Goal: Task Accomplishment & Management: Complete application form

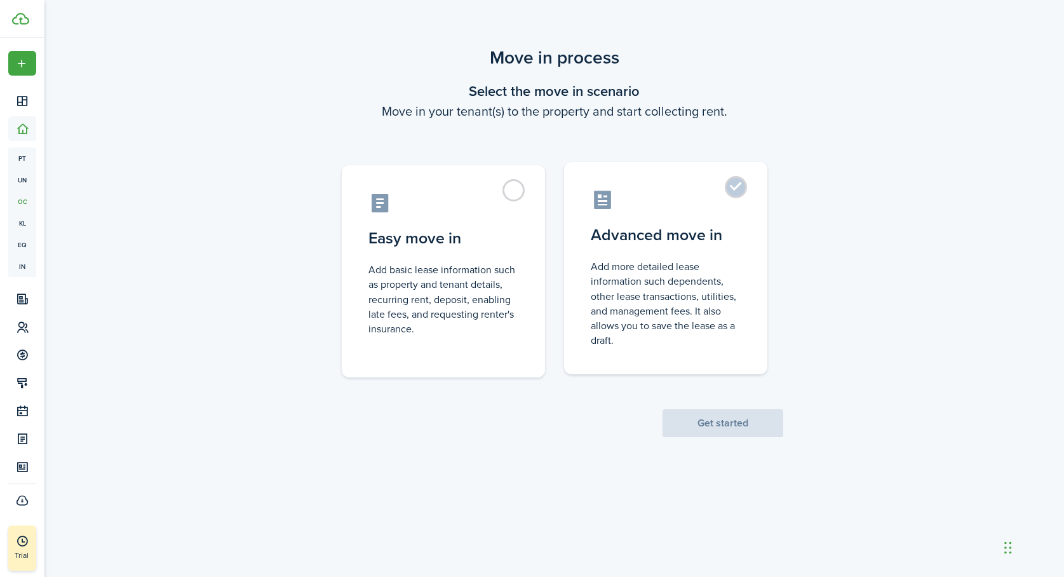
click at [661, 345] on control-radio-card-description "Add more detailed lease information such dependents, other lease transactions, …" at bounding box center [666, 303] width 150 height 88
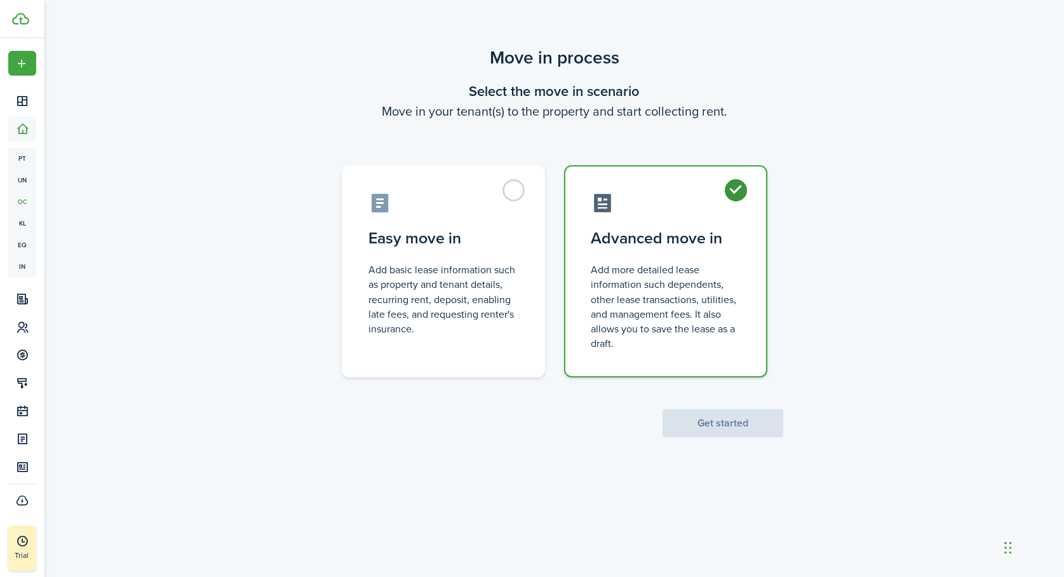
radio input "true"
click at [724, 425] on button "Get started" at bounding box center [723, 423] width 121 height 28
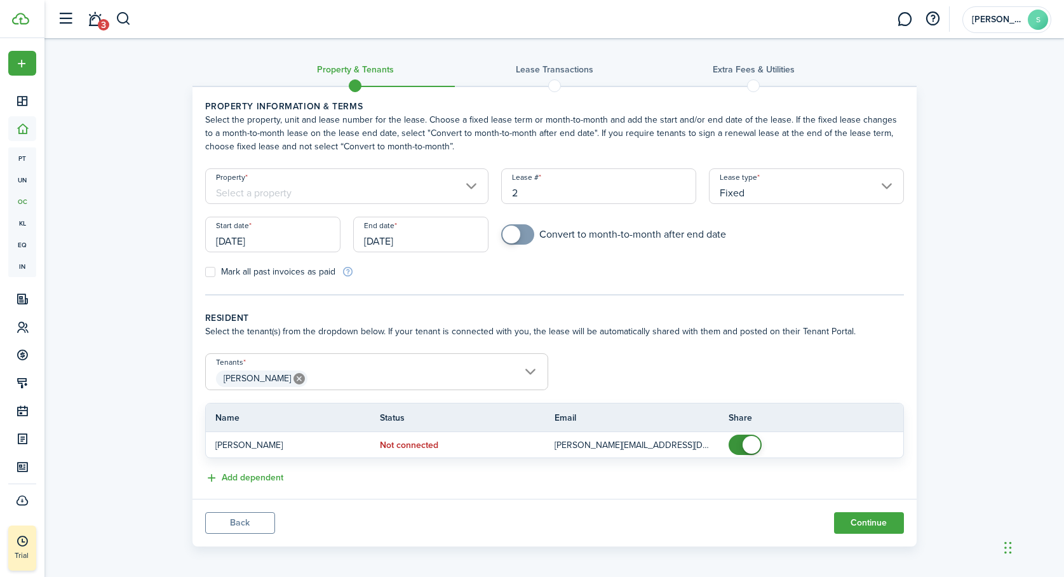
click at [471, 184] on input "Property" at bounding box center [347, 186] width 284 height 36
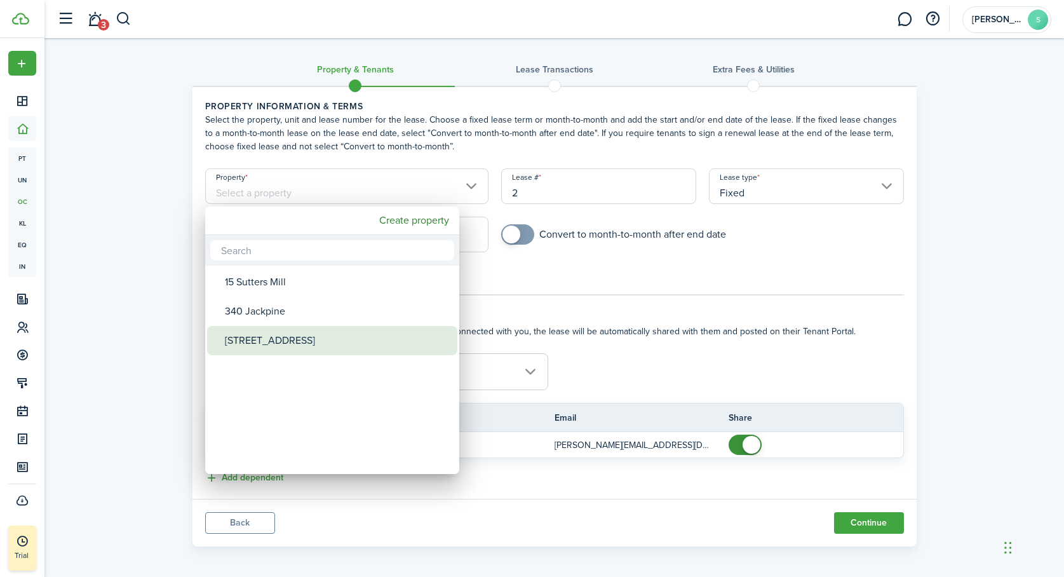
click at [290, 331] on div "[STREET_ADDRESS]" at bounding box center [337, 340] width 225 height 29
type input "[STREET_ADDRESS]"
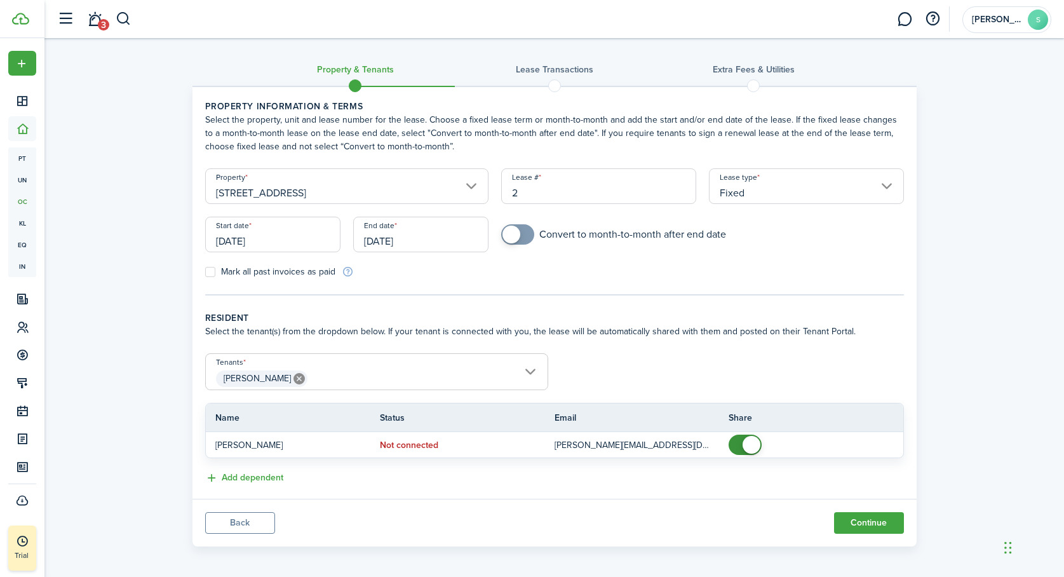
click at [884, 187] on input "Fixed" at bounding box center [806, 186] width 195 height 36
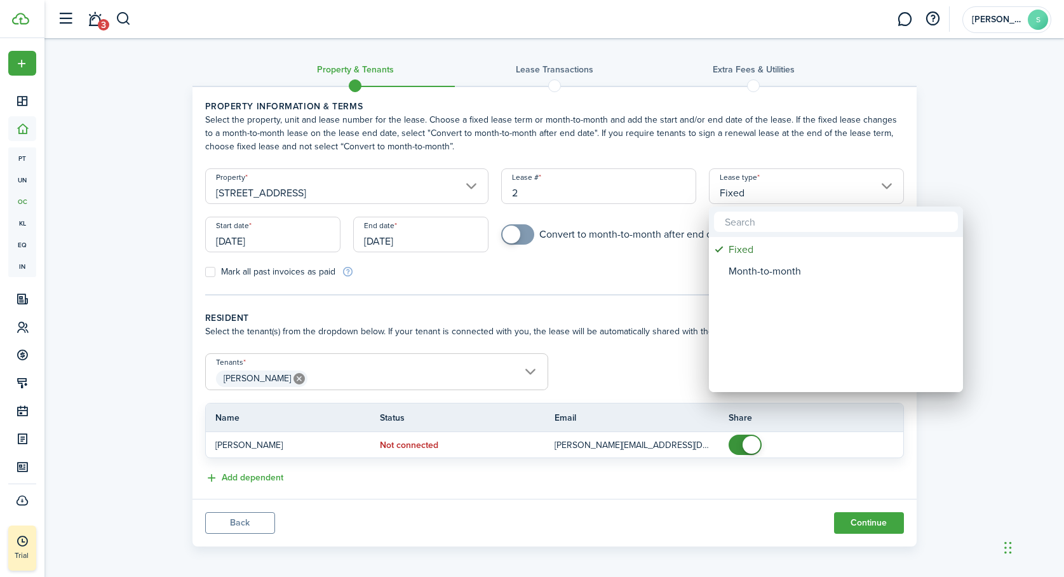
click at [952, 184] on div at bounding box center [532, 288] width 1268 height 780
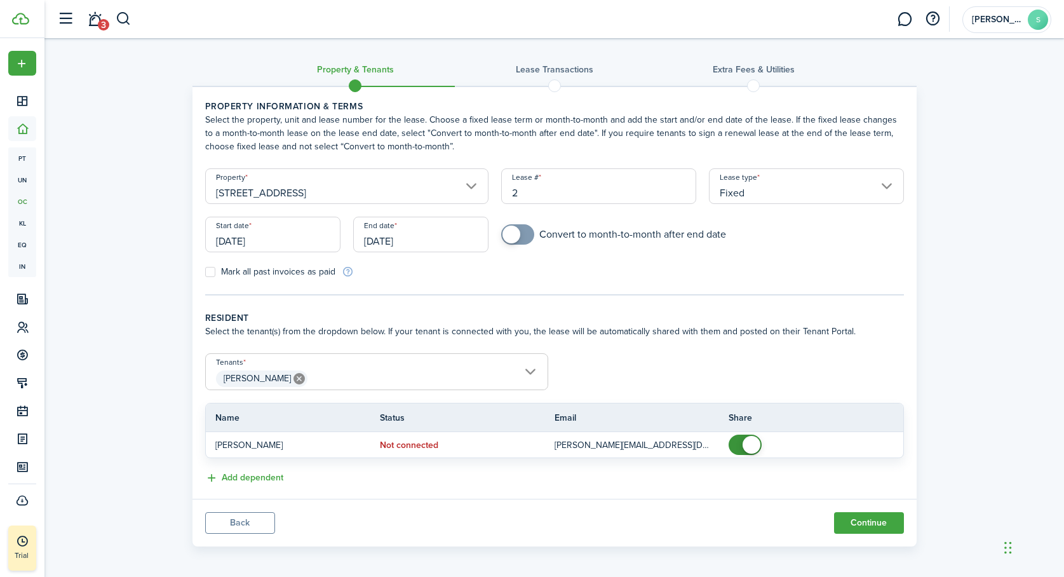
click at [271, 241] on input "[DATE]" at bounding box center [272, 235] width 135 height 36
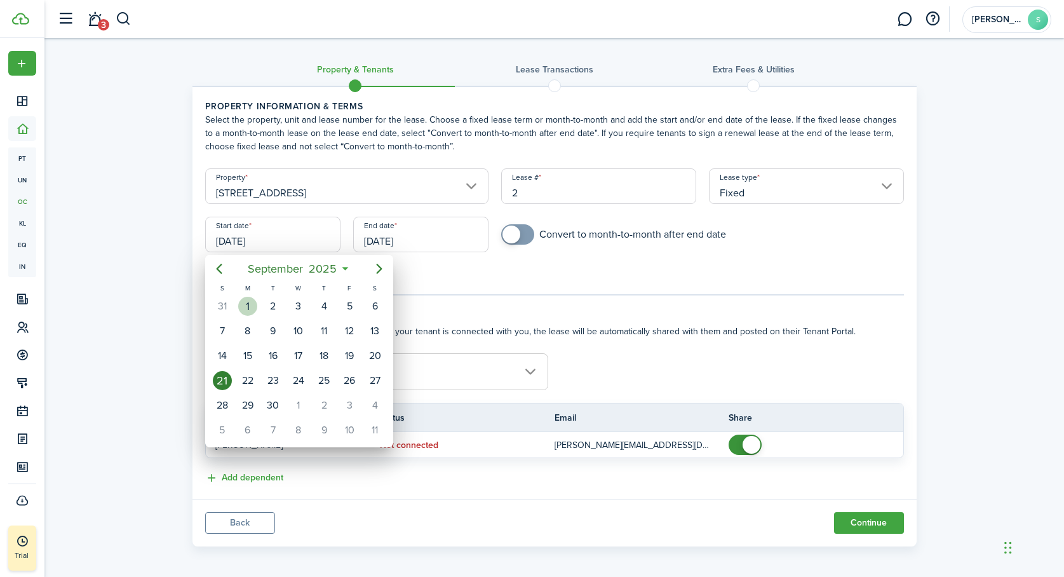
click at [248, 304] on div "1" at bounding box center [247, 306] width 19 height 19
type input "[DATE]"
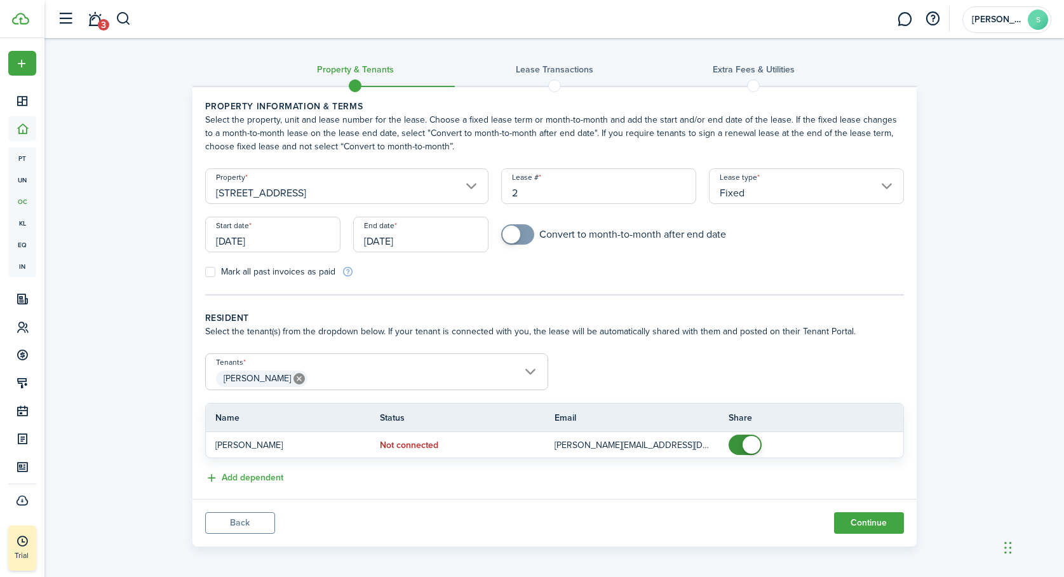
checkbox input "true"
click at [524, 233] on span at bounding box center [517, 234] width 13 height 20
click at [414, 248] on input "[DATE]" at bounding box center [420, 235] width 135 height 36
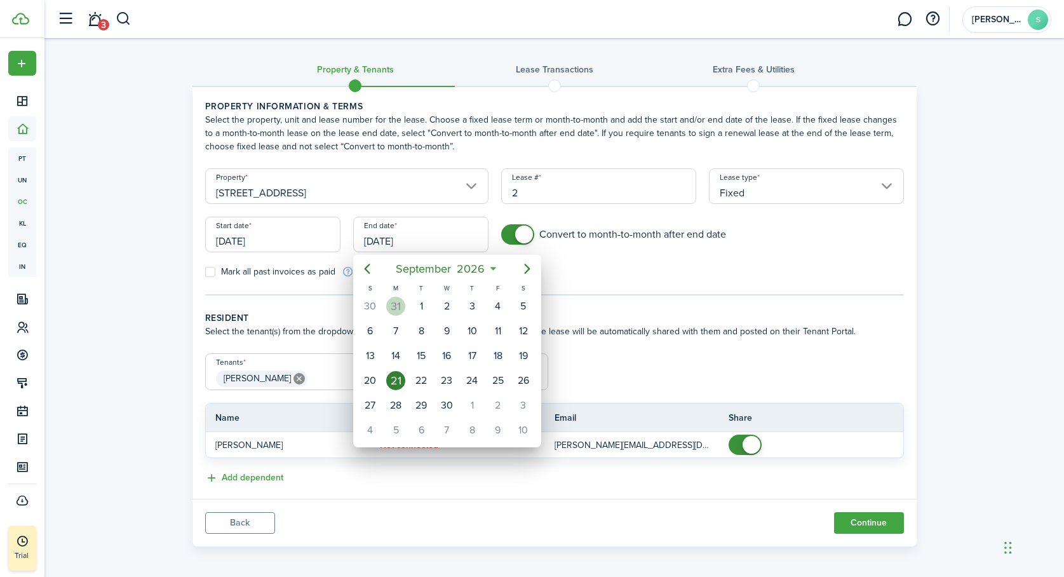
click at [396, 303] on div "31" at bounding box center [395, 306] width 19 height 19
type input "[DATE]"
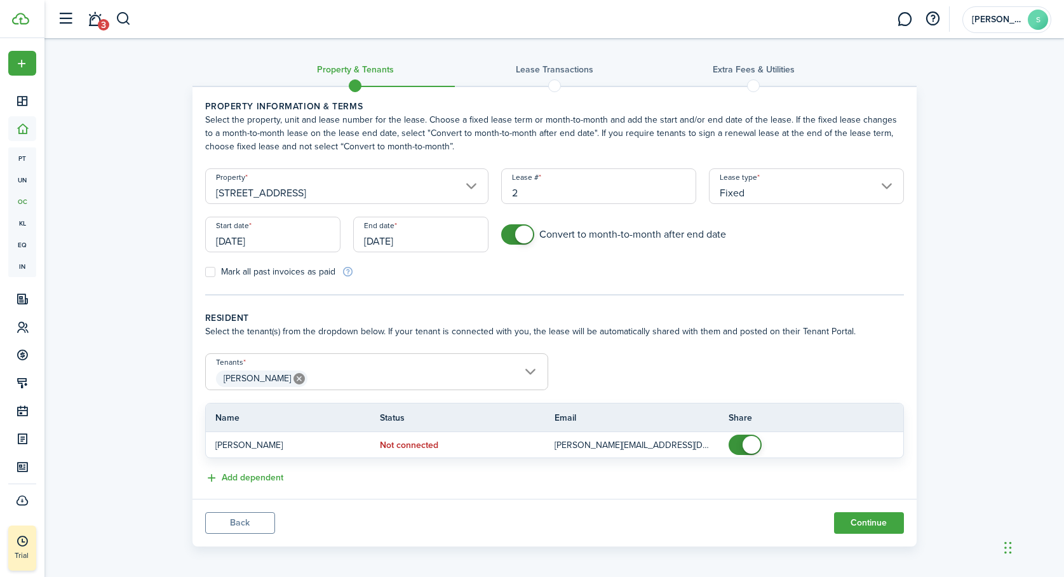
click at [208, 269] on label "Mark all past invoices as paid" at bounding box center [270, 272] width 130 height 10
click at [205, 272] on input "Mark all past invoices as paid" at bounding box center [205, 272] width 1 height 1
checkbox input "true"
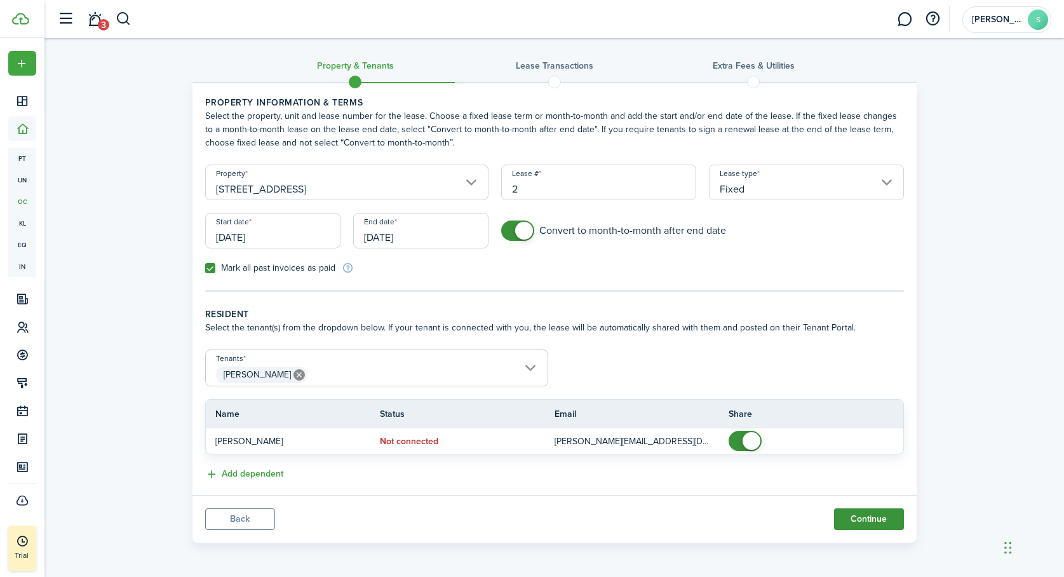
click at [860, 518] on button "Continue" at bounding box center [869, 519] width 70 height 22
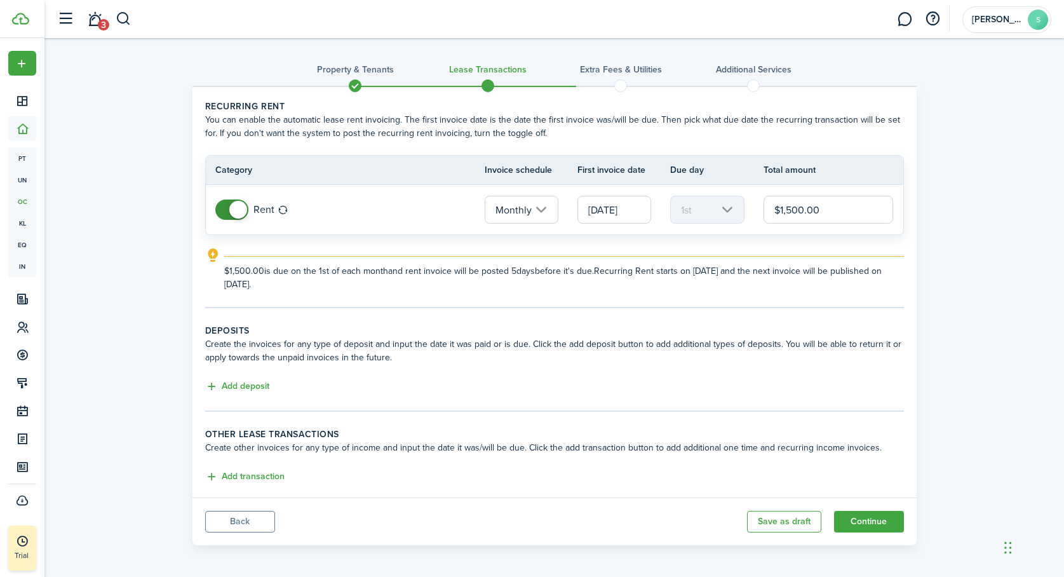
scroll to position [3, 0]
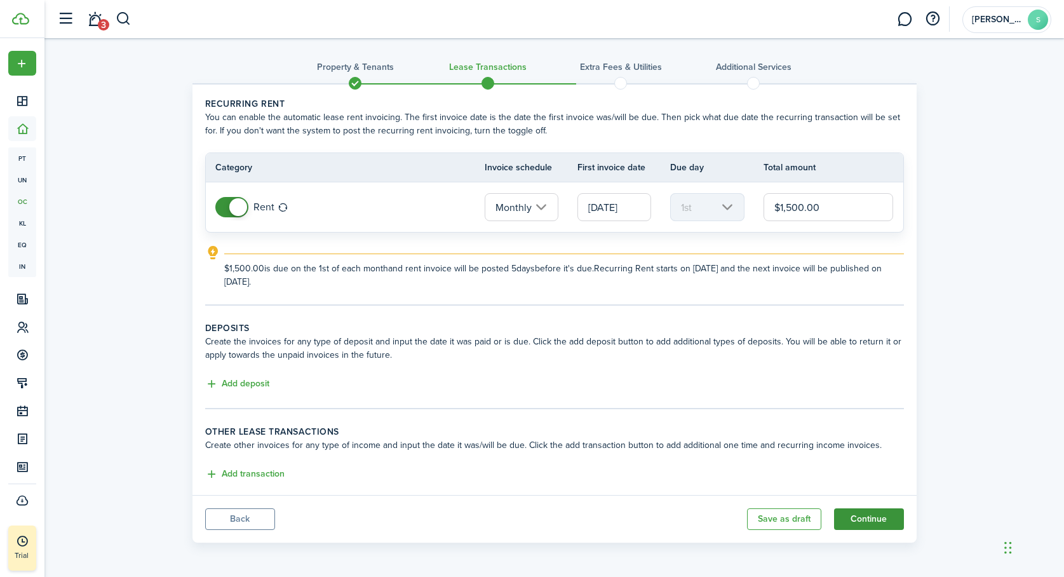
click at [867, 518] on button "Continue" at bounding box center [869, 519] width 70 height 22
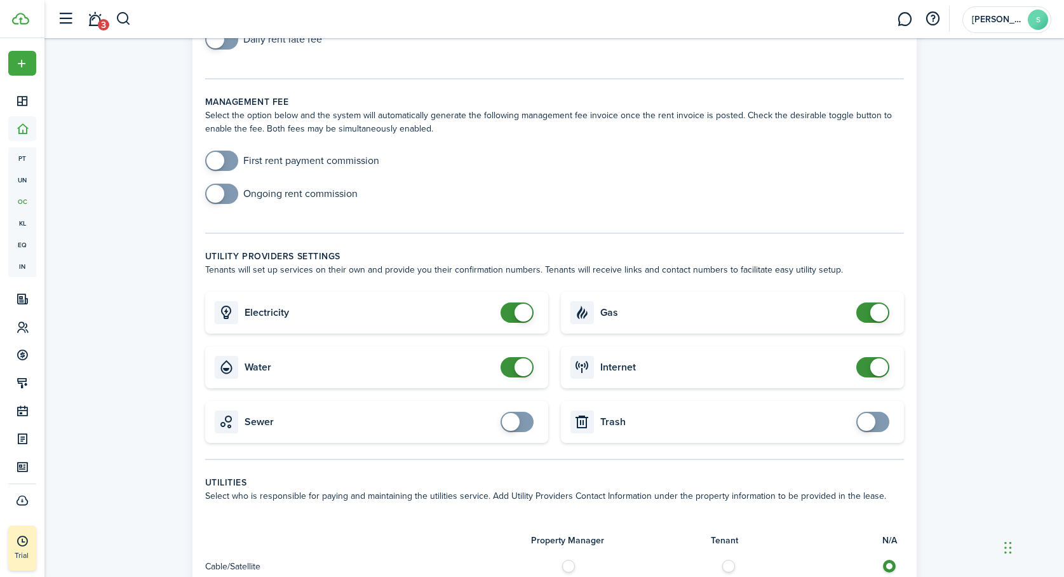
scroll to position [163, 0]
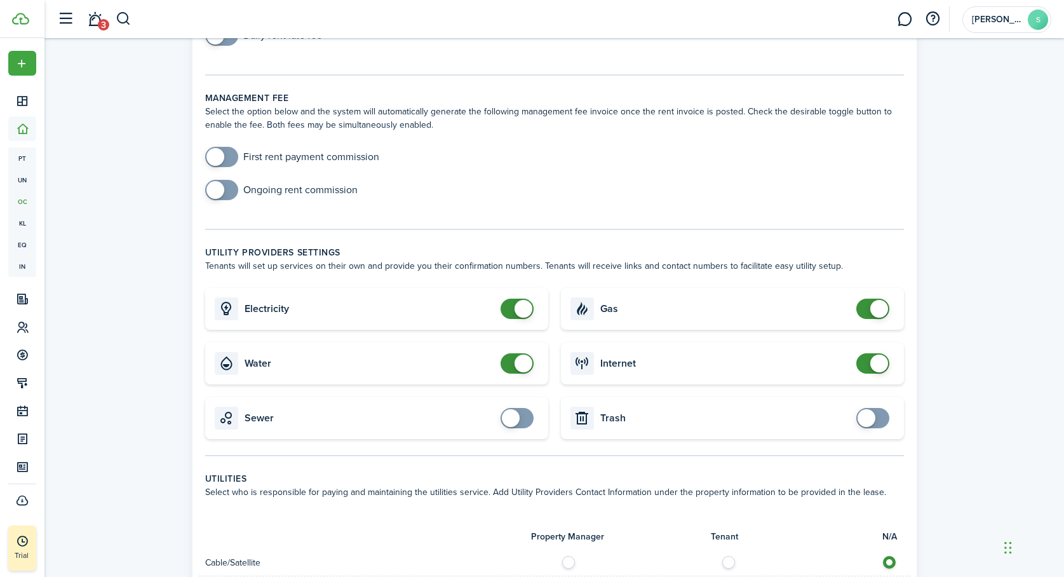
checkbox input "false"
click at [511, 361] on span at bounding box center [517, 363] width 13 height 20
checkbox input "true"
click at [879, 416] on span at bounding box center [873, 418] width 13 height 20
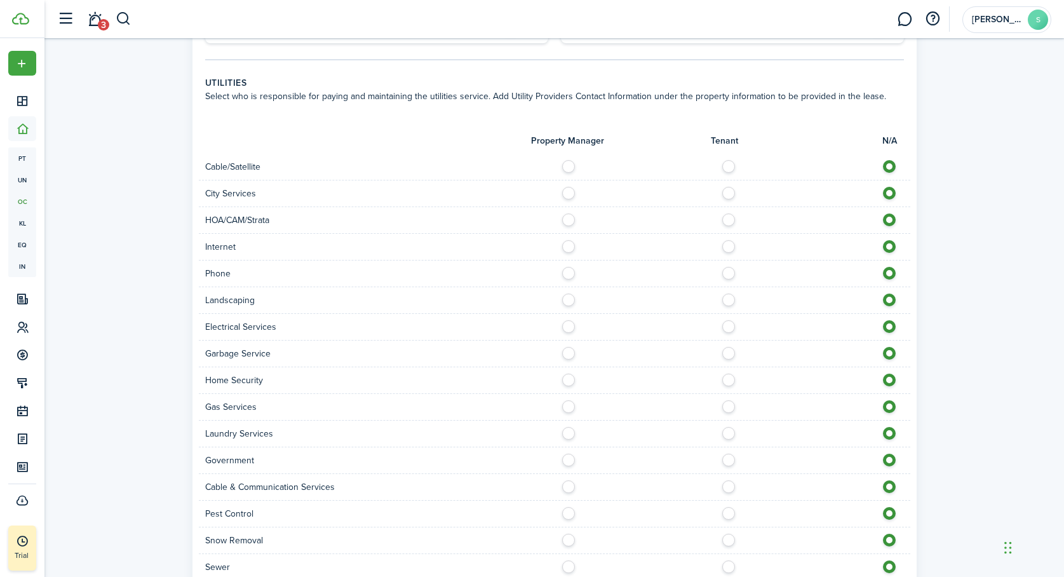
scroll to position [578, 0]
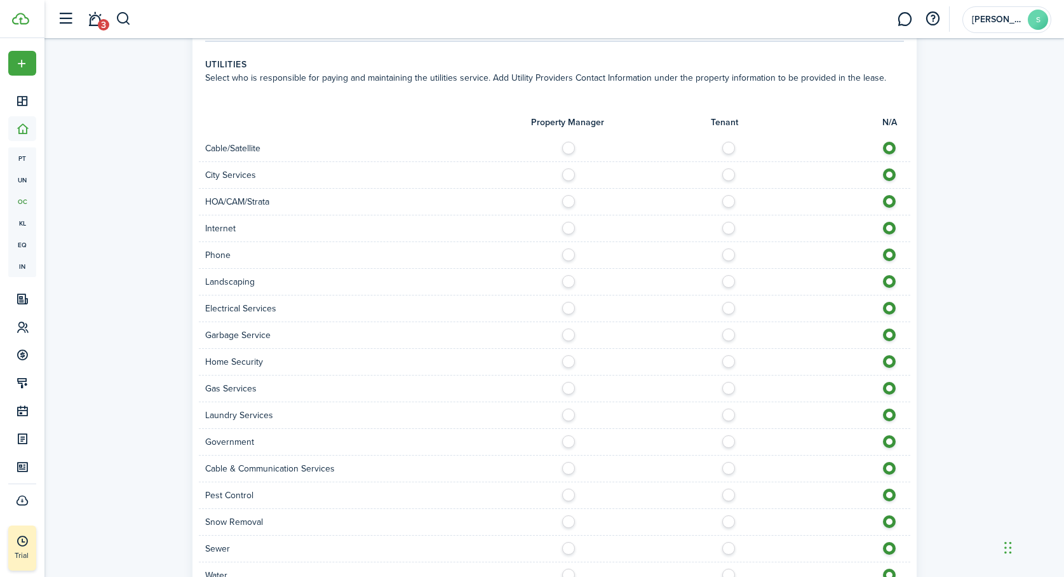
click at [567, 280] on label at bounding box center [572, 278] width 22 height 6
radio input "true"
click at [731, 146] on label at bounding box center [732, 145] width 22 height 6
radio input "true"
click at [567, 173] on label at bounding box center [572, 171] width 22 height 6
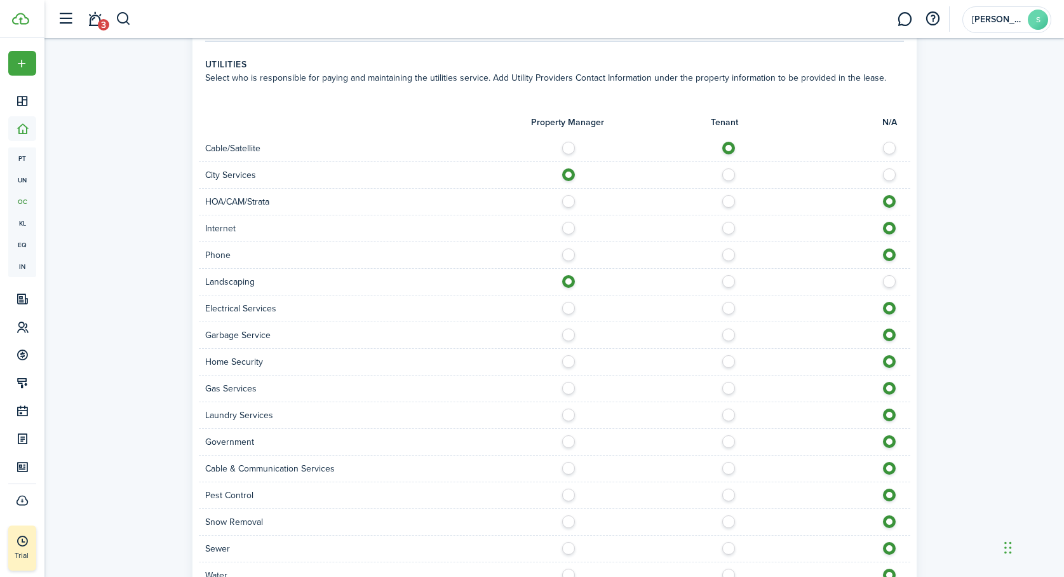
click at [893, 175] on label at bounding box center [893, 171] width 22 height 6
radio input "false"
radio input "true"
click at [730, 227] on label at bounding box center [732, 225] width 22 height 6
radio input "true"
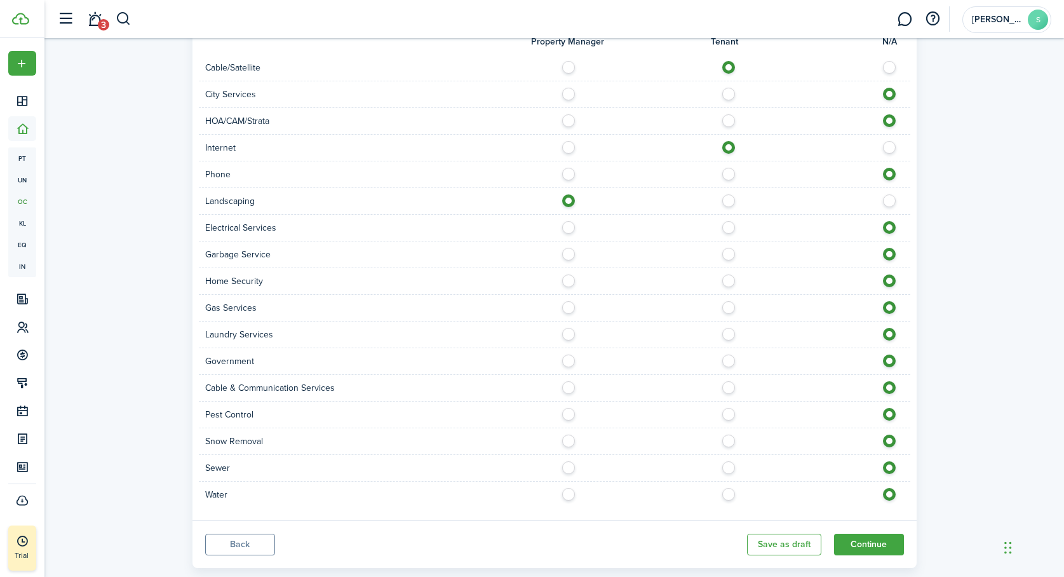
scroll to position [659, 0]
click at [727, 224] on label at bounding box center [732, 223] width 22 height 6
radio input "true"
click at [730, 253] on label at bounding box center [732, 250] width 22 height 6
radio input "true"
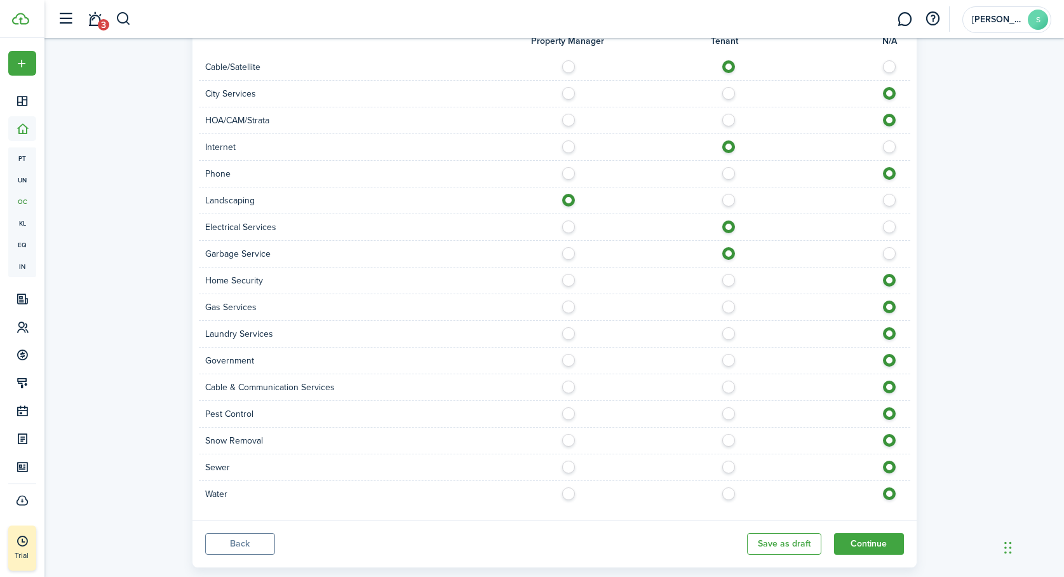
click at [674, 294] on div "Gas Services" at bounding box center [555, 307] width 712 height 27
click at [731, 307] on label at bounding box center [732, 304] width 22 height 6
radio input "true"
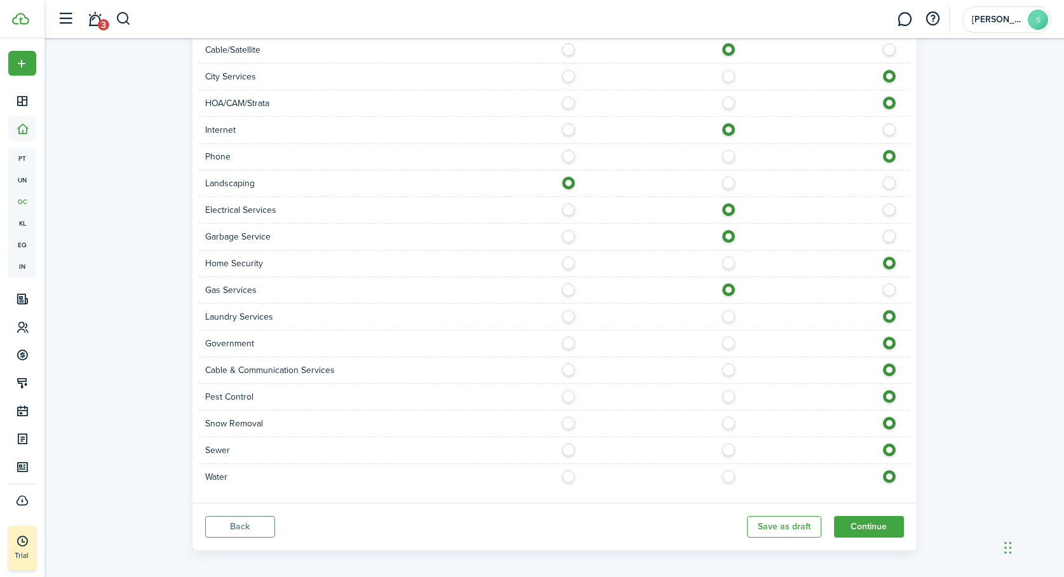
scroll to position [684, 0]
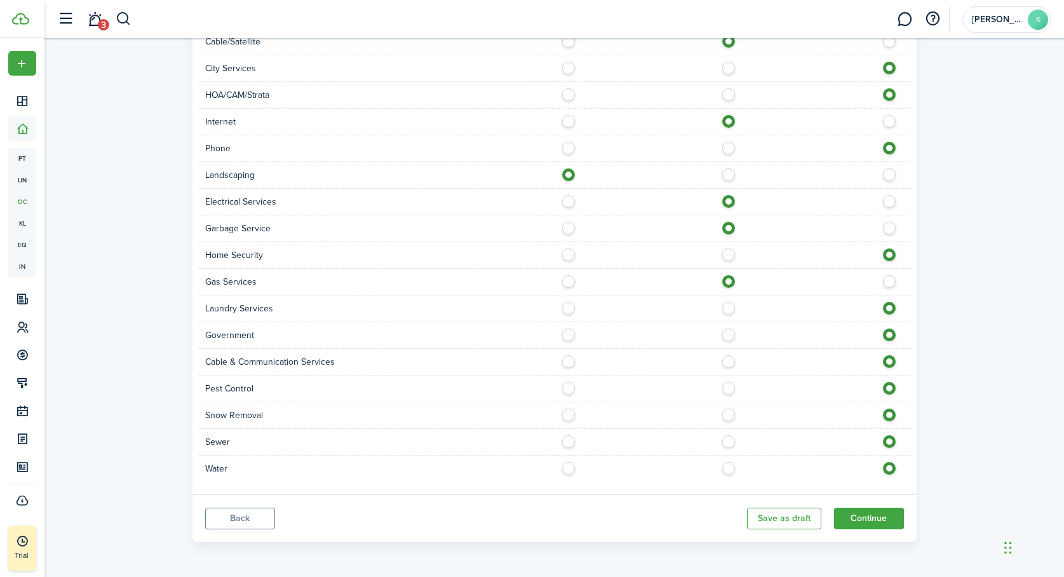
click at [570, 441] on label at bounding box center [572, 438] width 22 height 6
radio input "true"
click at [569, 466] on label at bounding box center [572, 465] width 22 height 6
radio input "true"
click at [872, 518] on button "Continue" at bounding box center [869, 519] width 70 height 22
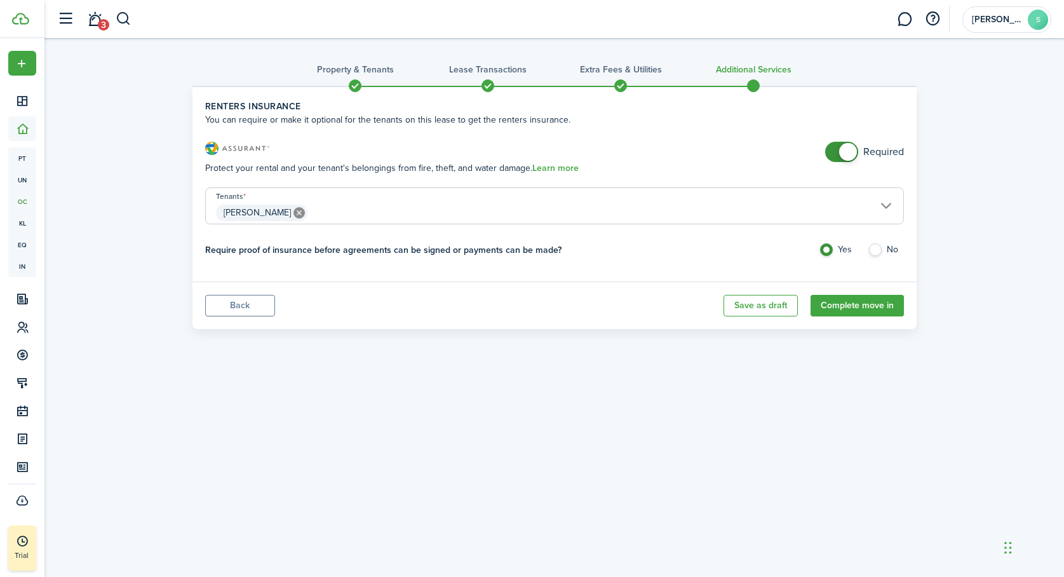
click at [877, 249] on label "No" at bounding box center [886, 252] width 36 height 19
radio input "false"
radio input "true"
click at [830, 246] on label "Yes" at bounding box center [837, 252] width 36 height 19
radio input "true"
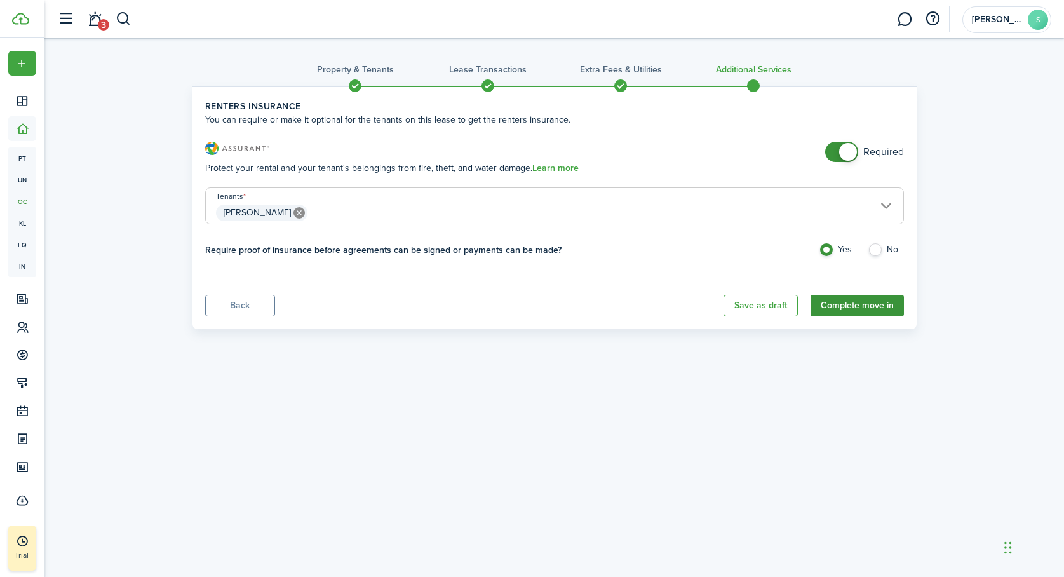
click at [848, 302] on button "Complete move in" at bounding box center [857, 306] width 93 height 22
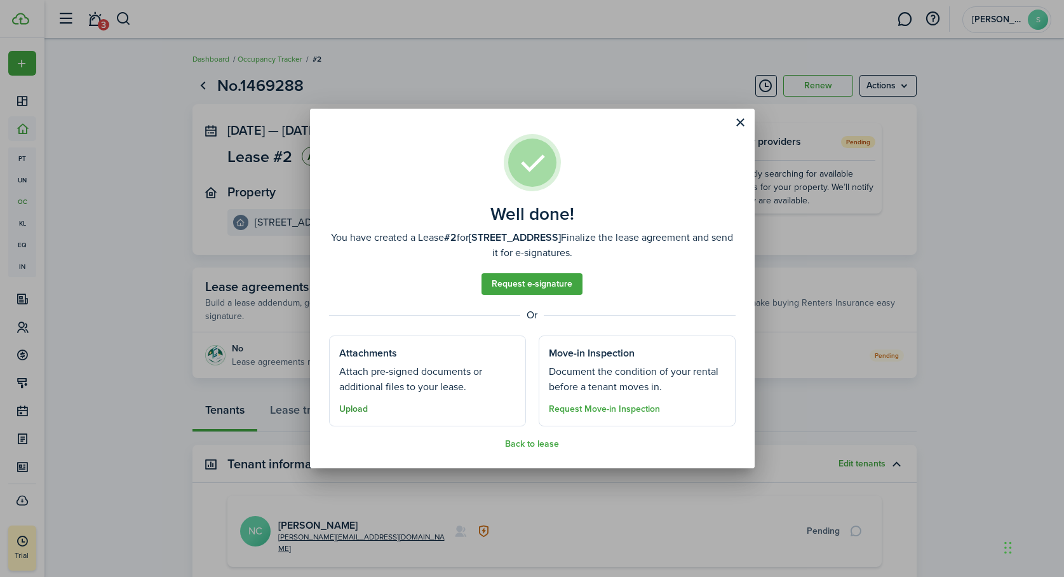
click at [356, 409] on button "Upload" at bounding box center [353, 409] width 29 height 10
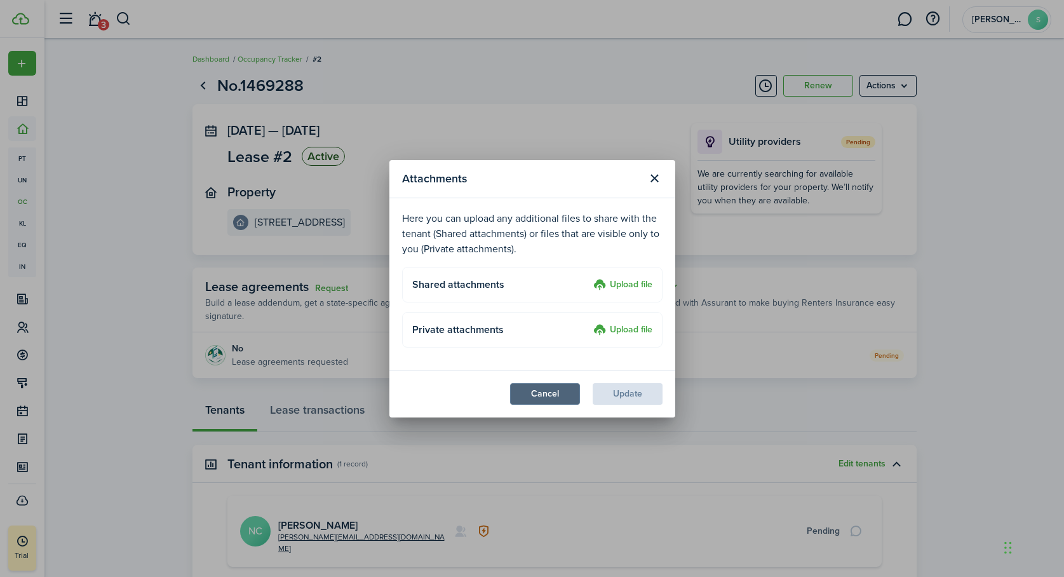
click at [524, 397] on button "Cancel" at bounding box center [545, 394] width 70 height 22
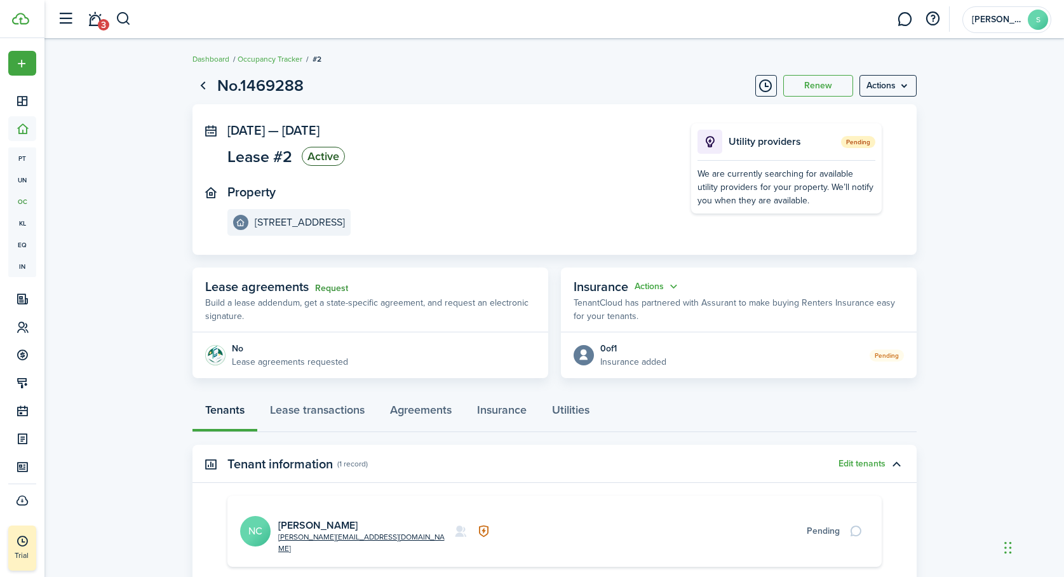
click at [329, 289] on link "Request" at bounding box center [331, 288] width 33 height 10
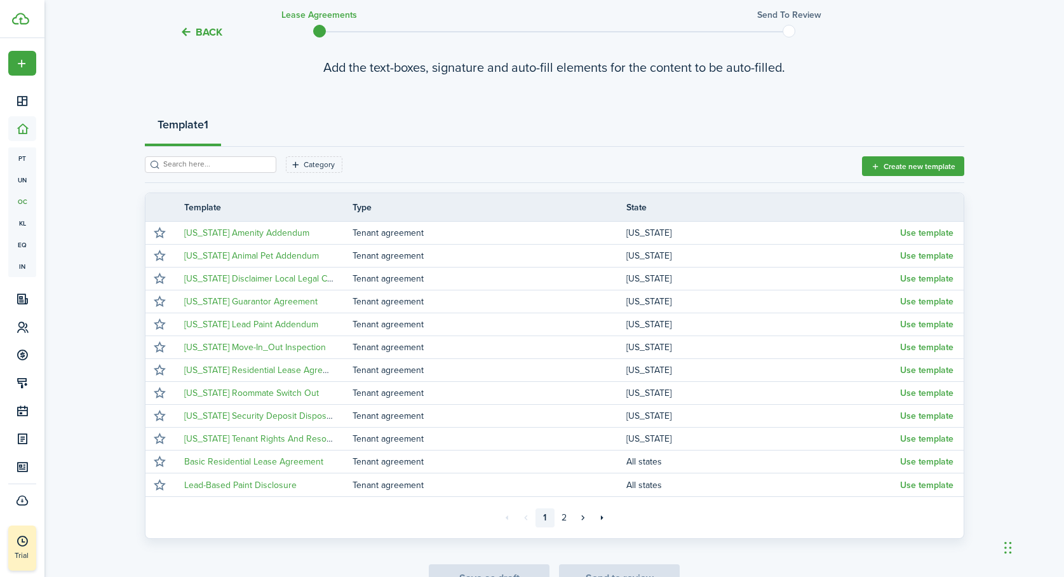
scroll to position [84, 0]
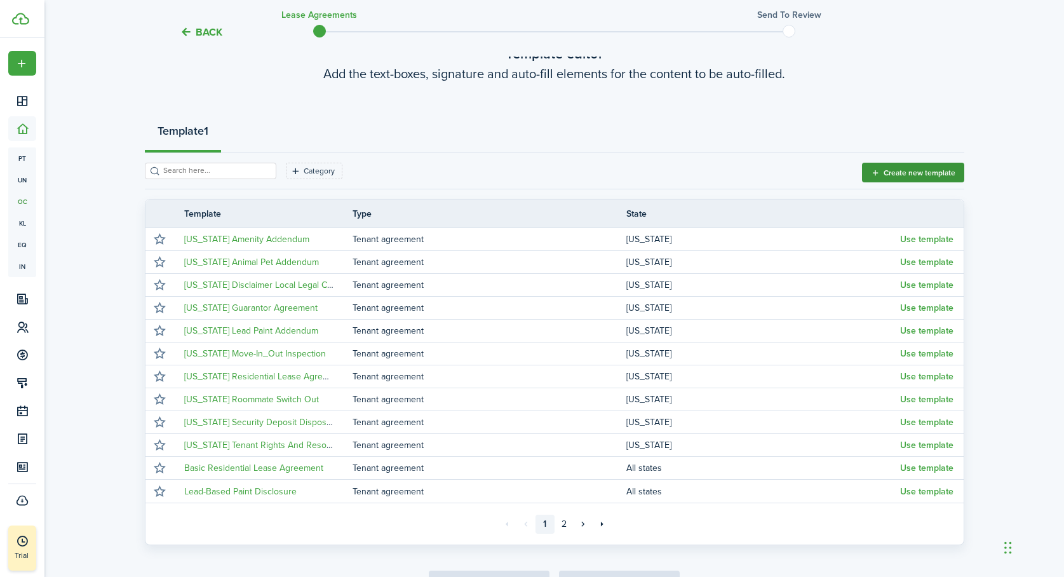
click at [903, 172] on button "Create new template" at bounding box center [913, 173] width 102 height 20
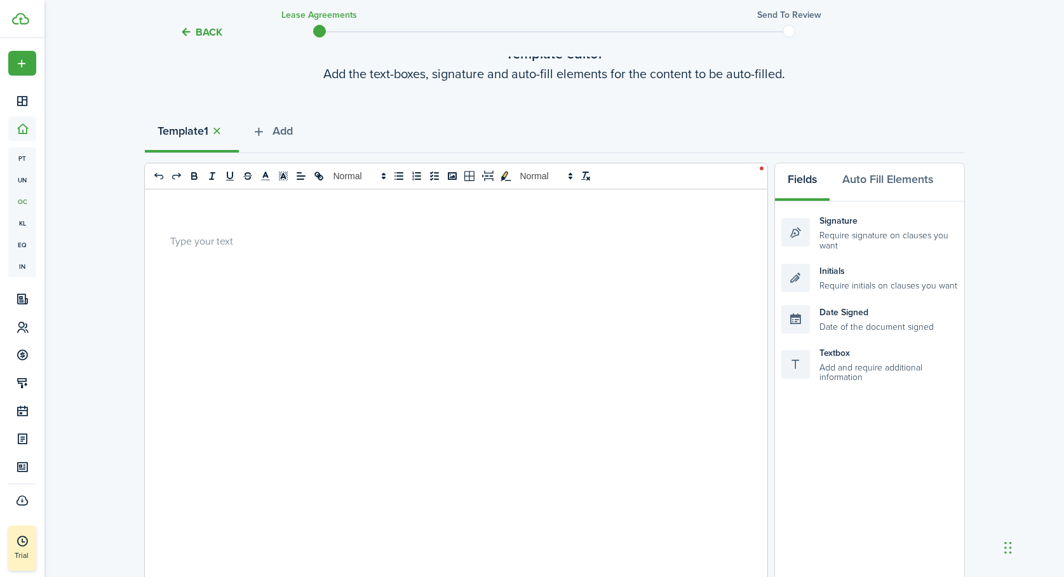
click at [200, 247] on p at bounding box center [451, 240] width 562 height 13
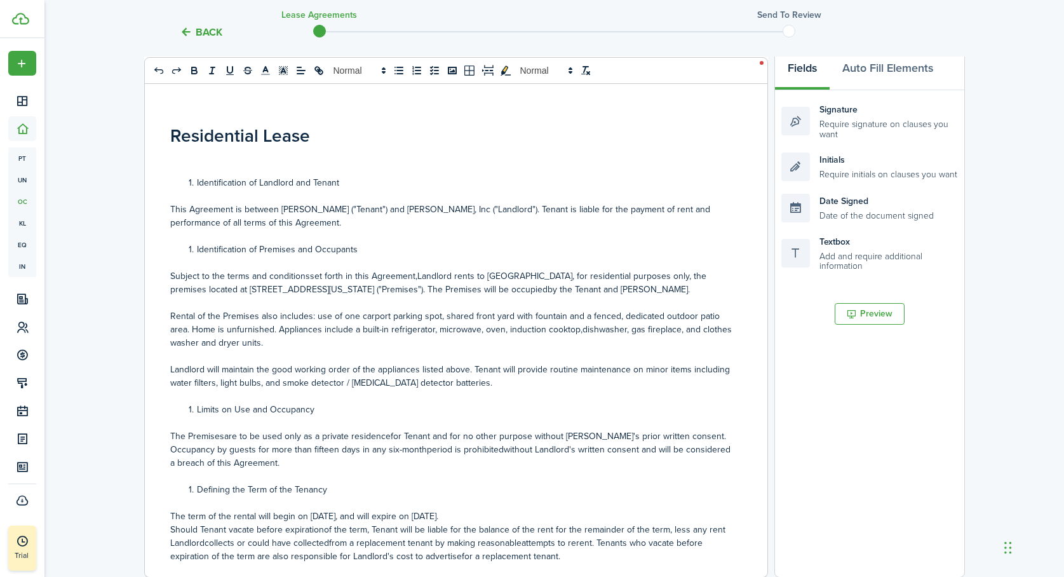
scroll to position [4389, 0]
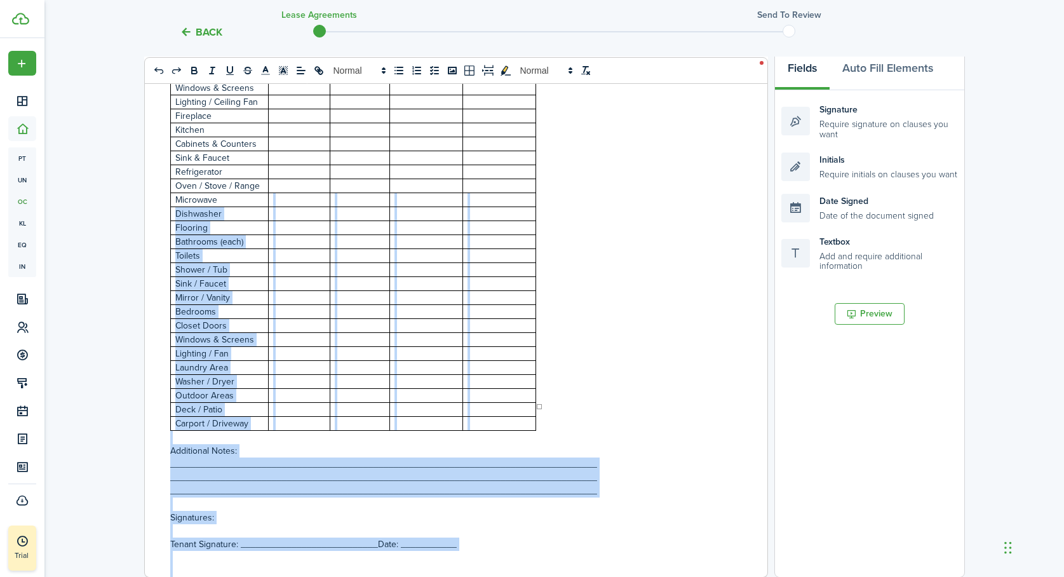
drag, startPoint x: 454, startPoint y: 561, endPoint x: 317, endPoint y: 167, distance: 417.2
click at [317, 167] on div "Residential Lease Identification of Landlord and Tenant This Agreement is betwe…" at bounding box center [451, 327] width 613 height 499
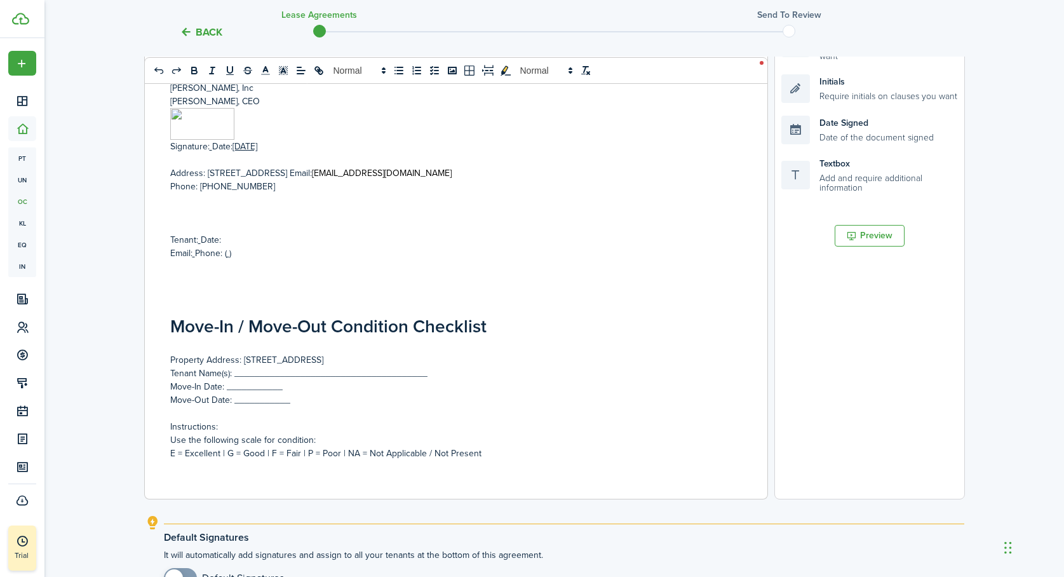
scroll to position [3785, 0]
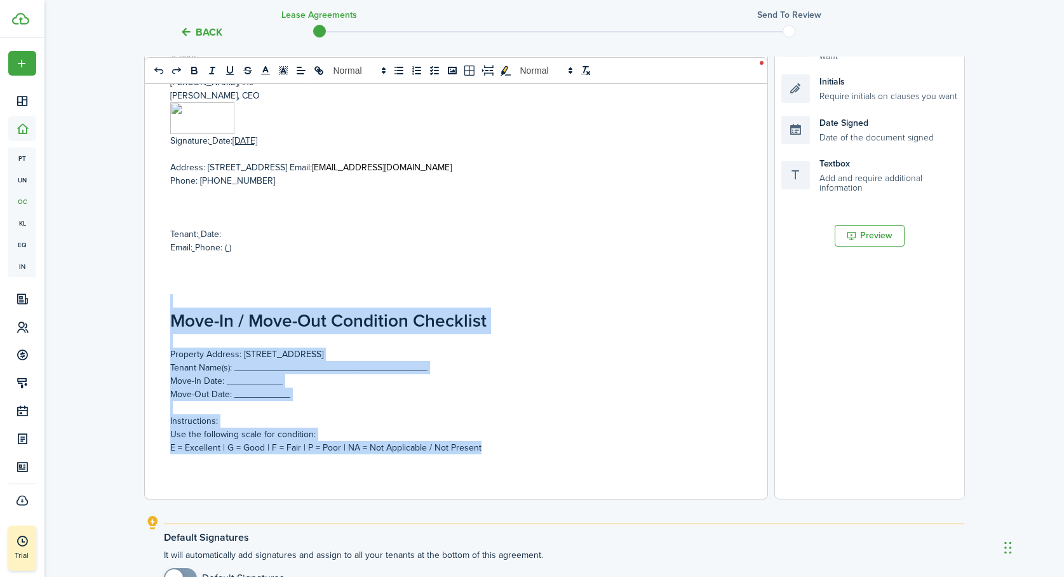
drag, startPoint x: 195, startPoint y: 270, endPoint x: 217, endPoint y: 444, distance: 174.9
click at [217, 444] on div "Residential Lease Identification of Landlord and Tenant This Agreement is betwe…" at bounding box center [451, 249] width 613 height 499
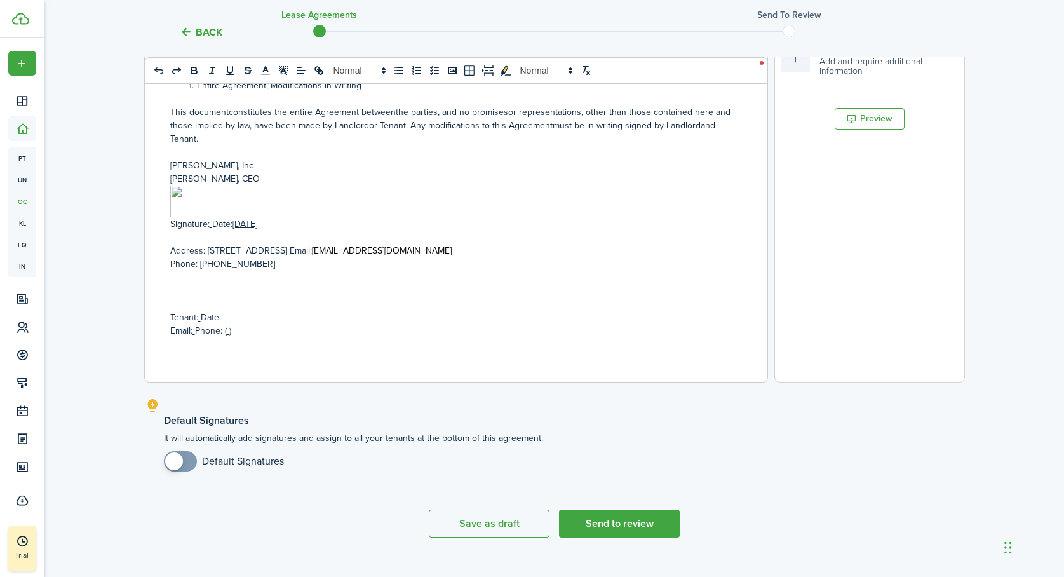
scroll to position [411, 0]
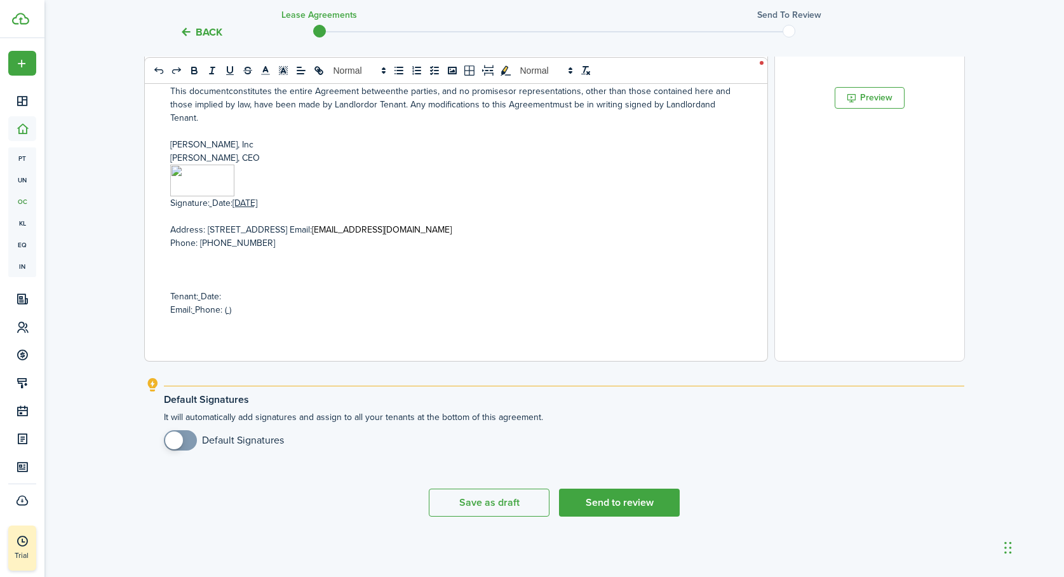
checkbox input "true"
click at [187, 438] on span at bounding box center [180, 440] width 13 height 20
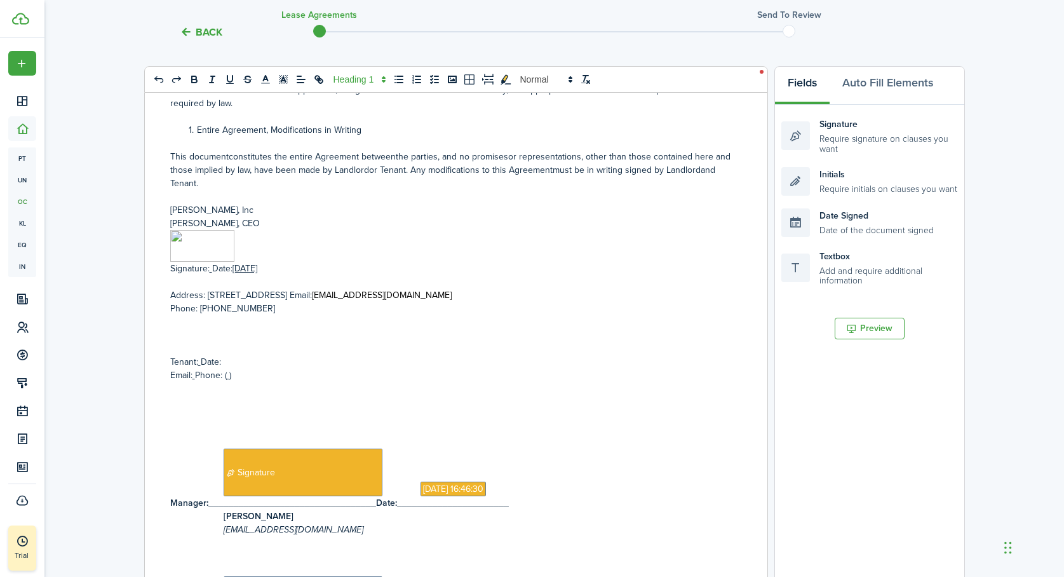
scroll to position [3729, 0]
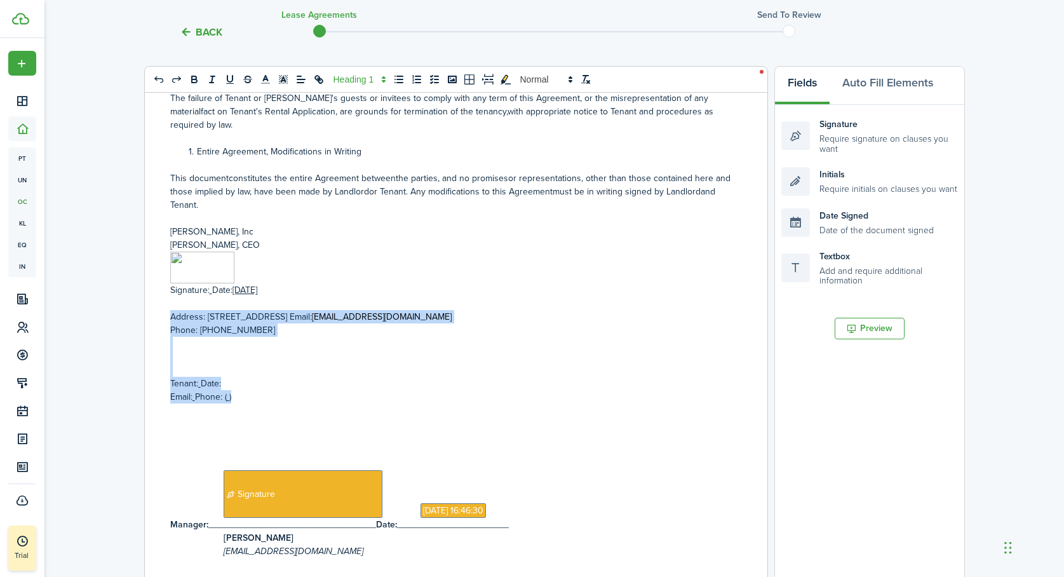
drag, startPoint x: 248, startPoint y: 376, endPoint x: 161, endPoint y: 294, distance: 119.1
click at [161, 294] on div "Residential Lease Identification of Landlord and Tenant This Agreement is betwe…" at bounding box center [451, 342] width 613 height 499
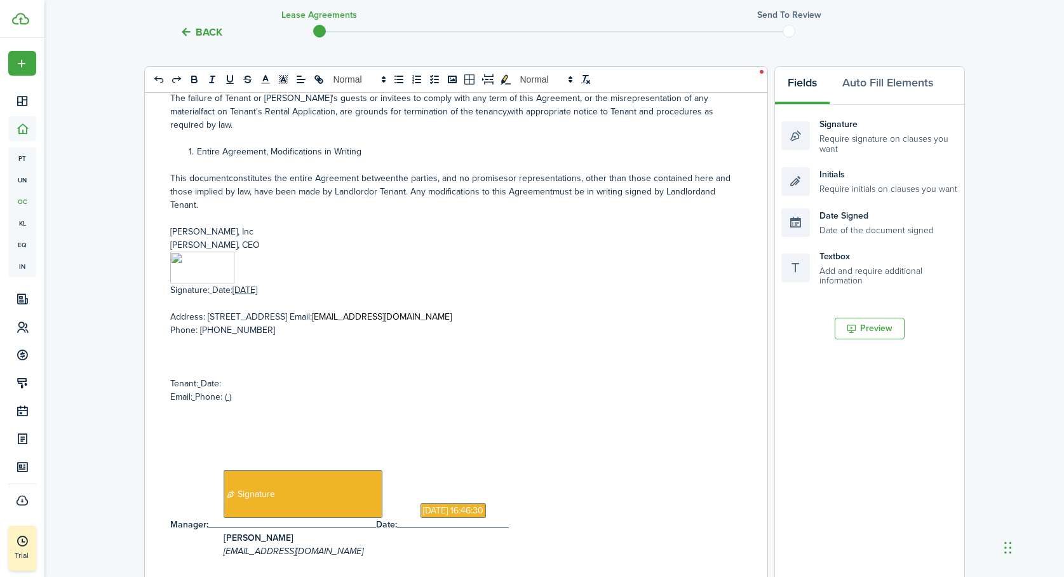
click at [500, 172] on p "This documentconstitutes the entire Agreement betweenthe parties, and no promis…" at bounding box center [451, 192] width 562 height 40
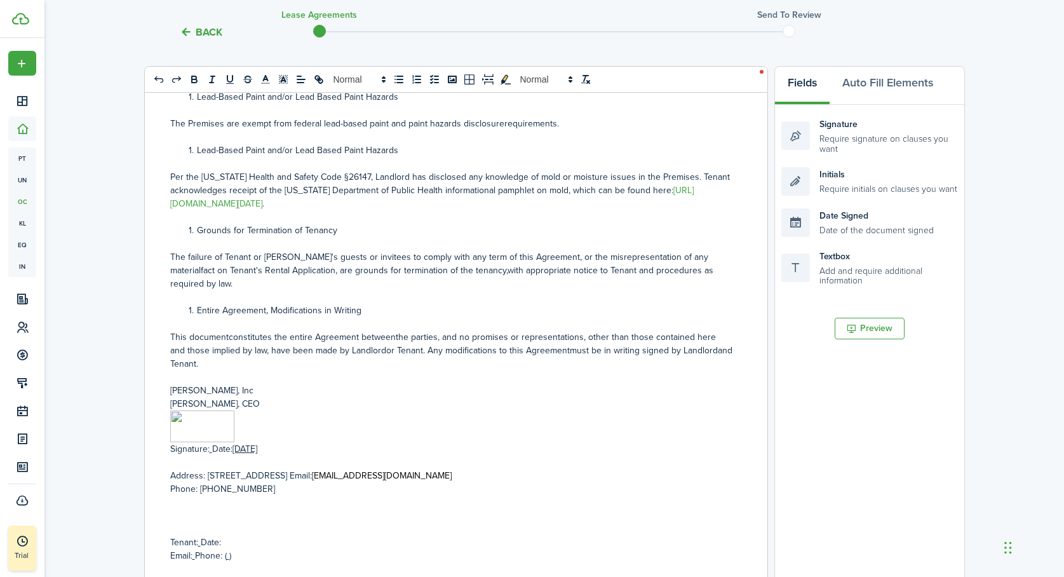
scroll to position [3571, 0]
click at [227, 329] on p "This documentconstitutes the entire Agreement betweenthe parties, and no promis…" at bounding box center [451, 349] width 562 height 40
click at [369, 329] on p "This document constitutes the entire Agreement betweenthe parties, and no promi…" at bounding box center [451, 349] width 562 height 40
click at [395, 329] on p "This document constitutes the entire Agreement betweenthe parties, and no promi…" at bounding box center [451, 349] width 562 height 40
click at [552, 329] on p "This document constitutes the entire Agreement between the parties, and no prom…" at bounding box center [451, 349] width 562 height 40
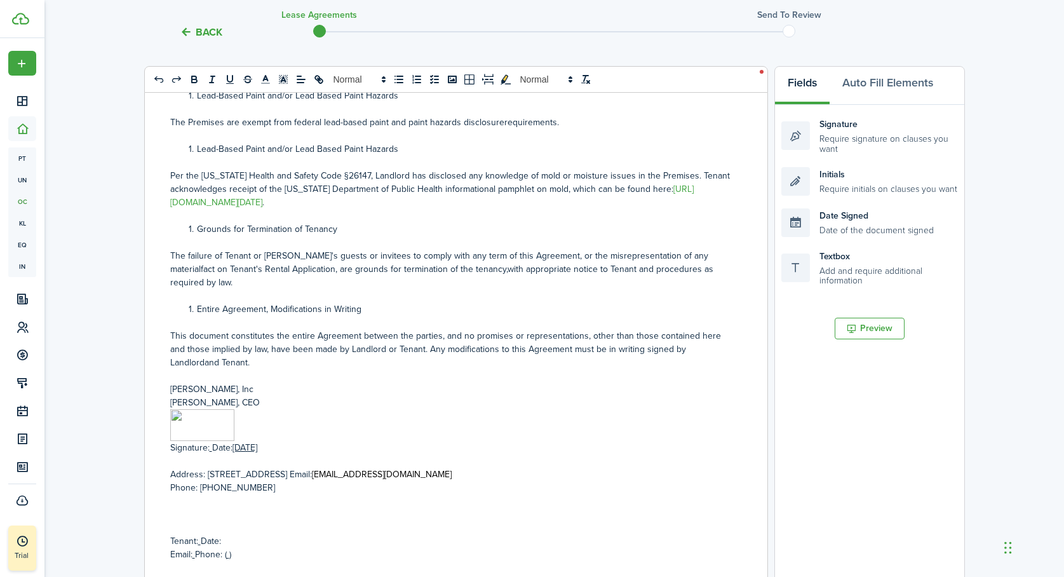
click at [700, 329] on p "This document constitutes the entire Agreement between the parties, and no prom…" at bounding box center [451, 349] width 562 height 40
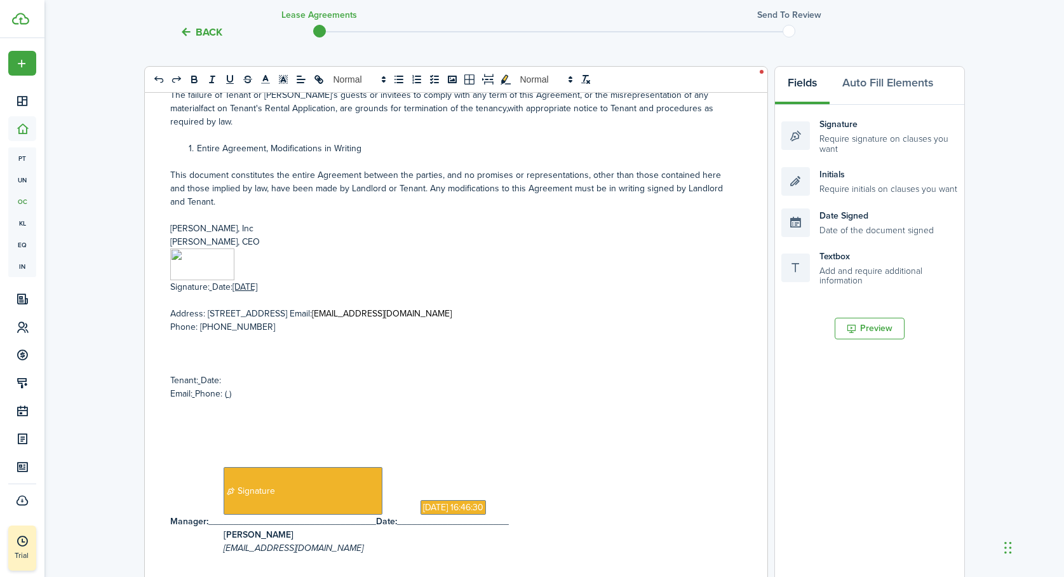
scroll to position [3734, 0]
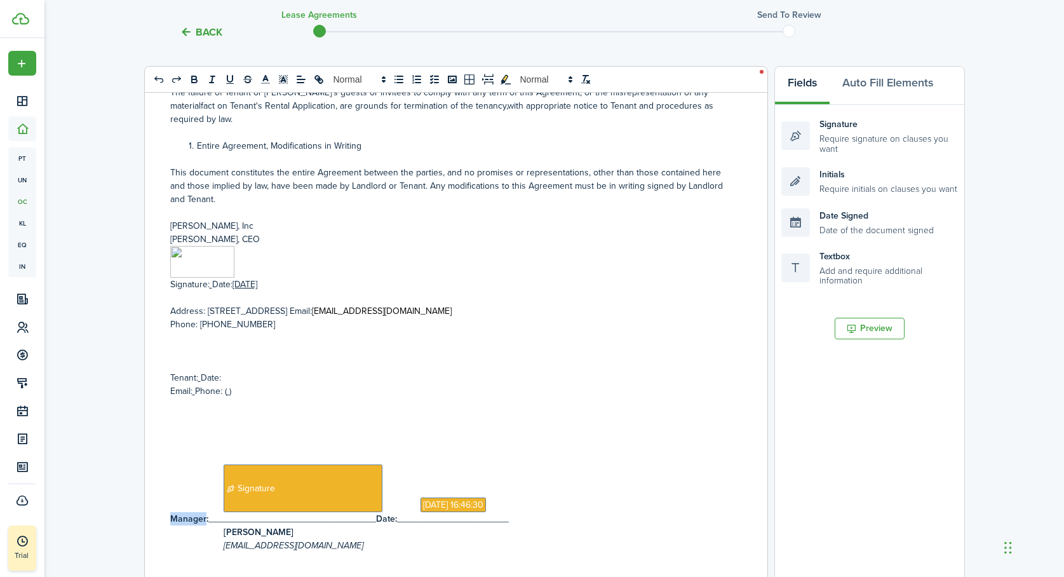
drag, startPoint x: 205, startPoint y: 494, endPoint x: 172, endPoint y: 494, distance: 33.0
click at [172, 512] on strong "Manager:" at bounding box center [189, 518] width 38 height 13
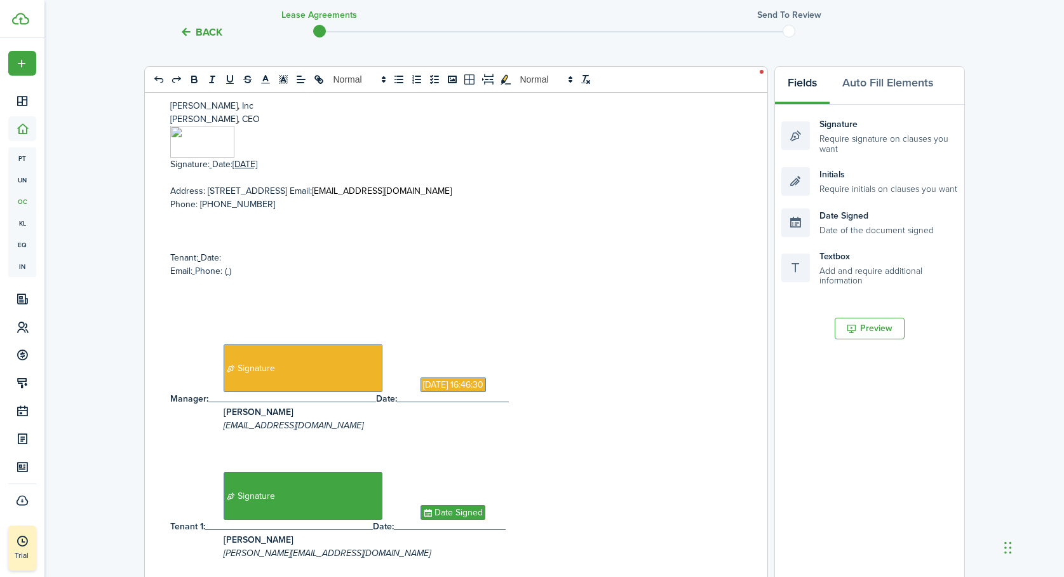
click at [166, 410] on div "Residential Lease Identification of Landlord and Tenant This Agreement is betwe…" at bounding box center [451, 342] width 613 height 499
click at [192, 392] on strong "Manager:" at bounding box center [189, 398] width 38 height 13
drag, startPoint x: 206, startPoint y: 372, endPoint x: 190, endPoint y: 372, distance: 15.9
click at [190, 392] on strong "Manager:" at bounding box center [189, 398] width 38 height 13
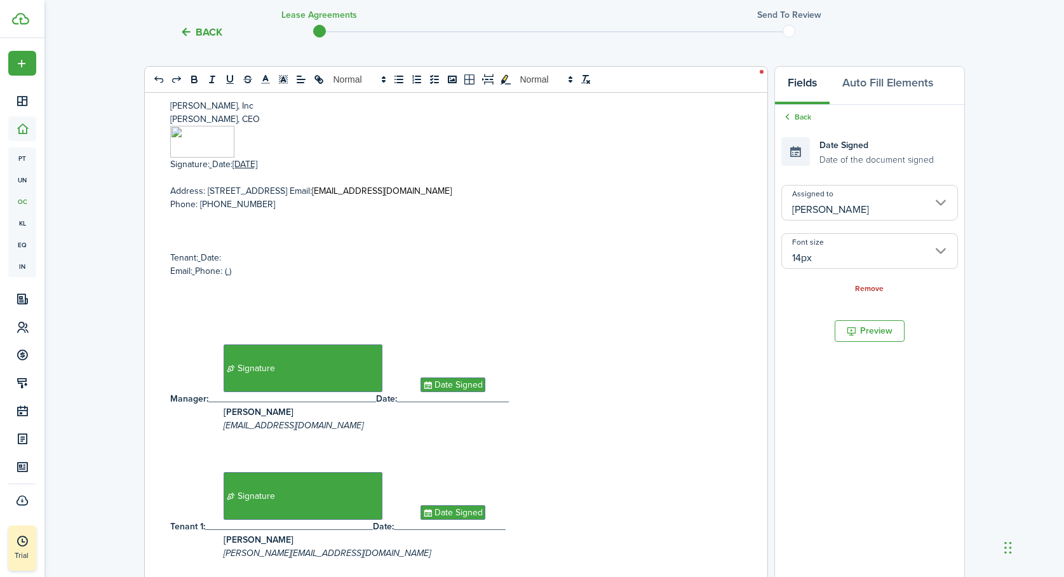
click at [398, 238] on p at bounding box center [451, 244] width 562 height 13
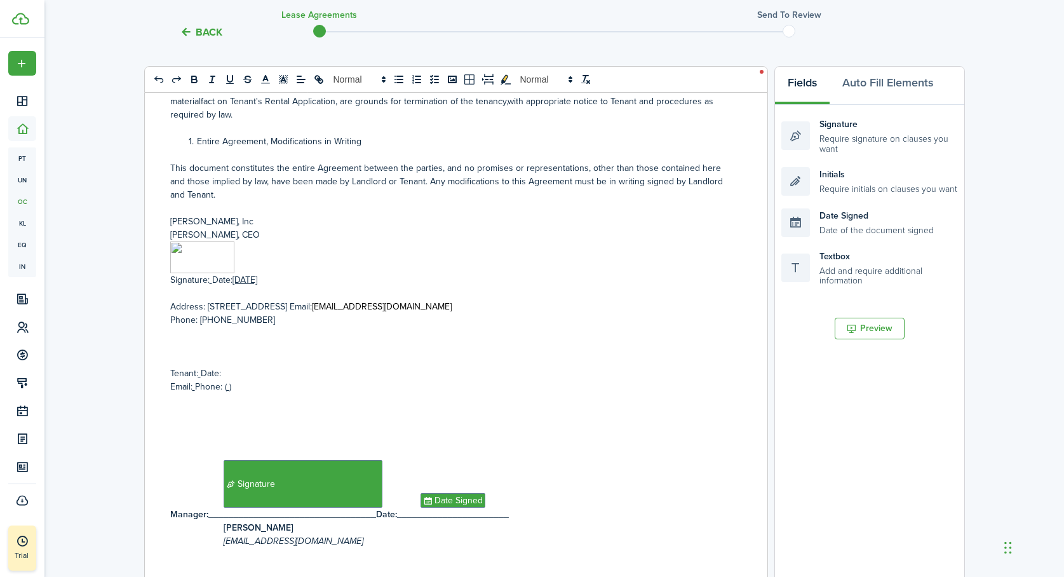
scroll to position [173, 0]
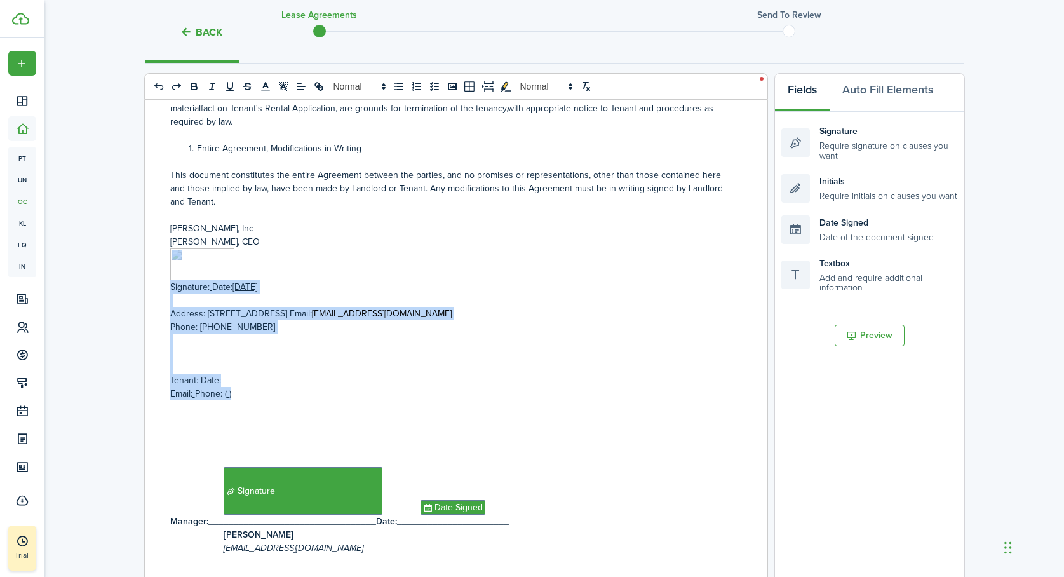
drag, startPoint x: 240, startPoint y: 372, endPoint x: 163, endPoint y: 224, distance: 167.7
click at [163, 224] on div "Residential Lease Identification of Landlord and Tenant This Agreement is betwe…" at bounding box center [451, 349] width 613 height 499
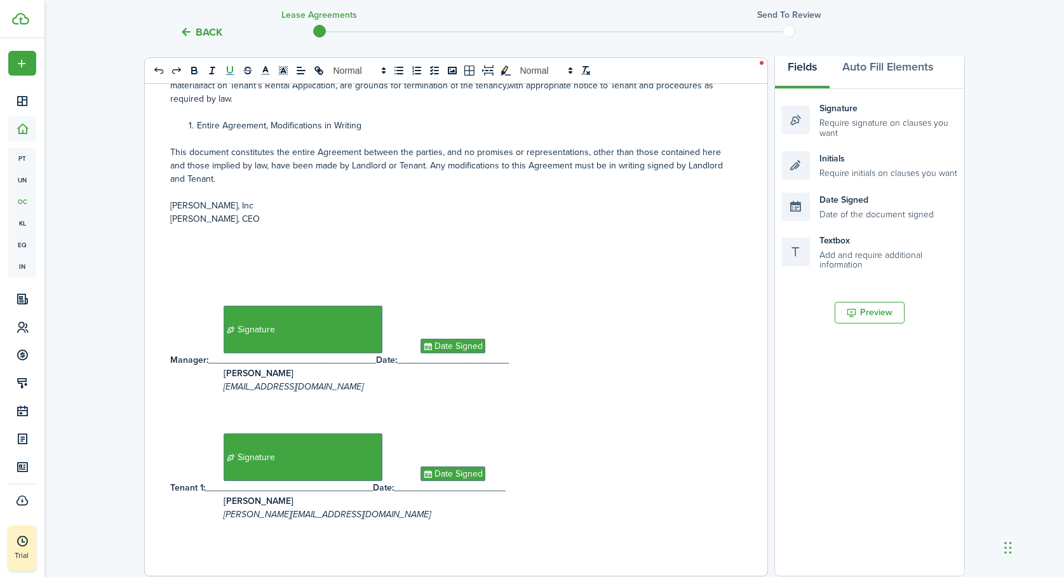
scroll to position [3639, 0]
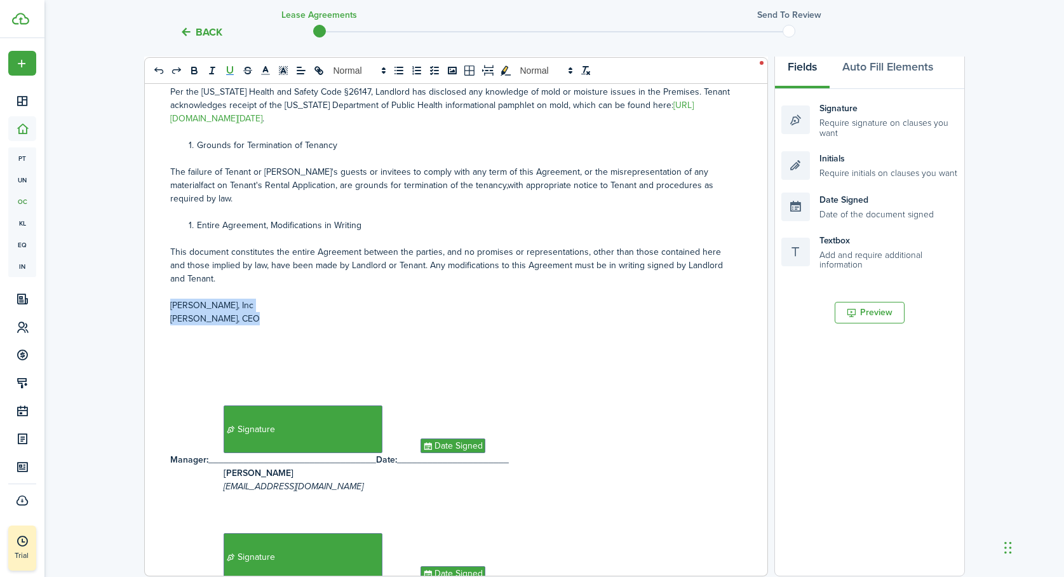
drag, startPoint x: 172, startPoint y: 311, endPoint x: 160, endPoint y: 283, distance: 30.2
click at [160, 283] on div "Residential Lease Identification of Landlord and Tenant This Agreement is betwe…" at bounding box center [451, 326] width 613 height 499
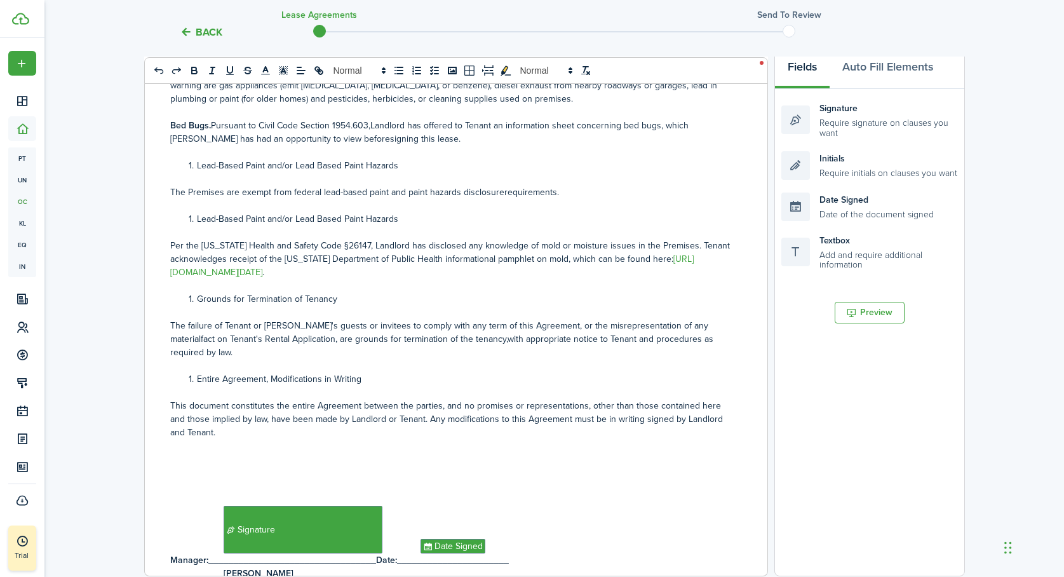
scroll to position [3460, 0]
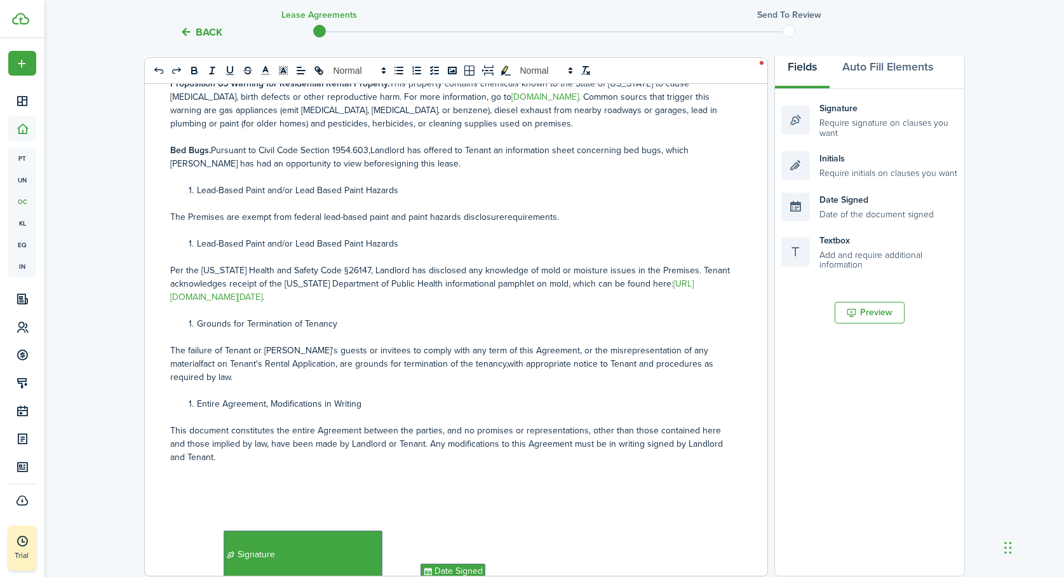
click at [302, 149] on p "Bed Bugs. Pursuant to Civil Code Section 1954.603,Landlord has offered to Tenan…" at bounding box center [451, 157] width 562 height 27
click at [499, 210] on p "The Premises are exempt from federal lead-based paint and paint hazards disclos…" at bounding box center [451, 216] width 562 height 13
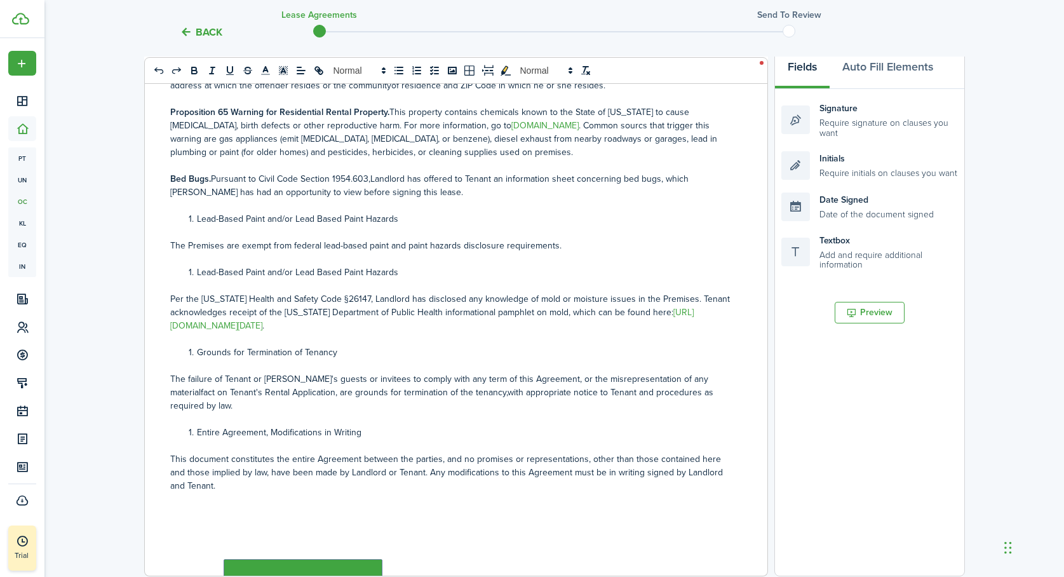
scroll to position [3427, 0]
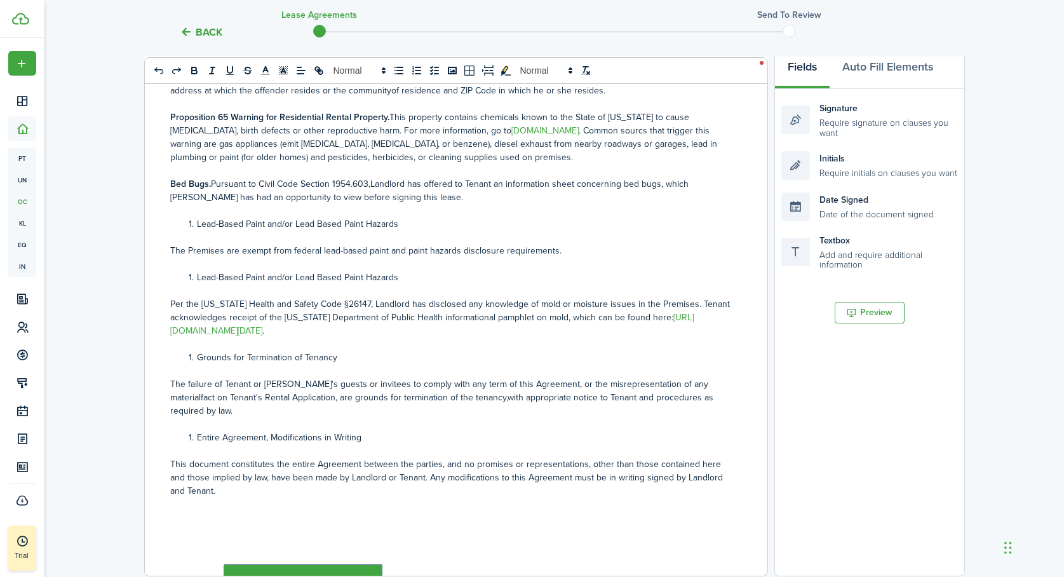
click at [444, 383] on p "The failure of Tenant or [PERSON_NAME]'s guests or invitees to comply with any …" at bounding box center [451, 397] width 562 height 40
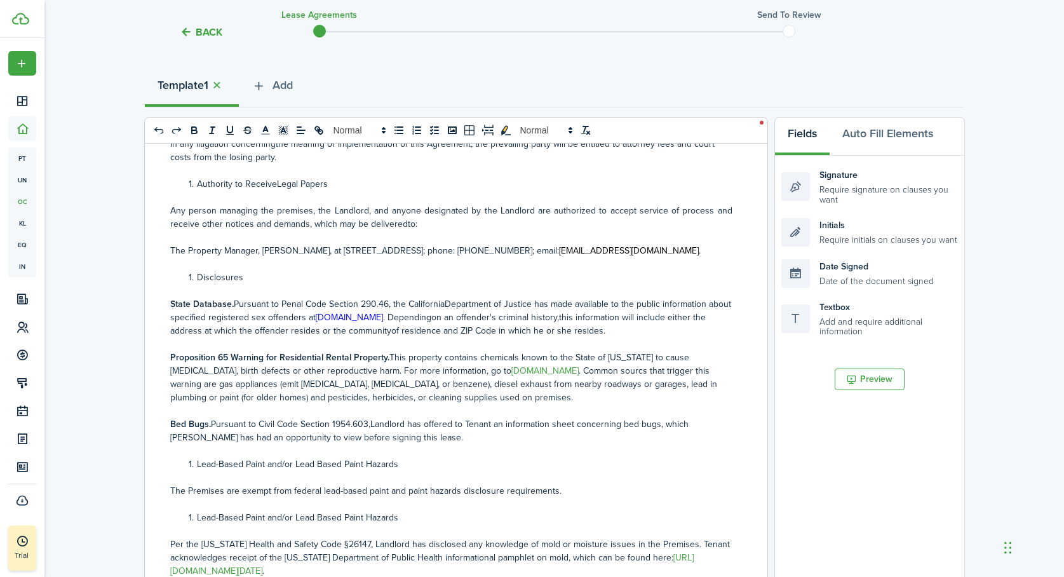
scroll to position [125, 0]
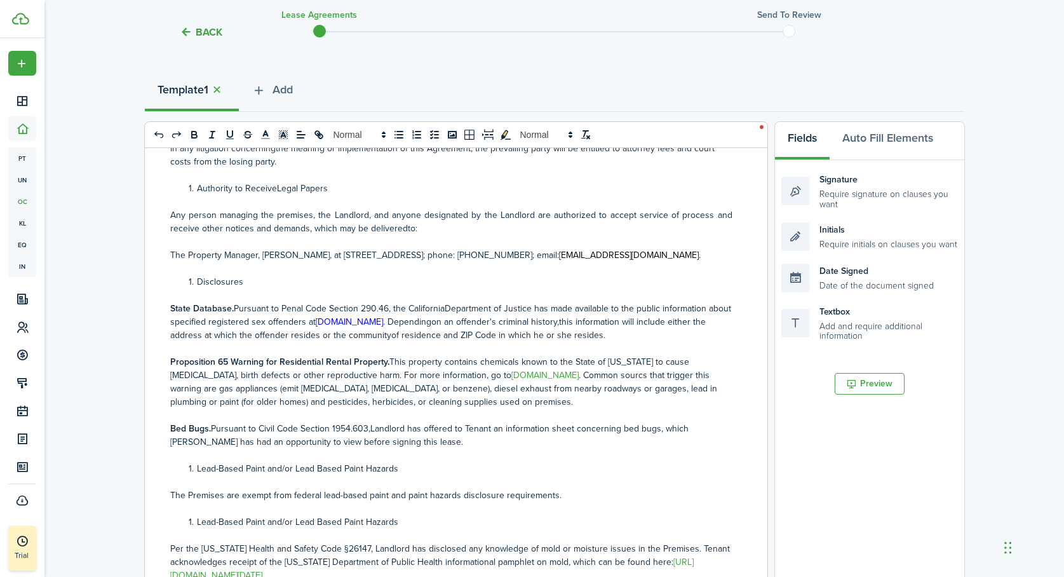
click at [454, 309] on p "State Database. Pursuant to Penal Code Section 290.46, the CaliforniaDepartment…" at bounding box center [451, 322] width 562 height 40
click at [386, 322] on p "State Database. Pursuant to Penal Code Section 290.46, the CaliforniaDepartment…" at bounding box center [451, 322] width 562 height 40
click at [583, 359] on p "Proposition 65 Warning for Residential Rental Property. This property contains …" at bounding box center [451, 381] width 562 height 53
click at [582, 309] on p "State Database. Pursuant to Penal Code Section 290.46, the CaliforniaDepartment…" at bounding box center [451, 322] width 562 height 40
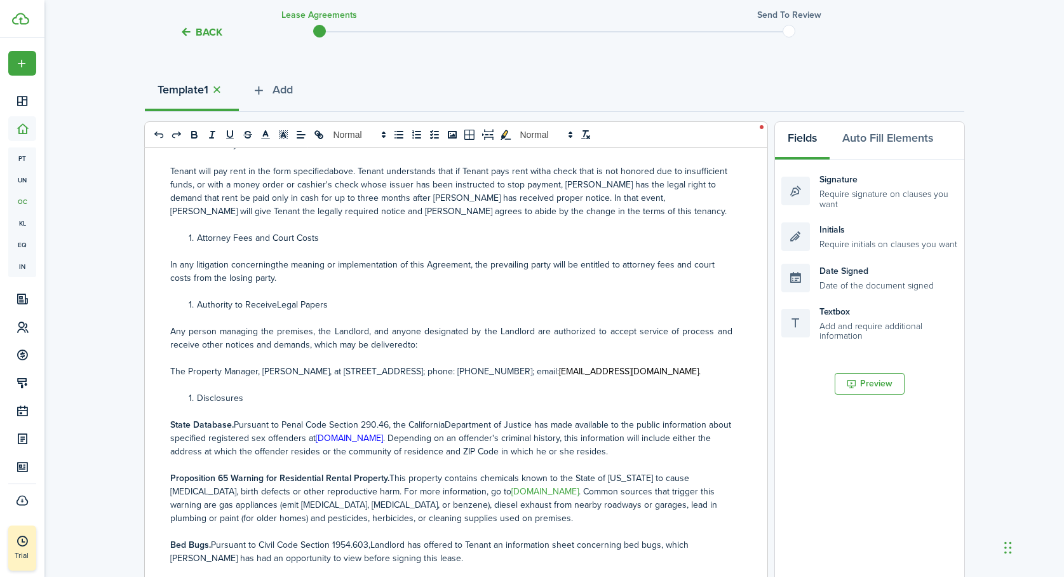
scroll to position [3135, 0]
click at [404, 335] on p "Any person managing the premises, the Landlord, and anyone designated by the La…" at bounding box center [451, 340] width 562 height 27
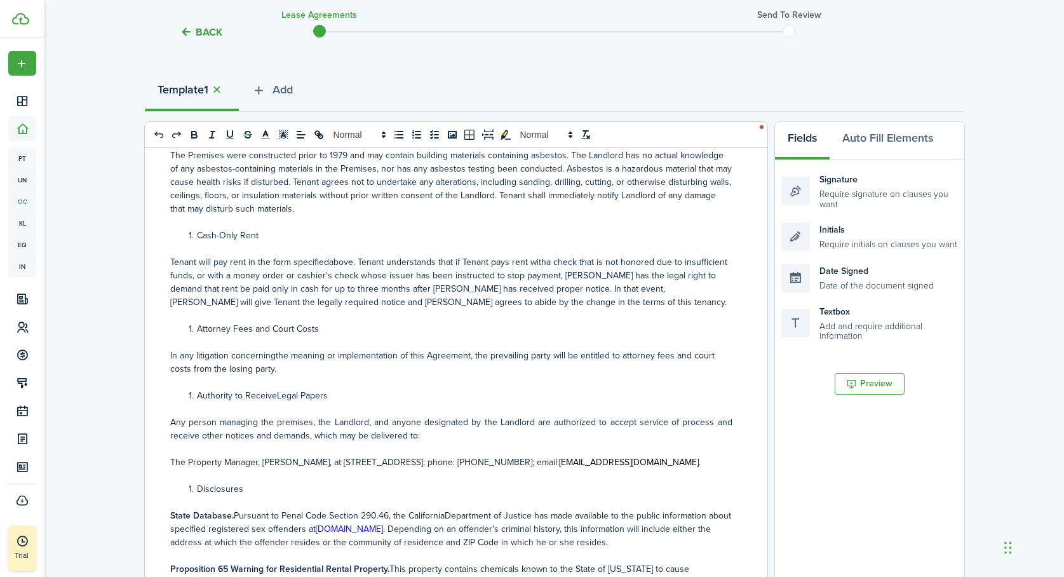
scroll to position [3045, 0]
click at [274, 349] on p "In any litigation concerningthe meaning or implementation of this Agreement, th…" at bounding box center [451, 362] width 562 height 27
click at [327, 256] on p "Tenant will pay rent in the form specifiedabove. Tenant understands that if Ten…" at bounding box center [451, 282] width 562 height 53
click at [544, 256] on p "Tenant will pay rent in the form specified above. Tenant understands that if Te…" at bounding box center [451, 282] width 562 height 53
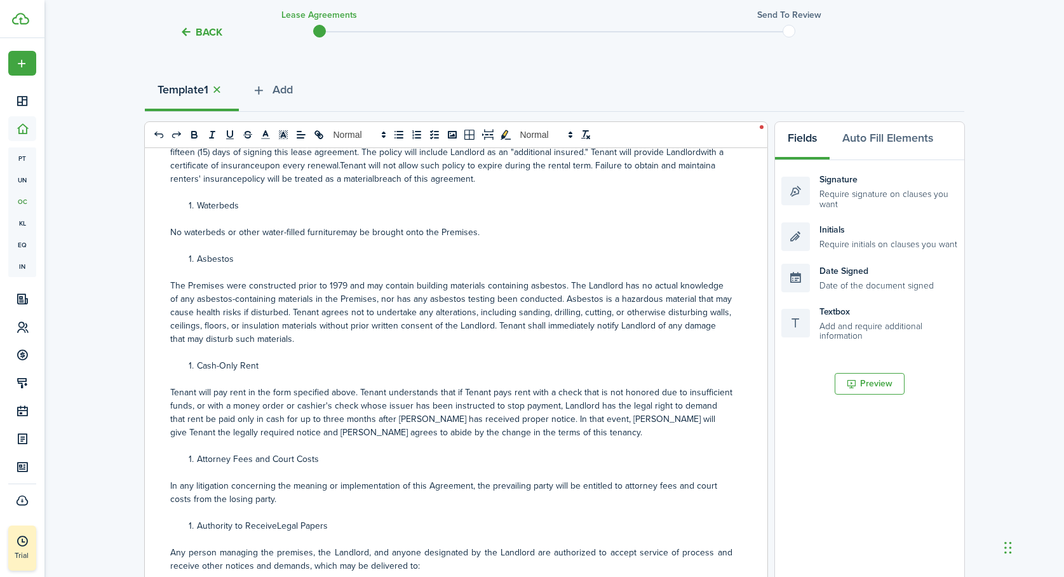
scroll to position [2915, 0]
click at [339, 227] on p "No waterbeds or other water-filled furnituremay be brought onto the Premises." at bounding box center [451, 233] width 562 height 13
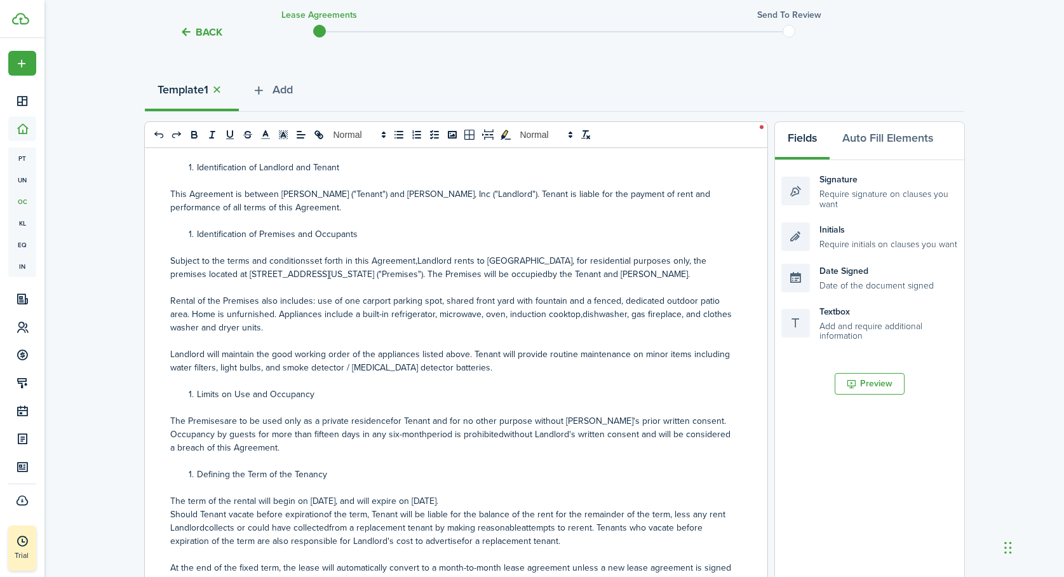
scroll to position [0, 0]
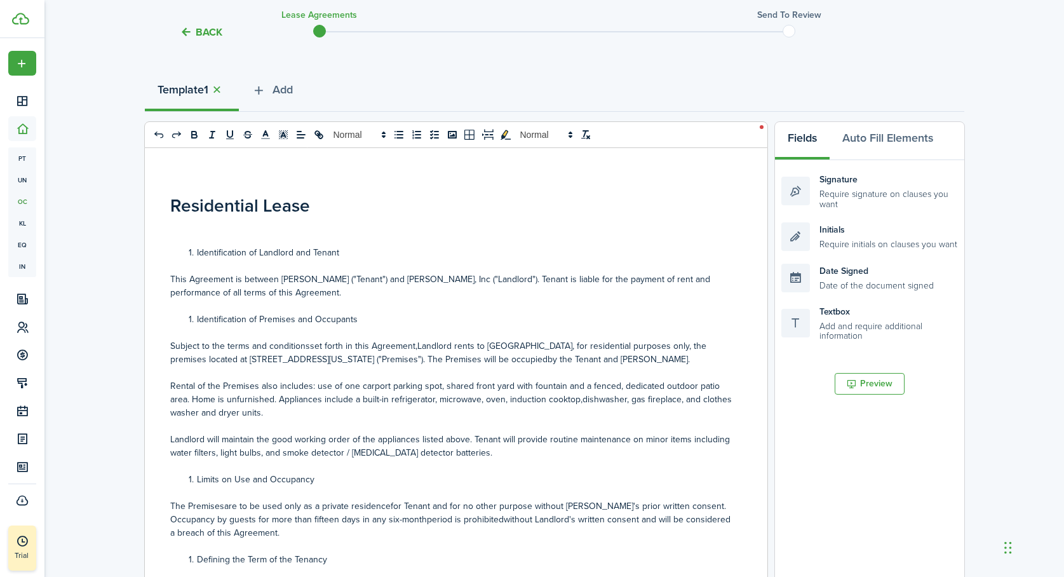
click at [314, 207] on h1 "Residential Lease" at bounding box center [451, 206] width 562 height 27
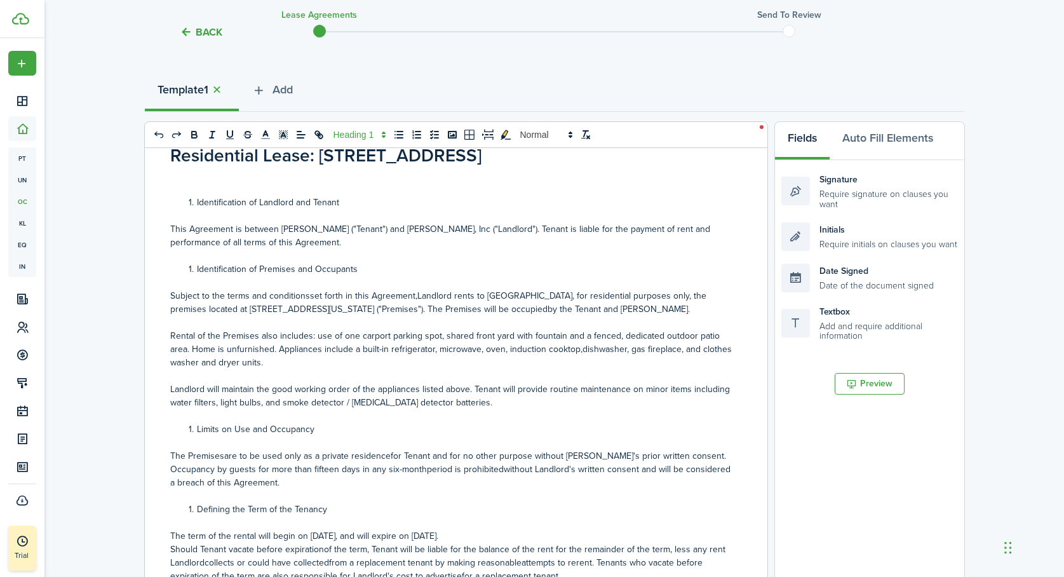
scroll to position [53, 0]
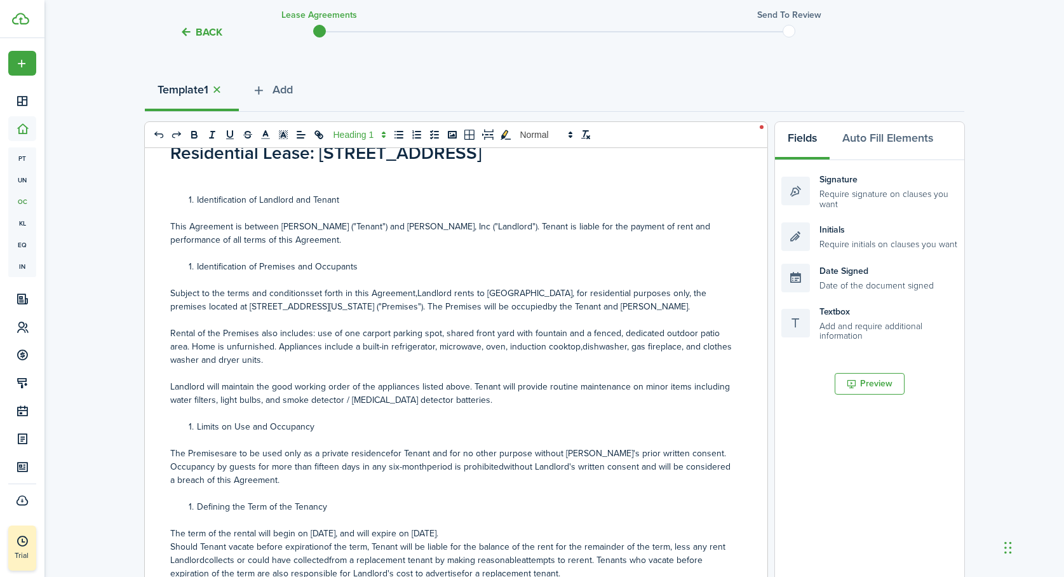
click at [307, 294] on p "Subject to the terms and conditionsset forth in this Agreement,Landlord rents t…" at bounding box center [451, 300] width 562 height 27
click at [197, 264] on span at bounding box center [197, 266] width 0 height 13
click at [217, 329] on p "Rental of the Premises also includes: use of one carport parking spot, shared f…" at bounding box center [451, 347] width 562 height 40
click at [197, 200] on span at bounding box center [197, 199] width 0 height 13
click at [535, 306] on p "Subject to the terms and conditions set forth in this Agreement,Landlord rents …" at bounding box center [451, 300] width 562 height 27
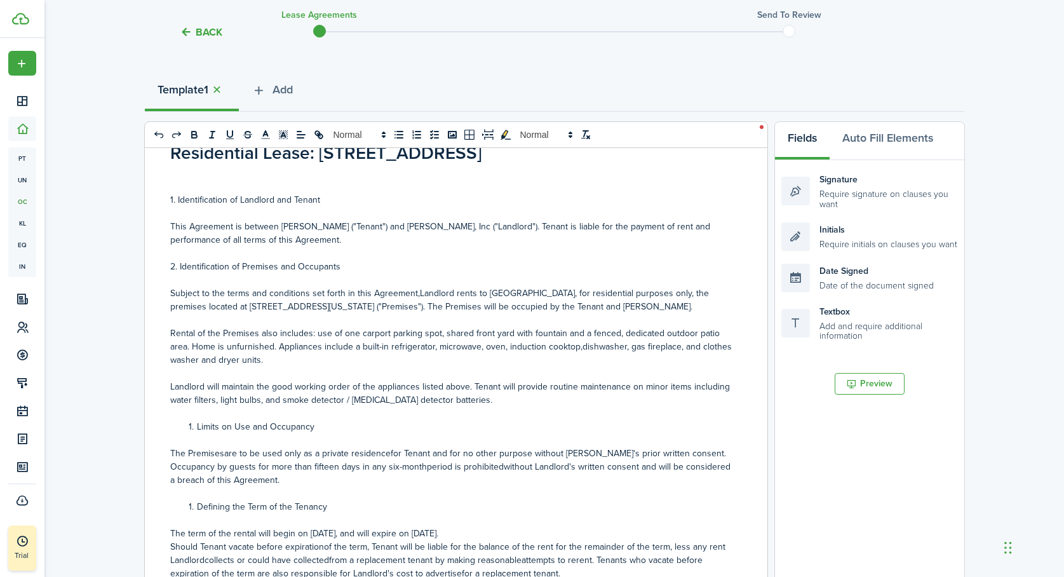
click at [578, 347] on p "Rental of the Premises also includes: use of one carport parking spot, shared f…" at bounding box center [451, 347] width 562 height 40
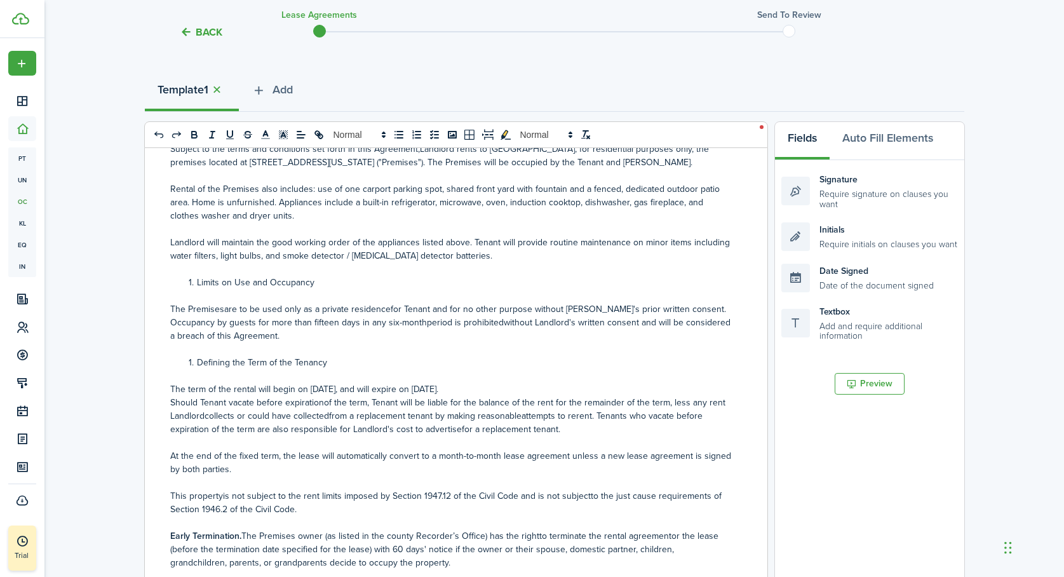
scroll to position [199, 0]
click at [222, 304] on p "The Premisesare to be used only as a private residencefor Tenant and for no oth…" at bounding box center [451, 321] width 562 height 40
click at [388, 307] on p "The Premises are to be used only as a private residencefor Tenant and for no ot…" at bounding box center [451, 321] width 562 height 40
click at [420, 321] on p "The Premises are to be used only as a private residence for Tenant and for no o…" at bounding box center [451, 321] width 562 height 40
click at [501, 319] on p "The Premises are to be used only as a private residence for Tenant and for no o…" at bounding box center [451, 321] width 562 height 40
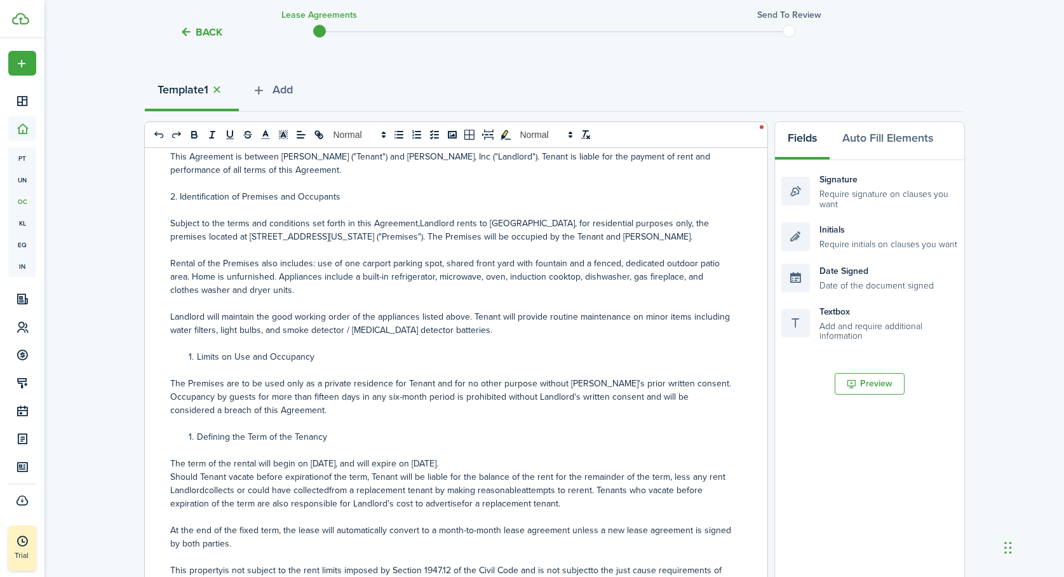
scroll to position [117, 0]
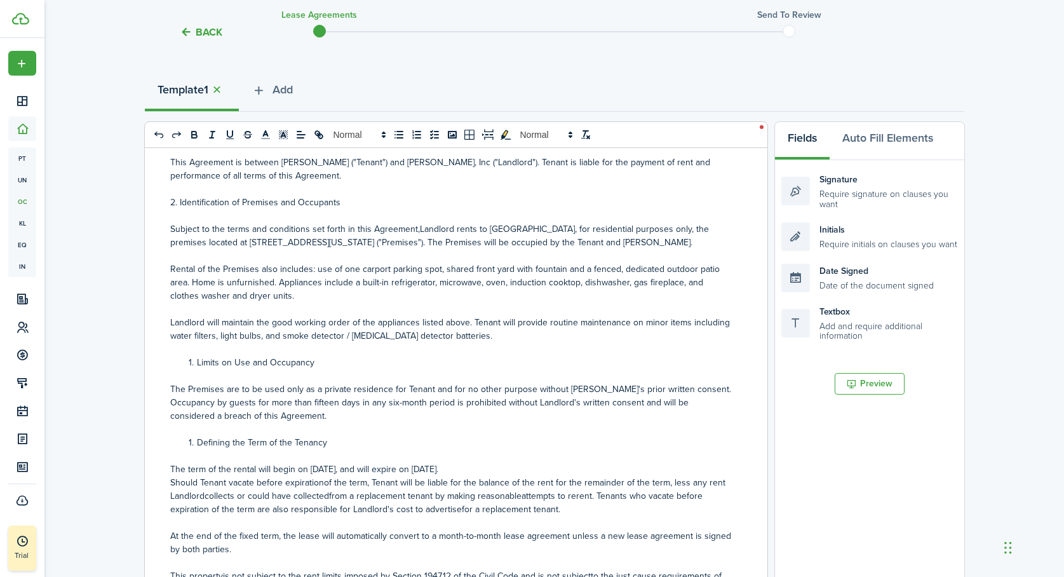
click at [196, 363] on li "Limits on Use and Occupancy" at bounding box center [458, 362] width 549 height 13
click at [196, 440] on li "Defining the Term of the Tenancy" at bounding box center [458, 442] width 549 height 13
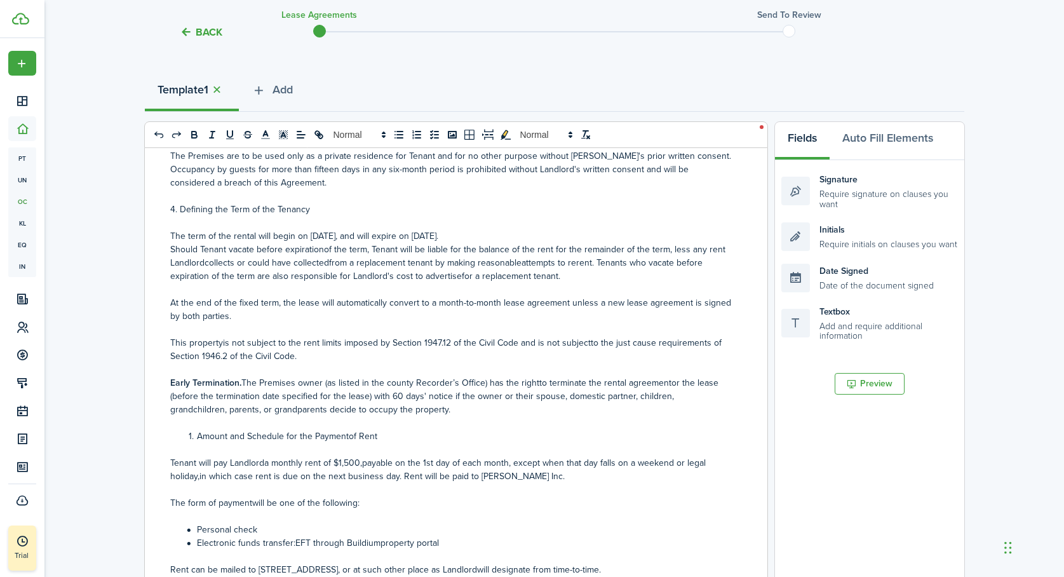
scroll to position [351, 0]
click at [170, 250] on p "Should Tenant vacate before expirationof the term, Tenant will be liable for th…" at bounding box center [451, 262] width 562 height 40
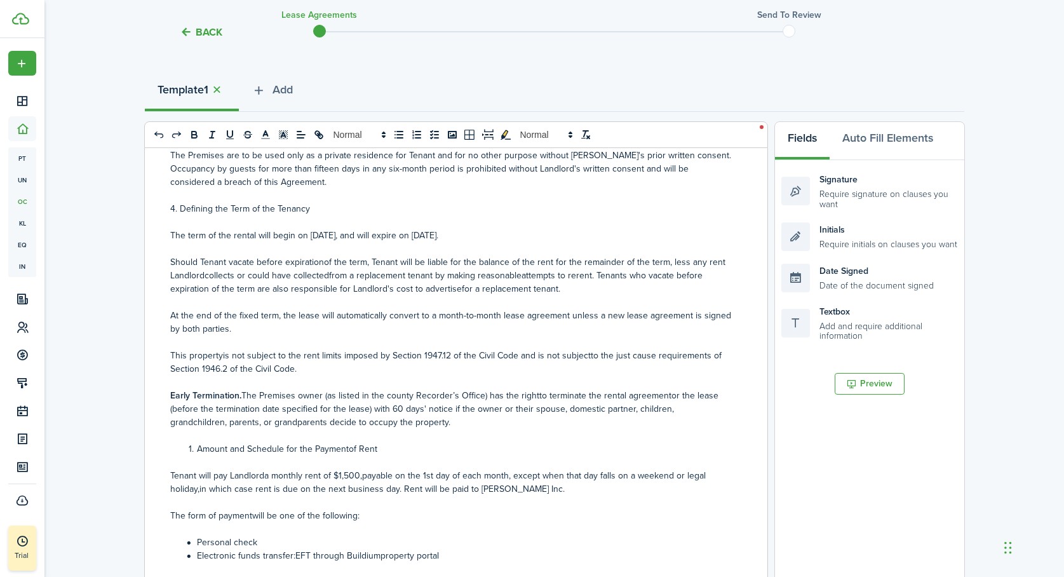
click at [205, 277] on p "Should Tenant vacate before expirationof the term, Tenant will be liable for th…" at bounding box center [451, 275] width 562 height 40
click at [329, 277] on p "Should Tenant vacate before expirationof the term, Tenant will be liable for th…" at bounding box center [451, 275] width 562 height 40
click at [522, 276] on p "Should Tenant vacate before expirationof the term, Tenant will be liable for th…" at bounding box center [451, 275] width 562 height 40
click at [579, 273] on p "Should Tenant vacate before expirationof the term, Tenant will be liable for th…" at bounding box center [451, 275] width 562 height 40
click at [456, 288] on p "Should Tenant vacate before expirationof the term, Tenant will be liable for th…" at bounding box center [451, 275] width 562 height 40
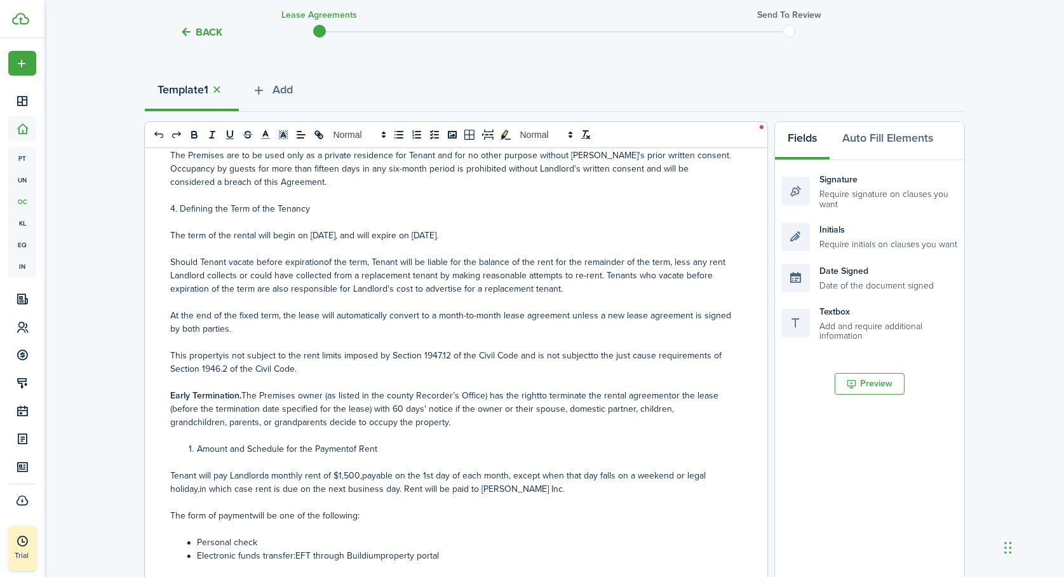
click at [324, 264] on p "Should Tenant vacate before expirationof the term, Tenant will be liable for th…" at bounding box center [451, 275] width 562 height 40
click at [219, 357] on p "This propertyis not subject to the rent limits imposed by Section 1947.12 of th…" at bounding box center [451, 362] width 562 height 27
click at [586, 355] on p "This property is not subject to the rent limits imposed by Section 1947.12 of t…" at bounding box center [451, 362] width 562 height 27
click at [536, 396] on p "Early Termination. The Premises owner (as listed in the county Recorder’s Offic…" at bounding box center [451, 409] width 562 height 40
click at [668, 396] on p "Early Termination. The Premises owner (as listed in the county Recorder’s Offic…" at bounding box center [451, 409] width 562 height 40
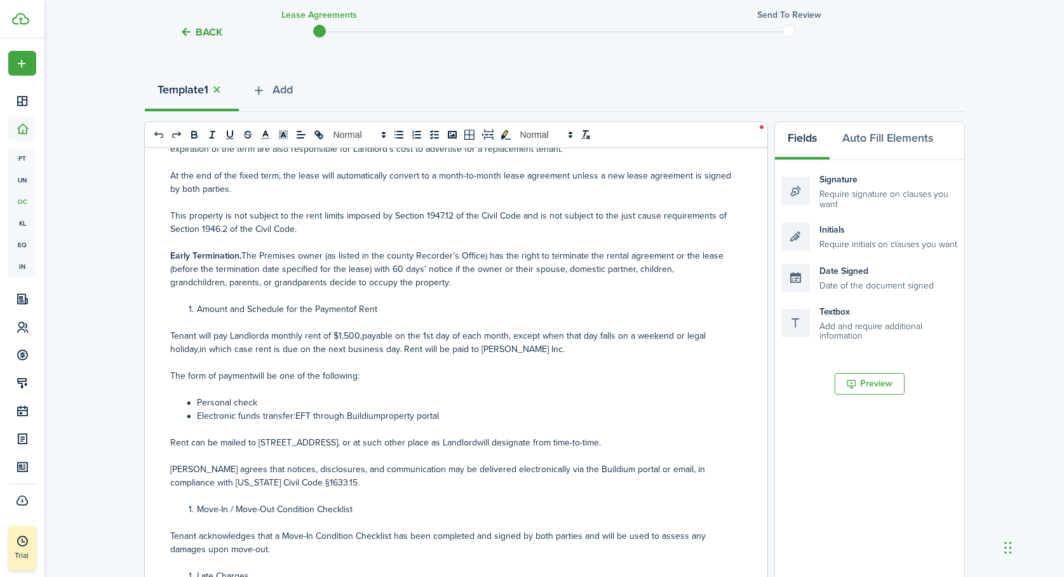
scroll to position [503, 0]
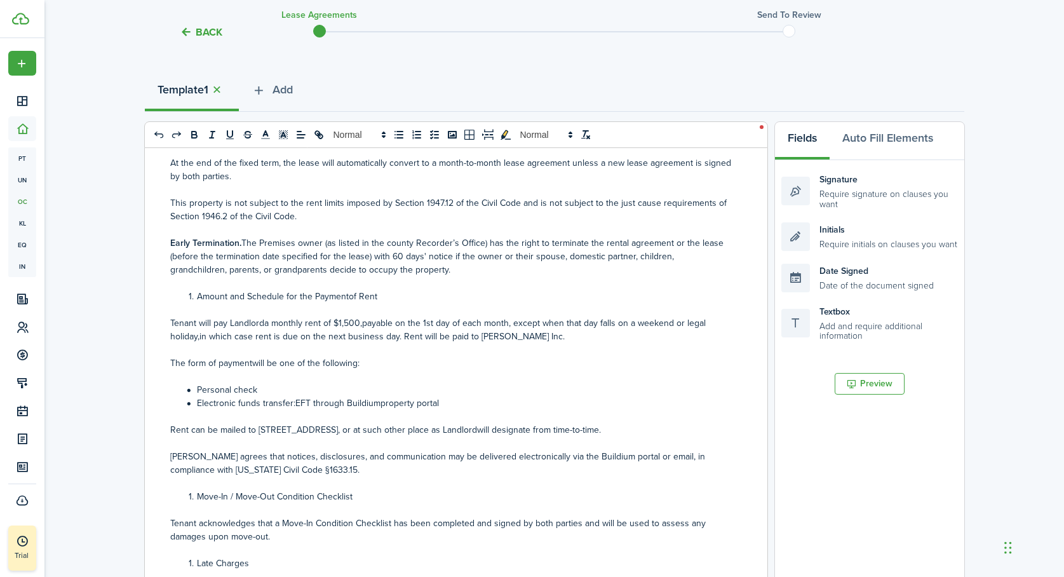
click at [346, 297] on li "Amount and Schedule for the Paymentof Rent" at bounding box center [458, 296] width 549 height 13
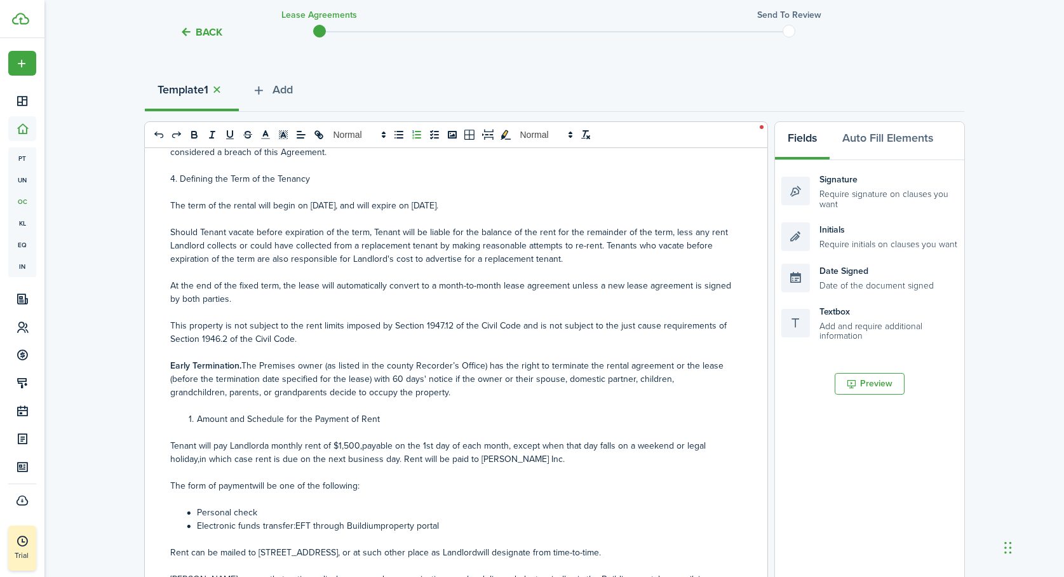
scroll to position [365, 0]
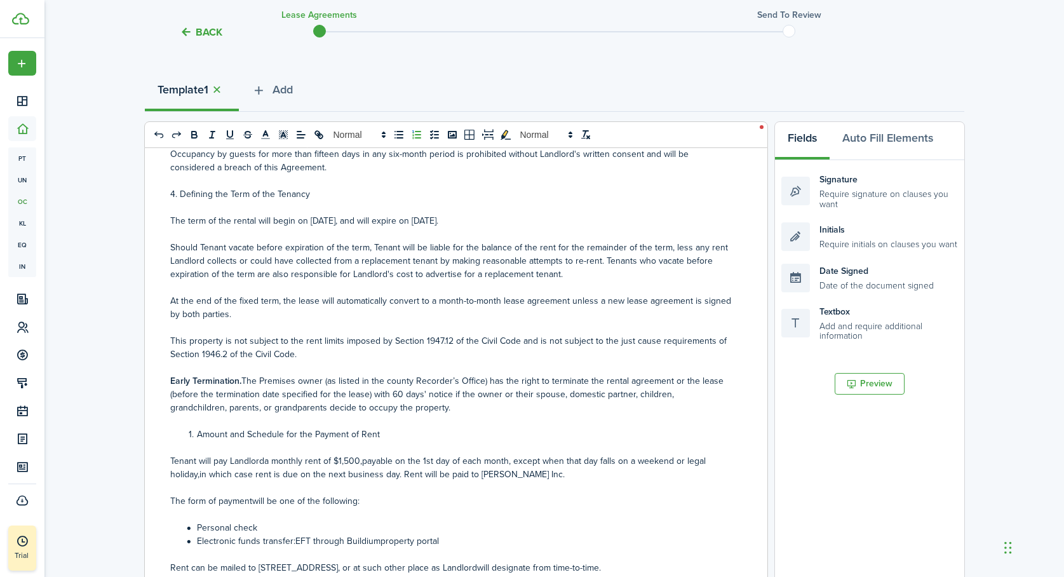
click at [536, 222] on p "The term of the rental will begin on [DATE], and will expire on [DATE]." at bounding box center [451, 220] width 562 height 13
drag, startPoint x: 611, startPoint y: 223, endPoint x: 572, endPoint y: 219, distance: 38.4
click at [572, 219] on p "The term of the rental will begin on [DATE], and will expire on [DATE]. It will…" at bounding box center [451, 220] width 562 height 13
click at [707, 219] on p "The term of the rental will begin on [DATE], and will expire on [DATE]. It will…" at bounding box center [451, 220] width 562 height 13
click at [707, 220] on p "The term of the rental will begin on [DATE], and will expire on [DATE]. It will…" at bounding box center [451, 220] width 562 height 13
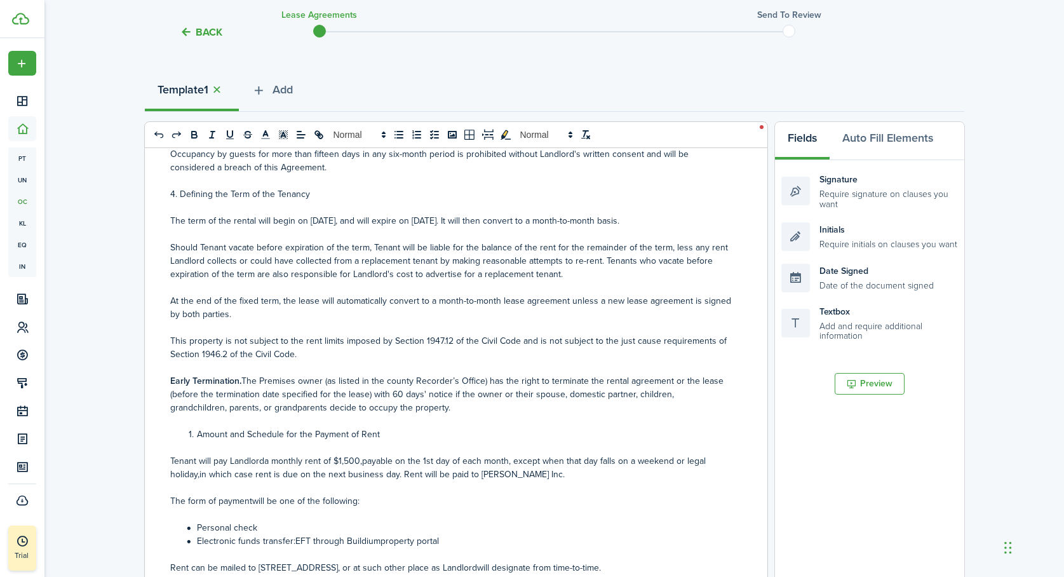
click at [570, 224] on p "The term of the rental will begin on [DATE], and will expire on [DATE]. It will…" at bounding box center [451, 220] width 562 height 13
drag, startPoint x: 707, startPoint y: 224, endPoint x: 544, endPoint y: 221, distance: 162.7
click at [544, 221] on p "The term of the rental will begin on [DATE], and will expire on [DATE]. It will…" at bounding box center [451, 220] width 562 height 13
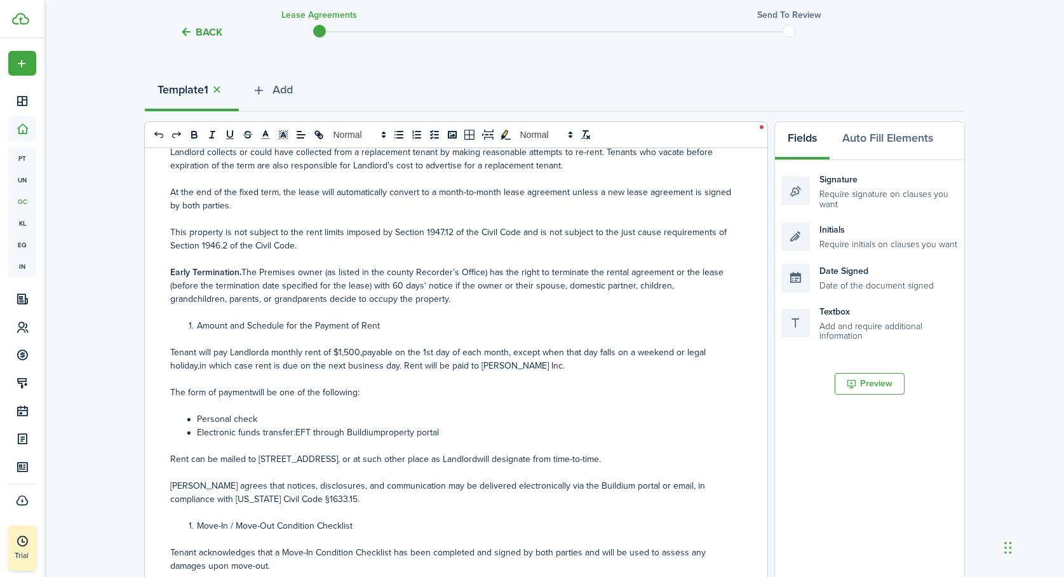
scroll to position [475, 0]
click at [198, 326] on li "Amount and Schedule for the Payment of Rent" at bounding box center [458, 324] width 549 height 13
click at [264, 351] on p "Tenant will pay Landlorda monthly rent of $1,500,payable on the 1st day of each…" at bounding box center [451, 358] width 562 height 27
click at [364, 350] on p "Tenant will pay Landlord a monthly rent of $1,500,payable on the 1st day of eac…" at bounding box center [451, 358] width 562 height 27
click at [200, 365] on p "Tenant will pay Landlord a monthly rent of $1,500, payable on the 1st day of ea…" at bounding box center [451, 358] width 562 height 27
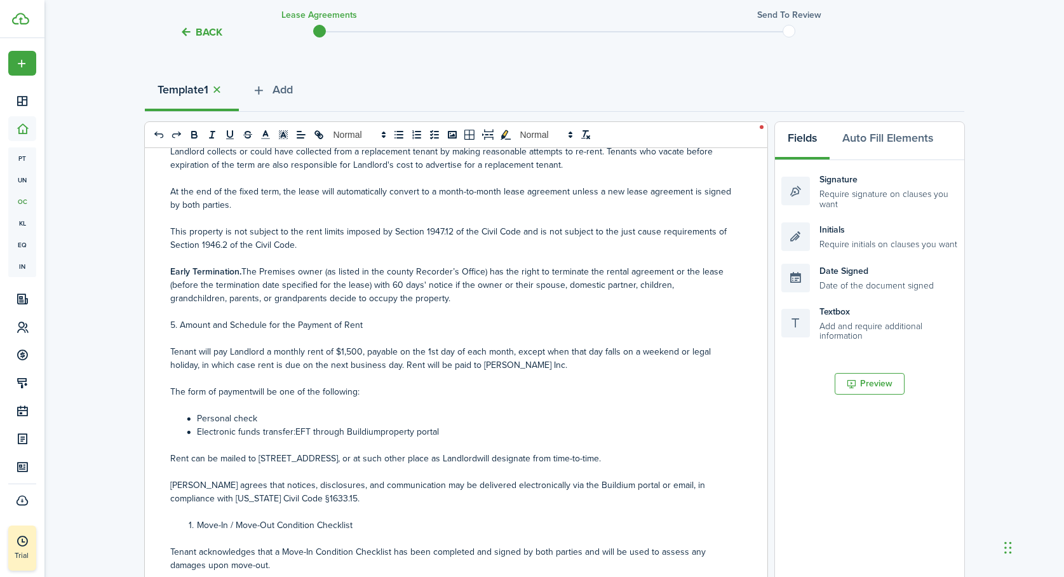
click at [252, 392] on p "The form of paymentwill be one of the following:" at bounding box center [451, 391] width 562 height 13
click at [376, 432] on li "Electronic funds transfer:EFT through Buildiumproperty portal" at bounding box center [458, 431] width 549 height 13
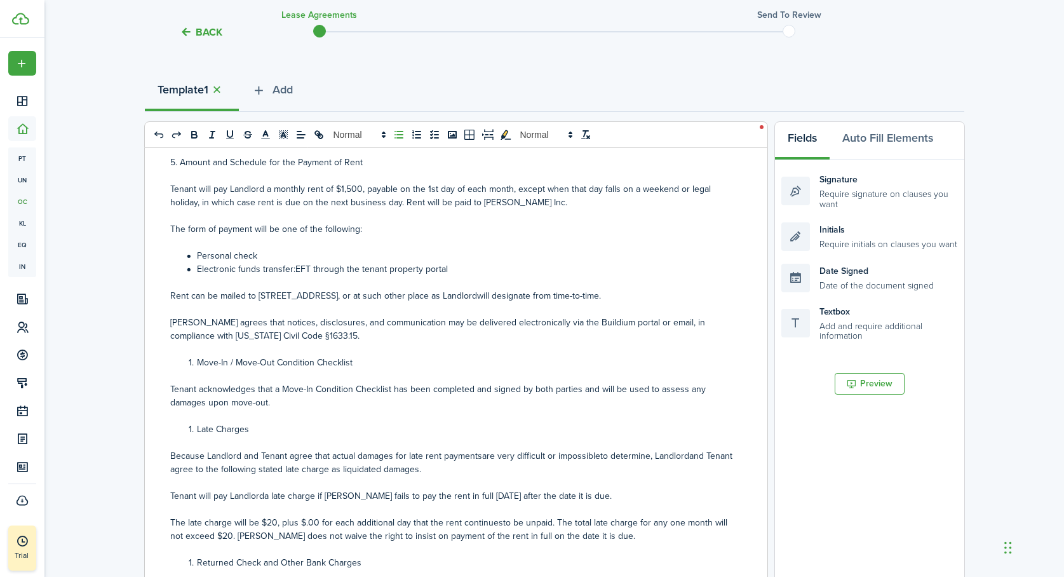
scroll to position [638, 0]
click at [295, 268] on li "Electronic funds transfer:EFT through the tenant property portal" at bounding box center [458, 268] width 549 height 13
click at [360, 269] on li "Electronic funds transfer: EFT through the tenant property portal" at bounding box center [458, 268] width 549 height 13
click at [547, 298] on p "Rent can be mailed to [STREET_ADDRESS], or at such other place as Landlordwill …" at bounding box center [451, 294] width 562 height 13
click at [571, 323] on p "[PERSON_NAME] agrees that notices, disclosures, and communication may be delive…" at bounding box center [451, 328] width 562 height 27
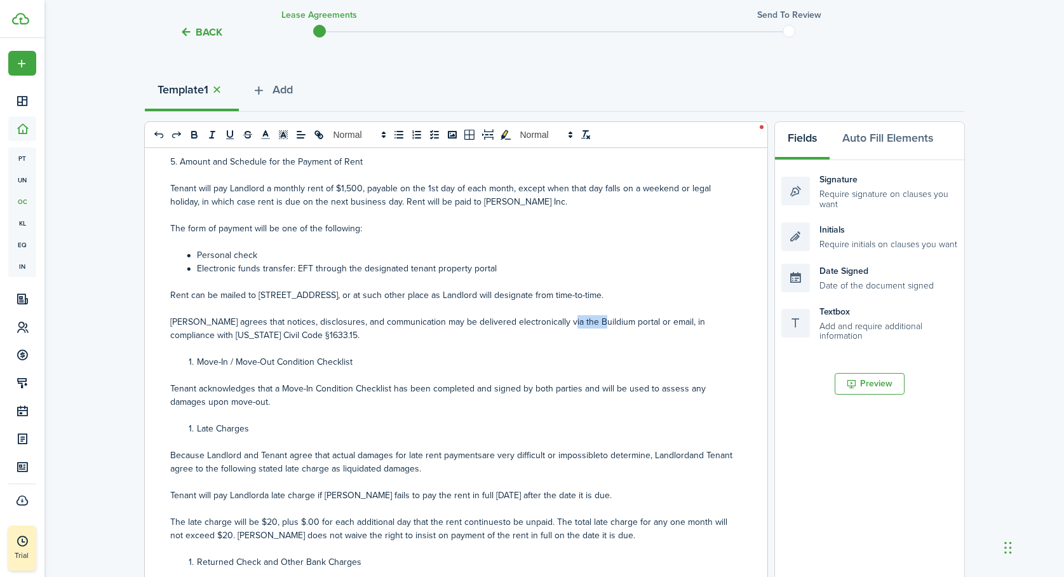
click at [571, 323] on p "[PERSON_NAME] agrees that notices, disclosures, and communication may be delive…" at bounding box center [451, 328] width 562 height 27
click at [525, 367] on li "Move-In / Move-Out Condition Checklist" at bounding box center [458, 361] width 549 height 13
click at [555, 321] on p "[PERSON_NAME] agrees that notices, disclosures, and communication may be delive…" at bounding box center [451, 328] width 562 height 27
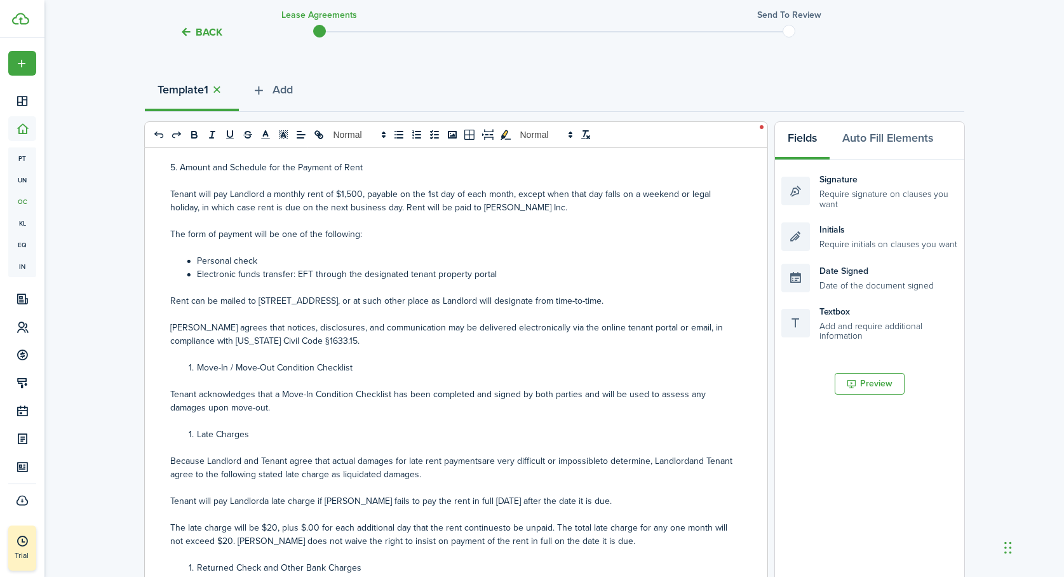
scroll to position [639, 0]
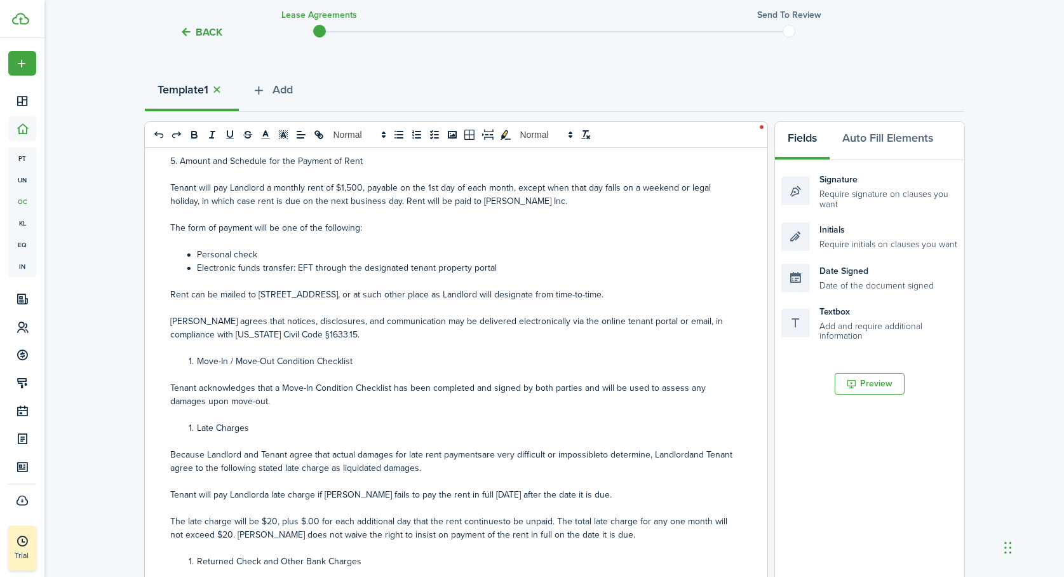
click at [197, 361] on li "Move-In / Move-Out Condition Checklist" at bounding box center [458, 361] width 549 height 13
click at [183, 361] on p "6.M Move-In / Move-Out Condition Checklist" at bounding box center [451, 361] width 562 height 13
click at [400, 388] on p "Tenant acknowledges that a Move-In Condition Checklist has been completed and s…" at bounding box center [451, 394] width 562 height 27
click at [409, 417] on p at bounding box center [451, 414] width 562 height 13
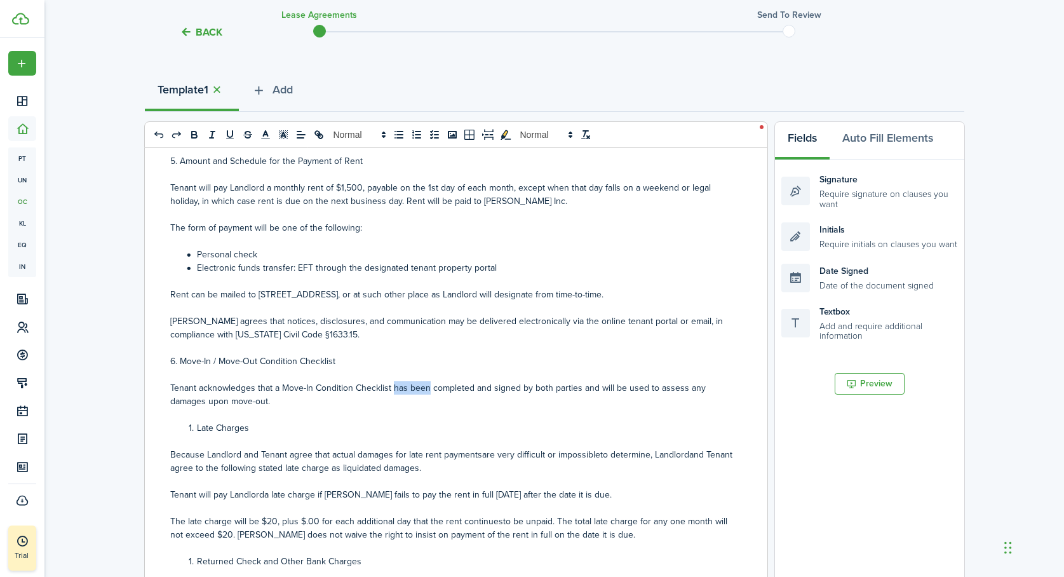
drag, startPoint x: 430, startPoint y: 386, endPoint x: 395, endPoint y: 388, distance: 34.3
click at [395, 388] on p "Tenant acknowledges that a Move-In Condition Checklist has been completed and s…" at bounding box center [451, 394] width 562 height 27
click at [567, 385] on p "Tenant acknowledges that a Move-In Condition Checklist will be completed and si…" at bounding box center [451, 394] width 562 height 27
click at [198, 431] on li "Late Charges" at bounding box center [458, 427] width 549 height 13
click at [180, 429] on p "7.L Late Charges" at bounding box center [451, 427] width 562 height 13
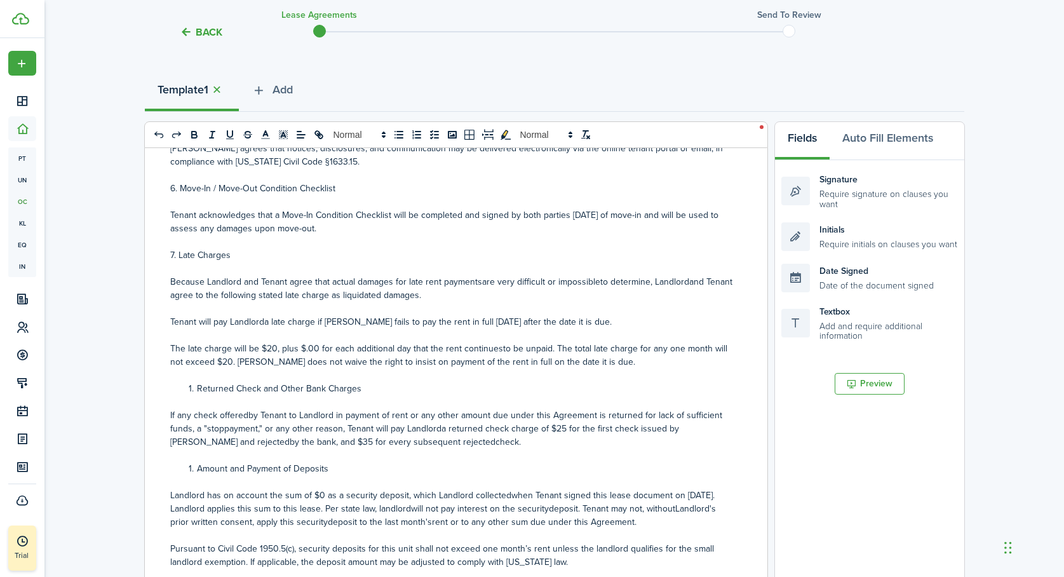
scroll to position [822, 0]
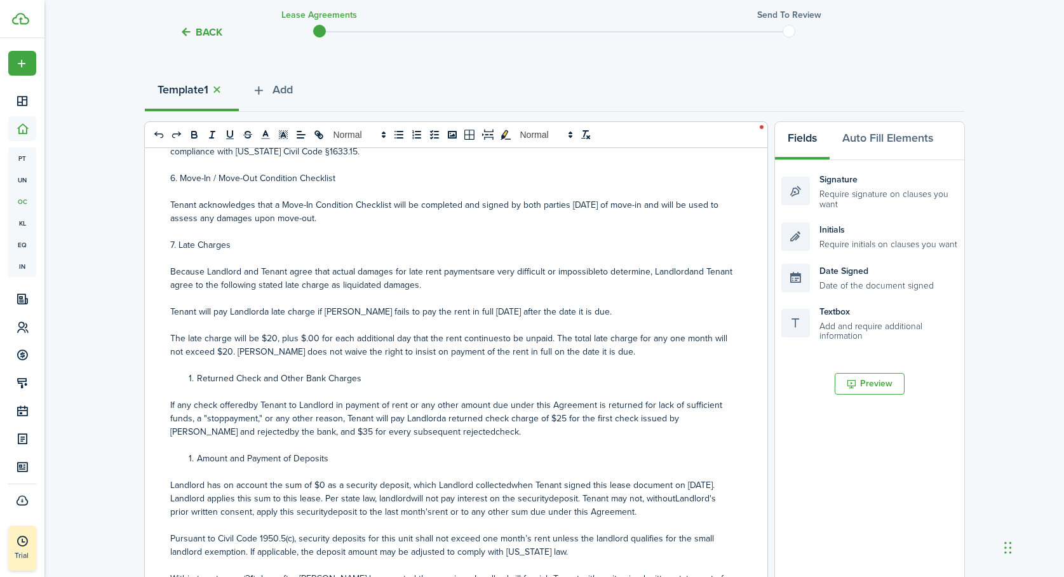
click at [478, 273] on p "Because Landlord and Tenant agree that actual damages for late rent paymentsare…" at bounding box center [451, 278] width 562 height 27
click at [597, 271] on p "Because Landlord and Tenant agree that actual damages for late rent payments ar…" at bounding box center [451, 278] width 562 height 27
click at [689, 270] on p "Because Landlord and Tenant agree that actual damages for late rent payments ar…" at bounding box center [451, 278] width 562 height 27
click at [264, 310] on p "Tenant will pay Landlorda late charge if [PERSON_NAME] fails to pay the rent in…" at bounding box center [451, 311] width 562 height 13
click at [497, 338] on p "The late charge will be $20, plus $.00 for each additional day that the rent co…" at bounding box center [451, 345] width 562 height 27
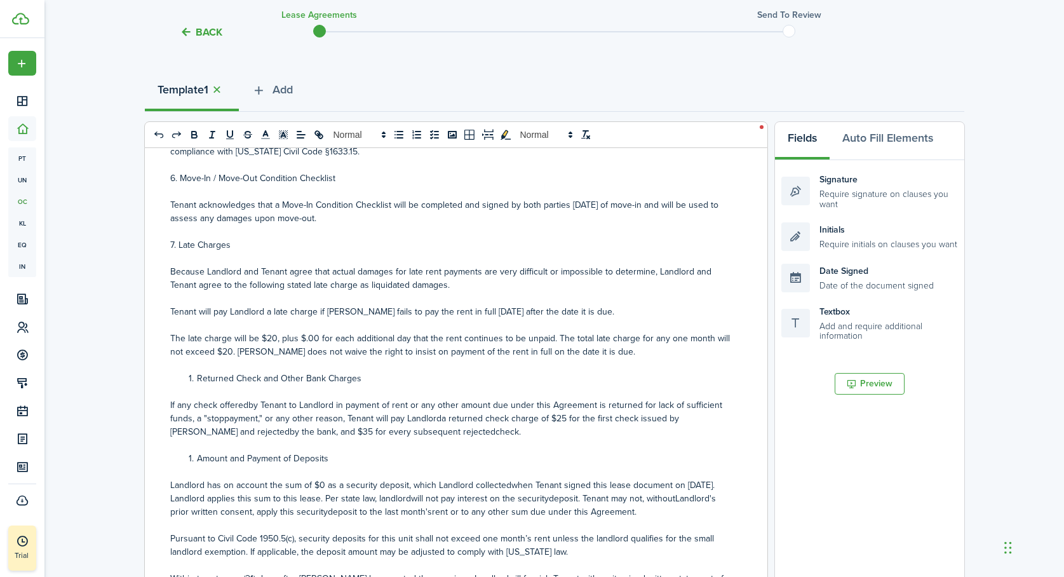
click at [196, 378] on li "Returned Check and Other Bank Charges" at bounding box center [458, 378] width 549 height 13
click at [180, 379] on p "8.R Returned Check and Other Bank Charges" at bounding box center [451, 378] width 562 height 13
click at [248, 403] on p "If any check offeredby Tenant to Landlord in payment of rent or any other amoun…" at bounding box center [451, 418] width 562 height 40
click at [221, 418] on p "If any check offered by Tenant to Landlord in payment of rent or any other amou…" at bounding box center [451, 418] width 562 height 40
click at [440, 417] on p "If any check offered by Tenant to Landlord in payment of rent or any other amou…" at bounding box center [451, 418] width 562 height 40
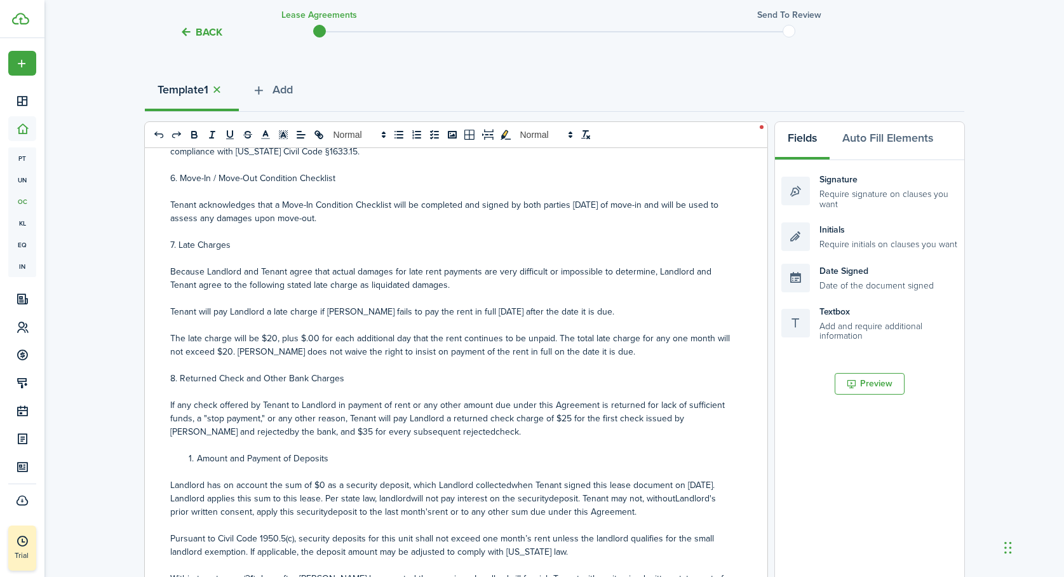
click at [201, 430] on p "If any check offered by Tenant to Landlord in payment of rent or any other amou…" at bounding box center [451, 418] width 562 height 40
click at [407, 431] on p "If any check offered by Tenant to Landlord in payment of rent or any other amou…" at bounding box center [451, 418] width 562 height 40
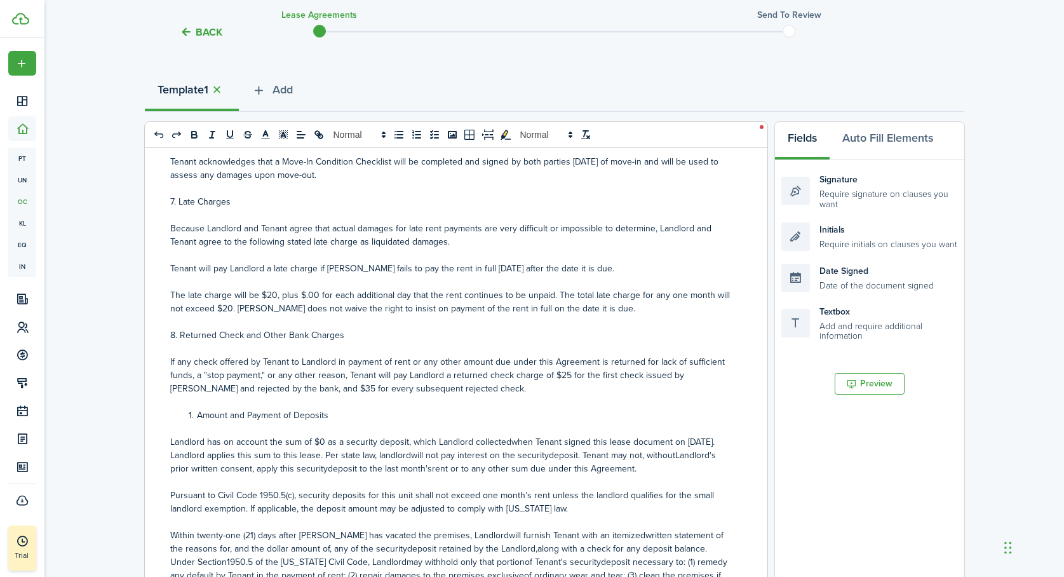
scroll to position [879, 0]
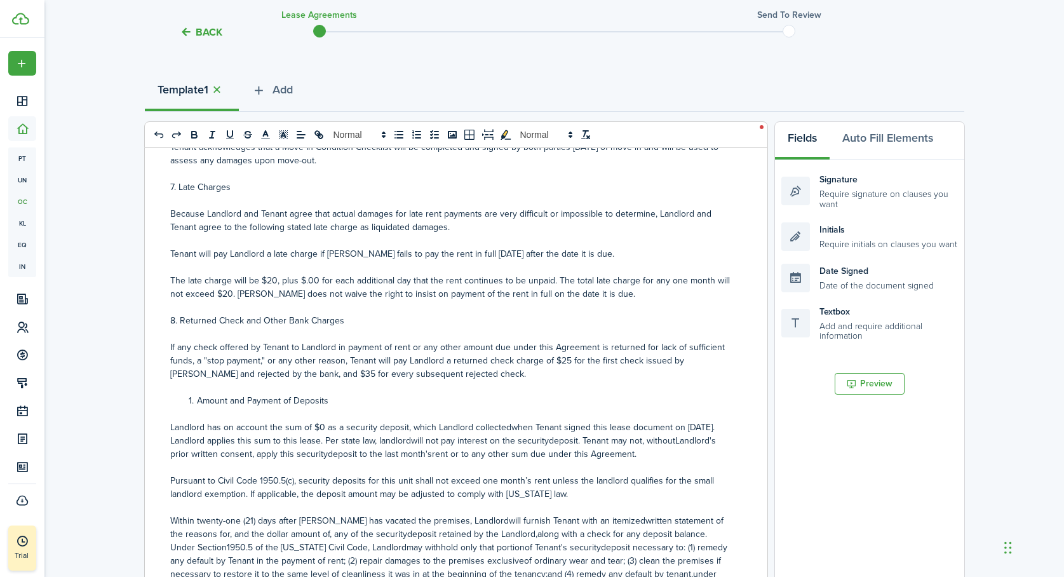
click at [197, 400] on li "Amount and Payment of Deposits" at bounding box center [458, 400] width 549 height 13
click at [182, 400] on p "9.A Amount and Payment of Deposits" at bounding box center [451, 400] width 562 height 13
click at [506, 426] on p "Landlord has on account the sum of $0 as a security deposit, which Landlord col…" at bounding box center [451, 441] width 562 height 40
click at [190, 443] on p "Landlord has on account the sum of $0 as a security deposit, which Landlord col…" at bounding box center [451, 441] width 562 height 40
click at [372, 441] on p "Landlord has on account the sum of $0 as a security deposit, which Landlord col…" at bounding box center [451, 441] width 562 height 40
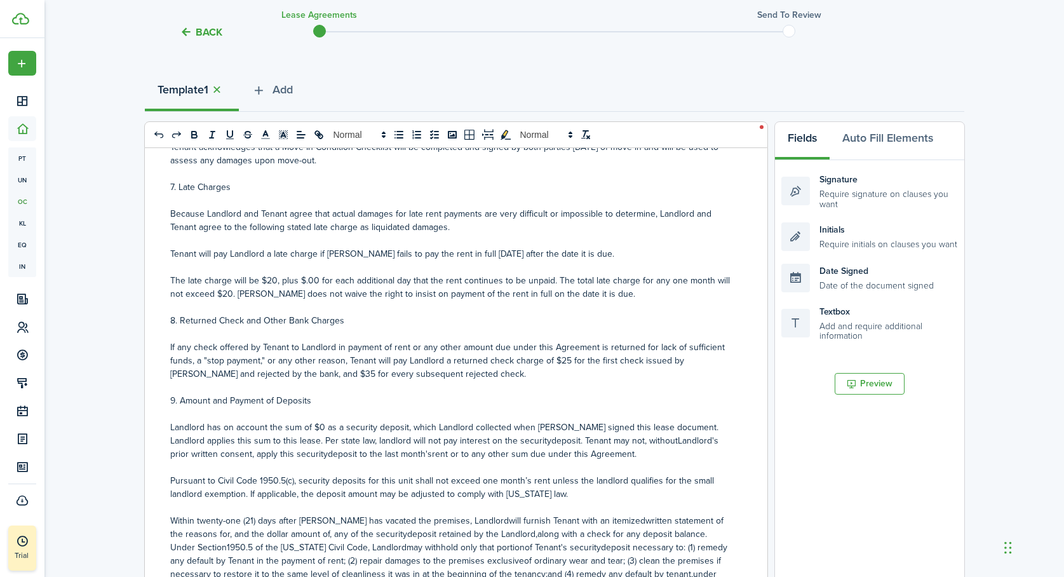
click at [508, 442] on p "Landlord has on account the sum of $0 as a security deposit, which Landlord col…" at bounding box center [451, 441] width 562 height 40
click at [636, 442] on p "Landlord has on account the sum of $0 as a security deposit, which Landlord col…" at bounding box center [451, 441] width 562 height 40
click at [275, 452] on p "Landlord has on account the sum of $0 as a security deposit, which Landlord col…" at bounding box center [451, 441] width 562 height 40
click at [378, 451] on p "Landlord has on account the sum of $0 as a security deposit, which Landlord col…" at bounding box center [451, 441] width 562 height 40
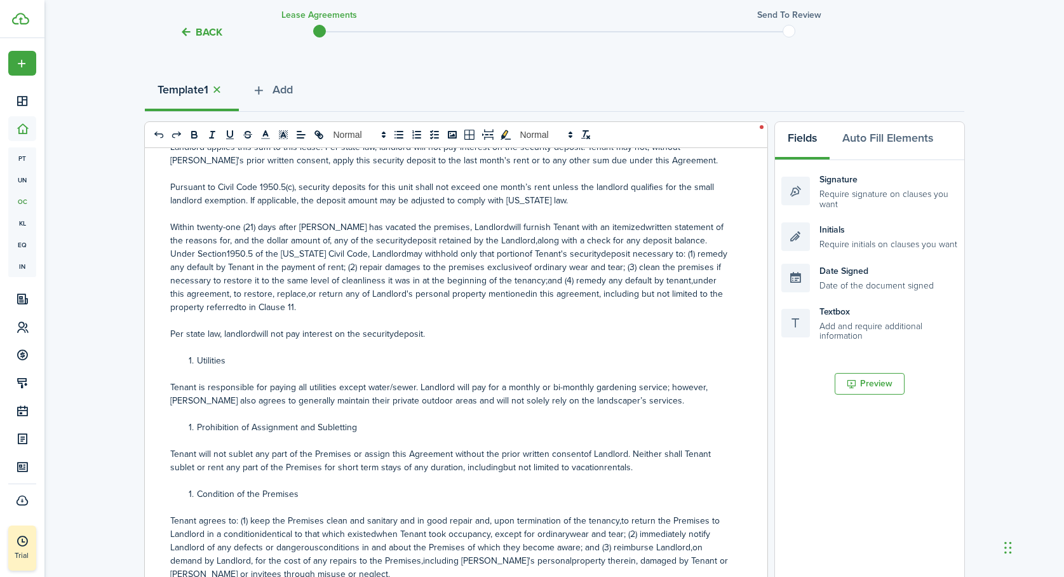
scroll to position [1172, 0]
click at [466, 227] on p "Within twenty-one (21) days after [PERSON_NAME] has vacated the premises, Landl…" at bounding box center [451, 268] width 562 height 93
click at [604, 229] on p "Within twenty-one (21) days after [PERSON_NAME] has vacated the premises, Landl…" at bounding box center [451, 268] width 562 height 93
click at [355, 240] on p "Within twenty-one (21) days after [PERSON_NAME] has vacated the premises, Landl…" at bounding box center [451, 268] width 562 height 93
click at [486, 241] on p "Within twenty-one (21) days after [PERSON_NAME] has vacated the premises, Landl…" at bounding box center [451, 268] width 562 height 93
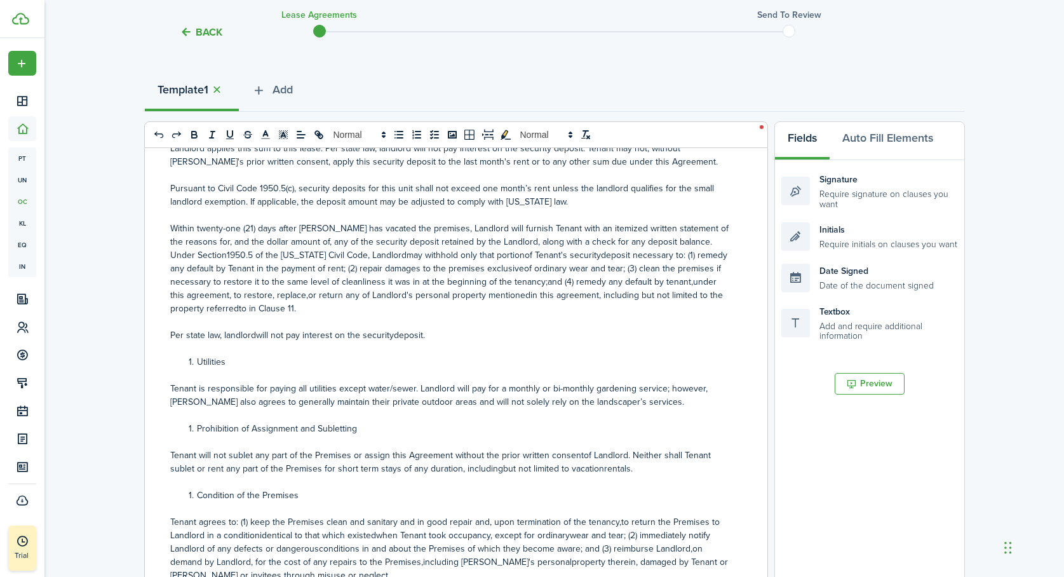
click at [370, 255] on p "Within twenty-one (21) days after [PERSON_NAME] has vacated the premises, Landl…" at bounding box center [451, 268] width 562 height 93
click at [491, 255] on p "Within twenty-one (21) days after [PERSON_NAME] has vacated the premises, Landl…" at bounding box center [451, 268] width 562 height 93
click at [568, 256] on p "Within twenty-one (21) days after [PERSON_NAME] has vacated the premises, Landl…" at bounding box center [451, 268] width 562 height 93
click at [503, 269] on p "Within twenty-one (21) days after [PERSON_NAME] has vacated the premises, Landl…" at bounding box center [451, 268] width 562 height 93
click at [542, 282] on p "Within twenty-one (21) days after [PERSON_NAME] has vacated the premises, Landl…" at bounding box center [451, 268] width 562 height 93
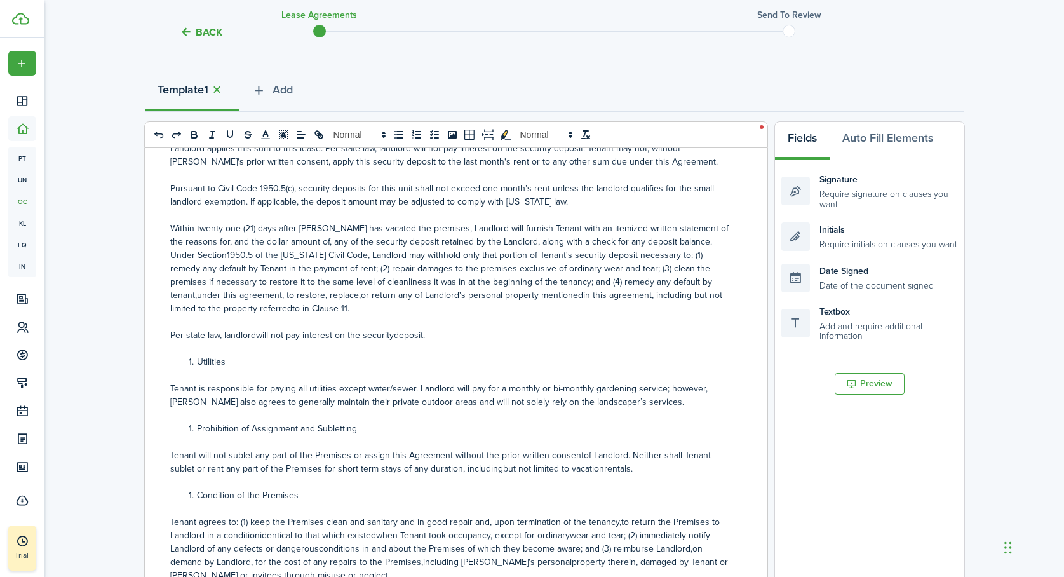
click at [688, 281] on p "Within twenty-one (21) days after [PERSON_NAME] has vacated the premises, Landl…" at bounding box center [451, 268] width 562 height 93
click at [507, 294] on p "Within twenty-one (21) days after [PERSON_NAME] has vacated the premises, Landl…" at bounding box center [451, 268] width 562 height 93
click at [290, 296] on p "Within twenty-one (21) days after [PERSON_NAME] has vacated the premises, Landl…" at bounding box center [451, 268] width 562 height 93
click at [237, 311] on p "Within twenty-one (21) days after [PERSON_NAME] has vacated the premises, Landl…" at bounding box center [451, 268] width 562 height 93
click at [256, 334] on p "Per state law, landlordwill not pay interest on the securitydeposit." at bounding box center [451, 335] width 562 height 13
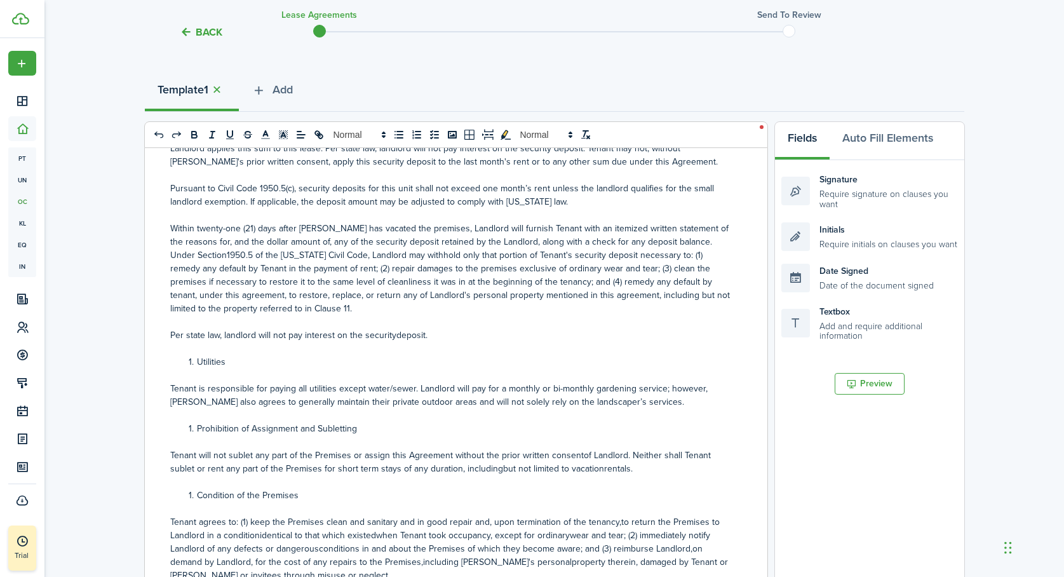
click at [393, 336] on p "Per state law, landlord will not pay interest on the securitydeposit." at bounding box center [451, 335] width 562 height 13
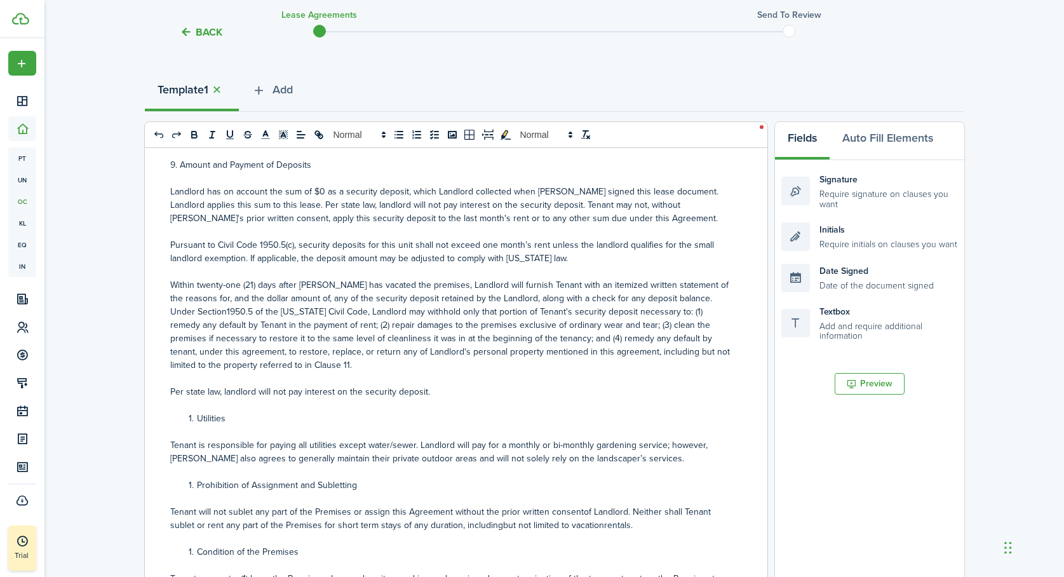
scroll to position [1090, 0]
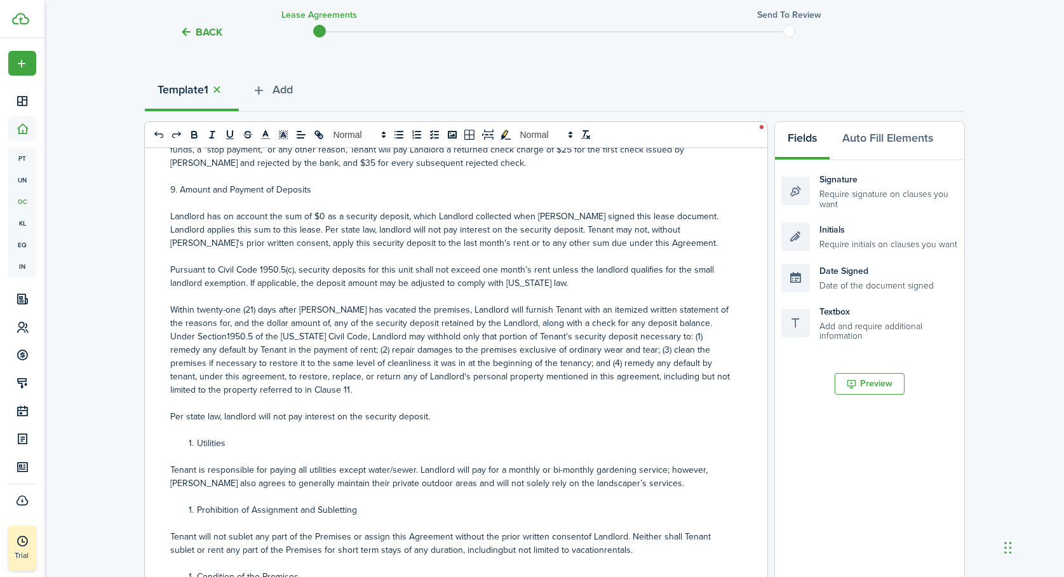
click at [197, 445] on span at bounding box center [197, 443] width 0 height 13
click at [184, 445] on p "10.U Utilities" at bounding box center [451, 443] width 562 height 13
drag, startPoint x: 220, startPoint y: 442, endPoint x: 163, endPoint y: 444, distance: 57.2
click at [163, 444] on div "Residential Lease: [STREET_ADDRESS]. Identification of Landlord and Tenant This…" at bounding box center [451, 397] width 613 height 499
click at [192, 135] on icon "bold" at bounding box center [194, 136] width 5 height 3
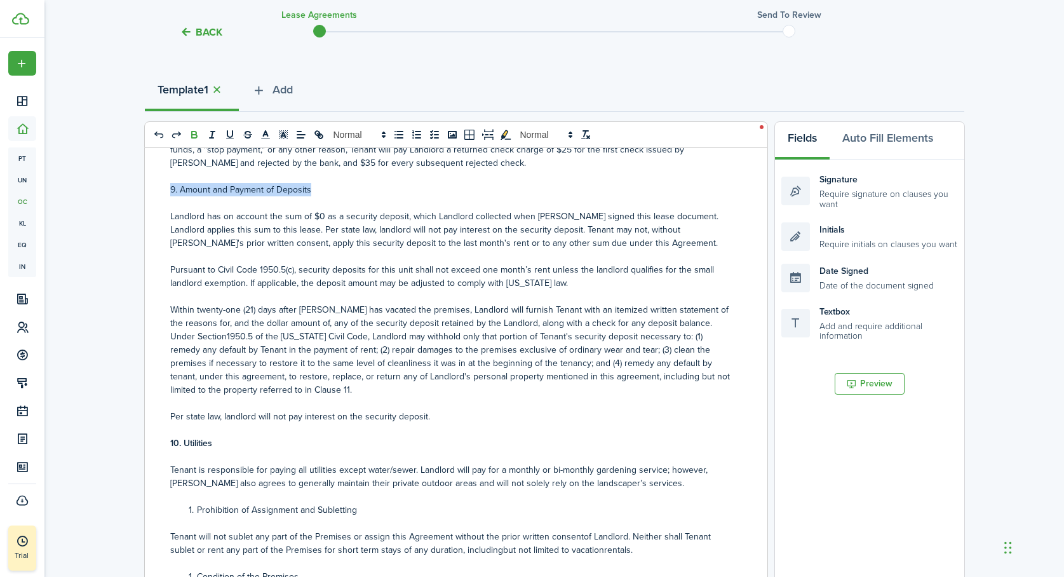
drag, startPoint x: 316, startPoint y: 194, endPoint x: 161, endPoint y: 190, distance: 154.4
click at [161, 189] on div "Residential Lease: [STREET_ADDRESS]. Identification of Landlord and Tenant This…" at bounding box center [451, 397] width 613 height 499
click at [193, 133] on icon "bold" at bounding box center [194, 134] width 11 height 11
click at [252, 257] on p at bounding box center [451, 256] width 562 height 13
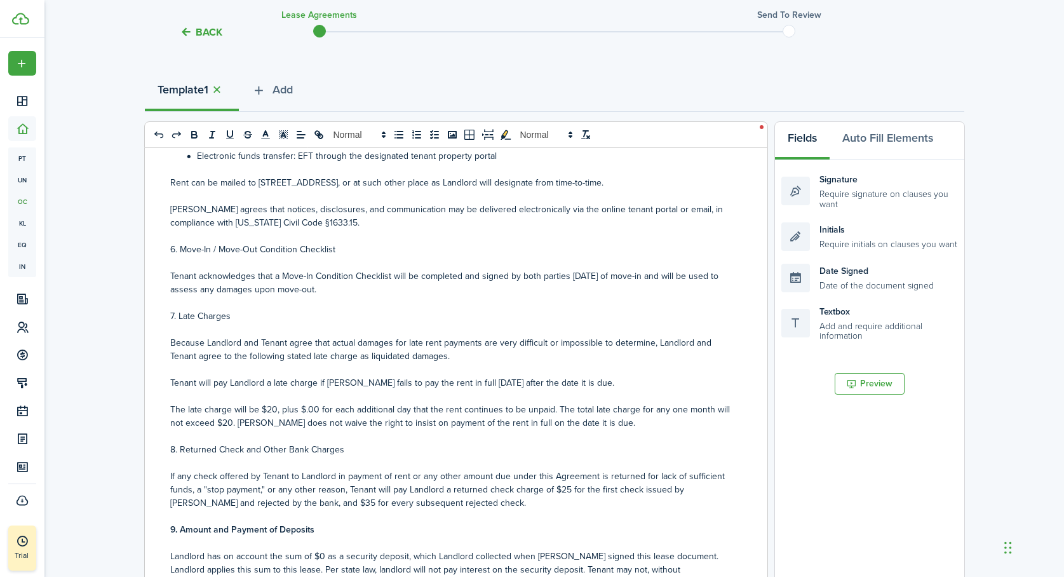
scroll to position [719, 0]
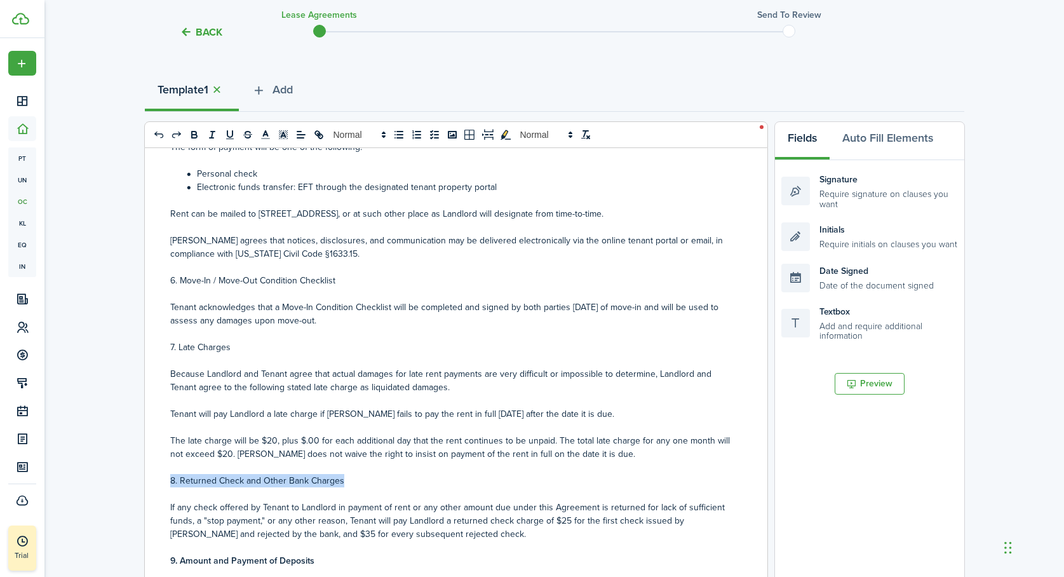
drag, startPoint x: 345, startPoint y: 480, endPoint x: 165, endPoint y: 483, distance: 180.5
click at [165, 483] on div "Residential Lease: [STREET_ADDRESS]. Identification of Landlord and Tenant This…" at bounding box center [451, 397] width 613 height 499
click at [194, 141] on button "bold" at bounding box center [195, 134] width 18 height 15
drag, startPoint x: 229, startPoint y: 347, endPoint x: 165, endPoint y: 348, distance: 64.2
click at [165, 348] on div "Residential Lease: [STREET_ADDRESS]. Identification of Landlord and Tenant This…" at bounding box center [451, 397] width 613 height 499
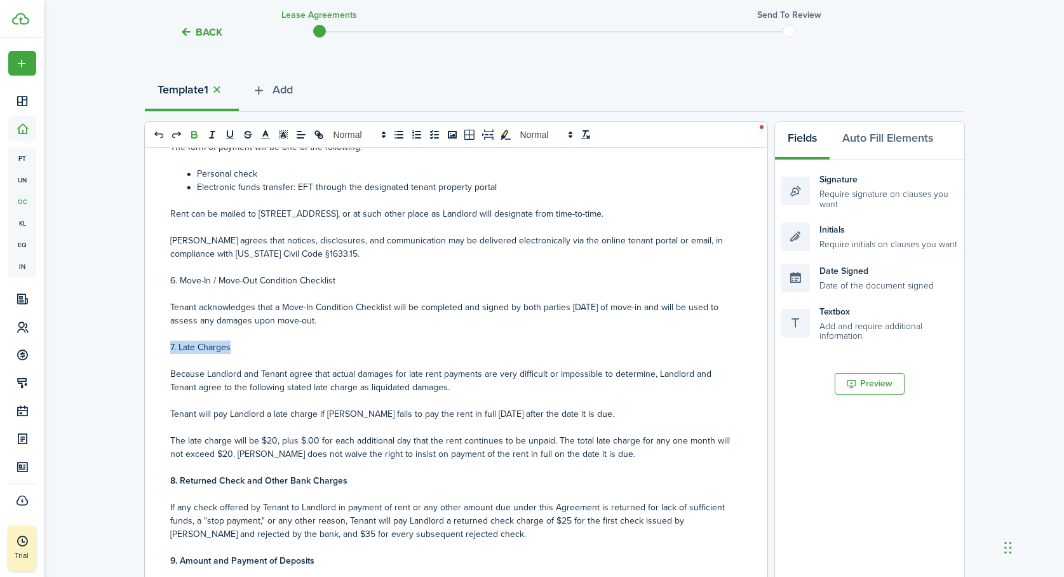
click at [193, 140] on button "bold" at bounding box center [195, 134] width 18 height 15
drag, startPoint x: 339, startPoint y: 283, endPoint x: 154, endPoint y: 280, distance: 184.9
click at [154, 280] on div "Residential Lease: [STREET_ADDRESS]. Identification of Landlord and Tenant This…" at bounding box center [451, 397] width 613 height 499
click at [194, 137] on icon "bold" at bounding box center [194, 136] width 5 height 3
click at [215, 226] on p at bounding box center [451, 226] width 562 height 13
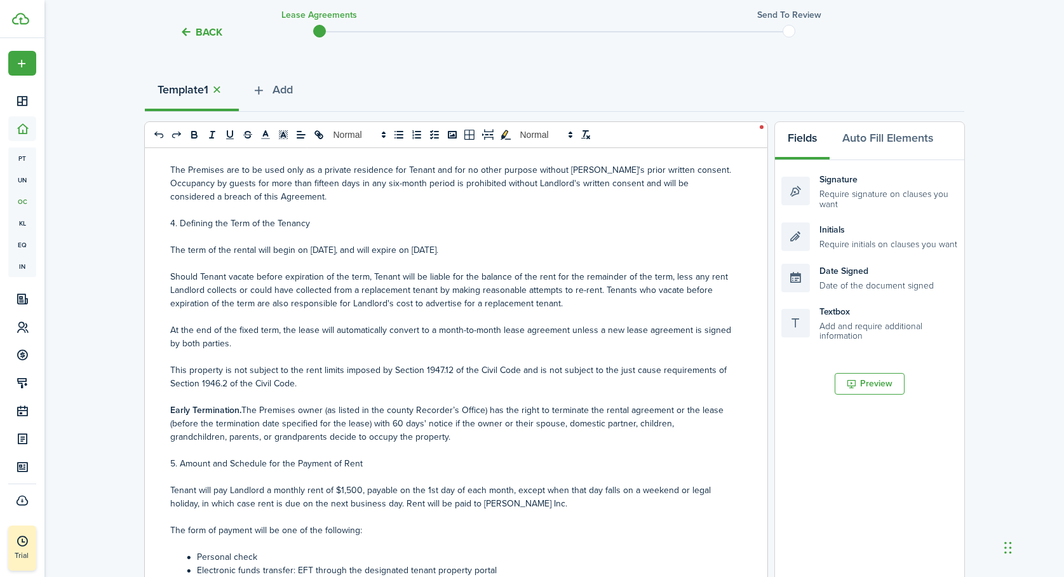
scroll to position [335, 0]
drag, startPoint x: 365, startPoint y: 463, endPoint x: 161, endPoint y: 467, distance: 203.4
click at [161, 467] on div "Residential Lease: [STREET_ADDRESS]. Identification of Landlord and Tenant This…" at bounding box center [451, 397] width 613 height 499
click at [194, 137] on icon "bold" at bounding box center [194, 136] width 5 height 3
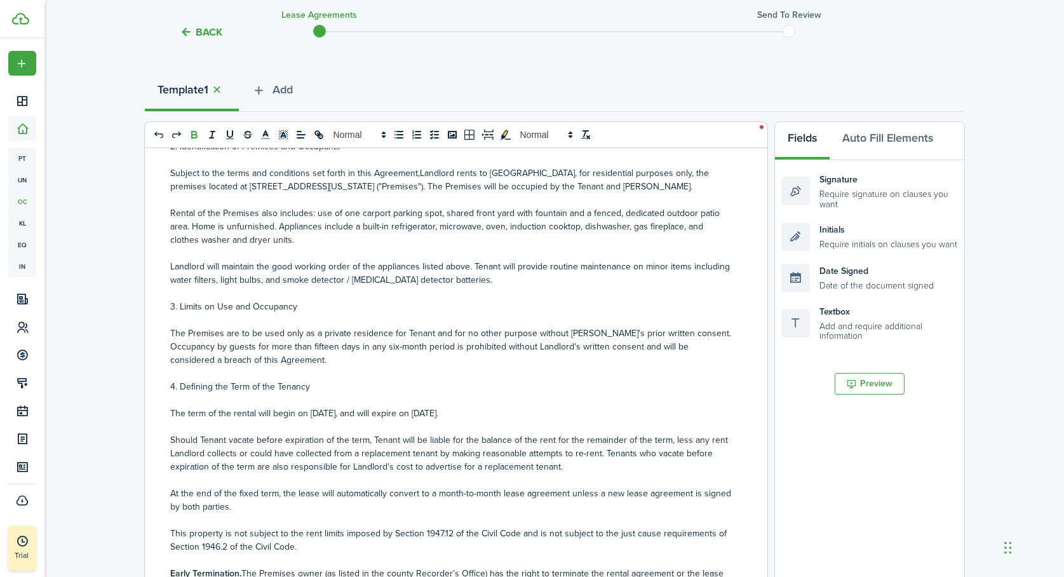
scroll to position [171, 0]
drag, startPoint x: 312, startPoint y: 393, endPoint x: 165, endPoint y: 392, distance: 147.4
click at [165, 392] on div "Residential Lease: [STREET_ADDRESS]. Identification of Landlord and Tenant This…" at bounding box center [451, 397] width 613 height 499
click at [194, 137] on icon "bold" at bounding box center [194, 134] width 11 height 11
drag, startPoint x: 299, startPoint y: 309, endPoint x: 150, endPoint y: 311, distance: 149.3
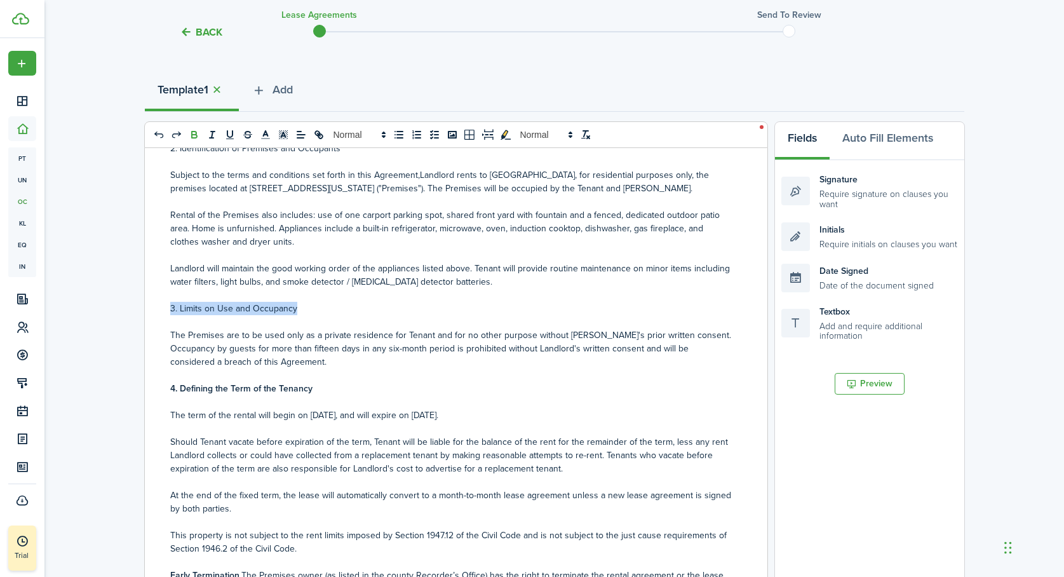
click at [150, 311] on div "Residential Lease: [STREET_ADDRESS]. Identification of Landlord and Tenant This…" at bounding box center [451, 397] width 613 height 499
click at [192, 139] on icon "bold" at bounding box center [194, 134] width 11 height 11
click at [219, 218] on p "Rental of the Premises also includes: use of one carport parking spot, shared f…" at bounding box center [451, 228] width 562 height 40
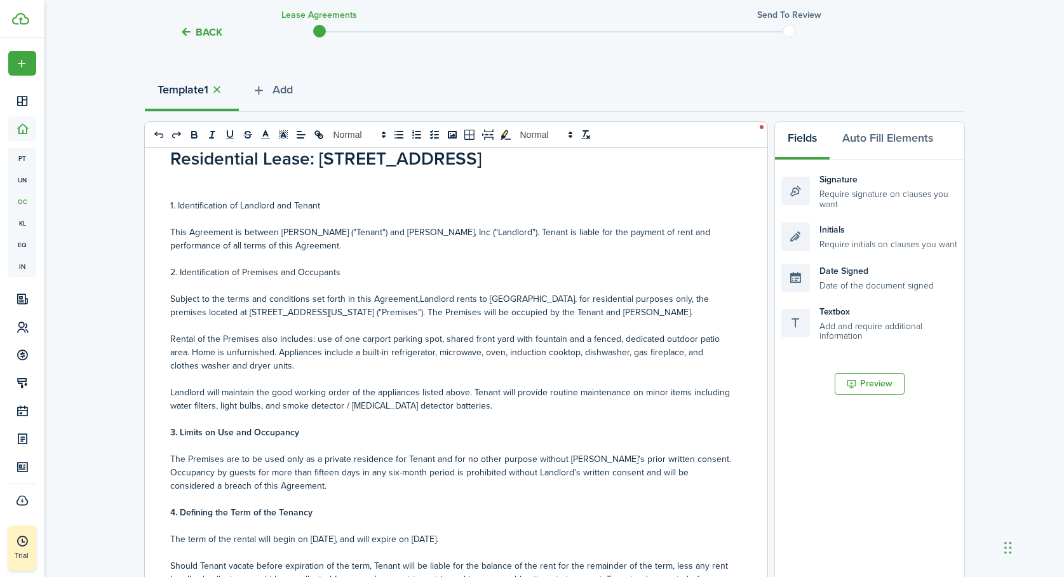
scroll to position [0, 0]
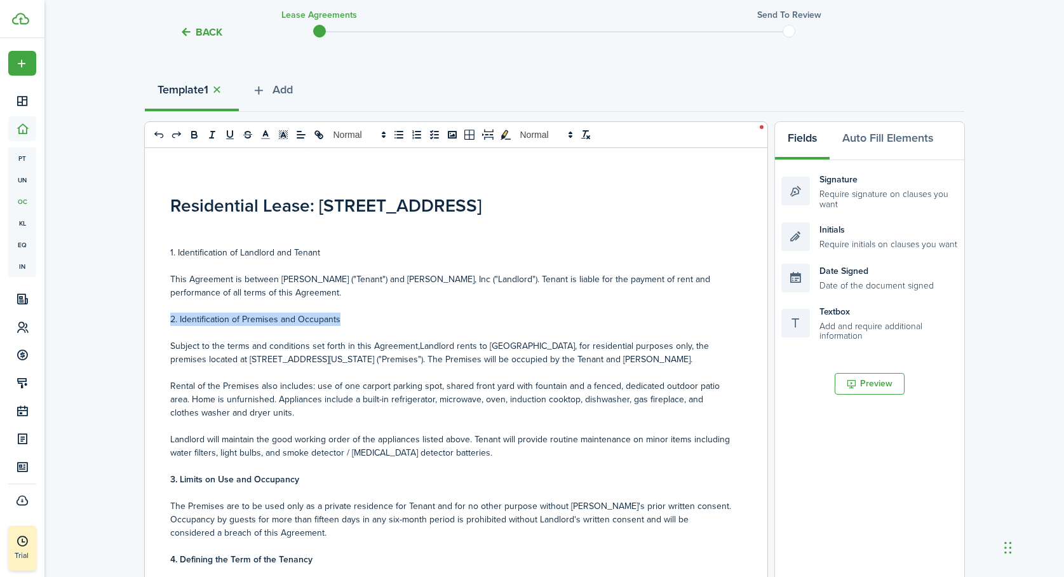
drag, startPoint x: 339, startPoint y: 320, endPoint x: 162, endPoint y: 316, distance: 177.3
click at [162, 316] on div "Residential Lease: [STREET_ADDRESS]. Identification of Landlord and Tenant This…" at bounding box center [451, 397] width 613 height 499
click at [193, 141] on button "bold" at bounding box center [195, 134] width 18 height 15
drag, startPoint x: 325, startPoint y: 251, endPoint x: 163, endPoint y: 250, distance: 162.0
click at [163, 250] on div "Residential Lease: [STREET_ADDRESS]. Identification of Landlord and Tenant This…" at bounding box center [451, 397] width 613 height 499
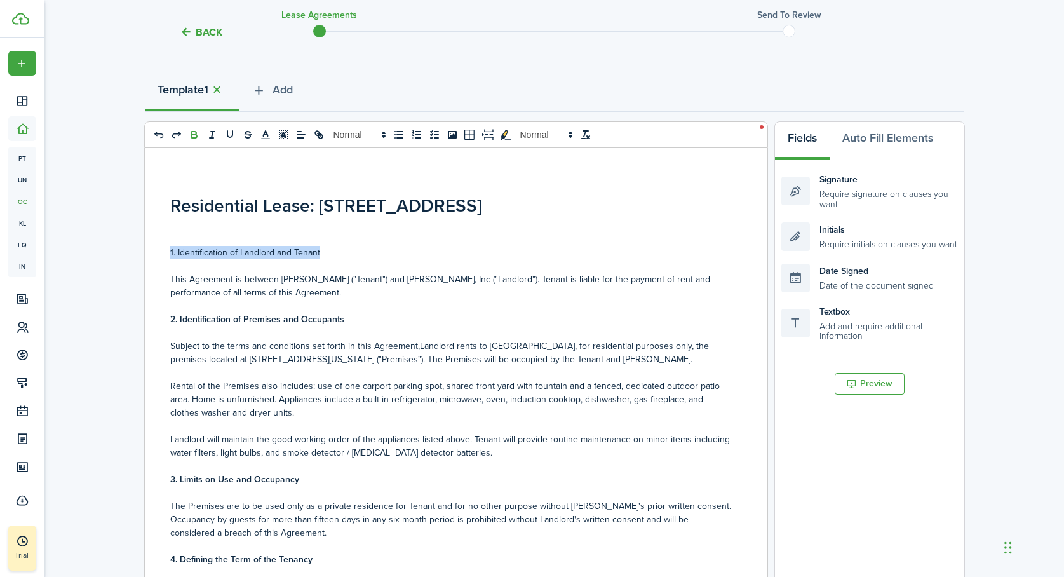
click at [194, 137] on icon "bold" at bounding box center [194, 136] width 5 height 3
click at [191, 226] on h1 at bounding box center [451, 232] width 562 height 27
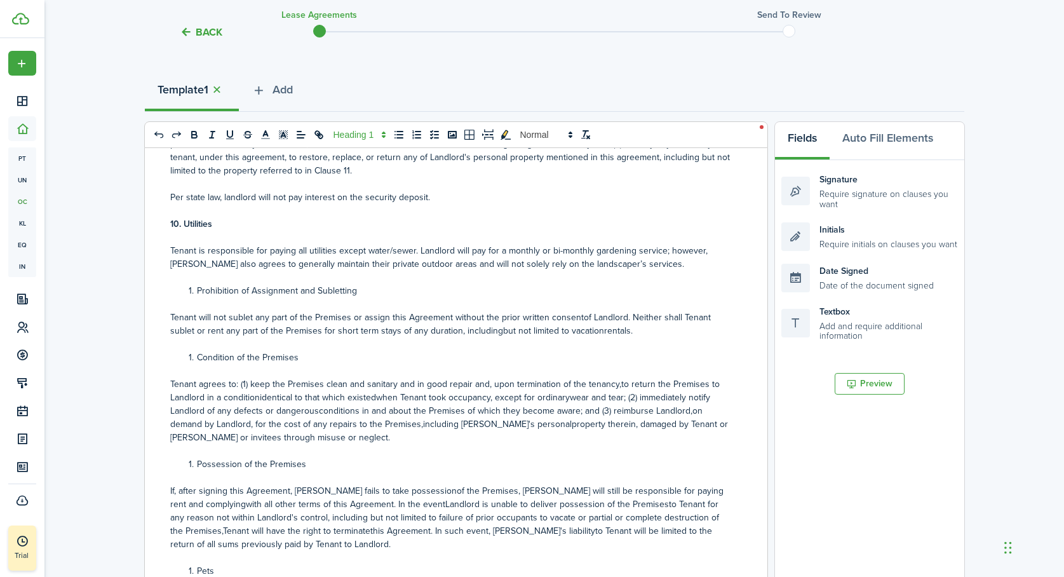
scroll to position [1322, 0]
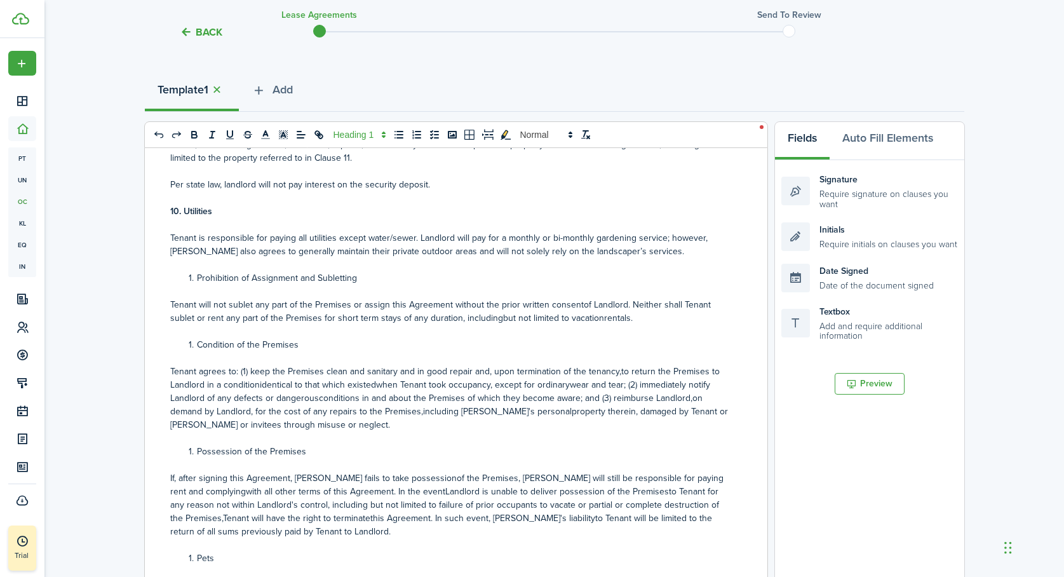
click at [198, 278] on li "Prohibition of Assignment and Subletting" at bounding box center [458, 277] width 549 height 13
click at [183, 278] on p "11.P Prohibition of Assignment and Subletting" at bounding box center [451, 277] width 562 height 13
click at [195, 346] on li "Condition of the Premises" at bounding box center [458, 344] width 549 height 13
click at [186, 344] on p "12.C Condition of the Premises" at bounding box center [451, 344] width 562 height 13
drag, startPoint x: 345, startPoint y: 278, endPoint x: 135, endPoint y: 274, distance: 209.7
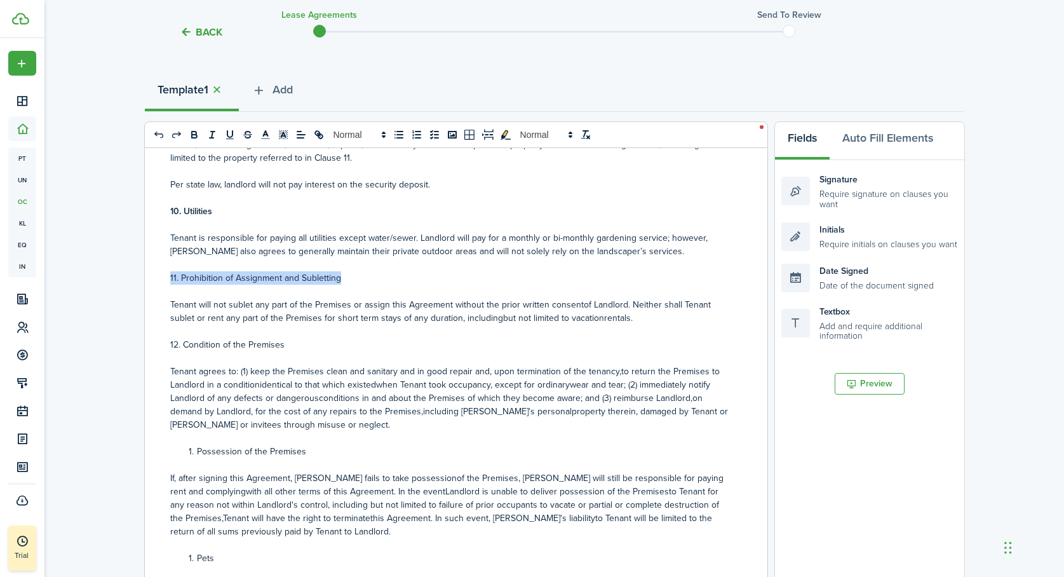
click at [135, 274] on div "Back Lease Agreements Send to review Template editor Add the text-boxes, signat…" at bounding box center [554, 373] width 1020 height 909
click at [196, 132] on icon "bold" at bounding box center [194, 133] width 4 height 3
drag, startPoint x: 281, startPoint y: 348, endPoint x: 159, endPoint y: 349, distance: 122.6
click at [159, 349] on div "Residential Lease: [STREET_ADDRESS]. Identification of Landlord and Tenant This…" at bounding box center [451, 397] width 613 height 499
click at [195, 135] on icon "bold" at bounding box center [194, 136] width 5 height 3
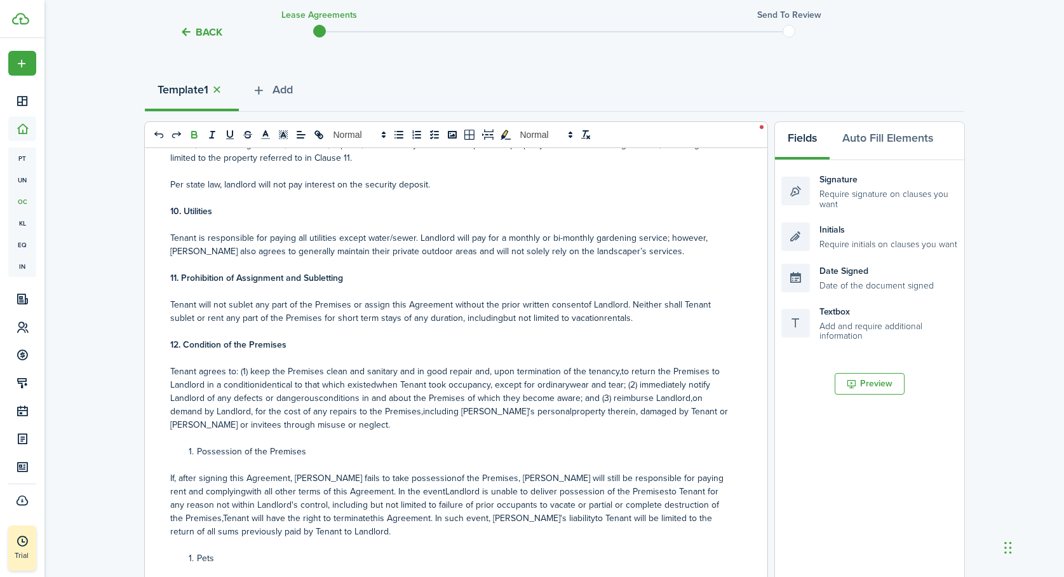
click at [257, 385] on p "Tenant agrees to: (1) keep the Premises clean and sanitary and in good repair a…" at bounding box center [451, 398] width 562 height 67
click at [377, 384] on p "Tenant agrees to: (1) keep the Premises clean and sanitary and in good repair a…" at bounding box center [451, 398] width 562 height 67
click at [571, 386] on p "Tenant agrees to: (1) keep the Premises clean and sanitary and in good repair a…" at bounding box center [451, 398] width 562 height 67
click at [614, 372] on p "Tenant agrees to: (1) keep the Premises clean and sanitary and in good repair a…" at bounding box center [451, 398] width 562 height 67
click at [571, 318] on p "Tenant will not sublet any part of the Premises or assign this Agreement withou…" at bounding box center [451, 311] width 562 height 27
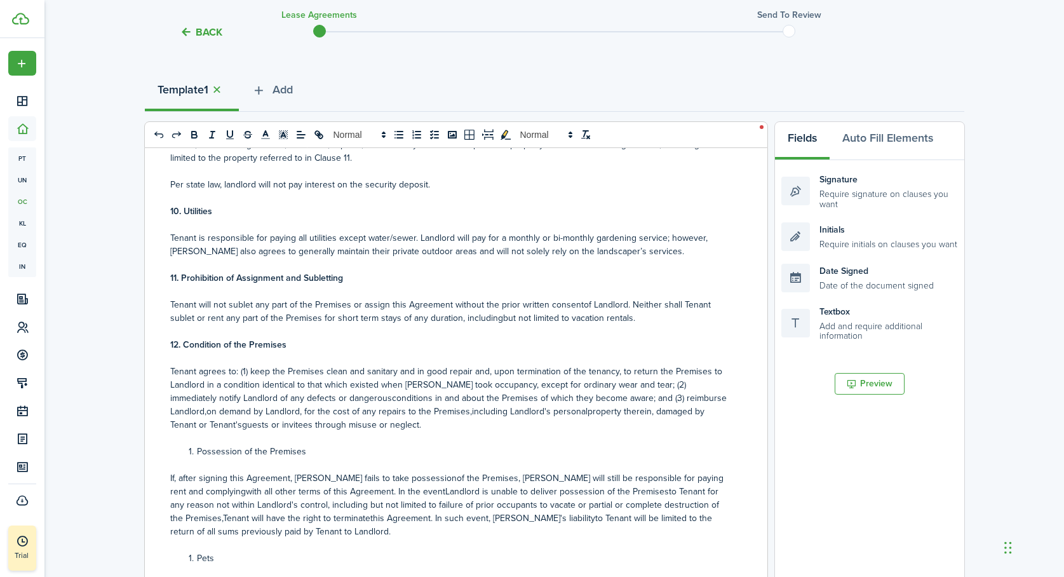
click at [468, 318] on p "Tenant will not sublet any part of the Premises or assign this Agreement withou…" at bounding box center [451, 311] width 562 height 27
click at [576, 303] on p "Tenant will not sublet any part of the Premises or assign this Agreement withou…" at bounding box center [451, 311] width 562 height 27
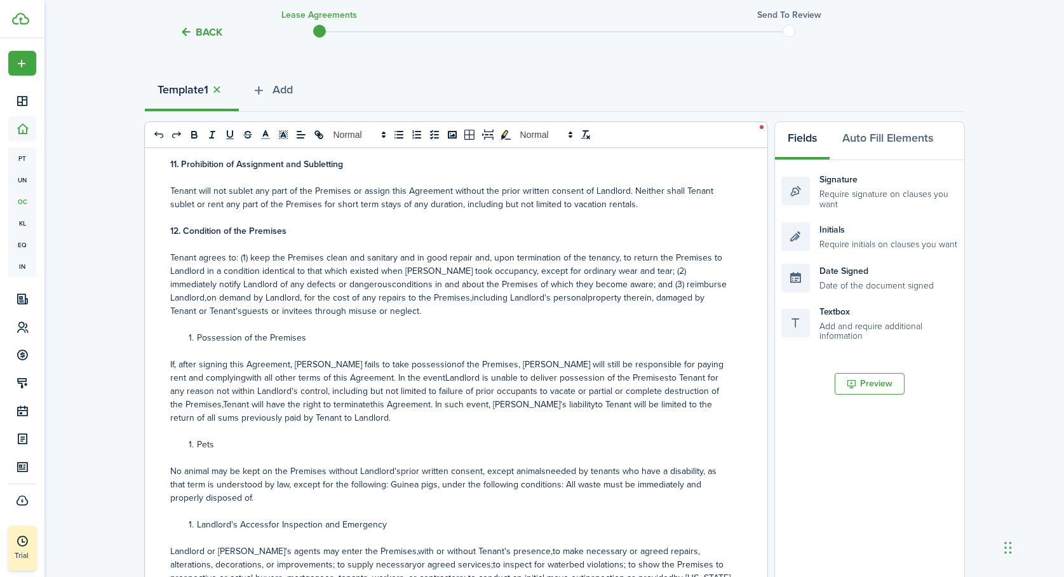
scroll to position [1446, 0]
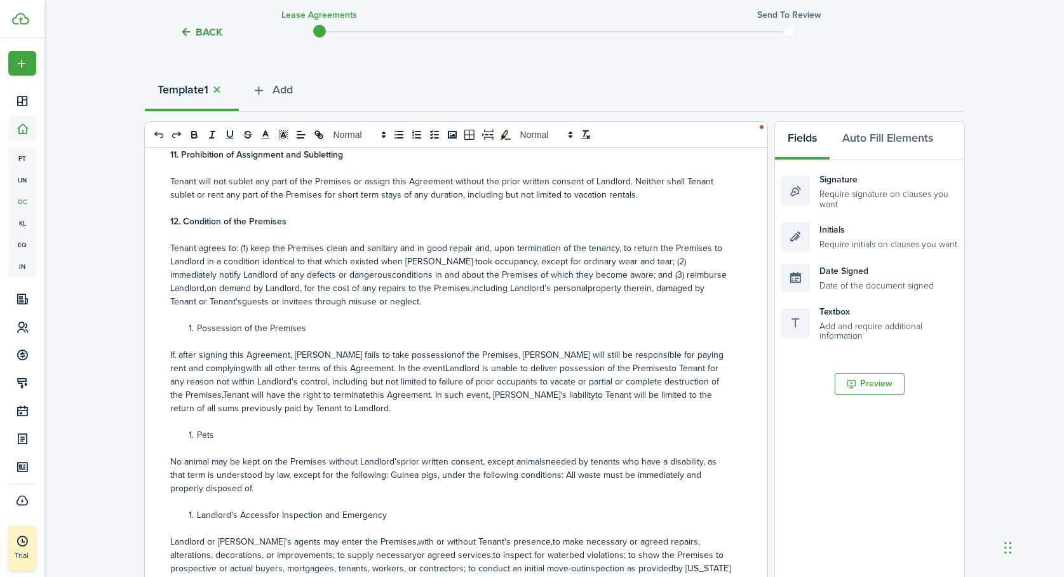
click at [686, 274] on p "Tenant agrees to: (1) keep the Premises clean and sanitary and in good repair a…" at bounding box center [451, 274] width 562 height 67
click at [688, 288] on p "Tenant agrees to: (1) keep the Premises clean and sanitary and in good repair a…" at bounding box center [451, 274] width 562 height 67
click at [499, 288] on p "Tenant agrees to: (1) keep the Premises clean and sanitary and in good repair a…" at bounding box center [451, 274] width 562 height 67
click at [384, 288] on p "Tenant agrees to: (1) keep the Premises clean and sanitary and in good repair a…" at bounding box center [451, 274] width 562 height 67
click at [316, 274] on p "Tenant agrees to: (1) keep the Premises clean and sanitary and in good repair a…" at bounding box center [451, 274] width 562 height 67
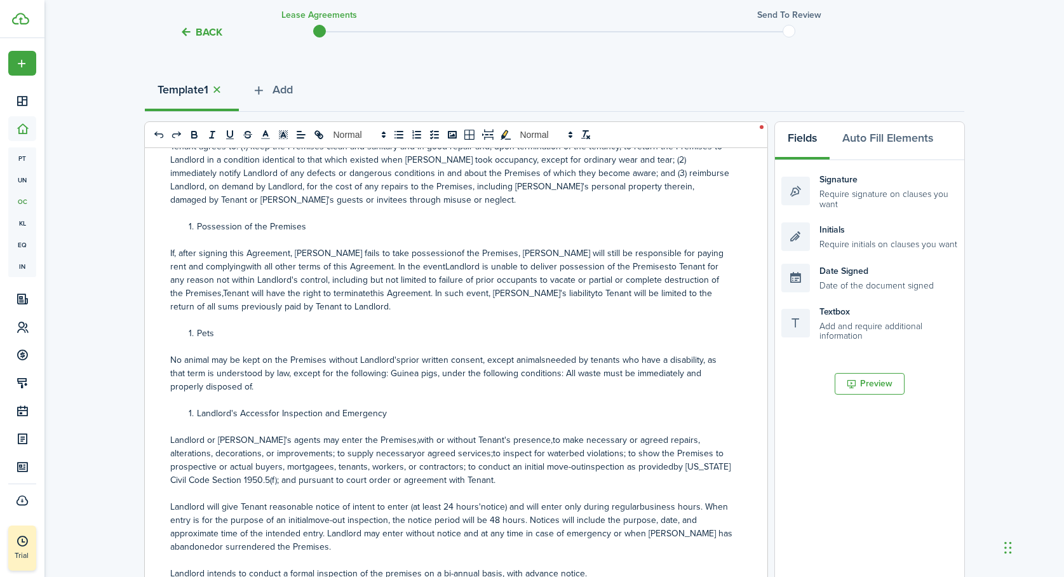
scroll to position [1549, 0]
click at [412, 250] on p "If, after signing this Agreement, [PERSON_NAME] fails to take possessionof the …" at bounding box center [451, 278] width 562 height 67
click at [715, 251] on p "If, after signing this Agreement, [PERSON_NAME] fails to take possession of the…" at bounding box center [451, 278] width 562 height 67
click at [567, 266] on p "If, after signing this Agreement, [PERSON_NAME] fails to take possession of the…" at bounding box center [451, 278] width 562 height 67
click at [461, 293] on p "If, after signing this Agreement, [PERSON_NAME] fails to take possession of the…" at bounding box center [451, 278] width 562 height 67
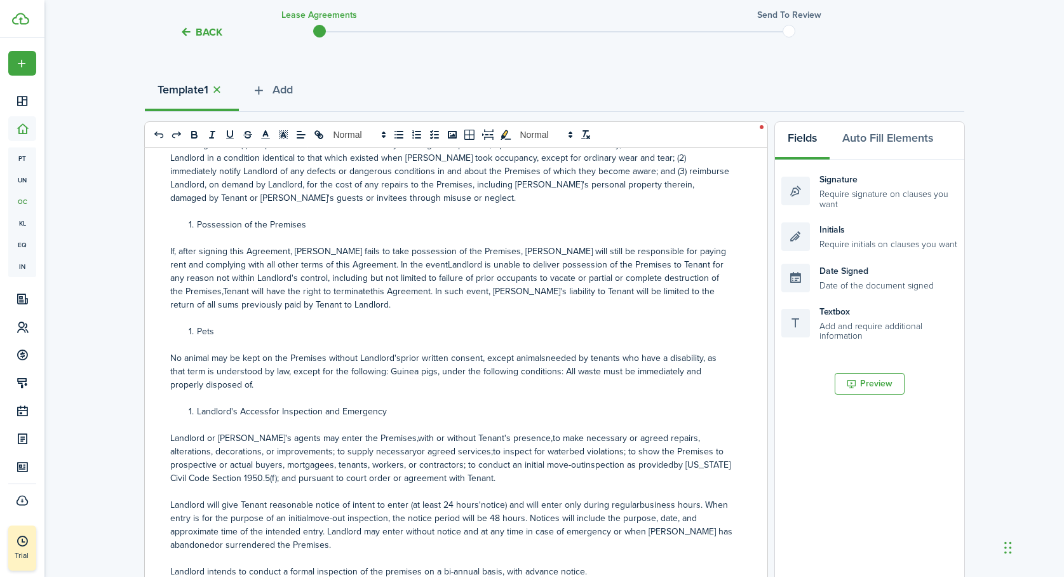
click at [272, 291] on p "If, after signing this Agreement, [PERSON_NAME] fails to take possession of the…" at bounding box center [451, 278] width 562 height 67
click at [681, 278] on p "If, after signing this Agreement, [PERSON_NAME] fails to take possession of the…" at bounding box center [451, 278] width 562 height 67
click at [348, 264] on p "If, after signing this Agreement, [PERSON_NAME] fails to take possession of the…" at bounding box center [451, 278] width 562 height 67
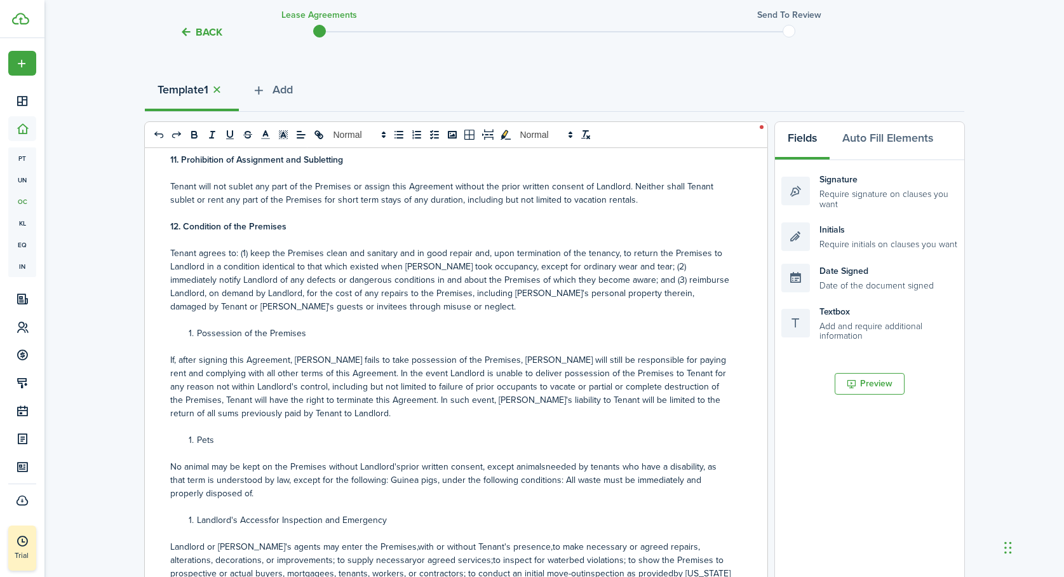
scroll to position [1441, 0]
click at [196, 334] on li "Possession of the Premises" at bounding box center [458, 332] width 549 height 13
click at [186, 330] on p "13.P Possession of the Premises" at bounding box center [451, 332] width 562 height 13
click at [194, 441] on li "Pets" at bounding box center [458, 439] width 549 height 13
click at [185, 440] on p "14.PPets" at bounding box center [451, 439] width 562 height 13
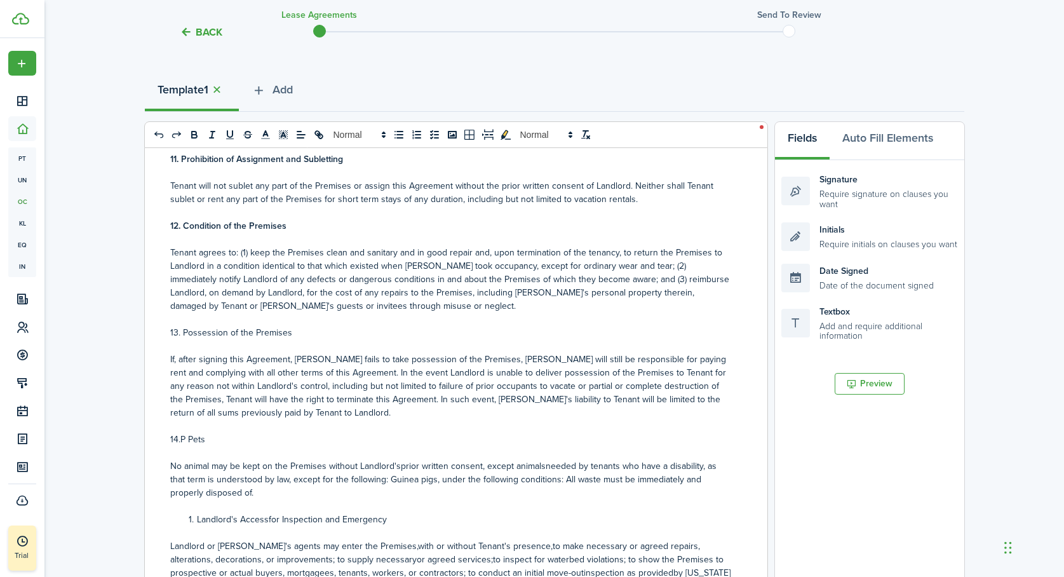
click at [185, 439] on p "14.P Pets" at bounding box center [451, 439] width 562 height 13
click at [196, 520] on li "Landlord's Accessfor Inspection and Emergency" at bounding box center [458, 519] width 549 height 13
click at [255, 522] on p "15.L Landlord's Accessfor Inspection and Emergency" at bounding box center [451, 521] width 562 height 13
click at [185, 524] on p "15.L Landlord's Access for Inspection and Emergency" at bounding box center [451, 521] width 562 height 13
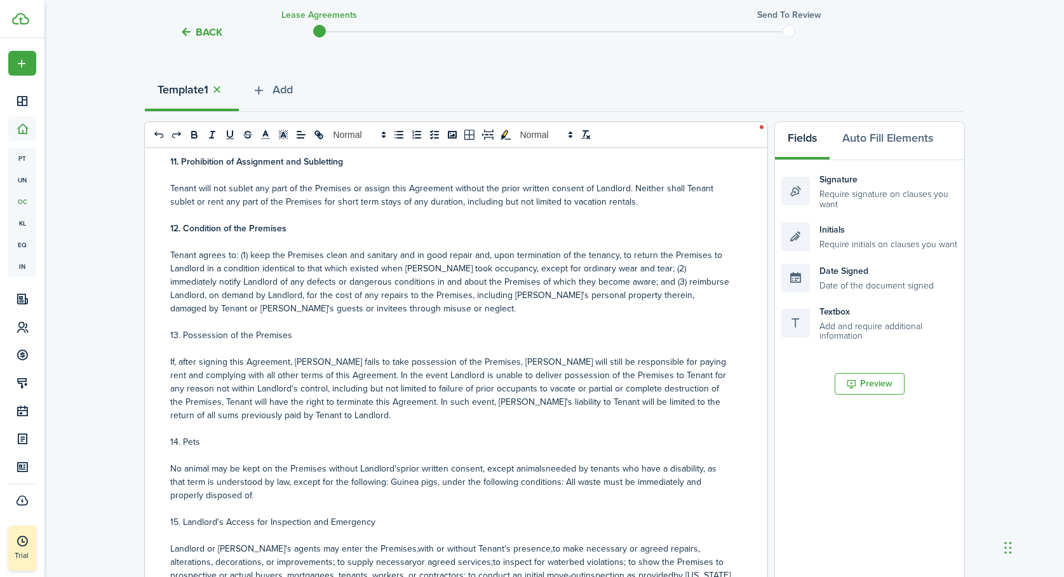
click at [398, 470] on p "No animal may be kept on the Premises without Landlord'sprior written consent, …" at bounding box center [451, 482] width 562 height 40
click at [543, 469] on p "No animal may be kept on the Premises without Landlord's prior written consent,…" at bounding box center [451, 482] width 562 height 40
drag, startPoint x: 294, startPoint y: 333, endPoint x: 159, endPoint y: 333, distance: 134.7
click at [159, 333] on div "Residential Lease: [STREET_ADDRESS]. Identification of Landlord and Tenant This…" at bounding box center [451, 397] width 613 height 499
click at [196, 136] on icon "bold" at bounding box center [194, 136] width 5 height 3
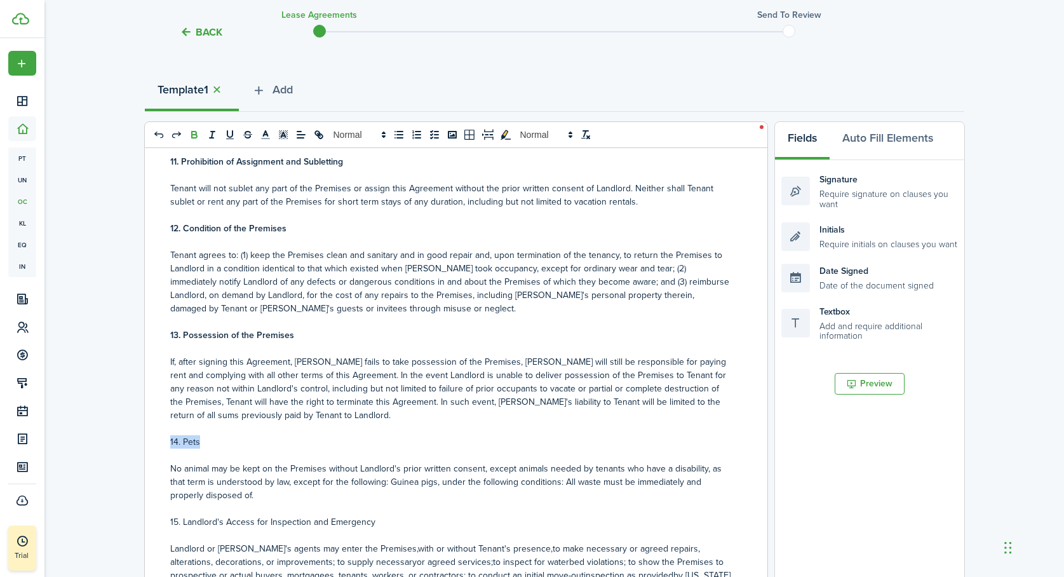
drag, startPoint x: 202, startPoint y: 443, endPoint x: 165, endPoint y: 444, distance: 36.9
click at [165, 444] on div "Residential Lease: [STREET_ADDRESS]. Identification of Landlord and Tenant This…" at bounding box center [451, 397] width 613 height 499
click at [194, 139] on icon "bold" at bounding box center [194, 134] width 11 height 11
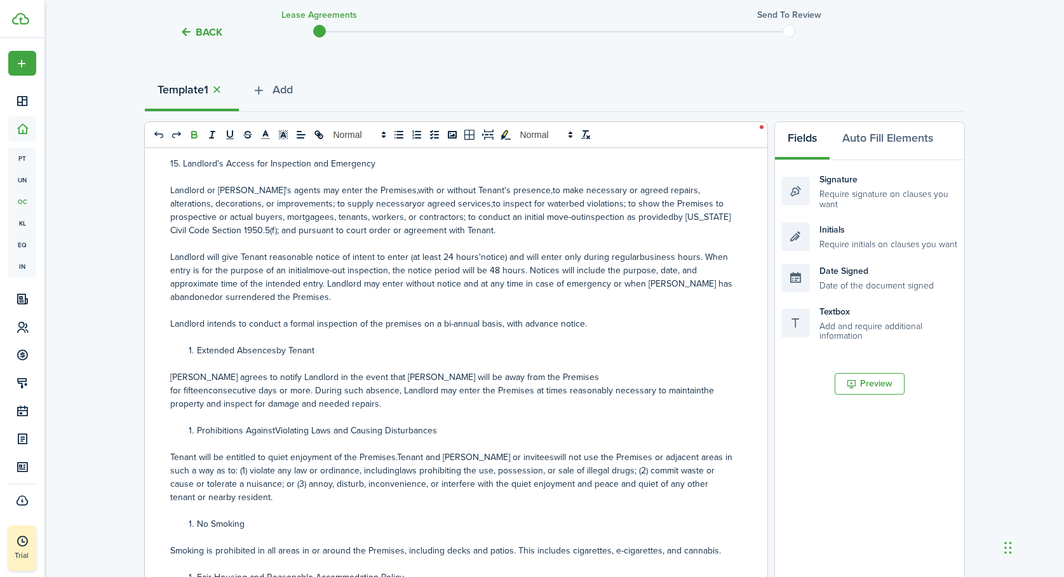
scroll to position [1777, 0]
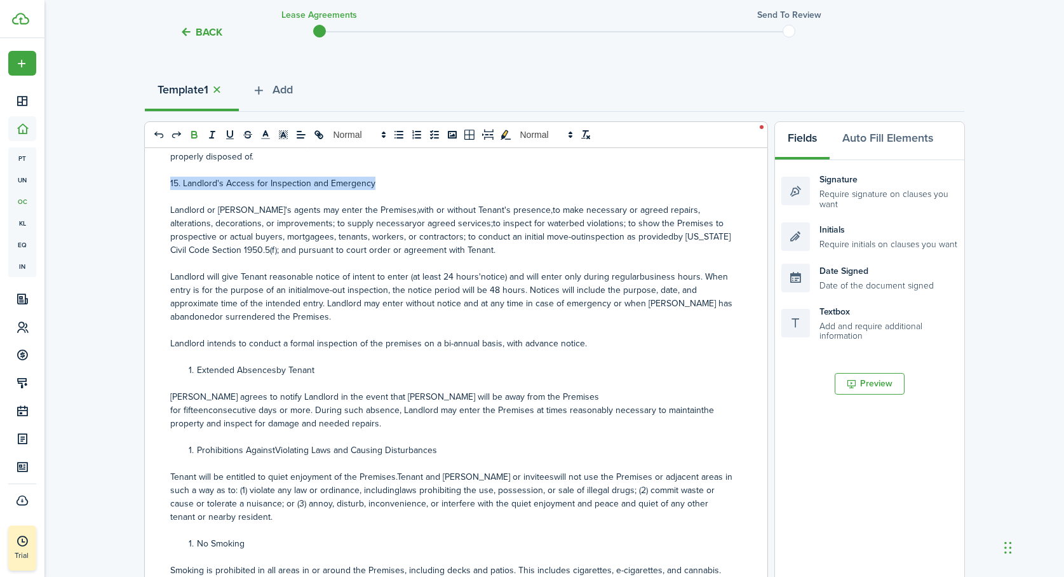
drag, startPoint x: 376, startPoint y: 182, endPoint x: 159, endPoint y: 186, distance: 216.7
click at [159, 186] on div "Residential Lease: [STREET_ADDRESS]. Identification of Landlord and Tenant This…" at bounding box center [451, 397] width 613 height 499
click at [194, 136] on icon "bold" at bounding box center [194, 134] width 11 height 11
click at [383, 210] on p "Landlord or [PERSON_NAME]'s agents may enter the Premises,with or without Tenan…" at bounding box center [451, 229] width 562 height 53
click at [517, 210] on p "Landlord or [PERSON_NAME]'s agents may enter the Premises, with or without Tena…" at bounding box center [451, 229] width 562 height 53
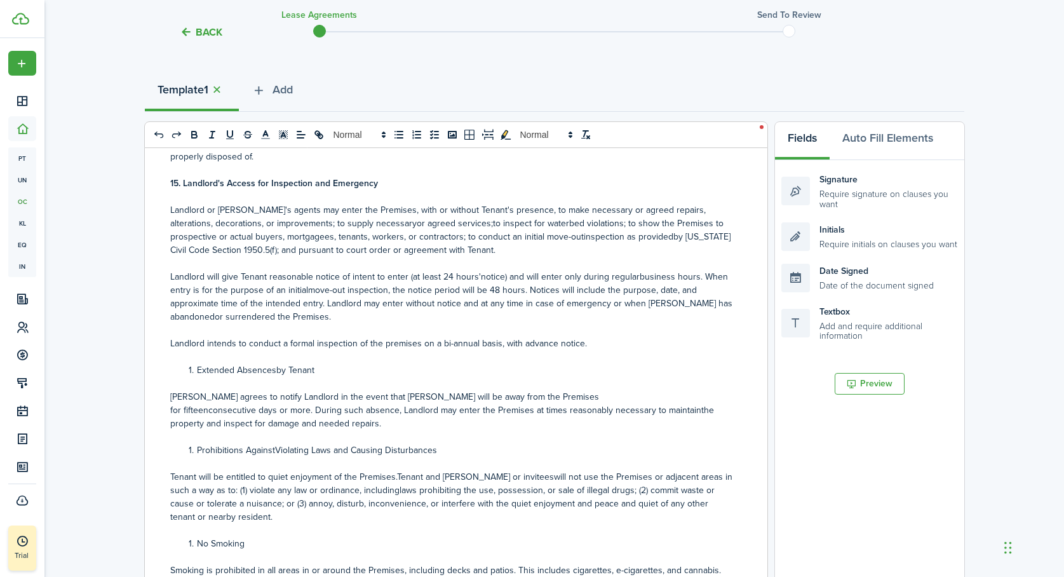
click at [521, 236] on p "Landlord or [PERSON_NAME]'s agents may enter the Premises, with or without Tena…" at bounding box center [451, 229] width 562 height 53
click at [611, 235] on p "Landlord or [PERSON_NAME]'s agents may enter the Premises, with or without Tena…" at bounding box center [451, 229] width 562 height 53
click at [368, 223] on p "Landlord or [PERSON_NAME]'s agents may enter the Premises, with or without Tena…" at bounding box center [451, 229] width 562 height 53
click at [445, 223] on p "Landlord or [PERSON_NAME]'s agents may enter the Premises, with or without Tena…" at bounding box center [451, 229] width 562 height 53
click at [477, 276] on p "Landlord will give Tenant reasonable notice of intent to enter (at least 24 hou…" at bounding box center [451, 296] width 562 height 53
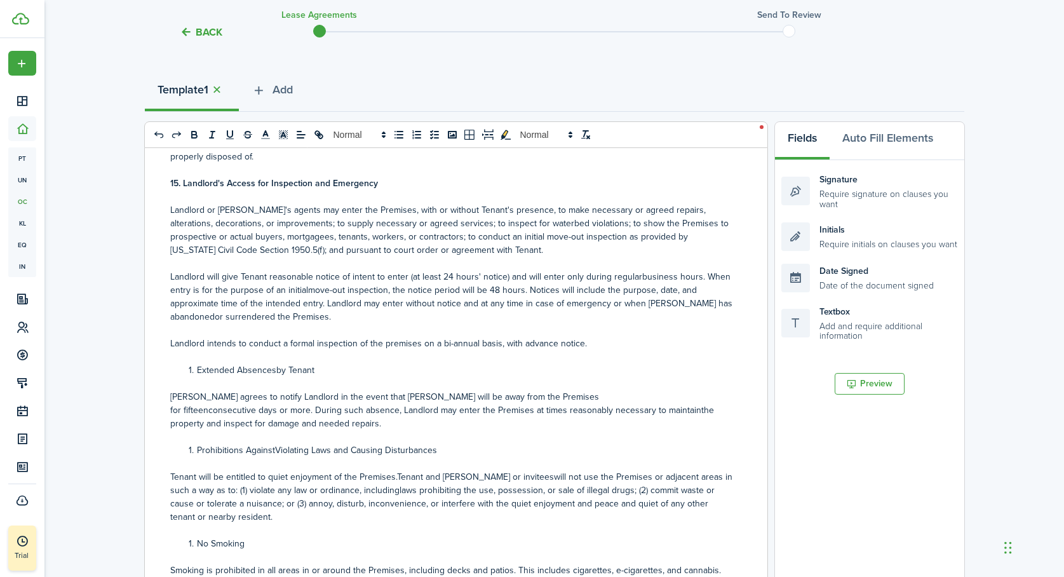
click at [637, 278] on p "Landlord will give Tenant reasonable notice of intent to enter (at least 24 hou…" at bounding box center [451, 296] width 562 height 53
click at [306, 290] on p "Landlord will give Tenant reasonable notice of intent to enter (at least 24 hou…" at bounding box center [451, 296] width 562 height 53
click at [214, 315] on p "Landlord will give Tenant reasonable notice of intent to enter (at least 24 hou…" at bounding box center [451, 296] width 562 height 53
click at [273, 370] on li "Extended Absencesby Tenant" at bounding box center [458, 369] width 549 height 13
click at [196, 369] on li "Extended Absences by Tenant" at bounding box center [458, 369] width 549 height 13
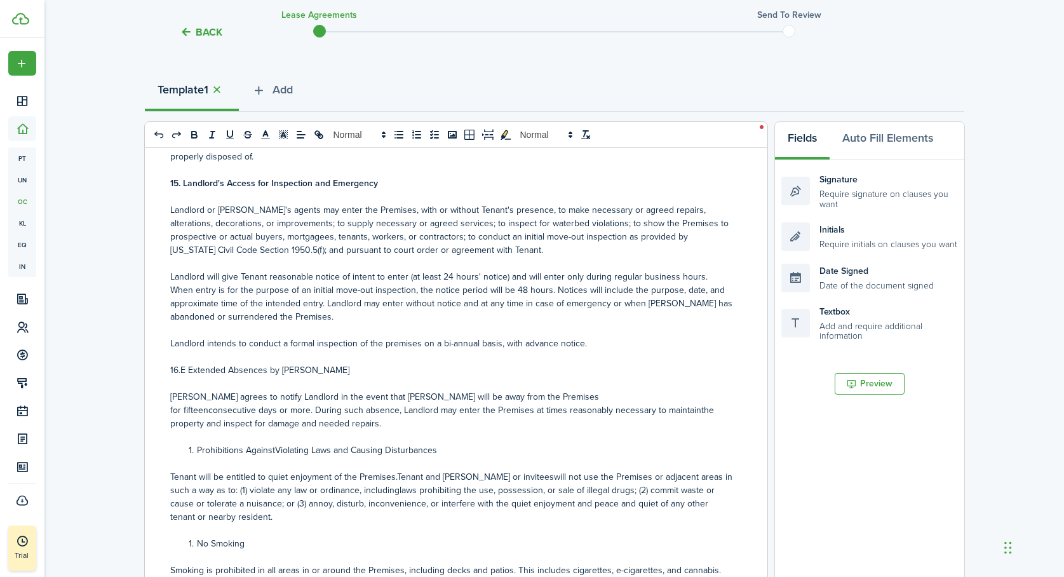
click at [184, 369] on p "16.E Extended Absences by [PERSON_NAME]" at bounding box center [451, 369] width 562 height 13
drag, startPoint x: 309, startPoint y: 370, endPoint x: 114, endPoint y: 369, distance: 195.1
click at [114, 369] on div "Back Lease Agreements Send to review Template editor Add the text-boxes, signat…" at bounding box center [554, 373] width 1020 height 909
click at [194, 133] on icon "bold" at bounding box center [194, 134] width 11 height 11
click at [208, 408] on p "for fifteenconsecutive days or more. During such absence, Landlord may enter th…" at bounding box center [451, 416] width 562 height 27
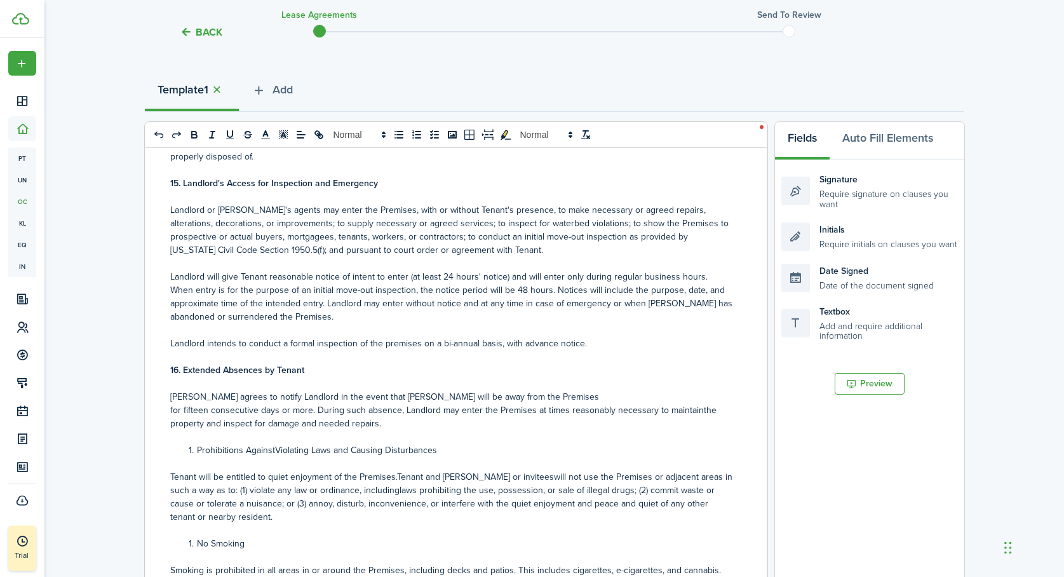
click at [696, 410] on p "for fifteen consecutive days or more. During such absence, Landlord may enter t…" at bounding box center [451, 416] width 562 height 27
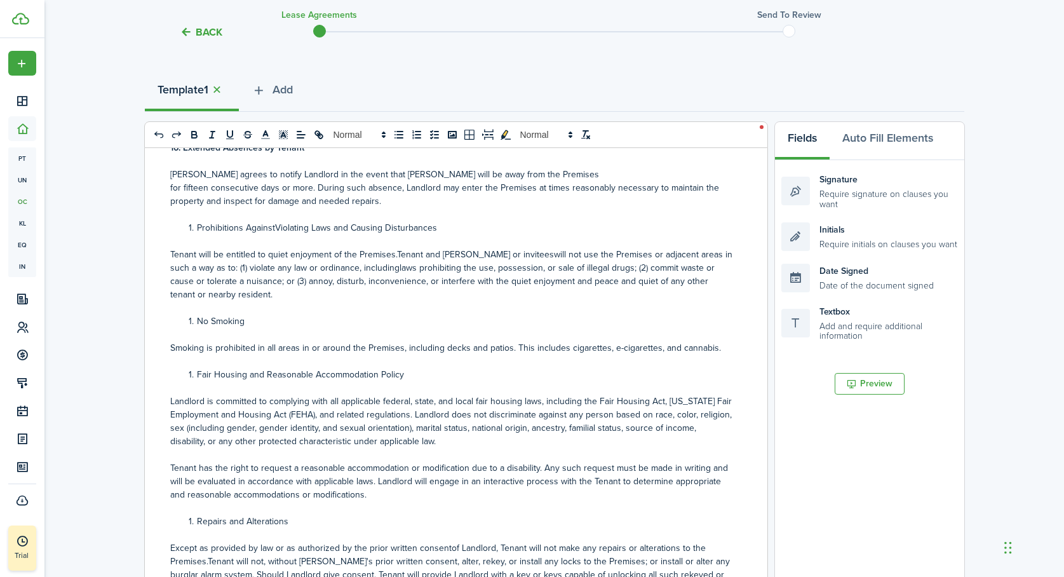
scroll to position [2002, 0]
click at [198, 225] on li "Prohibitions AgainstViolating Laws and Causing Disturbances" at bounding box center [458, 225] width 549 height 13
click at [184, 226] on p "17.P Prohibitions AgainstViolating Laws and Causing Disturbances" at bounding box center [451, 225] width 562 height 13
click at [197, 322] on span at bounding box center [197, 319] width 0 height 13
click at [184, 319] on p "18.N No Smoking" at bounding box center [451, 319] width 562 height 13
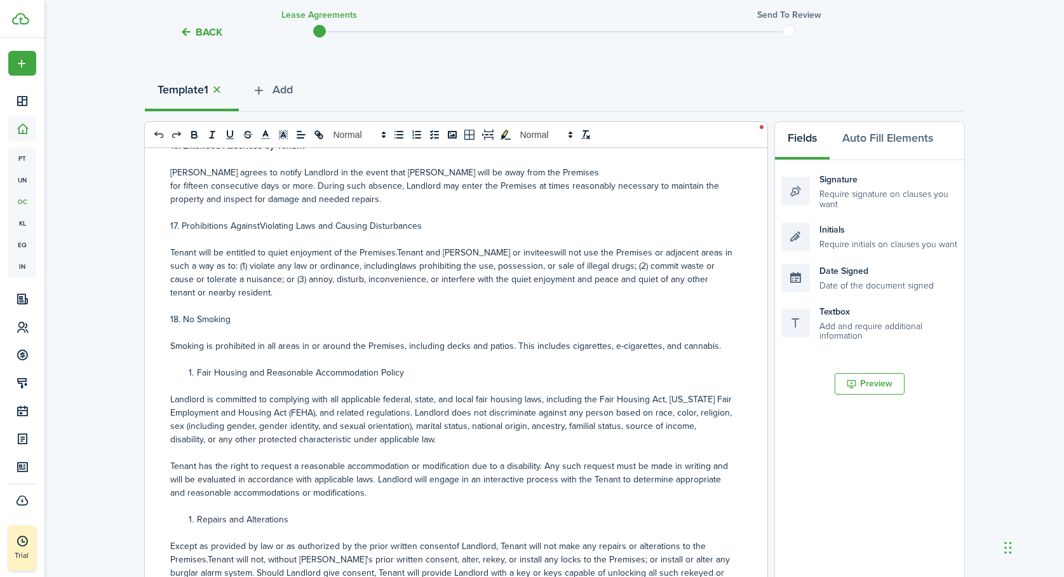
click at [471, 253] on p "Tenant will be entitled to quiet enjoyment of the Premises.Tenant and [PERSON_N…" at bounding box center [451, 272] width 562 height 53
click at [543, 252] on p "Tenant will be entitled to quiet enjoyment of the Premises.Tenant and Tenant's …" at bounding box center [451, 272] width 562 height 53
click at [397, 267] on p "Tenant will be entitled to quiet enjoyment of the Premises.Tenant and Tenant's …" at bounding box center [451, 272] width 562 height 53
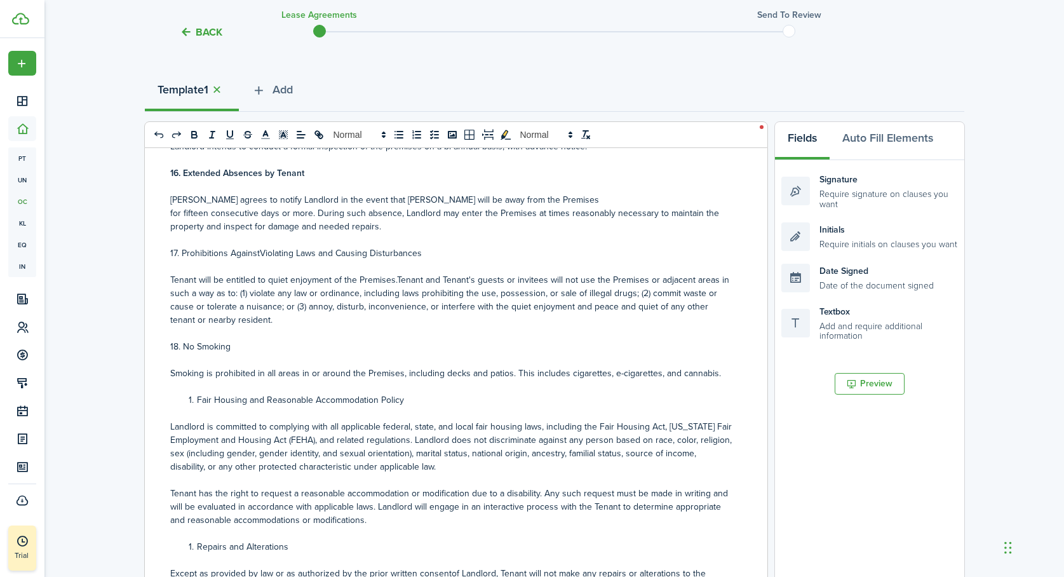
scroll to position [1971, 0]
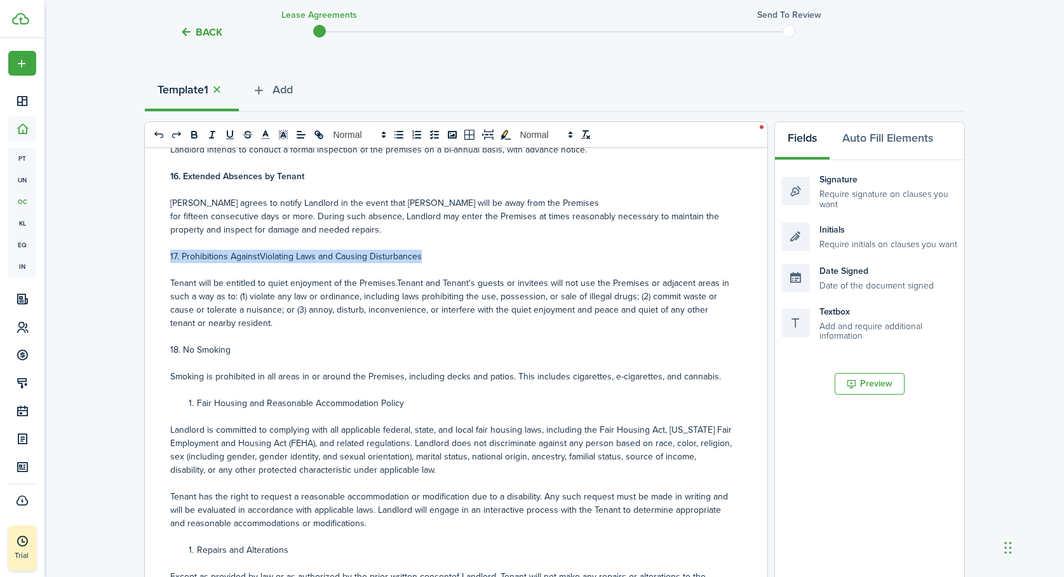
drag, startPoint x: 424, startPoint y: 257, endPoint x: 153, endPoint y: 254, distance: 270.7
click at [153, 254] on div "Residential Lease: [STREET_ADDRESS]. Identification of Landlord and Tenant This…" at bounding box center [451, 397] width 613 height 499
click at [193, 135] on icon "bold" at bounding box center [194, 134] width 11 height 11
drag, startPoint x: 234, startPoint y: 353, endPoint x: 162, endPoint y: 351, distance: 72.4
click at [163, 351] on div "Residential Lease: [STREET_ADDRESS]. Identification of Landlord and Tenant This…" at bounding box center [451, 397] width 613 height 499
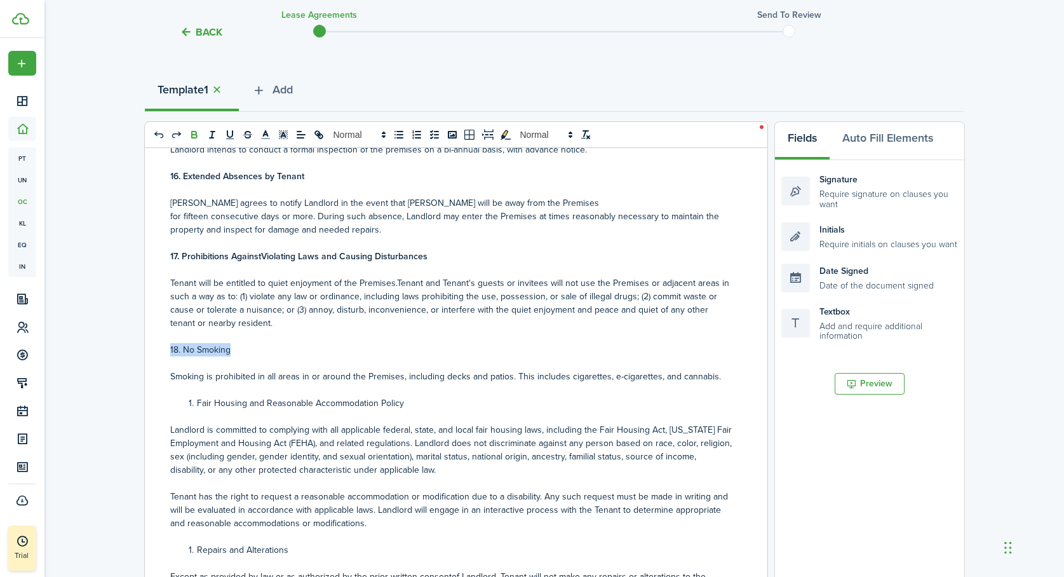
click at [194, 140] on icon "bold" at bounding box center [194, 134] width 11 height 11
click at [262, 298] on p "Tenant will be entitled to quiet enjoyment of the Premises.Tenant and Tenant's …" at bounding box center [451, 302] width 562 height 53
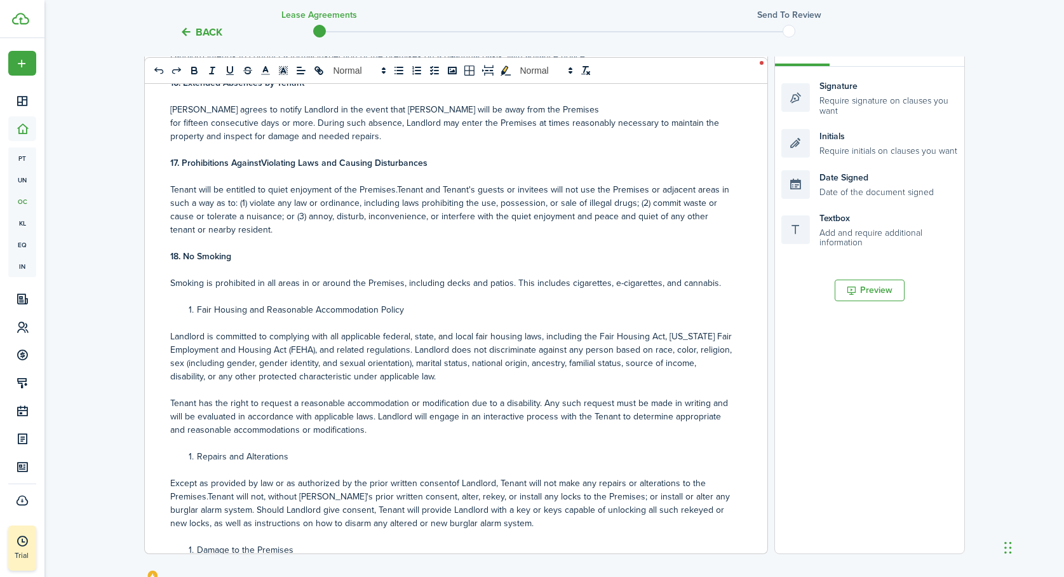
scroll to position [232, 0]
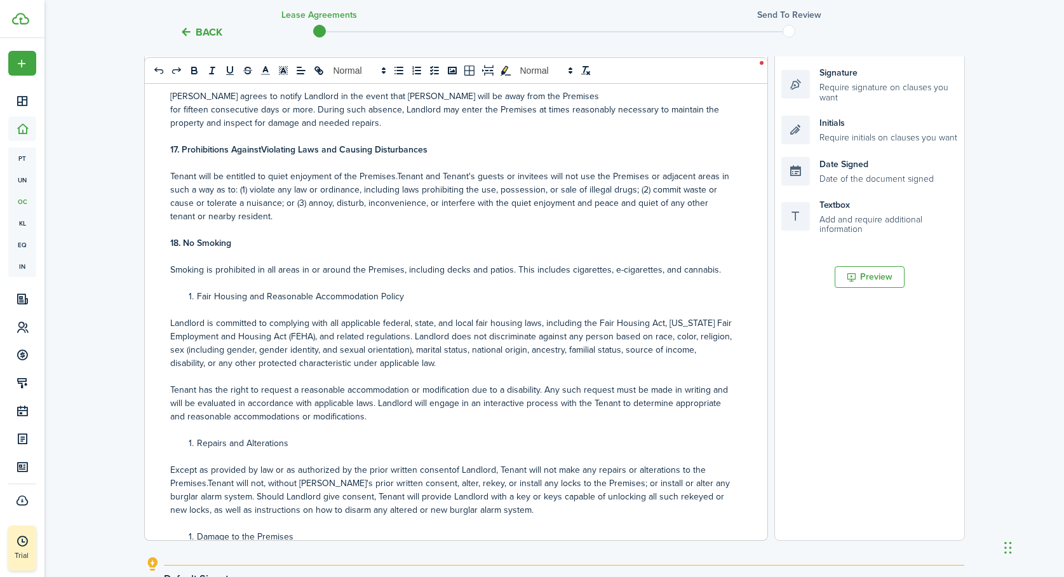
click at [196, 296] on li "Fair Housing and Reasonable Accommodation Policy" at bounding box center [458, 296] width 549 height 13
click at [186, 299] on p "19.F Fair Housing and Reasonable Accommodation Policy" at bounding box center [451, 296] width 562 height 13
drag, startPoint x: 396, startPoint y: 297, endPoint x: 164, endPoint y: 291, distance: 232.6
click at [164, 292] on div "Residential Lease: [STREET_ADDRESS]. Identification of Landlord and Tenant This…" at bounding box center [451, 290] width 613 height 499
click at [193, 67] on icon "bold" at bounding box center [194, 68] width 4 height 3
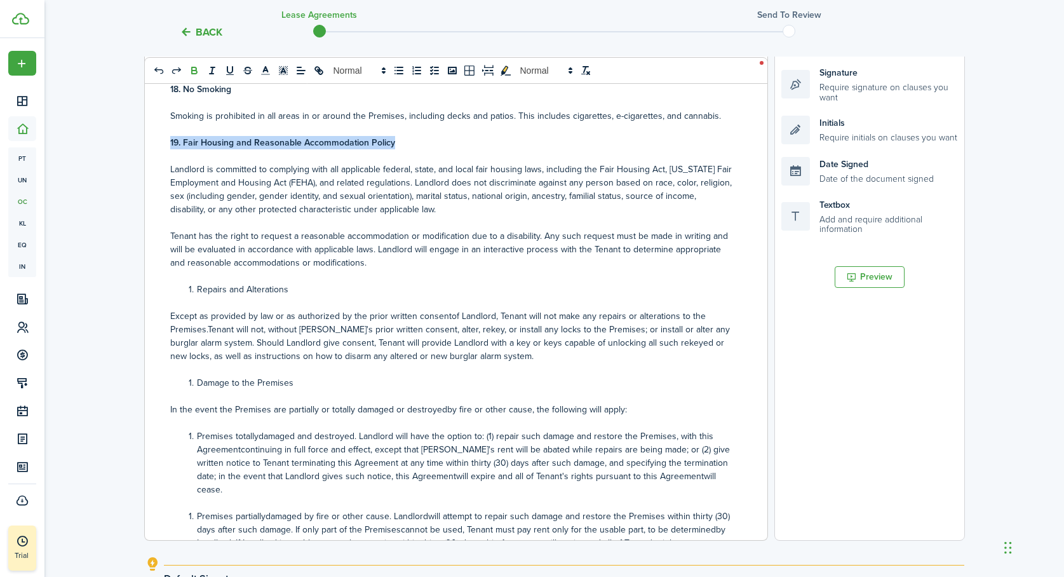
scroll to position [2127, 0]
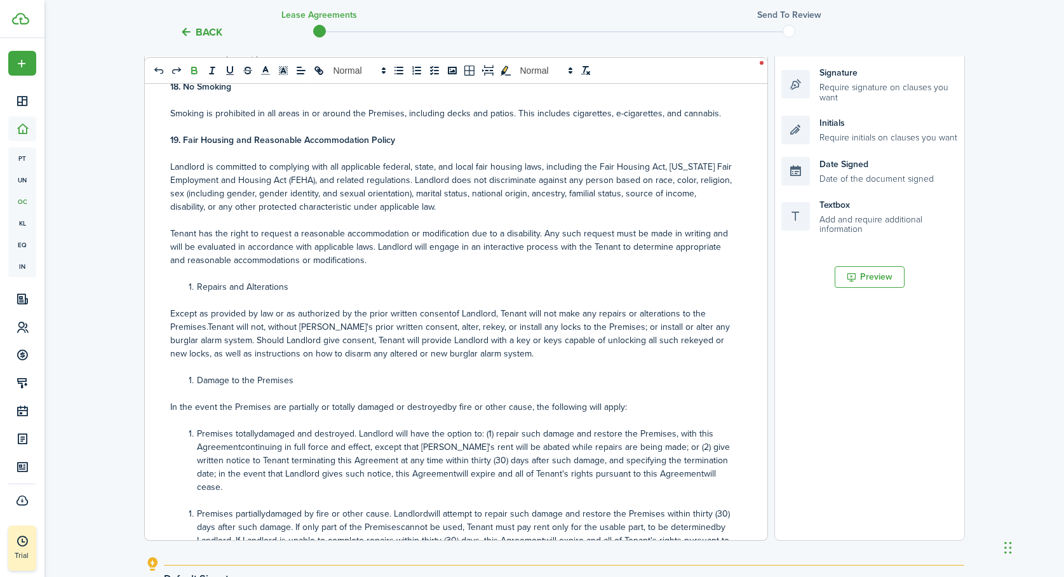
click at [197, 286] on li "Repairs and Alterations" at bounding box center [458, 286] width 549 height 13
click at [188, 289] on p "20.R Repairs and Alterations" at bounding box center [451, 286] width 562 height 13
drag, startPoint x: 290, startPoint y: 285, endPoint x: 159, endPoint y: 285, distance: 130.9
click at [159, 285] on div "Residential Lease: [STREET_ADDRESS]. Identification of Landlord and Tenant This…" at bounding box center [451, 290] width 613 height 499
click at [197, 72] on icon "bold" at bounding box center [194, 72] width 5 height 3
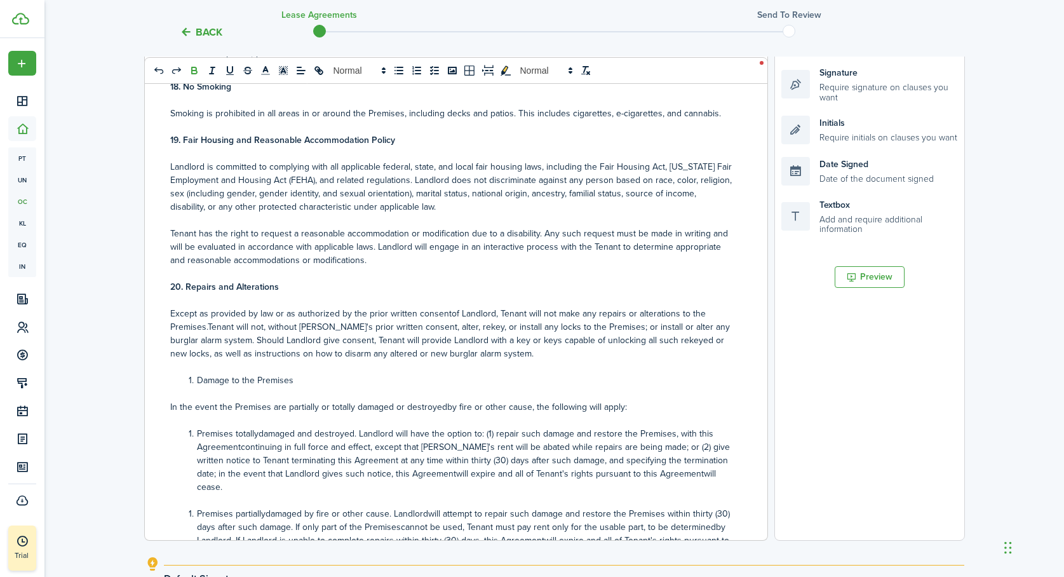
click at [194, 379] on li "Damage to the Premises" at bounding box center [458, 380] width 549 height 13
click at [185, 381] on p "21.D Damage to the Premises" at bounding box center [451, 380] width 562 height 13
drag, startPoint x: 287, startPoint y: 381, endPoint x: 159, endPoint y: 381, distance: 128.4
click at [159, 381] on div "Residential Lease: [STREET_ADDRESS]. Identification of Landlord and Tenant This…" at bounding box center [451, 290] width 613 height 499
click at [192, 69] on icon "bold" at bounding box center [194, 68] width 4 height 3
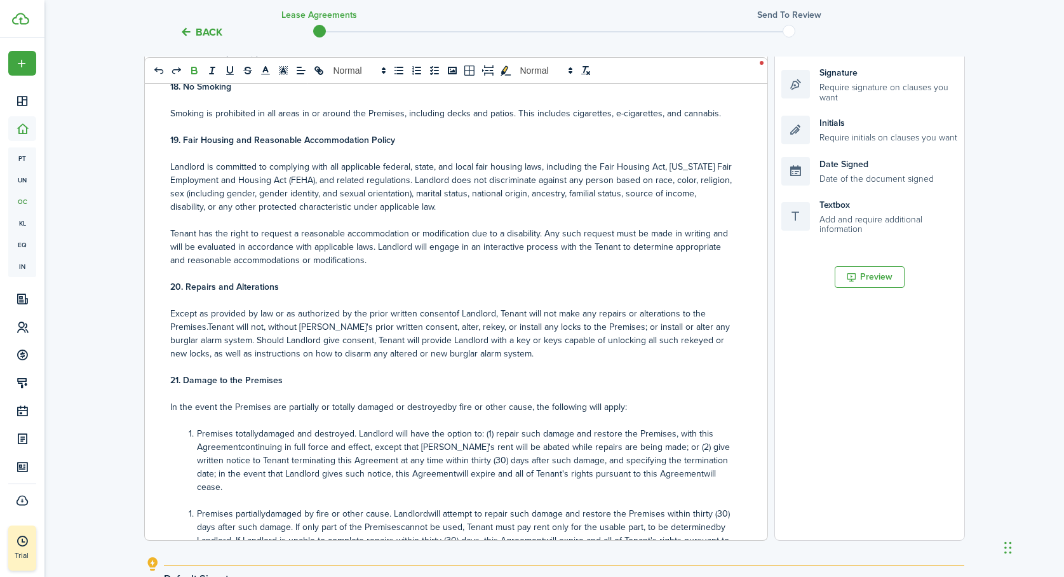
click at [445, 315] on p "Except as provided by law or as authorized by the prior written consentof Landl…" at bounding box center [451, 333] width 562 height 53
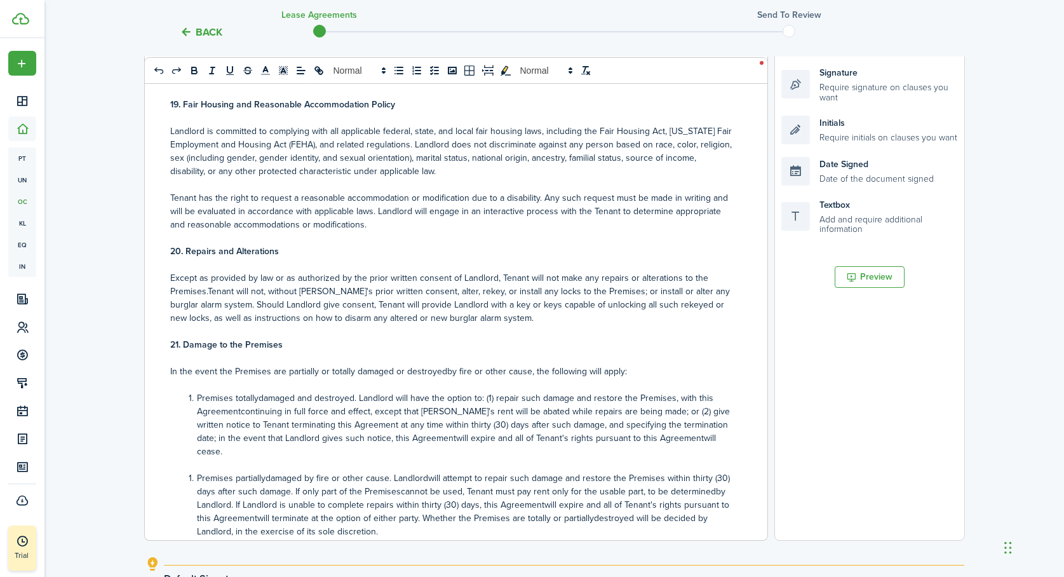
scroll to position [2176, 0]
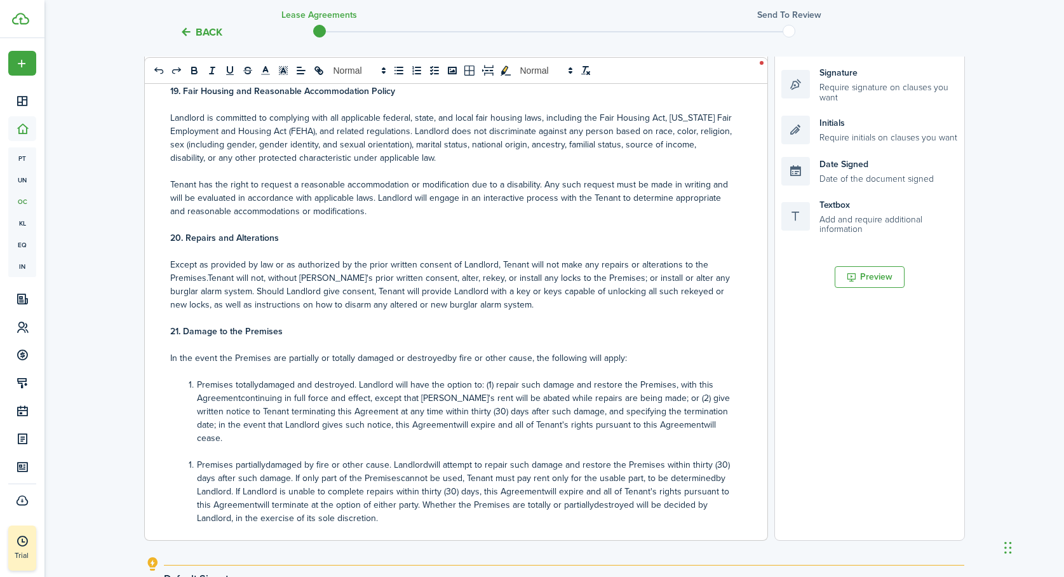
click at [444, 360] on p "In the event the Premises are partially or totally damaged or destroyedby fire …" at bounding box center [451, 357] width 562 height 13
click at [258, 386] on li "Premises totallydamaged and destroyed. Landlord will have the option to: (1) re…" at bounding box center [458, 411] width 549 height 67
click at [241, 400] on li "Premises totally damaged and destroyed. Landlord will have the option to: (1) r…" at bounding box center [458, 411] width 549 height 67
click at [421, 423] on li "Premises totally damaged and destroyed. Landlord will have the option to: (1) r…" at bounding box center [458, 411] width 549 height 67
click at [667, 425] on li "Premises totally damaged and destroyed. Landlord will have the option to: (1) r…" at bounding box center [458, 411] width 549 height 67
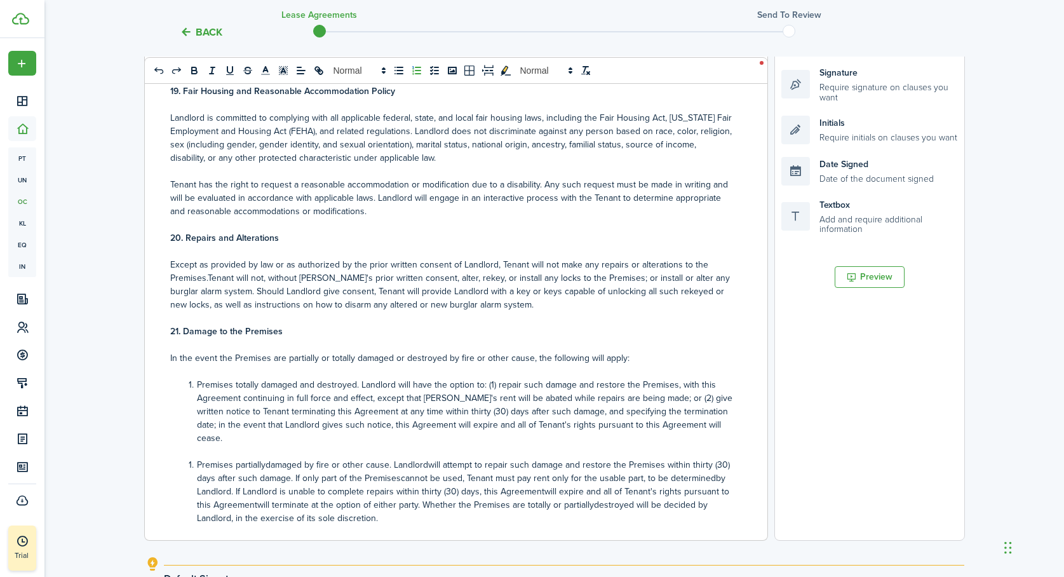
click at [427, 458] on li "Premises partiallydamaged by fire or other cause. Landlordwill attempt to repai…" at bounding box center [458, 491] width 549 height 67
click at [264, 458] on li "Premises partiallydamaged by fire or other cause. Landlord will attempt to repa…" at bounding box center [458, 491] width 549 height 67
click at [397, 467] on li "Premises partially damaged by fire or other cause. Landlord will attempt to rep…" at bounding box center [458, 491] width 549 height 67
click at [256, 494] on li "Premises partially damaged by fire or other cause. Landlord will attempt to rep…" at bounding box center [458, 491] width 549 height 67
click at [541, 479] on li "Premises partially damaged by fire or other cause. Landlord will attempt to rep…" at bounding box center [458, 491] width 549 height 67
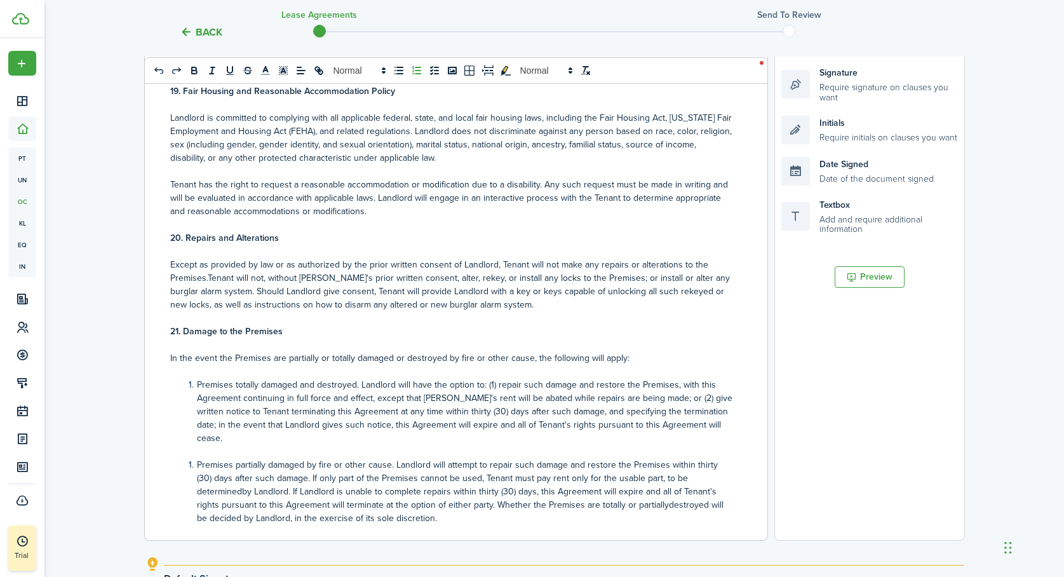
click at [592, 492] on li "Premises partially damaged by fire or other cause. Landlord will attempt to rep…" at bounding box center [458, 491] width 549 height 67
click at [710, 465] on li "Premises partially damaged by fire or other cause. Landlord will attempt to rep…" at bounding box center [458, 491] width 549 height 67
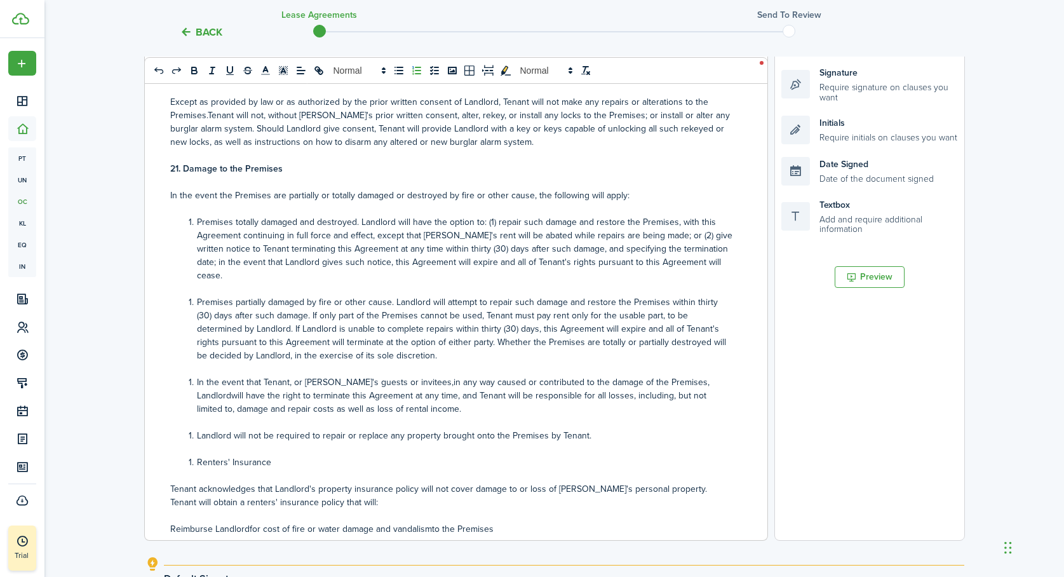
scroll to position [2319, 0]
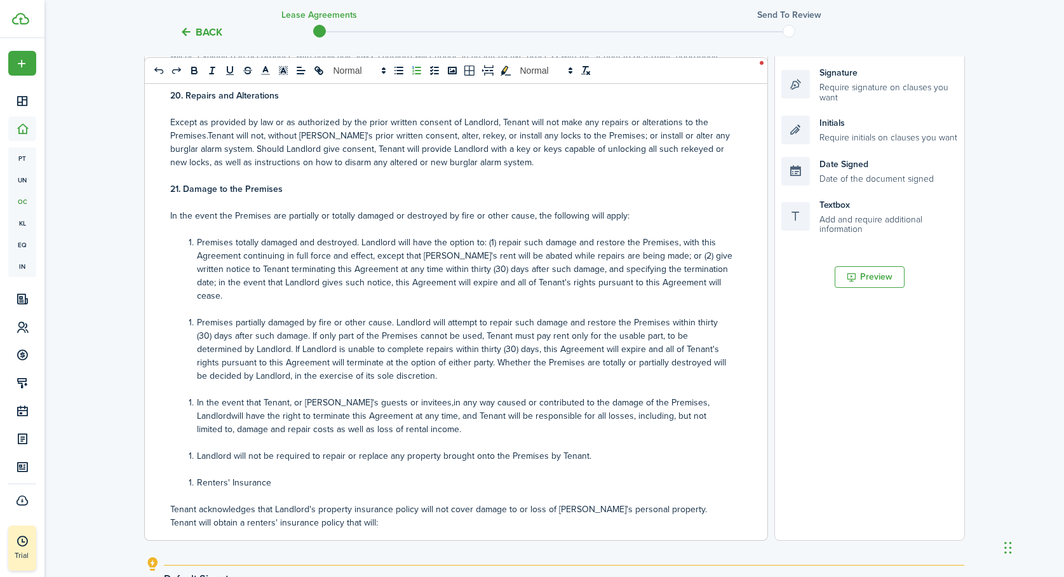
click at [197, 243] on li "Premises totally damaged and destroyed. Landlord will have the option to: (1) r…" at bounding box center [458, 269] width 549 height 67
click at [197, 316] on li "Premises partially damaged by fire or other cause. Landlord will attempt to rep…" at bounding box center [458, 349] width 549 height 67
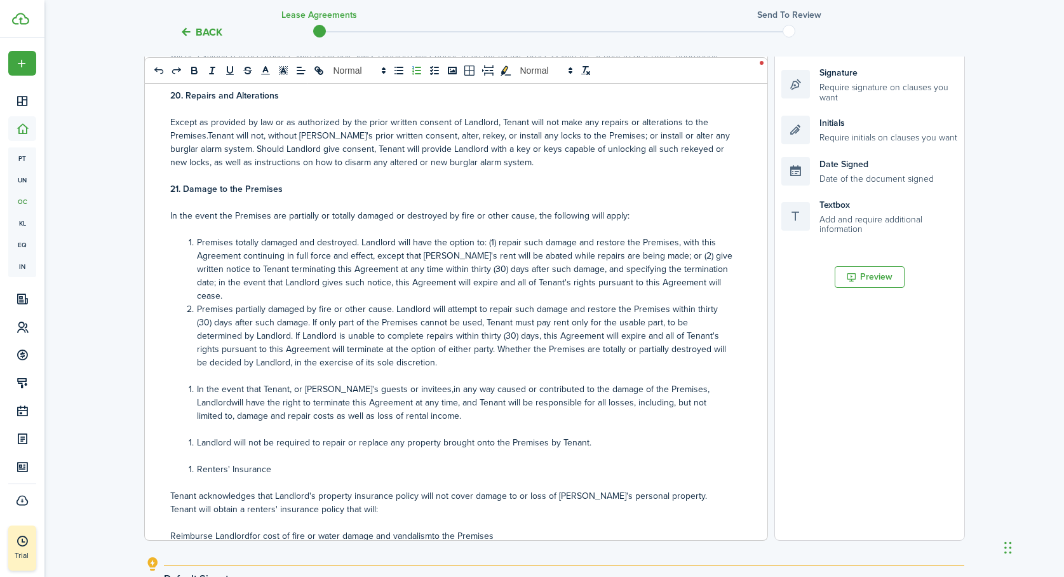
click at [715, 285] on li "Premises totally damaged and destroyed. Landlord will have the option to: (1) r…" at bounding box center [458, 269] width 549 height 67
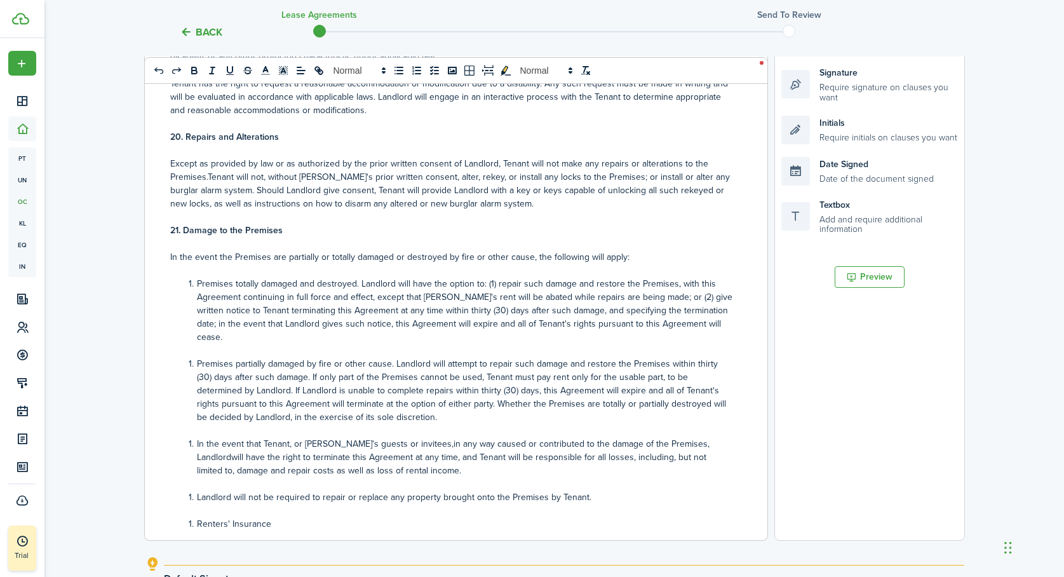
scroll to position [2236, 0]
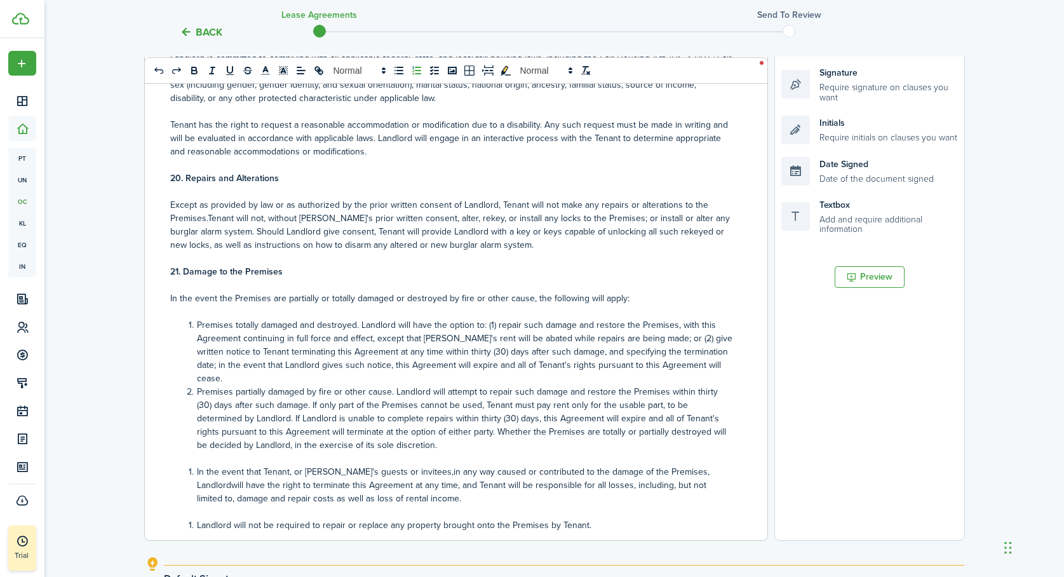
click at [406, 465] on li "In the event that Tenant, or [PERSON_NAME]'s guests or invitees,in any way caus…" at bounding box center [458, 485] width 549 height 40
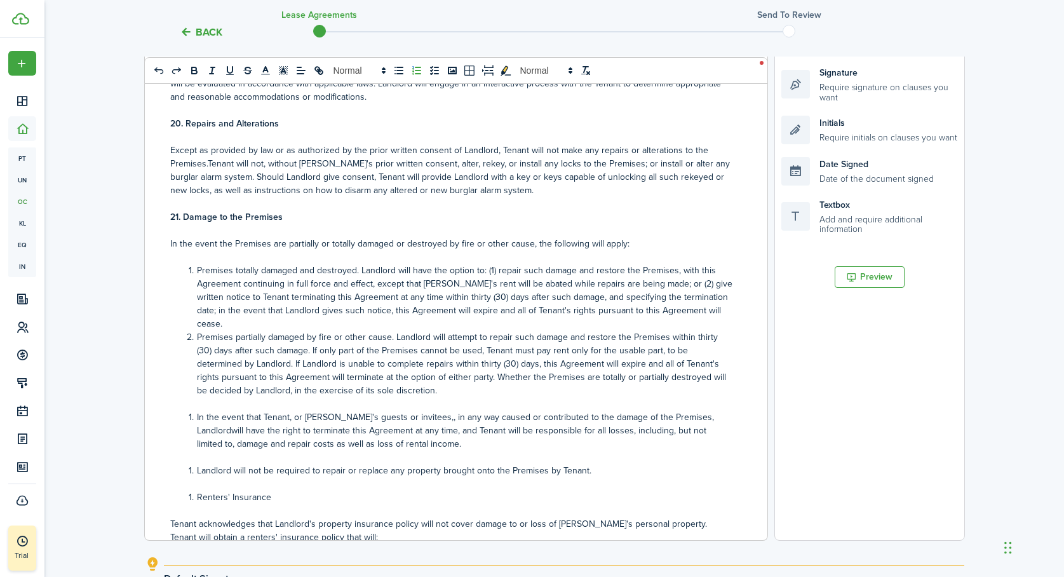
scroll to position [2294, 0]
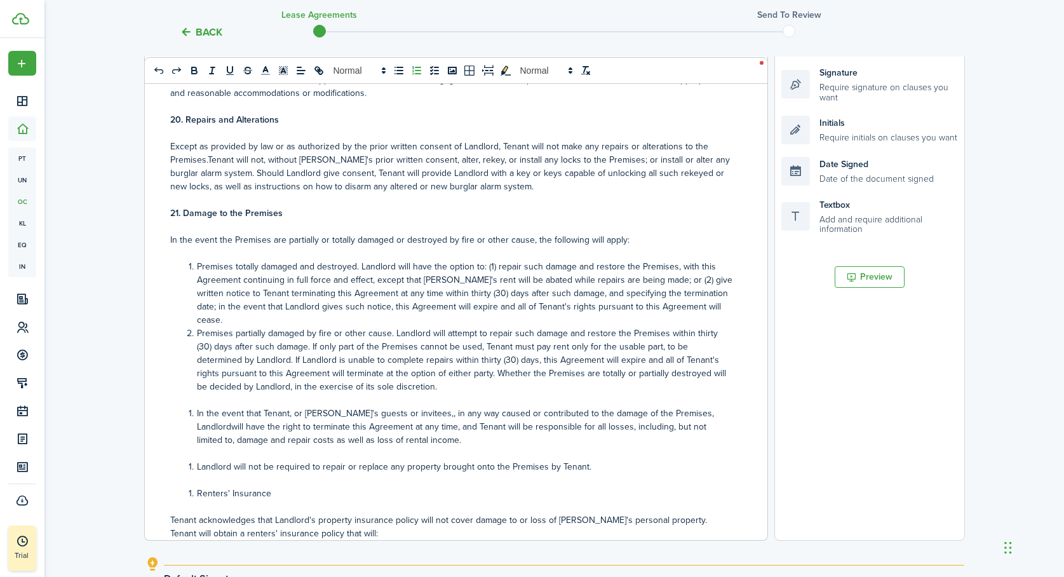
click at [196, 407] on li "In the event that Tenant, or [PERSON_NAME]'s guests or invitees,, in any way ca…" at bounding box center [458, 427] width 549 height 40
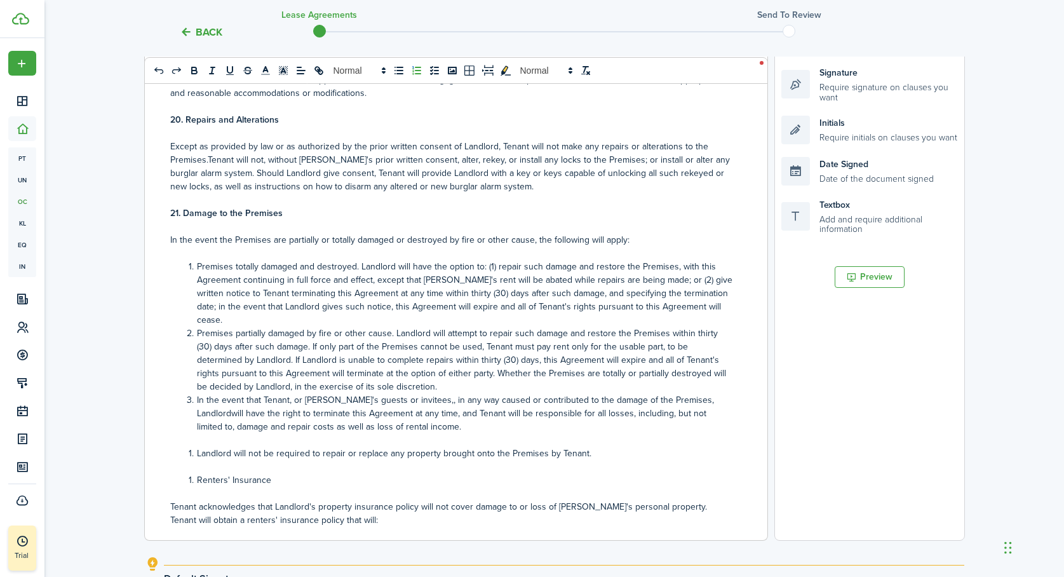
click at [195, 447] on li "Landlord will not be required to repair or replace any property brought onto th…" at bounding box center [458, 453] width 549 height 13
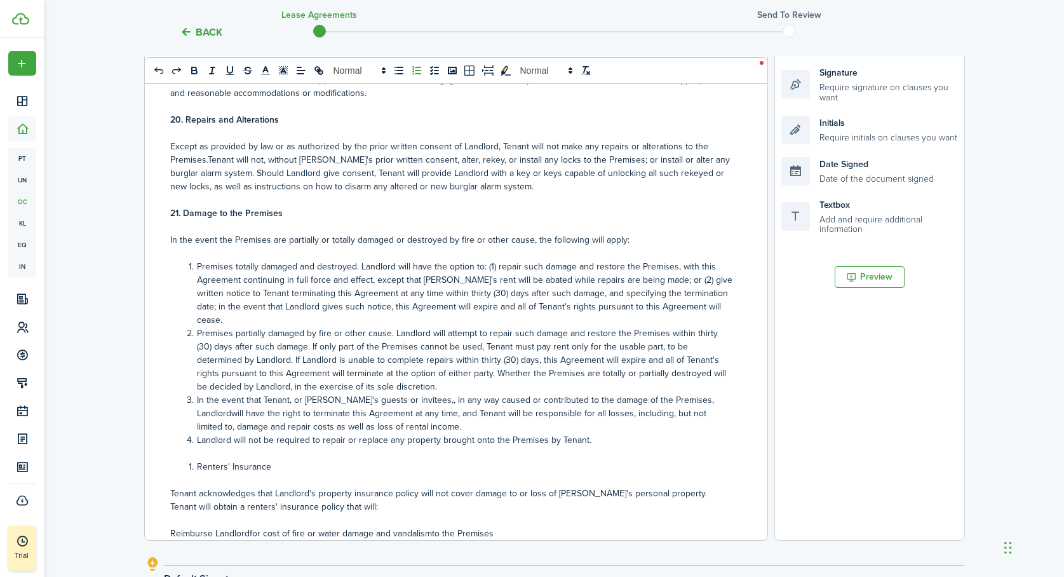
click at [196, 460] on li "Renters' Insurance" at bounding box center [458, 466] width 549 height 13
click at [184, 460] on p "21.R Renters' Insurance" at bounding box center [451, 466] width 562 height 13
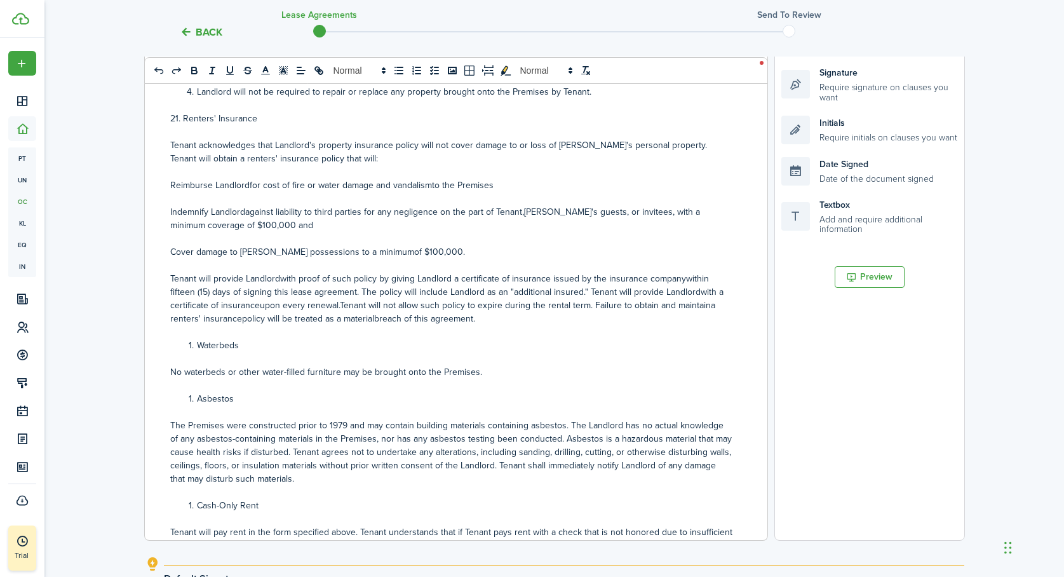
scroll to position [2662, 0]
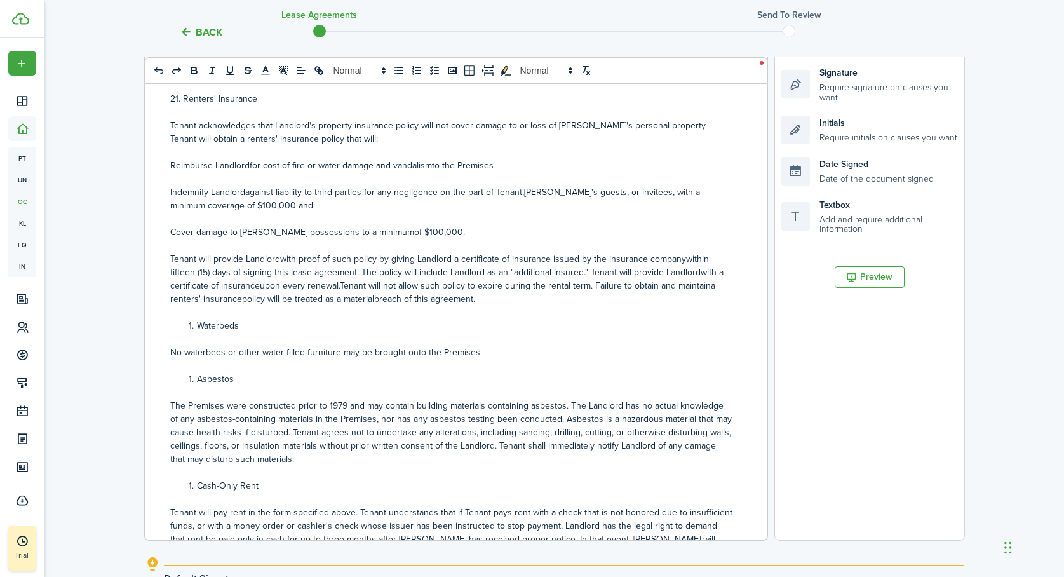
click at [247, 159] on p "Reimburse Landlordfor cost of fire or water damage and vandalismto the Premises" at bounding box center [451, 165] width 562 height 13
click at [431, 159] on p "Reimburse Landlord for cost of fire or water damage and vandalismto the Premises" at bounding box center [451, 165] width 562 height 13
click at [245, 186] on p "Indemnify Landlordagainst liability to third parties for any negligence on the …" at bounding box center [451, 199] width 562 height 27
click at [271, 226] on p "Cover damage to [PERSON_NAME] possessions to a minimumof $100,000." at bounding box center [451, 232] width 562 height 13
click at [412, 226] on p "Cover damage to [PERSON_NAME]'s personal possessions to a minimumof $100,000." at bounding box center [451, 232] width 562 height 13
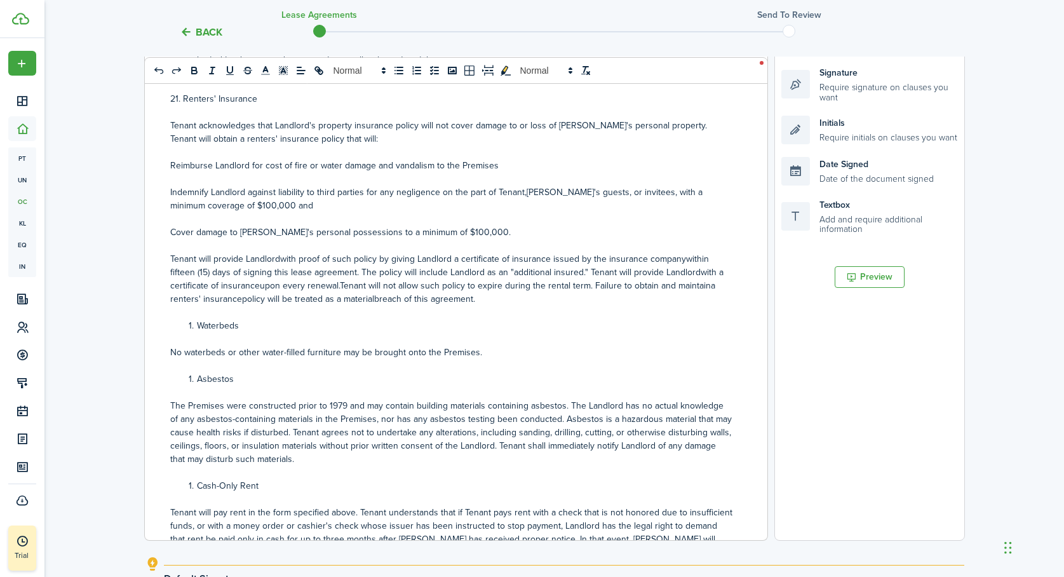
click at [281, 252] on p "Tenant will provide Landlordwith proof of such policy by giving Landlord a cert…" at bounding box center [451, 278] width 562 height 53
click at [682, 252] on p "Tenant will provide Landlord with proof of such policy by giving Landlord a cer…" at bounding box center [451, 278] width 562 height 53
click at [696, 261] on p "Tenant will provide Landlord with proof of such policy by giving Landlord a cer…" at bounding box center [451, 278] width 562 height 53
click at [705, 271] on p "Tenant will provide Landlord with proof of such policy by giving Landlord a cer…" at bounding box center [451, 278] width 562 height 53
click at [256, 275] on p "Tenant will provide Landlord with proof of such policy by giving Landlord a cer…" at bounding box center [451, 278] width 562 height 53
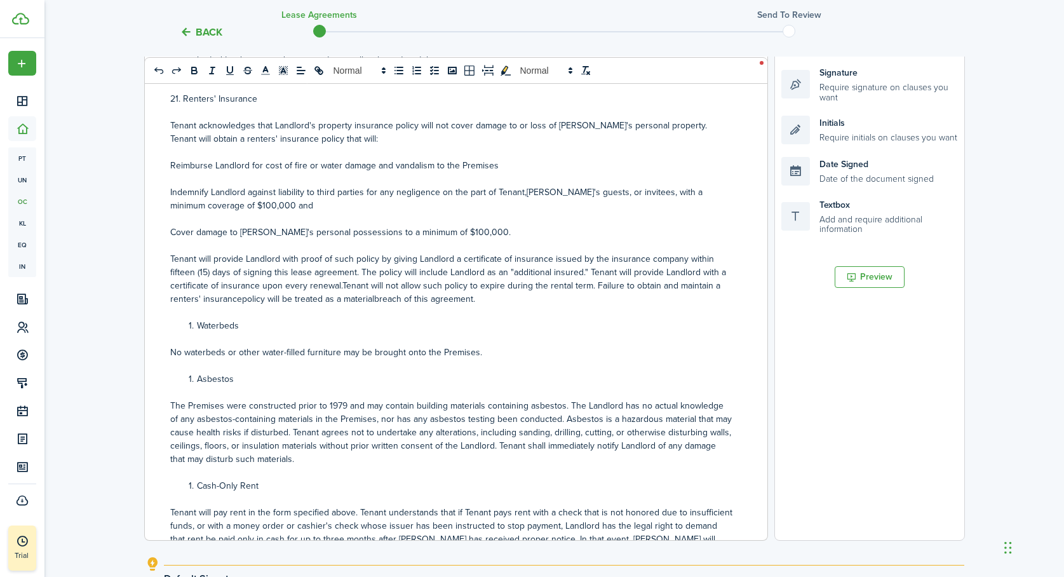
click at [239, 285] on p "Tenant will provide Landlord with proof of such policy by giving Landlord a cer…" at bounding box center [451, 278] width 562 height 53
click at [375, 286] on p "Tenant will provide Landlord with proof of such policy by giving Landlord a cer…" at bounding box center [451, 278] width 562 height 53
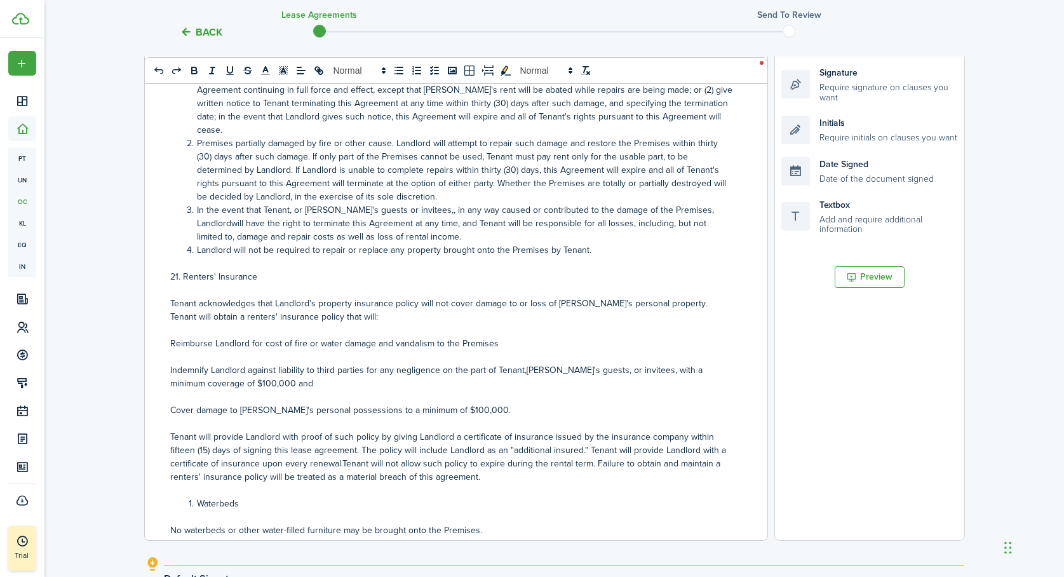
scroll to position [2485, 0]
click at [179, 269] on p "21. Renters' Insurance" at bounding box center [451, 275] width 562 height 13
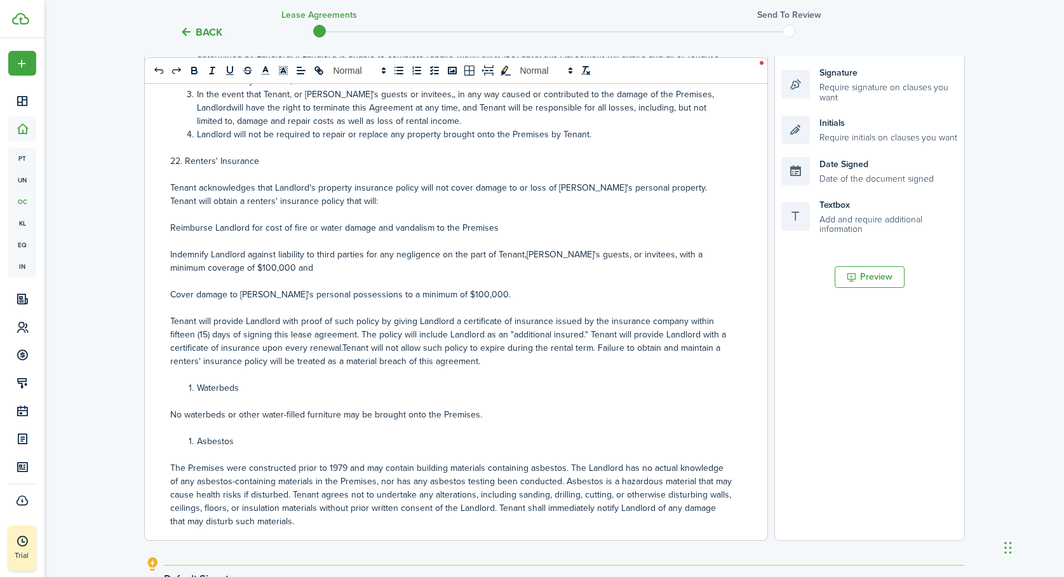
scroll to position [2627, 0]
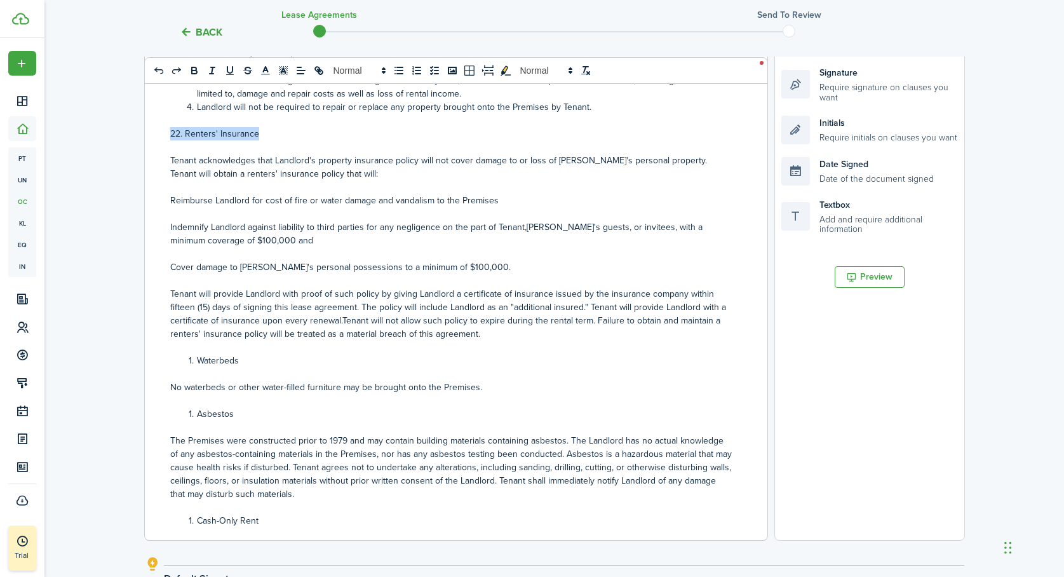
drag, startPoint x: 264, startPoint y: 121, endPoint x: 158, endPoint y: 121, distance: 105.5
click at [158, 121] on div "Residential Lease: [STREET_ADDRESS]. Identification of Landlord and Tenant This…" at bounding box center [451, 290] width 613 height 499
click at [193, 69] on icon "bold" at bounding box center [194, 70] width 11 height 11
click at [197, 354] on li "Waterbeds" at bounding box center [458, 360] width 549 height 13
click at [188, 354] on p "23.W Waterbeds" at bounding box center [451, 360] width 562 height 13
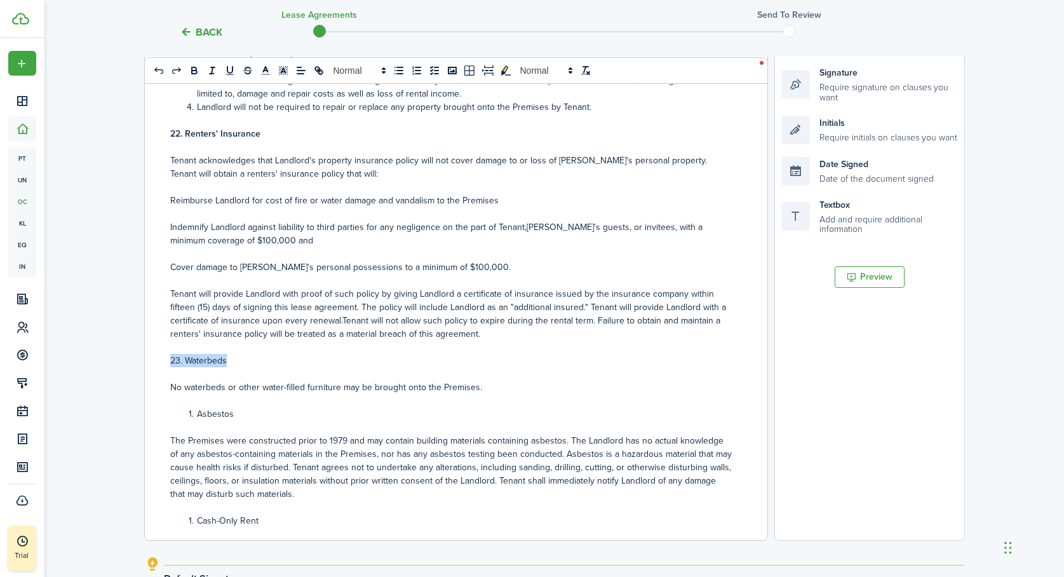
drag, startPoint x: 234, startPoint y: 349, endPoint x: 157, endPoint y: 349, distance: 76.9
click at [157, 349] on div "Residential Lease: [STREET_ADDRESS]. Identification of Landlord and Tenant This…" at bounding box center [451, 290] width 613 height 499
click at [196, 71] on icon "bold" at bounding box center [194, 72] width 5 height 3
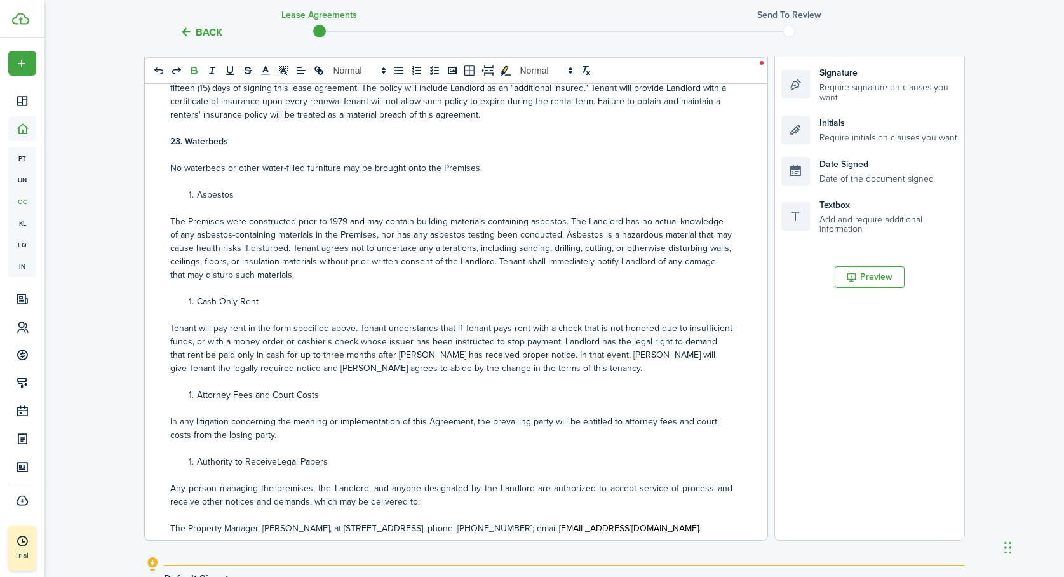
scroll to position [2855, 0]
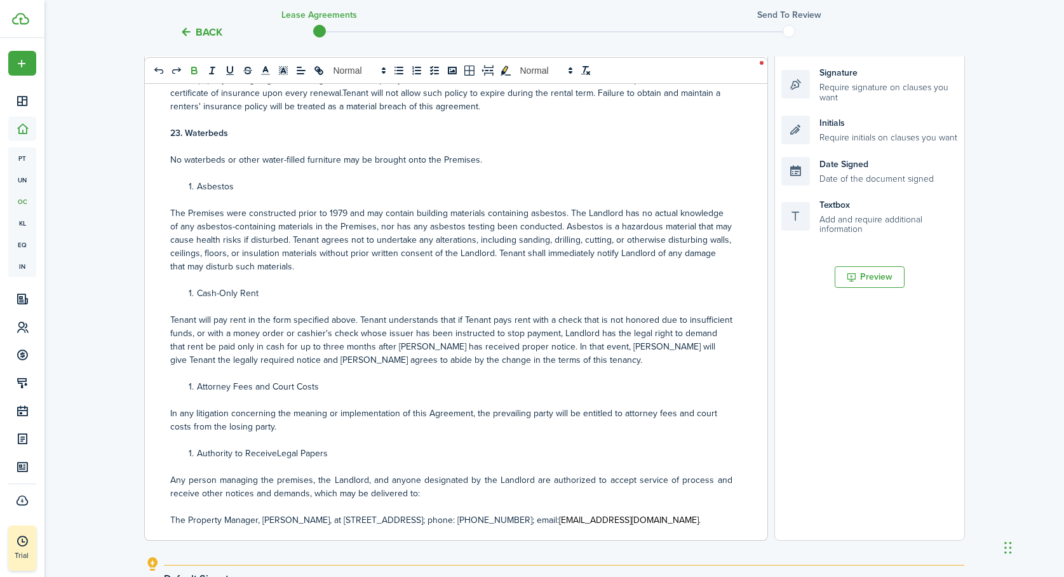
click at [196, 180] on li "Asbestos" at bounding box center [458, 186] width 549 height 13
click at [187, 180] on p "24.A Asbestos" at bounding box center [451, 186] width 562 height 13
click at [172, 287] on ol "Cash-Only Rent" at bounding box center [451, 293] width 562 height 13
click at [187, 287] on p "25.C Cash-Only Rent" at bounding box center [451, 293] width 562 height 13
click at [196, 380] on li "Attorney Fees and Court Costs" at bounding box center [458, 386] width 549 height 13
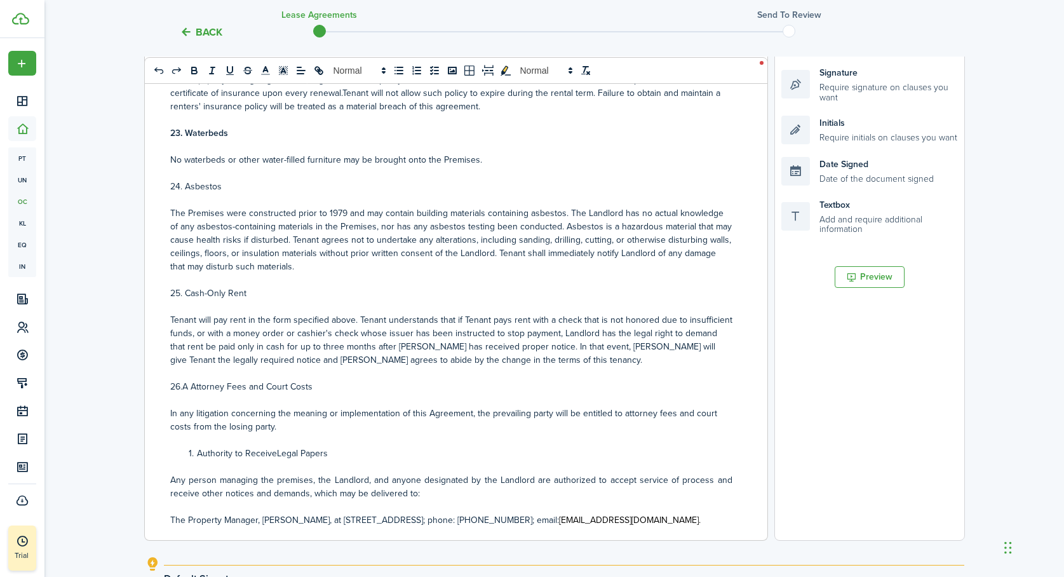
click at [187, 380] on p "26.A Attorney Fees and Court Costs" at bounding box center [451, 386] width 562 height 13
drag, startPoint x: 317, startPoint y: 376, endPoint x: 163, endPoint y: 374, distance: 154.4
click at [161, 376] on div "Residential Lease: [STREET_ADDRESS]. Identification of Landlord and Tenant This…" at bounding box center [451, 290] width 613 height 499
click at [194, 74] on icon "bold" at bounding box center [194, 70] width 11 height 11
drag, startPoint x: 228, startPoint y: 176, endPoint x: 163, endPoint y: 170, distance: 65.8
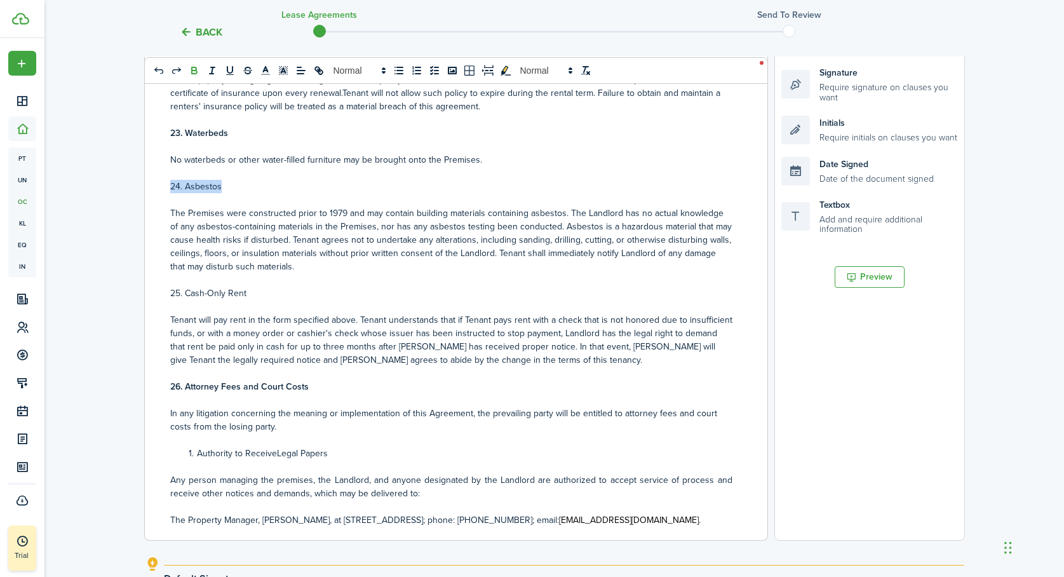
click at [163, 170] on div "Residential Lease: [STREET_ADDRESS]. Identification of Landlord and Tenant This…" at bounding box center [451, 290] width 613 height 499
click at [194, 71] on icon "bold" at bounding box center [194, 70] width 11 height 11
drag, startPoint x: 250, startPoint y: 281, endPoint x: 167, endPoint y: 281, distance: 83.2
click at [167, 281] on div "Residential Lease: [STREET_ADDRESS]. Identification of Landlord and Tenant This…" at bounding box center [451, 290] width 613 height 499
click at [194, 72] on icon "bold" at bounding box center [194, 70] width 11 height 11
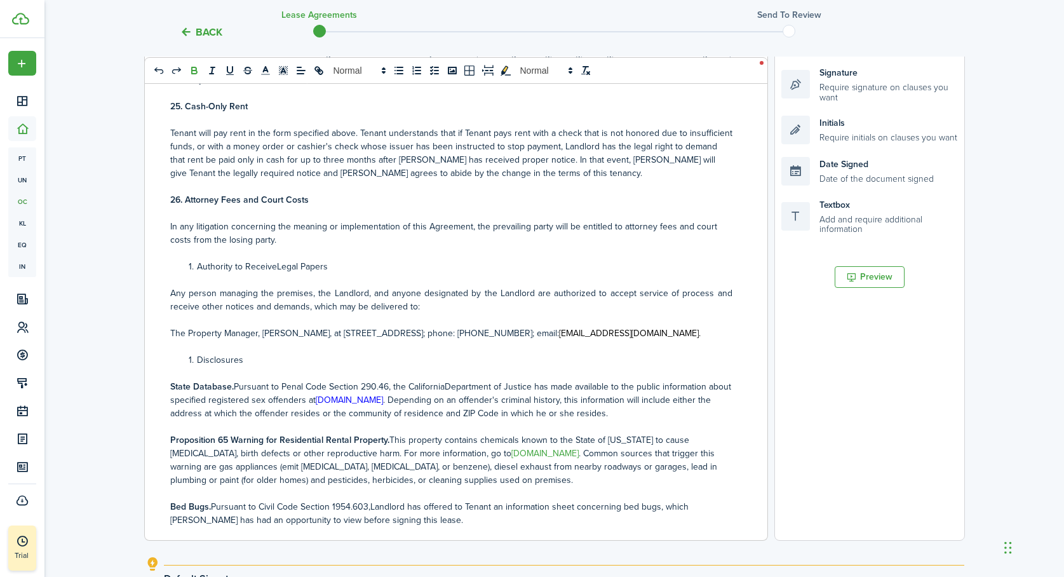
scroll to position [3043, 0]
click at [196, 259] on li "Authority to ReceiveLegal Papers" at bounding box center [458, 265] width 549 height 13
click at [184, 259] on p "27.A Authority to ReceiveLegal Papers" at bounding box center [451, 265] width 562 height 13
click at [260, 259] on p "27. Authority to ReceiveLegal Papers" at bounding box center [451, 265] width 562 height 13
click at [195, 352] on li "Disclosures" at bounding box center [458, 358] width 549 height 13
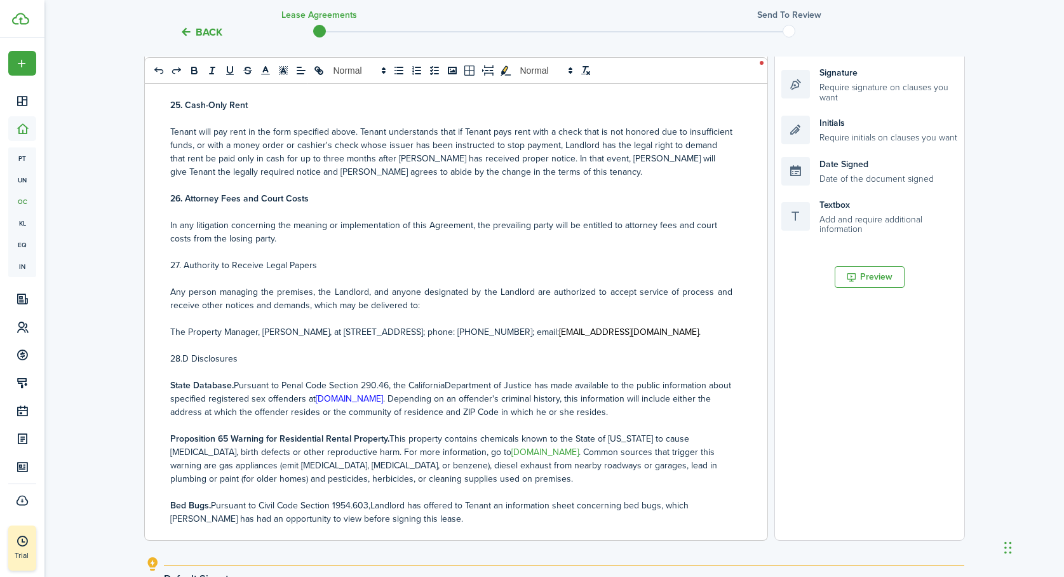
click at [189, 352] on p "28.D Disclosures" at bounding box center [451, 358] width 562 height 13
drag, startPoint x: 240, startPoint y: 346, endPoint x: 166, endPoint y: 346, distance: 73.1
click at [166, 346] on div "Residential Lease: [STREET_ADDRESS]. Identification of Landlord and Tenant This…" at bounding box center [451, 290] width 613 height 499
click at [193, 73] on icon "bold" at bounding box center [194, 72] width 5 height 3
drag, startPoint x: 321, startPoint y: 255, endPoint x: 149, endPoint y: 253, distance: 172.2
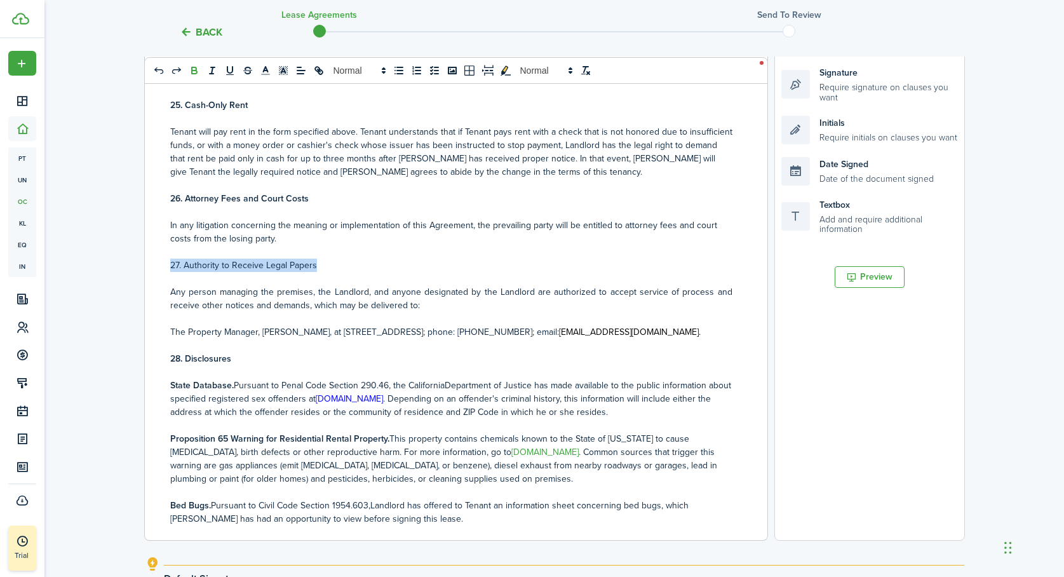
click at [149, 253] on div "Residential Lease: [STREET_ADDRESS]. Identification of Landlord and Tenant This…" at bounding box center [451, 290] width 613 height 499
click at [192, 74] on icon "bold" at bounding box center [194, 70] width 11 height 11
click at [338, 219] on p "In any litigation concerning the meaning or implementation of this Agreement, t…" at bounding box center [451, 232] width 562 height 27
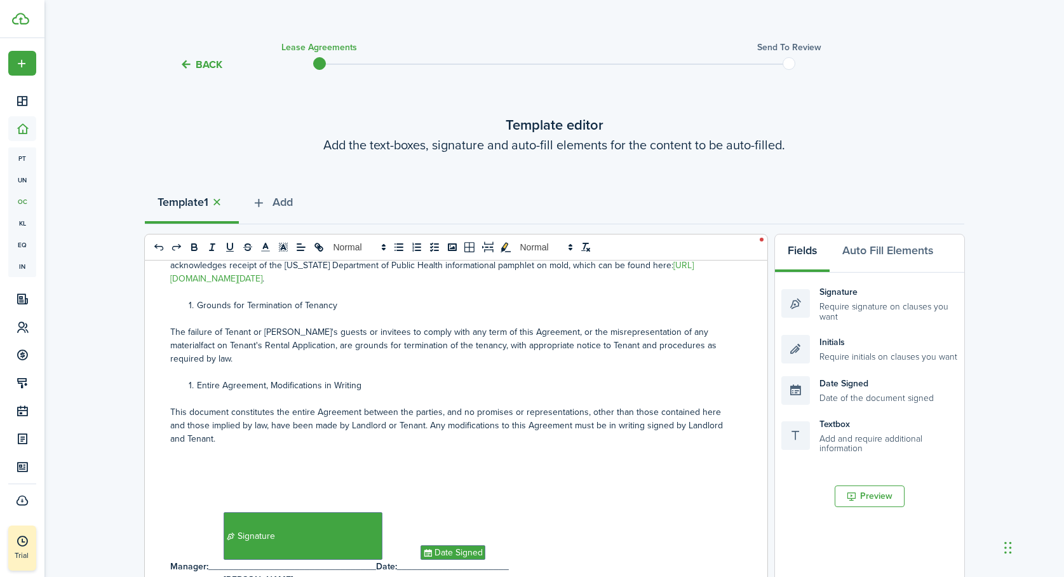
scroll to position [0, 0]
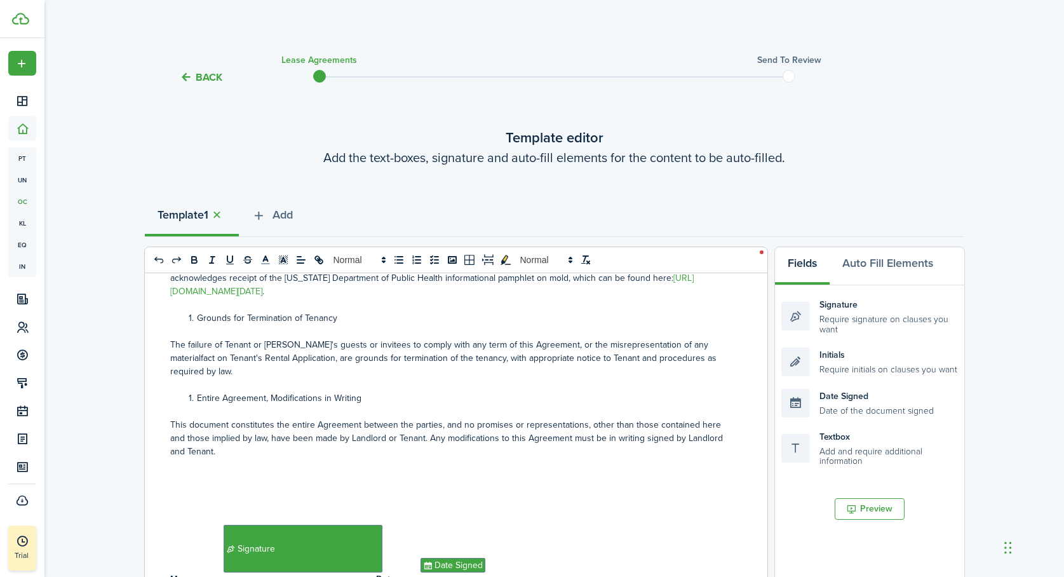
click at [236, 471] on p at bounding box center [451, 477] width 562 height 13
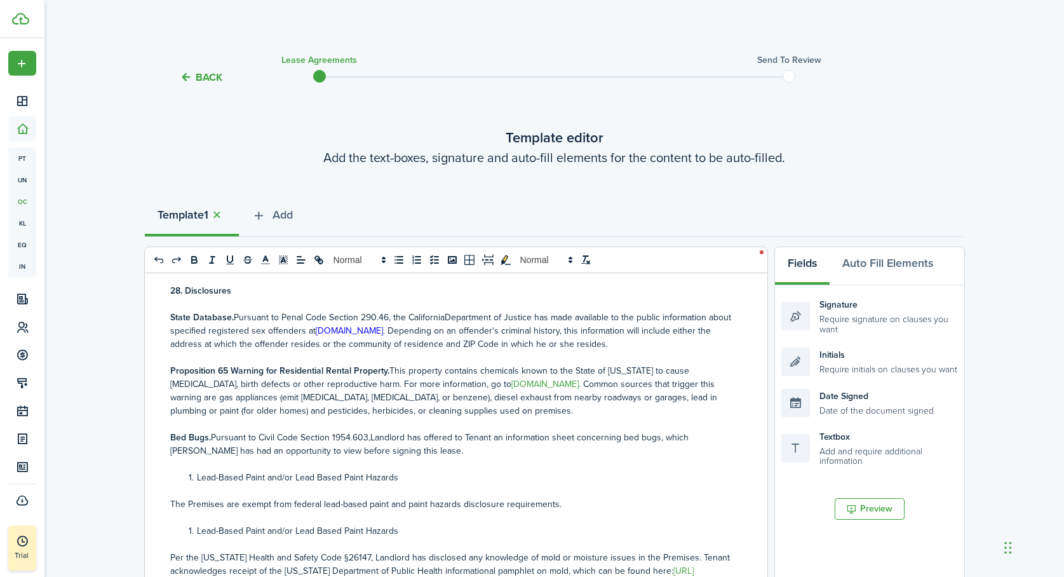
scroll to position [3343, 0]
click at [198, 470] on li "Lead-Based Paint and/or Lead Based Paint Hazards" at bounding box center [458, 476] width 549 height 13
click at [186, 470] on p "29.L Lead-Based Paint and/or Lead Based Paint Hazards" at bounding box center [451, 476] width 562 height 13
drag, startPoint x: 393, startPoint y: 464, endPoint x: 143, endPoint y: 459, distance: 249.8
click at [143, 459] on div "Back Lease Agreements Send to review Template editor Add the text-boxes, signat…" at bounding box center [554, 498] width 1020 height 909
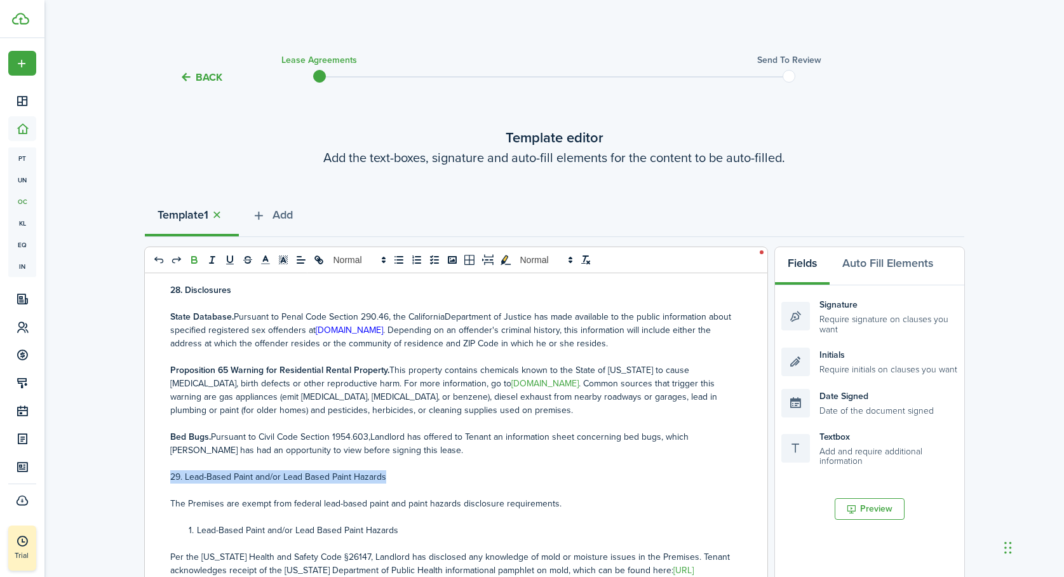
click at [194, 263] on icon "bold" at bounding box center [194, 261] width 5 height 3
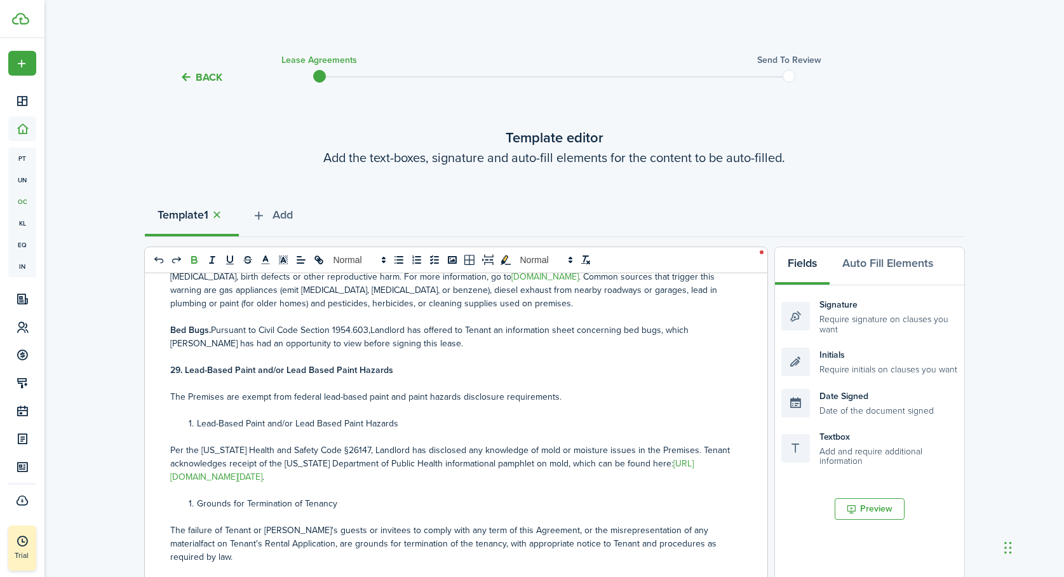
scroll to position [3462, 0]
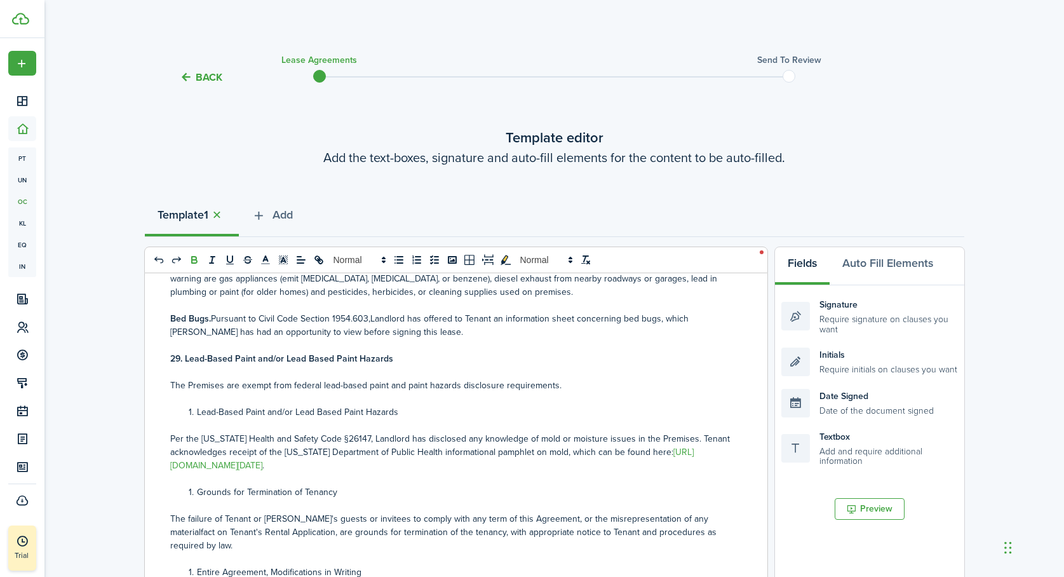
click at [196, 405] on li "Lead-Based Paint and/or Lead Based Paint Hazards" at bounding box center [458, 411] width 549 height 13
click at [186, 405] on p "30.L Lead-Based Paint and/or Lead Based Paint Hazards" at bounding box center [451, 411] width 562 height 13
drag, startPoint x: 394, startPoint y: 400, endPoint x: 158, endPoint y: 395, distance: 235.8
click at [158, 395] on div "Residential Lease: [STREET_ADDRESS]. Identification of Landlord and Tenant This…" at bounding box center [451, 522] width 613 height 499
click at [194, 260] on icon "bold" at bounding box center [194, 261] width 5 height 3
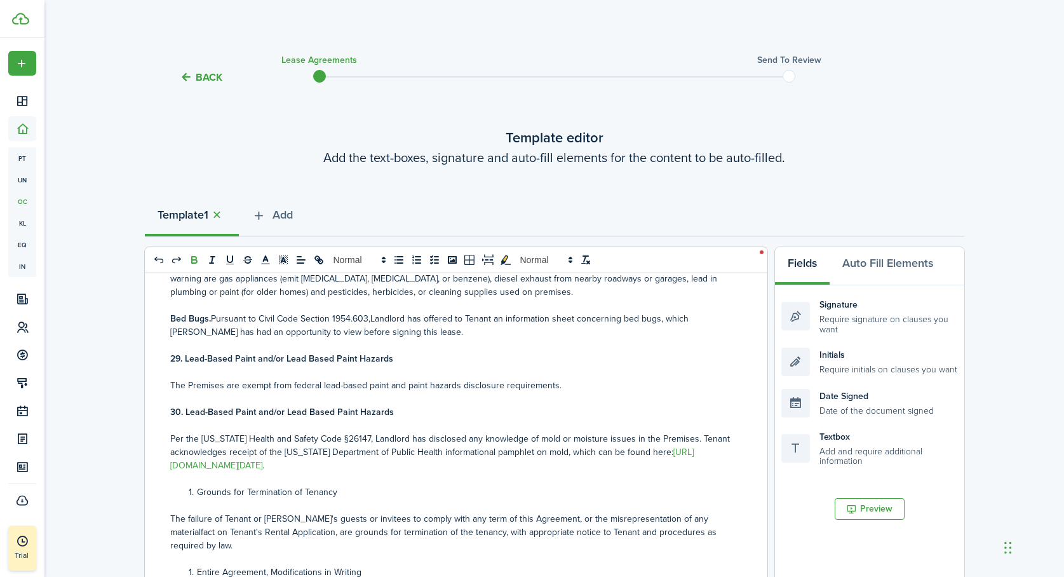
click at [169, 417] on div "Residential Lease: [STREET_ADDRESS]. Identification of Landlord and Tenant This…" at bounding box center [451, 522] width 613 height 499
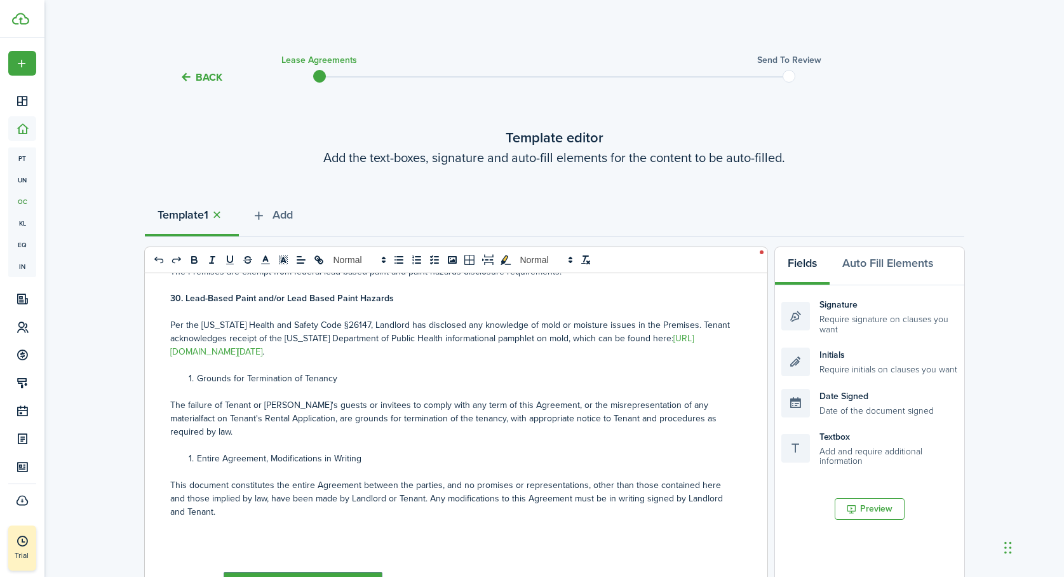
scroll to position [3579, 0]
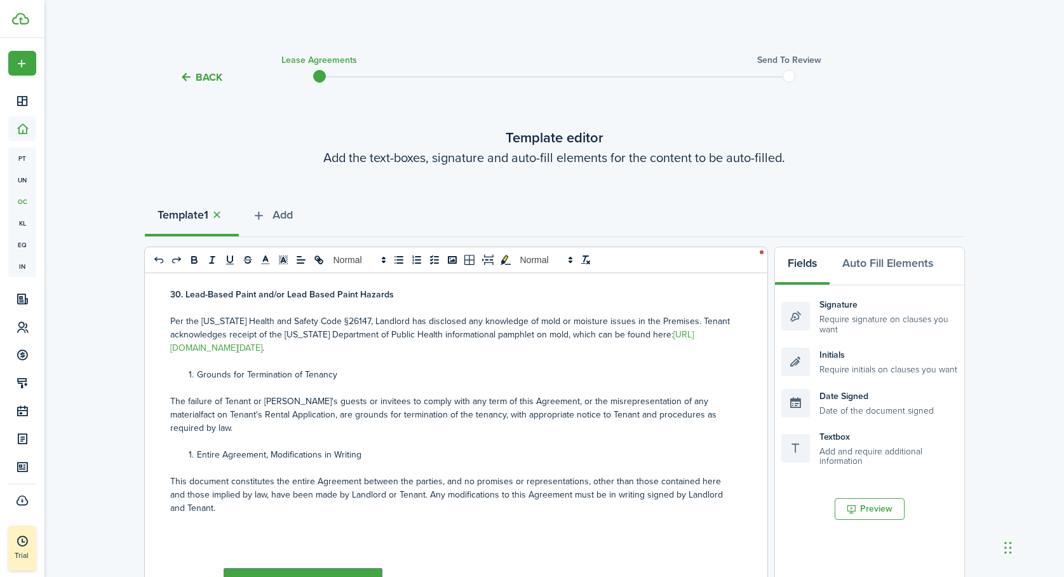
click at [198, 368] on li "Grounds for Termination of Tenancy" at bounding box center [458, 374] width 549 height 13
click at [185, 368] on p "31.G Grounds for Termination of Tenancy" at bounding box center [451, 374] width 562 height 13
drag, startPoint x: 329, startPoint y: 360, endPoint x: 146, endPoint y: 361, distance: 182.4
click at [146, 362] on div "Residential Lease: [STREET_ADDRESS]. Identification of Landlord and Tenant This…" at bounding box center [451, 522] width 613 height 499
click at [193, 259] on icon "bold" at bounding box center [194, 259] width 11 height 11
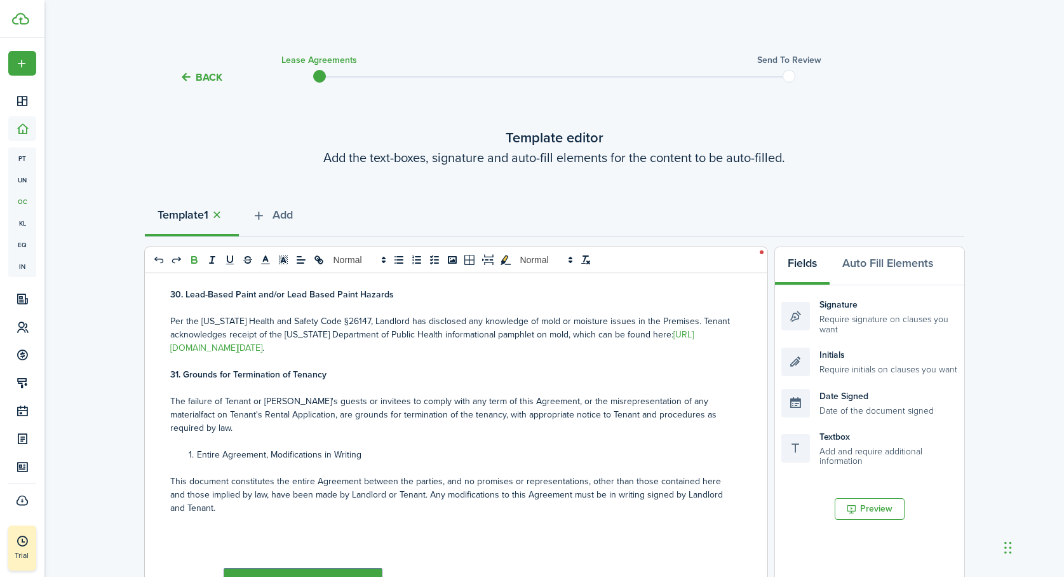
click at [196, 448] on li "Entire Agreement, Modifications in Writing" at bounding box center [458, 454] width 549 height 13
click at [187, 448] on p "32.E Entire Agreement, Modifications in Writing" at bounding box center [451, 454] width 562 height 13
drag, startPoint x: 353, startPoint y: 433, endPoint x: 154, endPoint y: 425, distance: 198.4
click at [154, 427] on div "Residential Lease: [STREET_ADDRESS]. Identification of Landlord and Tenant This…" at bounding box center [451, 522] width 613 height 499
click at [193, 258] on icon "bold" at bounding box center [194, 259] width 11 height 11
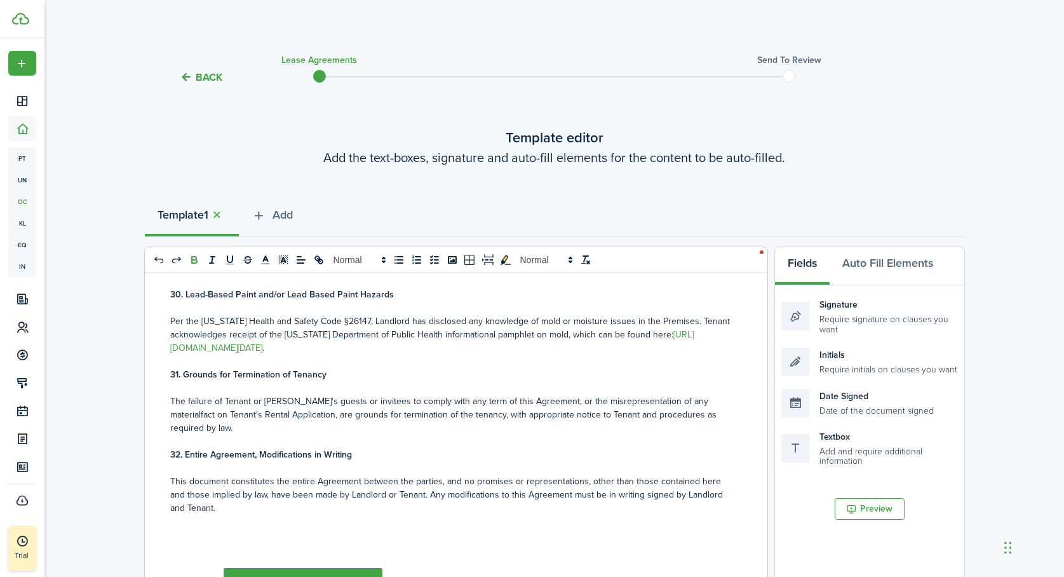
click at [196, 477] on p "This document constitutes the entire Agreement between the parties, and no prom…" at bounding box center [451, 495] width 562 height 40
click at [895, 263] on button "Auto Fill Elements" at bounding box center [888, 266] width 116 height 38
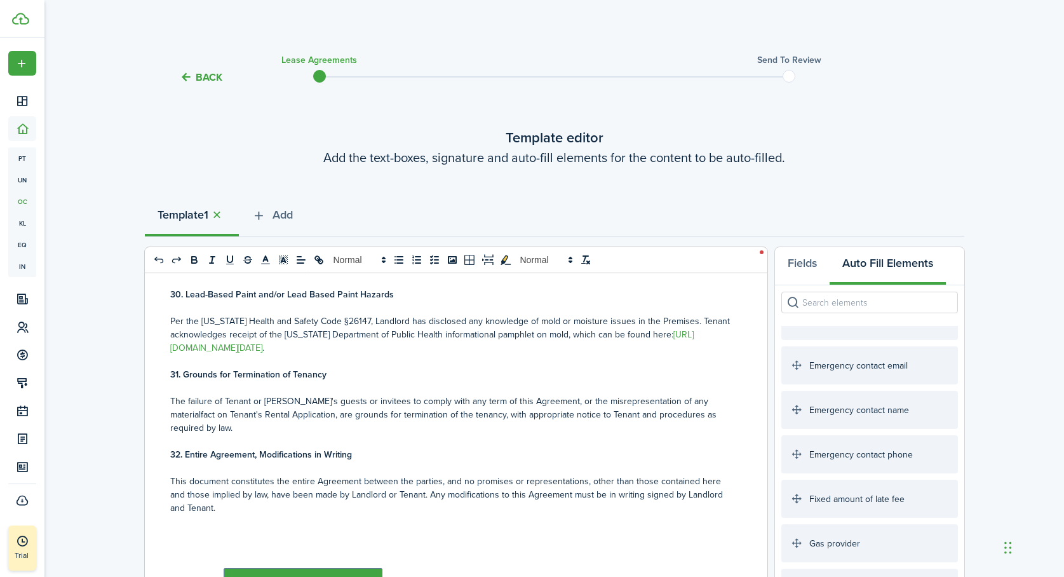
scroll to position [0, 0]
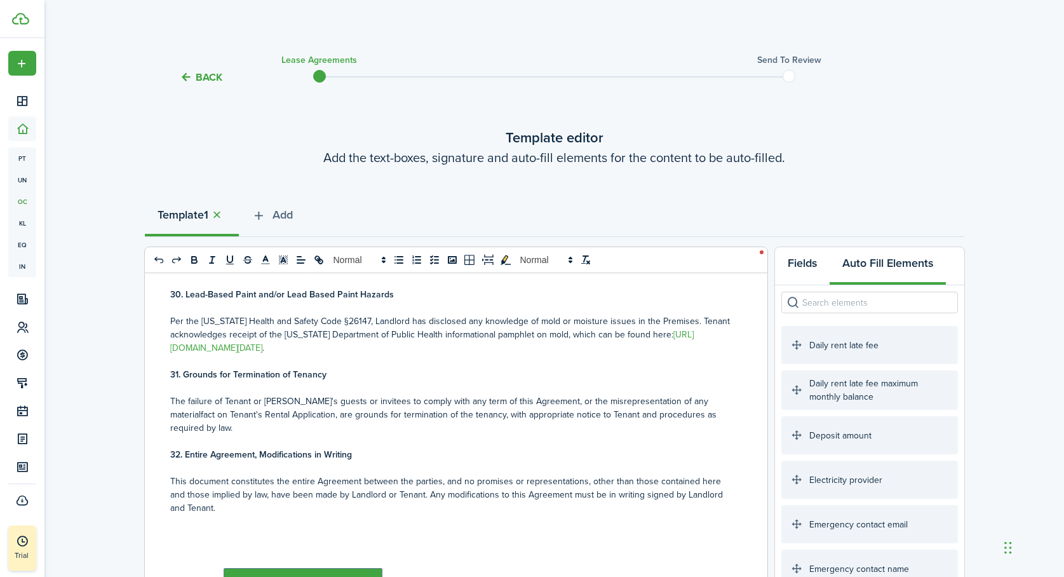
click at [803, 267] on button "Fields" at bounding box center [802, 266] width 55 height 38
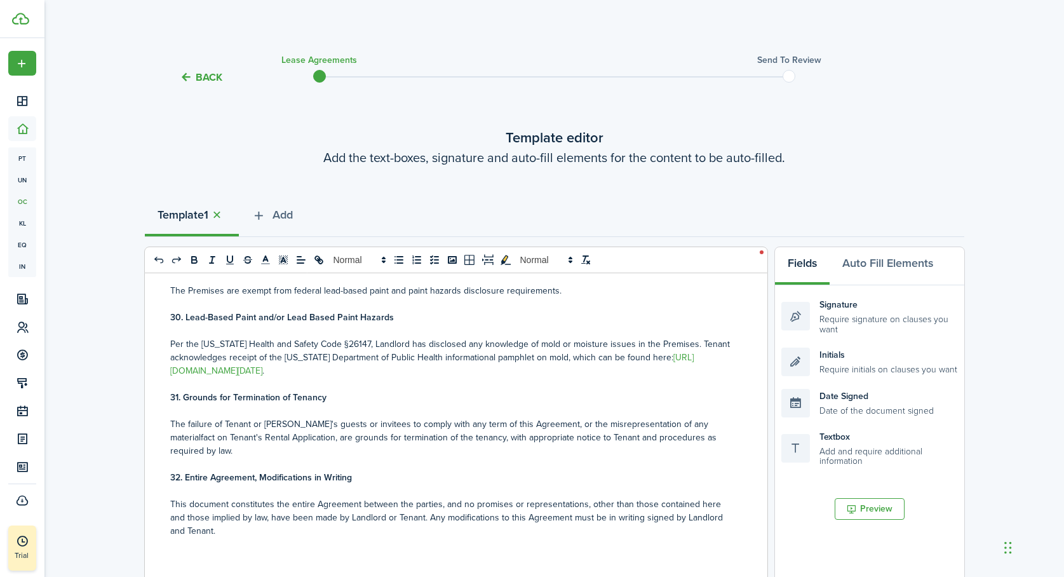
scroll to position [3556, 0]
click at [843, 366] on div "Initials Require initials on clauses you want" at bounding box center [870, 362] width 177 height 29
click at [682, 471] on p "32. Entire Agreement, Modifications in Writing" at bounding box center [451, 477] width 562 height 13
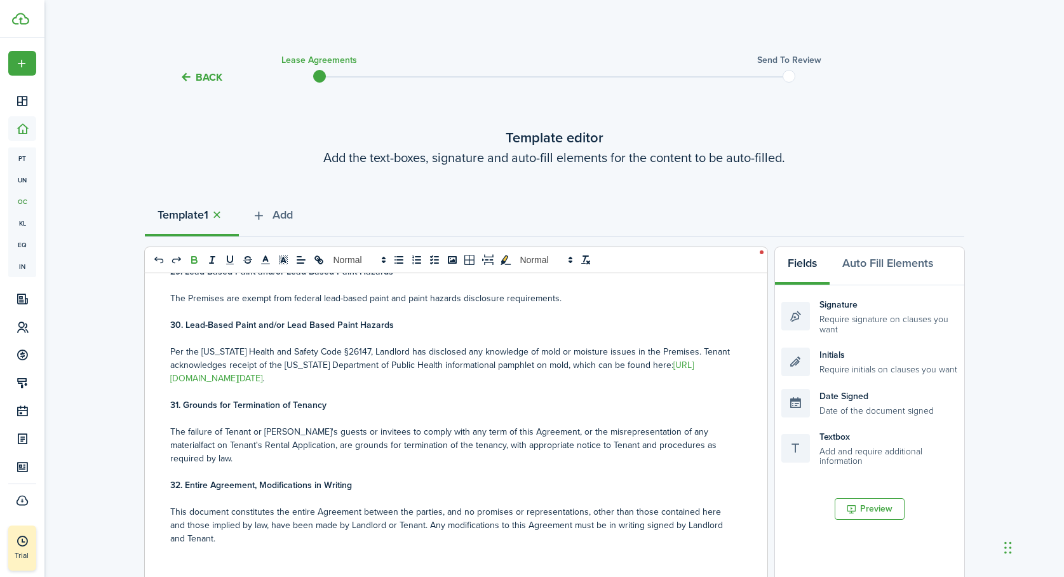
click at [692, 425] on p "The failure of Tenant or [PERSON_NAME]'s guests or invitees to comply with any …" at bounding box center [451, 445] width 562 height 40
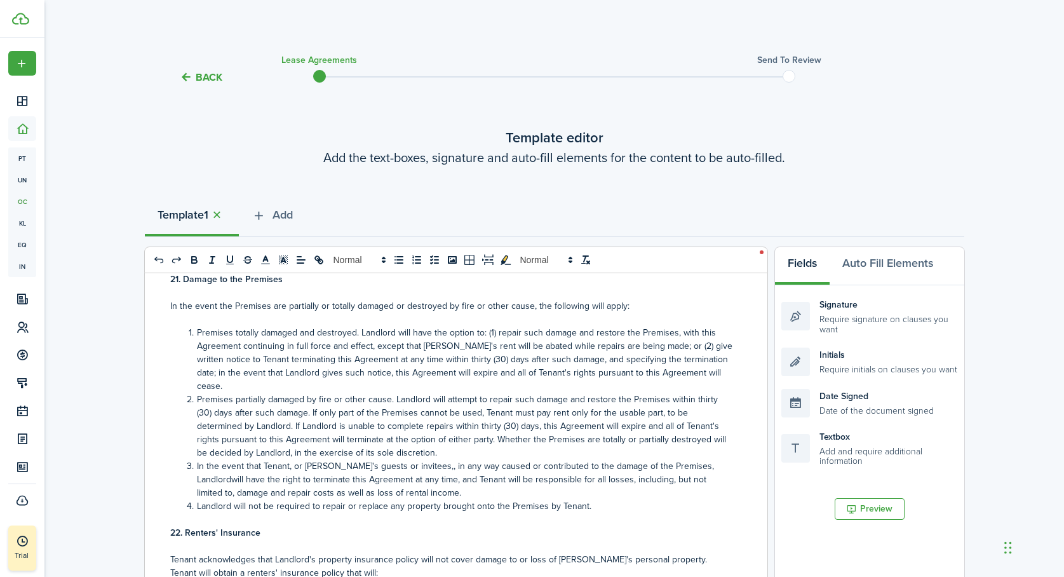
scroll to position [2458, 0]
click at [702, 461] on li "In the event that Tenant, or [PERSON_NAME]'s guests or invitees,, in any way ca…" at bounding box center [458, 481] width 549 height 40
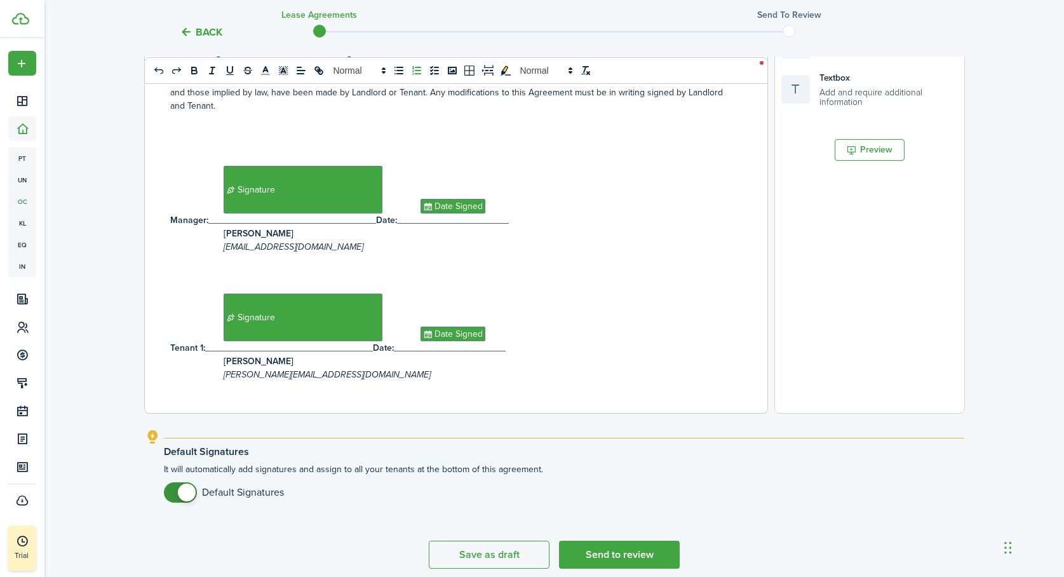
scroll to position [411, 0]
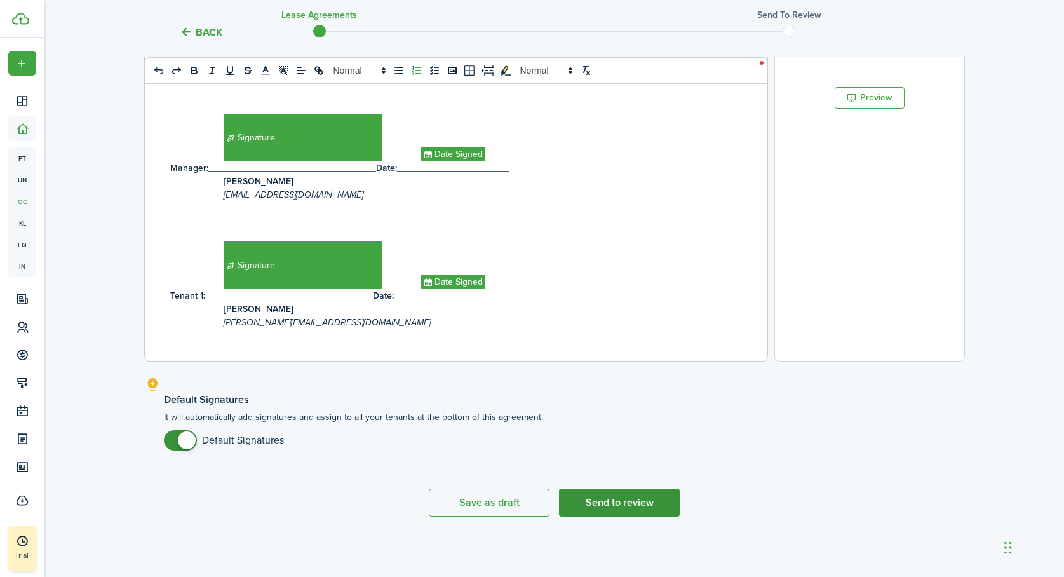
click at [632, 506] on button "Send to review" at bounding box center [619, 503] width 121 height 28
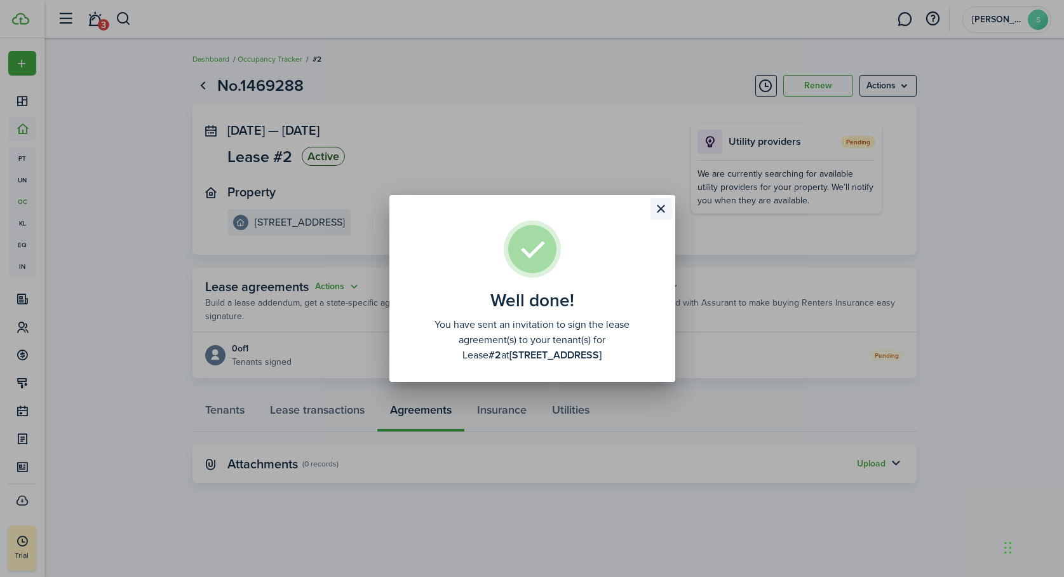
click at [663, 206] on button "Close modal" at bounding box center [662, 209] width 22 height 22
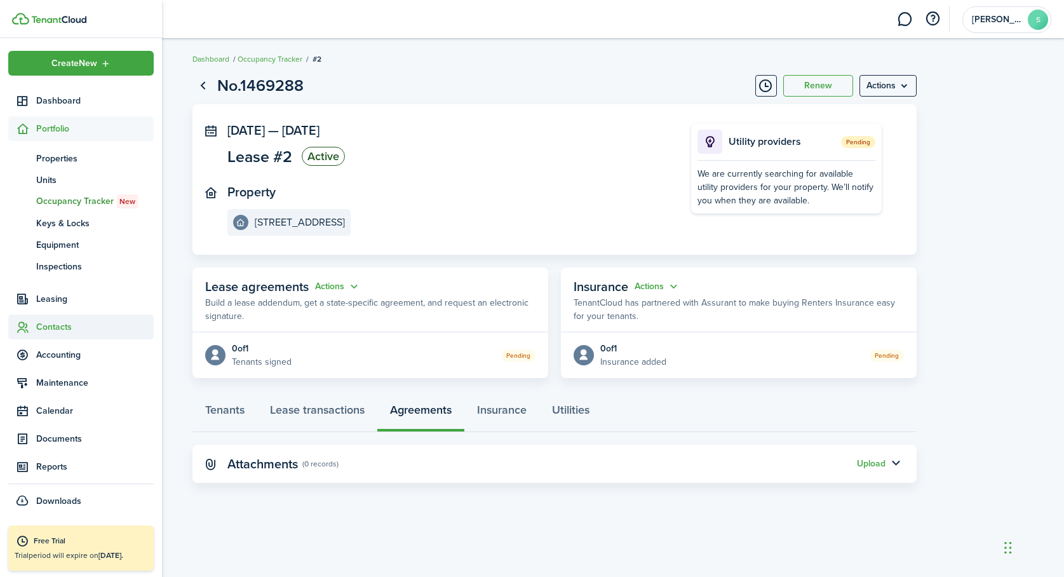
click at [48, 323] on span "Contacts" at bounding box center [95, 326] width 118 height 13
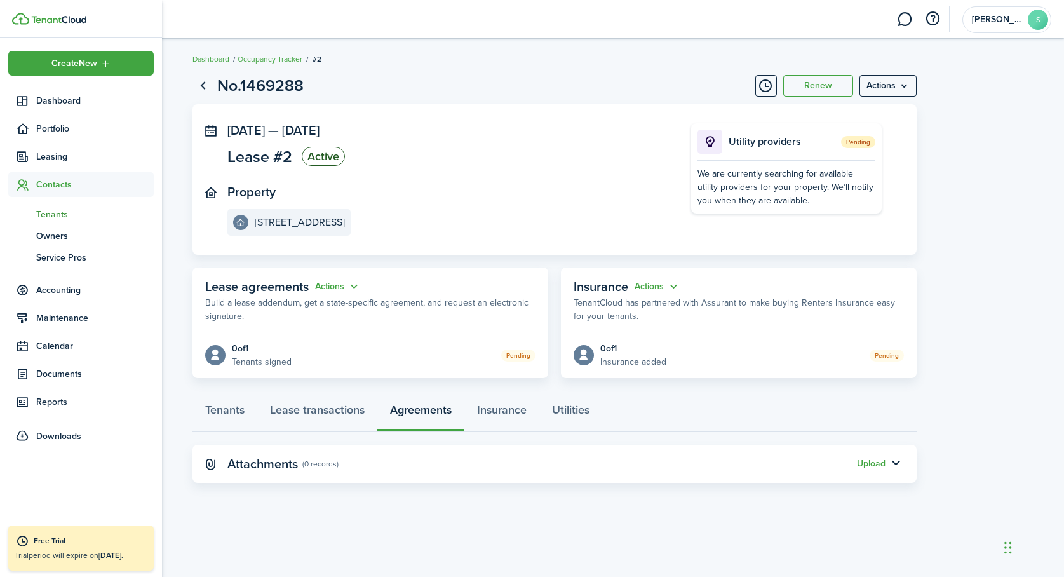
click at [50, 215] on span "Tenants" at bounding box center [95, 214] width 118 height 13
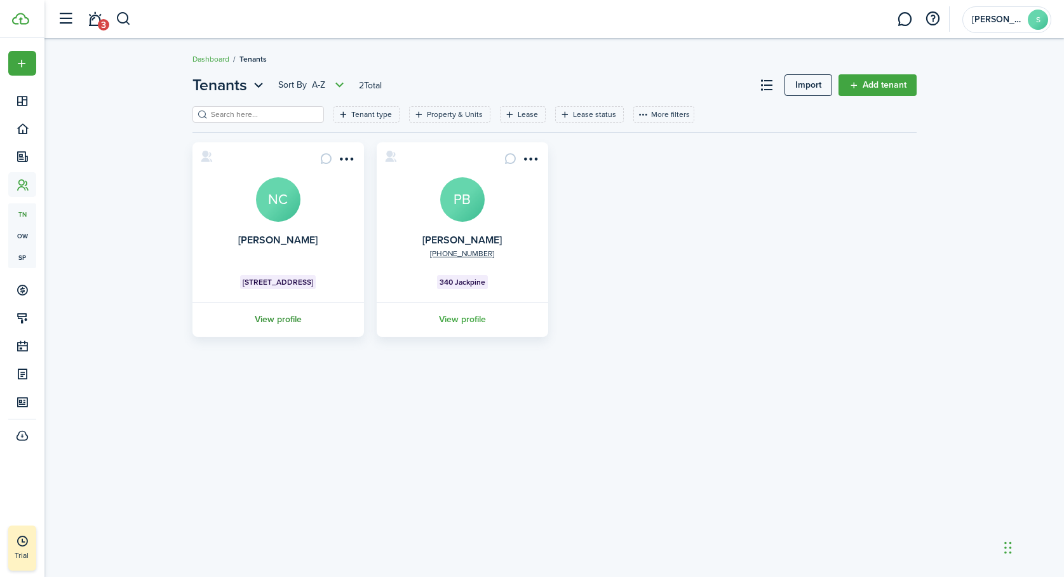
click at [269, 318] on link "View profile" at bounding box center [278, 319] width 175 height 35
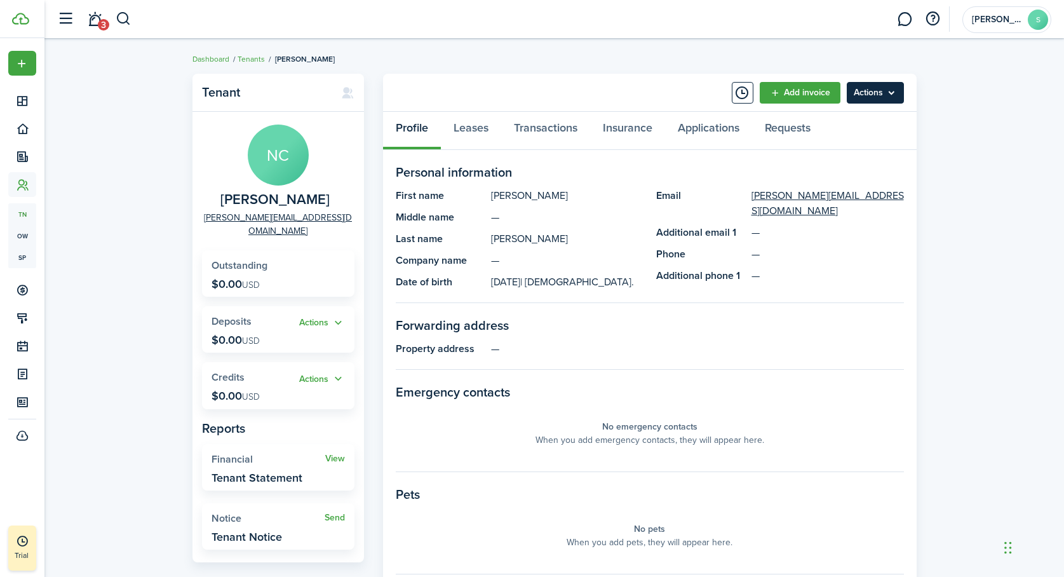
click at [881, 91] on menu-btn "Actions" at bounding box center [875, 93] width 57 height 22
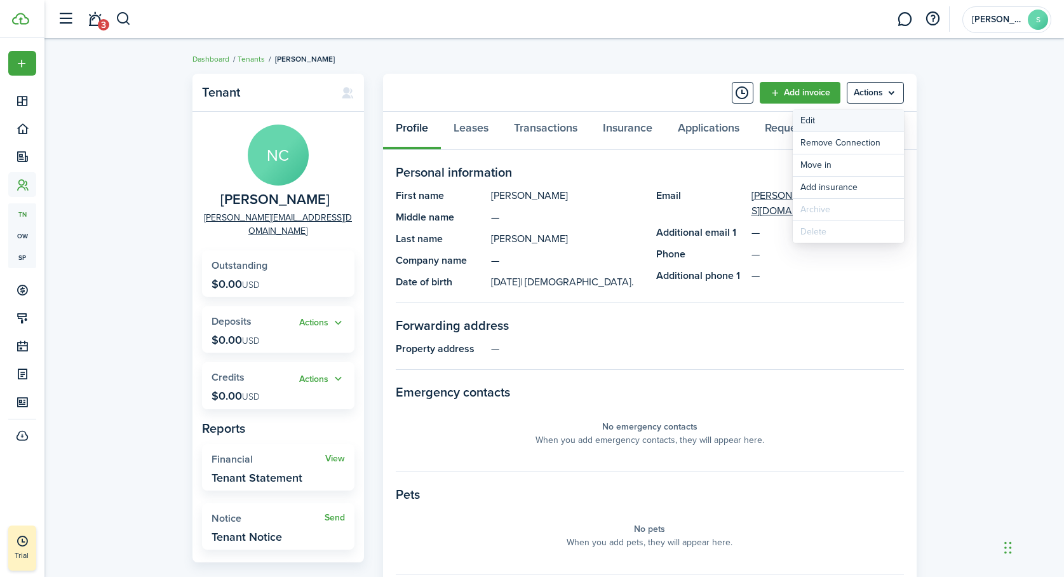
click at [832, 120] on link "Edit" at bounding box center [848, 121] width 111 height 22
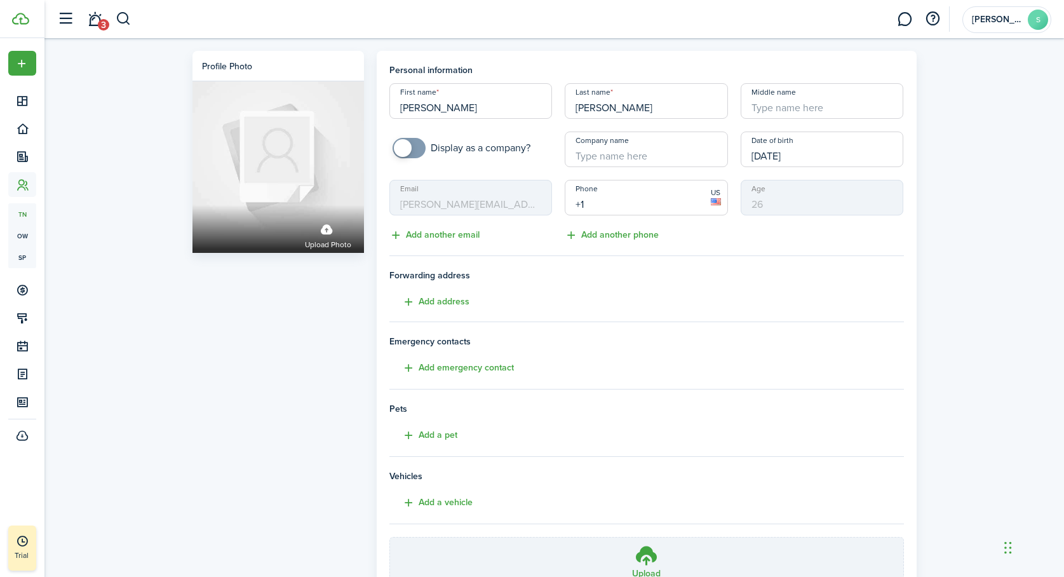
click at [654, 203] on input "+1" at bounding box center [646, 198] width 163 height 36
paste input "[PHONE_NUMBER]"
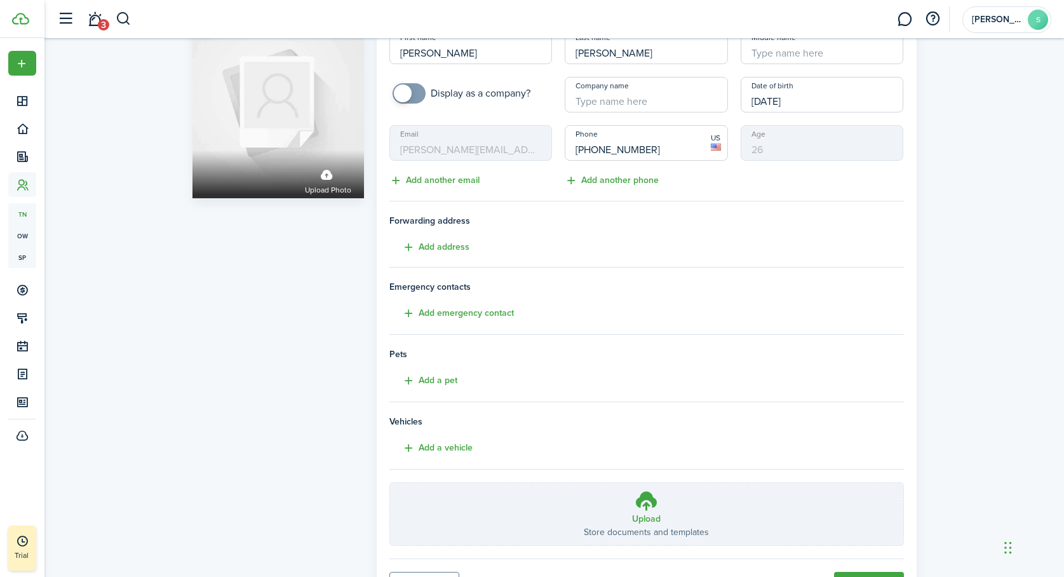
scroll to position [118, 0]
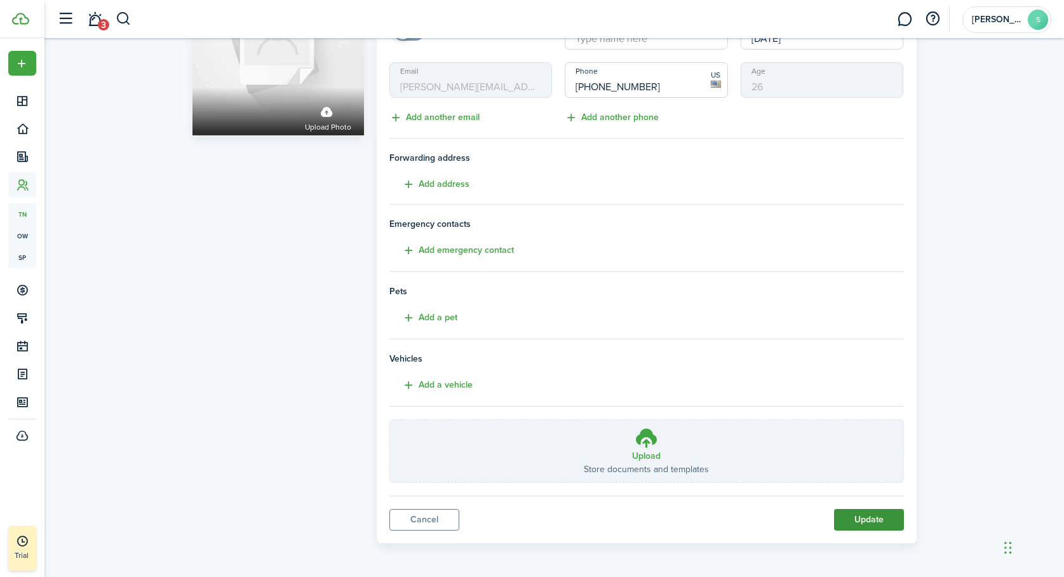
type input "[PHONE_NUMBER]"
click at [872, 519] on button "Update" at bounding box center [869, 520] width 70 height 22
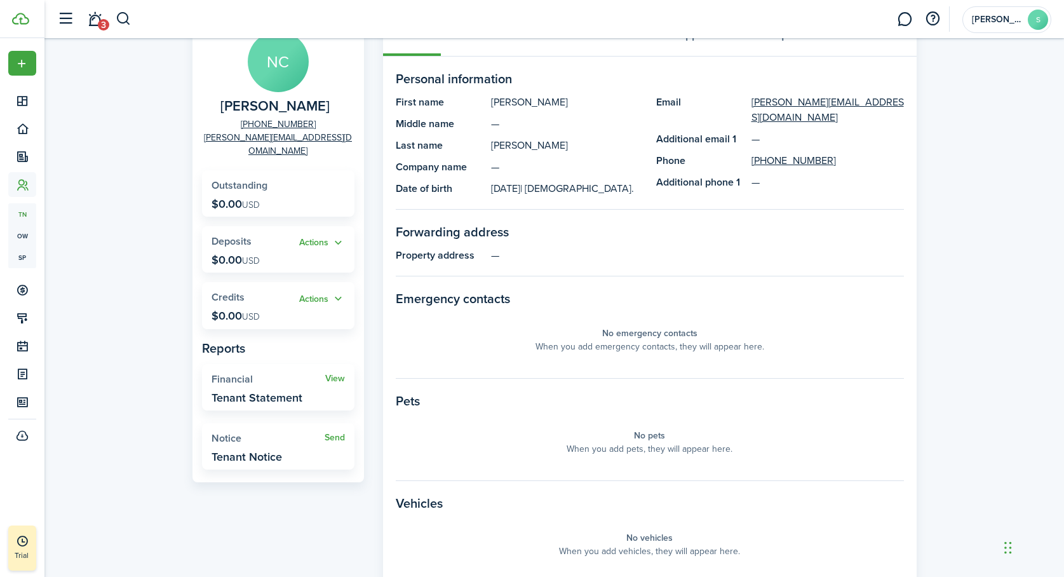
scroll to position [102, 0]
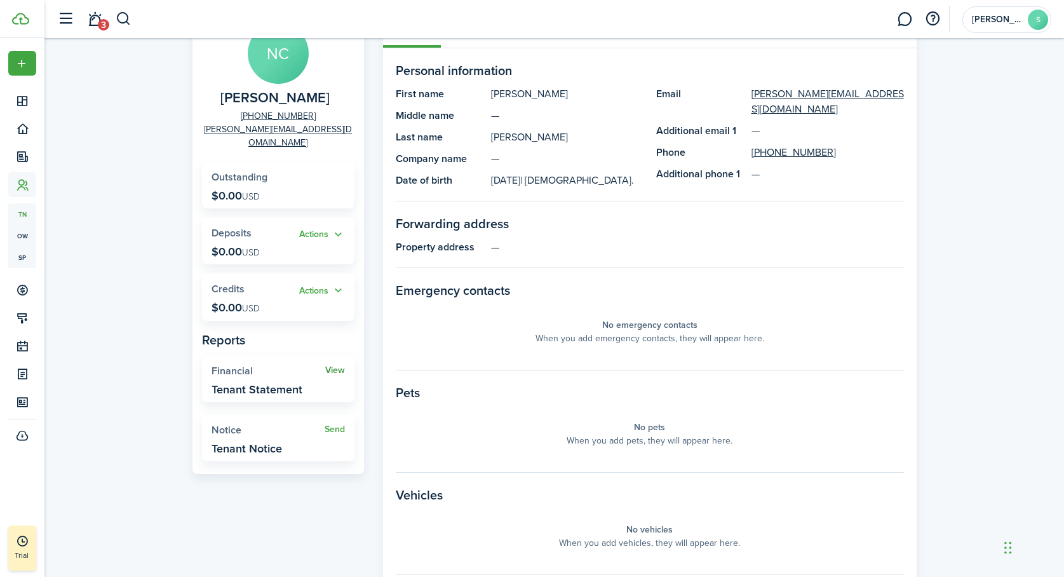
click at [332, 365] on link "View" at bounding box center [335, 370] width 20 height 10
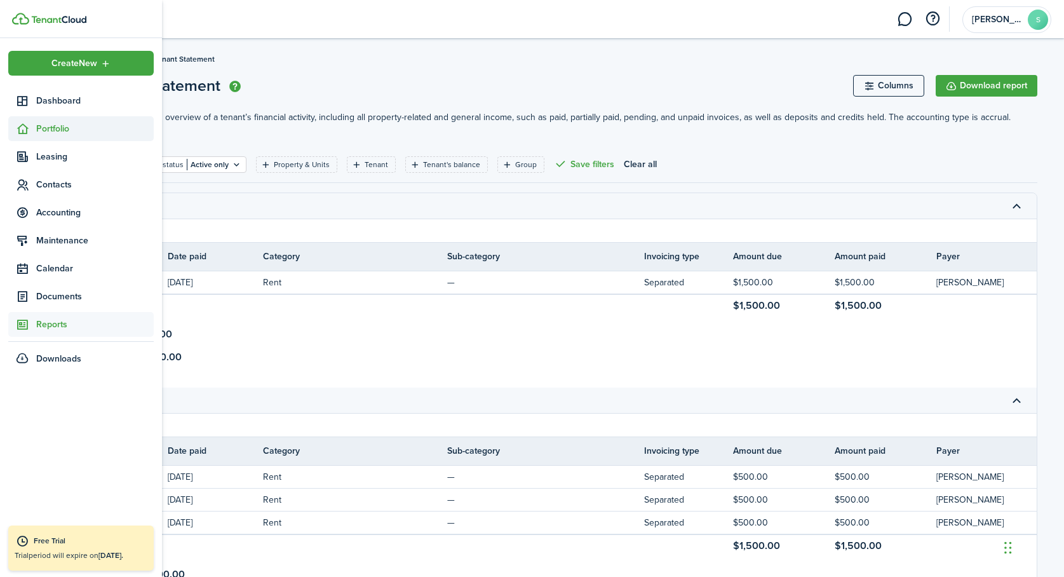
click at [44, 126] on span "Portfolio" at bounding box center [95, 128] width 118 height 13
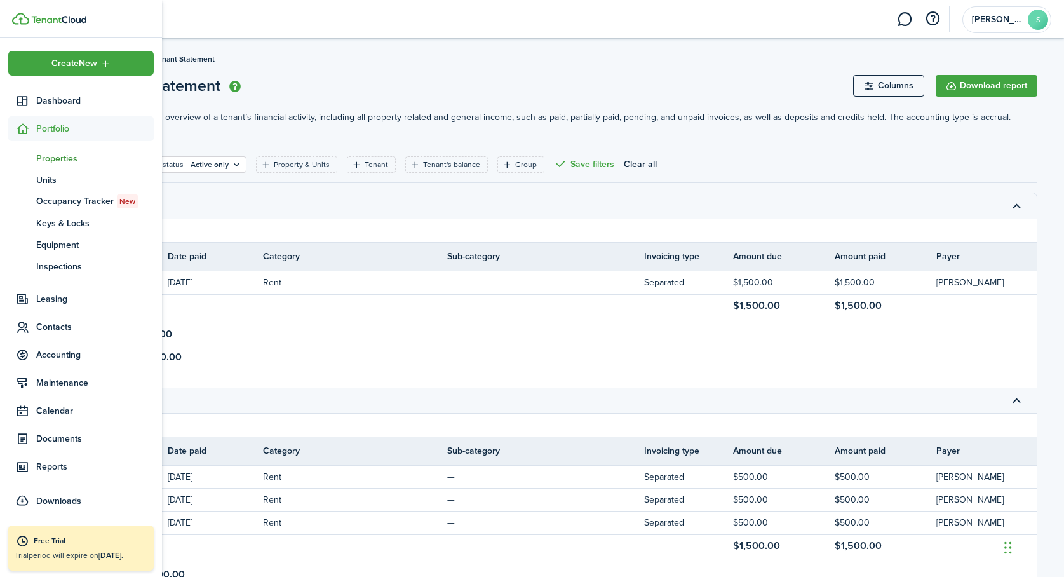
click at [45, 155] on span "Properties" at bounding box center [95, 158] width 118 height 13
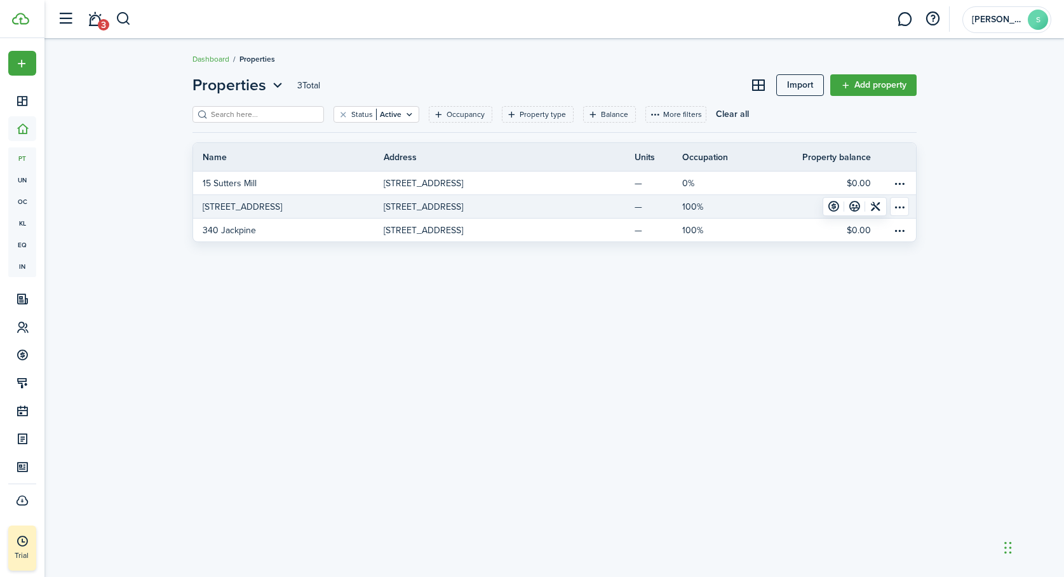
click at [901, 203] on table-menu-btn-icon "Open menu" at bounding box center [899, 206] width 19 height 19
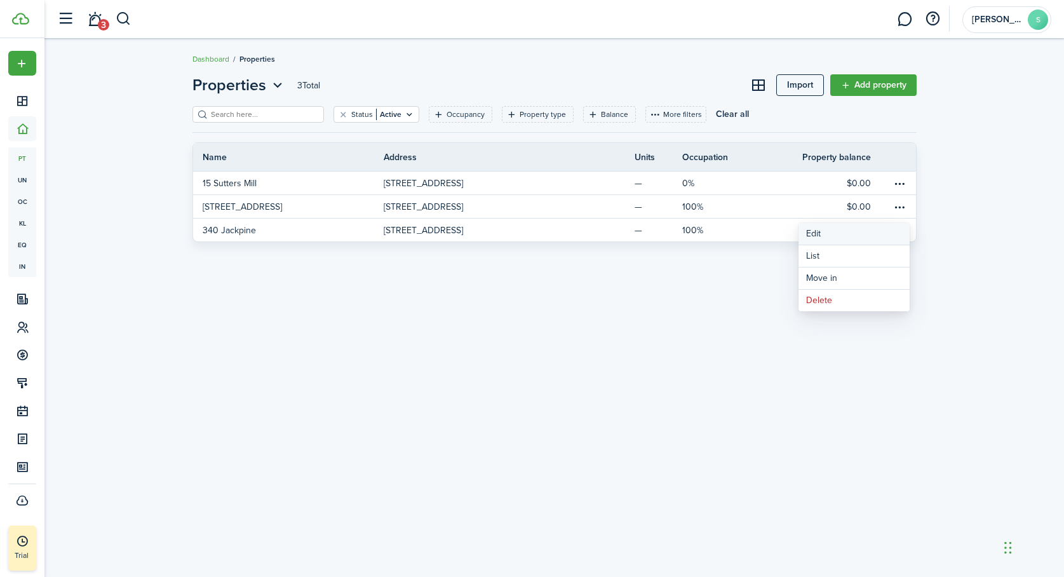
click at [823, 232] on link "Edit" at bounding box center [854, 234] width 111 height 22
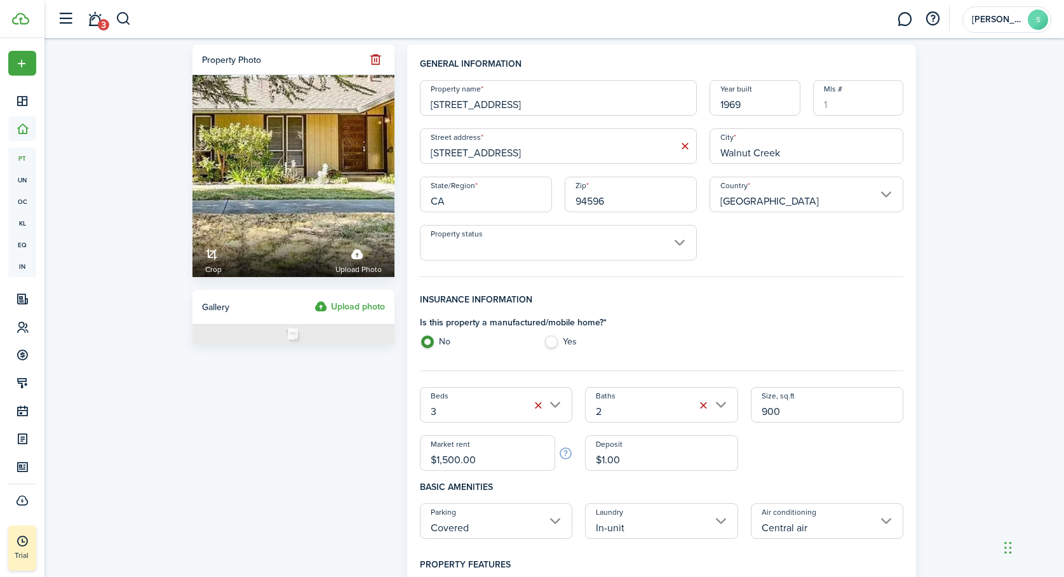
click at [513, 105] on input "[STREET_ADDRESS]" at bounding box center [558, 98] width 277 height 36
type input "17 Sutters Mill"
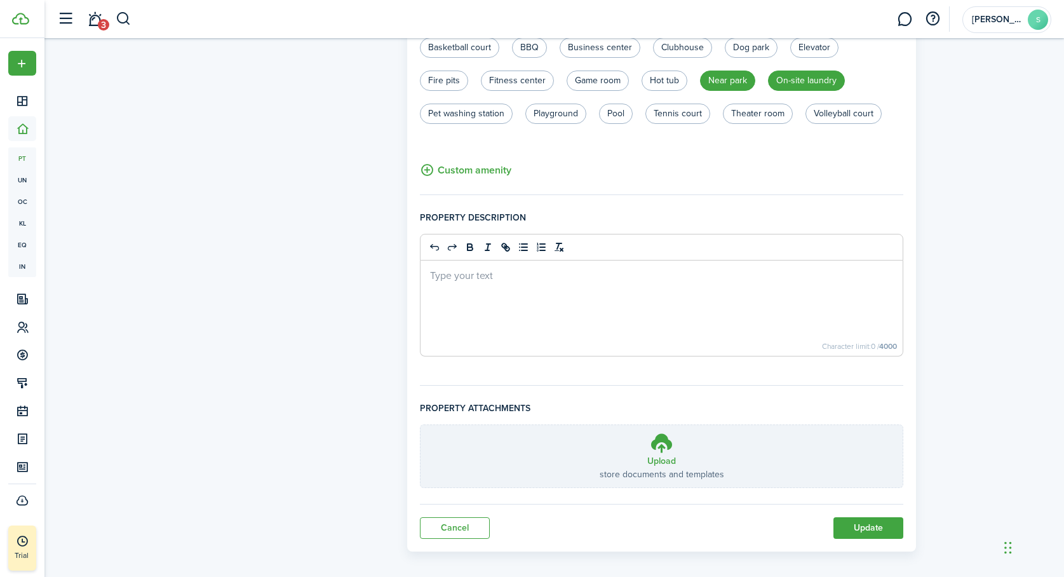
scroll to position [748, 0]
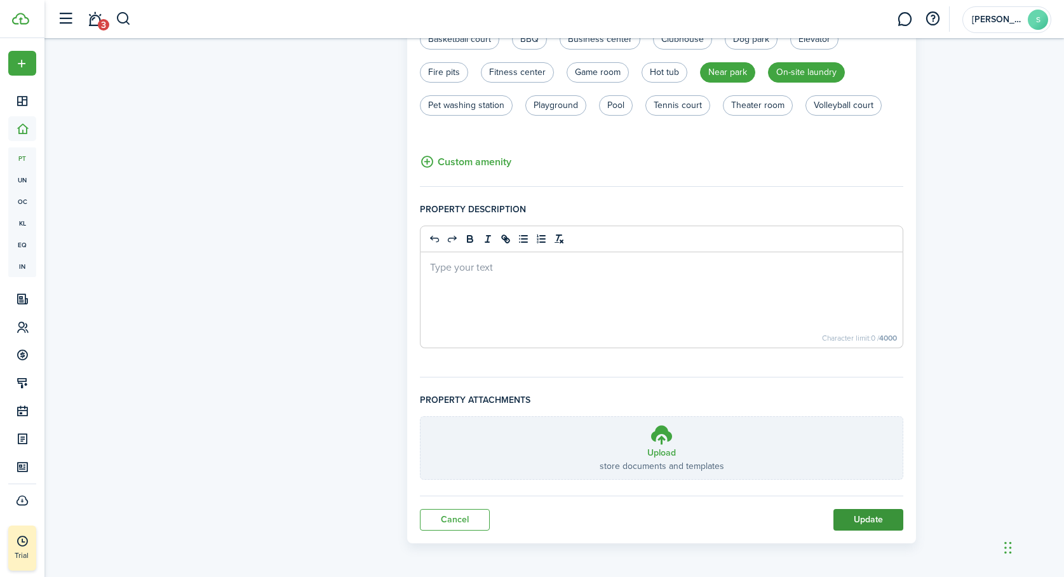
click at [867, 517] on button "Update" at bounding box center [869, 520] width 70 height 22
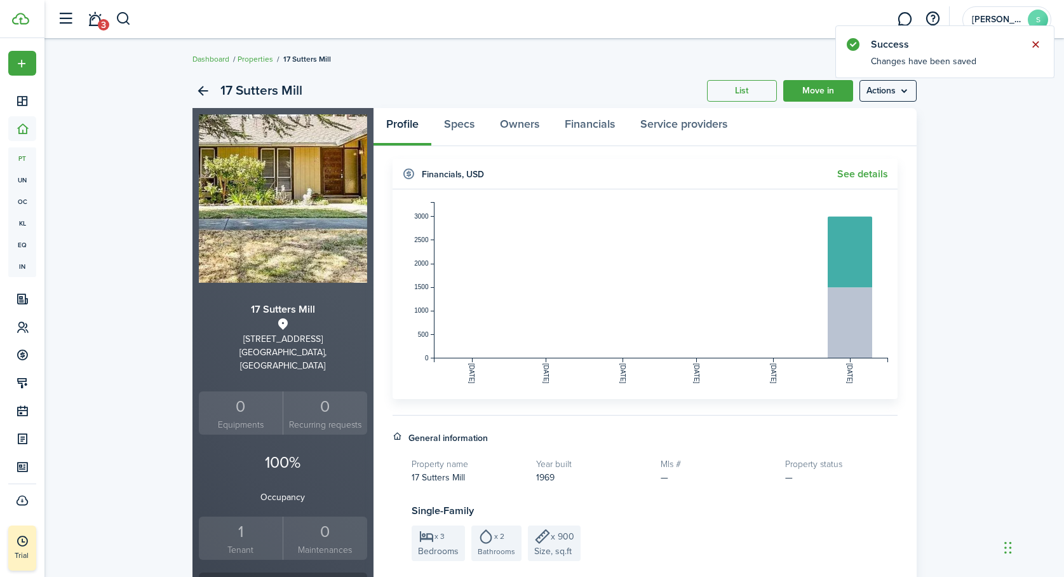
click at [1038, 45] on button "Close notify" at bounding box center [1036, 45] width 18 height 18
click at [822, 90] on link "Move in" at bounding box center [818, 91] width 70 height 22
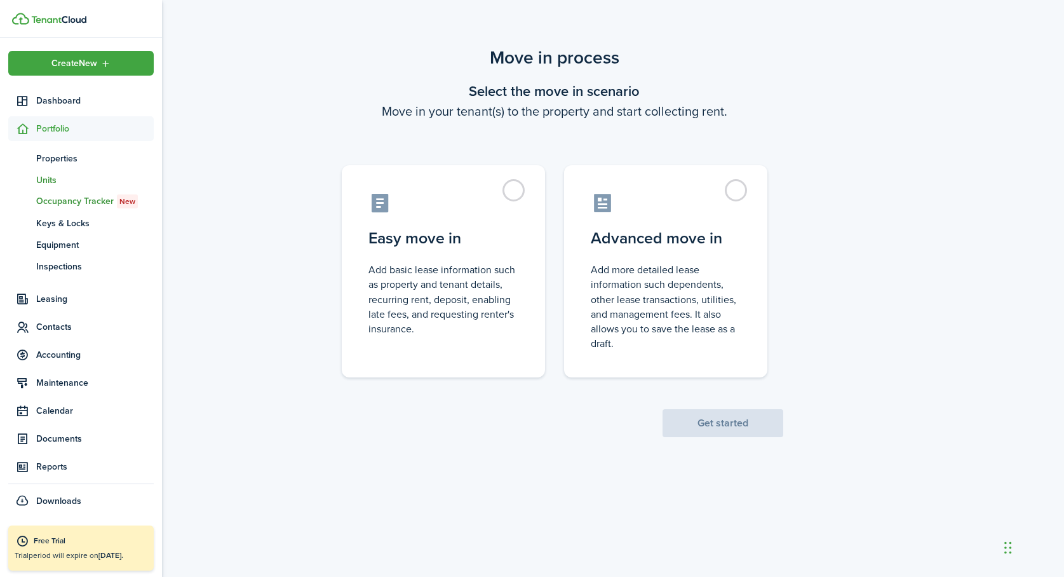
click at [44, 177] on span "Units" at bounding box center [95, 179] width 118 height 13
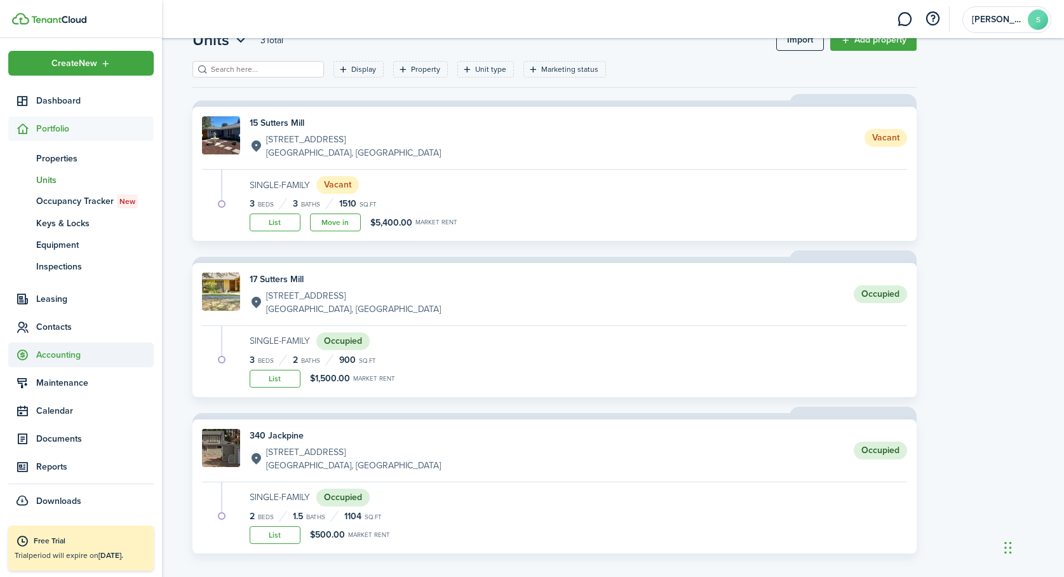
scroll to position [56, 0]
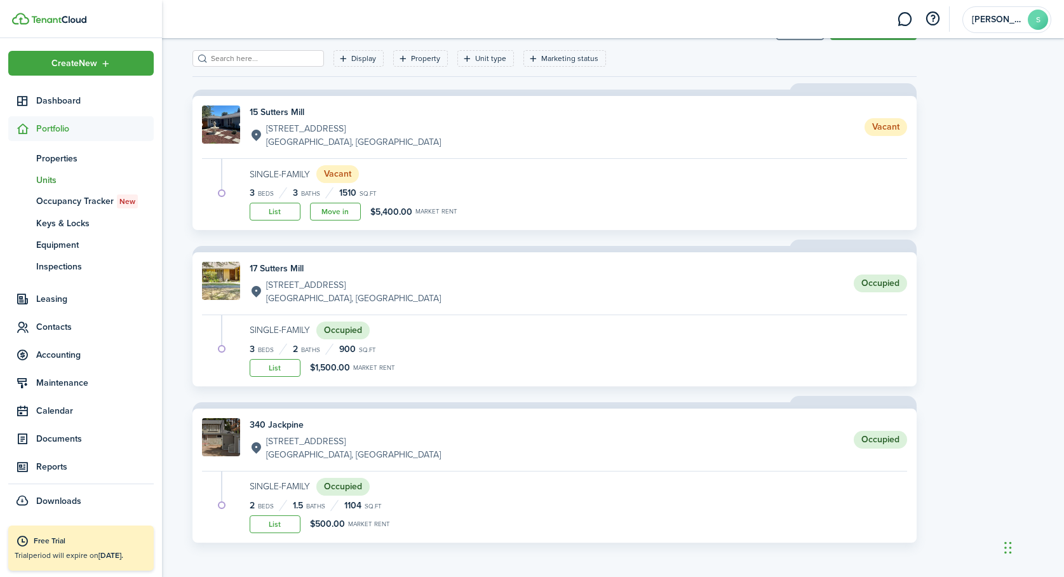
click at [49, 180] on span "Units" at bounding box center [95, 179] width 118 height 13
click at [43, 297] on span "Leasing" at bounding box center [95, 298] width 118 height 13
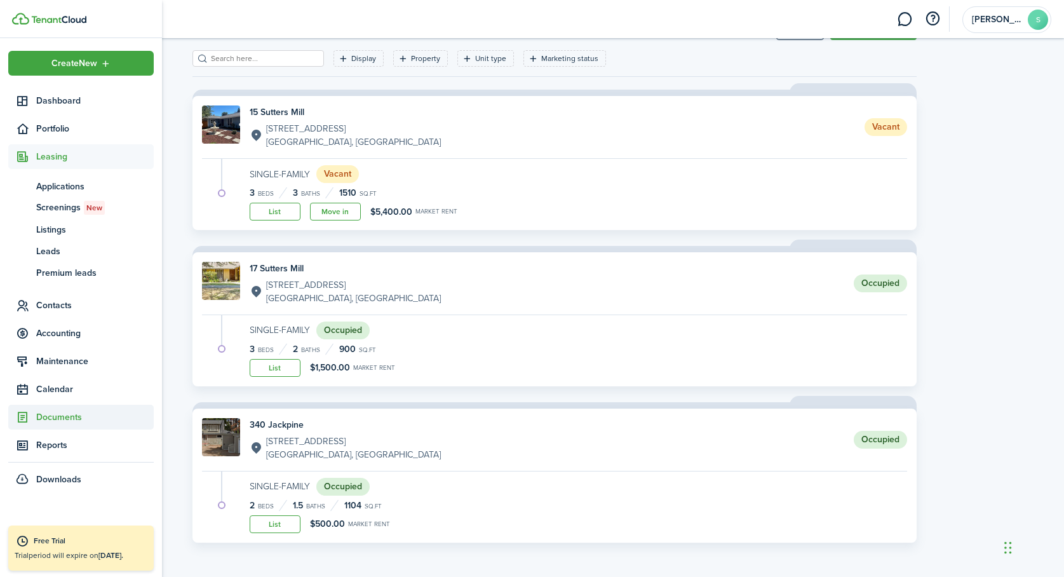
click at [45, 417] on span "Documents" at bounding box center [95, 416] width 118 height 13
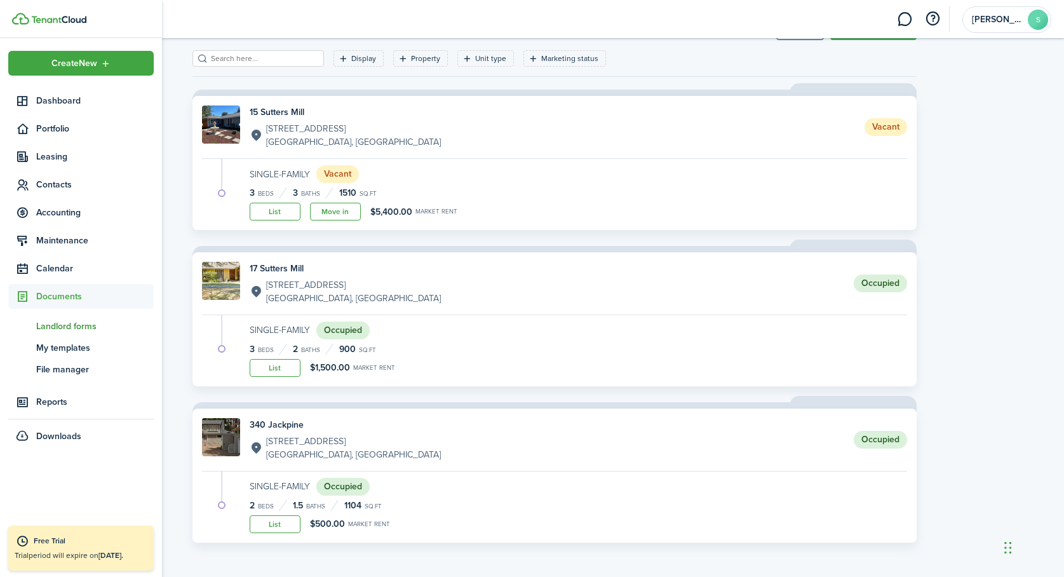
click at [44, 326] on span "Landlord forms" at bounding box center [95, 326] width 118 height 13
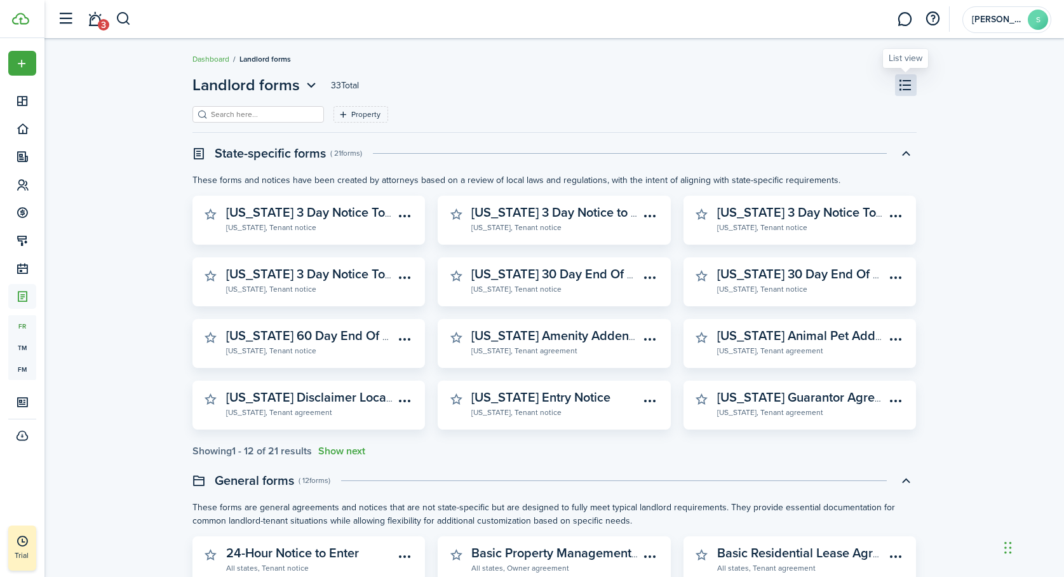
click at [907, 87] on button at bounding box center [906, 85] width 22 height 22
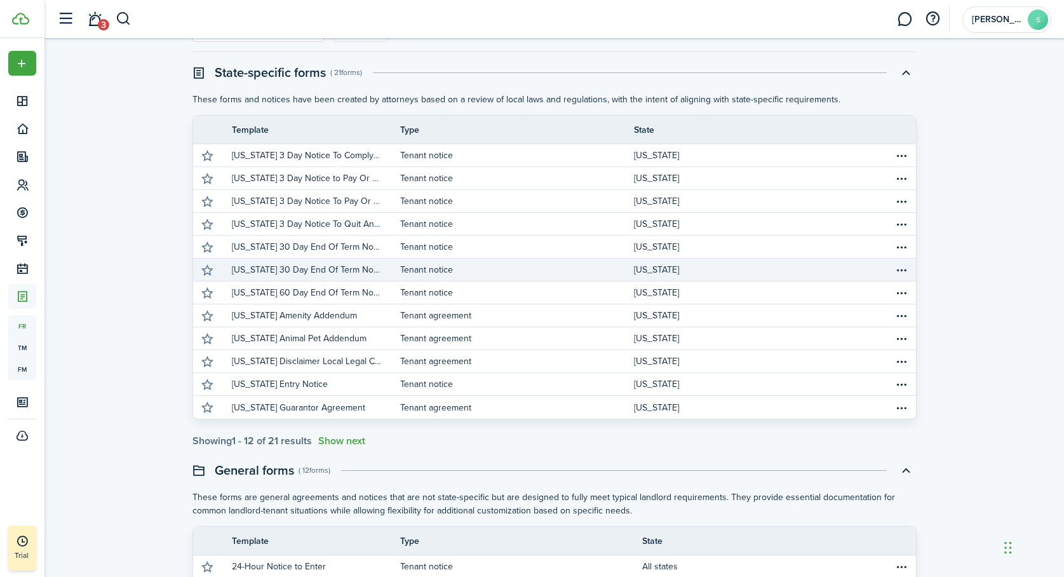
scroll to position [85, 0]
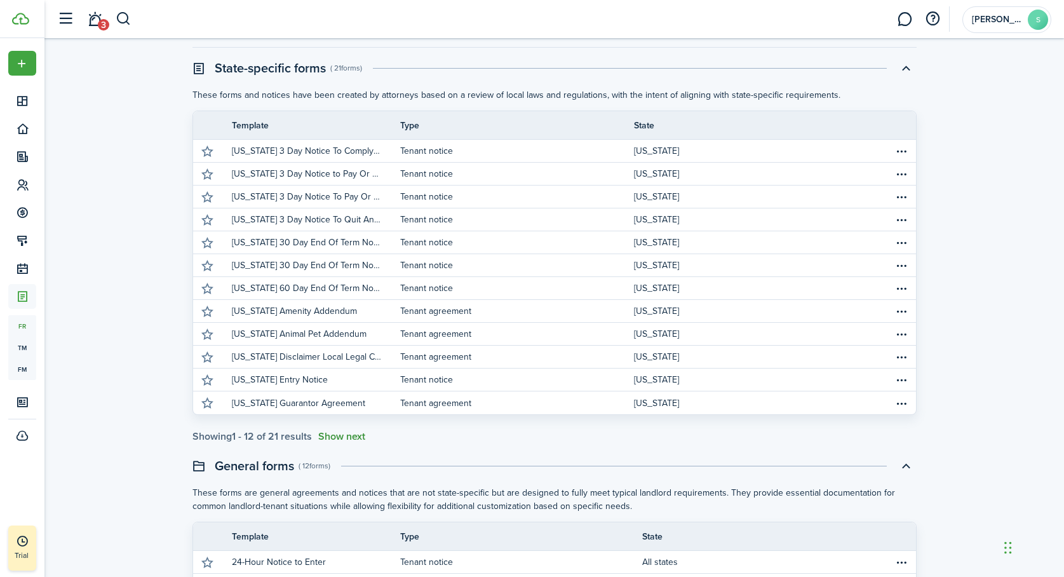
click at [343, 437] on button "Show next" at bounding box center [341, 436] width 47 height 11
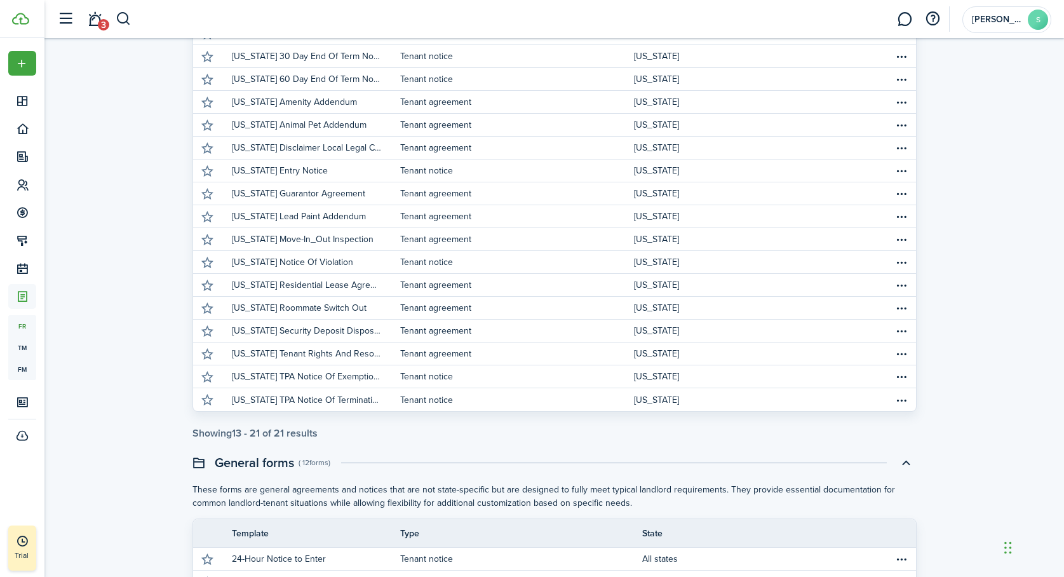
scroll to position [295, 0]
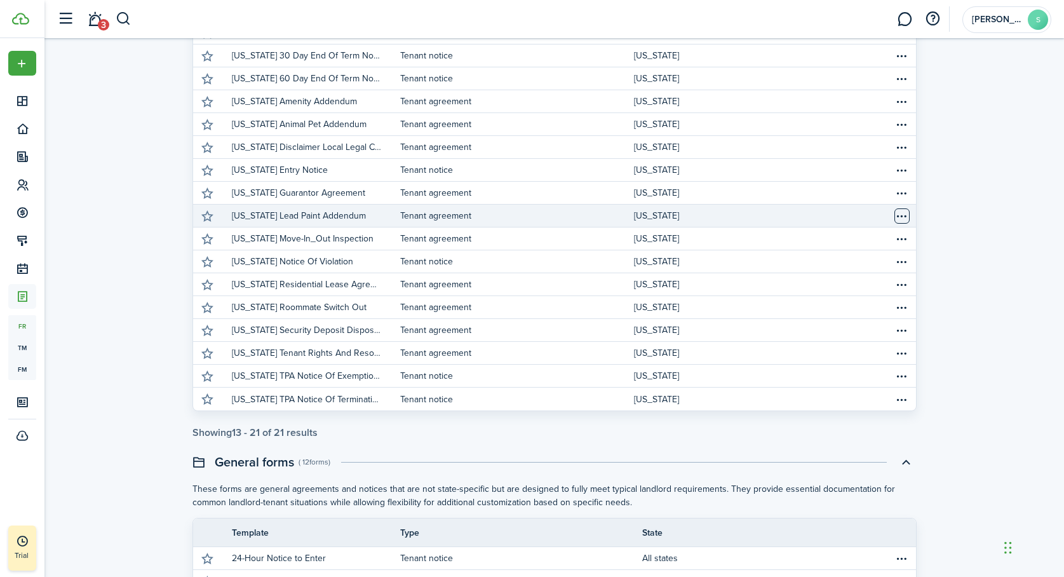
click at [904, 216] on table-menu-btn-icon "Open menu" at bounding box center [902, 215] width 15 height 15
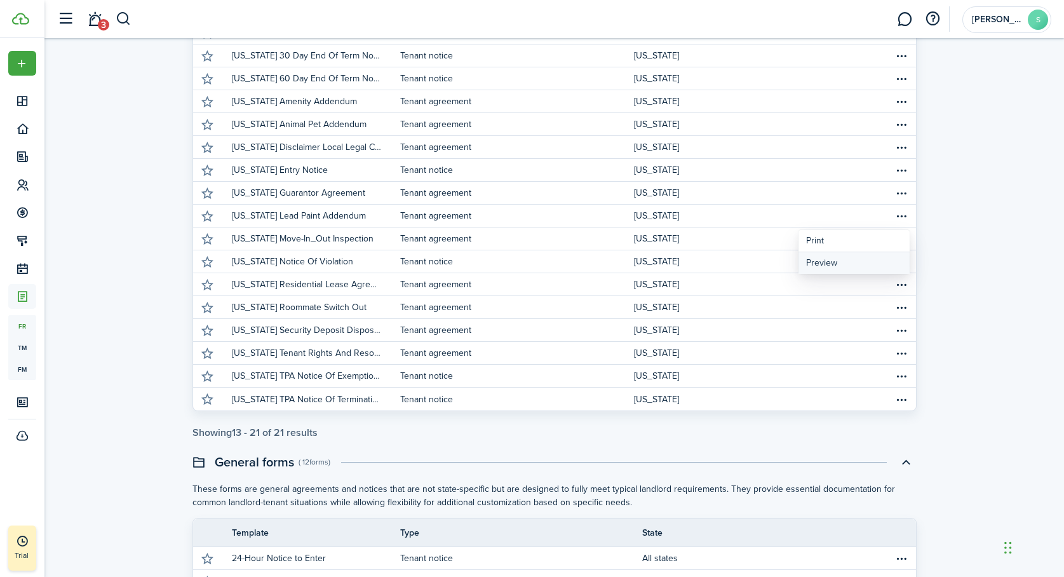
click at [824, 261] on button "Preview" at bounding box center [854, 263] width 111 height 22
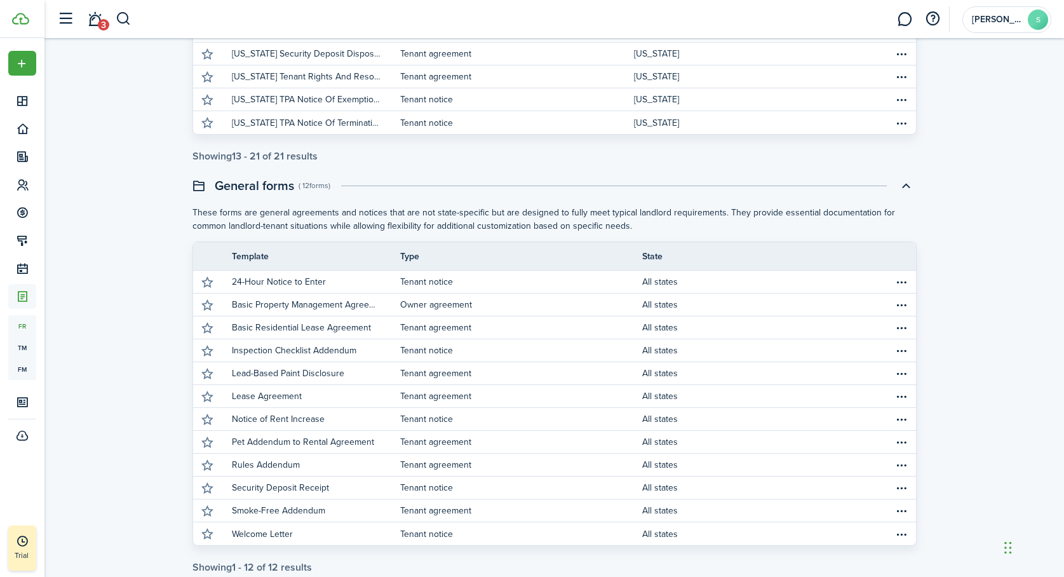
scroll to position [573, 0]
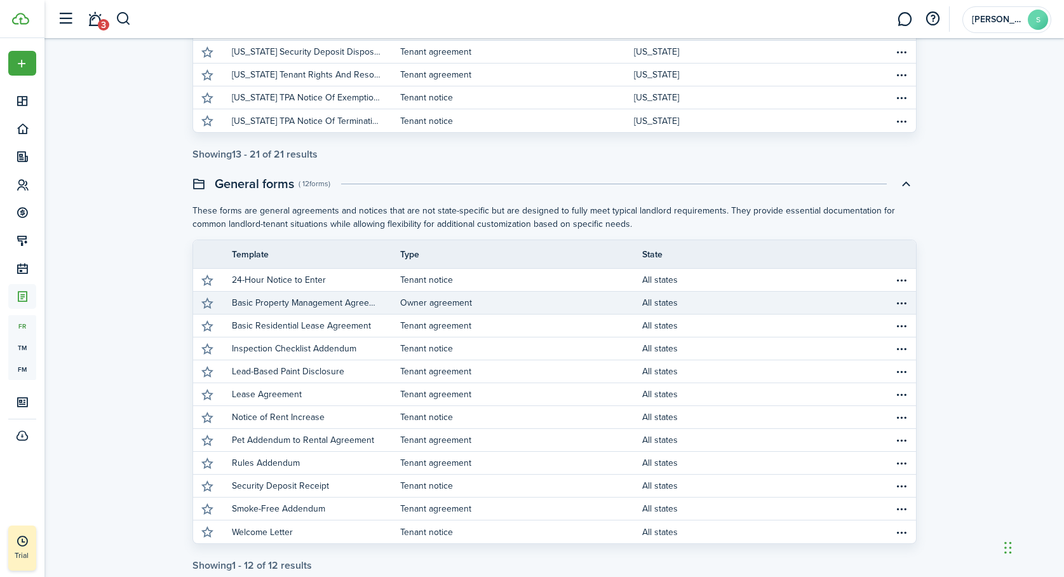
click at [276, 304] on p "Basic Property Management Agreement" at bounding box center [306, 302] width 149 height 13
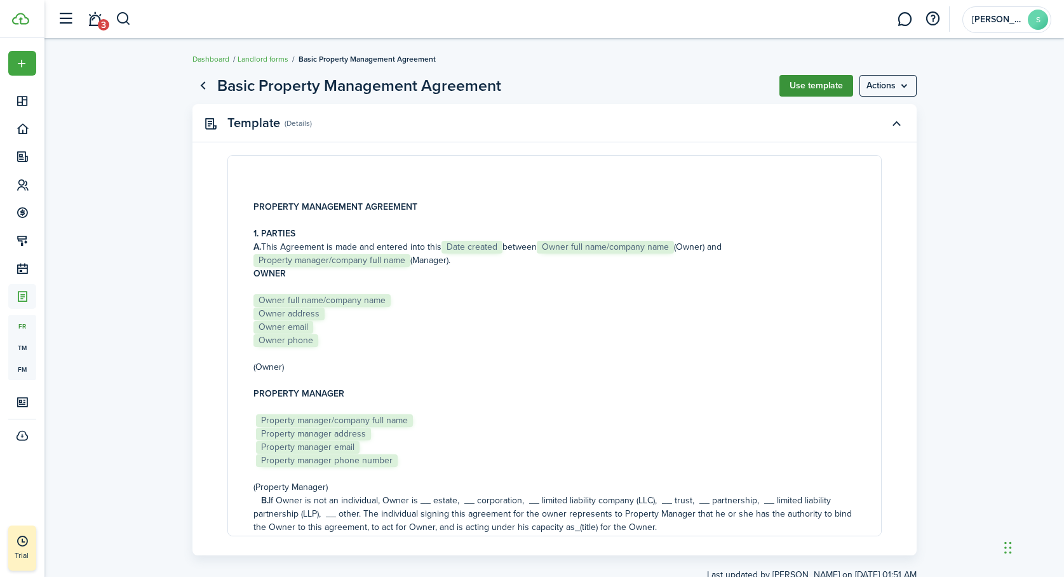
click at [822, 80] on button "Use template" at bounding box center [817, 86] width 74 height 22
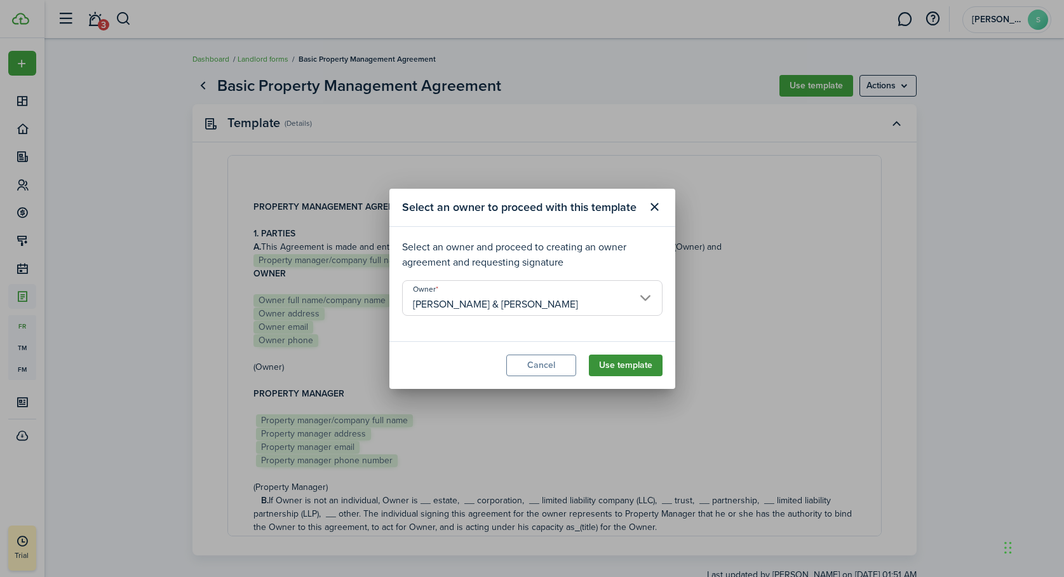
click at [616, 365] on button "Use template" at bounding box center [626, 366] width 74 height 22
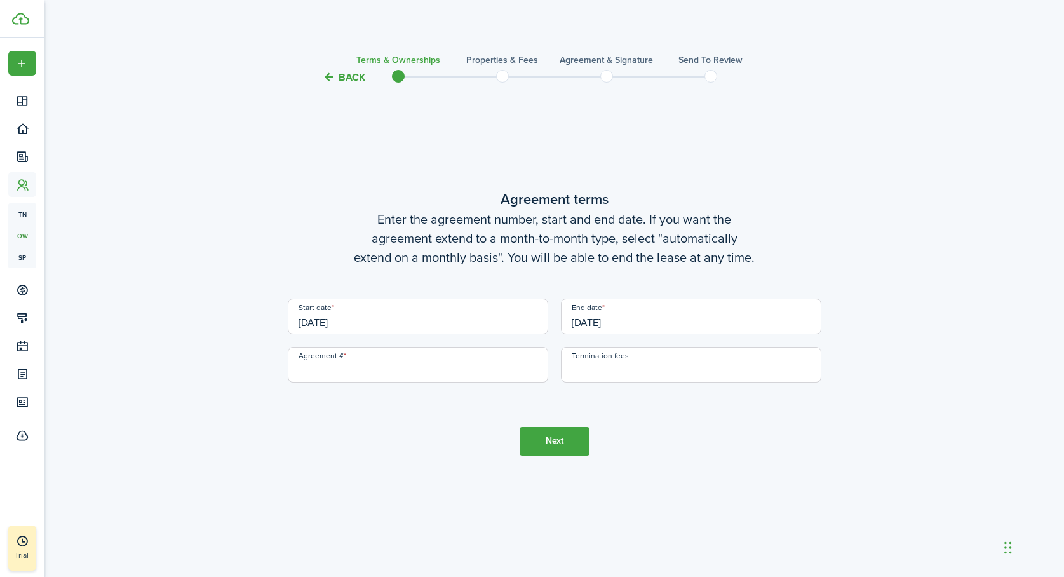
click at [350, 325] on input "[DATE]" at bounding box center [418, 317] width 261 height 36
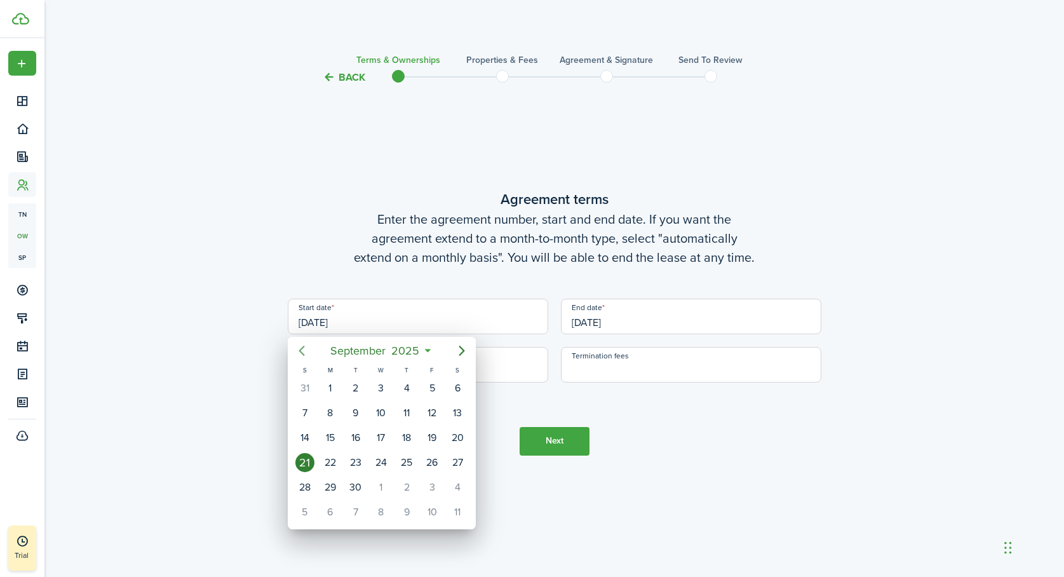
click at [301, 348] on icon "Previous page" at bounding box center [302, 351] width 6 height 10
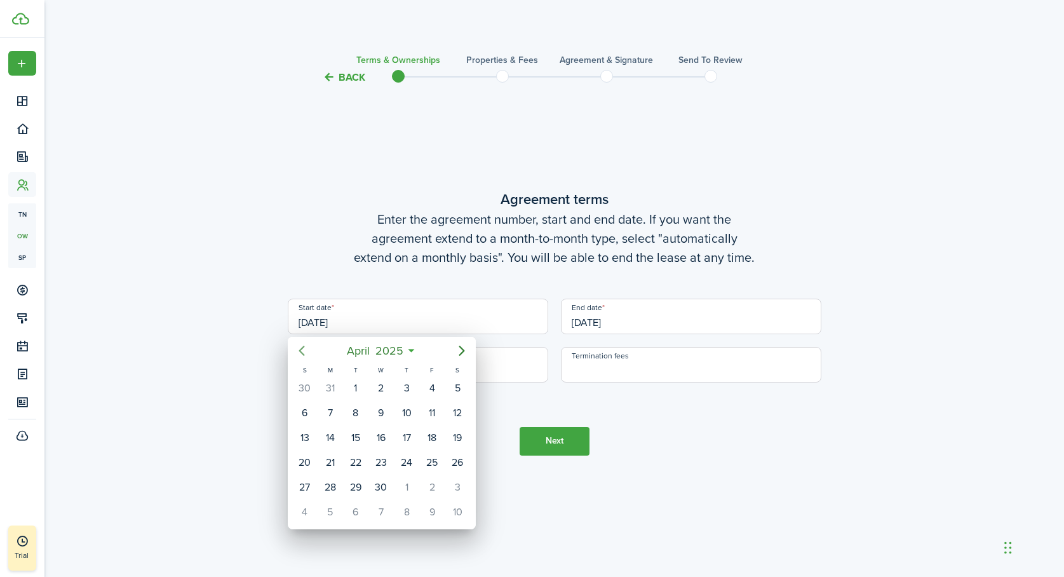
click at [301, 348] on icon "Previous page" at bounding box center [302, 351] width 6 height 10
click at [381, 387] on div "1" at bounding box center [381, 388] width 19 height 19
type input "[DATE]"
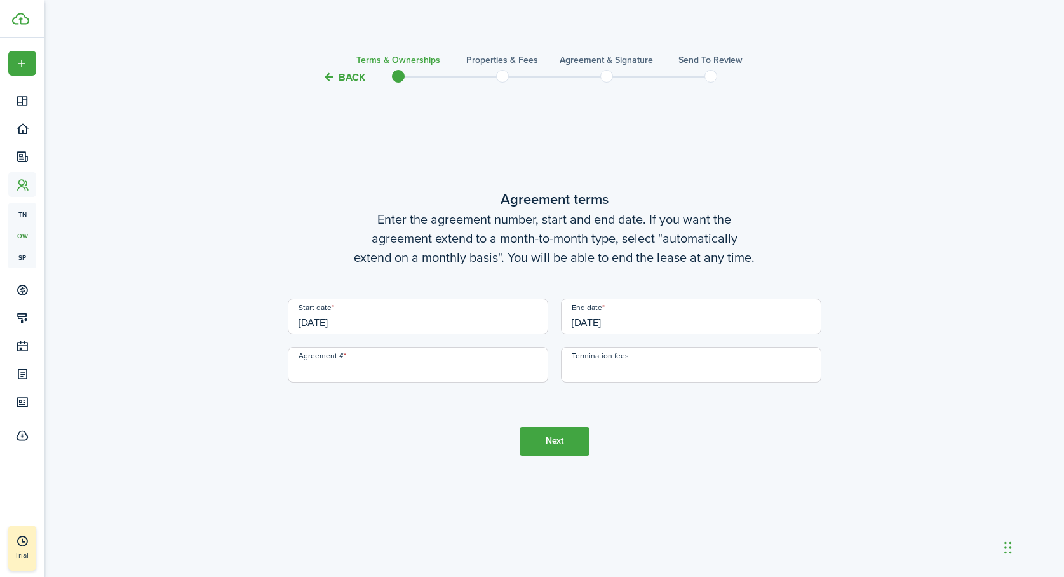
click at [639, 323] on input "[DATE]" at bounding box center [691, 317] width 261 height 36
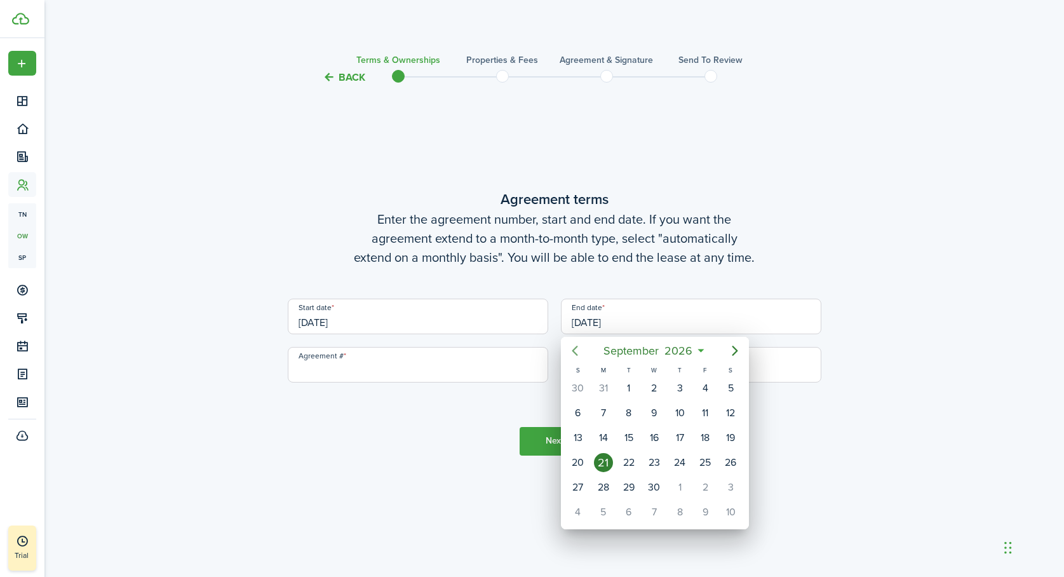
click at [574, 349] on icon "Previous page" at bounding box center [574, 350] width 15 height 15
click at [574, 346] on icon "Previous page" at bounding box center [574, 350] width 15 height 15
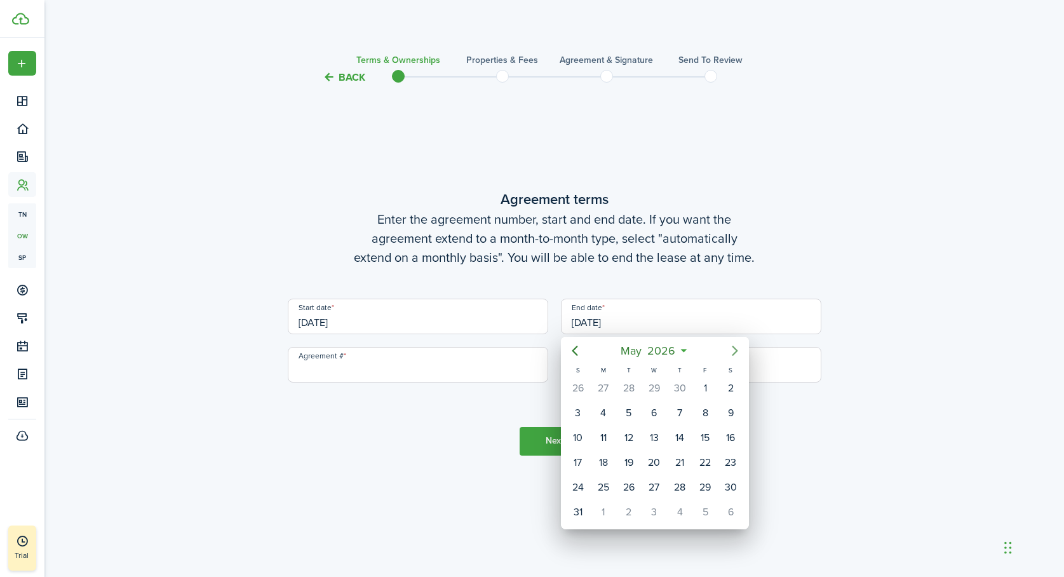
click at [735, 347] on icon "Next page" at bounding box center [735, 351] width 6 height 10
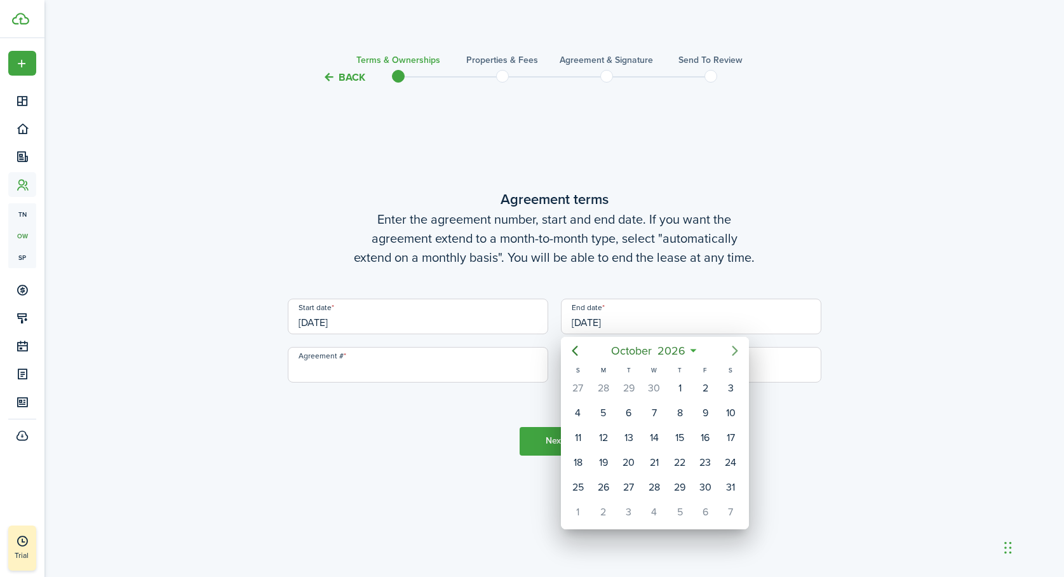
click at [735, 347] on icon "Next page" at bounding box center [735, 351] width 6 height 10
click at [681, 386] on div "31" at bounding box center [679, 388] width 19 height 19
type input "[DATE]"
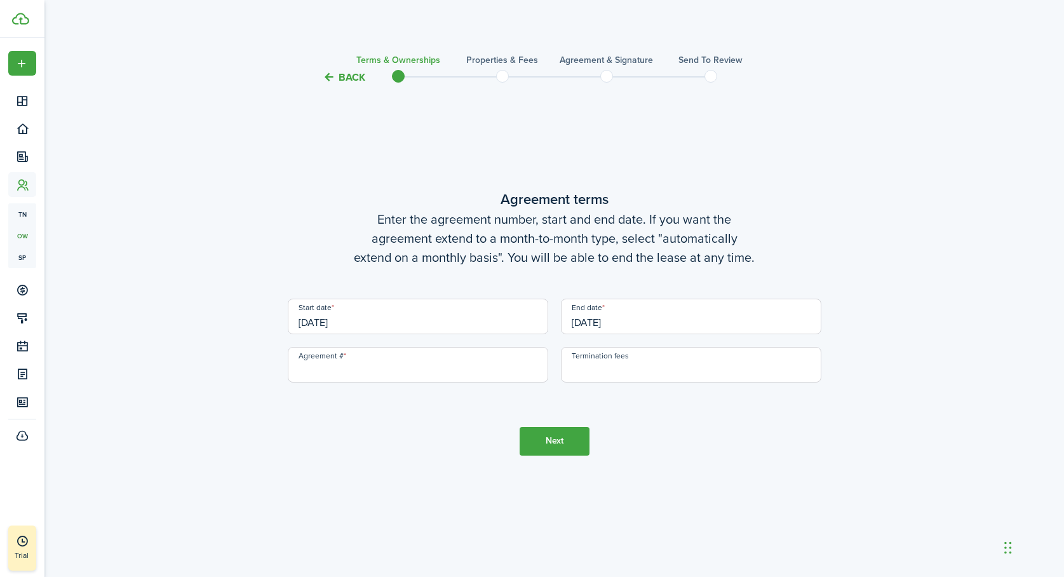
click at [627, 322] on input "[DATE]" at bounding box center [691, 317] width 261 height 36
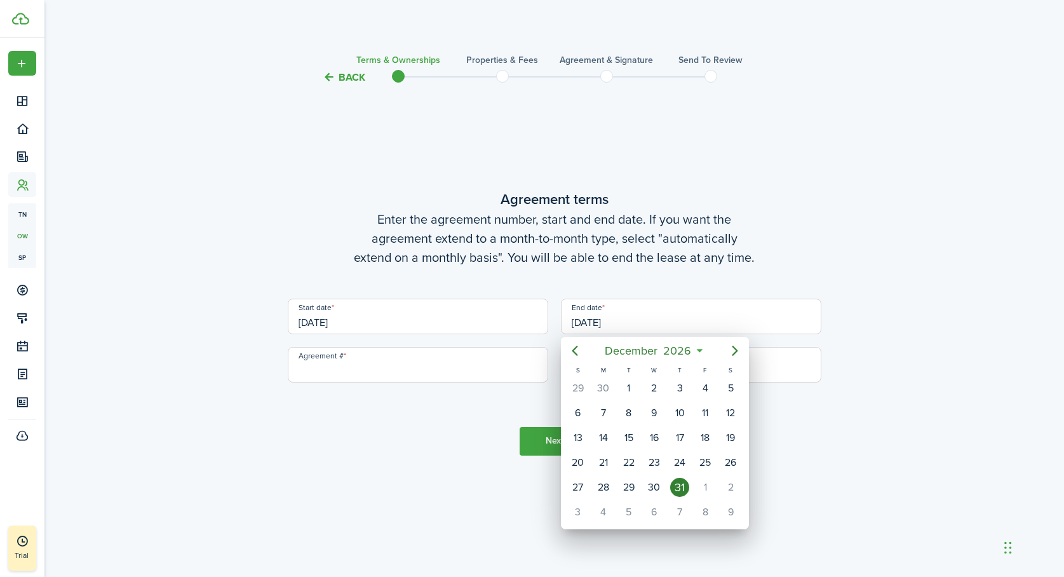
drag, startPoint x: 623, startPoint y: 321, endPoint x: 568, endPoint y: 322, distance: 54.6
click at [568, 322] on div at bounding box center [532, 288] width 1268 height 780
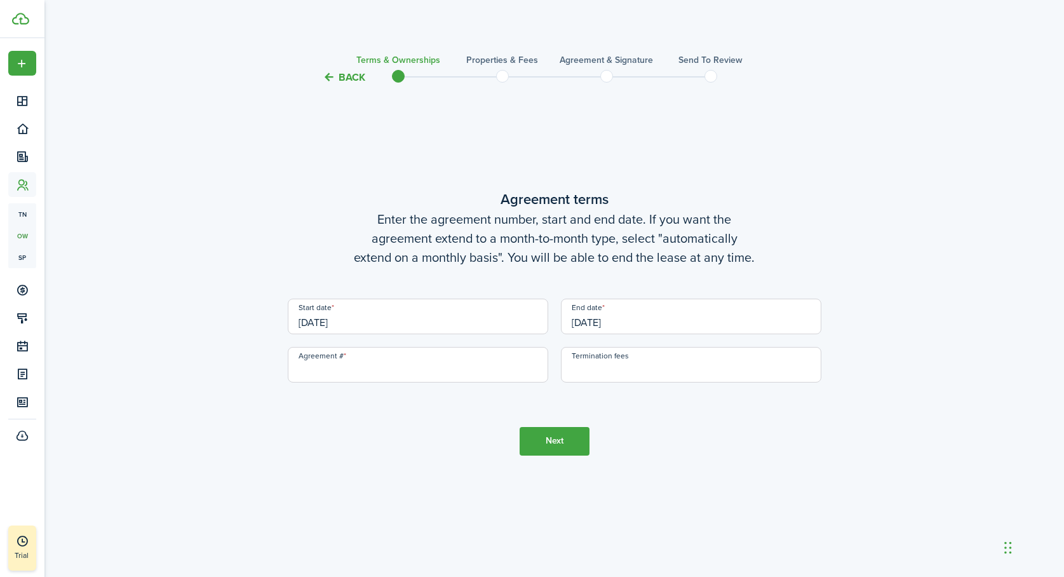
click at [632, 322] on input "[DATE]" at bounding box center [691, 317] width 261 height 36
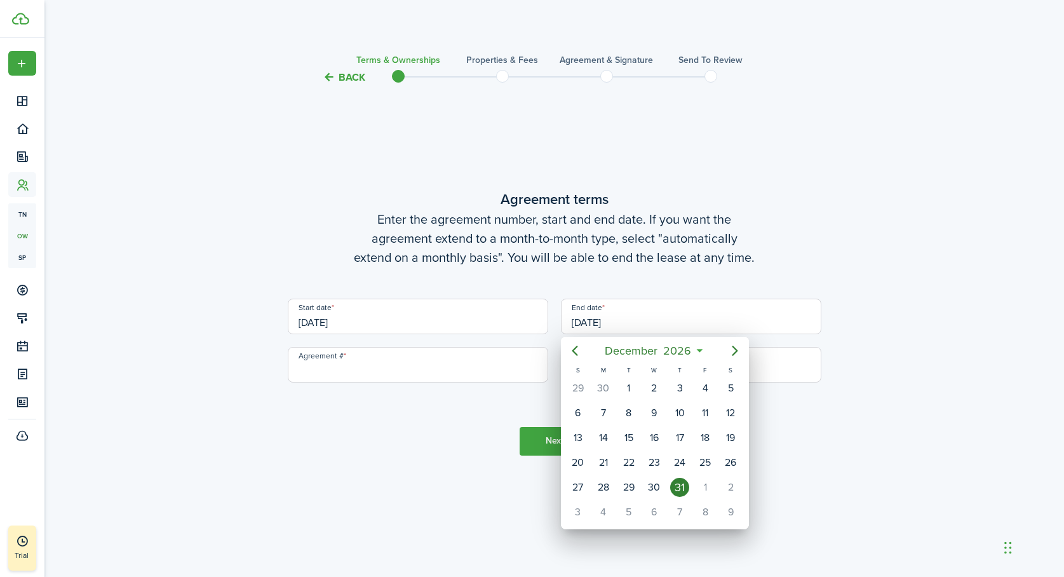
click at [337, 433] on div at bounding box center [532, 288] width 1268 height 780
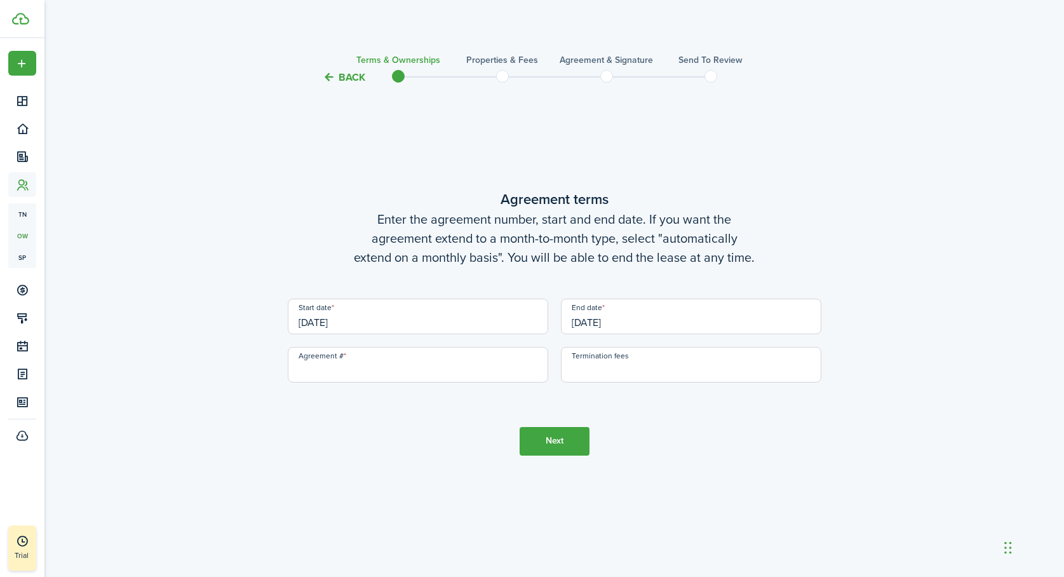
click at [348, 363] on input "Agreement #" at bounding box center [418, 365] width 261 height 36
type input "1"
click at [598, 369] on input "Termination fees" at bounding box center [691, 365] width 261 height 36
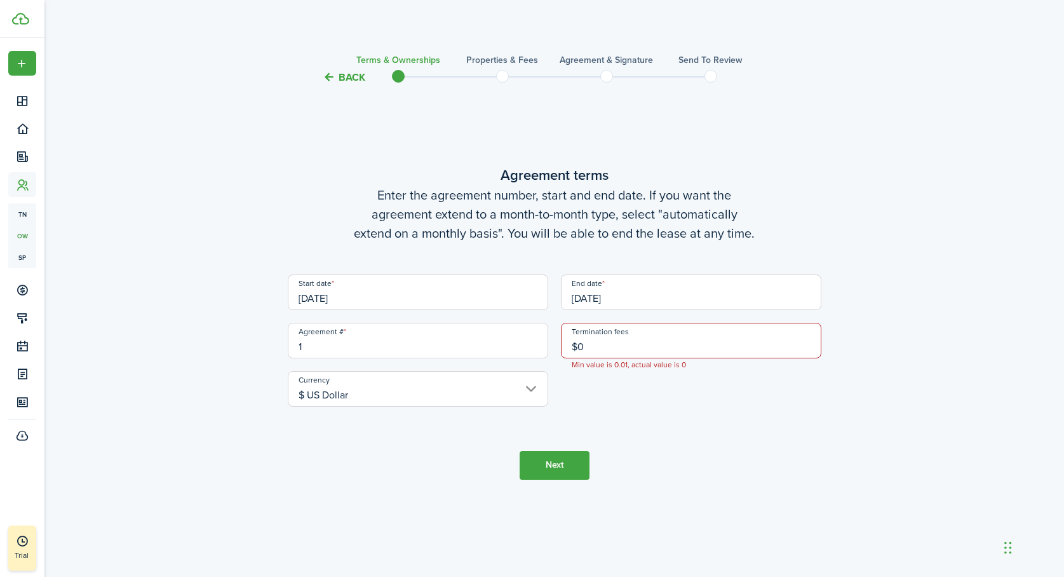
type input "$"
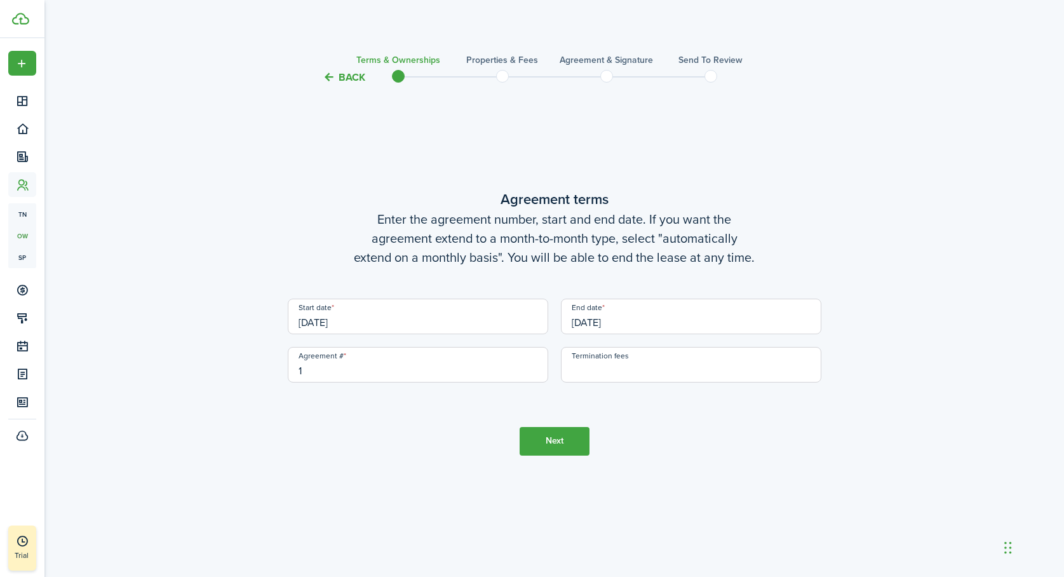
click at [531, 443] on button "Next" at bounding box center [555, 441] width 70 height 29
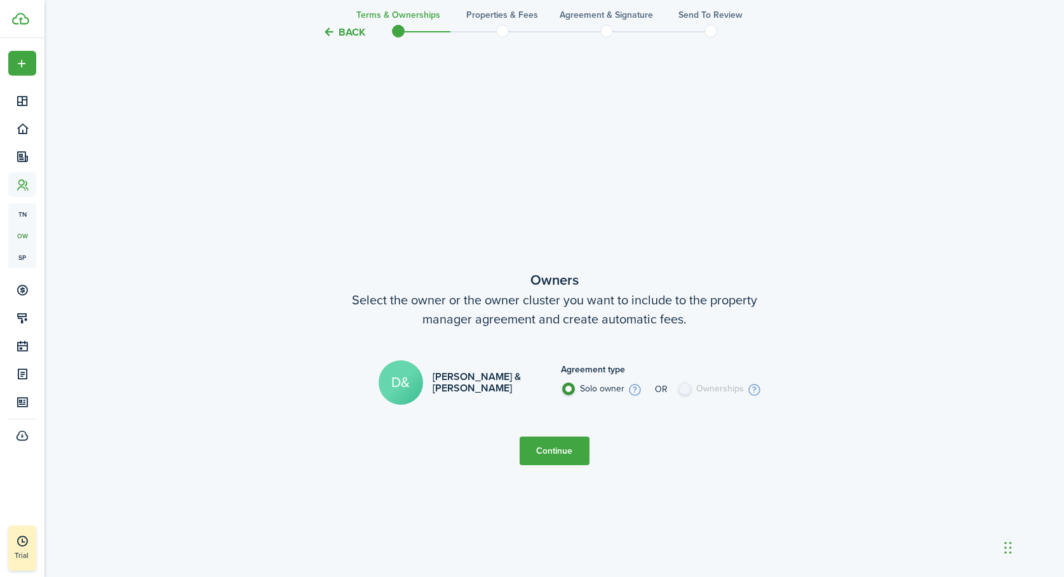
scroll to position [492, 0]
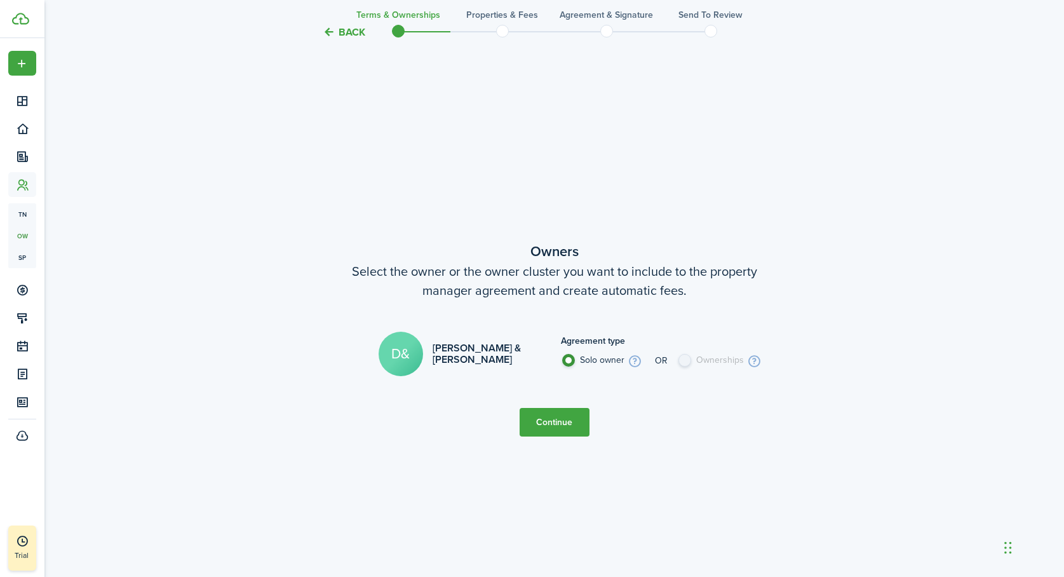
click at [681, 362] on label "Ownerships" at bounding box center [721, 364] width 88 height 20
click at [750, 360] on info-icon at bounding box center [754, 361] width 15 height 14
click at [684, 362] on label "Ownerships" at bounding box center [721, 364] width 88 height 20
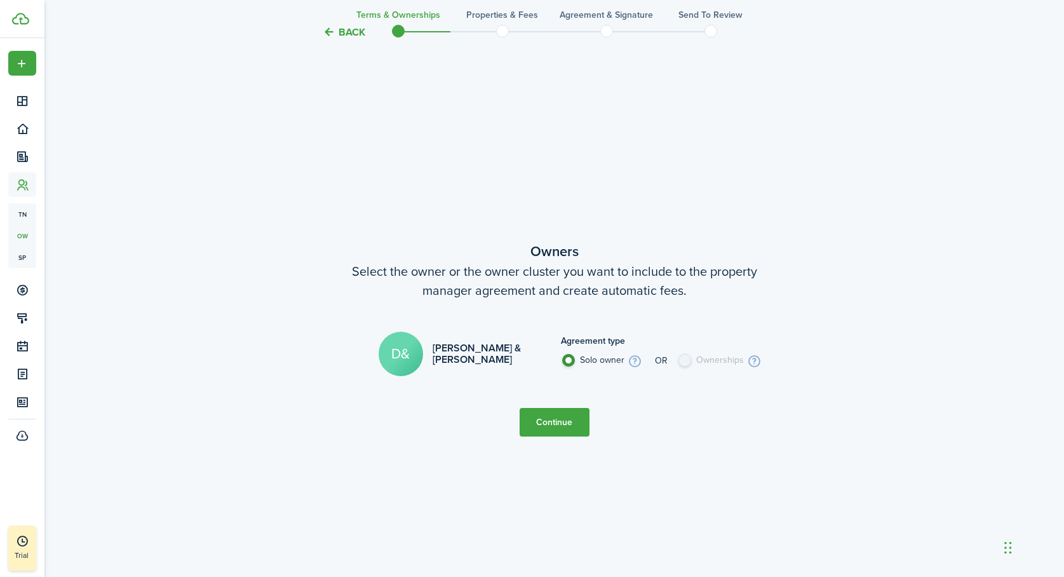
click at [684, 362] on label "Ownerships" at bounding box center [721, 364] width 88 height 20
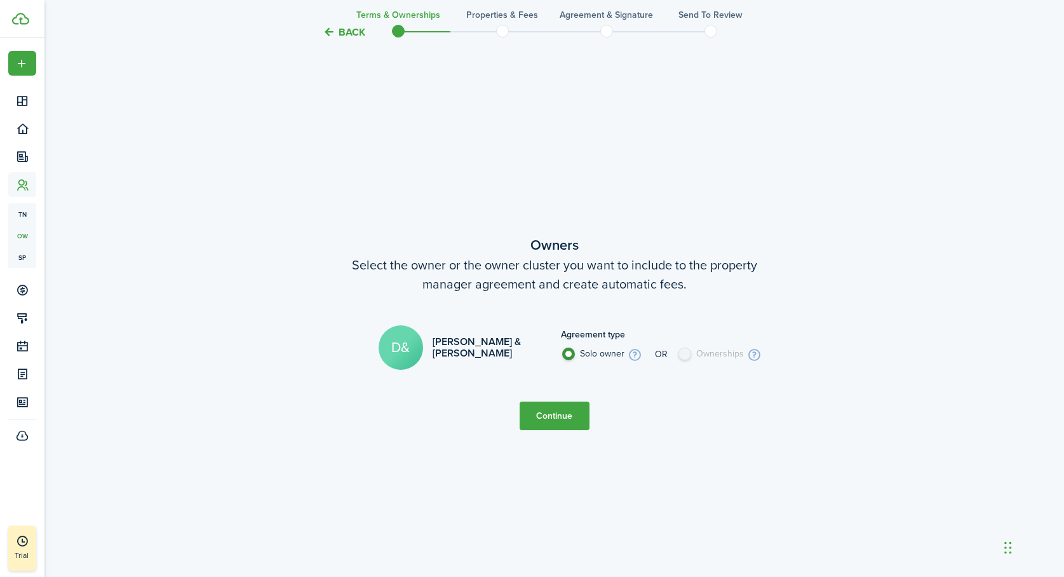
scroll to position [577, 0]
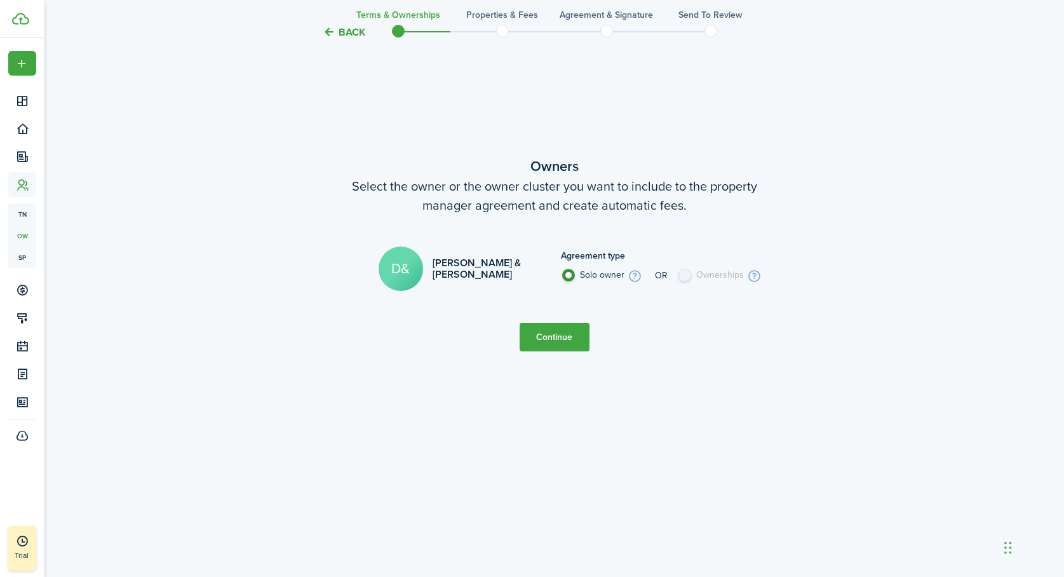
click at [685, 276] on label "Ownerships" at bounding box center [721, 279] width 88 height 20
click at [685, 273] on label "Ownerships" at bounding box center [721, 279] width 88 height 20
click at [571, 274] on label "Solo owner" at bounding box center [603, 279] width 85 height 20
click at [569, 274] on label "Solo owner" at bounding box center [603, 279] width 85 height 20
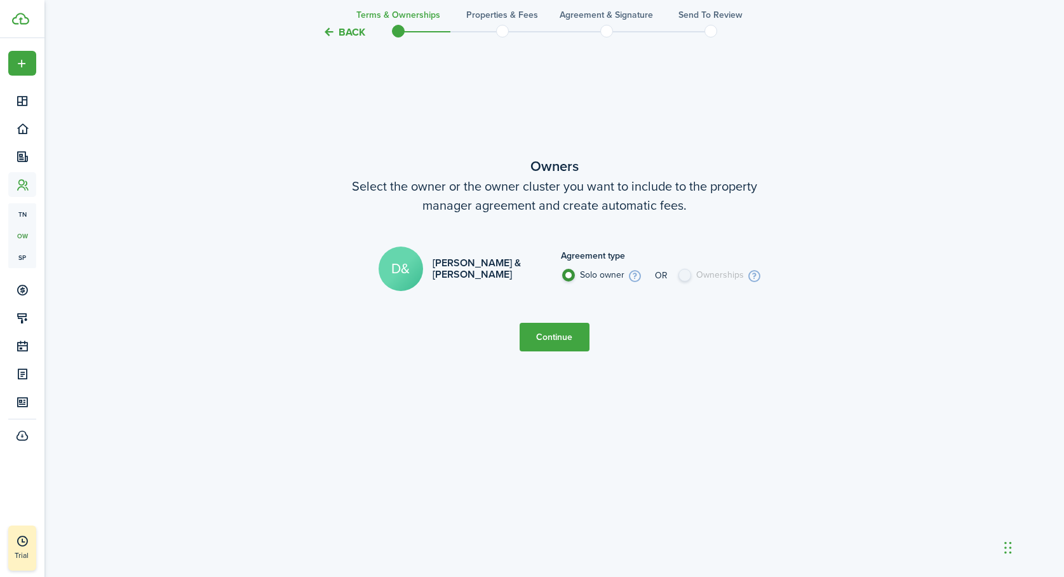
click at [457, 274] on h2 "[PERSON_NAME] & [PERSON_NAME]" at bounding box center [491, 268] width 116 height 23
click at [399, 279] on avatar-text "D&" at bounding box center [401, 269] width 44 height 44
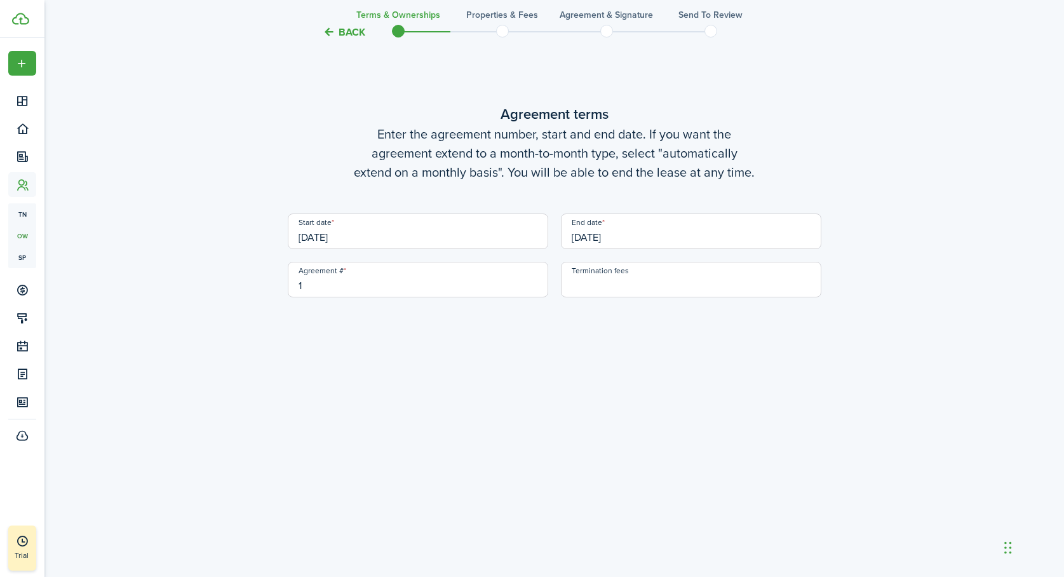
scroll to position [0, 0]
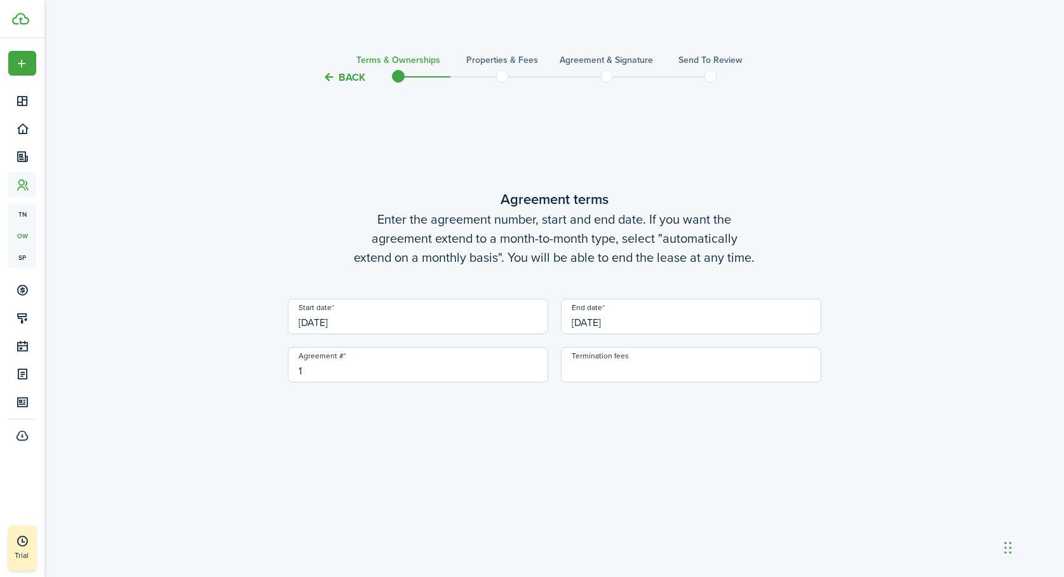
click at [337, 78] on button "Back" at bounding box center [344, 77] width 43 height 13
click at [331, 76] on button "Back" at bounding box center [344, 77] width 43 height 13
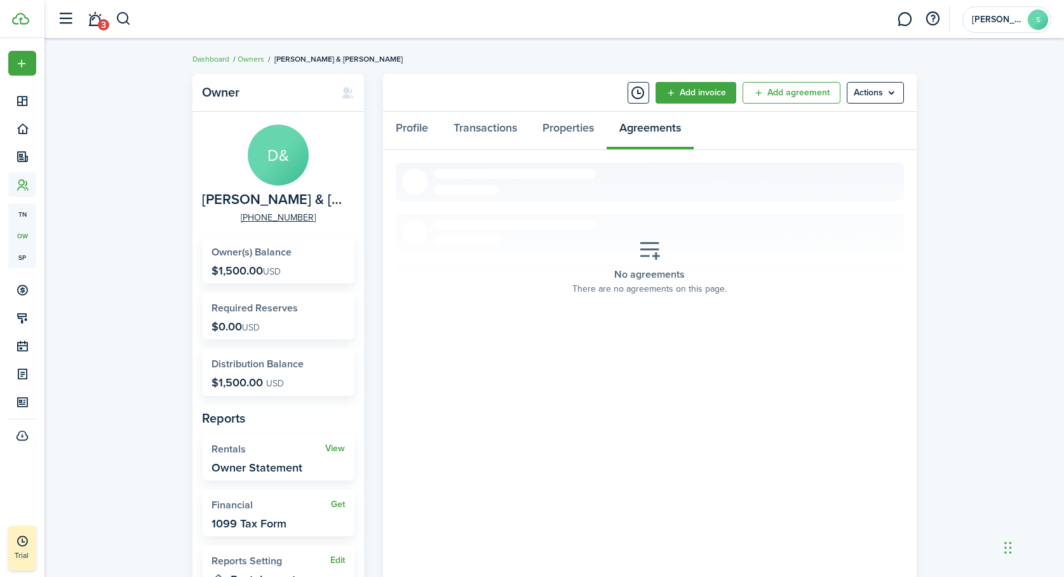
click at [246, 201] on span "[PERSON_NAME] & [PERSON_NAME]" at bounding box center [275, 200] width 146 height 16
drag, startPoint x: 253, startPoint y: 201, endPoint x: 196, endPoint y: 200, distance: 56.6
click at [196, 200] on panel-main-body "D& [PERSON_NAME] & [PERSON_NAME] [PHONE_NUMBER] Owner(s) Balance $1,500.00 USD …" at bounding box center [279, 383] width 172 height 542
click at [139, 241] on div "Owner D& [PERSON_NAME] & [PERSON_NAME] [PHONE_NUMBER] Owner(s) Balance $1,500.0…" at bounding box center [554, 376] width 1020 height 619
click at [793, 93] on link "Add agreement" at bounding box center [792, 93] width 98 height 22
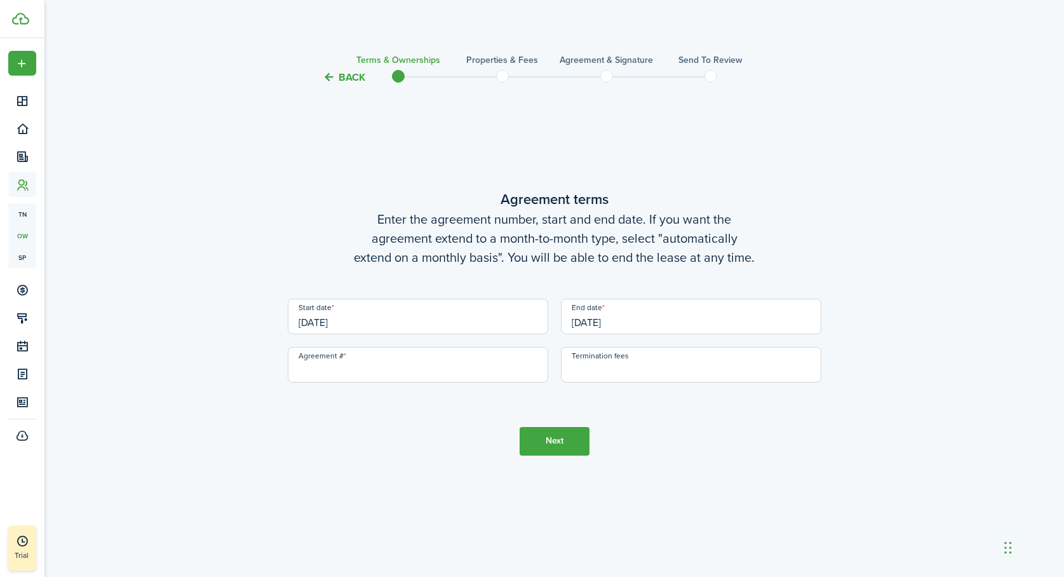
click at [348, 372] on input "Agreement #" at bounding box center [418, 365] width 261 height 36
click at [366, 333] on input "[DATE]" at bounding box center [418, 317] width 261 height 36
type input "1"
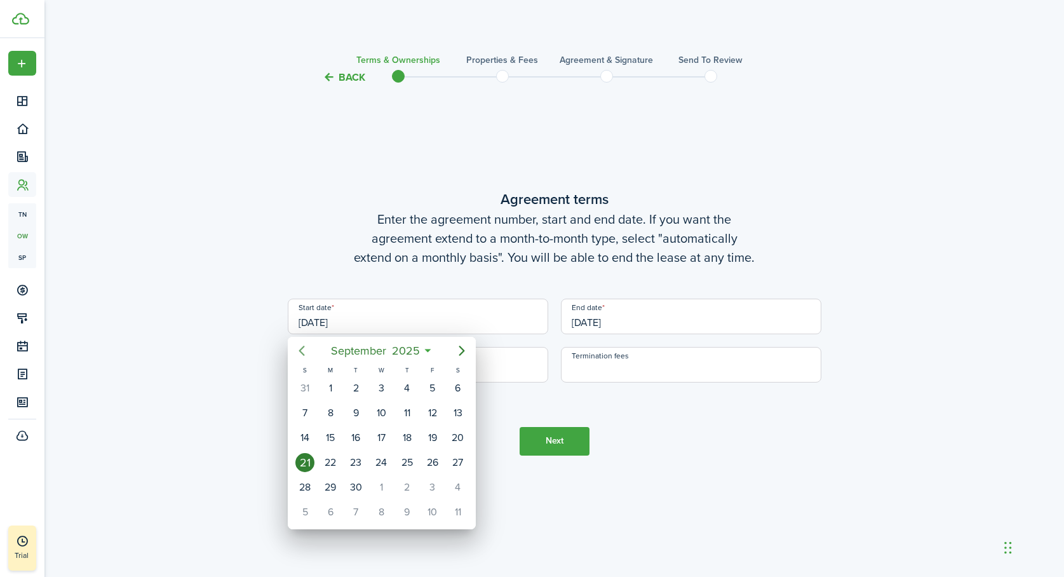
click at [299, 348] on icon "Previous page" at bounding box center [301, 350] width 15 height 15
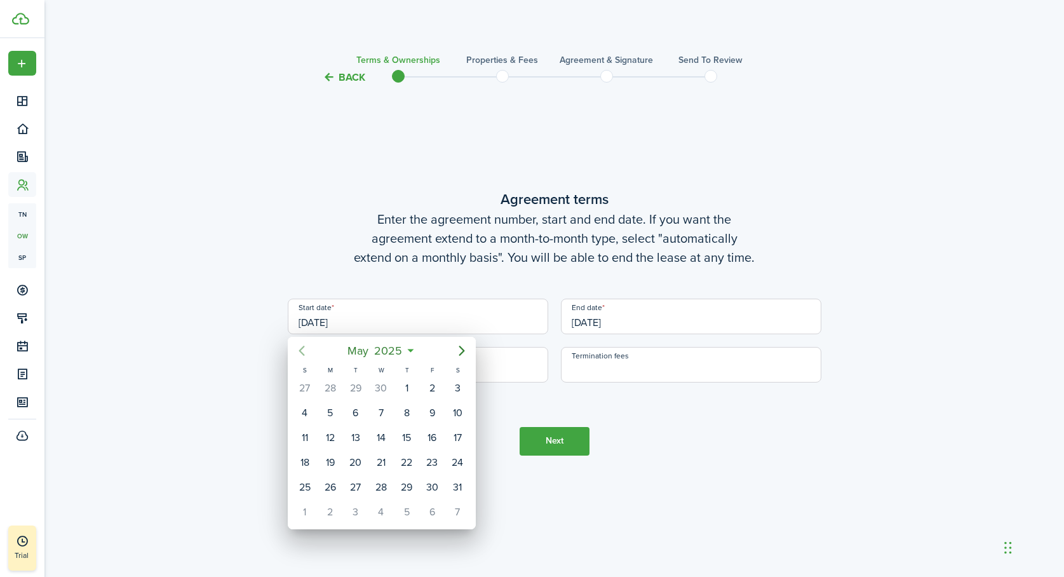
click at [299, 348] on icon "Previous page" at bounding box center [301, 350] width 15 height 15
click at [383, 386] on div "1" at bounding box center [381, 388] width 19 height 19
type input "[DATE]"
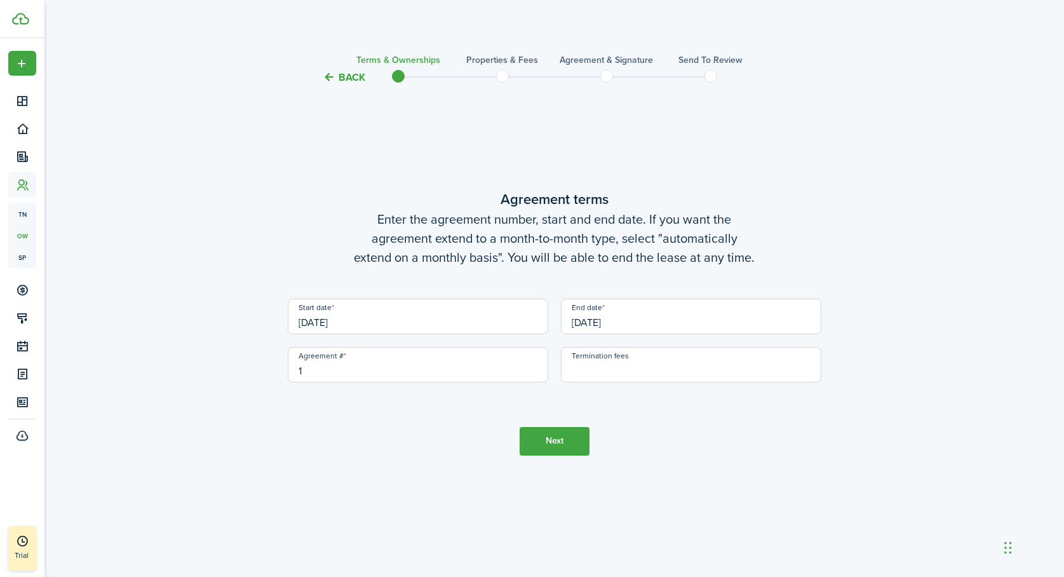
click at [618, 322] on input "[DATE]" at bounding box center [691, 317] width 261 height 36
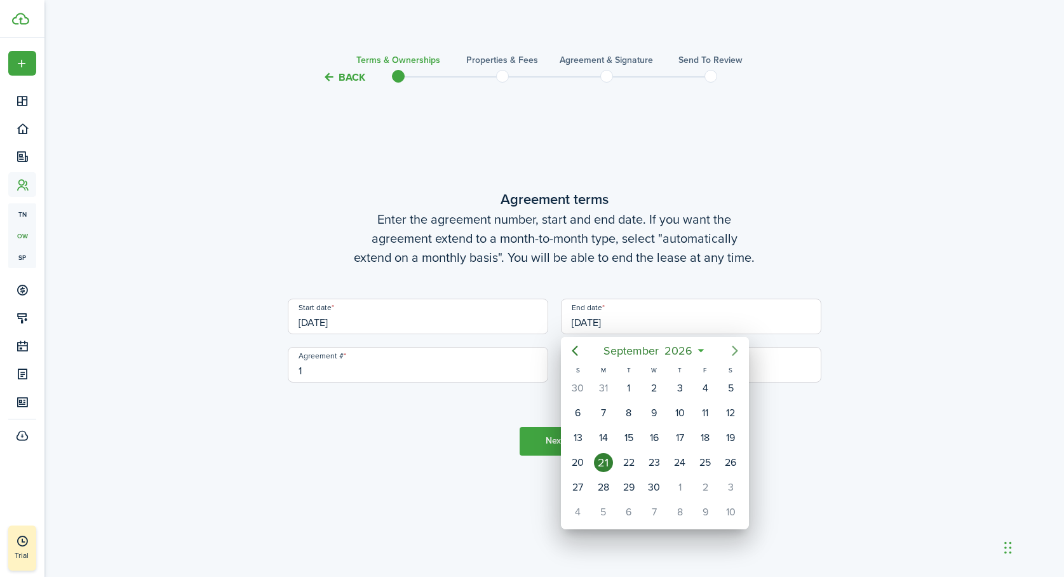
click at [734, 347] on icon "Next page" at bounding box center [735, 351] width 6 height 10
click at [679, 386] on div "31" at bounding box center [679, 388] width 19 height 19
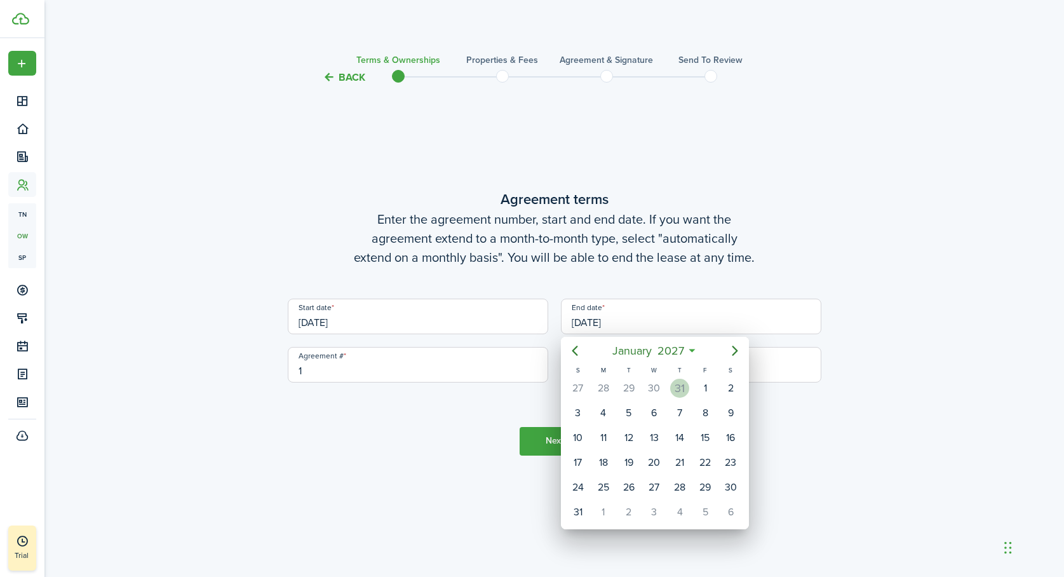
type input "[DATE]"
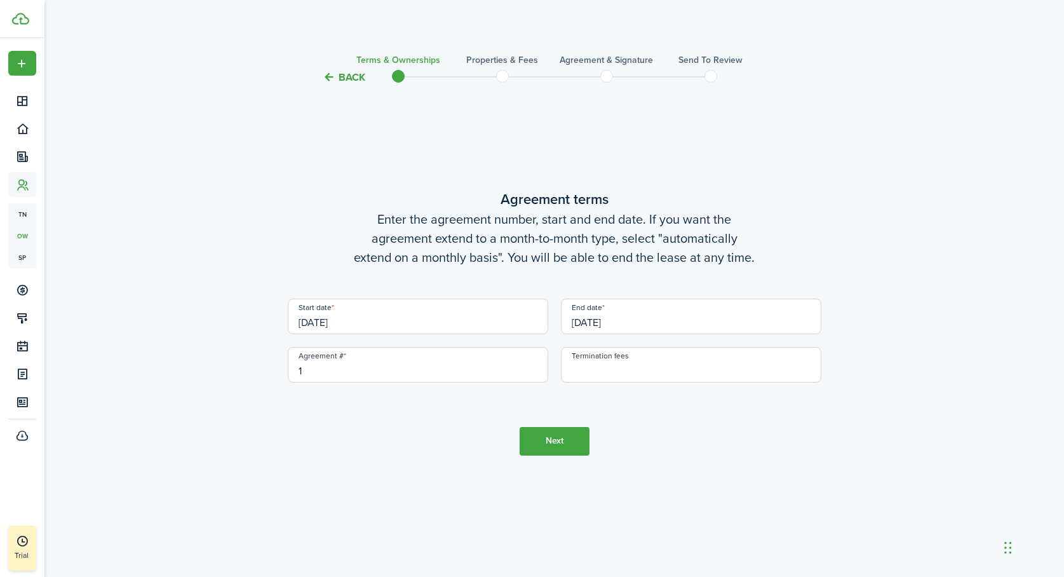
click at [562, 443] on button "Next" at bounding box center [555, 441] width 70 height 29
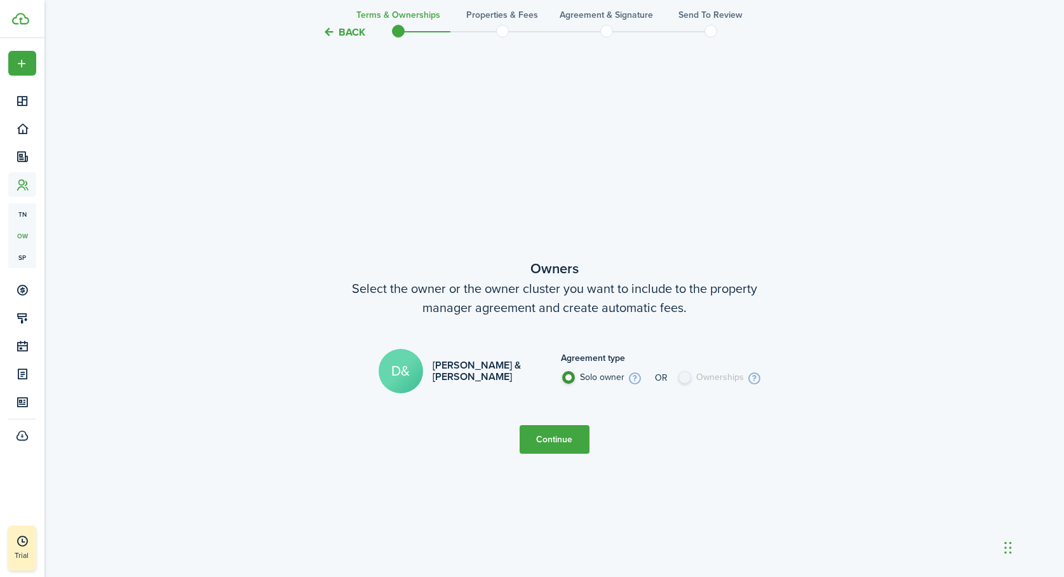
scroll to position [492, 0]
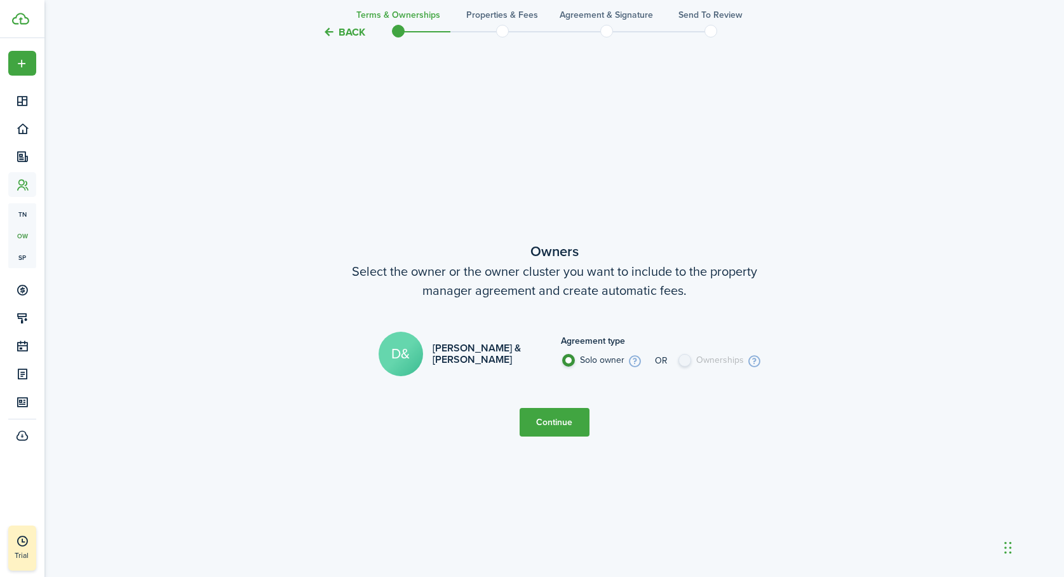
click at [562, 423] on button "Continue" at bounding box center [555, 422] width 70 height 29
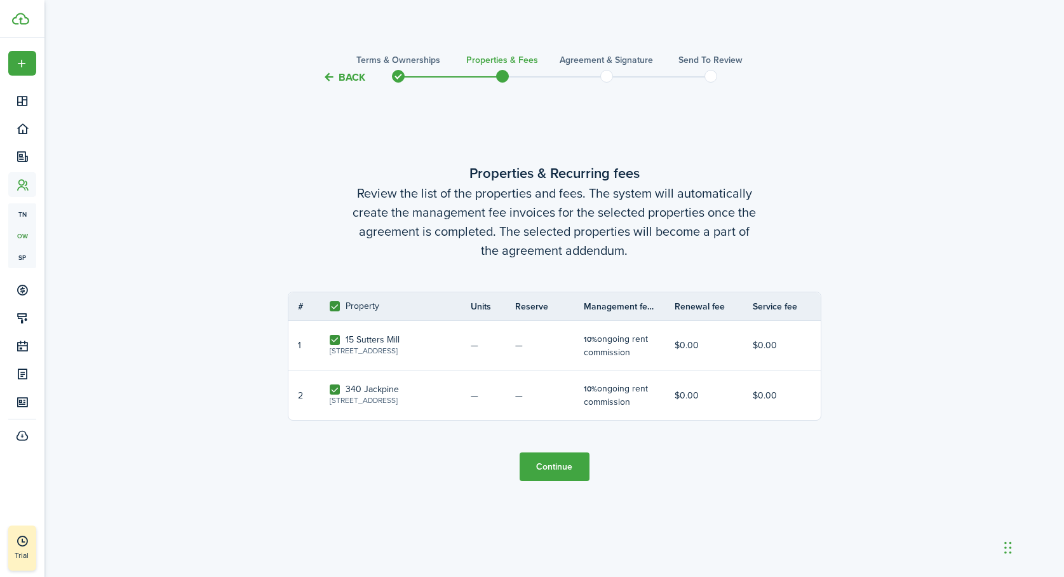
click at [563, 423] on tc-wizard-step "Properties & Recurring fees Review the list of the properties and fees. The sys…" at bounding box center [555, 322] width 534 height 440
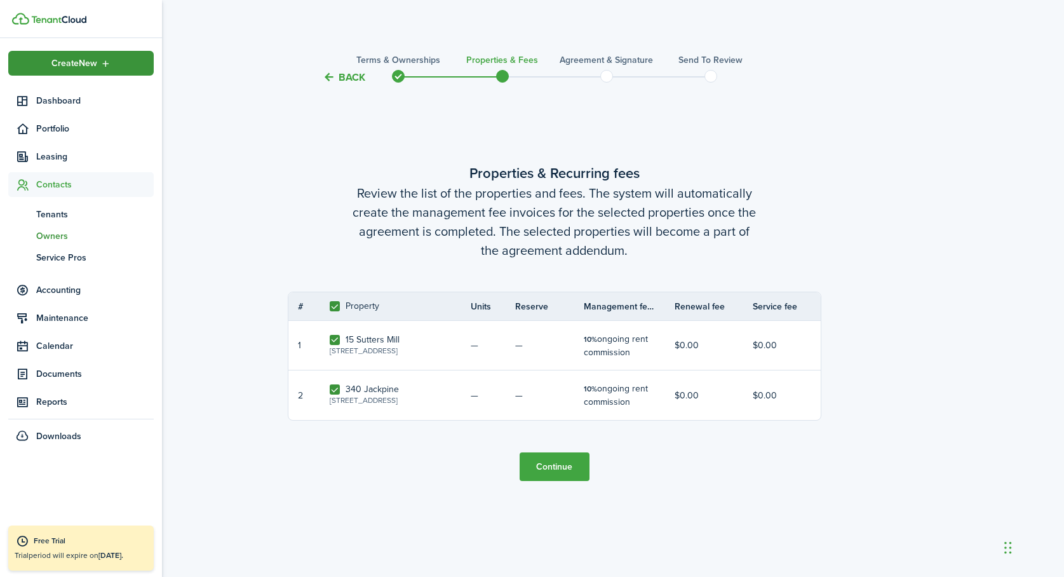
click at [45, 60] on div "Create New" at bounding box center [81, 63] width 146 height 25
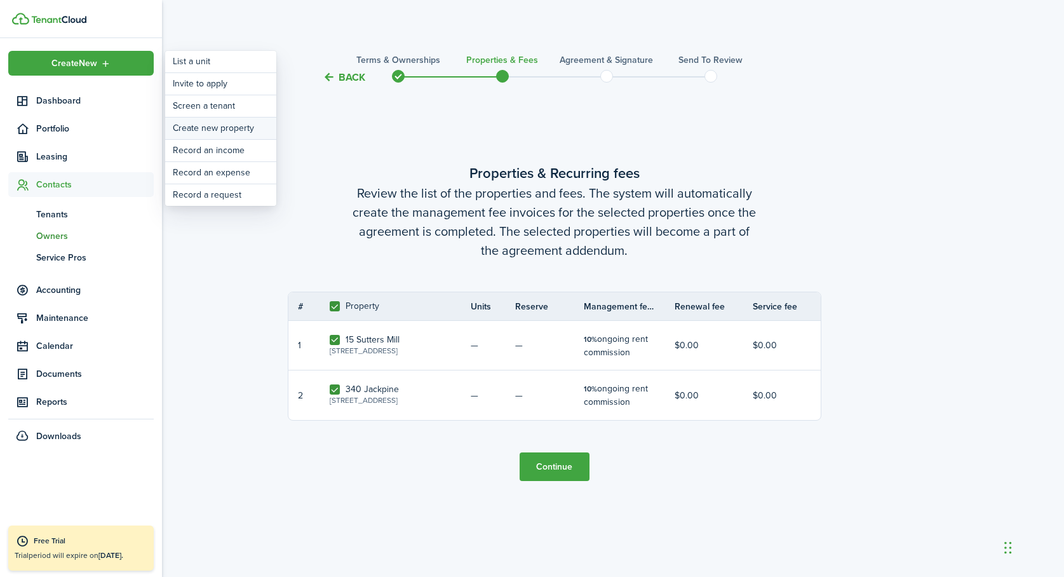
click at [227, 124] on link "Create new property" at bounding box center [220, 129] width 111 height 22
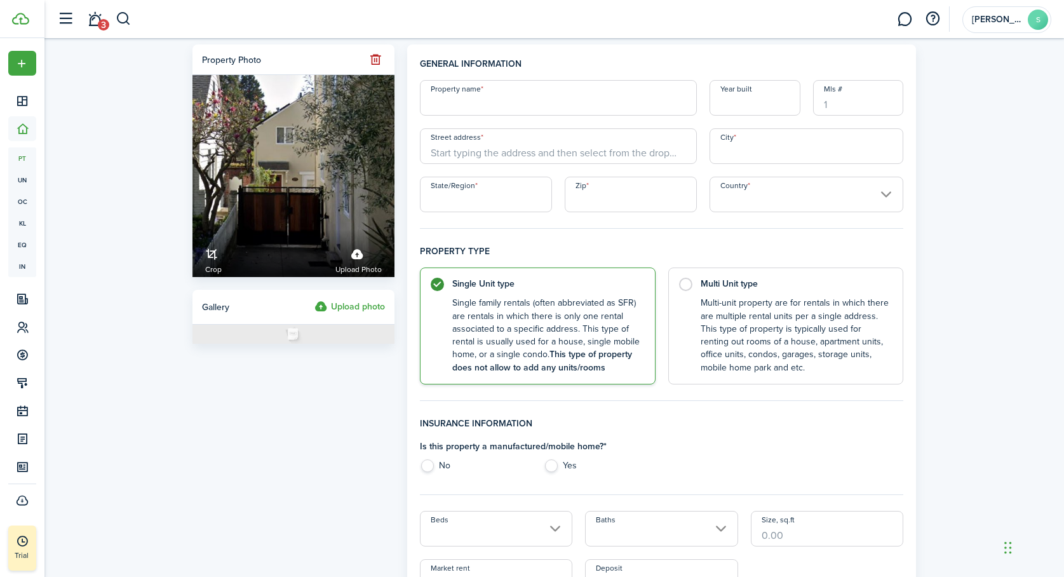
click at [480, 100] on input "Property name" at bounding box center [558, 98] width 277 height 36
type input "2270 Cedar"
click at [468, 146] on input "Street address" at bounding box center [558, 146] width 277 height 36
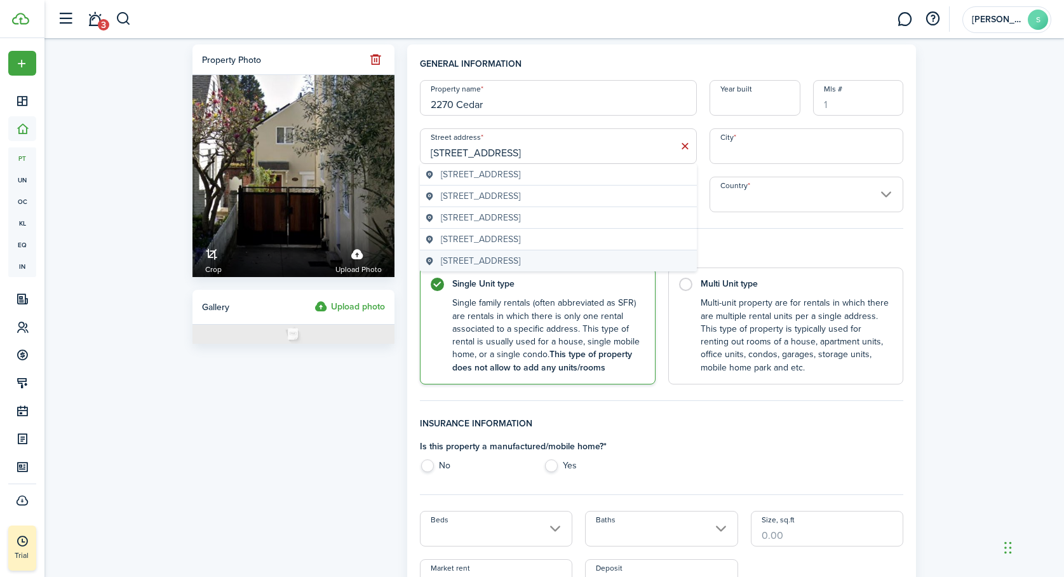
click at [488, 256] on span "[STREET_ADDRESS]" at bounding box center [480, 260] width 79 height 13
type input "[STREET_ADDRESS]"
type input "Berkeley"
type input "CA"
type input "94709"
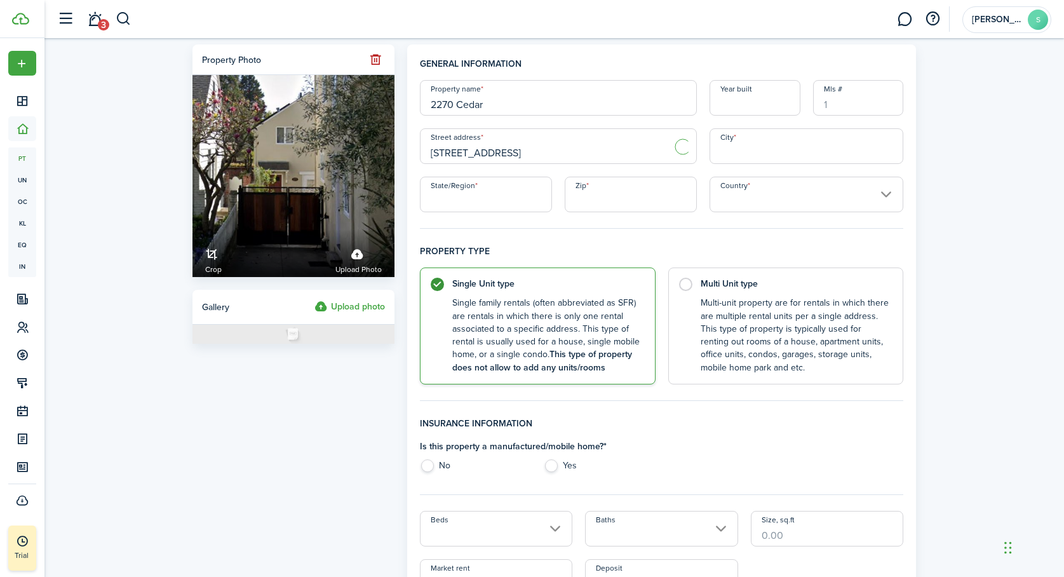
type input "[GEOGRAPHIC_DATA]"
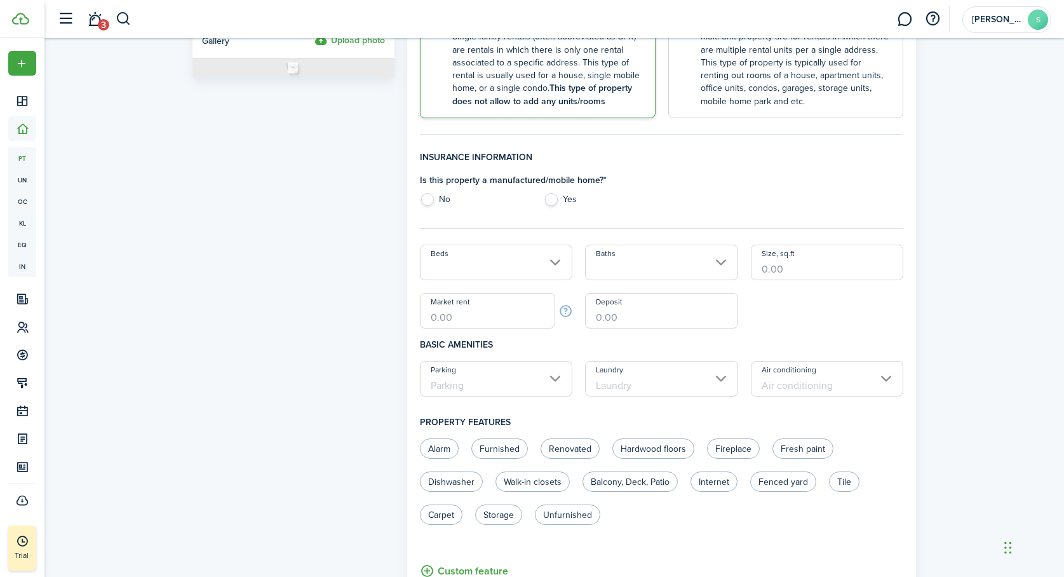
scroll to position [278, 0]
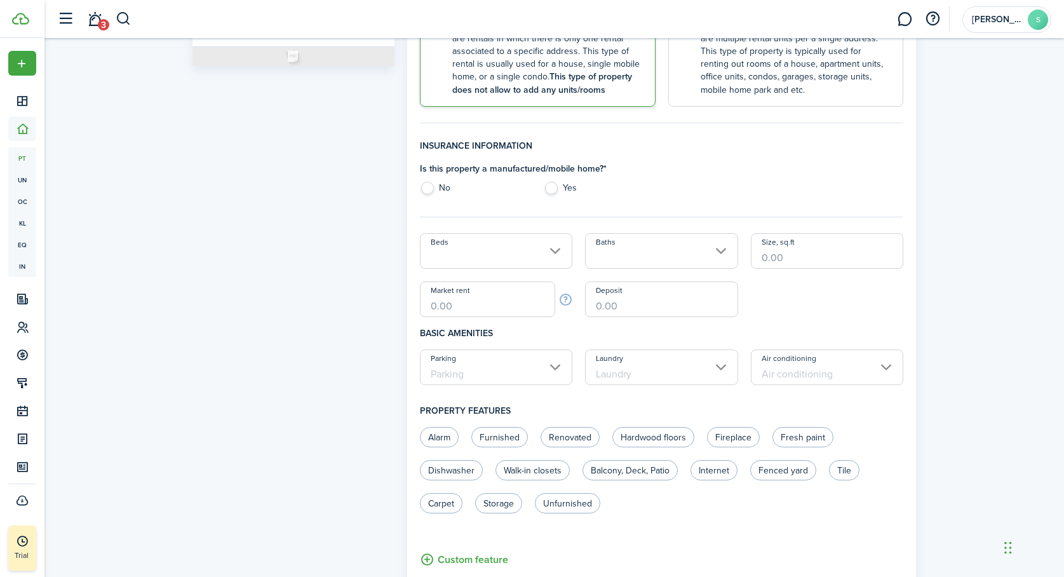
click at [428, 188] on label "No" at bounding box center [475, 191] width 111 height 19
radio input "true"
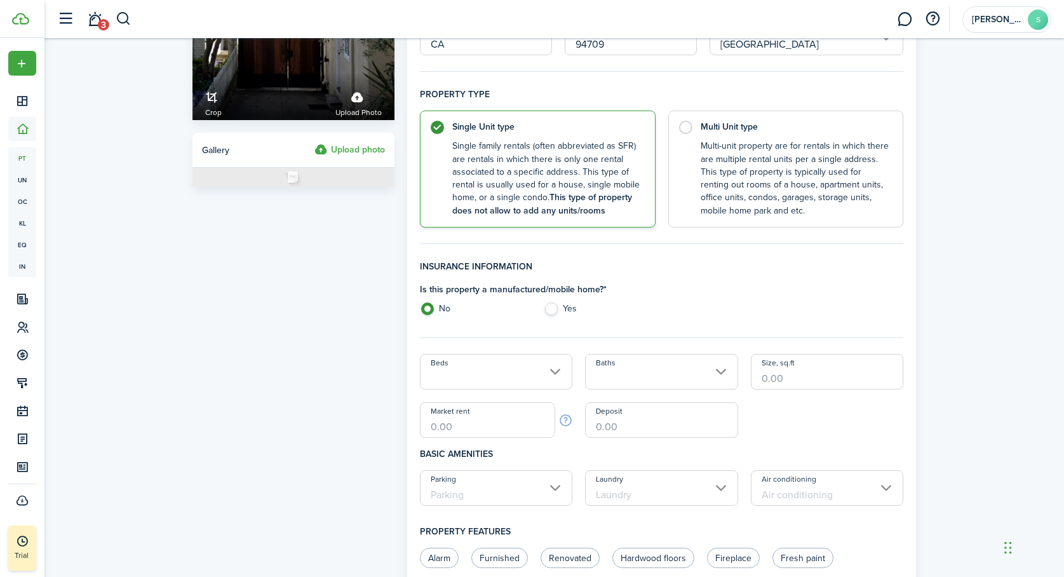
scroll to position [0, 0]
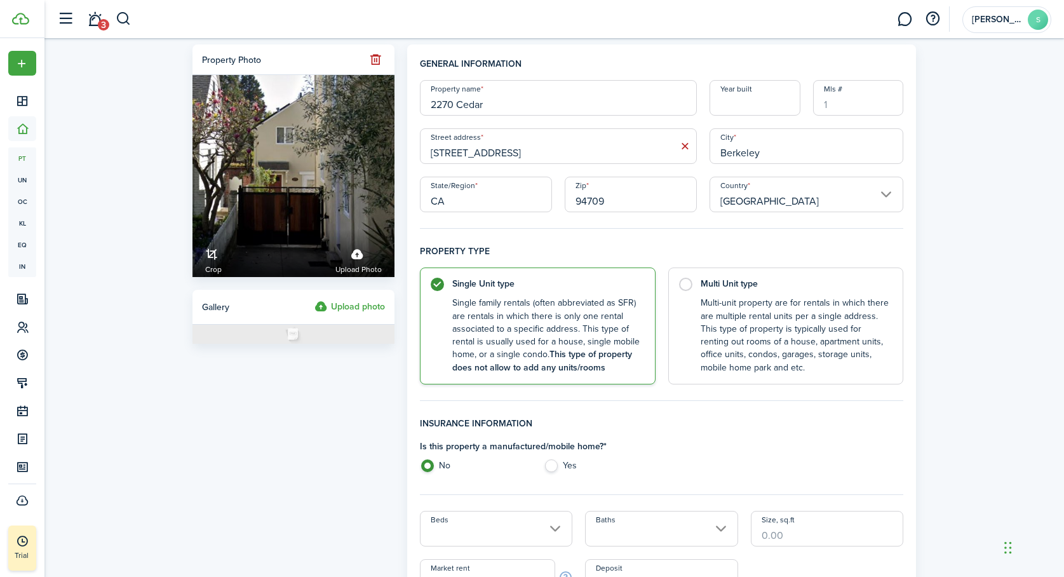
click at [739, 106] on input "Year built" at bounding box center [755, 98] width 91 height 36
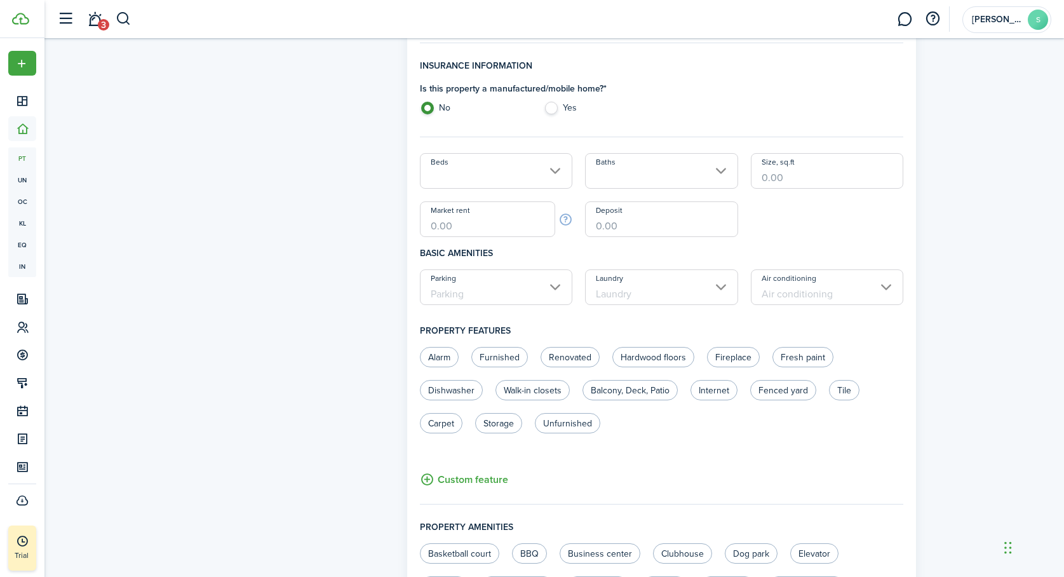
scroll to position [325, 0]
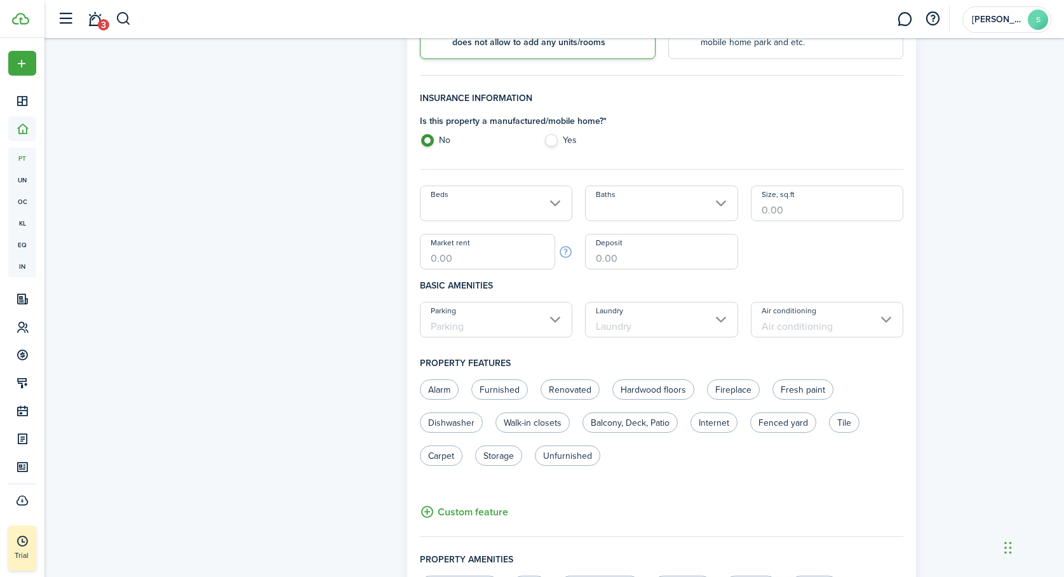
click at [555, 205] on input "Beds" at bounding box center [496, 204] width 153 height 36
type input "1928"
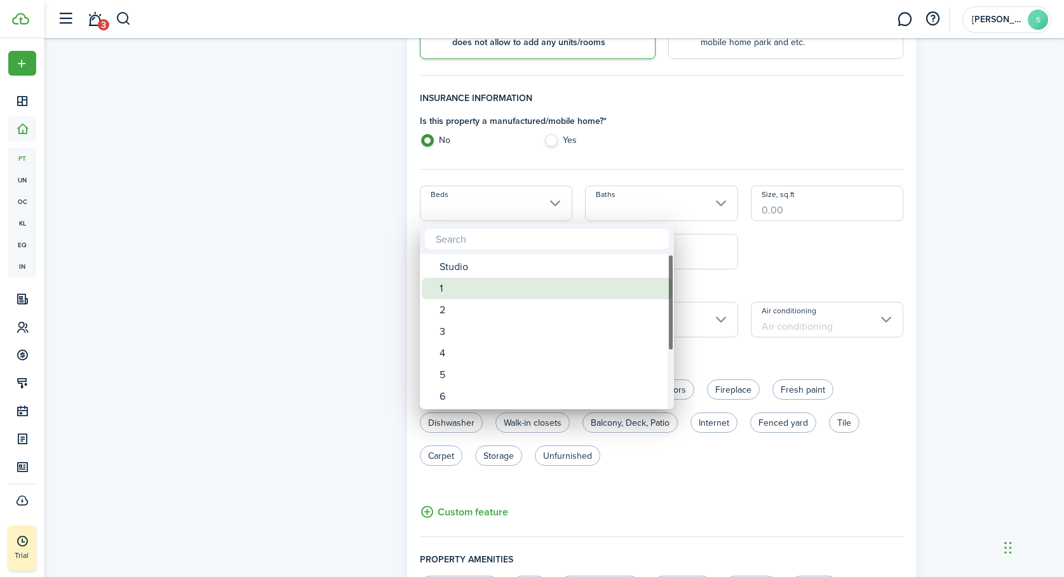
click at [482, 285] on div "1" at bounding box center [552, 289] width 225 height 22
type input "1"
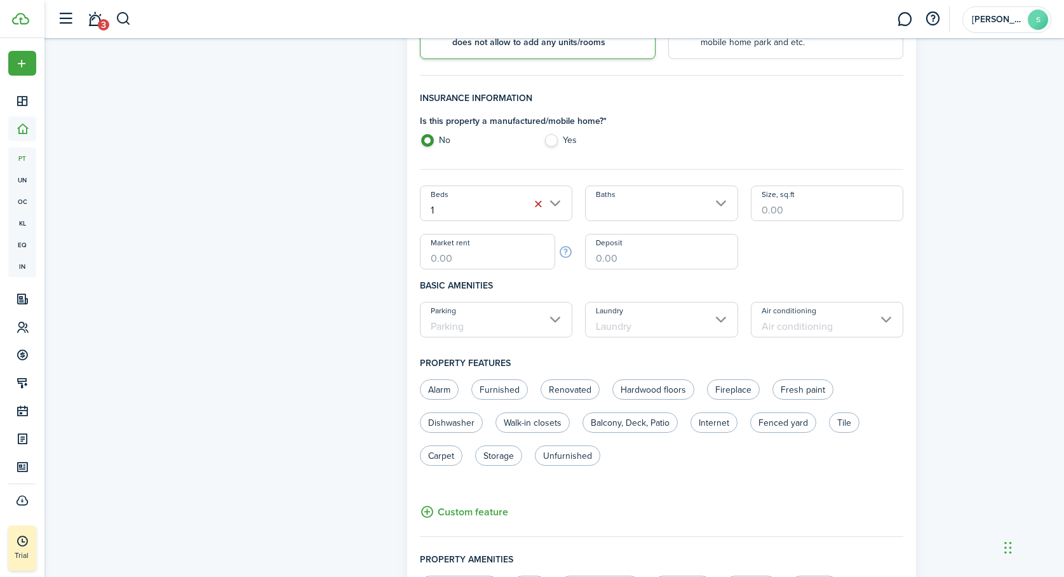
click at [719, 205] on input "Baths" at bounding box center [661, 204] width 153 height 36
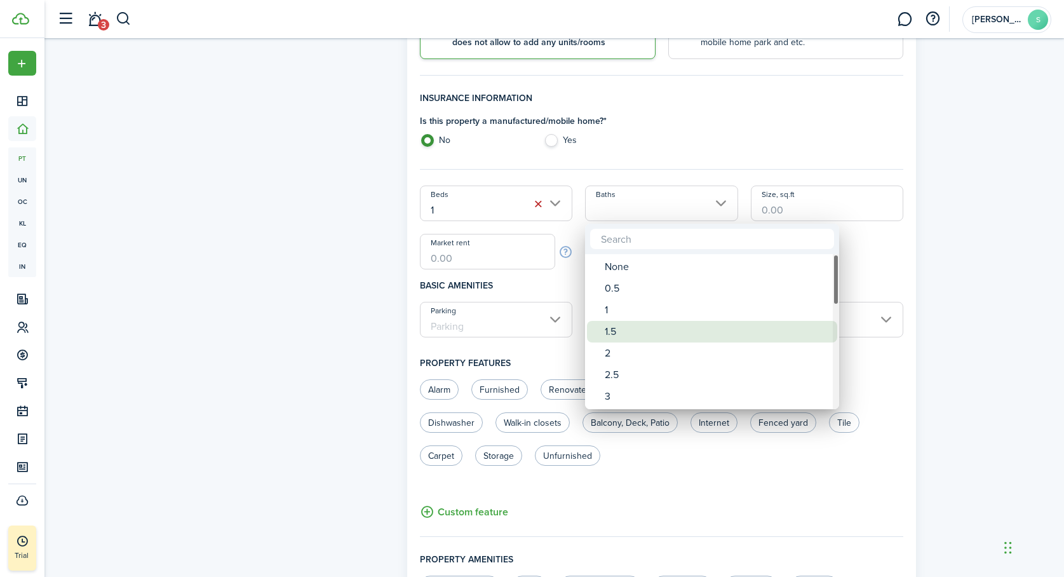
click at [664, 330] on div "1.5" at bounding box center [717, 332] width 225 height 22
type input "1.5"
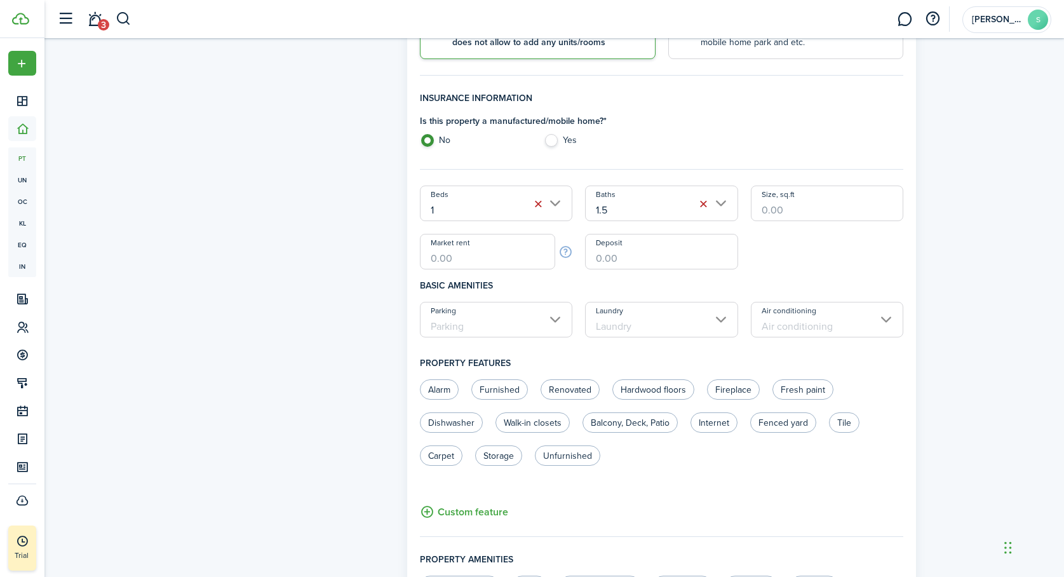
click at [779, 210] on input "Size, sq.ft" at bounding box center [827, 204] width 153 height 36
type input "812"
click at [468, 255] on input "Market rent" at bounding box center [488, 252] width 136 height 36
type input "$2,700.00"
click at [821, 266] on div "Beds 1 Baths 1.5 Size, sq.ft 812 Market rent $2,700.00 Deposit" at bounding box center [662, 228] width 497 height 84
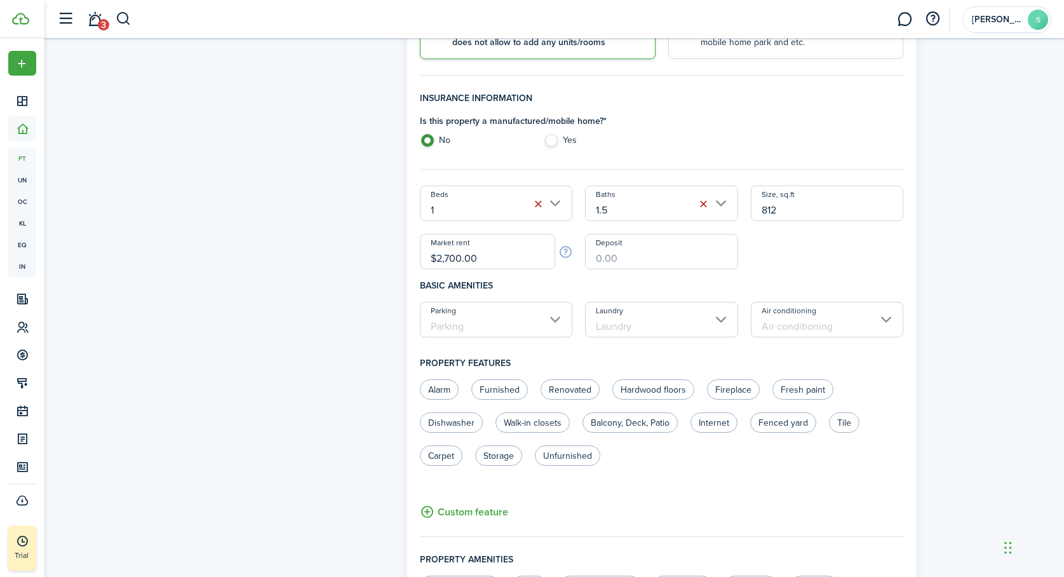
click at [614, 264] on input "Deposit" at bounding box center [661, 252] width 153 height 36
type input "$2,000.00"
click at [844, 265] on div "Beds 1 Baths 1.5 Size, sq.ft 812 Market rent $2,700.00 Deposit $2,000.00" at bounding box center [662, 228] width 497 height 84
click at [553, 318] on input "Parking" at bounding box center [496, 320] width 153 height 36
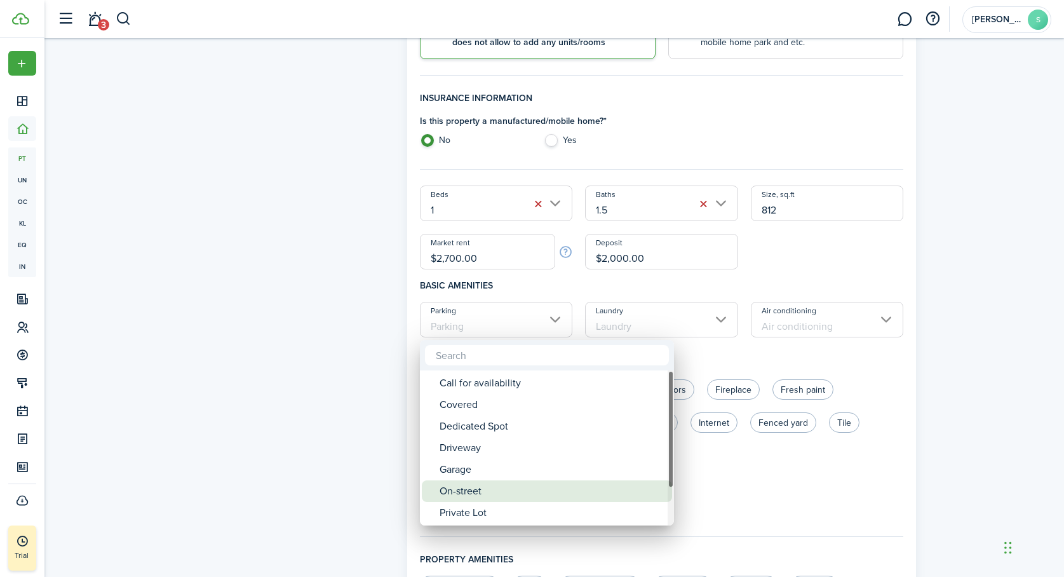
click at [477, 491] on div "On-street" at bounding box center [552, 491] width 225 height 22
type input "On-street"
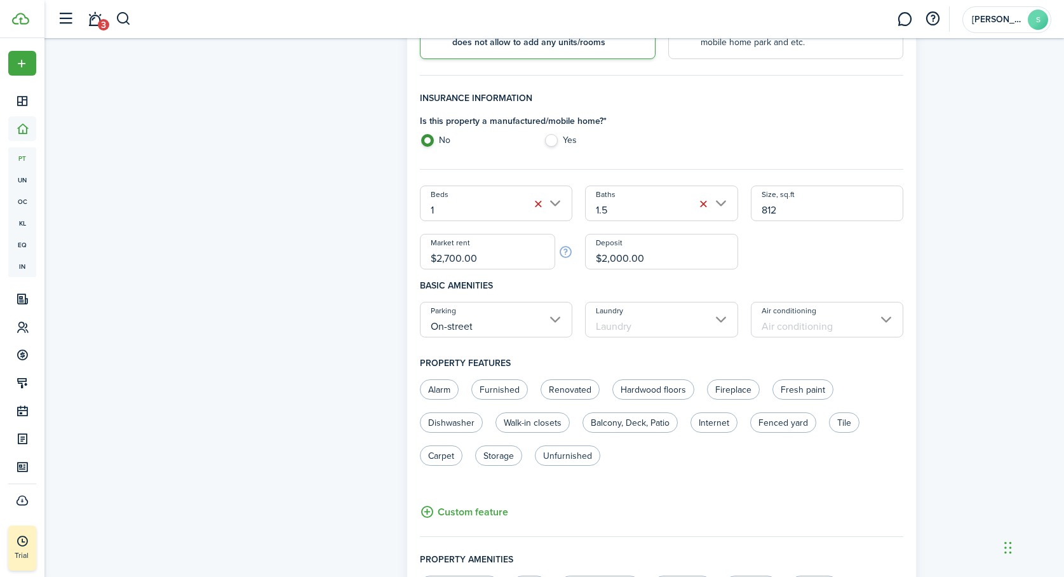
click at [722, 321] on input "Laundry" at bounding box center [661, 320] width 153 height 36
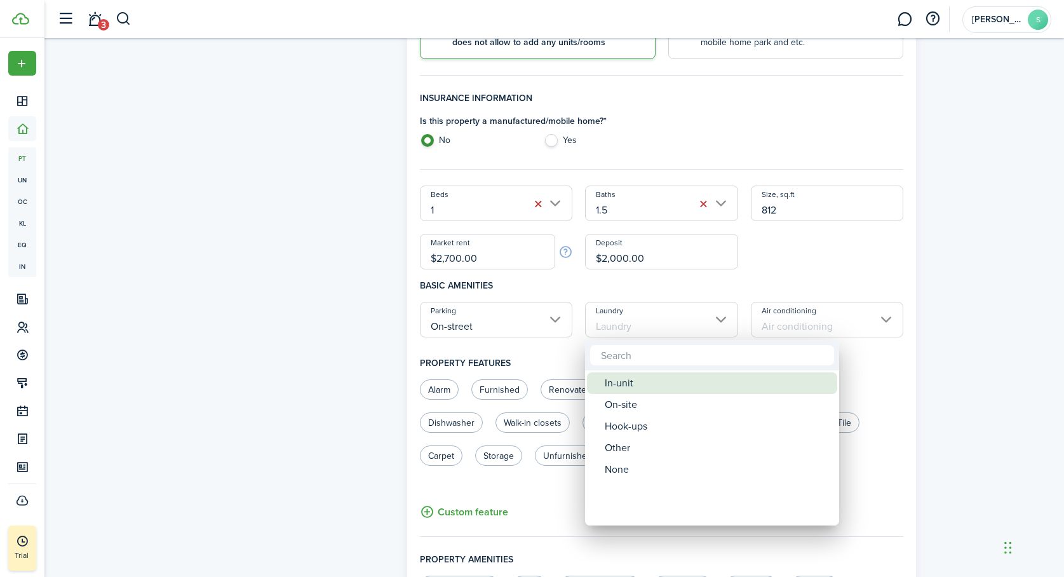
click at [662, 384] on div "In-unit" at bounding box center [717, 383] width 225 height 22
type input "In-unit"
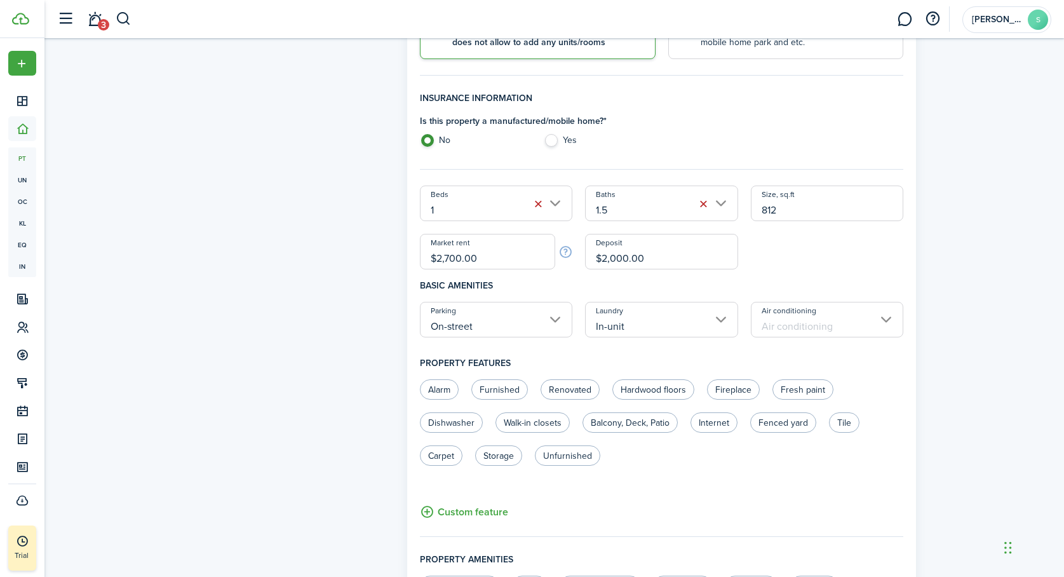
click at [890, 322] on input "Air conditioning" at bounding box center [827, 320] width 153 height 36
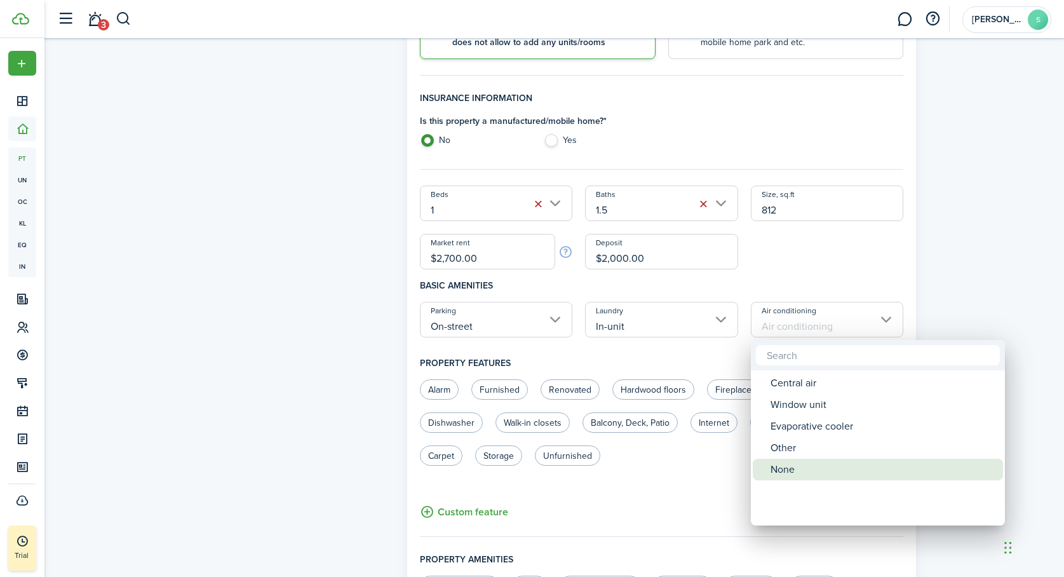
click at [827, 470] on div "None" at bounding box center [883, 470] width 225 height 22
type input "None"
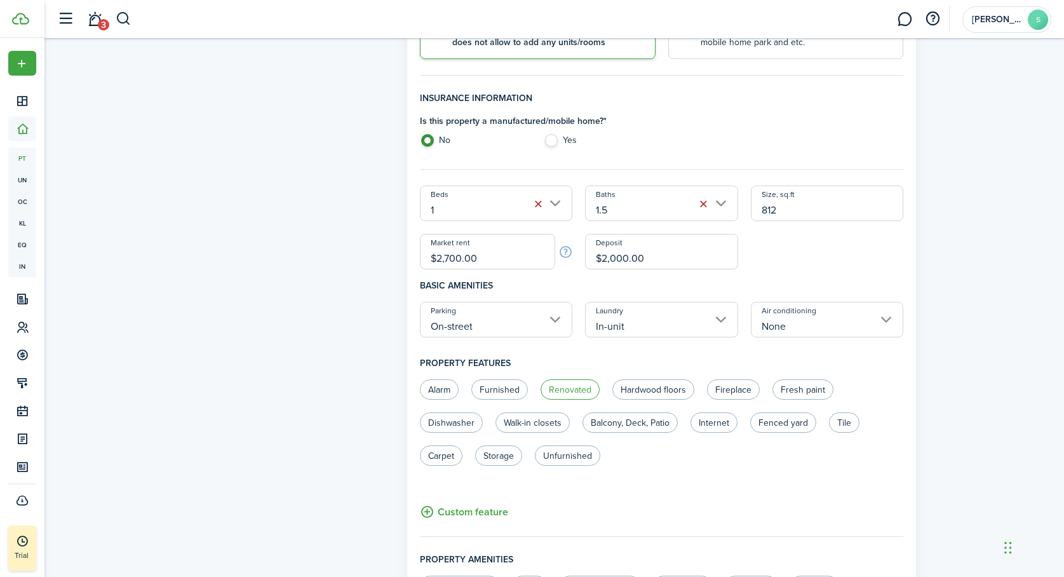
click at [566, 391] on label "Renovated" at bounding box center [570, 389] width 59 height 20
radio input "true"
click at [452, 421] on label "Dishwasher" at bounding box center [451, 422] width 63 height 20
radio input "true"
click at [772, 424] on label "Fenced yard" at bounding box center [783, 422] width 66 height 20
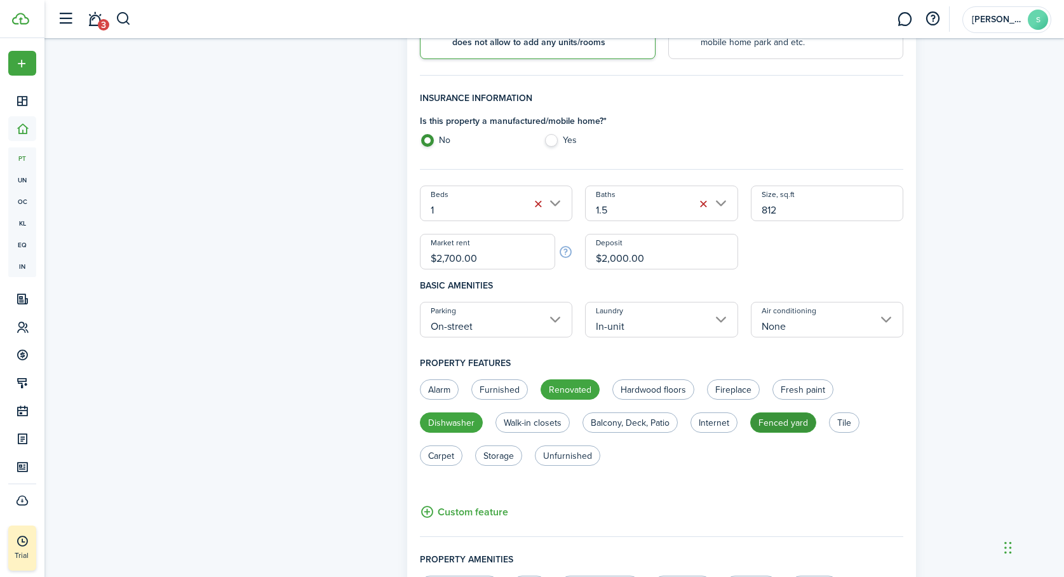
radio input "true"
click at [840, 420] on label "Tile" at bounding box center [844, 422] width 30 height 20
radio input "true"
click at [437, 457] on label "Carpet" at bounding box center [441, 455] width 43 height 20
radio input "true"
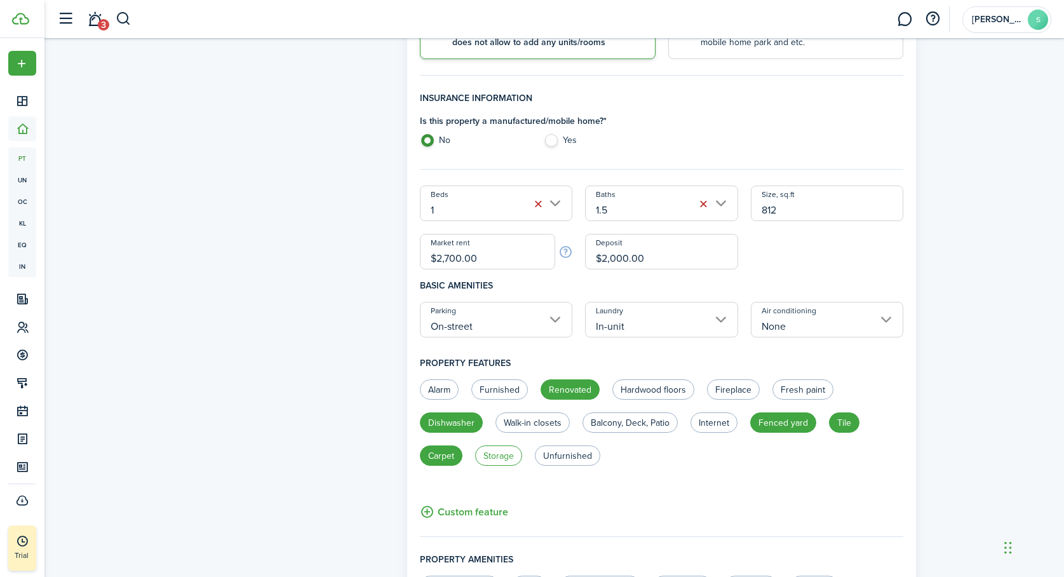
click at [498, 456] on label "Storage" at bounding box center [498, 455] width 47 height 20
radio input "true"
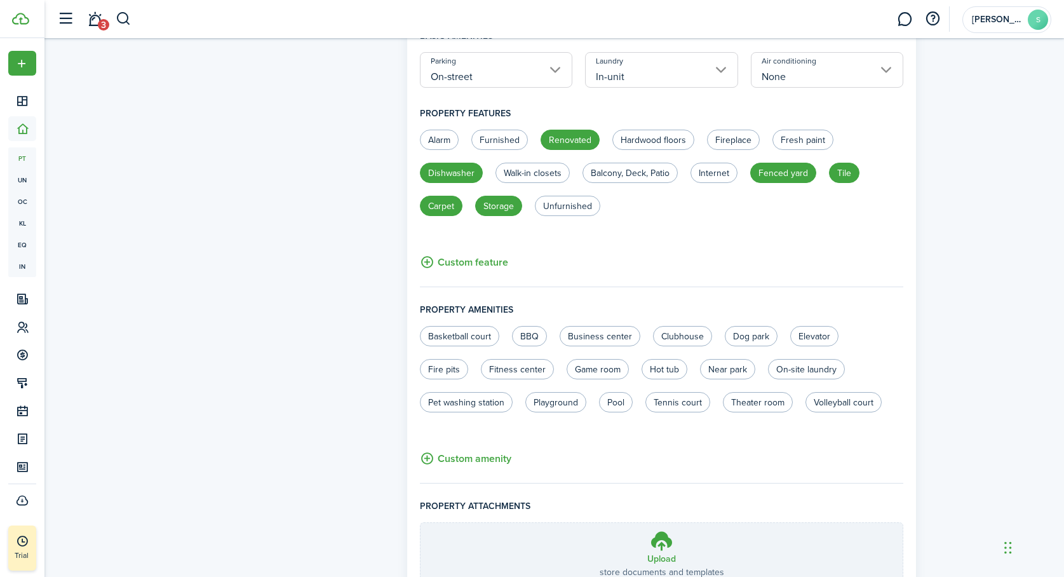
scroll to position [578, 0]
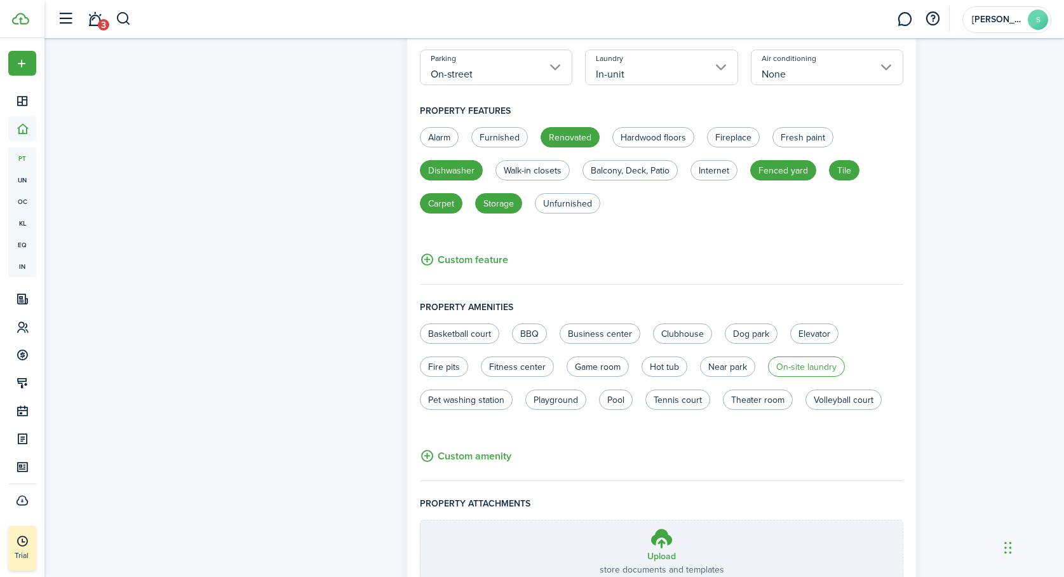
click at [801, 364] on label "On-site laundry" at bounding box center [806, 366] width 77 height 20
radio input "true"
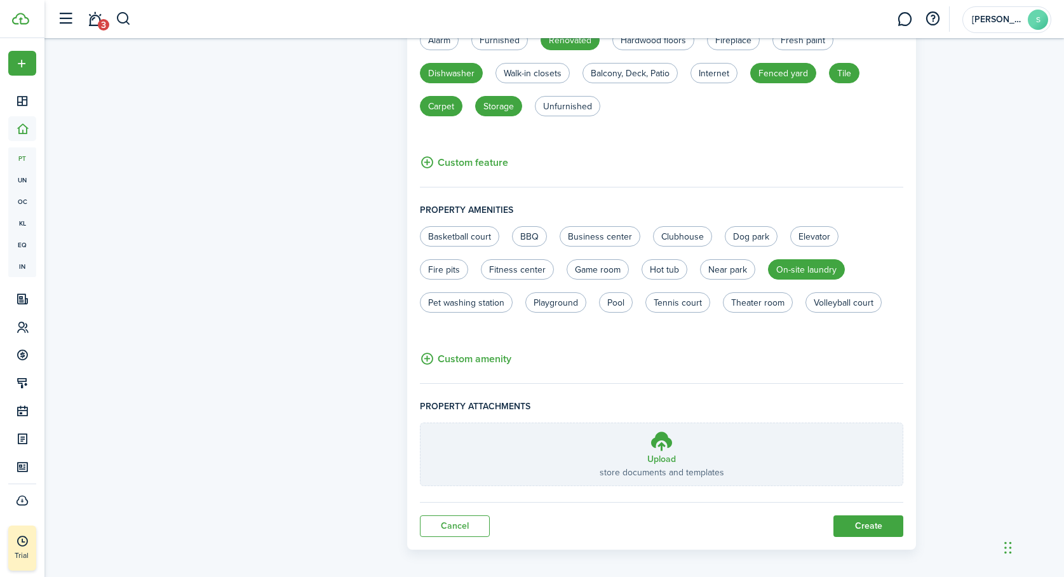
scroll to position [681, 0]
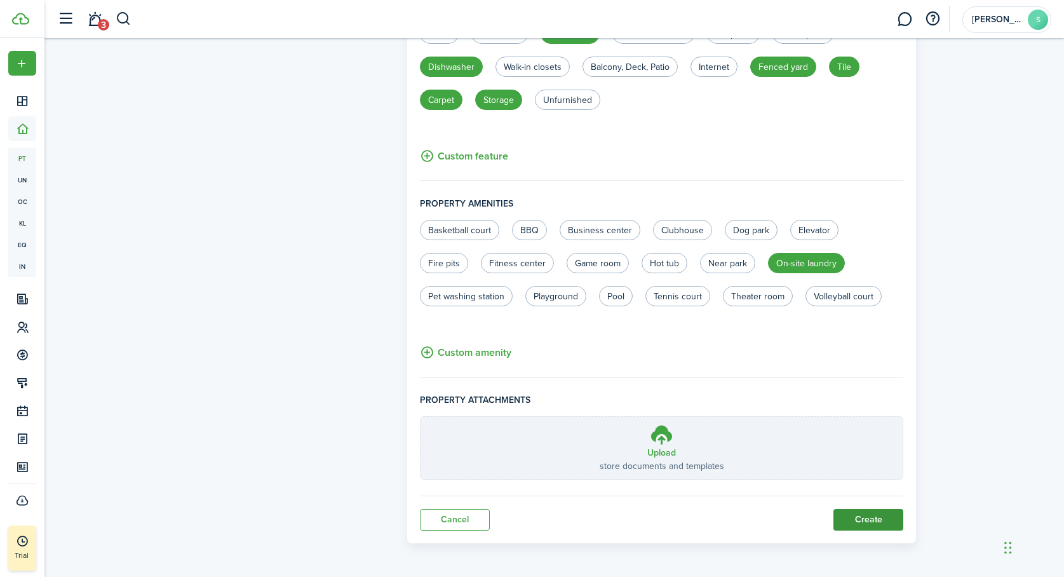
click at [869, 518] on button "Create" at bounding box center [869, 520] width 70 height 22
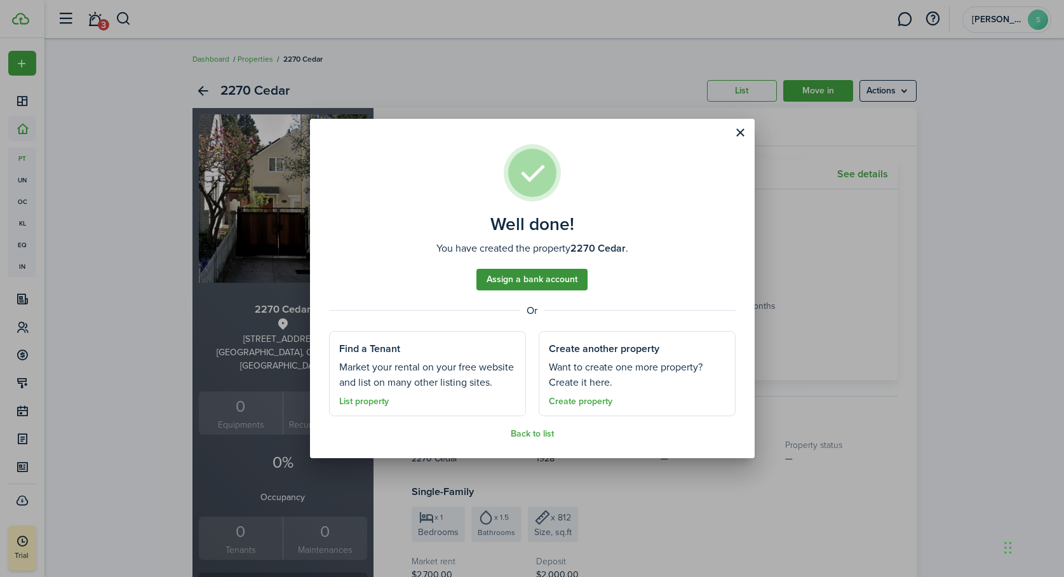
click at [545, 276] on link "Assign a bank account" at bounding box center [532, 280] width 111 height 22
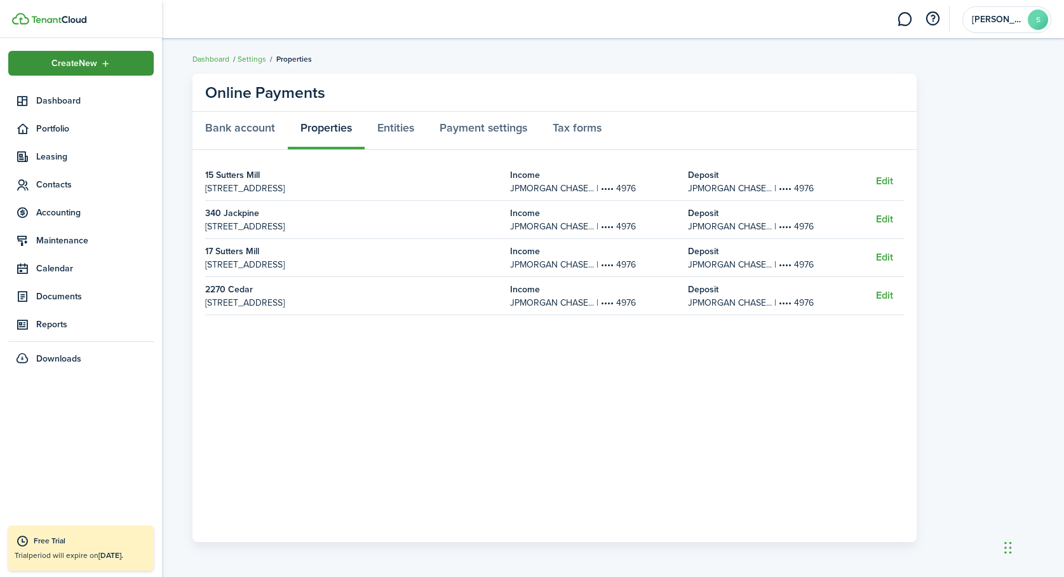
click at [43, 64] on div "Create New" at bounding box center [81, 63] width 146 height 25
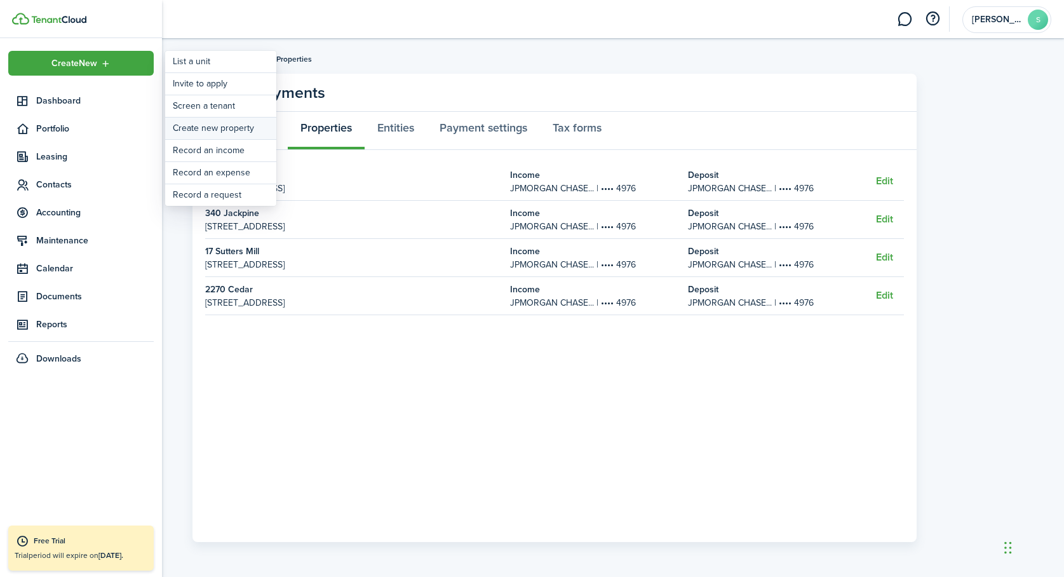
click at [199, 129] on link "Create new property" at bounding box center [220, 129] width 111 height 22
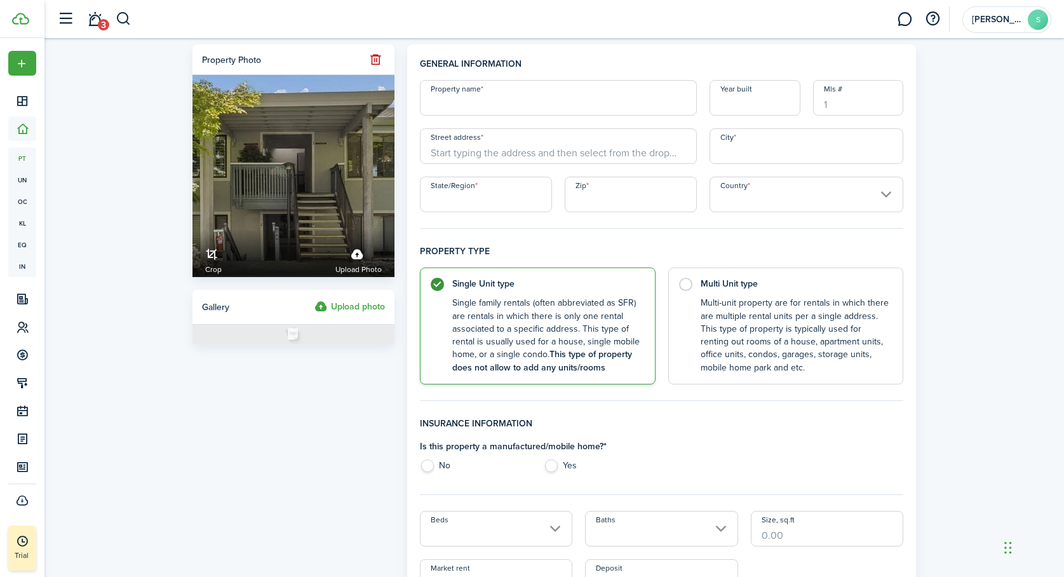
click at [481, 105] on input "Property name" at bounding box center [558, 98] width 277 height 36
type input "Rossmoor"
click at [453, 156] on input "Street address" at bounding box center [558, 146] width 277 height 36
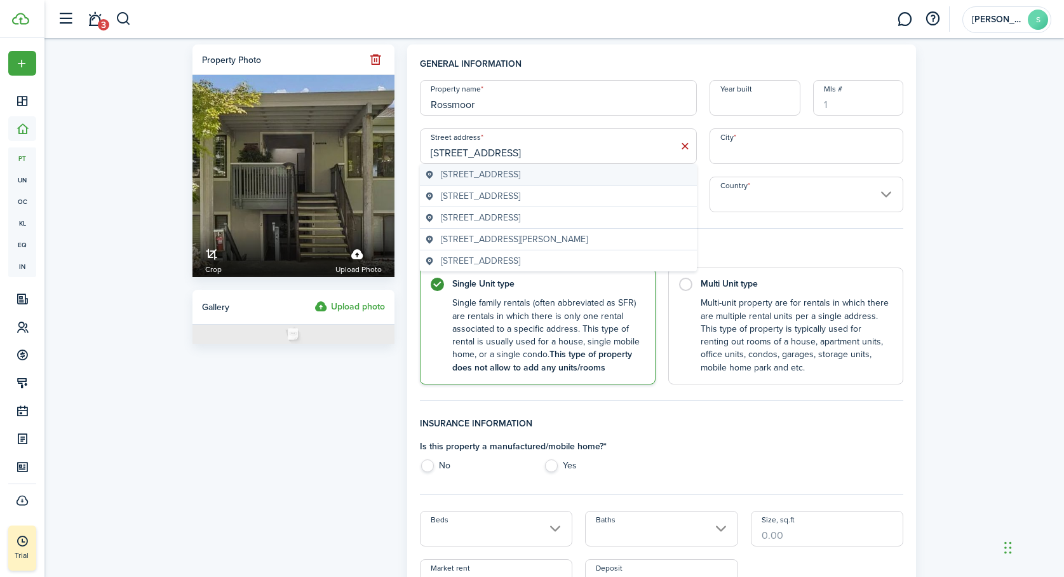
click at [471, 173] on span "[STREET_ADDRESS]" at bounding box center [480, 174] width 79 height 13
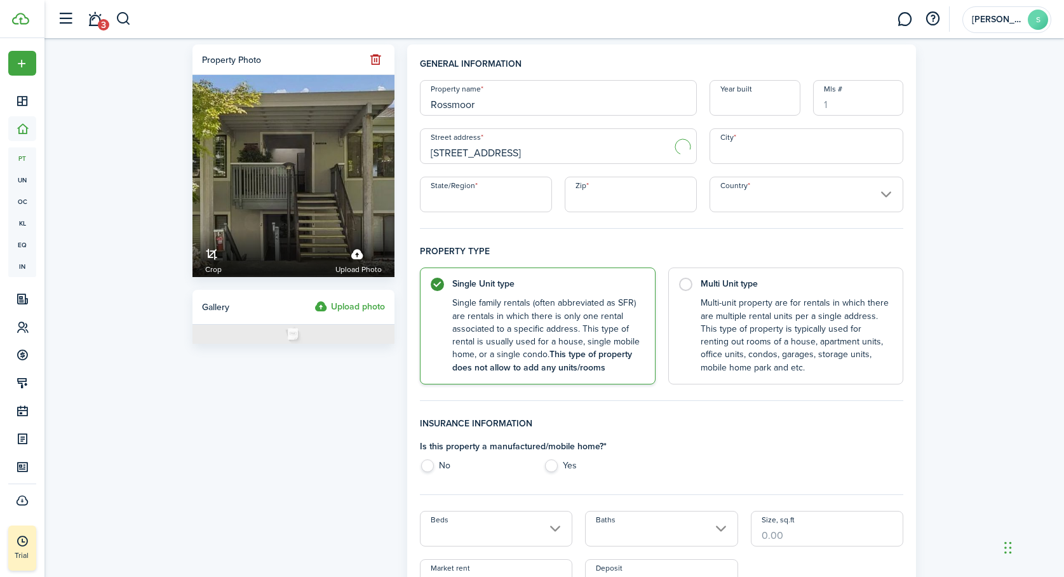
type input "[STREET_ADDRESS]"
type input "Walnut Creek"
type input "CA"
type input "94595"
type input "[GEOGRAPHIC_DATA]"
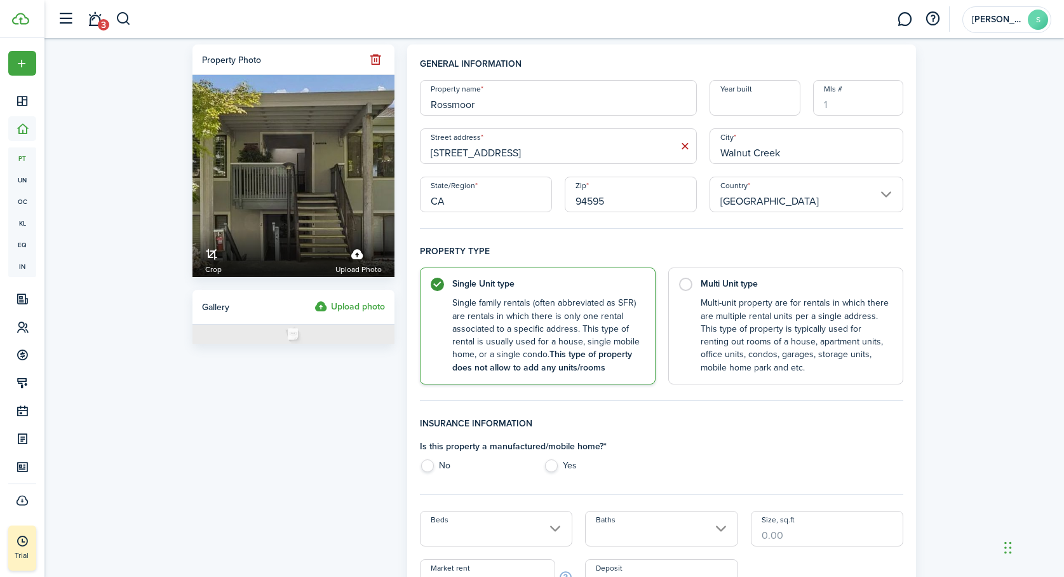
click at [737, 106] on input "Year built" at bounding box center [755, 98] width 91 height 36
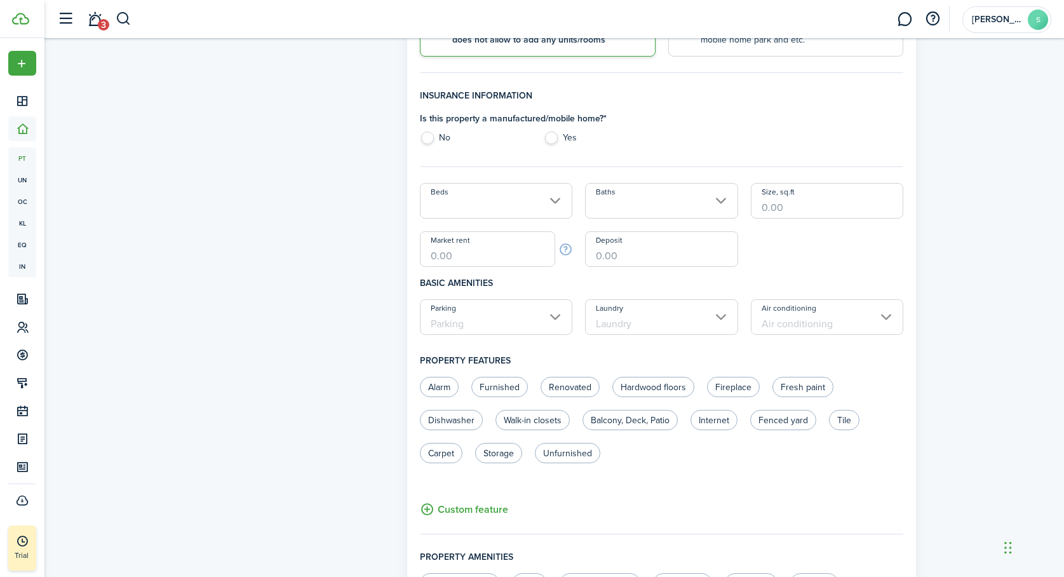
scroll to position [355, 0]
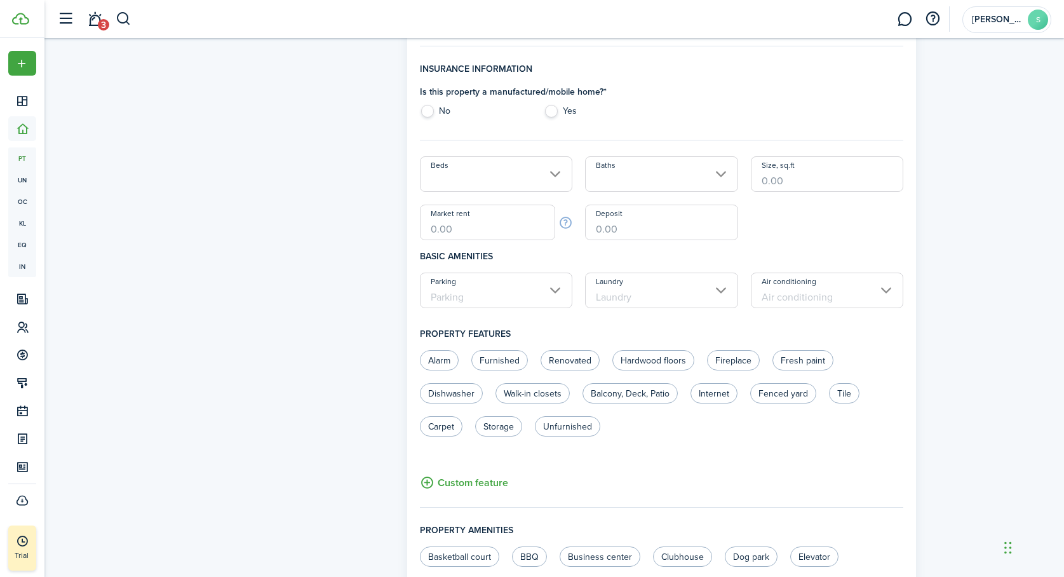
type input "1966"
click at [426, 112] on label "No" at bounding box center [475, 114] width 111 height 19
radio input "true"
click at [557, 174] on input "Beds" at bounding box center [496, 174] width 153 height 36
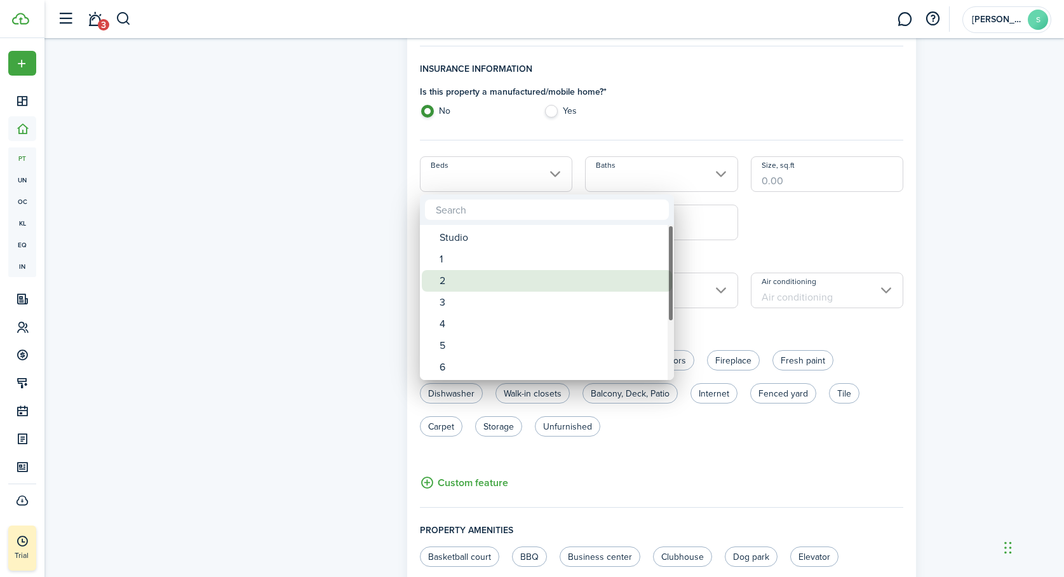
click at [470, 281] on div "2" at bounding box center [552, 281] width 225 height 22
type input "2"
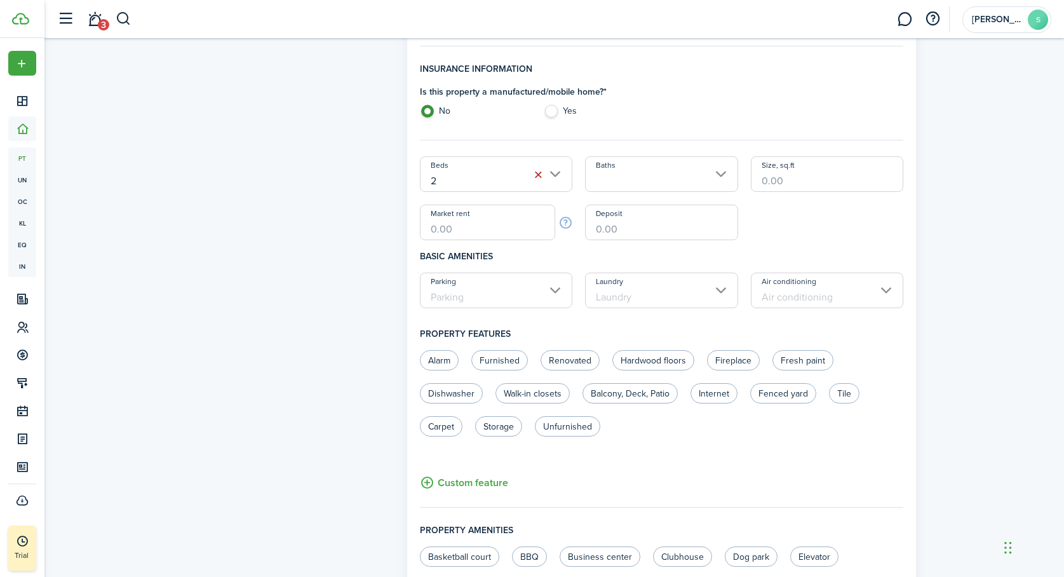
click at [717, 169] on input "Baths" at bounding box center [661, 174] width 153 height 36
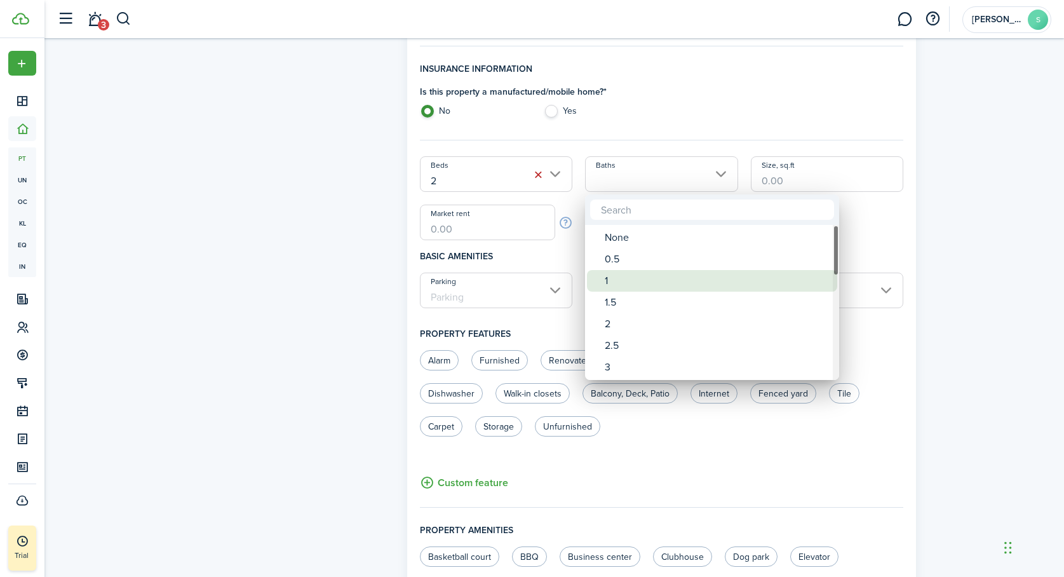
click at [623, 283] on div "1" at bounding box center [717, 281] width 225 height 22
type input "1"
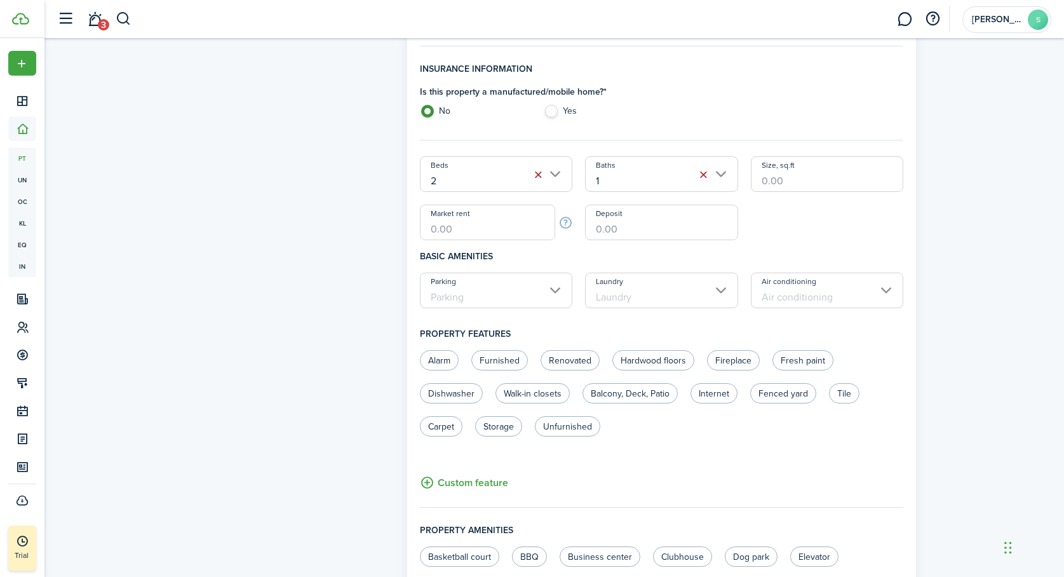
click at [784, 187] on input "Size, sq.ft" at bounding box center [827, 174] width 153 height 36
type input "1,054"
click at [425, 226] on input "Market rent" at bounding box center [488, 223] width 136 height 36
type input "$1,000.00"
click at [811, 246] on h4 "Basic amenities" at bounding box center [662, 256] width 484 height 32
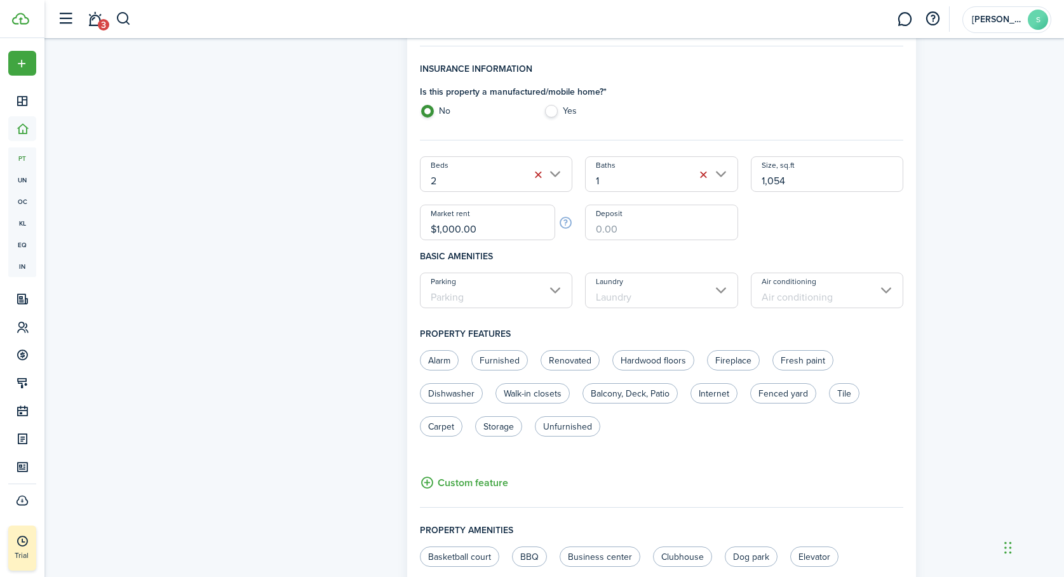
click at [550, 295] on input "Parking" at bounding box center [496, 291] width 153 height 36
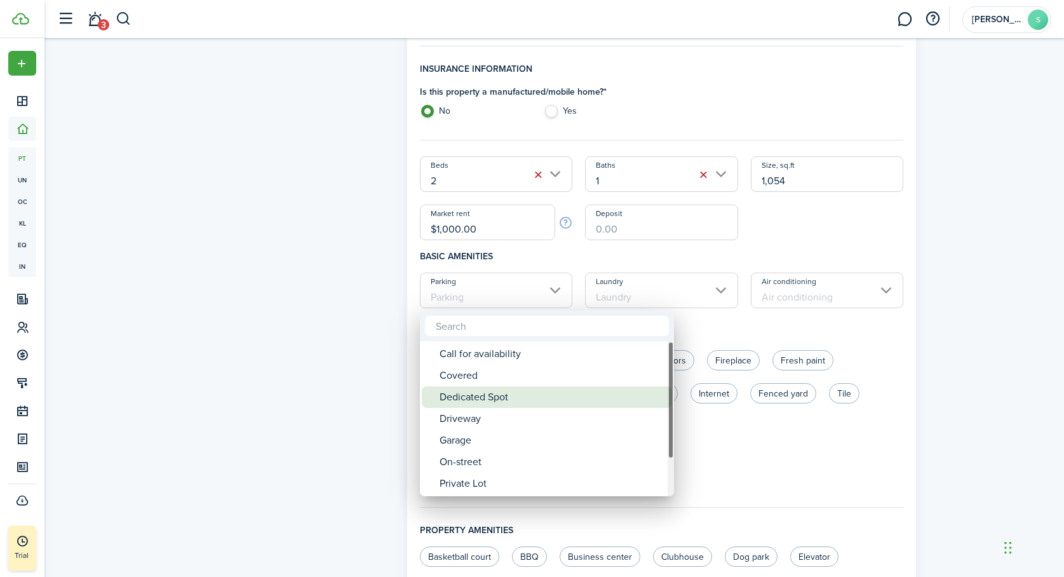
click at [510, 396] on div "Dedicated Spot" at bounding box center [552, 397] width 225 height 22
type input "Dedicated Spot"
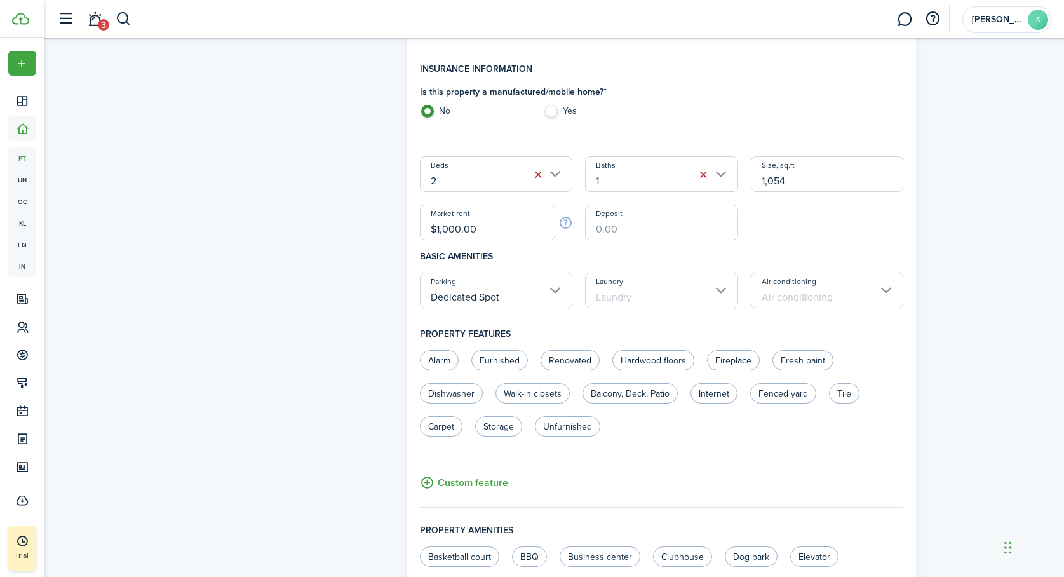
click at [724, 288] on input "Laundry" at bounding box center [661, 291] width 153 height 36
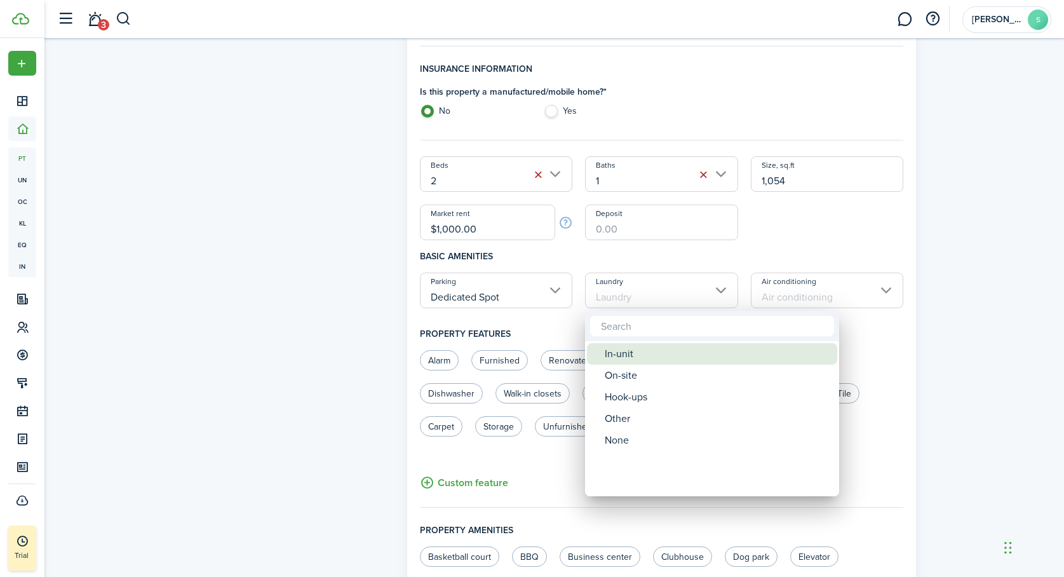
click at [662, 351] on div "In-unit" at bounding box center [717, 354] width 225 height 22
type input "In-unit"
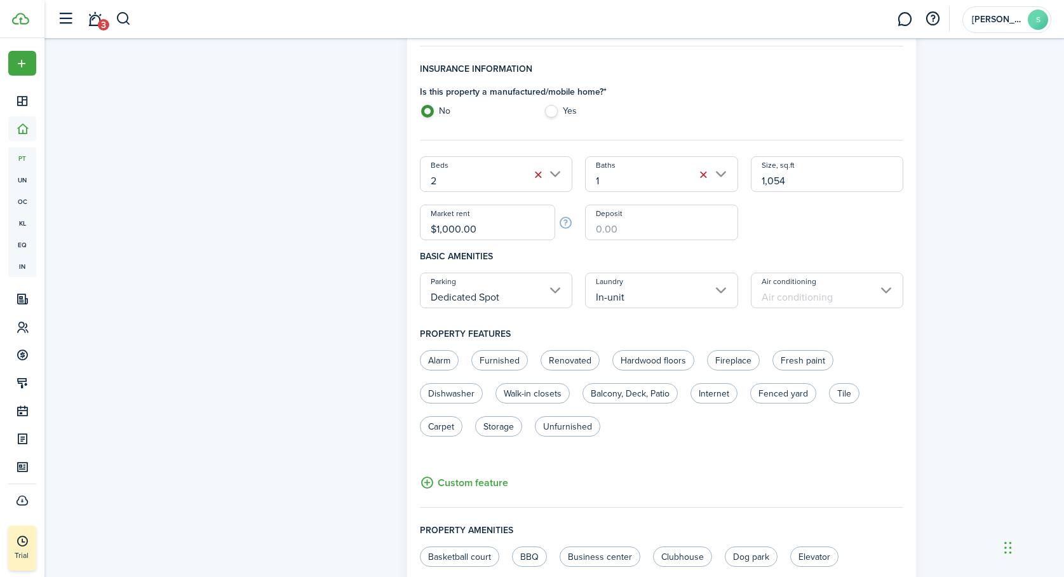
click at [879, 290] on input "Air conditioning" at bounding box center [827, 291] width 153 height 36
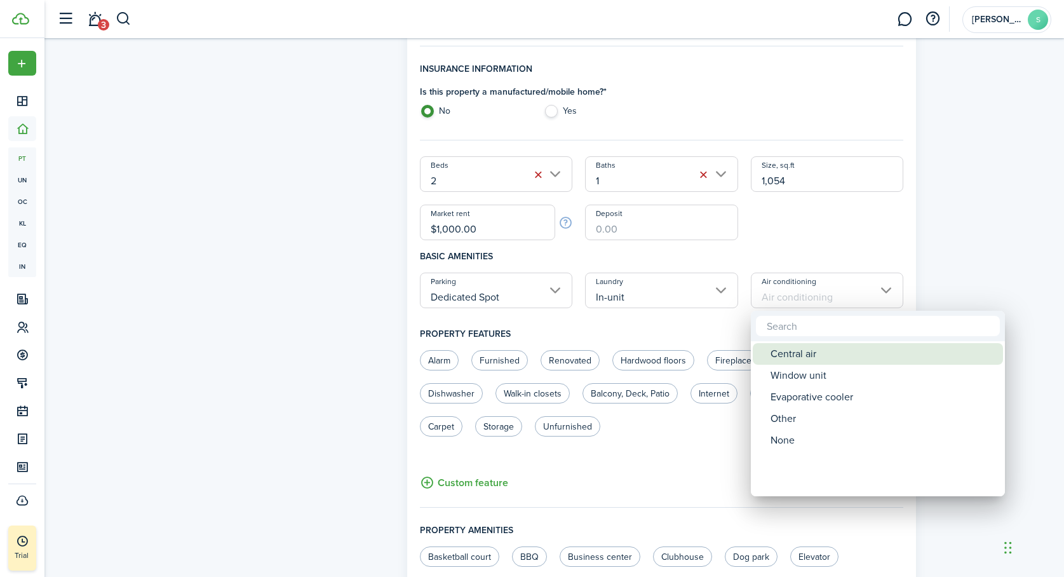
click at [804, 349] on div "Central air" at bounding box center [883, 354] width 225 height 22
type input "Central air"
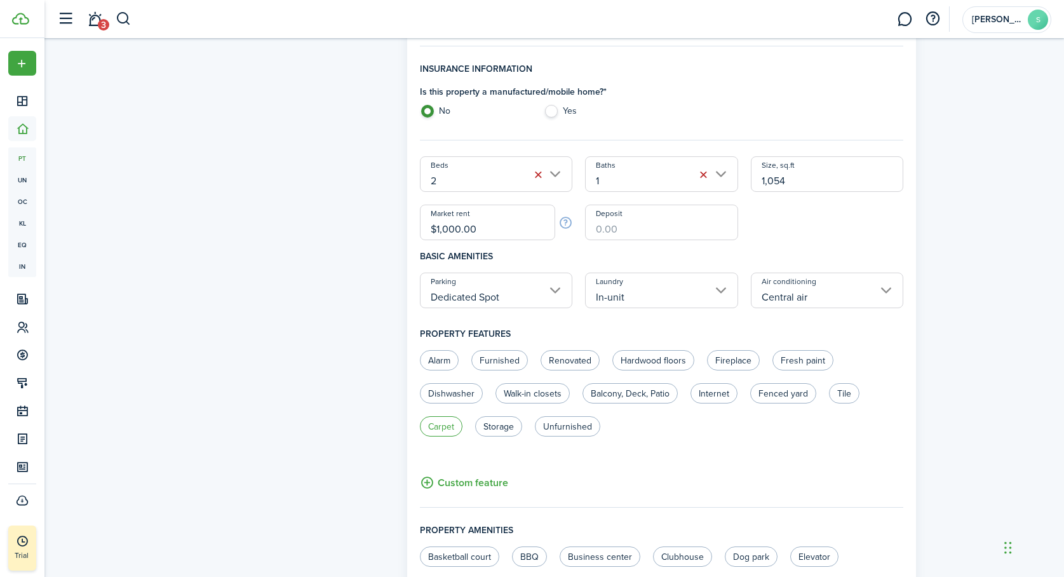
click at [442, 422] on label "Carpet" at bounding box center [441, 426] width 43 height 20
radio input "true"
click at [499, 427] on label "Storage" at bounding box center [498, 426] width 47 height 20
radio input "true"
click at [458, 393] on label "Dishwasher" at bounding box center [451, 393] width 63 height 20
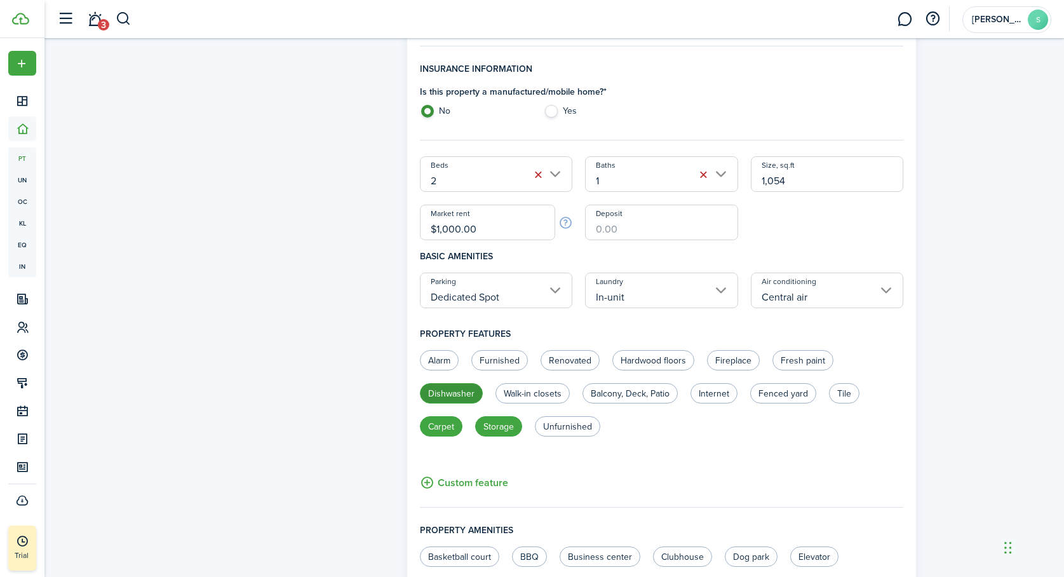
radio input "true"
click at [632, 396] on label "Balcony, Deck, Patio" at bounding box center [630, 393] width 95 height 20
radio input "true"
click at [719, 394] on label "Internet" at bounding box center [714, 393] width 47 height 20
radio input "true"
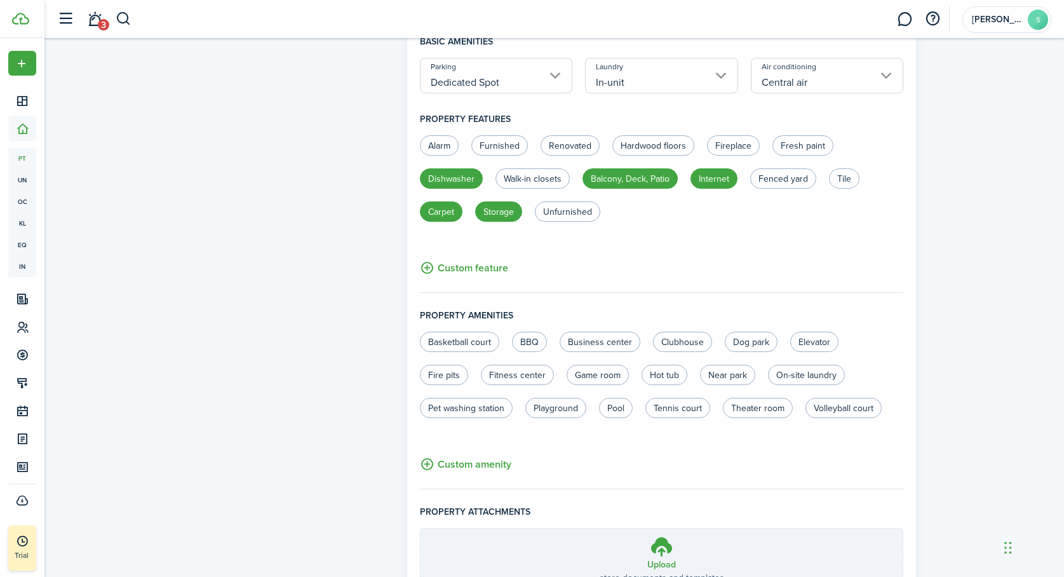
scroll to position [570, 0]
click at [682, 339] on label "Clubhouse" at bounding box center [682, 341] width 59 height 20
radio input "true"
click at [604, 336] on label "Business center" at bounding box center [600, 341] width 81 height 20
radio input "true"
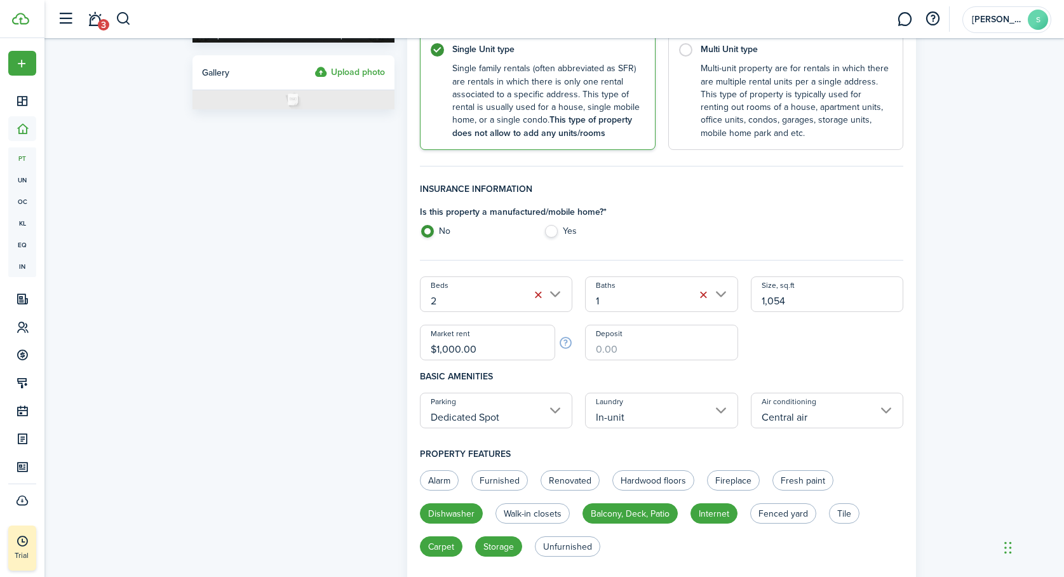
scroll to position [234, 0]
drag, startPoint x: 484, startPoint y: 350, endPoint x: 417, endPoint y: 352, distance: 66.1
click at [417, 352] on div "Market rent $1,000.00" at bounding box center [497, 343] width 166 height 36
drag, startPoint x: 468, startPoint y: 354, endPoint x: 405, endPoint y: 353, distance: 62.3
click at [405, 353] on div "General information Property name Rossmoor Year built 1966 [GEOGRAPHIC_DATA] ad…" at bounding box center [662, 401] width 522 height 1180
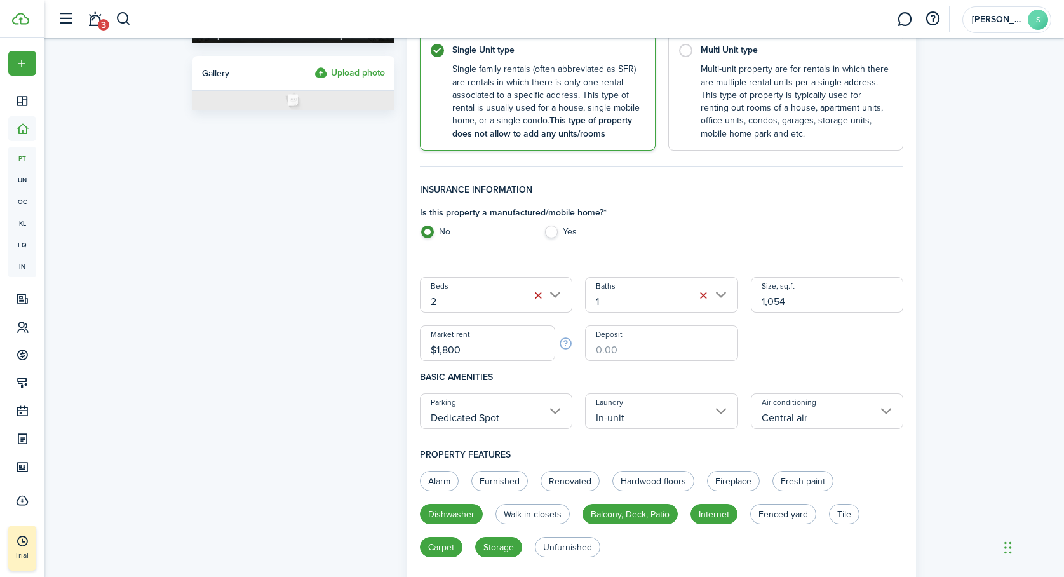
type input "$1,800.00"
click at [827, 355] on div "Beds 2 Baths 1 Size, sq.ft 1,054 Market rent $1,800.00 Deposit" at bounding box center [662, 319] width 497 height 84
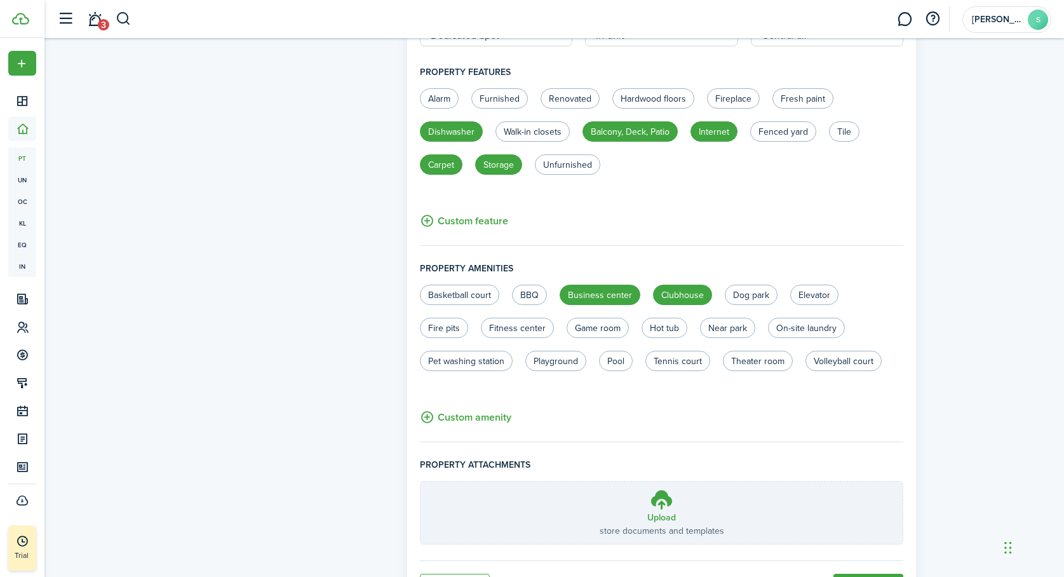
scroll to position [681, 0]
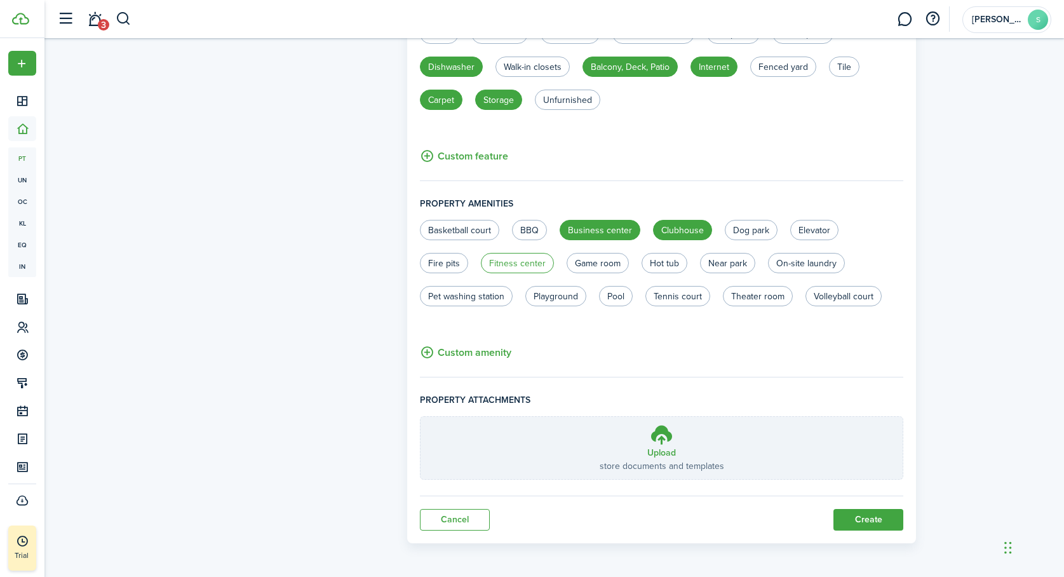
click at [520, 262] on label "Fitness center" at bounding box center [517, 263] width 73 height 20
radio input "true"
click at [566, 294] on label "Playground" at bounding box center [555, 296] width 61 height 20
radio input "true"
click at [616, 295] on label "Pool" at bounding box center [616, 296] width 34 height 20
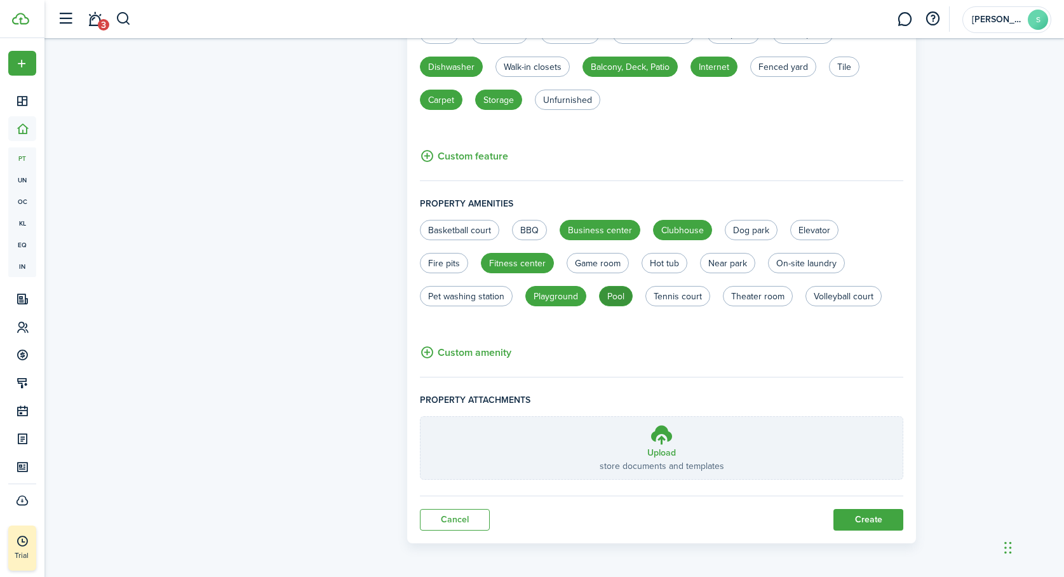
radio input "true"
click at [670, 294] on label "Tennis court" at bounding box center [678, 296] width 65 height 20
radio input "true"
click at [746, 298] on label "Theater room" at bounding box center [758, 296] width 70 height 20
radio input "true"
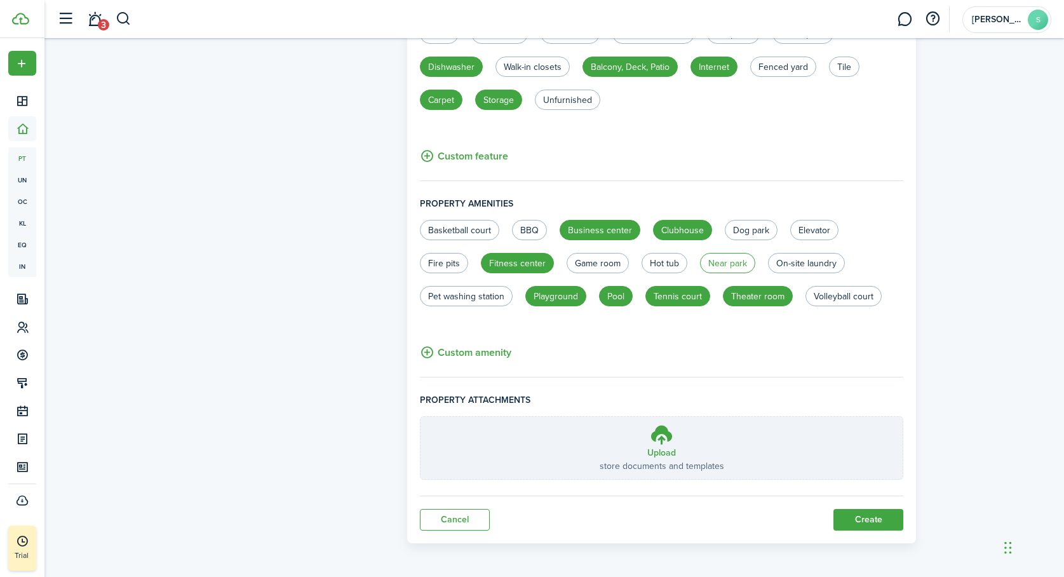
click at [730, 258] on label "Near park" at bounding box center [727, 263] width 55 height 20
radio input "true"
click at [800, 261] on label "On-site laundry" at bounding box center [806, 263] width 77 height 20
radio input "true"
click at [868, 513] on button "Create" at bounding box center [869, 520] width 70 height 22
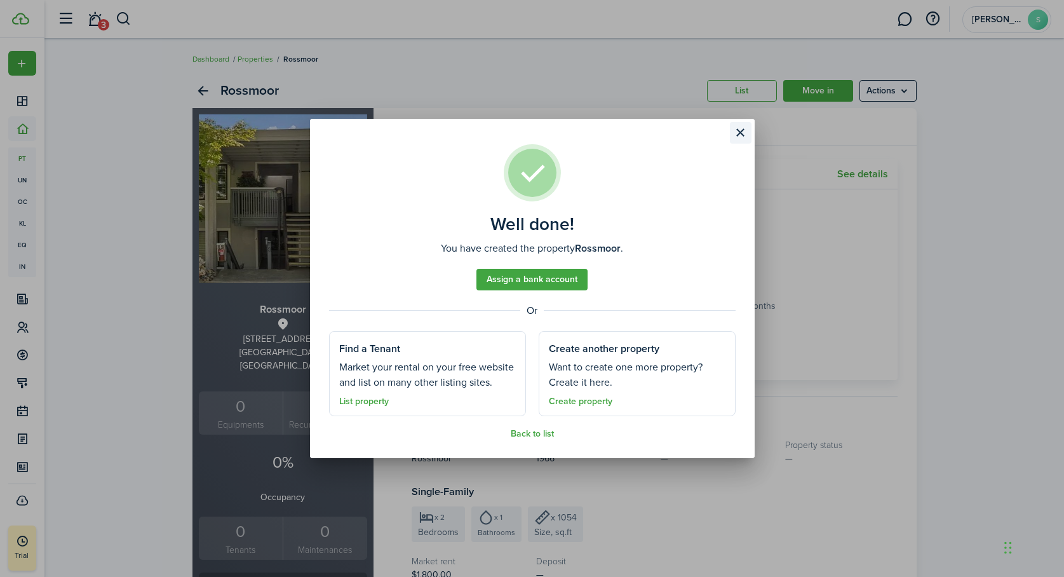
click at [743, 129] on button "Close modal" at bounding box center [741, 133] width 22 height 22
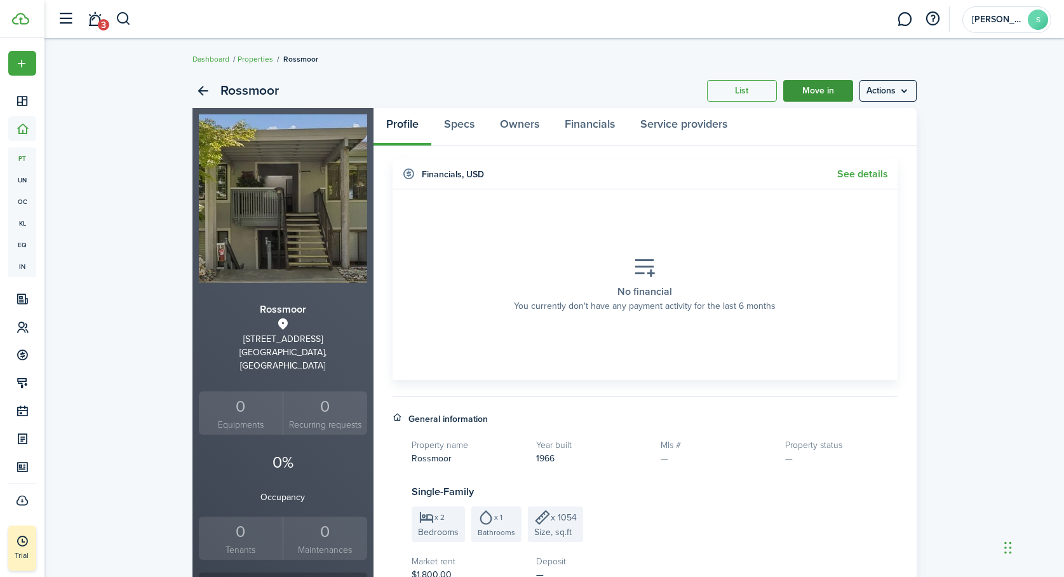
click at [819, 88] on link "Move in" at bounding box center [818, 91] width 70 height 22
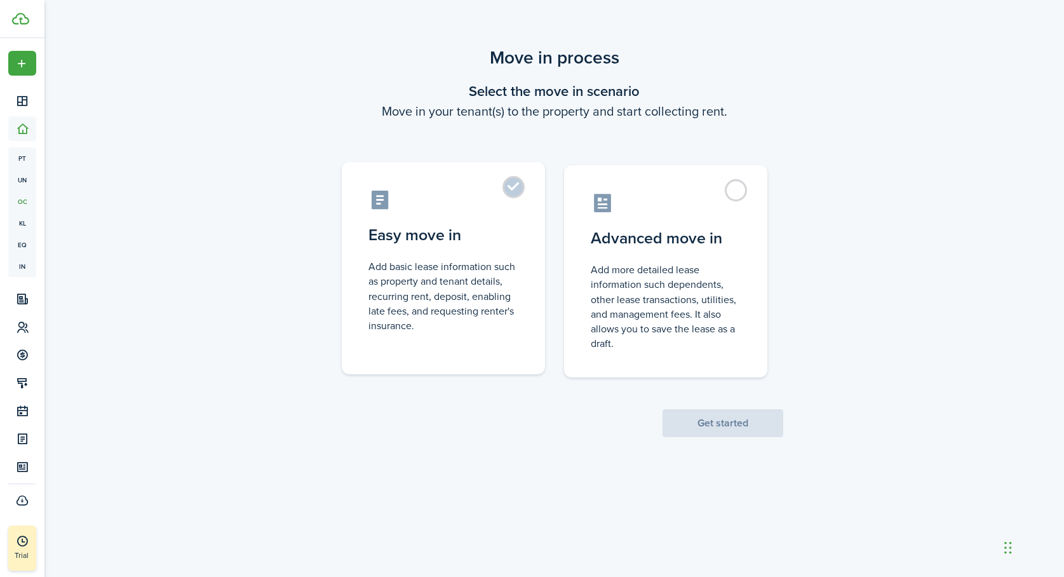
click at [510, 186] on label "Easy move in Add basic lease information such as property and tenant details, r…" at bounding box center [443, 268] width 203 height 212
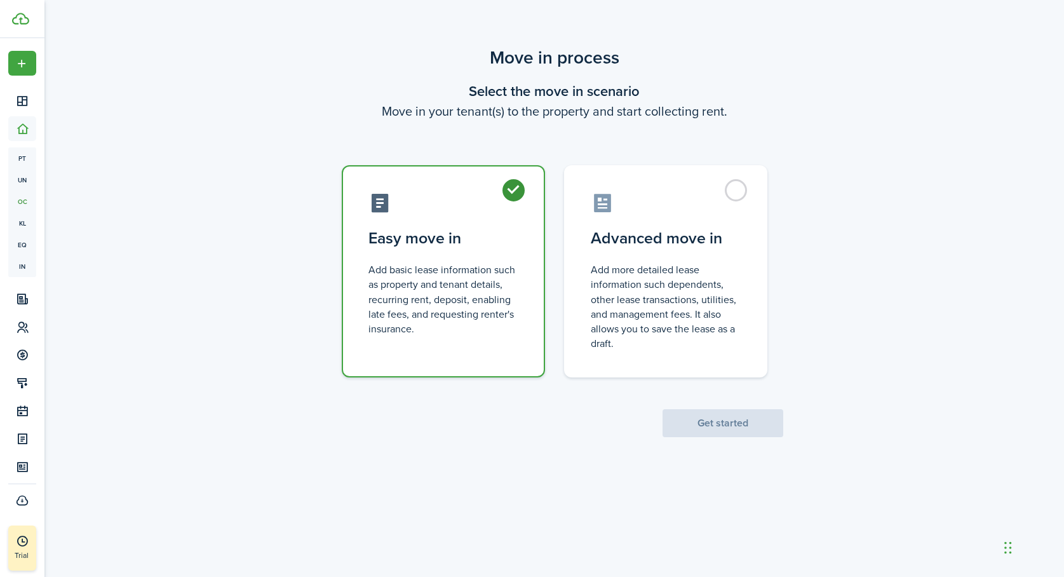
radio input "true"
click at [715, 424] on button "Get started" at bounding box center [723, 423] width 121 height 28
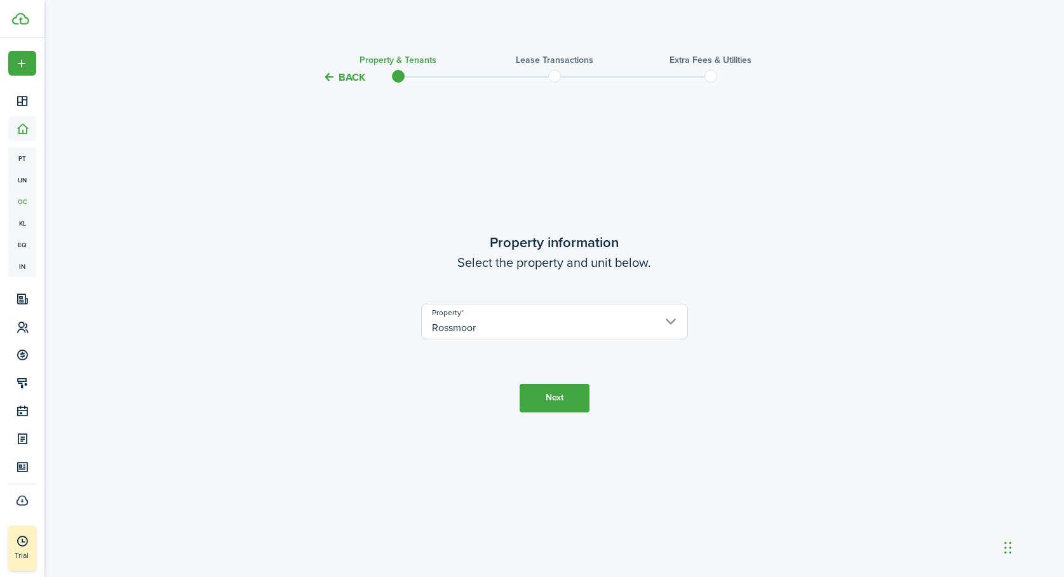
click at [556, 395] on button "Next" at bounding box center [555, 398] width 70 height 29
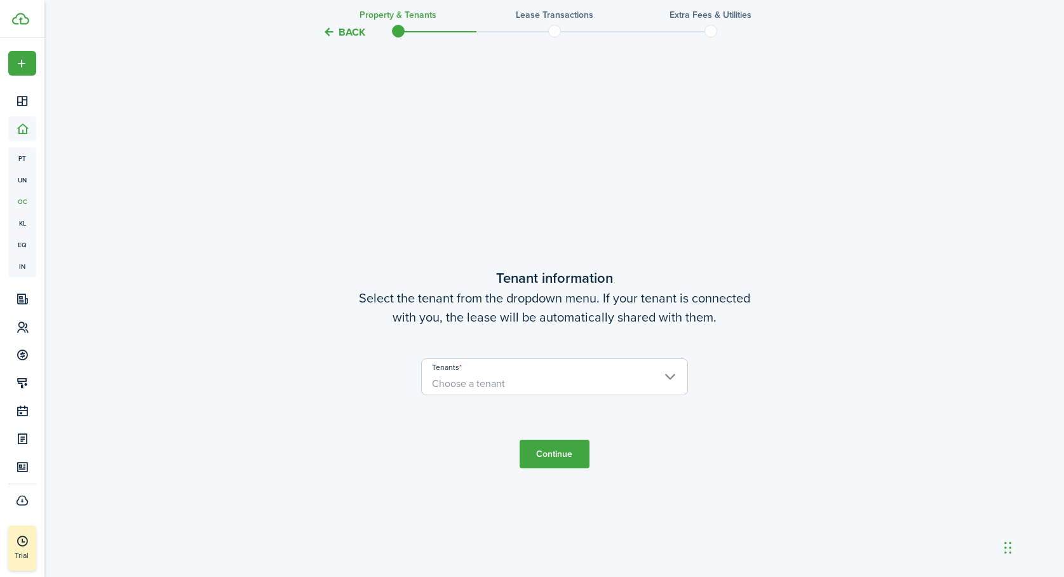
scroll to position [492, 0]
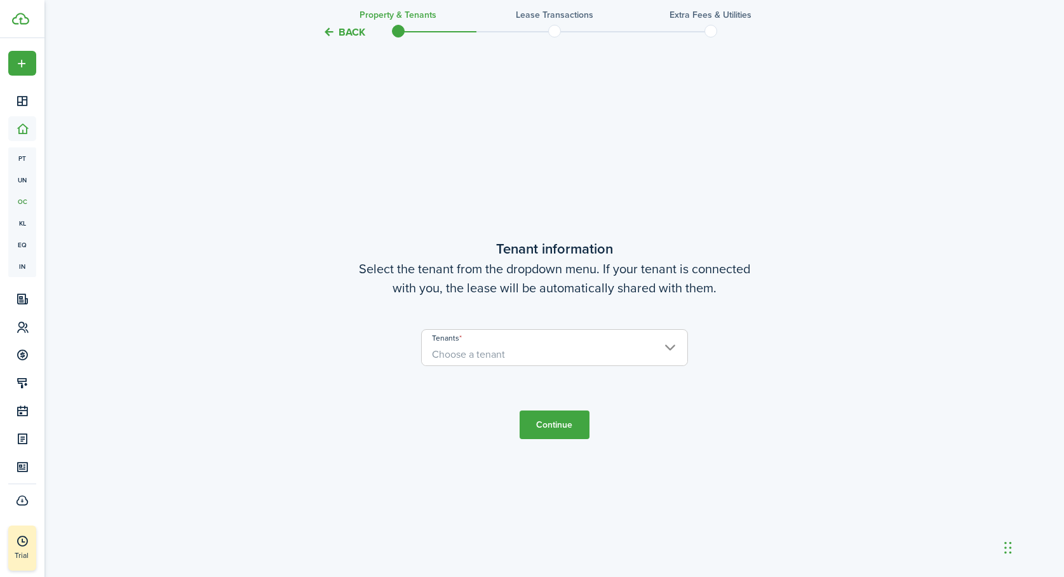
click at [553, 353] on span "Choose a tenant" at bounding box center [555, 355] width 266 height 22
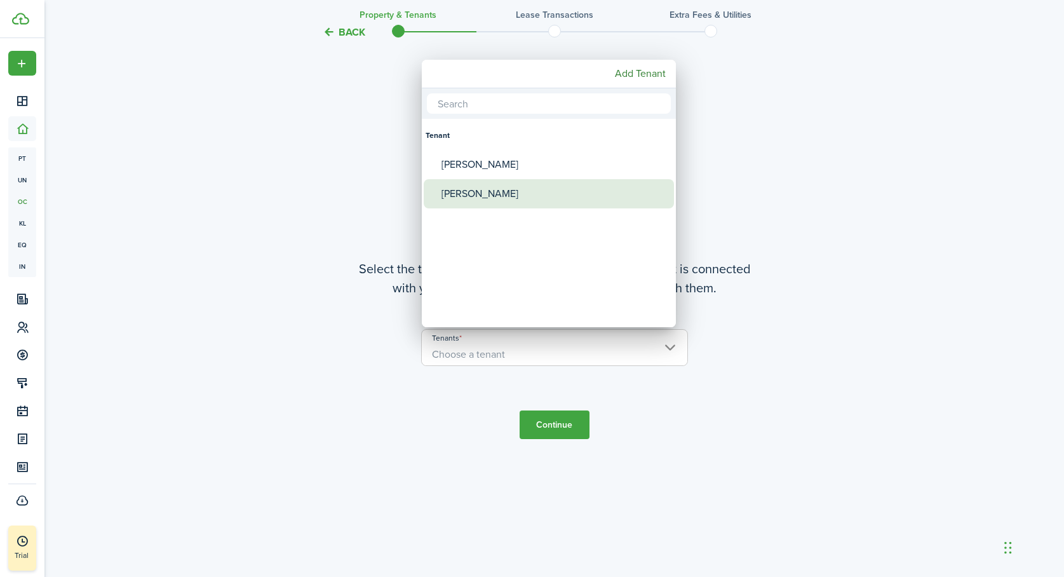
click at [497, 191] on div "[PERSON_NAME]" at bounding box center [554, 193] width 225 height 29
type input "[PERSON_NAME]"
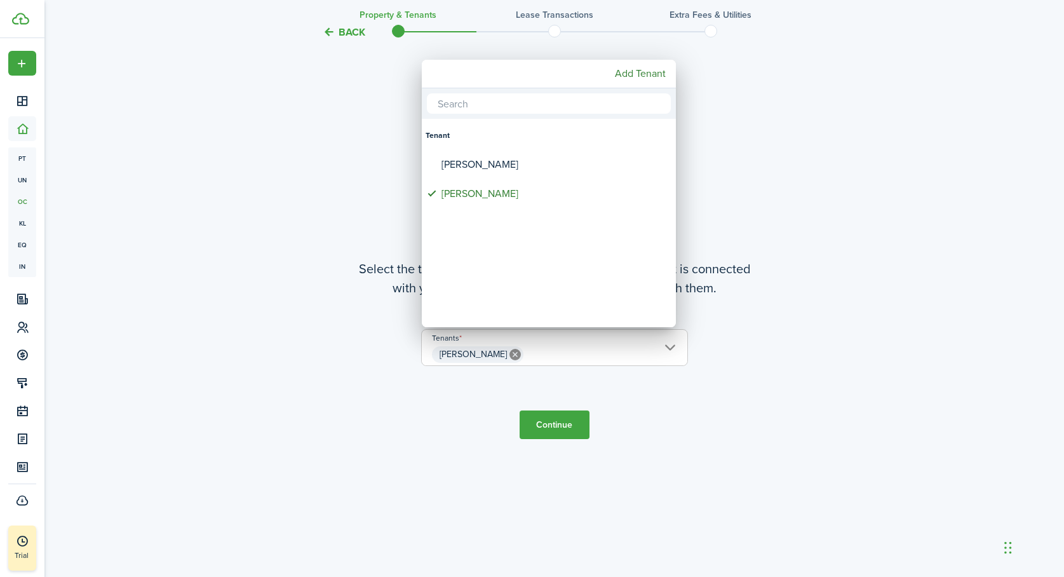
click at [546, 423] on div at bounding box center [532, 288] width 1268 height 780
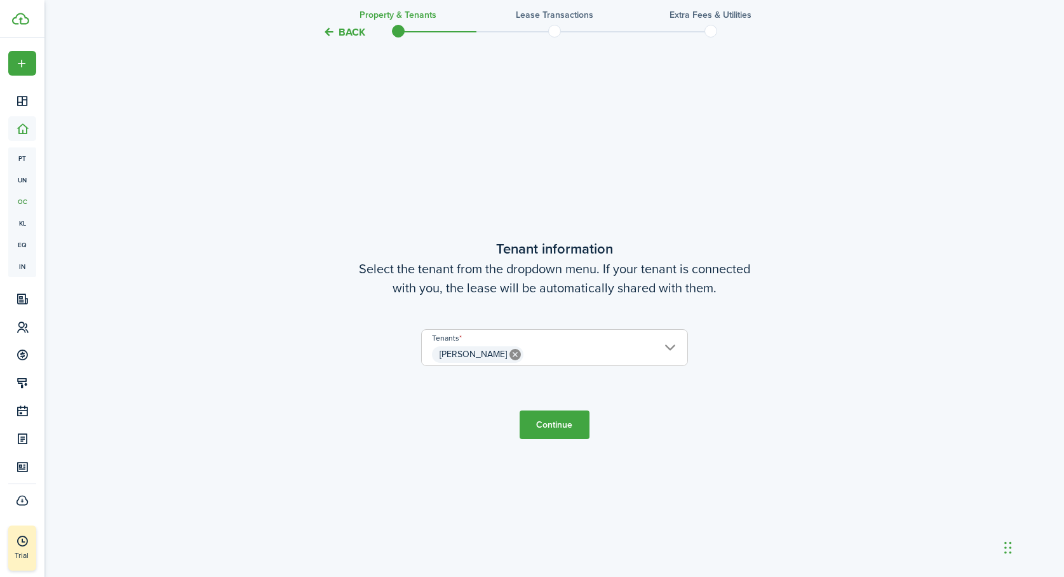
click at [564, 427] on button "Continue" at bounding box center [555, 424] width 70 height 29
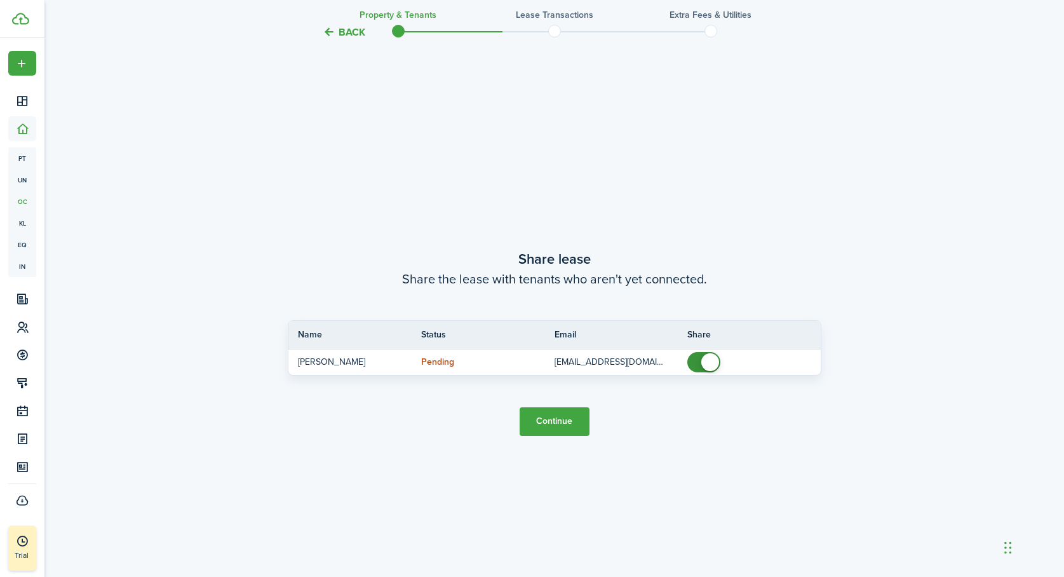
scroll to position [1069, 0]
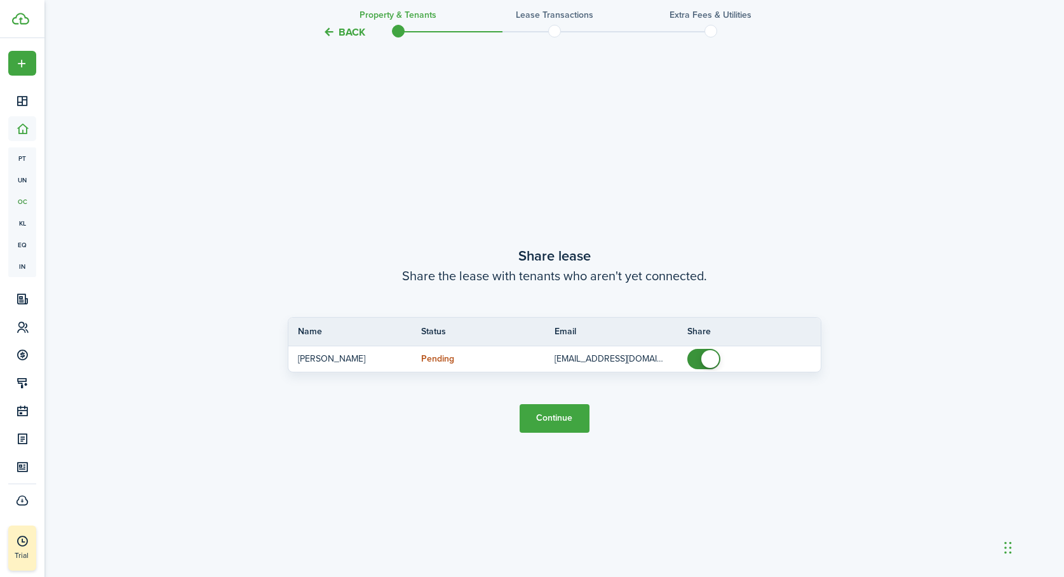
click at [562, 417] on button "Continue" at bounding box center [555, 418] width 70 height 29
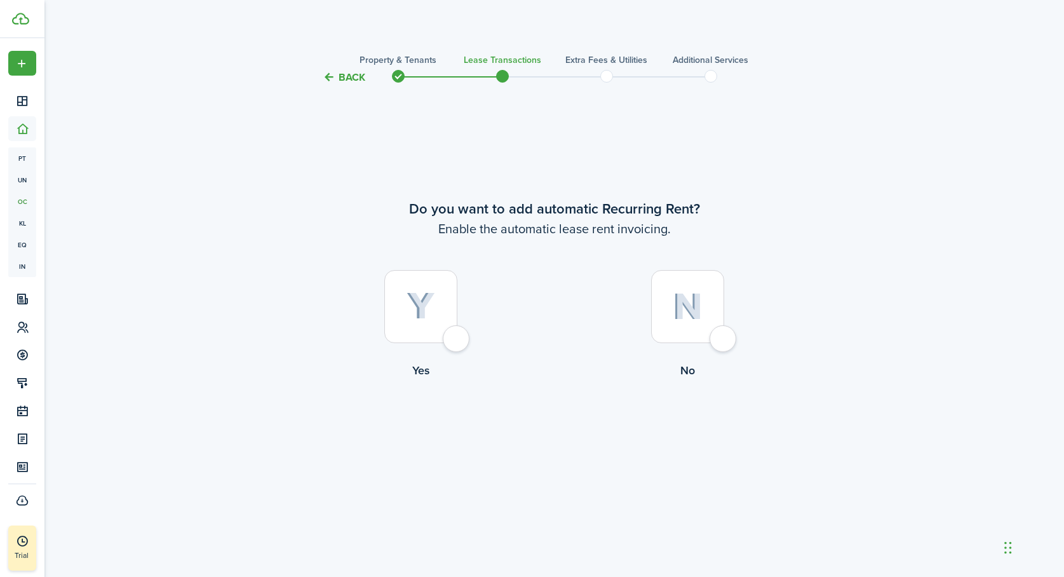
click at [455, 337] on div at bounding box center [420, 306] width 73 height 73
click at [724, 334] on div at bounding box center [687, 306] width 73 height 73
radio input "false"
radio input "true"
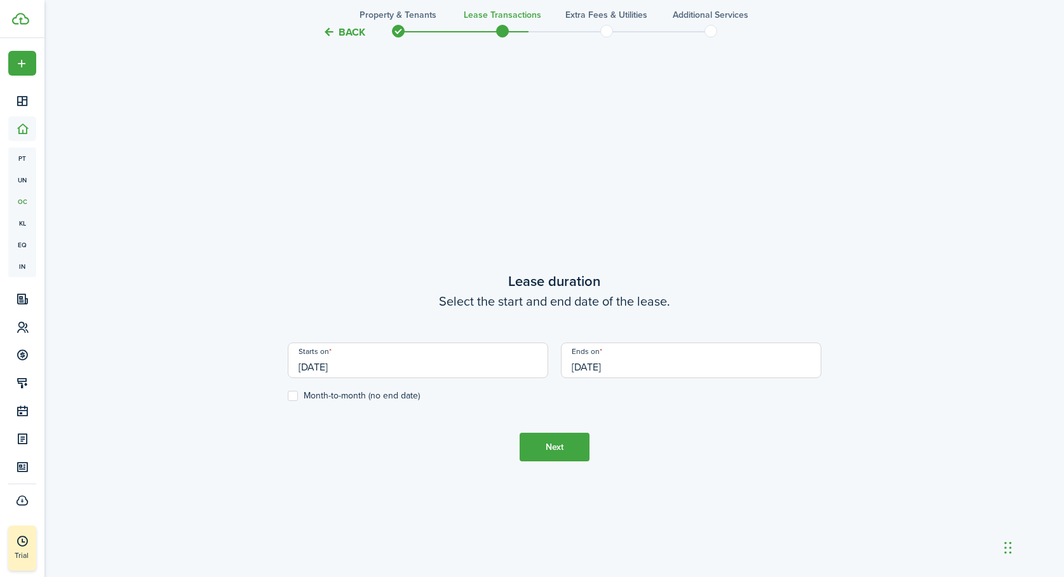
scroll to position [492, 0]
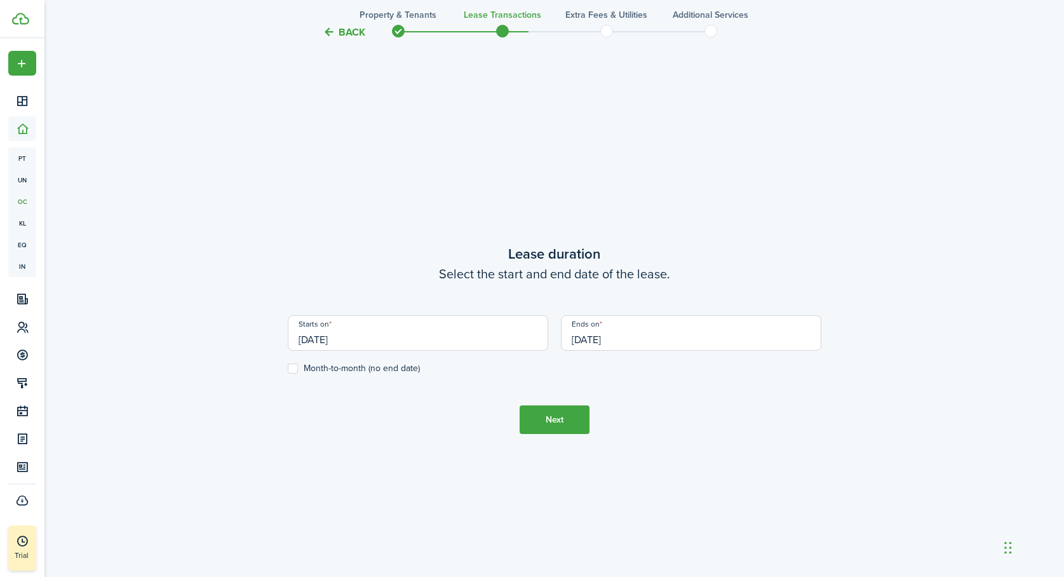
click at [349, 339] on input "[DATE]" at bounding box center [418, 333] width 261 height 36
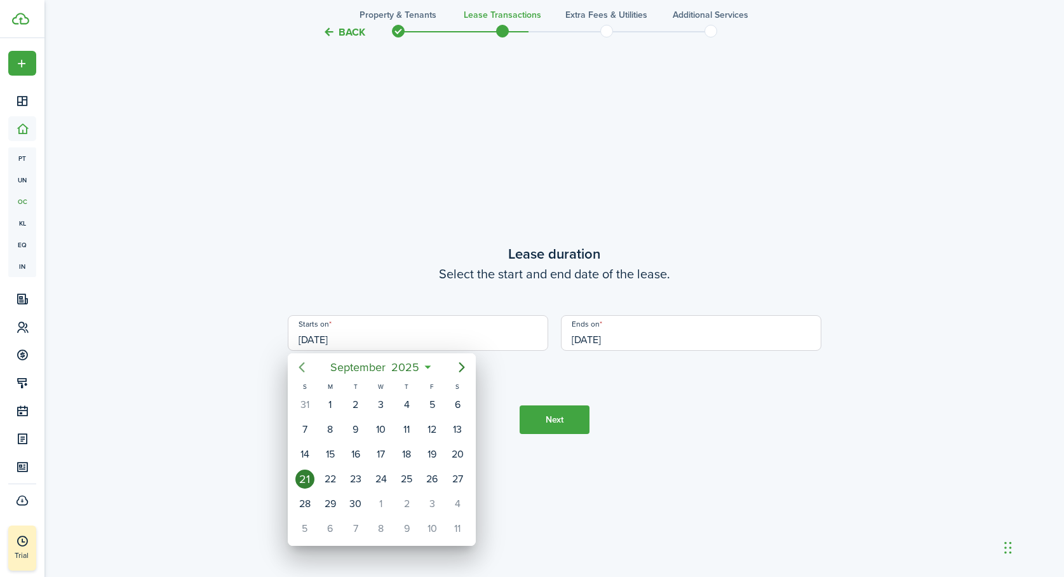
click at [301, 365] on icon "Previous page" at bounding box center [302, 367] width 6 height 10
click at [303, 400] on div "1" at bounding box center [304, 404] width 19 height 19
type input "[DATE]"
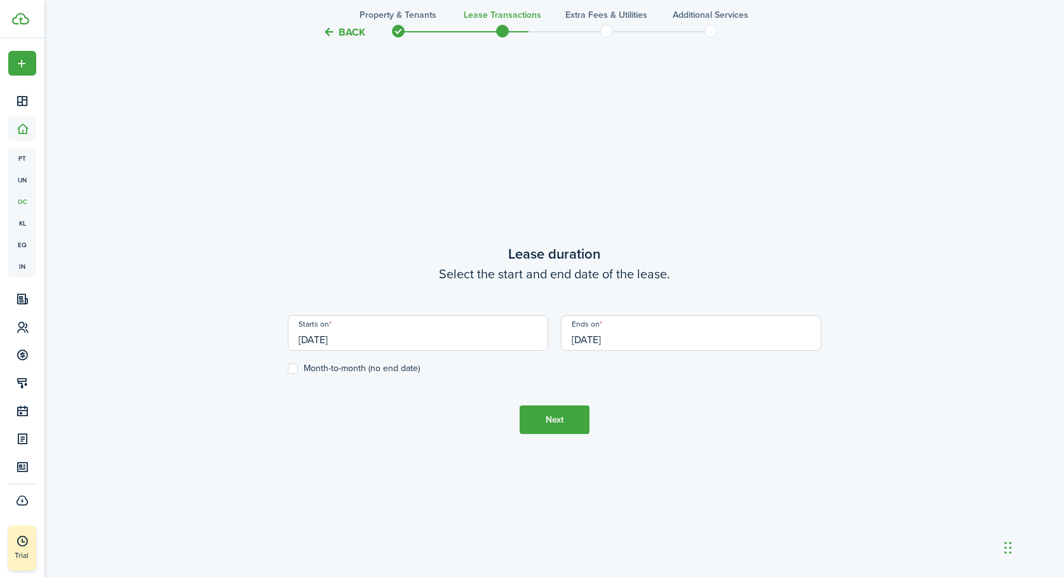
click at [290, 368] on label "Month-to-month (no end date)" at bounding box center [354, 368] width 132 height 10
click at [288, 369] on input "Month-to-month (no end date)" at bounding box center [287, 369] width 1 height 1
checkbox input "true"
click at [564, 416] on button "Next" at bounding box center [555, 419] width 70 height 29
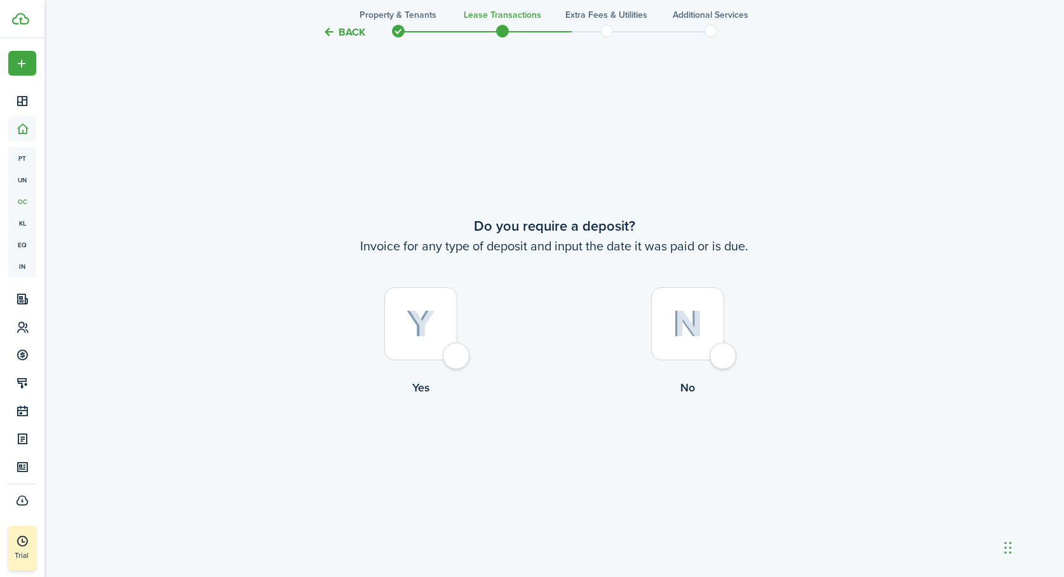
scroll to position [1069, 0]
click at [724, 355] on div at bounding box center [687, 323] width 73 height 73
radio input "true"
click at [564, 444] on button "Continue" at bounding box center [555, 448] width 70 height 29
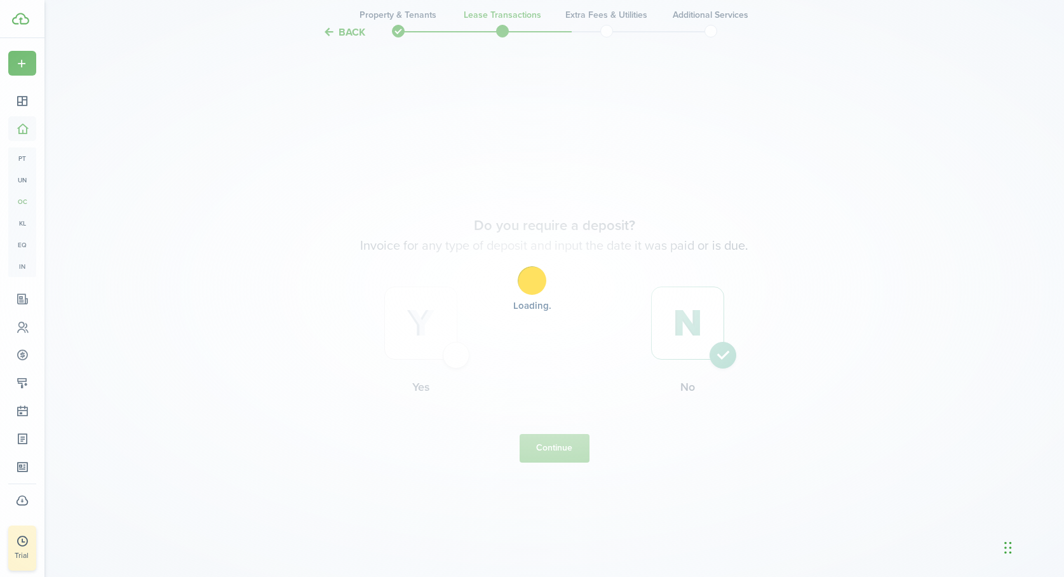
scroll to position [0, 0]
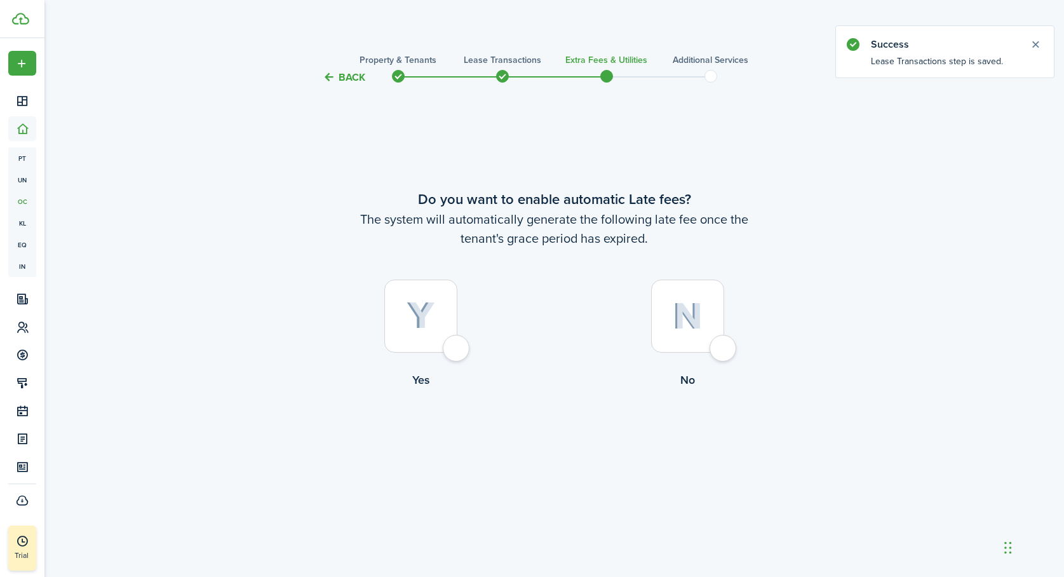
click at [722, 344] on div at bounding box center [687, 316] width 73 height 73
radio input "true"
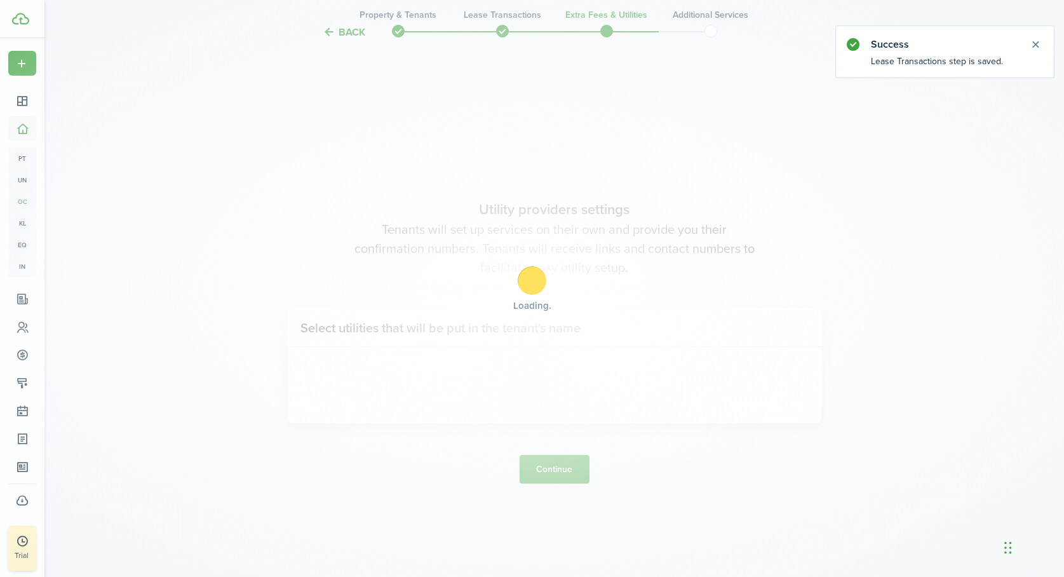
scroll to position [492, 0]
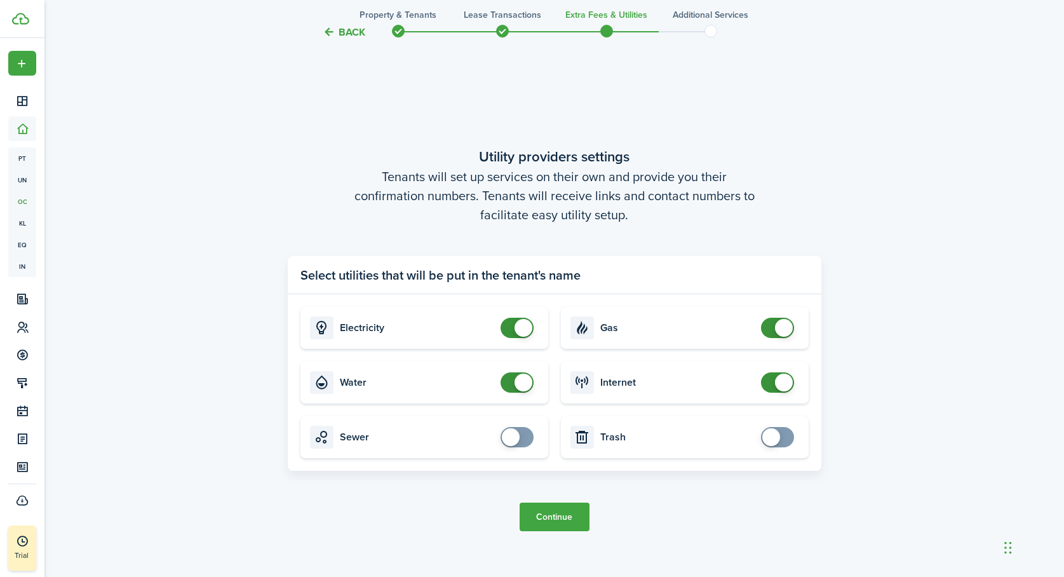
checkbox input "true"
click at [524, 436] on span at bounding box center [517, 437] width 13 height 20
checkbox input "true"
click at [782, 437] on span at bounding box center [777, 437] width 13 height 20
checkbox input "false"
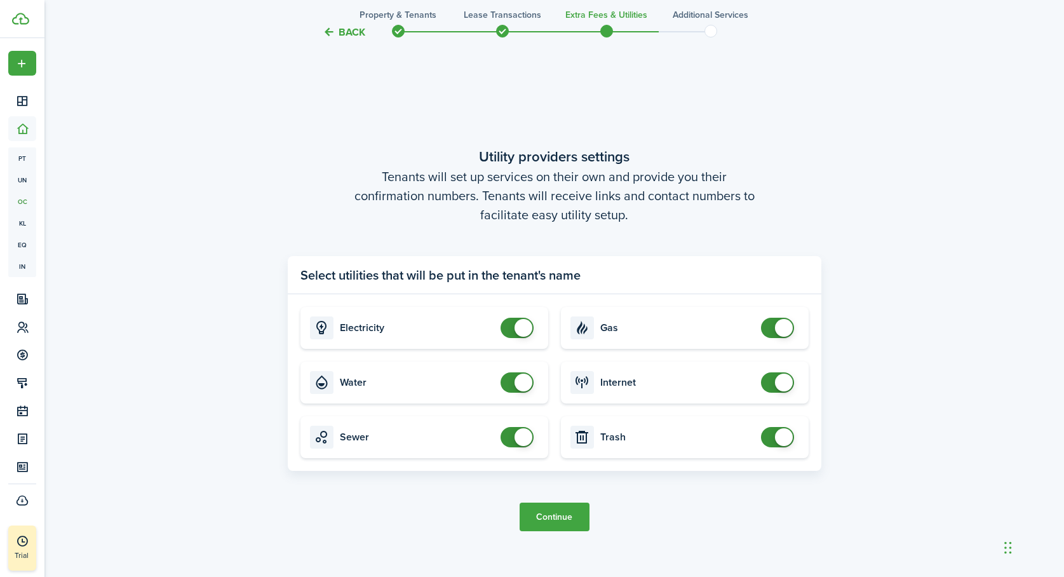
click at [514, 331] on span at bounding box center [517, 328] width 13 height 20
checkbox input "false"
click at [511, 431] on span at bounding box center [517, 437] width 13 height 20
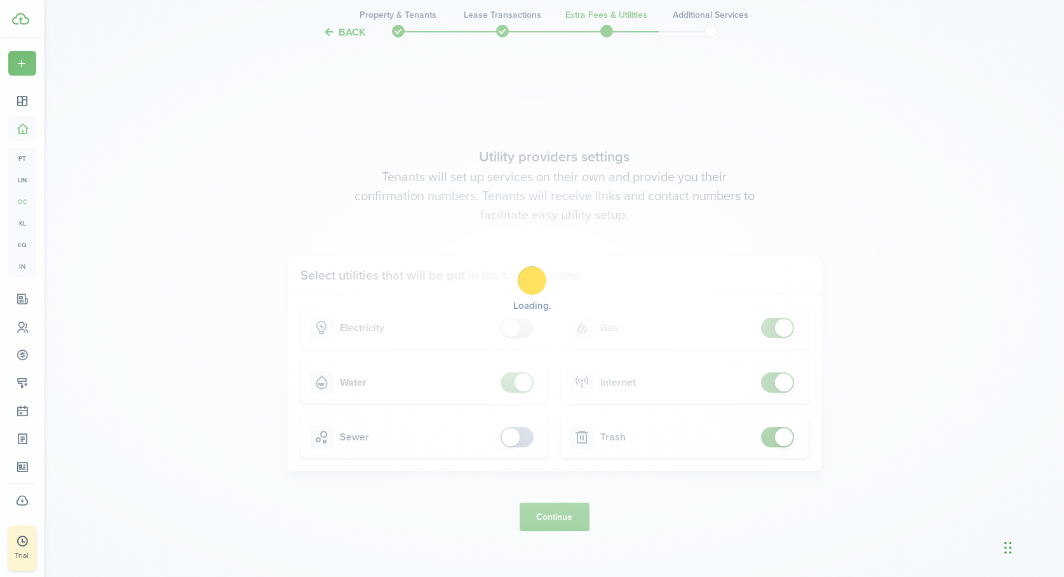
checkbox input "false"
click at [511, 383] on span at bounding box center [517, 382] width 13 height 20
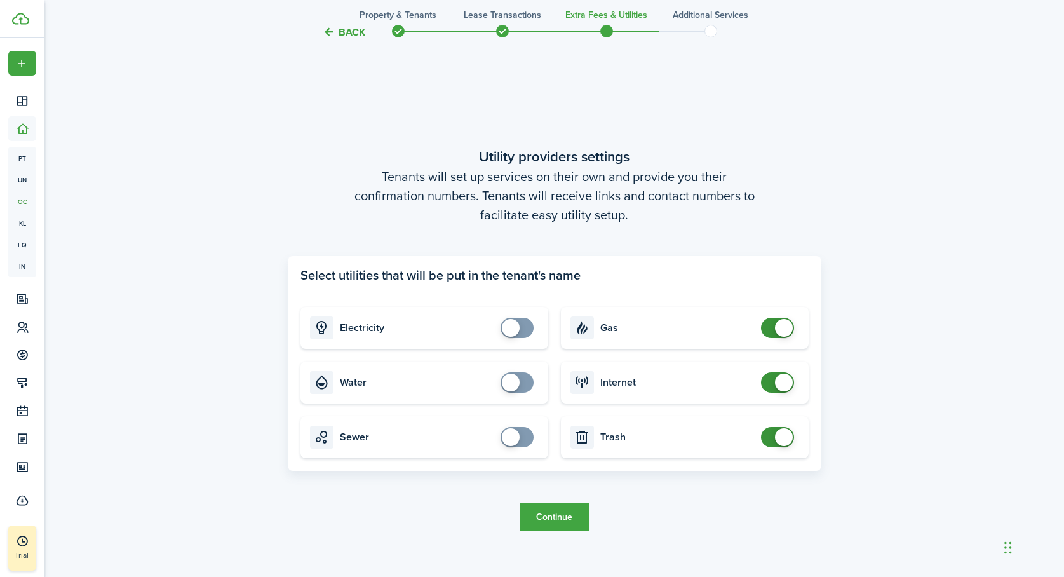
checkbox input "false"
click at [782, 331] on span at bounding box center [784, 328] width 18 height 18
checkbox input "false"
click at [771, 382] on span at bounding box center [777, 382] width 13 height 20
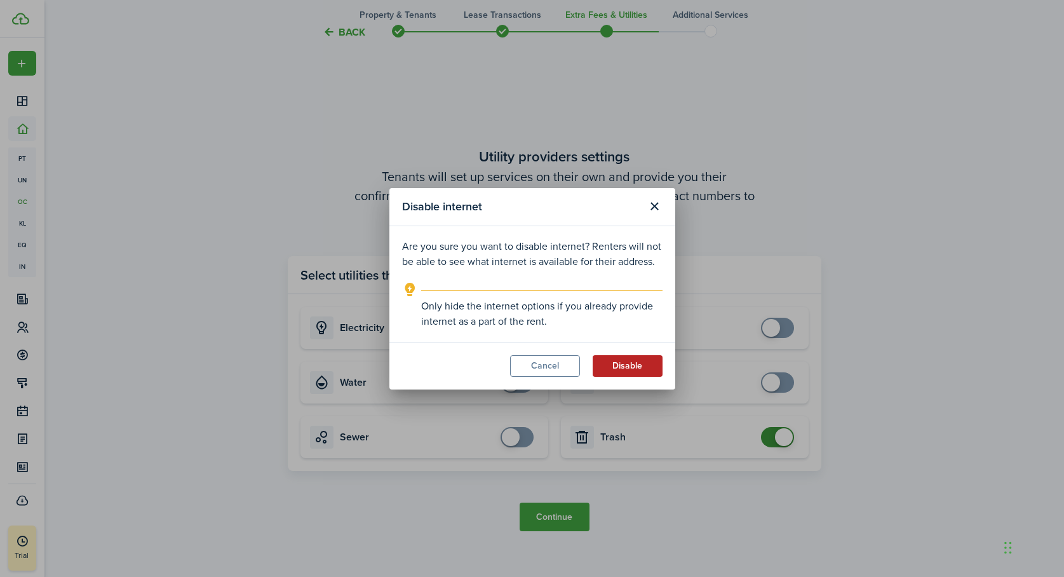
click at [628, 367] on button "Disable" at bounding box center [628, 366] width 70 height 22
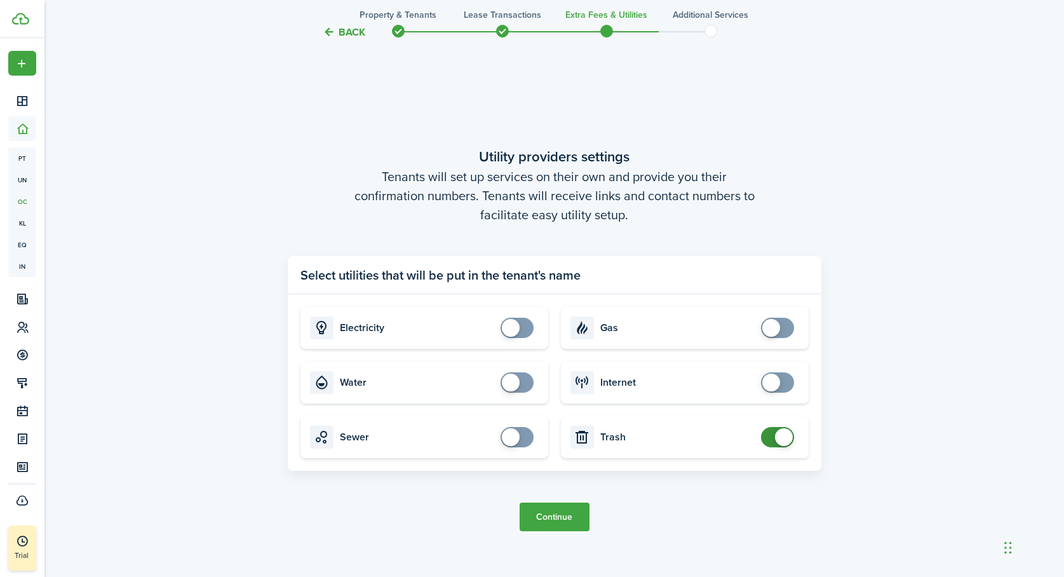
checkbox input "false"
click at [771, 446] on span at bounding box center [777, 437] width 13 height 20
click at [555, 518] on button "Continue" at bounding box center [555, 517] width 70 height 29
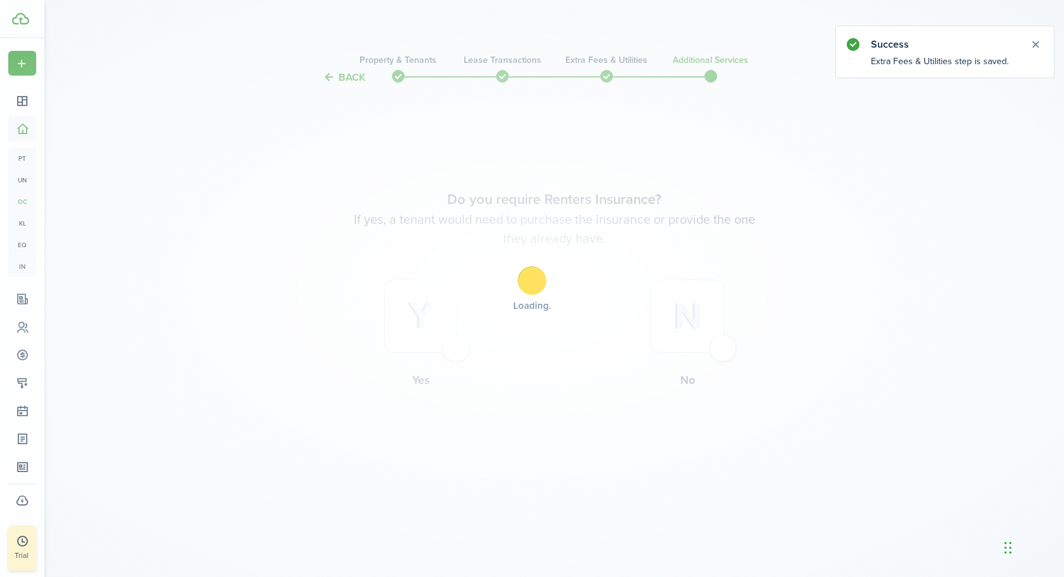
scroll to position [0, 0]
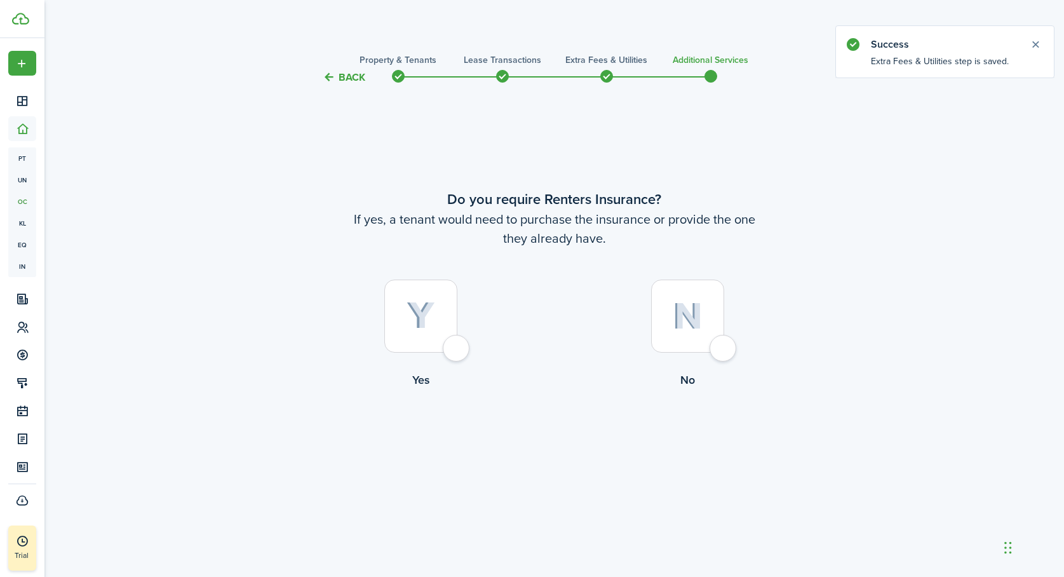
click at [721, 347] on div at bounding box center [687, 316] width 73 height 73
radio input "true"
click at [557, 444] on button "Complete move in" at bounding box center [554, 440] width 93 height 29
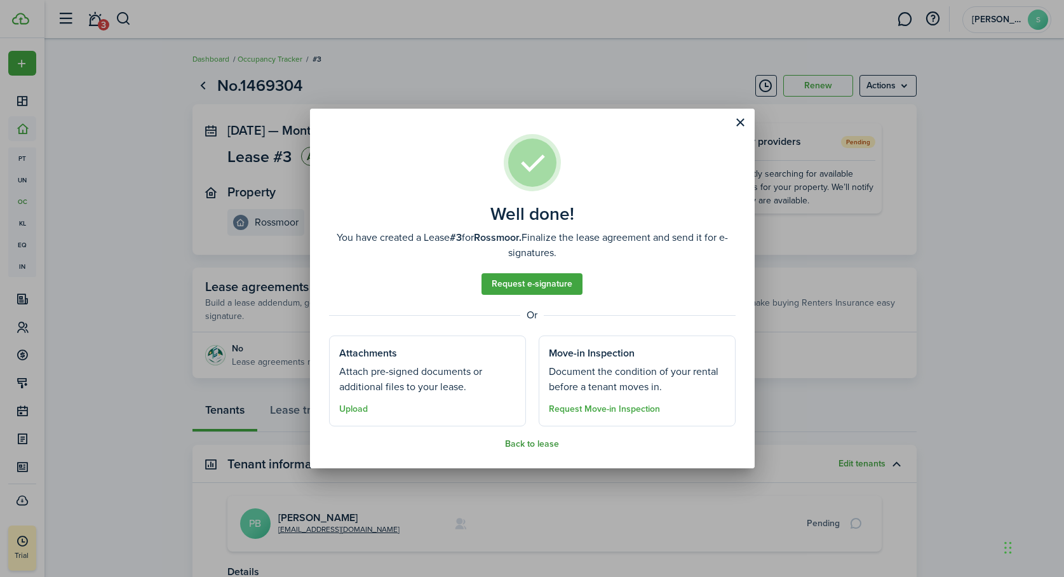
click at [539, 444] on button "Back to lease" at bounding box center [532, 444] width 54 height 10
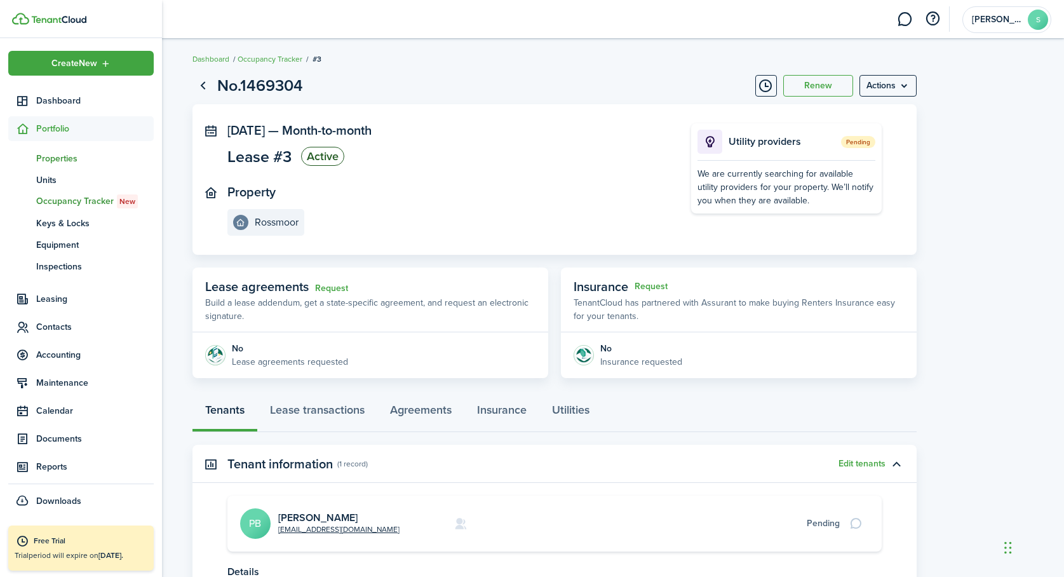
click at [52, 159] on span "Properties" at bounding box center [95, 158] width 118 height 13
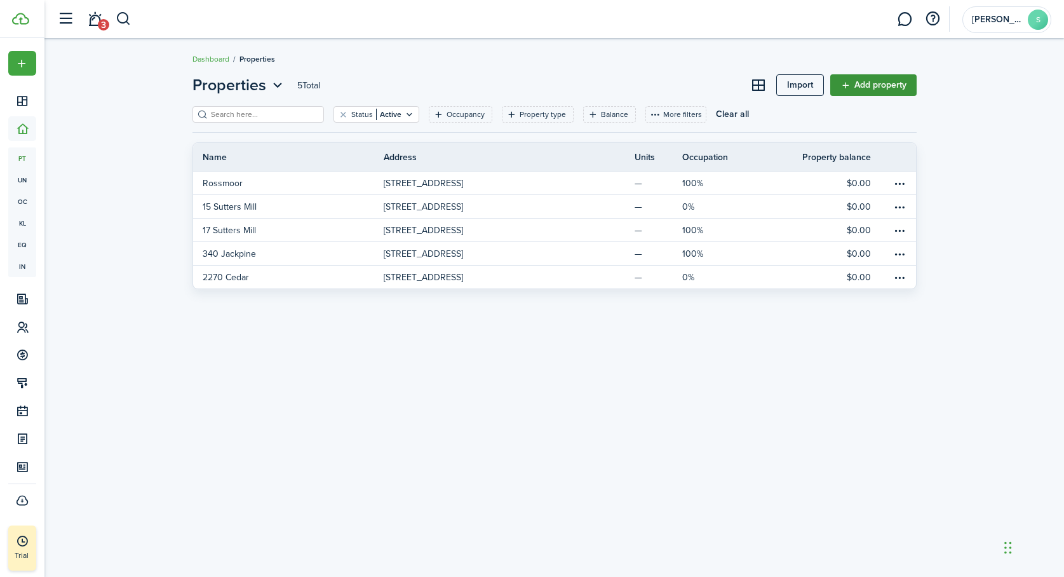
click at [869, 82] on link "Add property" at bounding box center [873, 85] width 86 height 22
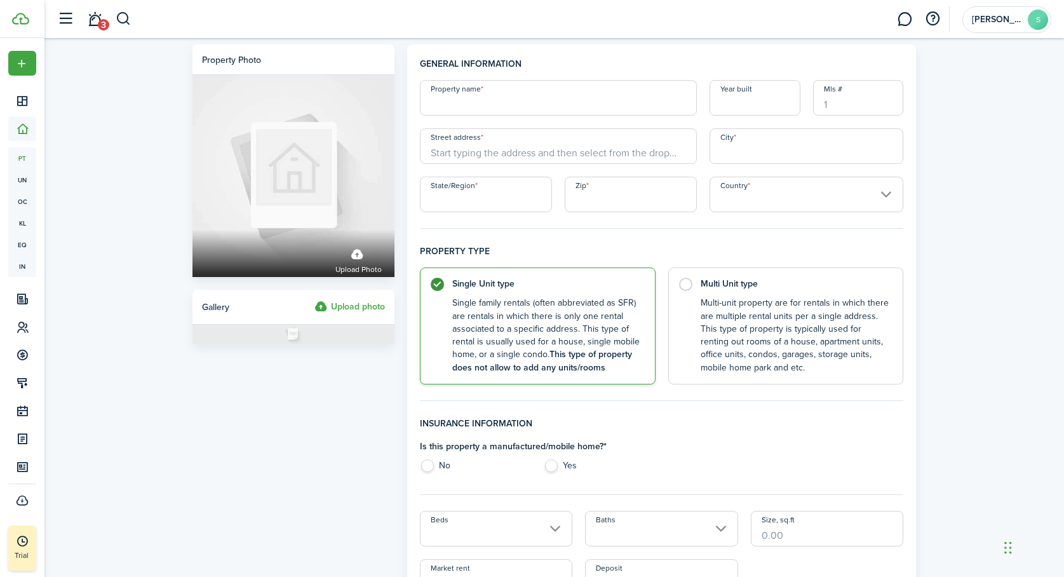
click at [471, 102] on input "Property name" at bounding box center [558, 98] width 277 height 36
type input "Round House"
click at [443, 147] on input "Street address" at bounding box center [558, 146] width 277 height 36
type input "1"
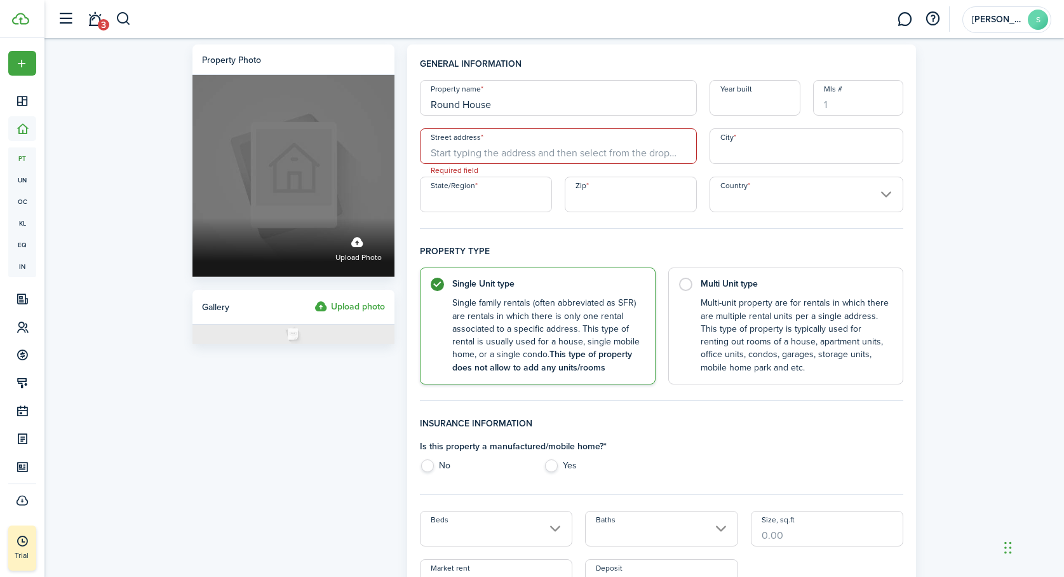
drag, startPoint x: 496, startPoint y: 103, endPoint x: 394, endPoint y: 105, distance: 102.3
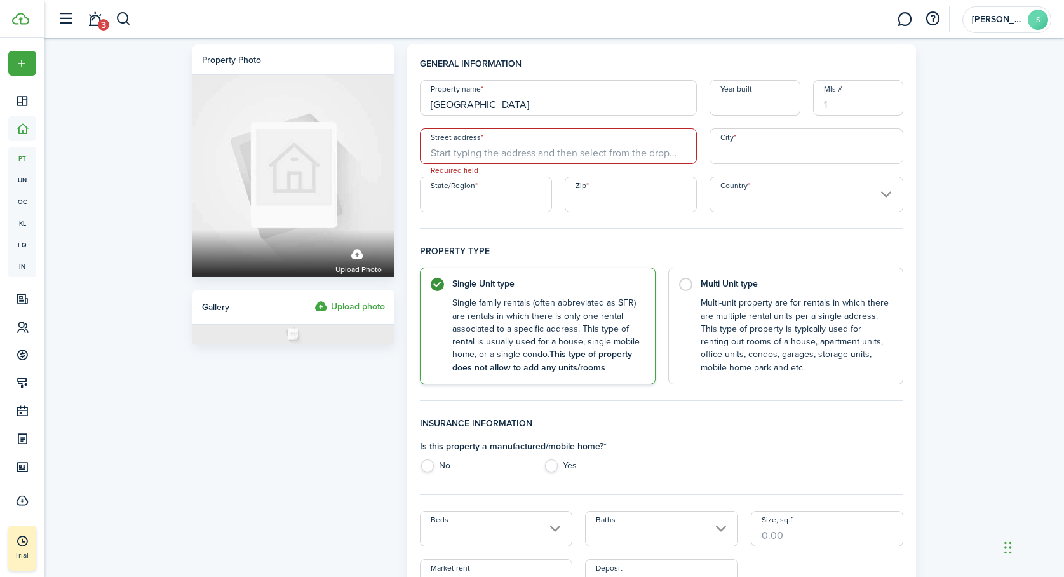
type input "[GEOGRAPHIC_DATA]"
click at [438, 147] on input "Street address" at bounding box center [558, 146] width 277 height 36
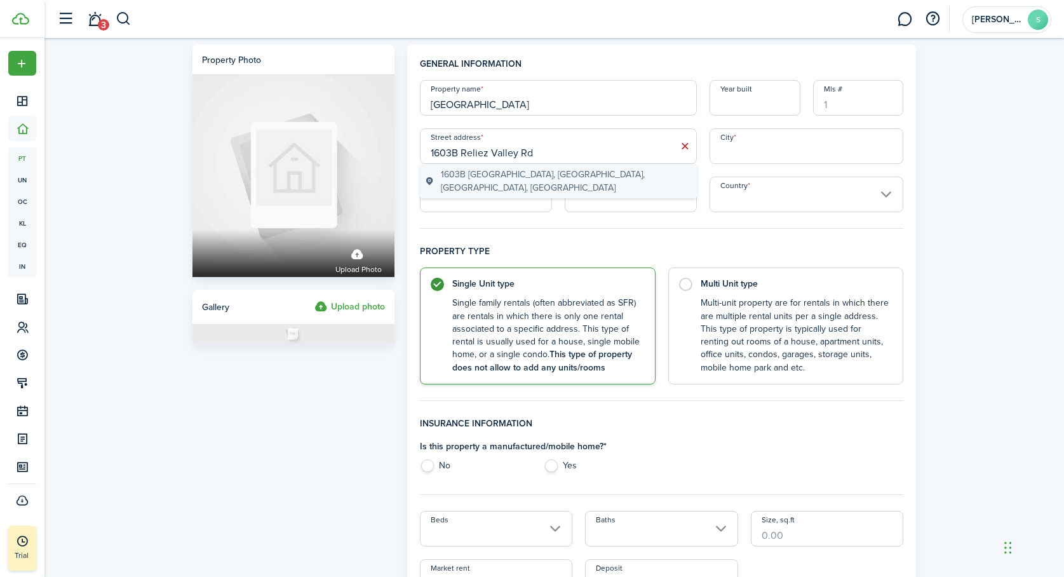
type input "1603B Reliez Valley Rd"
click at [499, 175] on span "1603B [GEOGRAPHIC_DATA], [GEOGRAPHIC_DATA], [GEOGRAPHIC_DATA], [GEOGRAPHIC_DATA]" at bounding box center [566, 181] width 251 height 27
type input "[GEOGRAPHIC_DATA]"
type input "CA"
type input "94549"
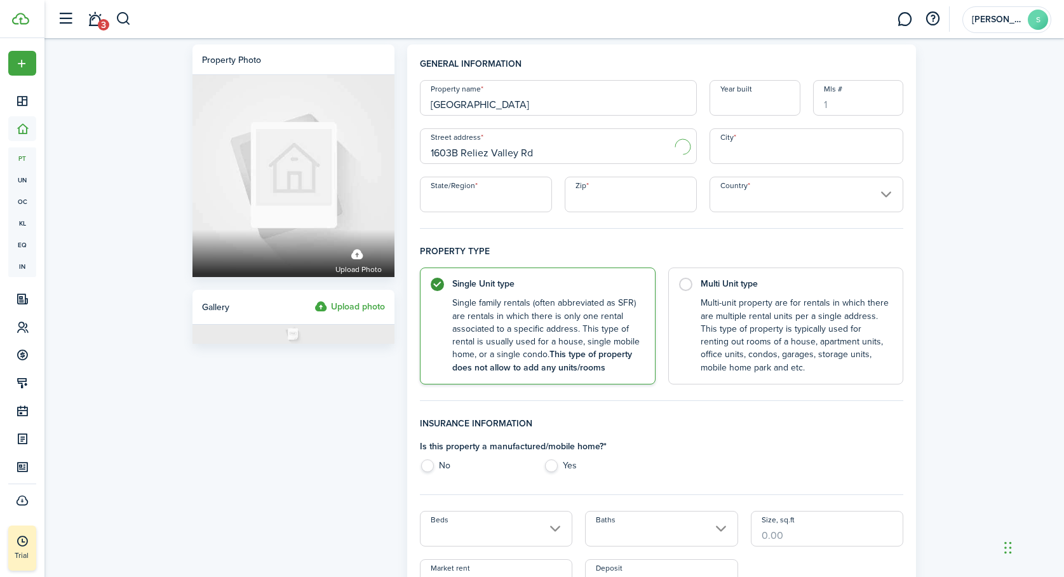
type input "[GEOGRAPHIC_DATA]"
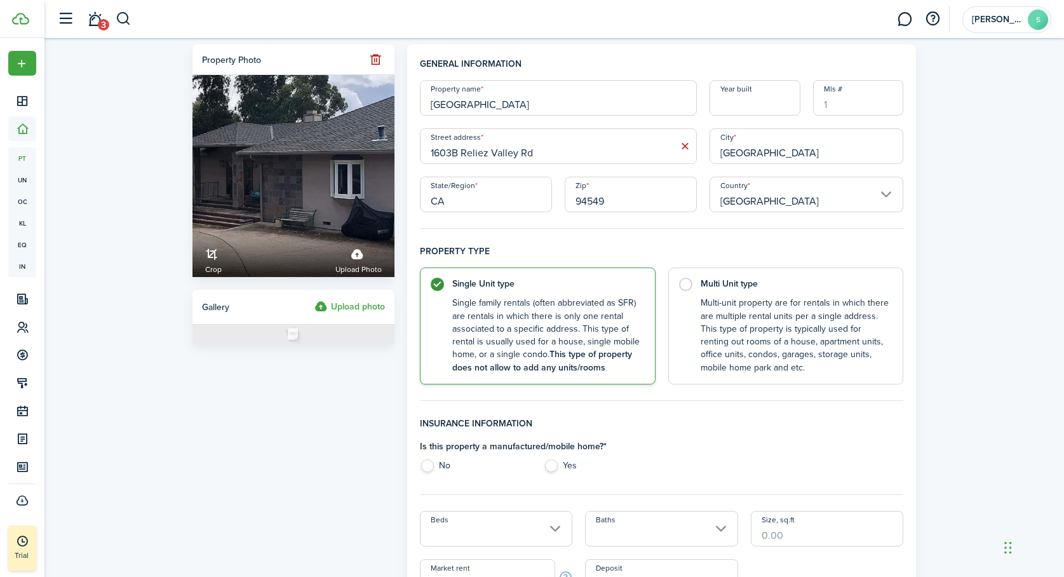
click at [736, 104] on input "Year built" at bounding box center [755, 98] width 91 height 36
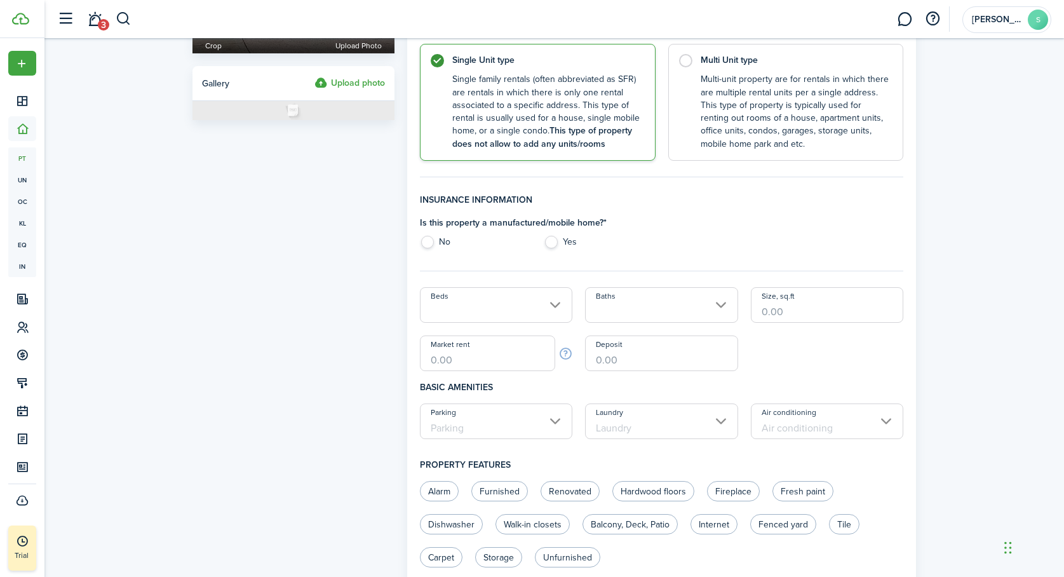
scroll to position [236, 0]
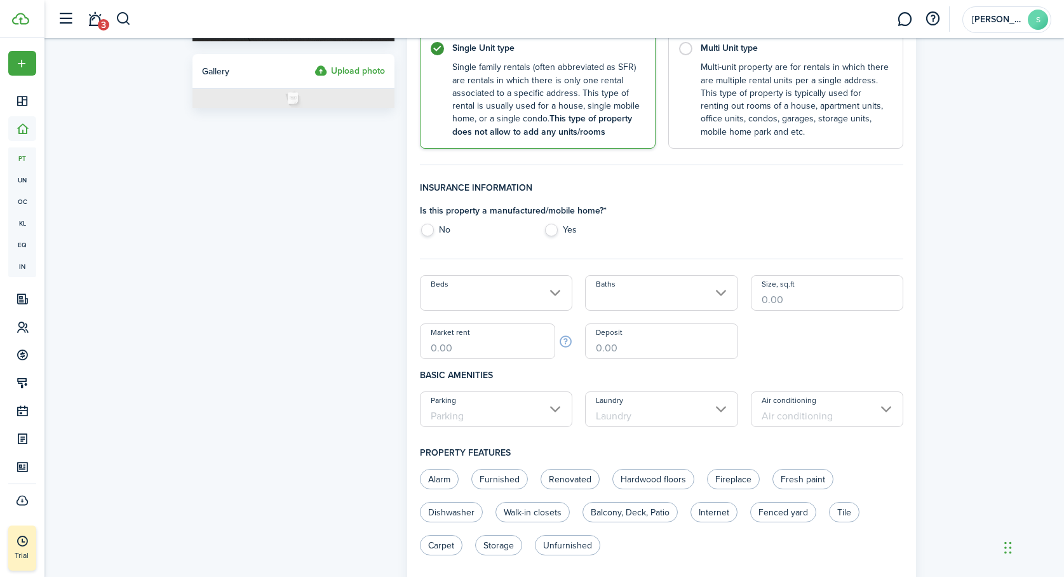
type input "1994"
click at [427, 233] on label "No" at bounding box center [475, 233] width 111 height 19
radio input "true"
click at [556, 291] on input "Beds" at bounding box center [496, 293] width 153 height 36
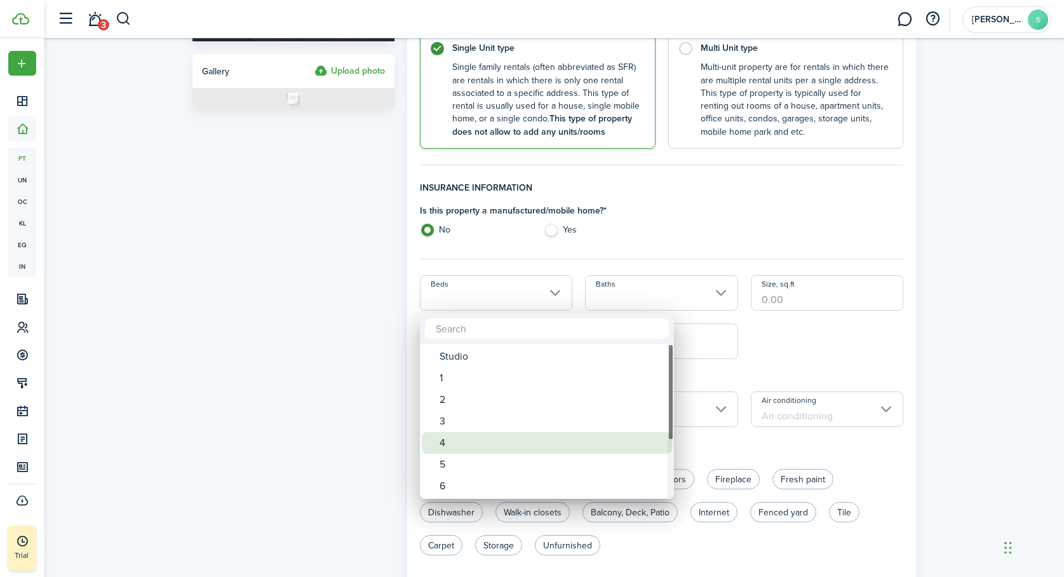
click at [492, 436] on div "4" at bounding box center [552, 443] width 225 height 22
type input "4"
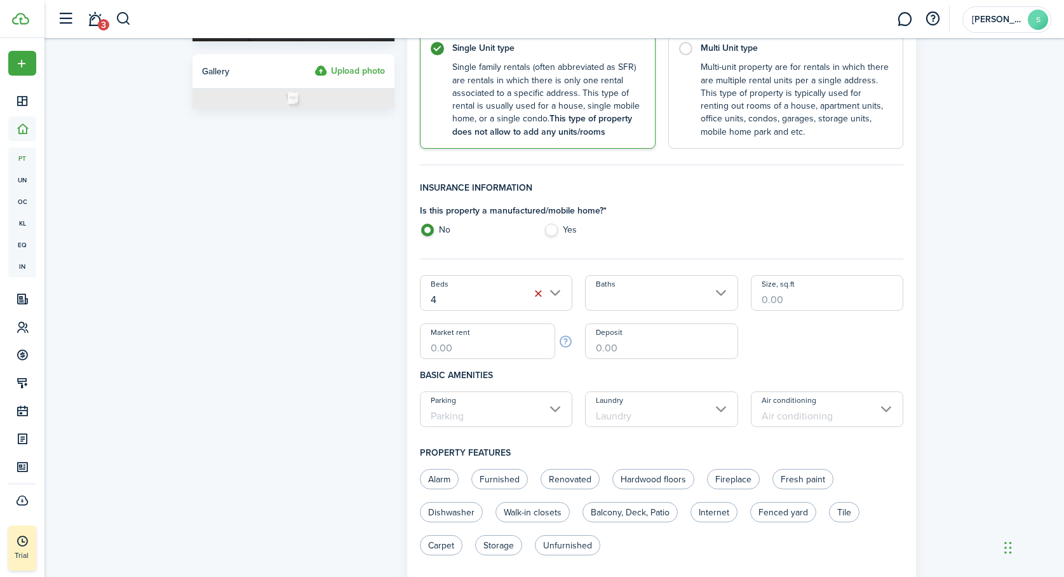
click at [720, 290] on input "Baths" at bounding box center [661, 293] width 153 height 36
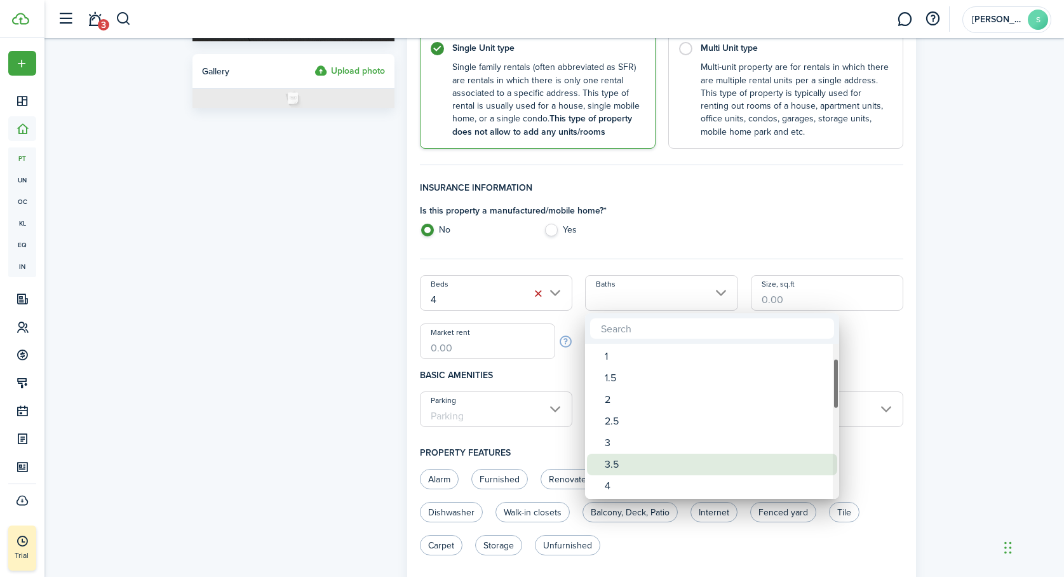
click at [661, 466] on div "3.5" at bounding box center [717, 465] width 225 height 22
type input "3.5"
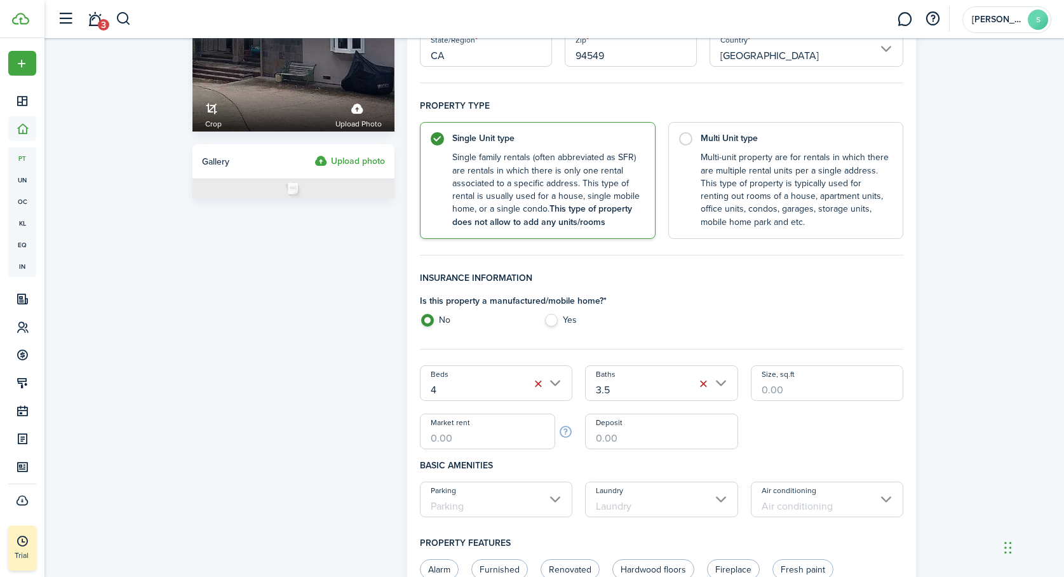
scroll to position [0, 0]
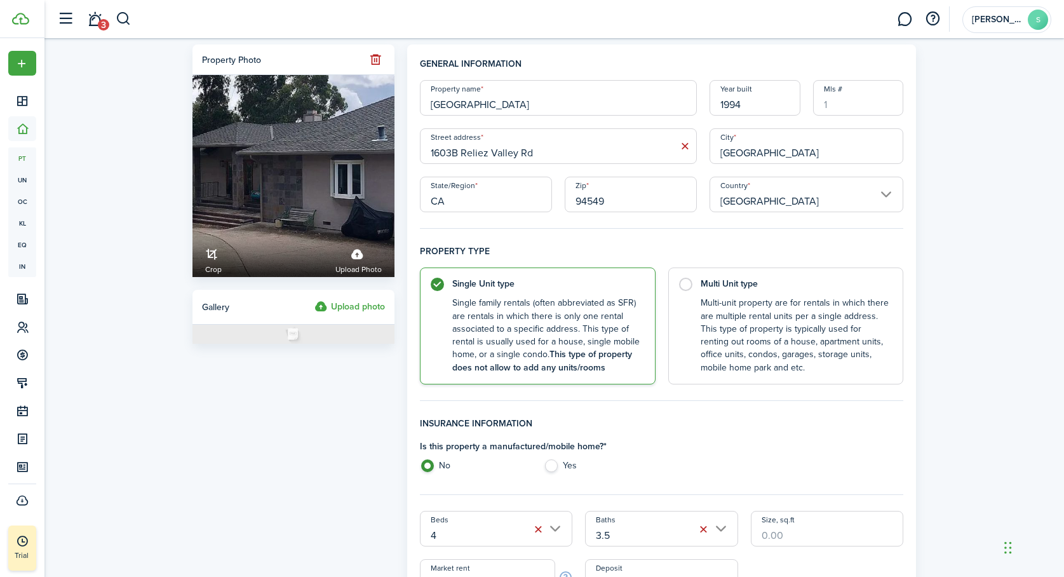
click at [845, 107] on input "Mls #" at bounding box center [858, 98] width 91 height 36
paste input "28262720"
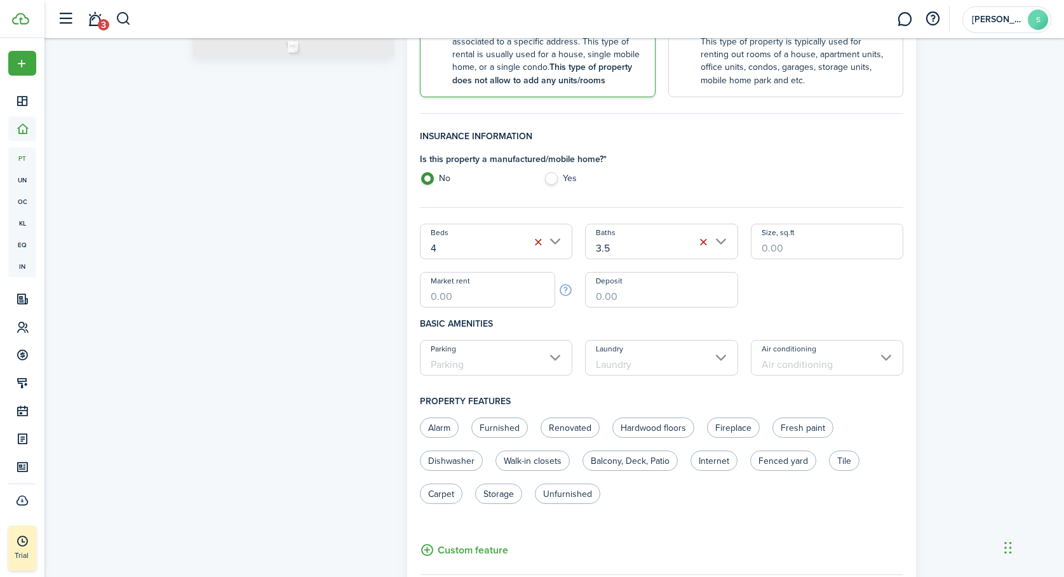
scroll to position [290, 0]
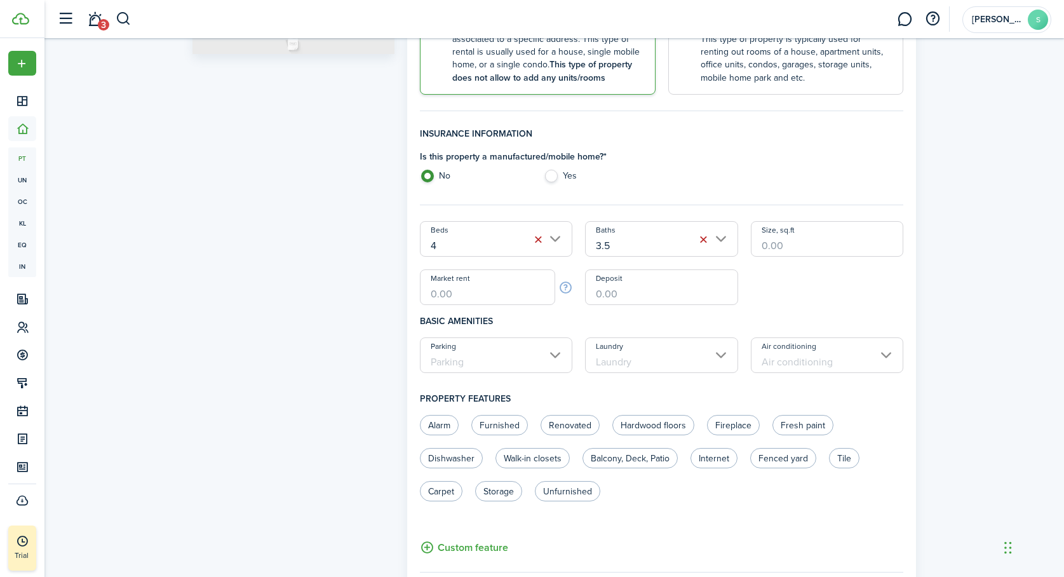
type input "28262720"
click at [785, 241] on input "Size, sq.ft" at bounding box center [827, 239] width 153 height 36
type input "2,654"
click at [459, 294] on input "Market rent" at bounding box center [488, 287] width 136 height 36
type input "$6,400.00"
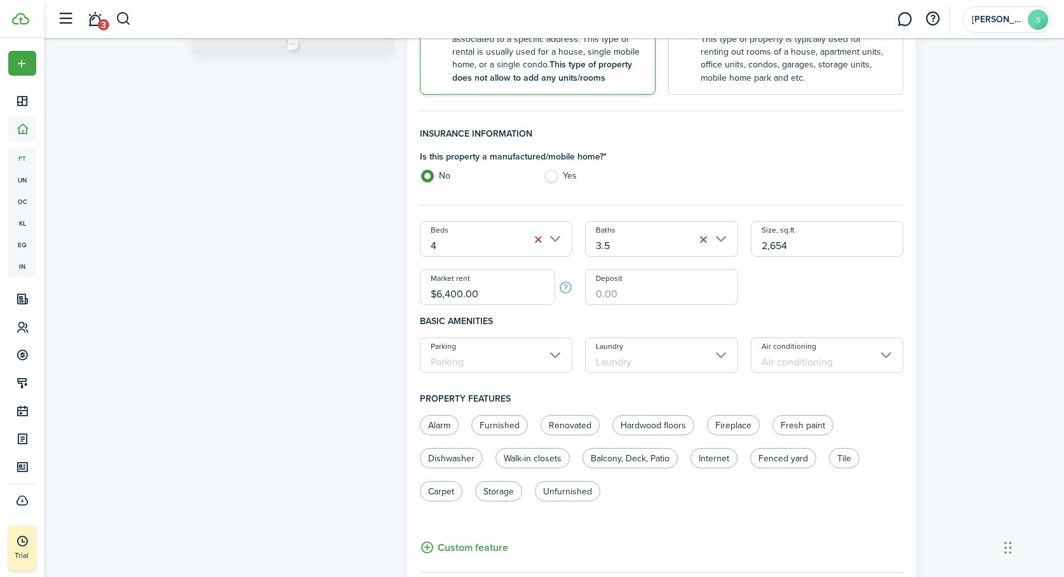
click at [623, 299] on input "Deposit" at bounding box center [661, 287] width 153 height 36
type input "$5,000.00"
click at [321, 361] on div "Property photo Crop Upload photo Gallery Upload photo" at bounding box center [293, 345] width 215 height 1180
click at [553, 351] on input "Parking" at bounding box center [496, 355] width 153 height 36
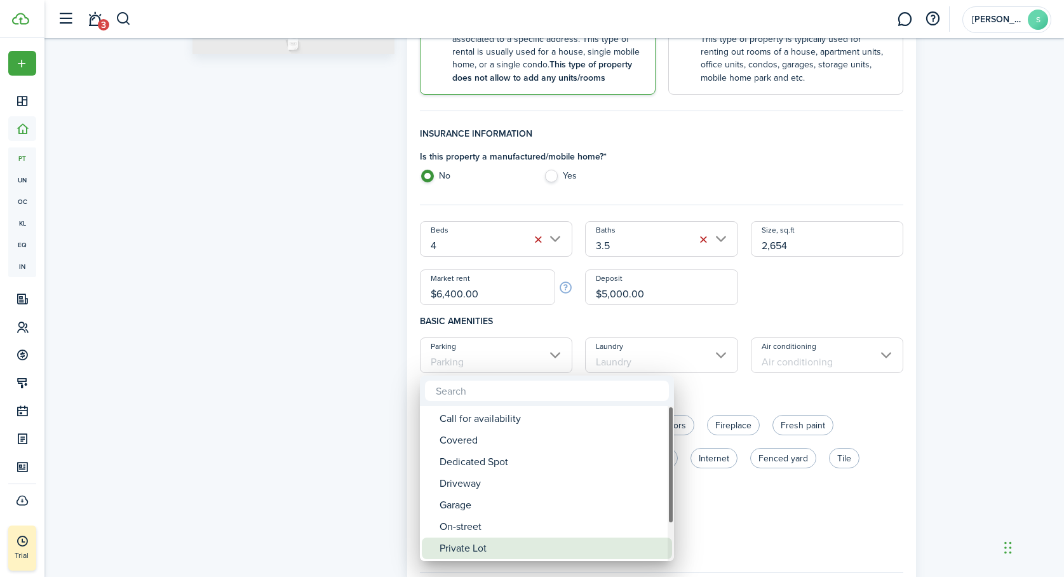
click at [473, 547] on div "Private Lot" at bounding box center [552, 549] width 225 height 22
type input "Private Lot"
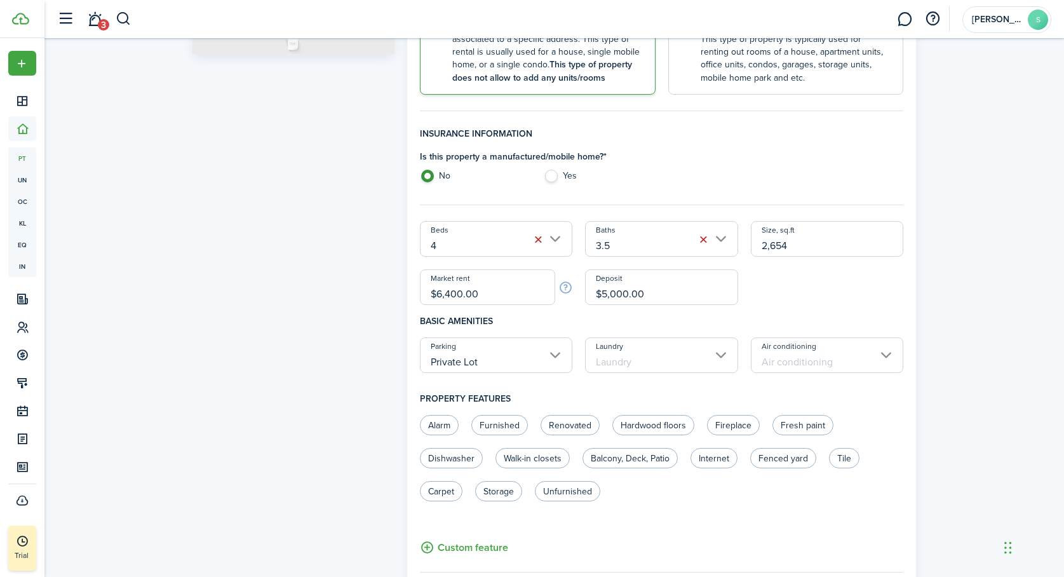
click at [719, 354] on input "Laundry" at bounding box center [661, 355] width 153 height 36
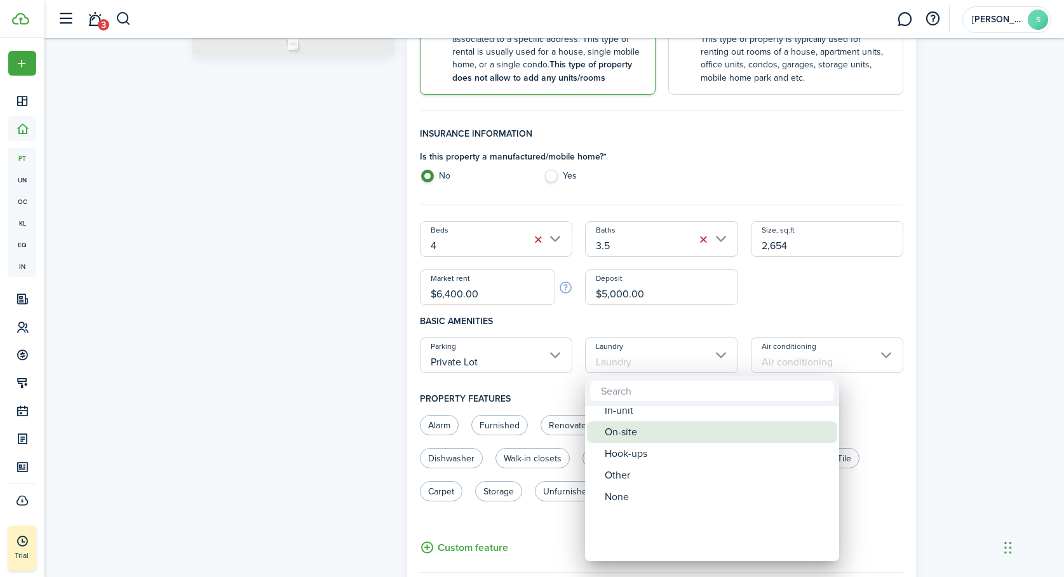
drag, startPoint x: 651, startPoint y: 430, endPoint x: 646, endPoint y: 421, distance: 10.2
click at [646, 421] on div "On-site" at bounding box center [717, 432] width 225 height 22
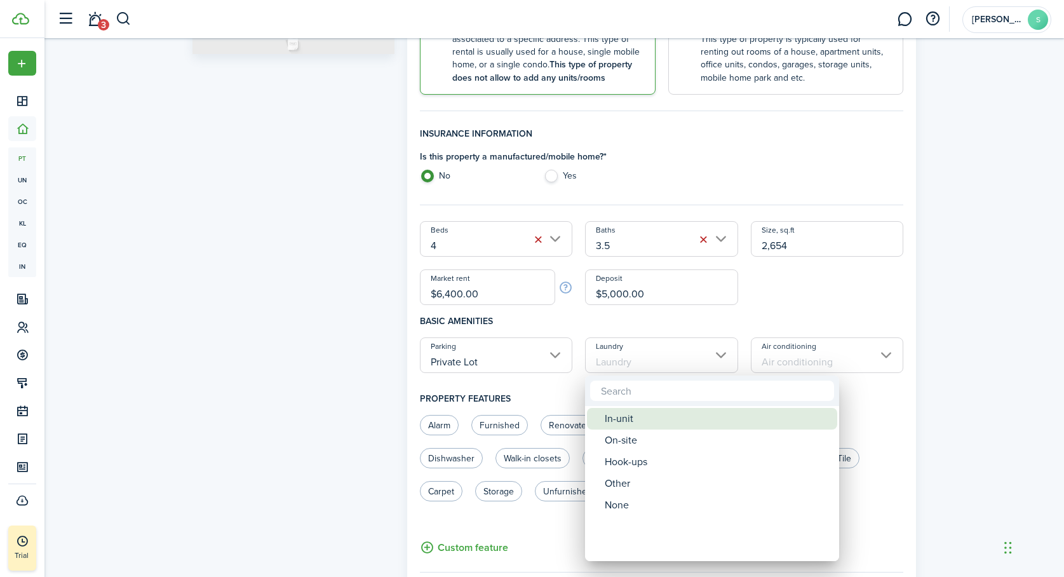
click at [646, 418] on div "In-unit" at bounding box center [717, 419] width 225 height 22
type input "In-unit"
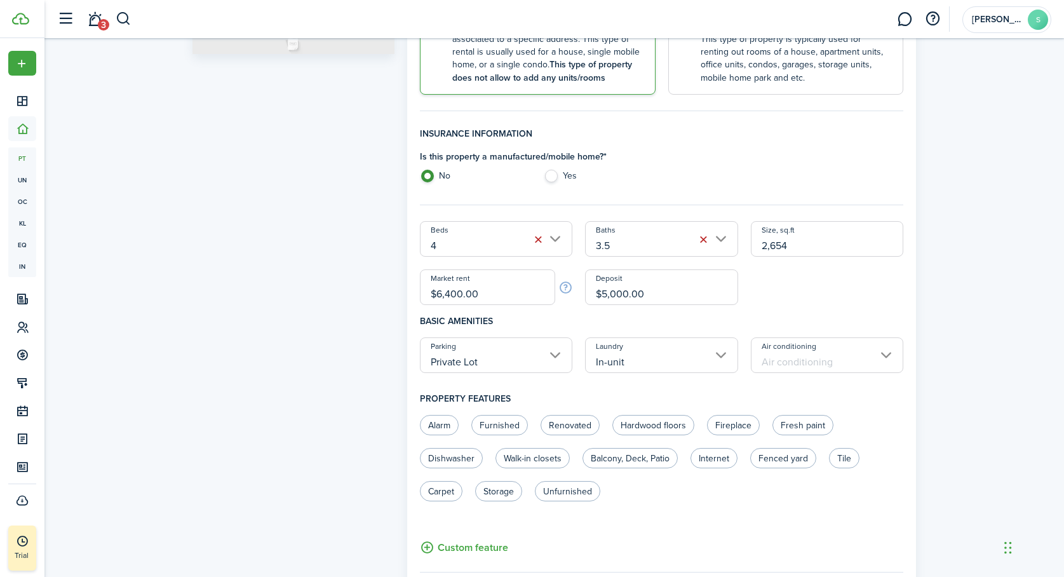
click at [890, 353] on input "Air conditioning" at bounding box center [827, 355] width 153 height 36
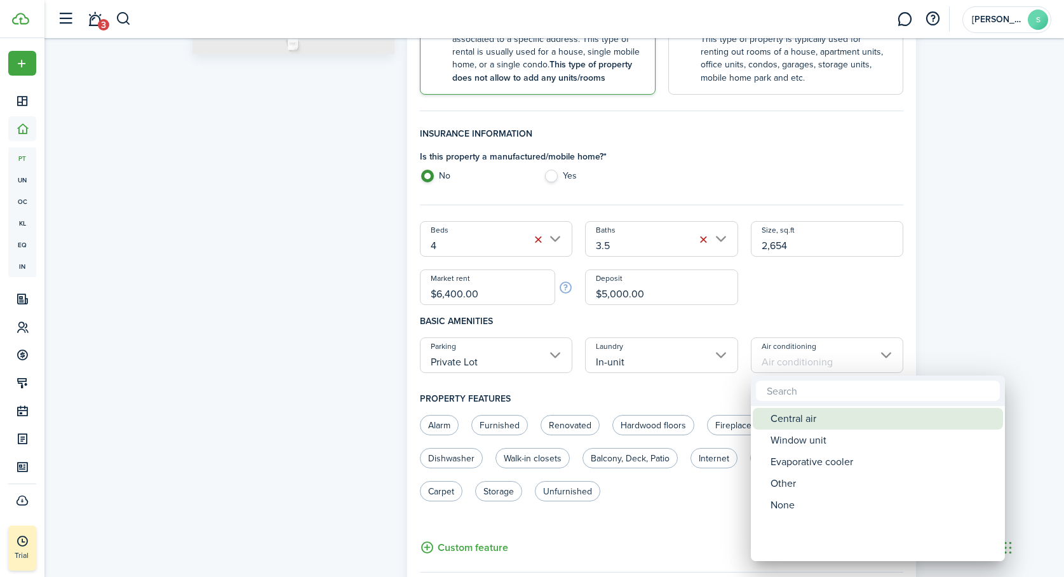
click at [839, 422] on div "Central air" at bounding box center [883, 419] width 225 height 22
type input "Central air"
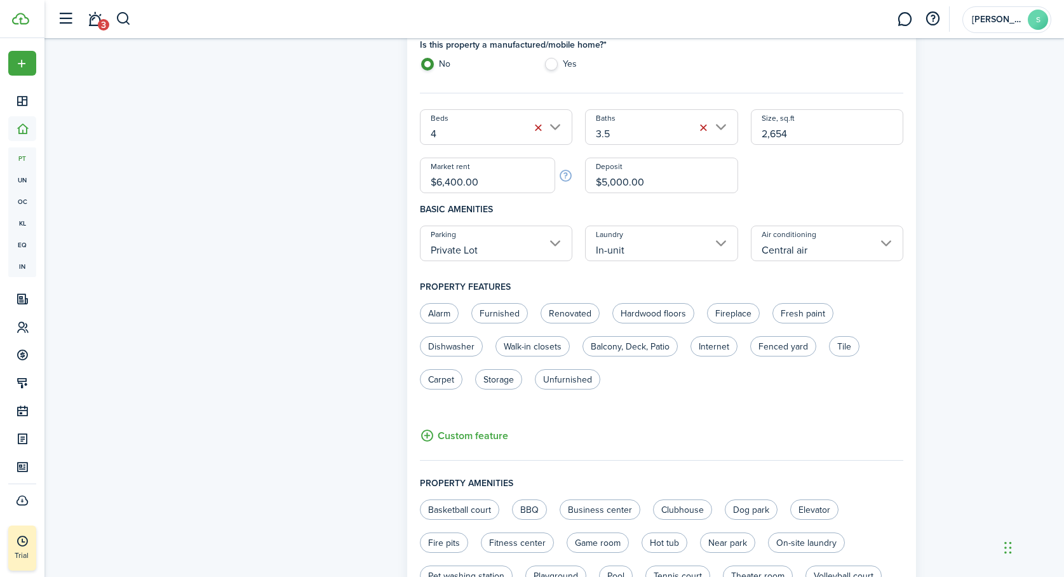
scroll to position [403, 0]
click at [567, 322] on label "Renovated" at bounding box center [570, 312] width 59 height 20
radio input "true"
click at [637, 308] on label "Hardwood floors" at bounding box center [654, 312] width 82 height 20
radio input "true"
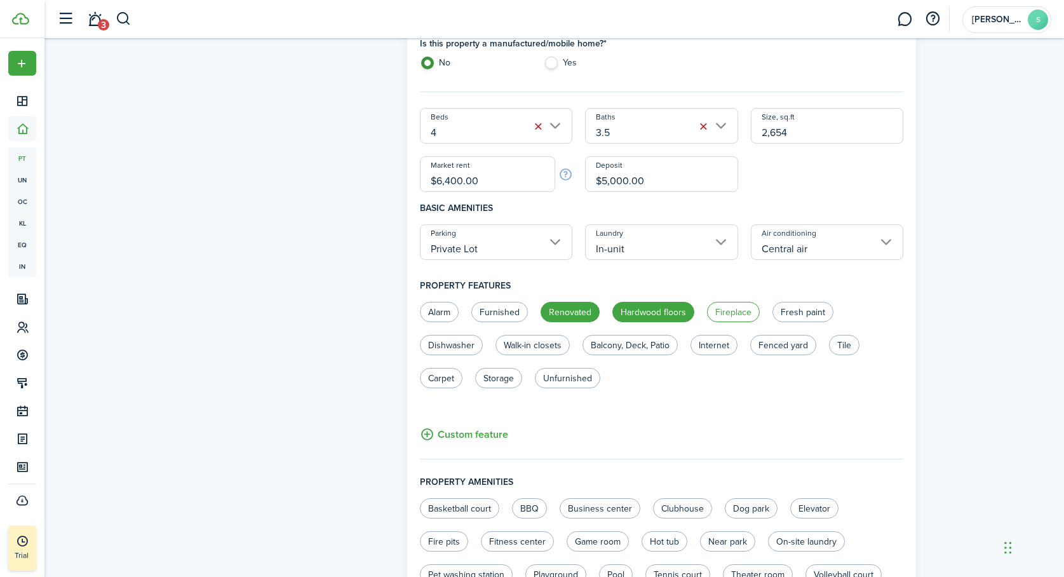
click at [731, 309] on label "Fireplace" at bounding box center [733, 312] width 53 height 20
radio input "true"
click at [799, 311] on label "Fresh paint" at bounding box center [803, 312] width 61 height 20
radio input "true"
click at [842, 345] on label "Tile" at bounding box center [844, 345] width 30 height 20
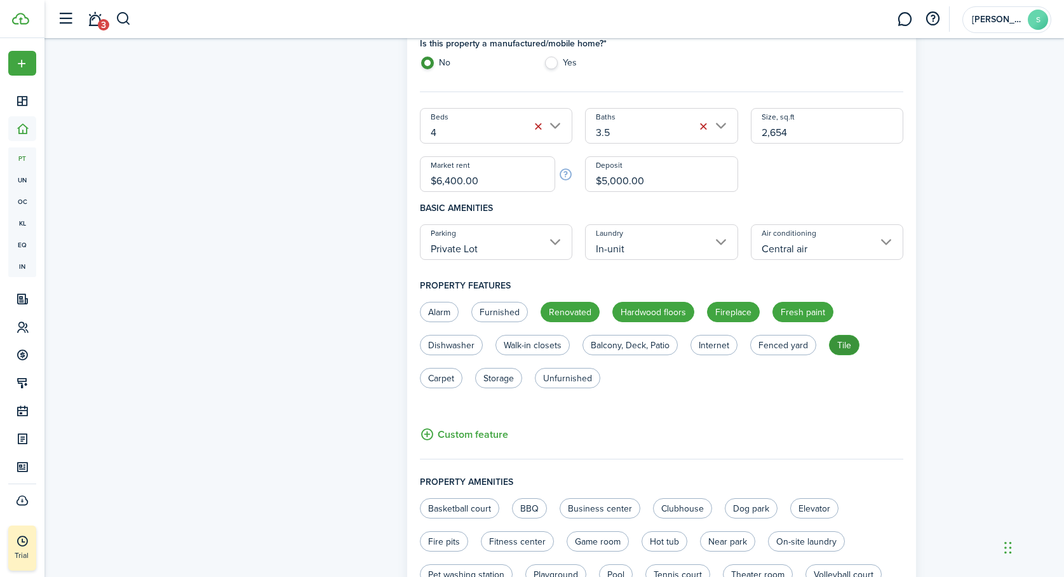
radio input "true"
click at [653, 346] on label "Balcony, Deck, Patio" at bounding box center [630, 345] width 95 height 20
radio input "true"
click at [528, 346] on label "Walk-in closets" at bounding box center [533, 345] width 74 height 20
radio input "true"
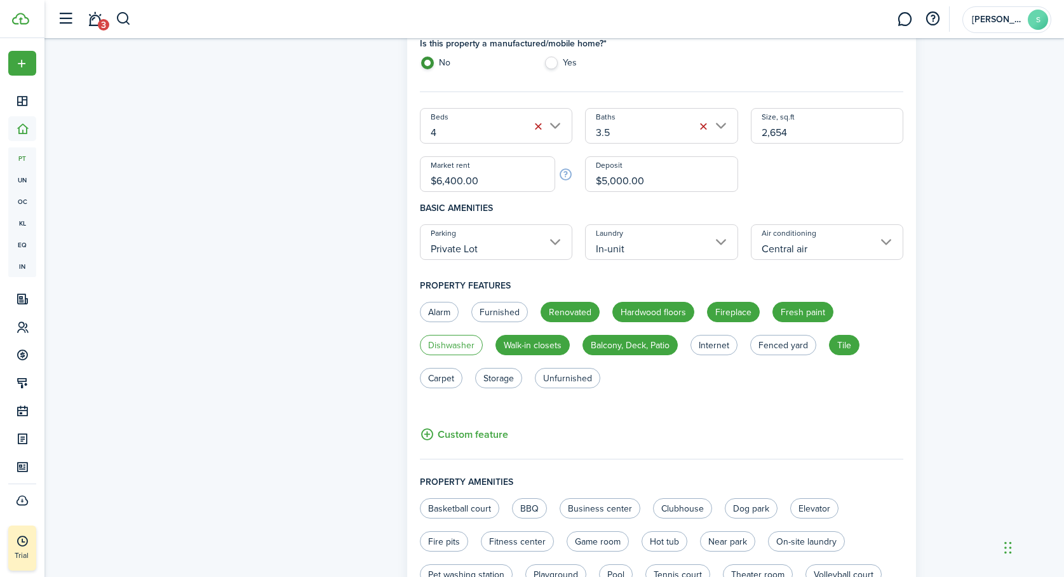
click at [454, 346] on label "Dishwasher" at bounding box center [451, 345] width 63 height 20
radio input "true"
click at [505, 381] on label "Storage" at bounding box center [498, 378] width 47 height 20
radio input "true"
click at [573, 376] on label "Unfurnished" at bounding box center [567, 378] width 65 height 20
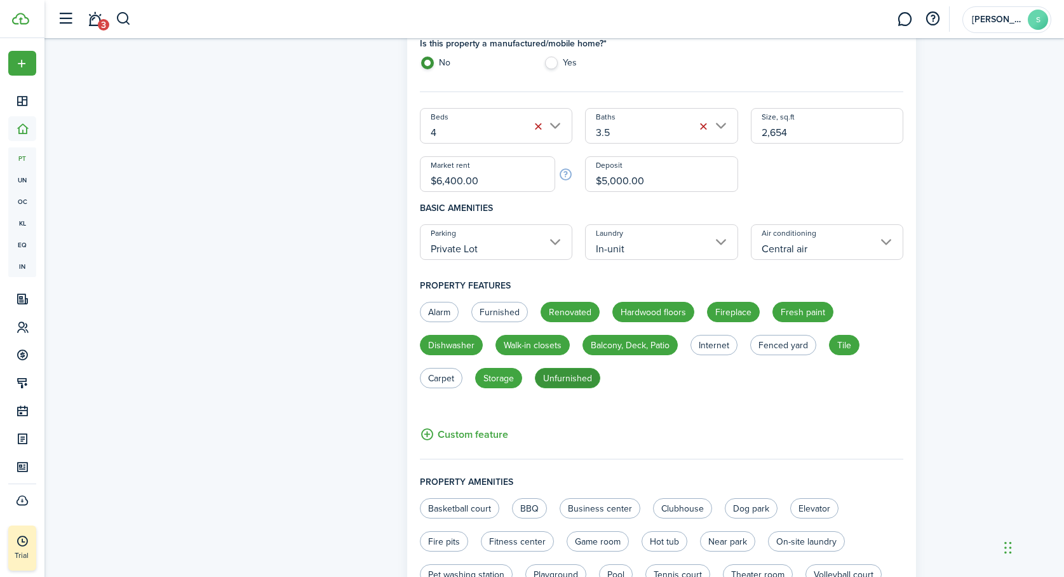
radio input "true"
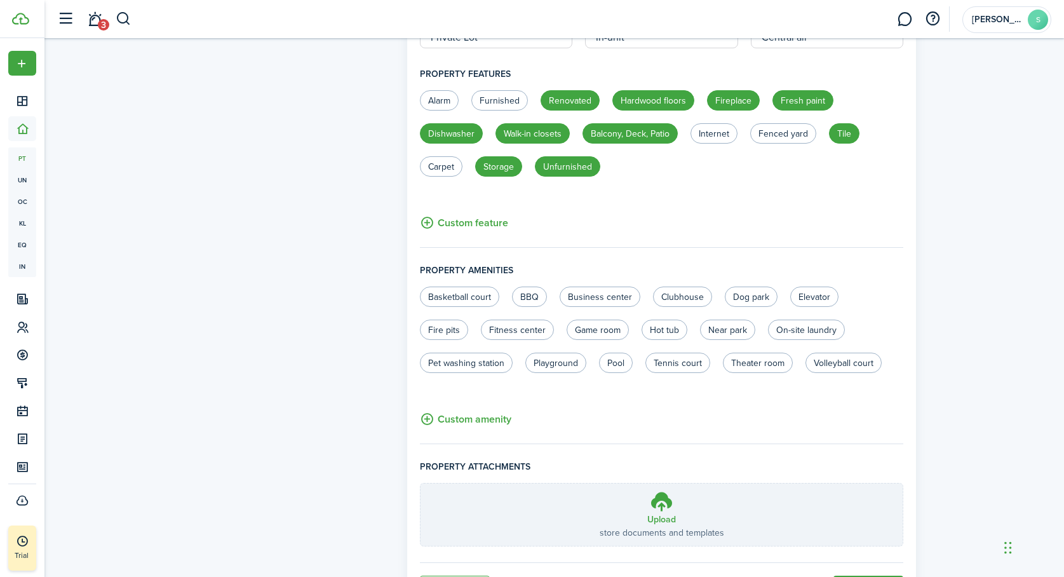
scroll to position [615, 0]
click at [473, 295] on label "Basketball court" at bounding box center [459, 296] width 79 height 20
radio input "true"
click at [527, 296] on label "BBQ" at bounding box center [529, 296] width 35 height 20
radio input "true"
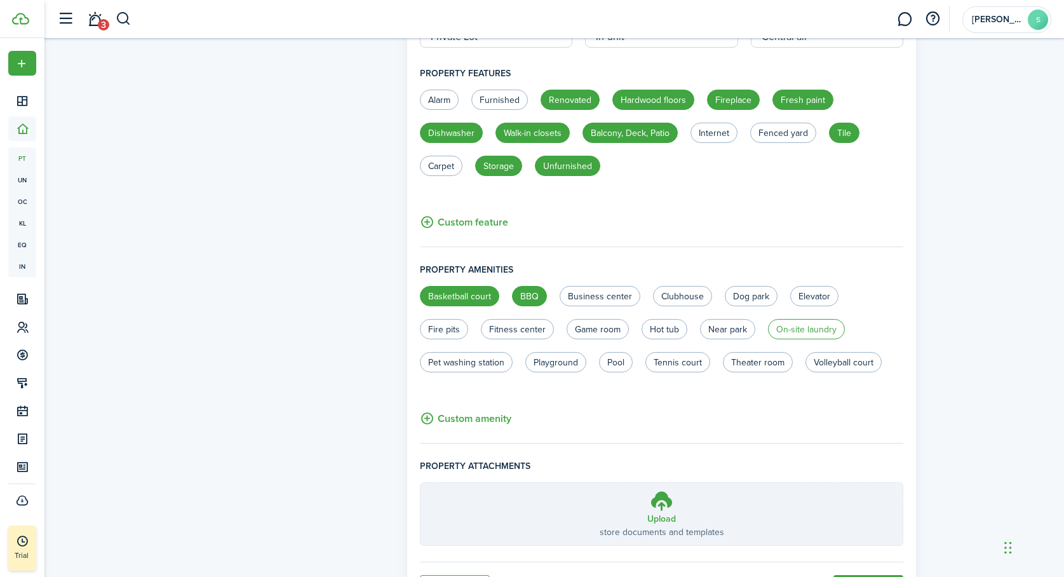
click at [798, 331] on label "On-site laundry" at bounding box center [806, 329] width 77 height 20
radio input "true"
click at [831, 360] on label "Volleyball court" at bounding box center [844, 362] width 76 height 20
radio input "true"
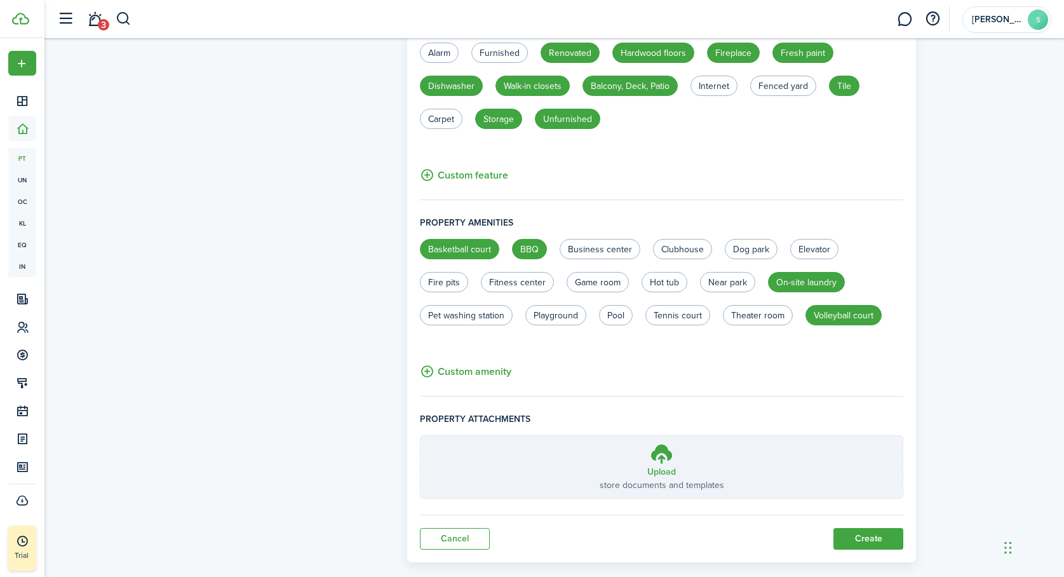
scroll to position [681, 0]
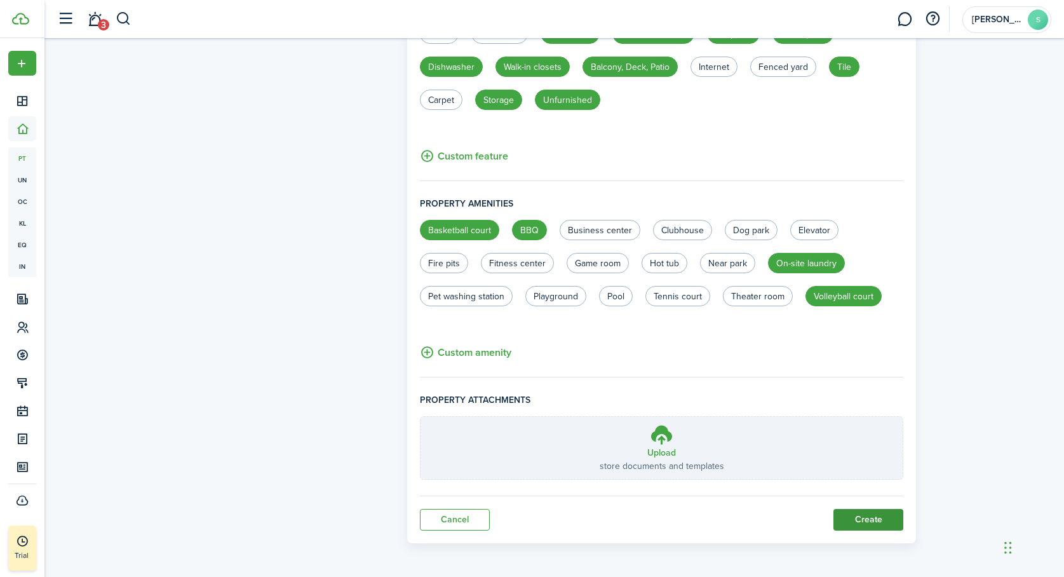
click at [874, 519] on button "Create" at bounding box center [869, 520] width 70 height 22
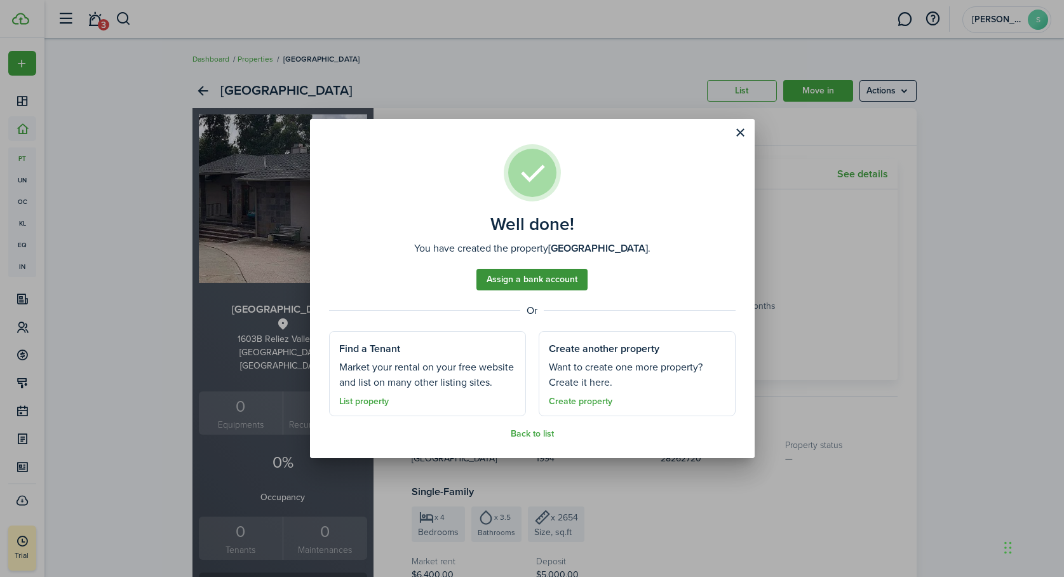
click at [544, 278] on link "Assign a bank account" at bounding box center [532, 280] width 111 height 22
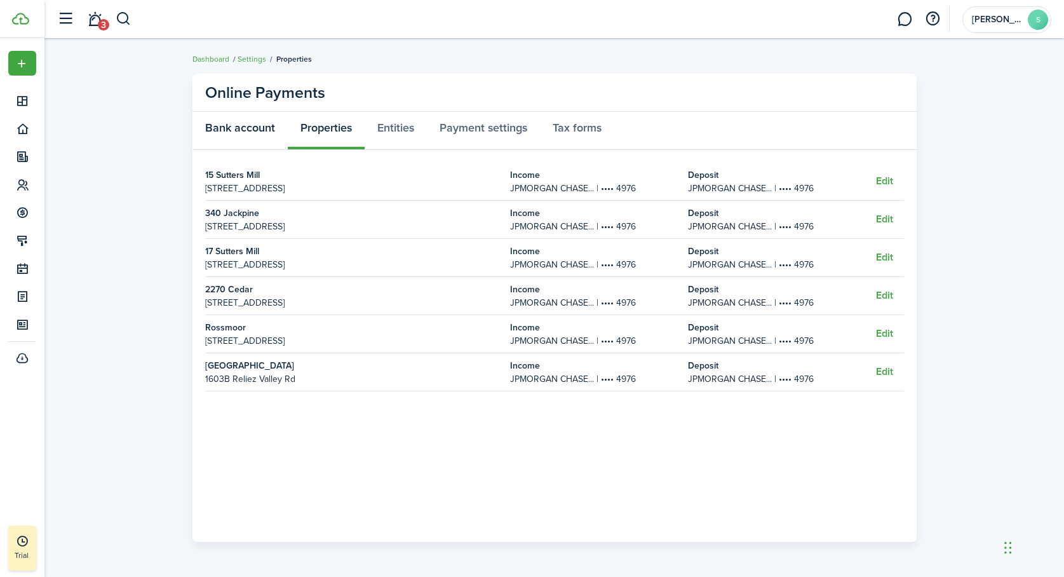
click at [247, 126] on link "Bank account" at bounding box center [240, 131] width 95 height 38
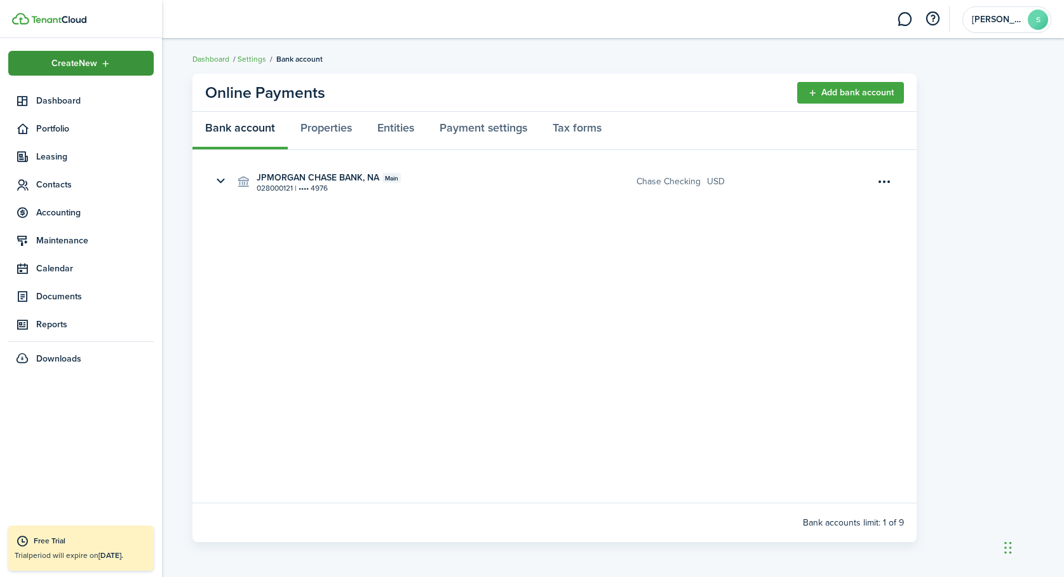
click at [64, 63] on span "Create New" at bounding box center [74, 63] width 46 height 9
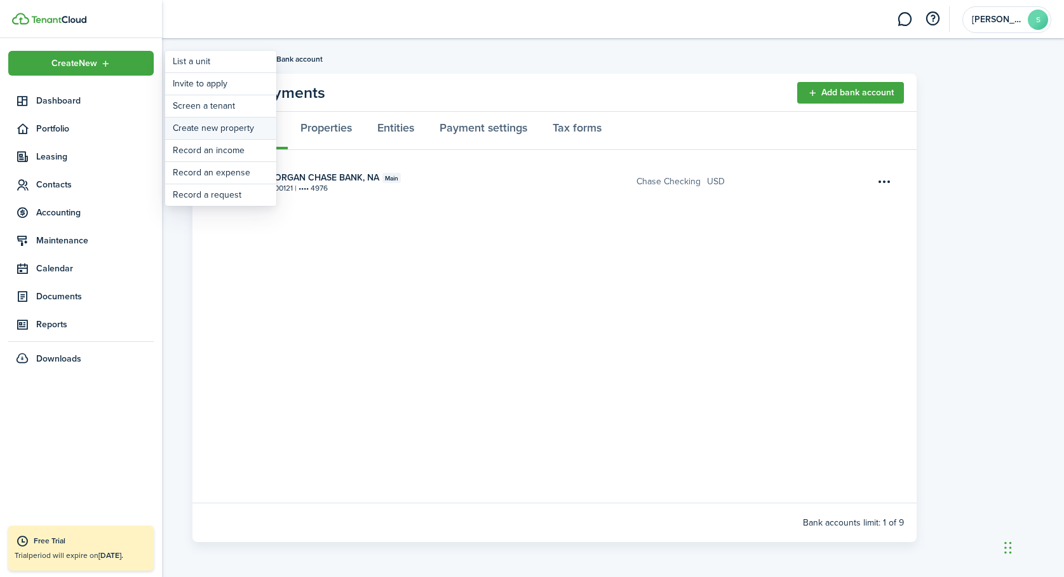
click at [216, 126] on link "Create new property" at bounding box center [220, 129] width 111 height 22
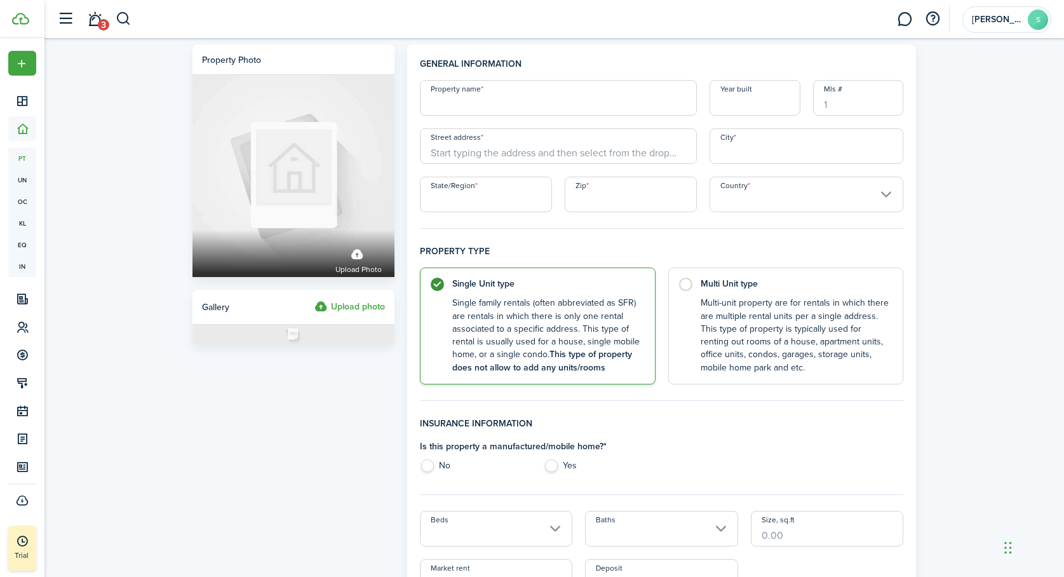
click at [451, 160] on input "Street address" at bounding box center [558, 146] width 277 height 36
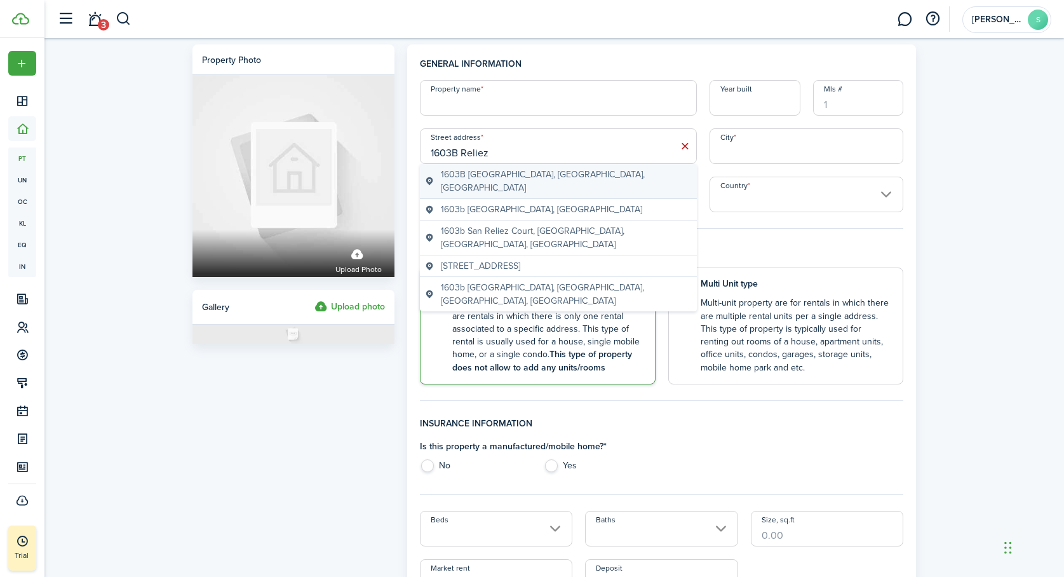
click at [497, 172] on span "1603B [GEOGRAPHIC_DATA], [GEOGRAPHIC_DATA], [GEOGRAPHIC_DATA]" at bounding box center [566, 181] width 251 height 27
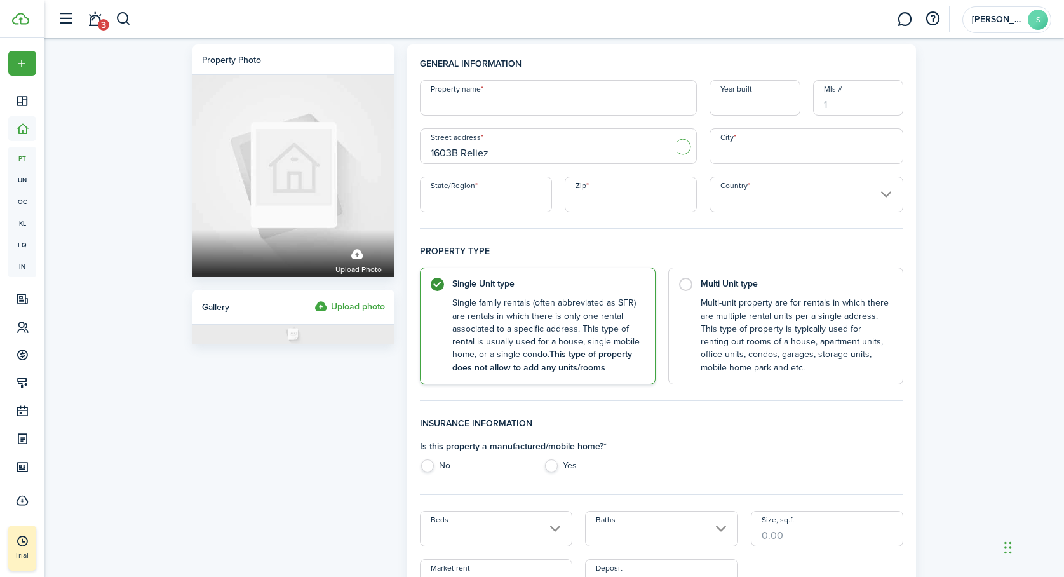
type input "1603B Reliez Valley Rd"
type input "[GEOGRAPHIC_DATA]"
type input "CA"
type input "94549"
type input "[GEOGRAPHIC_DATA]"
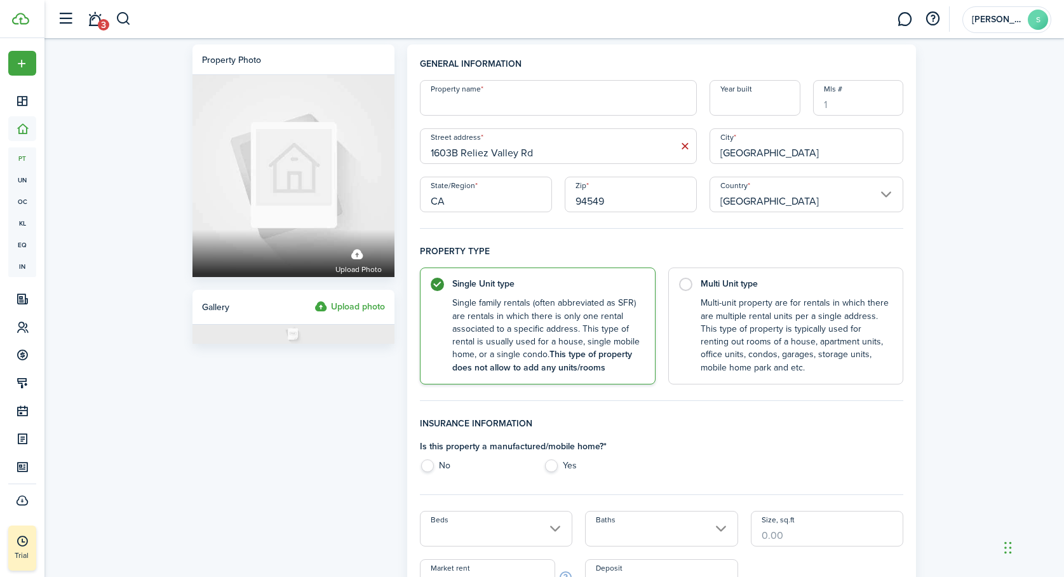
click at [746, 105] on input "Year built" at bounding box center [755, 98] width 91 height 36
type input "1974"
click at [523, 105] on input "Property name" at bounding box center [558, 98] width 277 height 36
click at [441, 102] on input "Roubd House" at bounding box center [558, 98] width 277 height 36
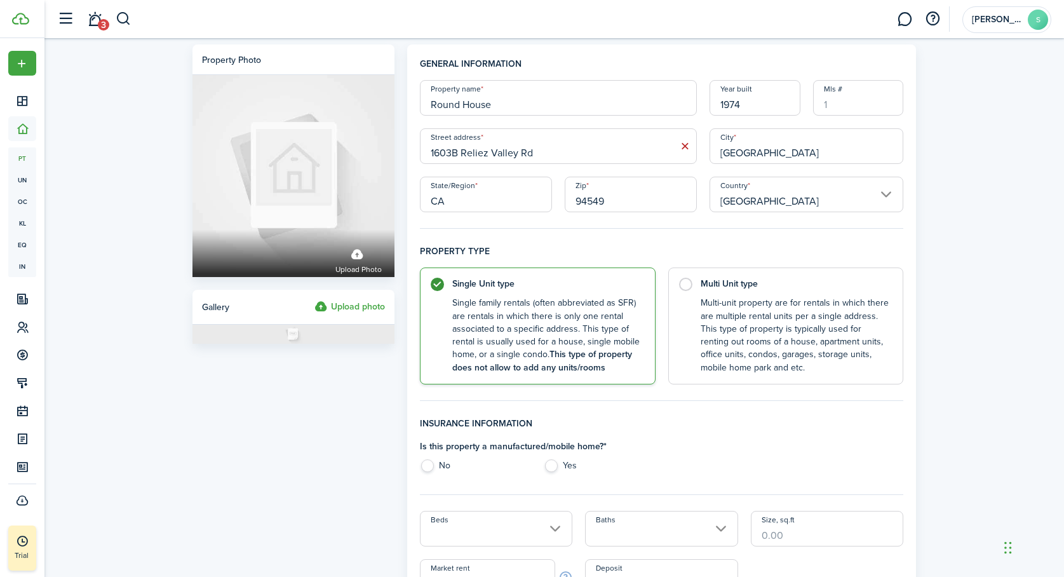
type input "Round House"
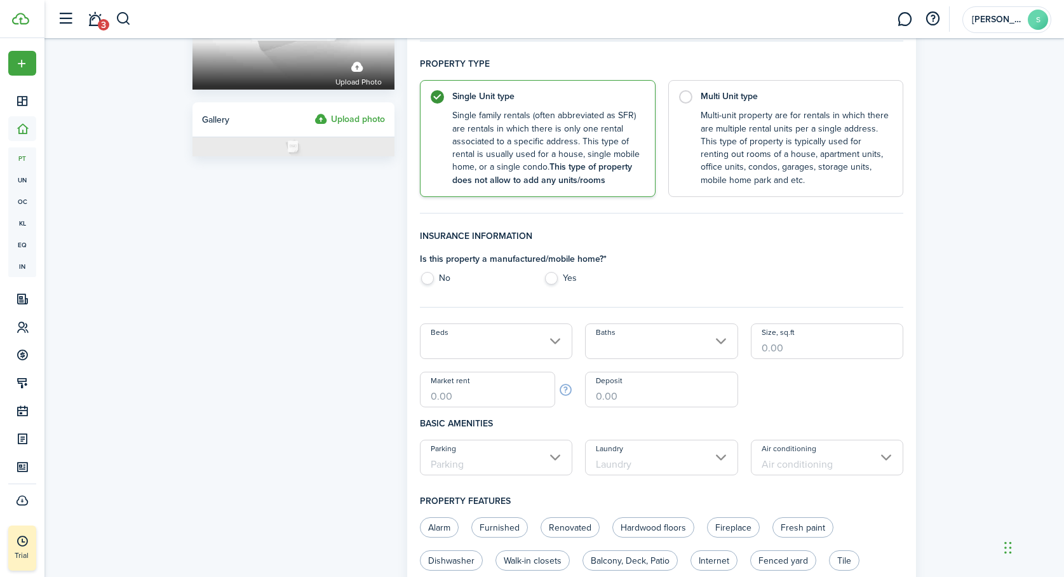
scroll to position [194, 0]
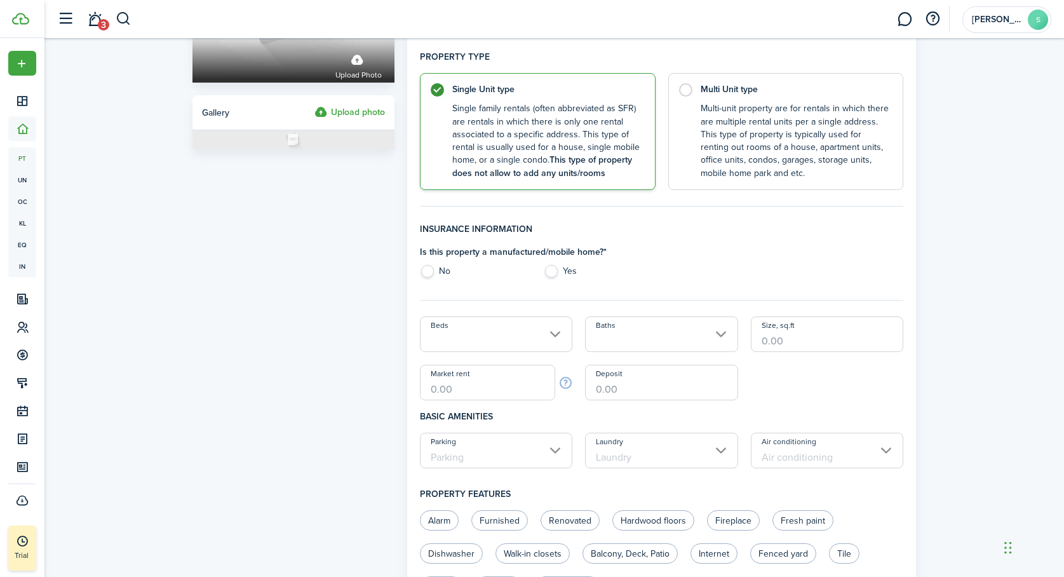
click at [428, 269] on label "No" at bounding box center [475, 274] width 111 height 19
radio input "true"
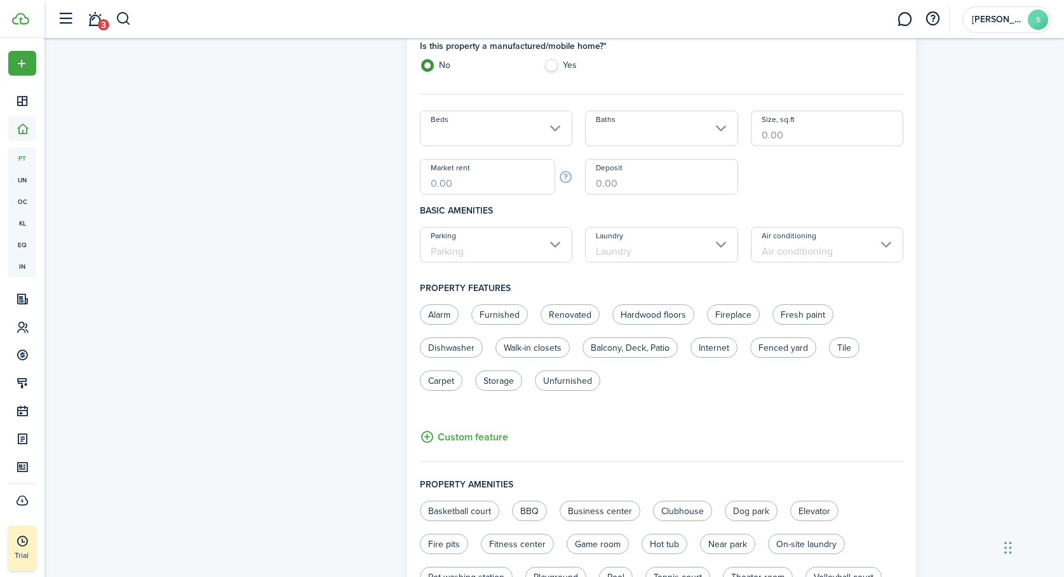
scroll to position [374, 0]
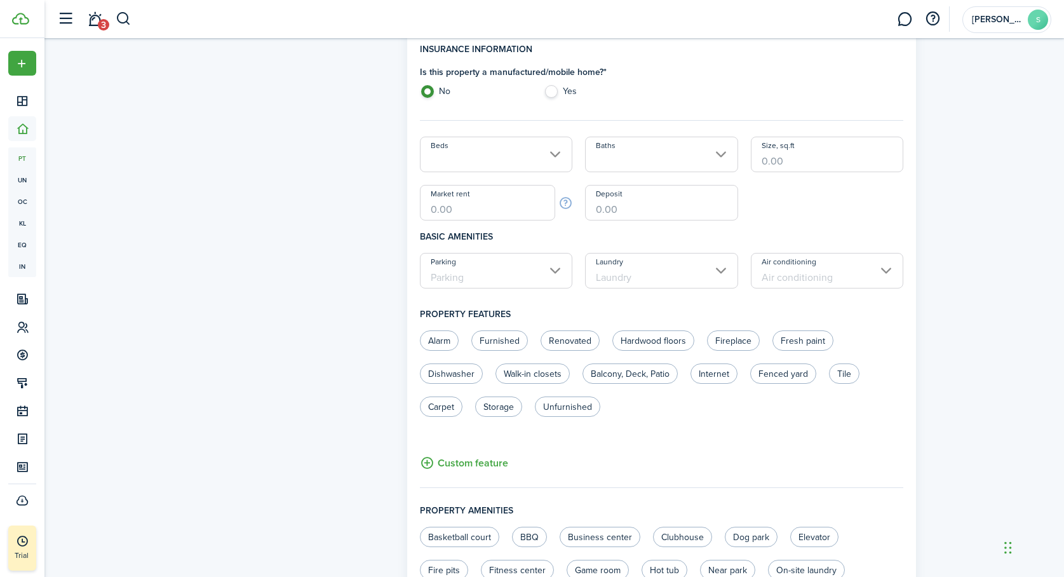
click at [558, 150] on input "Beds" at bounding box center [496, 155] width 153 height 36
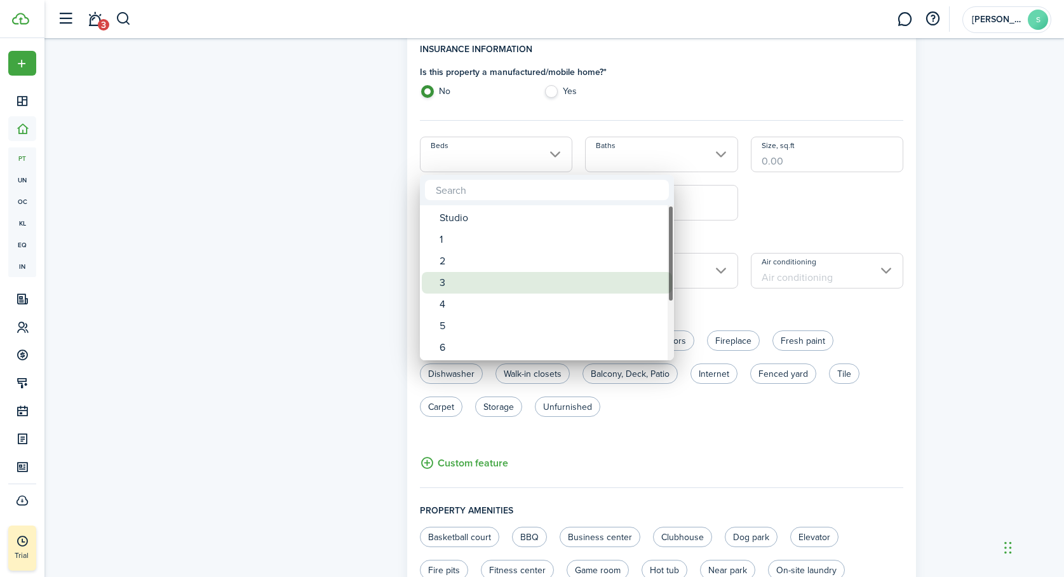
click at [489, 288] on div "3" at bounding box center [552, 283] width 225 height 22
type input "3"
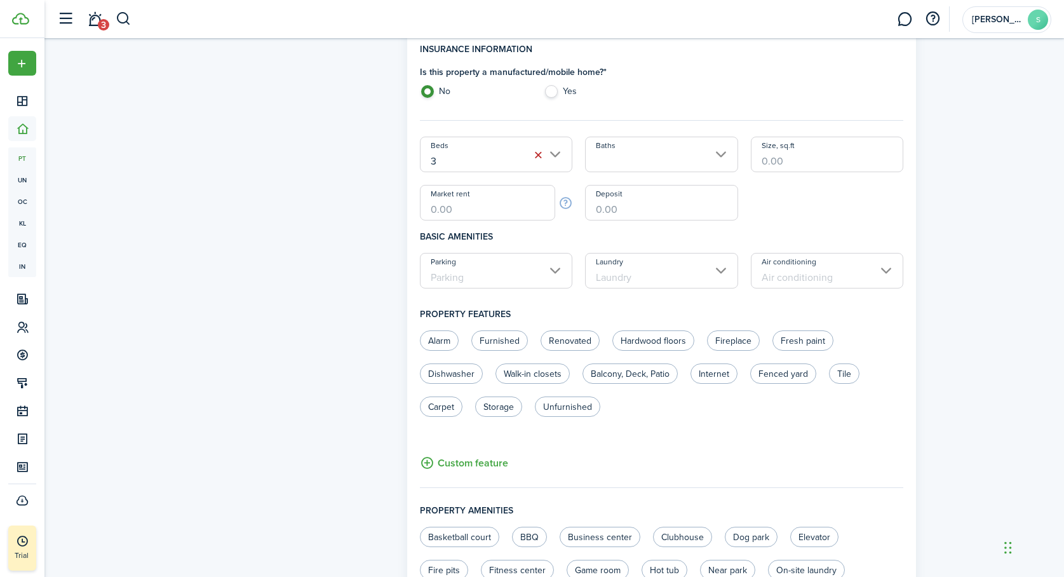
click at [724, 158] on input "Baths" at bounding box center [661, 155] width 153 height 36
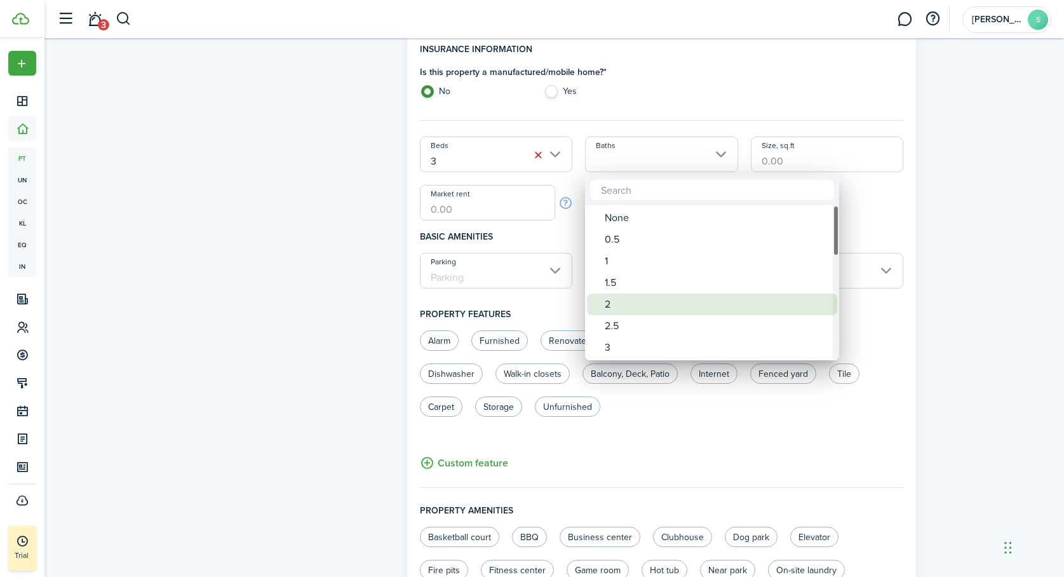
click at [627, 303] on div "2" at bounding box center [717, 305] width 225 height 22
type input "2"
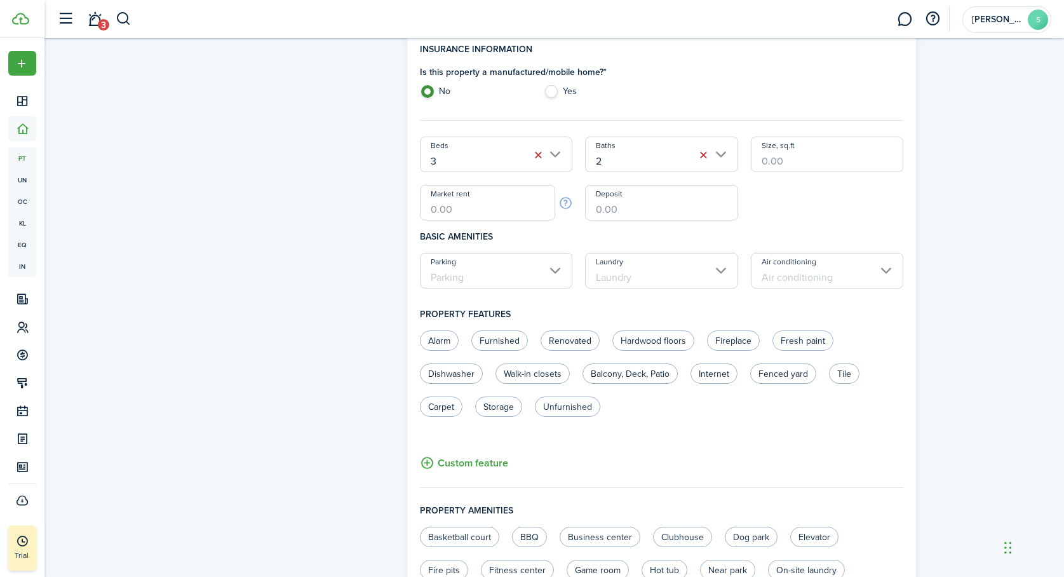
click at [799, 163] on input "Size, sq.ft" at bounding box center [827, 155] width 153 height 36
type input "1,533"
click at [803, 210] on div "Beds 3 Baths 2 Size, sq.ft 1,533 Market rent Deposit" at bounding box center [662, 179] width 497 height 84
click at [442, 212] on input "Market rent" at bounding box center [488, 203] width 136 height 36
type input "$500.00"
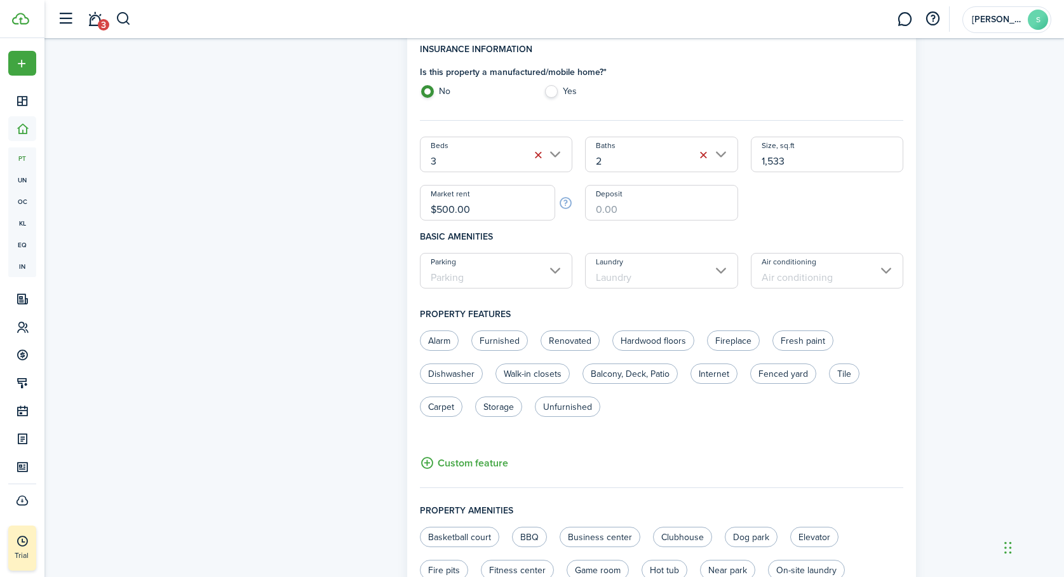
click at [349, 287] on div "Property photo Upload photo Gallery Upload photo" at bounding box center [293, 260] width 215 height 1180
click at [517, 270] on input "Parking" at bounding box center [496, 271] width 153 height 36
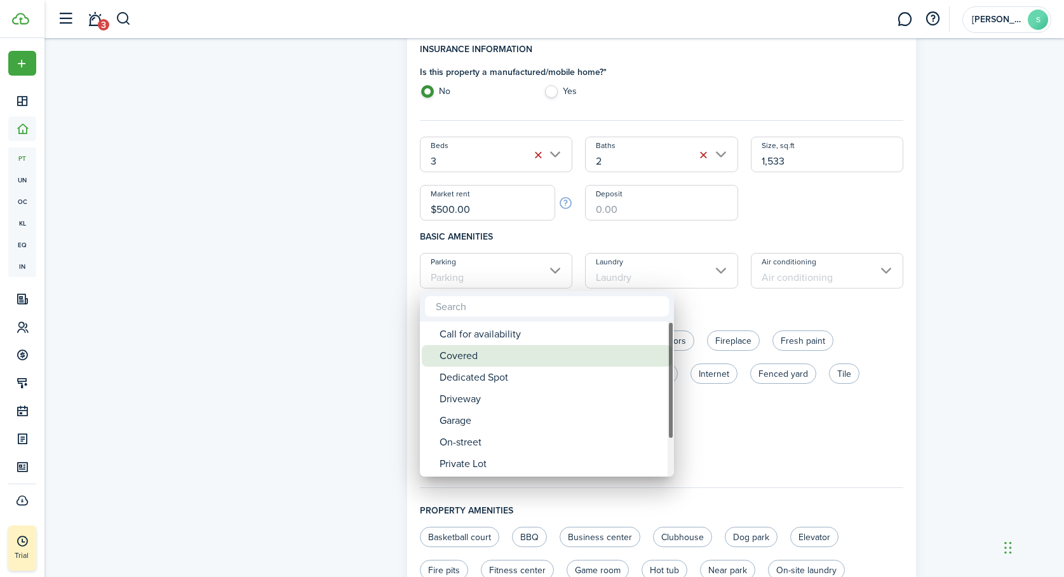
click at [492, 362] on div "Covered" at bounding box center [552, 356] width 225 height 22
type input "Covered"
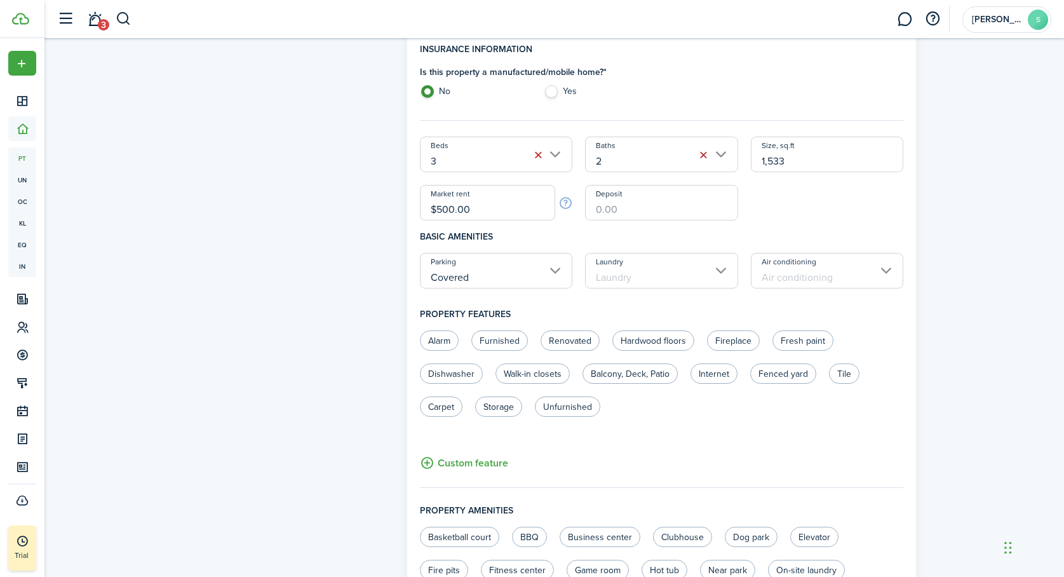
click at [707, 272] on input "Laundry" at bounding box center [661, 271] width 153 height 36
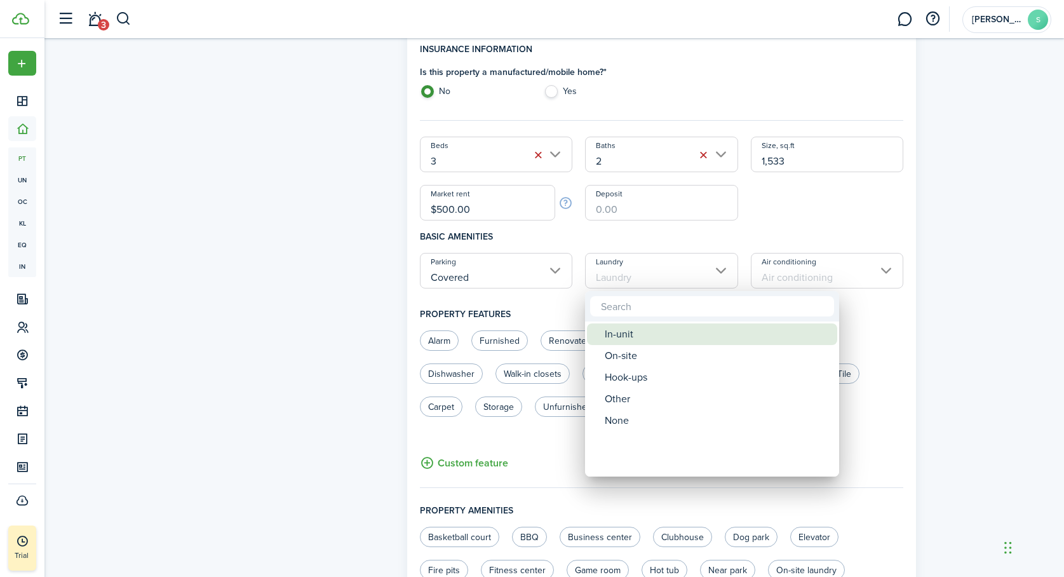
click at [672, 335] on div "In-unit" at bounding box center [717, 334] width 225 height 22
type input "In-unit"
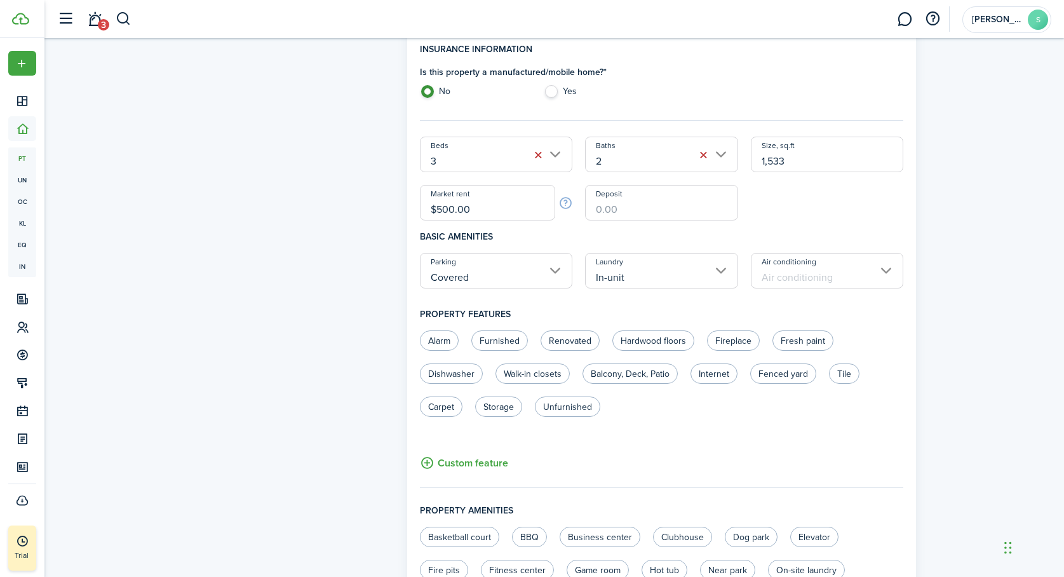
click at [886, 271] on input "Air conditioning" at bounding box center [827, 271] width 153 height 36
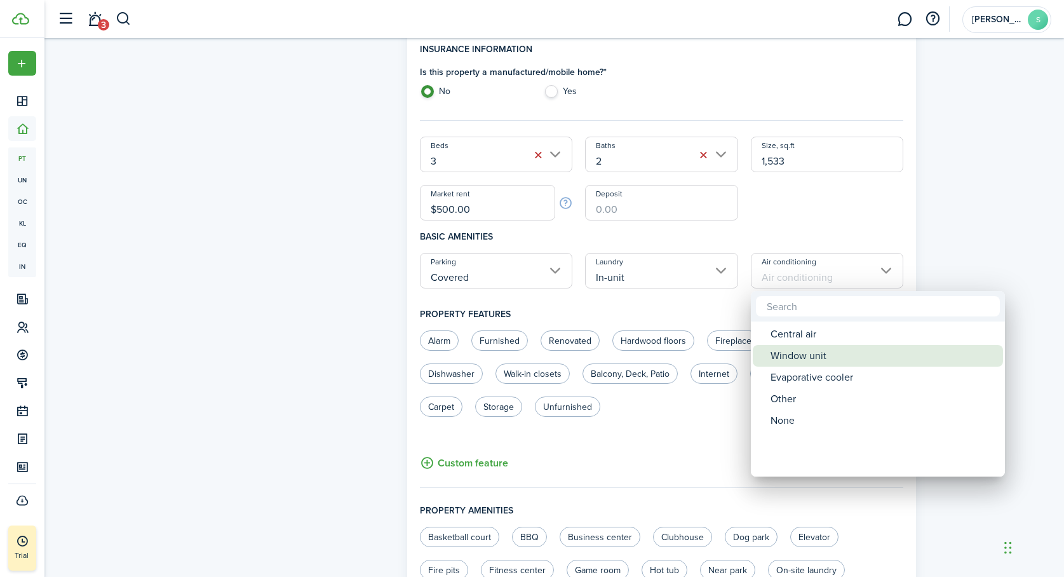
click at [830, 356] on div "Window unit" at bounding box center [883, 356] width 225 height 22
type input "Window unit"
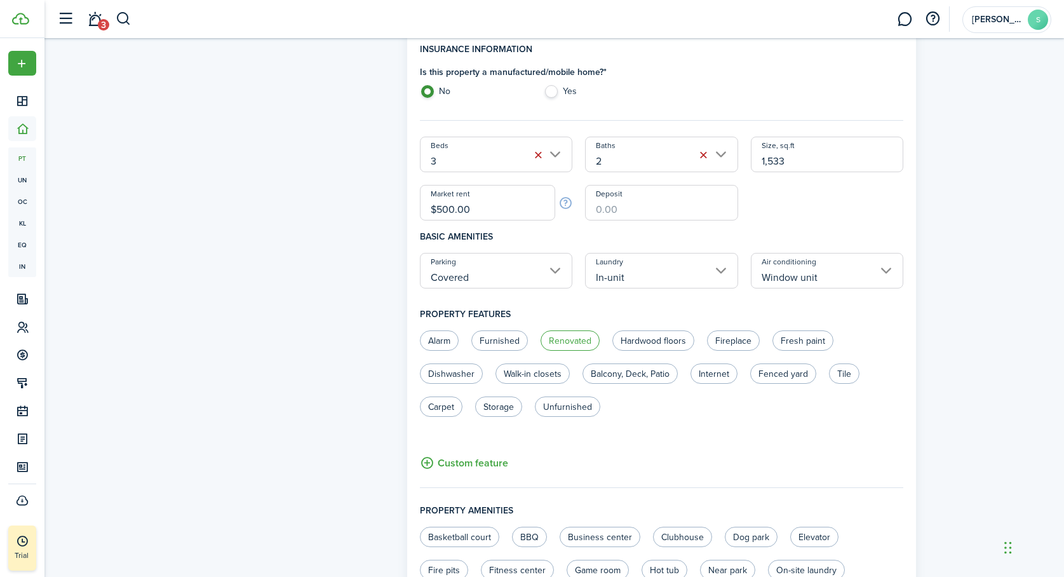
click at [566, 341] on label "Renovated" at bounding box center [570, 340] width 59 height 20
radio input "true"
click at [802, 338] on label "Fresh paint" at bounding box center [803, 340] width 61 height 20
radio input "true"
click at [627, 370] on label "Balcony, Deck, Patio" at bounding box center [630, 373] width 95 height 20
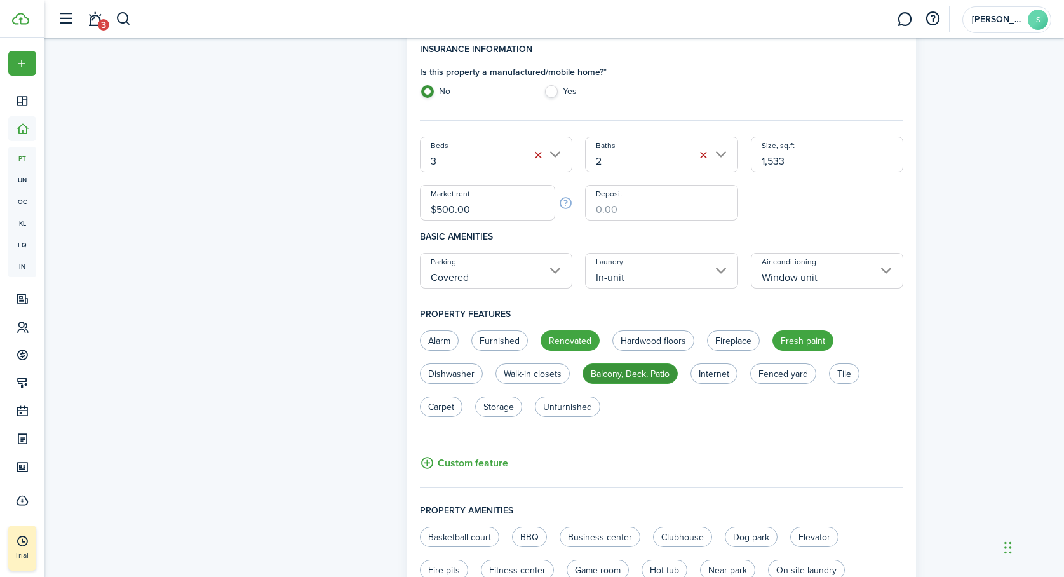
radio input "true"
click at [538, 376] on label "Walk-in closets" at bounding box center [533, 373] width 74 height 20
radio input "true"
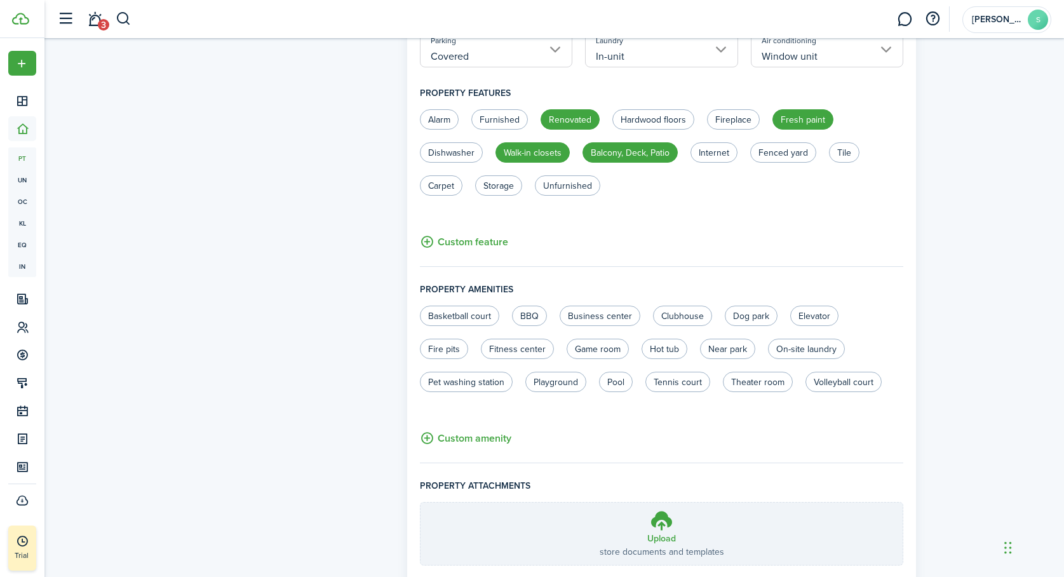
scroll to position [681, 0]
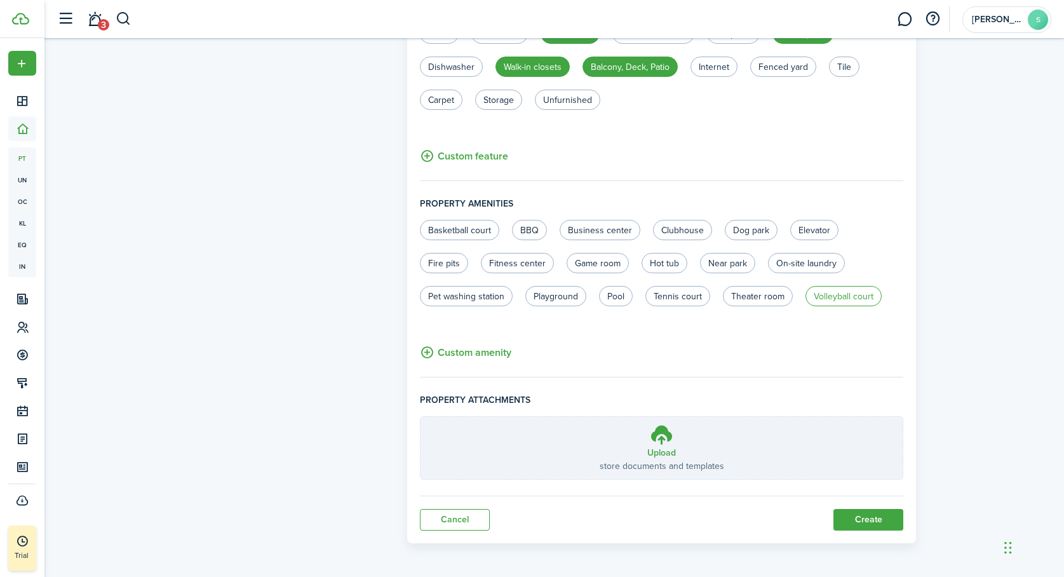
click at [840, 296] on label "Volleyball court" at bounding box center [844, 296] width 76 height 20
radio input "true"
click at [857, 516] on button "Create" at bounding box center [869, 520] width 70 height 22
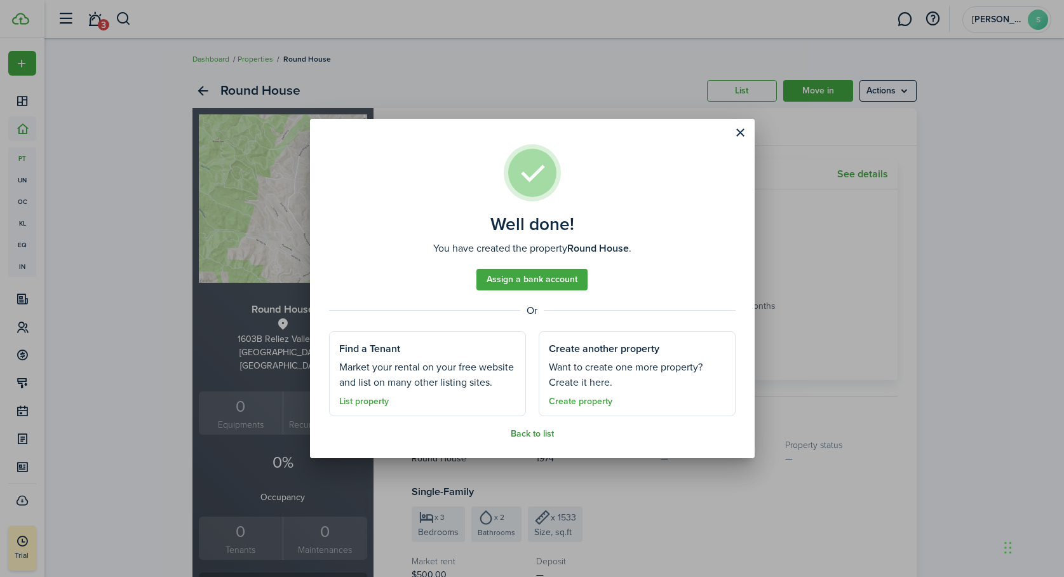
click at [528, 438] on link "Back to list" at bounding box center [532, 434] width 43 height 10
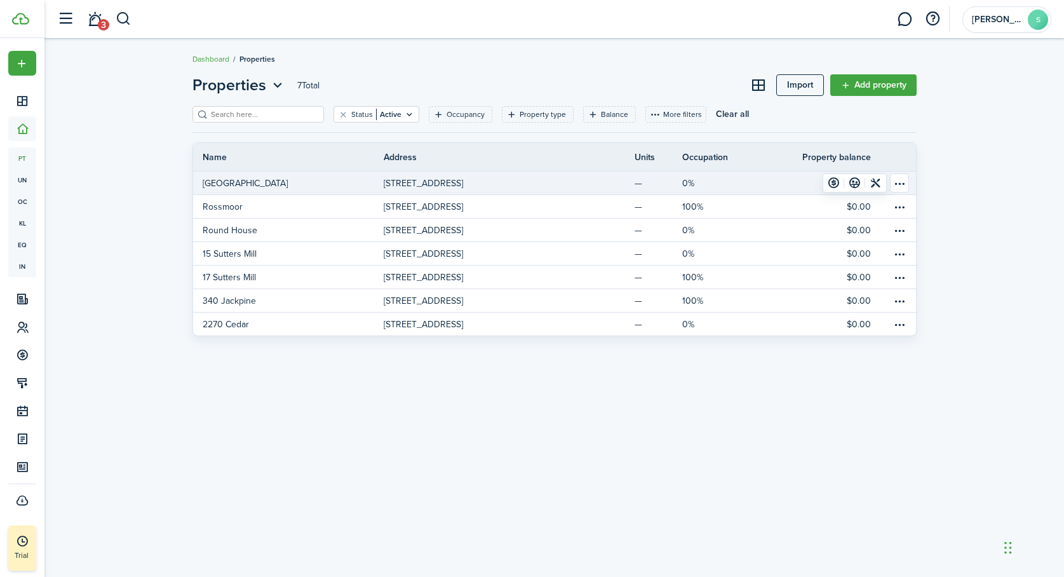
click at [903, 181] on table-menu-btn-icon "Open menu" at bounding box center [899, 182] width 19 height 19
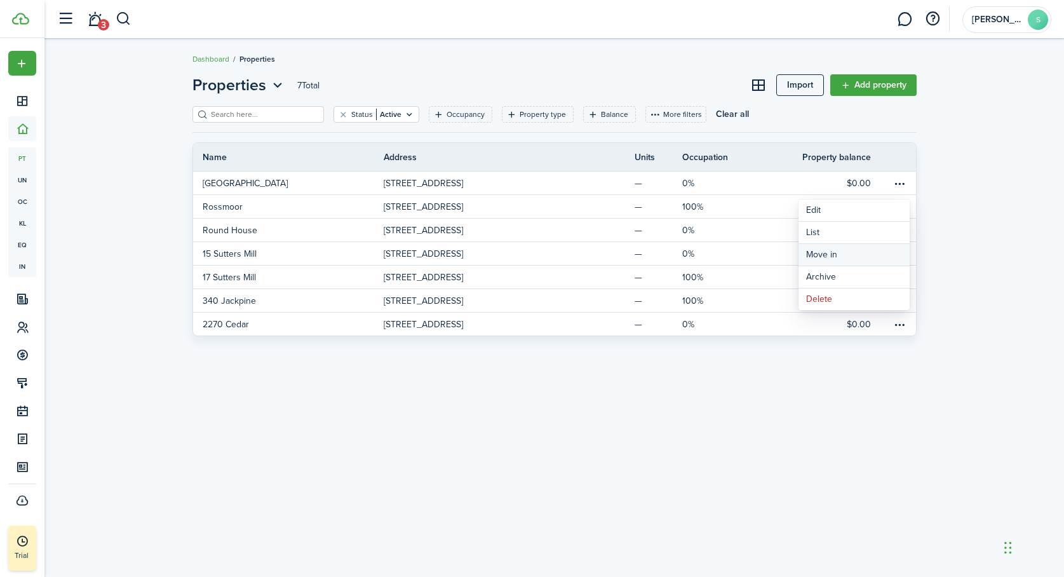
click at [818, 255] on link "Move in" at bounding box center [854, 255] width 111 height 22
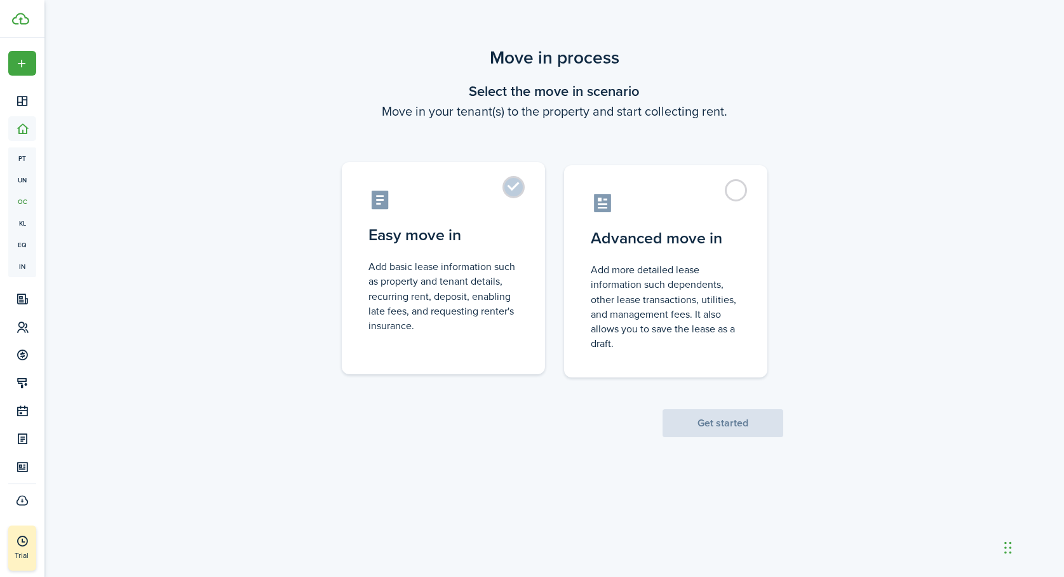
click at [518, 189] on label "Easy move in Add basic lease information such as property and tenant details, r…" at bounding box center [443, 268] width 203 height 212
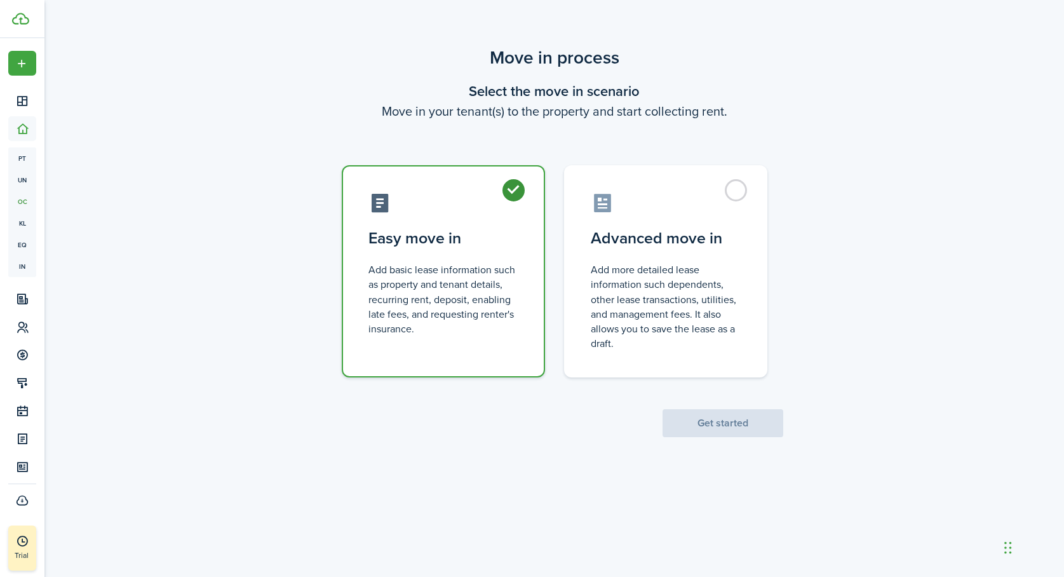
radio input "true"
click at [692, 423] on button "Get started" at bounding box center [723, 423] width 121 height 28
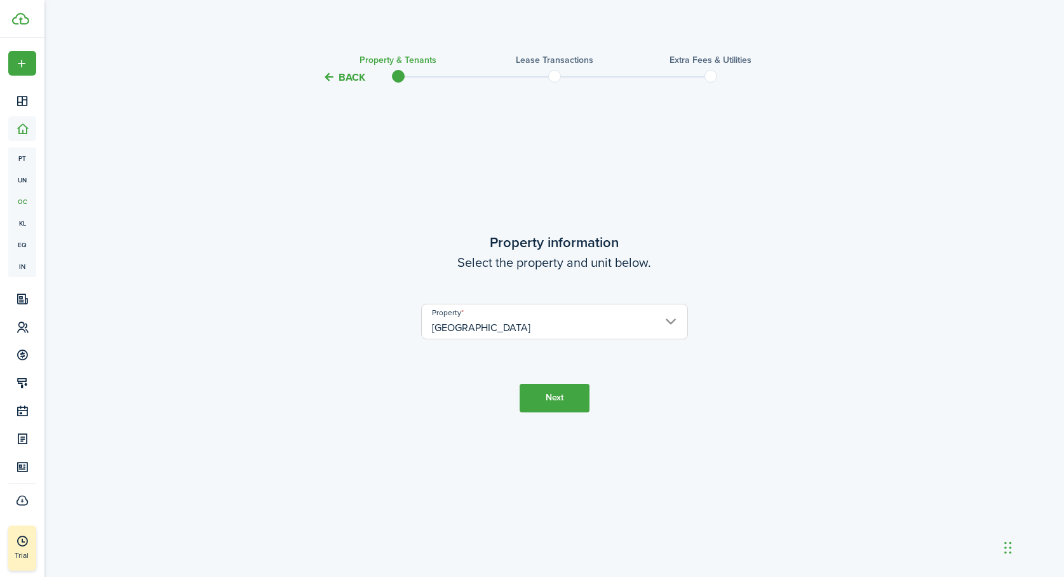
click at [554, 391] on button "Next" at bounding box center [555, 398] width 70 height 29
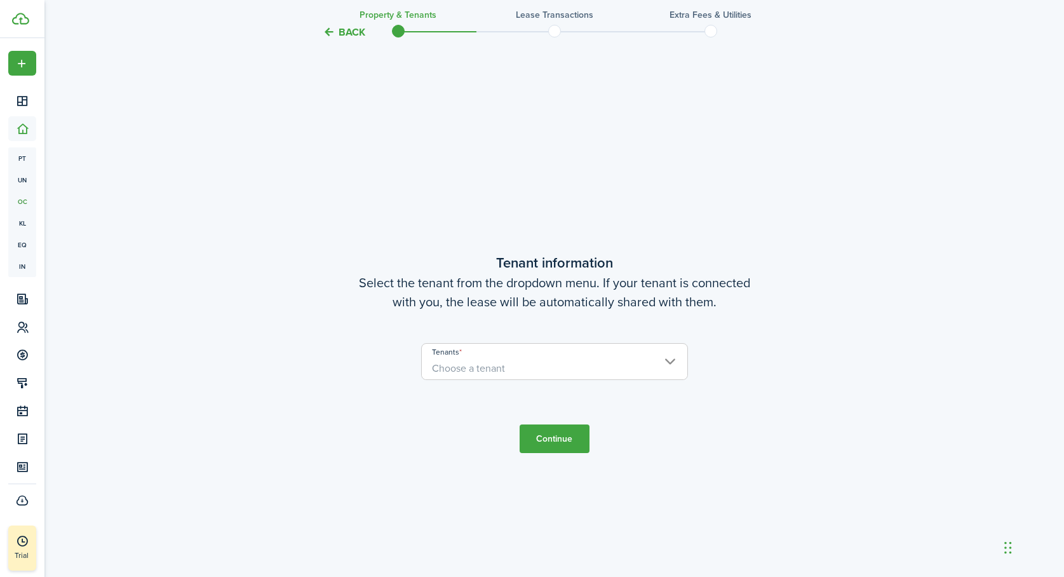
scroll to position [492, 0]
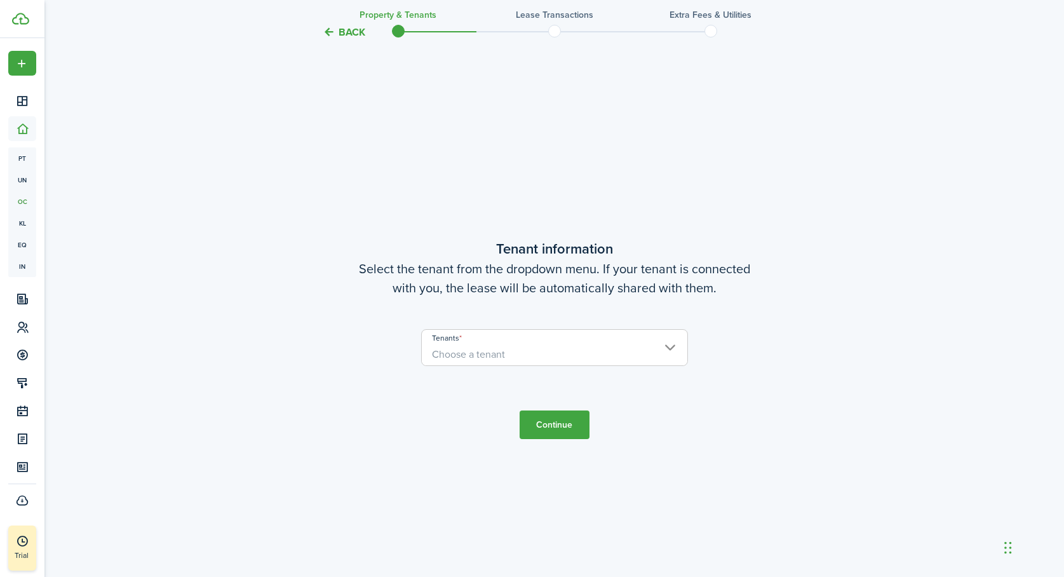
click at [534, 354] on span "Choose a tenant" at bounding box center [555, 355] width 266 height 22
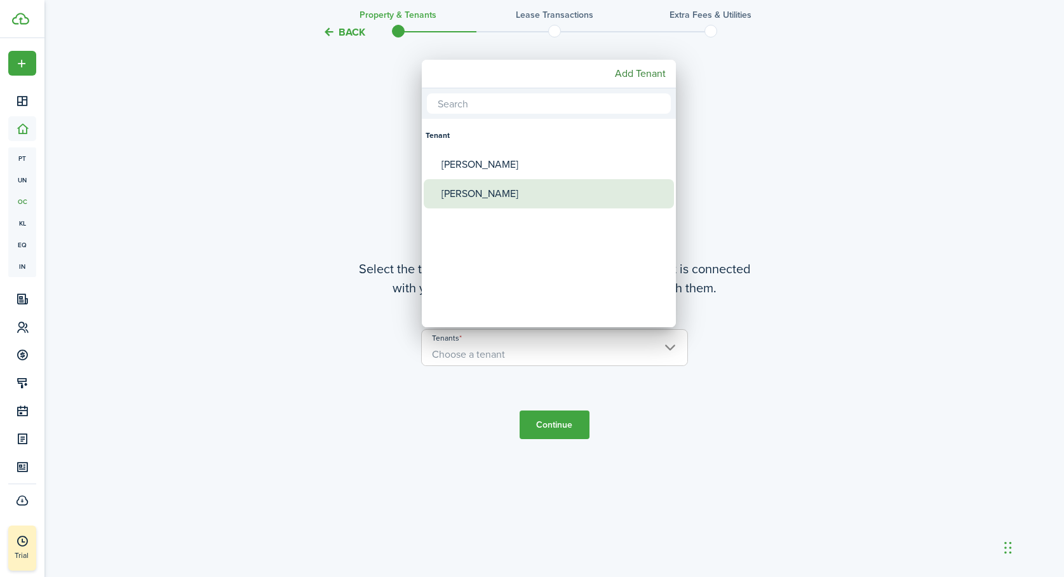
click at [503, 192] on div "[PERSON_NAME]" at bounding box center [554, 193] width 225 height 29
type input "[PERSON_NAME]"
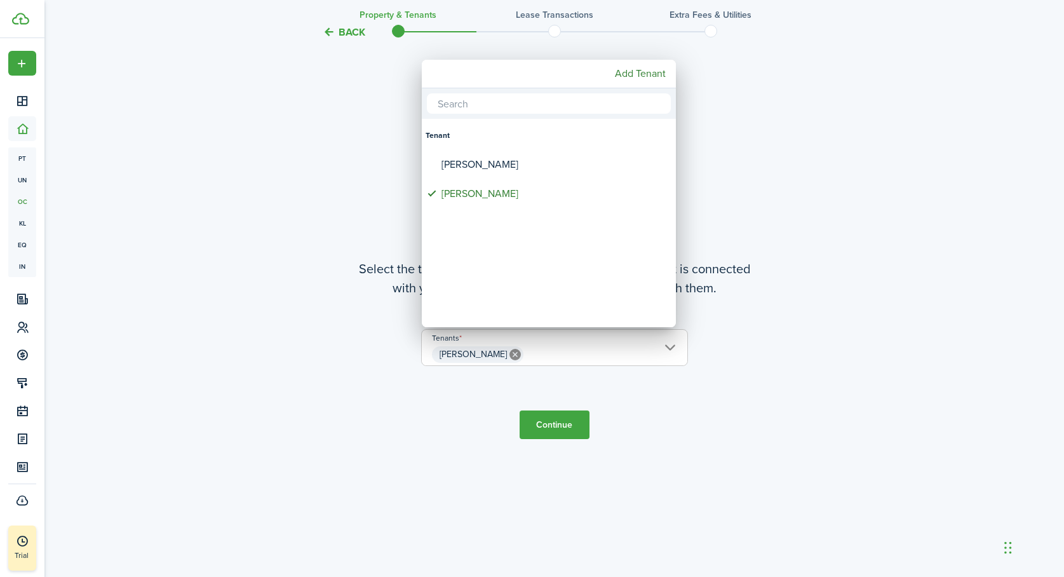
click at [553, 421] on div at bounding box center [532, 288] width 1268 height 780
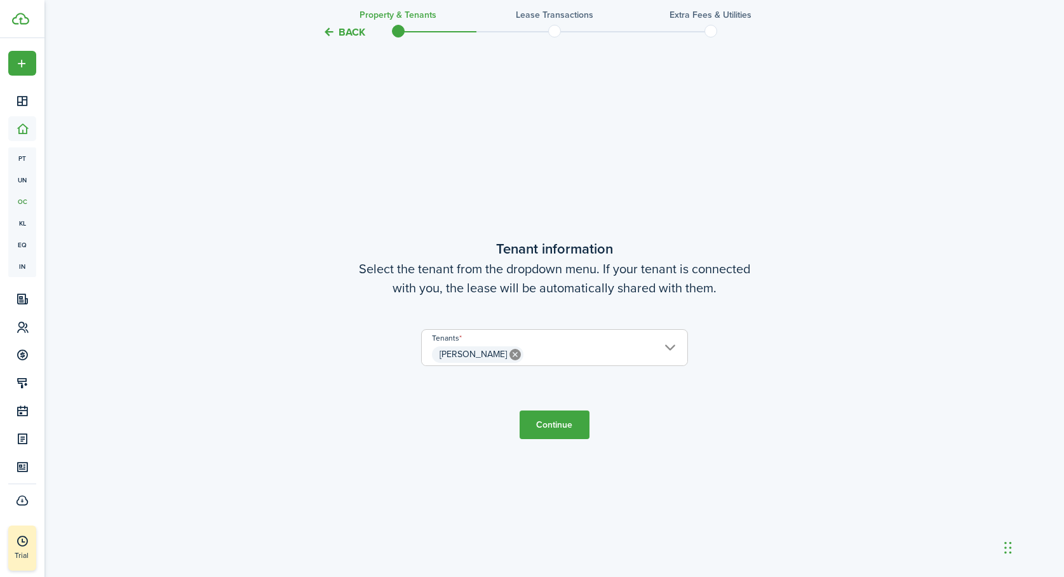
click at [552, 423] on button "Continue" at bounding box center [555, 424] width 70 height 29
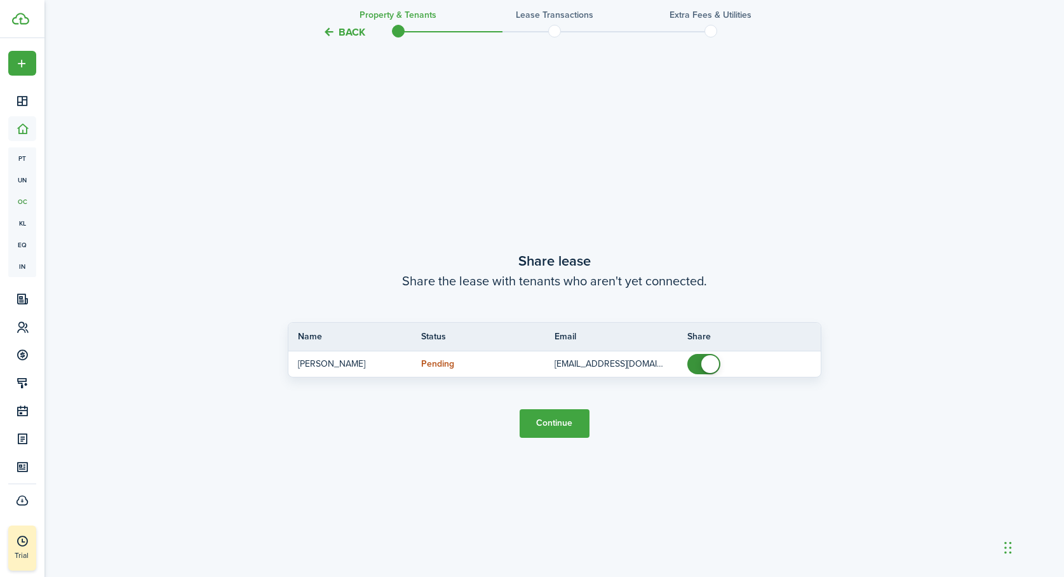
scroll to position [1069, 0]
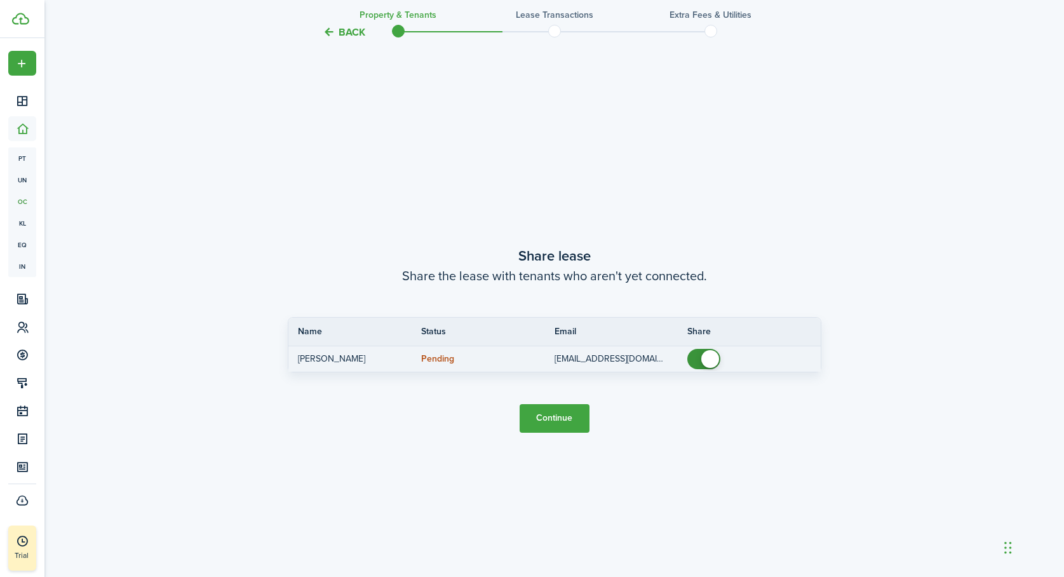
checkbox input "false"
click at [698, 355] on span at bounding box center [704, 359] width 13 height 20
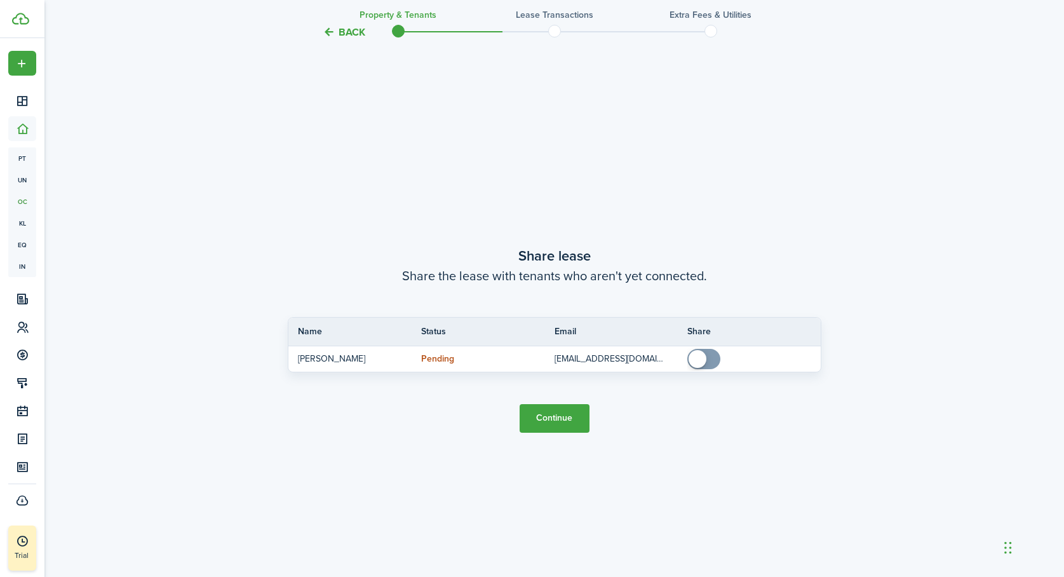
click at [552, 419] on button "Continue" at bounding box center [555, 418] width 70 height 29
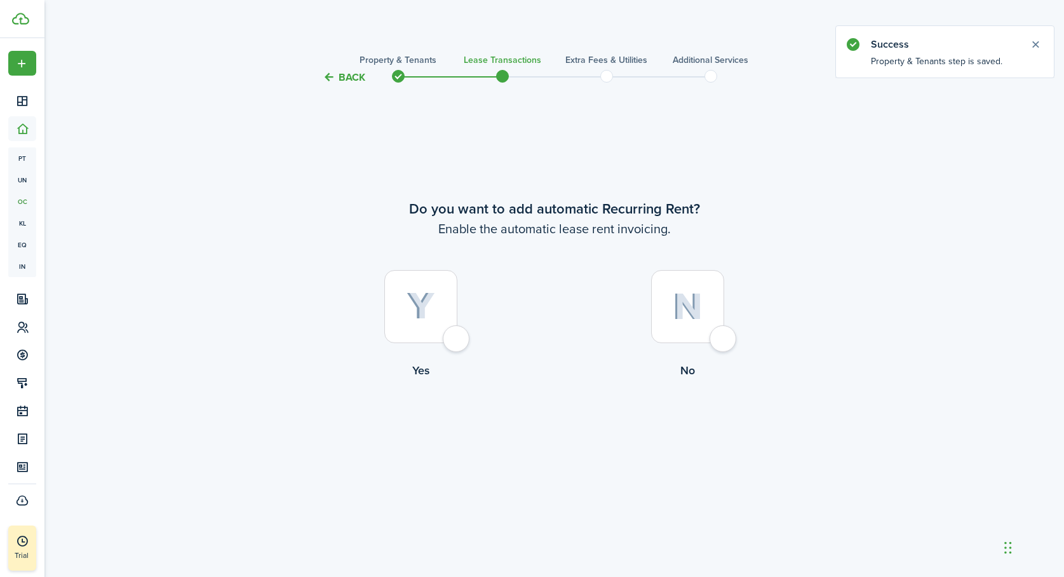
click at [721, 337] on div at bounding box center [687, 306] width 73 height 73
radio input "true"
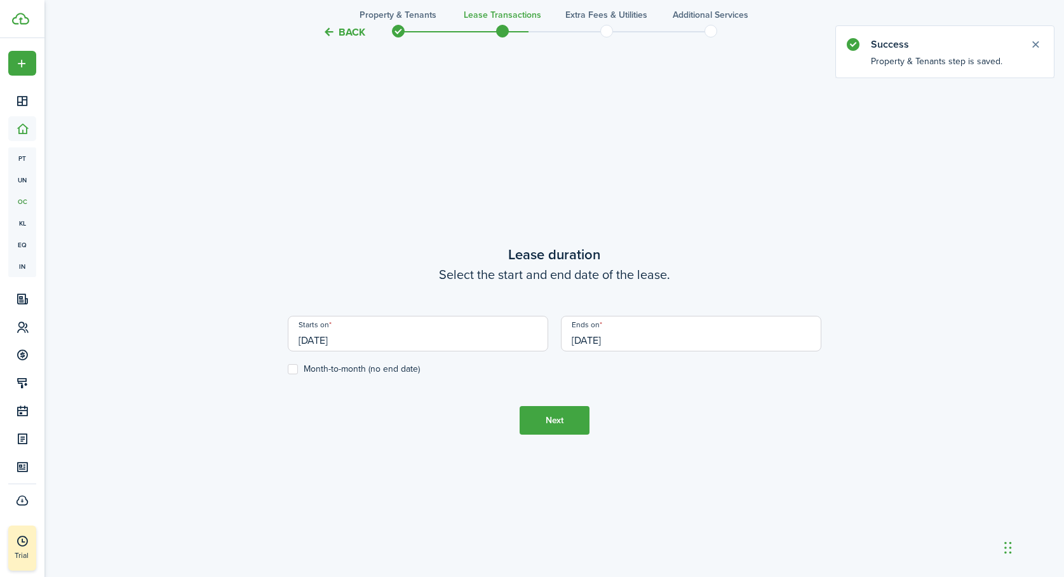
scroll to position [492, 0]
click at [353, 336] on input "[DATE]" at bounding box center [418, 333] width 261 height 36
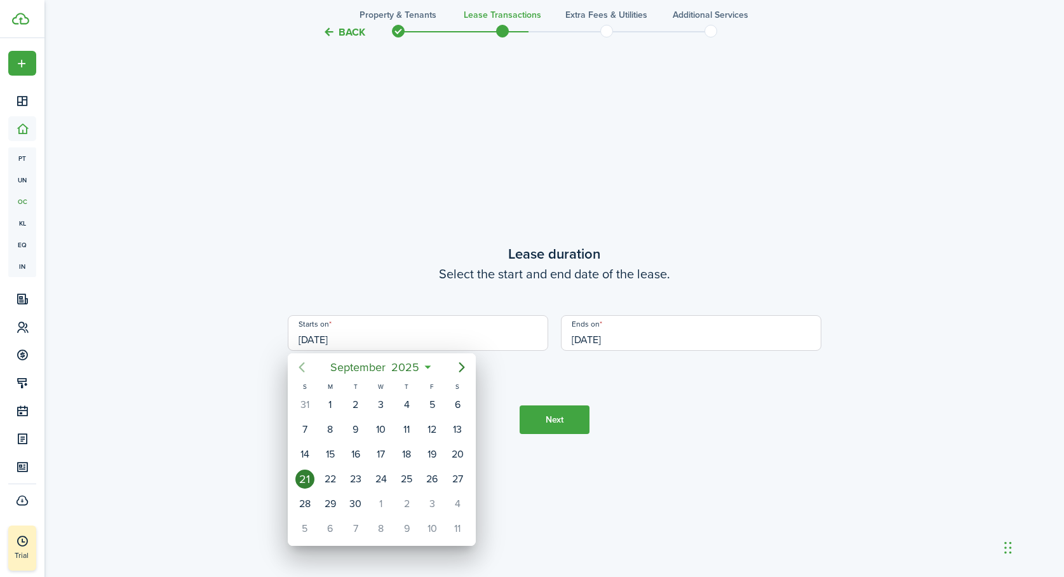
click at [301, 369] on icon "Previous page" at bounding box center [302, 367] width 6 height 10
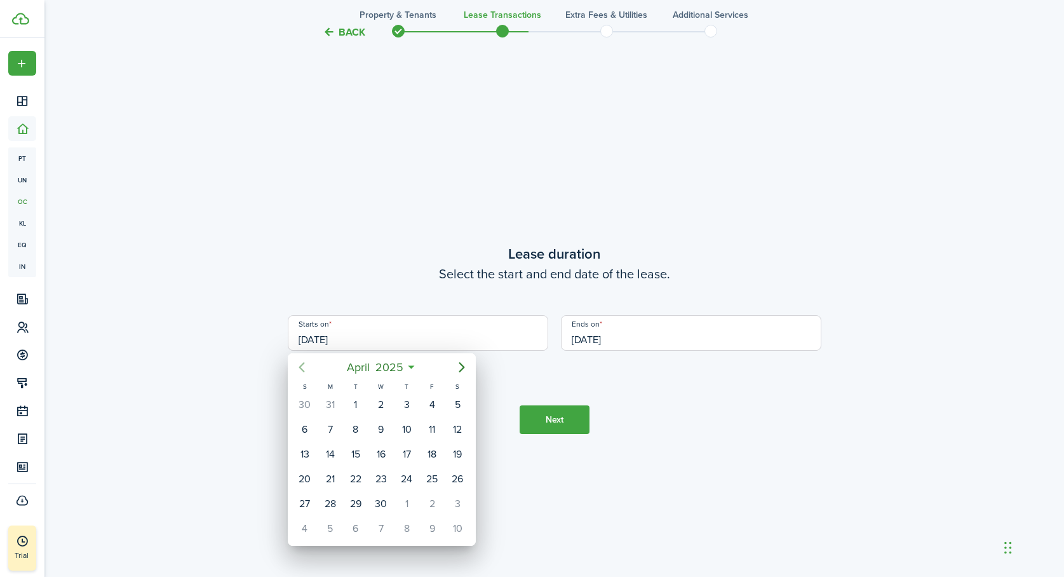
click at [301, 369] on icon "Previous page" at bounding box center [302, 367] width 6 height 10
click at [379, 404] on div "1" at bounding box center [381, 404] width 19 height 19
type input "[DATE]"
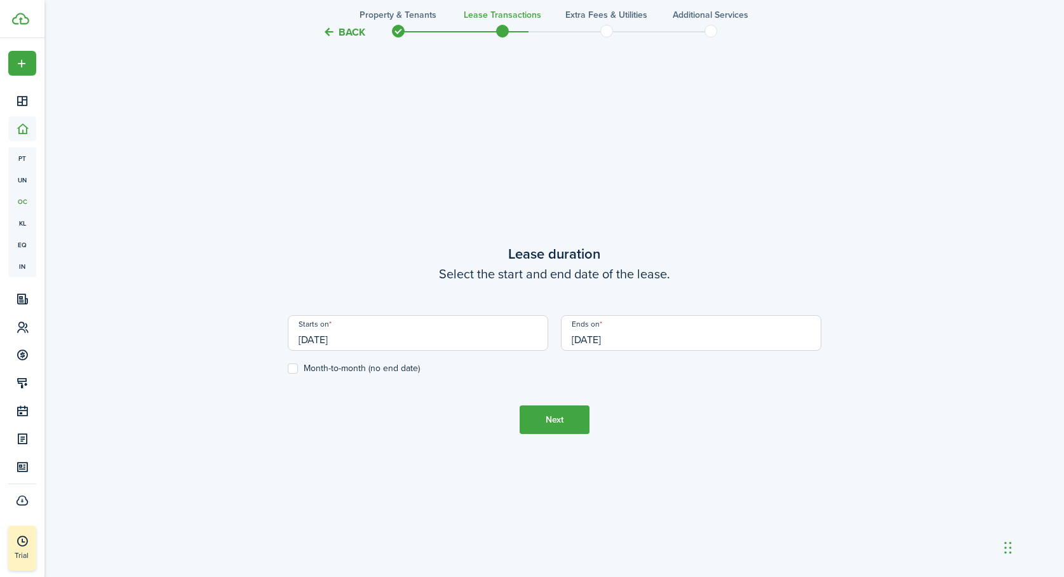
click at [623, 336] on input "[DATE]" at bounding box center [691, 333] width 261 height 36
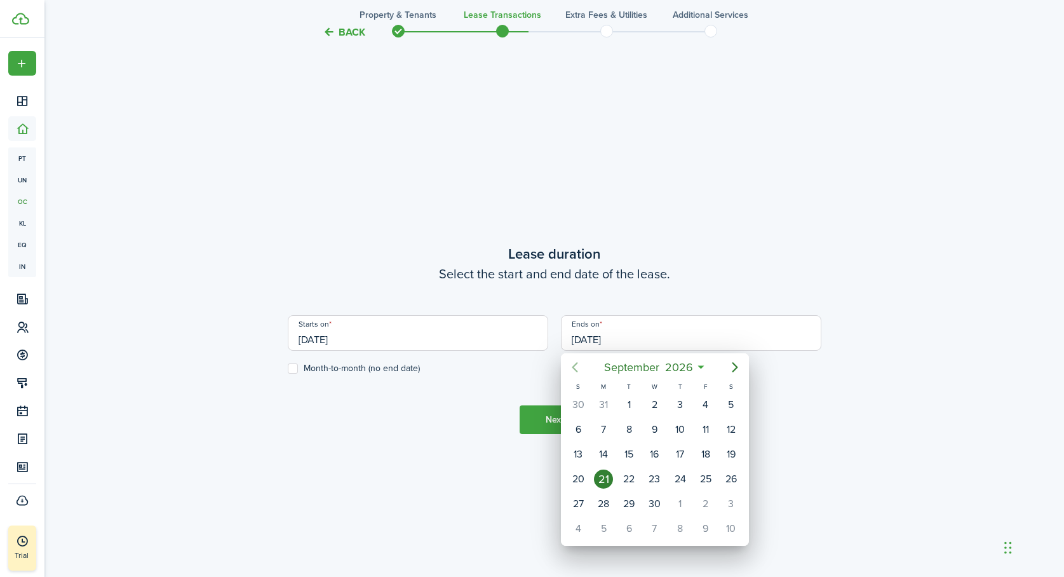
click at [579, 363] on icon "Previous page" at bounding box center [574, 367] width 15 height 15
click at [581, 402] on div "31" at bounding box center [578, 404] width 19 height 19
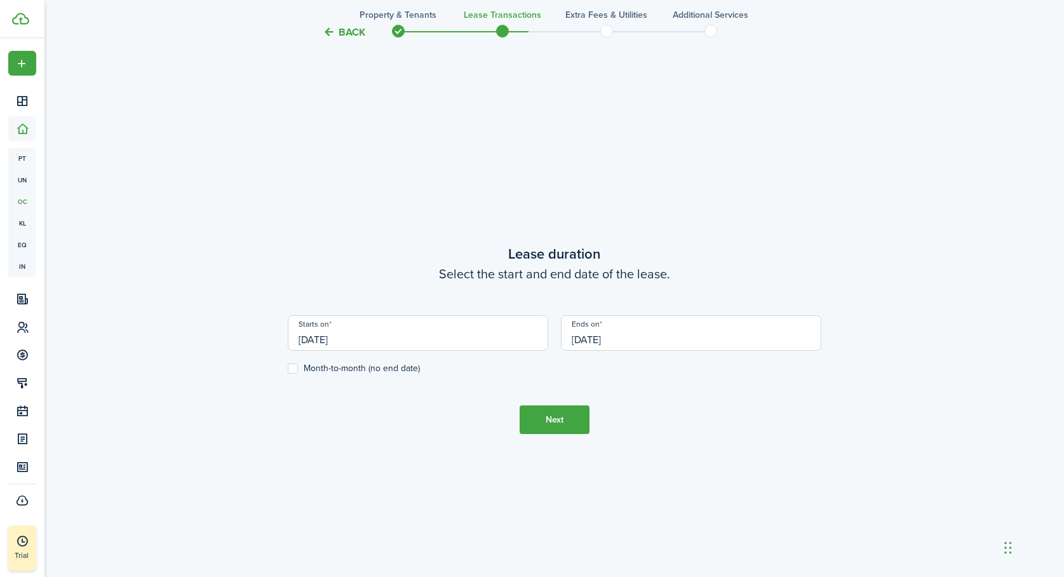
click at [586, 337] on input "[DATE]" at bounding box center [691, 333] width 261 height 36
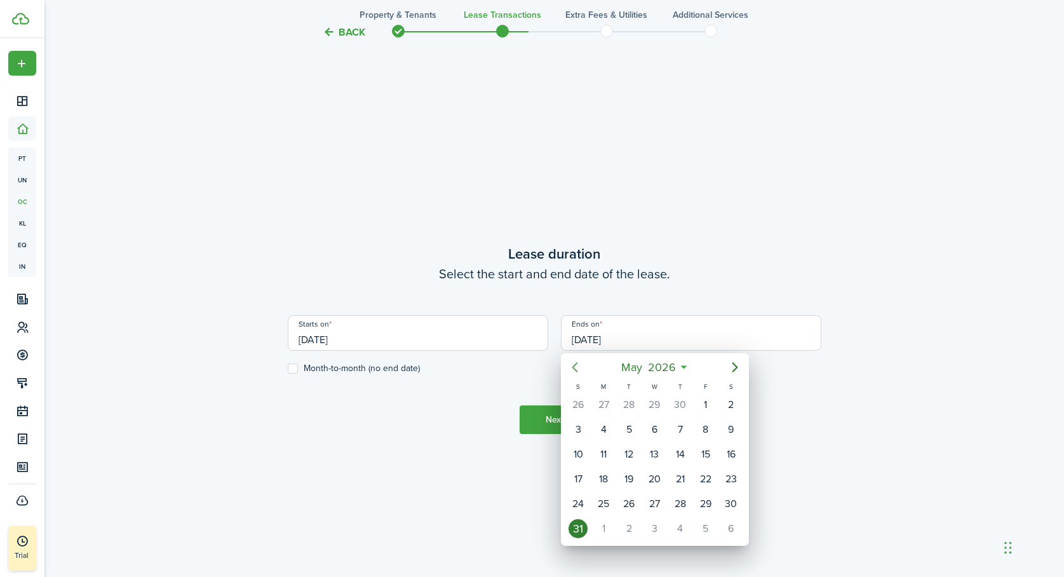
click at [574, 362] on icon "Previous page" at bounding box center [574, 367] width 15 height 15
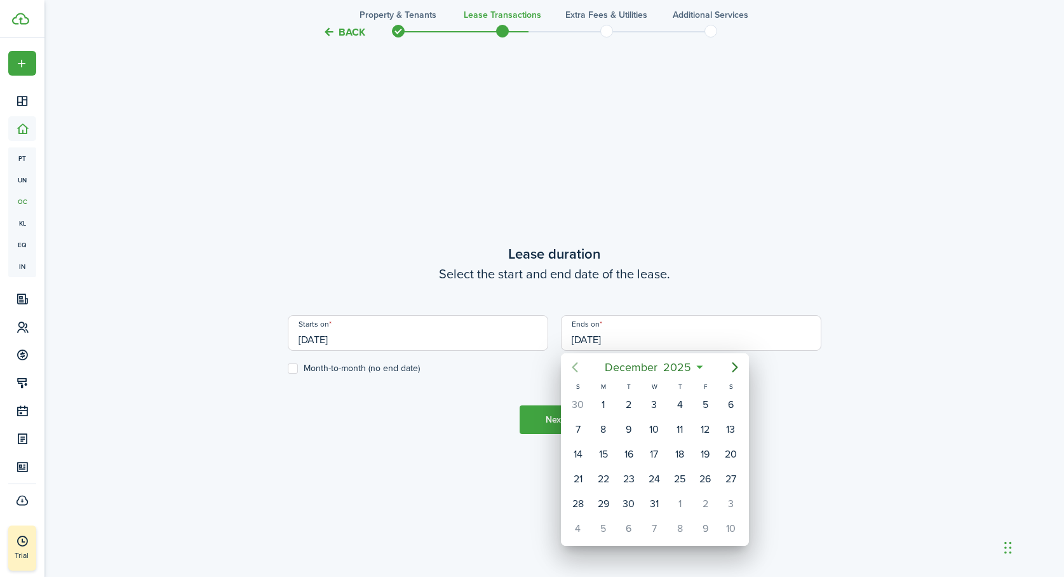
click at [574, 362] on icon "Previous page" at bounding box center [574, 367] width 15 height 15
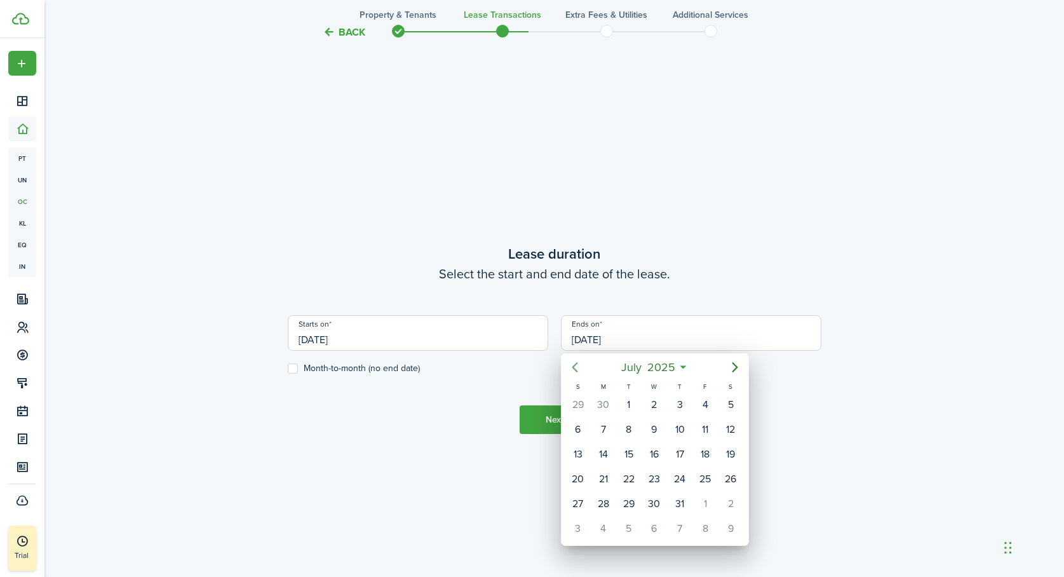
click at [574, 362] on icon "Previous page" at bounding box center [574, 367] width 15 height 15
click at [734, 502] on div "31" at bounding box center [730, 503] width 19 height 19
type input "[DATE]"
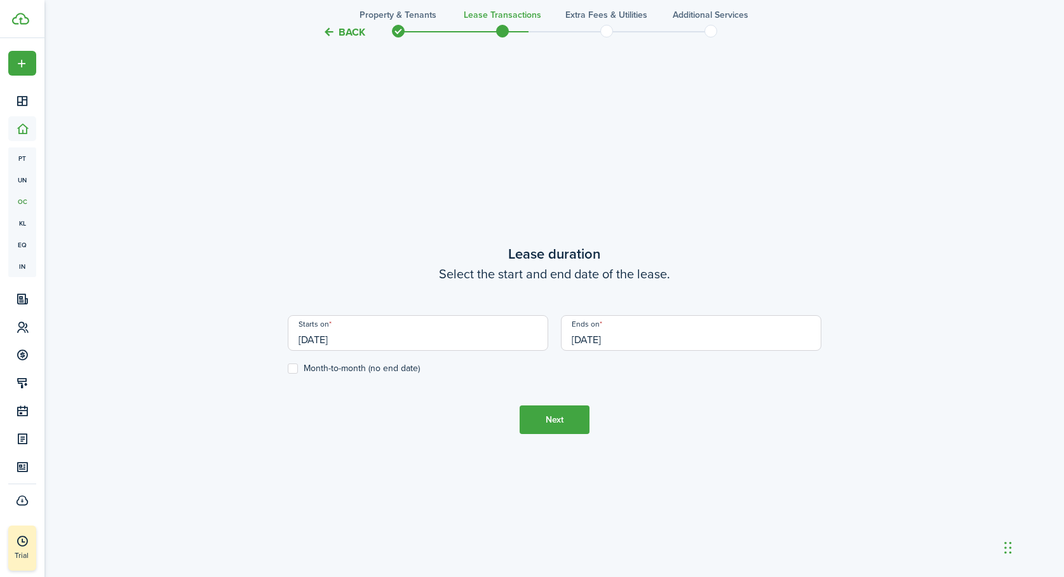
click at [552, 419] on button "Next" at bounding box center [555, 419] width 70 height 29
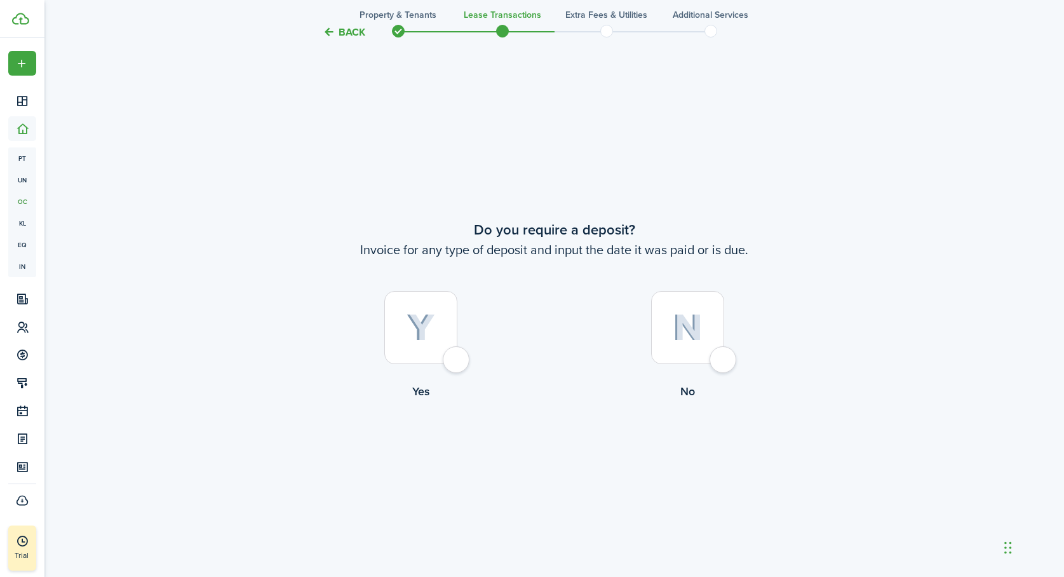
scroll to position [1069, 0]
click at [720, 358] on div at bounding box center [687, 323] width 73 height 73
radio input "true"
click at [457, 360] on div at bounding box center [420, 325] width 73 height 73
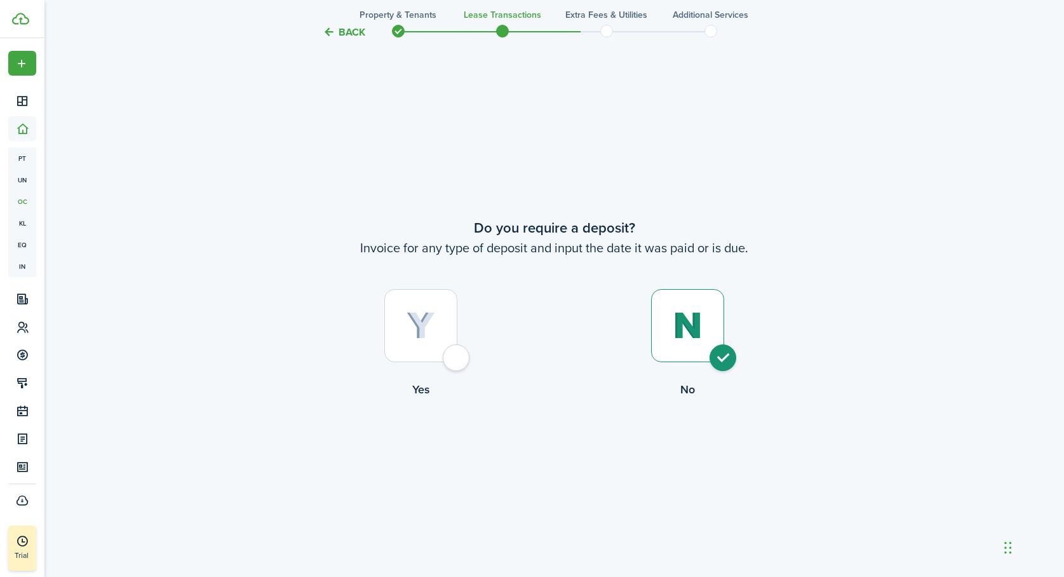
radio input "true"
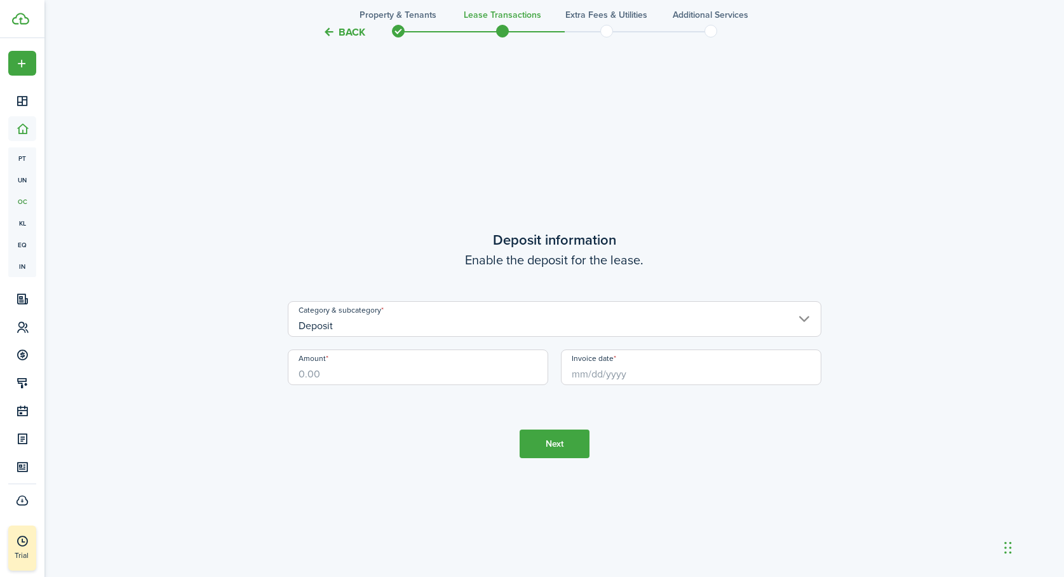
scroll to position [1646, 0]
click at [444, 363] on input "Amount" at bounding box center [418, 362] width 261 height 36
click at [585, 369] on input "Invoice date" at bounding box center [691, 362] width 261 height 36
type input "$5,000.00"
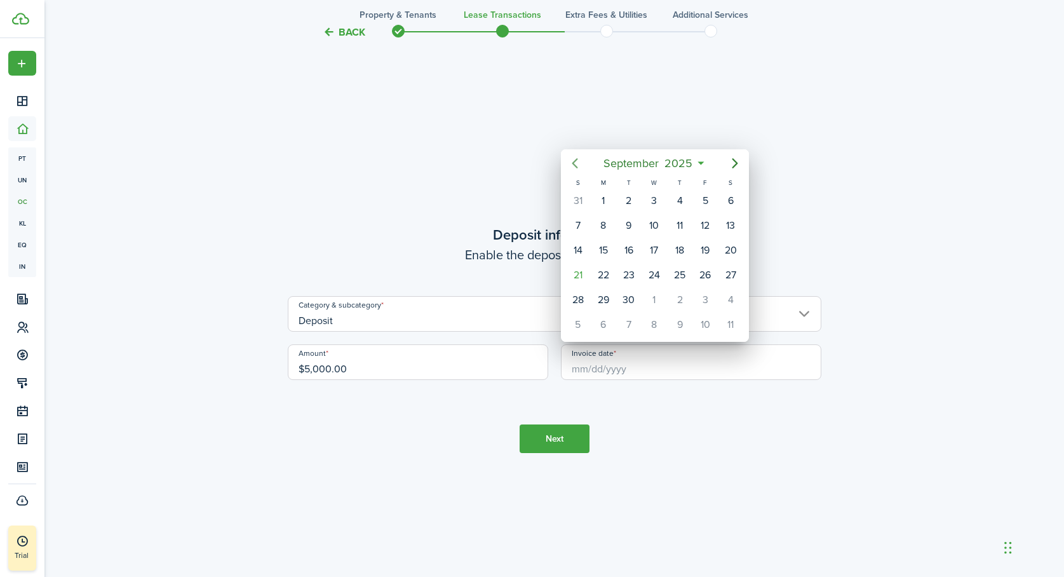
click at [576, 161] on icon "Previous page" at bounding box center [574, 163] width 15 height 15
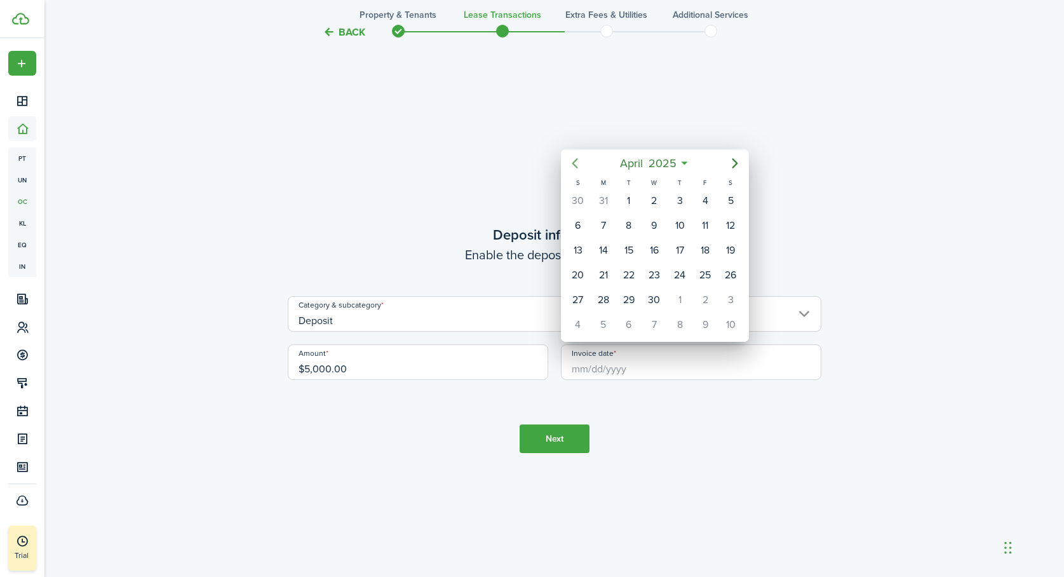
click at [576, 161] on icon "Previous page" at bounding box center [574, 163] width 15 height 15
click at [650, 201] on div "1" at bounding box center [654, 200] width 19 height 19
type input "[DATE]"
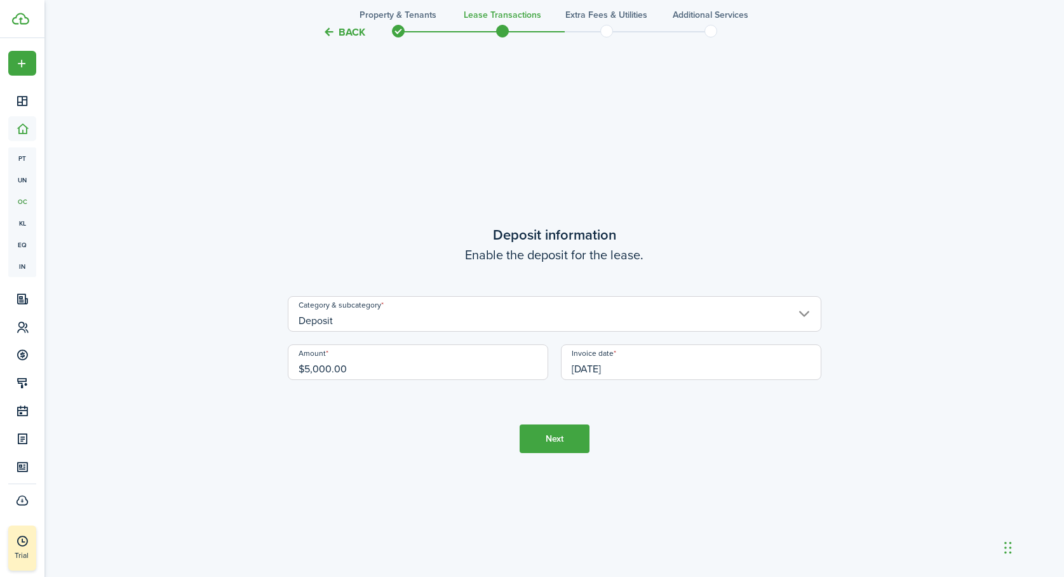
click at [552, 316] on input "Deposit" at bounding box center [555, 314] width 534 height 36
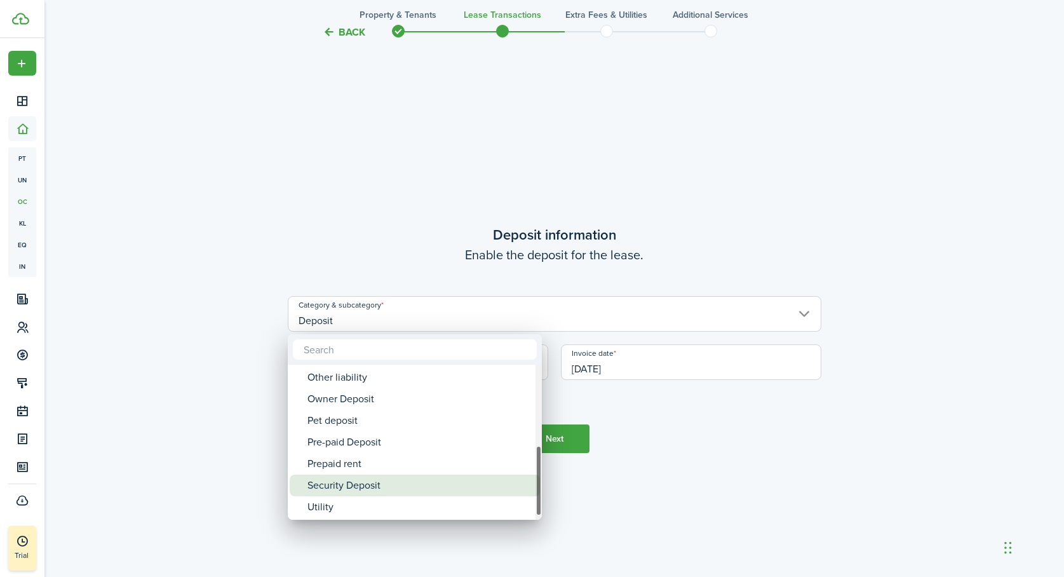
click at [388, 487] on div "Security Deposit" at bounding box center [420, 486] width 225 height 22
type input "Deposit / Security Deposit"
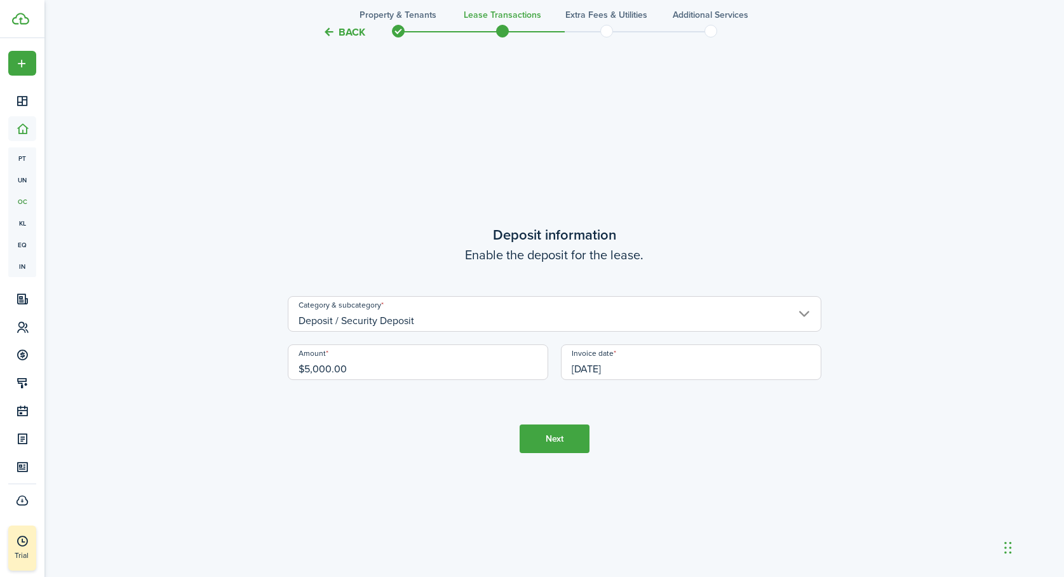
click at [547, 442] on button "Next" at bounding box center [555, 438] width 70 height 29
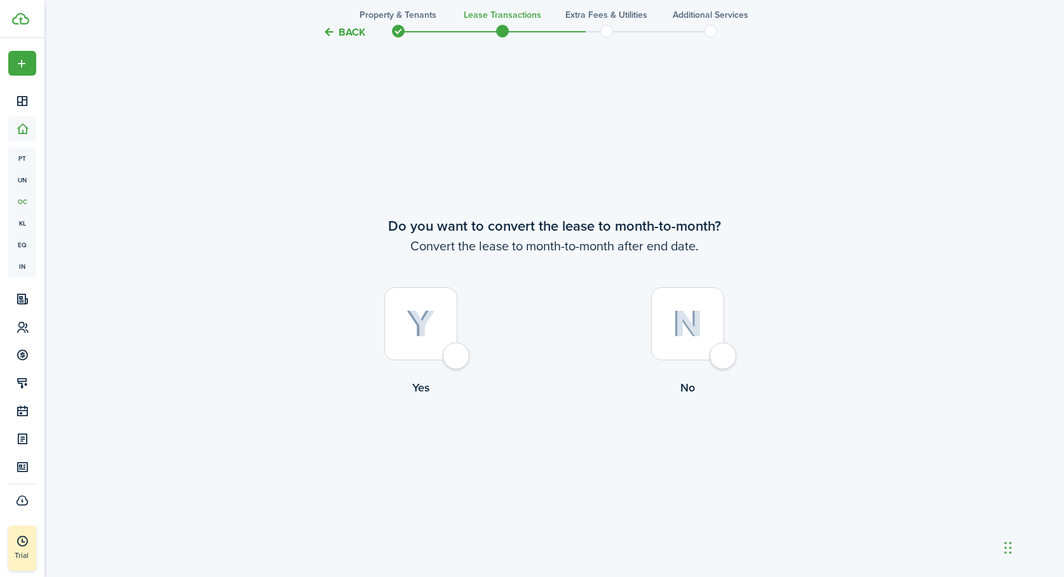
scroll to position [2223, 0]
click at [715, 358] on div at bounding box center [687, 323] width 73 height 73
radio input "true"
click at [564, 440] on button "Continue" at bounding box center [555, 448] width 70 height 29
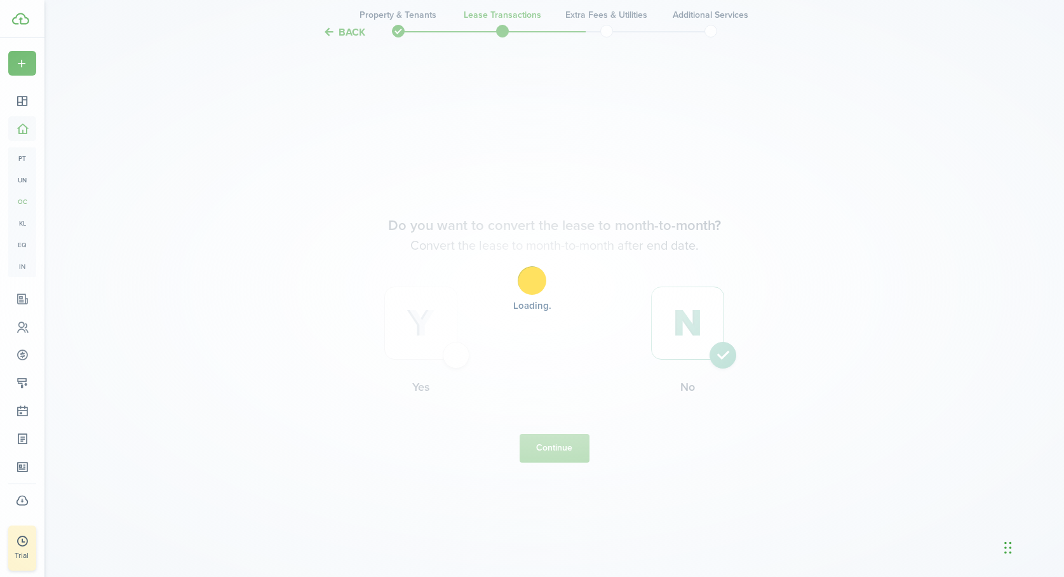
scroll to position [0, 0]
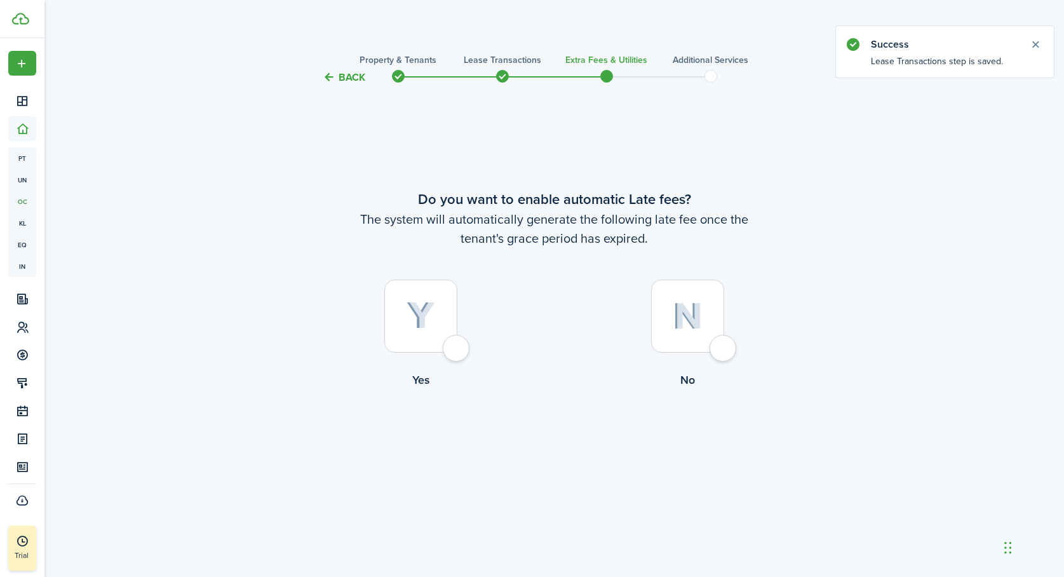
click at [721, 346] on div at bounding box center [687, 316] width 73 height 73
radio input "true"
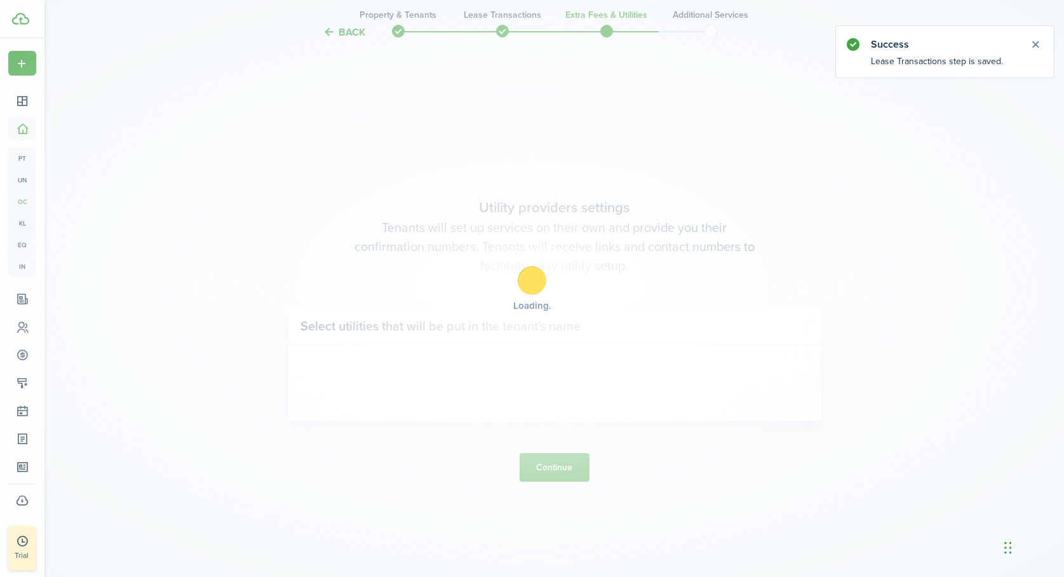
scroll to position [492, 0]
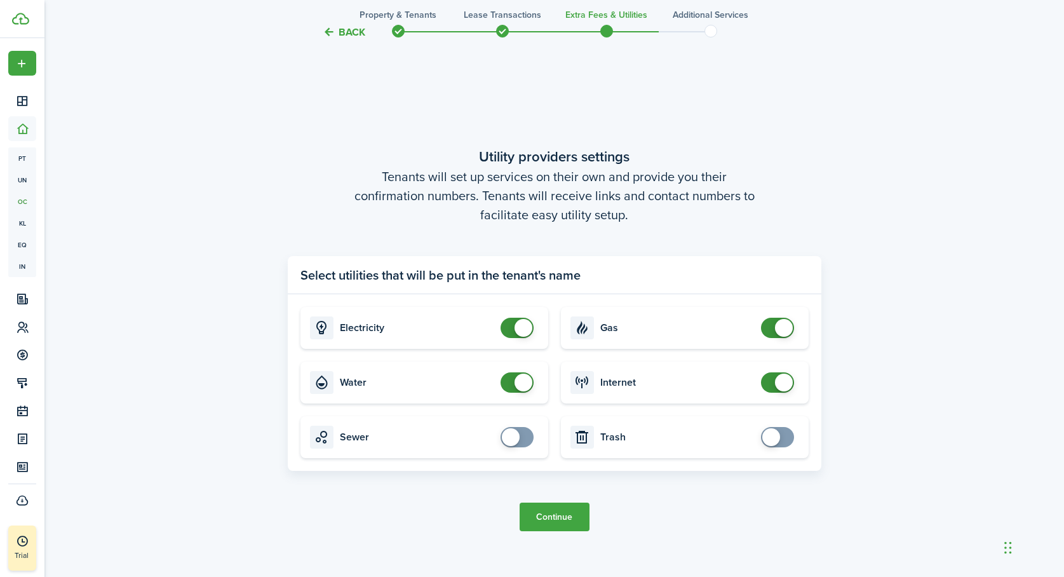
checkbox input "false"
click at [511, 327] on span at bounding box center [517, 328] width 13 height 20
checkbox input "false"
click at [511, 384] on span at bounding box center [517, 382] width 13 height 20
checkbox input "false"
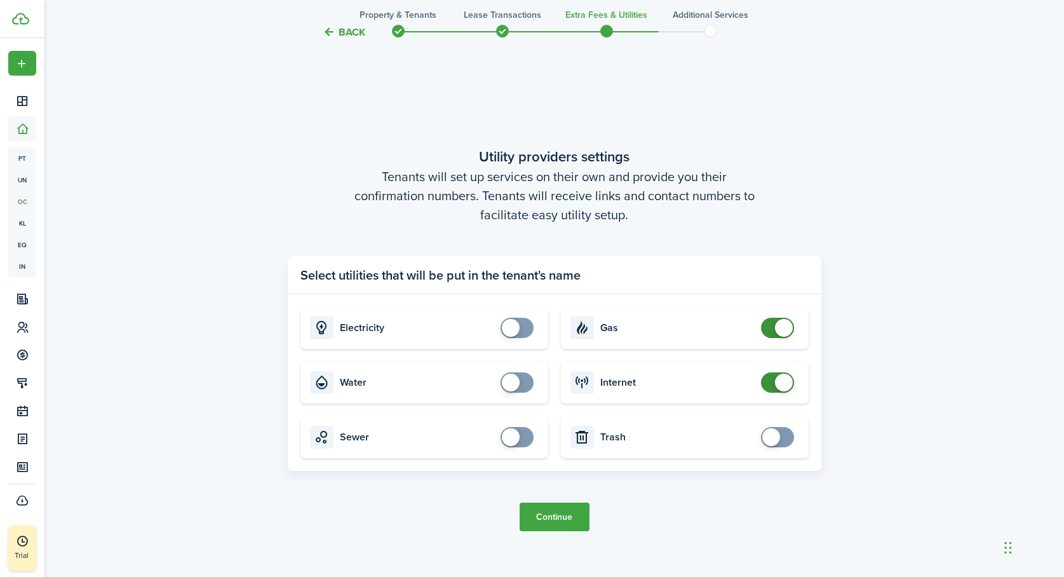
click at [771, 326] on span at bounding box center [777, 328] width 13 height 20
checkbox input "false"
click at [771, 388] on span at bounding box center [777, 382] width 13 height 20
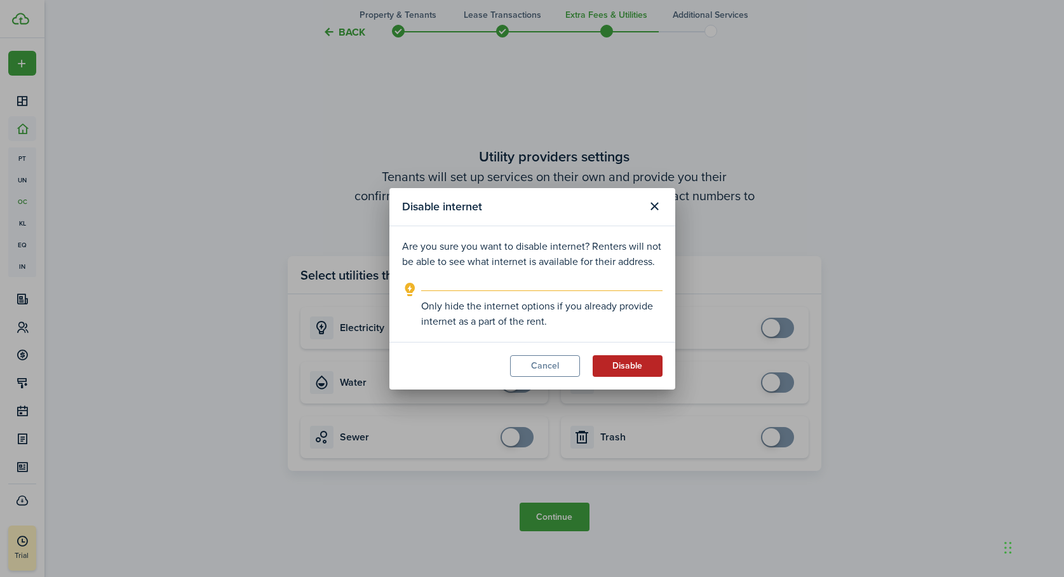
click at [633, 364] on button "Disable" at bounding box center [628, 366] width 70 height 22
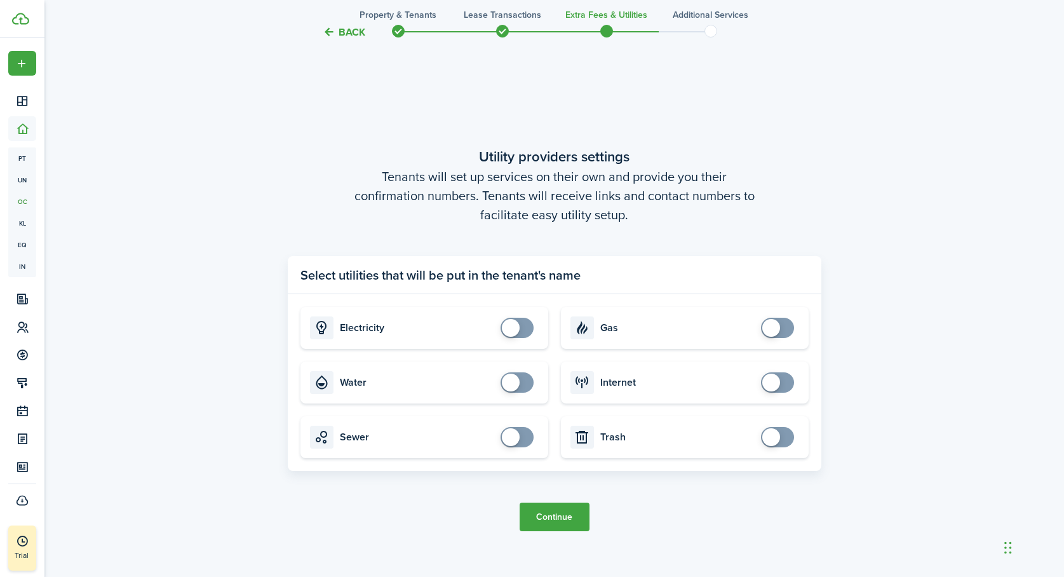
click at [558, 516] on button "Continue" at bounding box center [555, 517] width 70 height 29
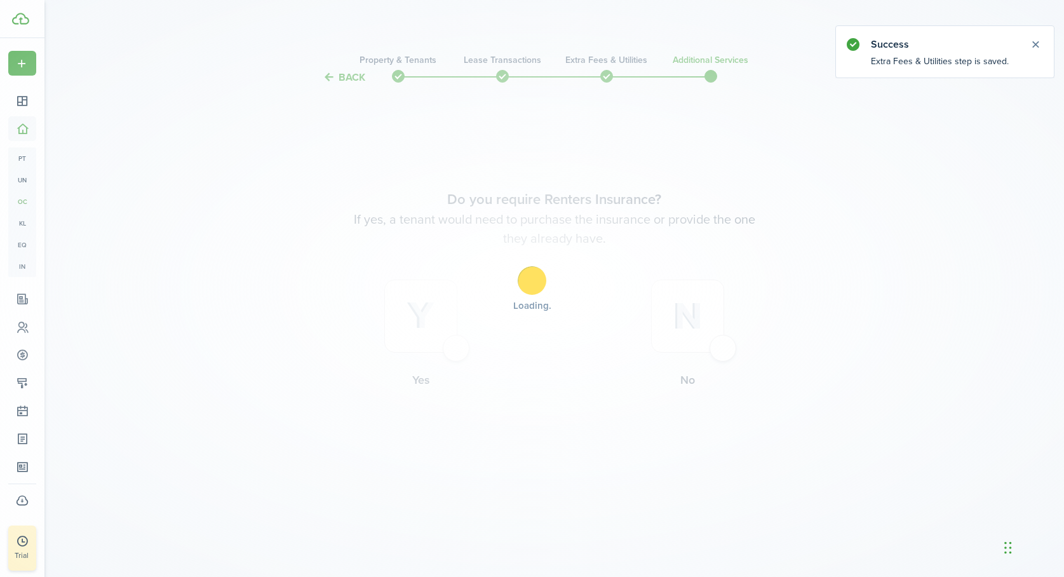
scroll to position [0, 0]
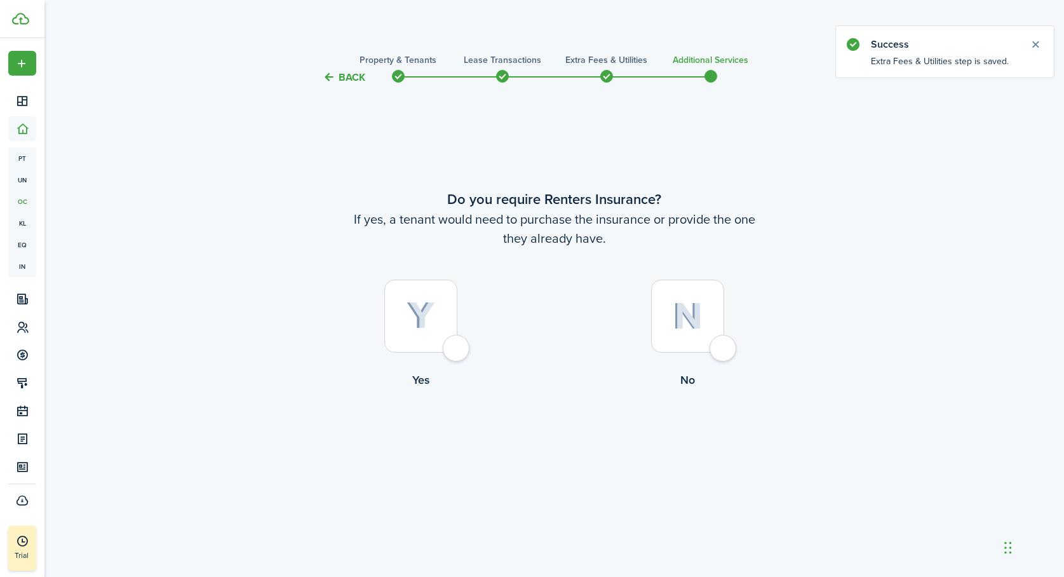
click at [723, 348] on div at bounding box center [687, 316] width 73 height 73
radio input "true"
click at [550, 442] on button "Complete move in" at bounding box center [554, 440] width 93 height 29
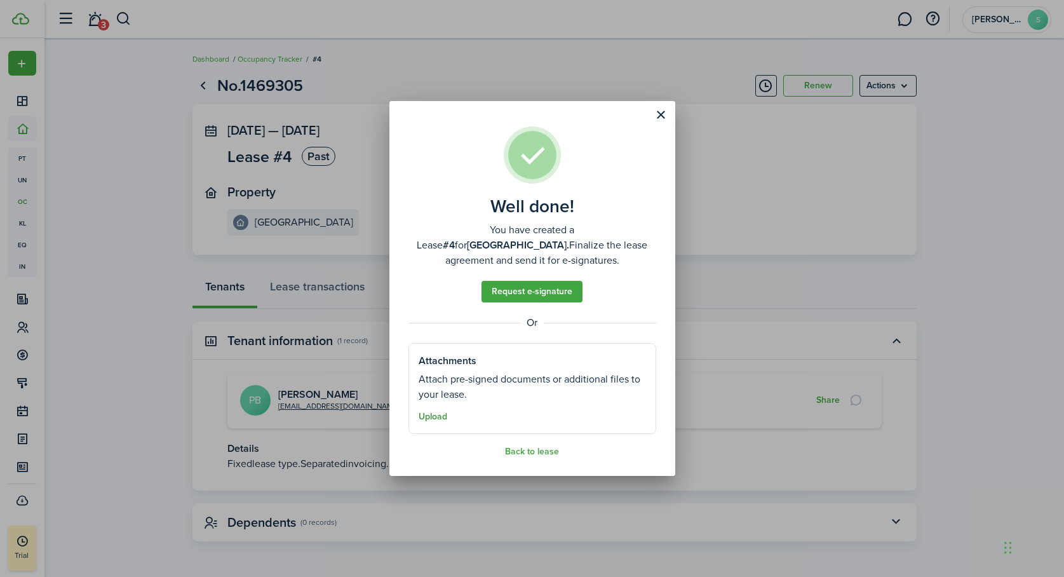
click at [435, 412] on button "Upload" at bounding box center [433, 417] width 29 height 10
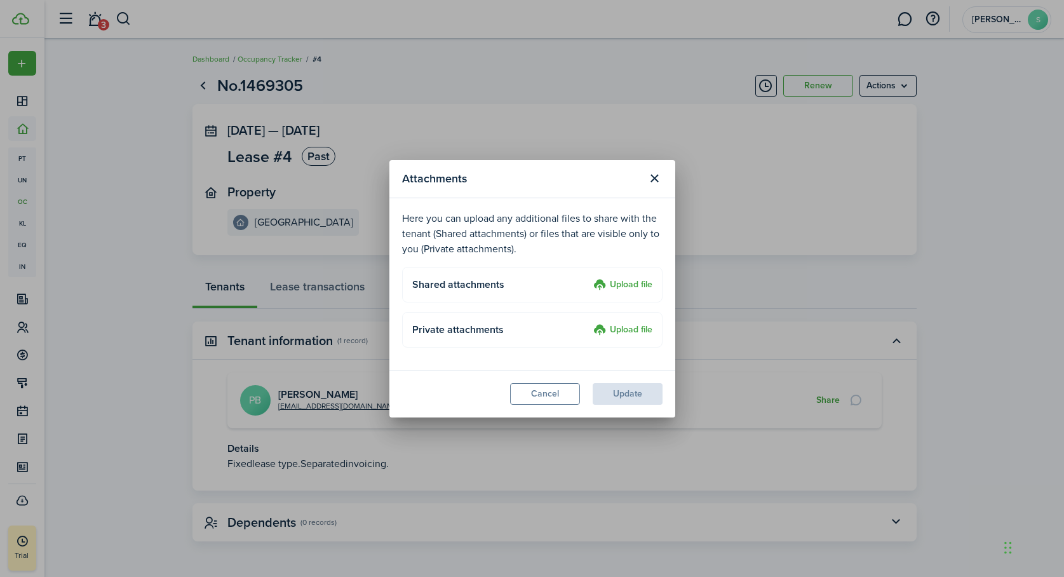
click at [620, 283] on label "Upload file" at bounding box center [622, 285] width 59 height 15
click at [589, 278] on input "Upload file" at bounding box center [589, 278] width 0 height 0
click at [465, 381] on modal-footer "Cancel Update" at bounding box center [532, 394] width 286 height 48
click at [634, 391] on modal-footer "Cancel Update" at bounding box center [532, 394] width 286 height 48
click at [625, 283] on label "Upload file" at bounding box center [622, 285] width 59 height 15
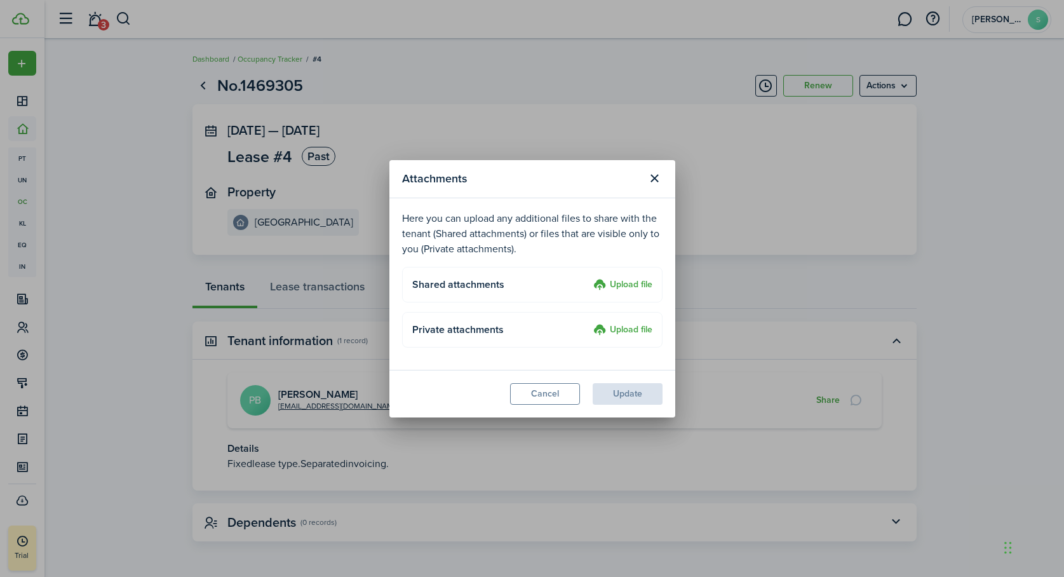
click at [589, 278] on input "Upload file" at bounding box center [589, 278] width 0 height 0
click at [461, 396] on modal-footer "Cancel Update" at bounding box center [532, 394] width 286 height 48
click at [625, 393] on modal-footer "Cancel Update" at bounding box center [532, 394] width 286 height 48
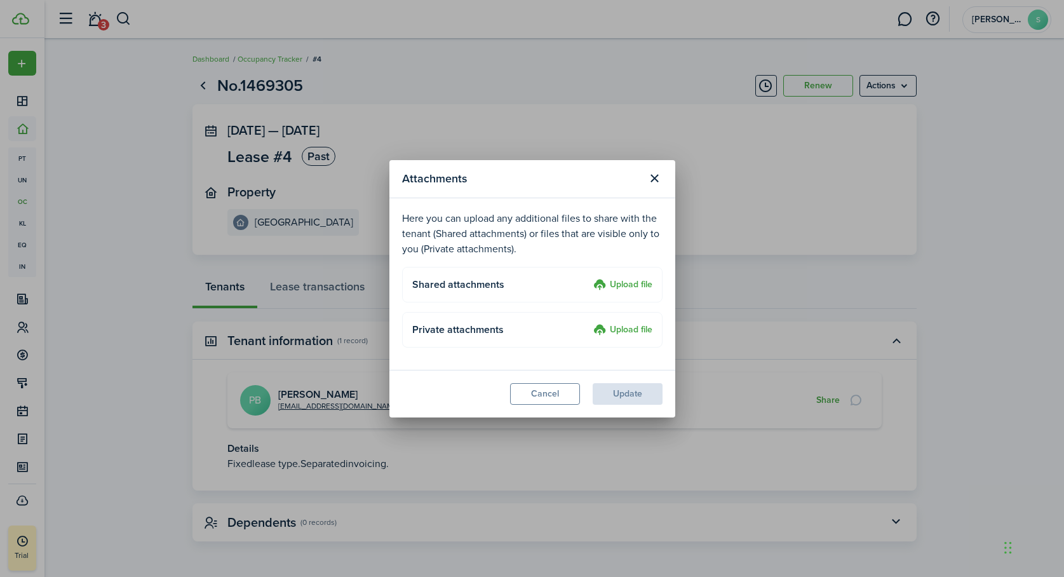
click at [625, 393] on modal-footer "Cancel Update" at bounding box center [532, 394] width 286 height 48
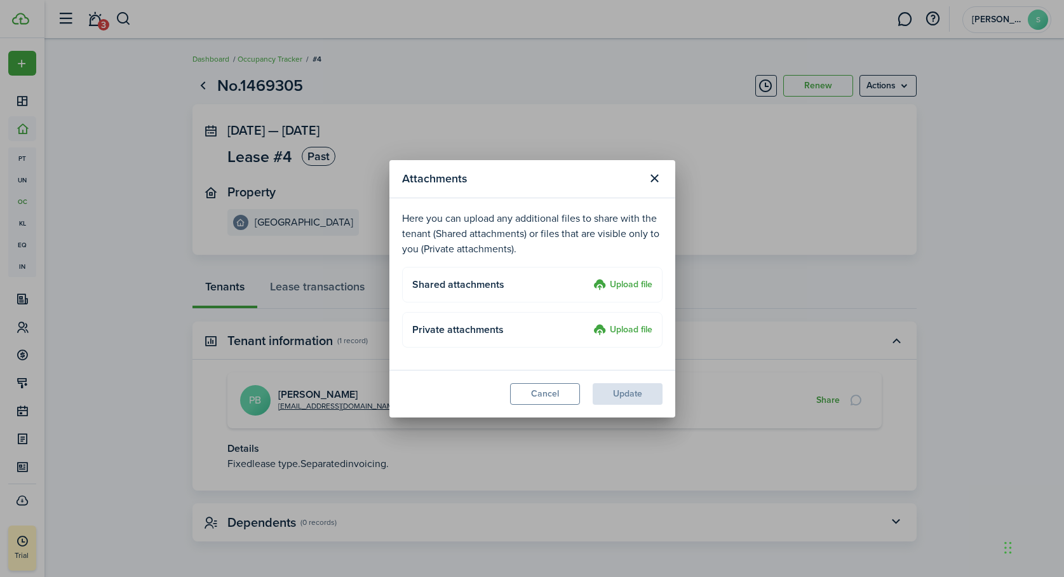
click at [616, 326] on label "Upload file" at bounding box center [622, 330] width 59 height 15
click at [589, 323] on input "Upload file" at bounding box center [589, 323] width 0 height 0
click at [442, 393] on modal-footer "Cancel Update" at bounding box center [532, 394] width 286 height 48
click at [633, 389] on modal-footer "Cancel Update" at bounding box center [532, 394] width 286 height 48
click at [550, 391] on button "Cancel" at bounding box center [545, 394] width 70 height 22
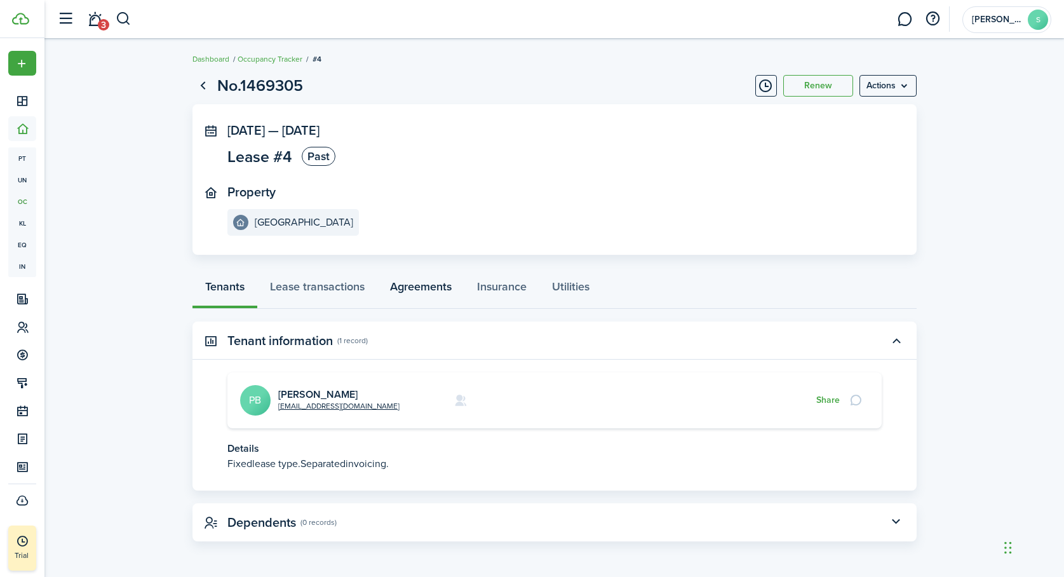
click at [431, 283] on link "Agreements" at bounding box center [420, 290] width 87 height 38
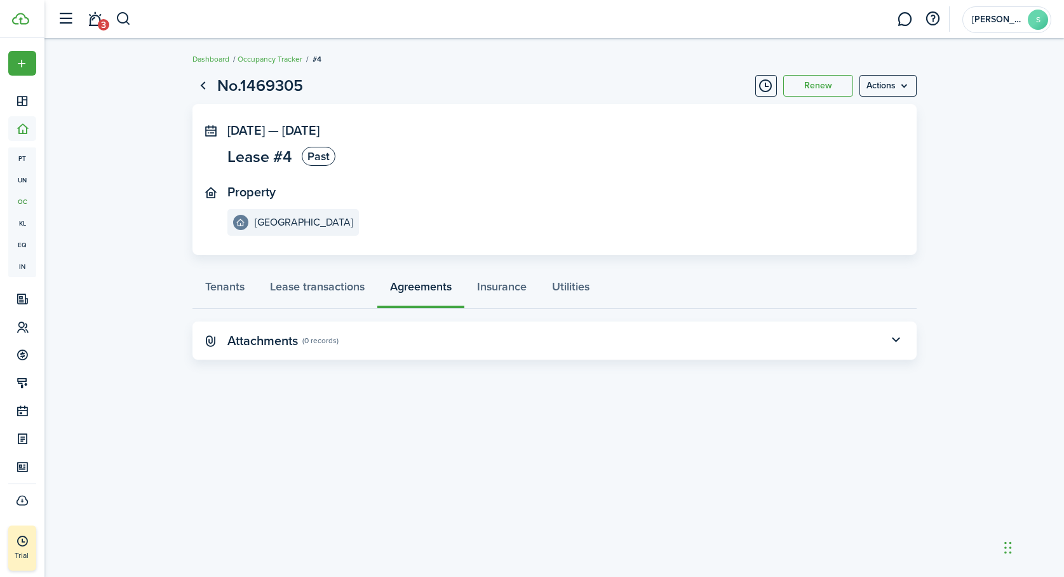
click at [209, 342] on panel-main-icon at bounding box center [210, 340] width 11 height 12
click at [897, 341] on button "button" at bounding box center [897, 341] width 22 height 22
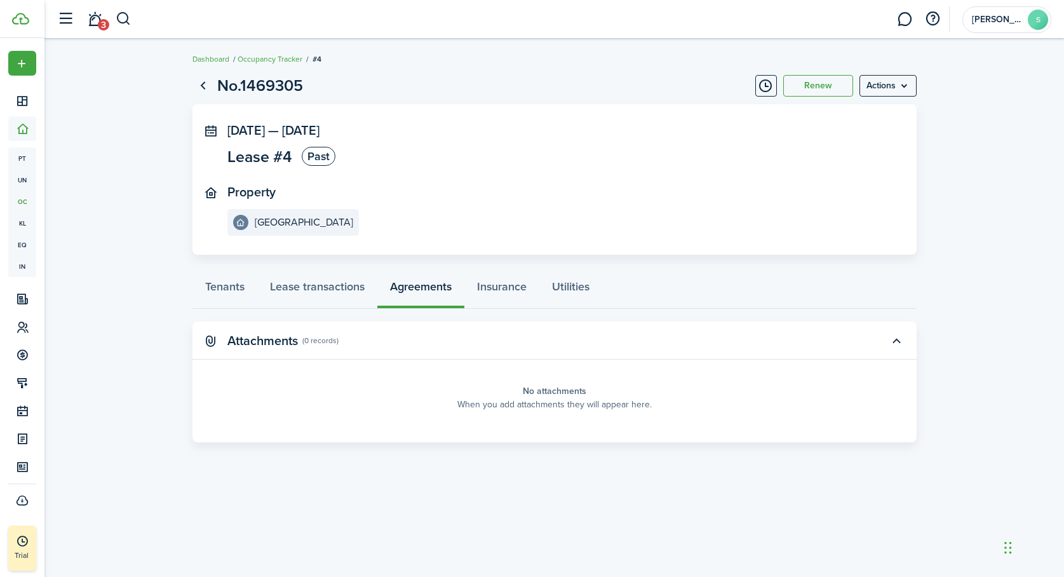
click at [562, 398] on panel-main-placeholder-description "When you add attachments they will appear here." at bounding box center [554, 404] width 194 height 13
click at [578, 403] on panel-main-placeholder-description "When you add attachments they will appear here." at bounding box center [554, 404] width 194 height 13
click at [902, 88] on menu-btn "Actions" at bounding box center [888, 86] width 57 height 22
click at [935, 175] on lease-view "No.1469305 Renew Actions [DATE] — [DATE] Lease #4 Past Property Reliez Valley T…" at bounding box center [554, 257] width 1020 height 381
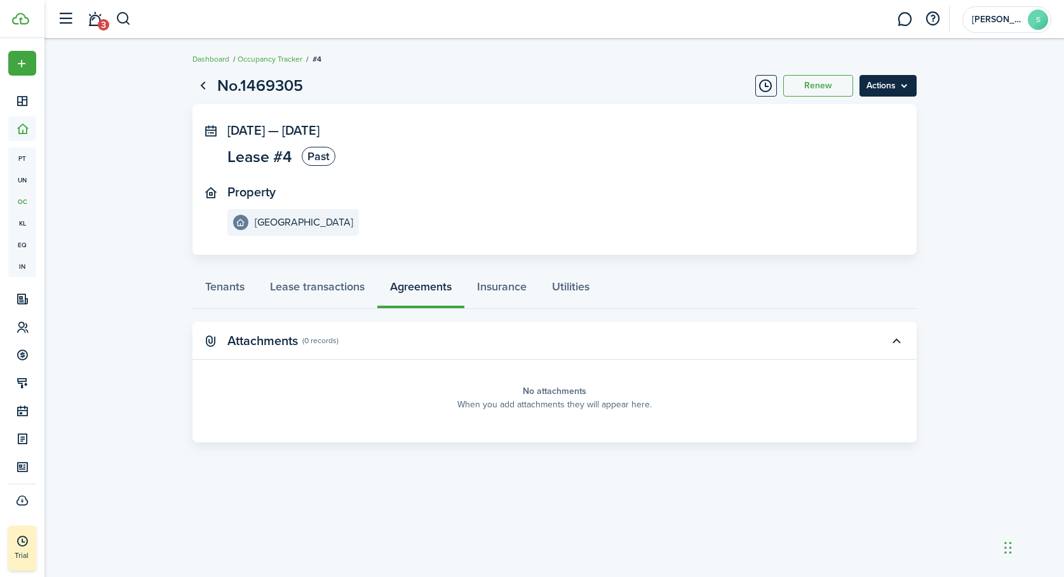
click at [902, 86] on menu-btn "Actions" at bounding box center [888, 86] width 57 height 22
click at [842, 114] on link "End Lease" at bounding box center [861, 114] width 111 height 22
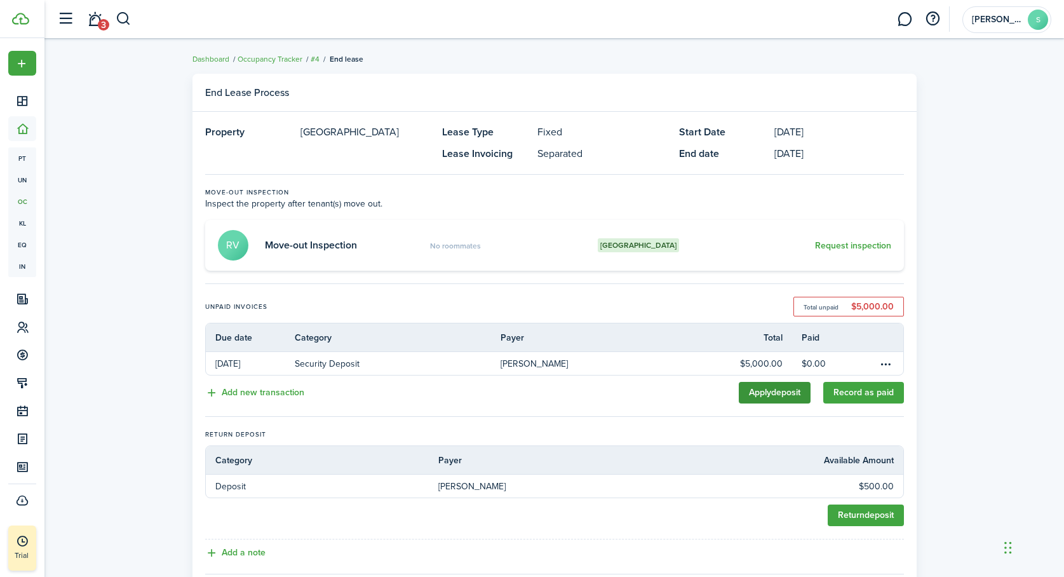
click at [773, 389] on link "Apply deposit" at bounding box center [775, 393] width 72 height 22
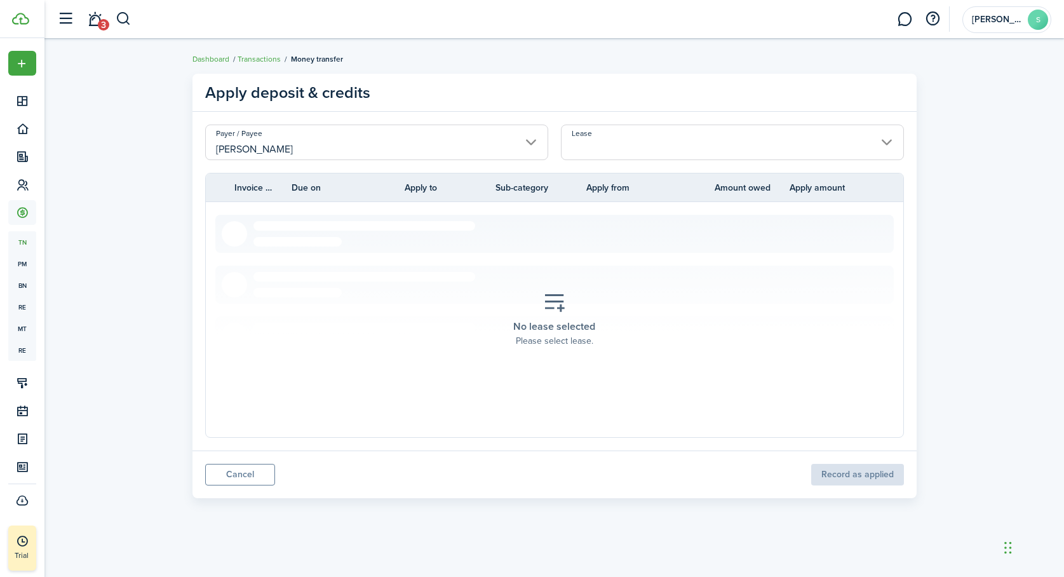
click at [881, 140] on input "Lease" at bounding box center [732, 143] width 343 height 36
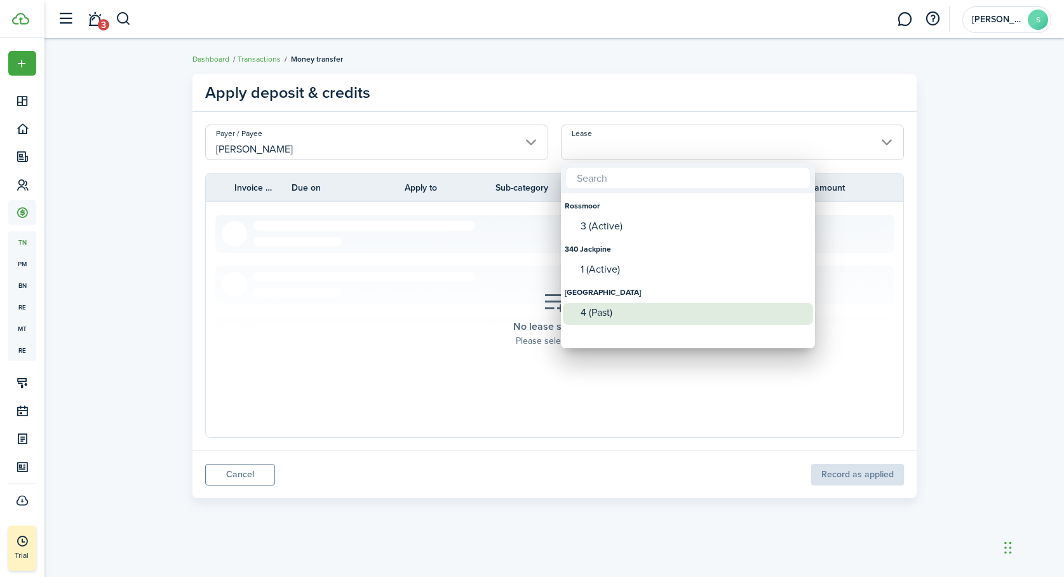
click at [610, 313] on div "4 (Past)" at bounding box center [693, 312] width 225 height 11
type input "[GEOGRAPHIC_DATA]. Lease #4 (Past)"
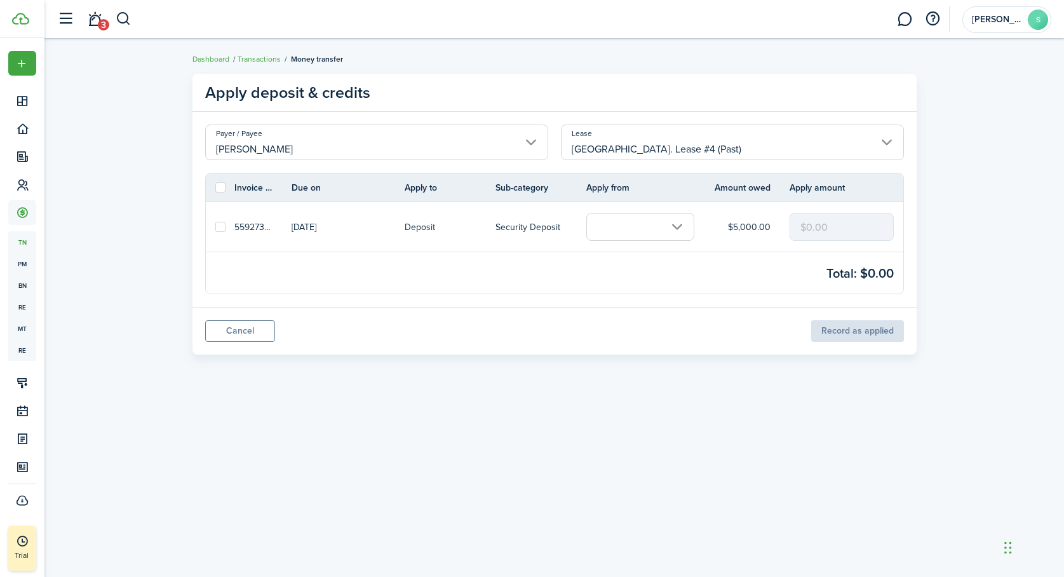
click at [675, 227] on input "text" at bounding box center [640, 227] width 108 height 28
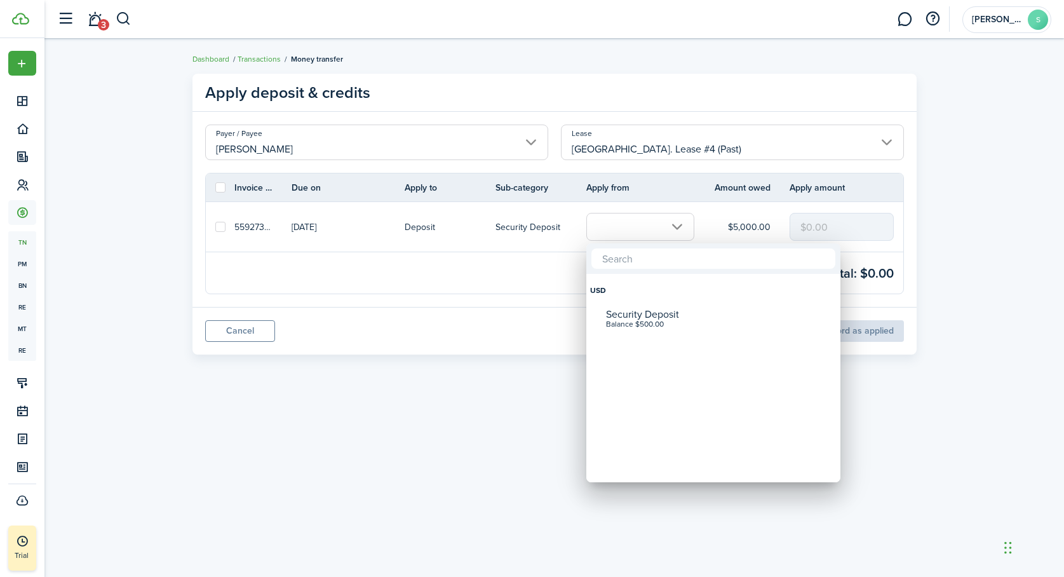
click at [529, 293] on div at bounding box center [532, 288] width 1268 height 780
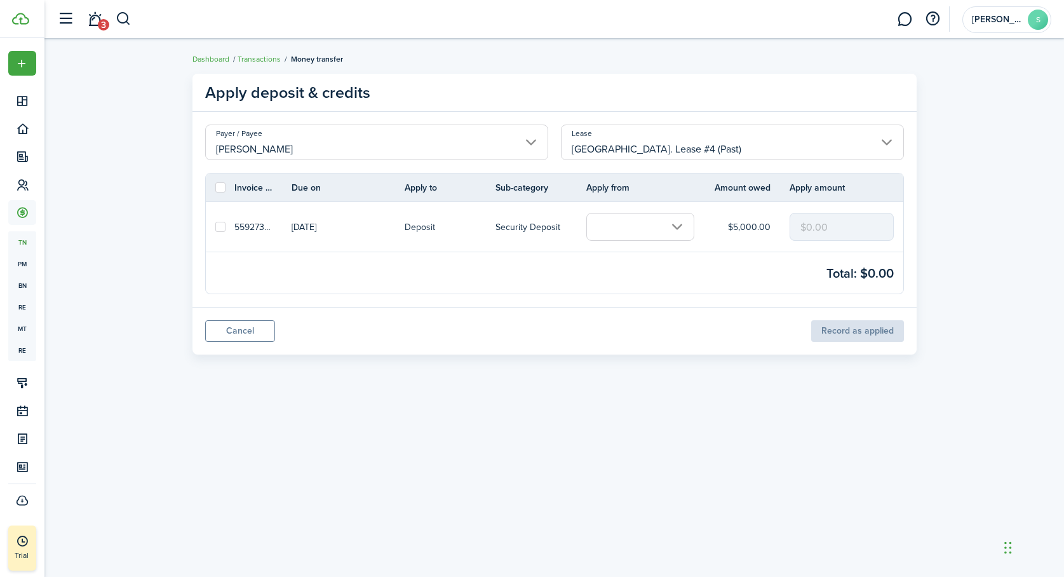
click at [678, 228] on input "text" at bounding box center [640, 227] width 108 height 28
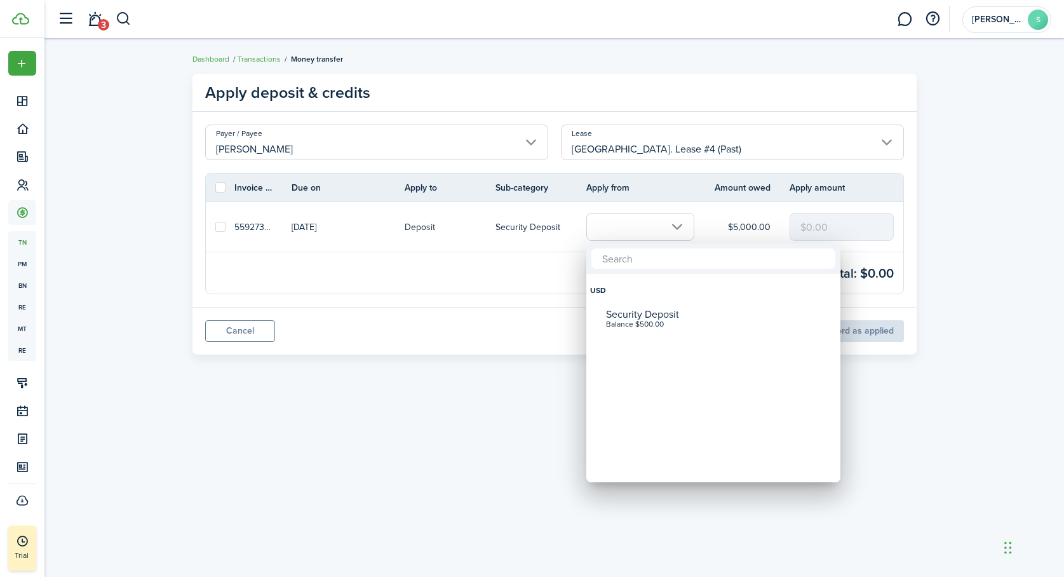
click at [528, 319] on div at bounding box center [532, 288] width 1268 height 780
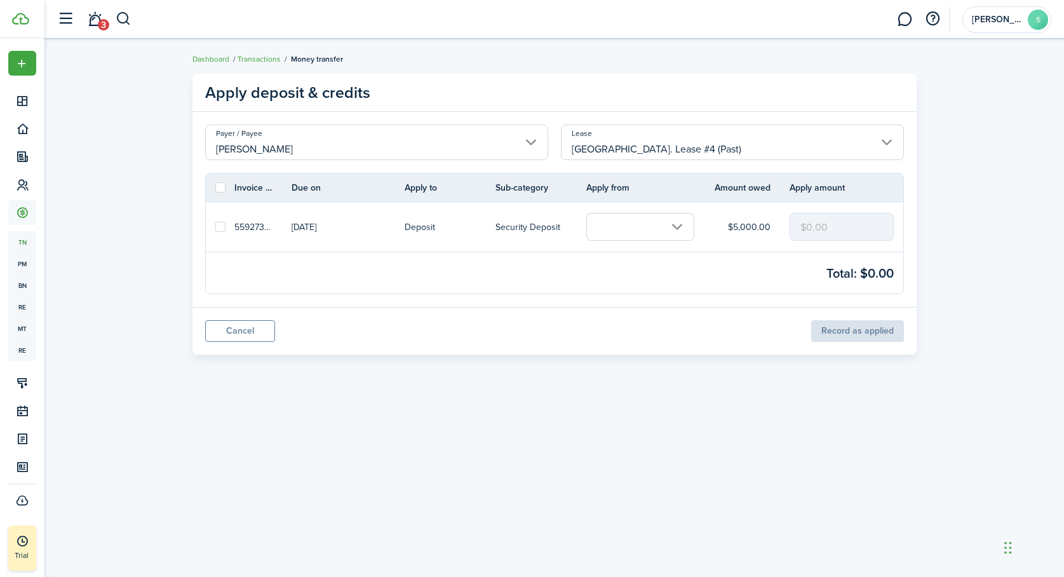
click at [678, 223] on input "text" at bounding box center [640, 227] width 108 height 28
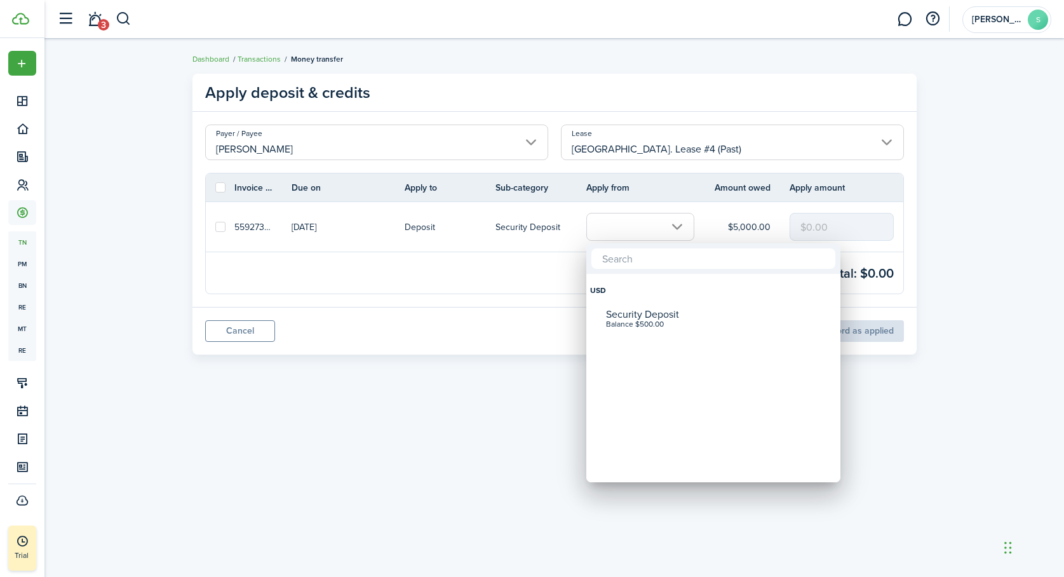
click at [531, 290] on div at bounding box center [532, 288] width 1268 height 780
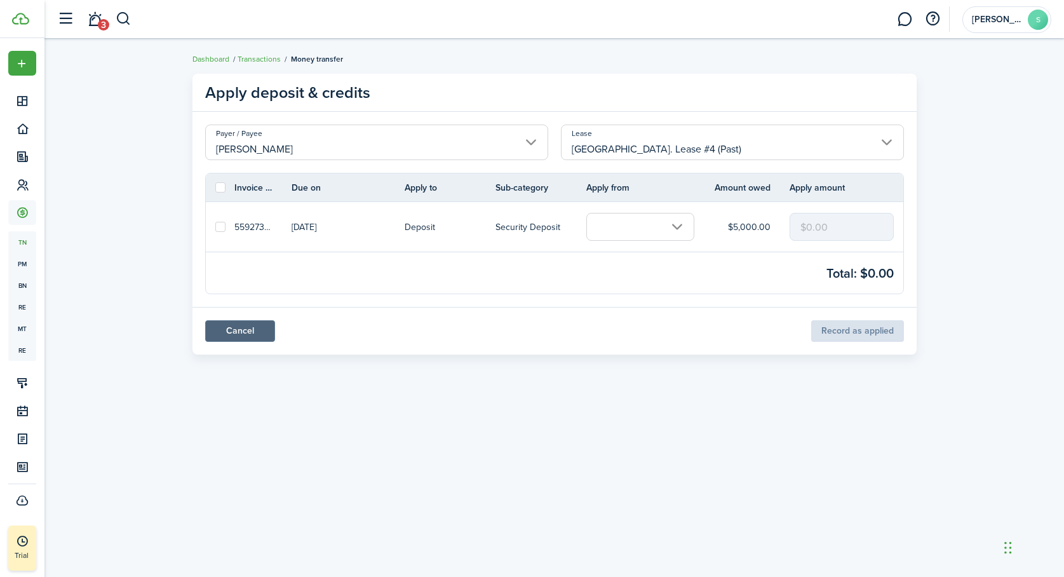
click at [244, 333] on link "Cancel" at bounding box center [240, 331] width 70 height 22
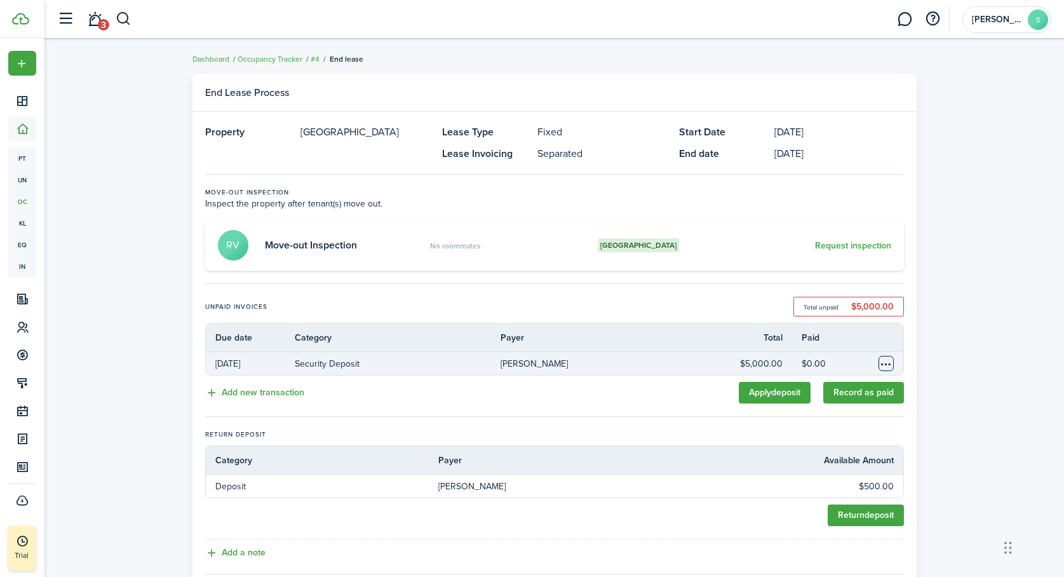
click at [885, 360] on table-menu-btn-icon "Open menu" at bounding box center [886, 363] width 15 height 15
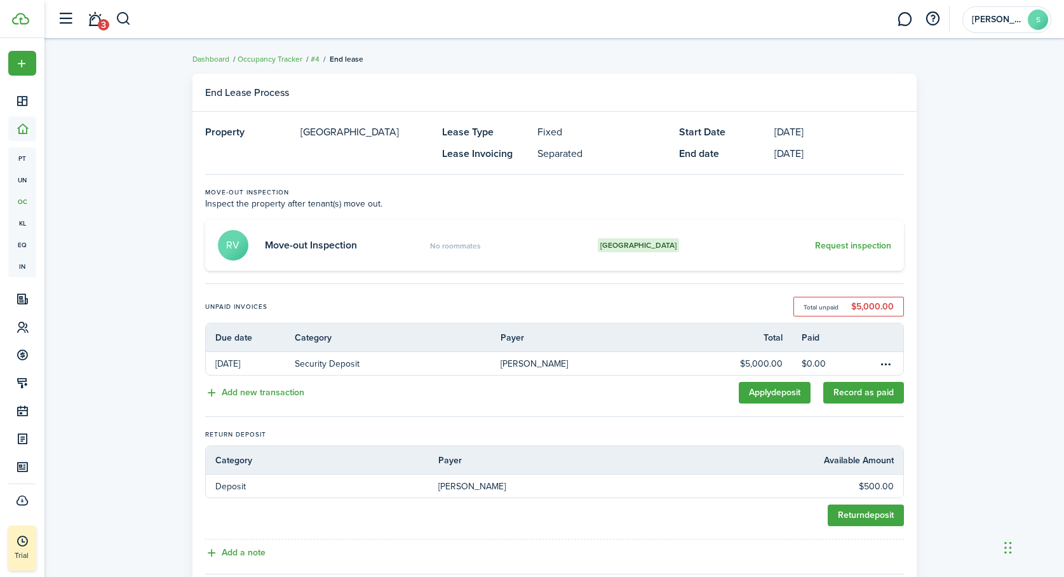
click at [940, 360] on div "End Lease Process Property Reliez Valley Lease Type Fixed Lease Invoicing Separ…" at bounding box center [554, 354] width 1020 height 574
click at [872, 394] on link "Record as paid" at bounding box center [863, 393] width 81 height 22
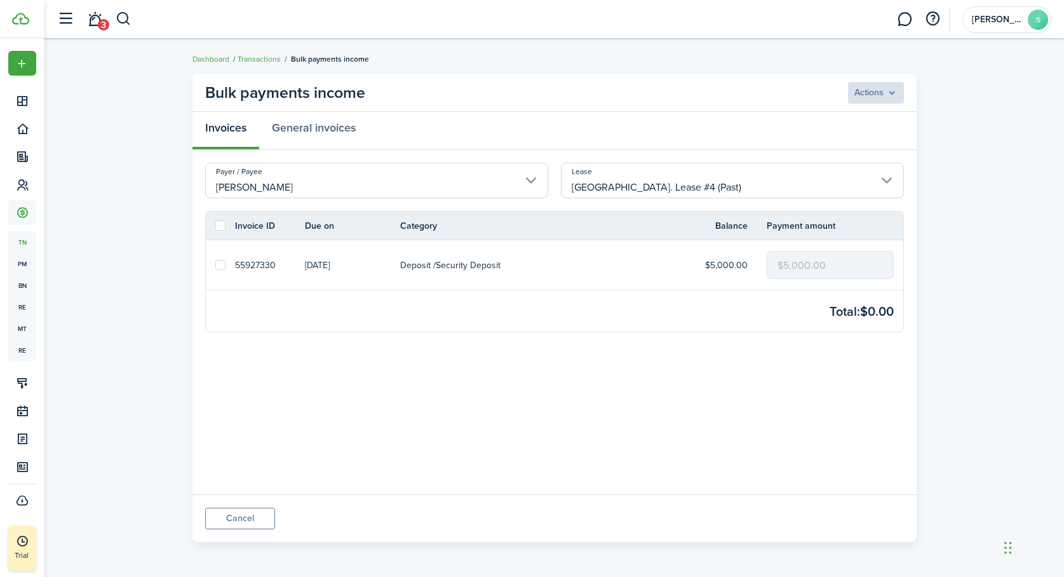
click at [331, 478] on panel-main-body "Payer / Payee Pickles [PERSON_NAME] Lease Reliez Valley. Lease #4 (Past) Invoic…" at bounding box center [555, 322] width 724 height 344
click at [271, 505] on panel-main-footer "Cancel" at bounding box center [555, 518] width 724 height 48
click at [733, 188] on input "[GEOGRAPHIC_DATA]. Lease #4 (Past)" at bounding box center [732, 181] width 343 height 36
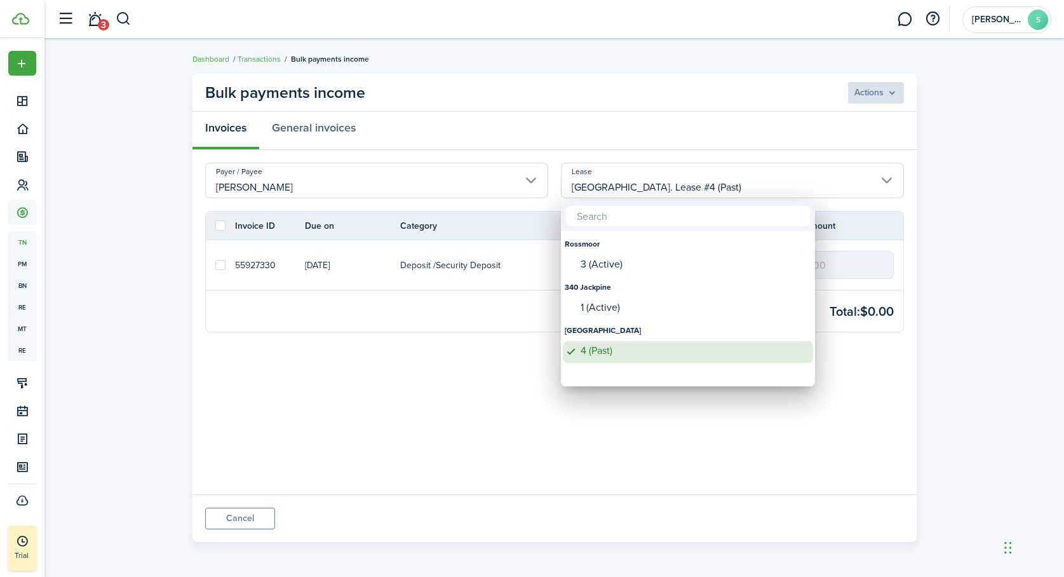
click at [608, 348] on div "4 (Past)" at bounding box center [693, 350] width 225 height 11
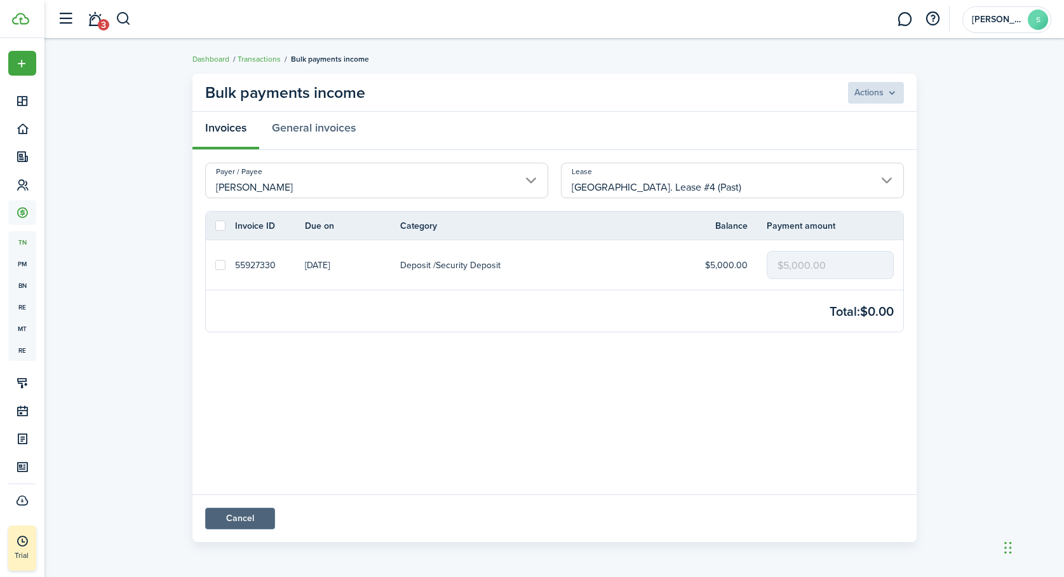
click at [231, 517] on link "Cancel" at bounding box center [240, 519] width 70 height 22
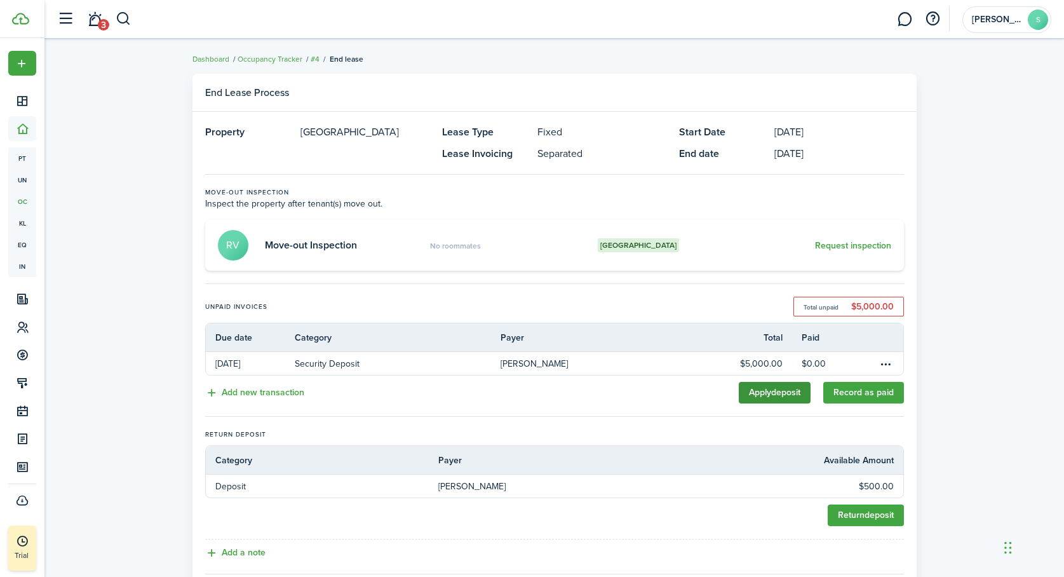
click at [771, 388] on link "Apply deposit" at bounding box center [775, 393] width 72 height 22
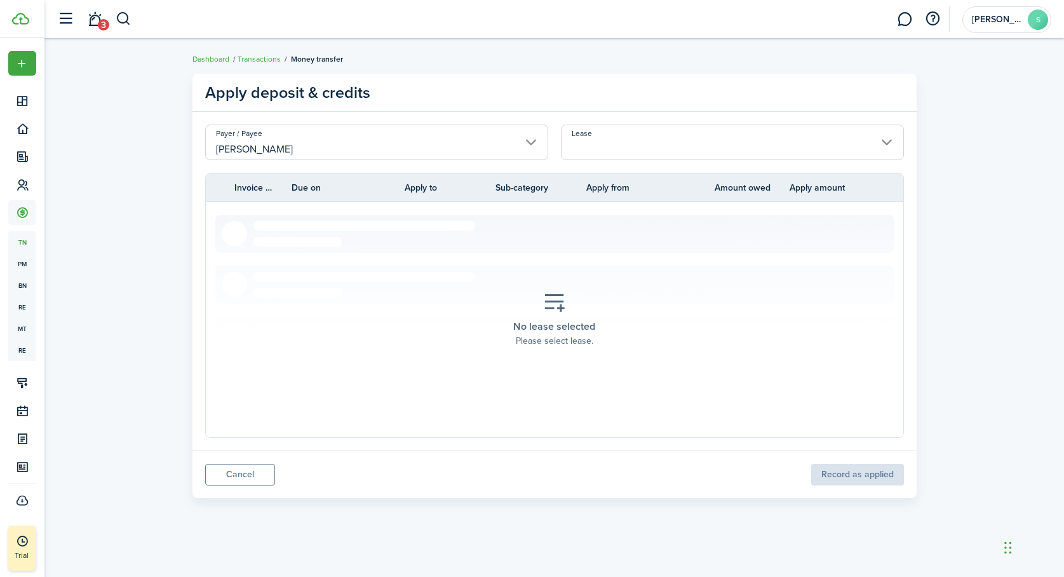
click at [581, 340] on placeholder-description "Please select lease." at bounding box center [555, 340] width 78 height 13
click at [712, 149] on input "Lease" at bounding box center [732, 143] width 343 height 36
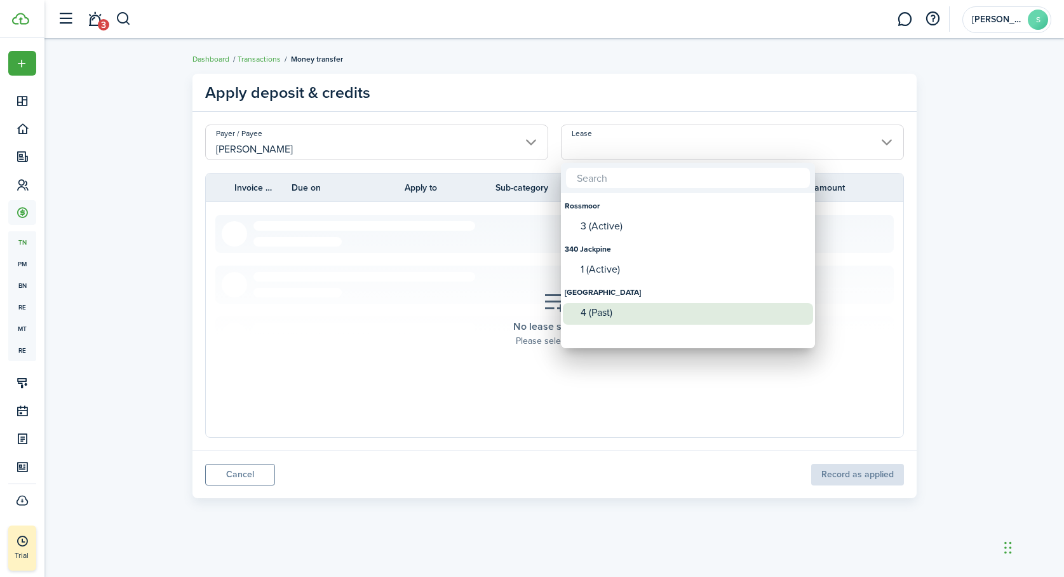
click at [616, 306] on div "4 (Past)" at bounding box center [693, 312] width 225 height 19
type input "[GEOGRAPHIC_DATA]. Lease #4 (Past)"
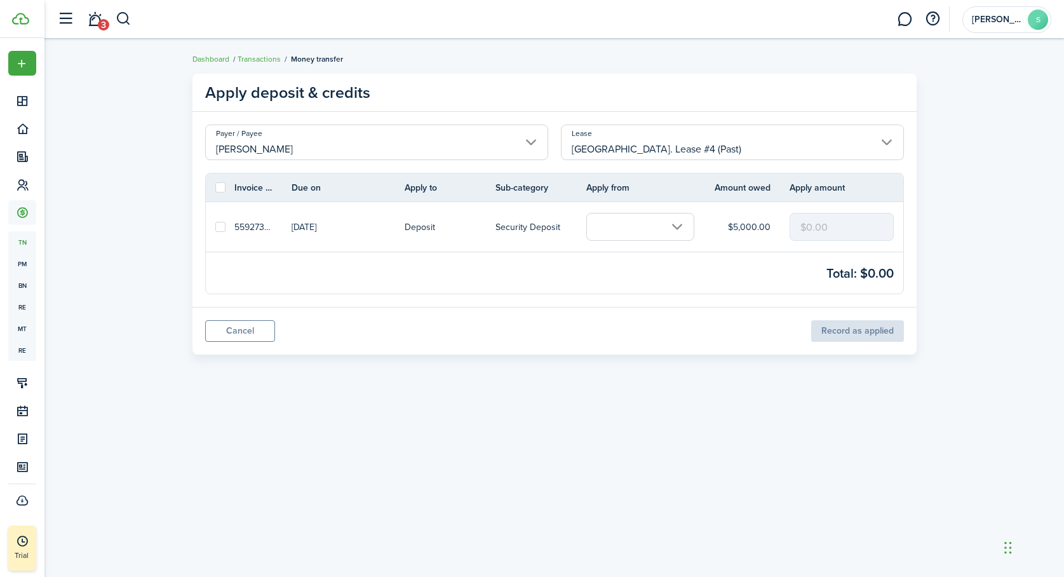
click at [677, 224] on input "text" at bounding box center [640, 227] width 108 height 28
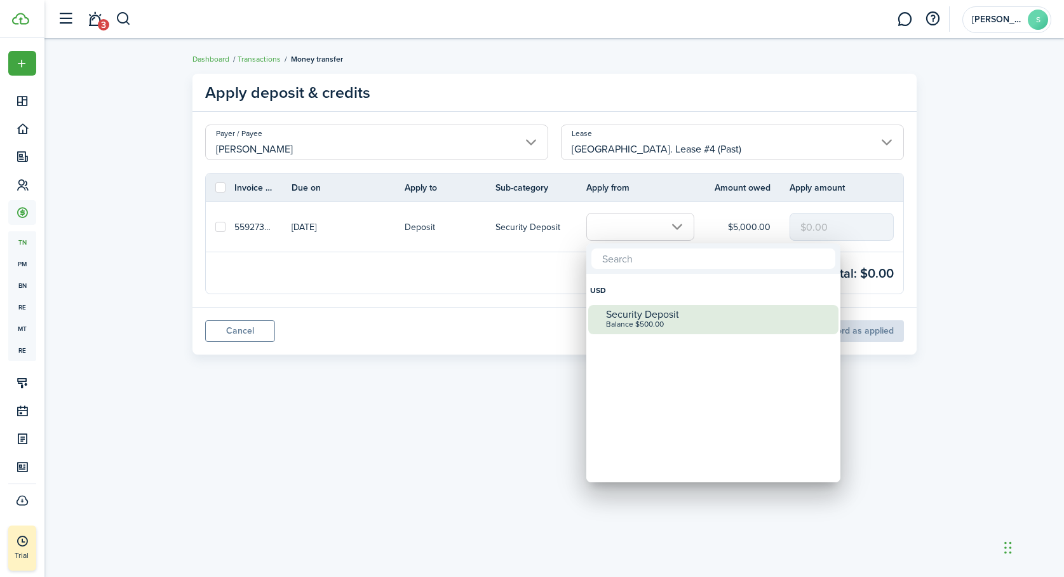
click at [653, 315] on div "Security Deposit" at bounding box center [718, 314] width 225 height 11
checkbox input "true"
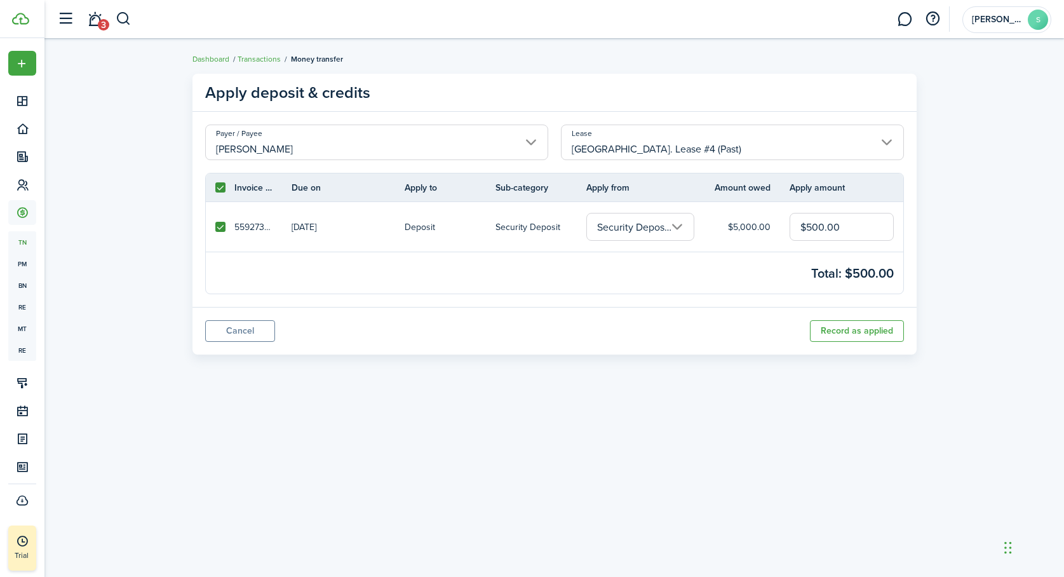
click at [818, 226] on input "$500.00" at bounding box center [842, 227] width 104 height 28
type input "$500.00"
click at [233, 331] on link "Cancel" at bounding box center [240, 331] width 70 height 22
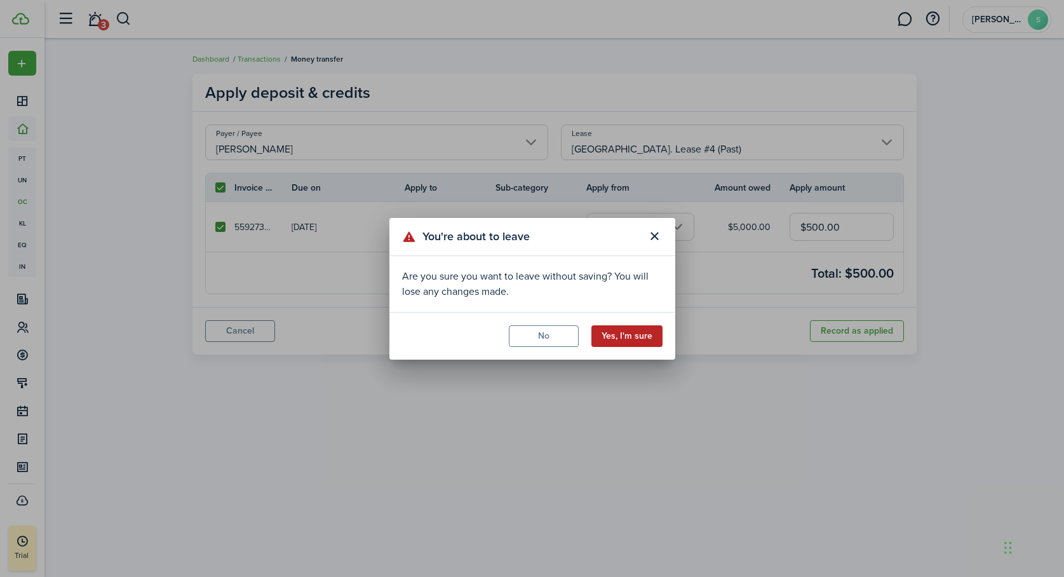
click at [628, 332] on button "Yes, I'm sure" at bounding box center [627, 336] width 71 height 22
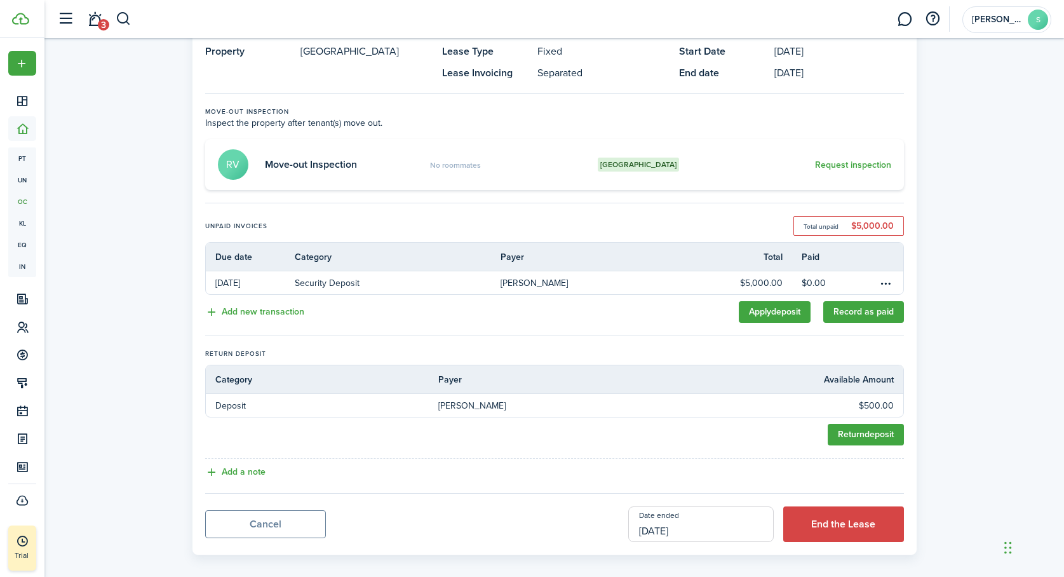
scroll to position [93, 0]
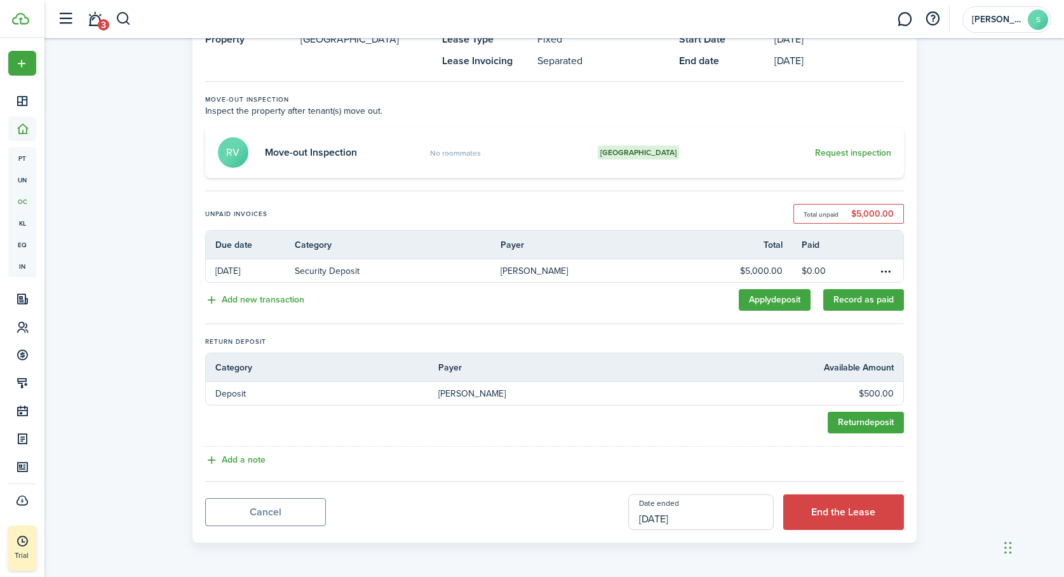
click at [704, 518] on input "[DATE]" at bounding box center [701, 512] width 146 height 36
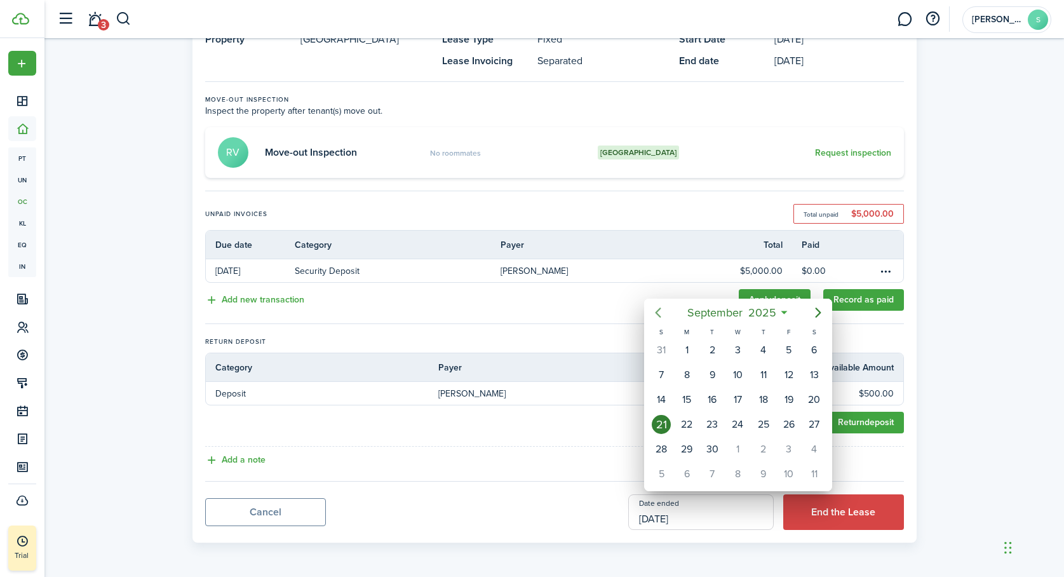
click at [658, 313] on icon "Previous page" at bounding box center [658, 312] width 15 height 15
click at [815, 446] on div "31" at bounding box center [814, 449] width 19 height 19
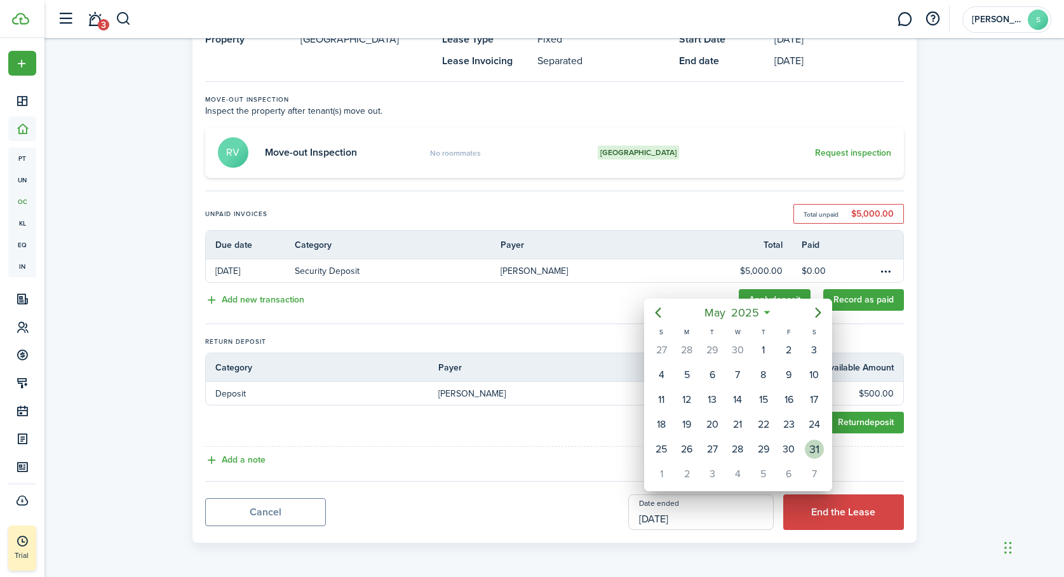
type input "[DATE]"
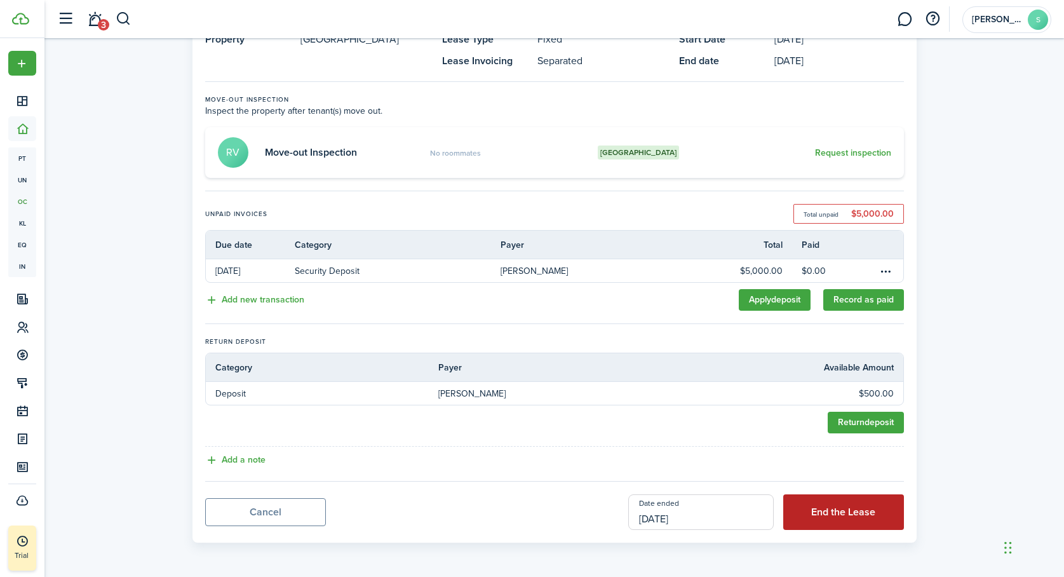
click at [848, 508] on button "End the Lease" at bounding box center [843, 512] width 121 height 36
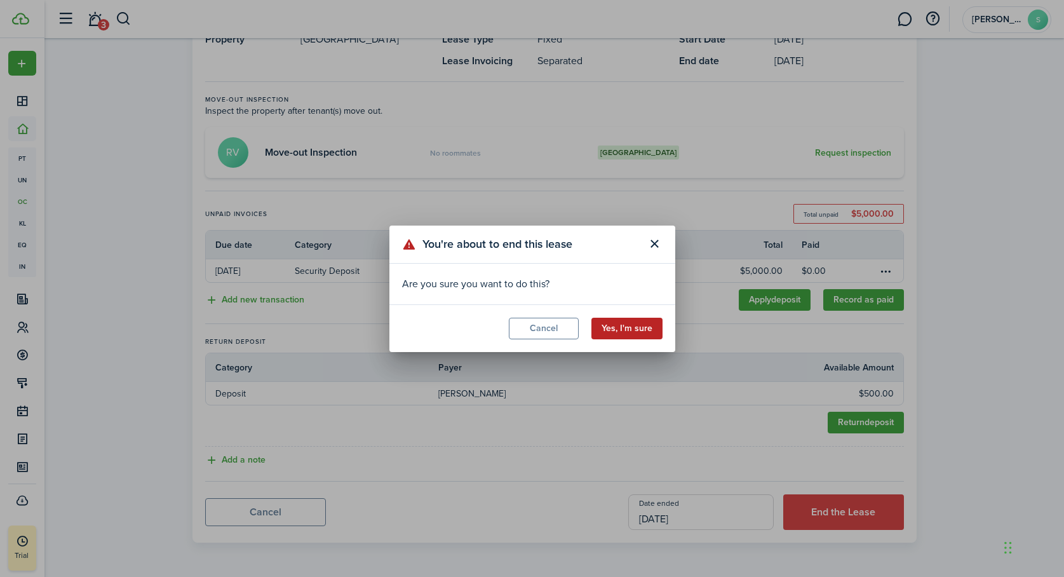
click at [644, 327] on button "Yes, I'm sure" at bounding box center [627, 329] width 71 height 22
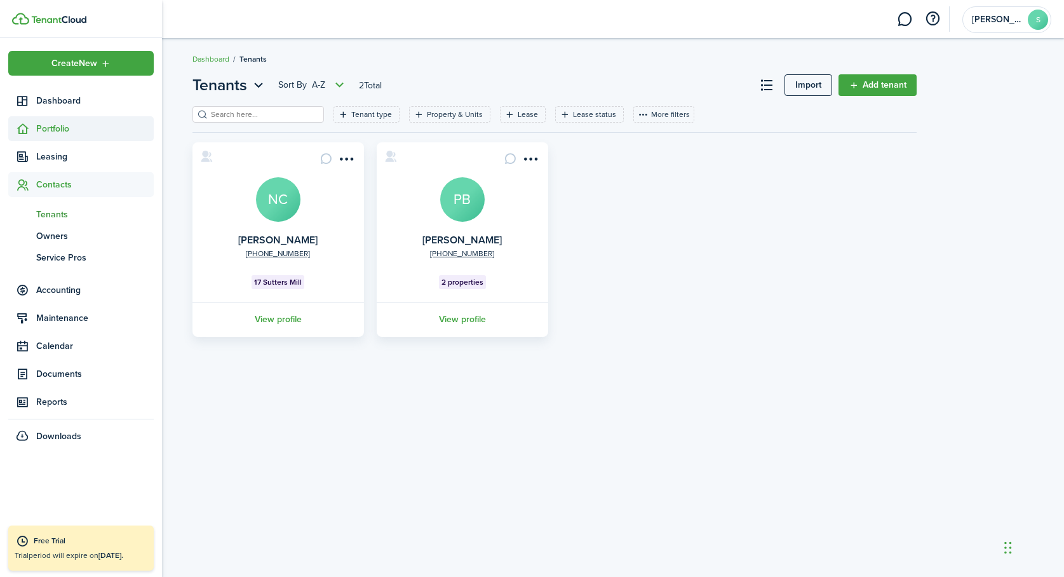
click at [43, 124] on span "Portfolio" at bounding box center [95, 128] width 118 height 13
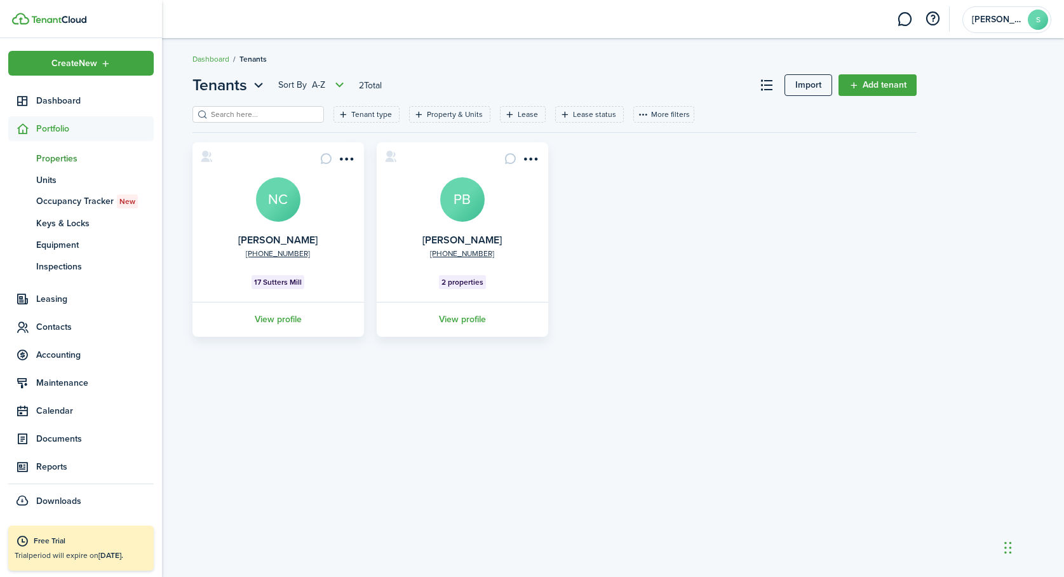
click at [44, 157] on span "Properties" at bounding box center [95, 158] width 118 height 13
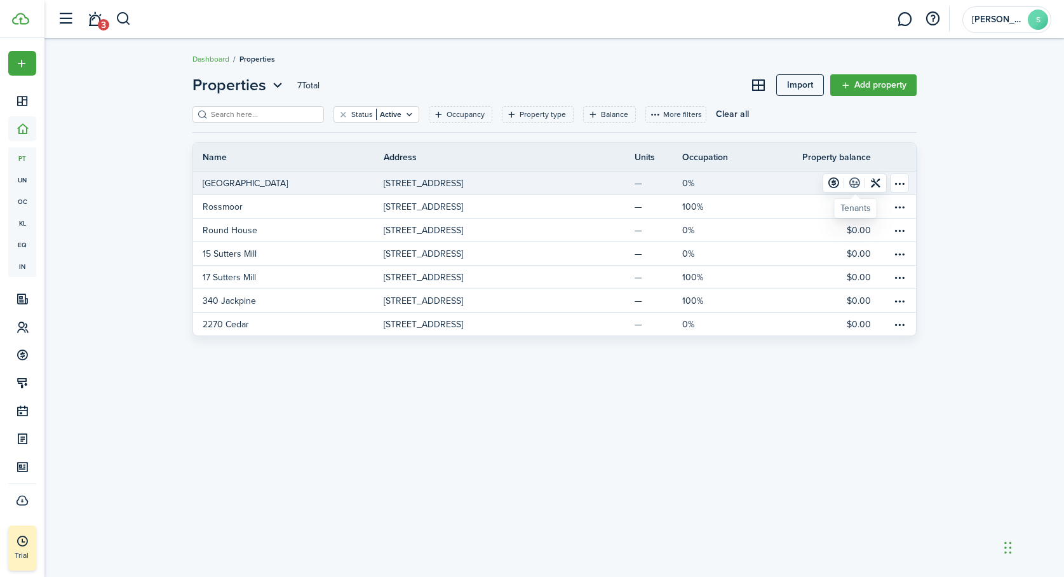
click at [856, 183] on link at bounding box center [854, 183] width 21 height 18
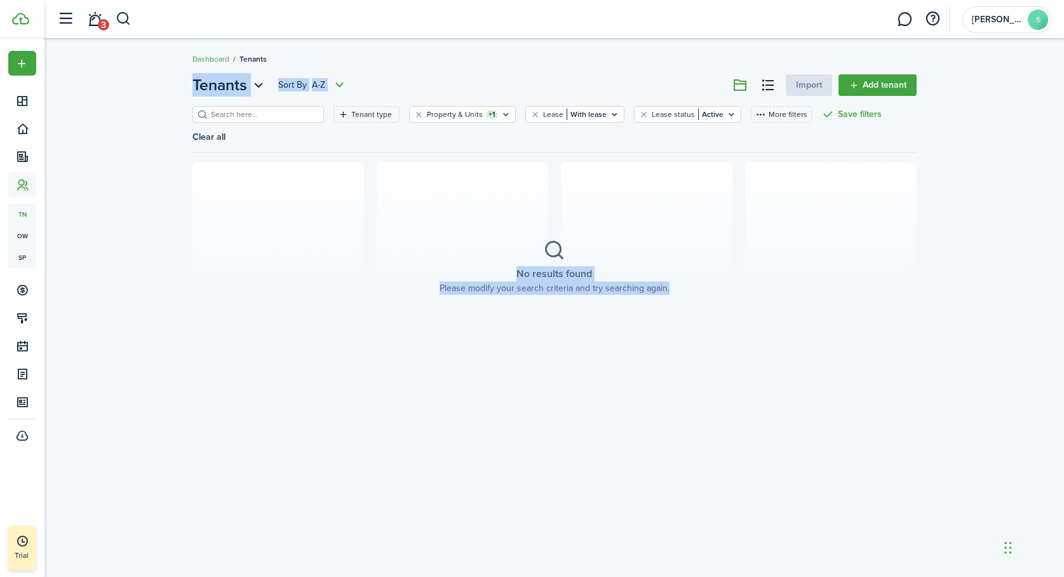
click at [797, 266] on section "No results found Please modify your search criteria and try searching again." at bounding box center [555, 267] width 724 height 210
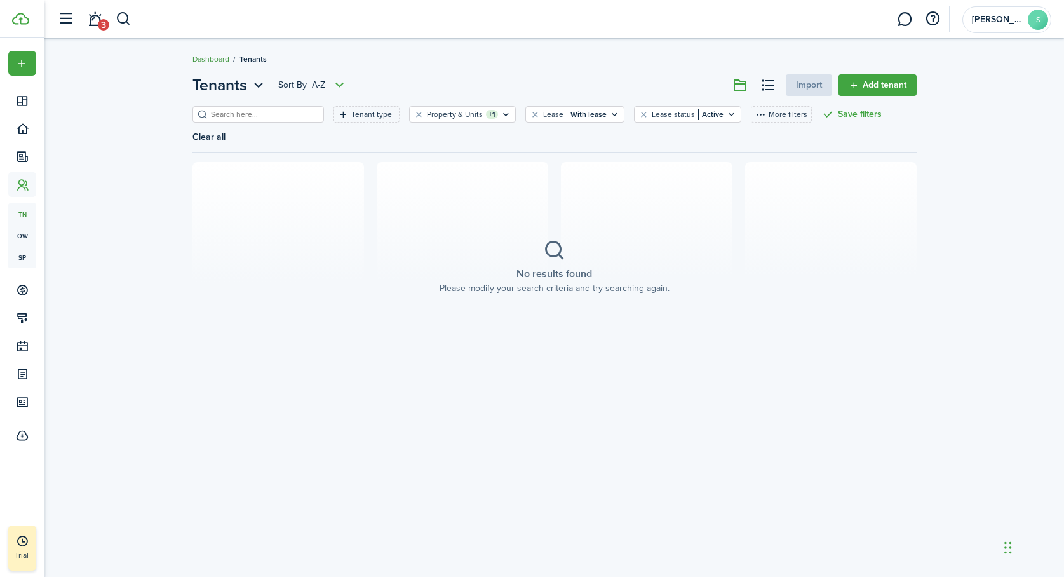
click at [212, 58] on link "Dashboard" at bounding box center [211, 58] width 37 height 11
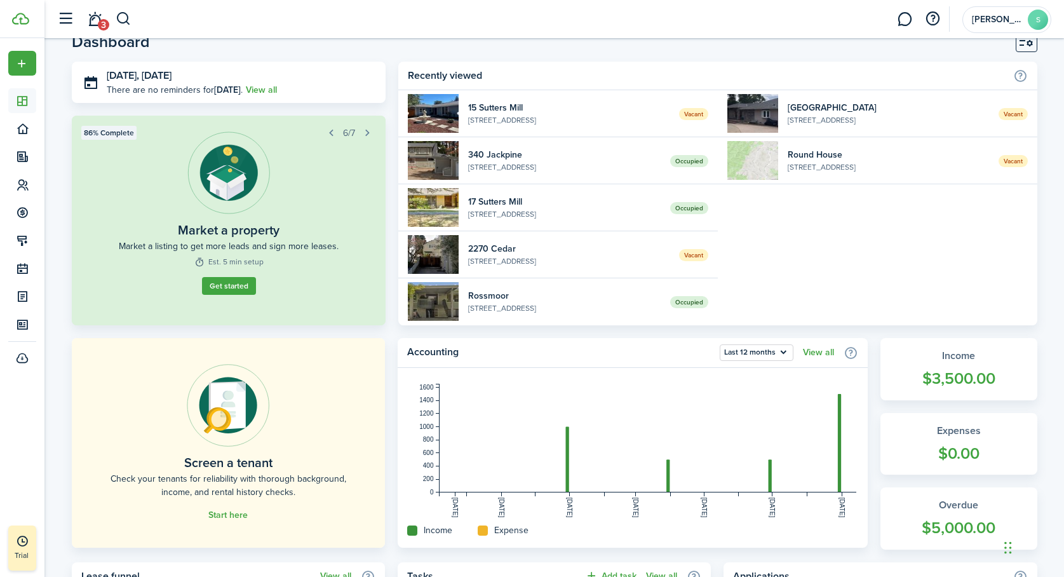
scroll to position [17, 0]
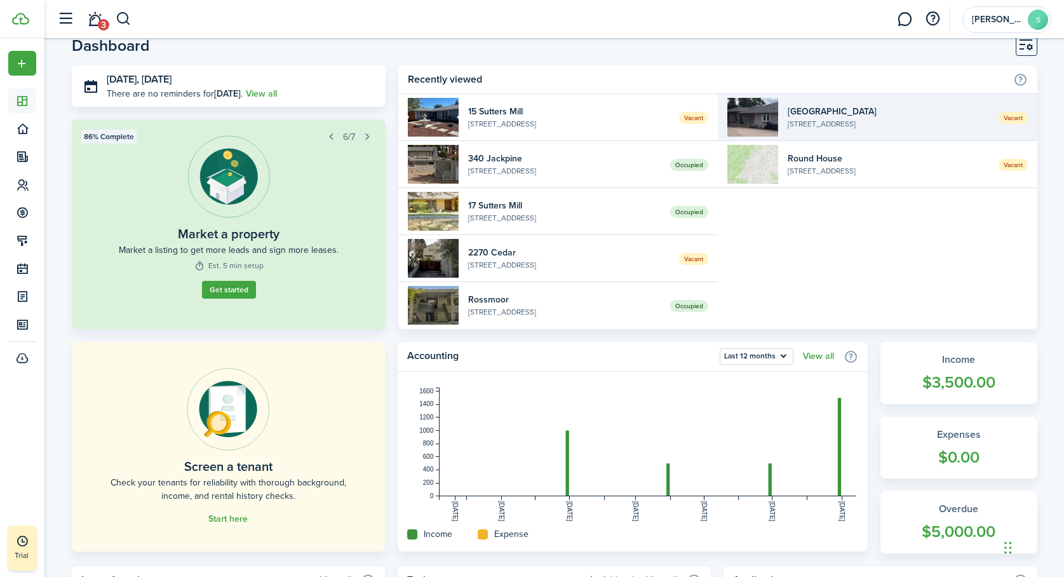
click at [799, 119] on widget-list-item-description "[STREET_ADDRESS]" at bounding box center [888, 123] width 201 height 11
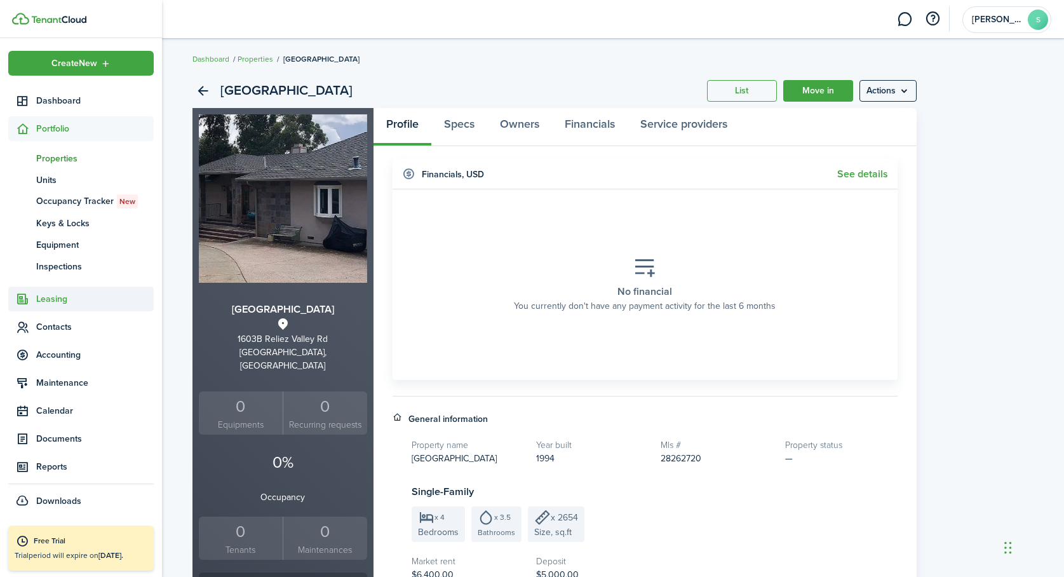
click at [48, 294] on span "Leasing" at bounding box center [95, 298] width 118 height 13
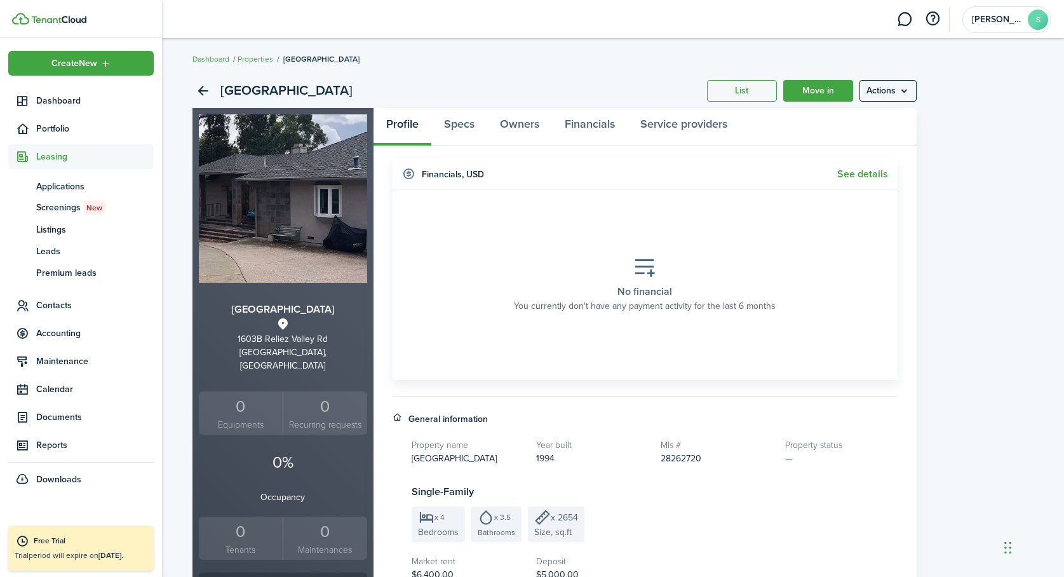
click at [51, 153] on span "Leasing" at bounding box center [95, 156] width 118 height 13
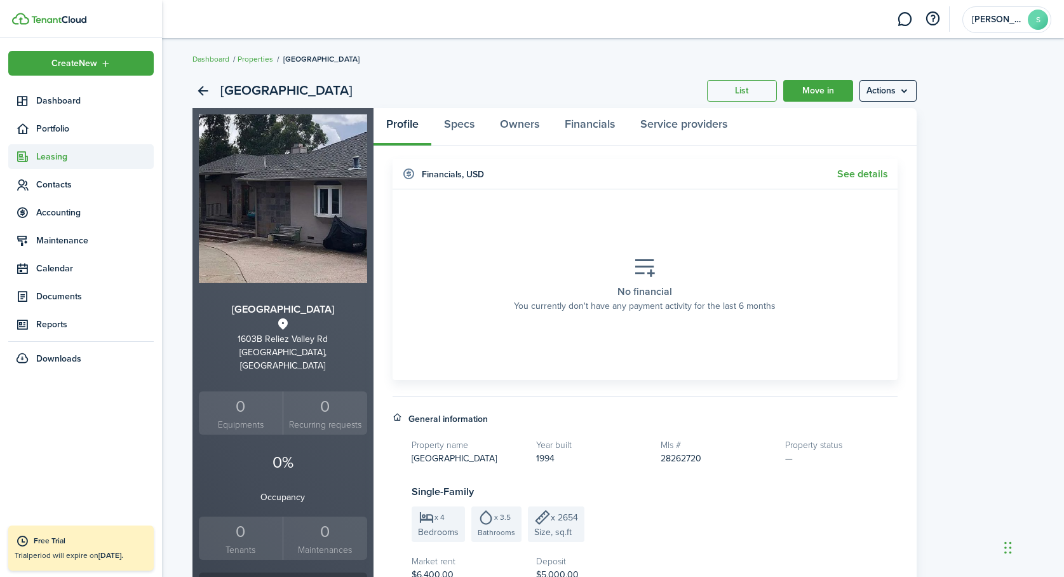
click at [51, 153] on span "Leasing" at bounding box center [95, 156] width 118 height 13
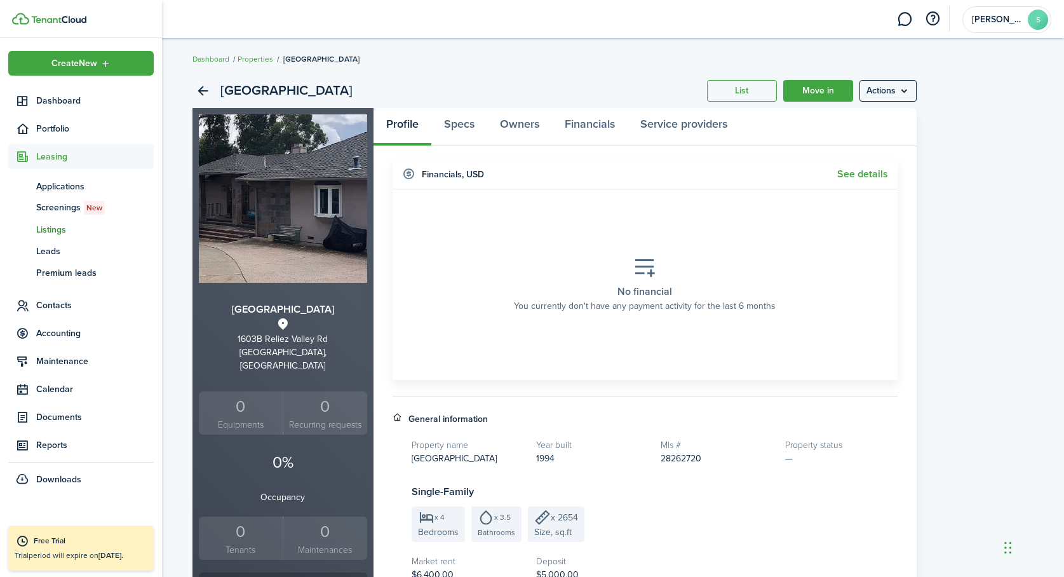
click at [55, 233] on span "Listings" at bounding box center [95, 229] width 118 height 13
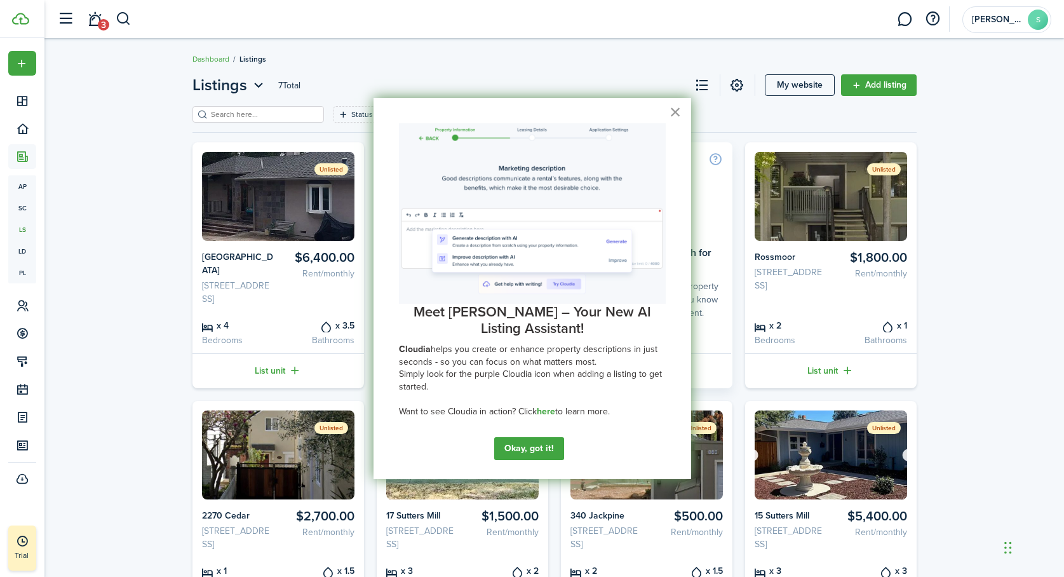
click at [675, 111] on button "×" at bounding box center [676, 112] width 12 height 20
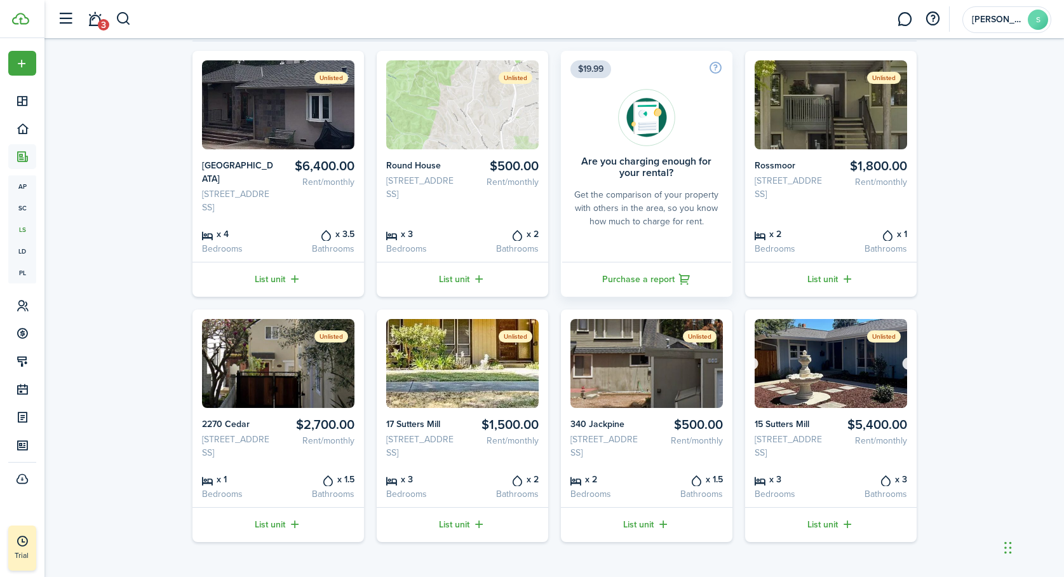
scroll to position [113, 0]
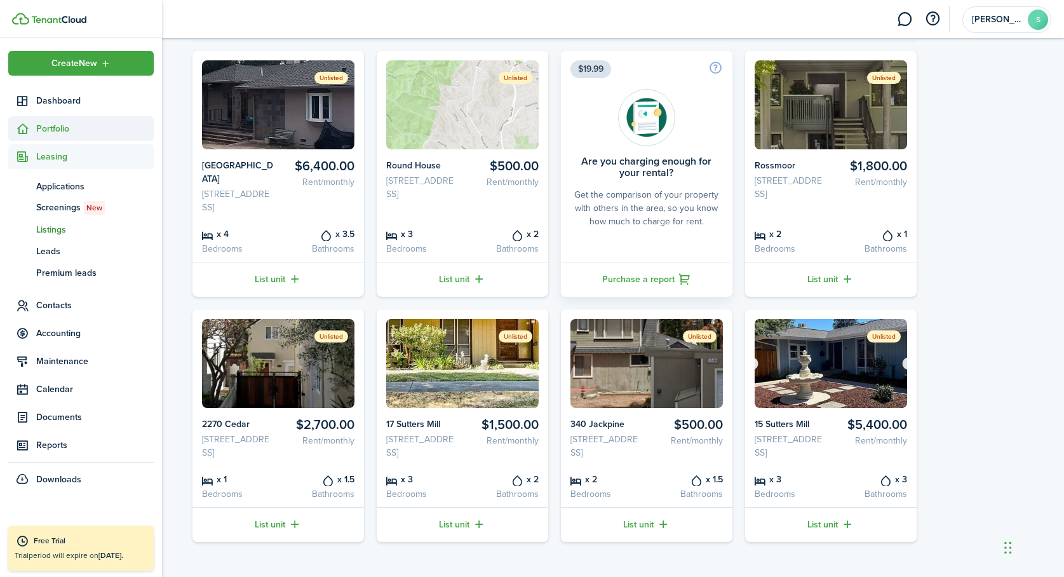
click at [53, 129] on span "Portfolio" at bounding box center [95, 128] width 118 height 13
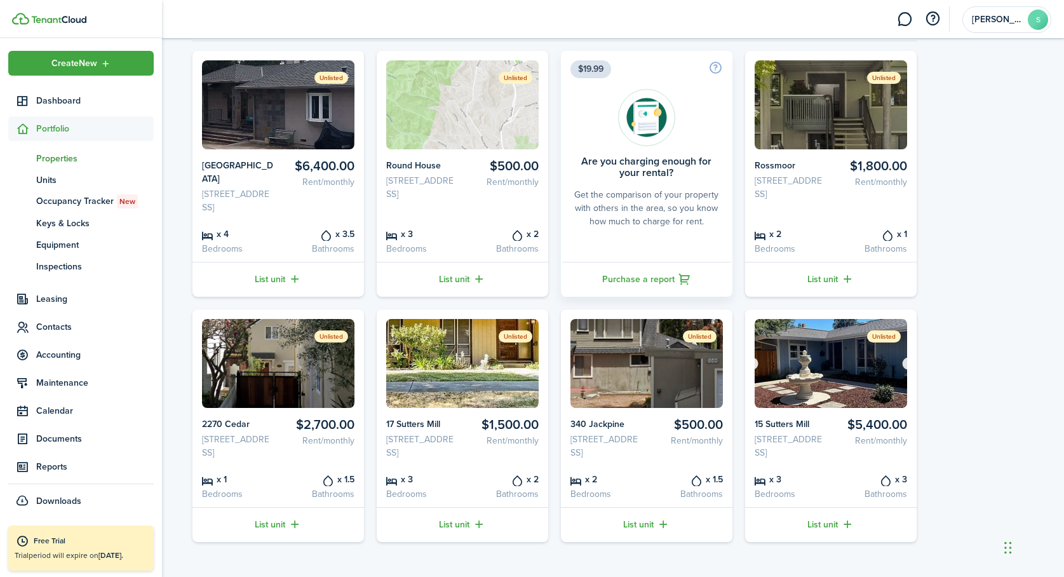
click at [50, 160] on span "Properties" at bounding box center [95, 158] width 118 height 13
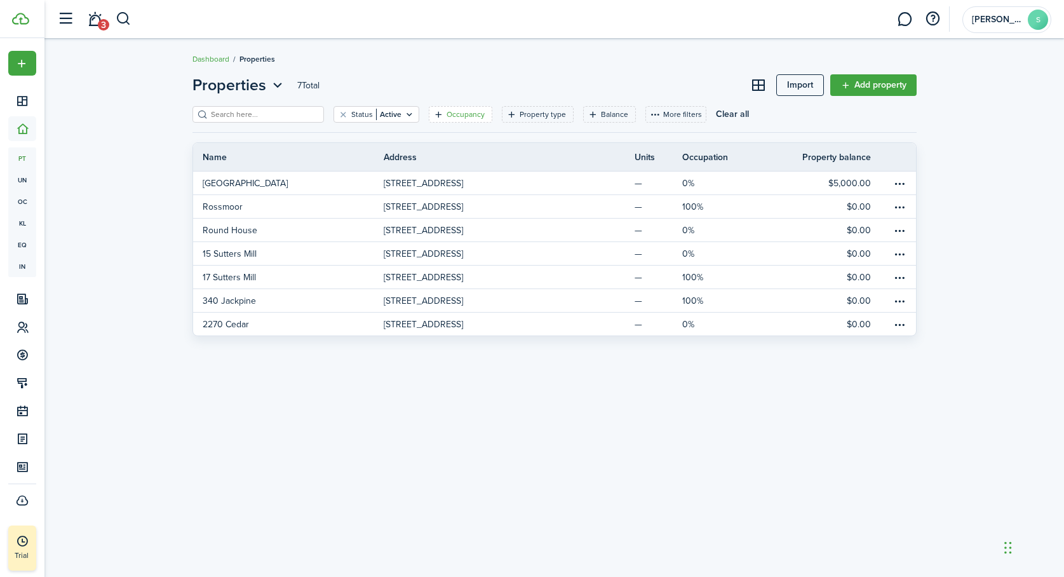
click at [447, 116] on filter-tag-label "Occupancy" at bounding box center [466, 114] width 38 height 11
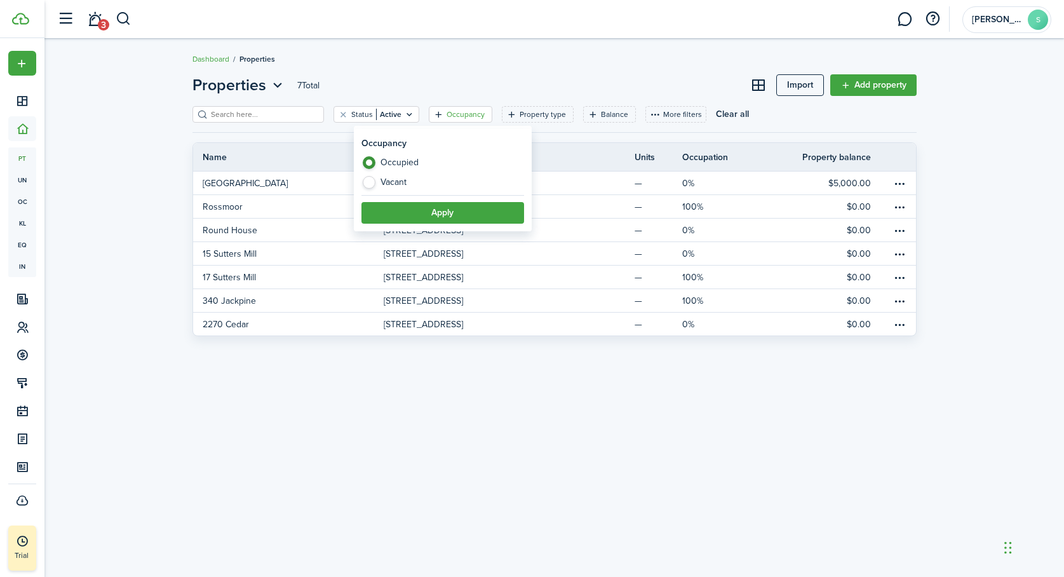
click at [447, 116] on filter-tag-label "Occupancy" at bounding box center [466, 114] width 38 height 11
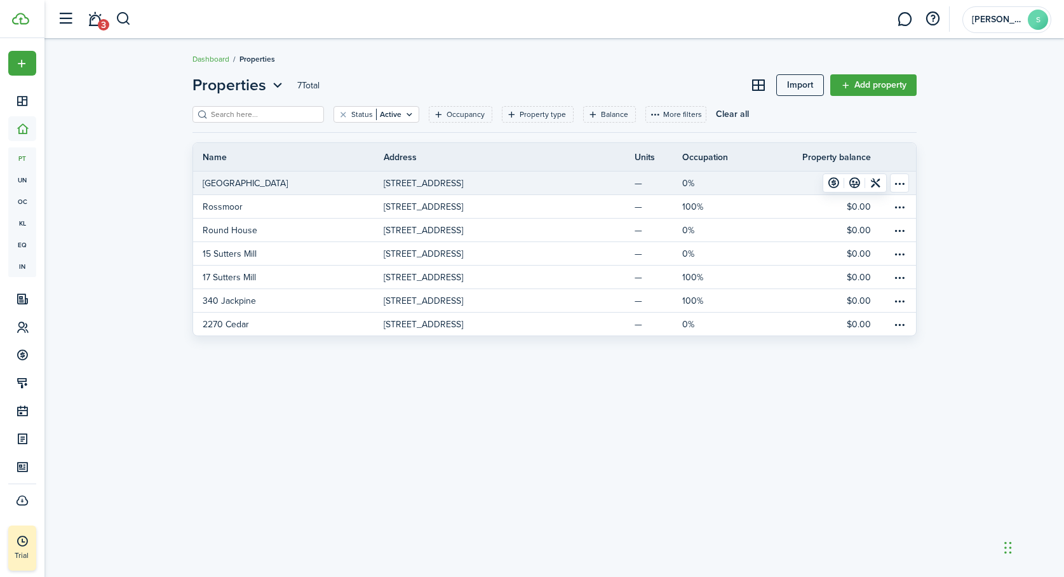
click at [901, 182] on table-menu-btn-icon "Open menu" at bounding box center [899, 182] width 19 height 19
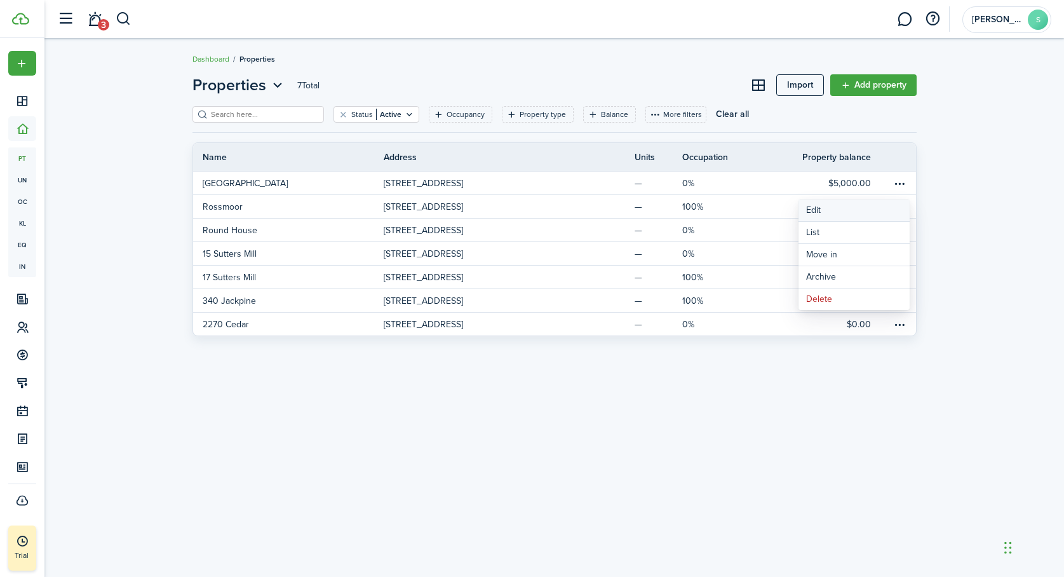
click at [809, 210] on link "Edit" at bounding box center [854, 211] width 111 height 22
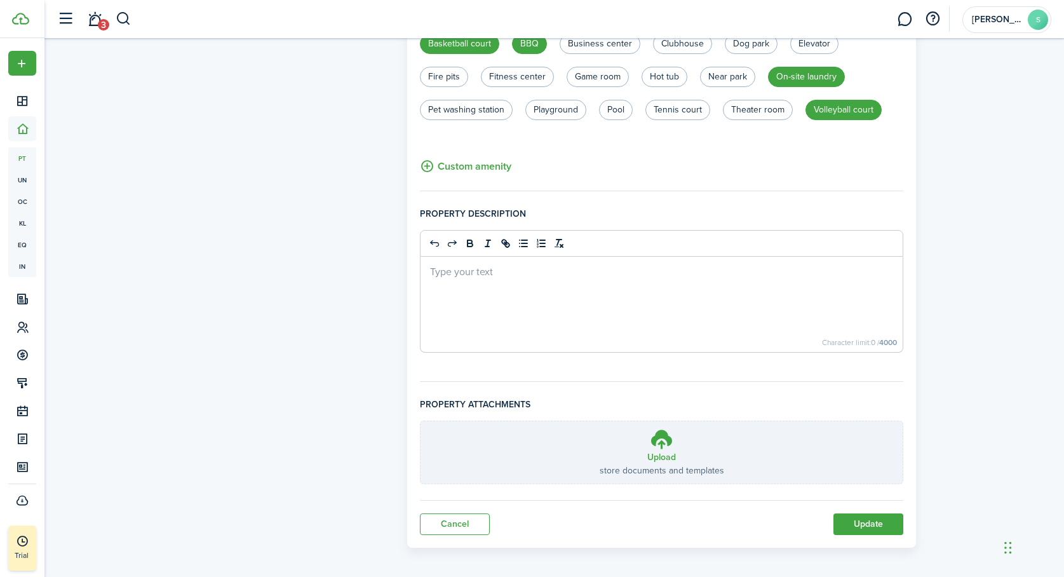
scroll to position [748, 0]
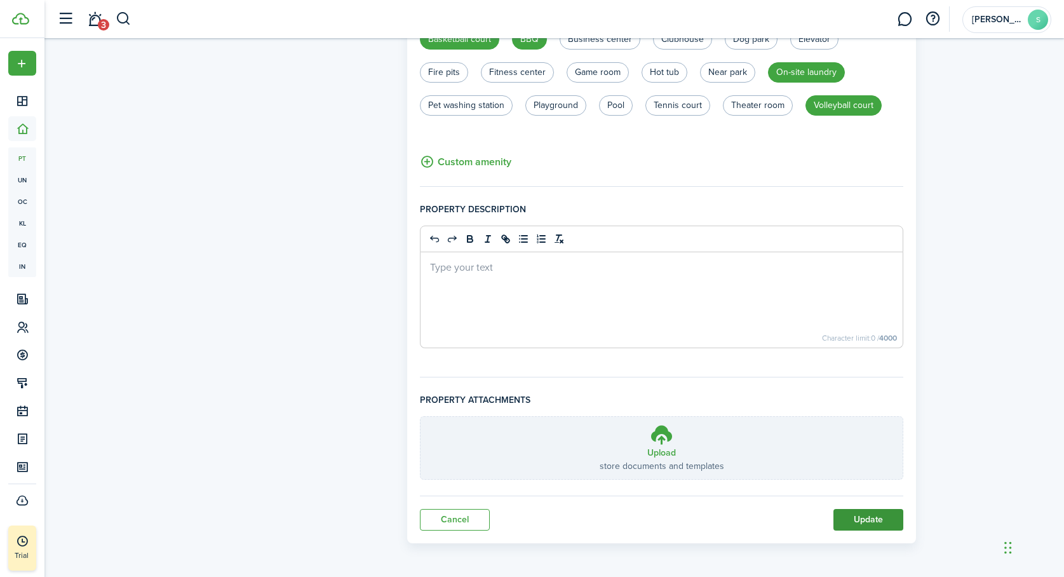
click at [869, 519] on button "Update" at bounding box center [869, 520] width 70 height 22
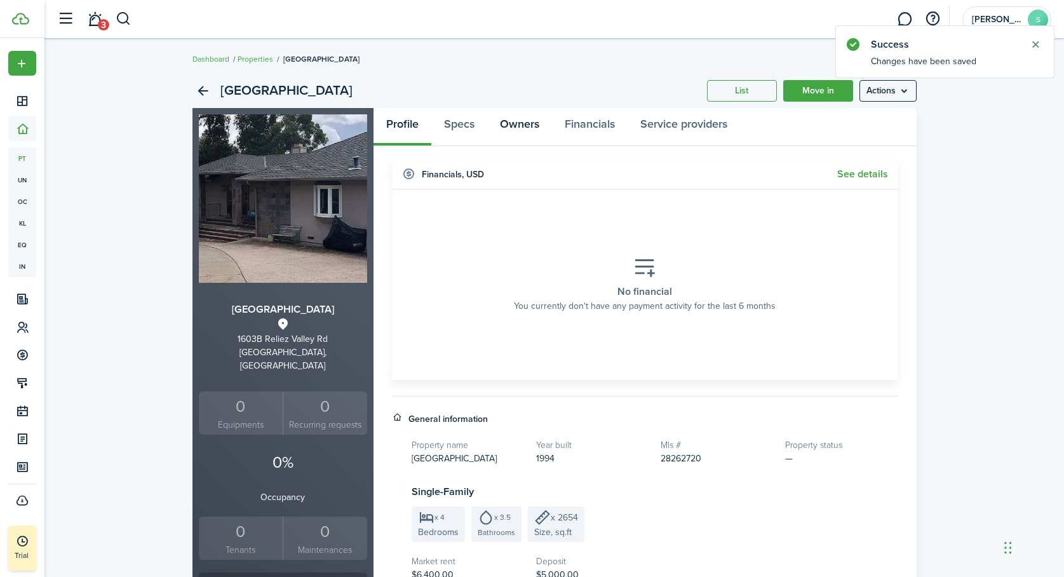
click at [525, 123] on link "Owners" at bounding box center [519, 127] width 65 height 38
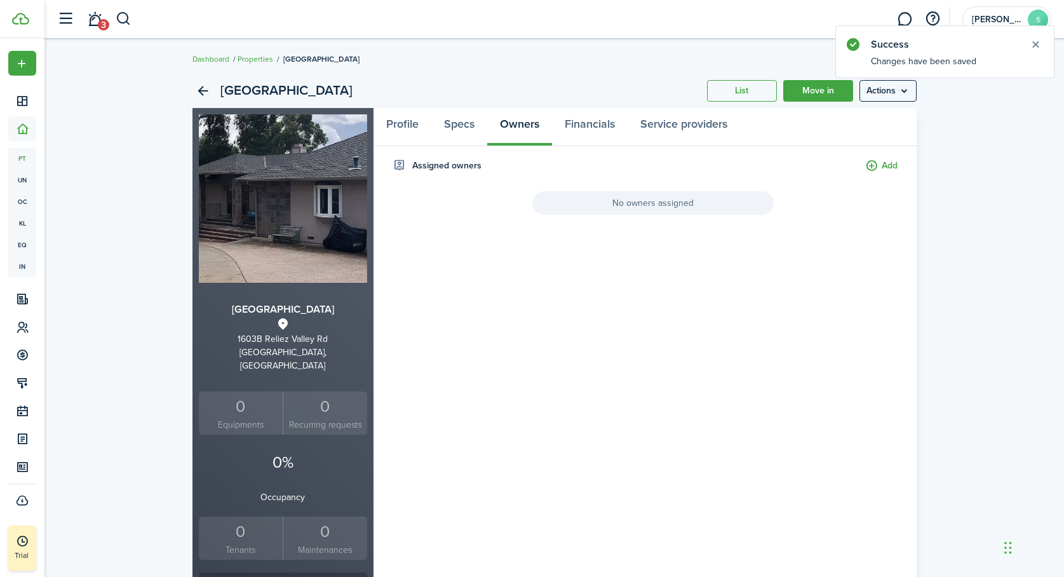
click at [625, 203] on span "No owners assigned" at bounding box center [652, 203] width 241 height 24
click at [887, 163] on button "Add" at bounding box center [881, 166] width 32 height 15
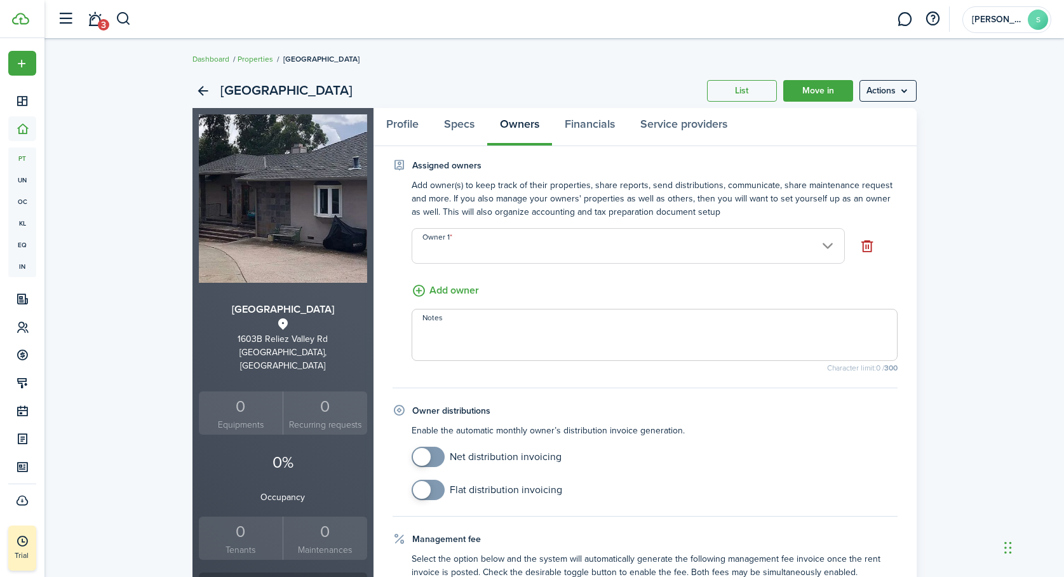
click at [686, 245] on input "Owner 1" at bounding box center [628, 246] width 433 height 36
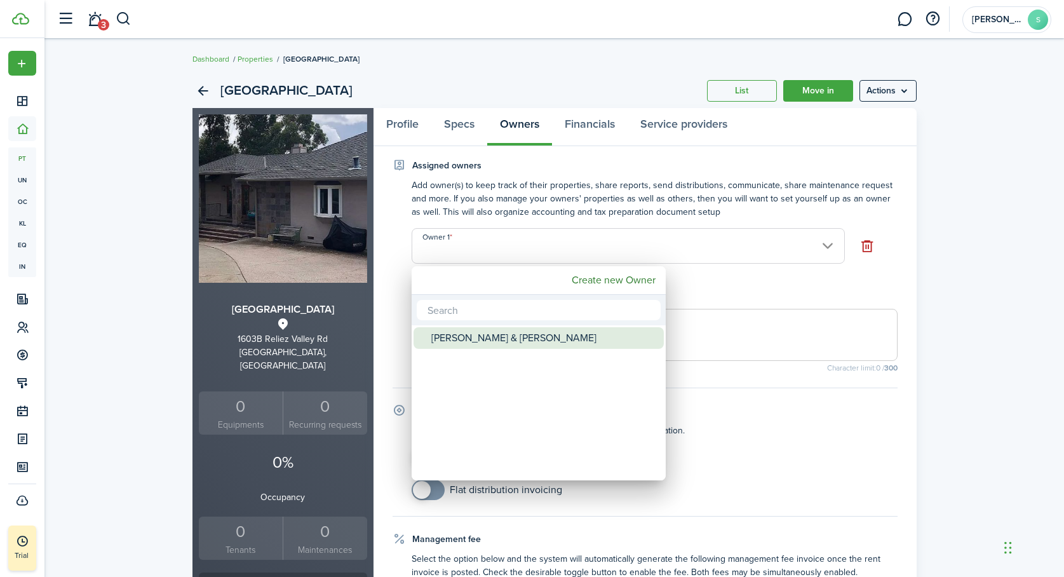
click at [503, 335] on div "[PERSON_NAME] & [PERSON_NAME]" at bounding box center [543, 338] width 225 height 22
type input "[PERSON_NAME] & [PERSON_NAME]"
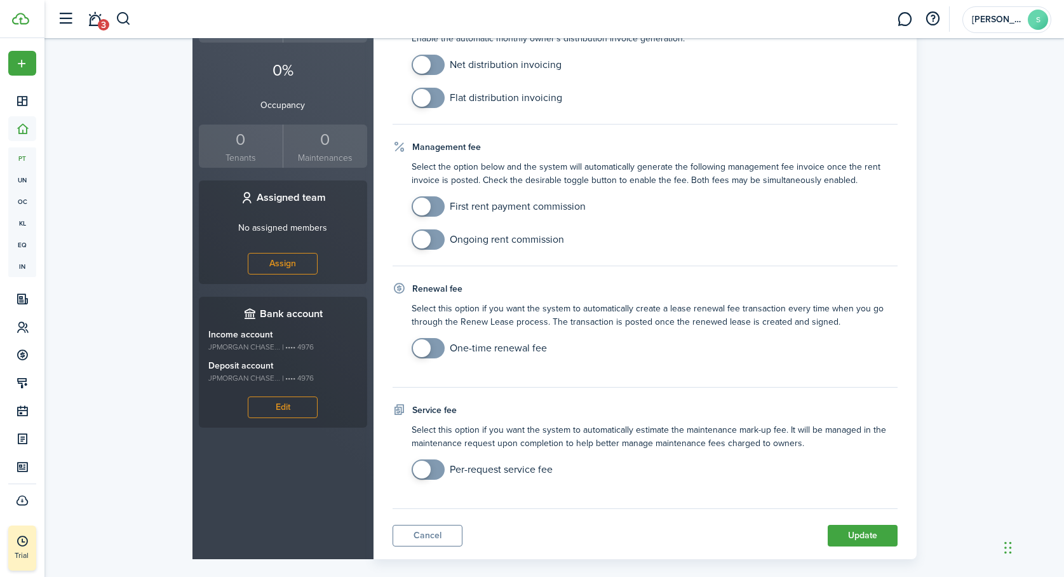
scroll to position [409, 0]
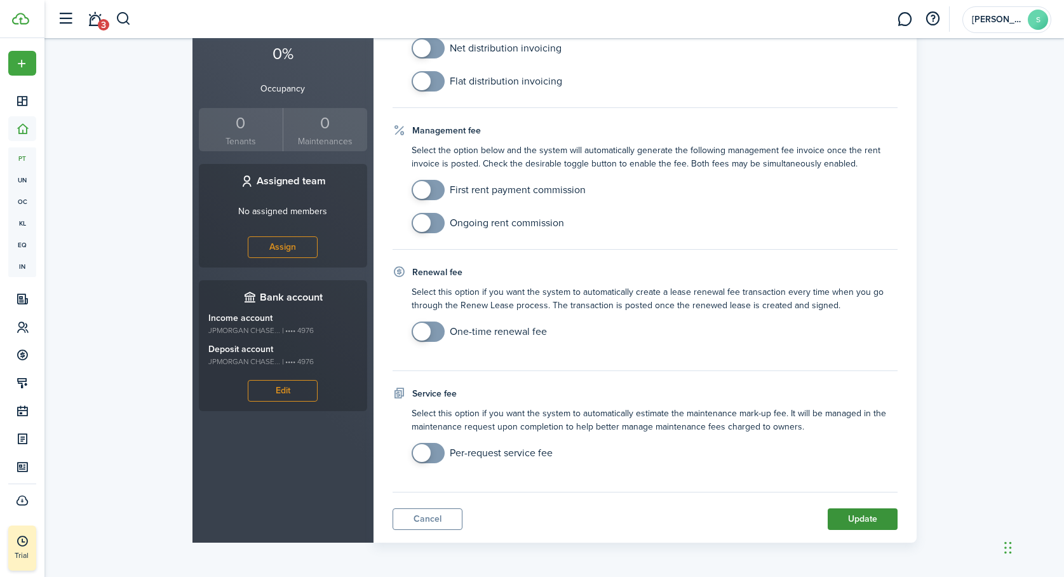
click at [847, 518] on button "Update" at bounding box center [863, 519] width 70 height 22
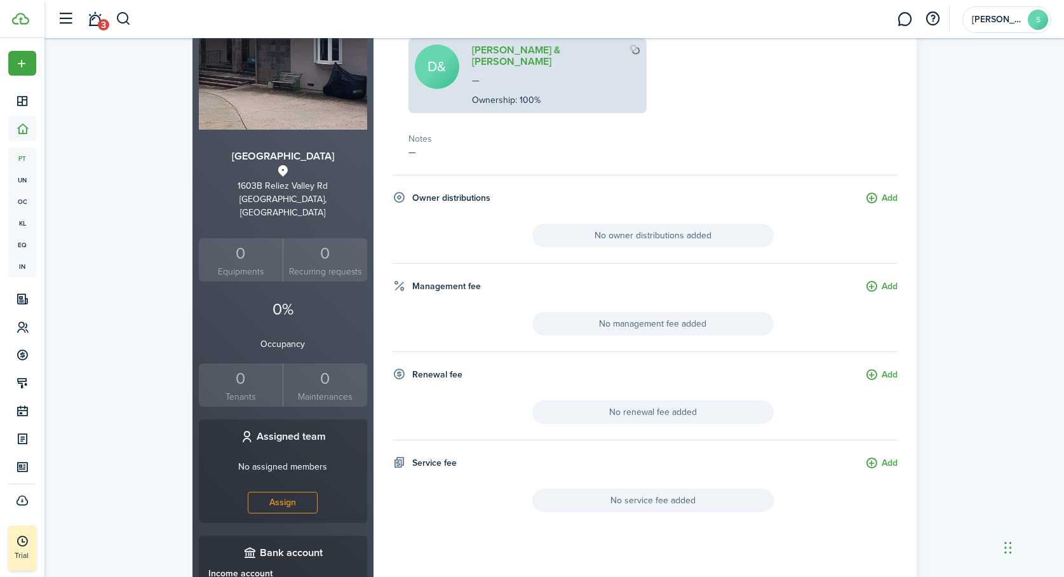
scroll to position [158, 0]
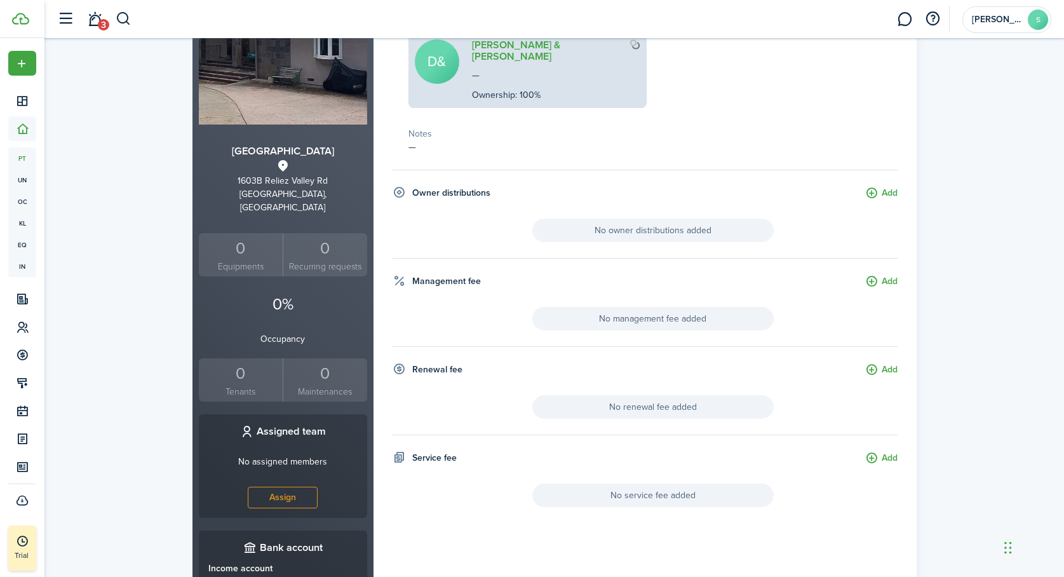
click at [252, 370] on div "0" at bounding box center [241, 374] width 78 height 24
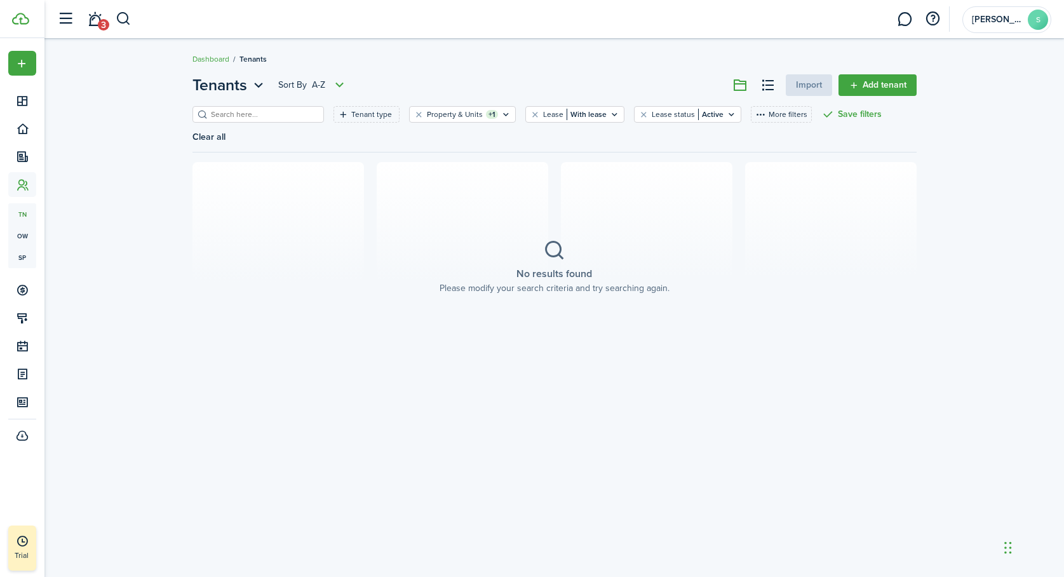
click at [252, 371] on div "Tenants Sort by A-Z Import Add tenant Tenant type Property & Units +1 Lease Wit…" at bounding box center [554, 307] width 1020 height 481
click at [208, 58] on link "Dashboard" at bounding box center [211, 58] width 37 height 11
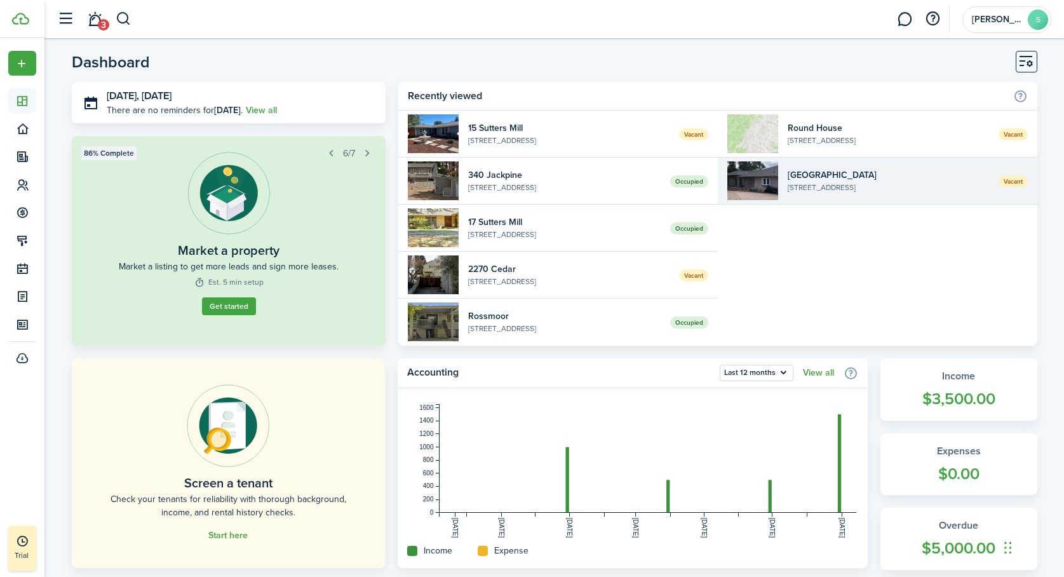
click at [798, 173] on widget-list-item-title "[GEOGRAPHIC_DATA]" at bounding box center [888, 174] width 201 height 13
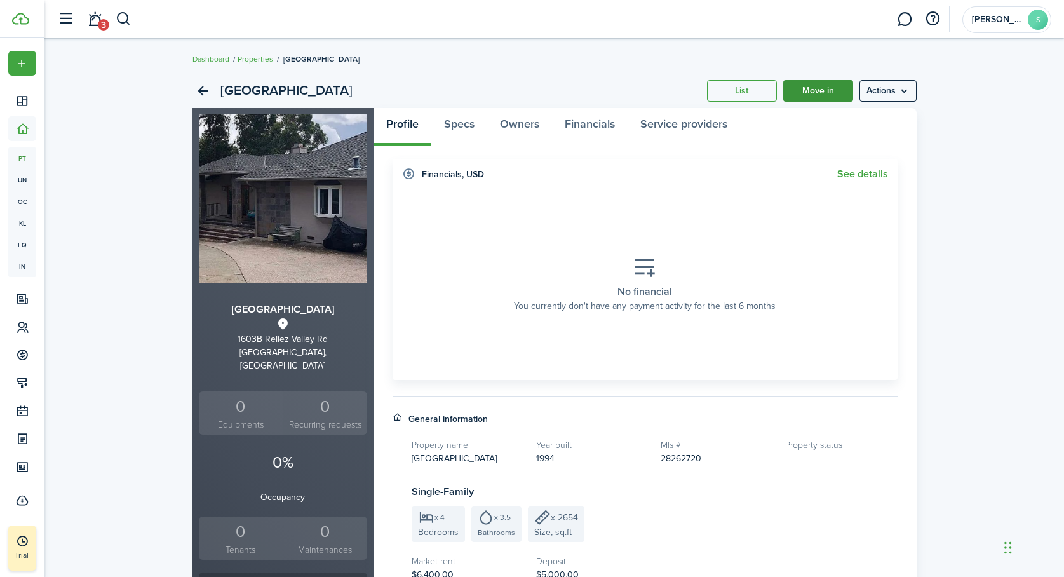
click at [820, 89] on link "Move in" at bounding box center [818, 91] width 70 height 22
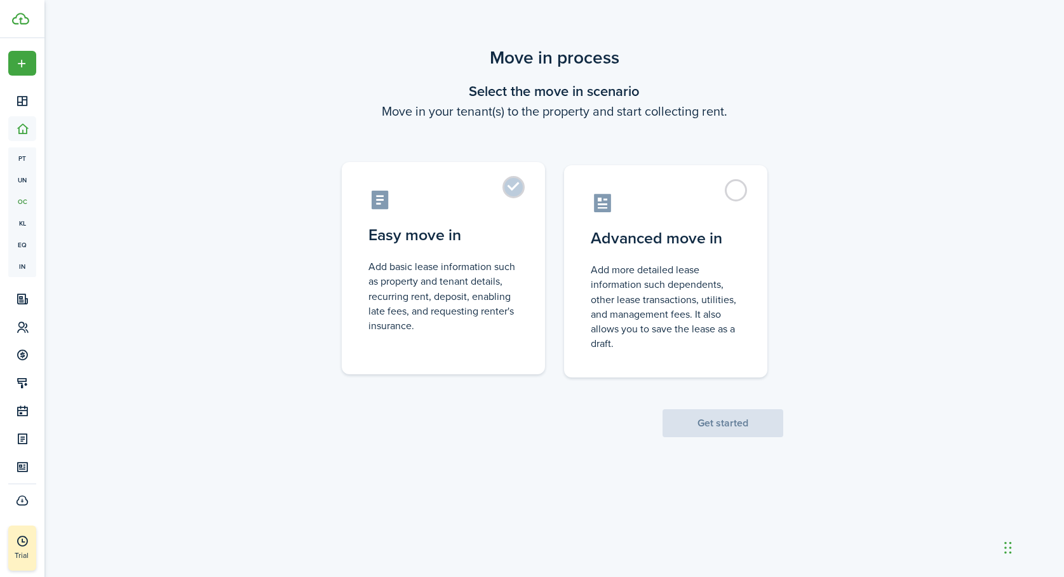
click at [513, 184] on label "Easy move in Add basic lease information such as property and tenant details, r…" at bounding box center [443, 268] width 203 height 212
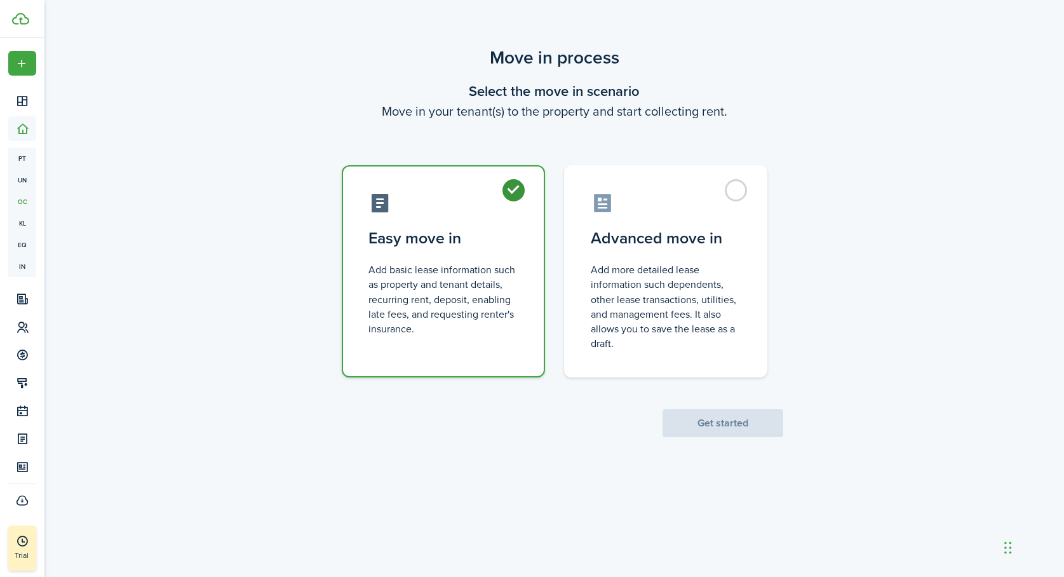
radio input "true"
click at [710, 421] on button "Get started" at bounding box center [723, 423] width 121 height 28
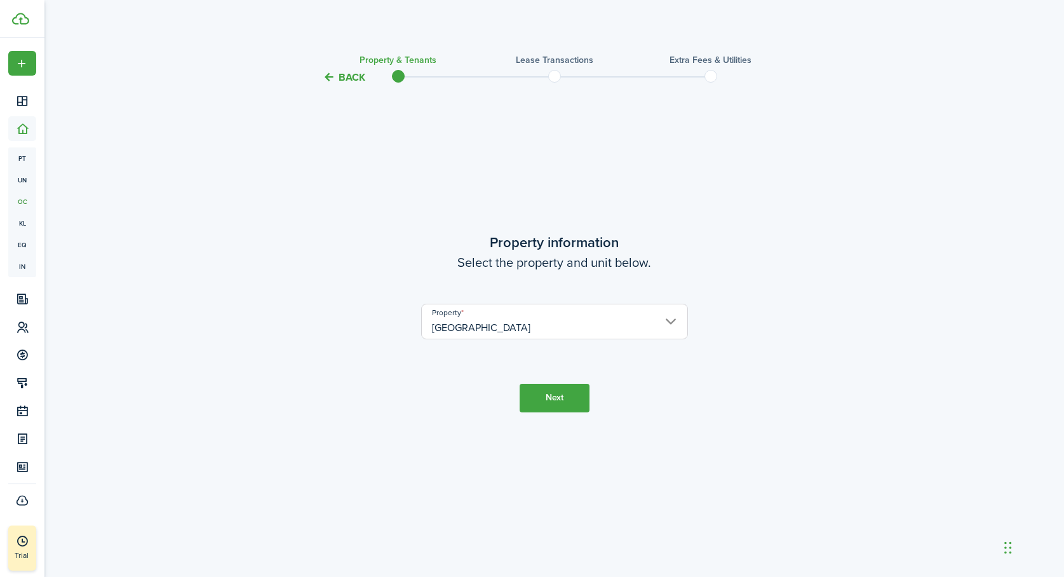
click at [543, 402] on button "Next" at bounding box center [555, 398] width 70 height 29
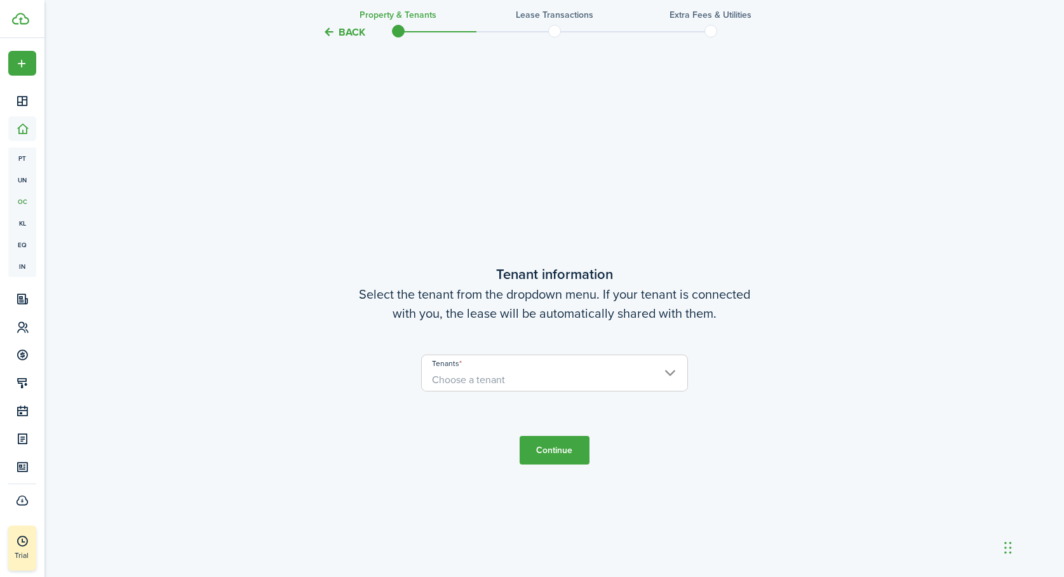
scroll to position [492, 0]
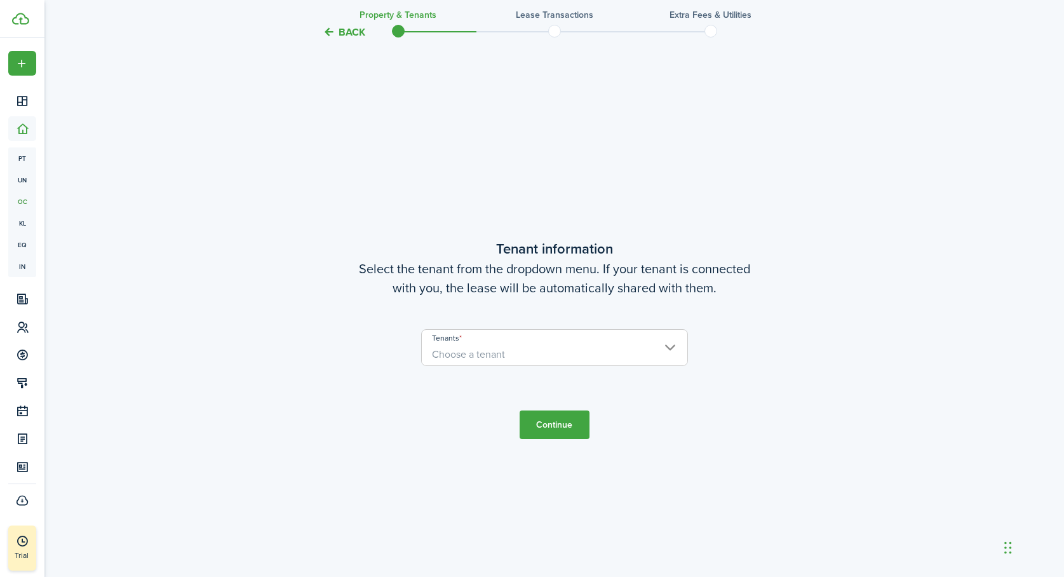
click at [536, 346] on span "Choose a tenant" at bounding box center [555, 355] width 266 height 22
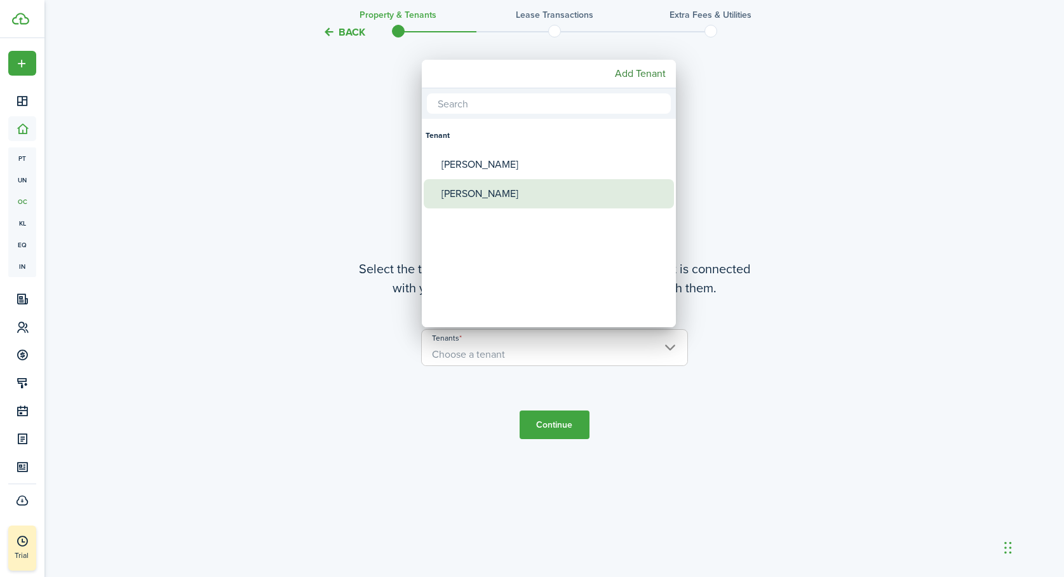
click at [496, 195] on div "[PERSON_NAME]" at bounding box center [554, 193] width 225 height 29
type input "[PERSON_NAME]"
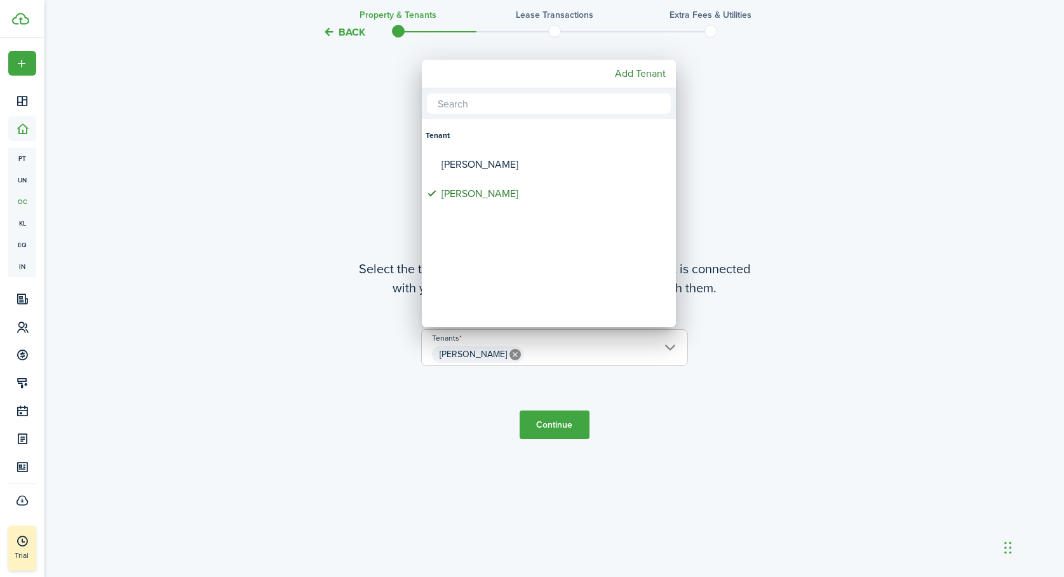
click at [508, 459] on div at bounding box center [532, 288] width 1268 height 780
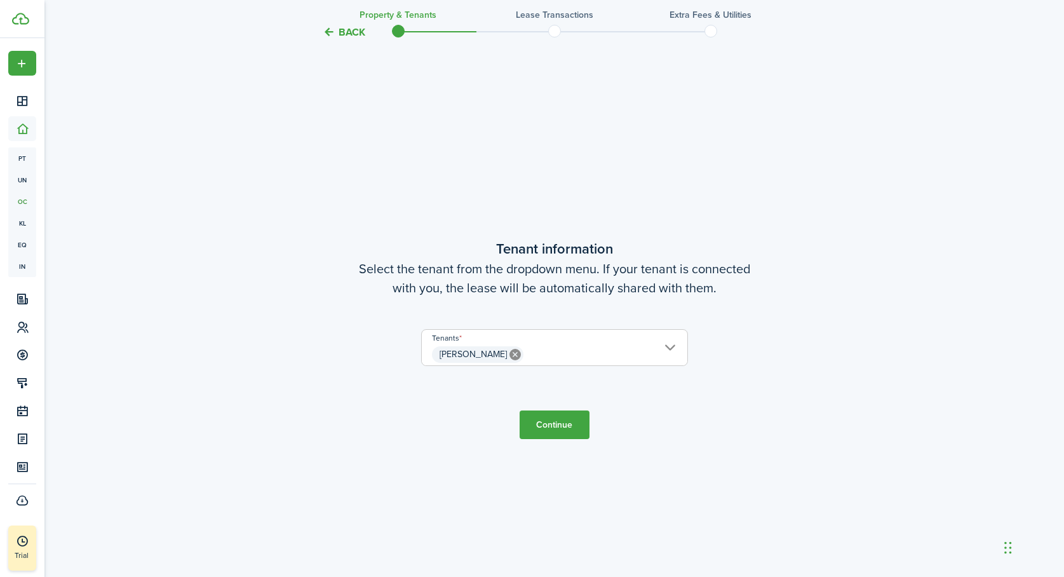
click at [548, 423] on button "Continue" at bounding box center [555, 424] width 70 height 29
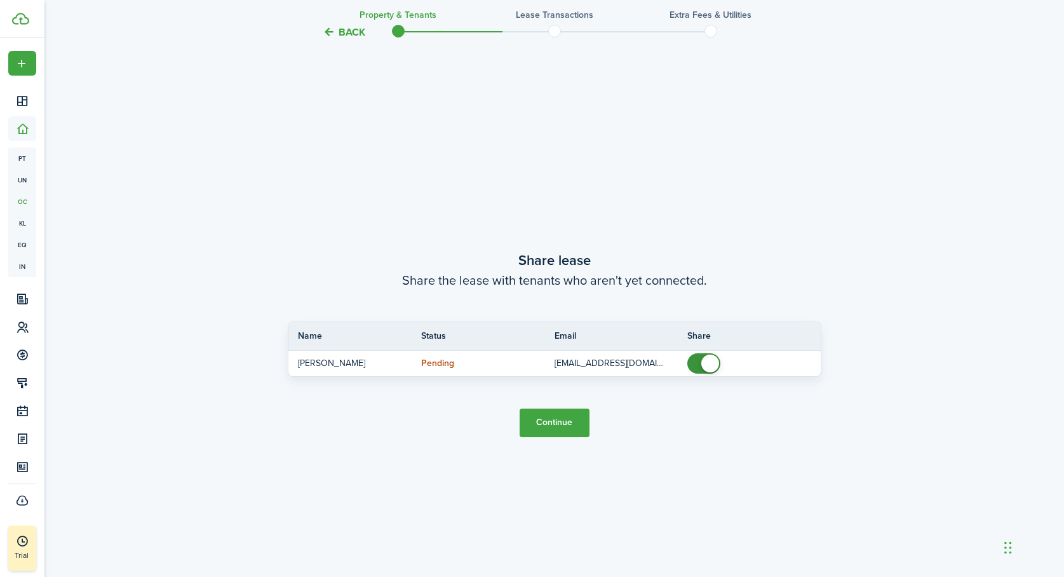
scroll to position [1069, 0]
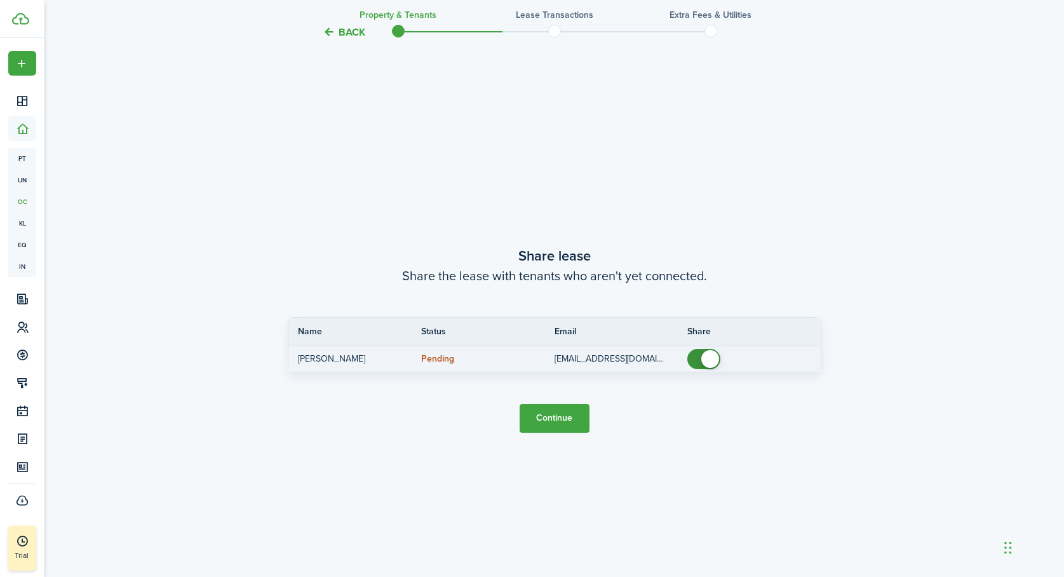
checkbox input "false"
click at [698, 360] on span at bounding box center [704, 359] width 13 height 20
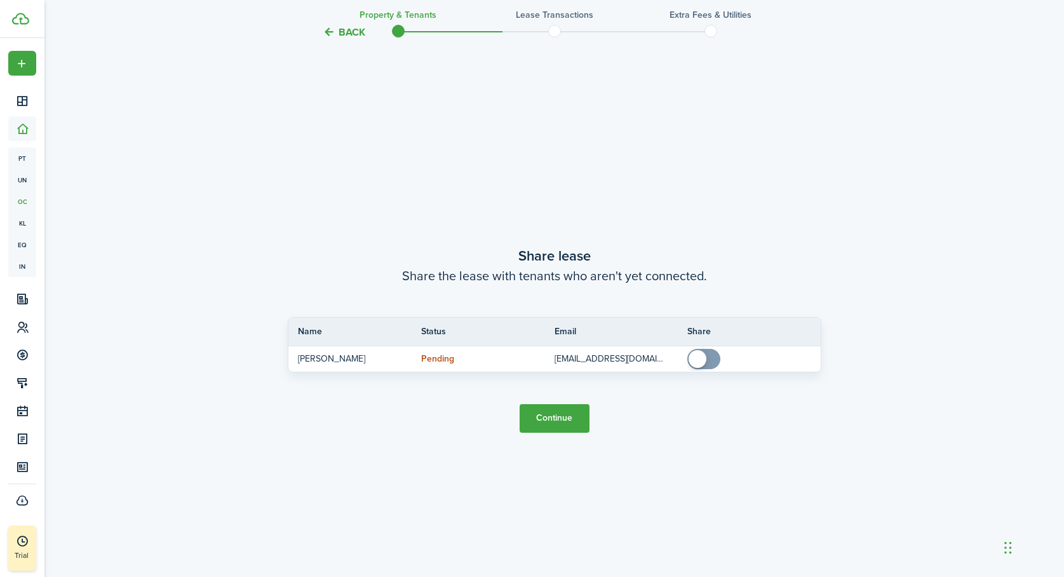
click at [560, 416] on button "Continue" at bounding box center [555, 418] width 70 height 29
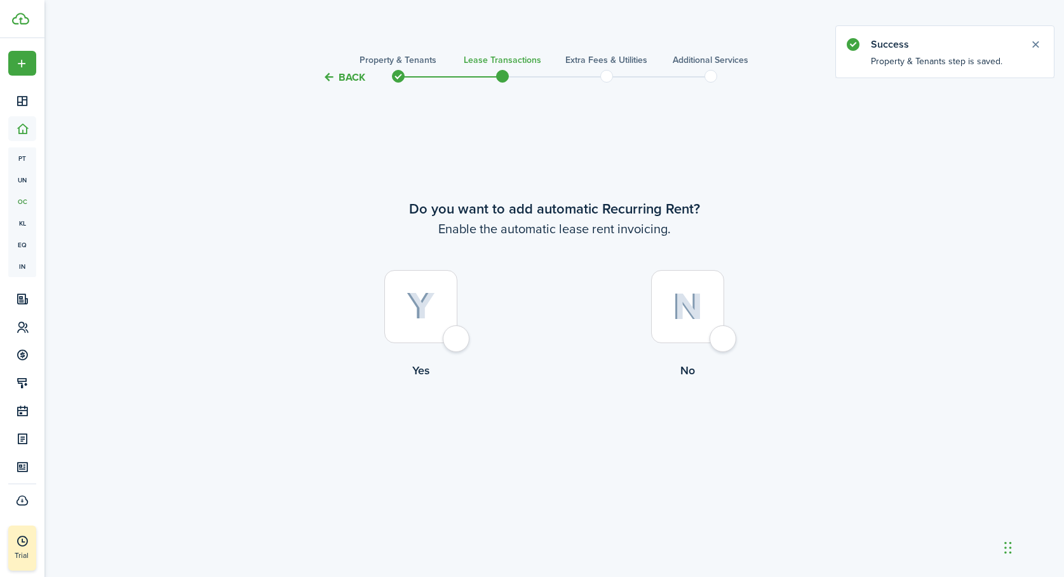
click at [457, 339] on div at bounding box center [420, 306] width 73 height 73
radio input "true"
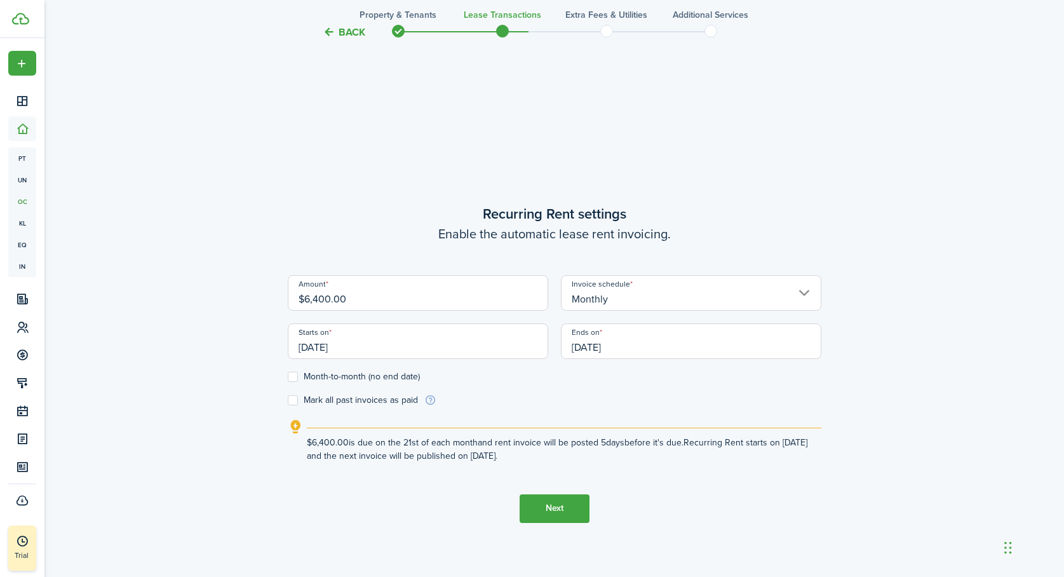
scroll to position [492, 0]
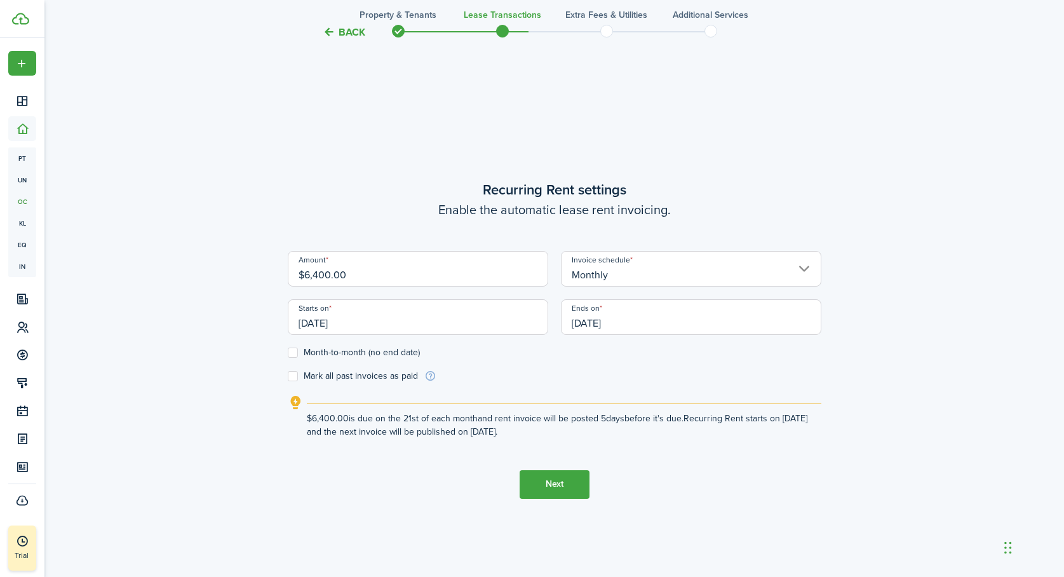
click at [374, 322] on input "[DATE]" at bounding box center [418, 317] width 261 height 36
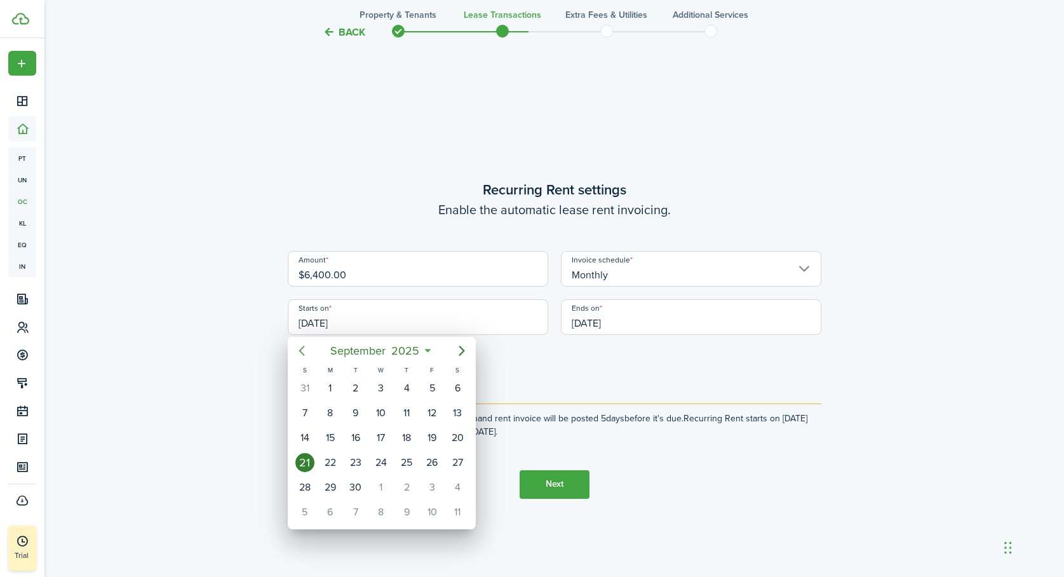
click at [304, 350] on icon "Previous page" at bounding box center [301, 350] width 15 height 15
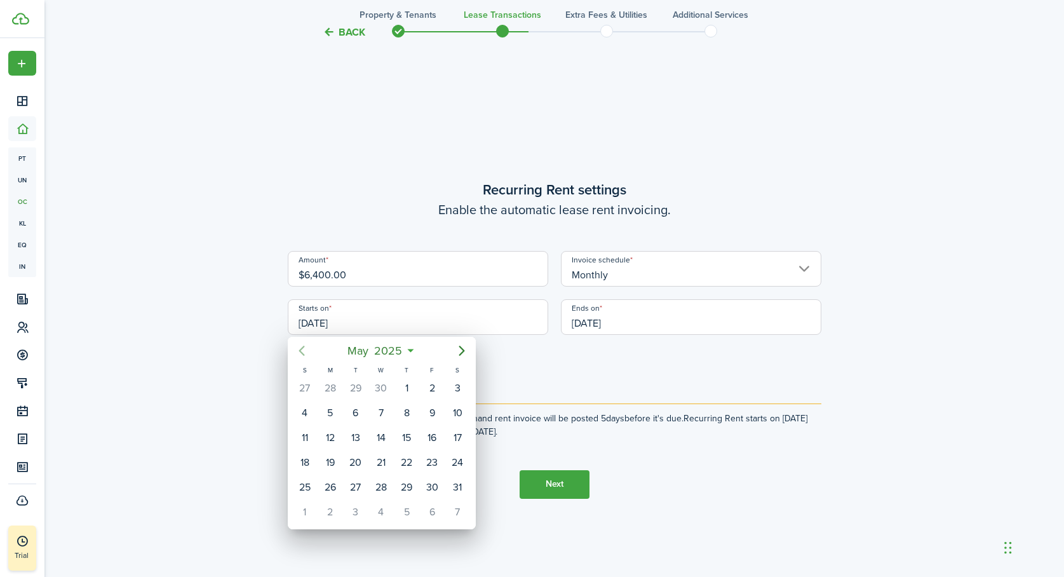
click at [304, 350] on icon "Previous page" at bounding box center [301, 350] width 15 height 15
click at [386, 388] on div "1" at bounding box center [381, 388] width 19 height 19
type input "[DATE]"
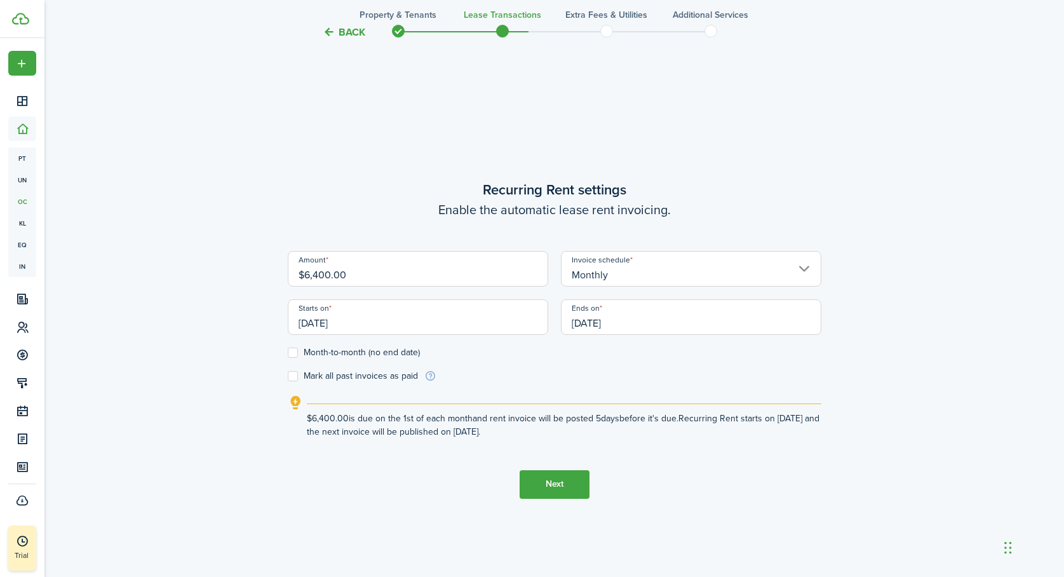
click at [611, 320] on input "[DATE]" at bounding box center [691, 317] width 261 height 36
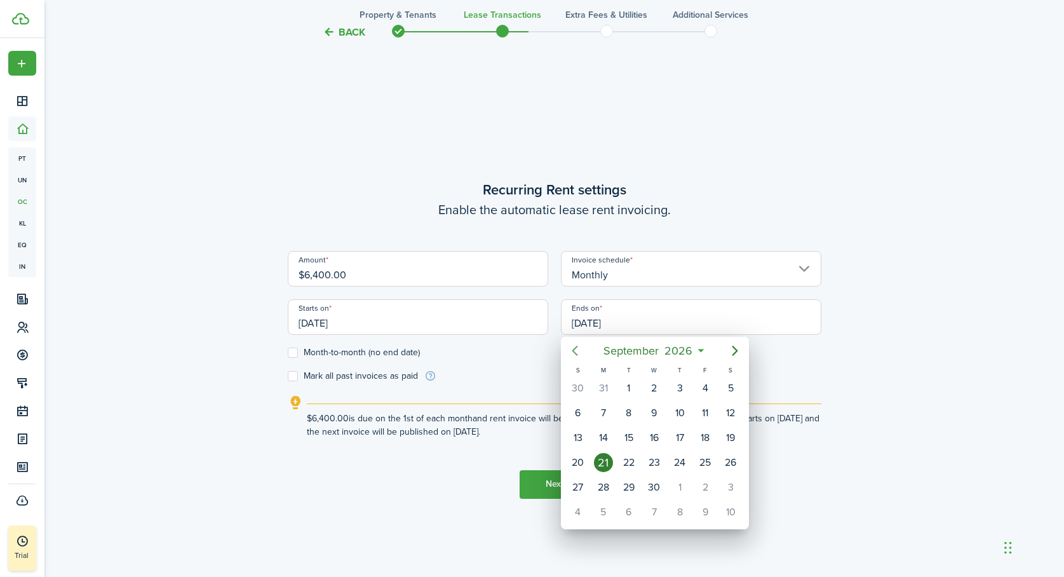
click at [573, 349] on icon "Previous page" at bounding box center [575, 351] width 6 height 10
click at [576, 384] on div "31" at bounding box center [578, 388] width 19 height 19
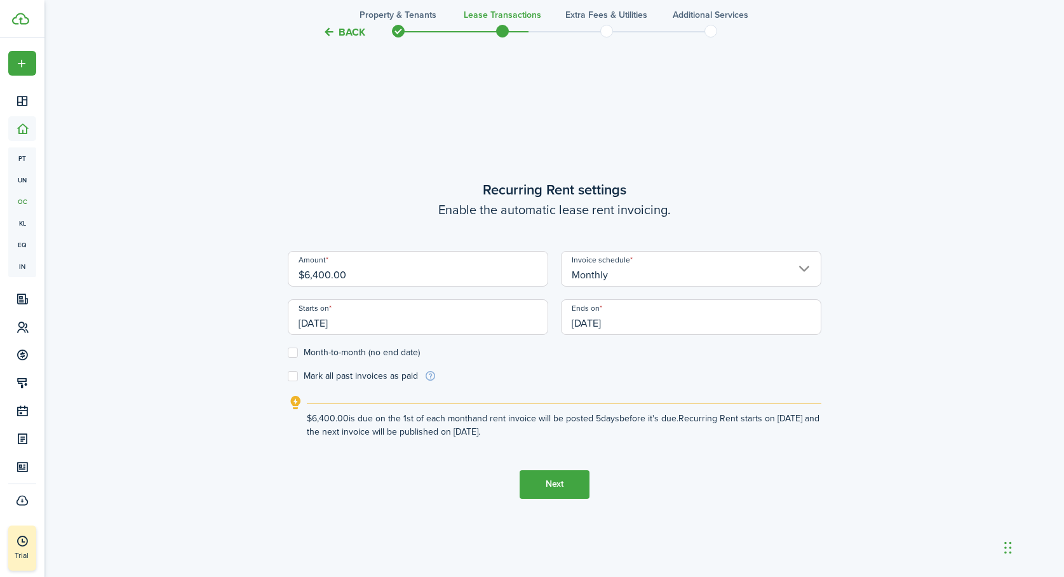
click at [631, 327] on input "[DATE]" at bounding box center [691, 317] width 261 height 36
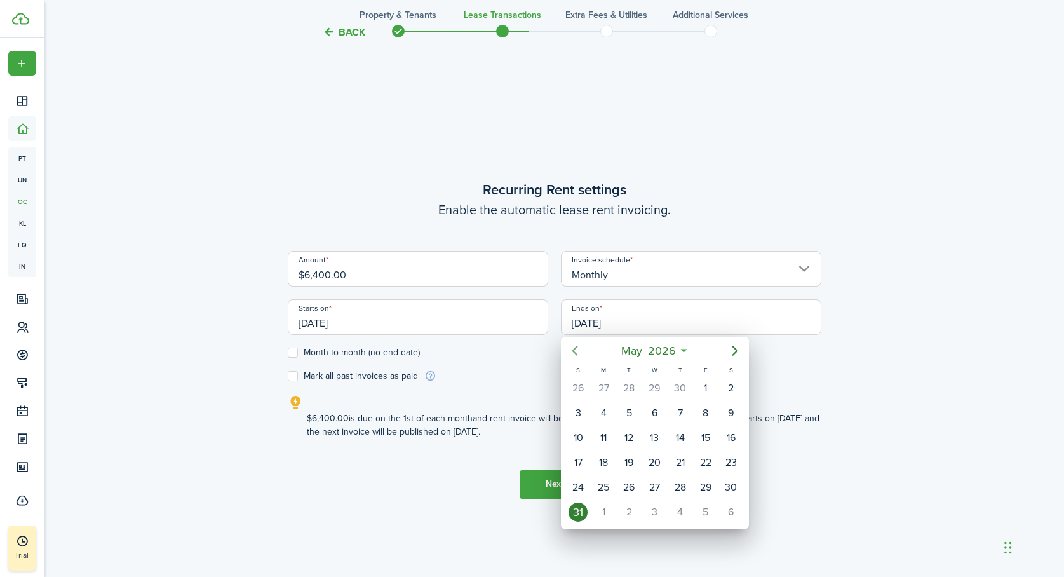
click at [577, 349] on icon "Previous page" at bounding box center [574, 350] width 15 height 15
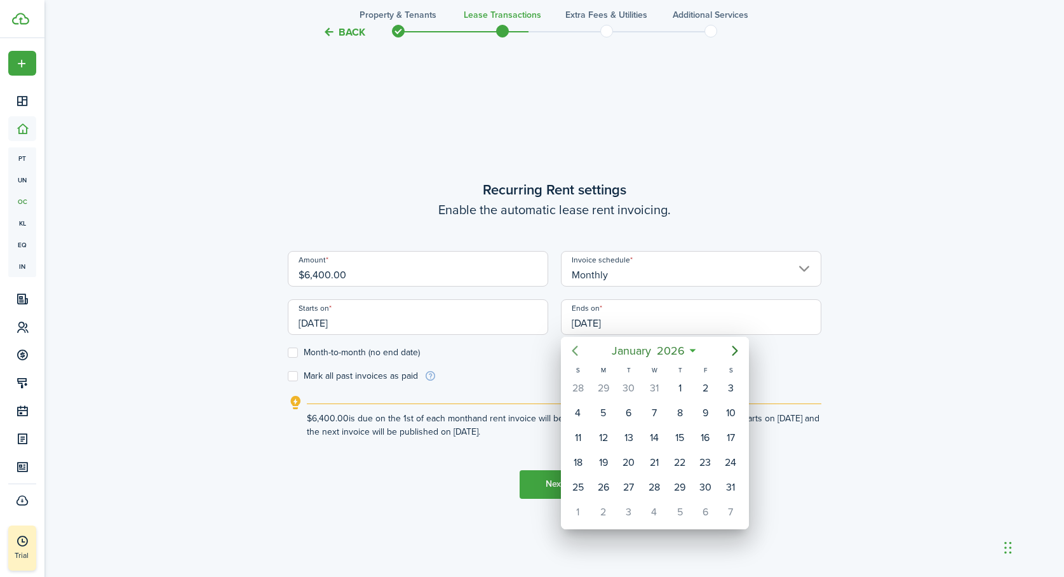
click at [577, 349] on icon "Previous page" at bounding box center [574, 350] width 15 height 15
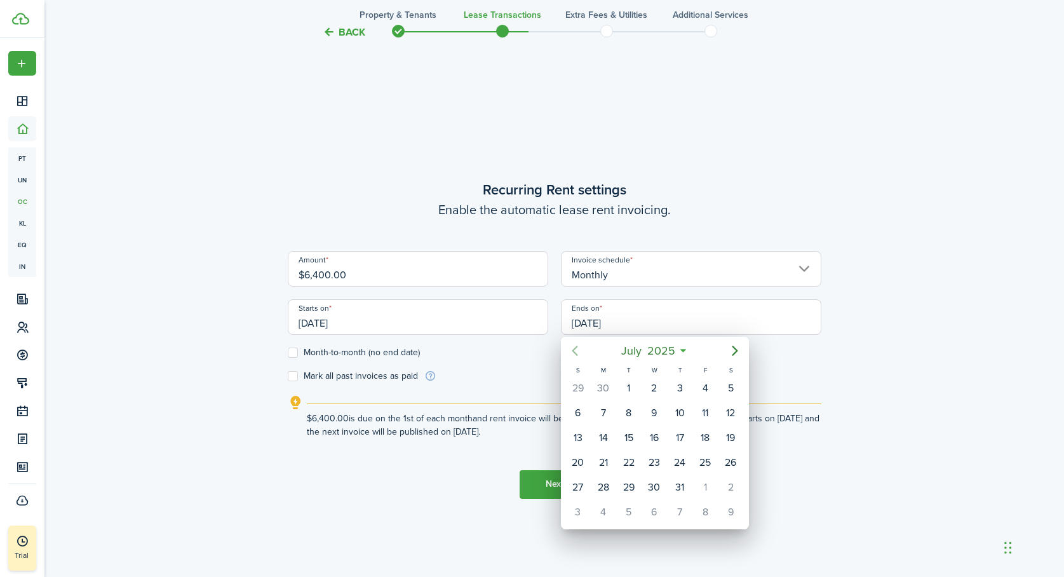
click at [577, 349] on icon "Previous page" at bounding box center [574, 350] width 15 height 15
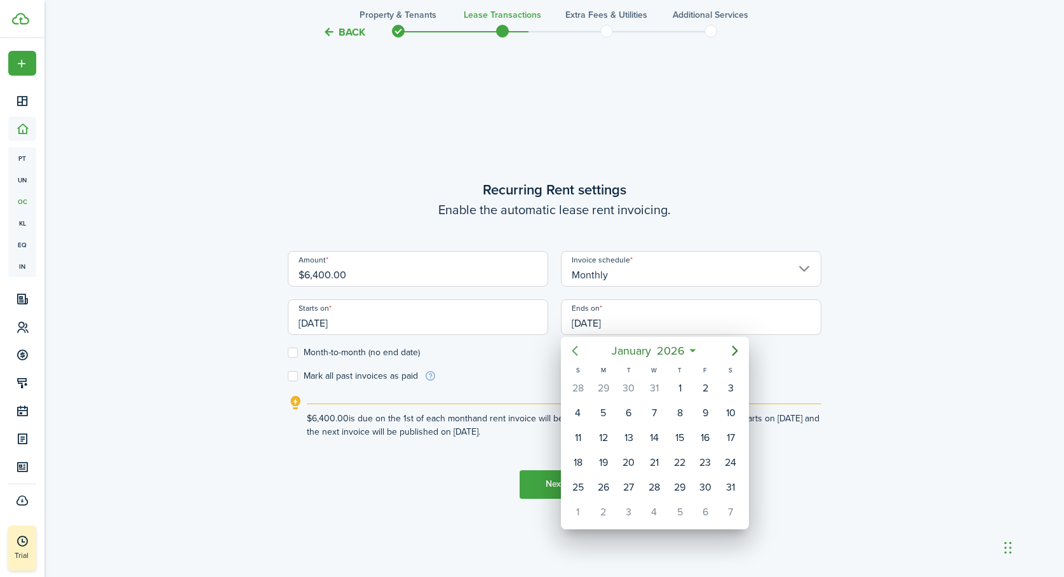
click at [577, 349] on icon "Previous page" at bounding box center [574, 350] width 15 height 15
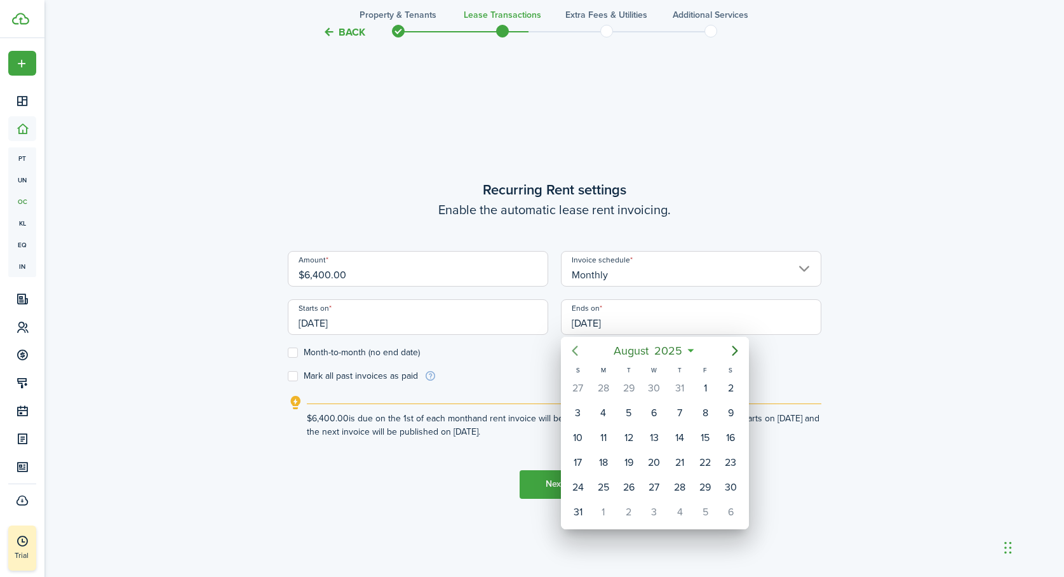
click at [577, 349] on icon "Previous page" at bounding box center [574, 350] width 15 height 15
click at [654, 386] on div "30" at bounding box center [654, 388] width 19 height 19
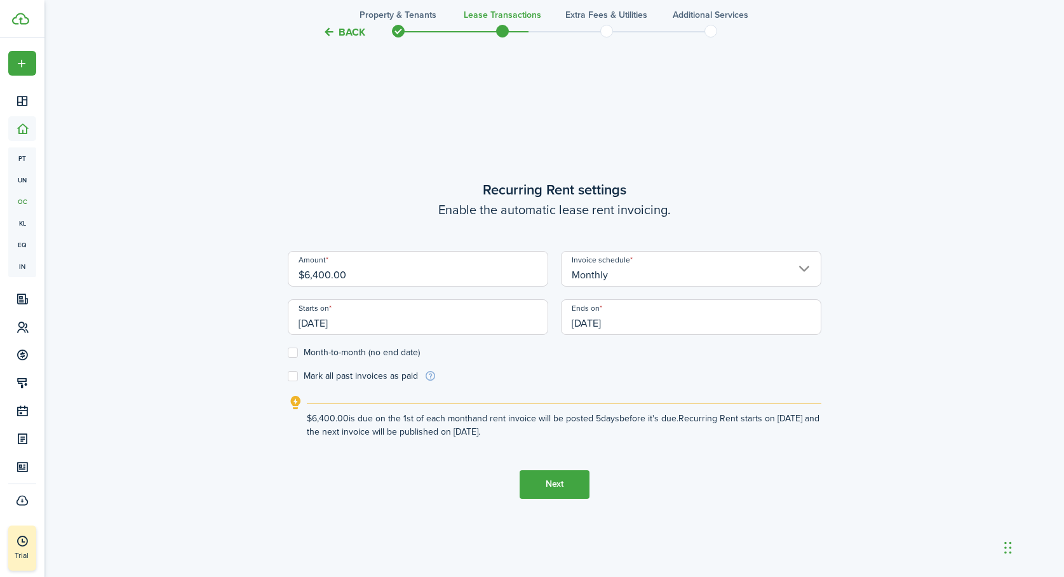
click at [637, 327] on input "[DATE]" at bounding box center [691, 317] width 261 height 36
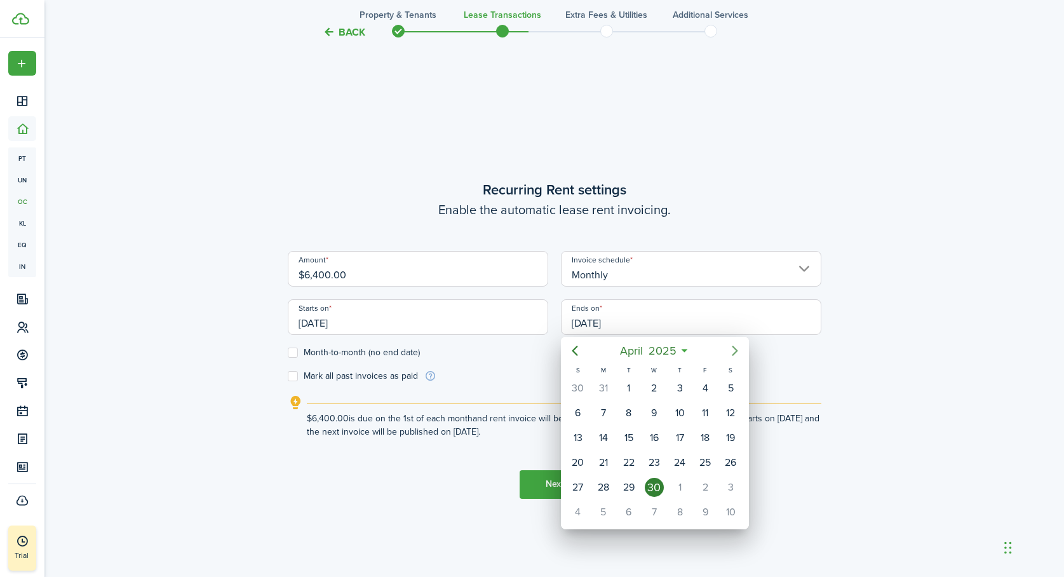
click at [733, 351] on icon "Next page" at bounding box center [735, 350] width 15 height 15
click at [732, 489] on div "31" at bounding box center [730, 487] width 19 height 19
type input "[DATE]"
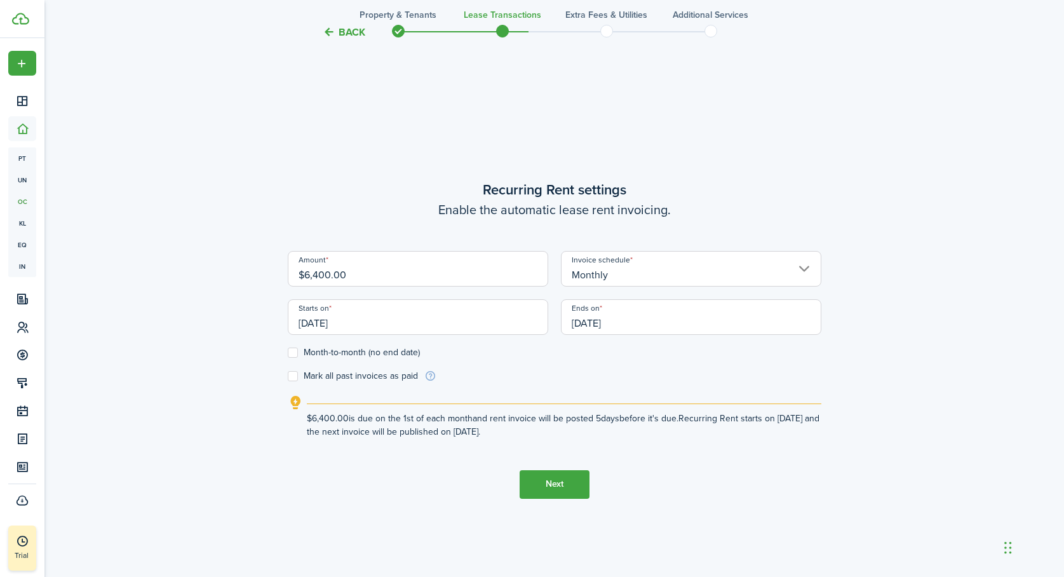
click at [518, 362] on form "Amount $6,400.00 Invoice schedule Monthly Starts on [DATE] Ends on [DATE] Month…" at bounding box center [555, 317] width 534 height 132
click at [292, 374] on label "Mark all past invoices as paid" at bounding box center [353, 376] width 130 height 10
click at [288, 376] on input "Mark all past invoices as paid" at bounding box center [287, 376] width 1 height 1
checkbox input "true"
click at [559, 487] on button "Next" at bounding box center [555, 484] width 70 height 29
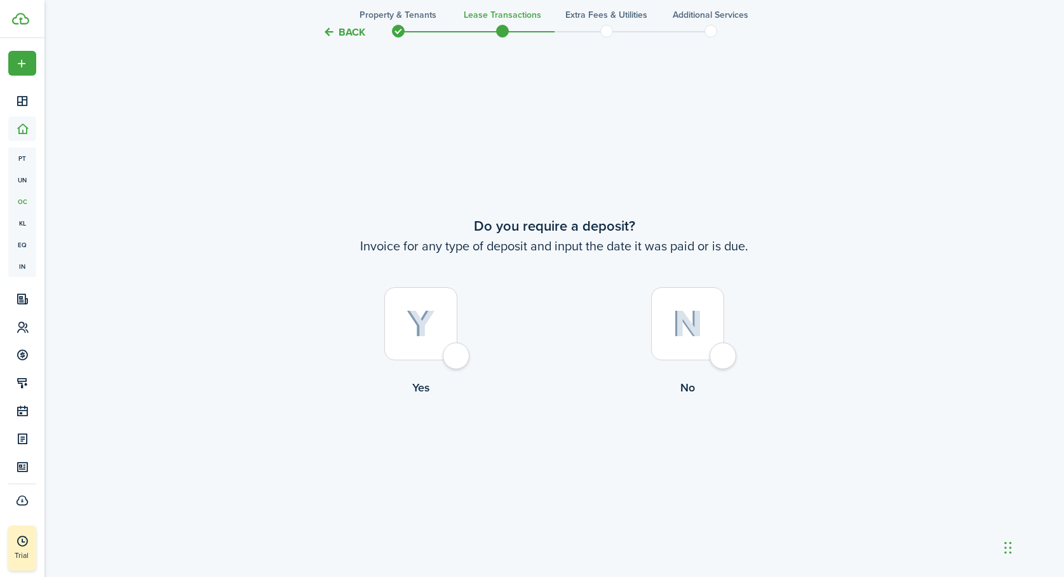
scroll to position [1069, 0]
click at [457, 356] on div at bounding box center [420, 323] width 73 height 73
radio input "true"
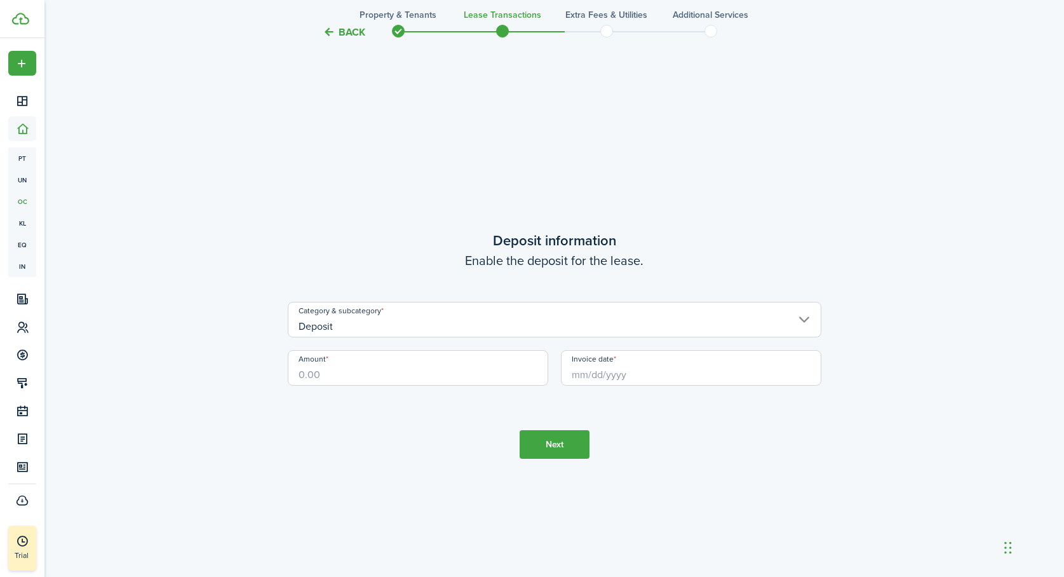
scroll to position [1646, 0]
click at [430, 316] on input "Deposit" at bounding box center [555, 314] width 534 height 36
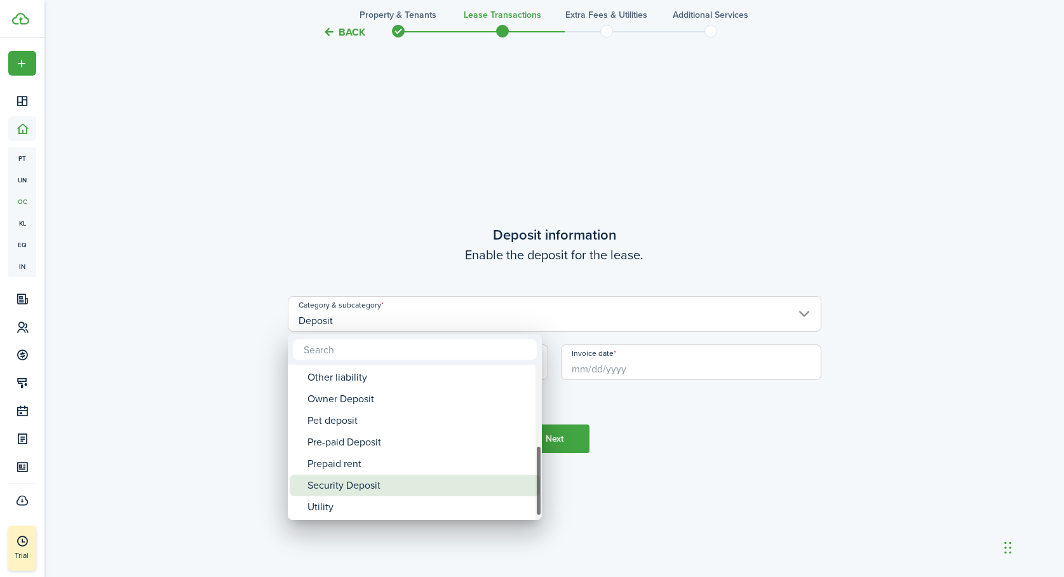
click at [363, 482] on div "Security Deposit" at bounding box center [420, 486] width 225 height 22
type input "Deposit / Security Deposit"
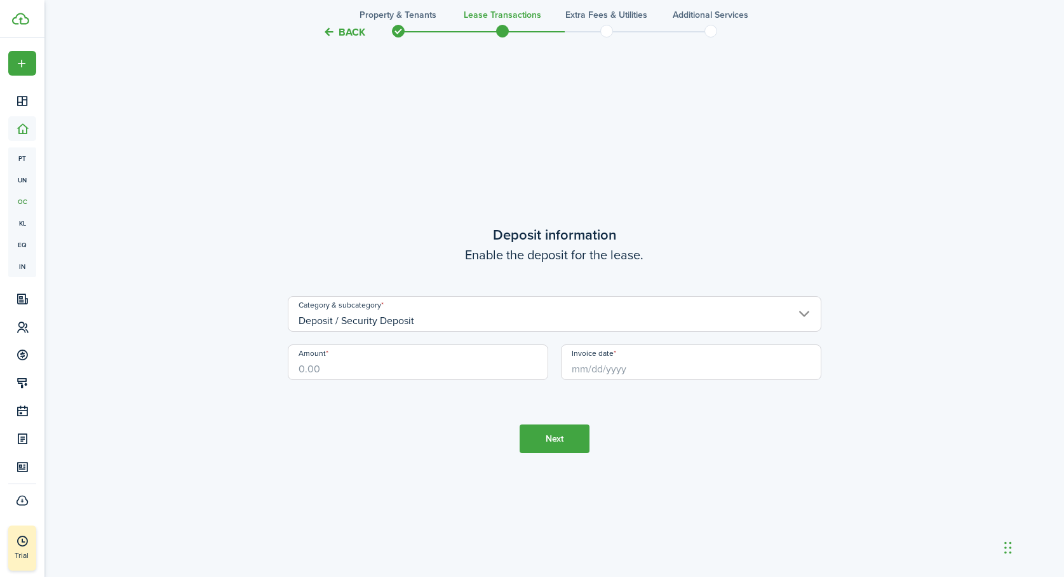
click at [333, 376] on input "Amount" at bounding box center [418, 362] width 261 height 36
click at [616, 365] on input "Invoice date" at bounding box center [691, 362] width 261 height 36
type input "$5,000.00"
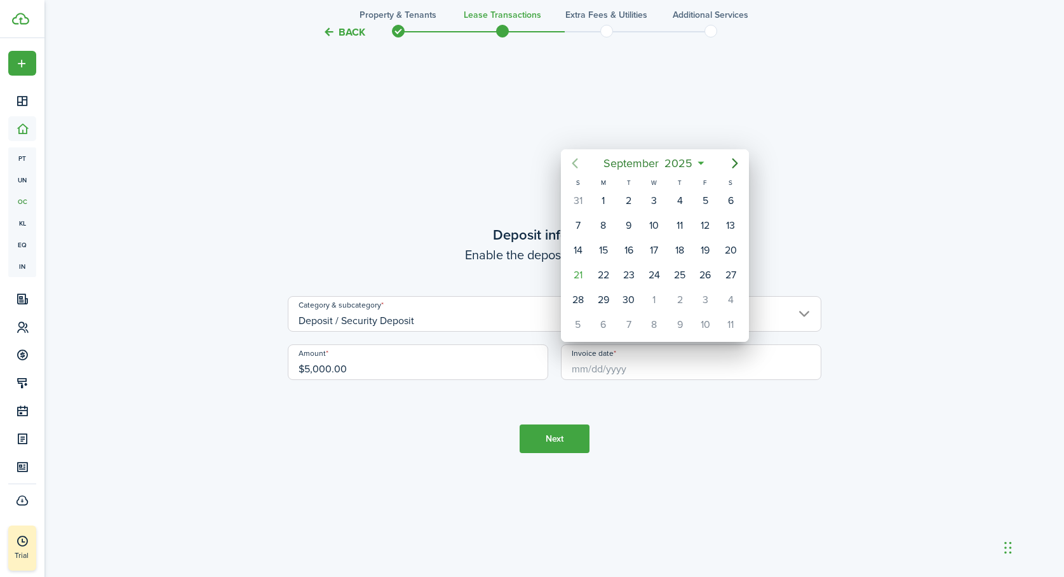
click at [576, 166] on icon "Previous page" at bounding box center [575, 163] width 6 height 10
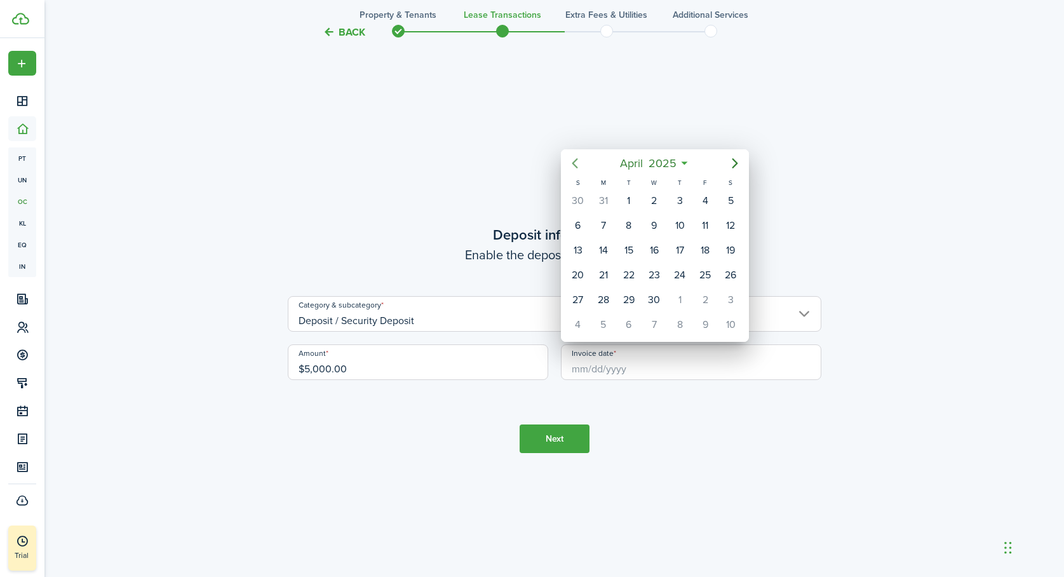
click at [576, 166] on icon "Previous page" at bounding box center [575, 163] width 6 height 10
click at [656, 199] on div "1" at bounding box center [654, 200] width 19 height 19
type input "[DATE]"
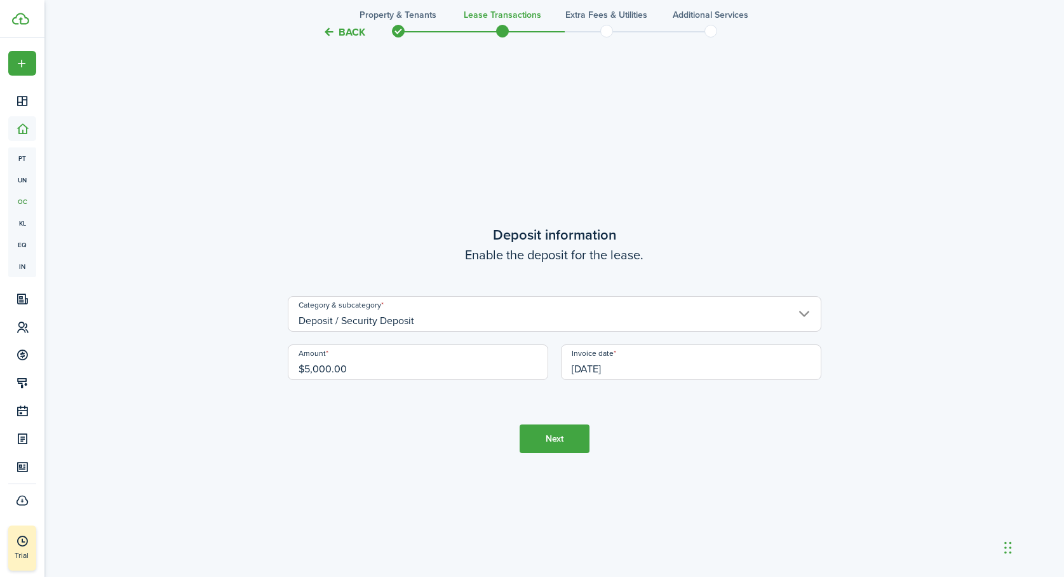
click at [561, 433] on button "Next" at bounding box center [555, 438] width 70 height 29
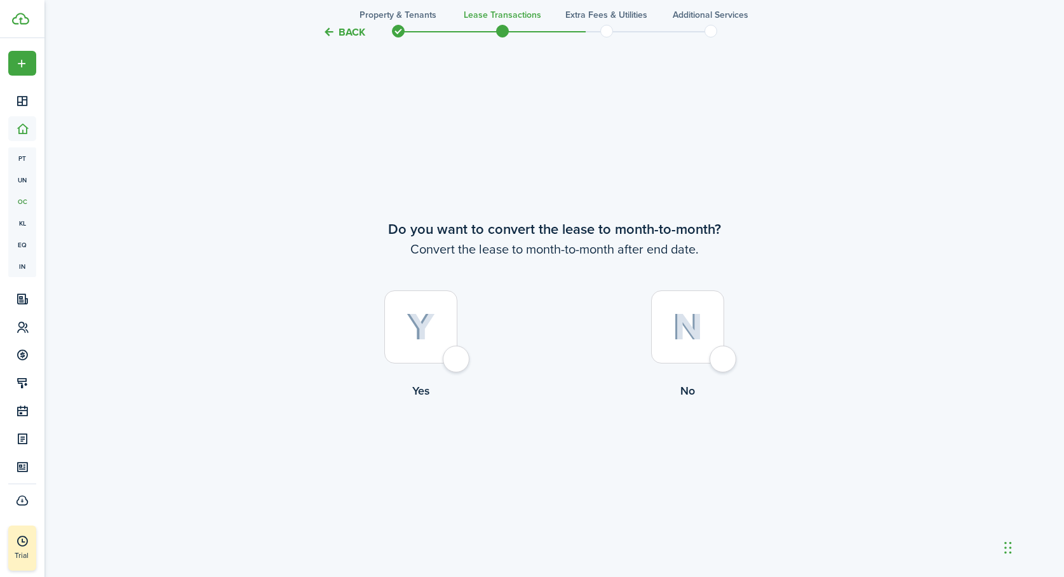
scroll to position [2223, 0]
click at [737, 353] on label "No" at bounding box center [688, 344] width 267 height 115
radio input "true"
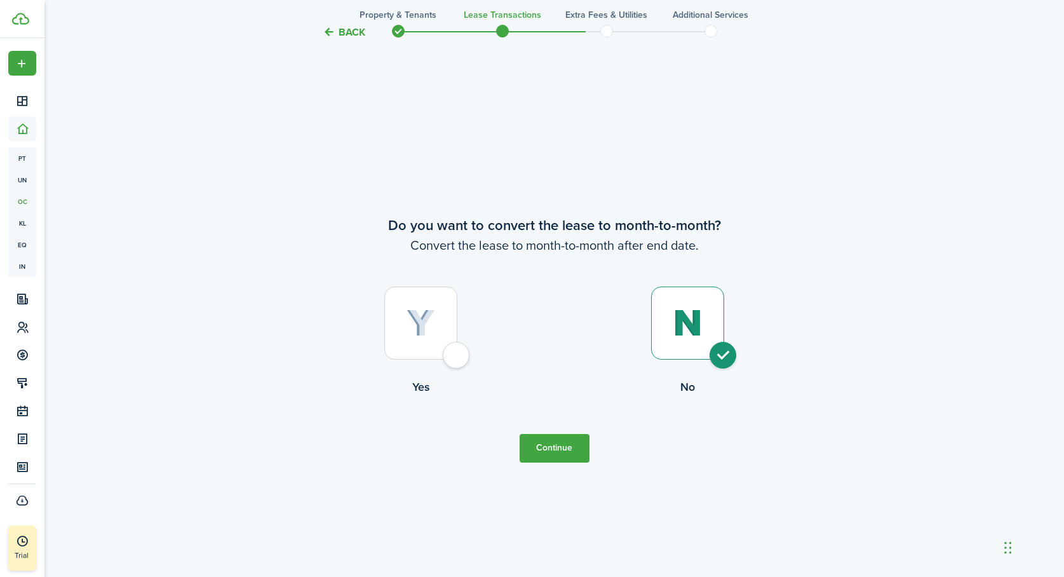
click at [556, 448] on button "Continue" at bounding box center [555, 448] width 70 height 29
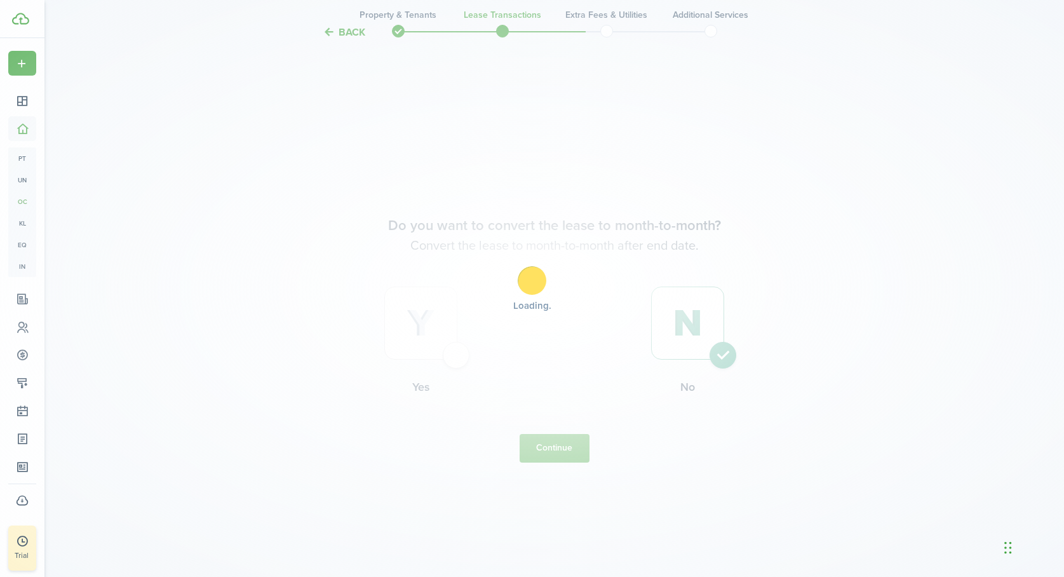
scroll to position [0, 0]
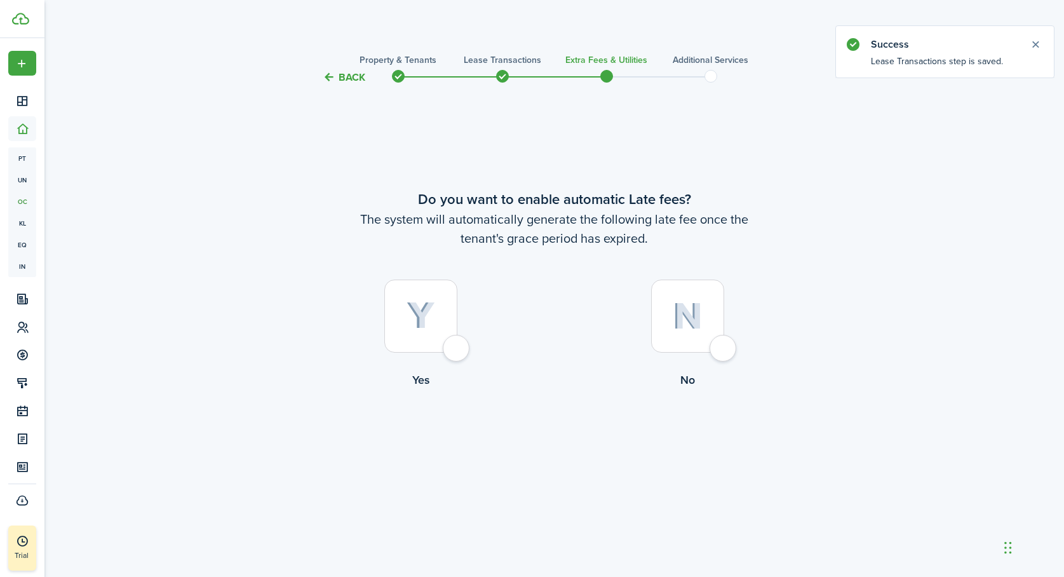
click at [716, 345] on div at bounding box center [687, 316] width 73 height 73
radio input "true"
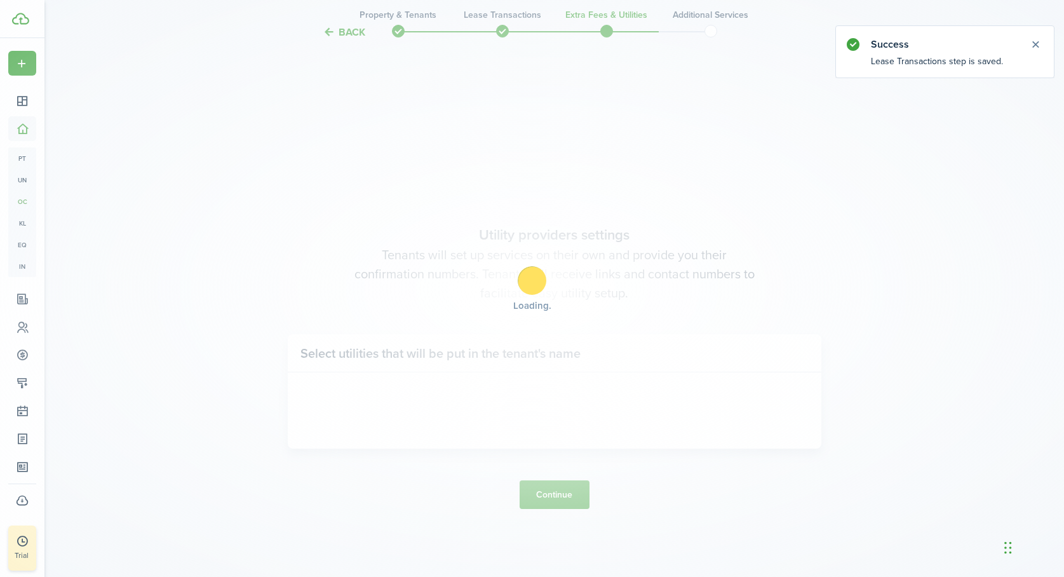
scroll to position [492, 0]
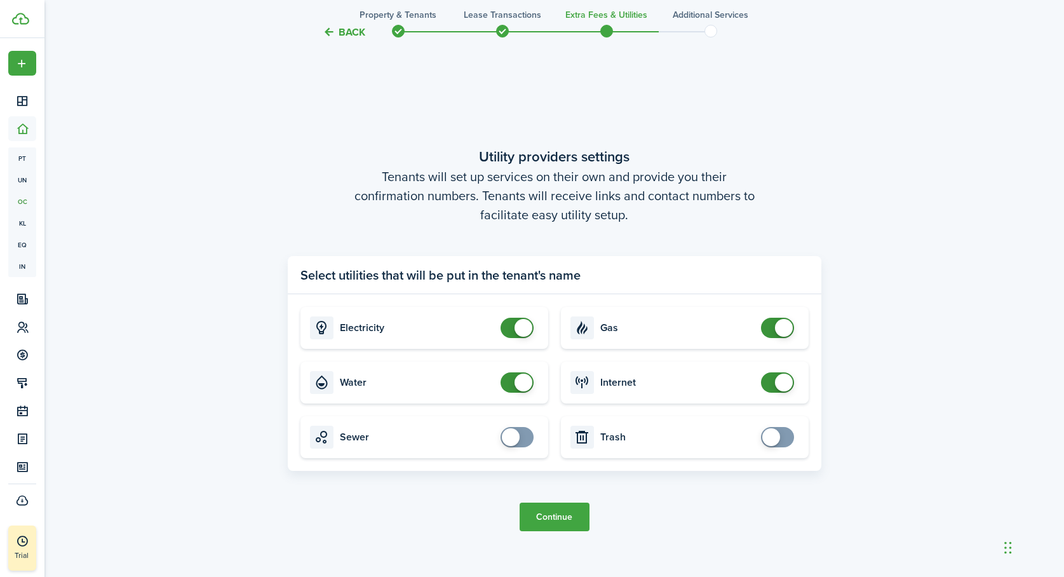
checkbox input "false"
click at [511, 329] on span at bounding box center [517, 328] width 13 height 20
checkbox input "false"
click at [511, 379] on span at bounding box center [517, 382] width 13 height 20
checkbox input "false"
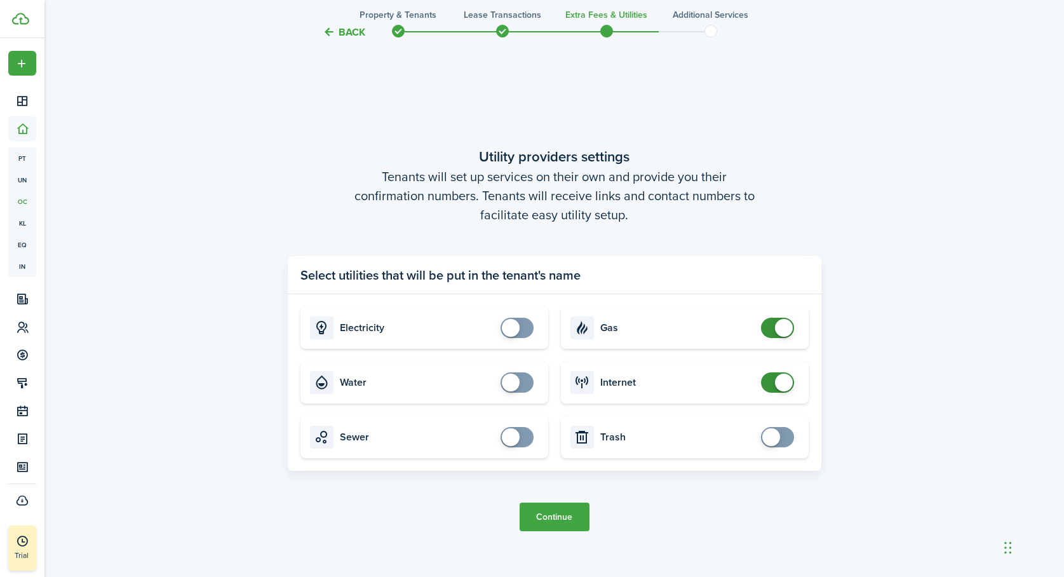
click at [771, 384] on span at bounding box center [777, 382] width 13 height 20
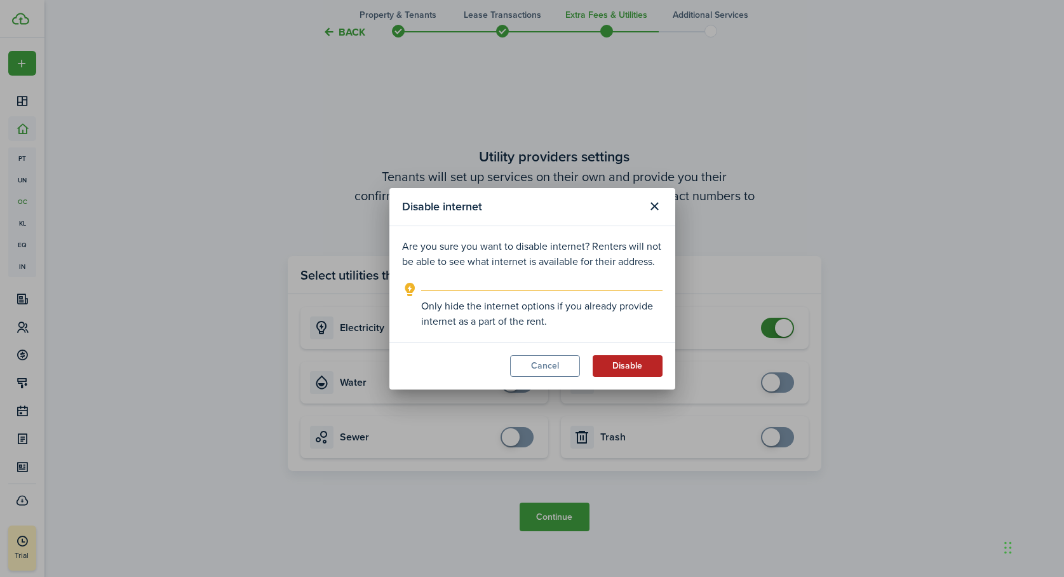
click at [641, 363] on button "Disable" at bounding box center [628, 366] width 70 height 22
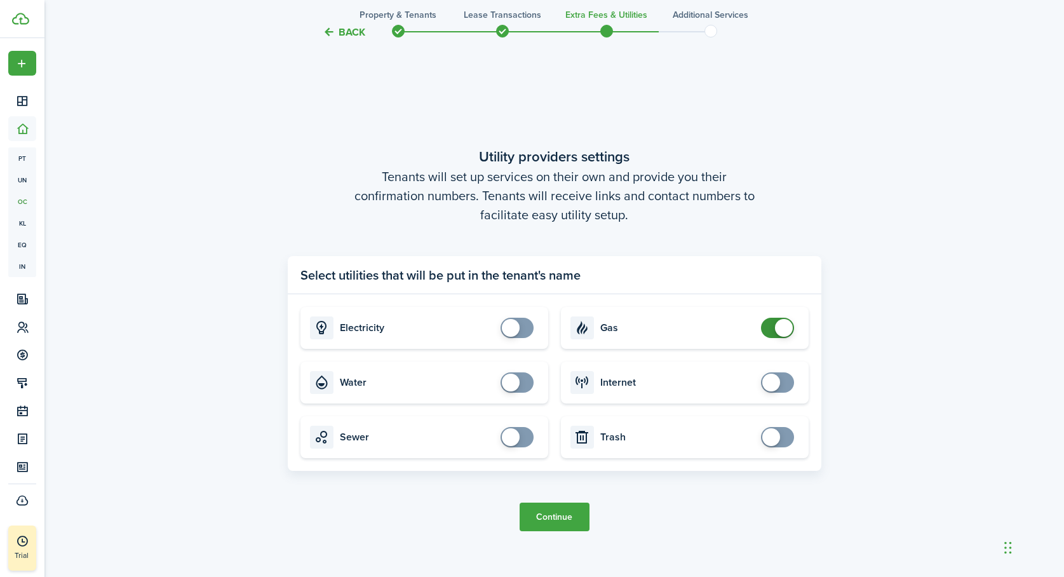
checkbox input "false"
click at [771, 329] on span at bounding box center [777, 328] width 13 height 20
click at [551, 517] on button "Continue" at bounding box center [555, 517] width 70 height 29
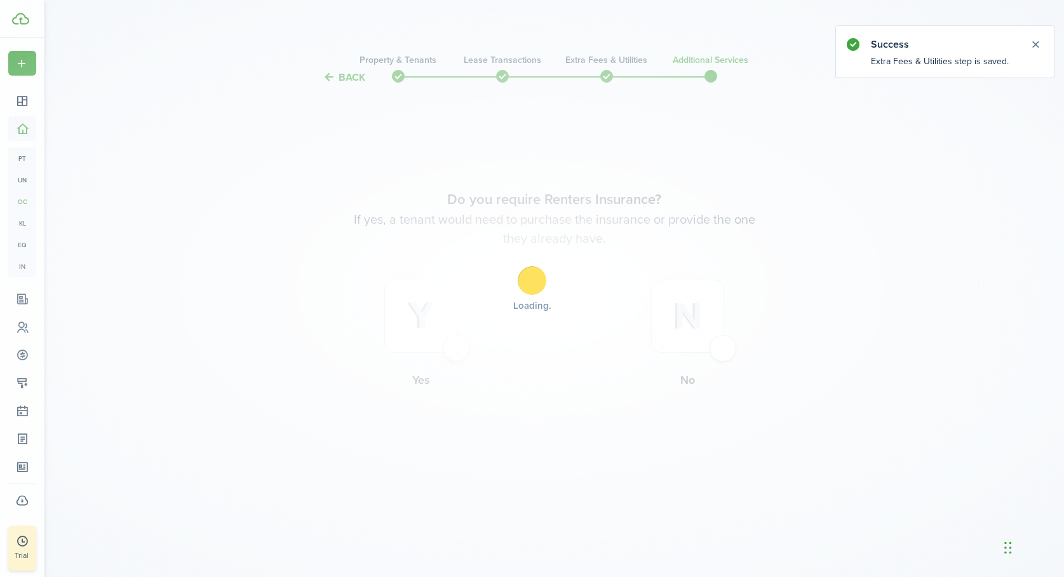
scroll to position [0, 0]
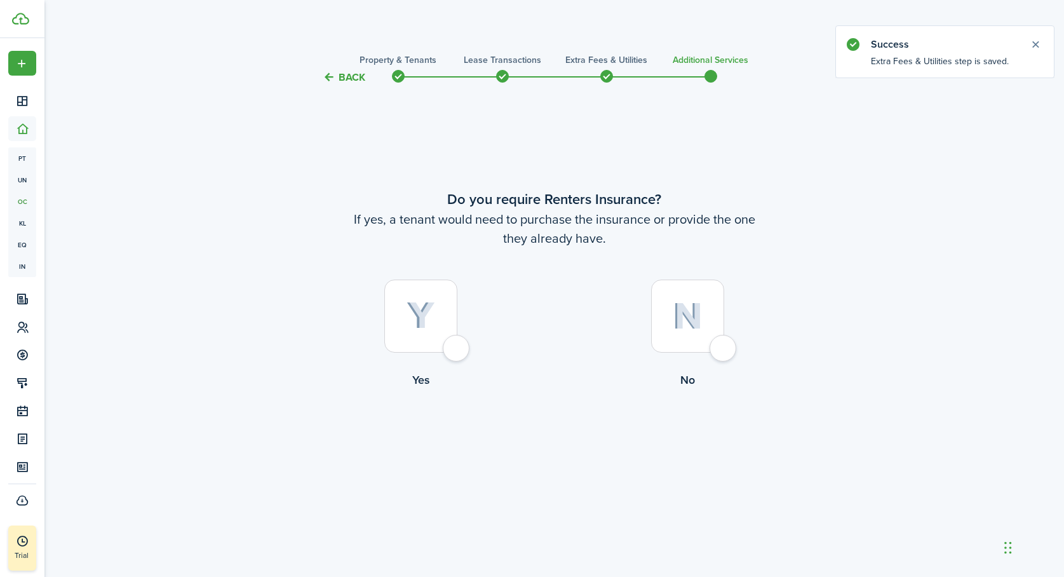
click at [724, 344] on div at bounding box center [687, 316] width 73 height 73
radio input "true"
click at [549, 437] on button "Complete move in" at bounding box center [554, 440] width 93 height 29
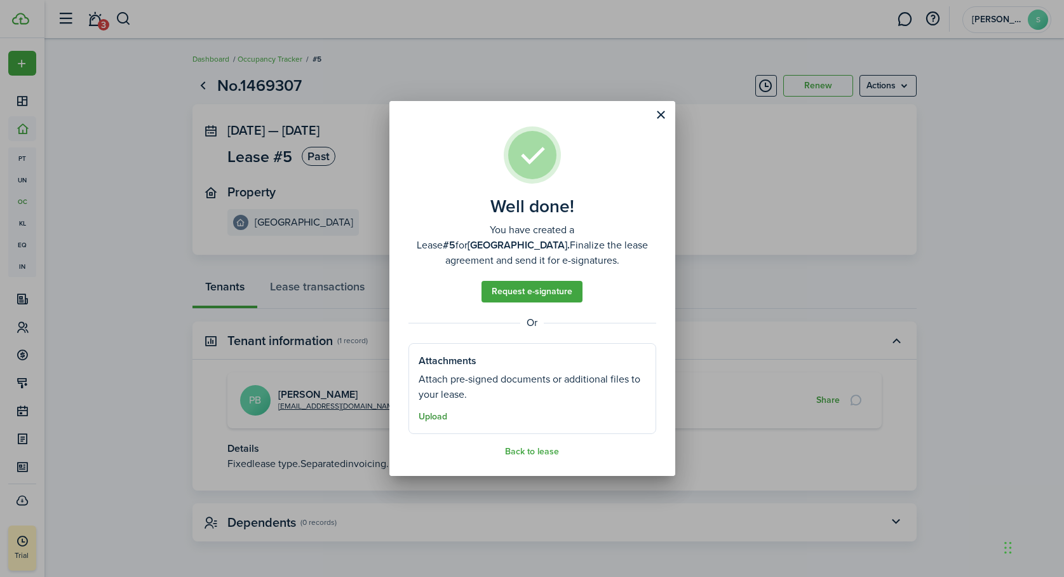
click at [433, 412] on button "Upload" at bounding box center [433, 417] width 29 height 10
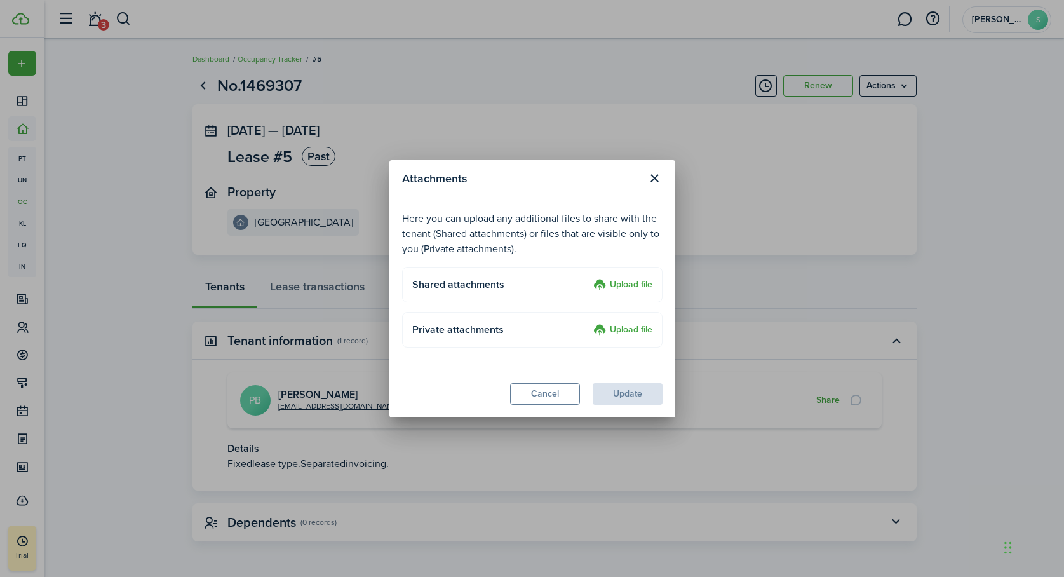
click at [617, 282] on label "Upload file" at bounding box center [622, 285] width 59 height 15
click at [589, 278] on input "Upload file" at bounding box center [589, 278] width 0 height 0
click at [619, 358] on modal-body "Here you can upload any additional files to share with the tenant (Shared attac…" at bounding box center [532, 284] width 286 height 172
click at [627, 396] on modal-footer "Cancel Update" at bounding box center [532, 394] width 286 height 48
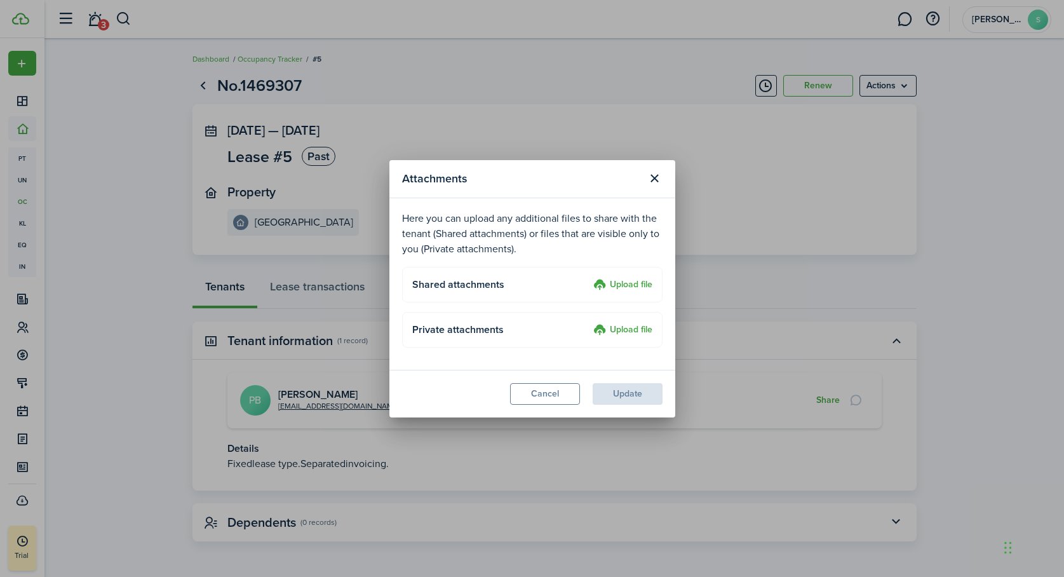
click at [629, 393] on modal-footer "Cancel Update" at bounding box center [532, 394] width 286 height 48
click at [555, 383] on button "Cancel" at bounding box center [545, 394] width 70 height 22
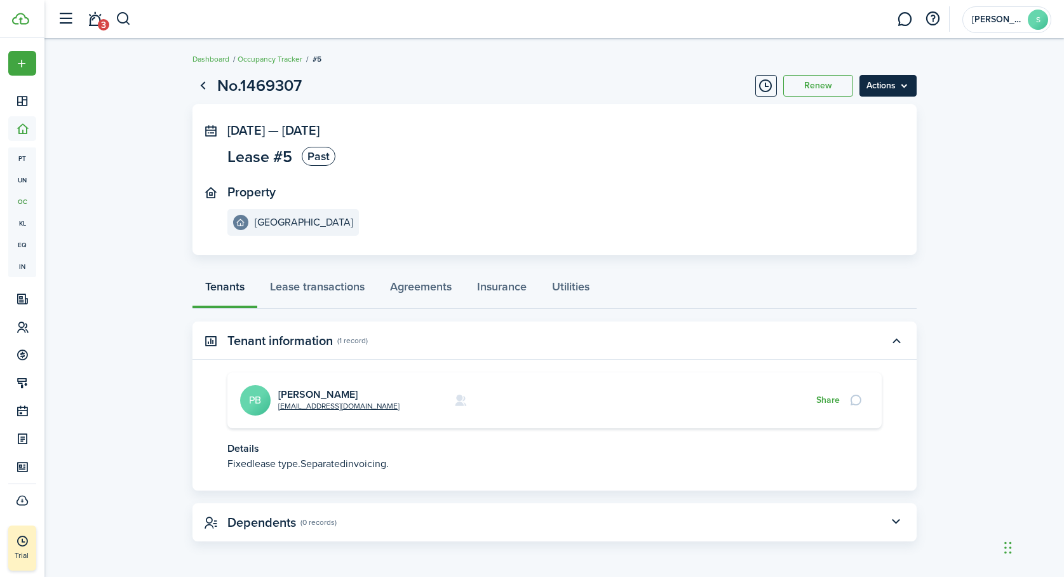
click at [900, 86] on menu-btn "Actions" at bounding box center [888, 86] width 57 height 22
click at [833, 112] on link "End Lease" at bounding box center [861, 114] width 111 height 22
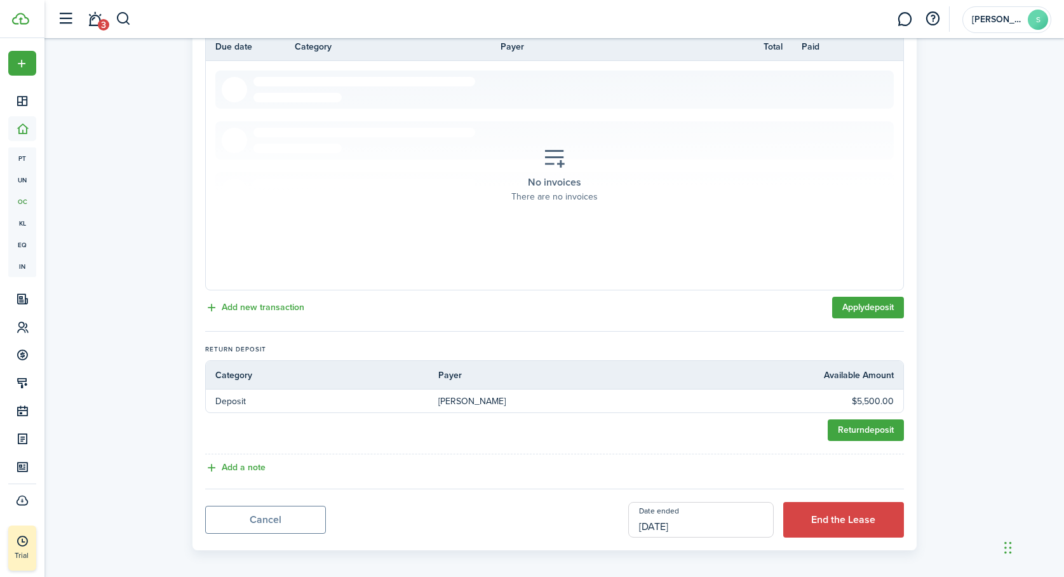
scroll to position [299, 0]
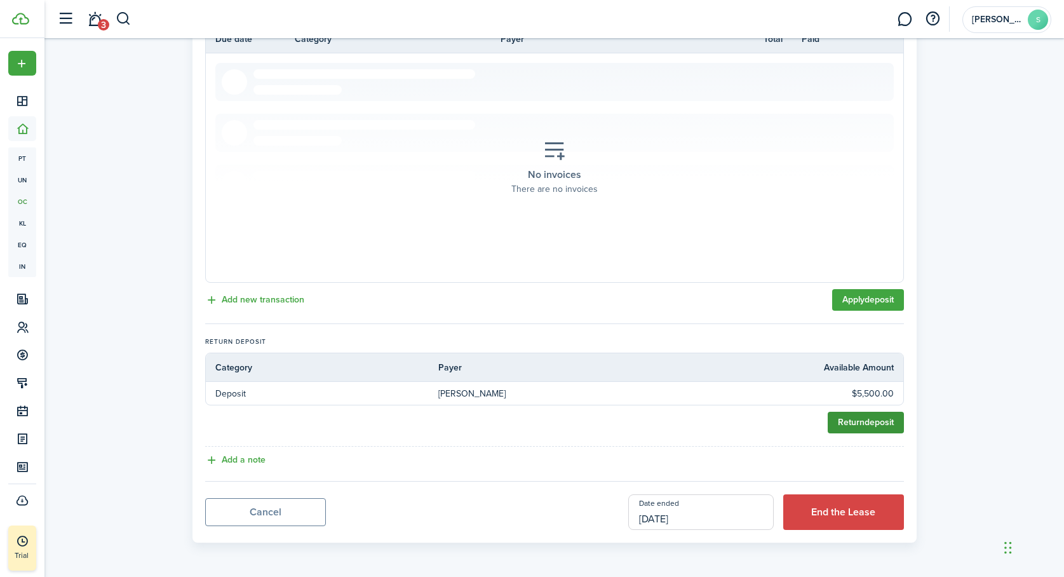
click at [851, 424] on link "Return deposit" at bounding box center [866, 423] width 76 height 22
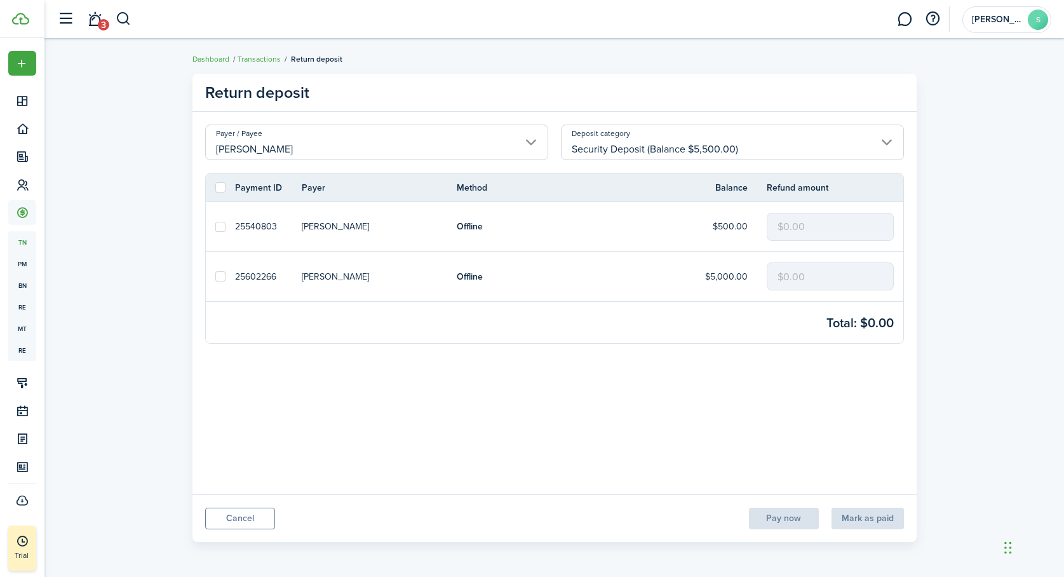
click at [219, 275] on label at bounding box center [220, 276] width 10 height 10
click at [215, 276] on input "checkbox" at bounding box center [215, 276] width 1 height 1
checkbox input "true"
click at [821, 275] on input "$0.00" at bounding box center [830, 276] width 127 height 28
click at [839, 438] on panel-main-body "Payer / Payee Pickles [PERSON_NAME] Deposit category Security Deposit (Balance …" at bounding box center [555, 303] width 724 height 383
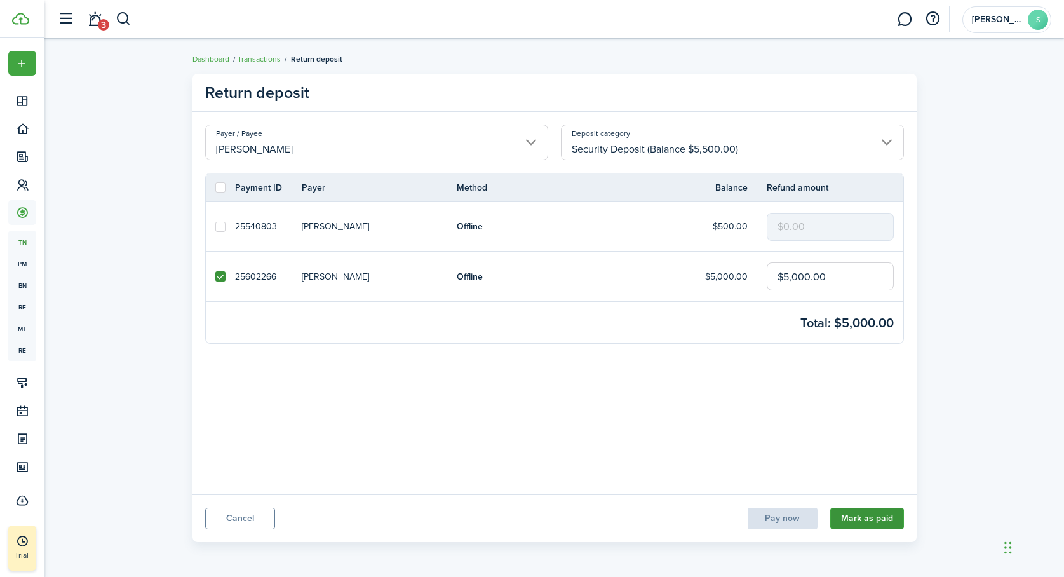
click at [860, 517] on button "Mark as paid" at bounding box center [867, 519] width 74 height 22
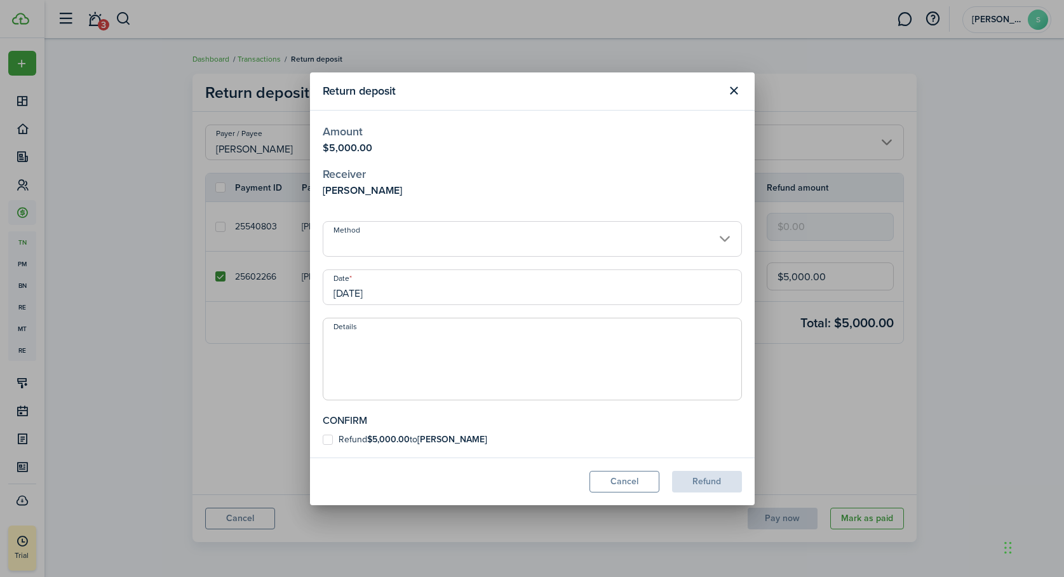
click at [721, 241] on input "Method" at bounding box center [532, 239] width 419 height 36
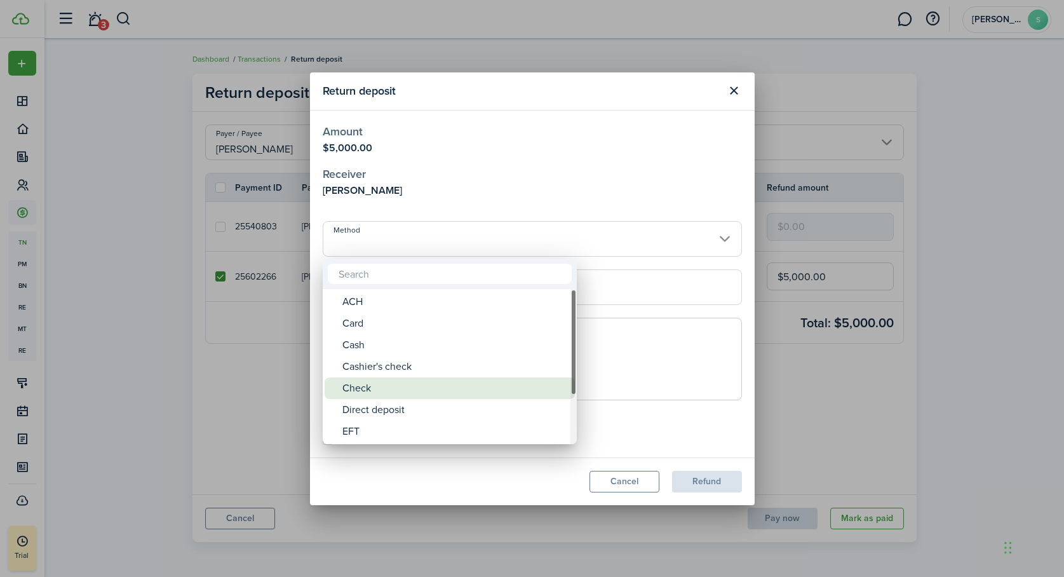
click at [379, 389] on div "Check" at bounding box center [454, 388] width 225 height 22
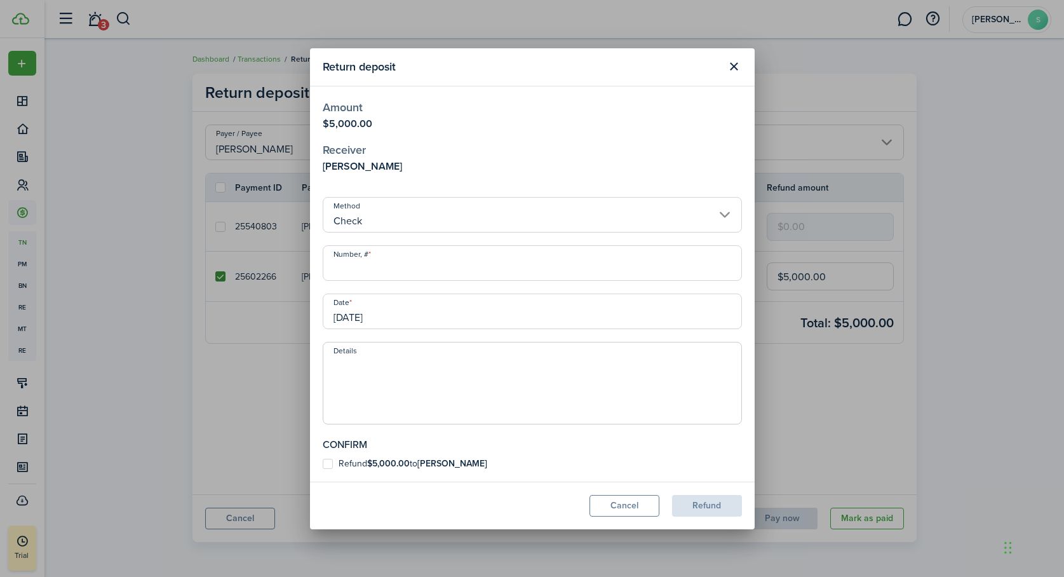
click at [391, 227] on input "Check" at bounding box center [532, 215] width 419 height 36
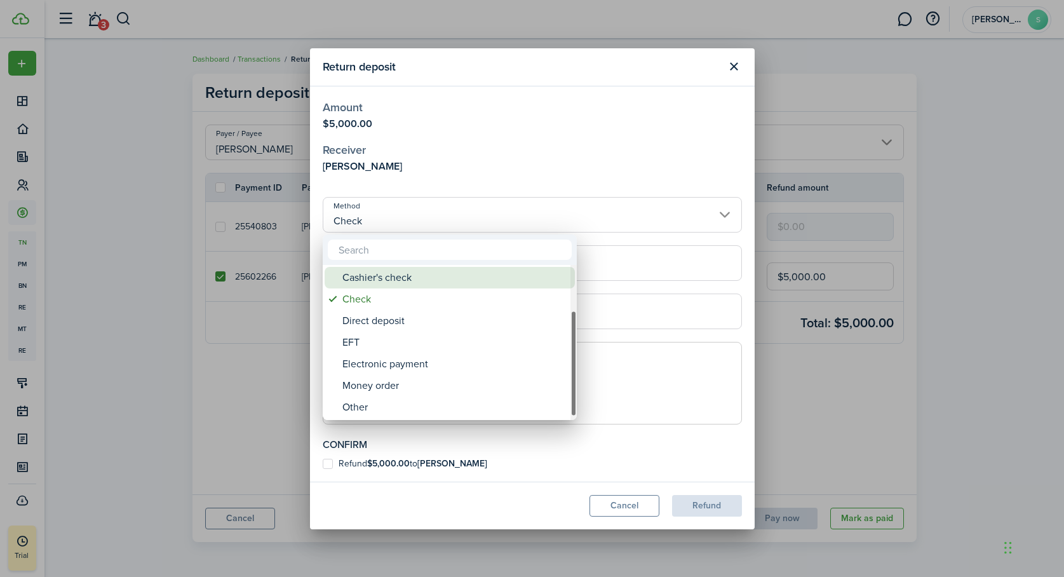
click at [385, 274] on div "Cashier's check" at bounding box center [454, 278] width 225 height 22
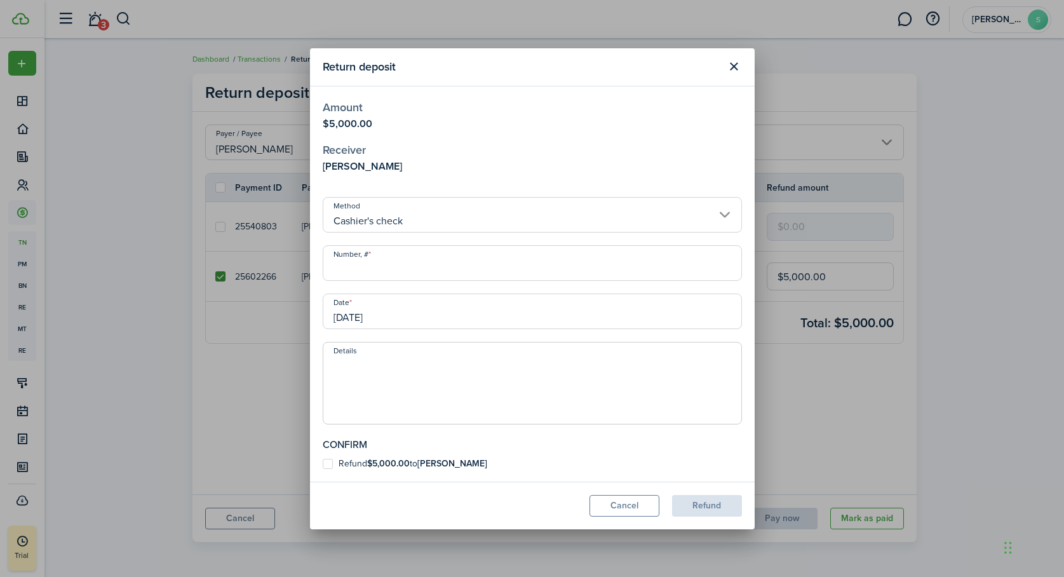
click at [385, 217] on input "Cashier's check" at bounding box center [532, 215] width 419 height 36
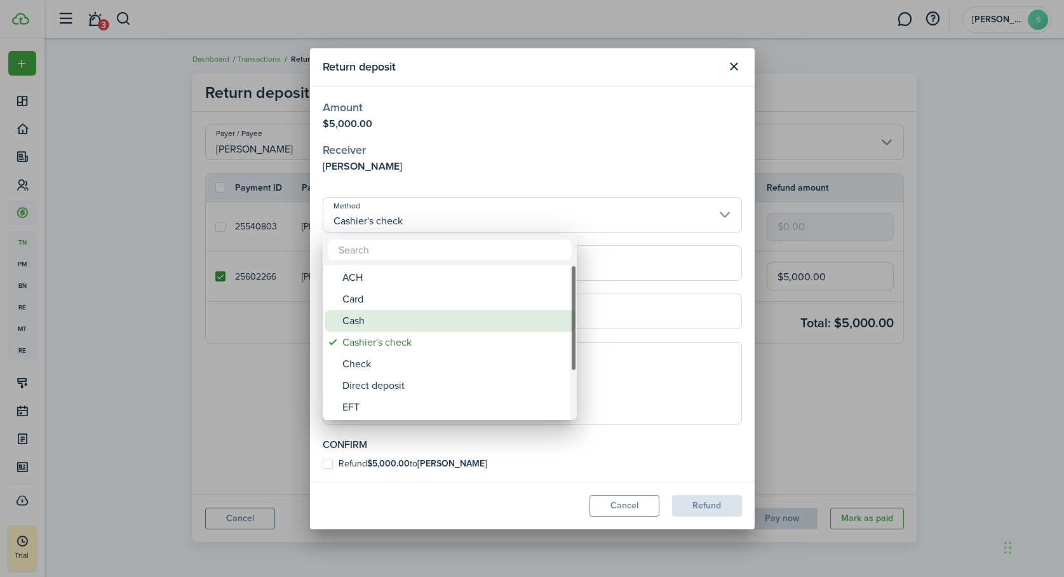
click at [368, 322] on div "Cash" at bounding box center [454, 321] width 225 height 22
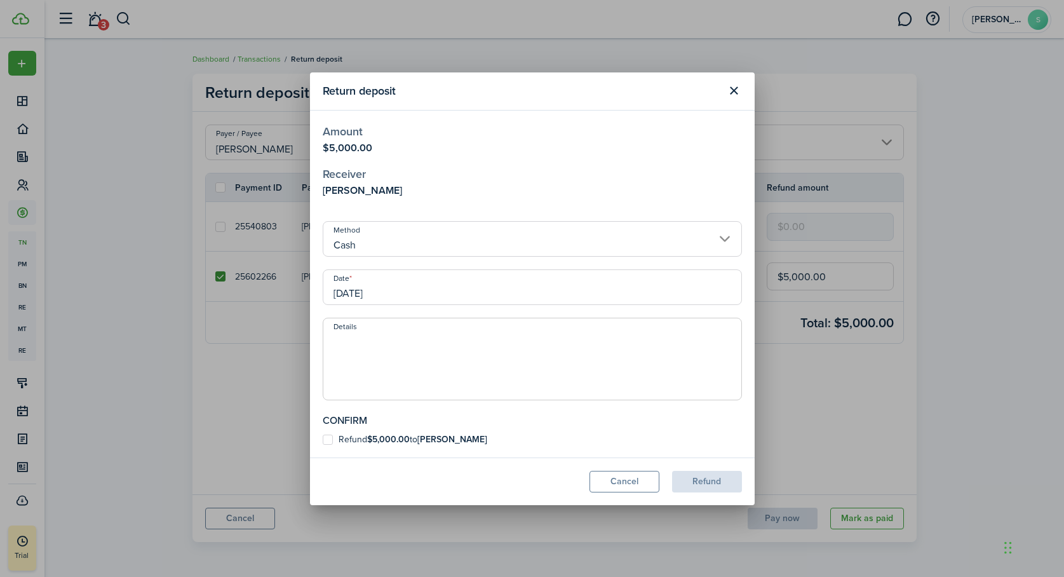
click at [363, 290] on input "[DATE]" at bounding box center [532, 287] width 419 height 36
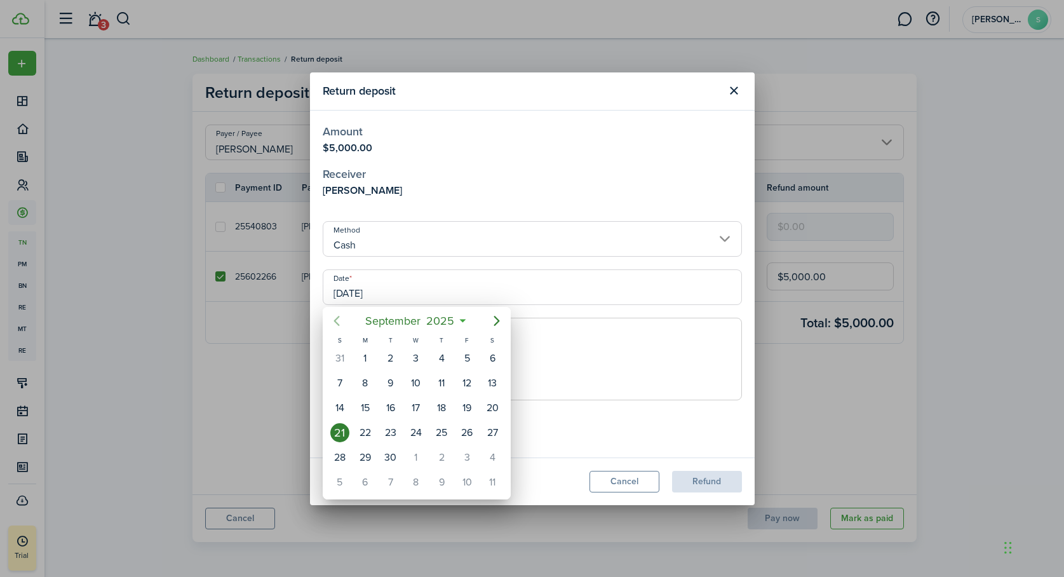
click at [338, 319] on icon "Previous page" at bounding box center [336, 320] width 15 height 15
click at [339, 387] on div "8" at bounding box center [339, 383] width 19 height 19
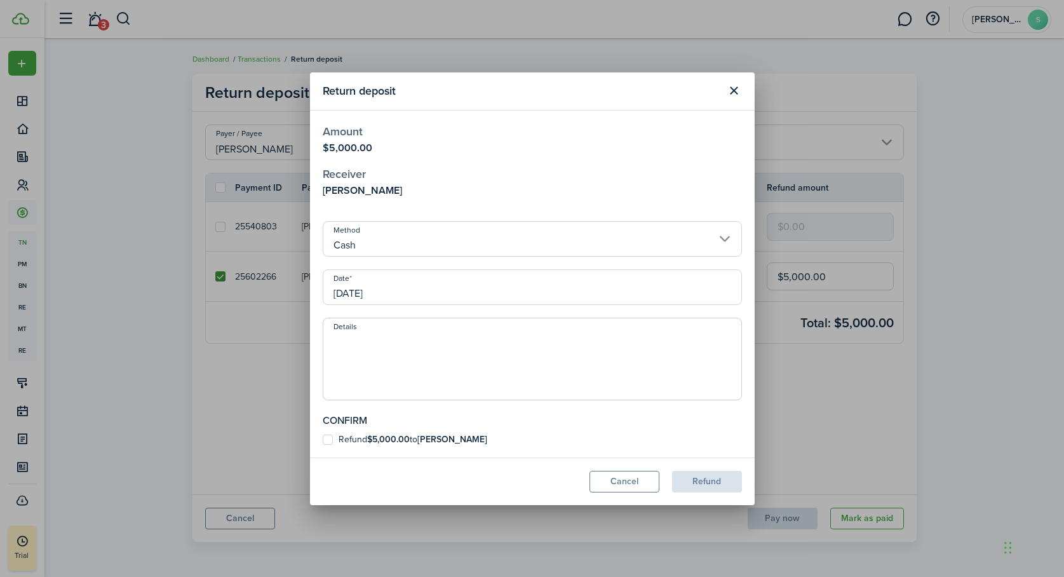
click at [332, 439] on label "Refund $5,000.00 to [PERSON_NAME]" at bounding box center [405, 440] width 165 height 10
click at [323, 439] on input "Refund $5,000.00 to [PERSON_NAME]" at bounding box center [322, 439] width 1 height 1
click at [714, 478] on button "Refund" at bounding box center [707, 482] width 70 height 22
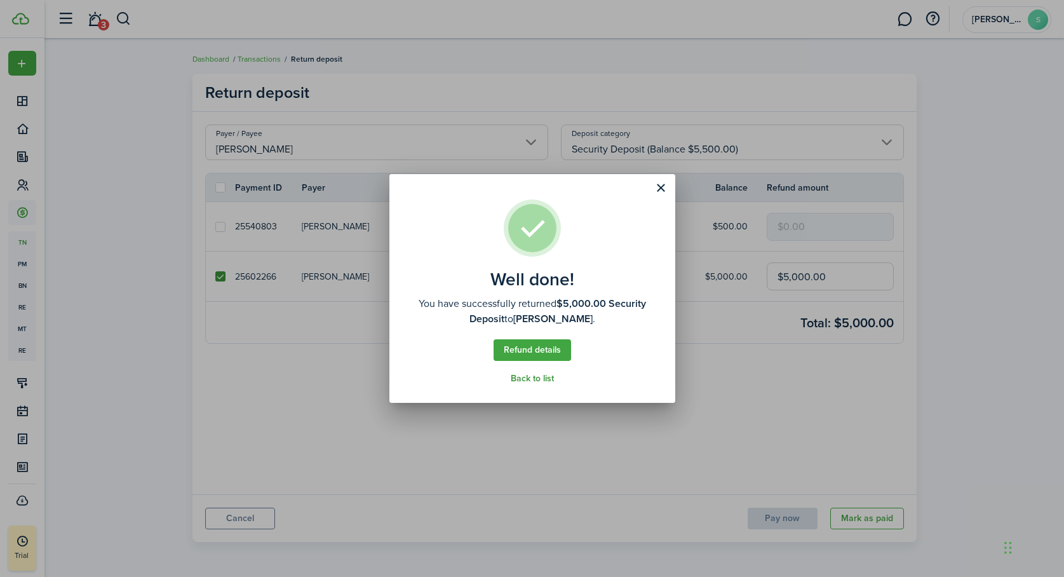
click at [538, 377] on link "Back to list" at bounding box center [532, 379] width 43 height 10
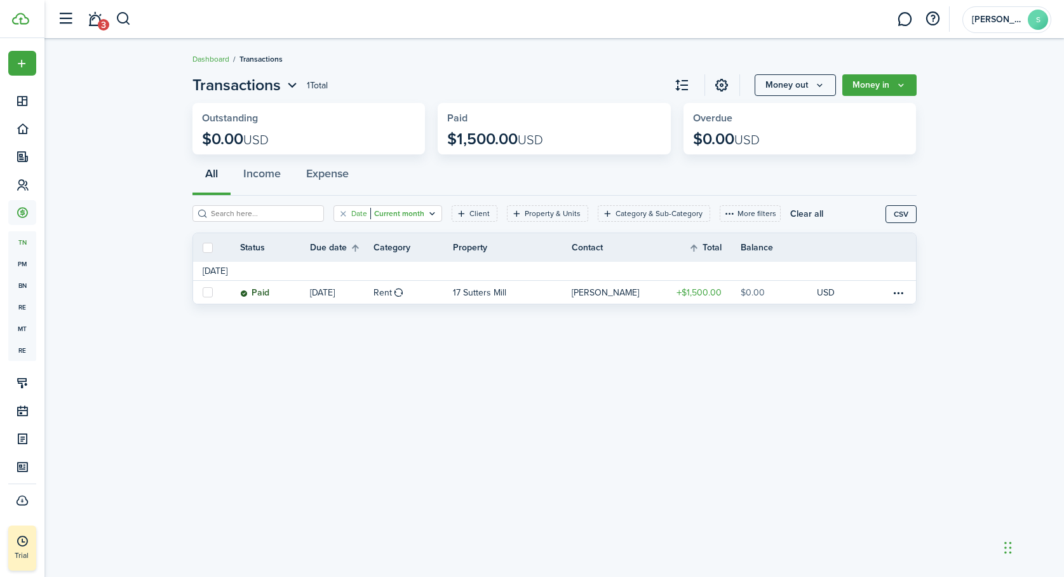
click at [427, 210] on icon "Open filter" at bounding box center [432, 213] width 11 height 10
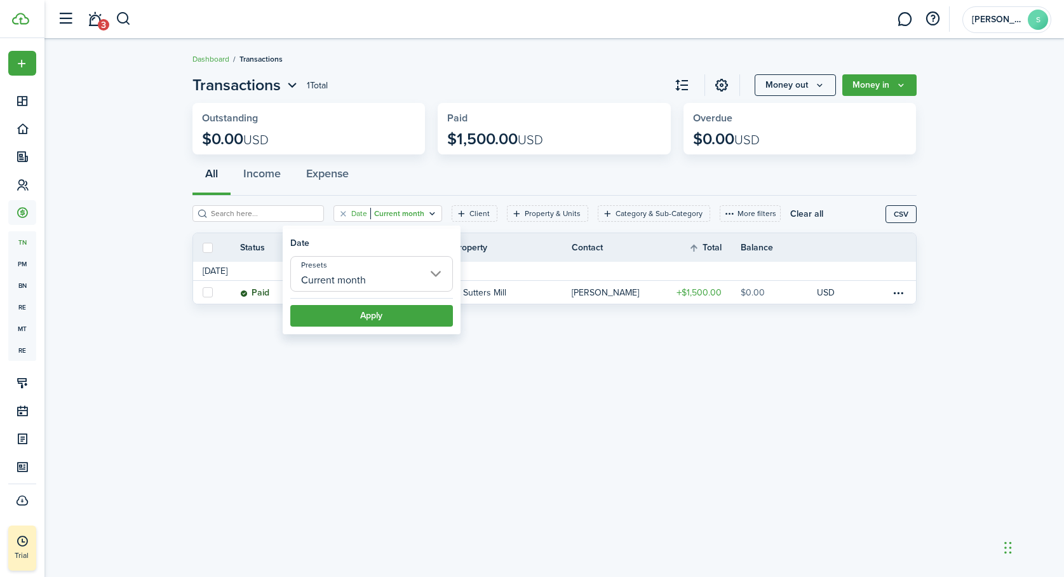
click at [434, 271] on input "Current month" at bounding box center [371, 274] width 163 height 36
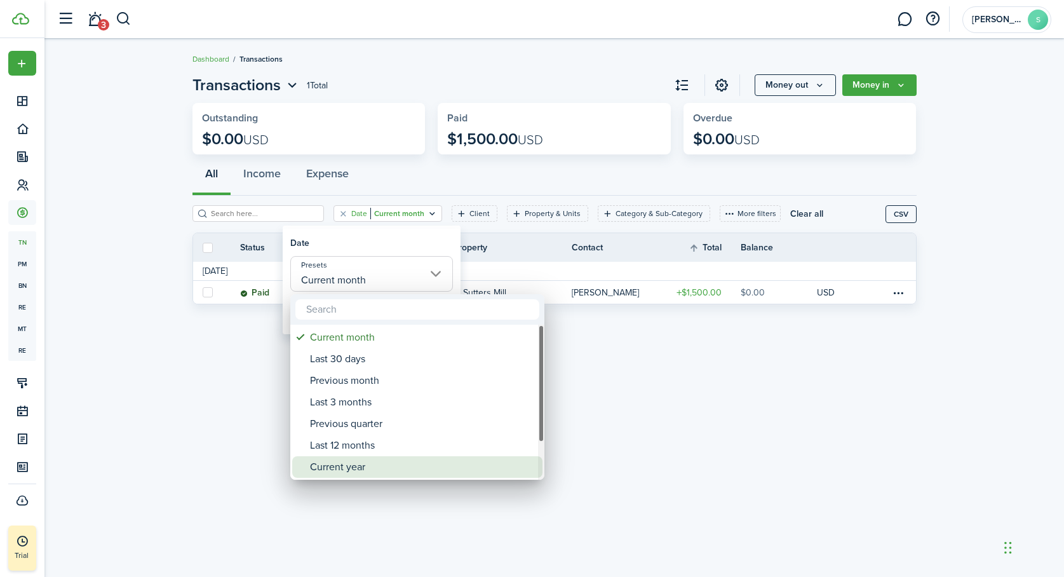
click at [357, 468] on div "Current year" at bounding box center [422, 467] width 225 height 22
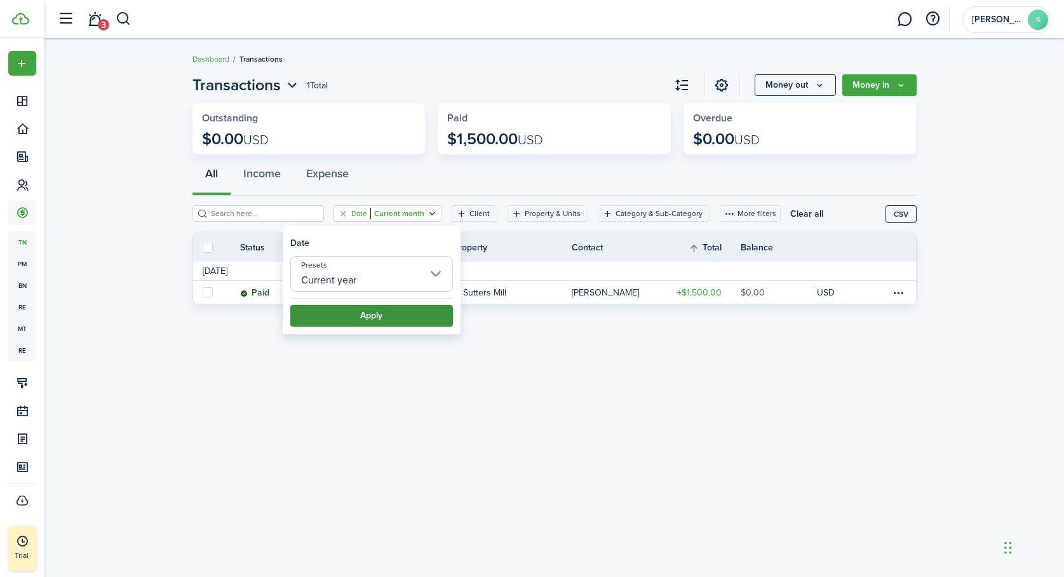
click at [355, 316] on button "Apply" at bounding box center [371, 316] width 163 height 22
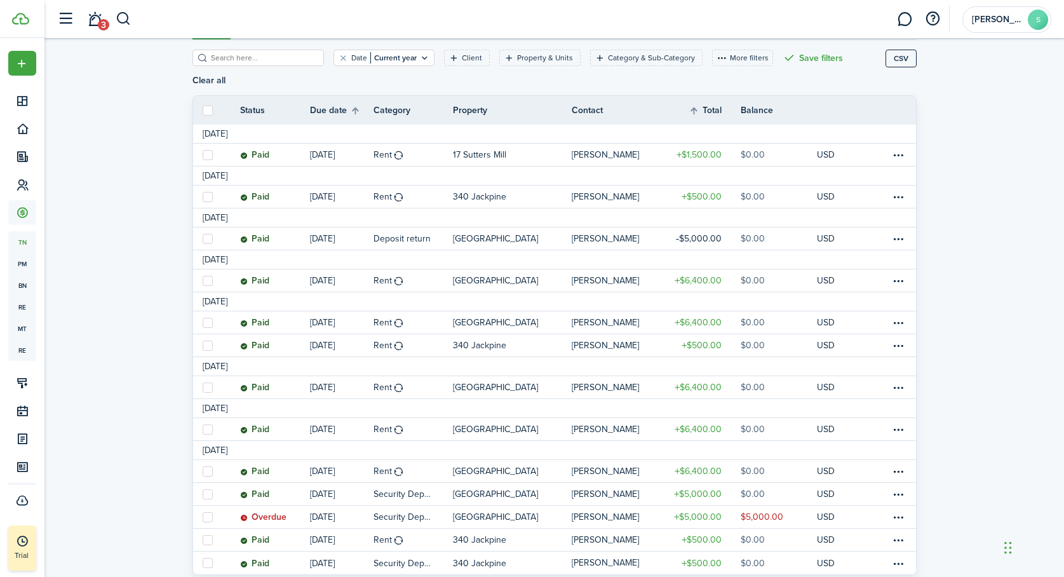
scroll to position [177, 0]
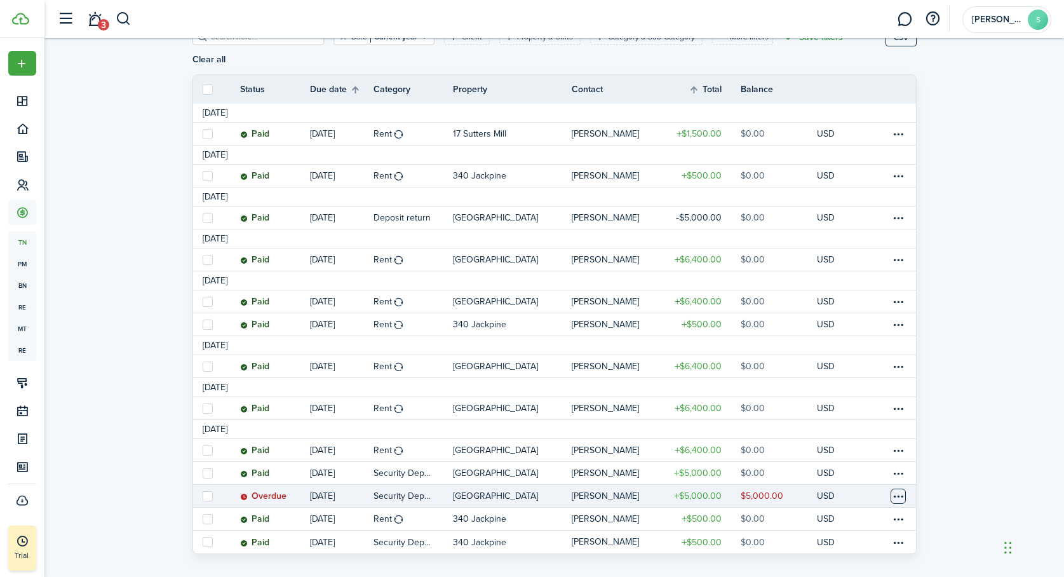
click at [900, 489] on table-menu-btn-icon at bounding box center [898, 496] width 15 height 15
click at [821, 564] on button "Delete" at bounding box center [851, 563] width 111 height 22
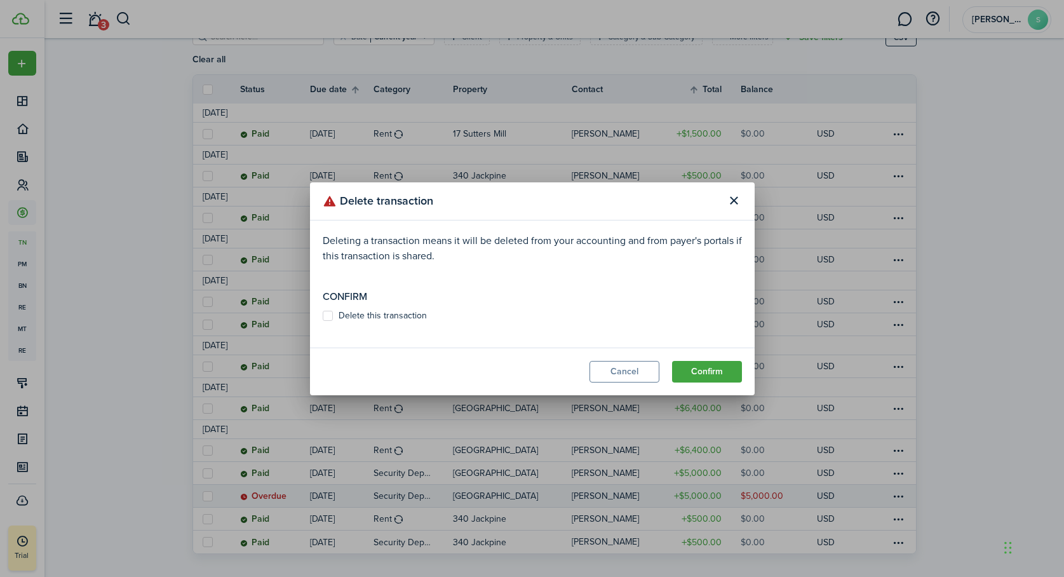
click at [327, 314] on label "Delete this transaction" at bounding box center [375, 316] width 104 height 10
click at [323, 315] on input "Delete this transaction" at bounding box center [322, 315] width 1 height 1
click at [707, 366] on button "Confirm" at bounding box center [707, 372] width 70 height 22
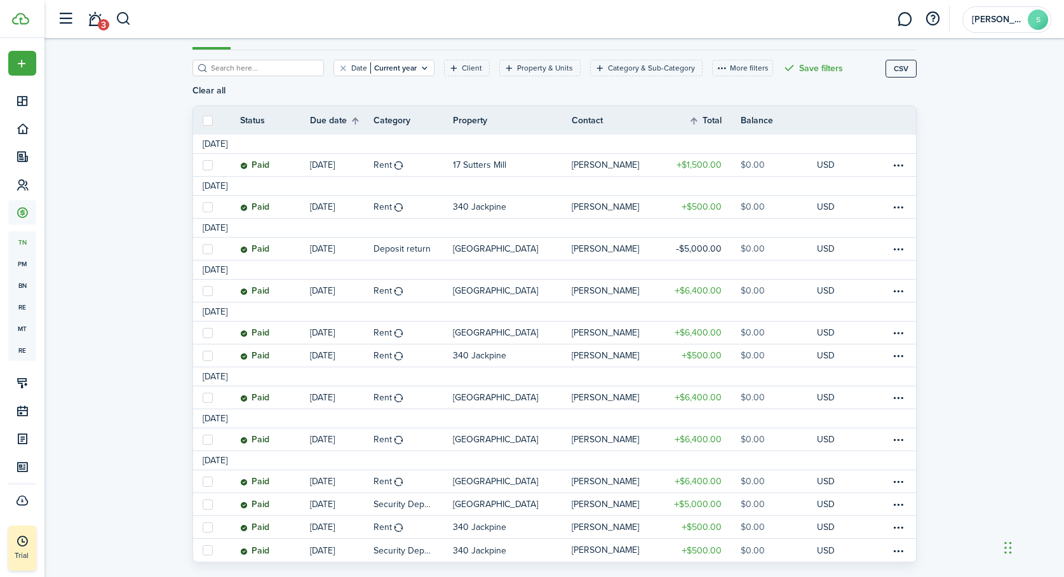
scroll to position [154, 0]
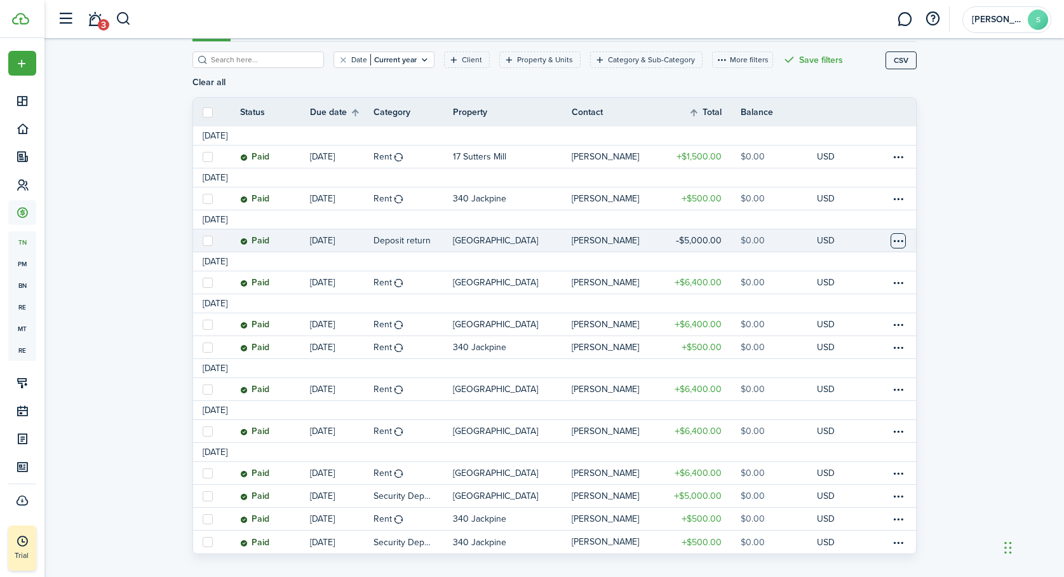
click at [904, 233] on table-menu-btn-icon at bounding box center [898, 240] width 15 height 15
click at [949, 241] on invoice-list "Transactions 12 Total Money out Money in Outstanding $5,000.00 USD Paid $40,500…" at bounding box center [554, 240] width 1020 height 653
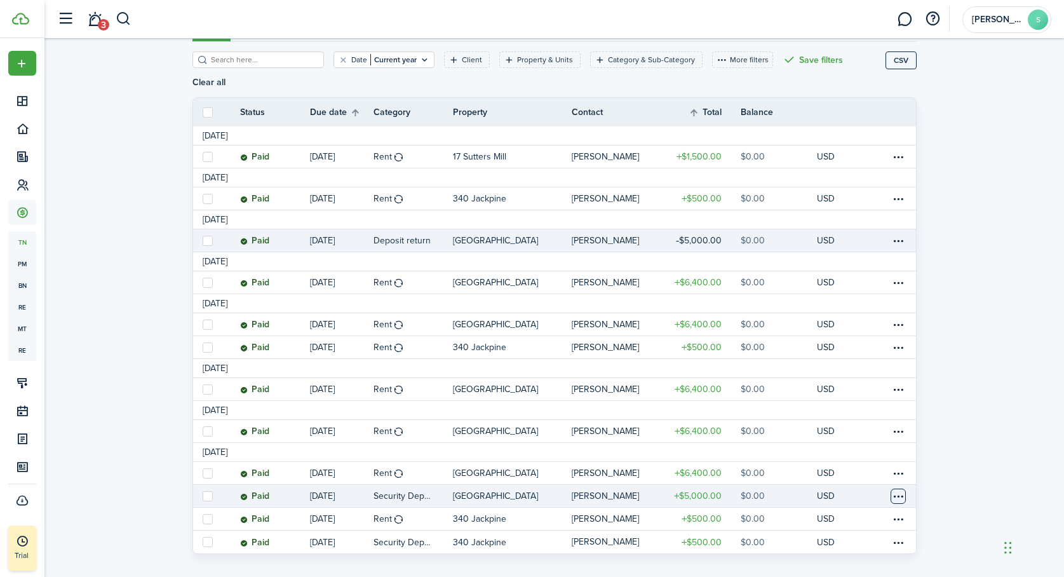
click at [900, 489] on table-menu-btn-icon at bounding box center [898, 496] width 15 height 15
click at [932, 477] on invoice-list "Transactions 12 Total Money out Money in Outstanding $5,000.00 USD Paid $40,500…" at bounding box center [554, 240] width 1020 height 653
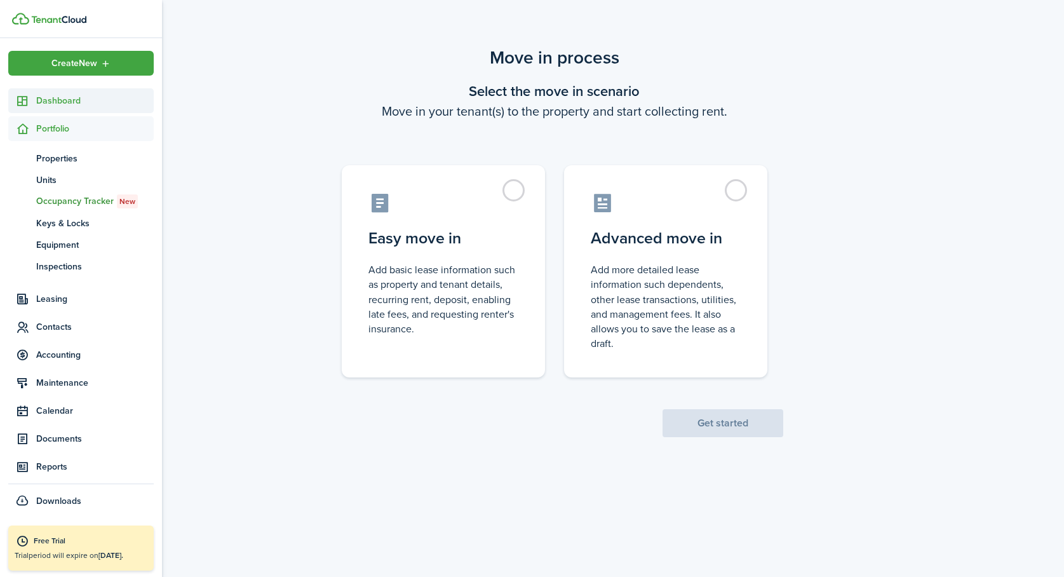
click at [47, 101] on span "Dashboard" at bounding box center [95, 100] width 118 height 13
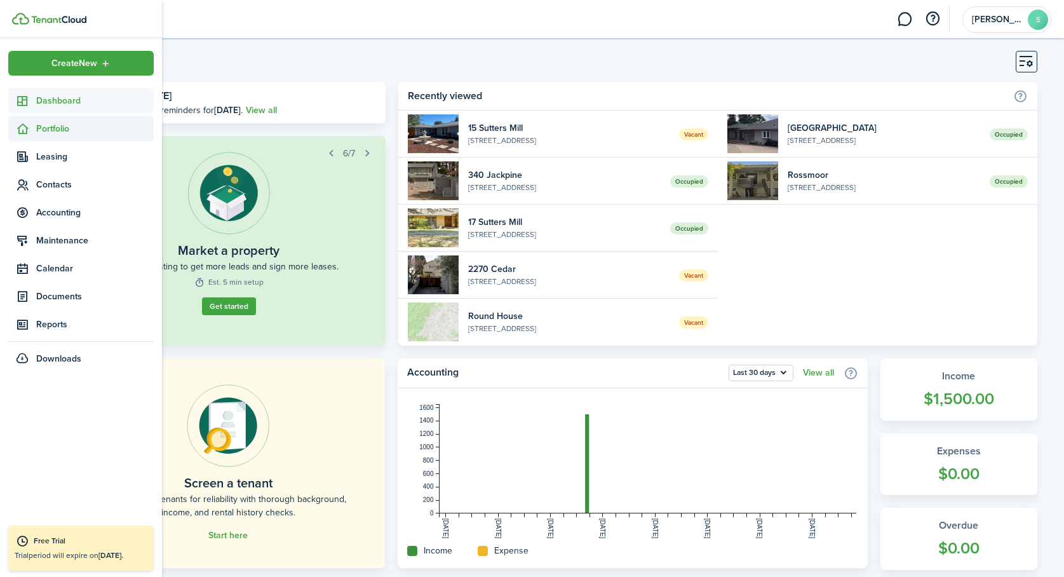
click at [41, 126] on span "Portfolio" at bounding box center [95, 128] width 118 height 13
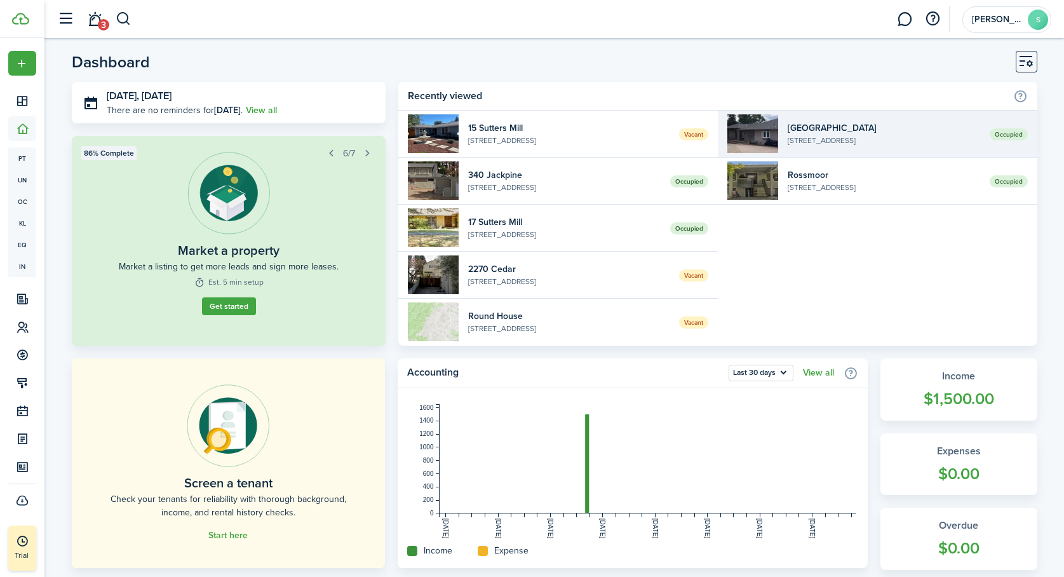
click at [851, 135] on widget-list-item-description "[STREET_ADDRESS]" at bounding box center [884, 140] width 193 height 11
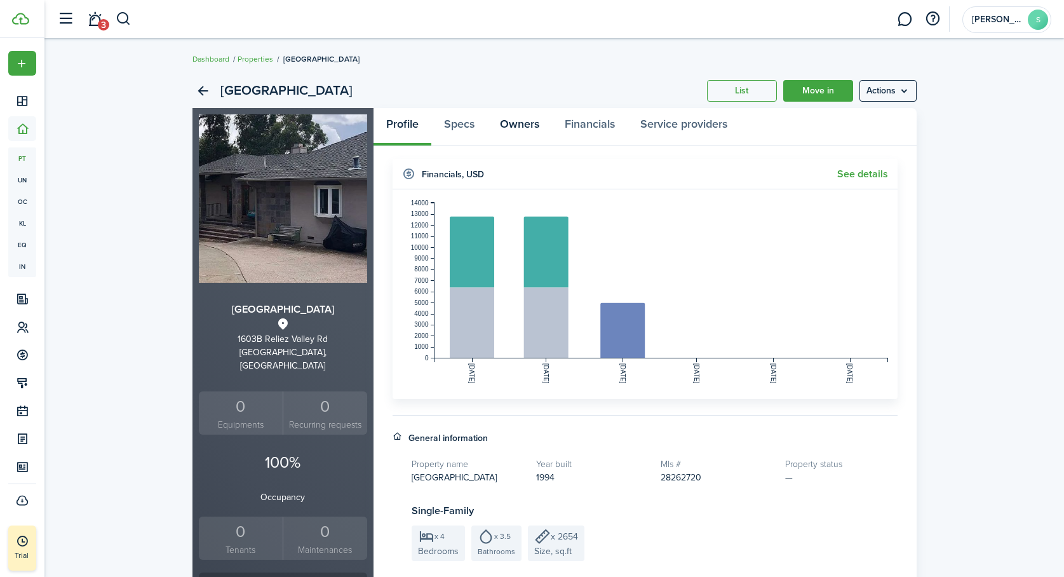
click at [529, 123] on link "Owners" at bounding box center [519, 127] width 65 height 38
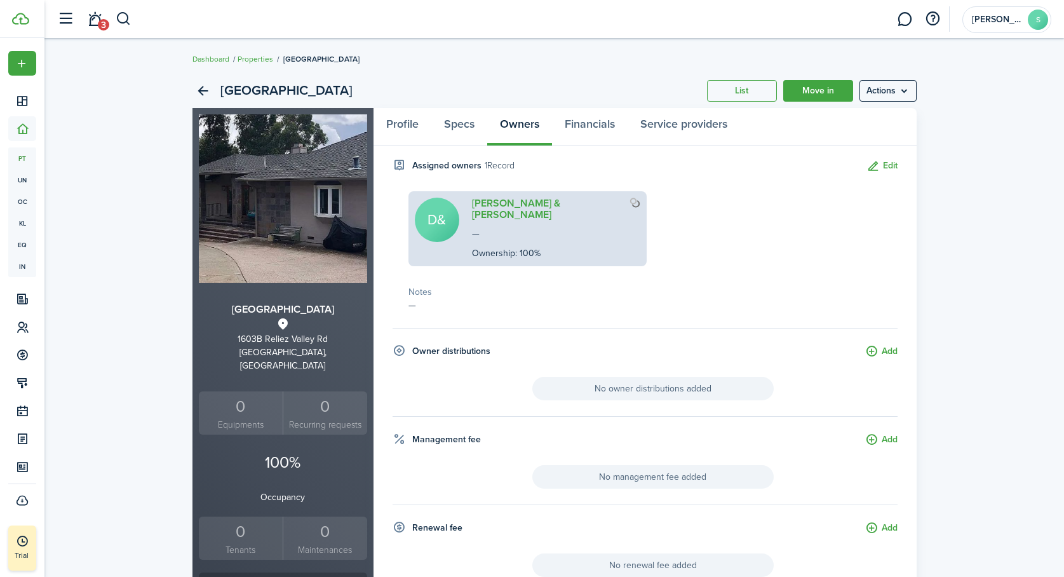
click at [685, 377] on span "No owner distributions added" at bounding box center [652, 389] width 241 height 24
click at [883, 344] on button "Add" at bounding box center [881, 351] width 32 height 15
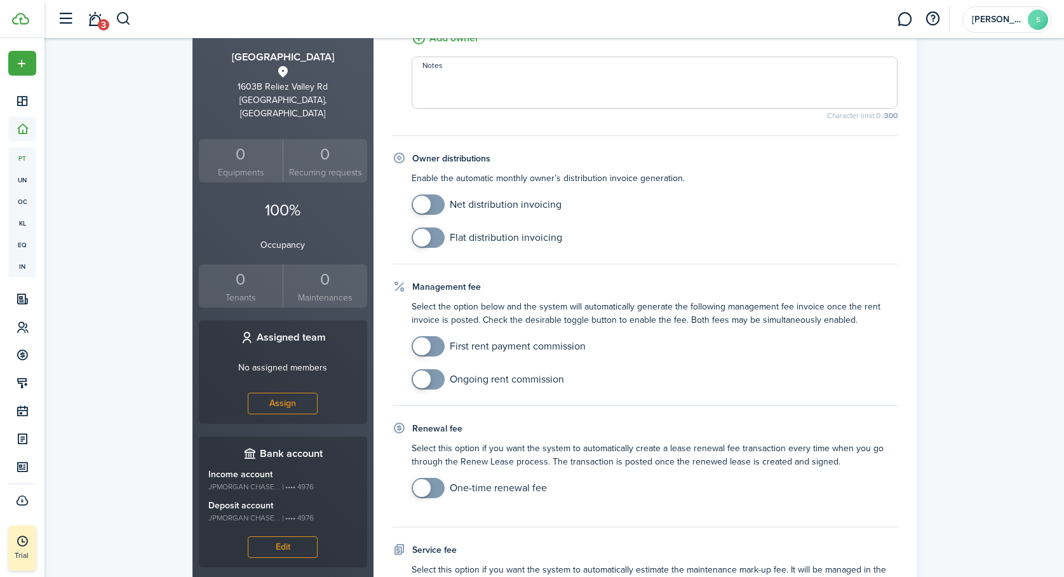
scroll to position [260, 0]
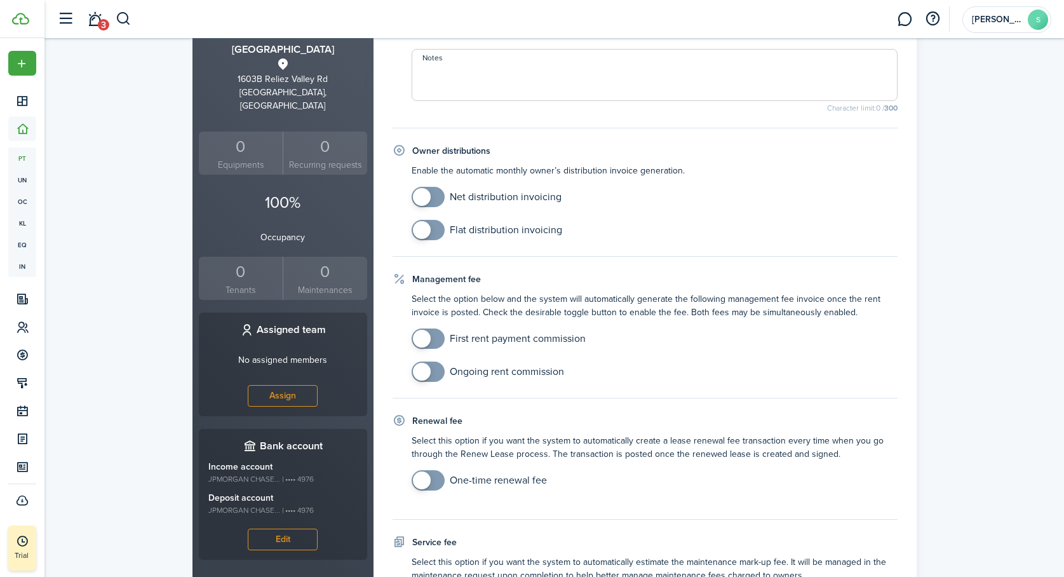
checkbox input "true"
click at [435, 194] on span at bounding box center [428, 197] width 13 height 20
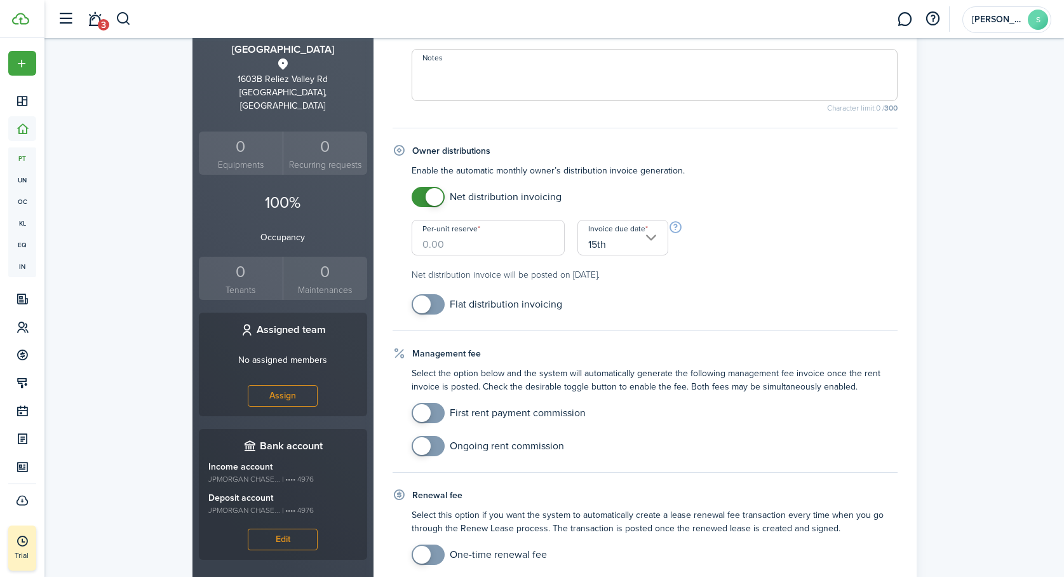
click at [450, 246] on input "Per-unit reserve" at bounding box center [489, 238] width 154 height 36
type input "$0.00"
click at [693, 298] on mobiscroll-switch "Flat distribution invoicing" at bounding box center [655, 304] width 486 height 20
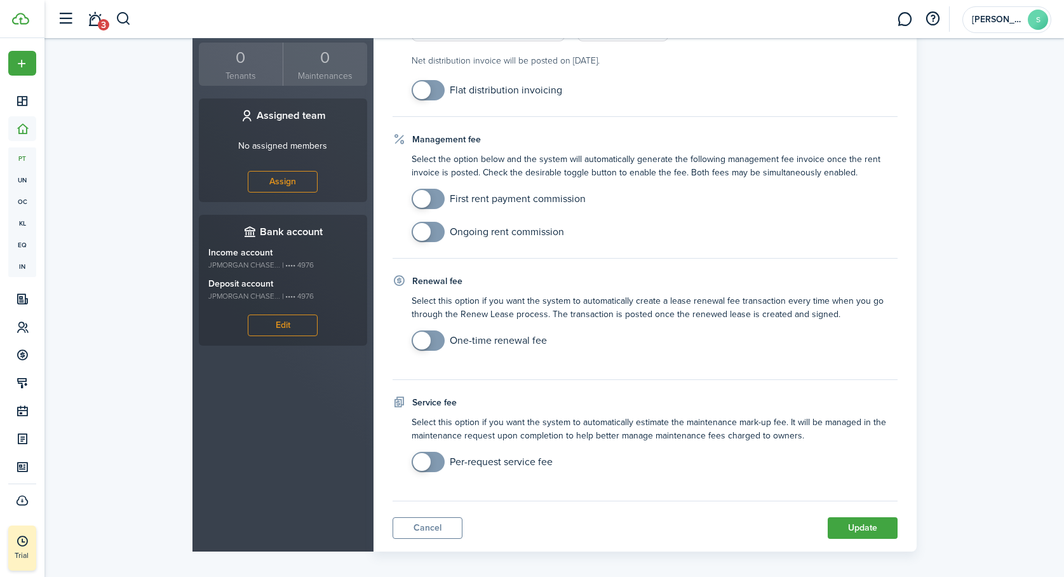
scroll to position [483, 0]
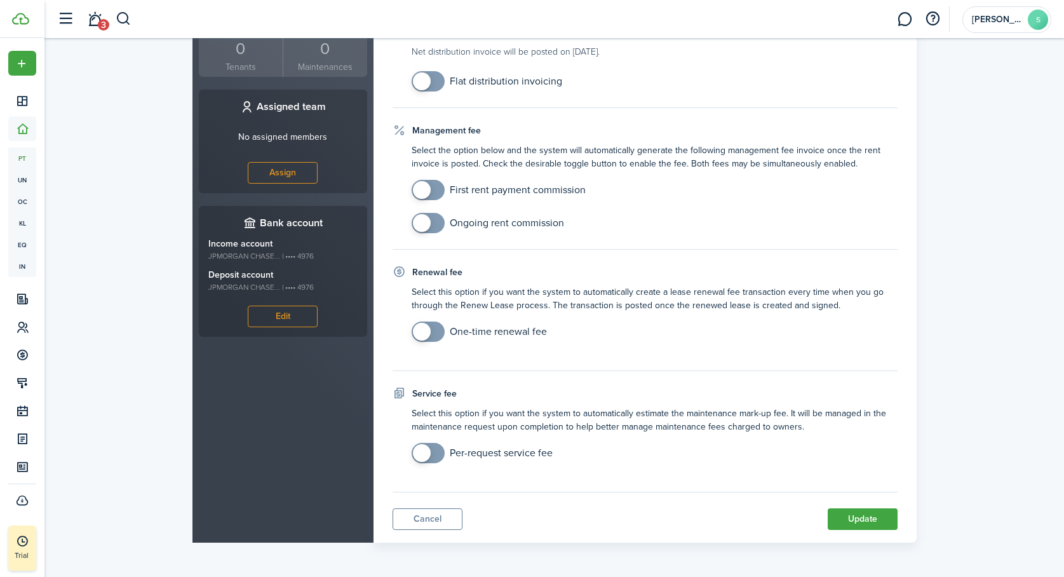
checkbox input "true"
click at [433, 220] on span at bounding box center [428, 223] width 13 height 20
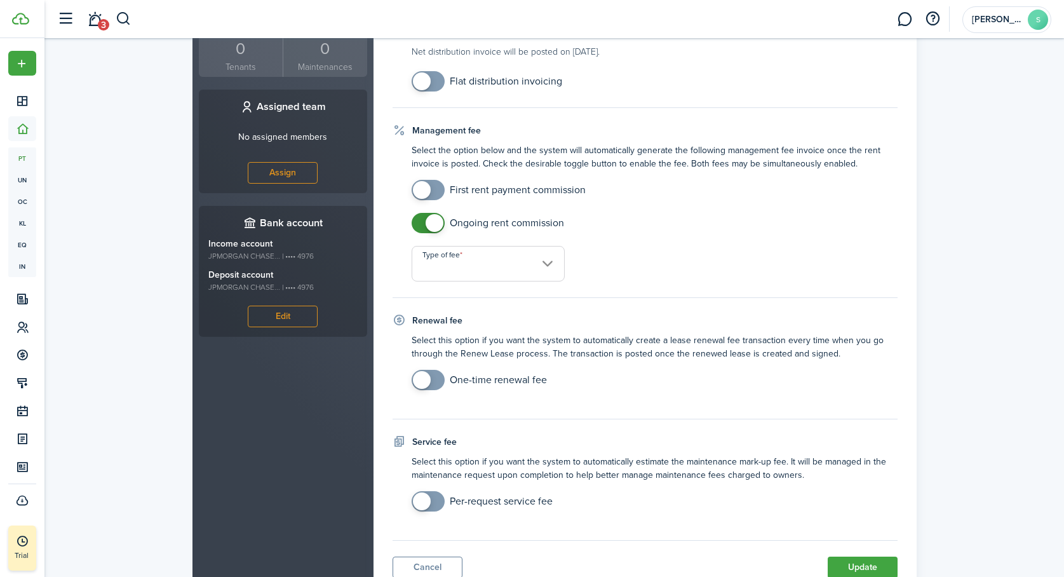
click at [510, 269] on input "Type of fee" at bounding box center [489, 264] width 154 height 36
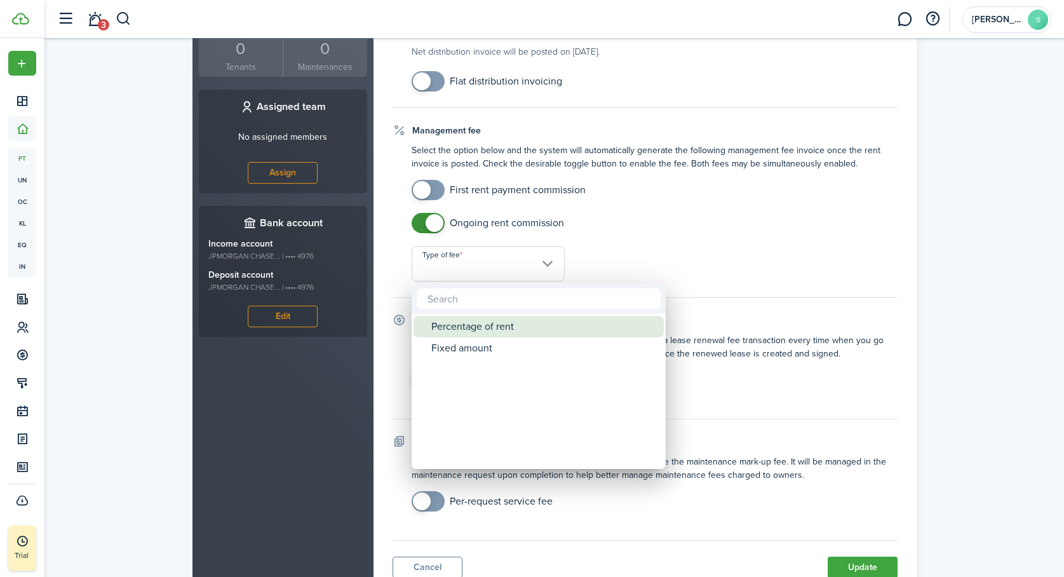
click at [489, 325] on div "Percentage of rent" at bounding box center [543, 327] width 225 height 22
type input "Percentage of rent"
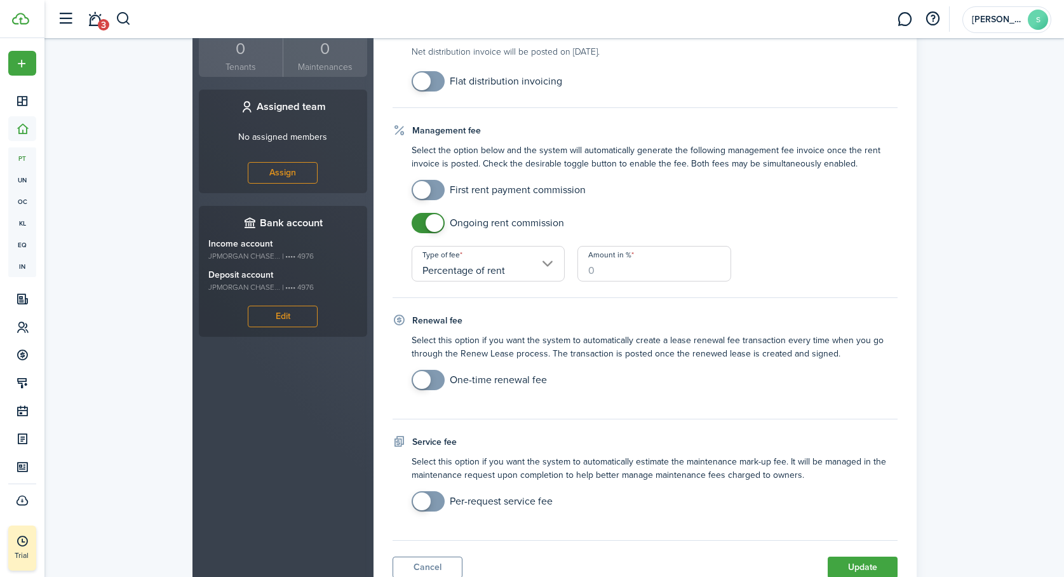
click at [626, 273] on input "Amount in %" at bounding box center [655, 264] width 154 height 36
type input "10"
click at [674, 427] on property-owners-form "Assigned owners Add owner(s) to keep track of their properties, share reports, …" at bounding box center [645, 127] width 505 height 902
click at [845, 561] on button "Update" at bounding box center [863, 568] width 70 height 22
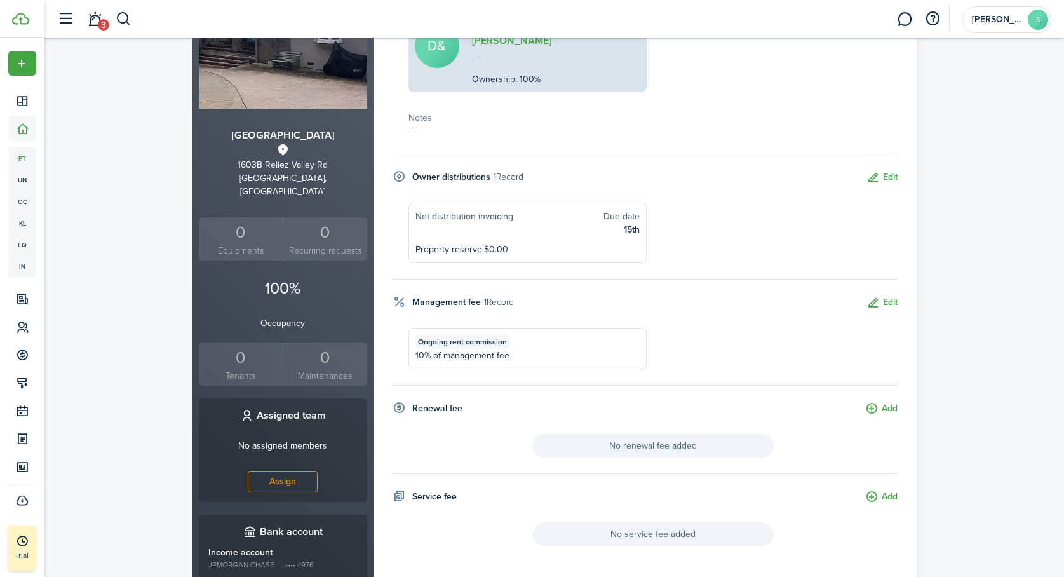
scroll to position [0, 0]
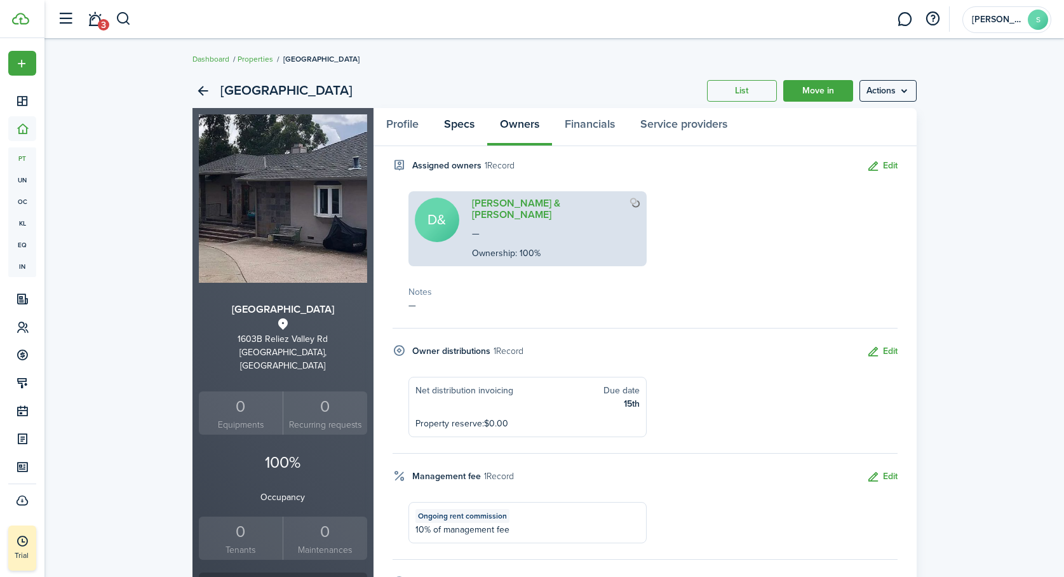
click at [464, 125] on link "Specs" at bounding box center [459, 127] width 56 height 38
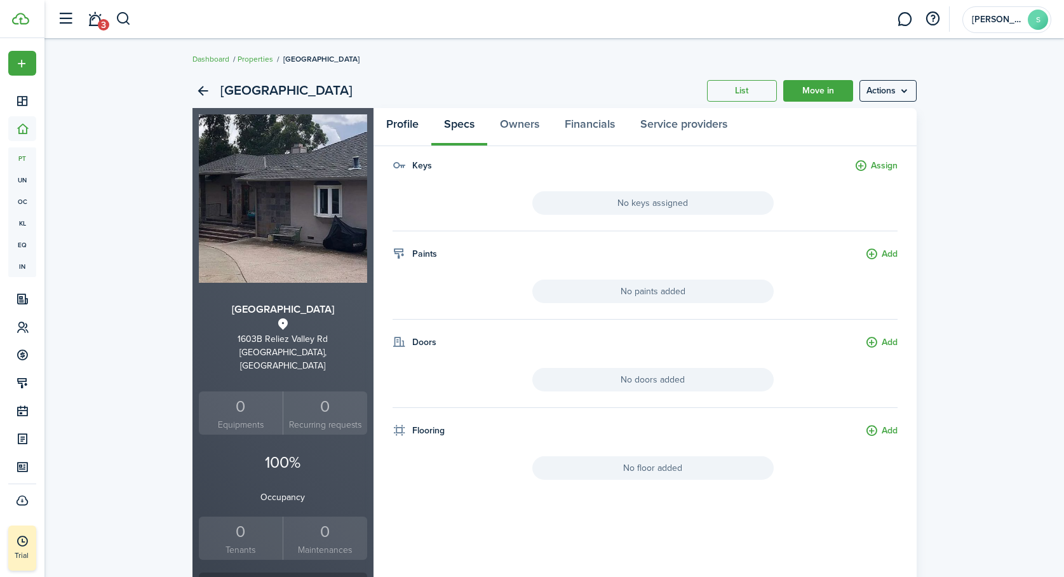
click at [412, 124] on link "Profile" at bounding box center [403, 127] width 58 height 38
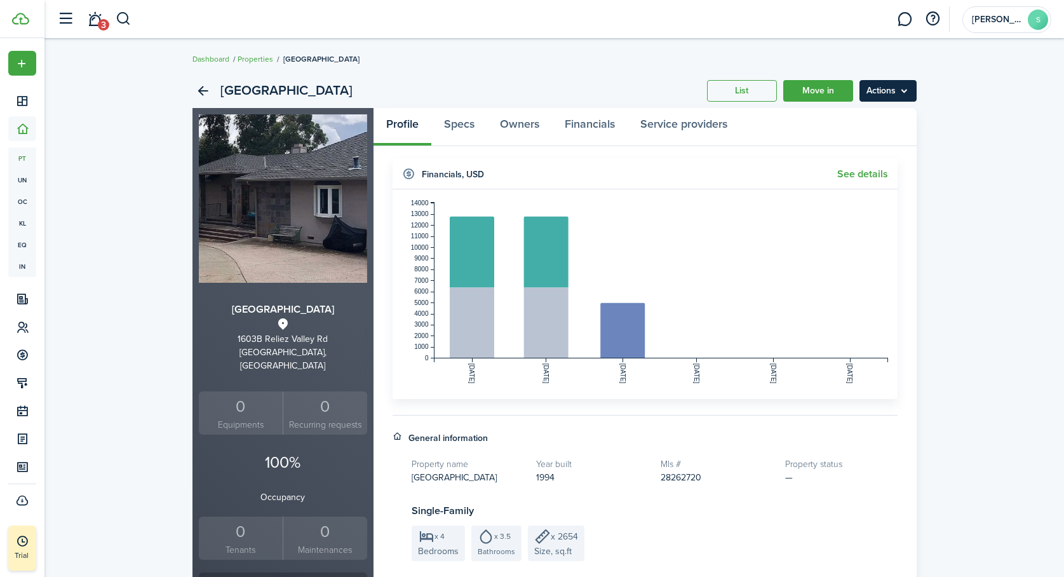
click at [901, 87] on menu-btn "Actions" at bounding box center [888, 91] width 57 height 22
click at [959, 99] on div "Reliez Valley List Move in Actions Reliez Valley 1603B Reliez Valley Rd Lafayet…" at bounding box center [554, 501] width 1020 height 869
click at [258, 59] on link "Properties" at bounding box center [256, 58] width 36 height 11
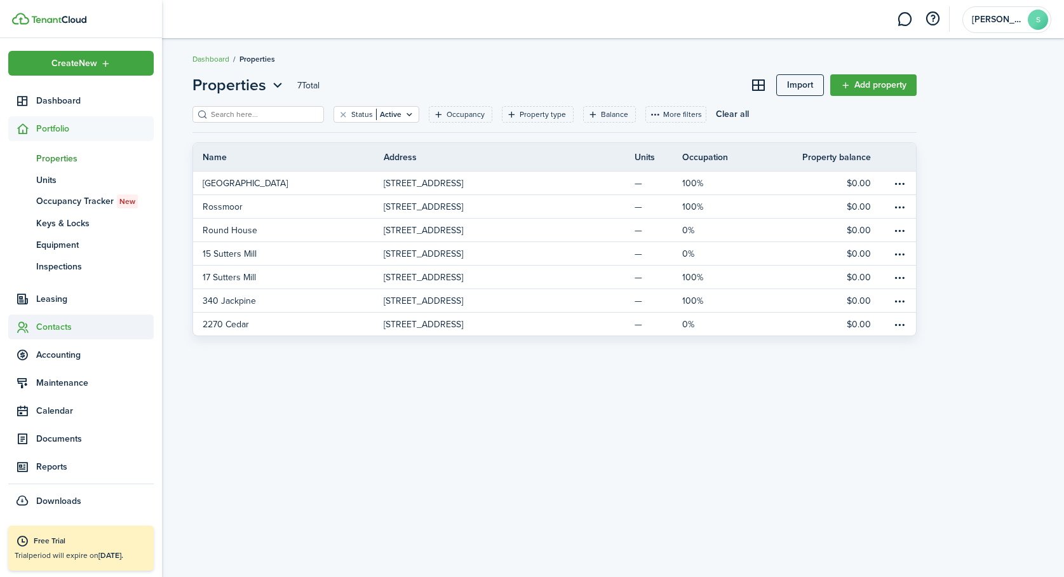
click at [44, 324] on span "Contacts" at bounding box center [95, 326] width 118 height 13
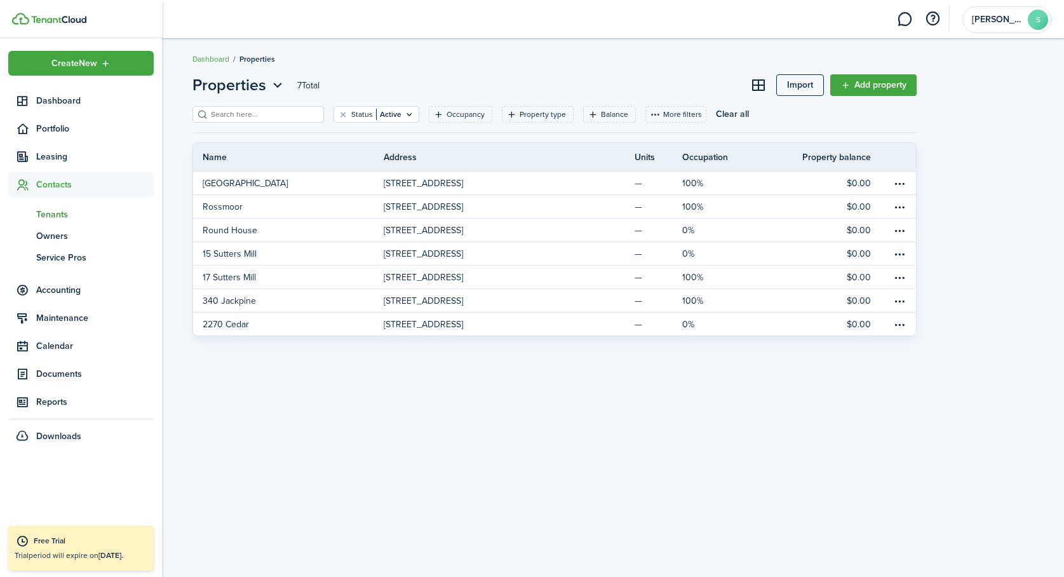
click at [55, 215] on span "Tenants" at bounding box center [95, 214] width 118 height 13
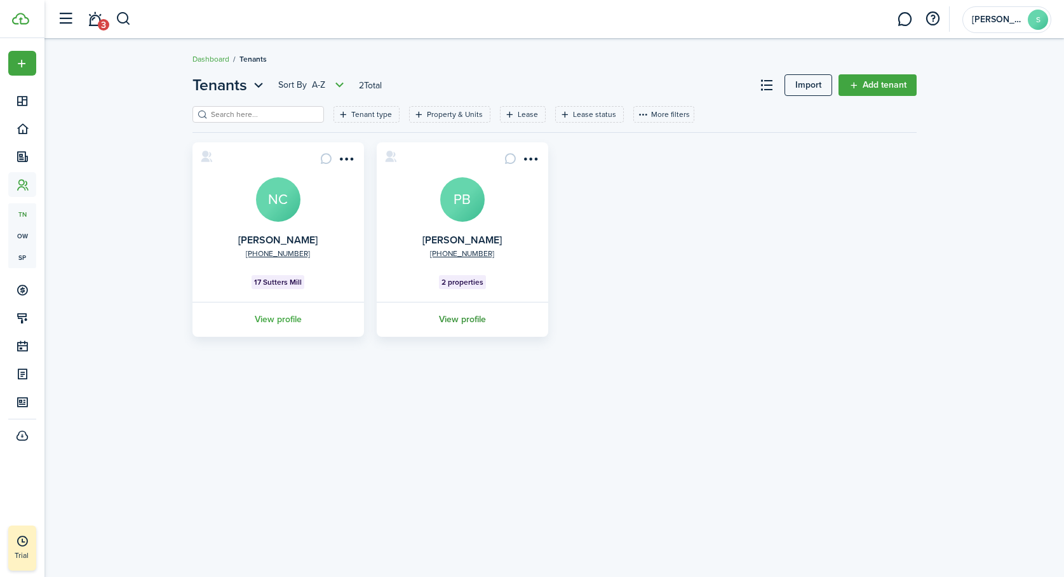
click at [464, 322] on link "View profile" at bounding box center [462, 319] width 175 height 35
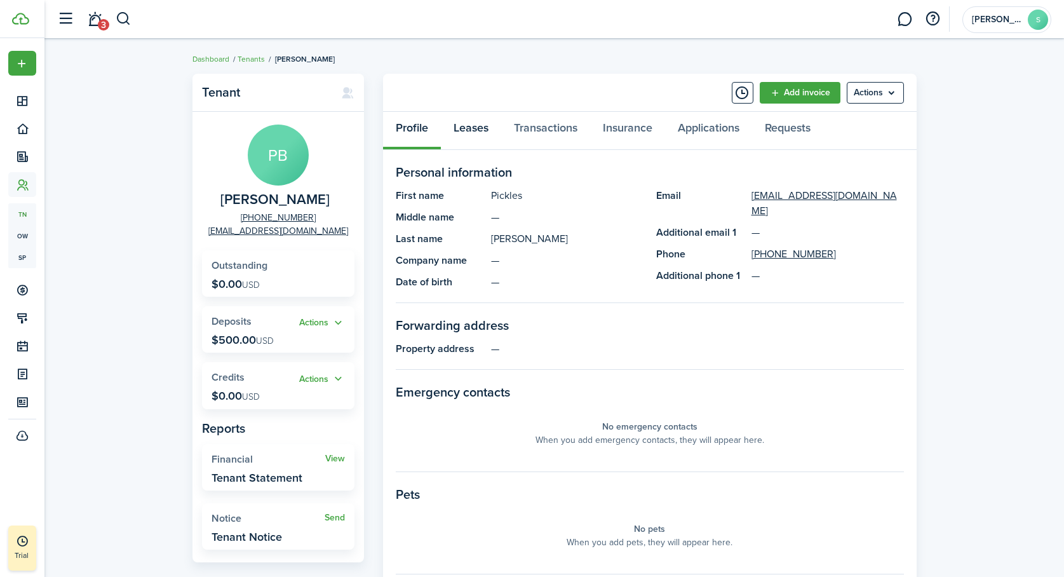
click at [476, 127] on link "Leases" at bounding box center [471, 131] width 60 height 38
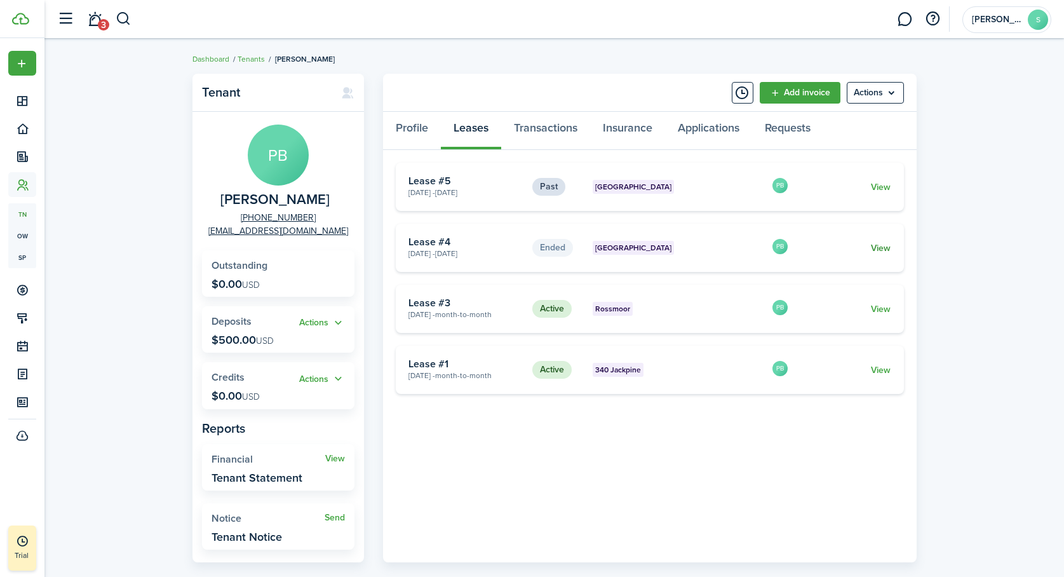
click at [880, 247] on link "View" at bounding box center [881, 247] width 20 height 13
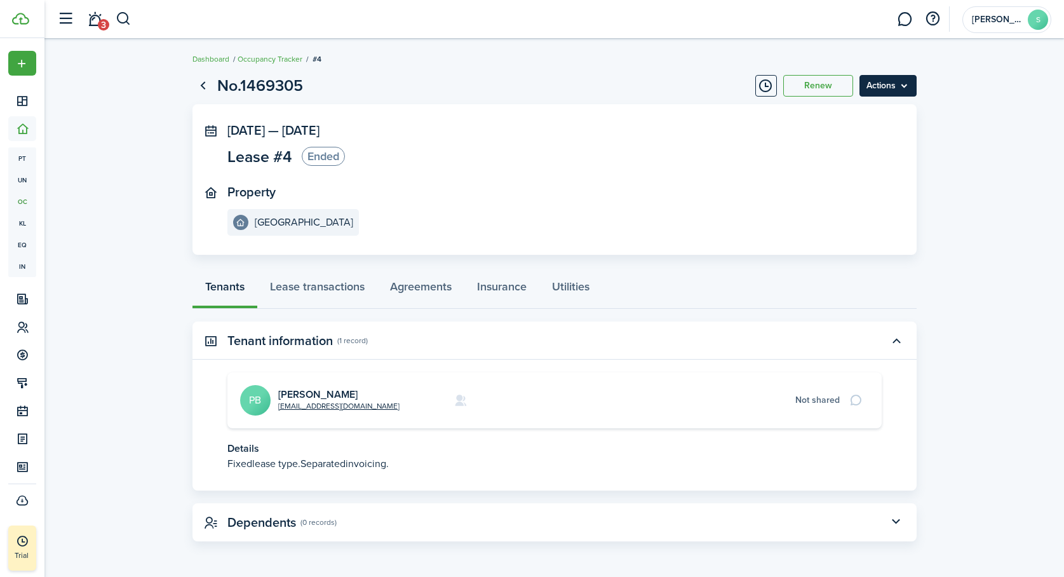
click at [897, 84] on menu-btn "Actions" at bounding box center [888, 86] width 57 height 22
click at [848, 109] on button "Delete" at bounding box center [861, 114] width 111 height 22
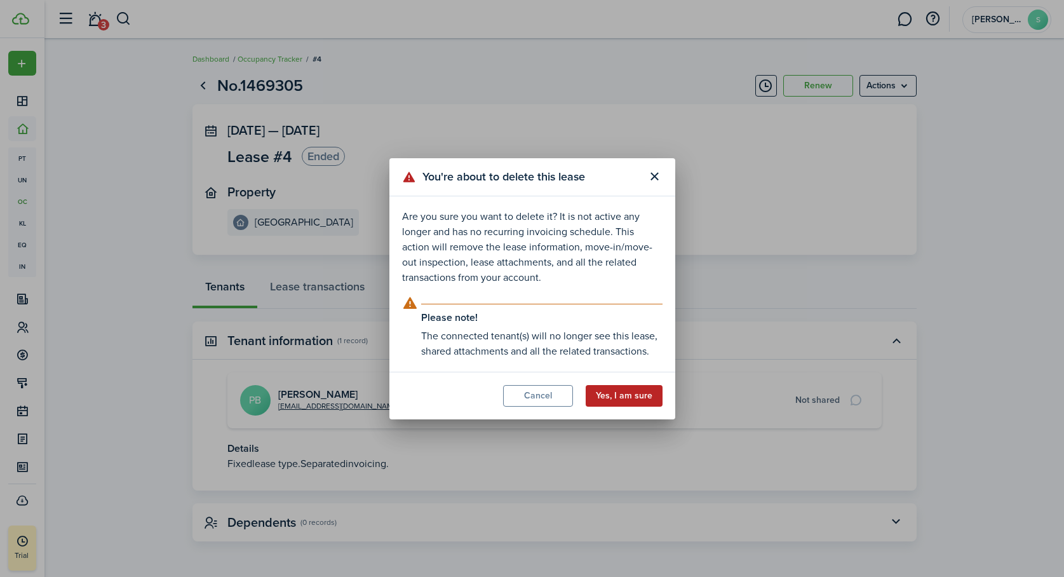
click at [618, 393] on button "Yes, I am sure" at bounding box center [624, 396] width 77 height 22
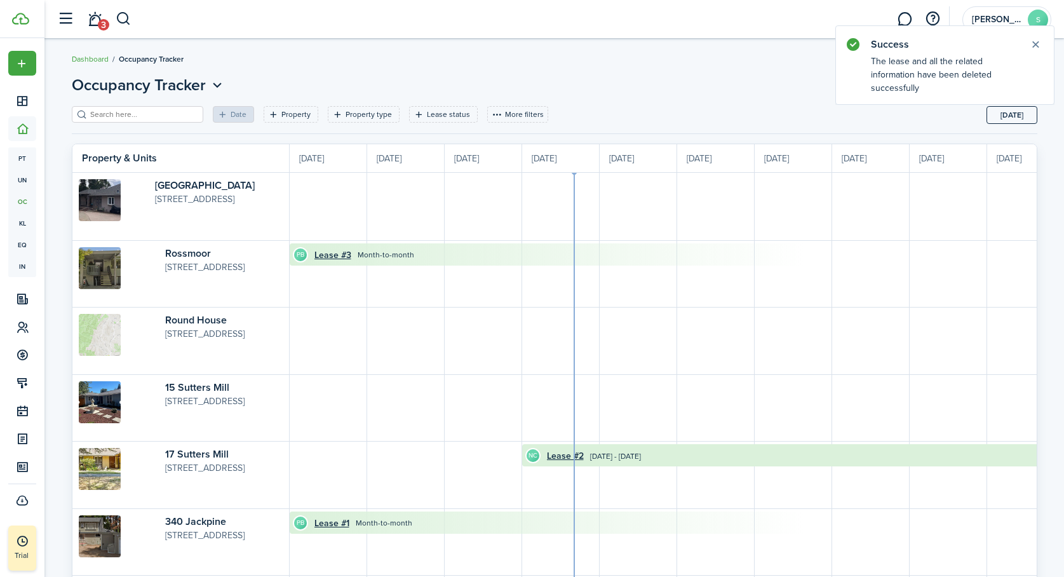
scroll to position [0, 233]
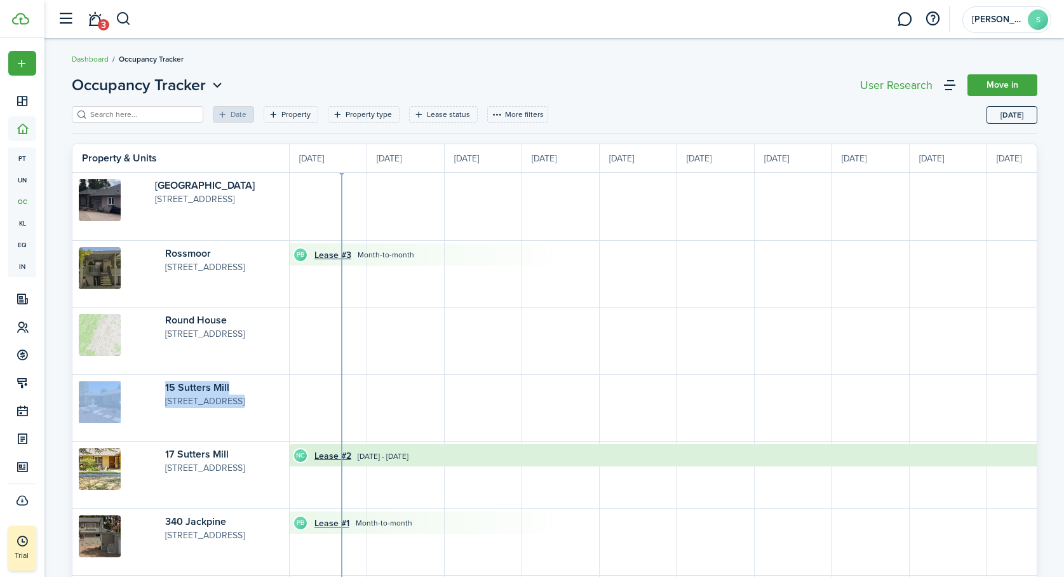
drag, startPoint x: 363, startPoint y: 374, endPoint x: 382, endPoint y: 392, distance: 26.5
click at [382, 392] on div "Reliez Valley 1603B Reliez Valley Rd, Lafayette, CA, 94549, US Rossmoor 3349 Go…" at bounding box center [1034, 401] width 2388 height 457
click at [379, 388] on timeline-board-event-group at bounding box center [1034, 408] width 2388 height 67
click at [332, 293] on timeline-board-event-group "PB Lease #3 Month-to-month" at bounding box center [1034, 274] width 2388 height 67
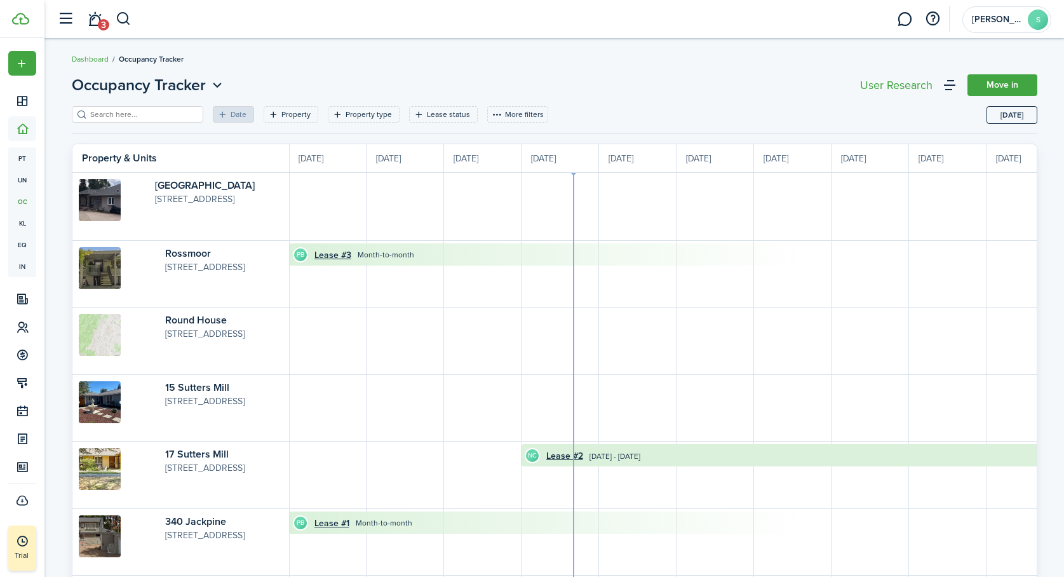
scroll to position [0, 0]
click at [996, 82] on link "Move in" at bounding box center [1003, 85] width 70 height 22
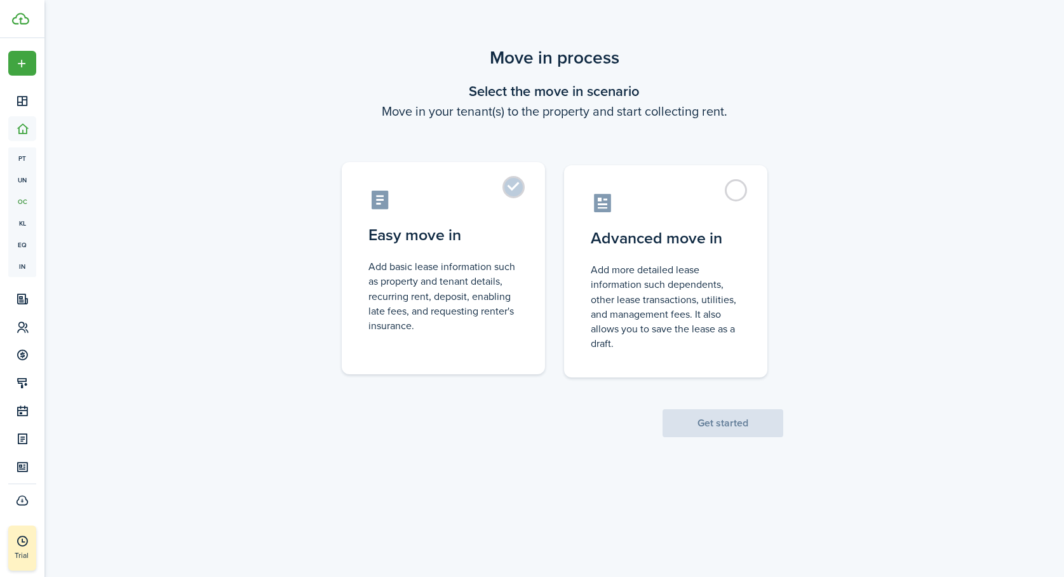
click at [518, 186] on label "Easy move in Add basic lease information such as property and tenant details, r…" at bounding box center [443, 268] width 203 height 212
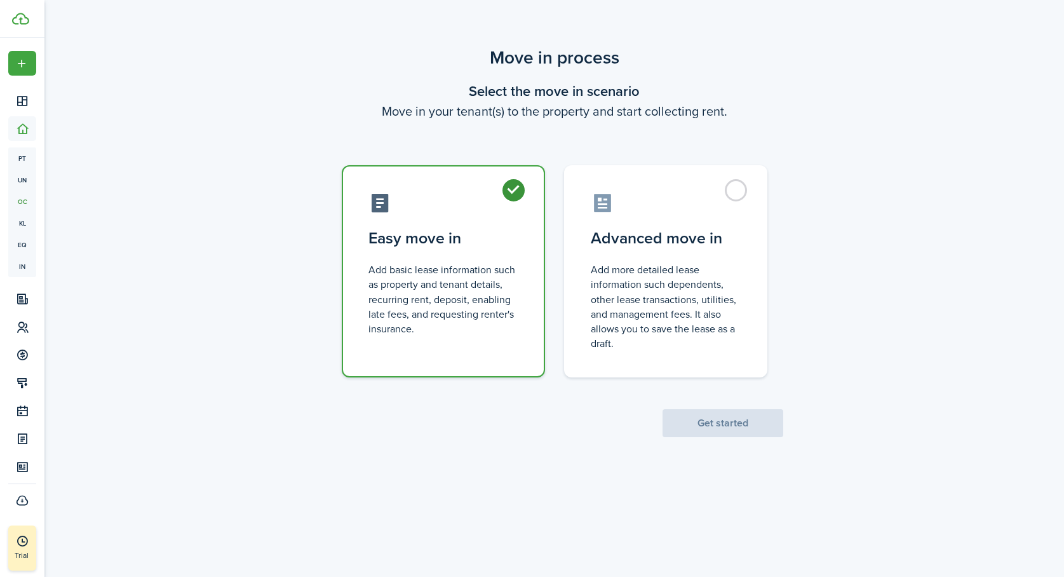
radio input "true"
click at [705, 424] on button "Get started" at bounding box center [723, 423] width 121 height 28
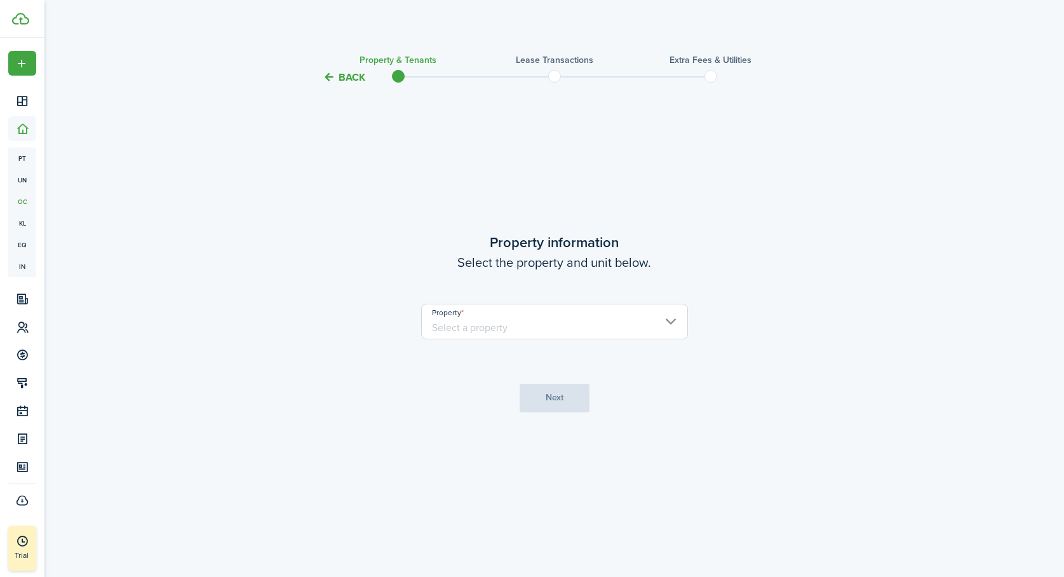
click at [495, 323] on input "Property" at bounding box center [554, 322] width 267 height 36
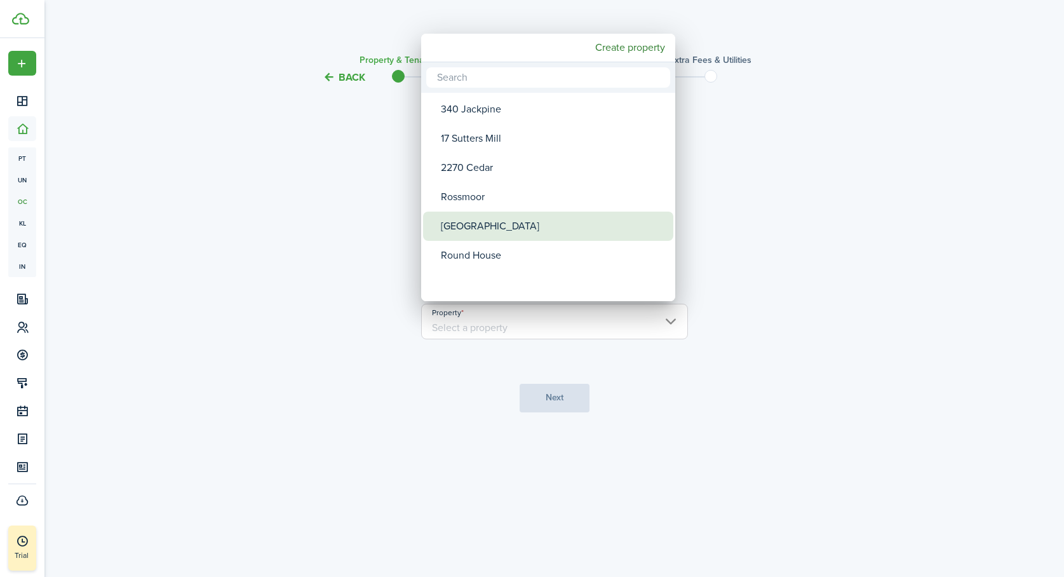
drag, startPoint x: 494, startPoint y: 263, endPoint x: 498, endPoint y: 233, distance: 30.1
click at [498, 233] on div "[GEOGRAPHIC_DATA]" at bounding box center [553, 226] width 225 height 29
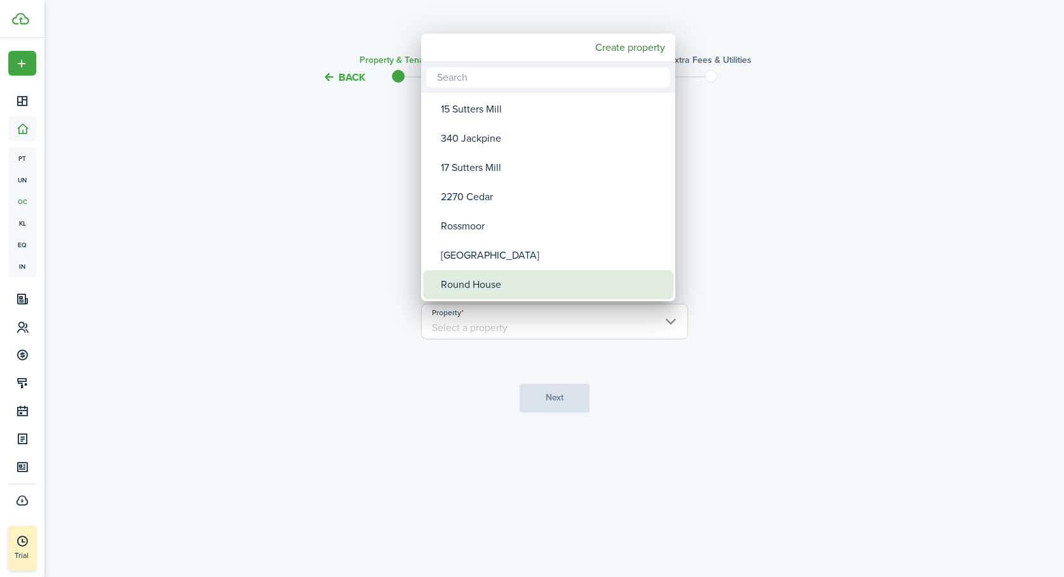
click at [493, 279] on div "Round House" at bounding box center [553, 284] width 225 height 29
type input "Round House"
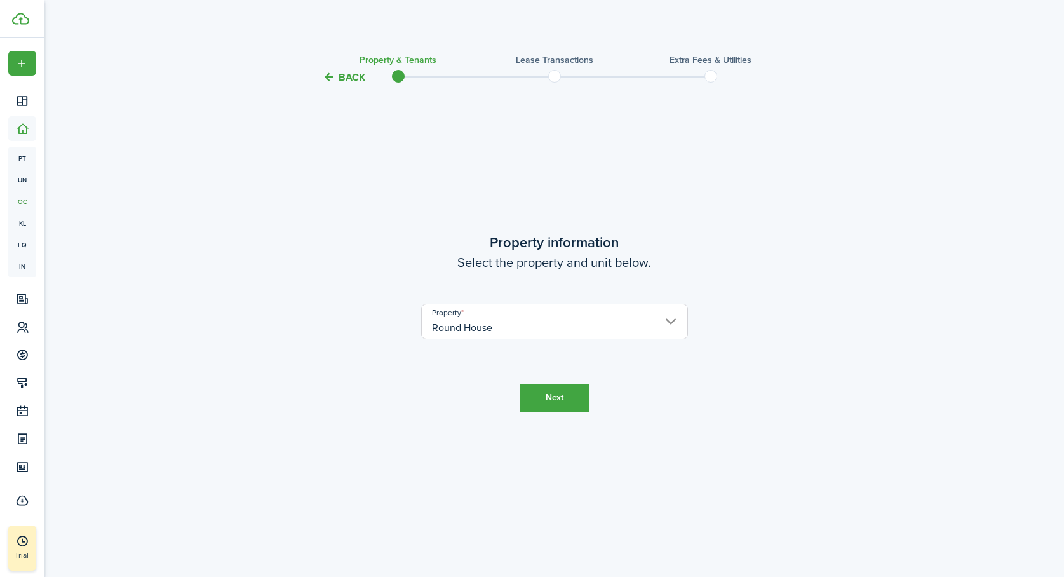
click at [552, 403] on button "Next" at bounding box center [555, 398] width 70 height 29
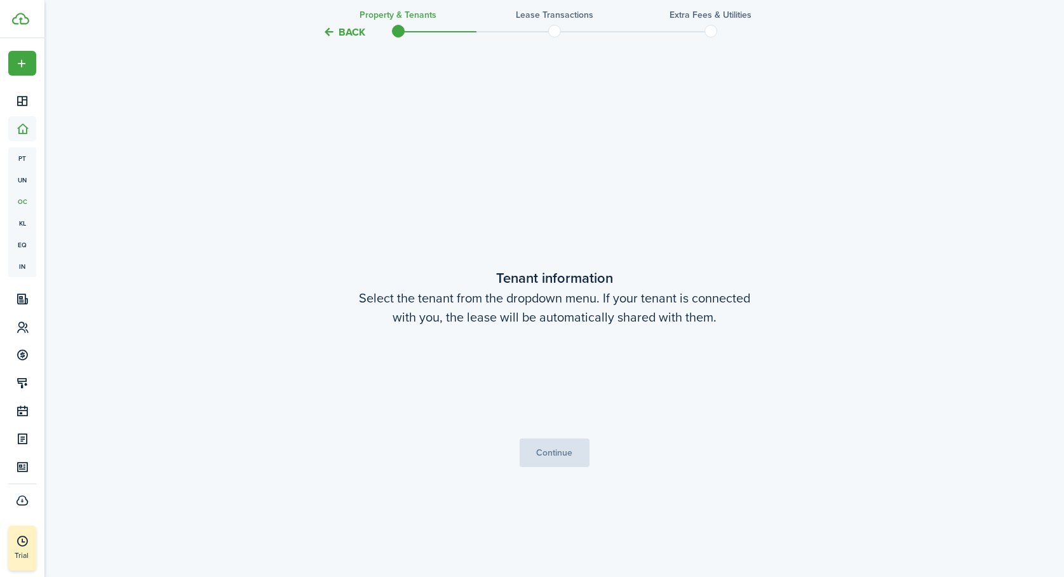
scroll to position [492, 0]
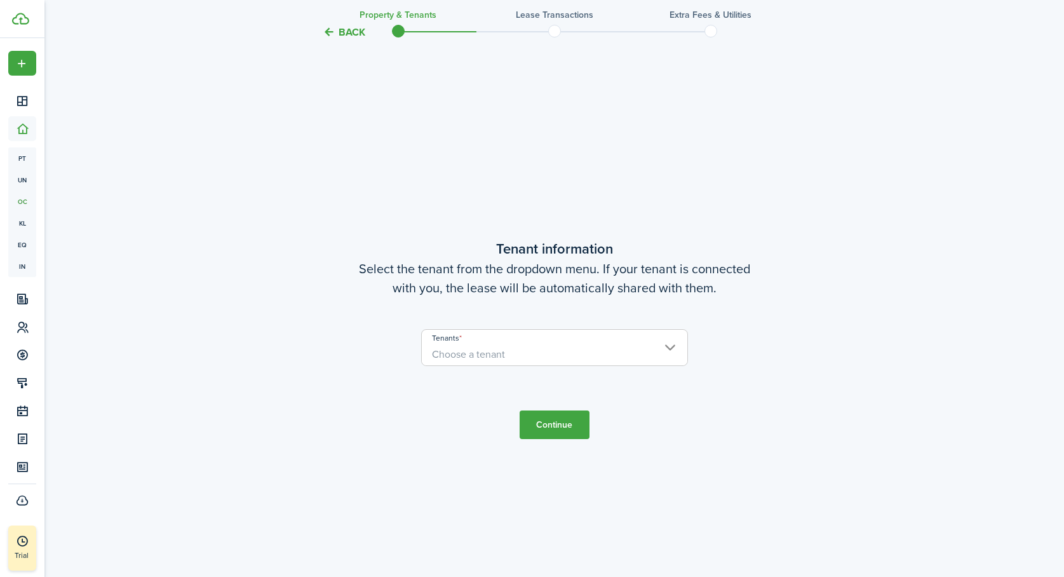
click at [518, 358] on span "Choose a tenant" at bounding box center [555, 355] width 266 height 22
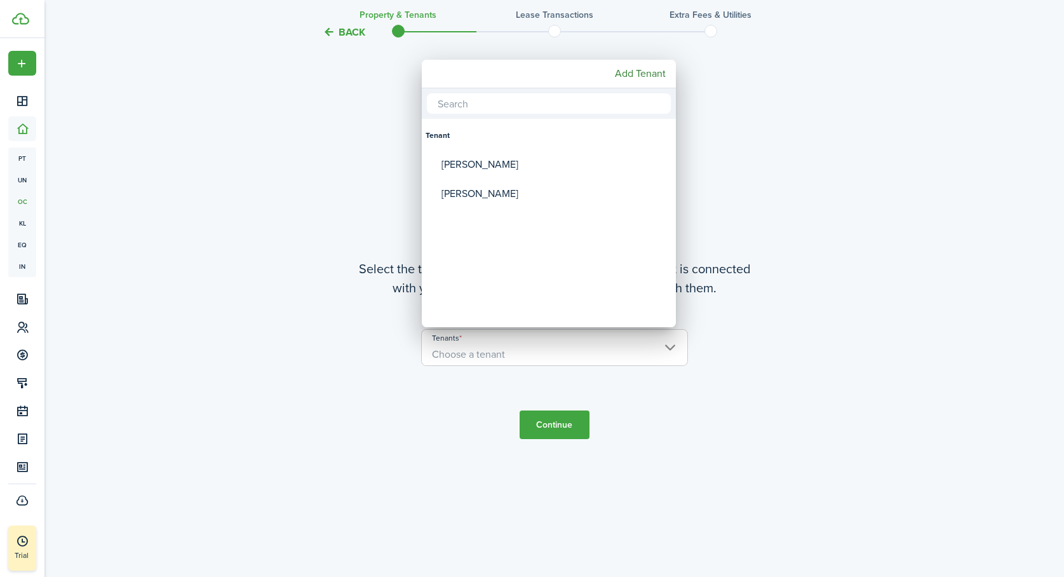
click at [518, 358] on div at bounding box center [532, 288] width 1268 height 780
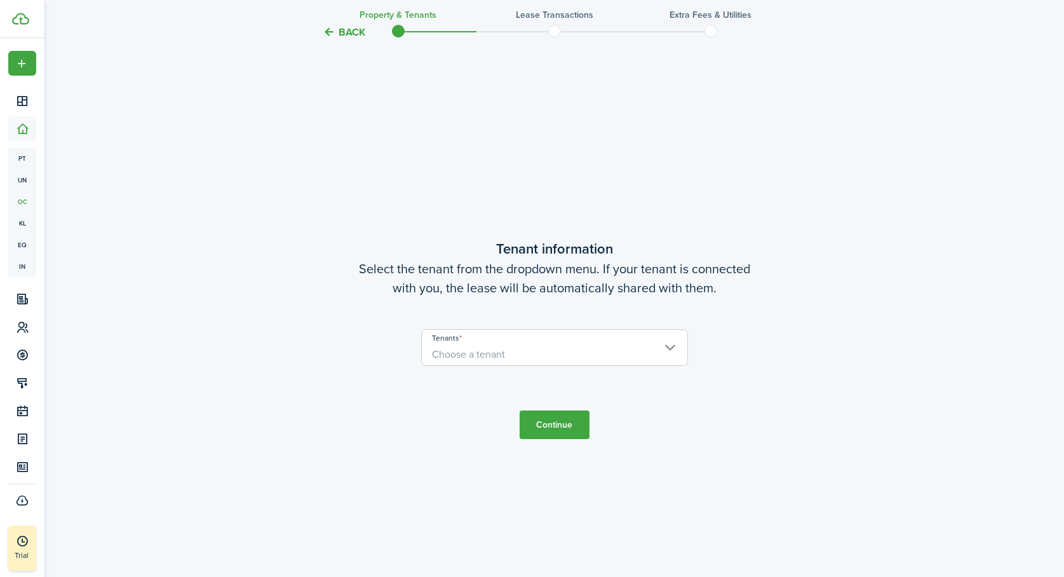
click at [475, 354] on span "Choose a tenant" at bounding box center [468, 354] width 73 height 15
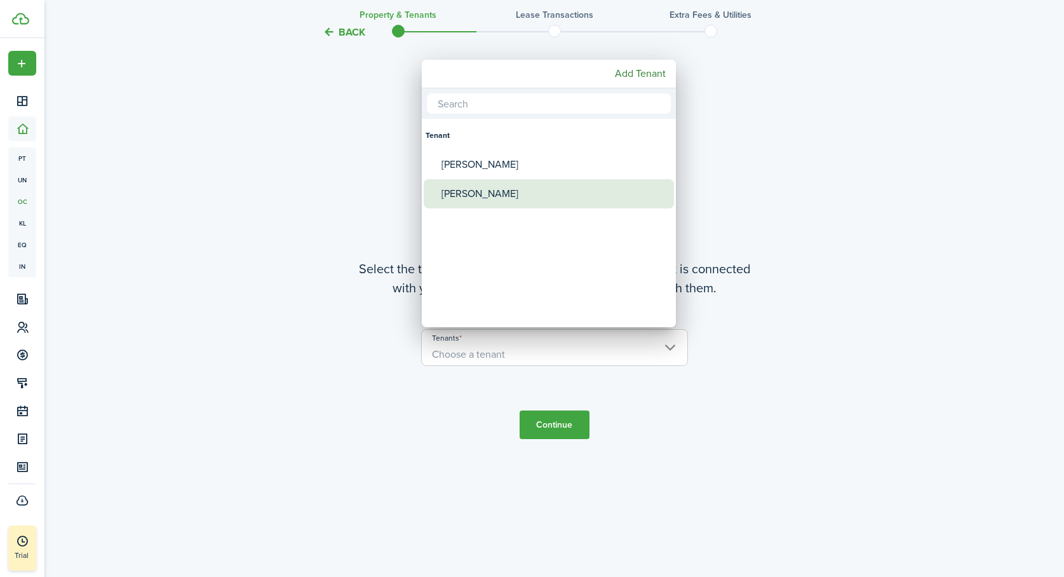
click at [481, 194] on div "[PERSON_NAME]" at bounding box center [554, 193] width 225 height 29
type input "[PERSON_NAME]"
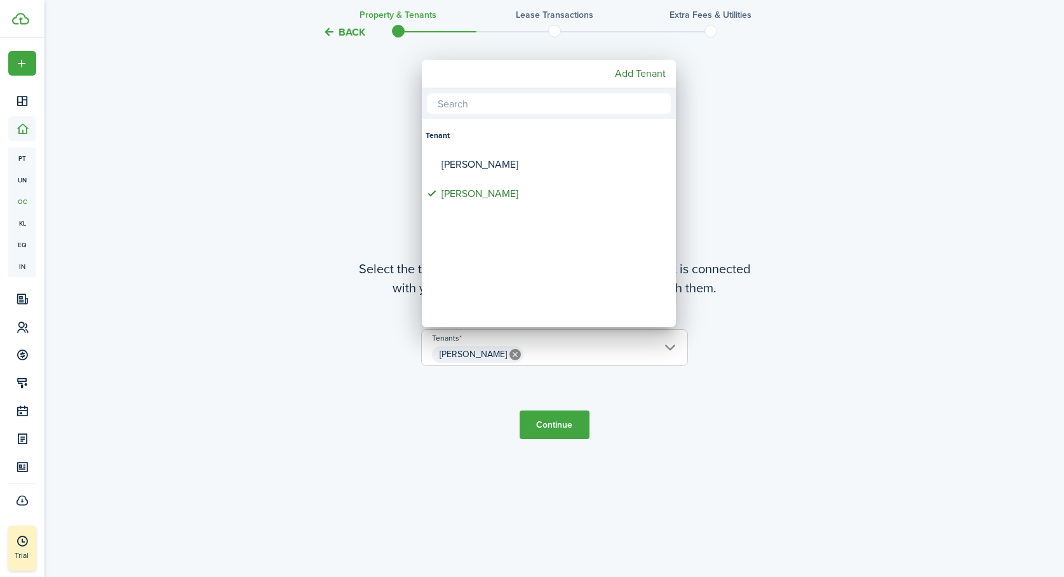
click at [545, 426] on div at bounding box center [532, 288] width 1268 height 780
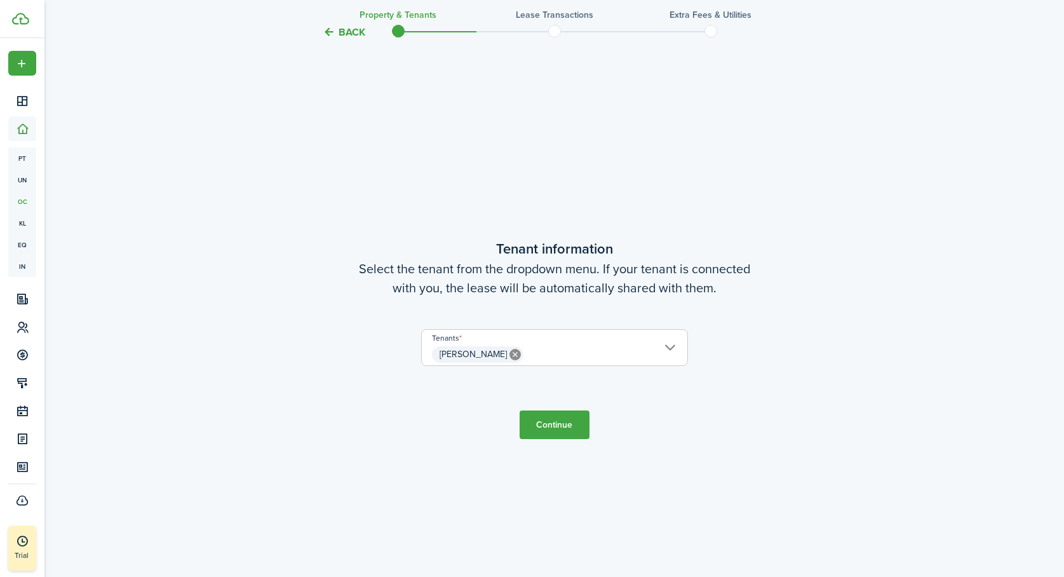
click at [564, 424] on button "Continue" at bounding box center [555, 424] width 70 height 29
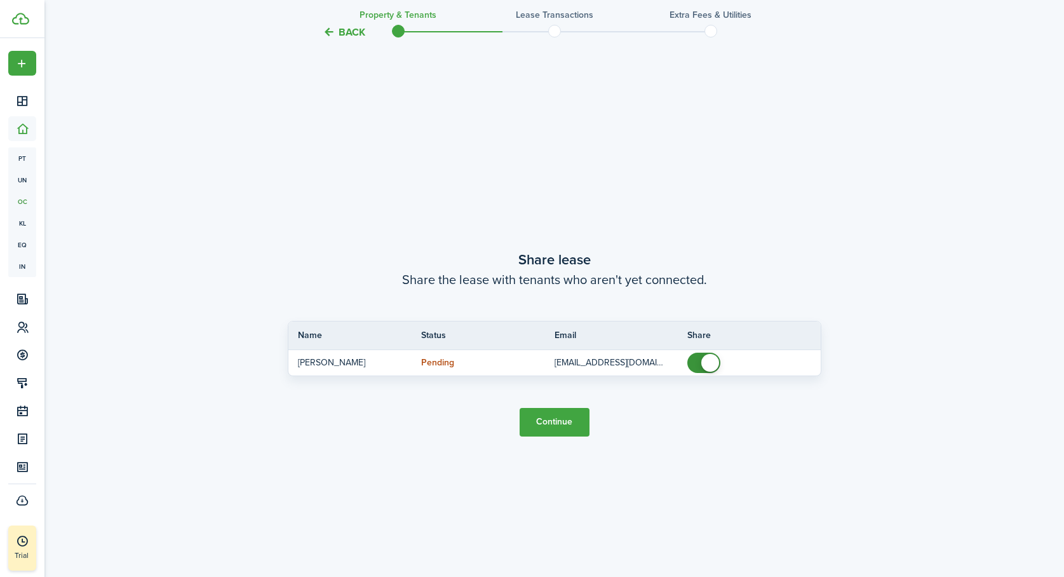
scroll to position [1069, 0]
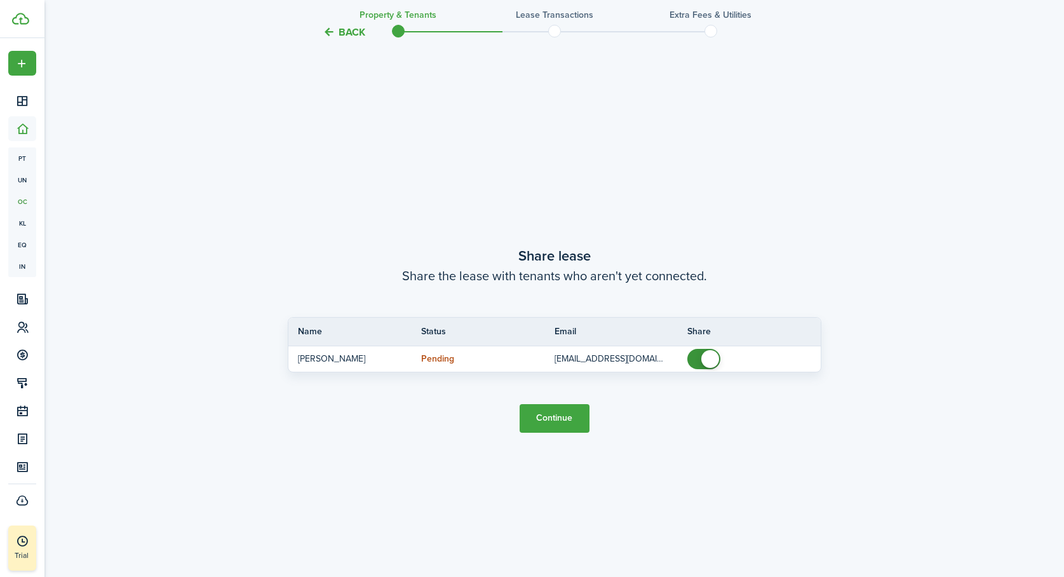
click at [563, 415] on button "Continue" at bounding box center [555, 418] width 70 height 29
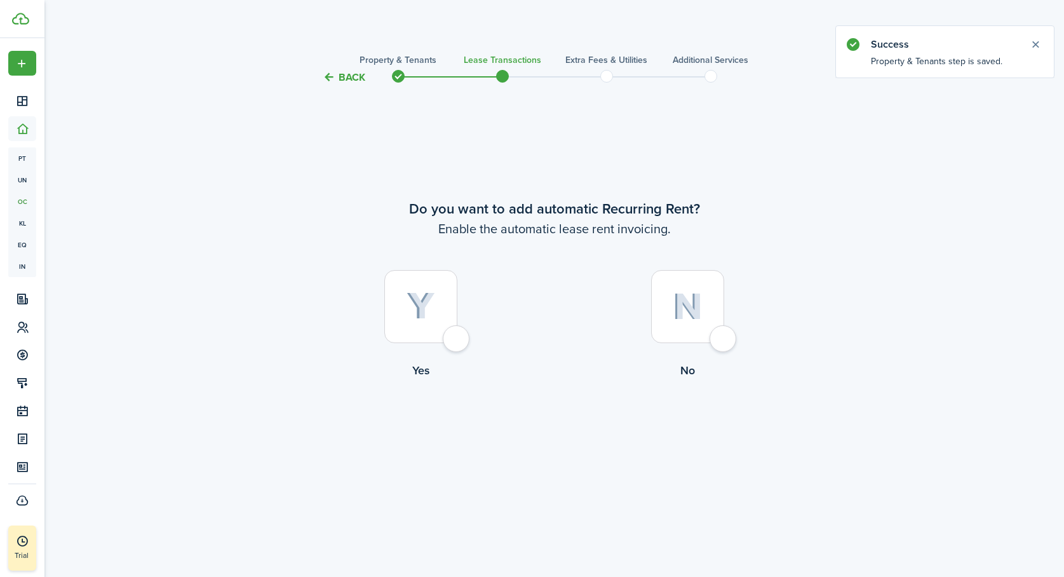
click at [457, 341] on div at bounding box center [420, 306] width 73 height 73
radio input "true"
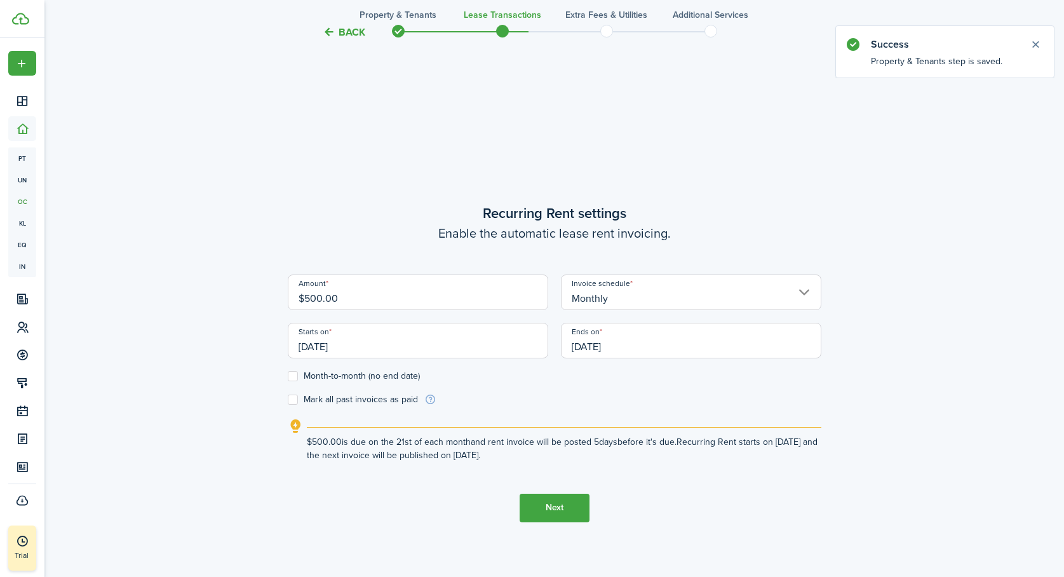
scroll to position [492, 0]
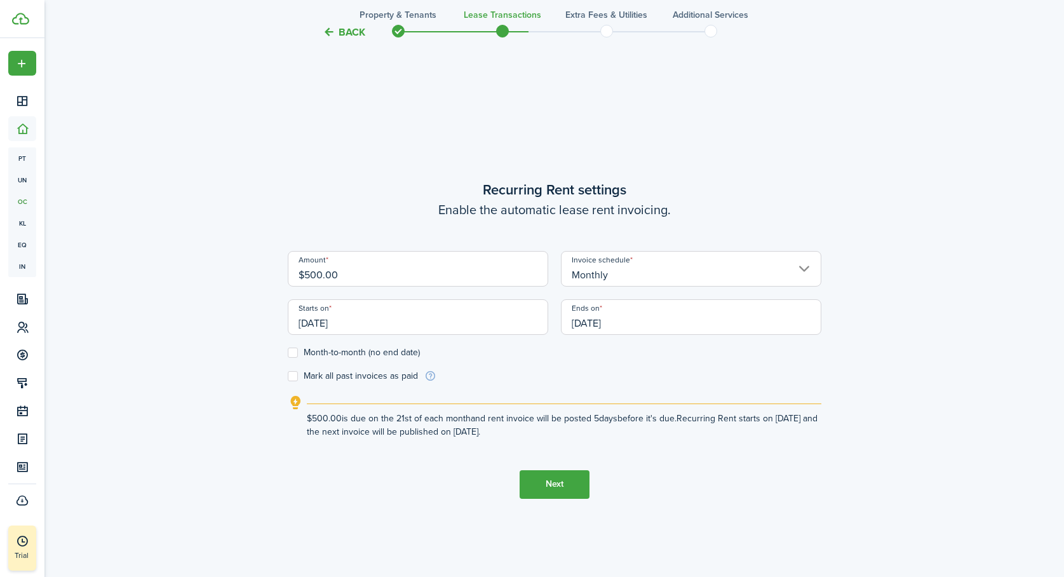
click at [323, 330] on input "[DATE]" at bounding box center [418, 317] width 261 height 36
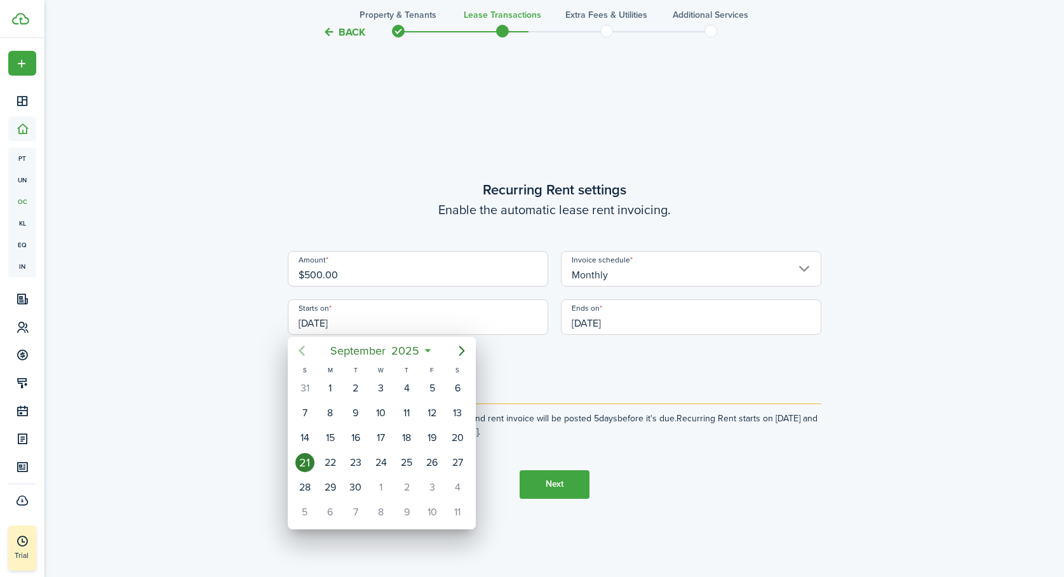
click at [302, 350] on icon "Previous page" at bounding box center [301, 350] width 15 height 15
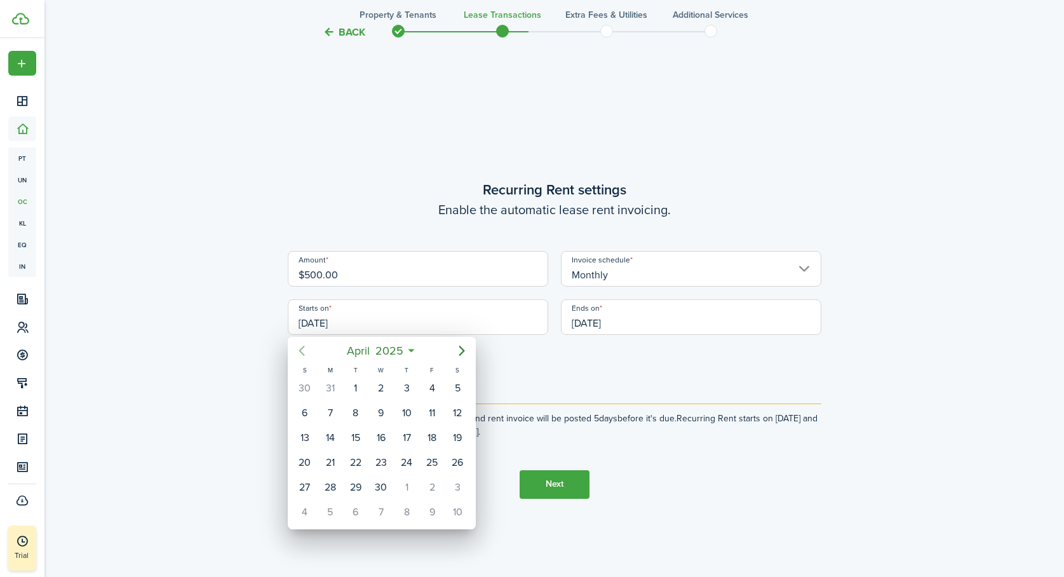
click at [302, 350] on icon "Previous page" at bounding box center [301, 350] width 15 height 15
click at [383, 389] on div "1" at bounding box center [381, 388] width 19 height 19
type input "[DATE]"
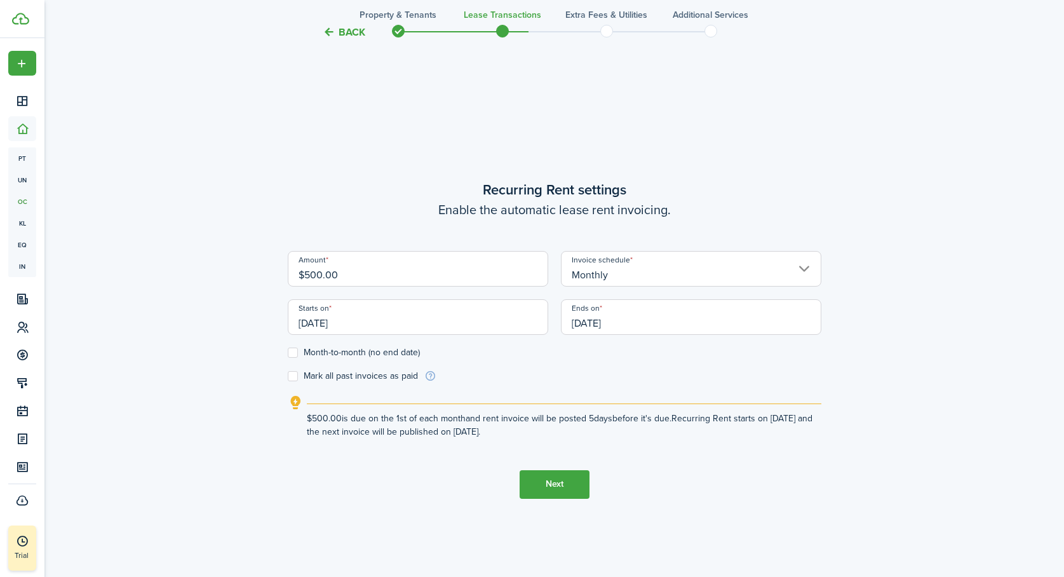
click at [294, 351] on label "Month-to-month (no end date)" at bounding box center [354, 353] width 132 height 10
click at [288, 352] on input "Month-to-month (no end date)" at bounding box center [287, 352] width 1 height 1
checkbox input "true"
click at [295, 374] on label "Mark all past invoices as paid" at bounding box center [353, 376] width 130 height 10
click at [288, 376] on input "Mark all past invoices as paid" at bounding box center [287, 376] width 1 height 1
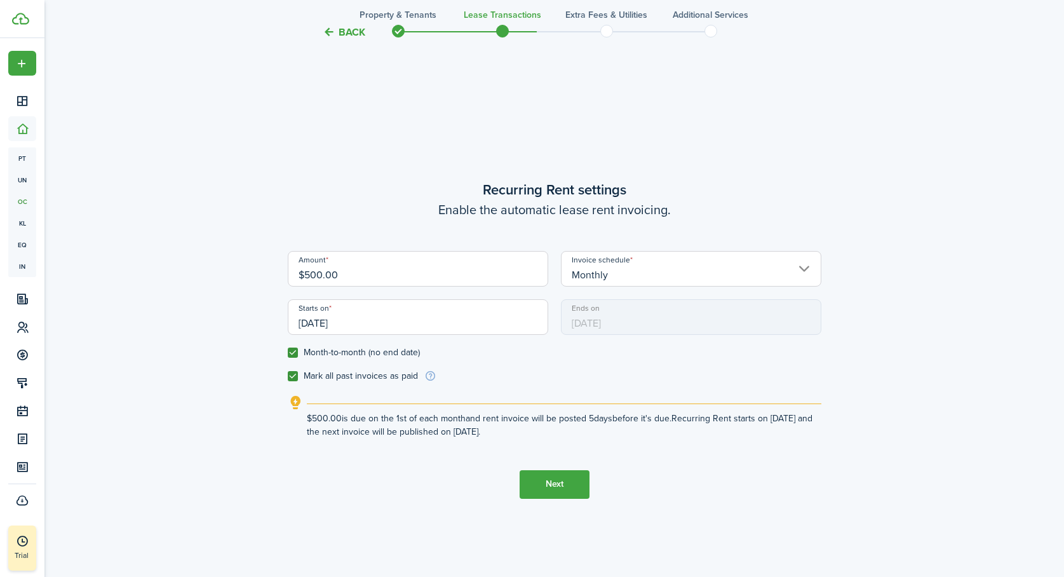
checkbox input "true"
click at [556, 484] on button "Next" at bounding box center [555, 484] width 70 height 29
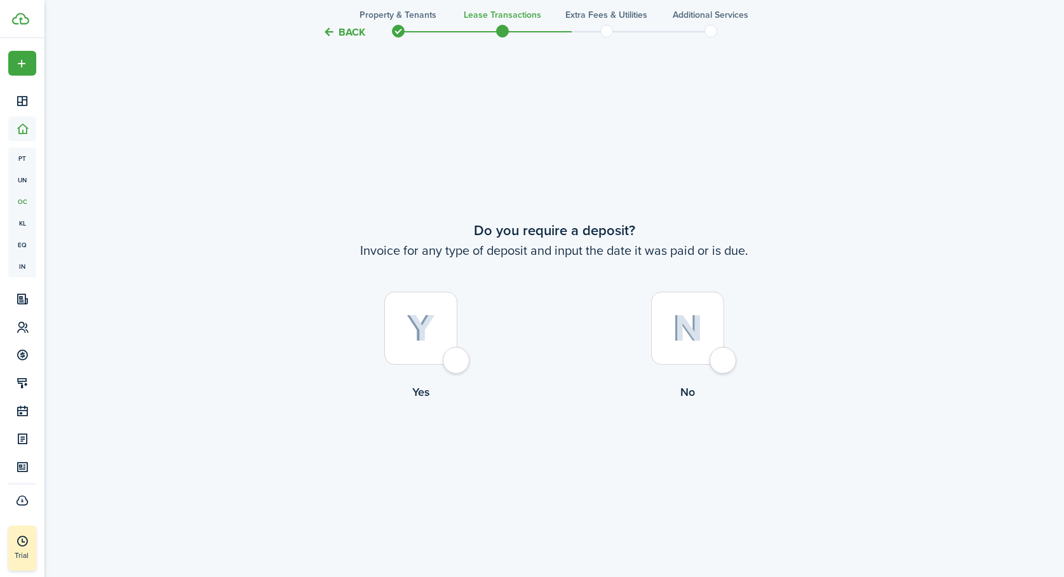
scroll to position [1069, 0]
click at [723, 356] on div at bounding box center [687, 323] width 73 height 73
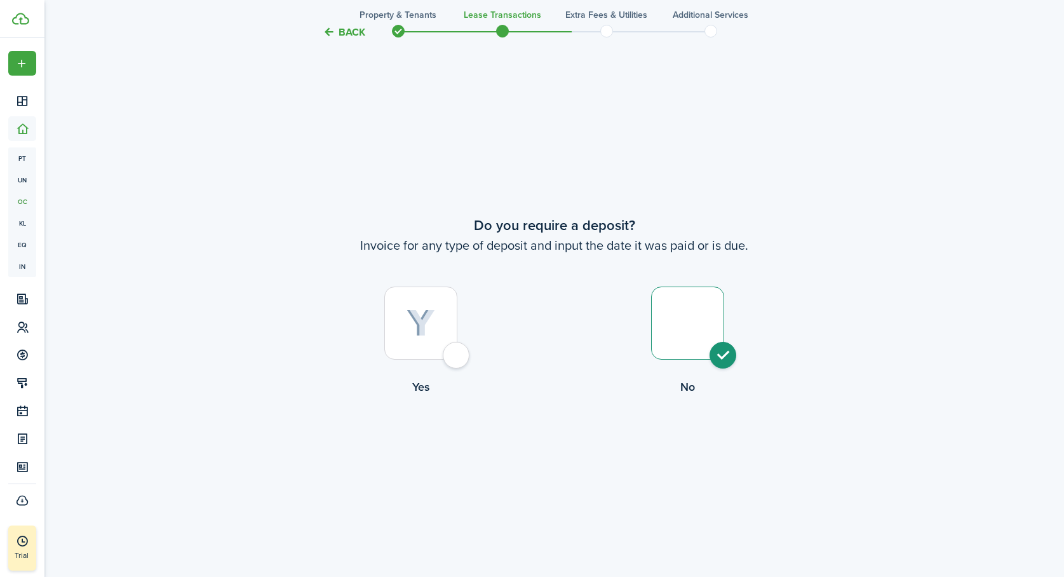
radio input "true"
click at [550, 444] on button "Continue" at bounding box center [555, 448] width 70 height 29
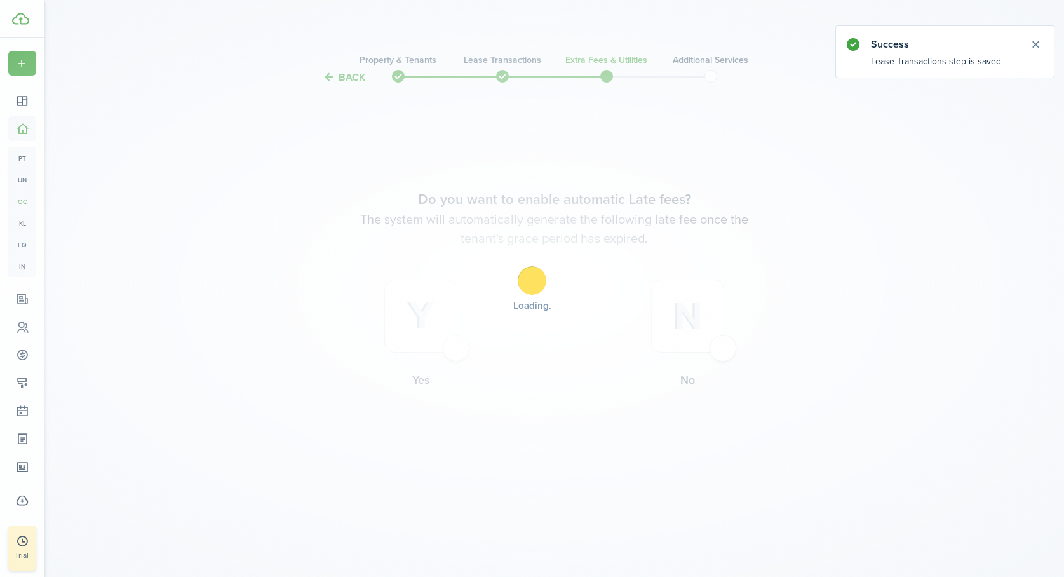
scroll to position [0, 0]
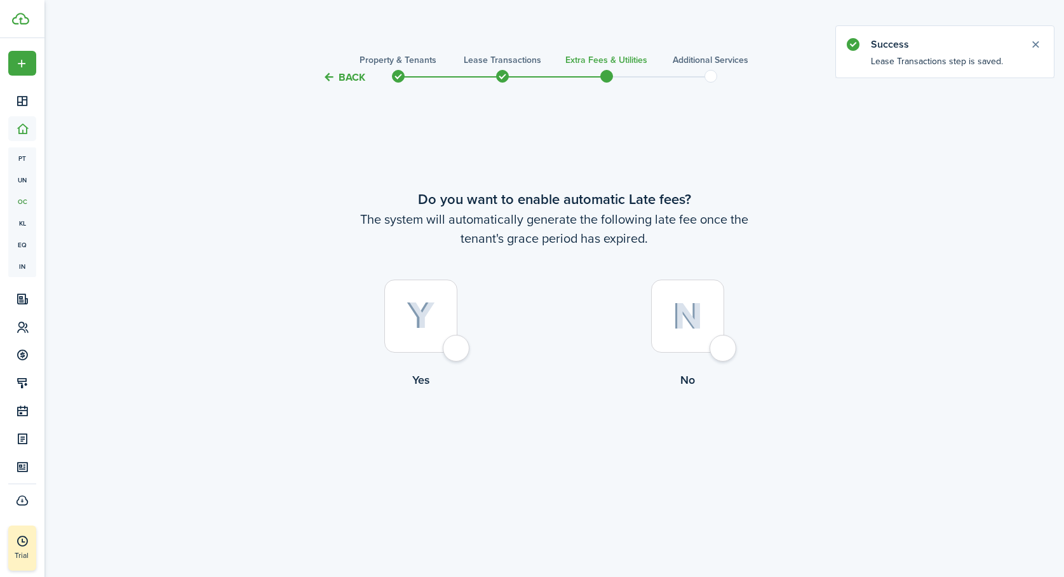
click at [724, 337] on div at bounding box center [687, 316] width 73 height 73
radio input "true"
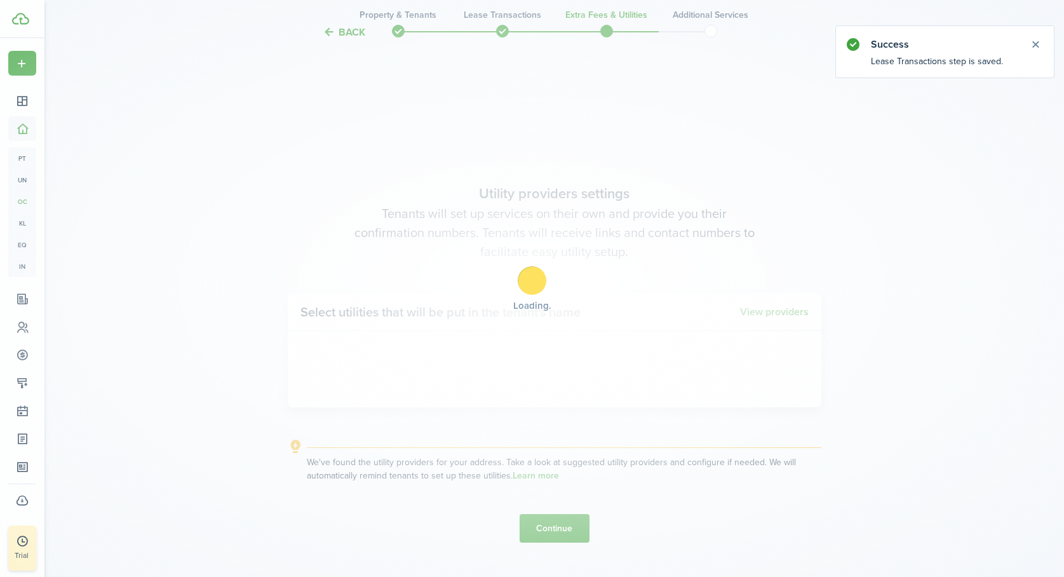
scroll to position [492, 0]
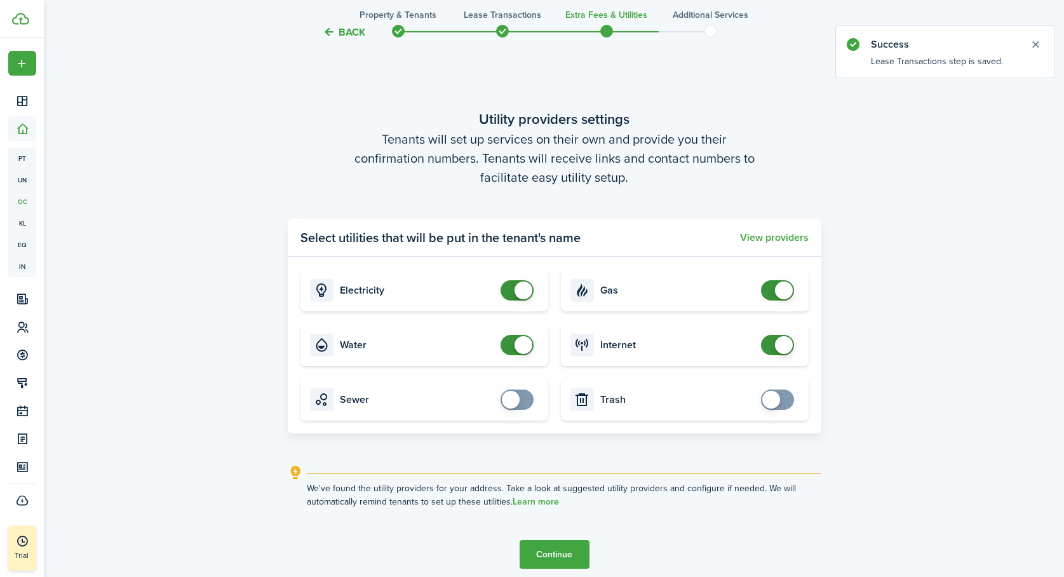
checkbox input "false"
click at [771, 289] on span at bounding box center [777, 290] width 13 height 20
checkbox input "false"
click at [511, 292] on span at bounding box center [517, 290] width 13 height 20
checkbox input "false"
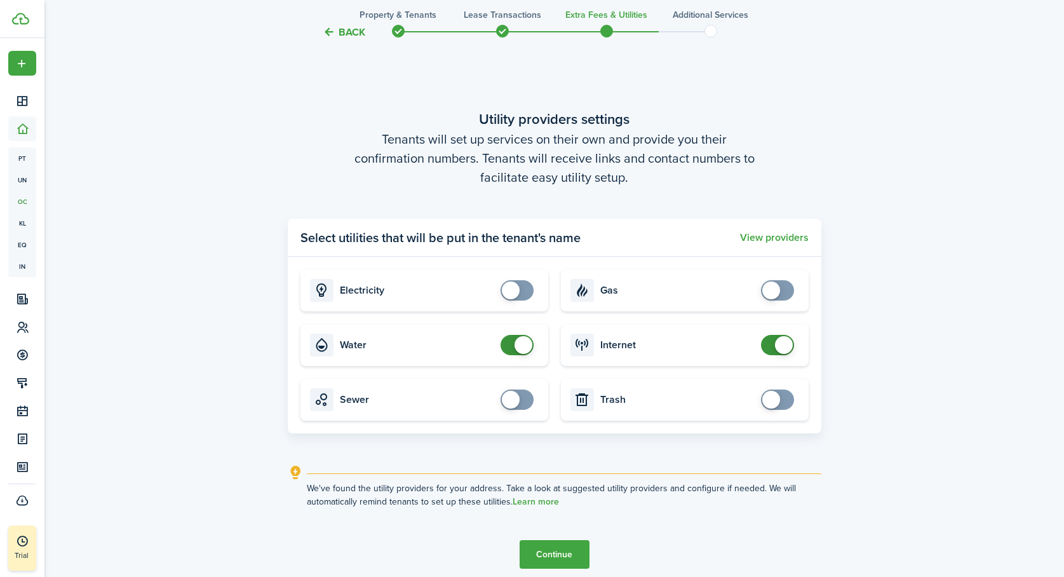
click at [511, 345] on span at bounding box center [517, 345] width 13 height 20
checkbox input "false"
click at [771, 347] on span at bounding box center [777, 345] width 13 height 20
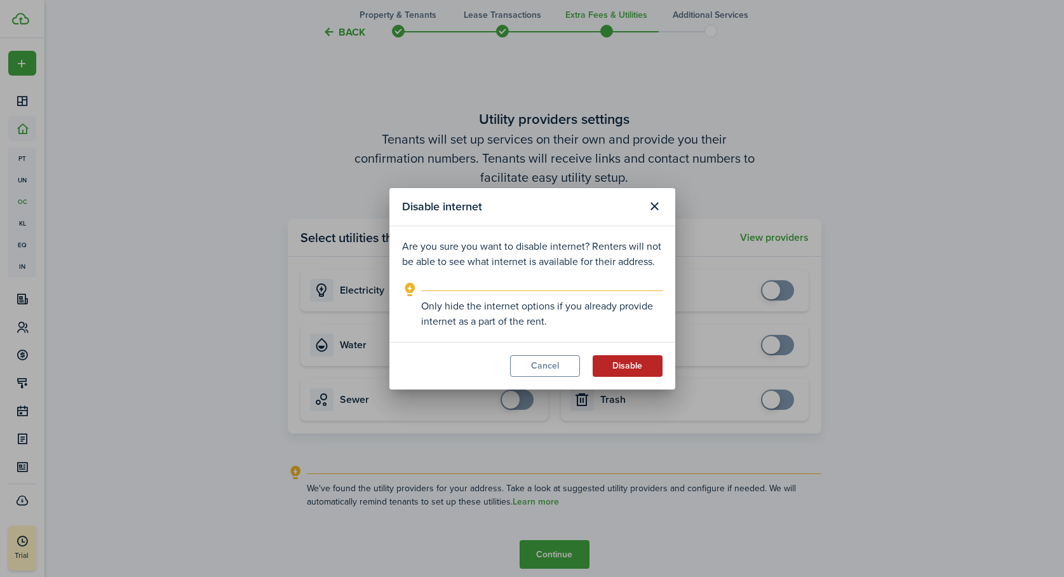
click at [630, 361] on button "Disable" at bounding box center [628, 366] width 70 height 22
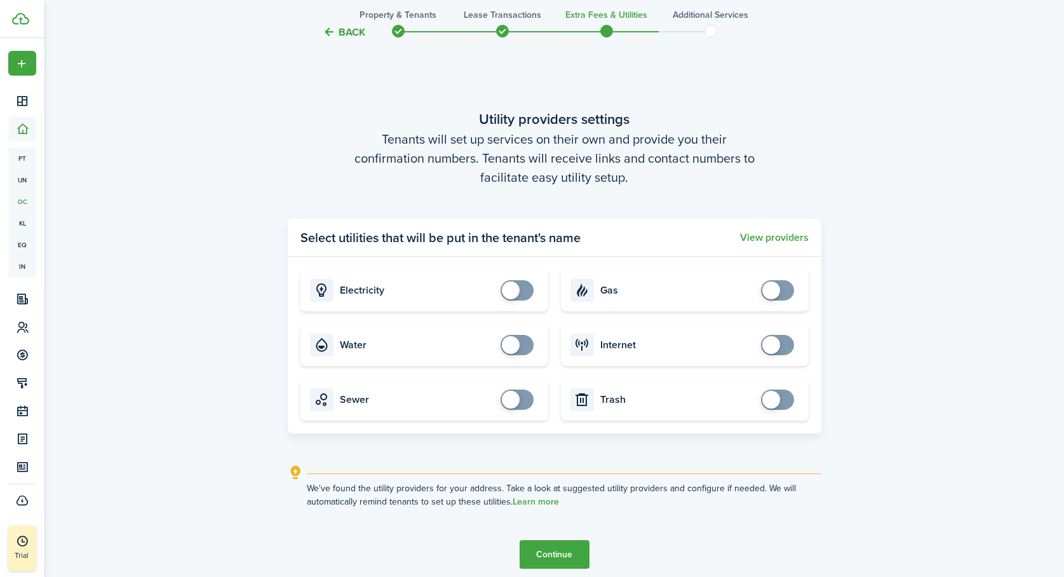
click at [559, 553] on button "Continue" at bounding box center [555, 554] width 70 height 29
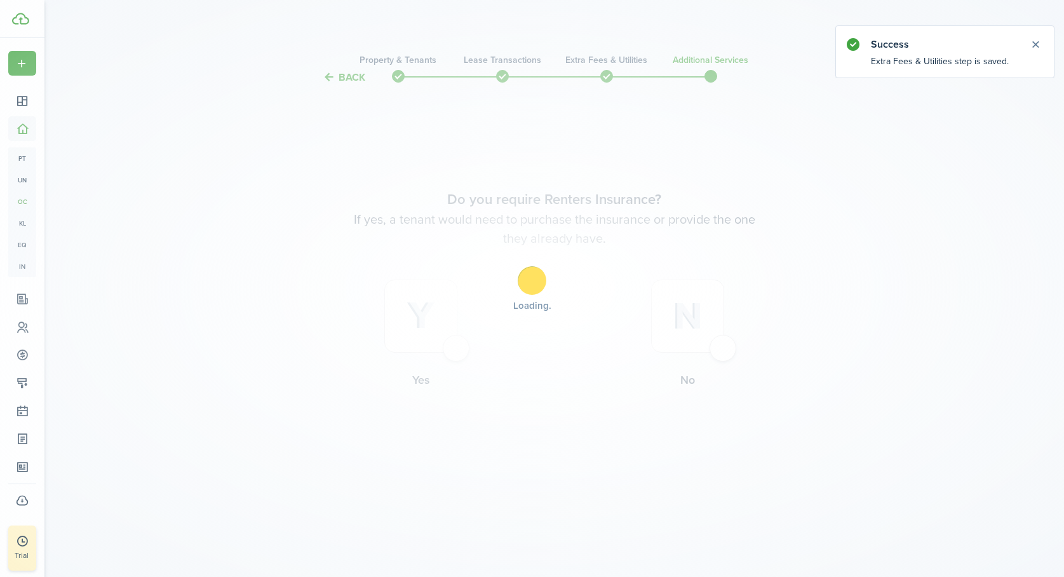
scroll to position [0, 0]
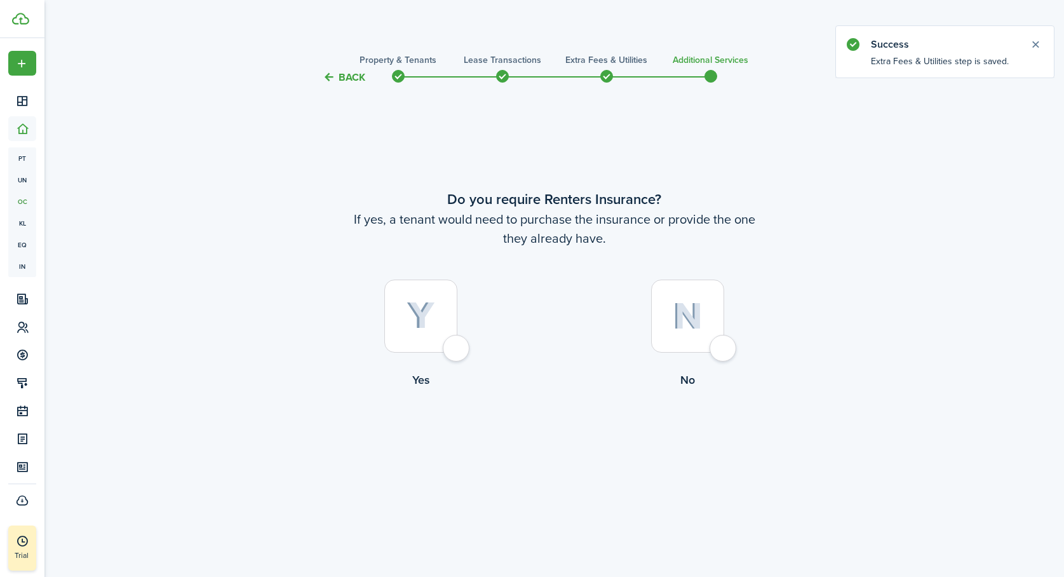
click at [719, 341] on div at bounding box center [687, 316] width 73 height 73
radio input "true"
click at [549, 438] on button "Complete move in" at bounding box center [554, 440] width 93 height 29
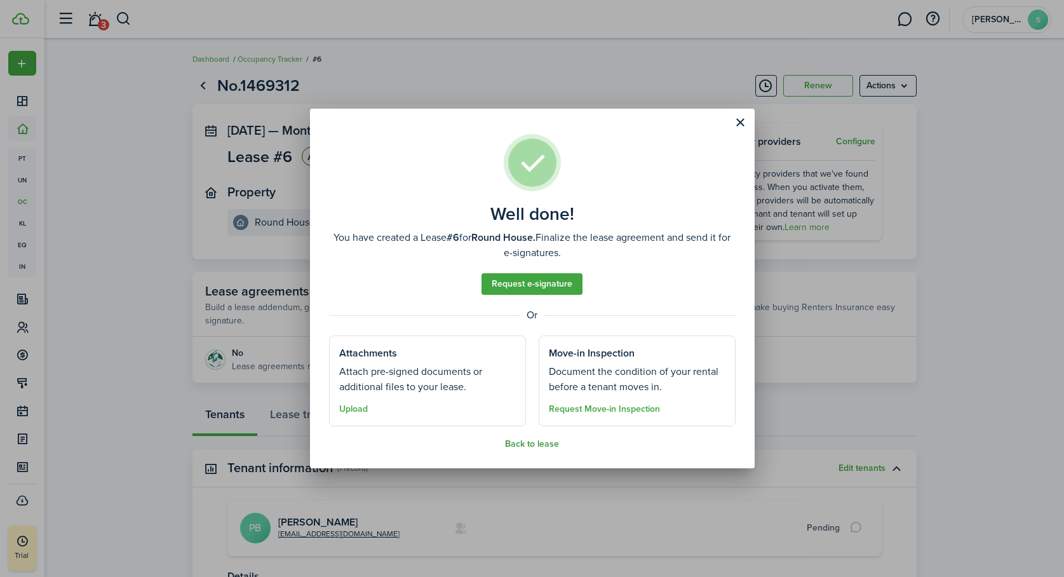
click at [535, 444] on button "Back to lease" at bounding box center [532, 444] width 54 height 10
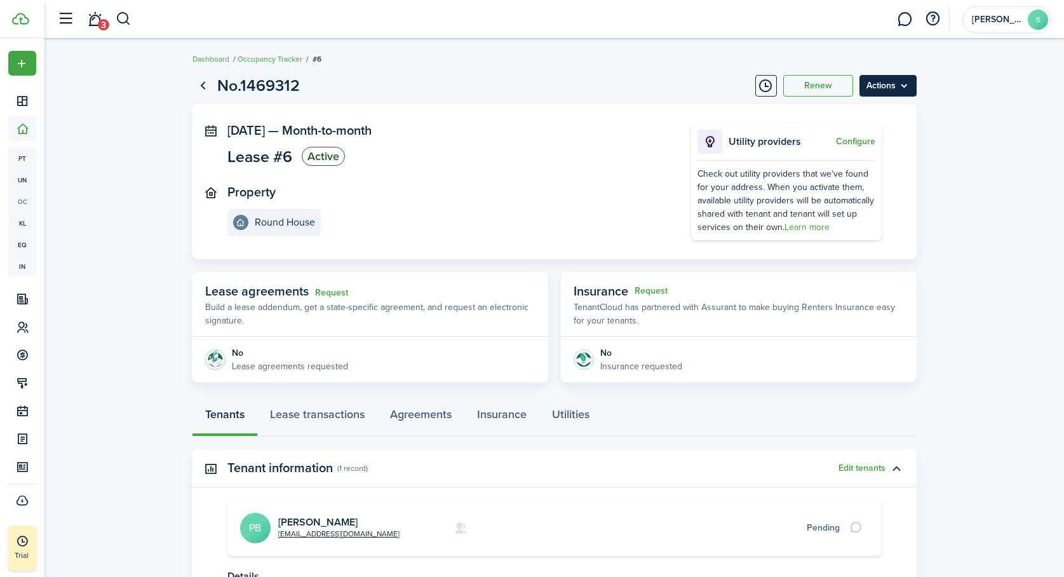
click at [890, 86] on menu-btn "Actions" at bounding box center [888, 86] width 57 height 22
click at [829, 155] on link "End Lease" at bounding box center [861, 158] width 111 height 22
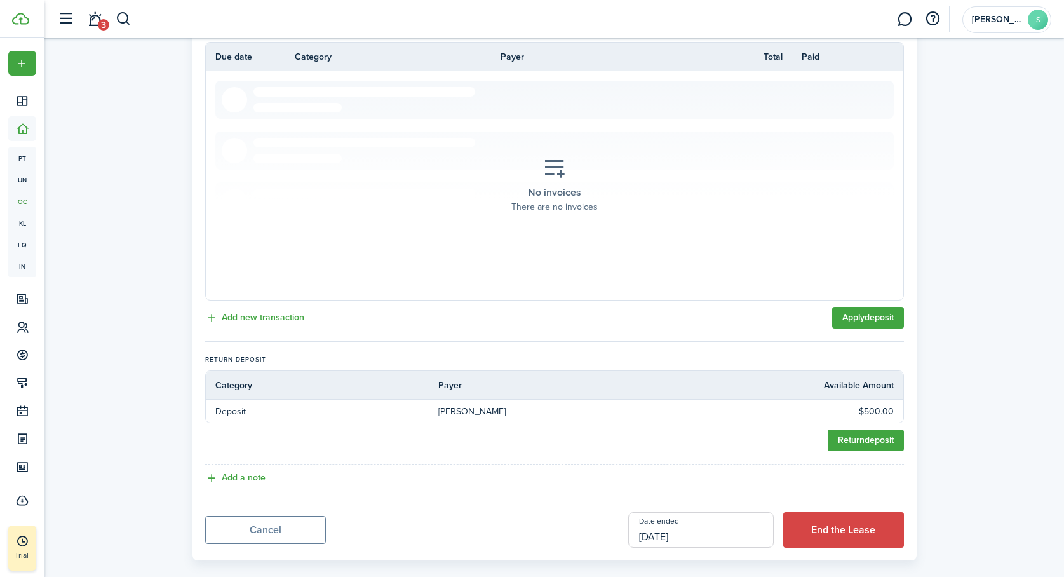
scroll to position [299, 0]
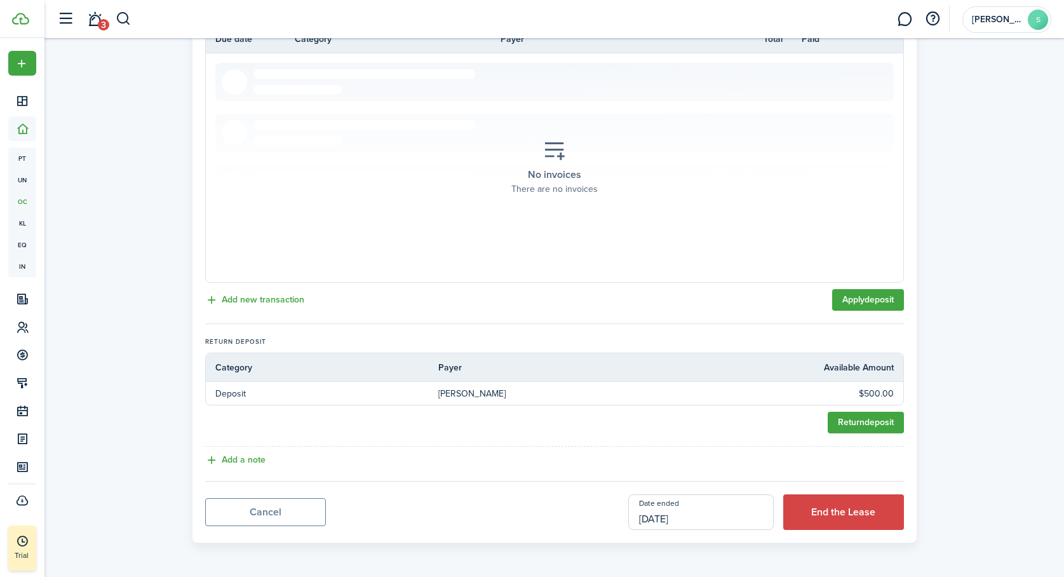
click at [700, 516] on input "[DATE]" at bounding box center [701, 512] width 146 height 36
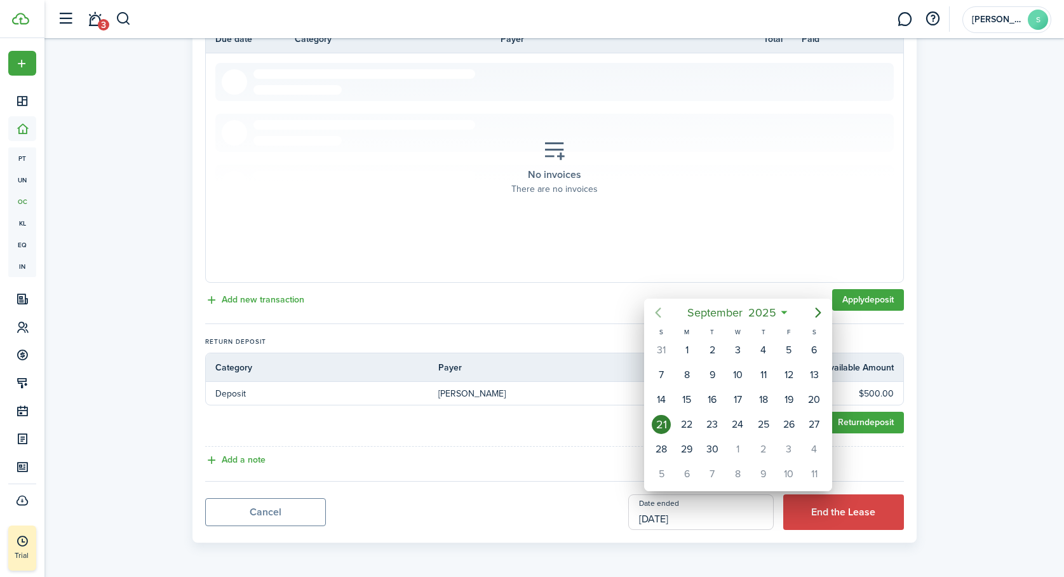
click at [660, 316] on icon "Previous page" at bounding box center [659, 313] width 6 height 10
click at [816, 447] on div "31" at bounding box center [814, 449] width 19 height 19
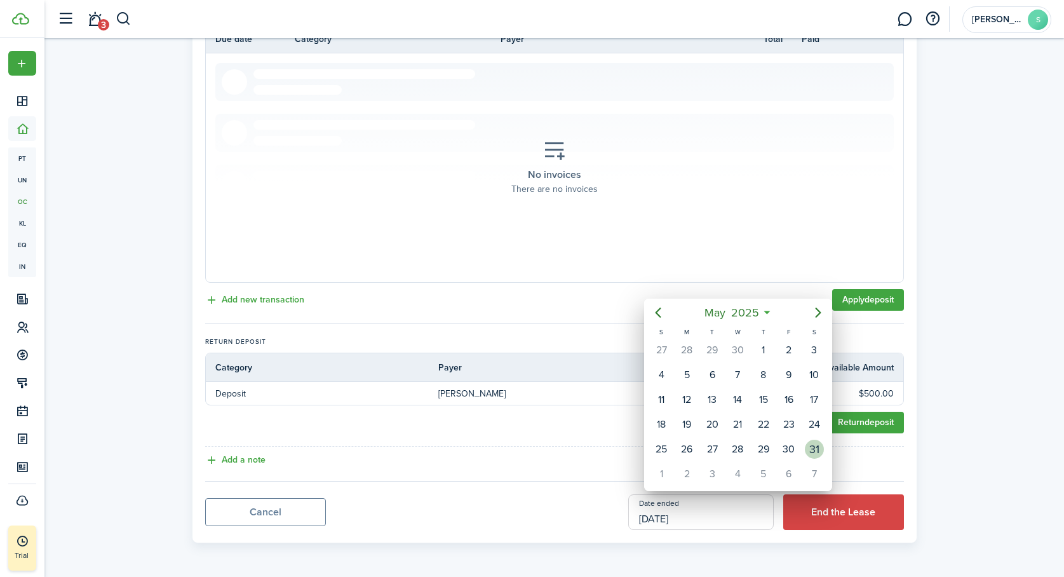
type input "[DATE]"
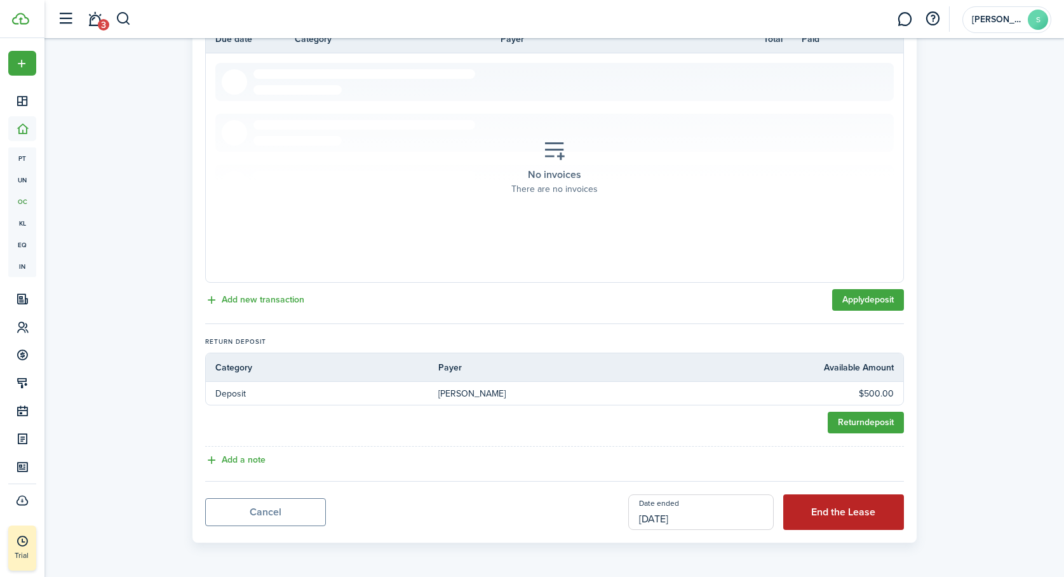
click at [829, 511] on button "End the Lease" at bounding box center [843, 512] width 121 height 36
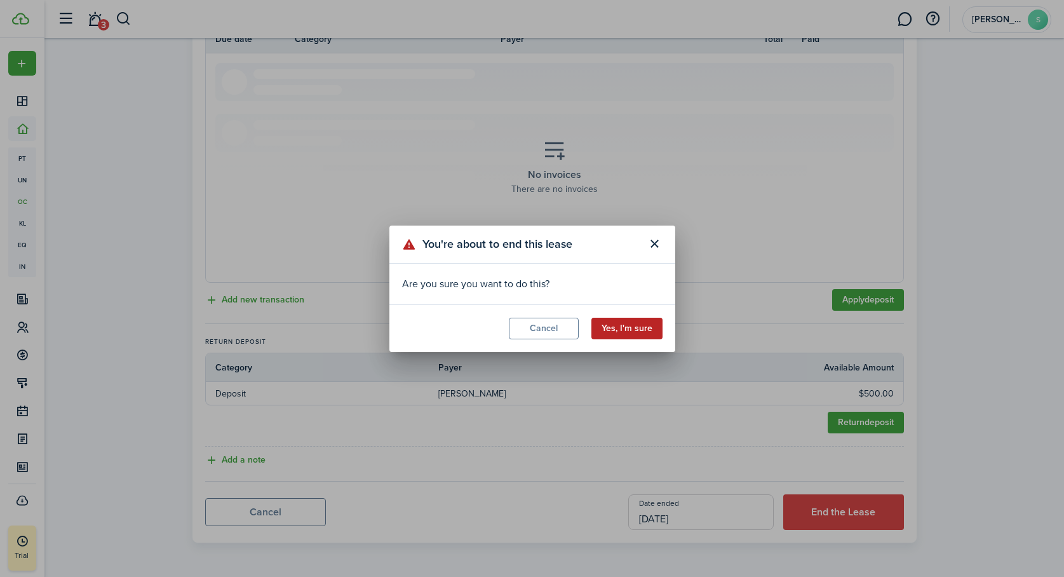
click at [646, 334] on button "Yes, I'm sure" at bounding box center [627, 329] width 71 height 22
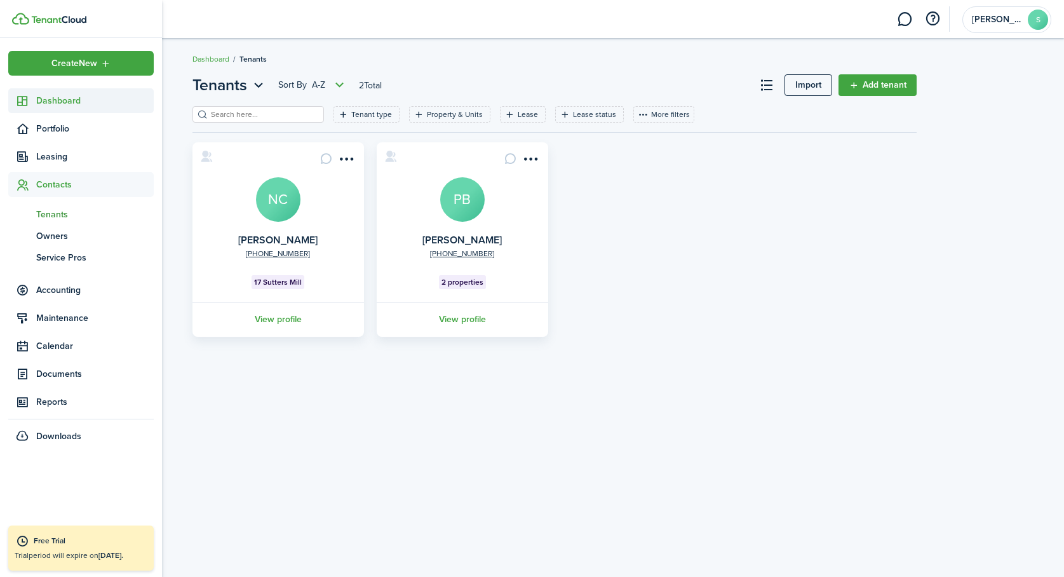
click at [55, 100] on span "Dashboard" at bounding box center [95, 100] width 118 height 13
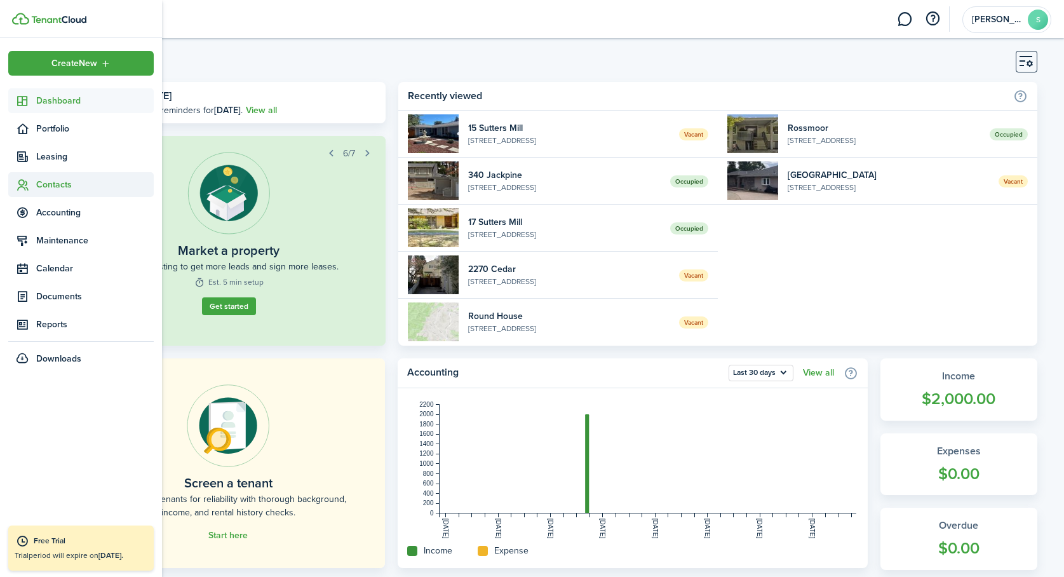
scroll to position [17, 0]
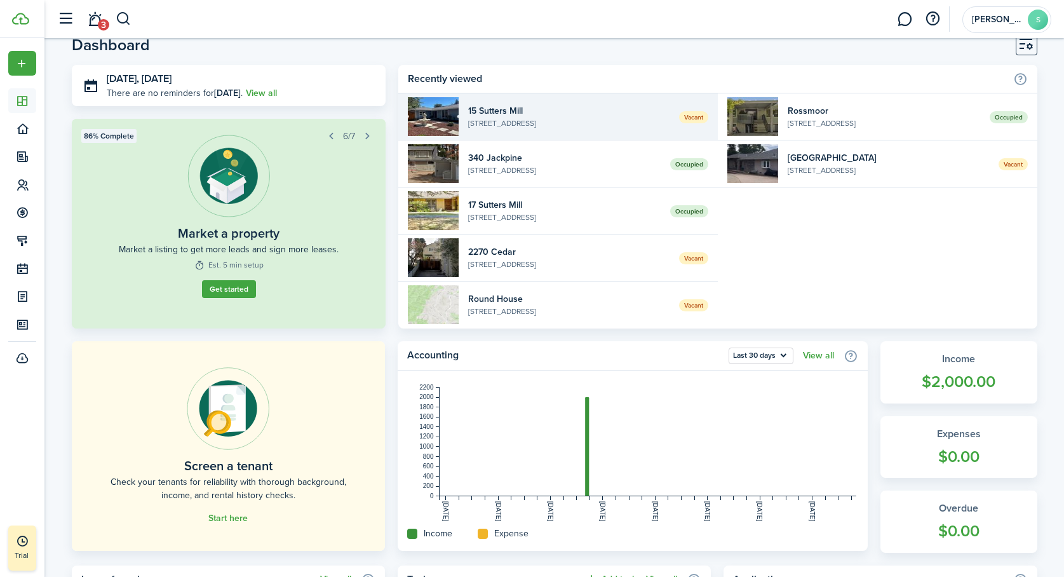
click at [526, 119] on widget-list-item-description "[STREET_ADDRESS]" at bounding box center [568, 123] width 201 height 11
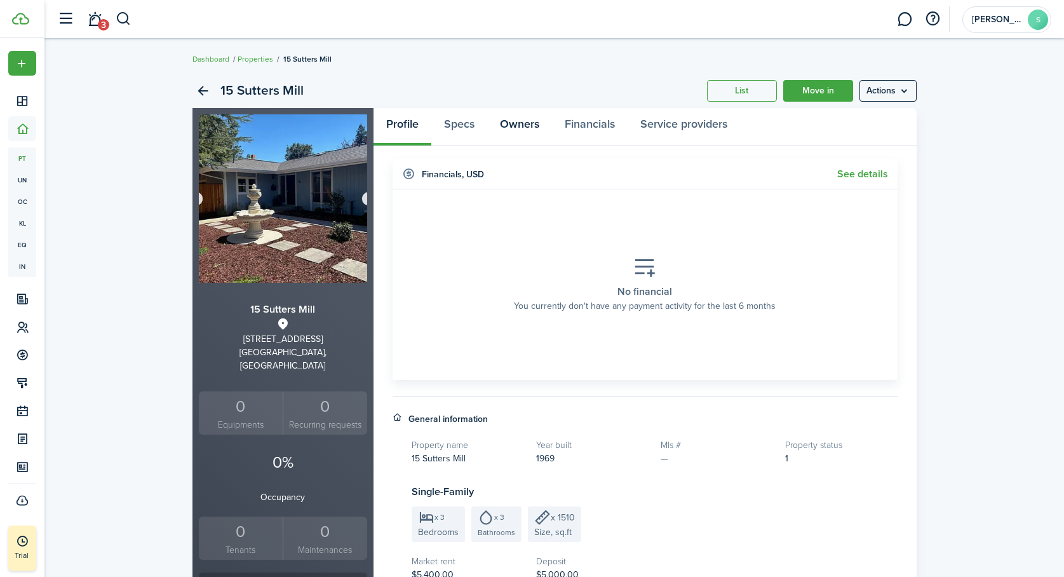
click at [526, 123] on link "Owners" at bounding box center [519, 127] width 65 height 38
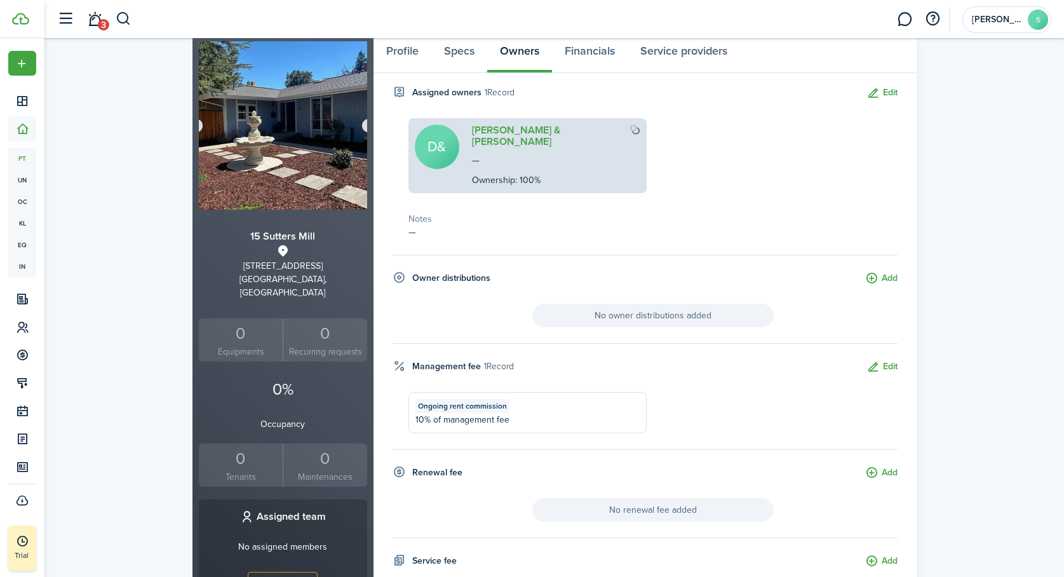
scroll to position [79, 0]
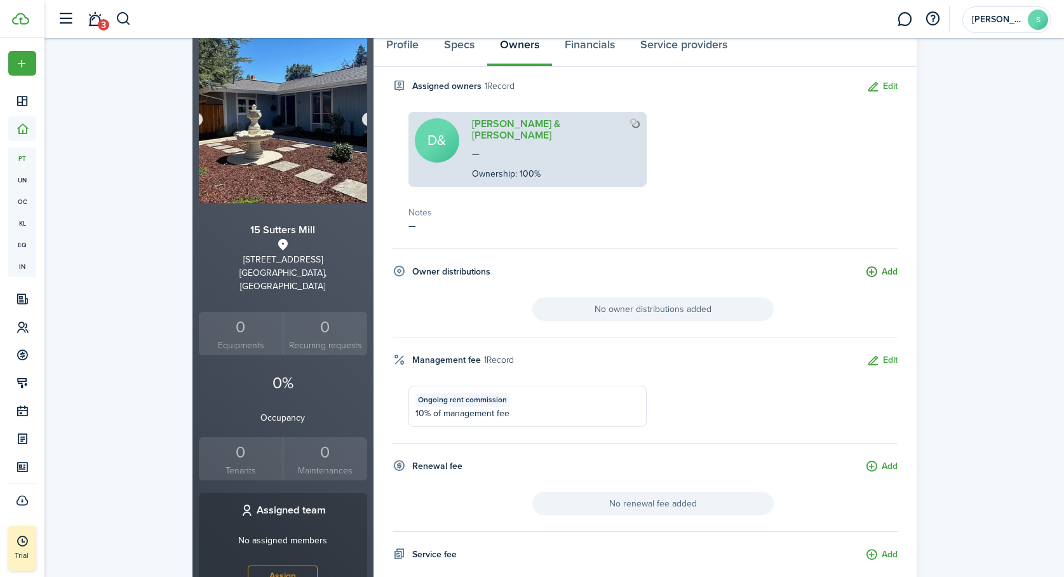
click at [888, 265] on button "Add" at bounding box center [881, 272] width 32 height 15
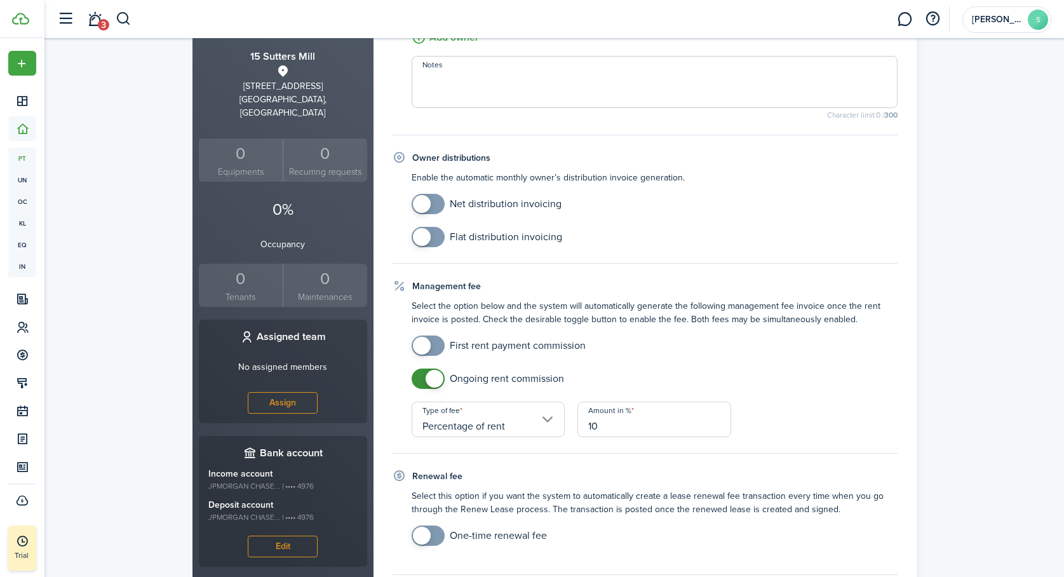
scroll to position [262, 0]
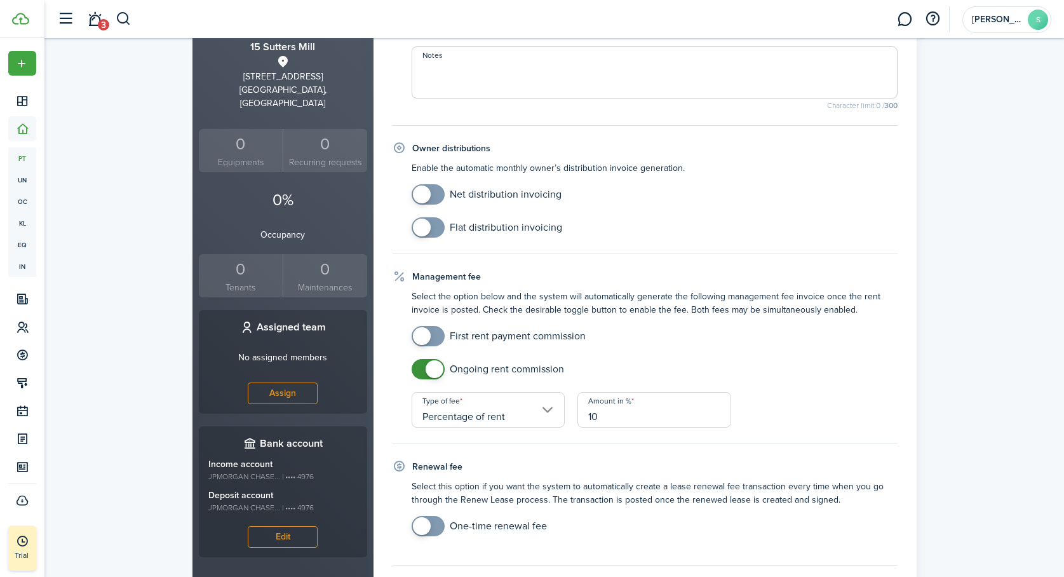
checkbox input "true"
click at [435, 193] on span at bounding box center [428, 194] width 13 height 20
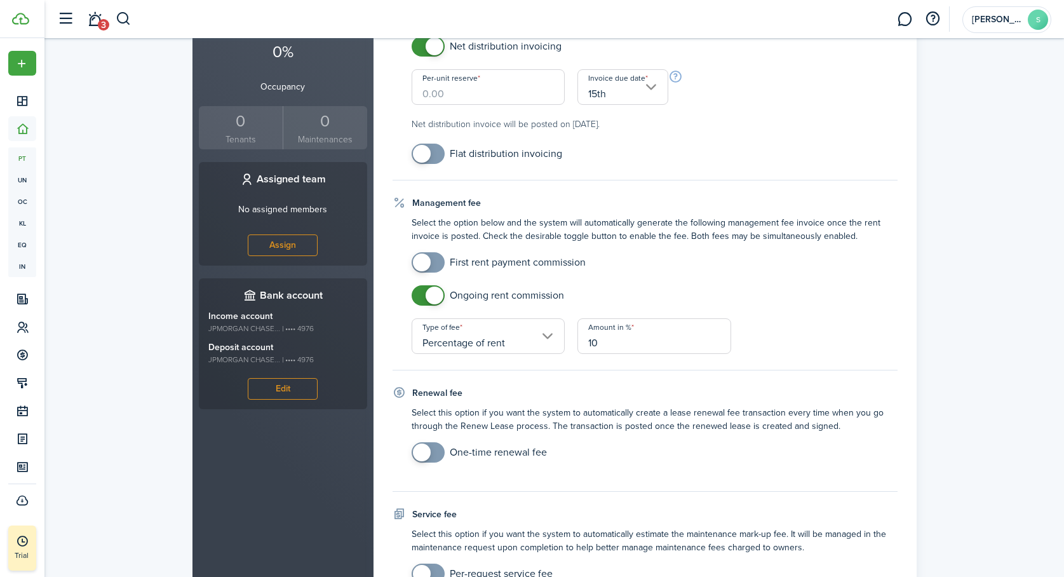
scroll to position [531, 0]
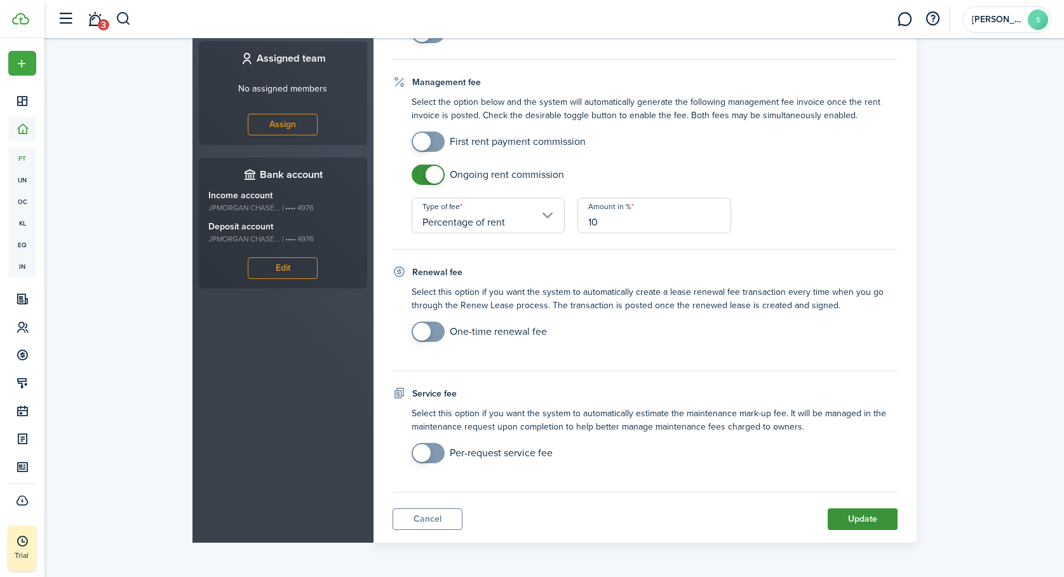
click at [864, 518] on button "Update" at bounding box center [863, 519] width 70 height 22
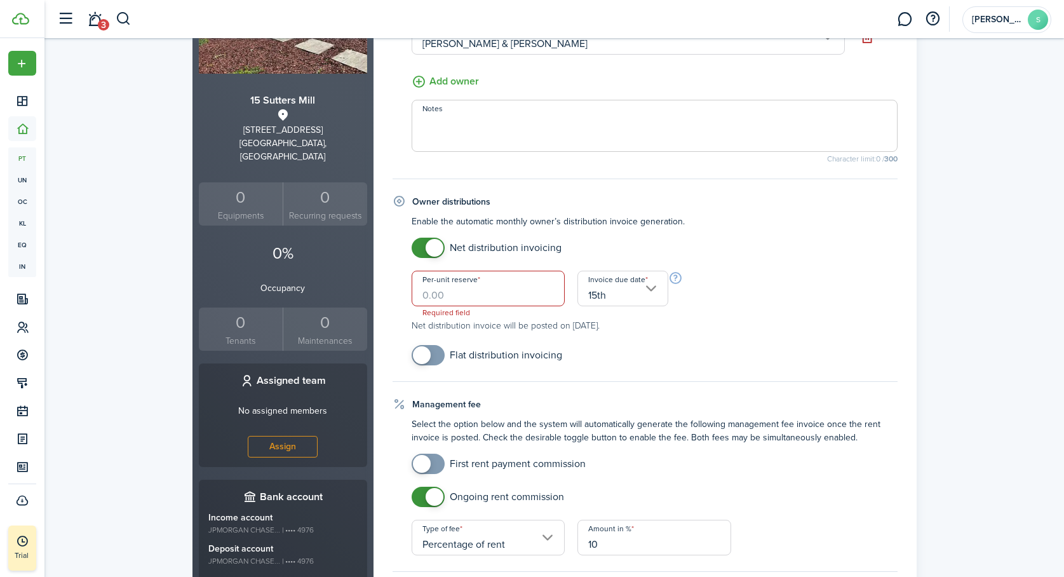
scroll to position [208, 0]
click at [464, 290] on input "Per-unit reserve" at bounding box center [489, 289] width 154 height 36
type input "$0.00"
click at [613, 356] on mobiscroll-switch "Flat distribution invoicing" at bounding box center [655, 356] width 486 height 20
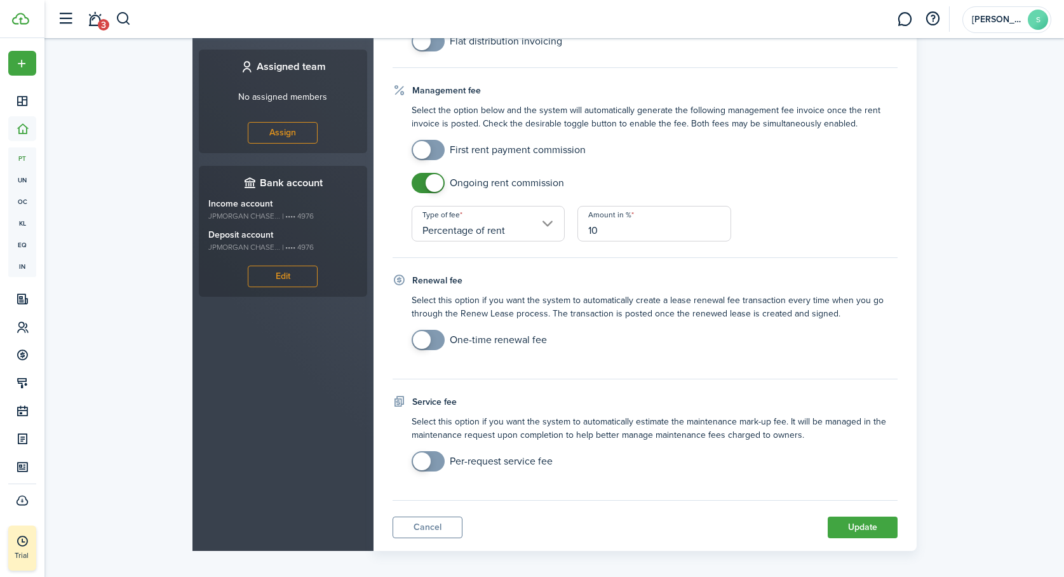
scroll to position [531, 0]
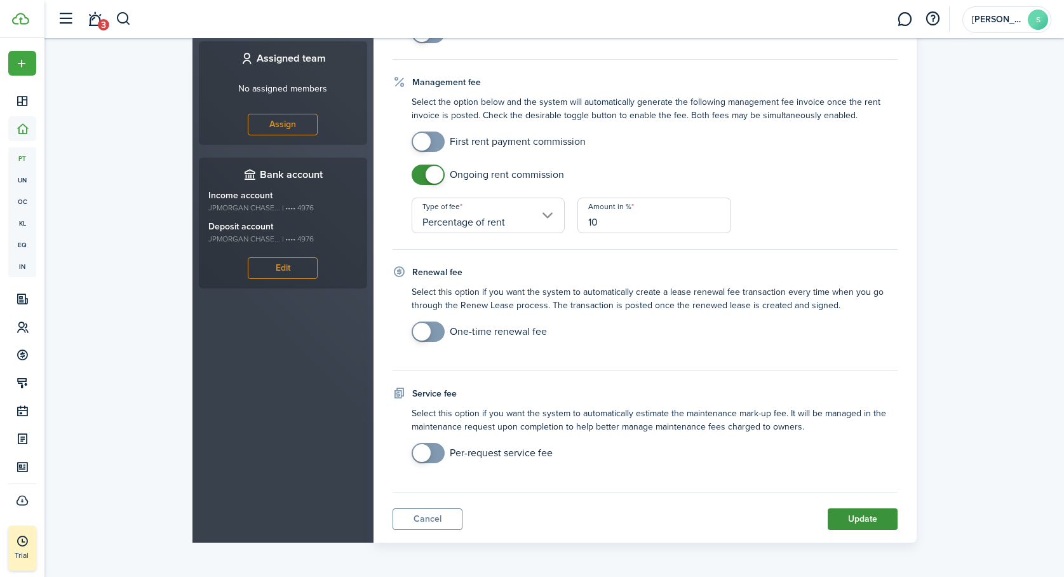
click at [856, 517] on button "Update" at bounding box center [863, 519] width 70 height 22
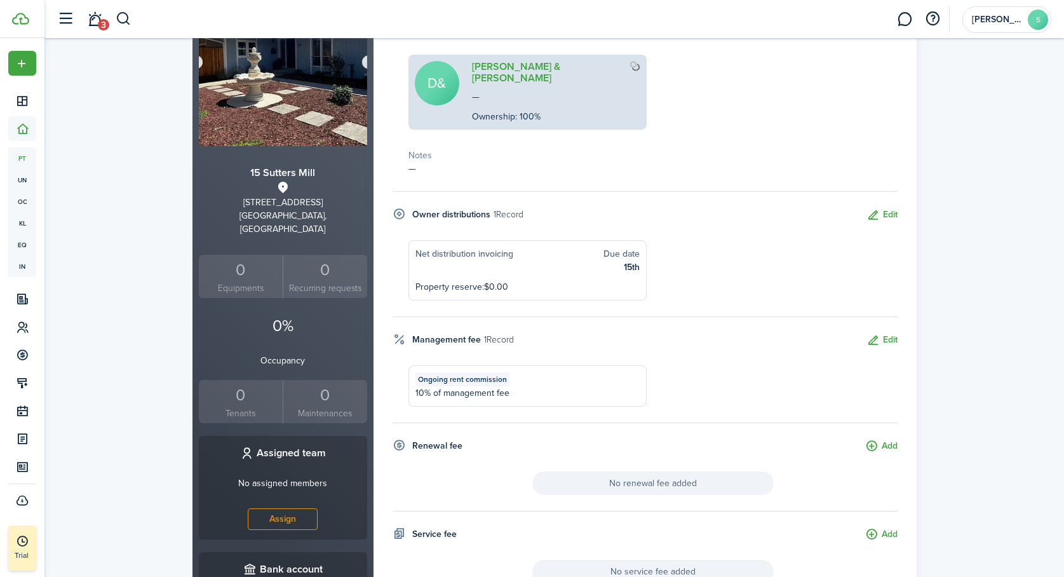
scroll to position [0, 0]
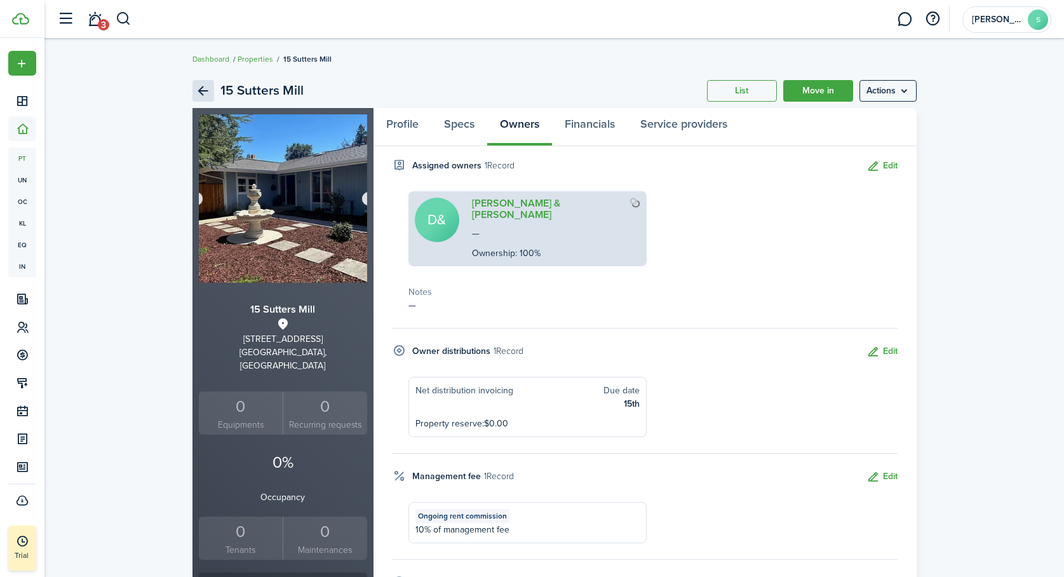
click at [203, 90] on link "Back" at bounding box center [204, 91] width 22 height 22
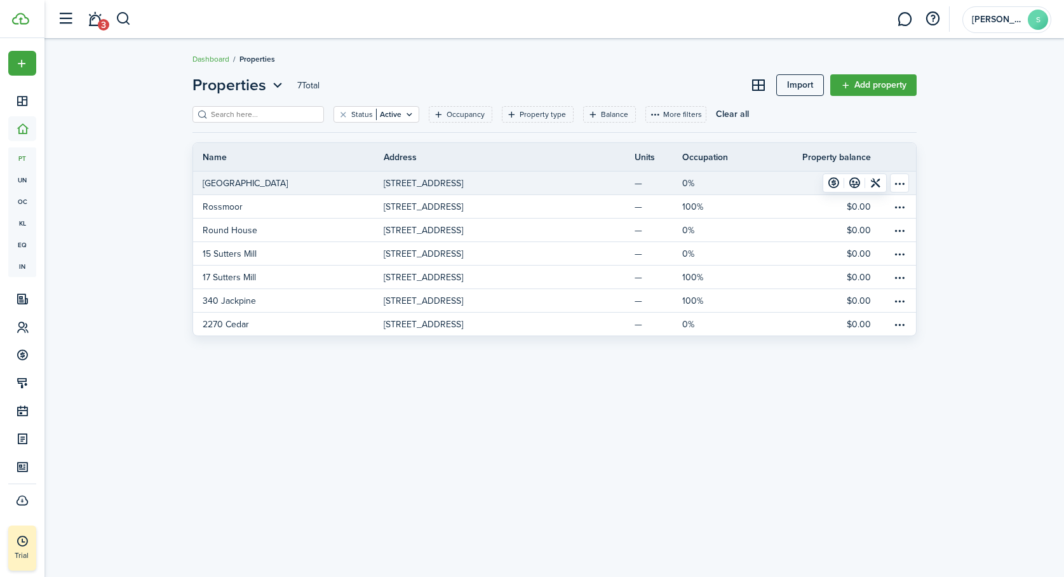
click at [233, 179] on p "[GEOGRAPHIC_DATA]" at bounding box center [245, 183] width 85 height 13
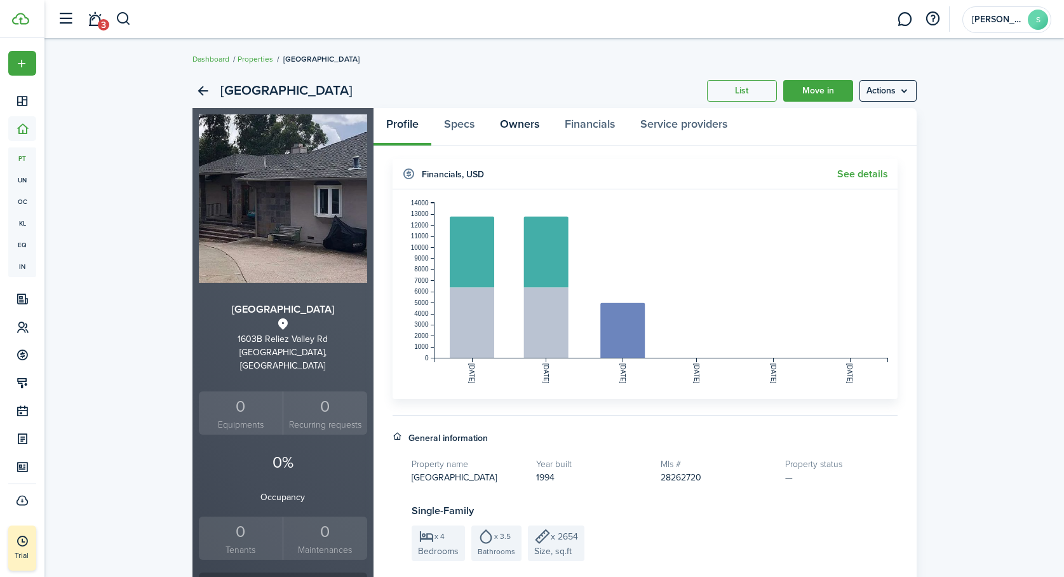
click at [515, 127] on link "Owners" at bounding box center [519, 127] width 65 height 38
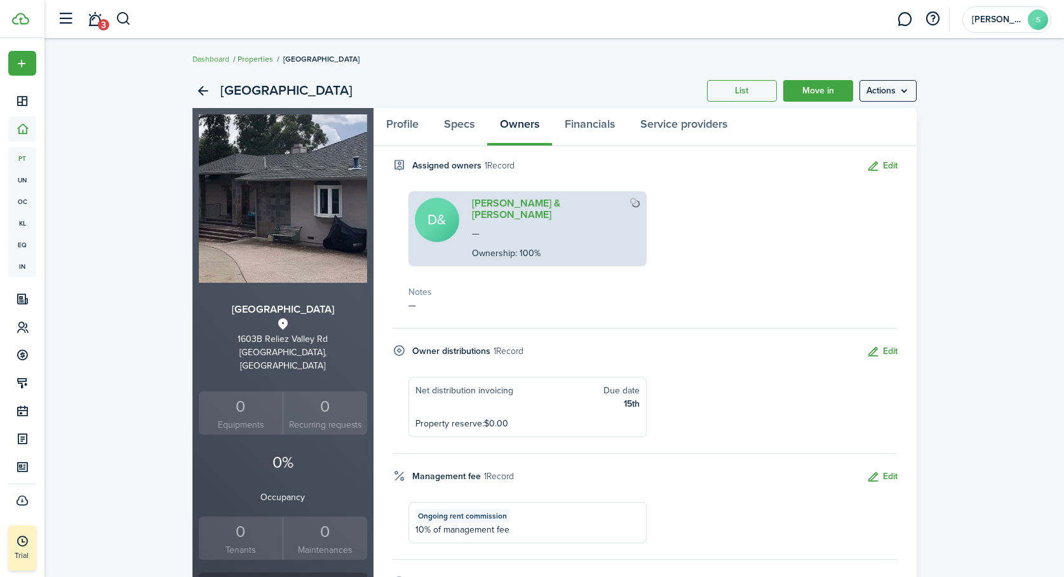
click at [255, 58] on link "Properties" at bounding box center [256, 58] width 36 height 11
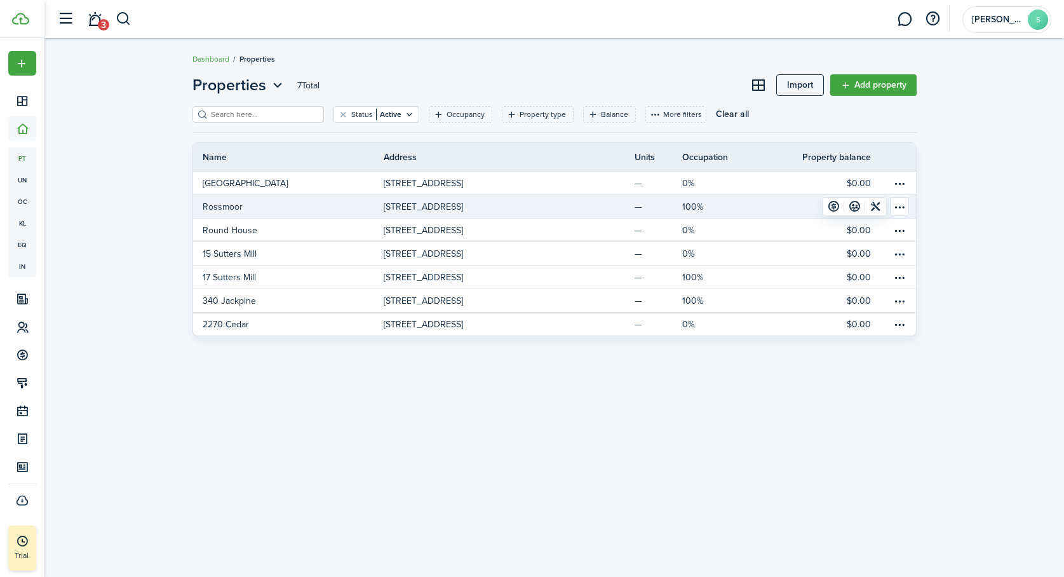
click at [226, 203] on p "Rossmoor" at bounding box center [223, 206] width 40 height 13
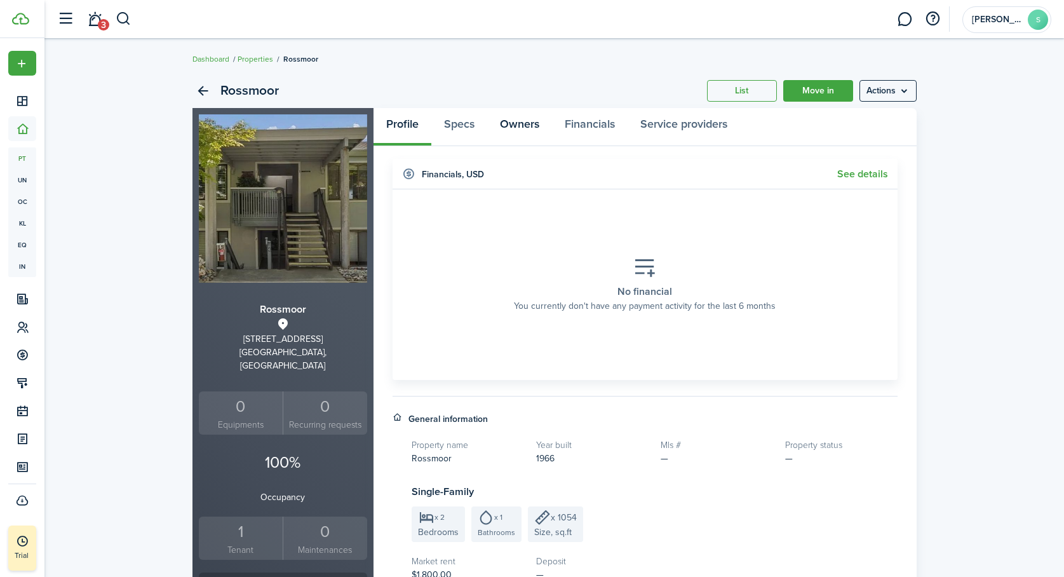
click at [524, 126] on link "Owners" at bounding box center [519, 127] width 65 height 38
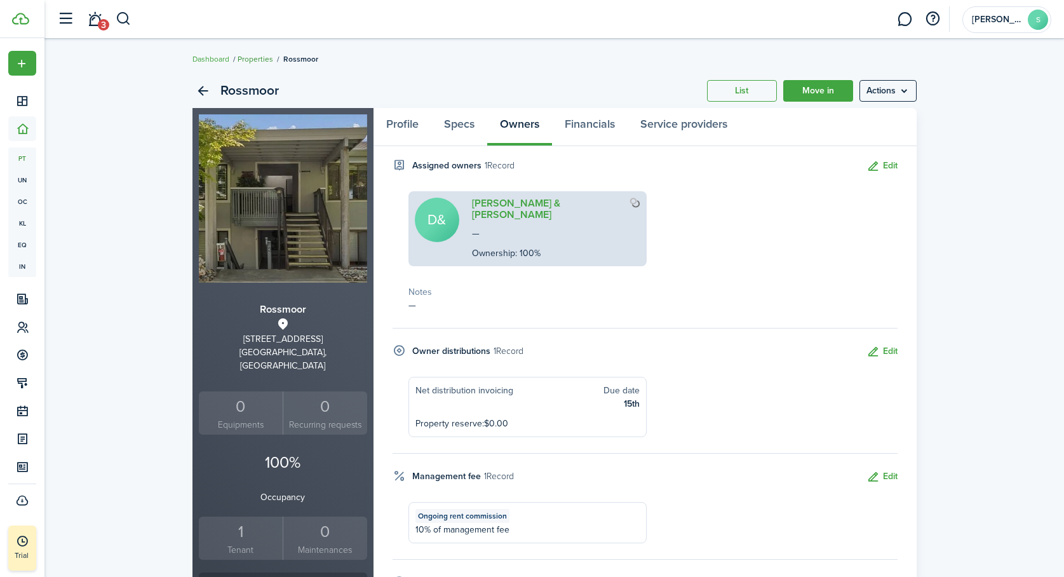
click at [254, 58] on link "Properties" at bounding box center [256, 58] width 36 height 11
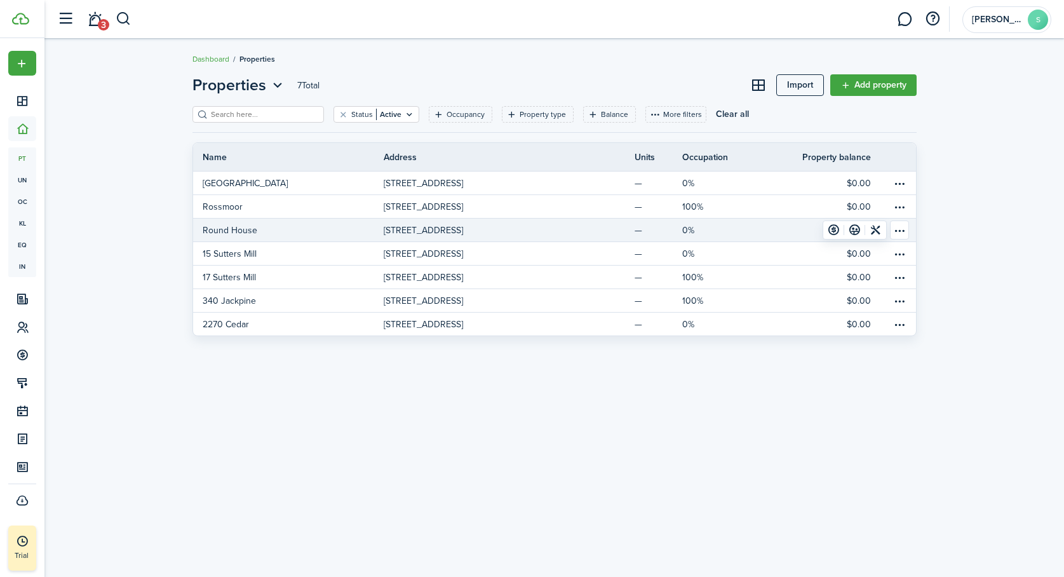
click at [236, 231] on p "Round House" at bounding box center [230, 230] width 55 height 13
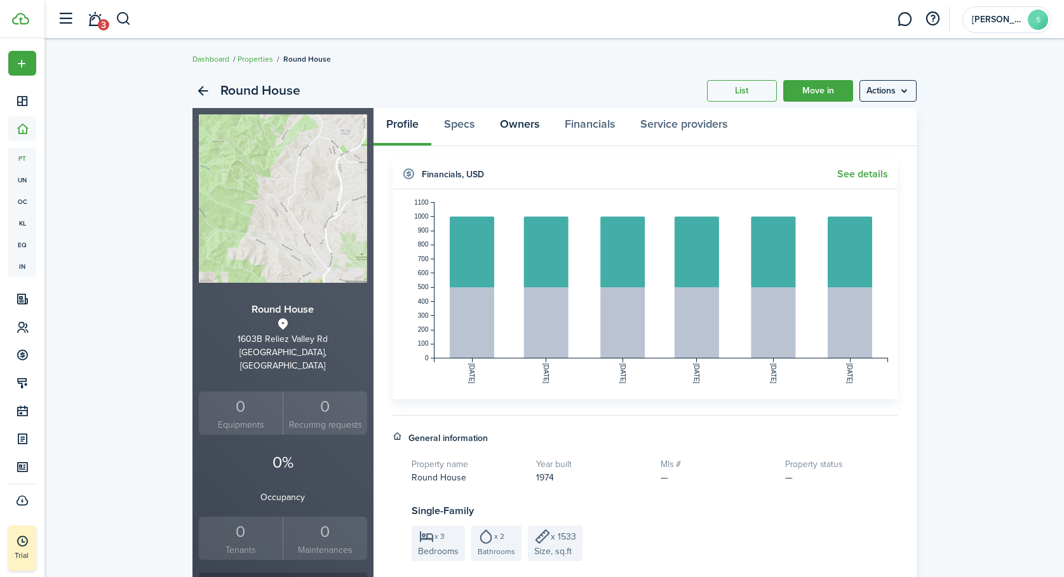
click at [528, 123] on link "Owners" at bounding box center [519, 127] width 65 height 38
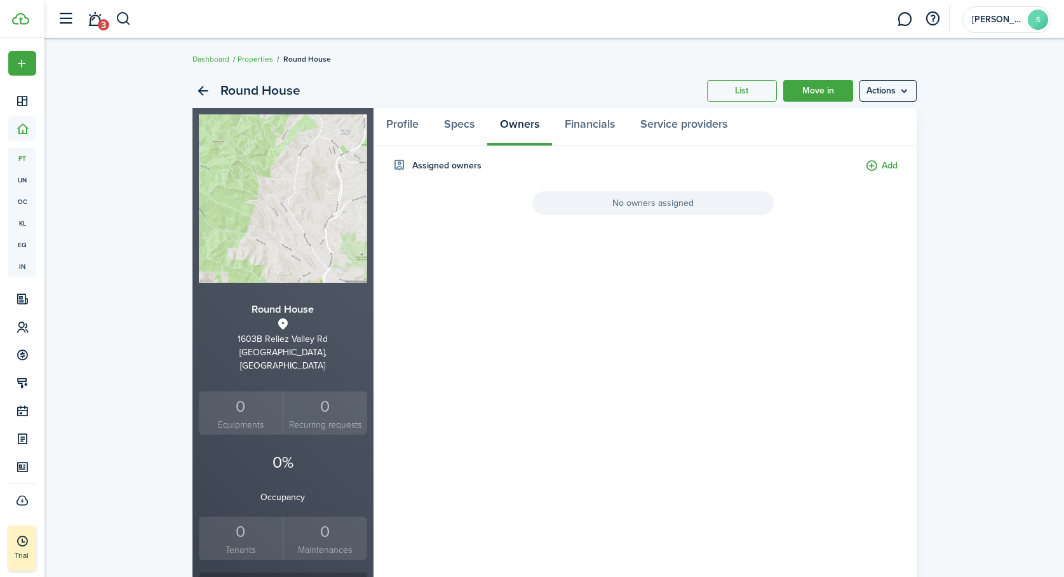
click at [615, 201] on span "No owners assigned" at bounding box center [652, 203] width 241 height 24
click at [888, 167] on button "Add" at bounding box center [881, 166] width 32 height 15
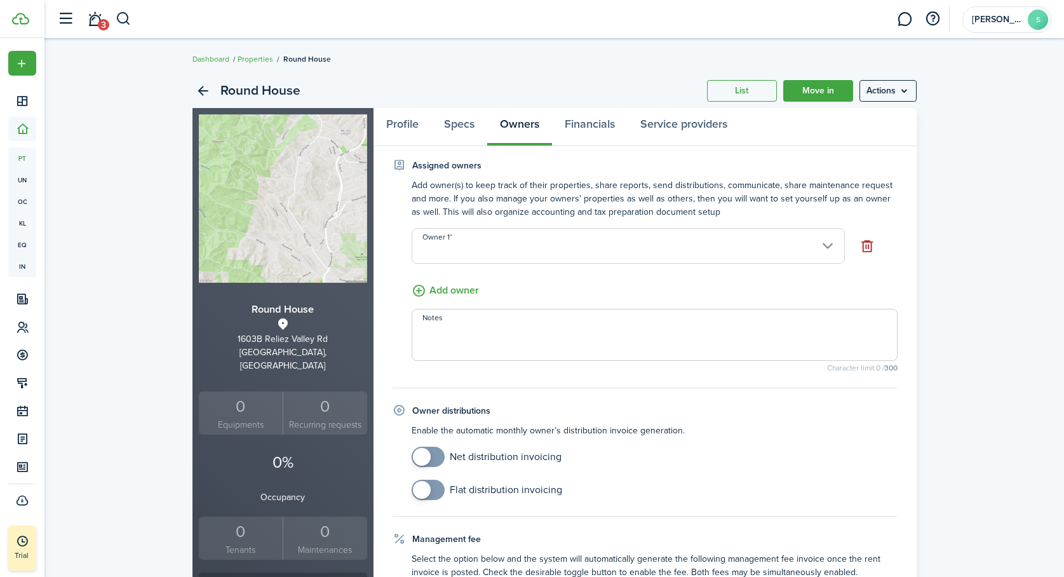
click at [605, 244] on input "Owner 1" at bounding box center [628, 246] width 433 height 36
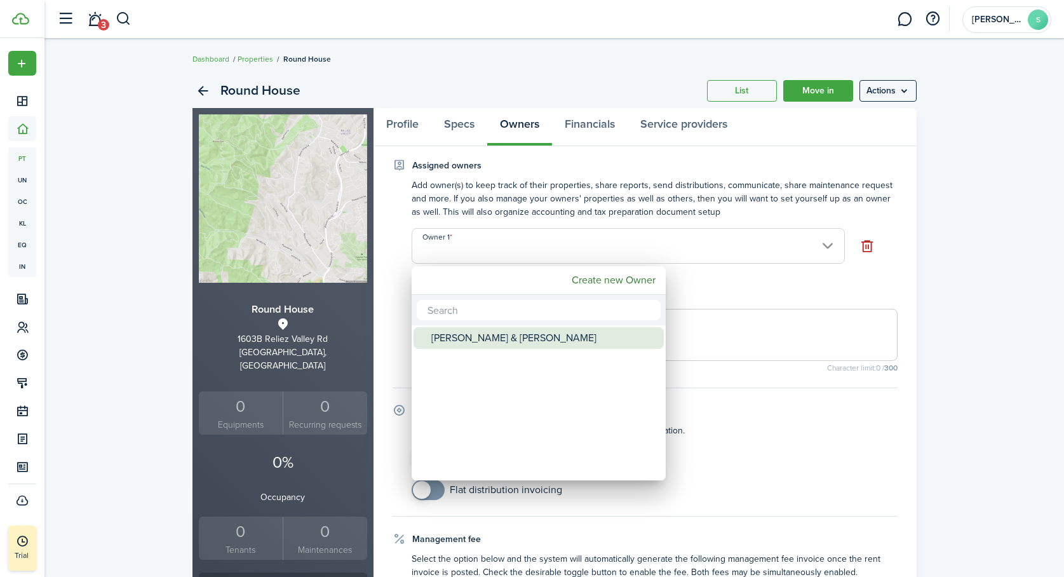
click at [509, 334] on div "[PERSON_NAME] & [PERSON_NAME]" at bounding box center [543, 338] width 225 height 22
type input "[PERSON_NAME] & [PERSON_NAME]"
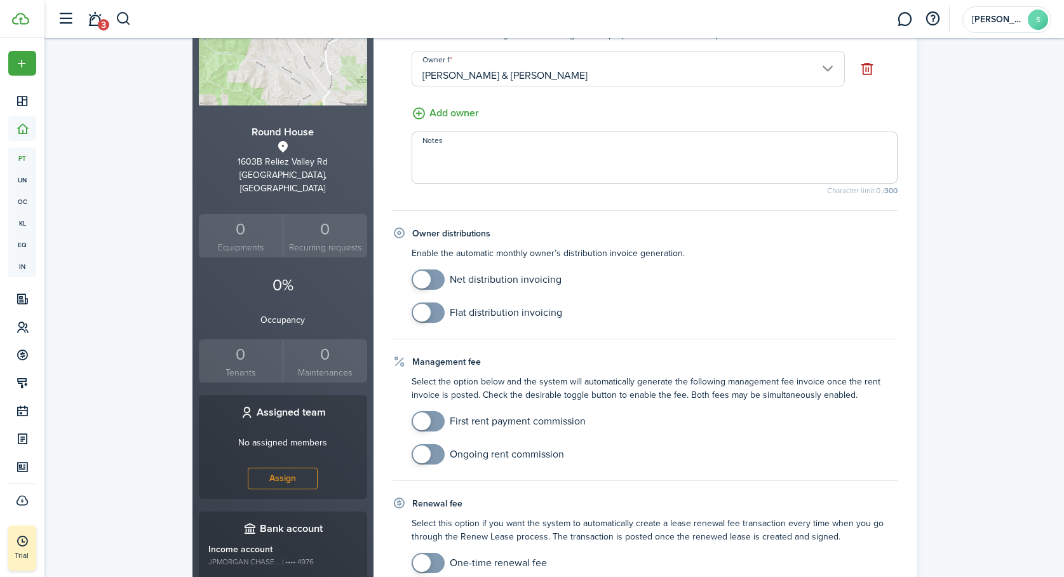
scroll to position [221, 0]
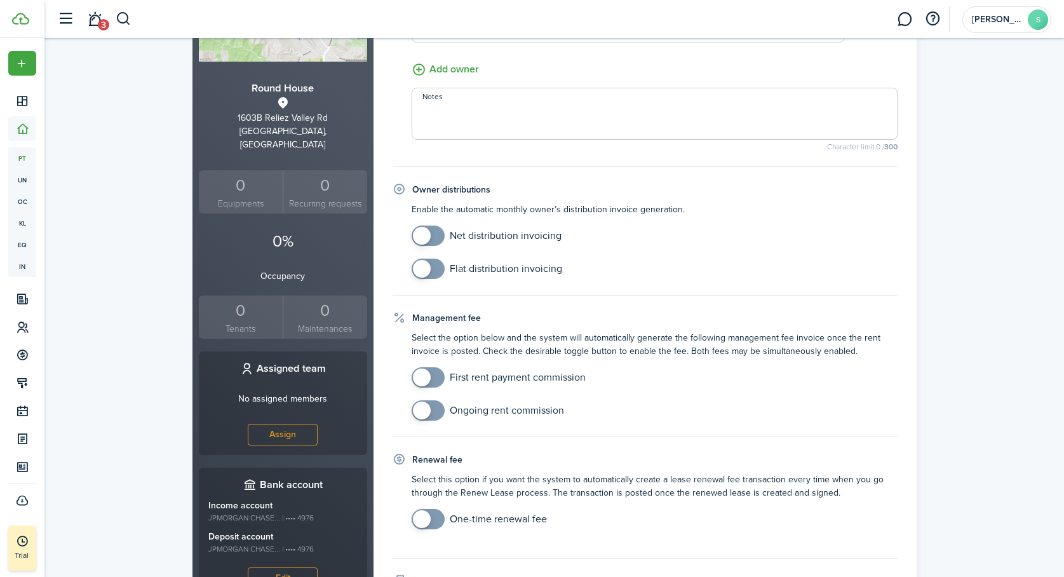
checkbox input "true"
click at [435, 236] on span at bounding box center [428, 236] width 13 height 20
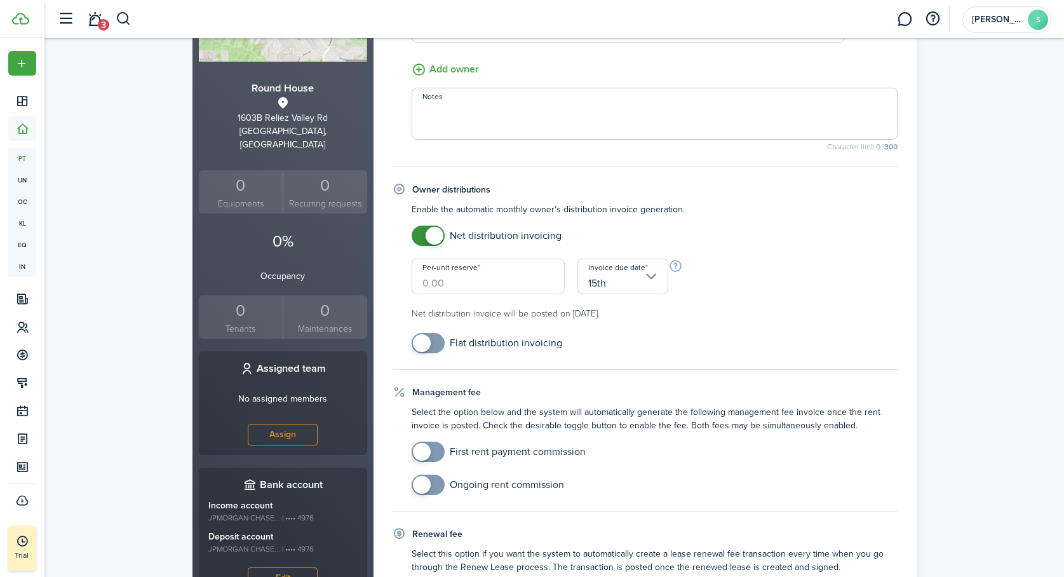
click at [446, 291] on input "Per-unit reserve" at bounding box center [489, 277] width 154 height 36
type input "$0.00"
click at [642, 346] on mobiscroll-switch "Flat distribution invoicing" at bounding box center [655, 343] width 486 height 20
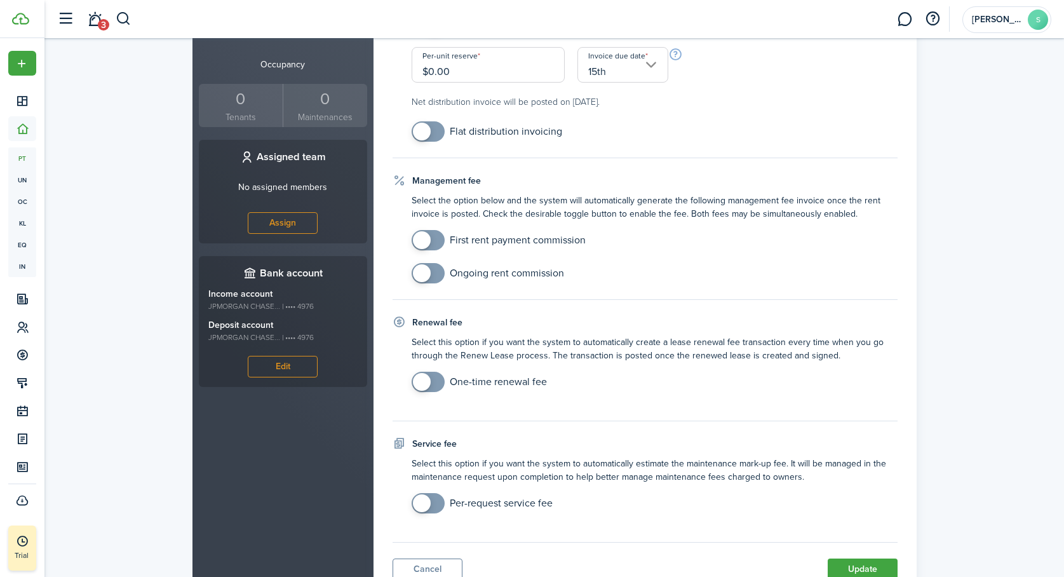
scroll to position [433, 0]
checkbox input "true"
click at [435, 275] on span at bounding box center [428, 272] width 13 height 20
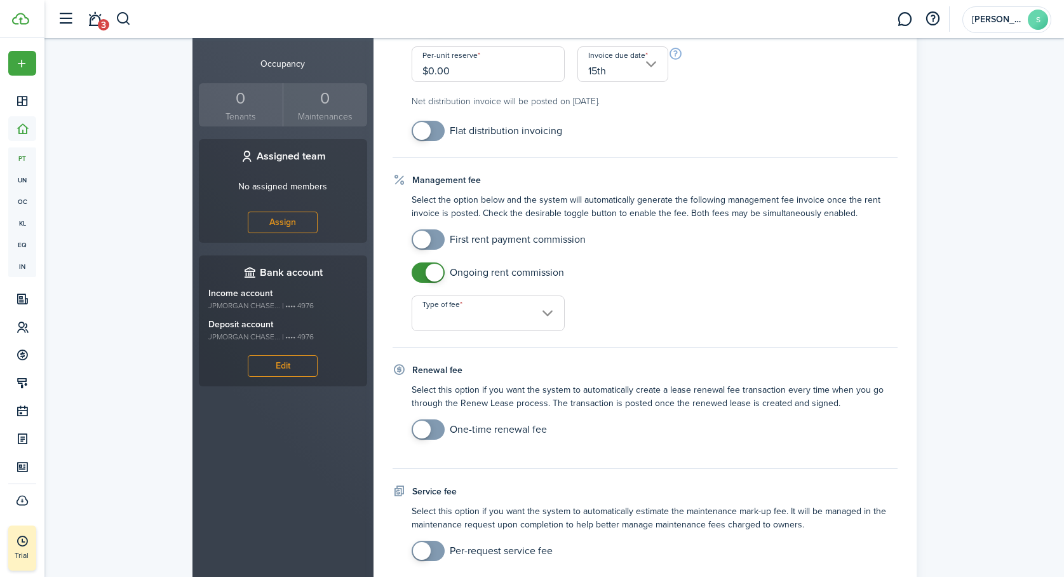
click at [539, 320] on input "Type of fee" at bounding box center [489, 313] width 154 height 36
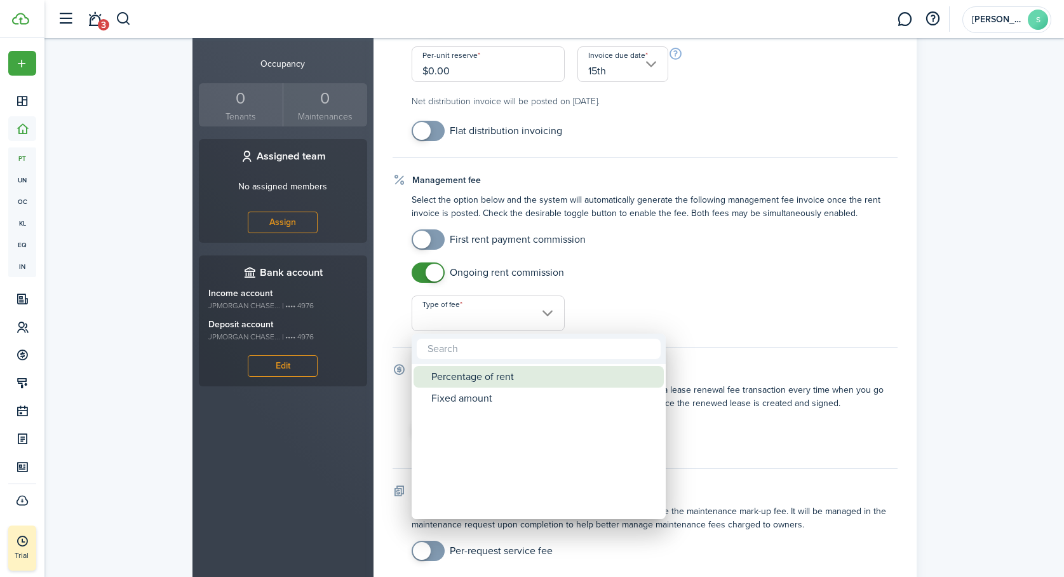
click at [519, 376] on div "Percentage of rent" at bounding box center [543, 377] width 225 height 22
type input "Percentage of rent"
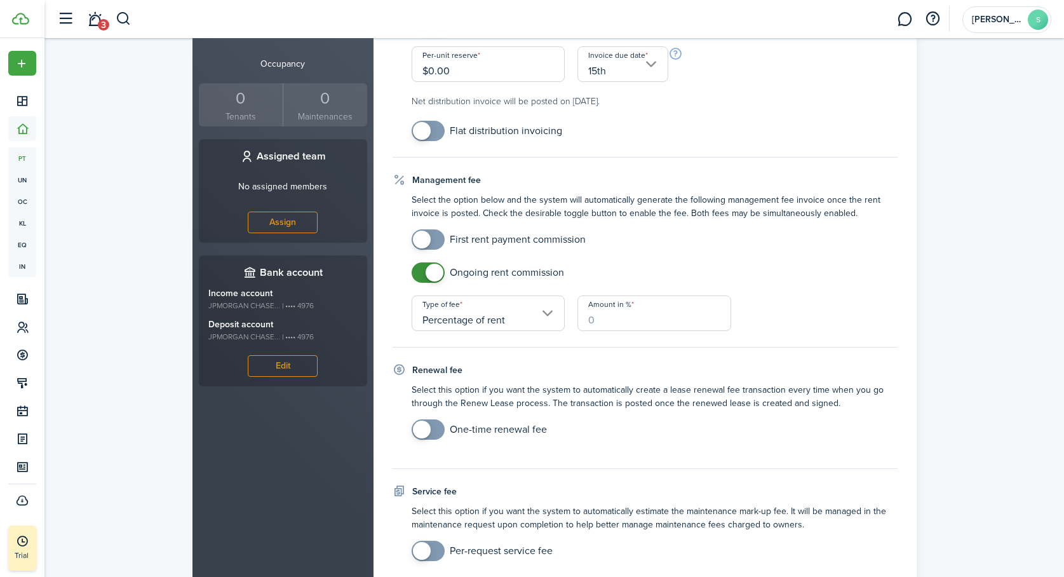
click at [599, 321] on input "Amount in %" at bounding box center [655, 313] width 154 height 36
type input "10"
click at [806, 307] on div "Ongoing rent commission Type of fee Percentage of rent Amount in % 10" at bounding box center [654, 296] width 499 height 69
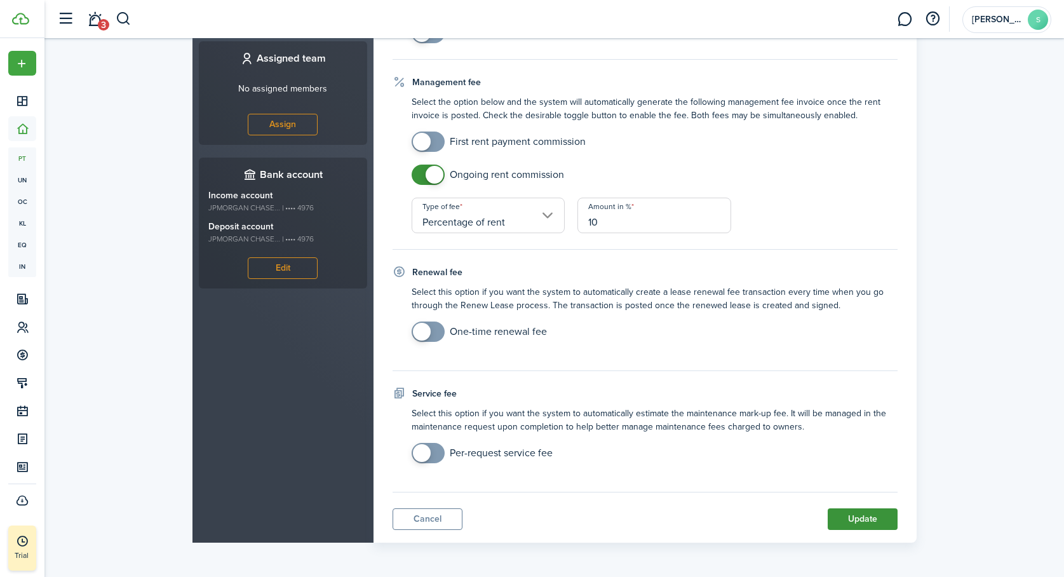
click at [863, 520] on button "Update" at bounding box center [863, 519] width 70 height 22
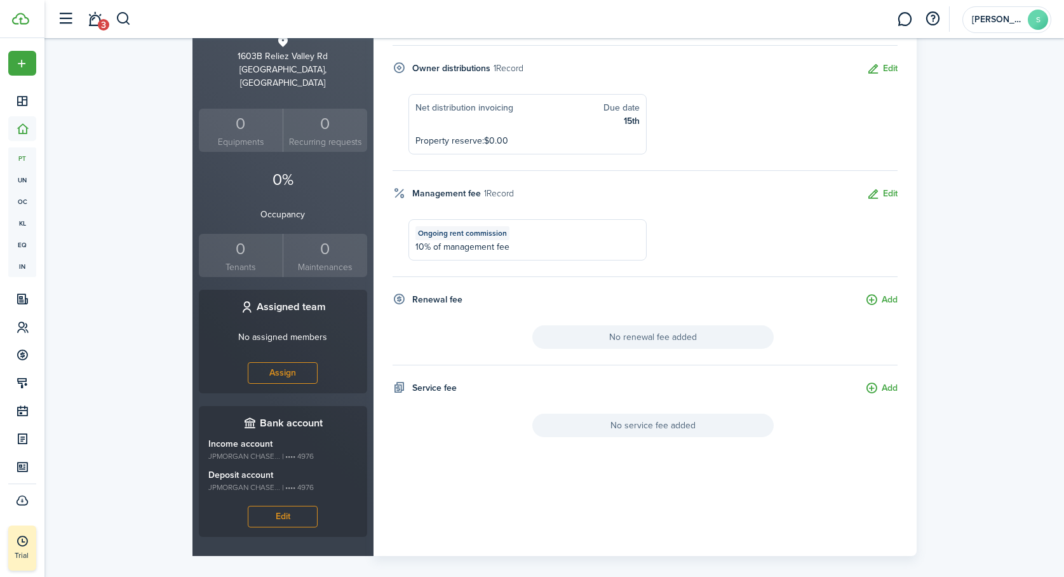
scroll to position [0, 0]
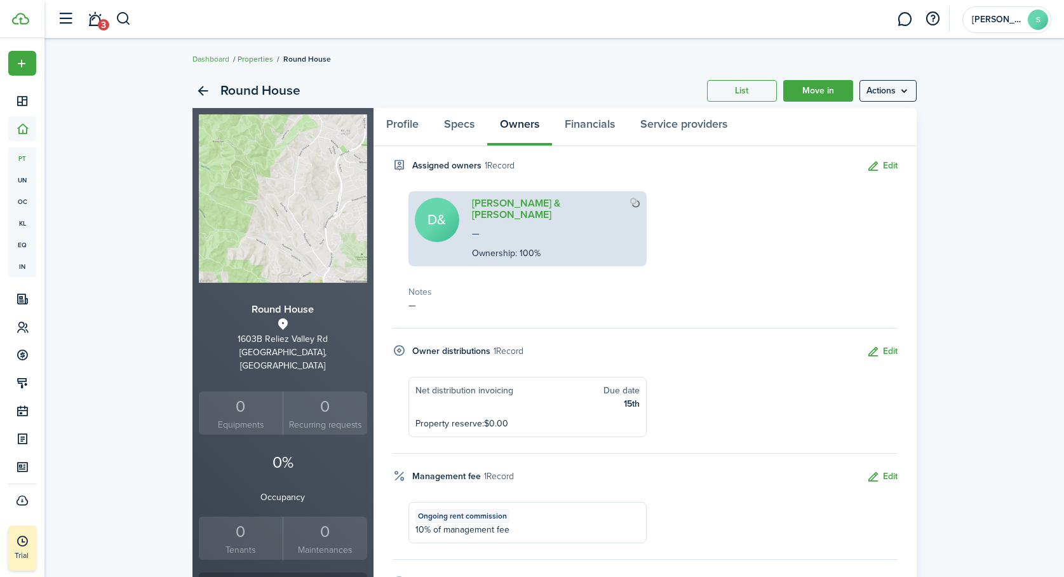
click at [259, 60] on link "Properties" at bounding box center [256, 58] width 36 height 11
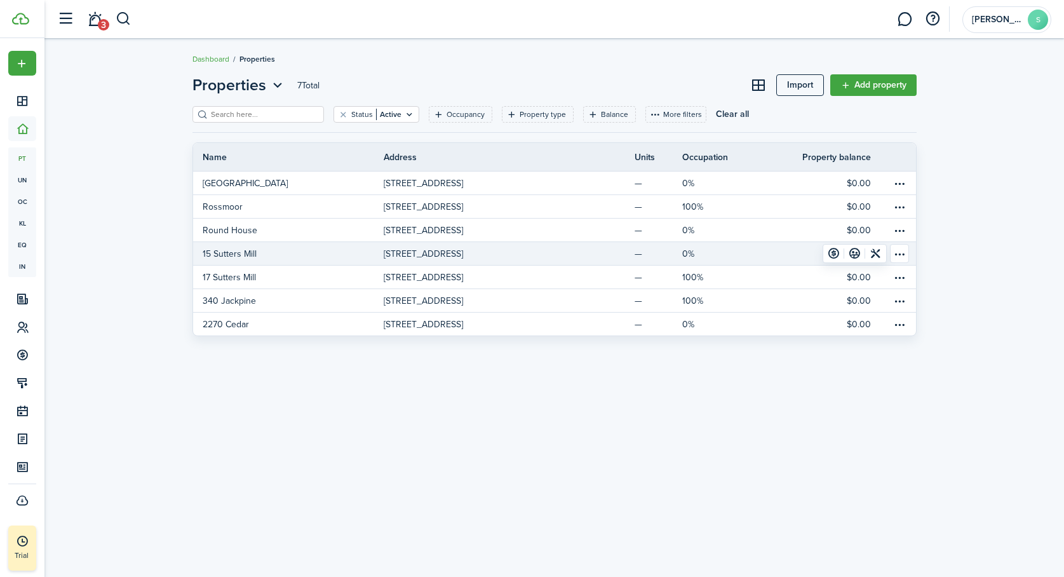
click at [240, 254] on p "15 Sutters Mill" at bounding box center [230, 253] width 54 height 13
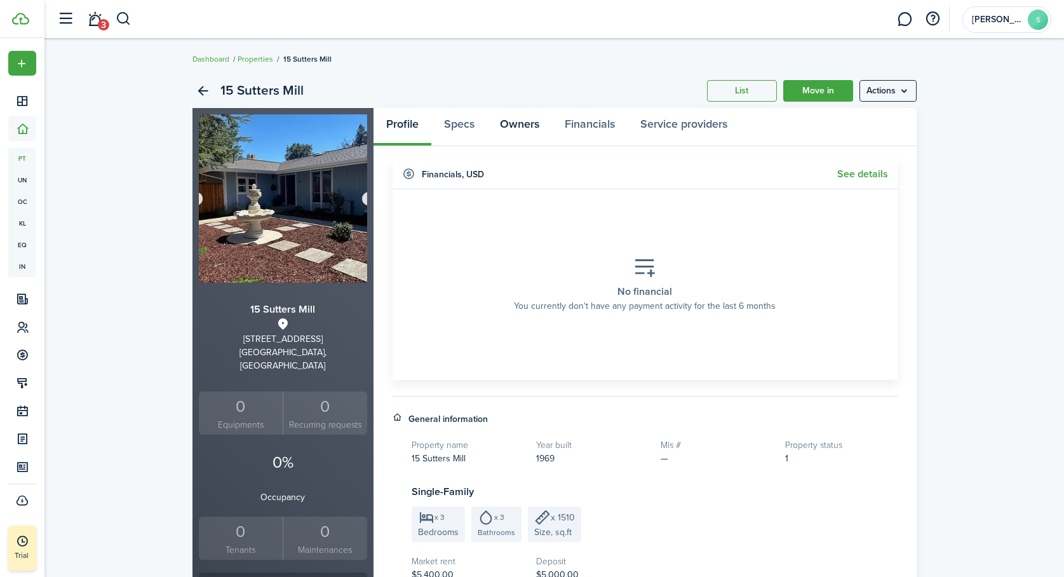
click at [533, 123] on link "Owners" at bounding box center [519, 127] width 65 height 38
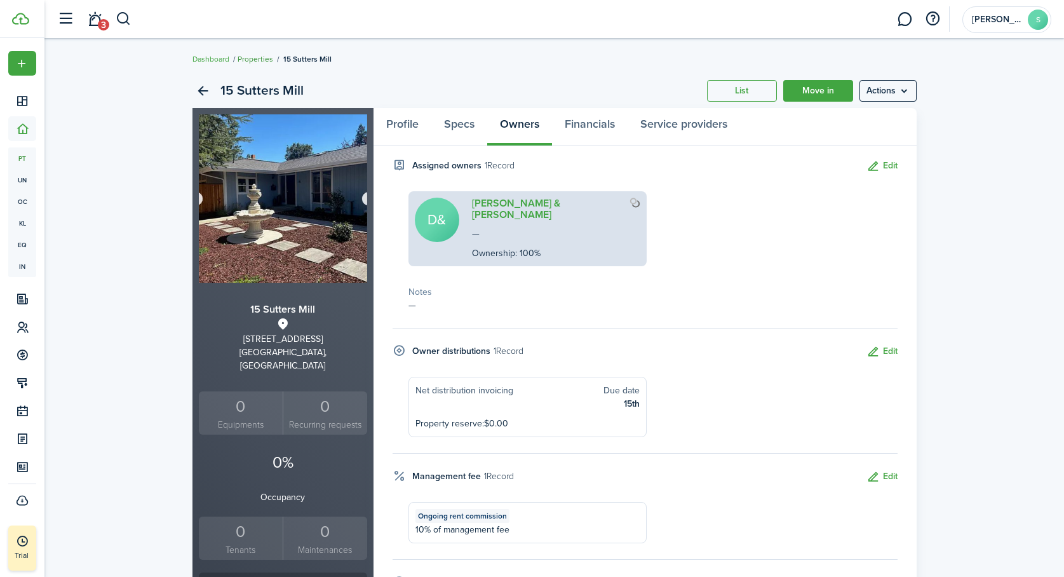
click at [262, 58] on link "Properties" at bounding box center [256, 58] width 36 height 11
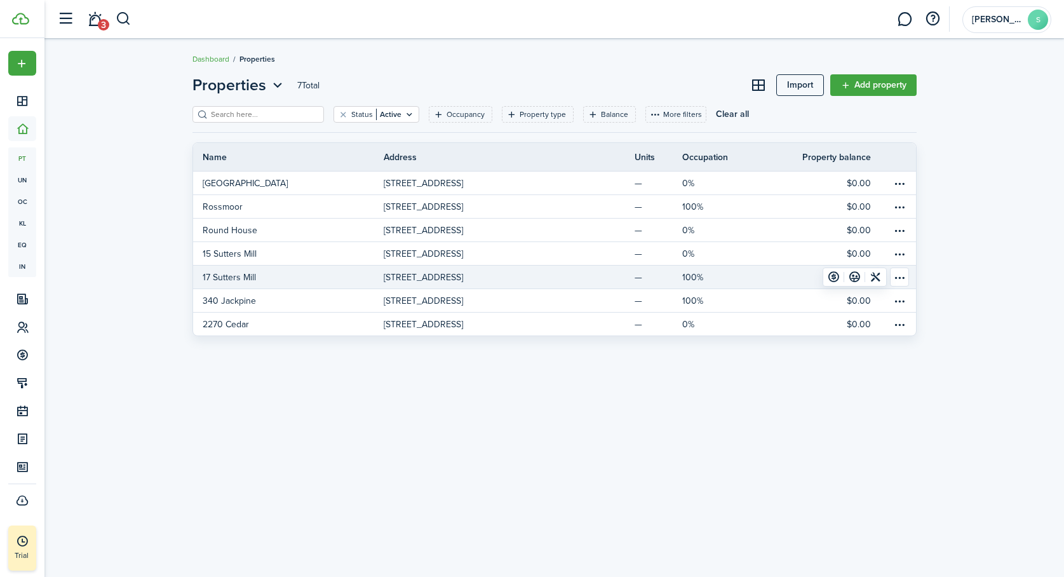
click at [246, 276] on p "17 Sutters Mill" at bounding box center [229, 277] width 53 height 13
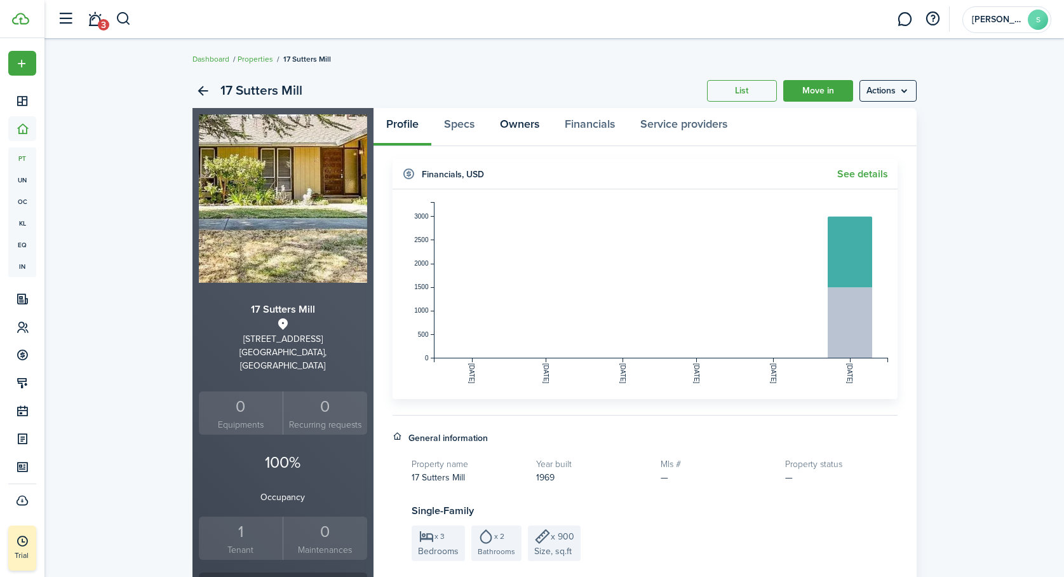
click at [520, 124] on link "Owners" at bounding box center [519, 127] width 65 height 38
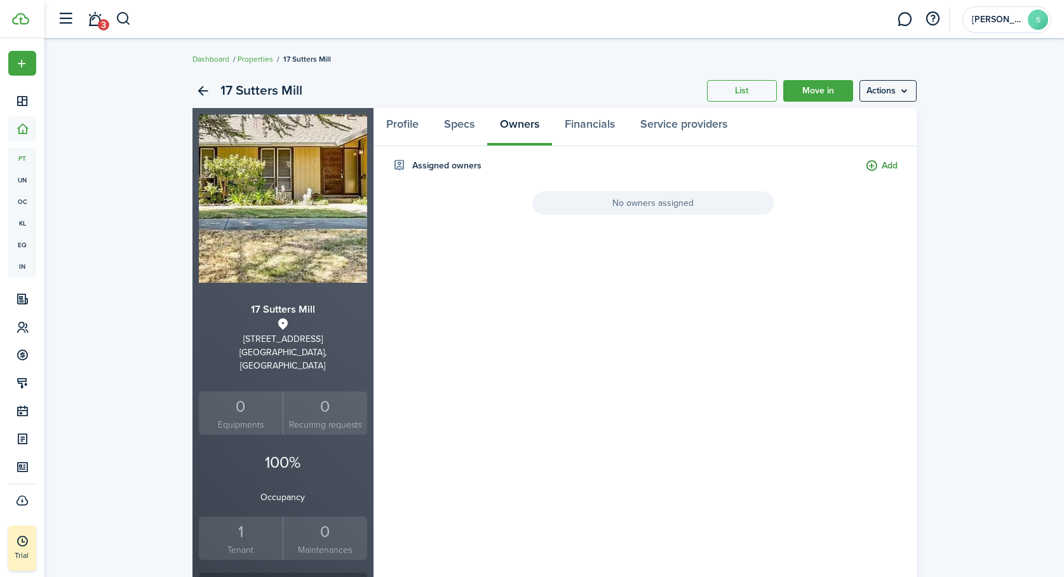
click at [888, 166] on button "Add" at bounding box center [881, 166] width 32 height 15
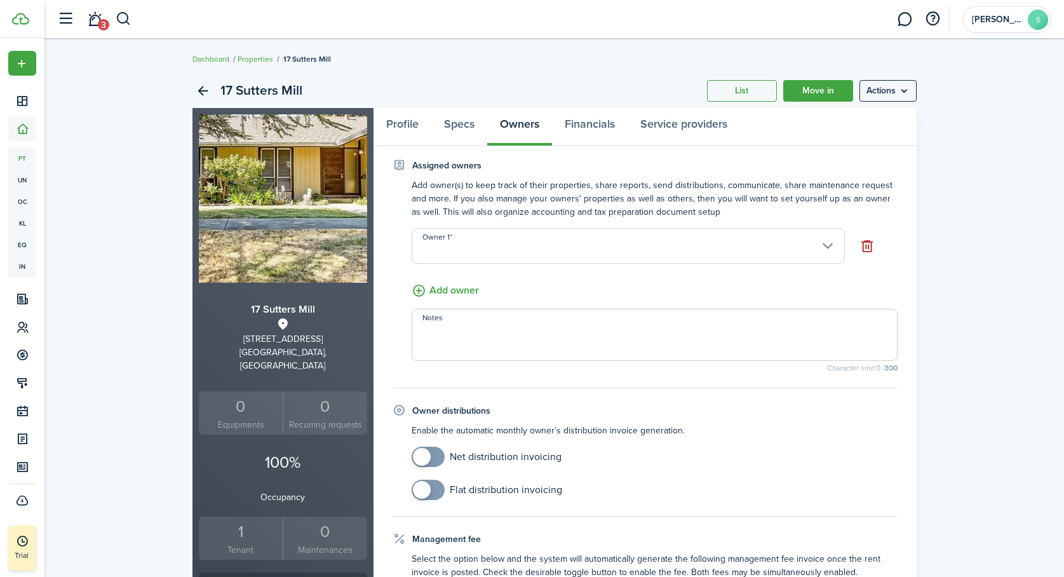
click at [679, 248] on input "Owner 1" at bounding box center [628, 246] width 433 height 36
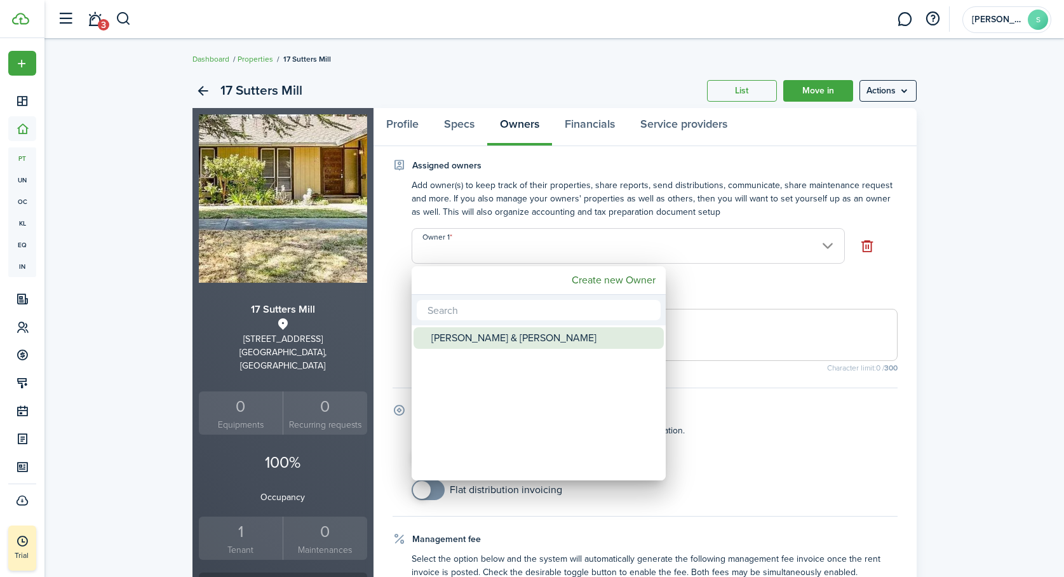
click at [520, 339] on div "[PERSON_NAME] & [PERSON_NAME]" at bounding box center [543, 338] width 225 height 22
type input "[PERSON_NAME] & [PERSON_NAME]"
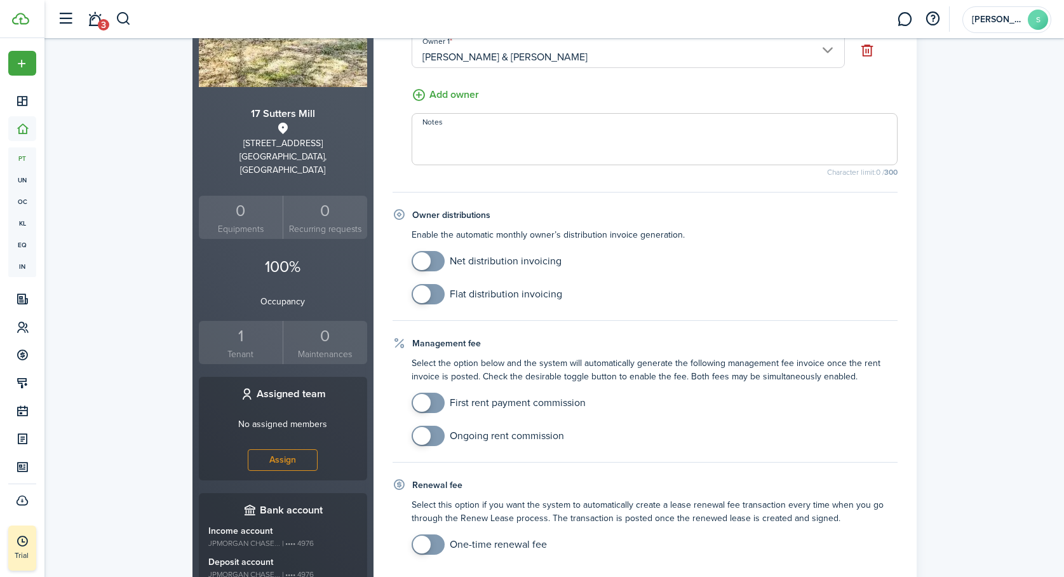
scroll to position [212, 0]
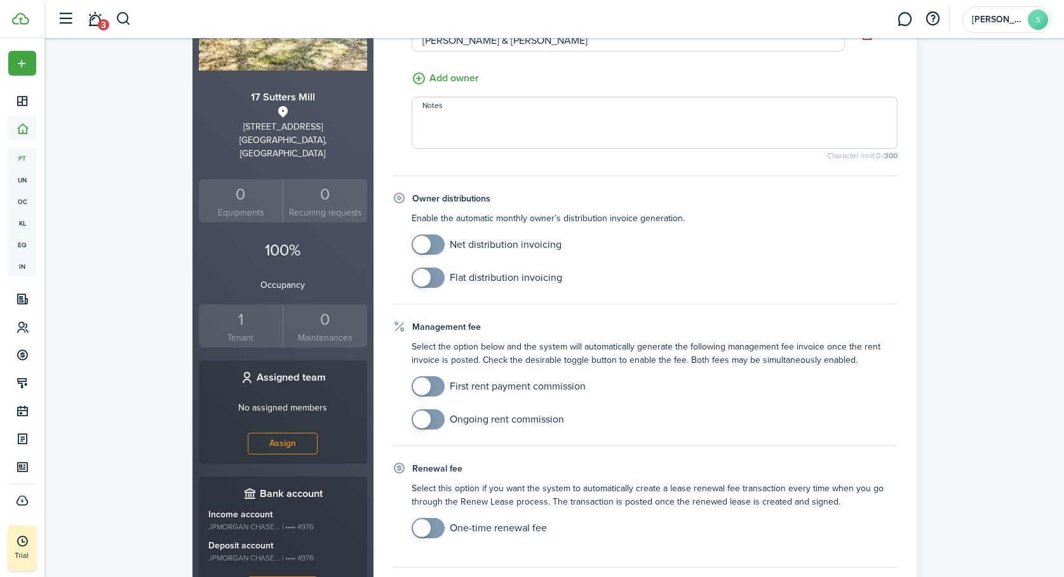
checkbox input "true"
click at [435, 245] on span at bounding box center [428, 244] width 13 height 20
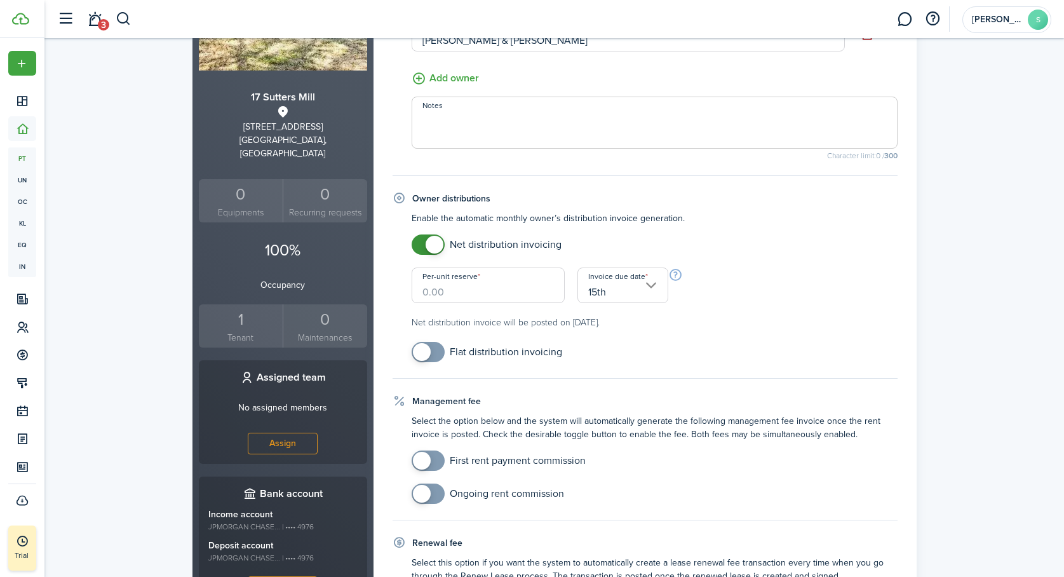
click at [466, 301] on input "Per-unit reserve" at bounding box center [489, 286] width 154 height 36
type input "$0.00"
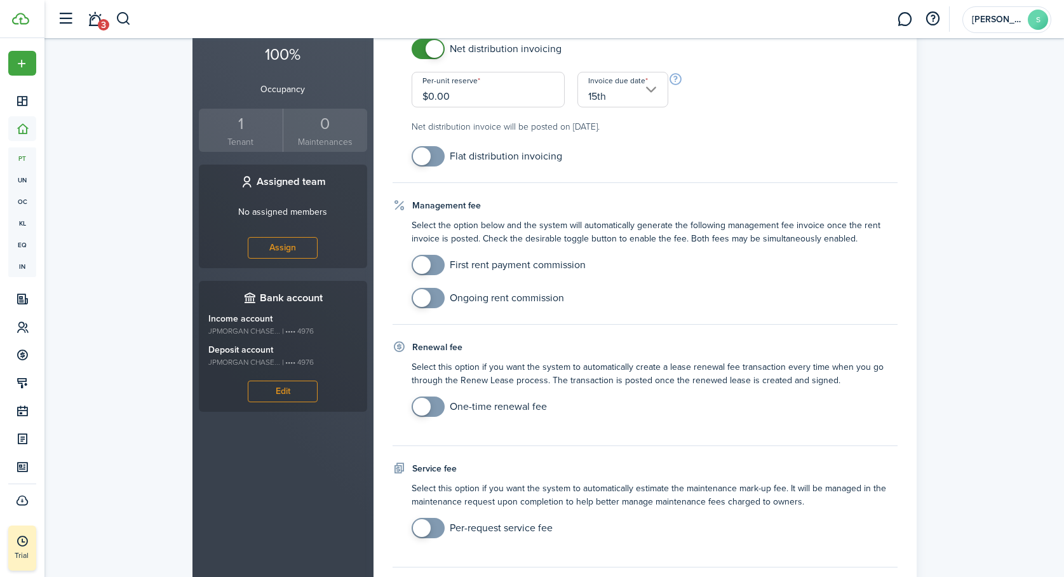
scroll to position [453, 0]
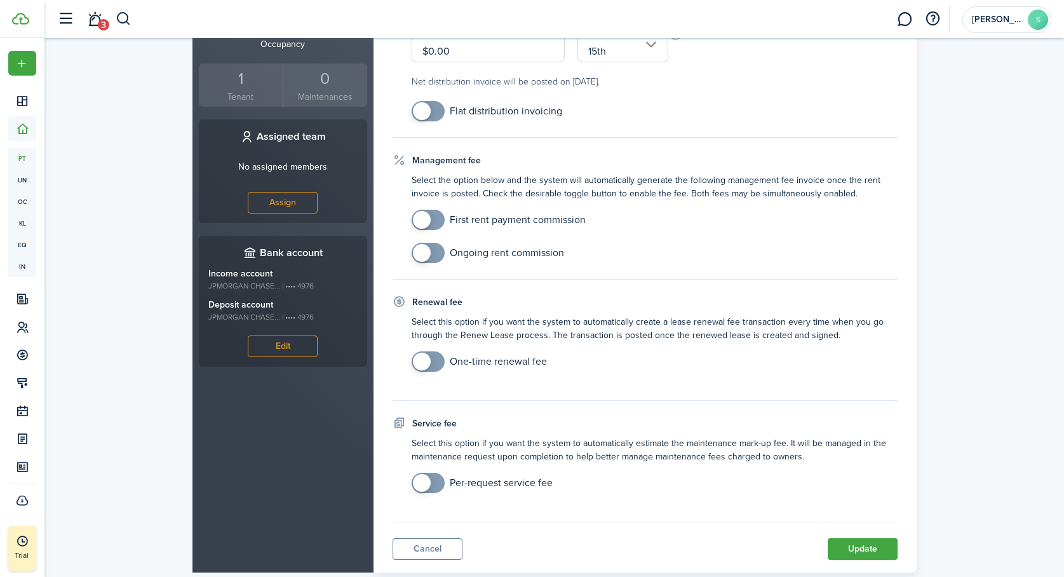
click at [445, 252] on input "checkbox" at bounding box center [488, 253] width 152 height 20
checkbox input "true"
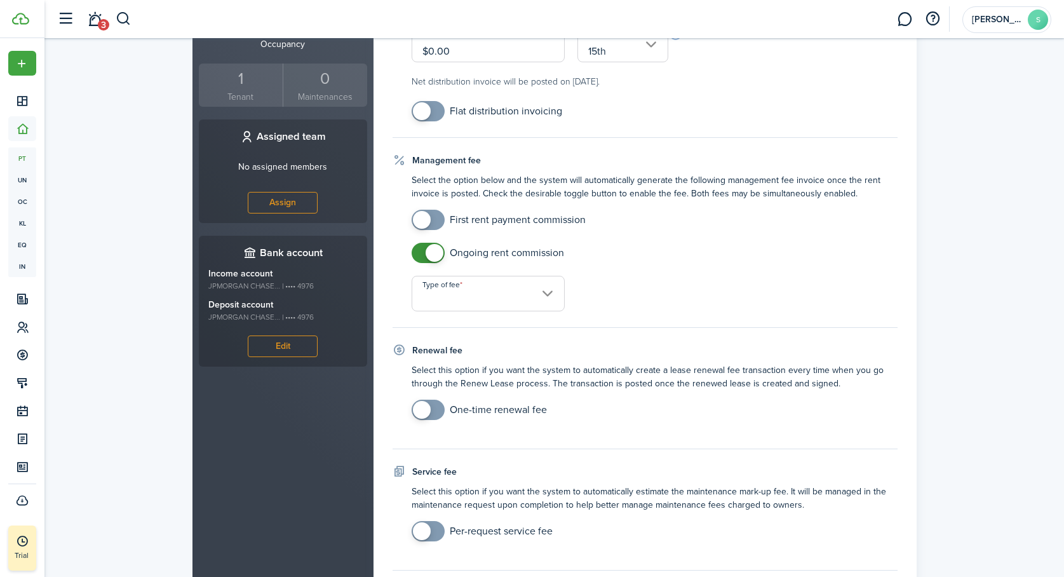
click at [518, 293] on input "Type of fee" at bounding box center [489, 294] width 154 height 36
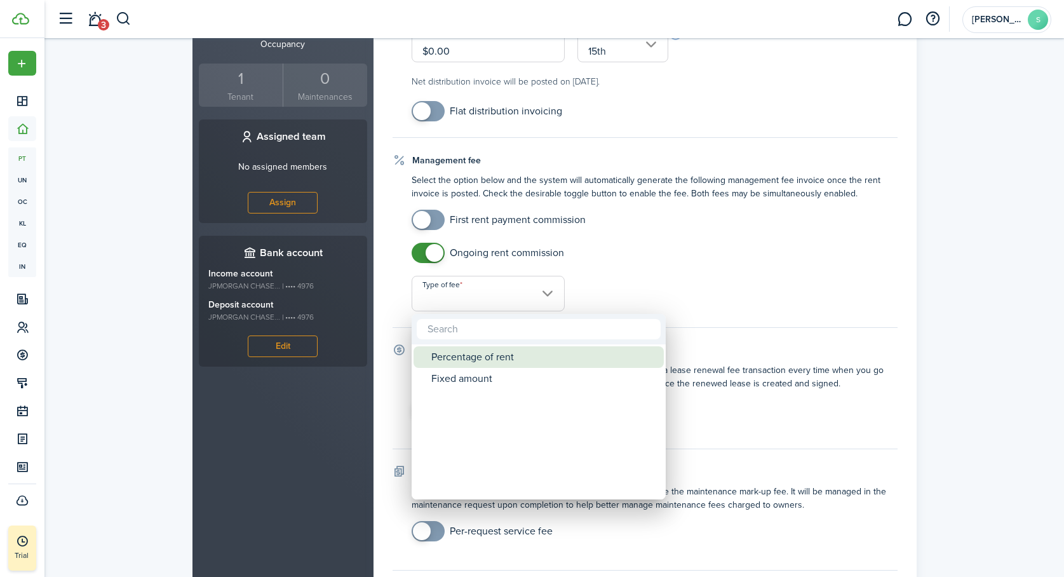
click at [517, 354] on div "Percentage of rent" at bounding box center [543, 357] width 225 height 22
type input "Percentage of rent"
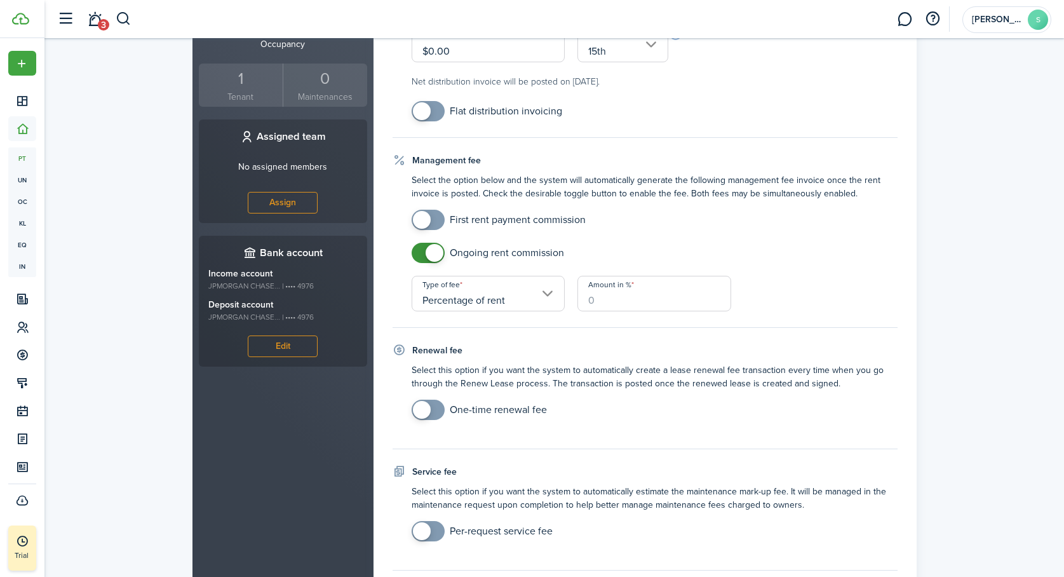
click at [624, 299] on input "Amount in %" at bounding box center [655, 294] width 154 height 36
type input "10"
click at [774, 319] on fieldset "Management fee Select the option below and the system will automatically genera…" at bounding box center [645, 241] width 505 height 174
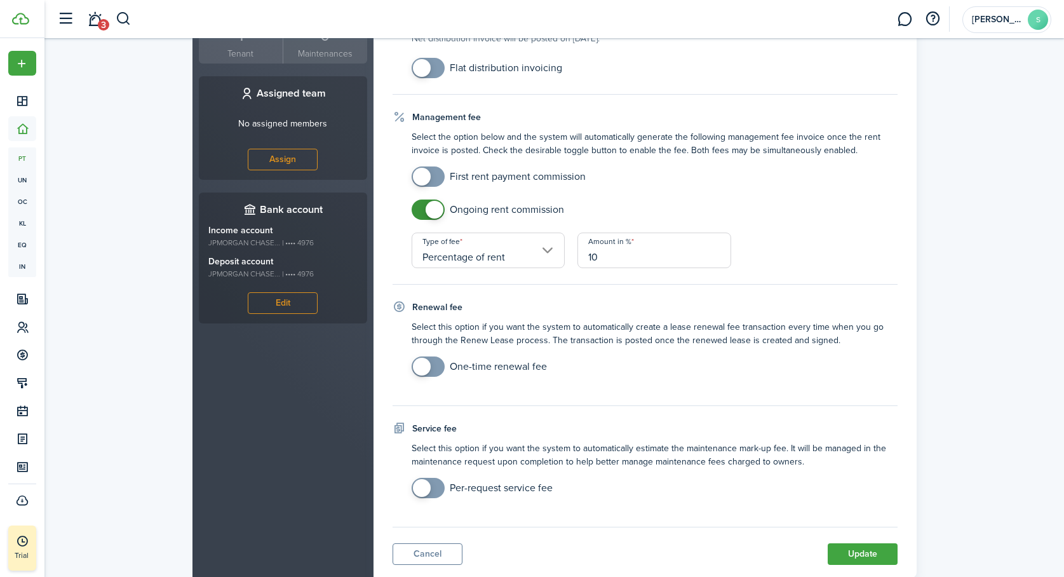
scroll to position [531, 0]
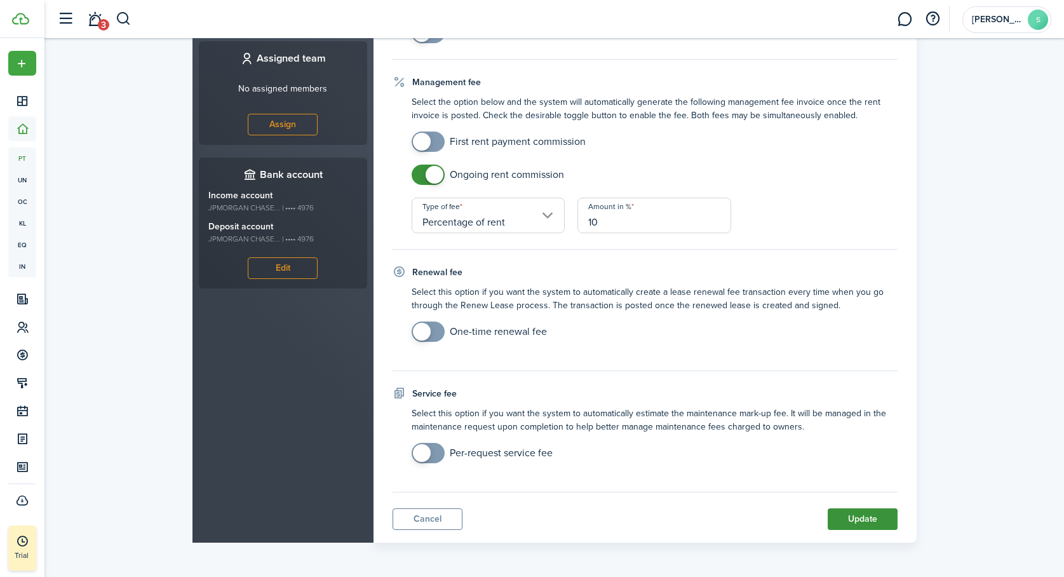
click at [860, 522] on button "Update" at bounding box center [863, 519] width 70 height 22
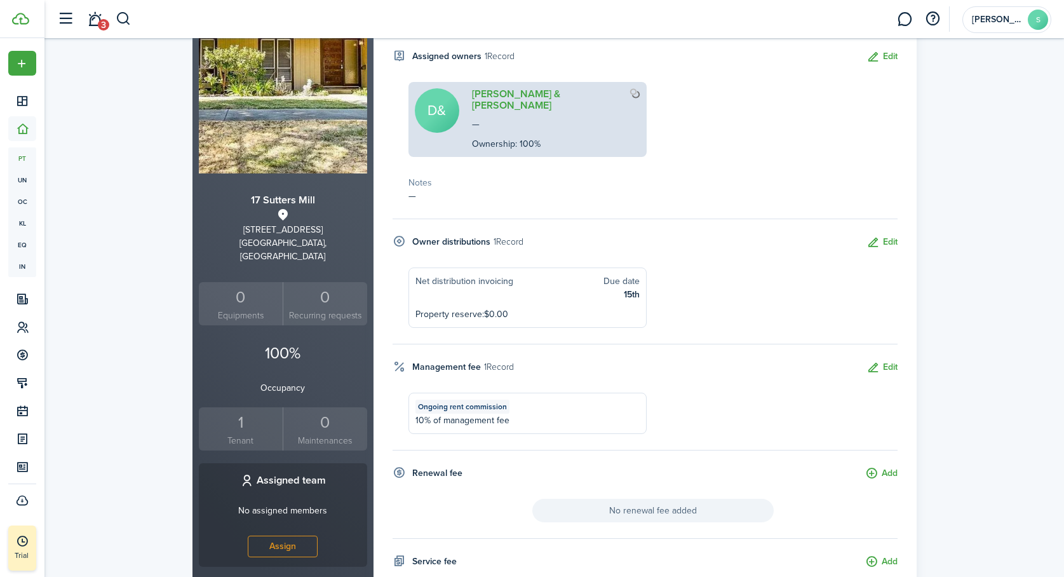
scroll to position [0, 0]
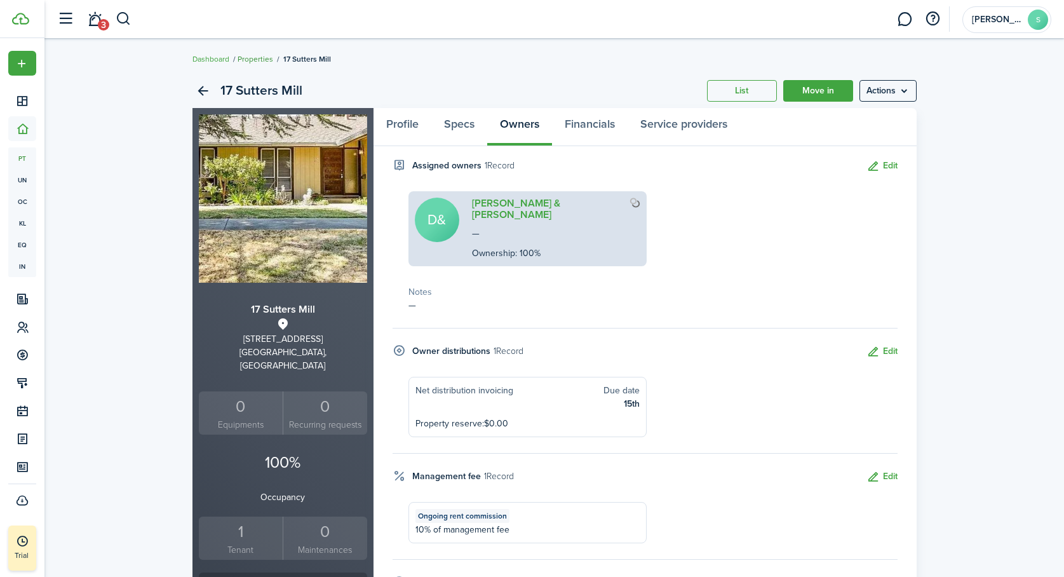
click at [258, 58] on link "Properties" at bounding box center [256, 58] width 36 height 11
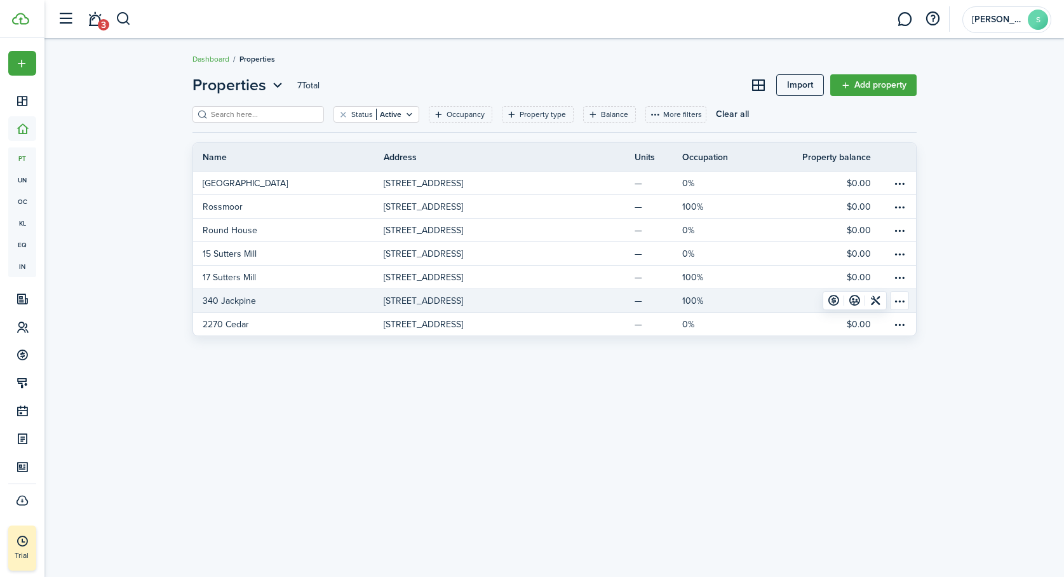
click at [247, 299] on p "340 Jackpine" at bounding box center [229, 300] width 53 height 13
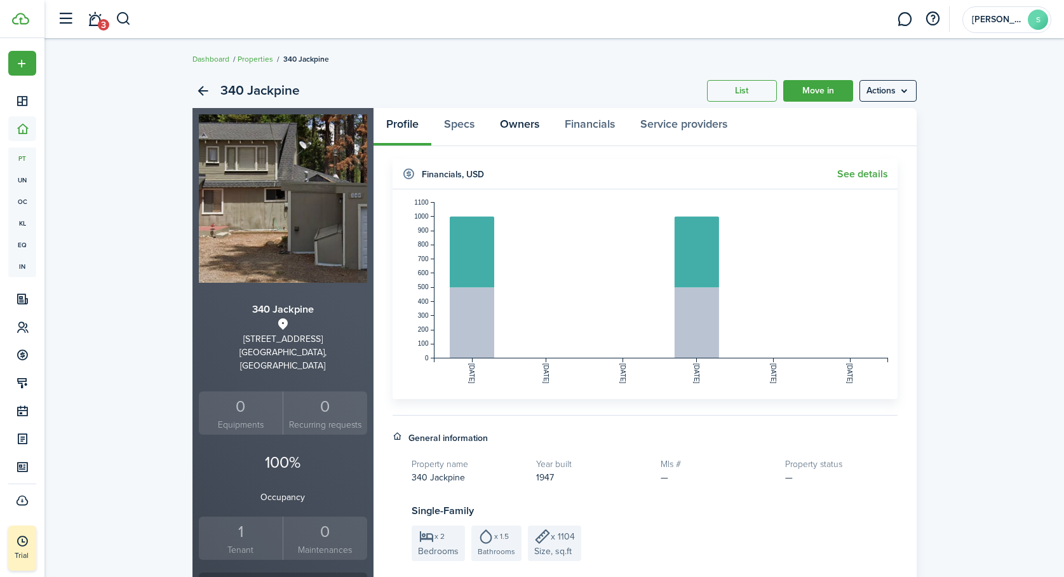
click at [529, 121] on link "Owners" at bounding box center [519, 127] width 65 height 38
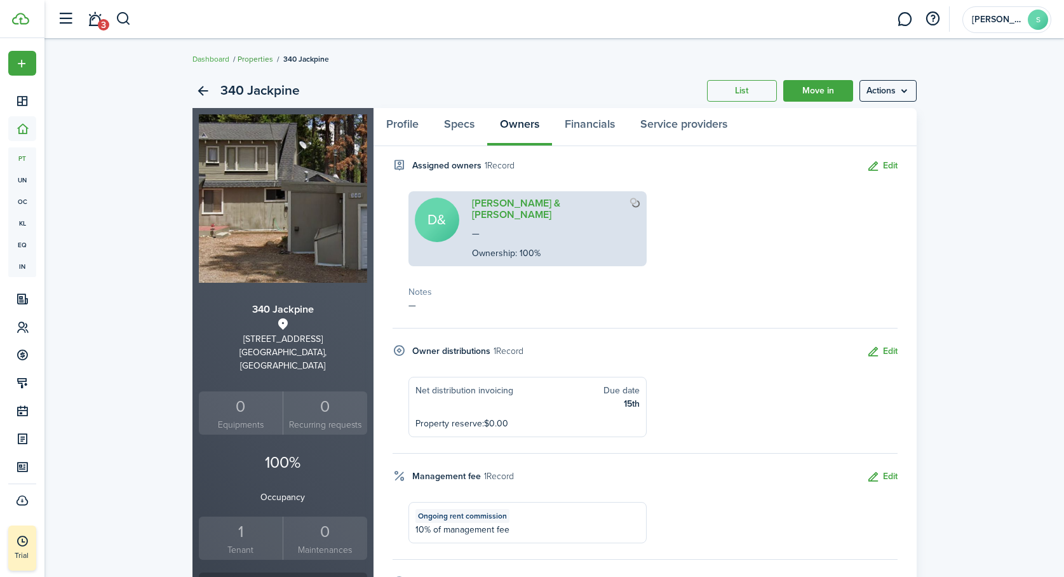
click at [261, 57] on link "Properties" at bounding box center [256, 58] width 36 height 11
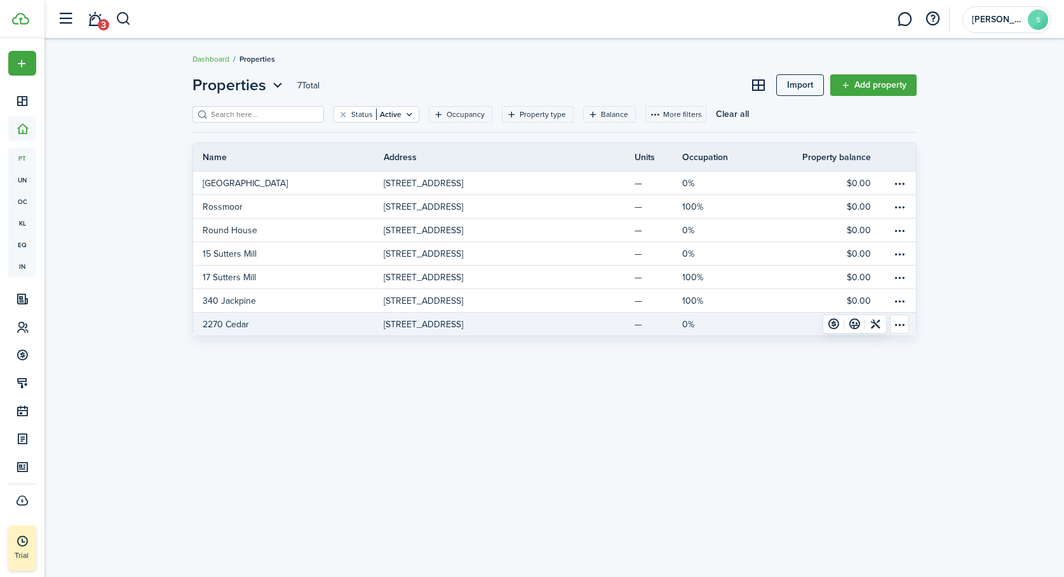
click at [236, 322] on p "2270 Cedar" at bounding box center [226, 324] width 46 height 13
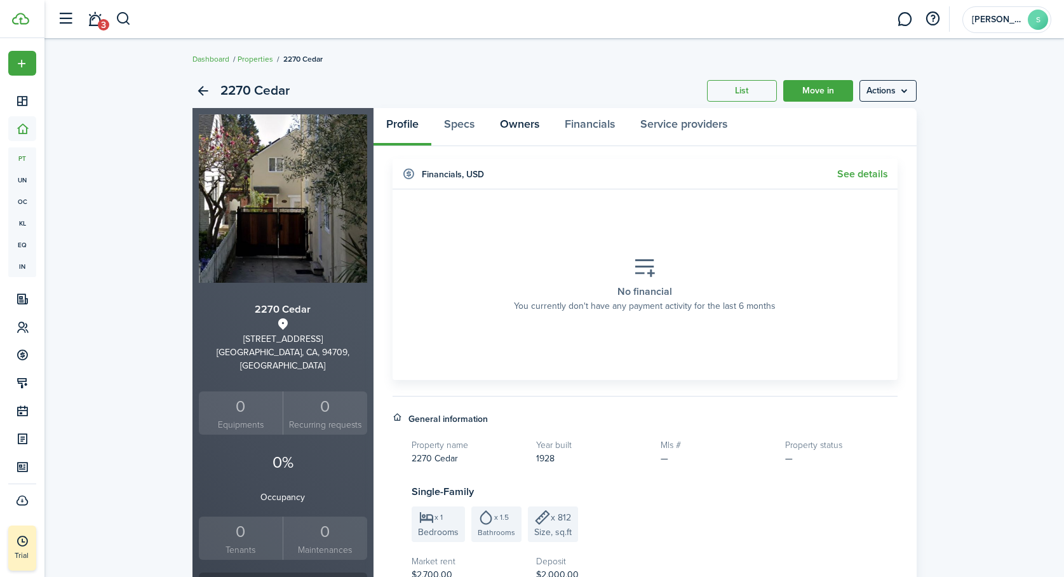
click at [533, 128] on link "Owners" at bounding box center [519, 127] width 65 height 38
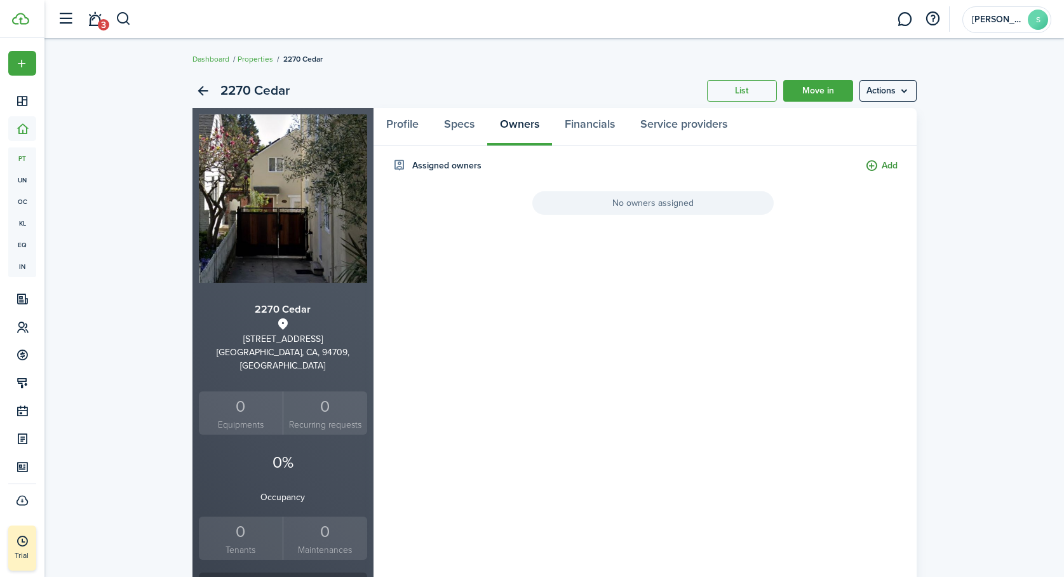
click at [888, 165] on button "Add" at bounding box center [881, 166] width 32 height 15
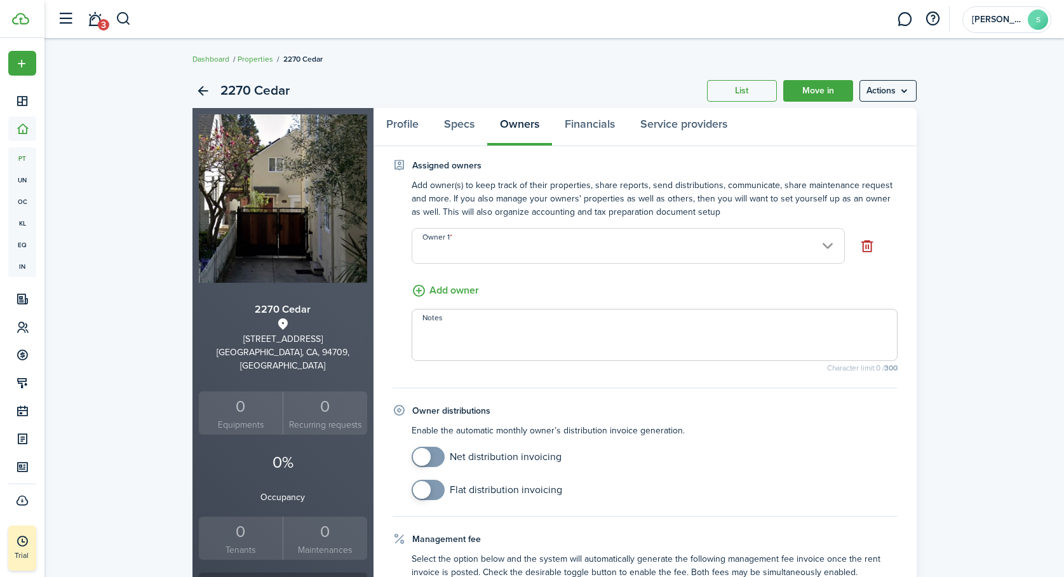
click at [668, 240] on input "Owner 1" at bounding box center [628, 246] width 433 height 36
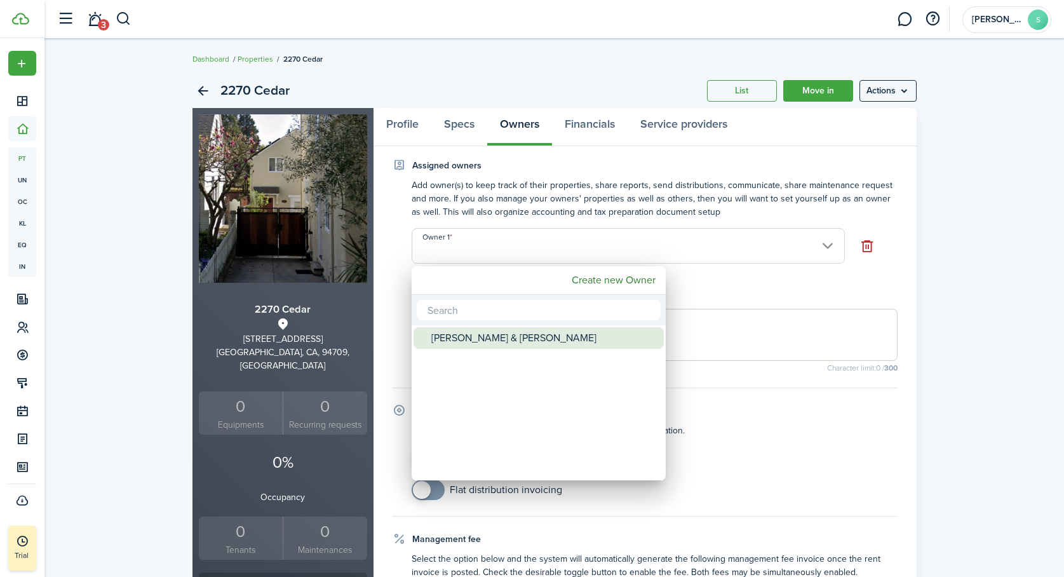
click at [530, 337] on div "[PERSON_NAME] & [PERSON_NAME]" at bounding box center [543, 338] width 225 height 22
type input "[PERSON_NAME] & [PERSON_NAME]"
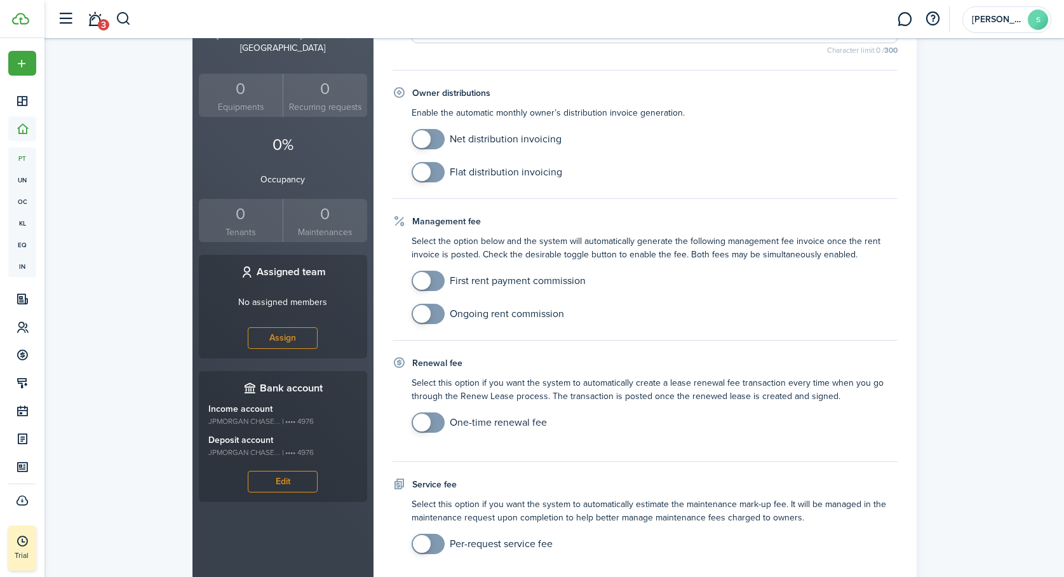
scroll to position [323, 0]
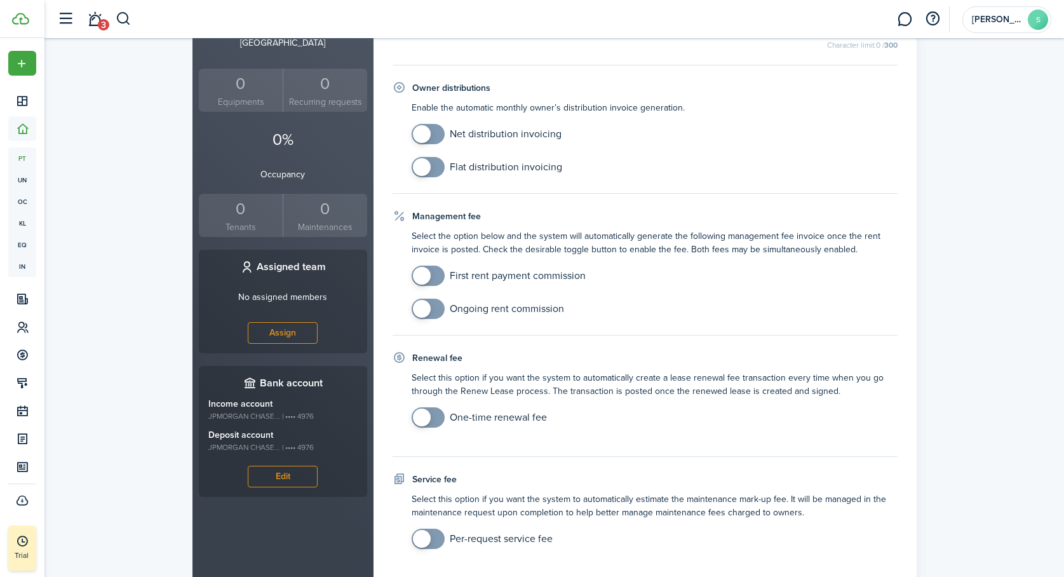
checkbox input "true"
click at [435, 137] on span at bounding box center [428, 134] width 13 height 20
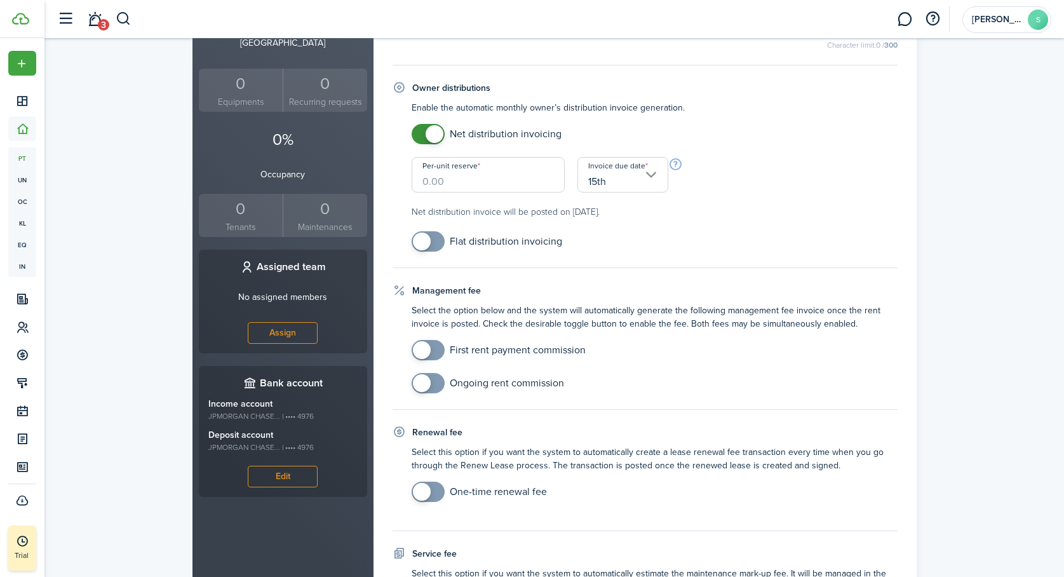
click at [503, 179] on input "Per-unit reserve" at bounding box center [489, 175] width 154 height 36
type input "$0.00"
checkbox input "true"
click at [435, 383] on span at bounding box center [428, 383] width 13 height 20
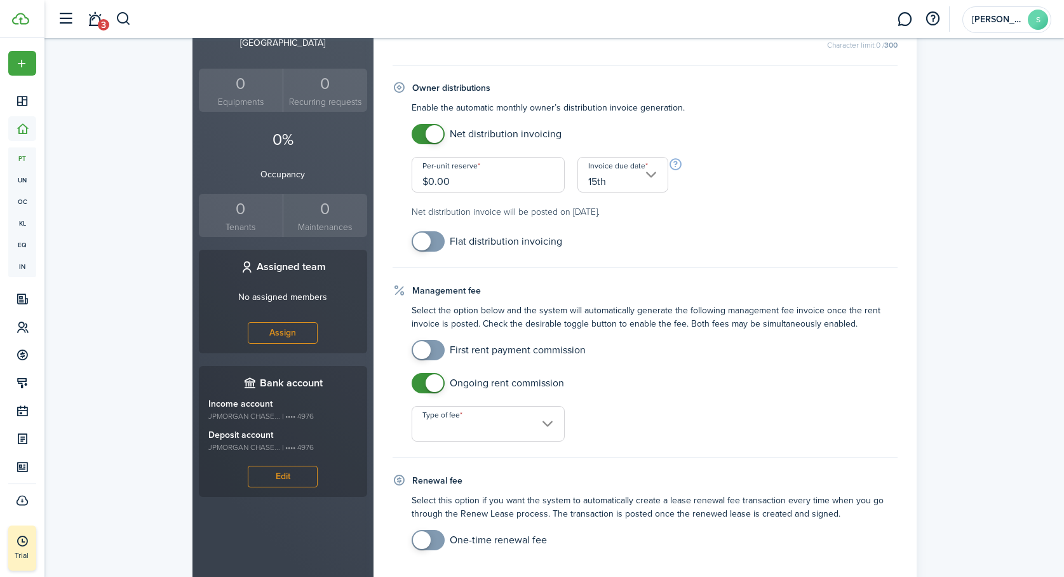
click at [477, 426] on input "Type of fee" at bounding box center [489, 424] width 154 height 36
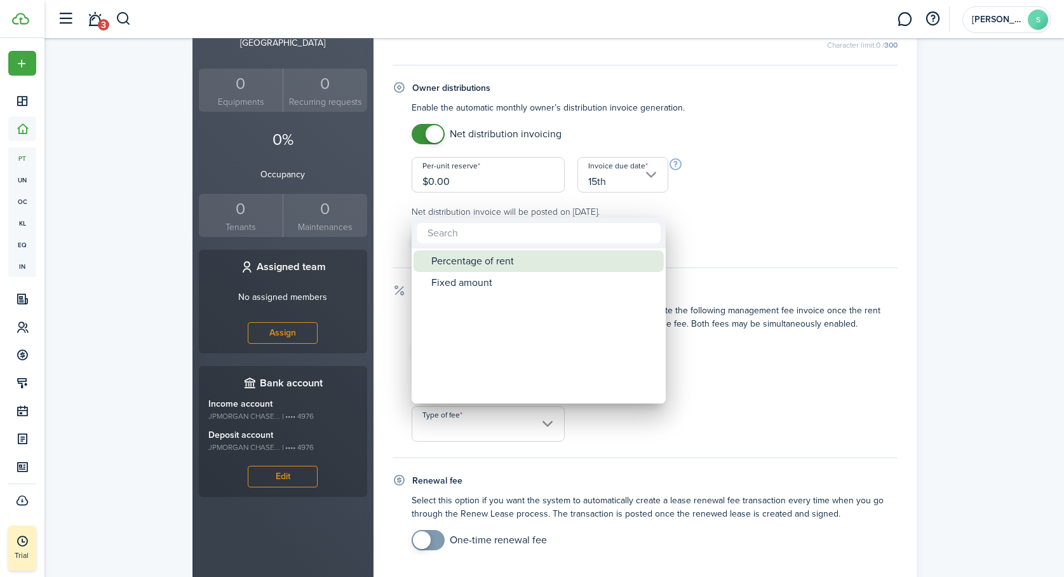
click at [510, 255] on div "Percentage of rent" at bounding box center [543, 261] width 225 height 22
type input "Percentage of rent"
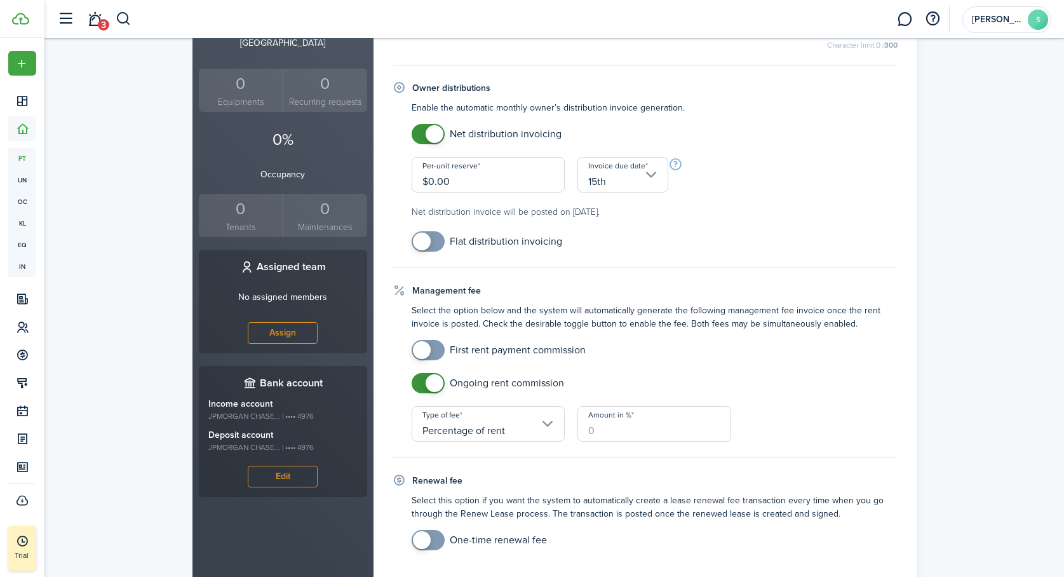
click at [603, 429] on input "Amount in %" at bounding box center [655, 424] width 154 height 36
type input "10"
click at [807, 419] on div "Ongoing rent commission Type of fee Percentage of rent Amount in % 10" at bounding box center [654, 407] width 499 height 69
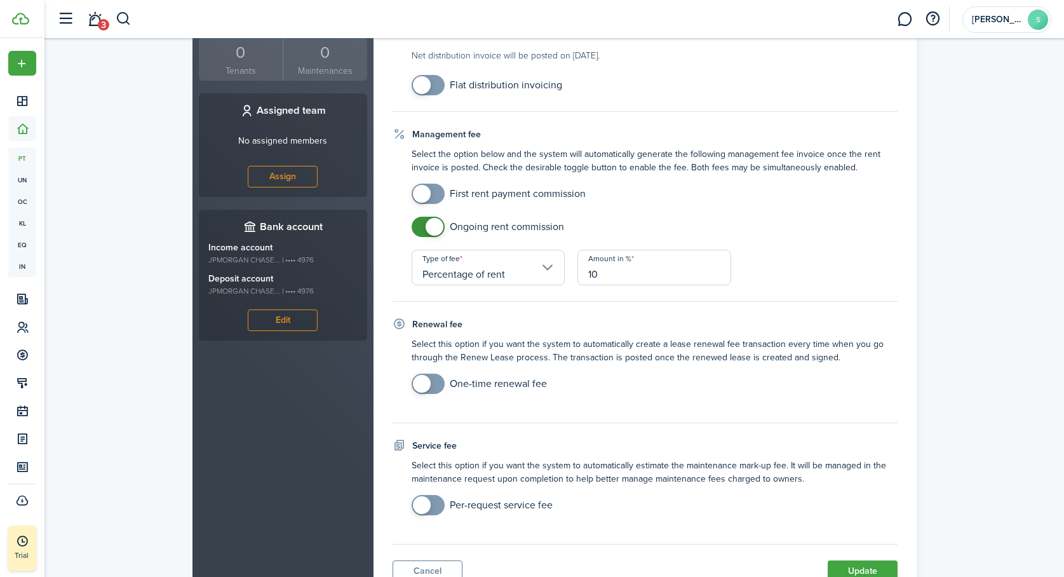
scroll to position [531, 0]
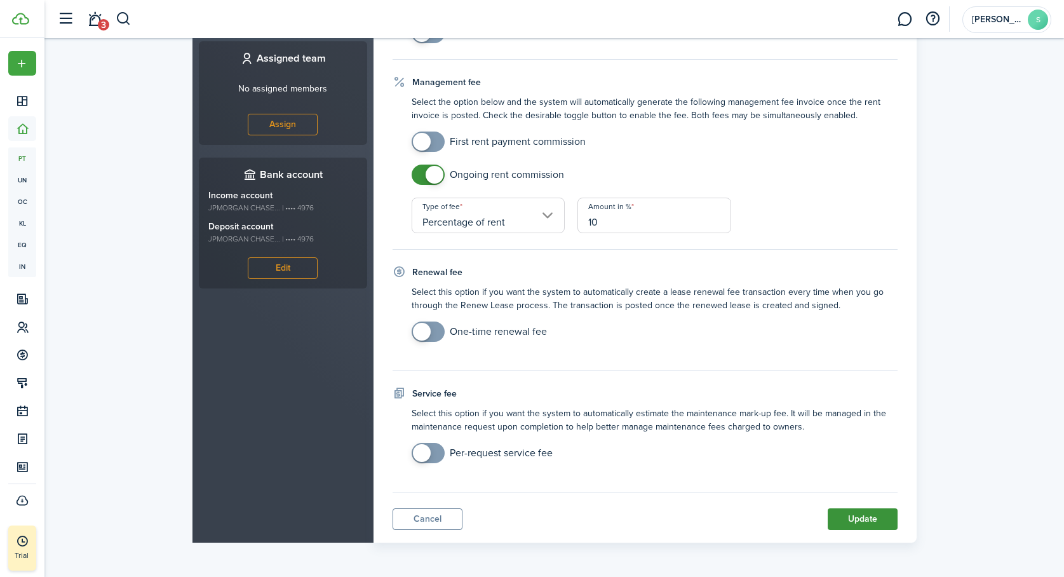
click at [853, 515] on button "Update" at bounding box center [863, 519] width 70 height 22
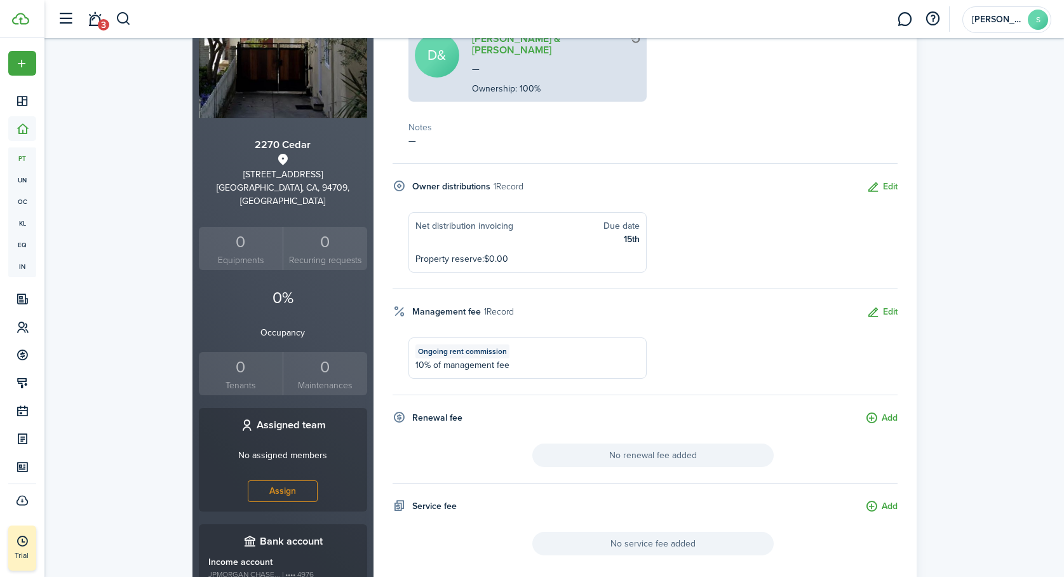
scroll to position [0, 0]
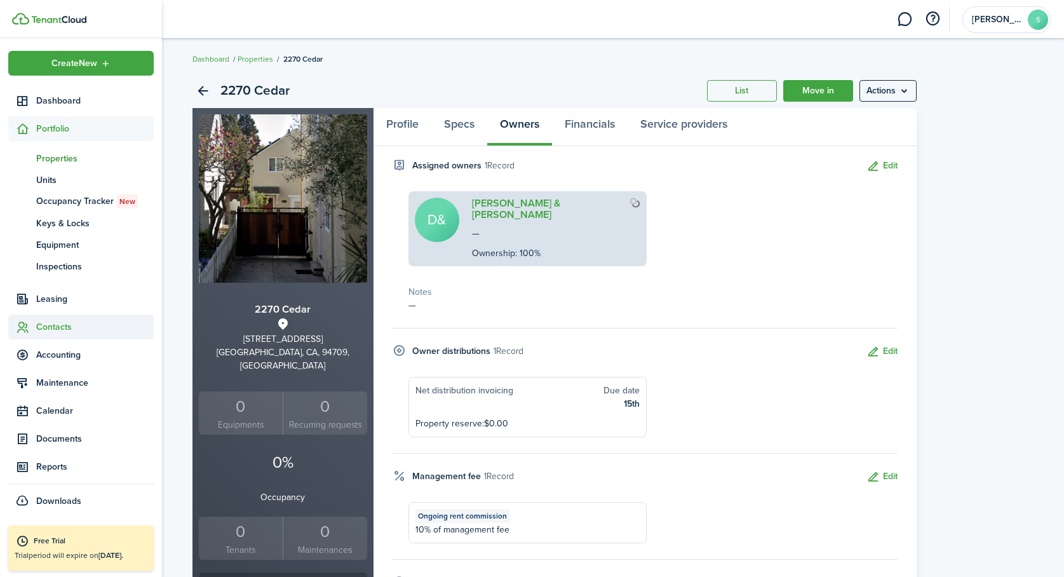
click at [51, 325] on span "Contacts" at bounding box center [95, 326] width 118 height 13
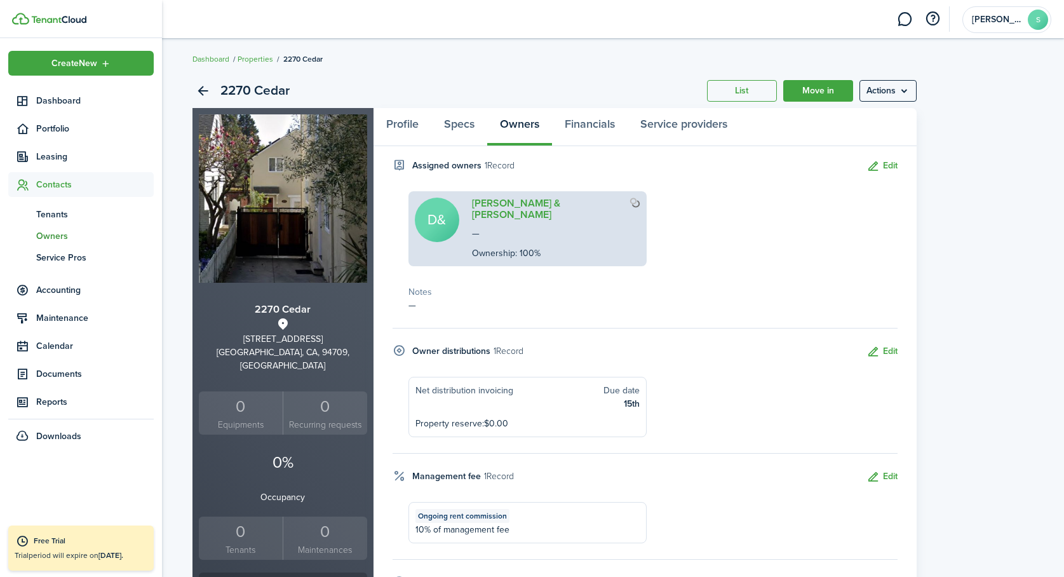
click at [52, 236] on span "Owners" at bounding box center [95, 235] width 118 height 13
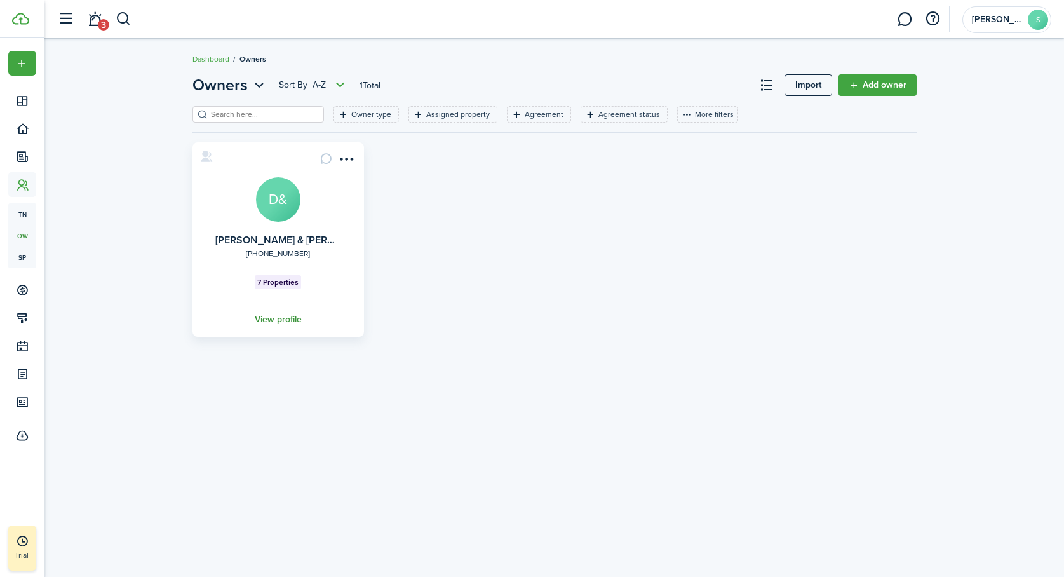
click at [274, 318] on link "View profile" at bounding box center [278, 319] width 175 height 35
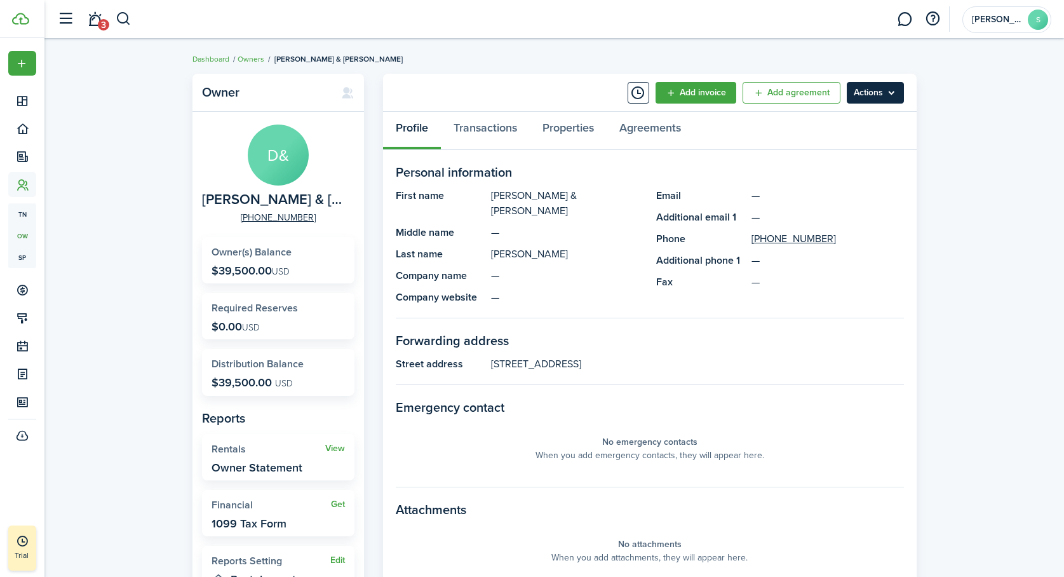
click at [892, 92] on menu-btn "Actions" at bounding box center [875, 93] width 57 height 22
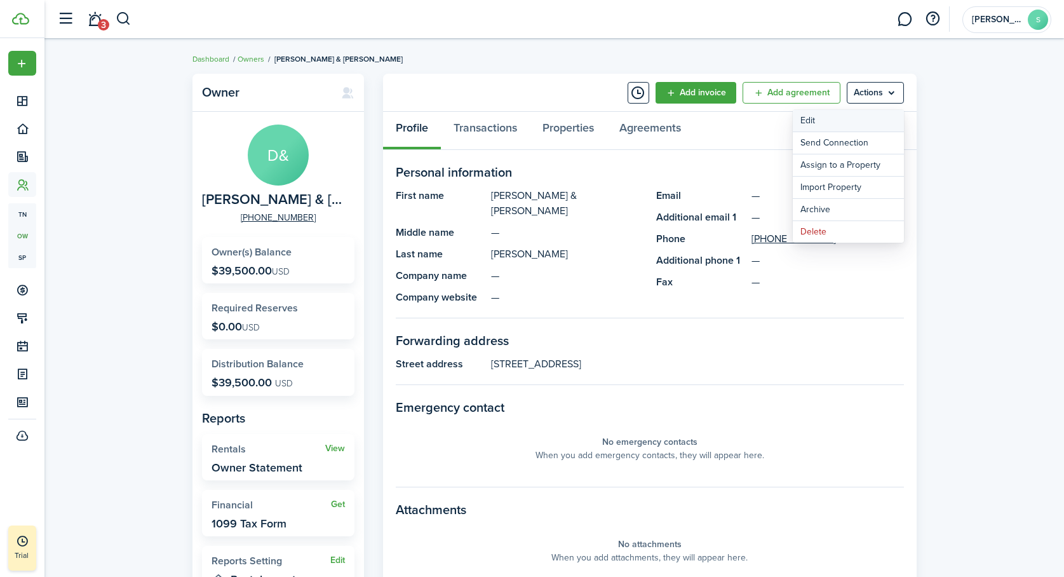
click at [864, 121] on link "Edit" at bounding box center [848, 121] width 111 height 22
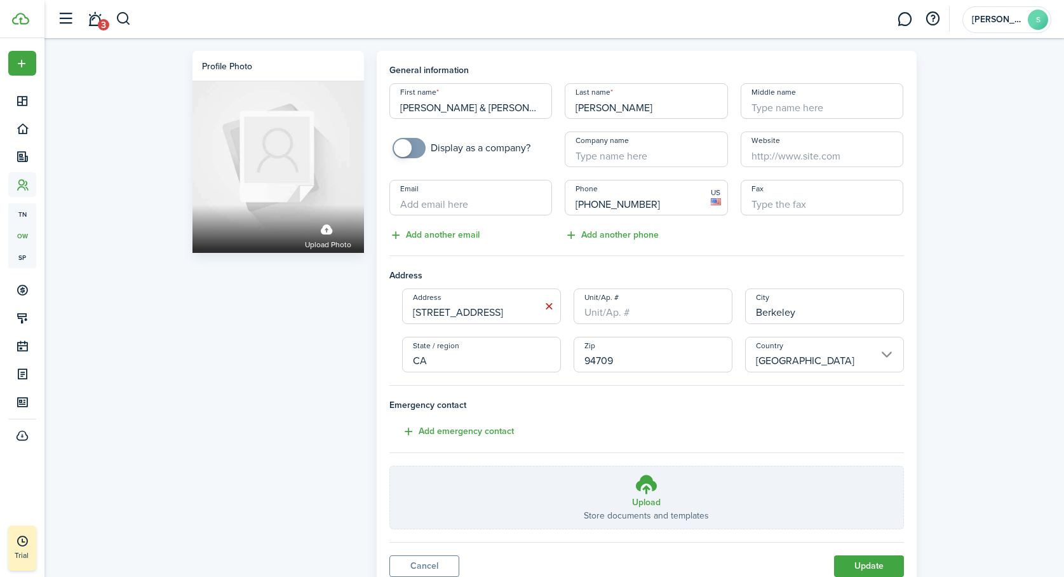
drag, startPoint x: 438, startPoint y: 106, endPoint x: 377, endPoint y: 103, distance: 61.1
click at [377, 103] on panel-main "General information First name David & Sandra Last name Browne Middle name Disp…" at bounding box center [647, 320] width 540 height 539
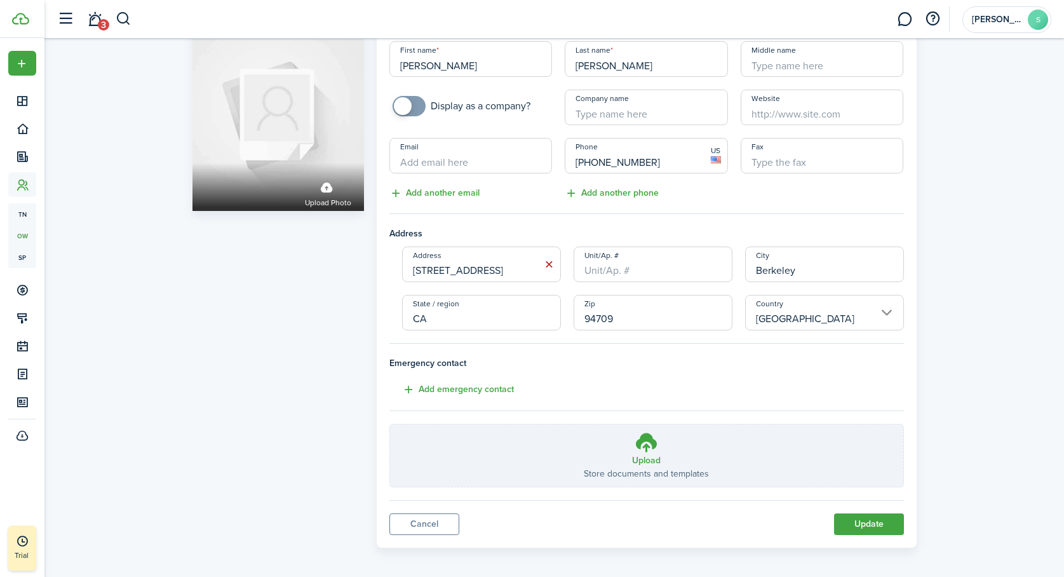
scroll to position [47, 0]
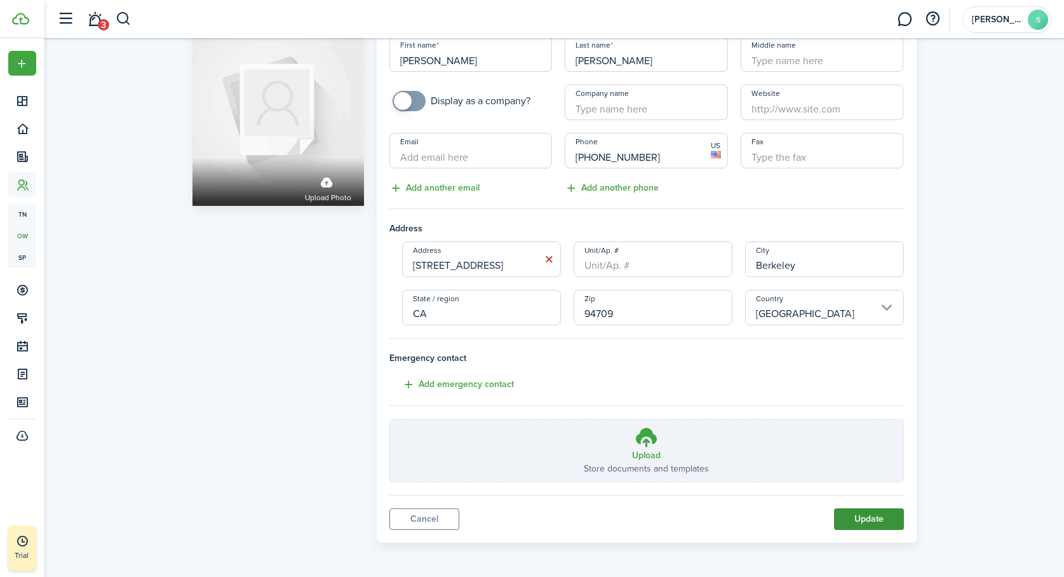
type input "[PERSON_NAME]"
click at [869, 516] on button "Update" at bounding box center [869, 519] width 70 height 22
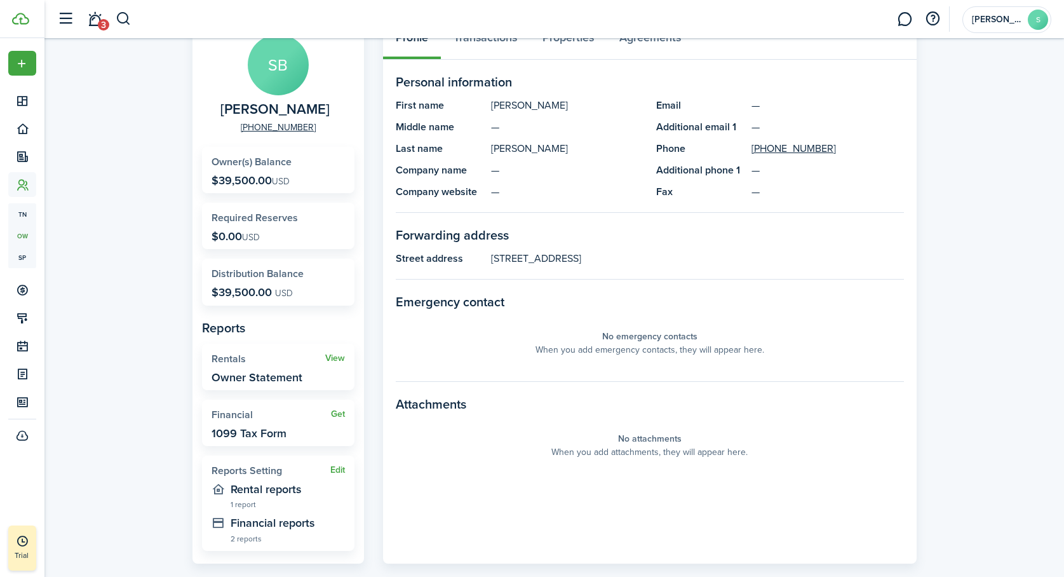
scroll to position [91, 0]
click at [334, 356] on link "View" at bounding box center [335, 357] width 20 height 10
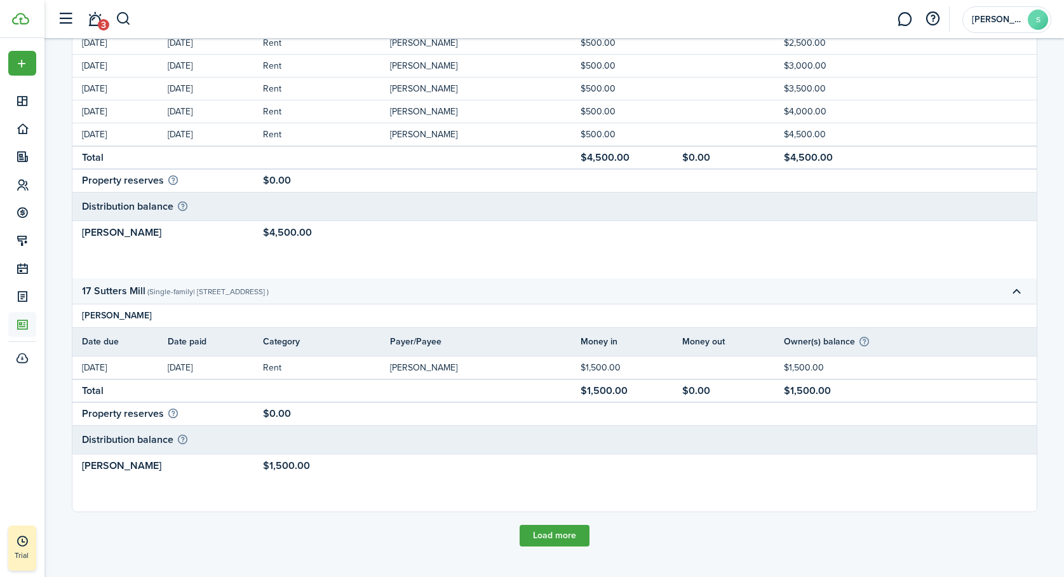
scroll to position [720, 0]
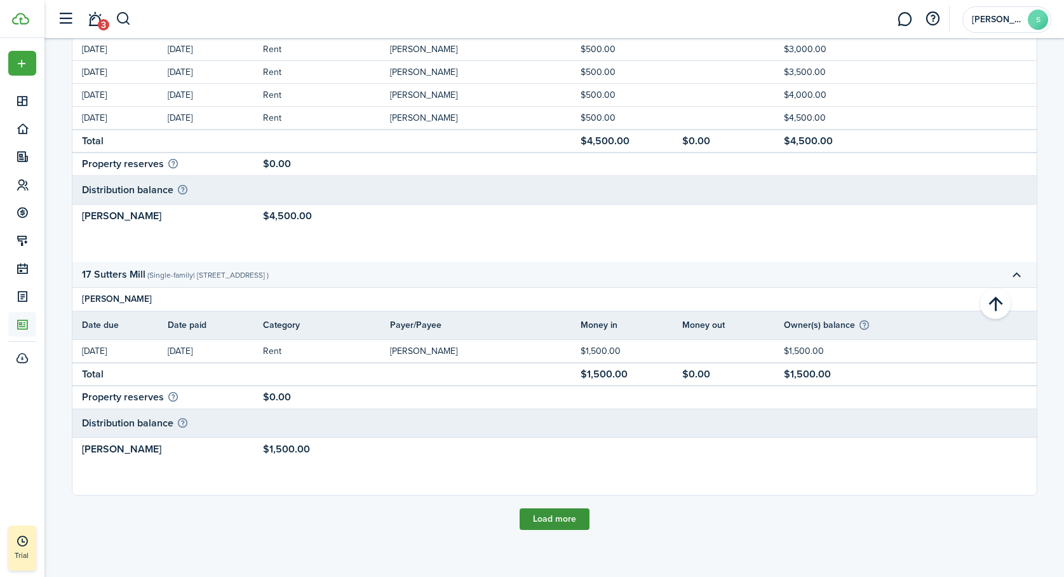
click at [562, 515] on button "Load more" at bounding box center [555, 519] width 70 height 22
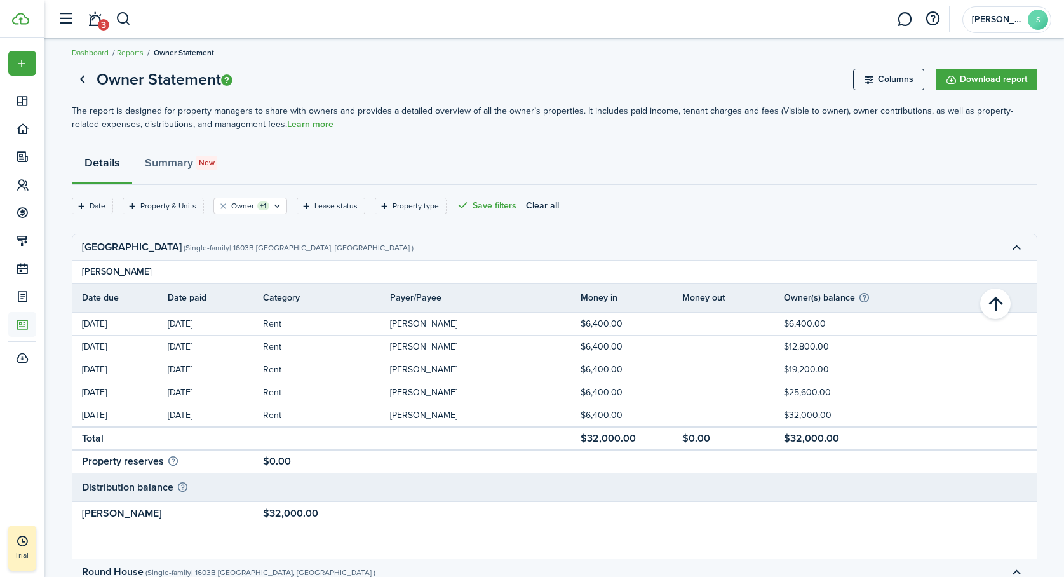
scroll to position [0, 0]
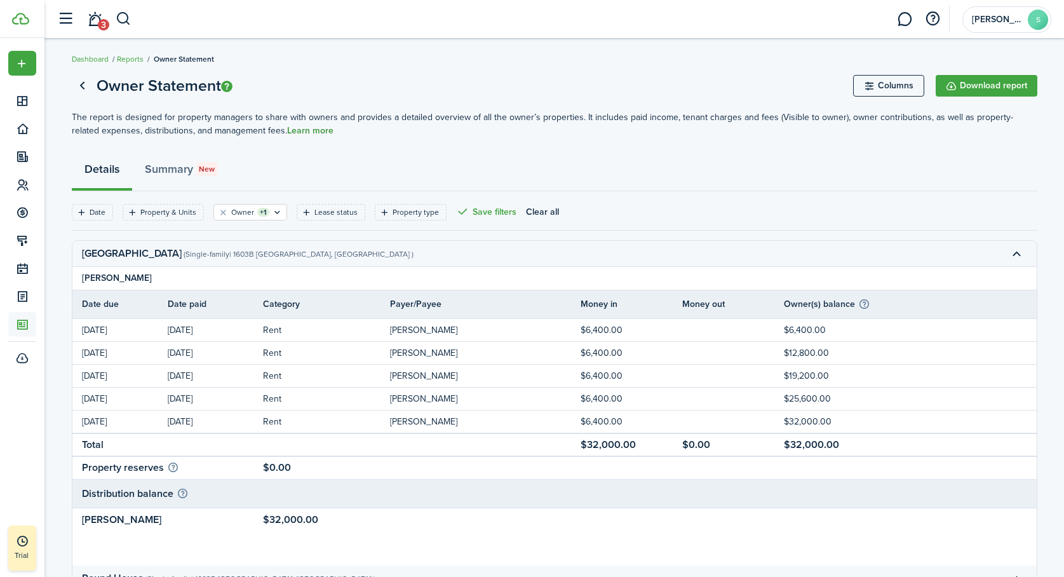
click at [287, 132] on link "Learn more" at bounding box center [310, 131] width 46 height 10
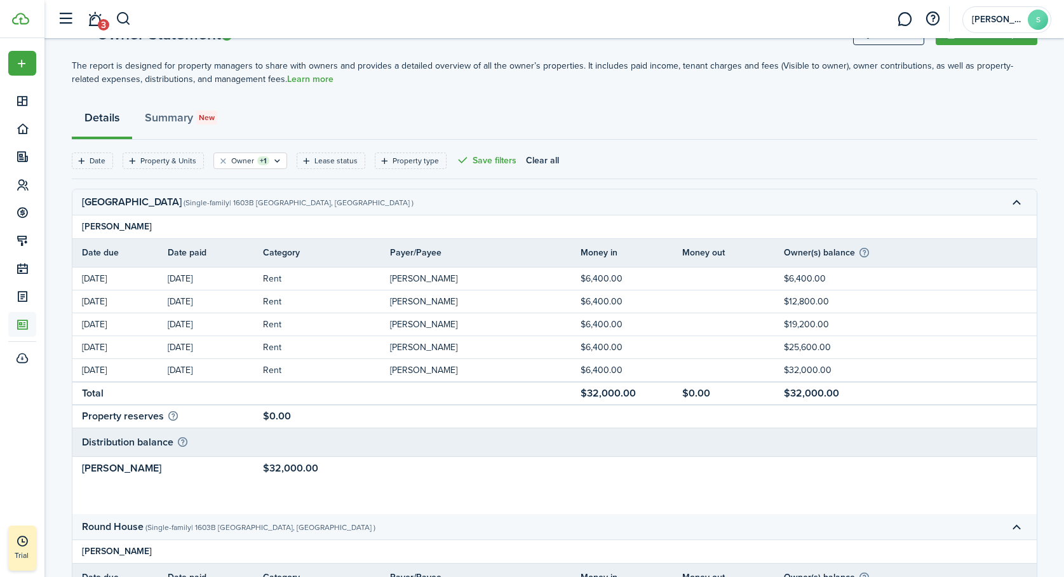
scroll to position [67, 0]
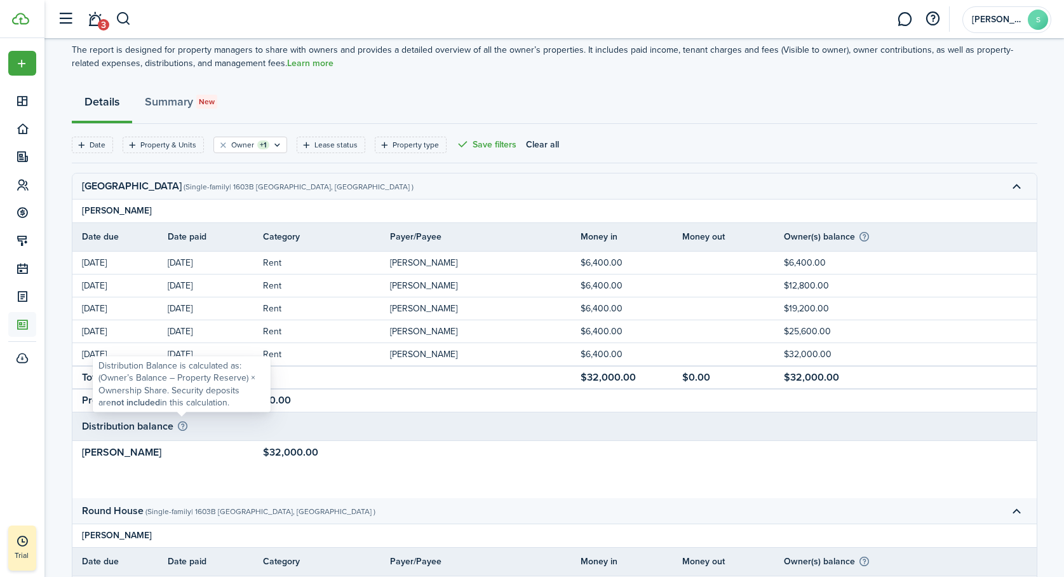
click at [182, 423] on info-icon at bounding box center [183, 426] width 12 height 15
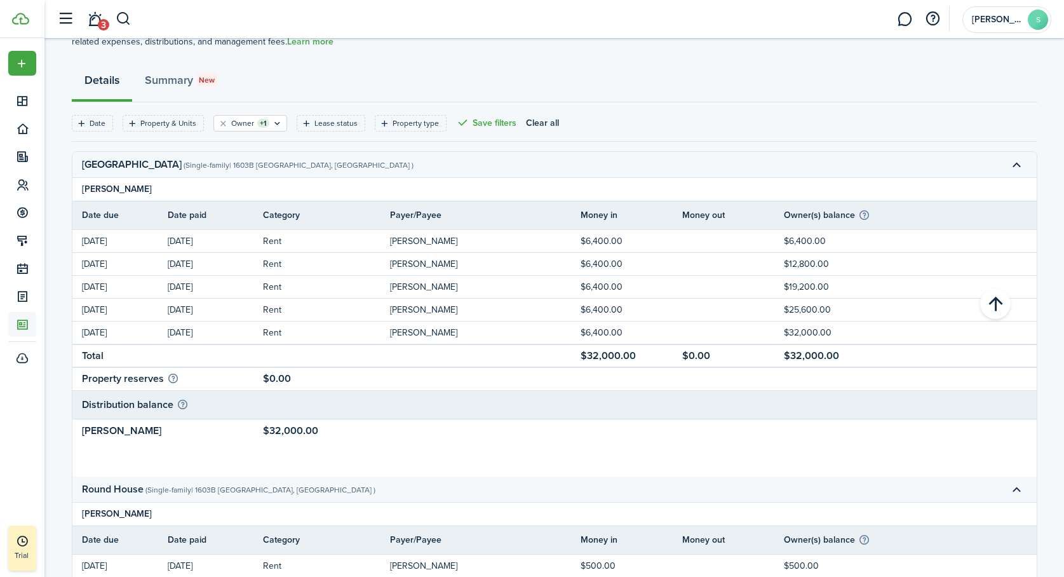
scroll to position [0, 0]
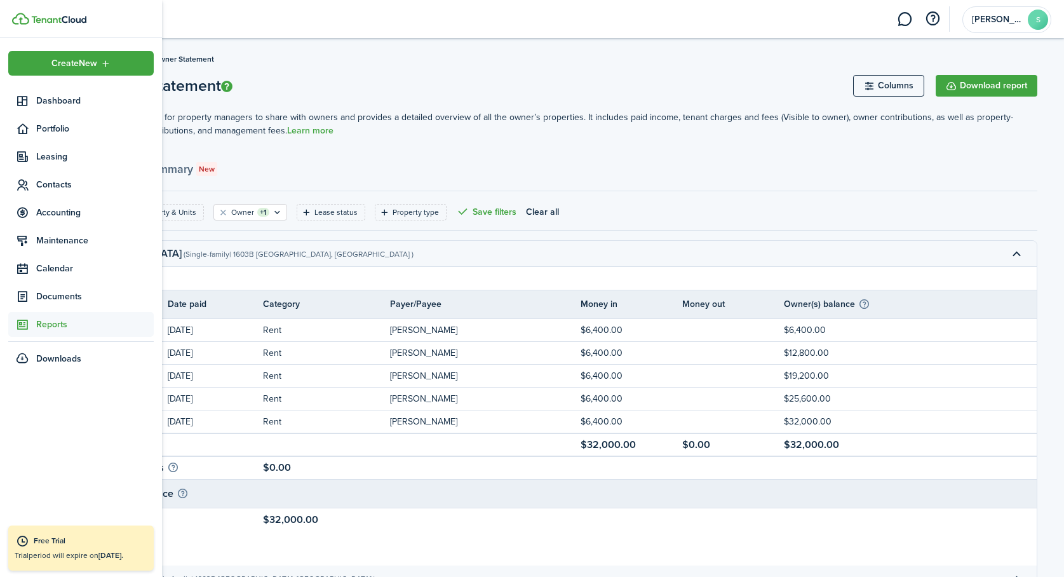
click at [40, 324] on span "Reports" at bounding box center [95, 324] width 118 height 13
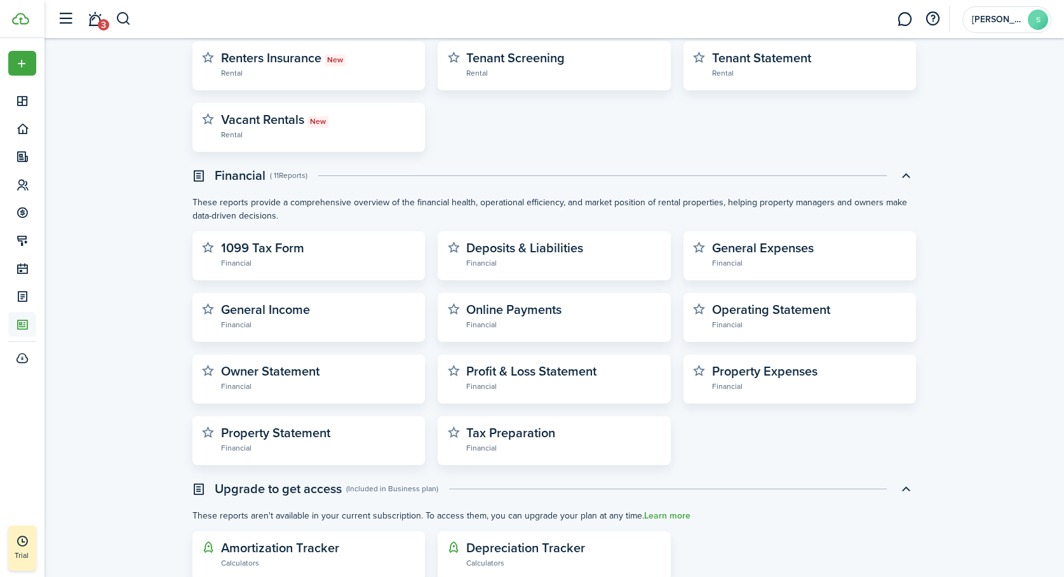
scroll to position [327, 0]
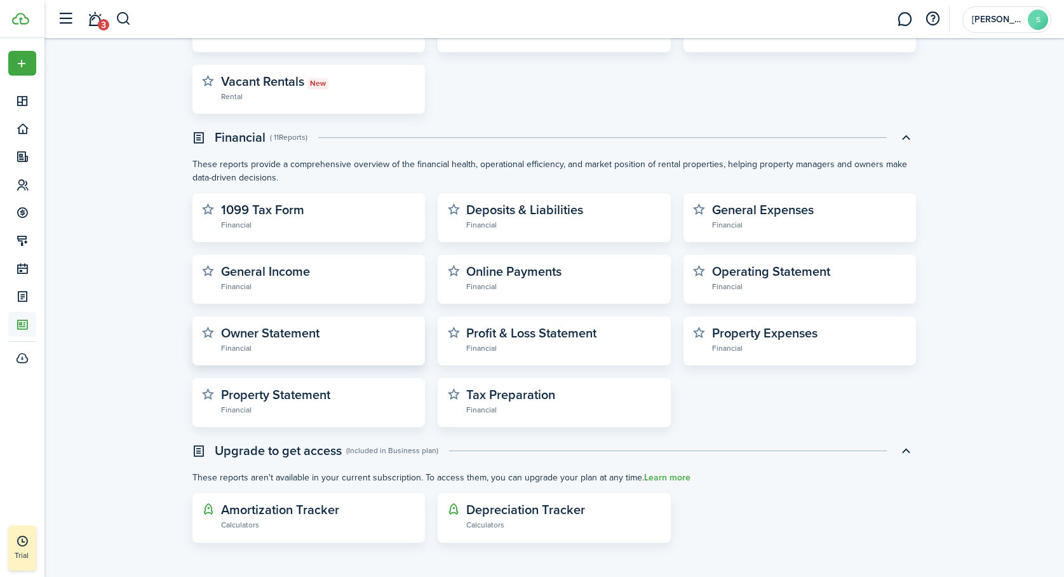
click at [289, 332] on widget-stats-description "Owner Statement" at bounding box center [270, 332] width 98 height 19
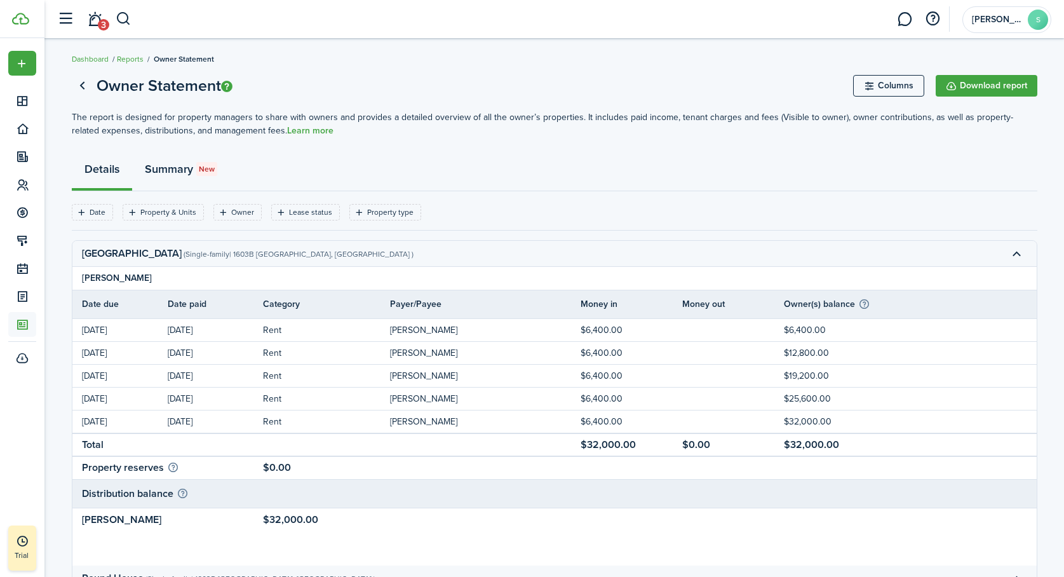
click at [181, 173] on link "Summary New" at bounding box center [181, 172] width 98 height 38
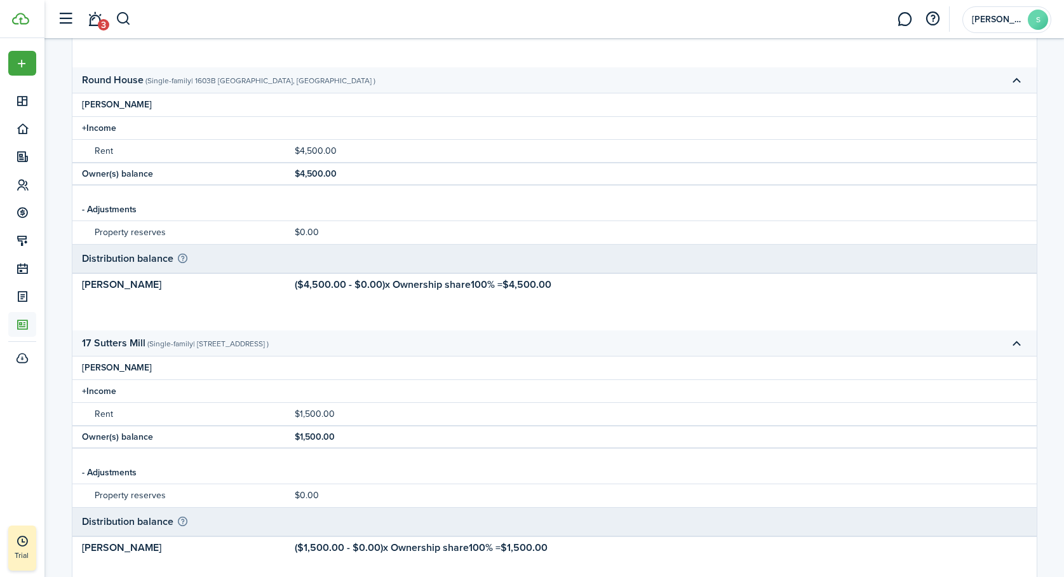
scroll to position [535, 0]
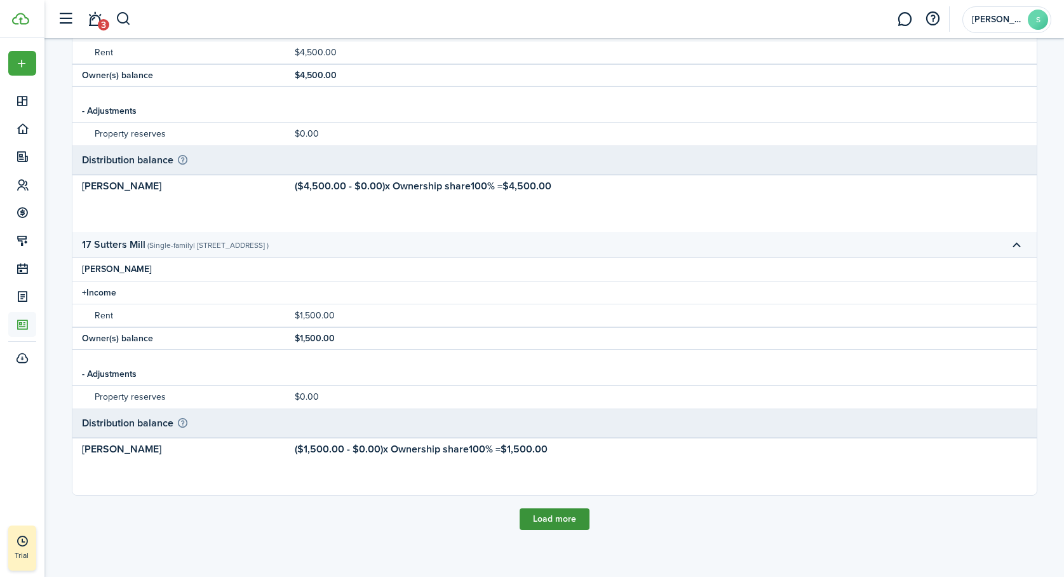
click at [548, 518] on button "Load more" at bounding box center [555, 519] width 70 height 22
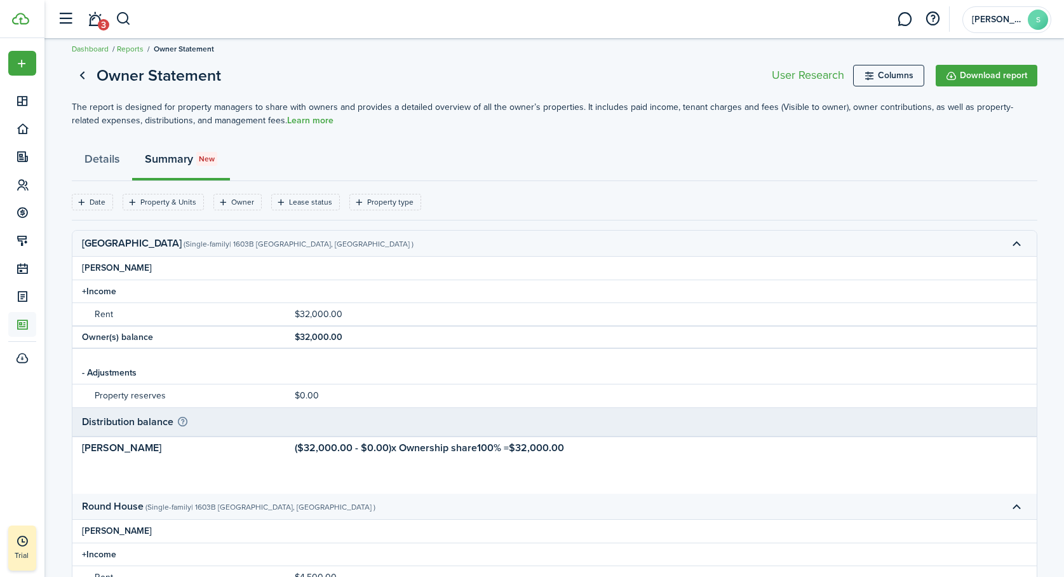
scroll to position [13, 0]
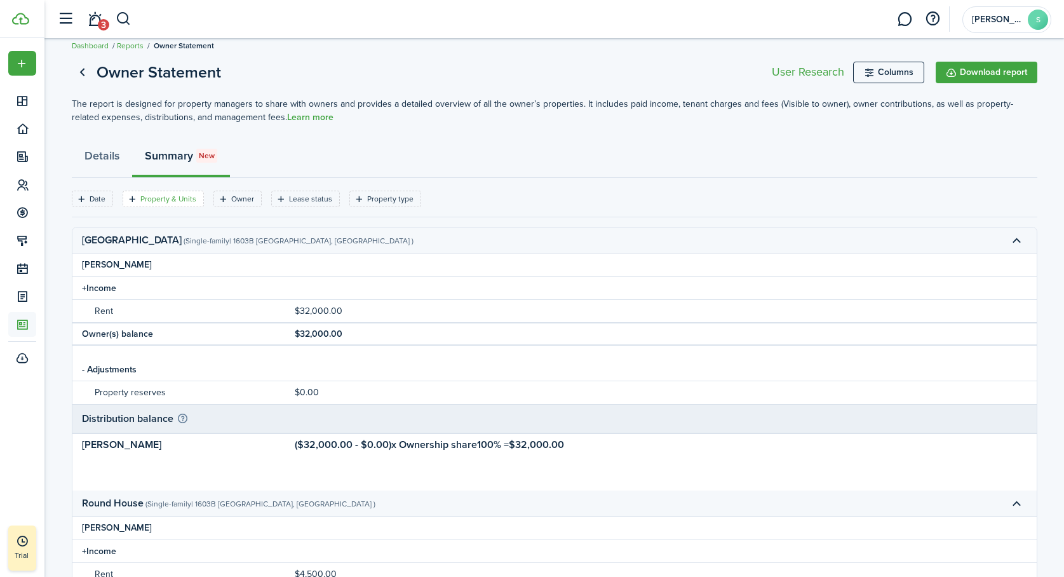
click at [169, 198] on filter-tag-label "Property & Units" at bounding box center [168, 198] width 56 height 11
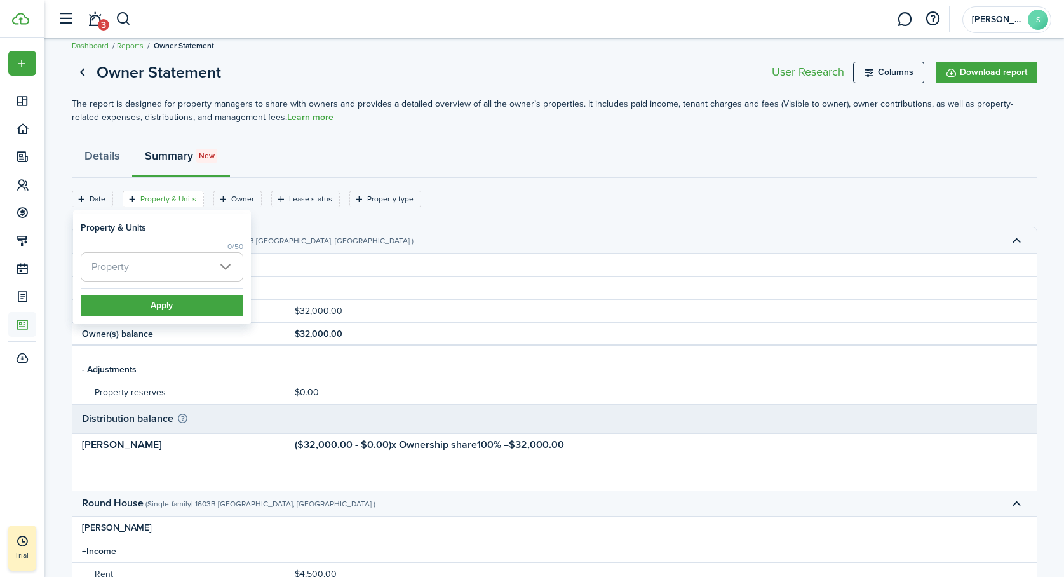
click at [222, 266] on span "Property" at bounding box center [161, 267] width 161 height 28
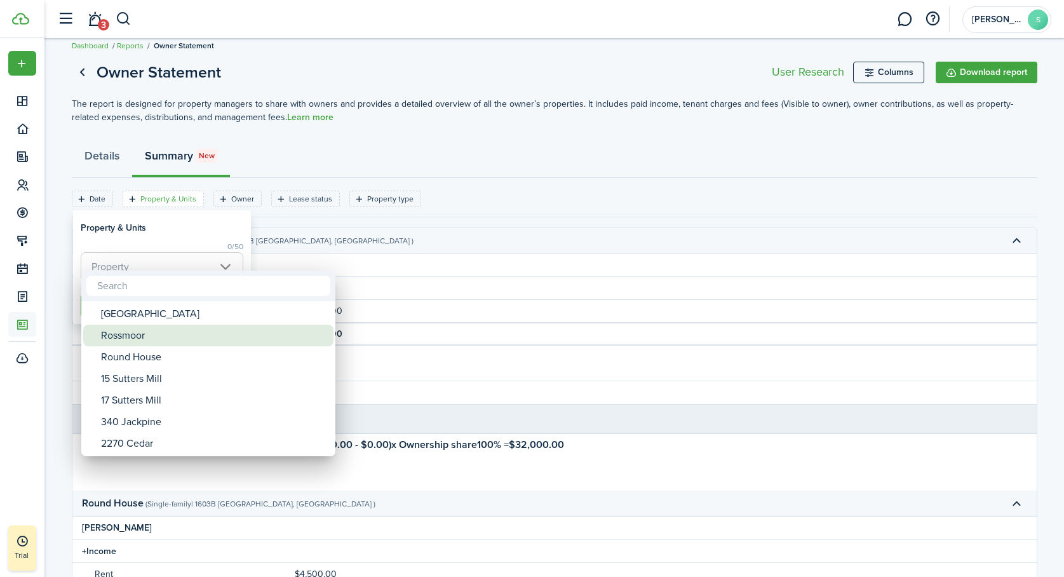
click at [147, 332] on div "Rossmoor" at bounding box center [213, 336] width 225 height 22
type input "Rossmoor"
click at [384, 226] on div at bounding box center [532, 288] width 1268 height 780
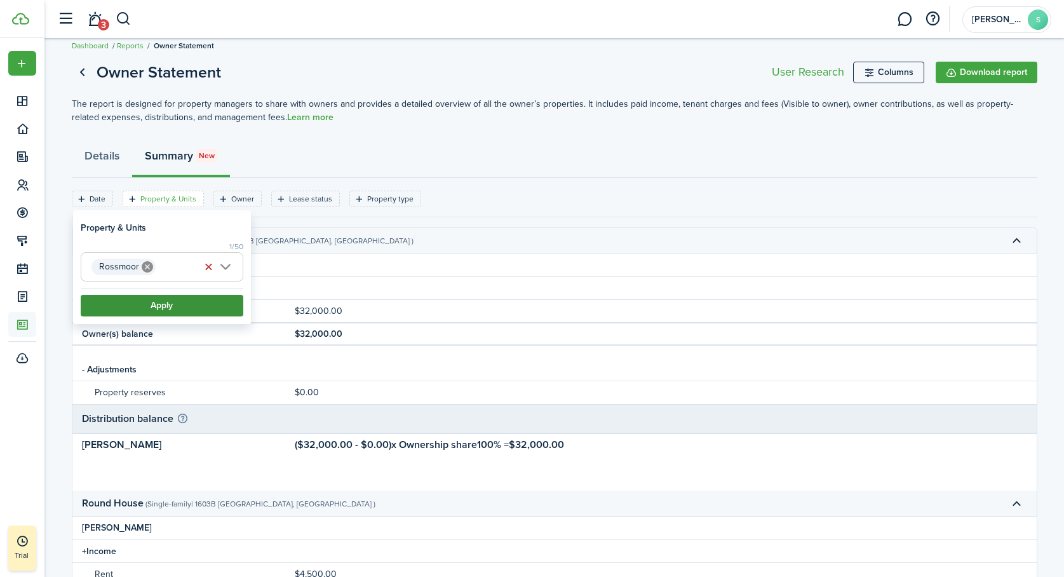
click at [208, 299] on button "Apply" at bounding box center [162, 306] width 163 height 22
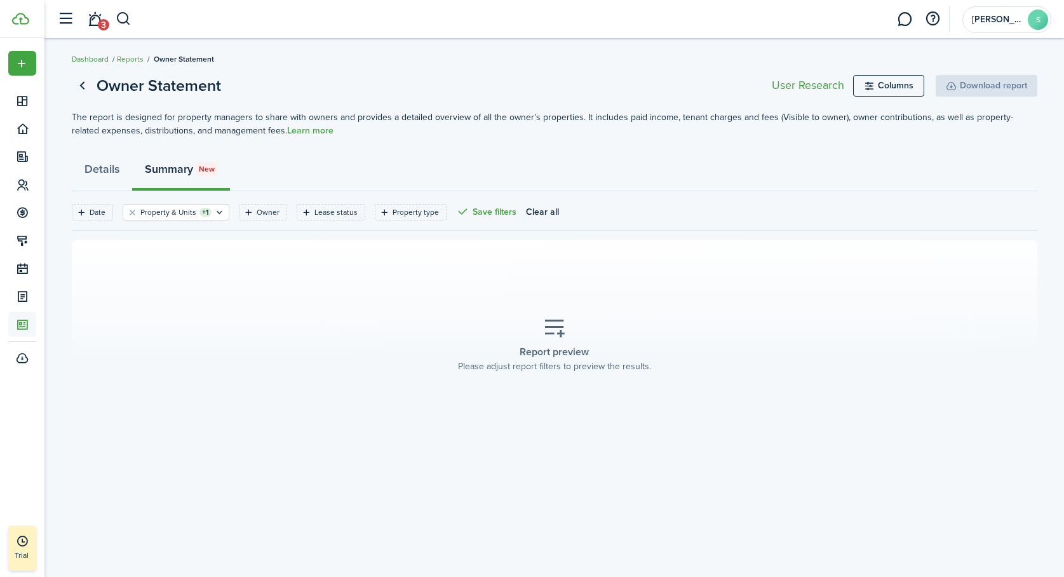
click at [95, 63] on link "Dashboard" at bounding box center [90, 58] width 37 height 11
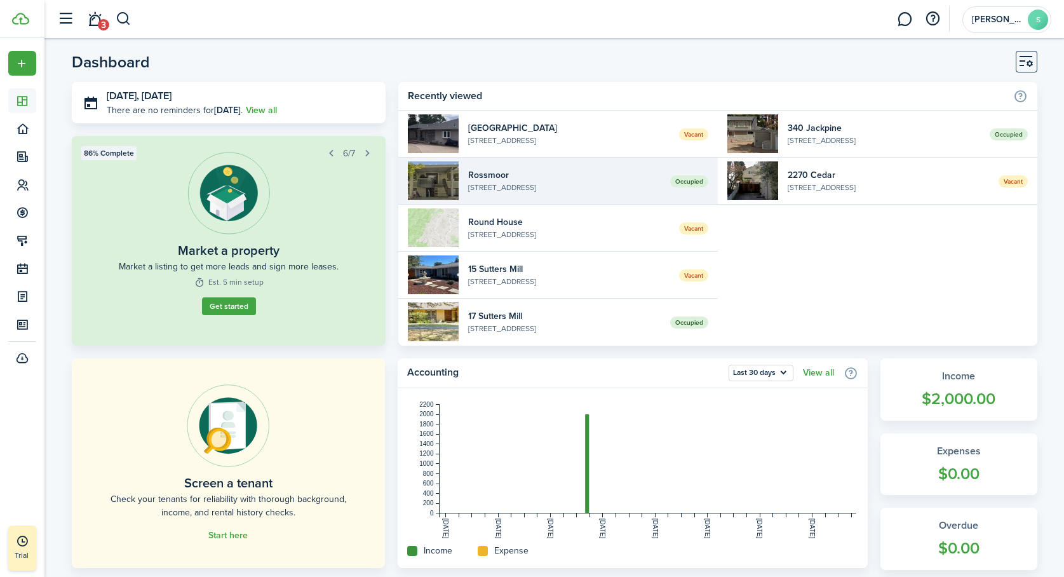
click at [583, 179] on widget-list-item-title "Rossmoor" at bounding box center [564, 174] width 193 height 13
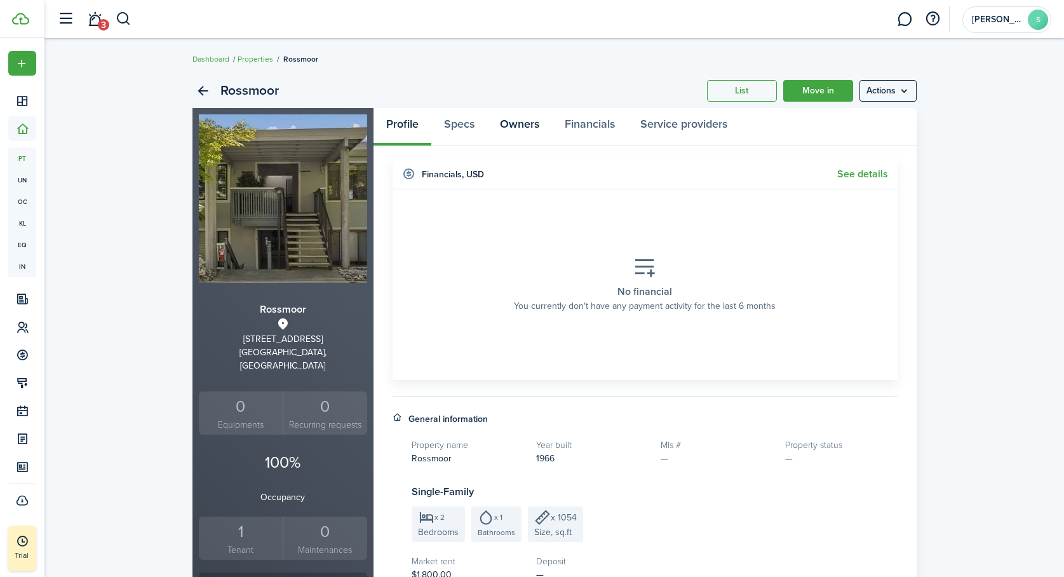
click at [531, 124] on link "Owners" at bounding box center [519, 127] width 65 height 38
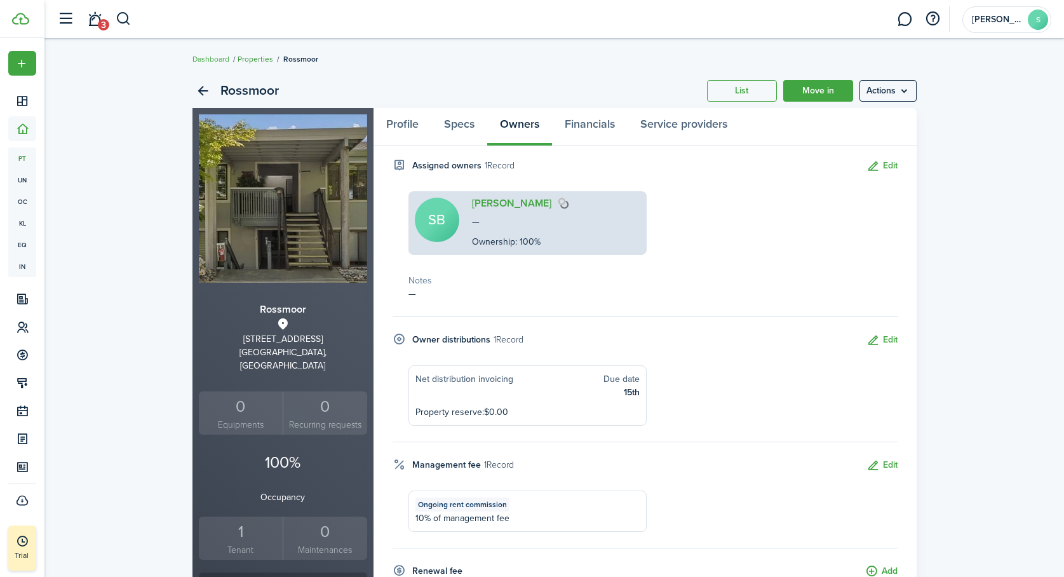
click at [254, 58] on link "Properties" at bounding box center [256, 58] width 36 height 11
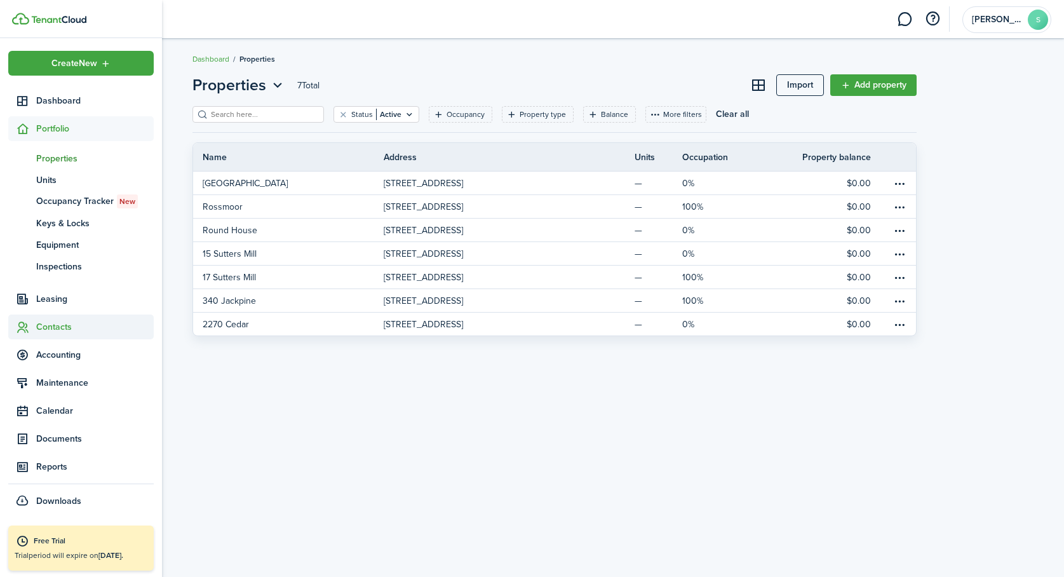
click at [48, 323] on span "Contacts" at bounding box center [95, 326] width 118 height 13
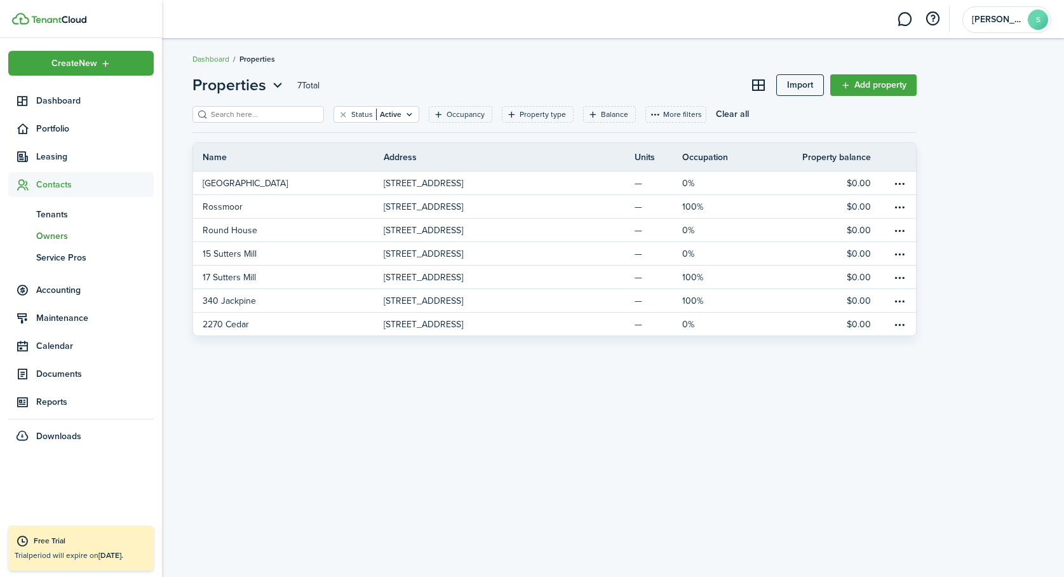
click at [46, 237] on span "Owners" at bounding box center [95, 235] width 118 height 13
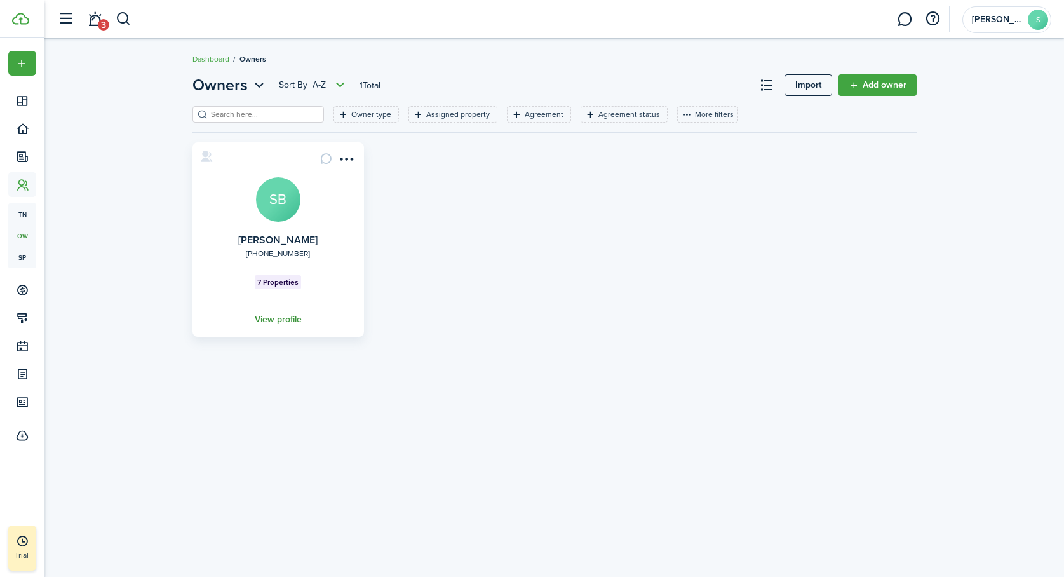
click at [269, 323] on link "View profile" at bounding box center [278, 319] width 175 height 35
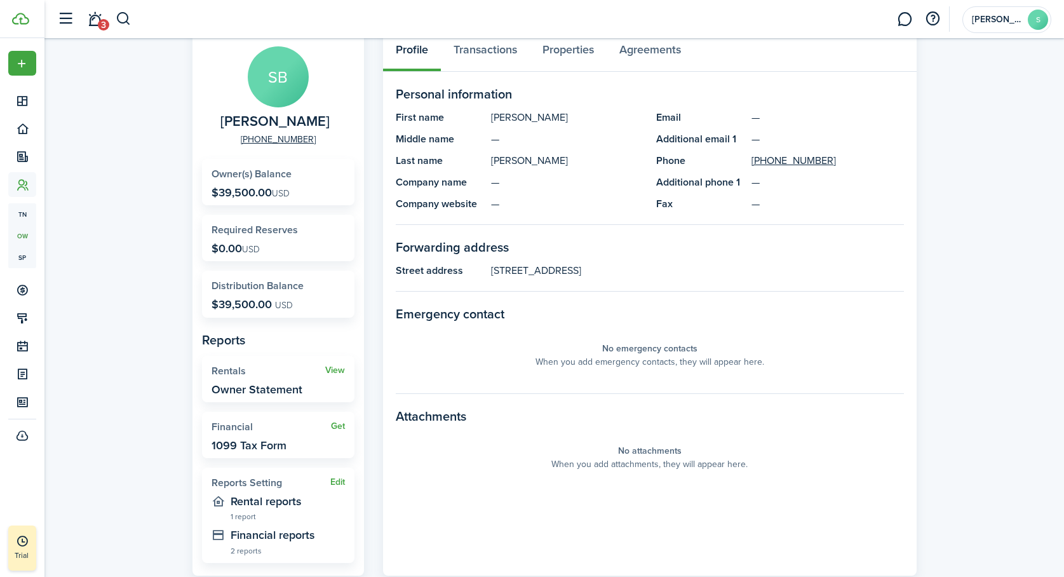
scroll to position [76, 0]
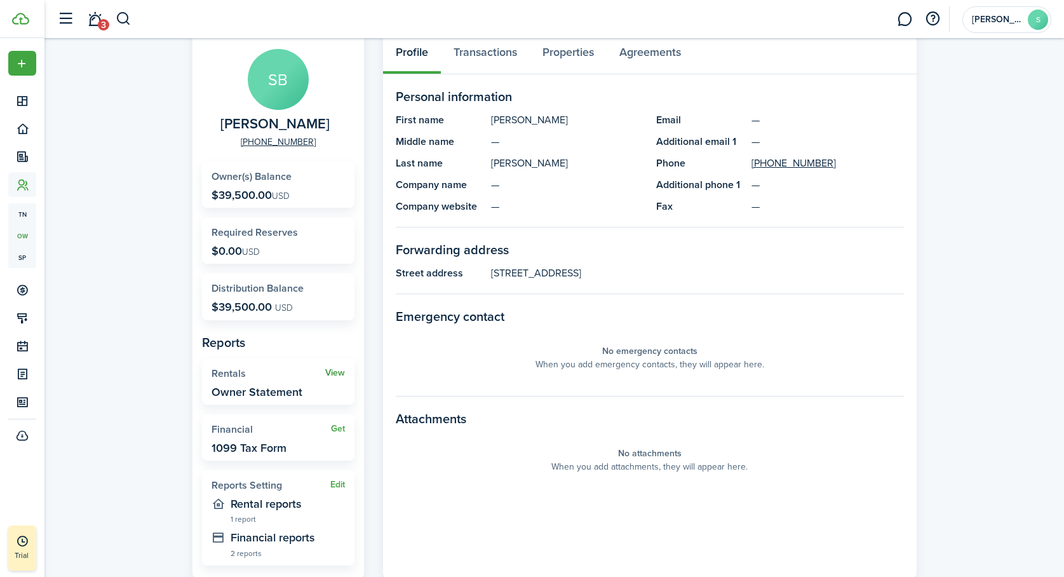
click at [336, 372] on link "View" at bounding box center [335, 373] width 20 height 10
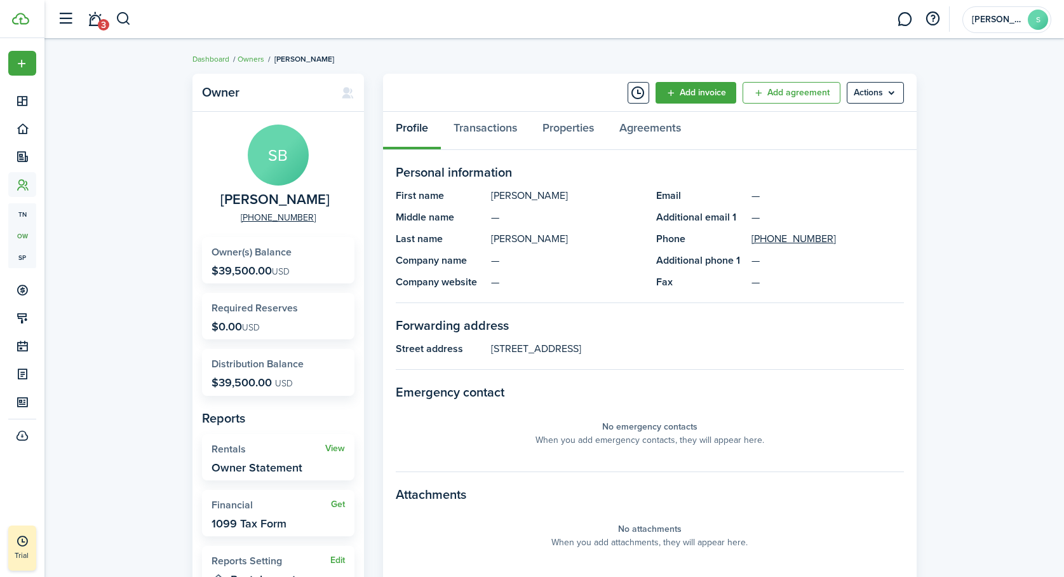
scroll to position [137, 0]
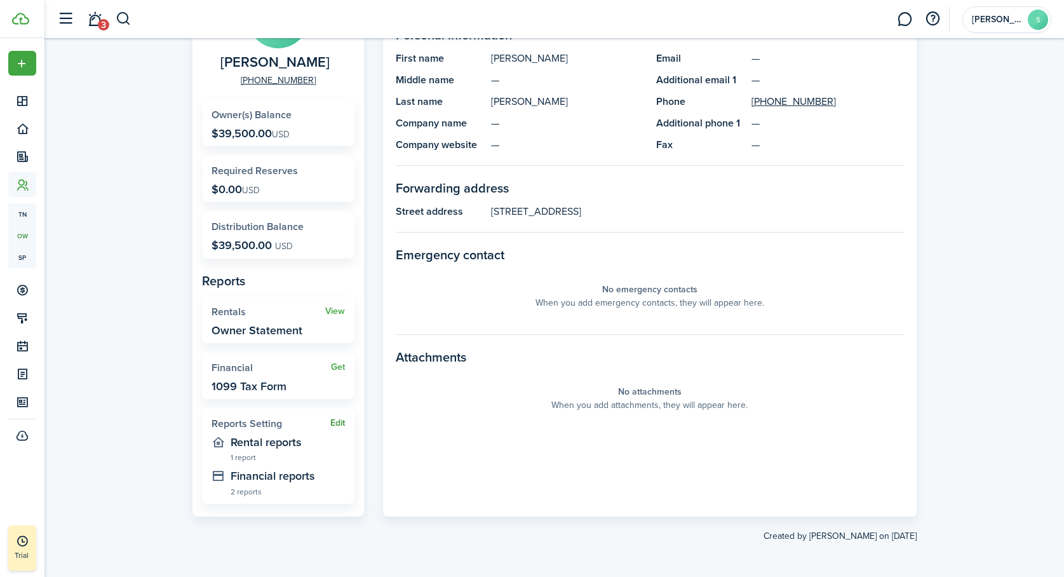
click at [335, 423] on button "Edit" at bounding box center [337, 423] width 15 height 10
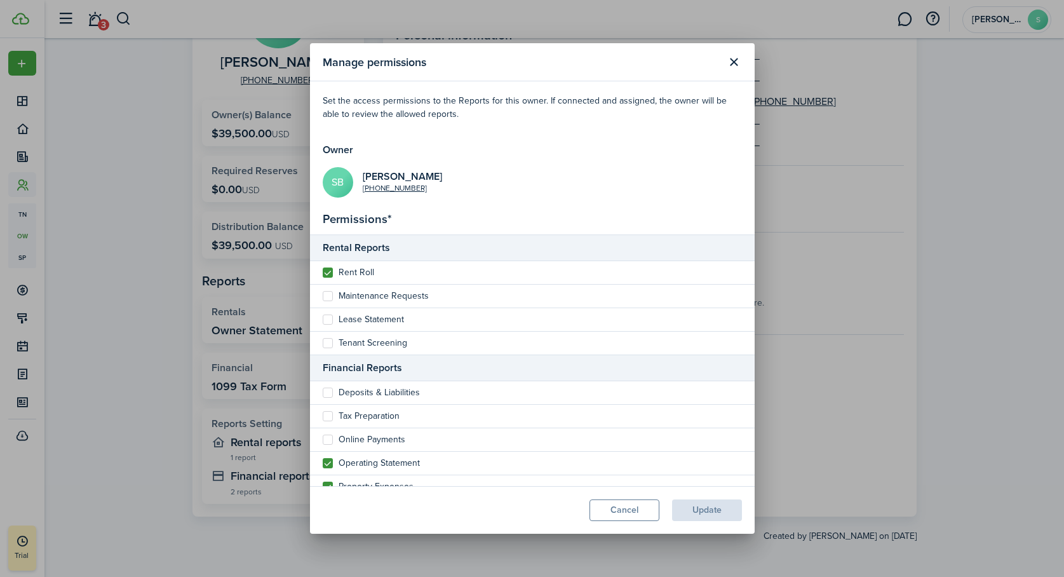
click at [329, 292] on label "Maintenance Requests" at bounding box center [376, 296] width 106 height 10
click at [323, 296] on input "Maintenance Requests" at bounding box center [322, 296] width 1 height 1
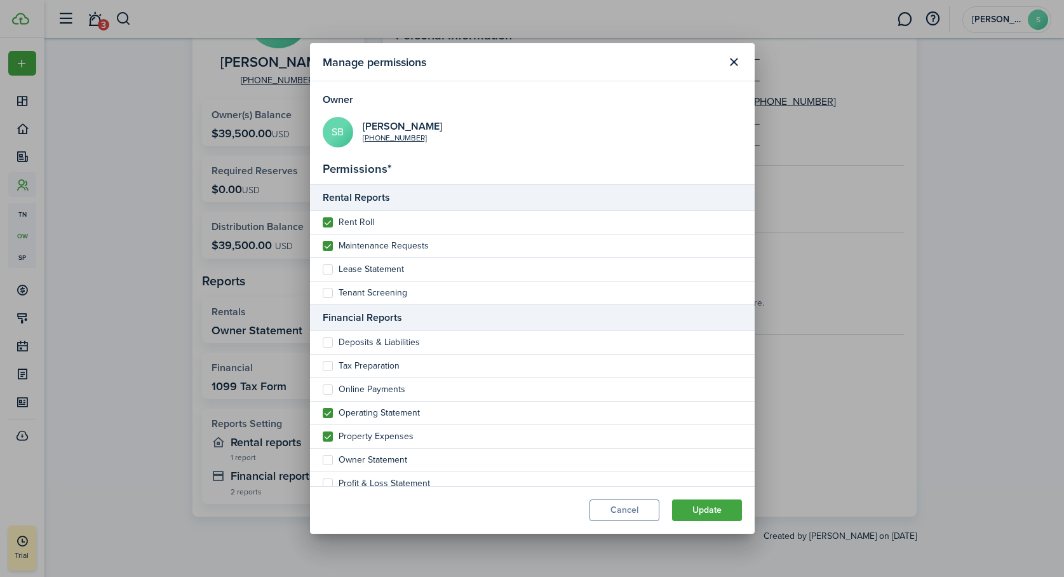
scroll to position [59, 0]
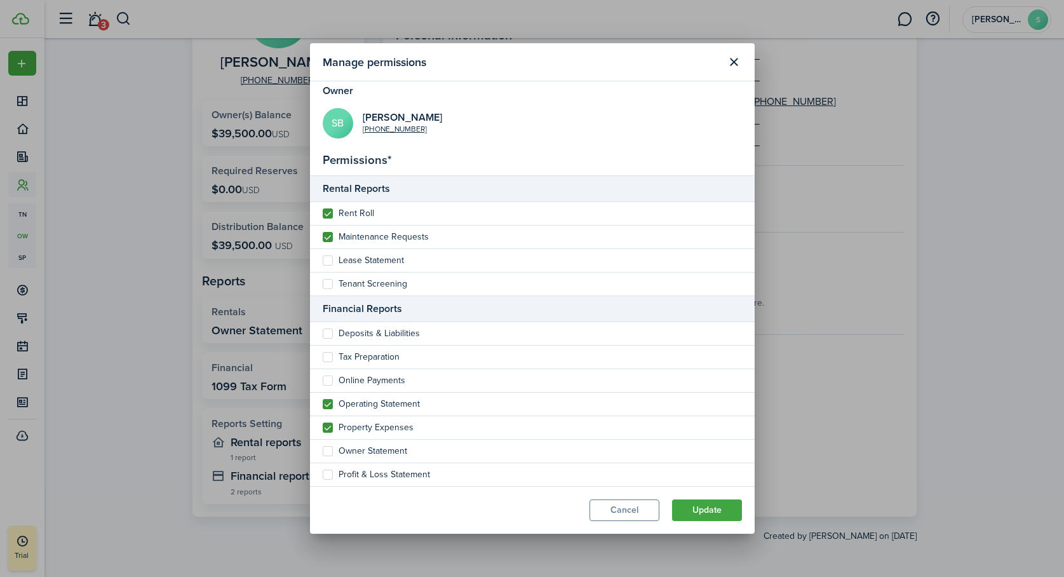
click at [327, 235] on label "Maintenance Requests" at bounding box center [376, 237] width 106 height 10
click at [323, 296] on input "Maintenance Requests" at bounding box center [322, 296] width 1 height 1
checkbox input "false"
click at [328, 330] on label "Deposits & Liabilities" at bounding box center [371, 334] width 97 height 10
click at [323, 393] on input "Deposits & Liabilities" at bounding box center [322, 393] width 1 height 1
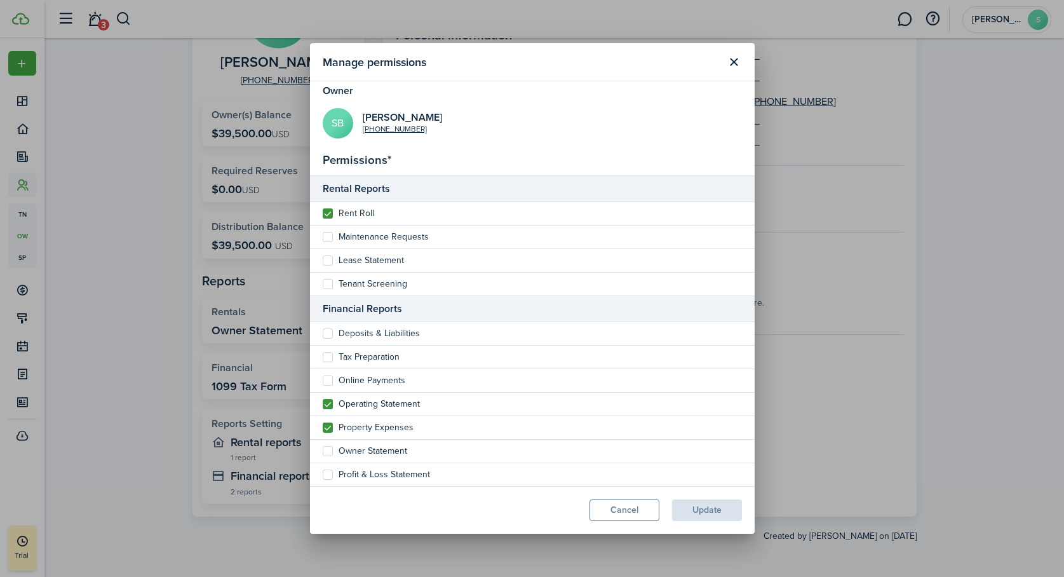
checkbox input "true"
click at [327, 354] on label "Tax Preparation" at bounding box center [361, 357] width 77 height 10
click at [323, 416] on input "Tax Preparation" at bounding box center [322, 416] width 1 height 1
checkbox input "true"
click at [329, 380] on label "Online Payments" at bounding box center [364, 381] width 83 height 10
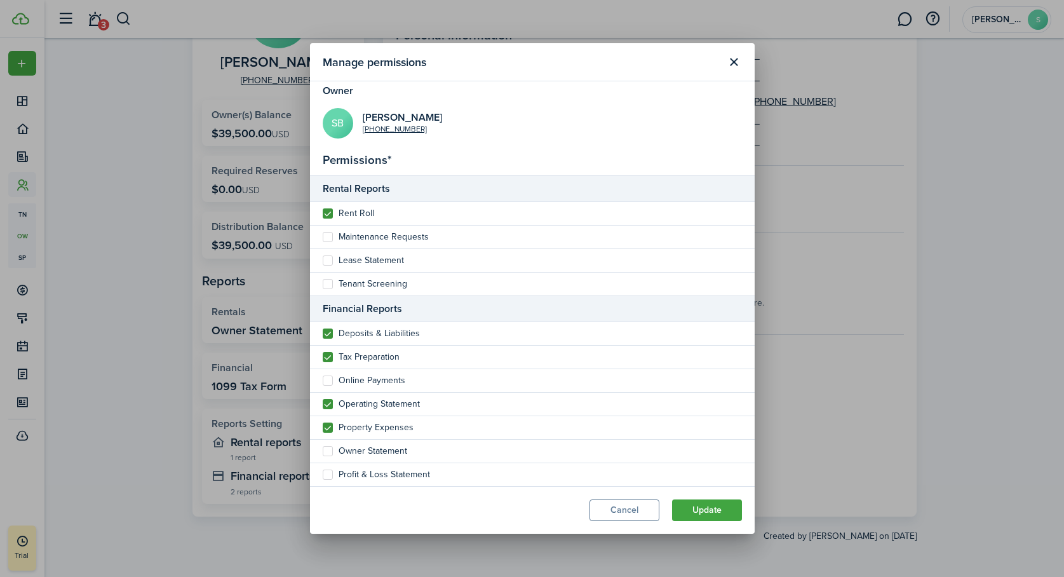
click at [323, 440] on input "Online Payments" at bounding box center [322, 440] width 1 height 1
checkbox input "true"
click at [327, 450] on label "Owner Statement" at bounding box center [365, 451] width 85 height 10
click at [323, 510] on input "Owner Statement" at bounding box center [322, 510] width 1 height 1
checkbox input "true"
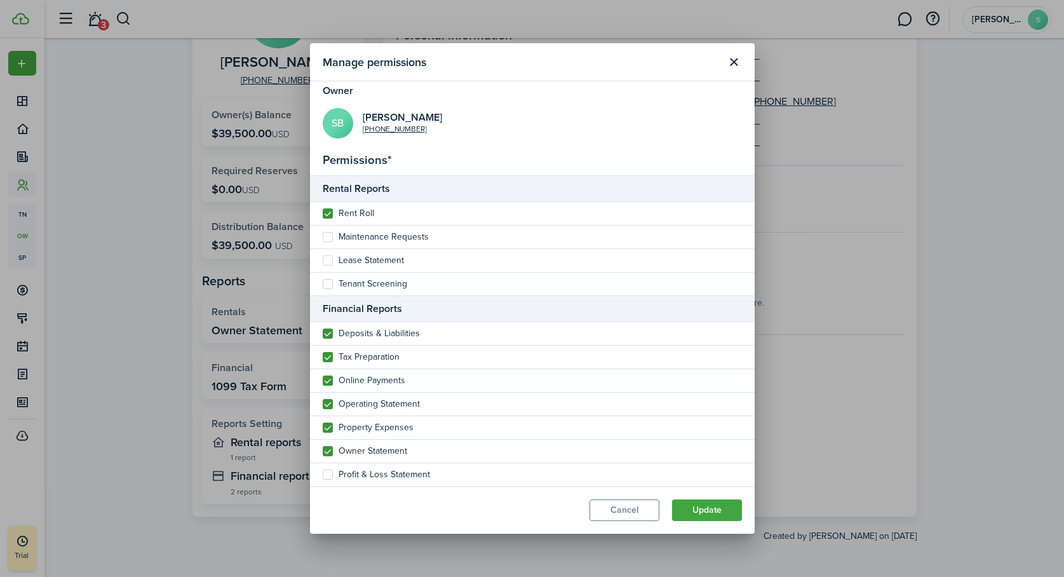
click at [329, 473] on label "Profit & Loss Statement" at bounding box center [376, 475] width 107 height 10
click at [323, 534] on input "Profit & Loss Statement" at bounding box center [322, 534] width 1 height 1
checkbox input "true"
click at [693, 507] on button "Update" at bounding box center [707, 510] width 70 height 22
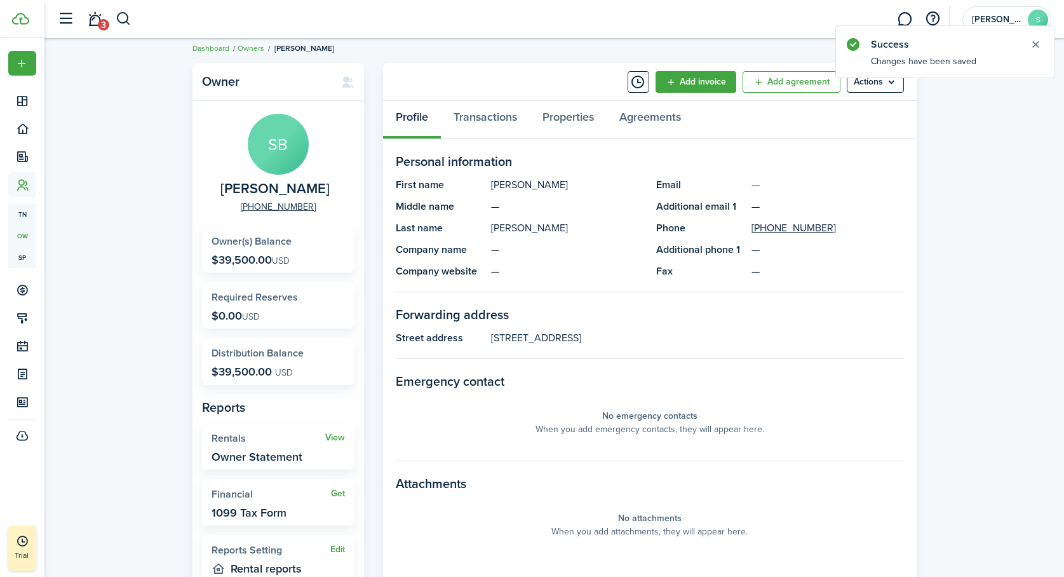
scroll to position [0, 0]
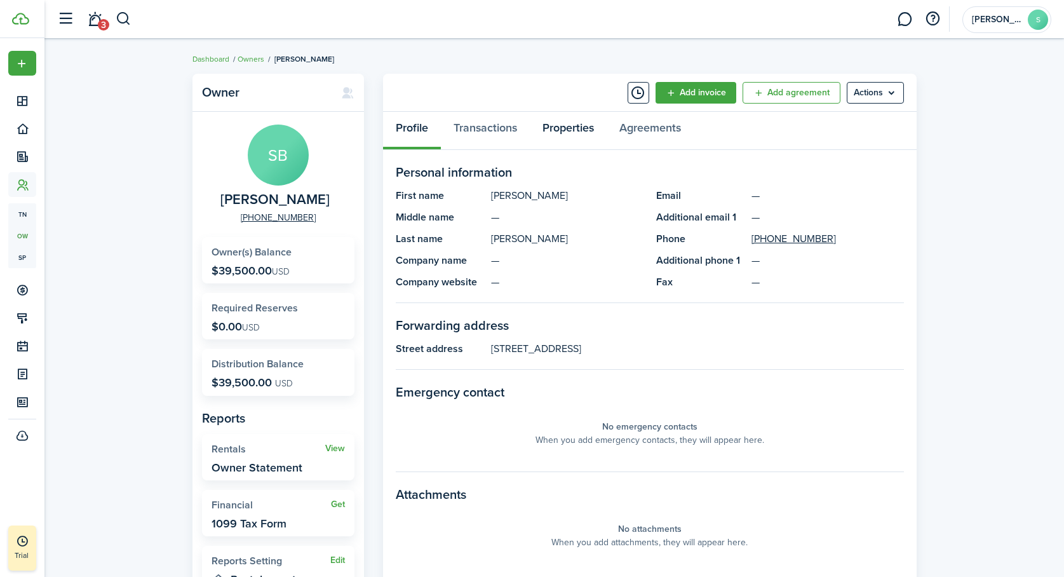
click at [571, 126] on link "Properties" at bounding box center [568, 131] width 77 height 38
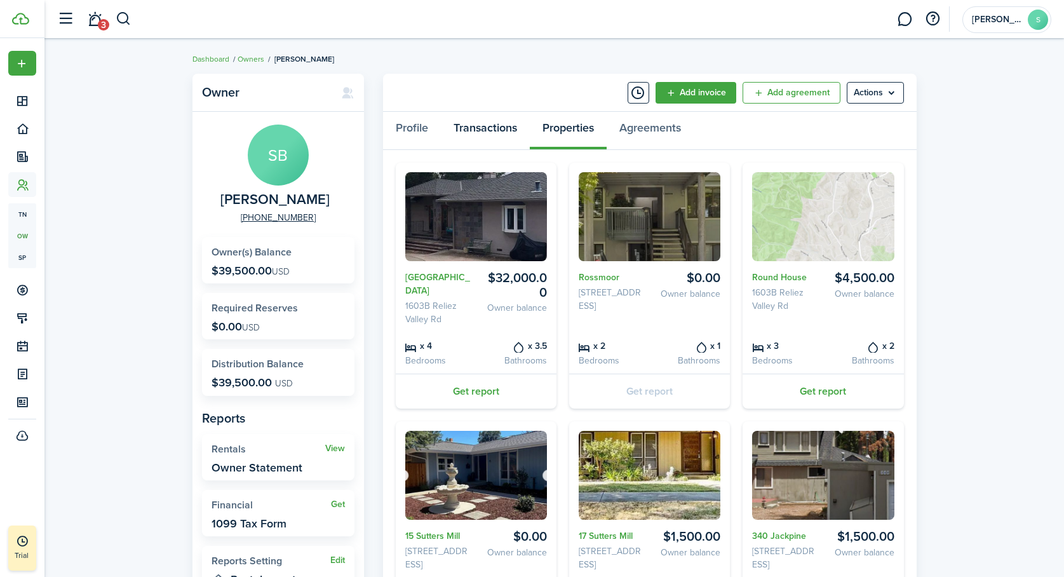
click at [498, 128] on link "Transactions" at bounding box center [485, 131] width 89 height 38
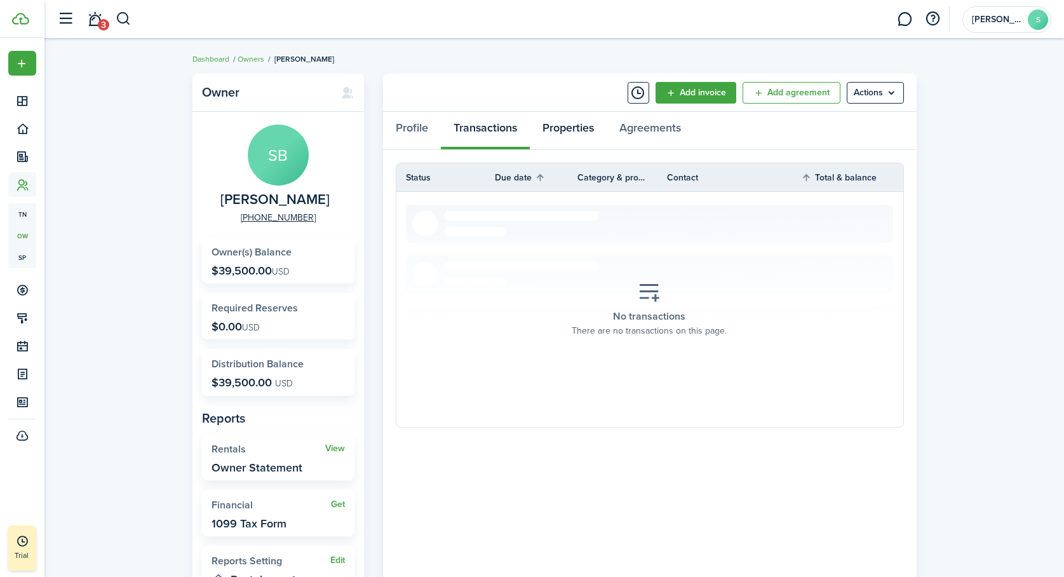
click at [557, 133] on link "Properties" at bounding box center [568, 131] width 77 height 38
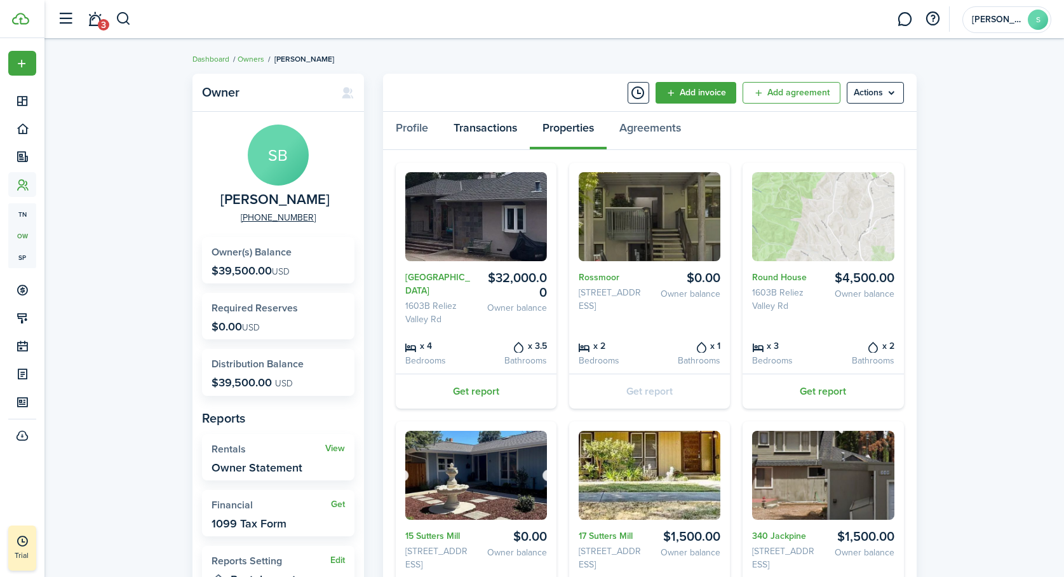
click at [499, 127] on link "Transactions" at bounding box center [485, 131] width 89 height 38
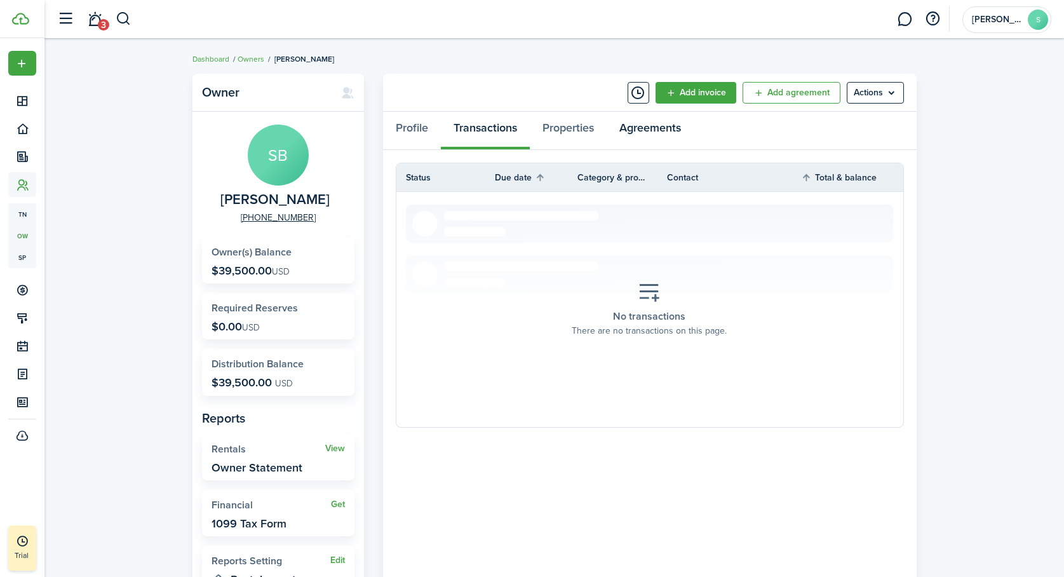
click at [649, 124] on link "Agreements" at bounding box center [650, 131] width 87 height 38
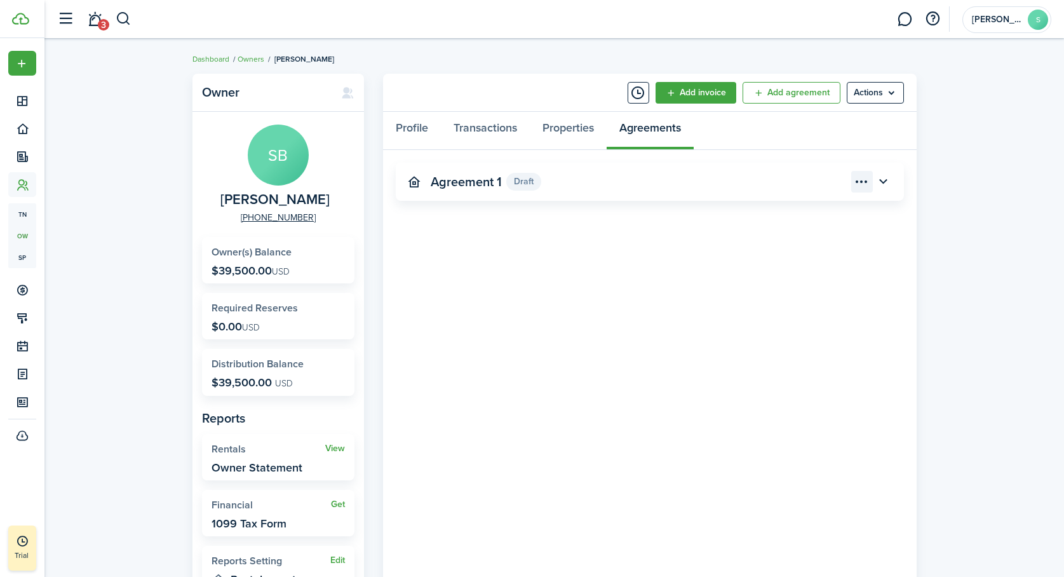
click at [860, 179] on menu-btn-icon "Open menu" at bounding box center [862, 182] width 22 height 22
click at [860, 254] on panel-main-body "Agreement 1 Draft «« « 1 » »»" at bounding box center [650, 402] width 534 height 504
click at [885, 181] on button "button" at bounding box center [884, 182] width 22 height 22
click at [949, 294] on div "Owner SB Sandra Browne +1 510-590-8281 Owner(s) Balance $39,500.00 USD Required…" at bounding box center [554, 376] width 1020 height 619
click at [524, 181] on status "Draft" at bounding box center [523, 182] width 35 height 18
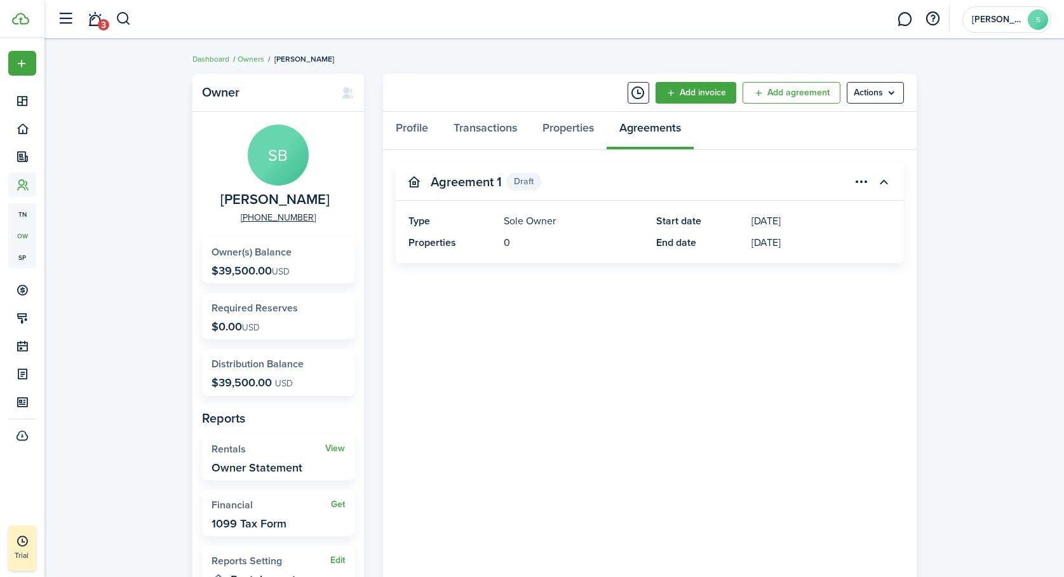
click at [457, 185] on panel-main-title "Agreement 1" at bounding box center [466, 182] width 71 height 15
click at [414, 184] on panel-main-icon at bounding box center [414, 182] width 11 height 12
click at [477, 184] on panel-main-title "Agreement 1" at bounding box center [466, 182] width 71 height 15
click at [861, 177] on menu-btn-icon "Open menu" at bounding box center [862, 182] width 22 height 22
click at [809, 207] on link "Edit" at bounding box center [817, 210] width 111 height 22
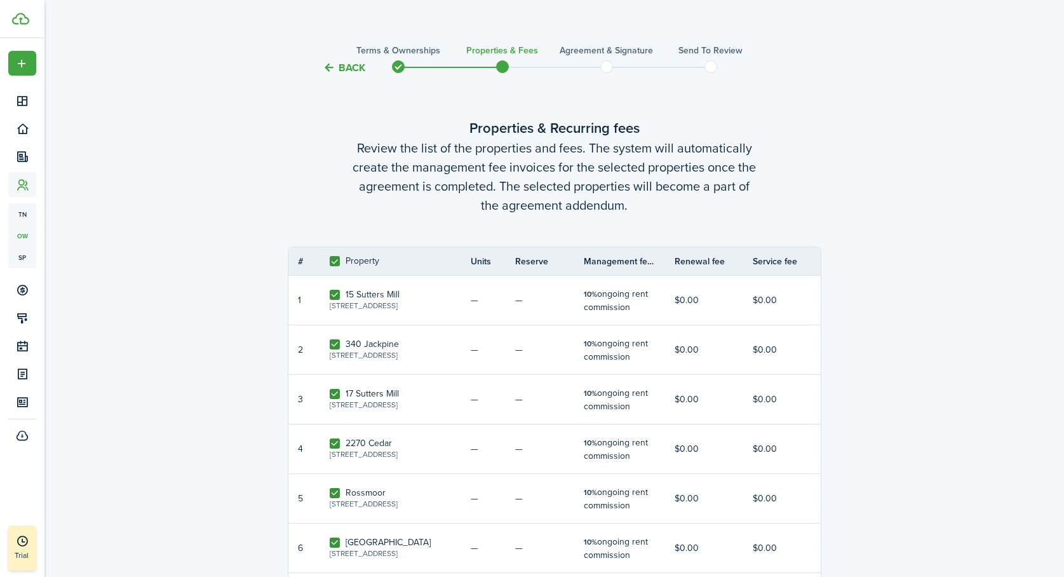
scroll to position [177, 0]
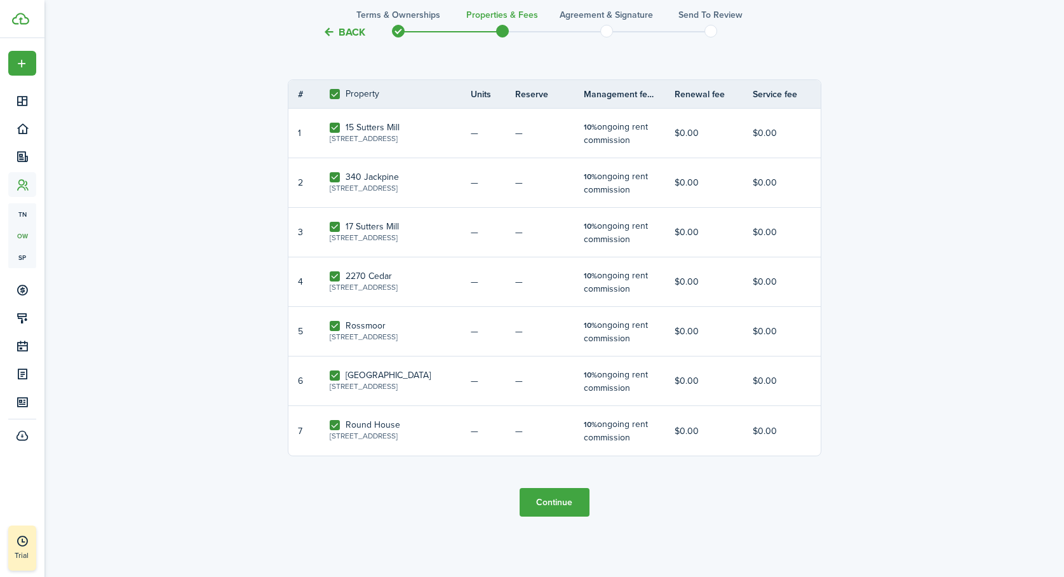
click at [560, 509] on button "Continue" at bounding box center [555, 502] width 70 height 29
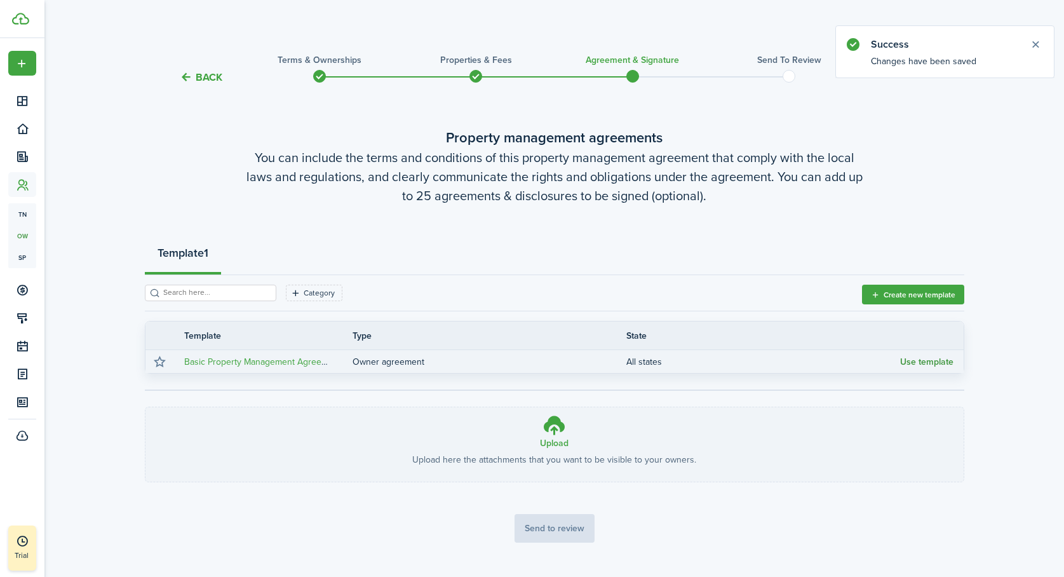
click at [919, 360] on button "Use template" at bounding box center [926, 362] width 53 height 10
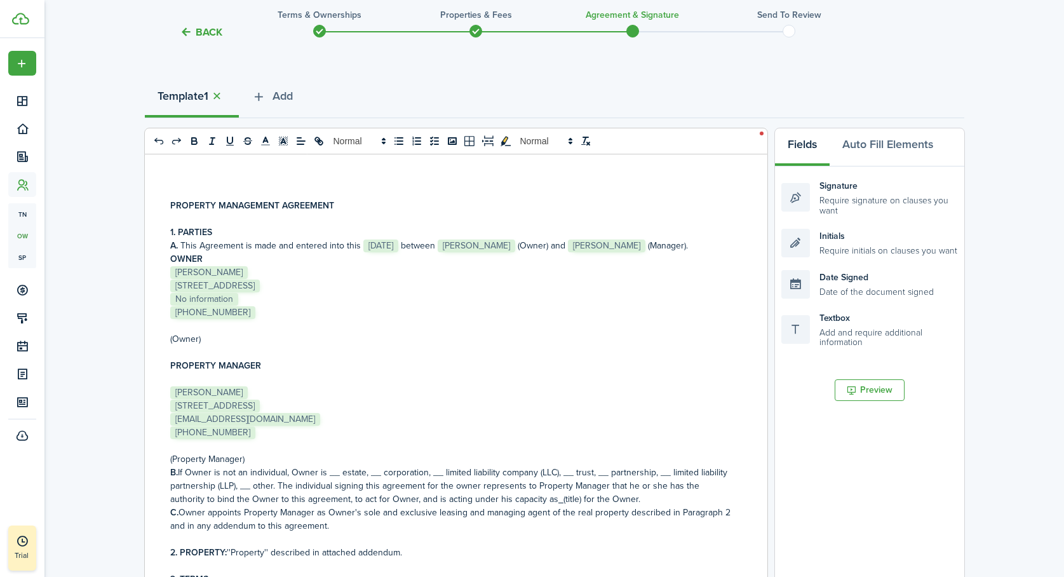
scroll to position [158, 0]
click at [318, 449] on p at bounding box center [451, 444] width 562 height 13
click at [905, 143] on button "Auto Fill Elements" at bounding box center [888, 146] width 116 height 38
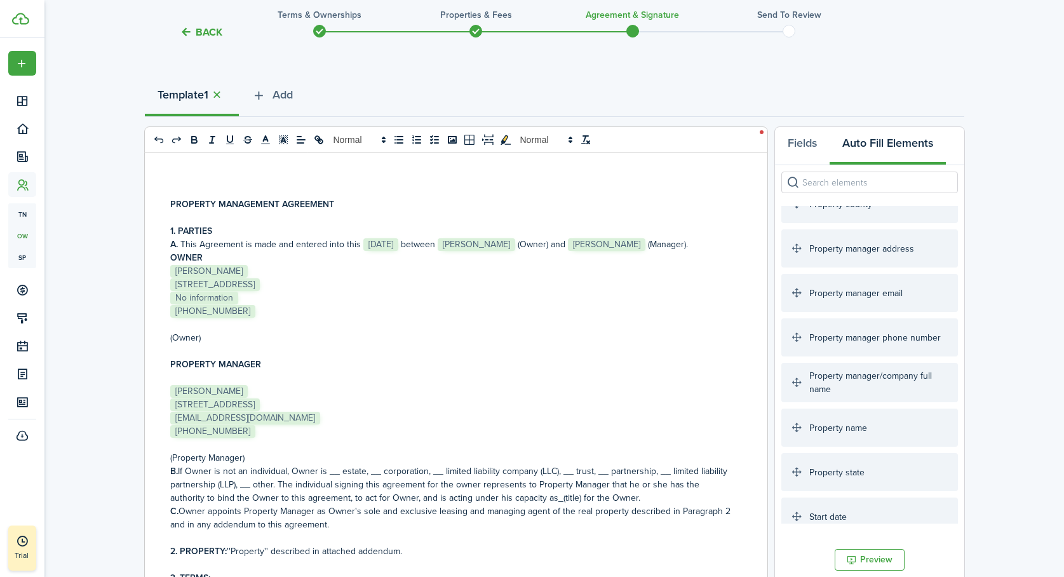
scroll to position [525, 0]
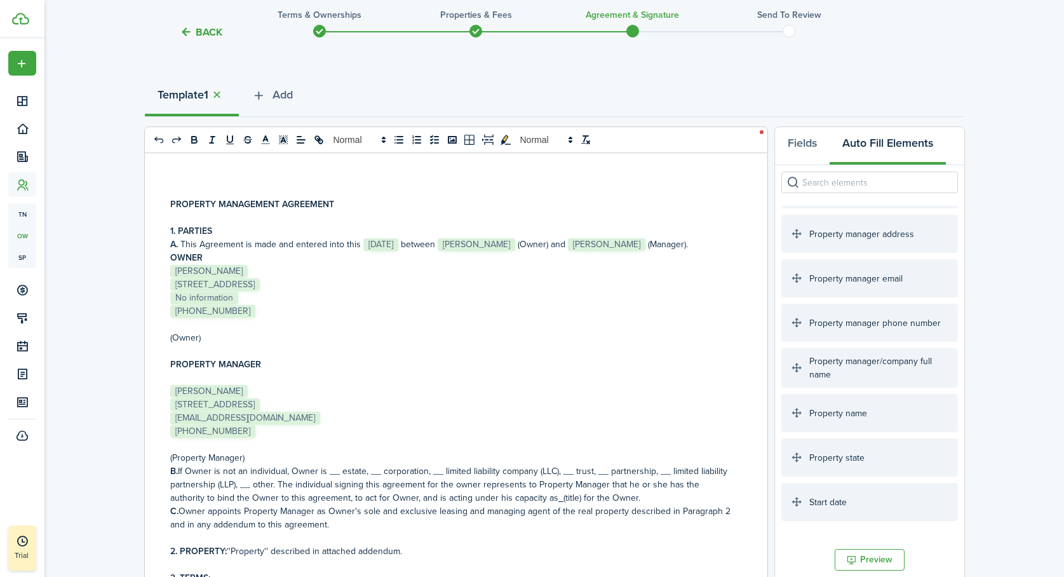
click at [857, 375] on div "Property manager/company full name" at bounding box center [870, 367] width 177 height 39
click at [245, 446] on p "﻿ Sandra Browne ﻿" at bounding box center [451, 444] width 562 height 13
click at [628, 245] on span "[PERSON_NAME]" at bounding box center [607, 244] width 78 height 13
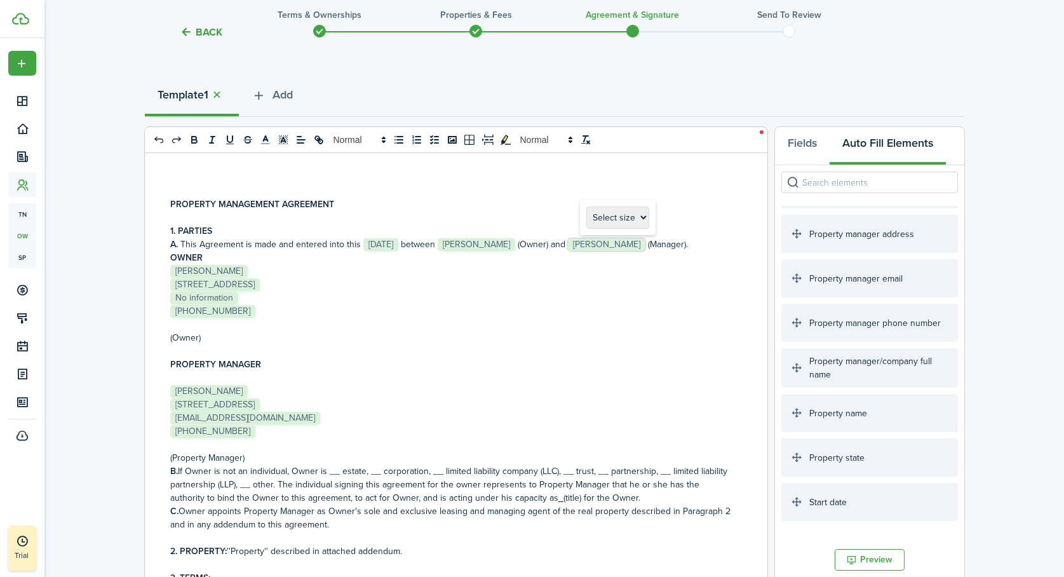
click at [636, 216] on select "Select size 8px 9px 10px 11px 12px 13px 14px 15px 16px 17px 18px 19px 20px 21px…" at bounding box center [617, 218] width 63 height 22
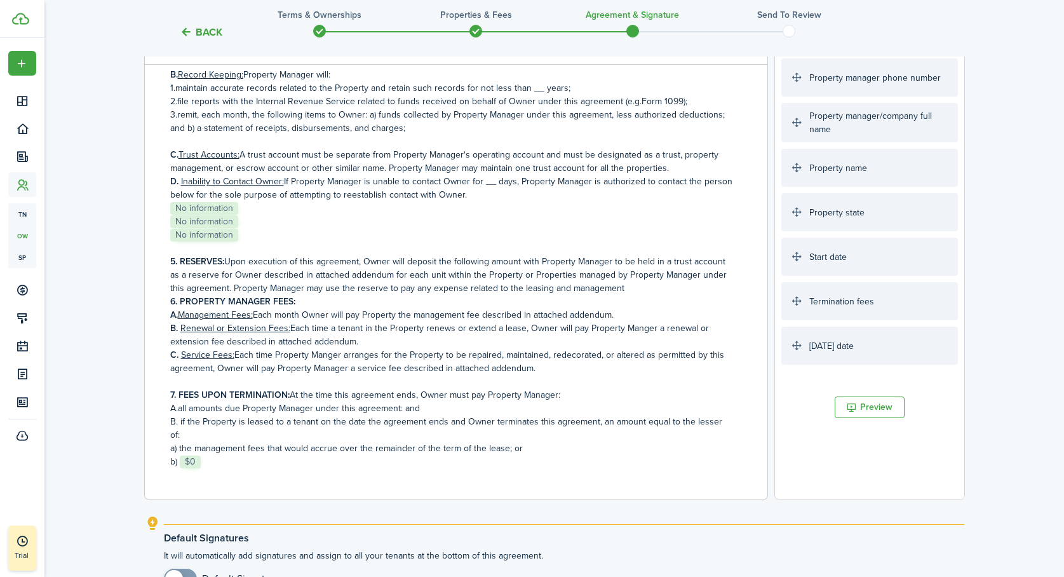
scroll to position [565, 0]
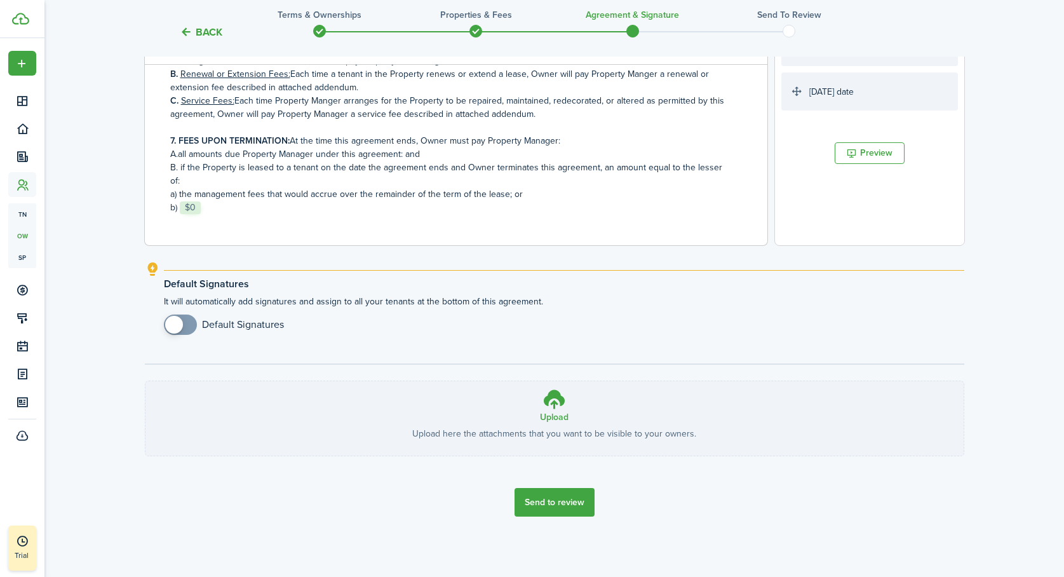
click at [197, 327] on input "checkbox" at bounding box center [224, 325] width 120 height 20
checkbox input "true"
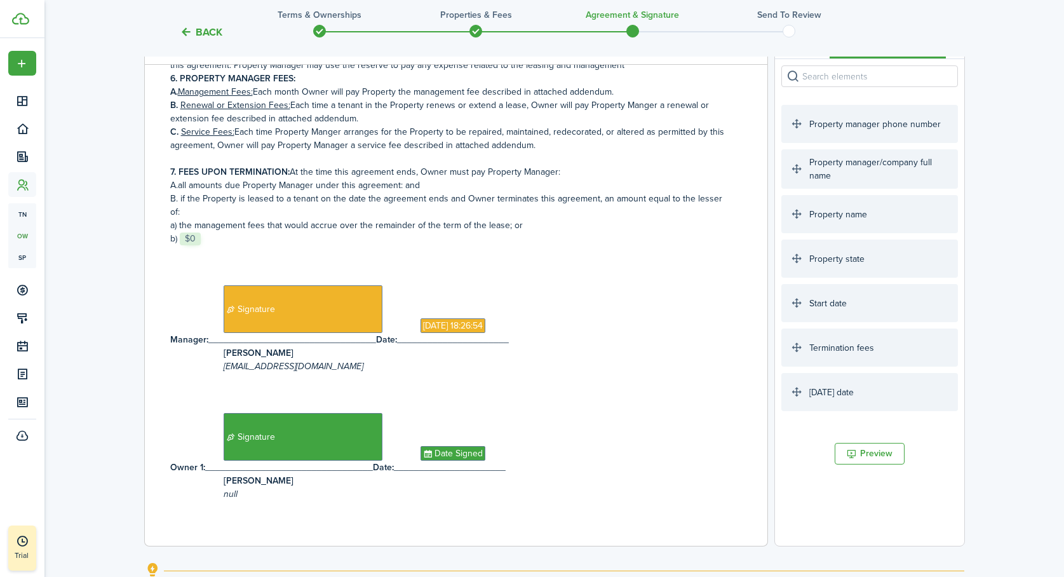
scroll to position [264, 0]
click at [876, 454] on button "Preview" at bounding box center [870, 455] width 70 height 22
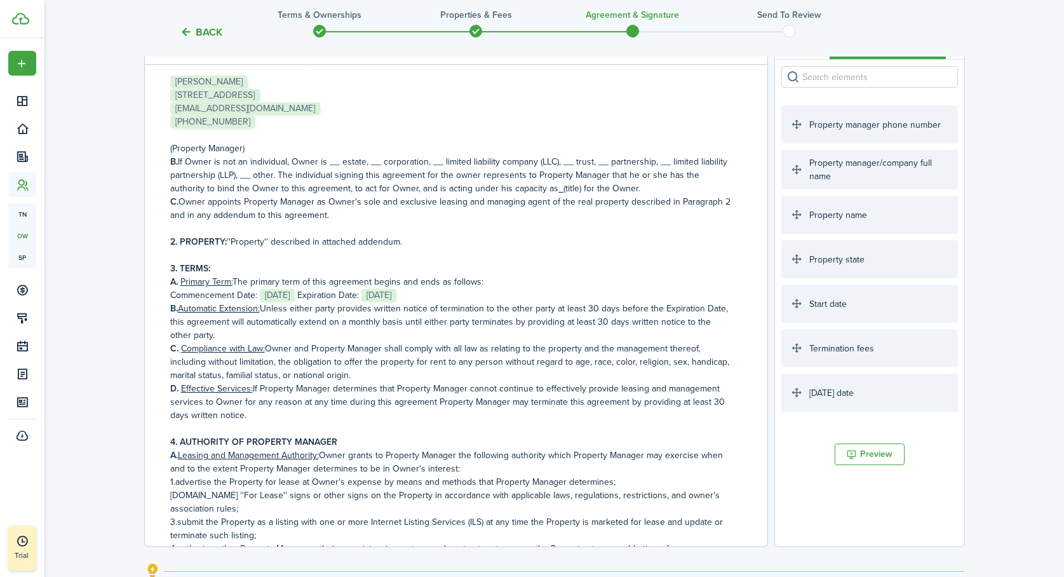
scroll to position [0, 0]
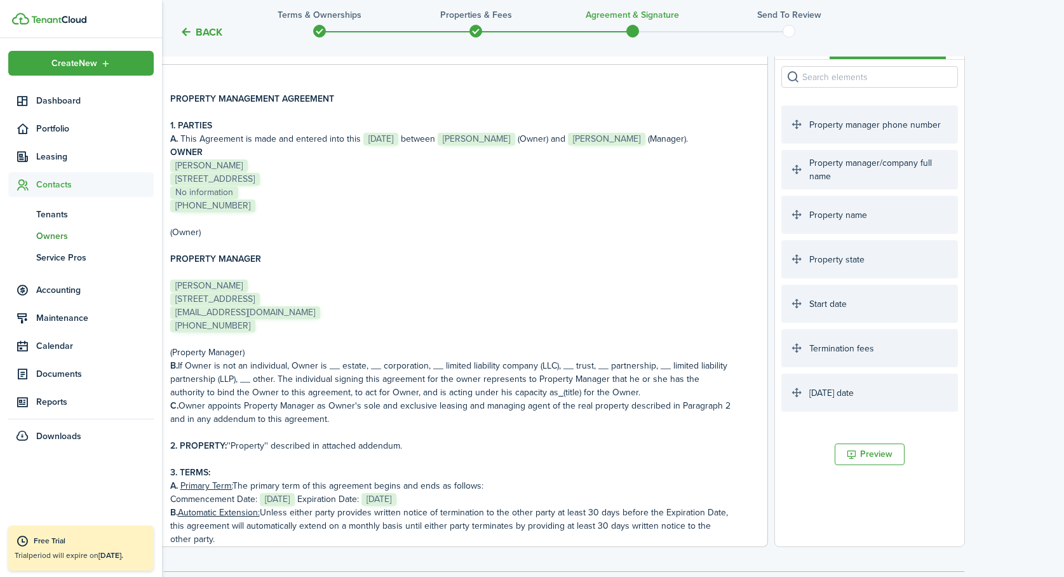
click at [52, 235] on span "Owners" at bounding box center [95, 235] width 118 height 13
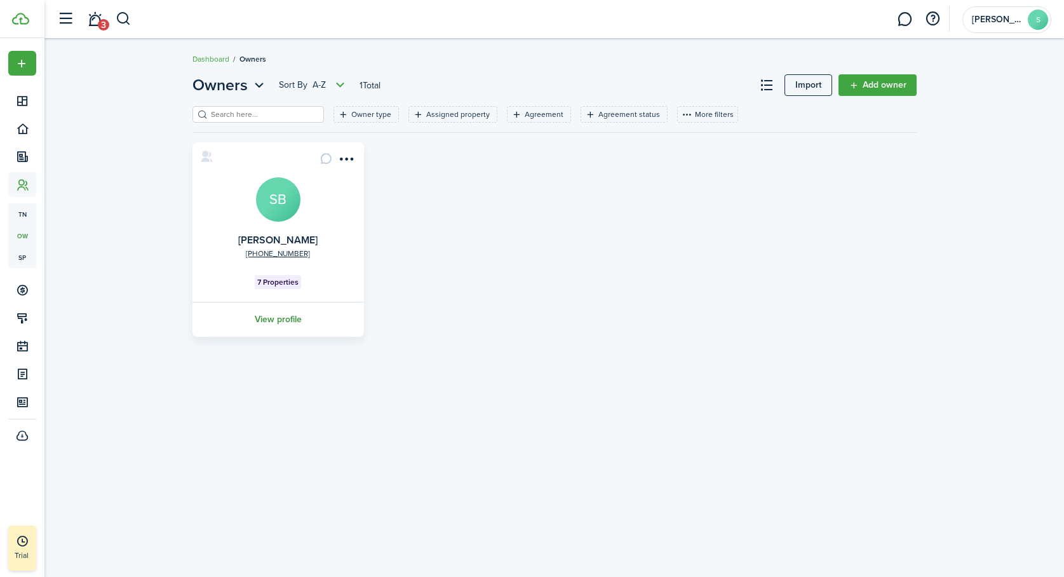
click at [278, 317] on link "View profile" at bounding box center [278, 319] width 175 height 35
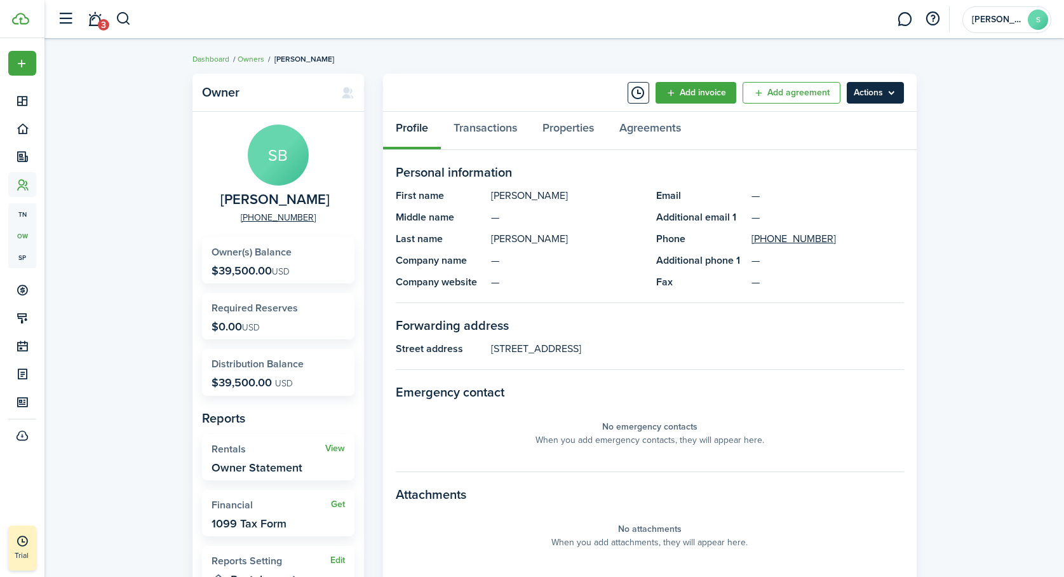
click at [867, 93] on menu-btn "Actions" at bounding box center [875, 93] width 57 height 22
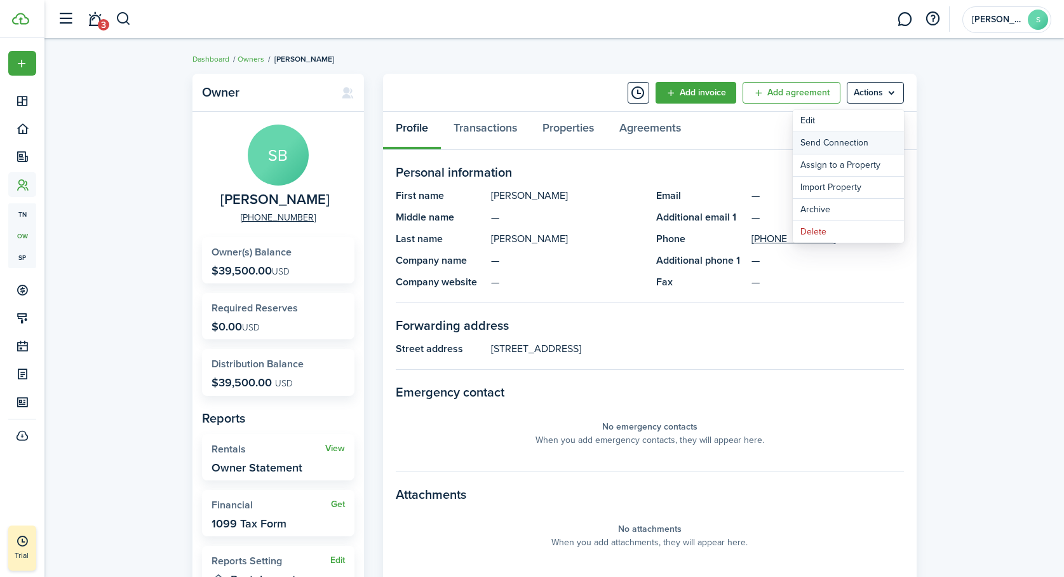
click at [836, 140] on button "Send Connection" at bounding box center [848, 143] width 111 height 22
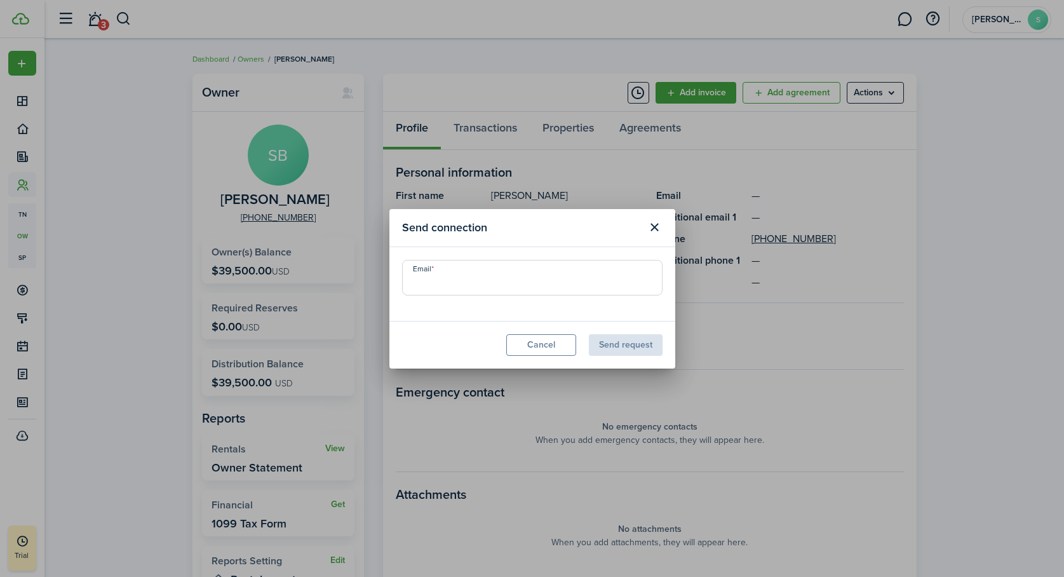
click at [580, 274] on input "Email" at bounding box center [532, 278] width 261 height 36
type input "sandra@industriallogic.com"
click at [624, 344] on button "Send request" at bounding box center [626, 345] width 74 height 22
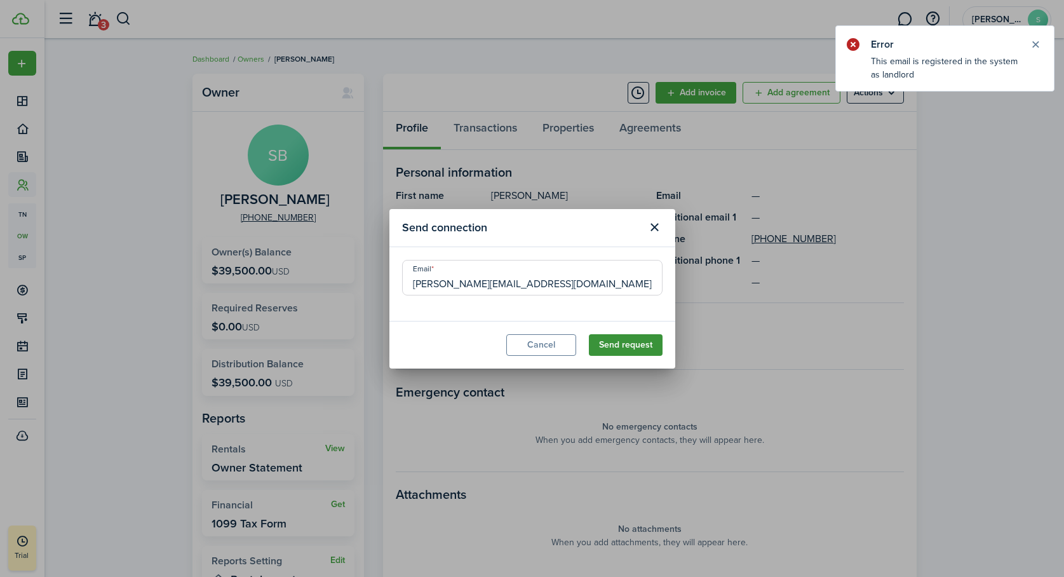
click at [640, 344] on button "Send request" at bounding box center [626, 345] width 74 height 22
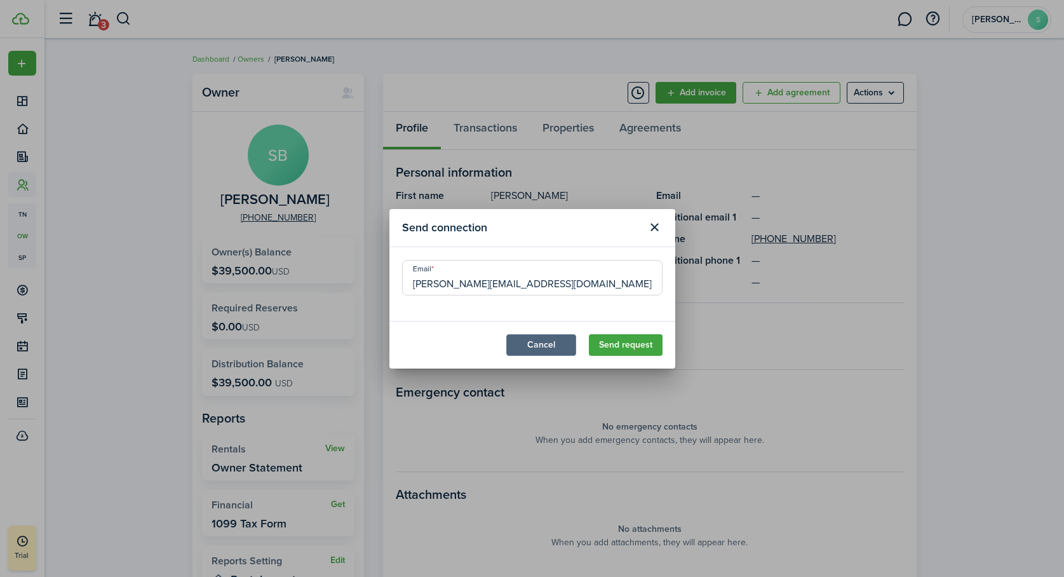
click at [548, 344] on button "Cancel" at bounding box center [541, 345] width 70 height 22
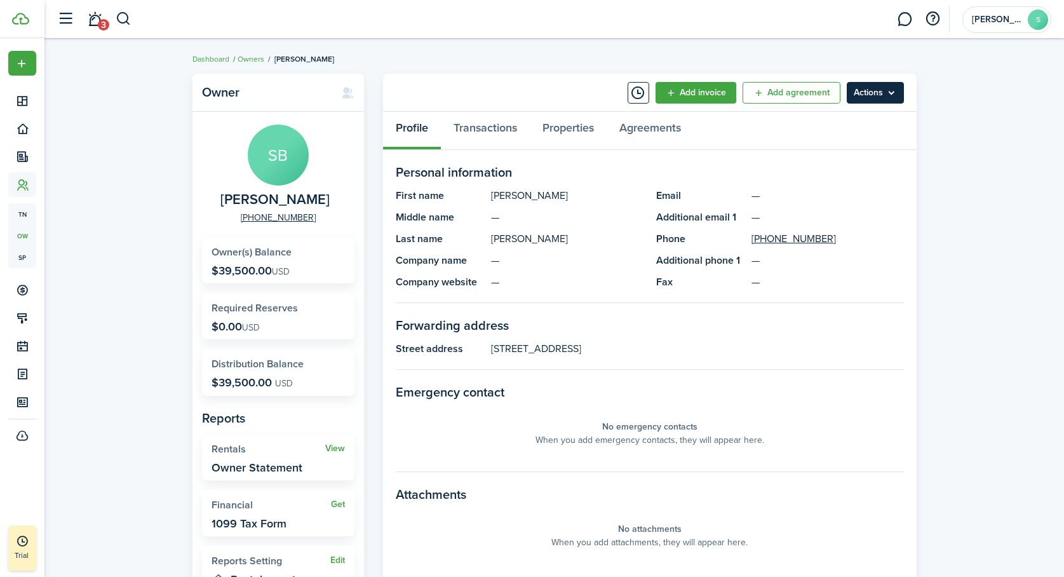
click at [887, 93] on menu-btn "Actions" at bounding box center [875, 93] width 57 height 22
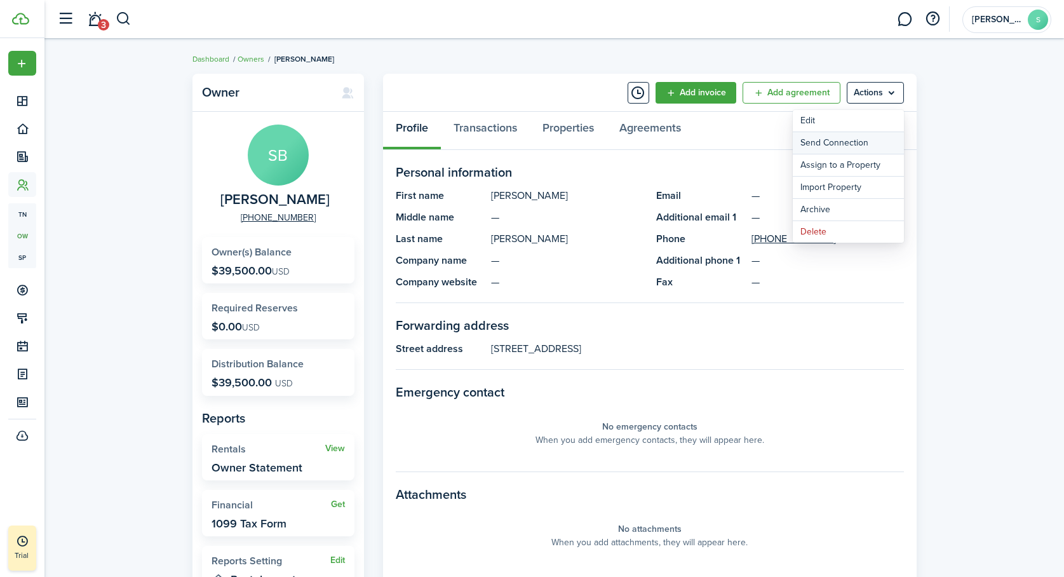
click at [850, 139] on button "Send Connection" at bounding box center [848, 143] width 111 height 22
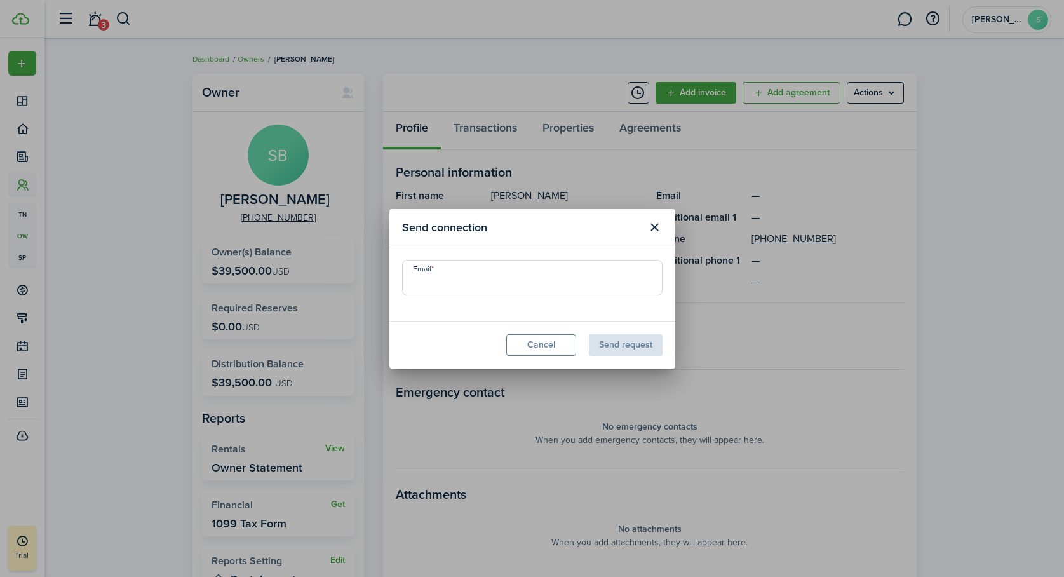
click at [510, 278] on input "Email" at bounding box center [532, 278] width 261 height 36
type input "[EMAIL_ADDRESS][DOMAIN_NAME]"
click at [632, 346] on button "Send request" at bounding box center [626, 345] width 74 height 22
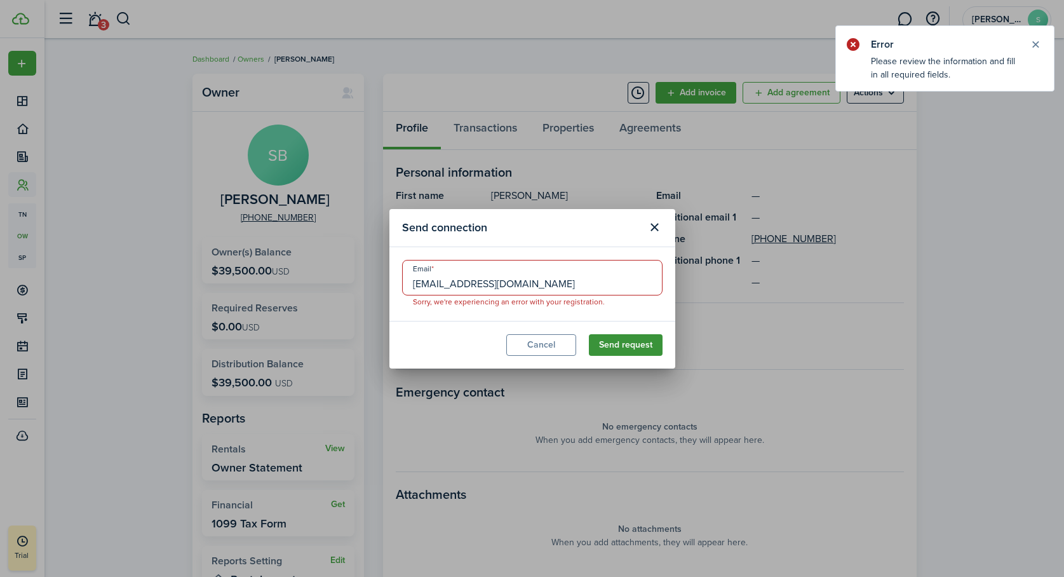
click at [627, 342] on button "Send request" at bounding box center [626, 345] width 74 height 22
click at [656, 228] on button "Close modal" at bounding box center [655, 228] width 22 height 22
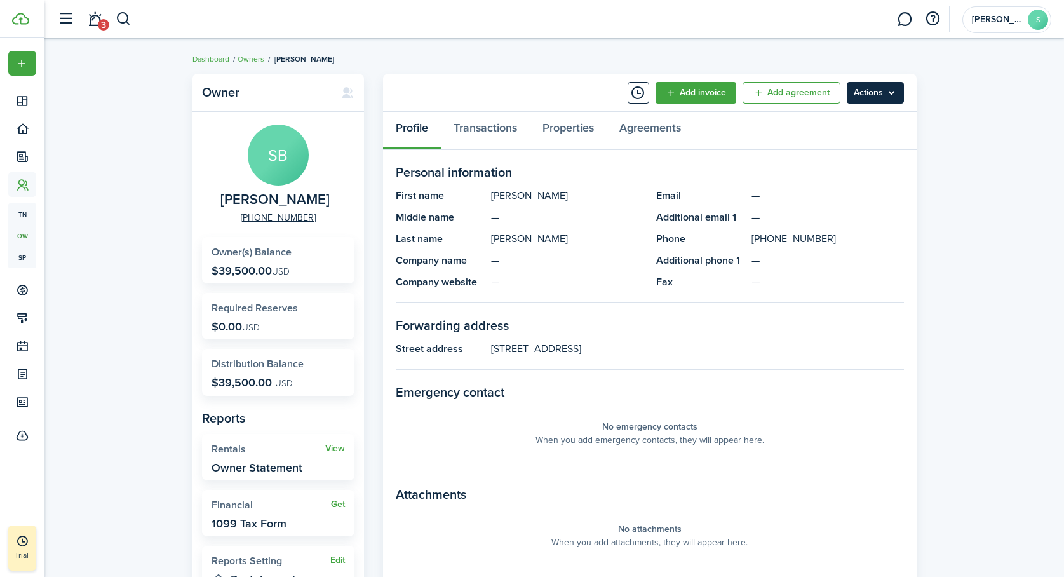
click at [881, 93] on menu-btn "Actions" at bounding box center [875, 93] width 57 height 22
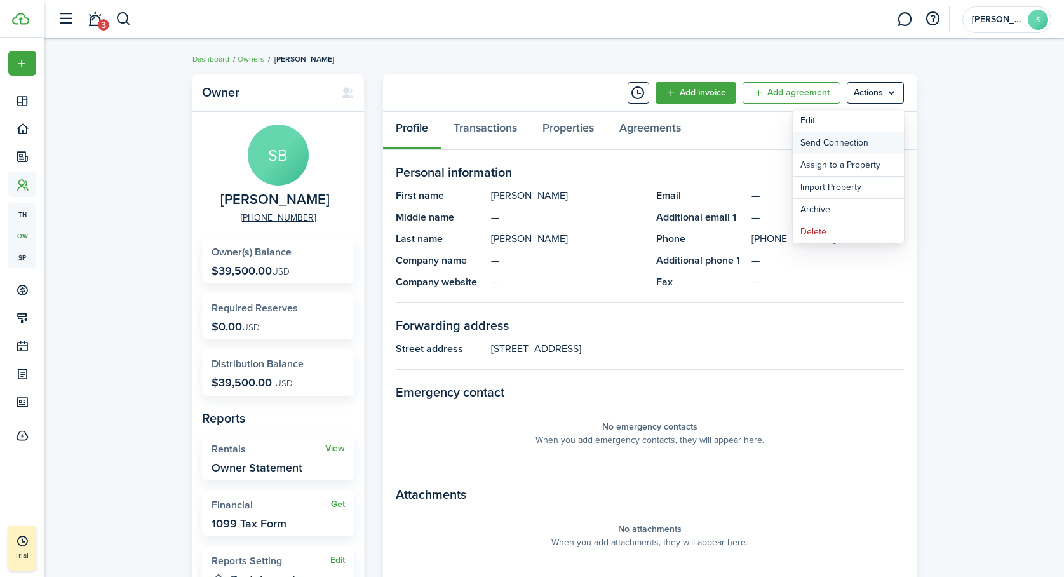
click at [857, 139] on button "Send Connection" at bounding box center [848, 143] width 111 height 22
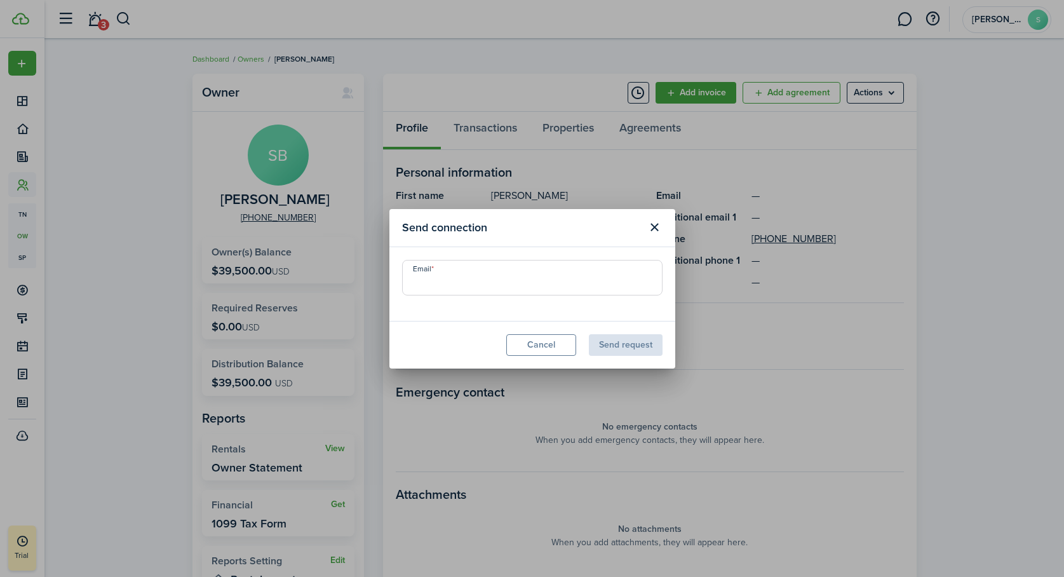
click at [447, 281] on input "Email" at bounding box center [532, 278] width 261 height 36
type input "sandra.browne@footprintnetwork.org"
click at [632, 340] on button "Send request" at bounding box center [626, 345] width 74 height 22
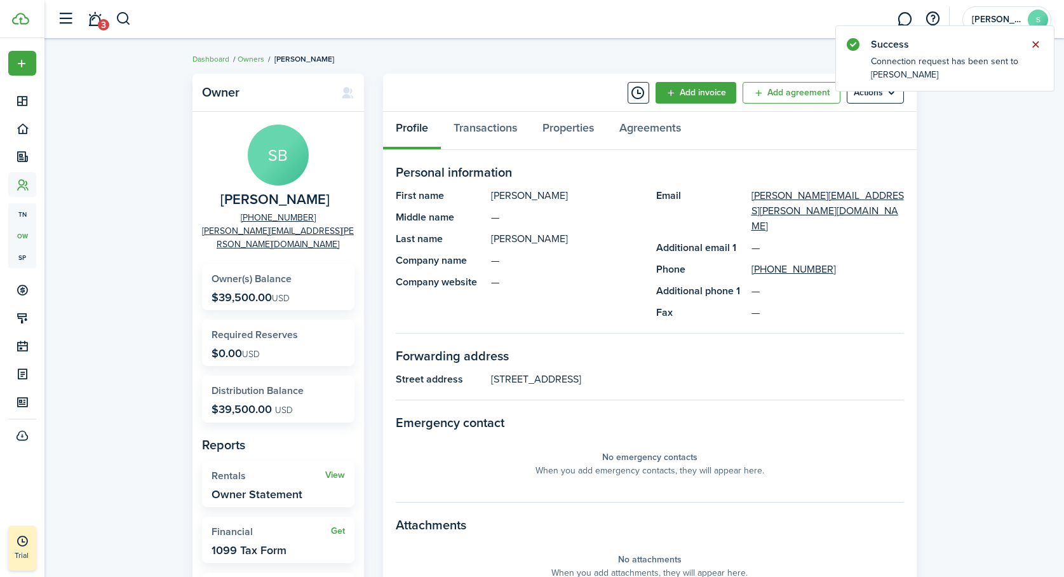
click at [1038, 44] on button "Close notify" at bounding box center [1036, 45] width 18 height 18
click at [1028, 17] on avatar-text "S" at bounding box center [1038, 20] width 20 height 20
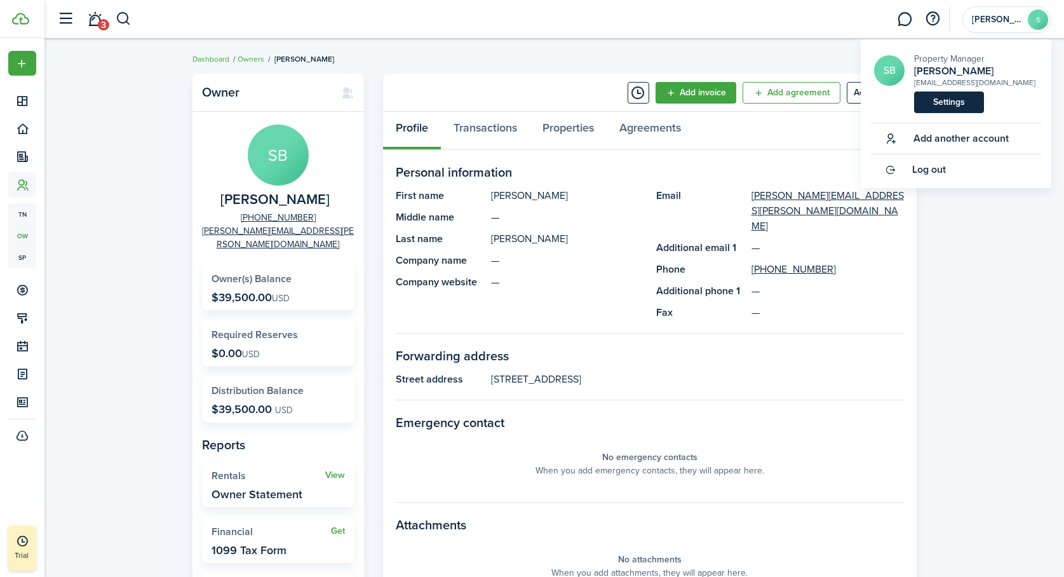
click at [954, 102] on link "Settings" at bounding box center [949, 102] width 70 height 22
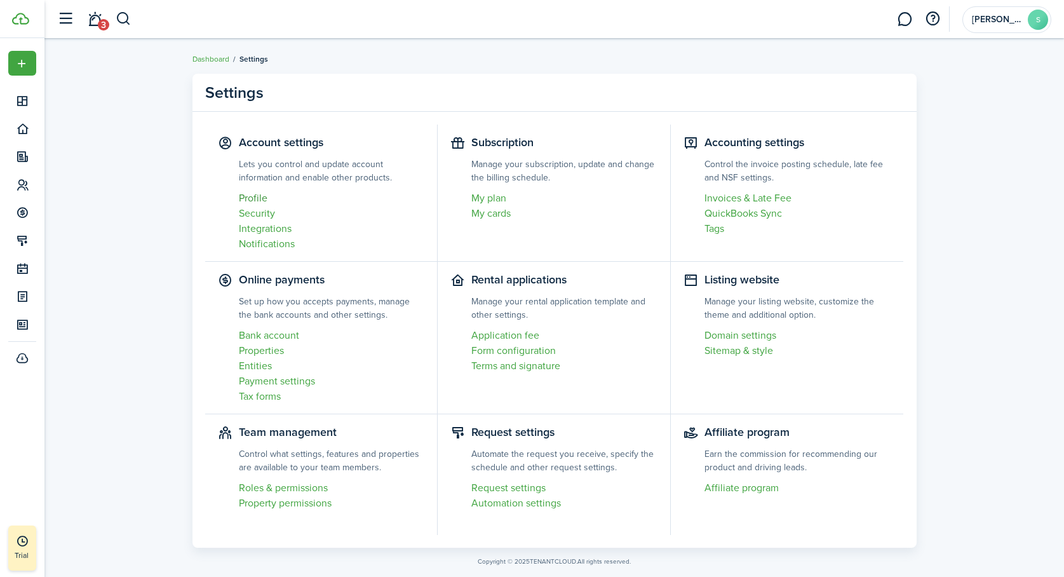
click at [258, 198] on link "Profile" at bounding box center [332, 198] width 186 height 15
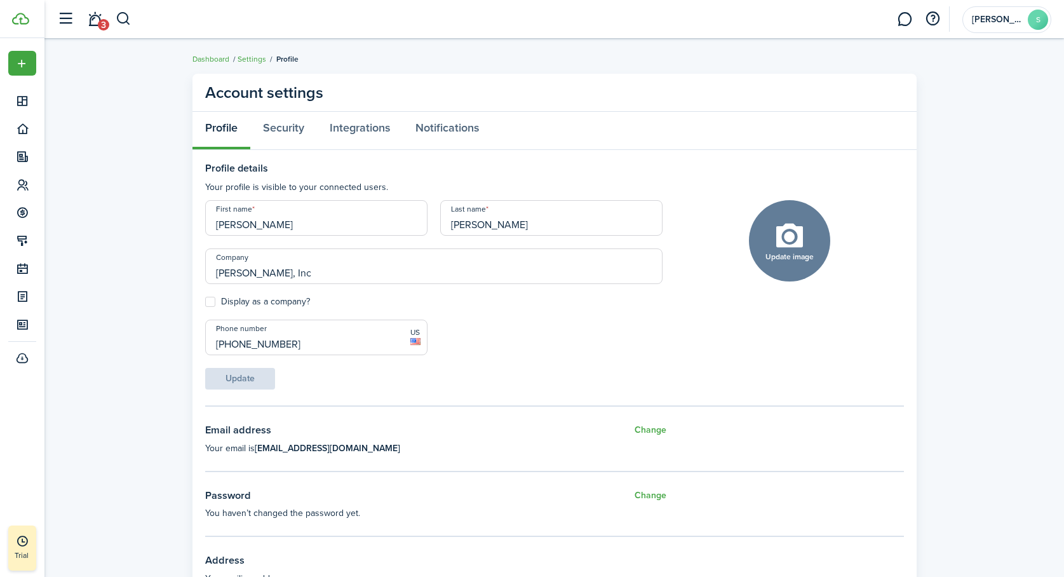
click at [329, 272] on input "[PERSON_NAME], Inc" at bounding box center [433, 266] width 457 height 36
click at [214, 302] on label "Display as a company?" at bounding box center [257, 302] width 105 height 10
click at [205, 302] on input "Display as a company?" at bounding box center [205, 302] width 1 height 1
checkbox input "true"
click at [236, 377] on button "Update" at bounding box center [240, 379] width 70 height 22
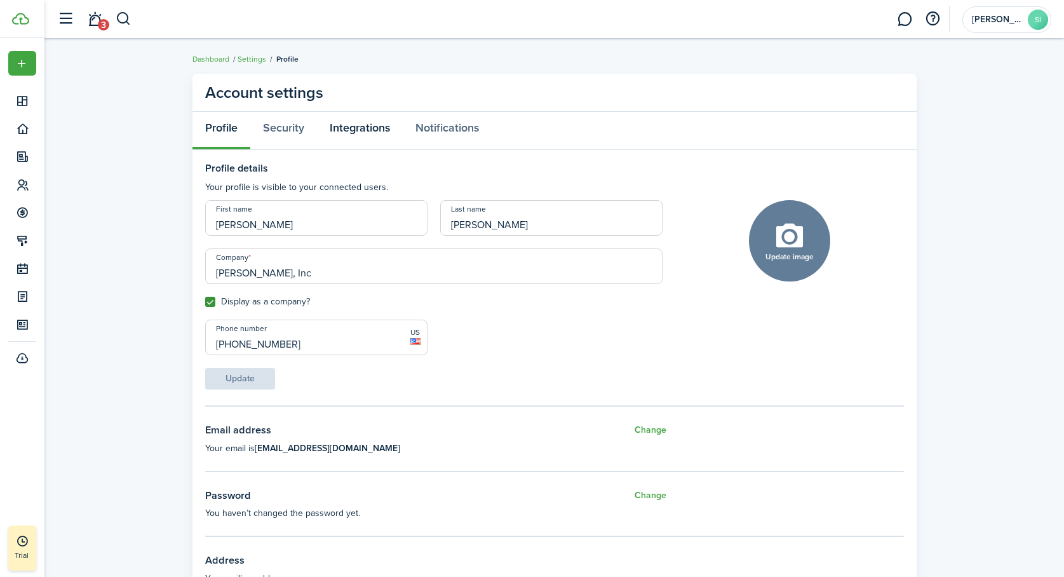
click at [370, 129] on link "Integrations" at bounding box center [360, 131] width 86 height 38
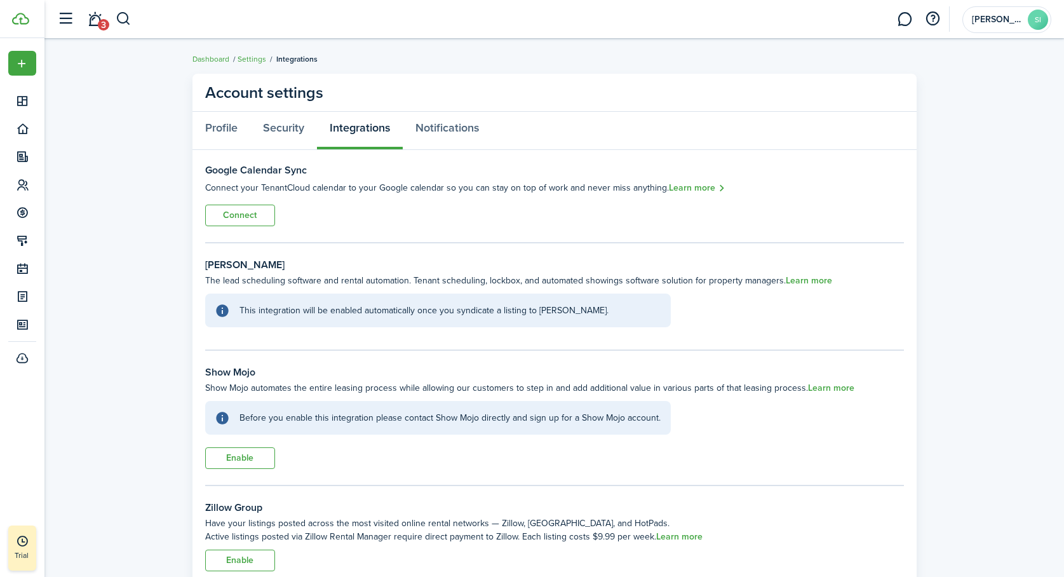
click at [95, 341] on account-settings-layout "Account settings Profile Security Integrations Notifications Google Calendar Sy…" at bounding box center [554, 328] width 1020 height 523
click at [236, 219] on button "Connect" at bounding box center [240, 216] width 70 height 22
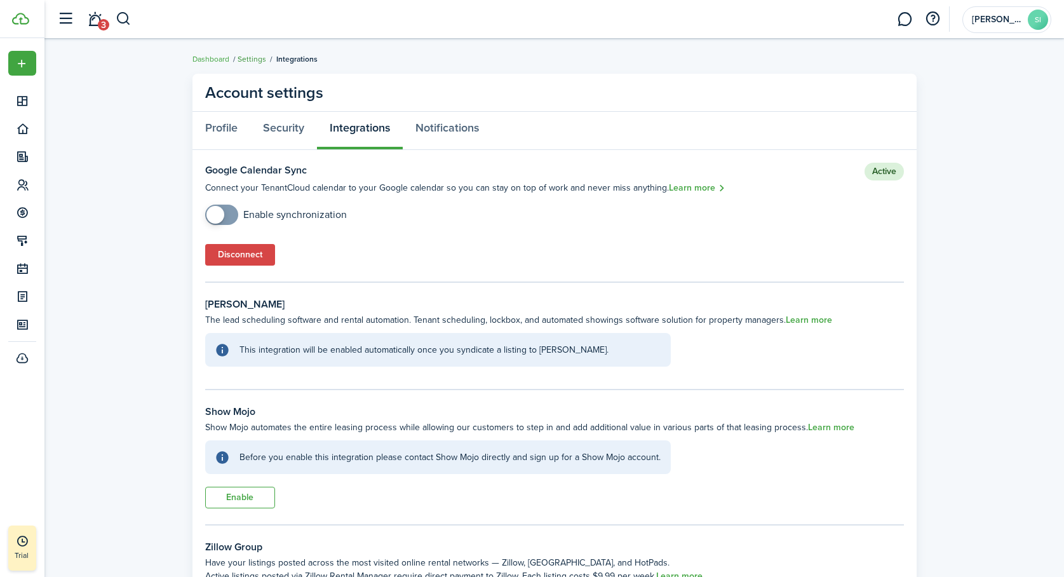
click at [253, 60] on link "Settings" at bounding box center [252, 58] width 29 height 11
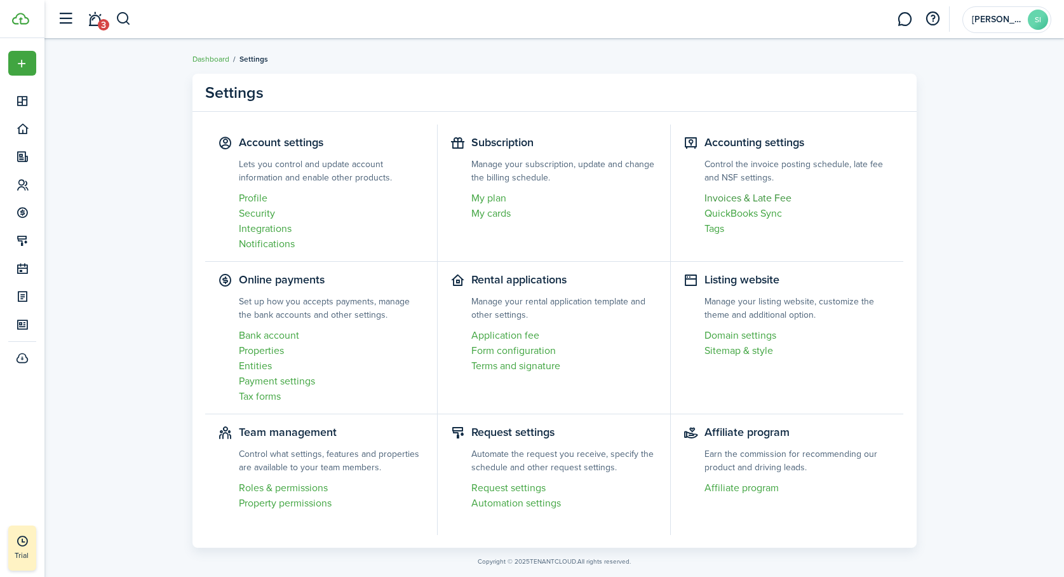
click at [764, 197] on link "Invoices & Late Fee" at bounding box center [798, 198] width 187 height 15
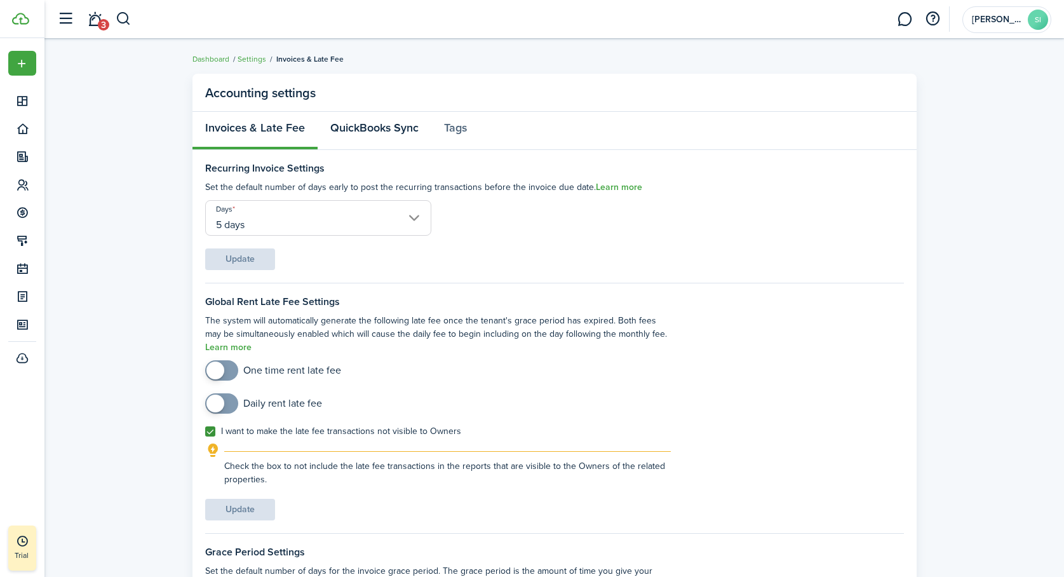
click at [390, 128] on link "QuickBooks Sync" at bounding box center [375, 131] width 114 height 38
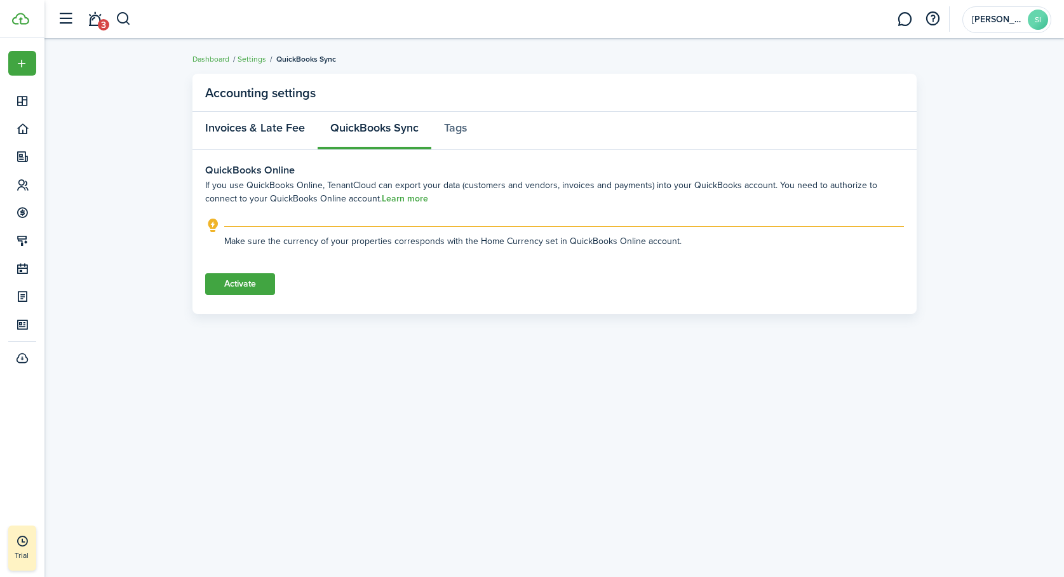
click at [266, 126] on link "Invoices & Late Fee" at bounding box center [255, 131] width 125 height 38
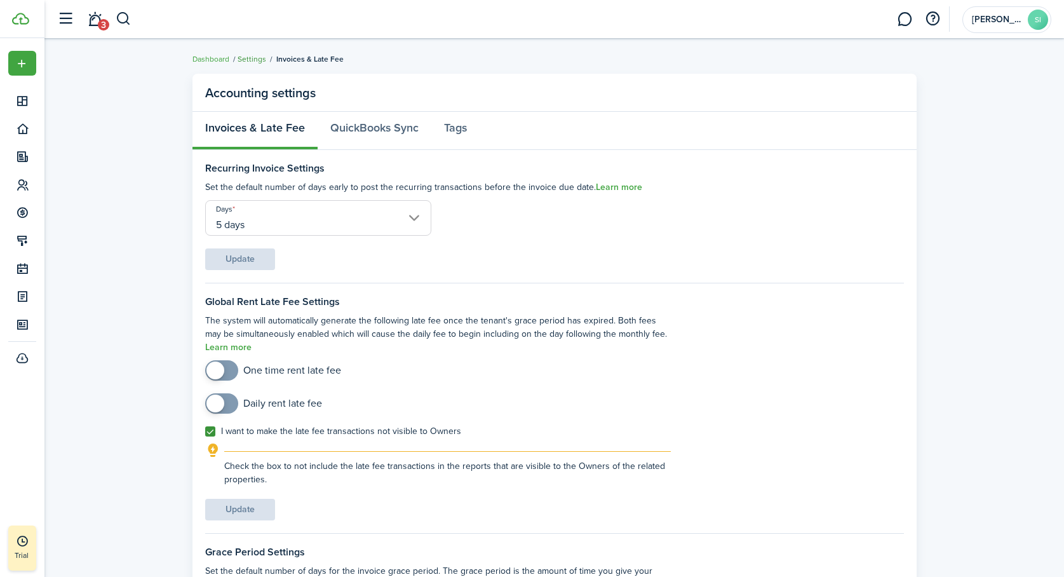
click at [252, 59] on link "Settings" at bounding box center [252, 58] width 29 height 11
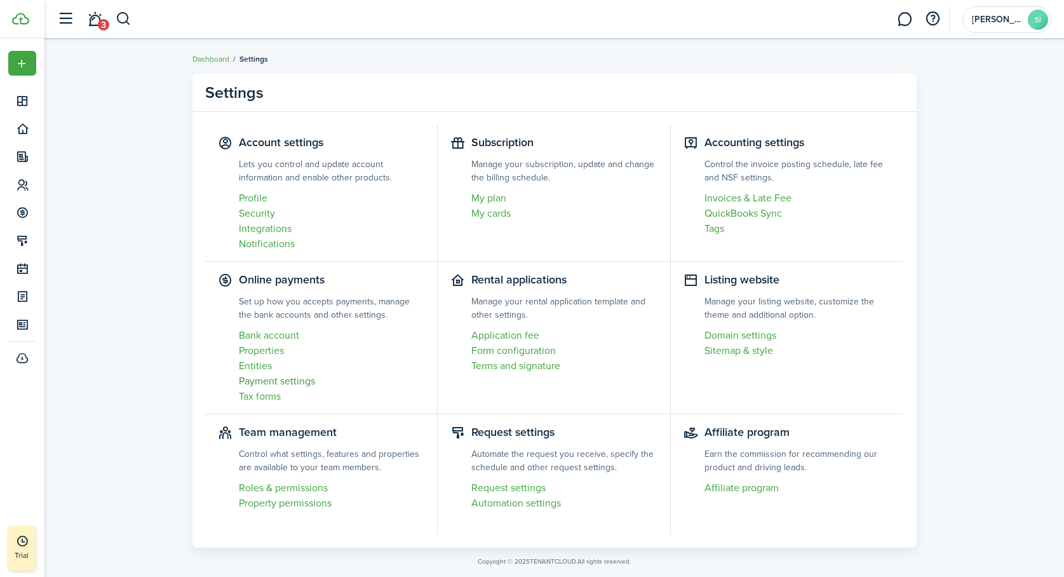
click at [292, 380] on link "Payment settings" at bounding box center [332, 381] width 186 height 15
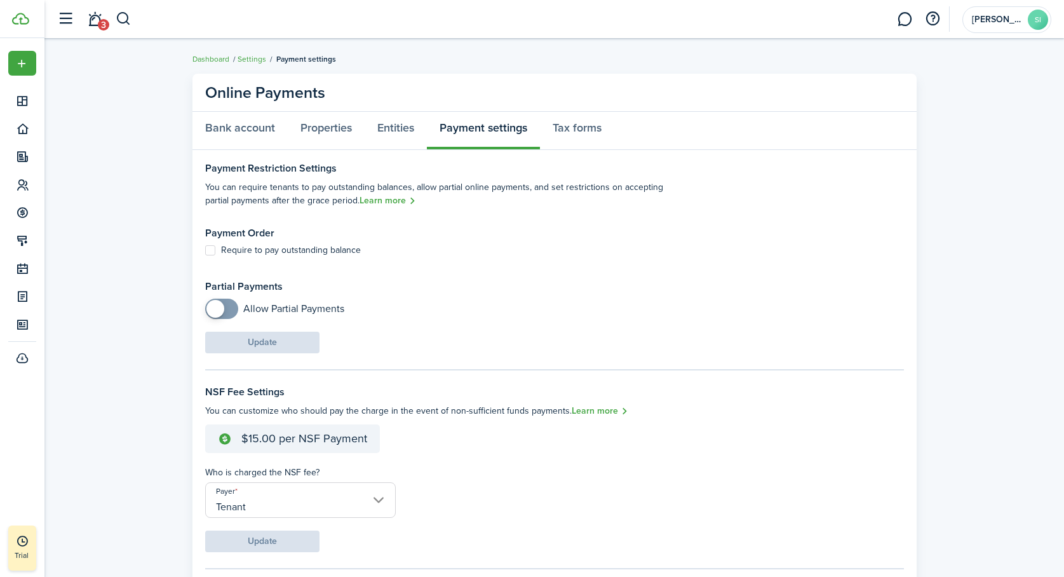
click at [214, 250] on label "Require to pay outstanding balance" at bounding box center [283, 250] width 156 height 10
click at [205, 250] on input "Require to pay outstanding balance" at bounding box center [205, 250] width 1 height 1
checkbox input "true"
click at [229, 341] on button "Update" at bounding box center [262, 343] width 114 height 22
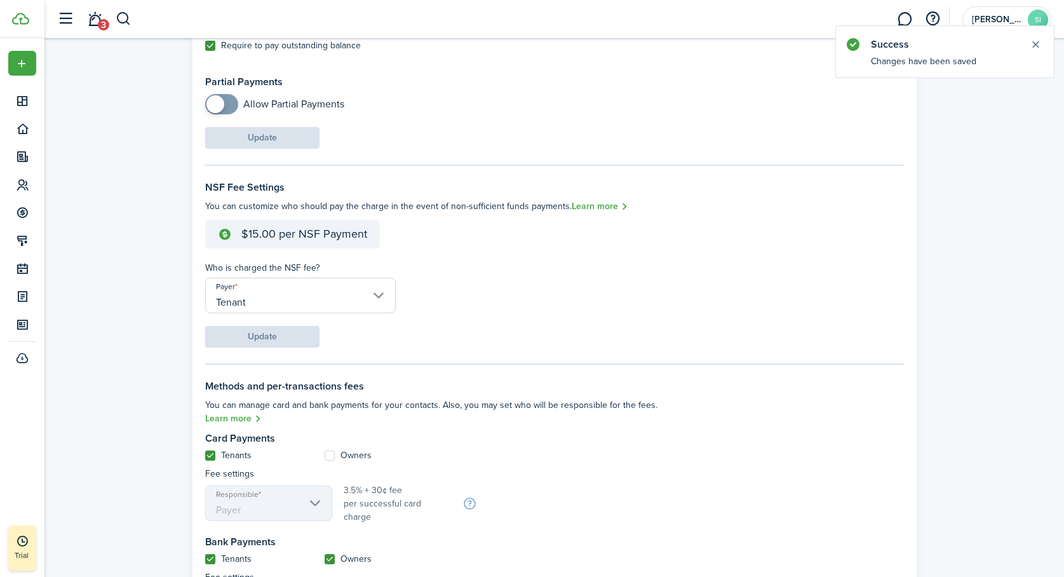
scroll to position [206, 0]
click at [313, 241] on e-details-info-label "$15.00 per NSF Payment" at bounding box center [292, 233] width 175 height 29
click at [283, 231] on e-details-info-title "$15.00 per NSF Payment" at bounding box center [304, 232] width 126 height 13
click at [261, 231] on e-details-info-title "$15.00 per NSF Payment" at bounding box center [304, 232] width 126 height 13
click at [253, 229] on e-details-info-title "$15.00 per NSF Payment" at bounding box center [304, 232] width 126 height 13
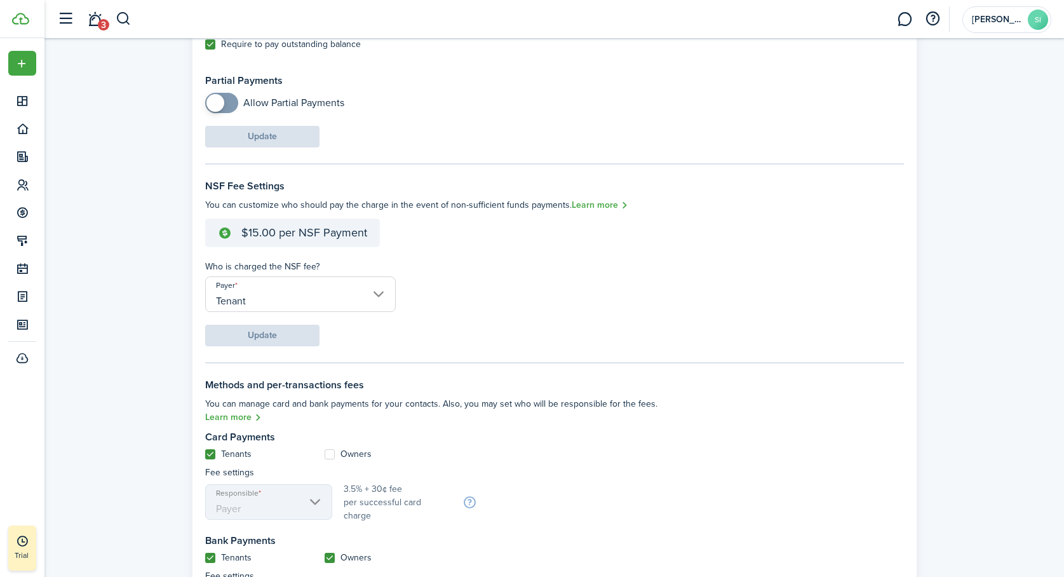
click at [262, 230] on e-details-info-title "$15.00 per NSF Payment" at bounding box center [304, 232] width 126 height 13
click at [103, 311] on stripe-connect-account-settings "Online Payments Bank account Properties Entities Payment settings Tax forms Pay…" at bounding box center [554, 267] width 1020 height 813
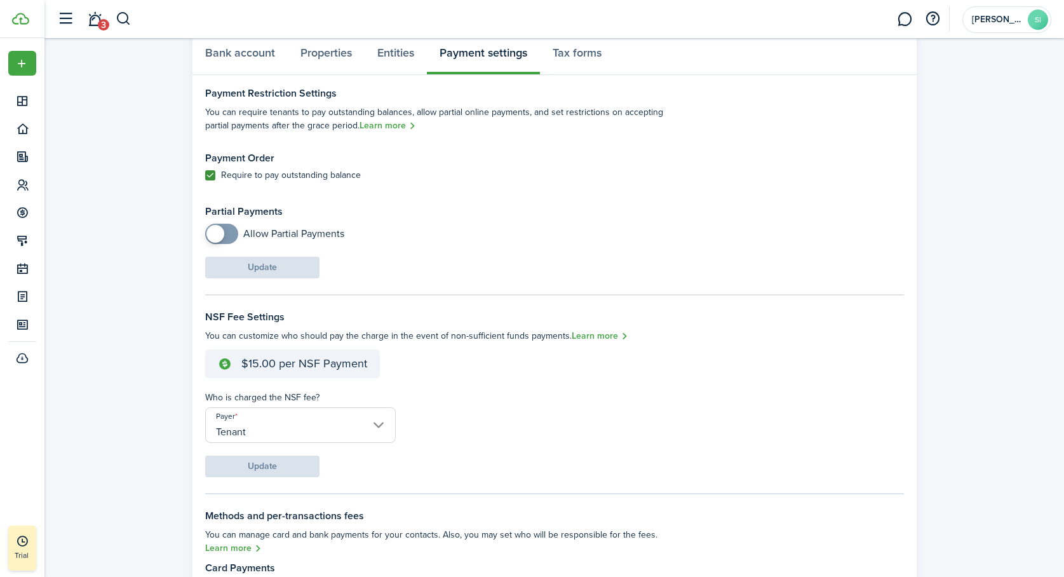
scroll to position [0, 0]
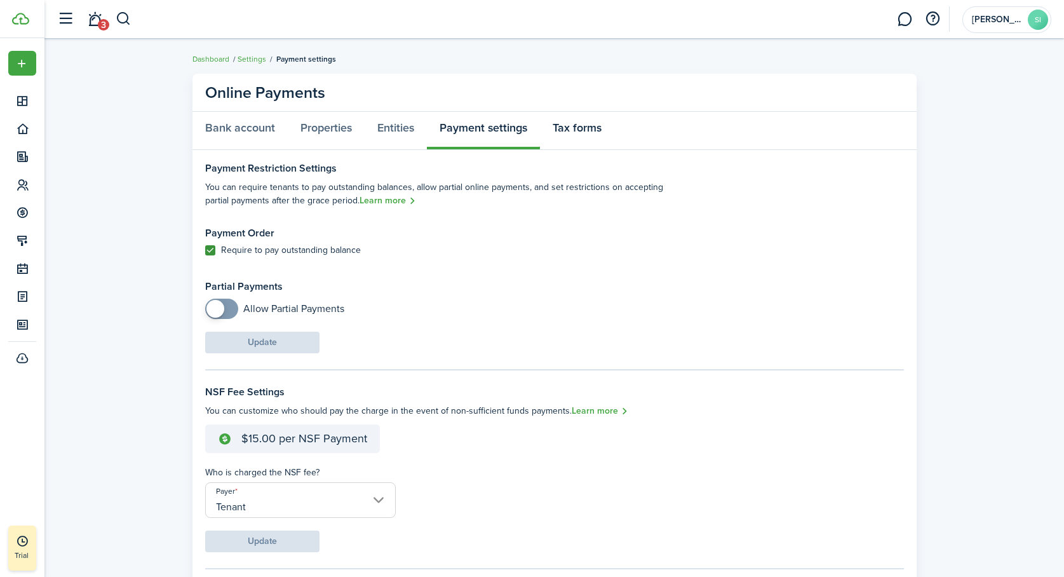
click at [578, 125] on link "Tax forms" at bounding box center [577, 131] width 74 height 38
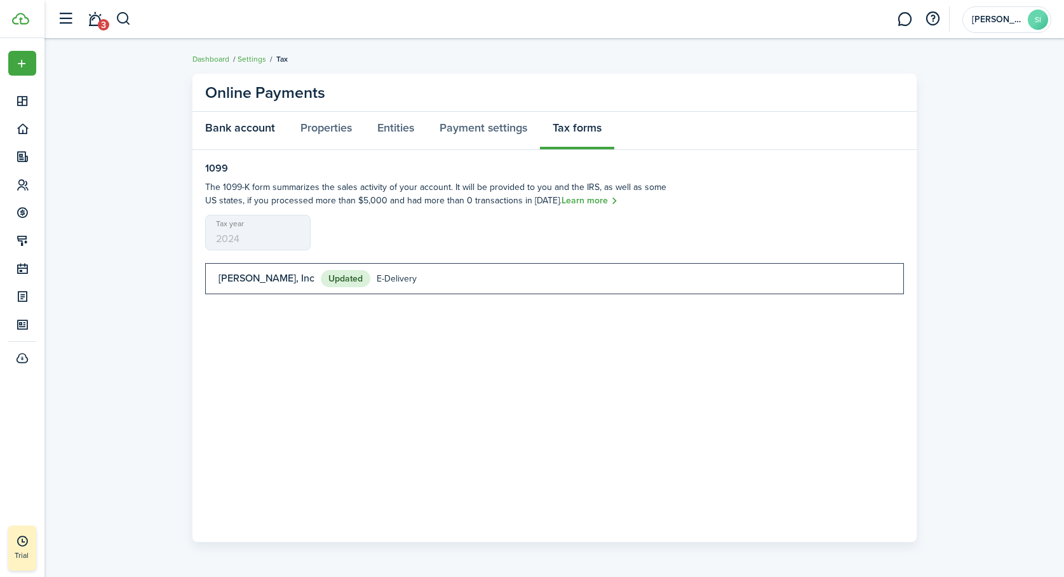
click at [250, 128] on link "Bank account" at bounding box center [240, 131] width 95 height 38
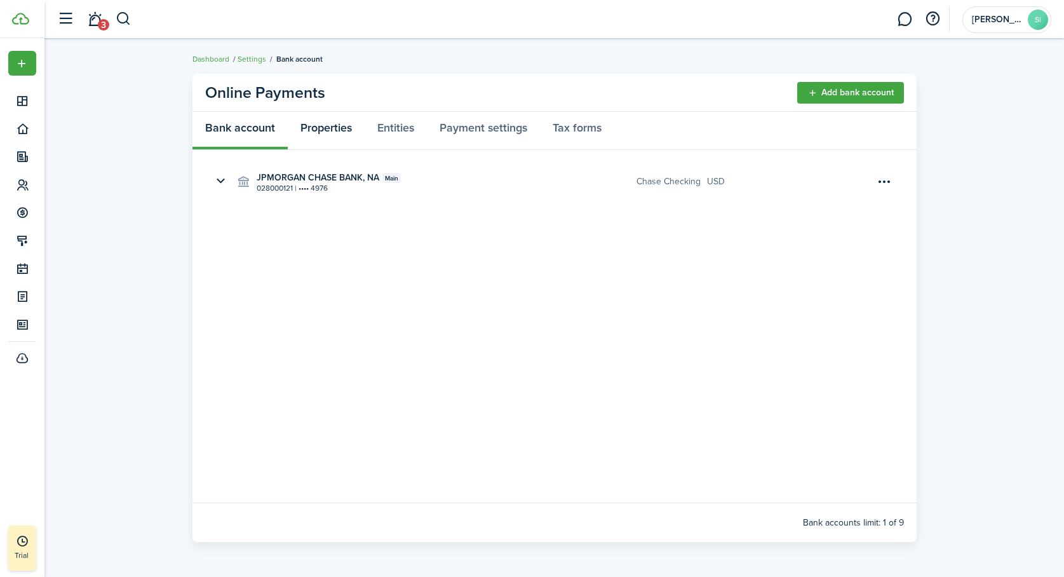
click at [323, 128] on link "Properties" at bounding box center [326, 131] width 77 height 38
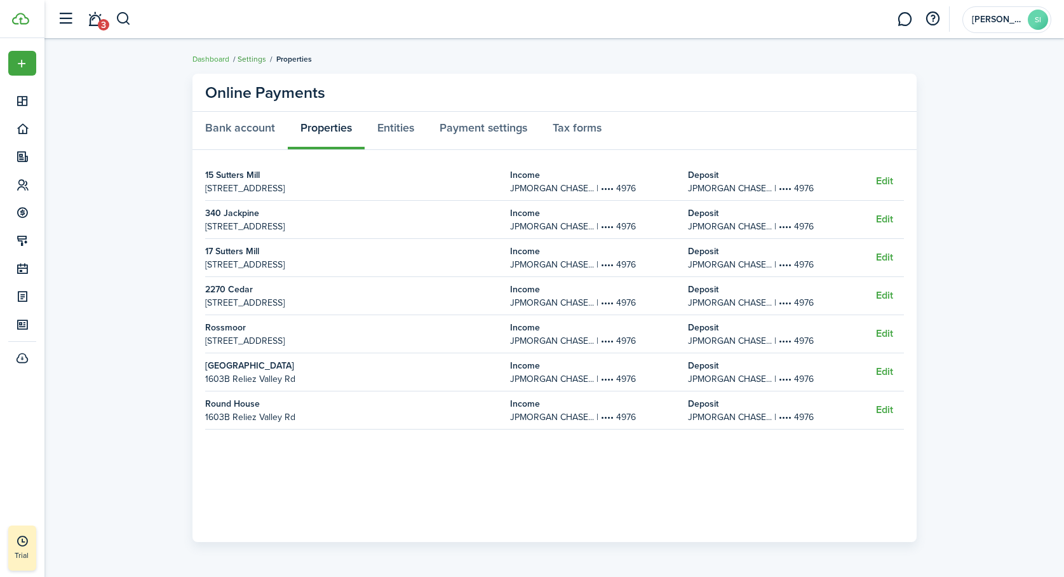
click at [258, 57] on link "Settings" at bounding box center [252, 58] width 29 height 11
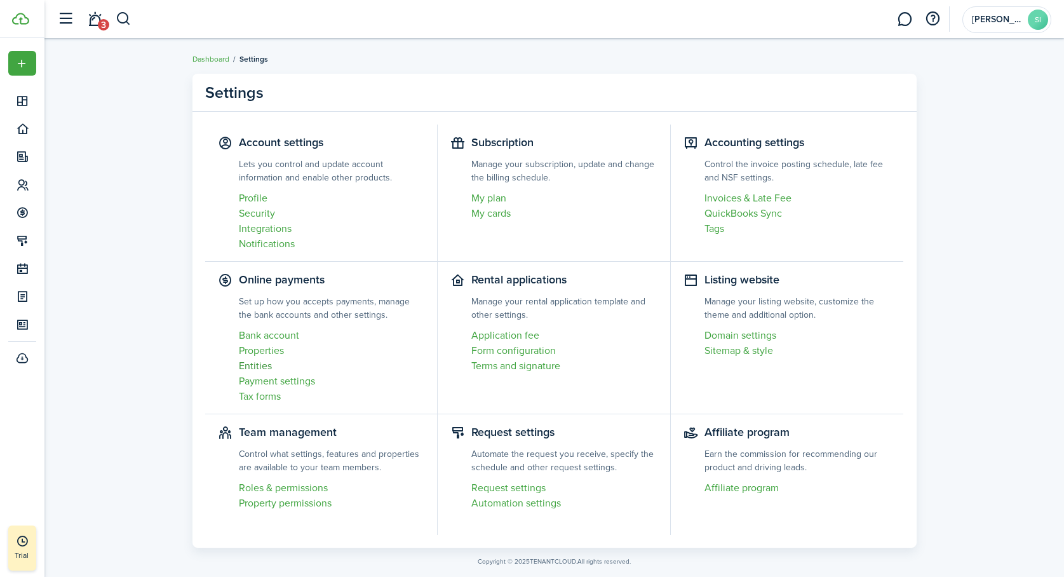
click at [250, 366] on link "Entities" at bounding box center [332, 365] width 186 height 15
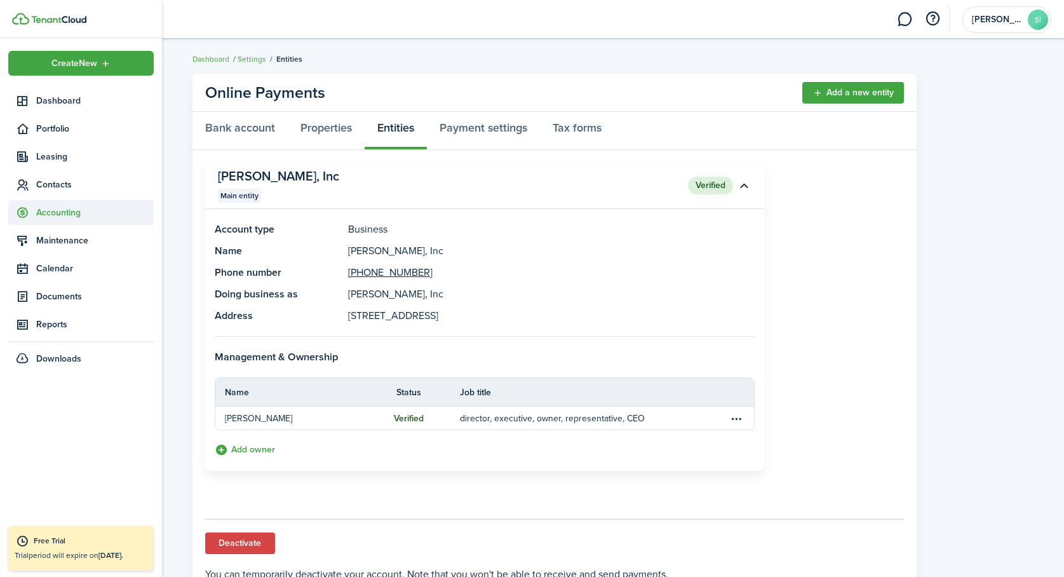
click at [44, 212] on span "Accounting" at bounding box center [95, 212] width 118 height 13
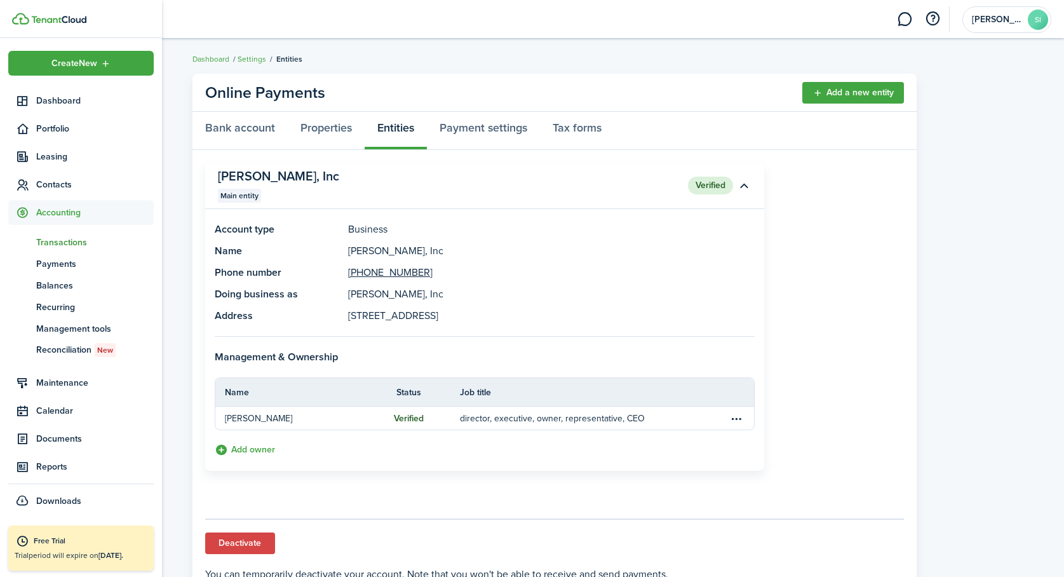
click at [46, 240] on span "Transactions" at bounding box center [95, 242] width 118 height 13
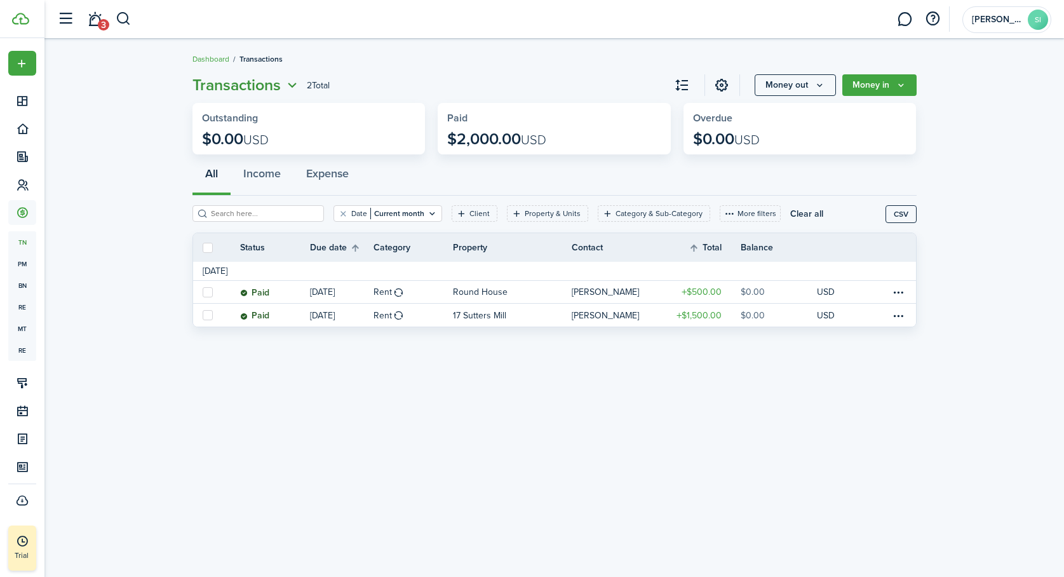
click at [292, 84] on icon "Open menu" at bounding box center [292, 86] width 17 height 16
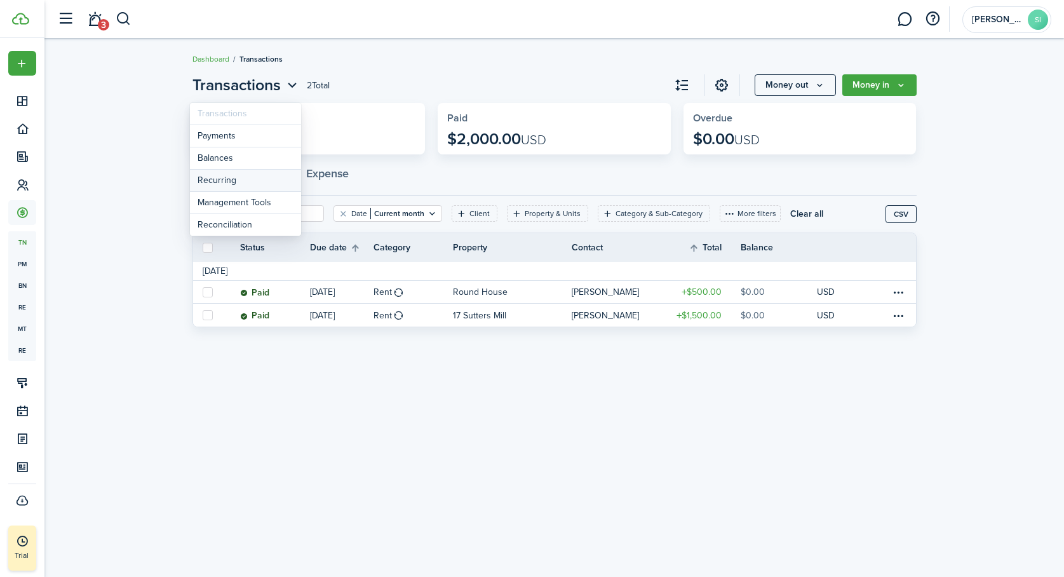
click at [220, 182] on link "Recurring" at bounding box center [245, 181] width 111 height 22
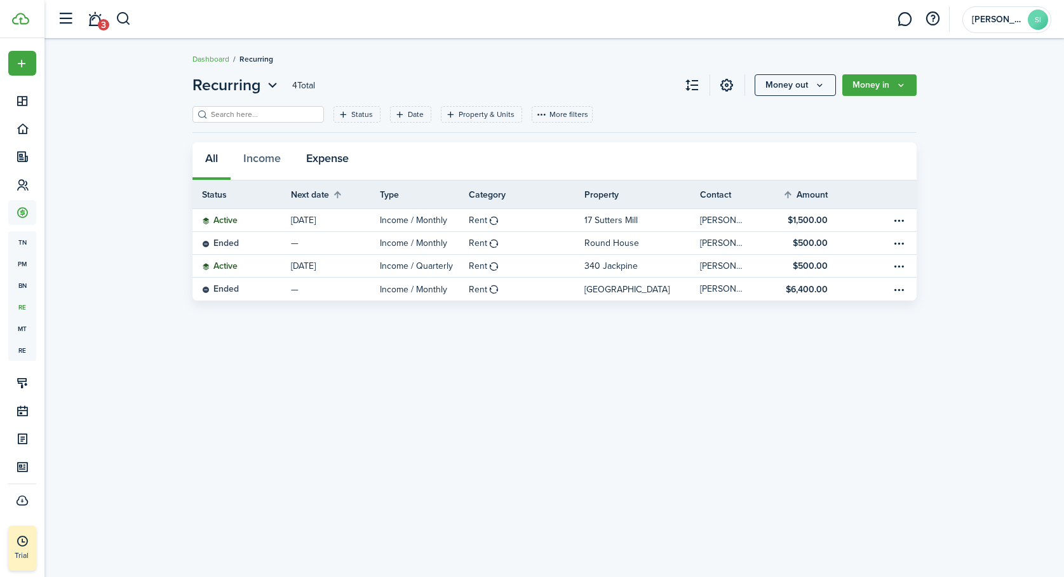
click at [322, 158] on button "Expense" at bounding box center [328, 161] width 68 height 38
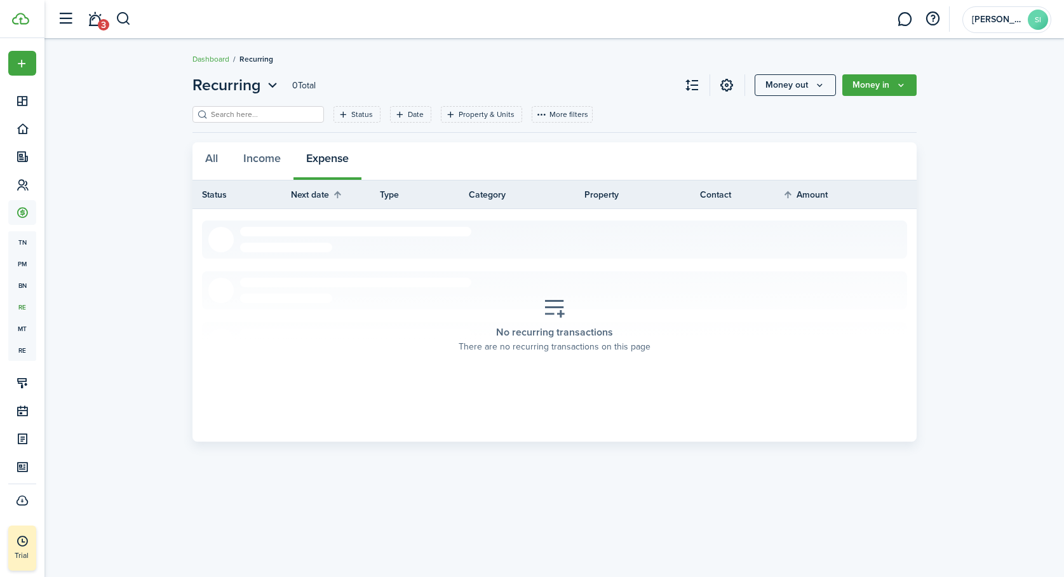
click at [559, 312] on icon at bounding box center [554, 308] width 23 height 22
click at [727, 85] on link at bounding box center [728, 85] width 22 height 22
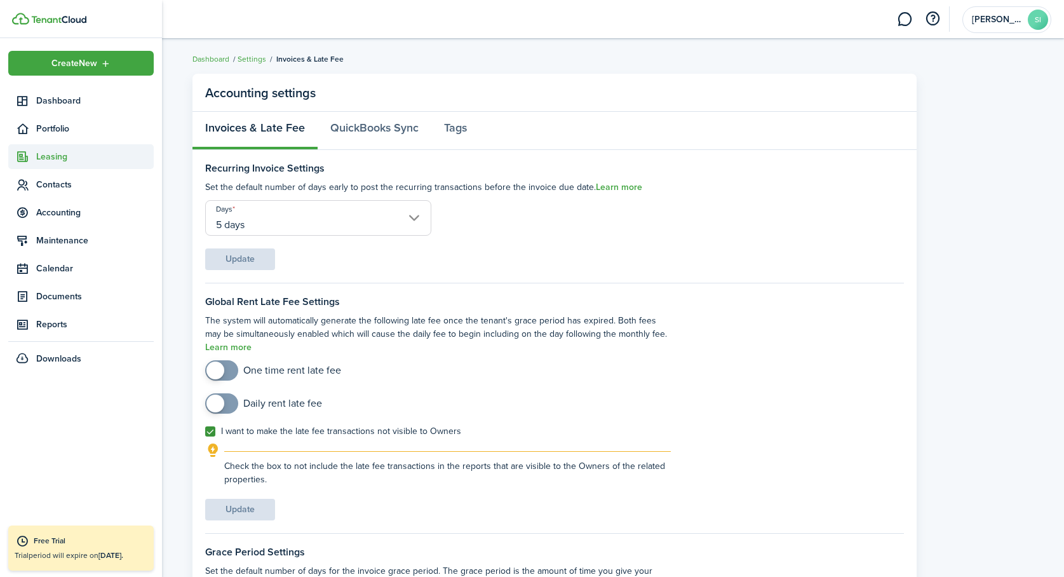
click at [38, 152] on span "Leasing" at bounding box center [95, 156] width 118 height 13
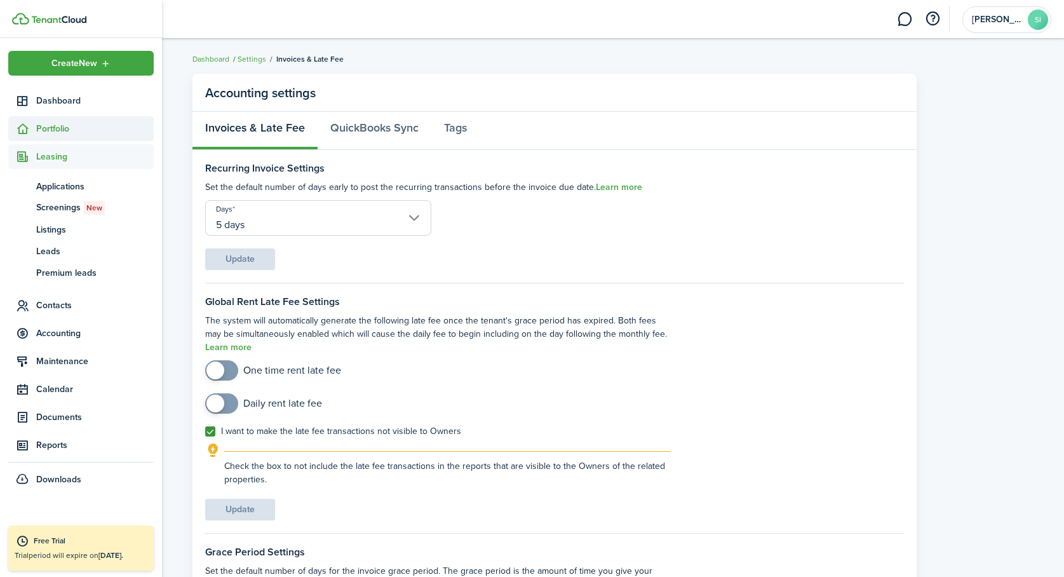
click at [50, 127] on span "Portfolio" at bounding box center [95, 128] width 118 height 13
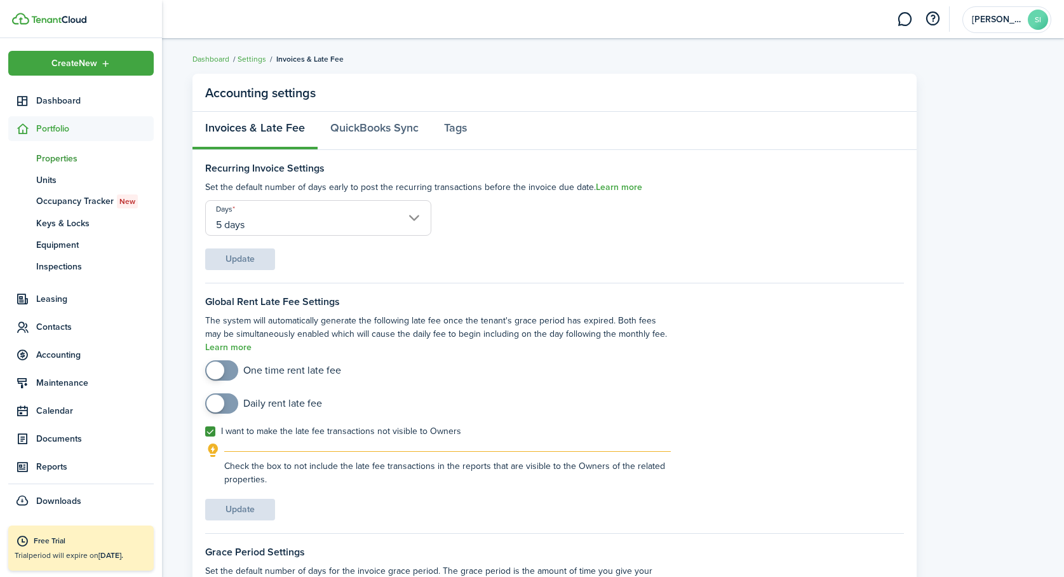
click at [50, 153] on span "Properties" at bounding box center [95, 158] width 118 height 13
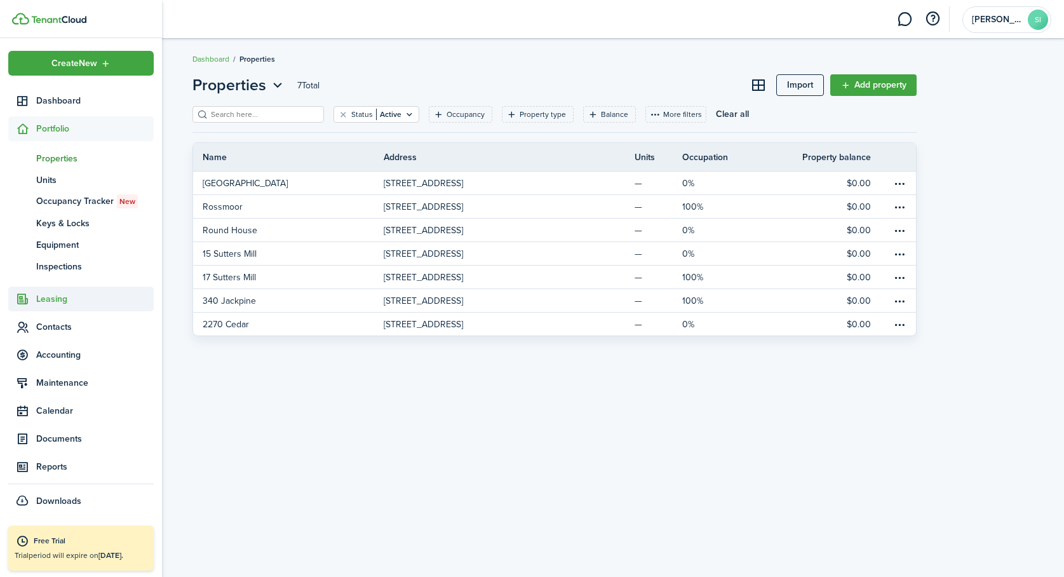
click at [48, 297] on span "Leasing" at bounding box center [95, 298] width 118 height 13
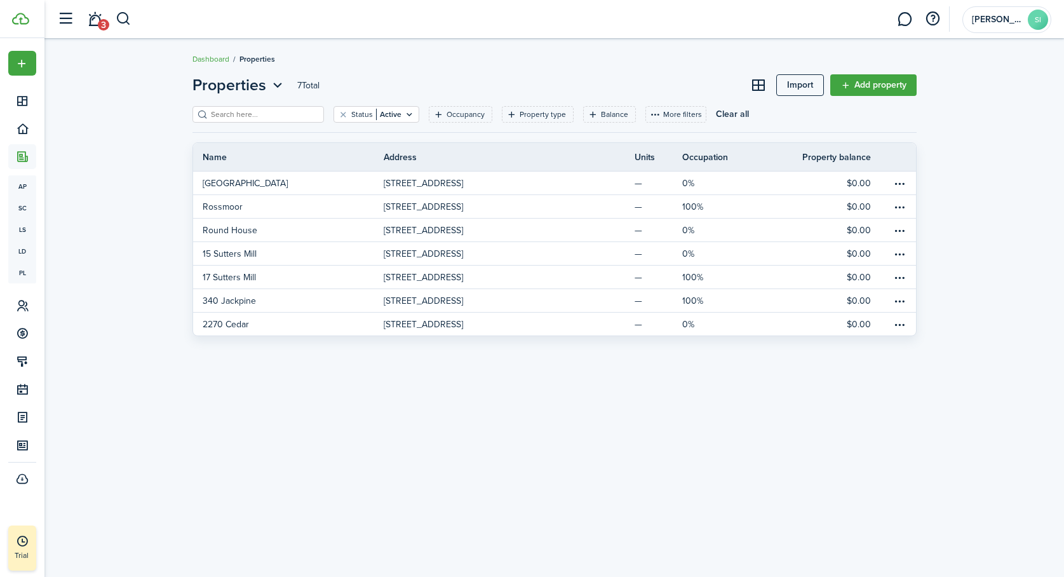
click at [383, 414] on div "Properties 7 Total Import Add property Status Active Occupancy Property type Ba…" at bounding box center [554, 307] width 1020 height 481
click at [901, 179] on table-menu-btn-icon "Open menu" at bounding box center [899, 182] width 19 height 19
click at [958, 196] on div "Properties 7 Total Import Add property Status Active Occupancy Property type Ba…" at bounding box center [554, 204] width 1020 height 275
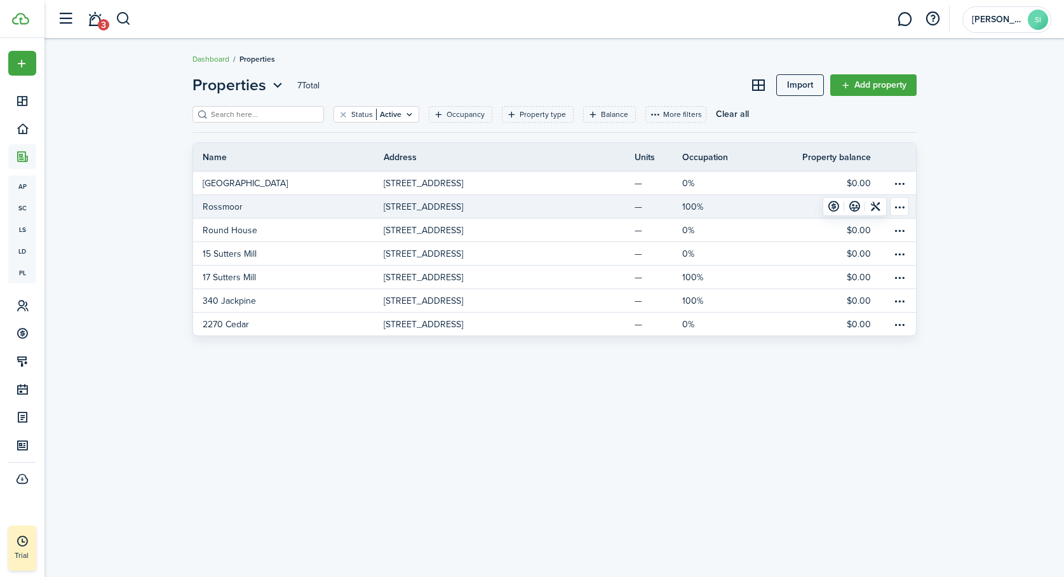
click at [463, 206] on p "[STREET_ADDRESS]" at bounding box center [423, 206] width 79 height 13
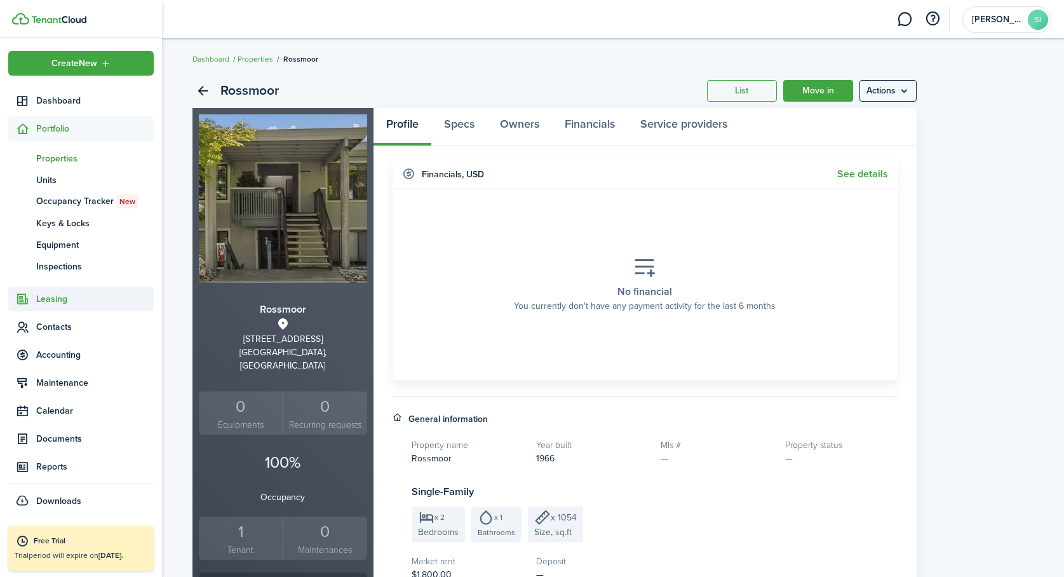
click at [45, 298] on span "Leasing" at bounding box center [95, 298] width 118 height 13
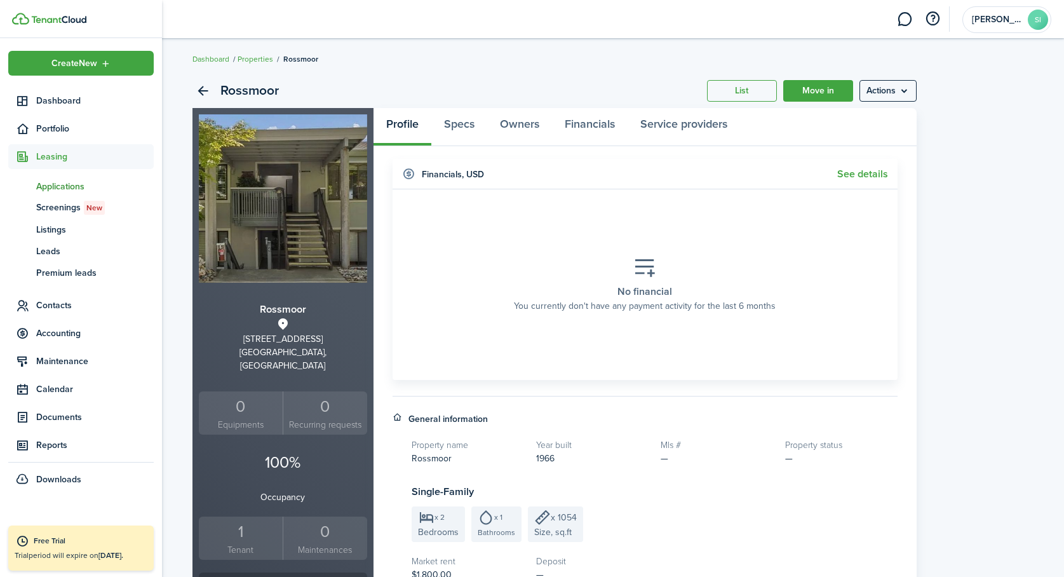
click at [48, 184] on span "Applications" at bounding box center [95, 186] width 118 height 13
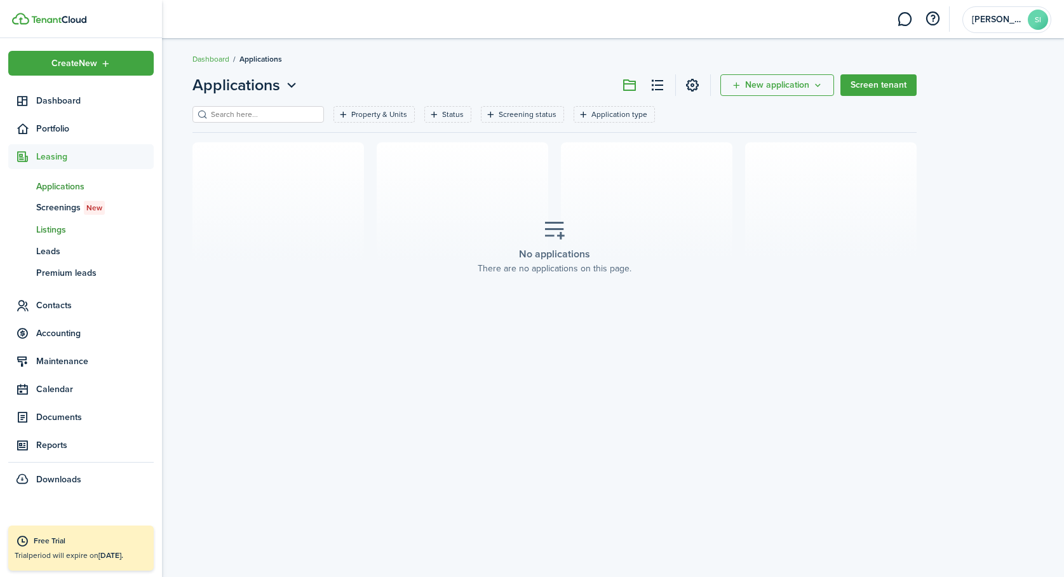
click at [37, 226] on span "Listings" at bounding box center [95, 229] width 118 height 13
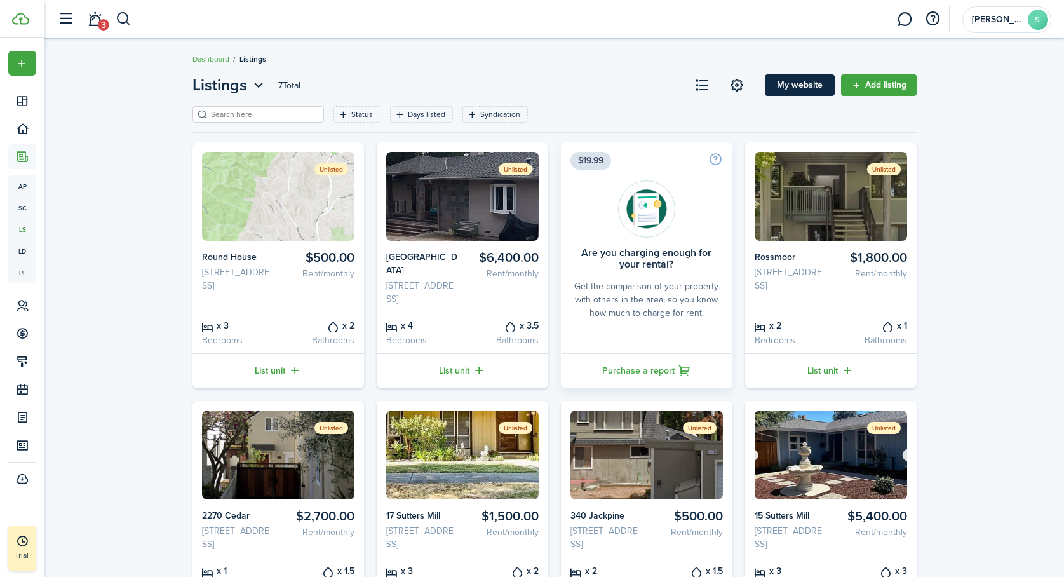
click at [792, 86] on link "My website" at bounding box center [800, 85] width 70 height 22
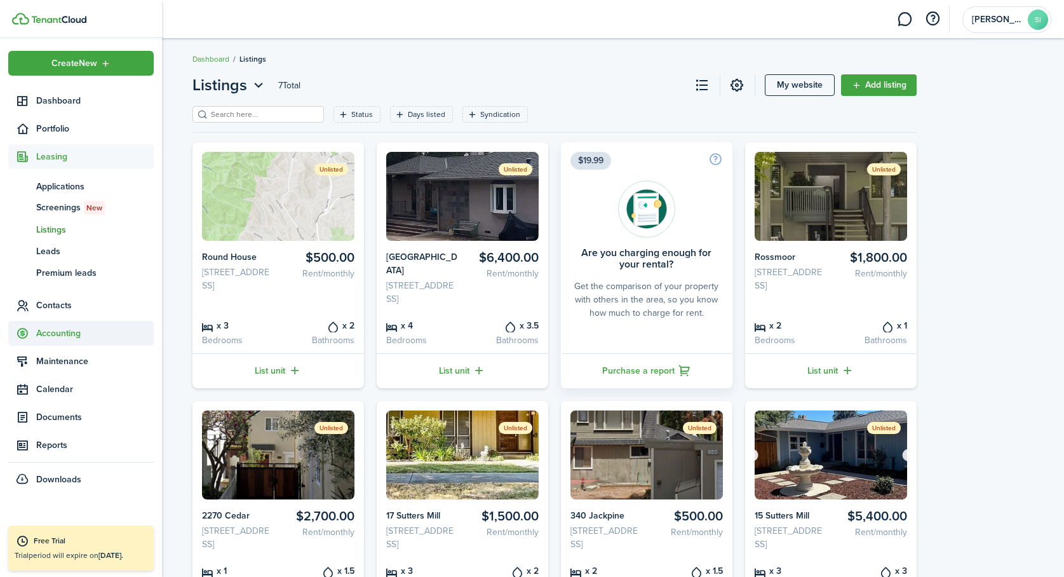
click at [34, 337] on sidebar-link-icon at bounding box center [22, 333] width 28 height 13
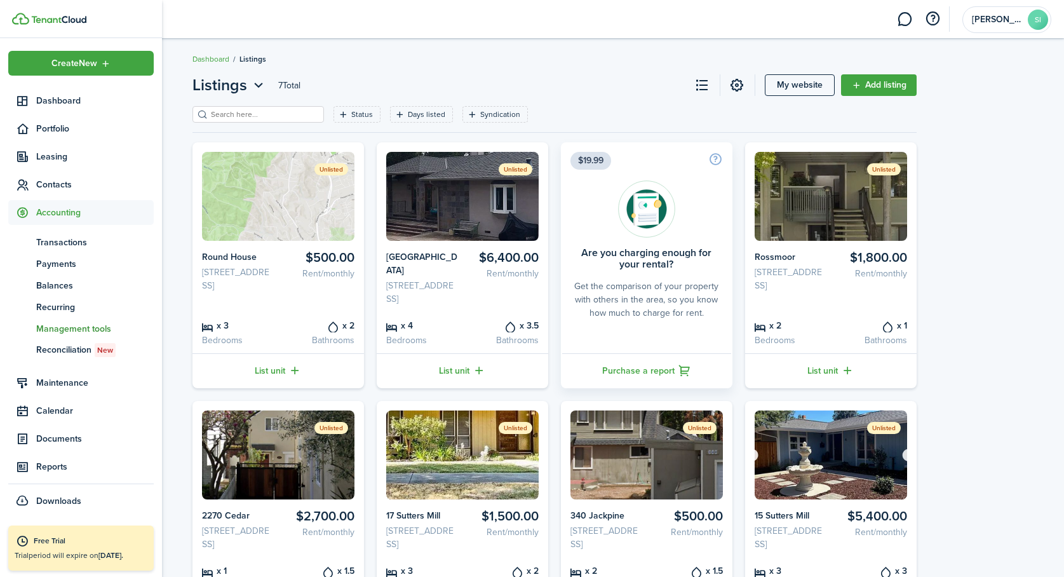
click at [45, 327] on span "Management tools" at bounding box center [95, 328] width 118 height 13
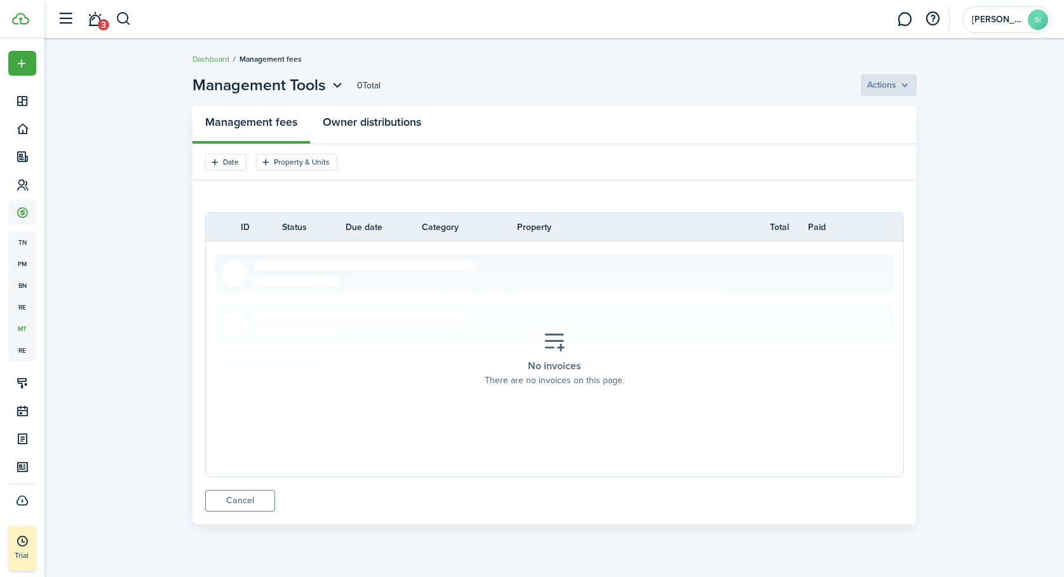
click at [368, 119] on link "Owner distributions" at bounding box center [372, 125] width 124 height 38
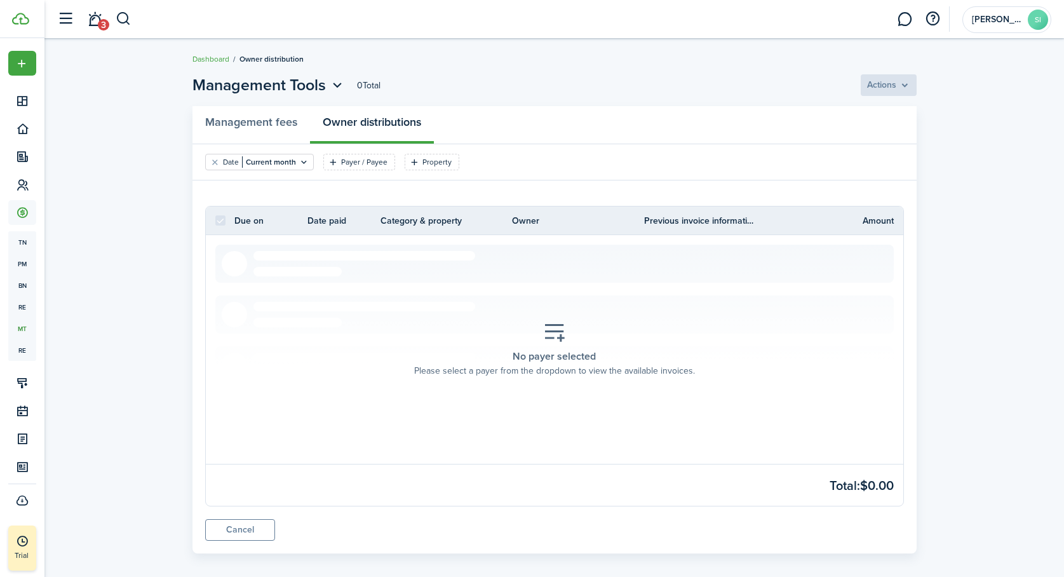
click at [628, 398] on section "No payer selected Please select a payer from the dropdown to view the available…" at bounding box center [554, 350] width 679 height 210
click at [370, 163] on filter-tag-label "Payer / Payee" at bounding box center [364, 161] width 46 height 11
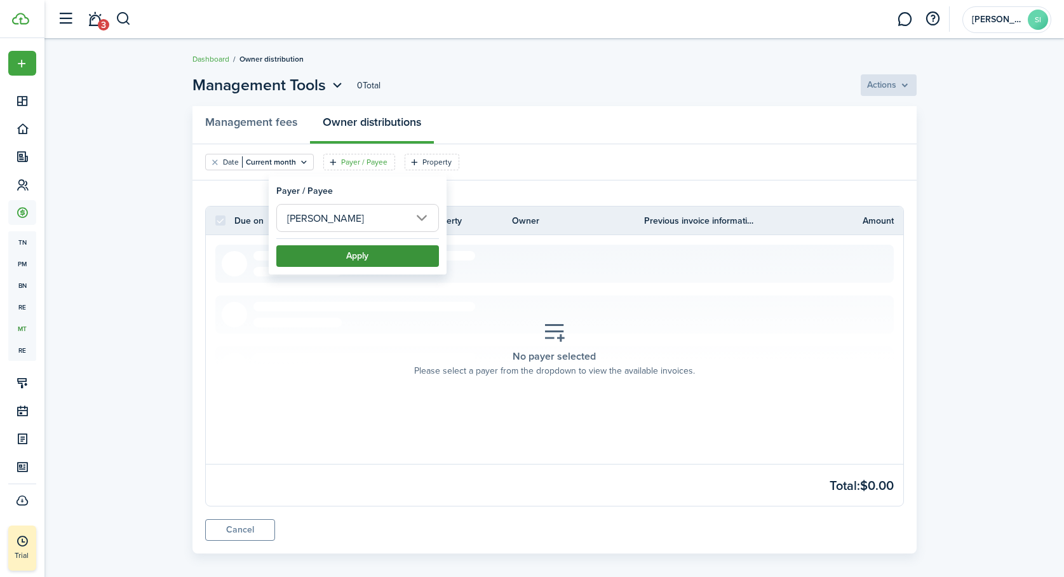
click at [365, 254] on button "Apply" at bounding box center [357, 256] width 163 height 22
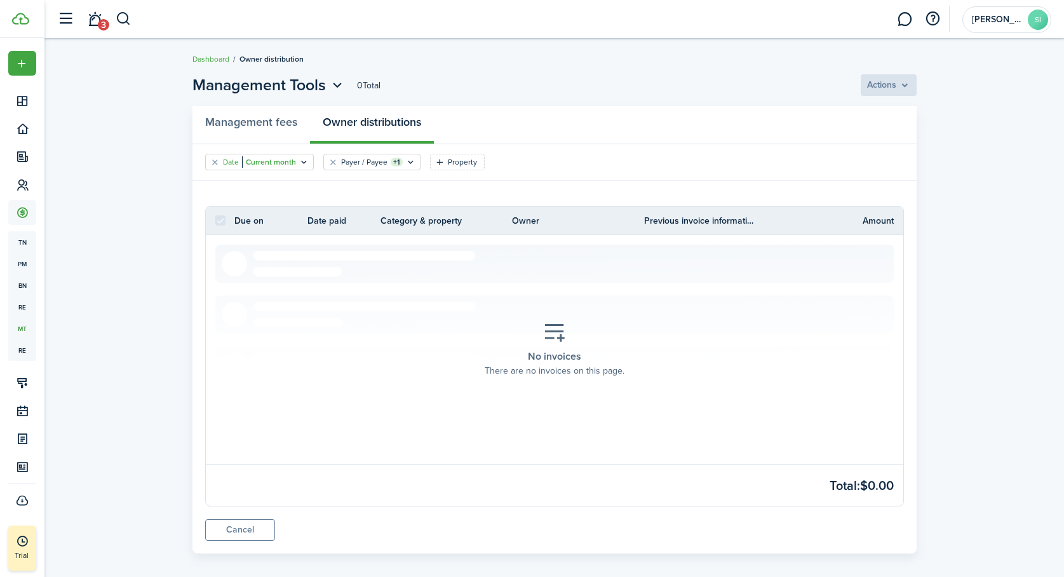
click at [304, 160] on icon "Open filter" at bounding box center [304, 162] width 11 height 10
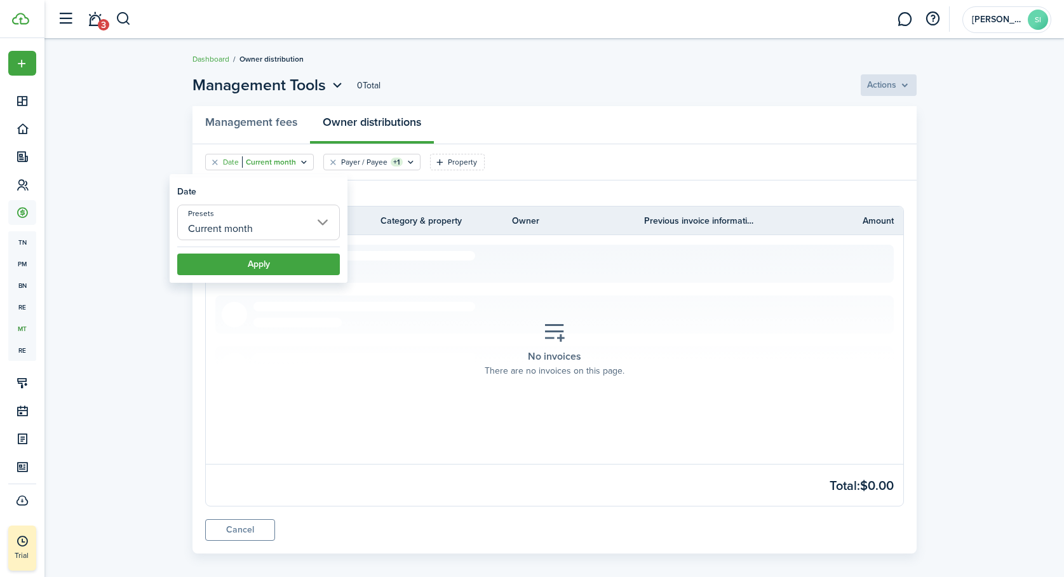
click at [299, 225] on input "Current month" at bounding box center [258, 223] width 163 height 36
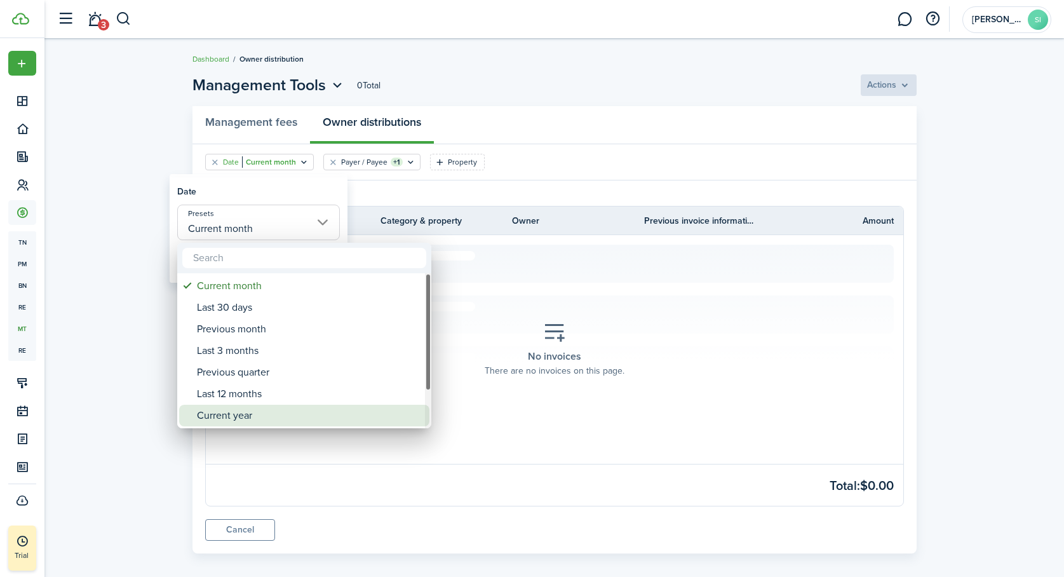
click at [258, 410] on div "Current year" at bounding box center [309, 416] width 225 height 22
type input "Current year"
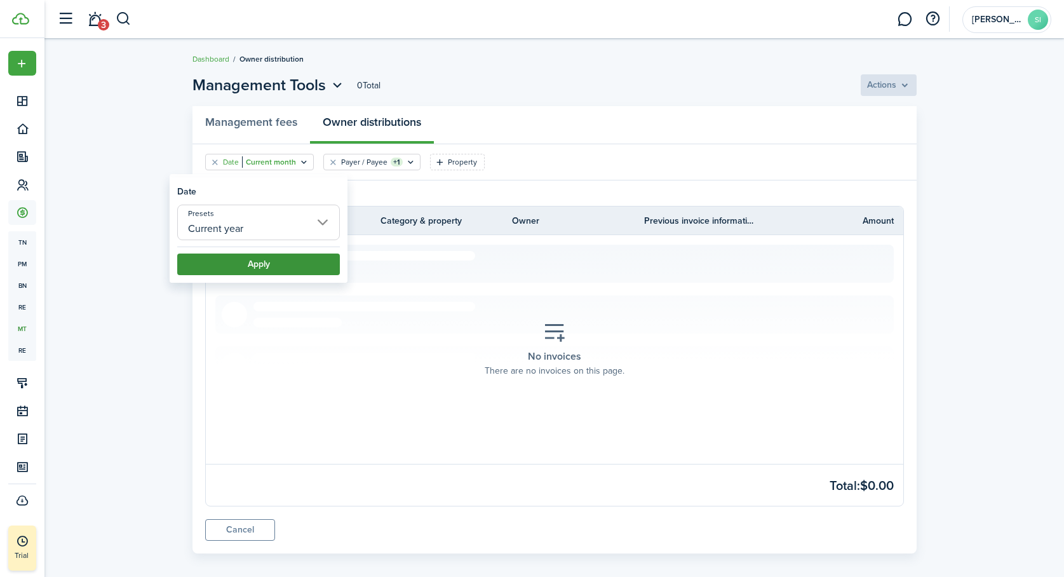
click at [251, 264] on button "Apply" at bounding box center [258, 265] width 163 height 22
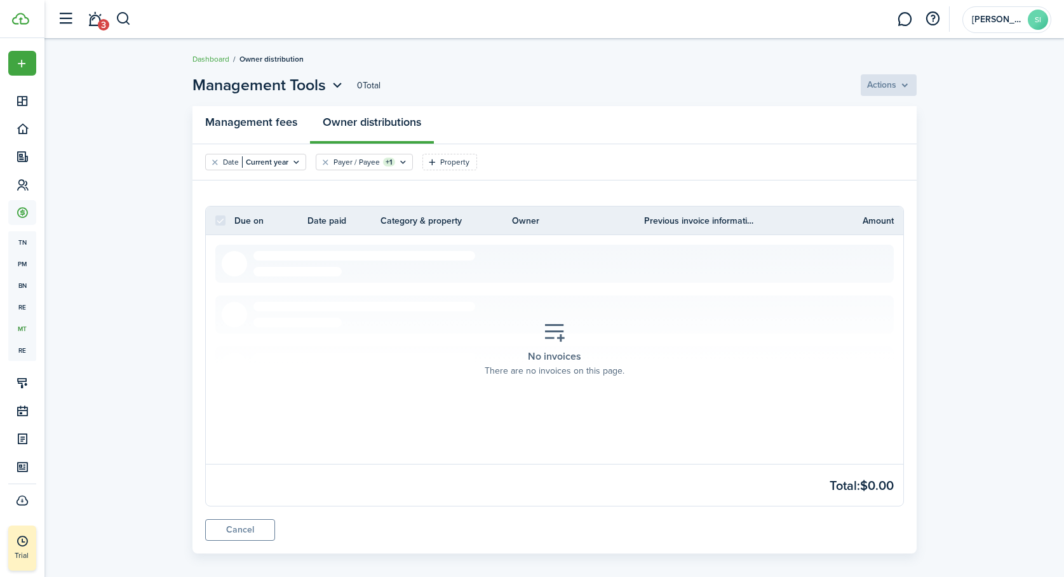
click at [271, 121] on link "Management fees" at bounding box center [252, 125] width 118 height 38
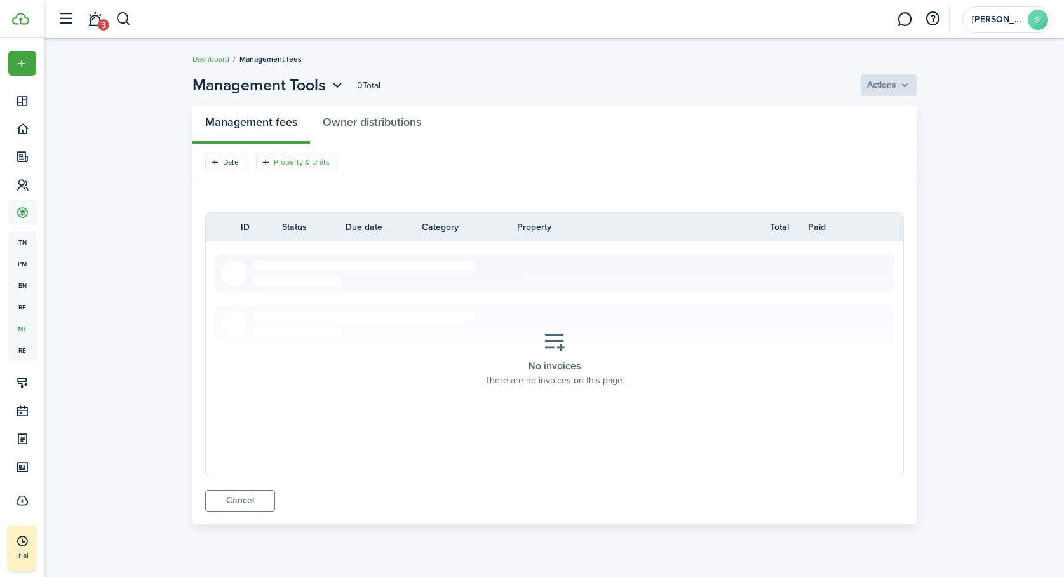
click at [301, 155] on filter-tag "Property & Units" at bounding box center [296, 162] width 81 height 17
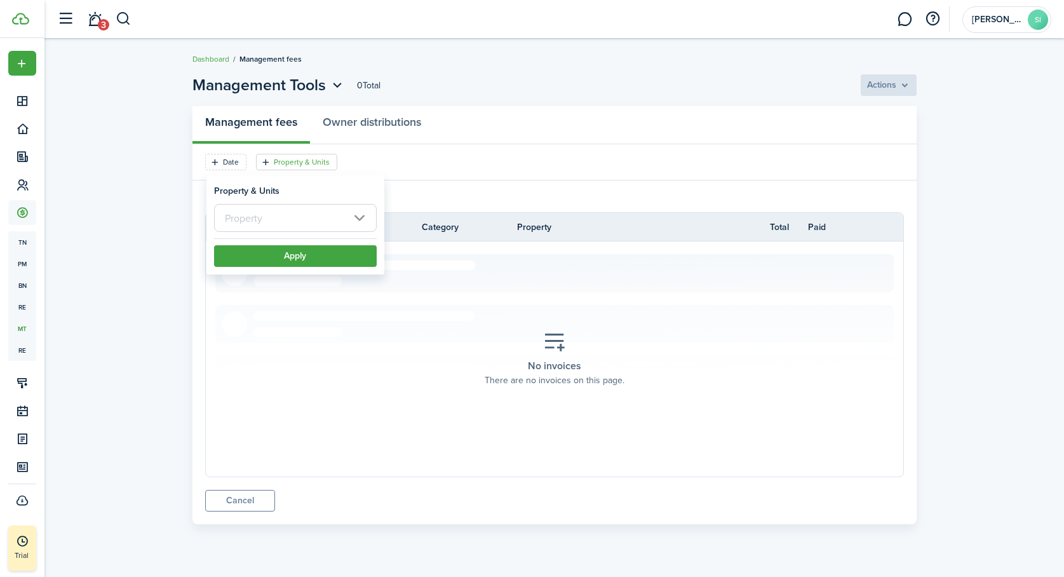
click at [285, 224] on input "text" at bounding box center [295, 218] width 163 height 28
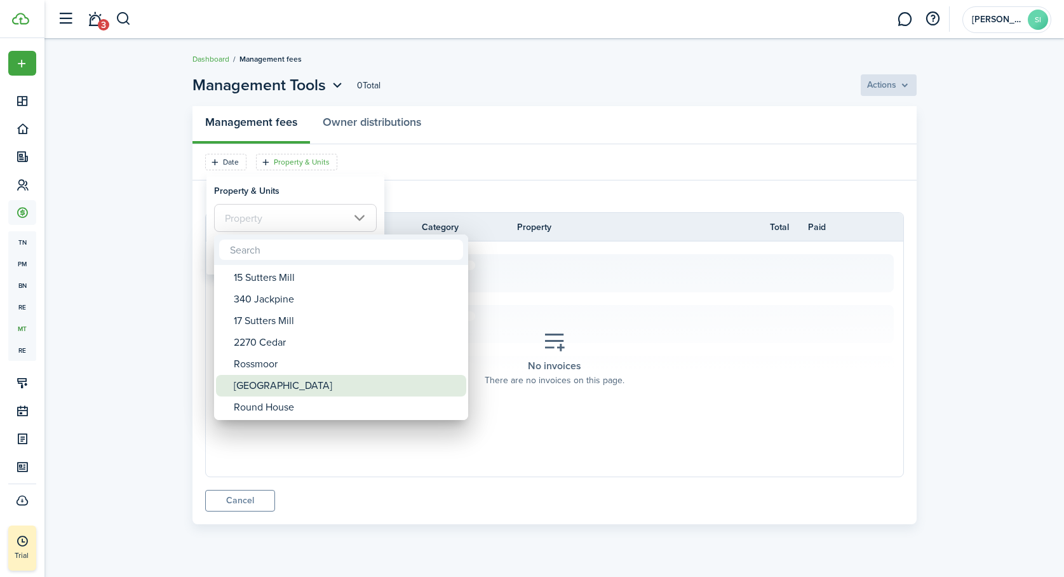
click at [274, 381] on div "[GEOGRAPHIC_DATA]" at bounding box center [346, 386] width 225 height 22
type input "[GEOGRAPHIC_DATA]"
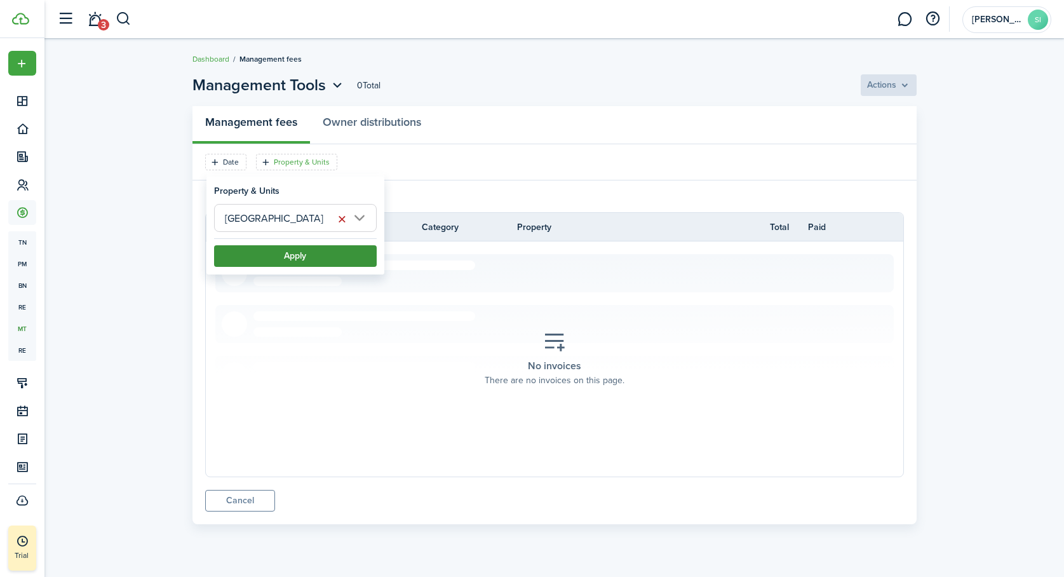
click at [279, 257] on button "Apply" at bounding box center [295, 256] width 163 height 22
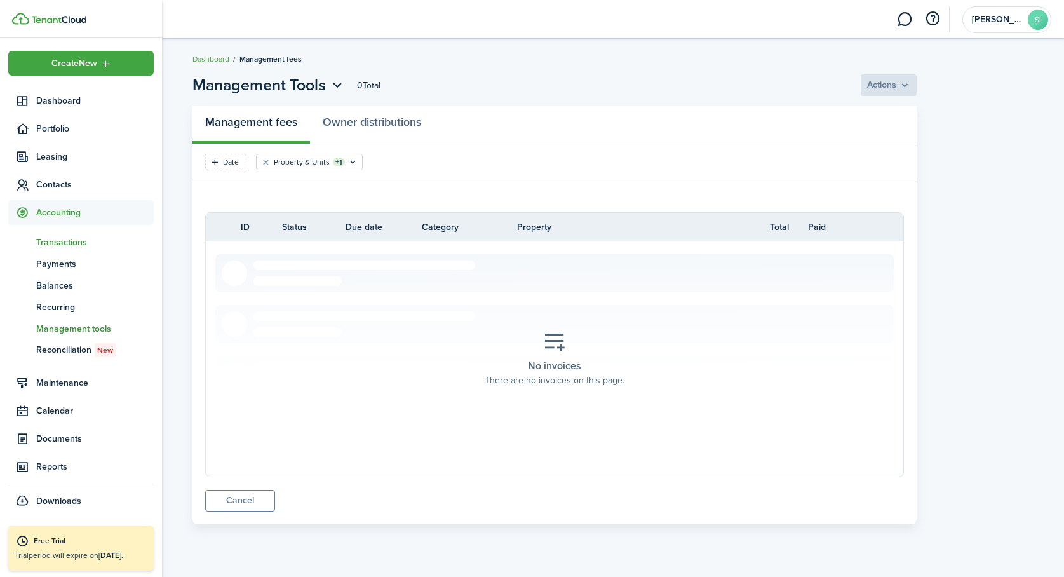
click at [64, 241] on span "Transactions" at bounding box center [95, 242] width 118 height 13
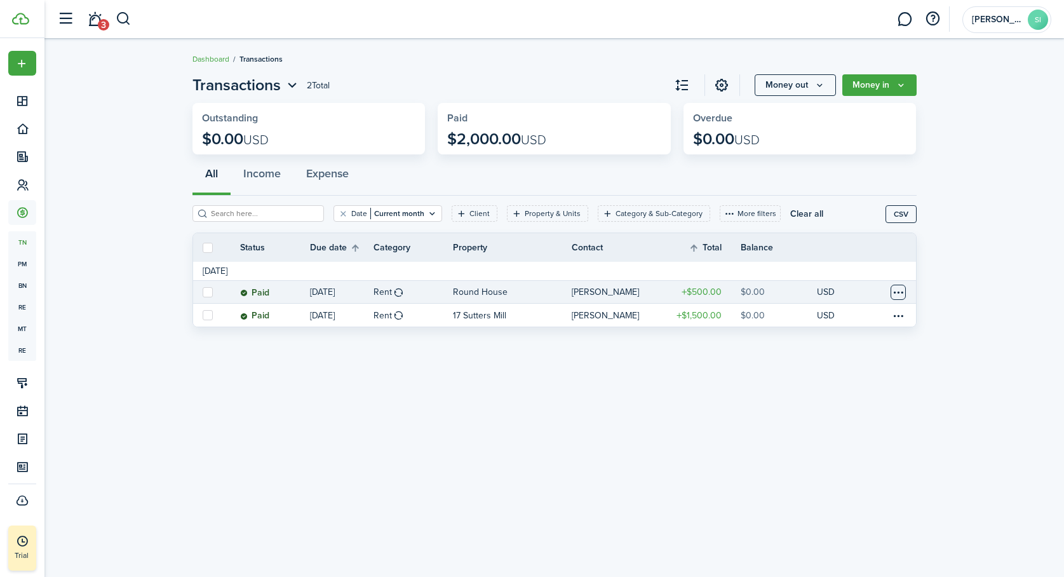
click at [897, 290] on table-menu-btn-icon at bounding box center [898, 292] width 15 height 15
click at [955, 306] on invoice-list "Transactions 2 Total Money out Money in Outstanding $0.00 USD Paid $2,000.00 US…" at bounding box center [554, 203] width 1020 height 273
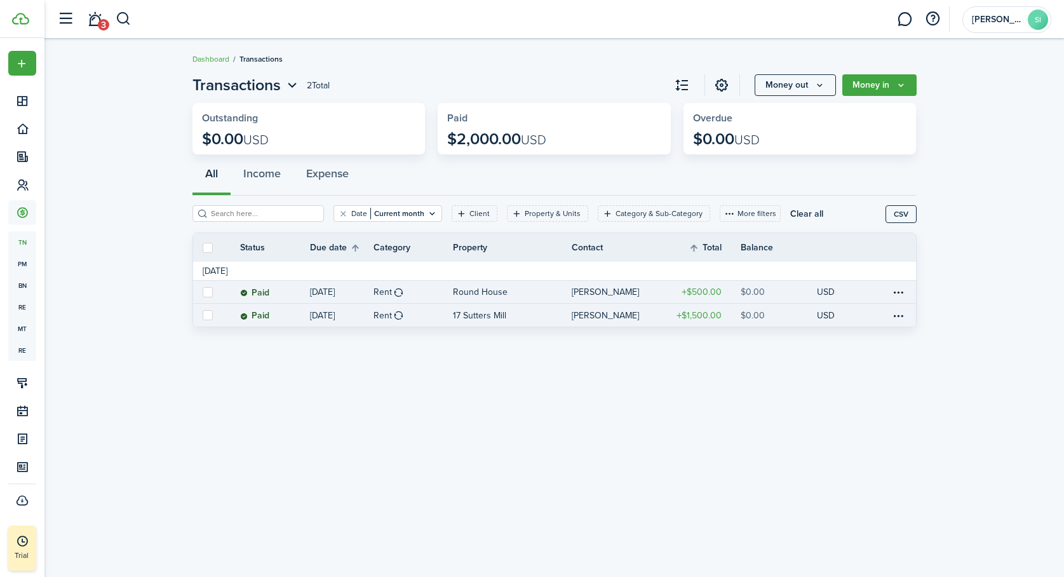
click at [705, 316] on table-amount-title "$1,500.00" at bounding box center [699, 315] width 45 height 13
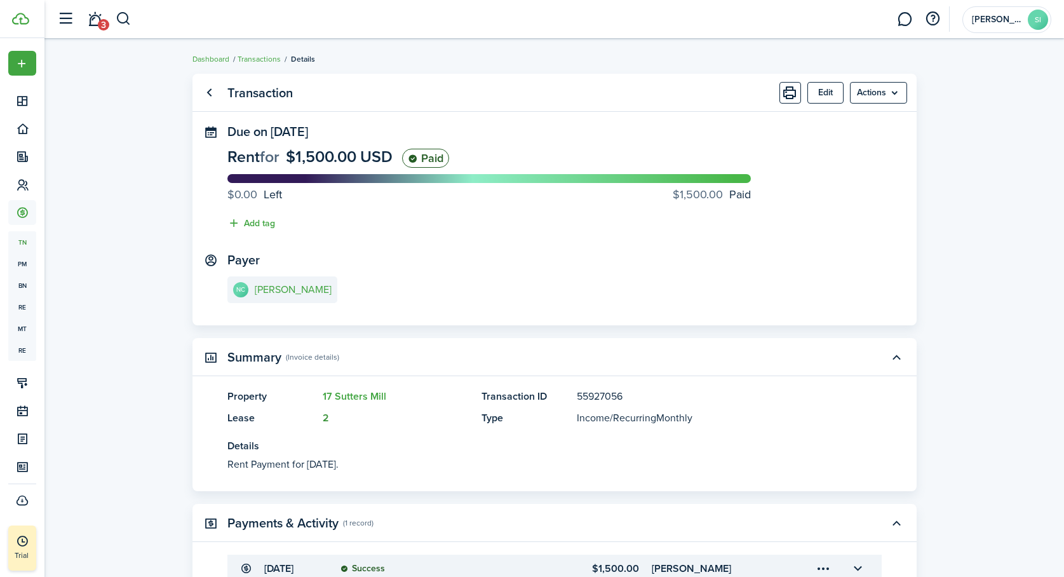
click at [325, 419] on link "2" at bounding box center [326, 417] width 6 height 15
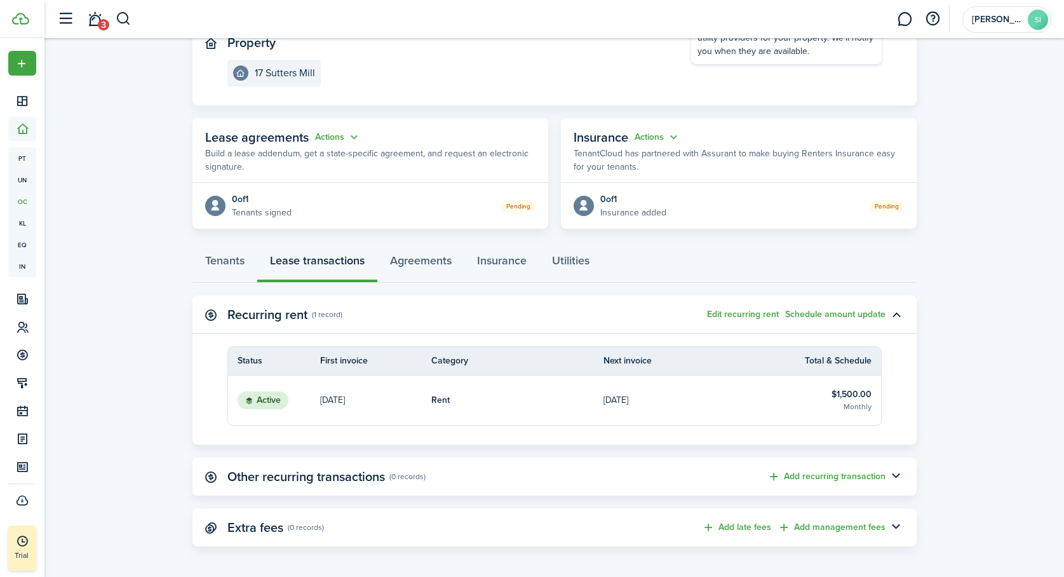
scroll to position [154, 0]
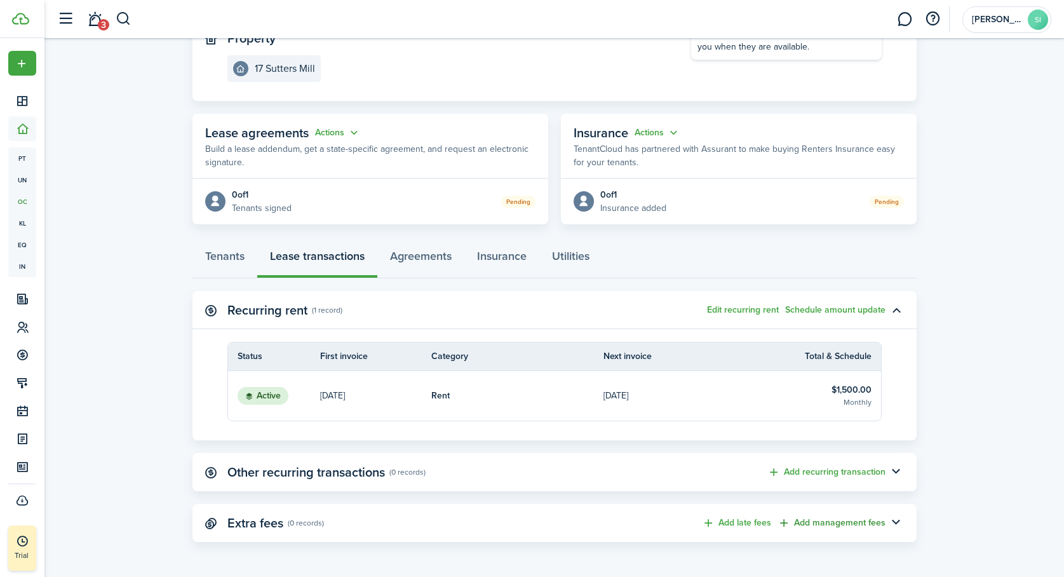
click at [858, 522] on button "Add management fees" at bounding box center [832, 523] width 108 height 15
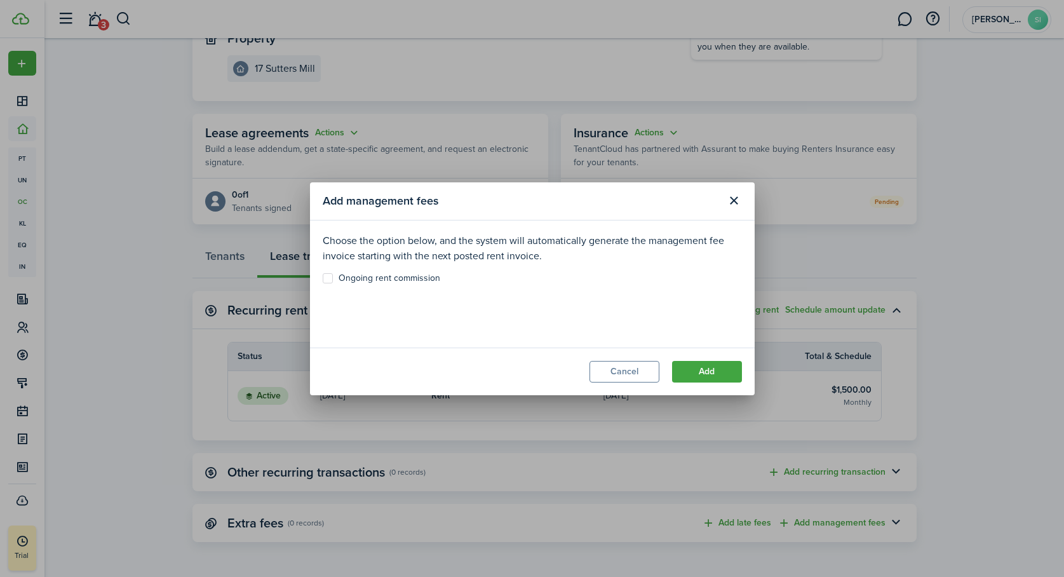
click at [331, 274] on label "Ongoing rent commission" at bounding box center [382, 278] width 118 height 10
click at [323, 278] on input "Ongoing rent commission" at bounding box center [322, 278] width 1 height 1
checkbox input "true"
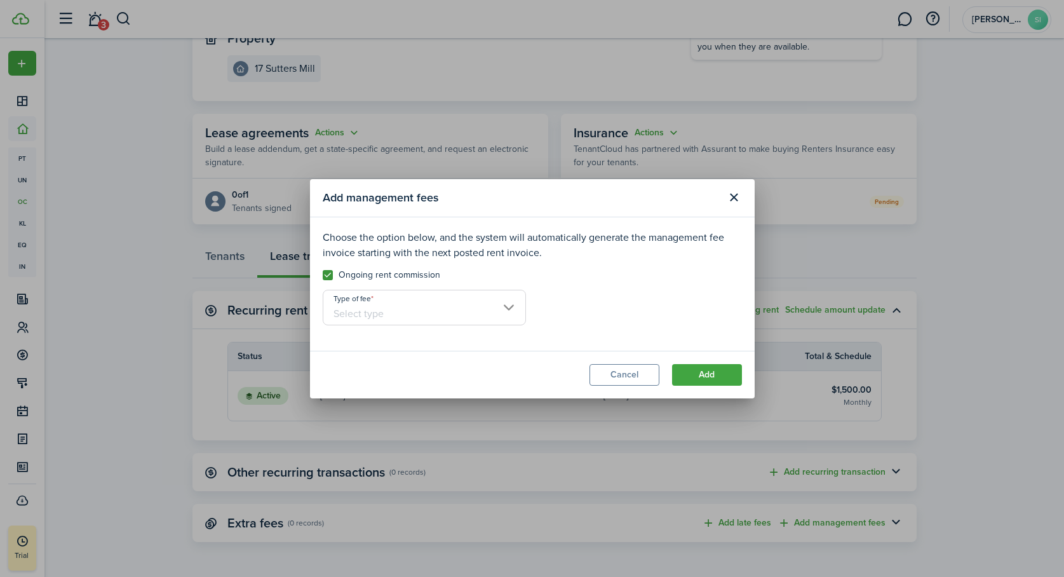
click at [503, 305] on input "Type of fee" at bounding box center [424, 308] width 203 height 36
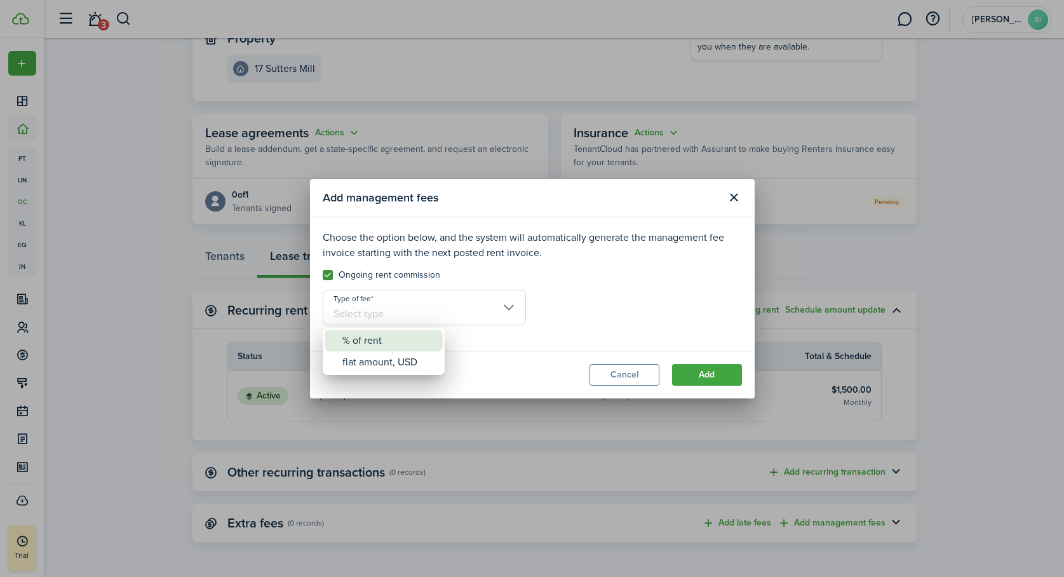
click at [388, 345] on div "% of rent" at bounding box center [388, 341] width 93 height 22
type input "% of rent"
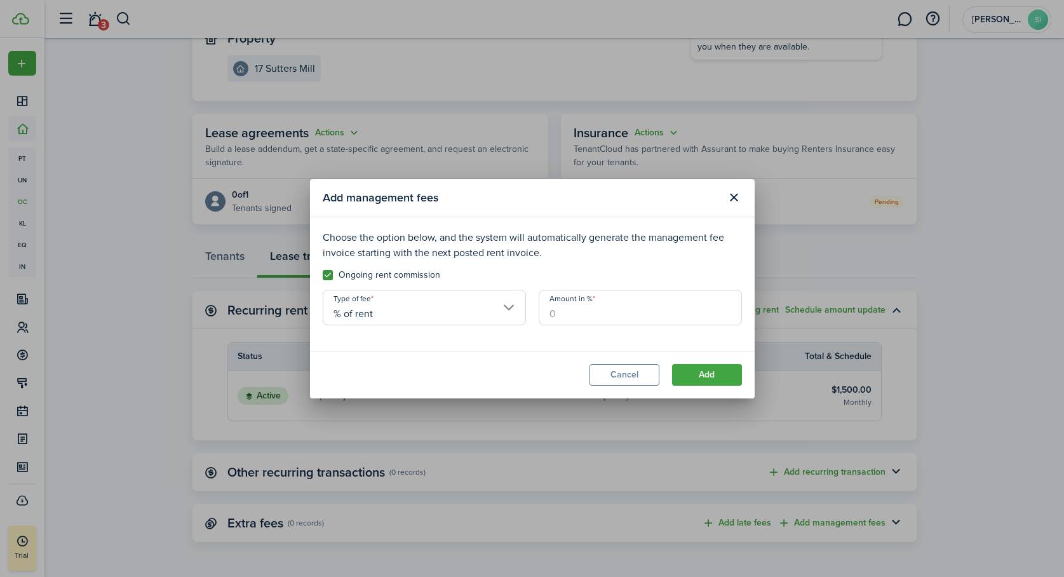
click at [567, 311] on input "Amount in %" at bounding box center [640, 308] width 203 height 36
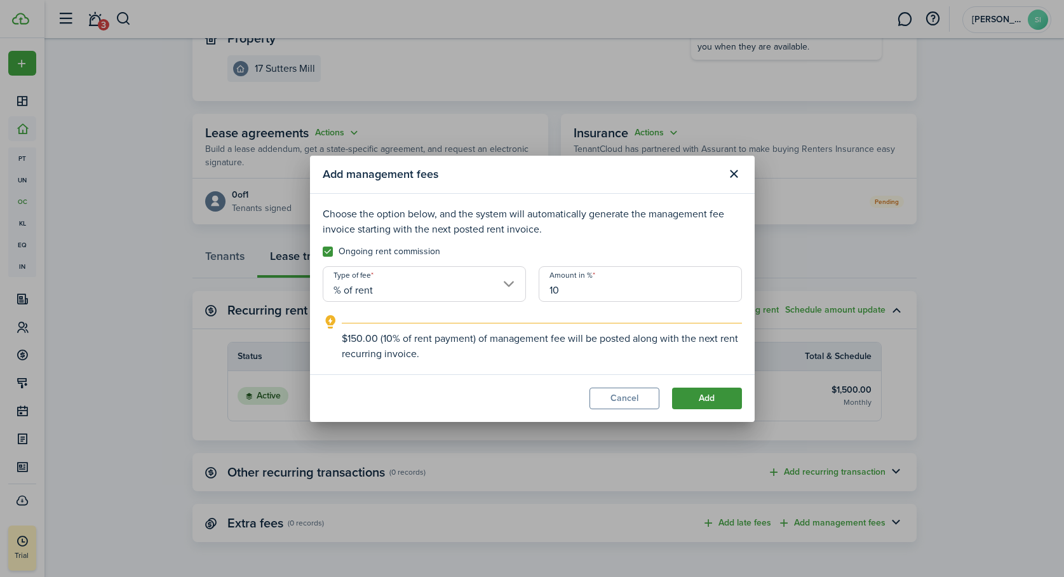
type input "10"
click at [710, 395] on button "Add" at bounding box center [707, 399] width 70 height 22
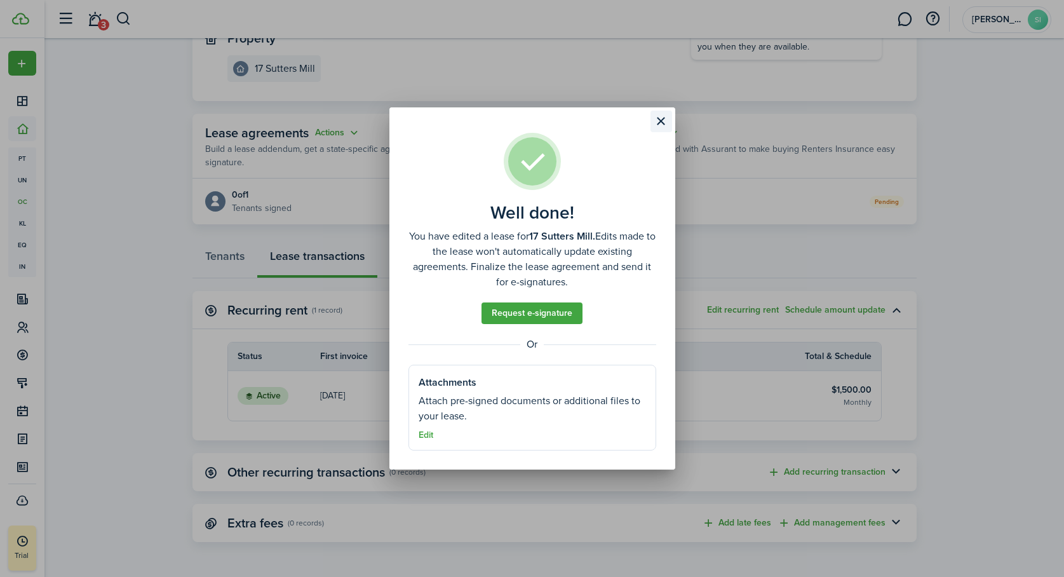
click at [665, 119] on button "Close modal" at bounding box center [662, 122] width 22 height 22
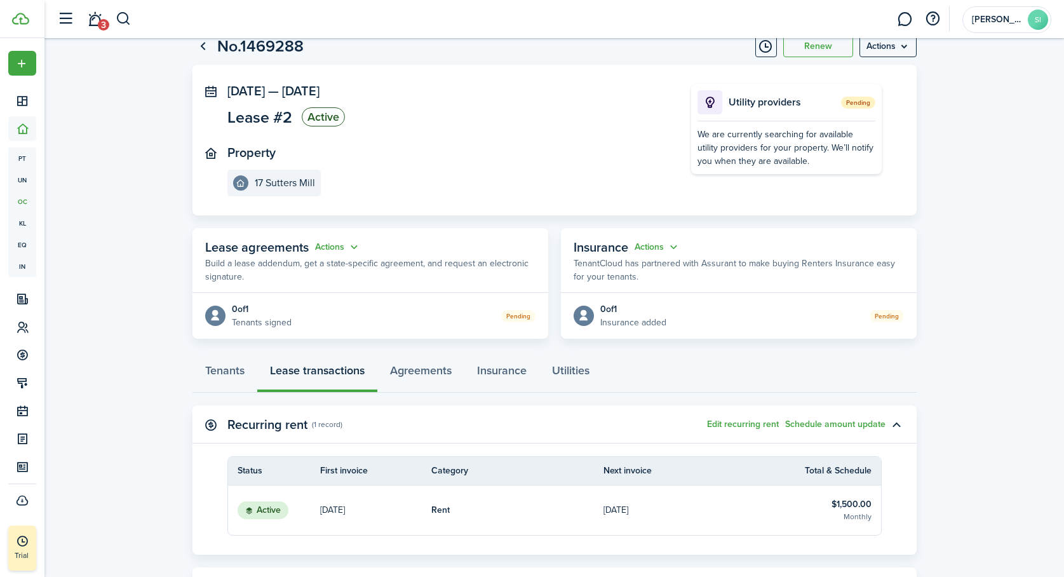
scroll to position [0, 0]
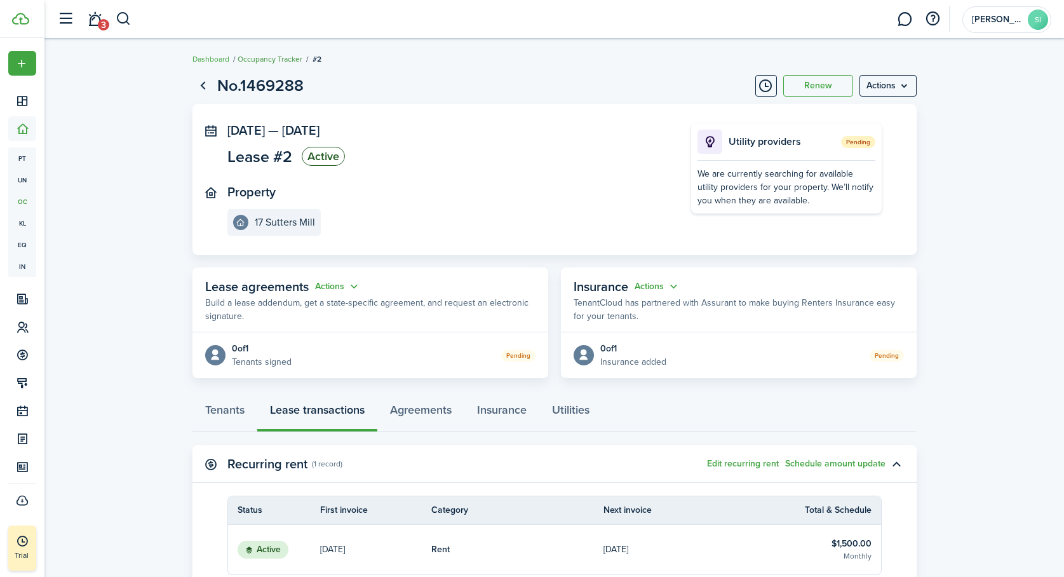
click at [291, 58] on link "Occupancy Tracker" at bounding box center [270, 58] width 65 height 11
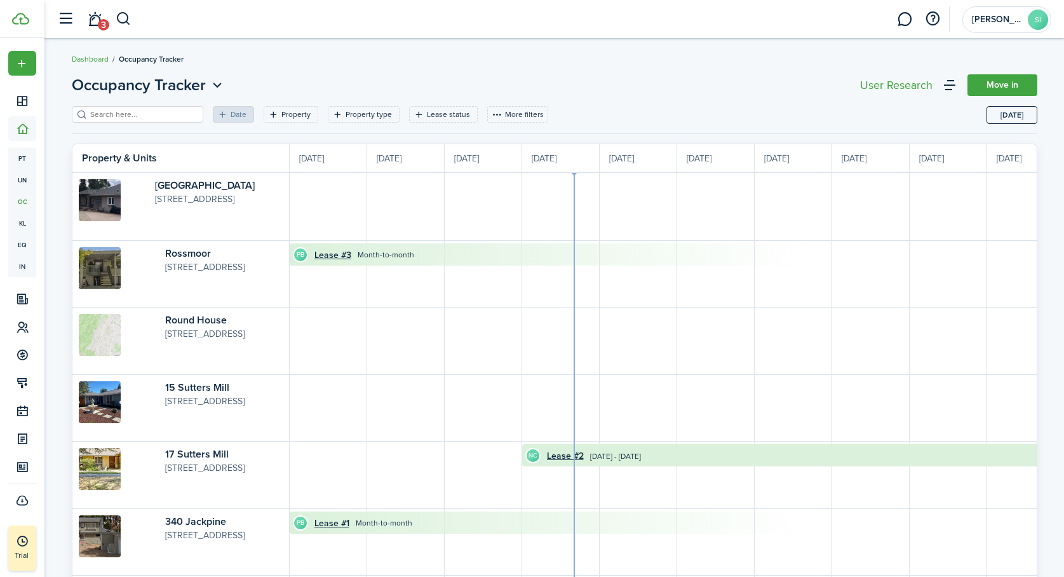
scroll to position [0, 233]
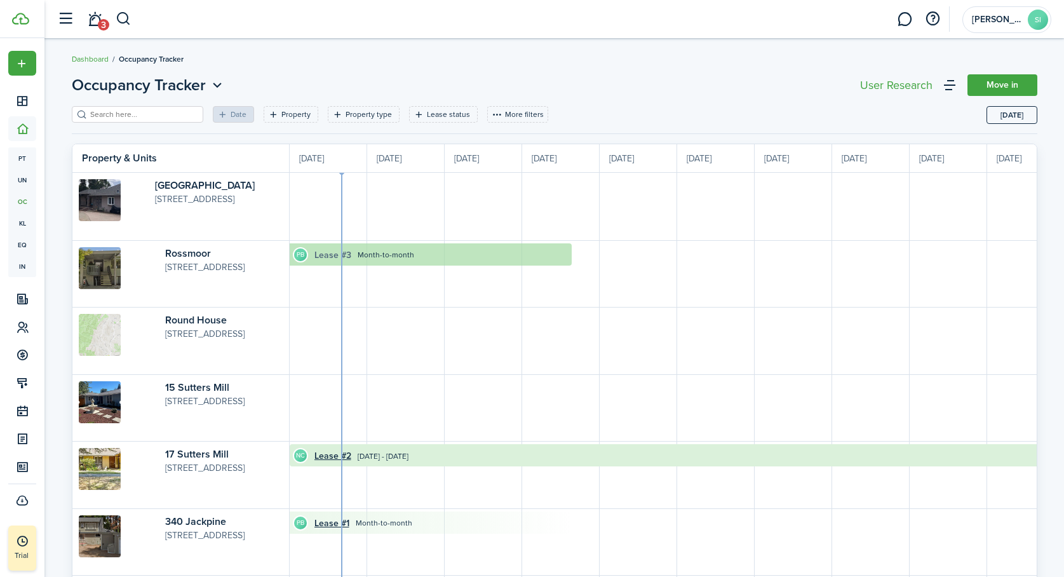
click at [328, 256] on link "Lease #3" at bounding box center [333, 254] width 37 height 13
click at [1040, 20] on avatar-text "SI" at bounding box center [1038, 20] width 20 height 20
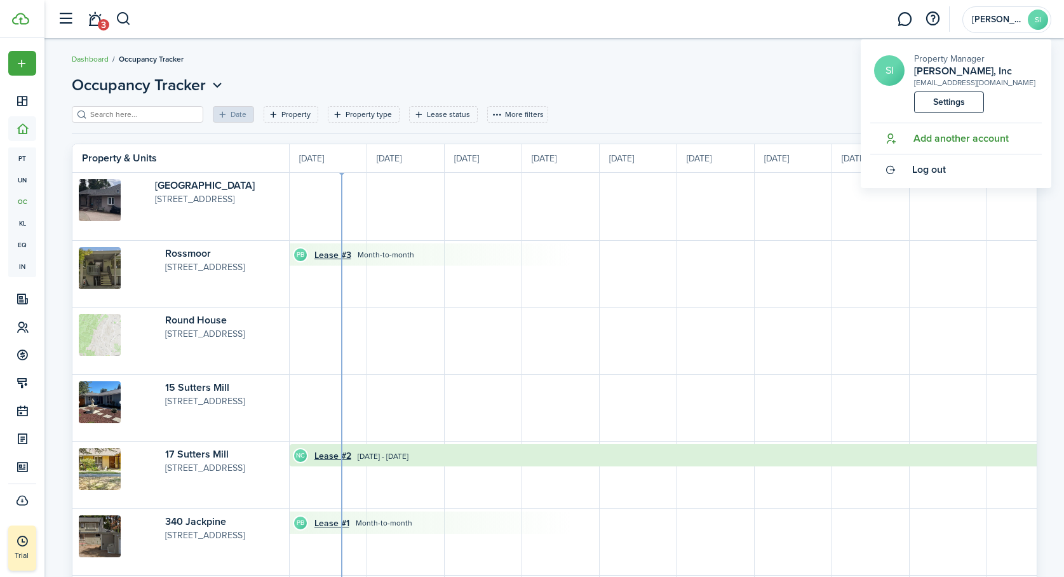
click at [944, 137] on span "Add another account" at bounding box center [961, 138] width 95 height 11
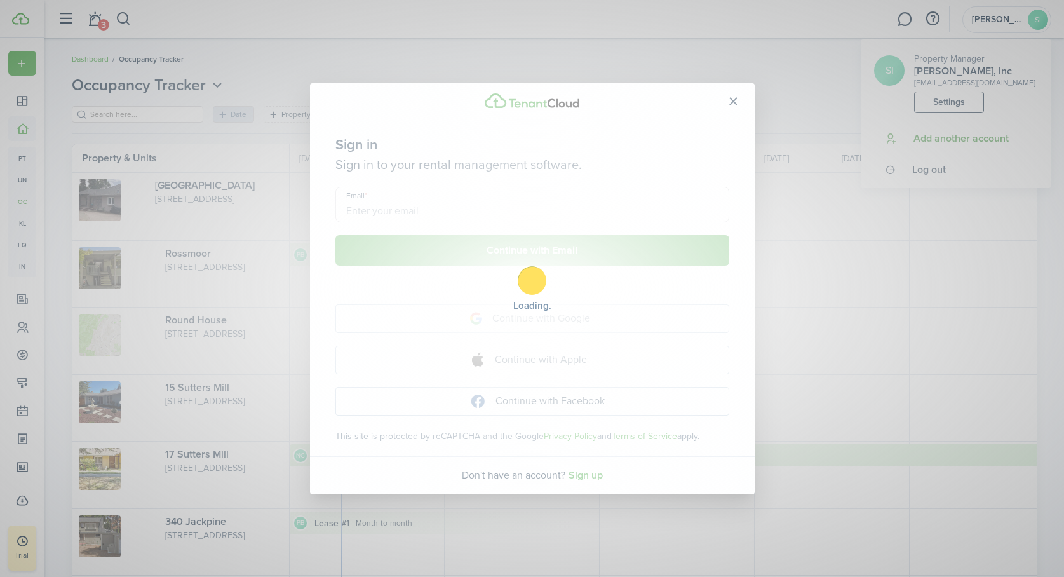
type input "[EMAIL_ADDRESS][DOMAIN_NAME]"
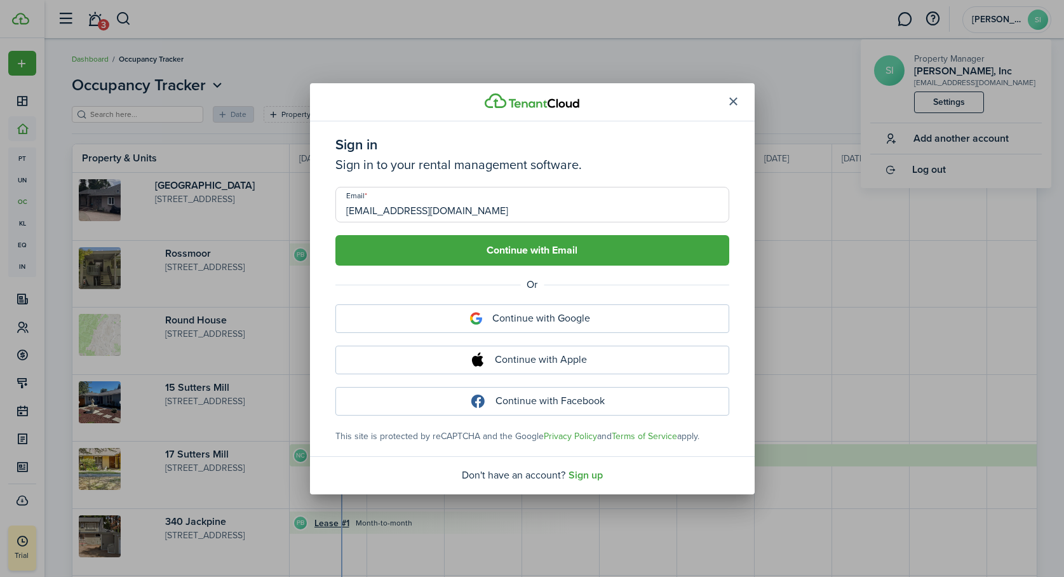
click at [734, 95] on button "button" at bounding box center [734, 102] width 22 height 22
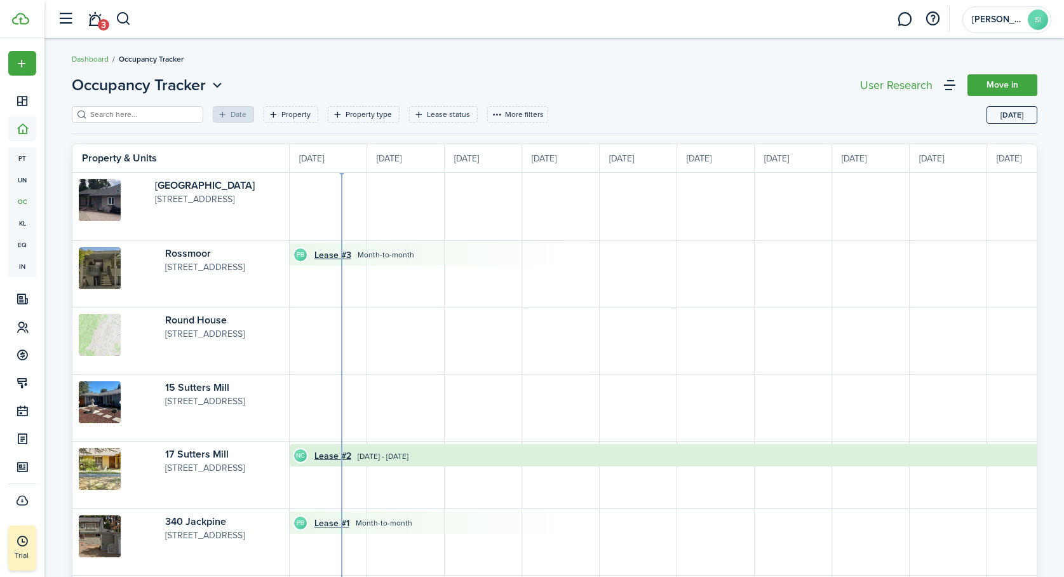
click at [697, 85] on header-page "Occupancy Tracker Move in" at bounding box center [555, 90] width 966 height 32
click at [91, 58] on link "Dashboard" at bounding box center [90, 58] width 37 height 11
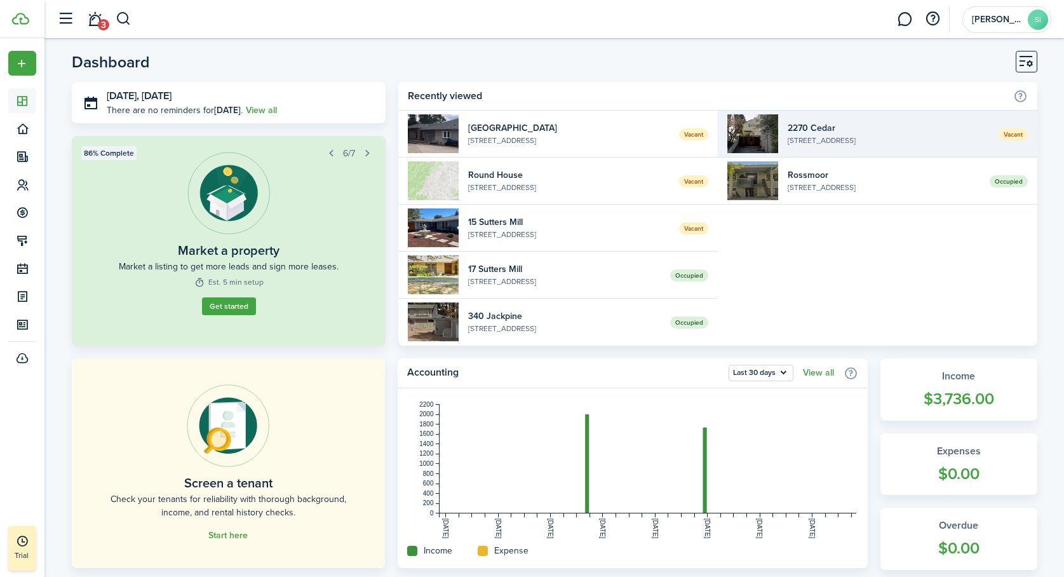
click at [851, 137] on widget-list-item-description "[STREET_ADDRESS]" at bounding box center [888, 140] width 201 height 11
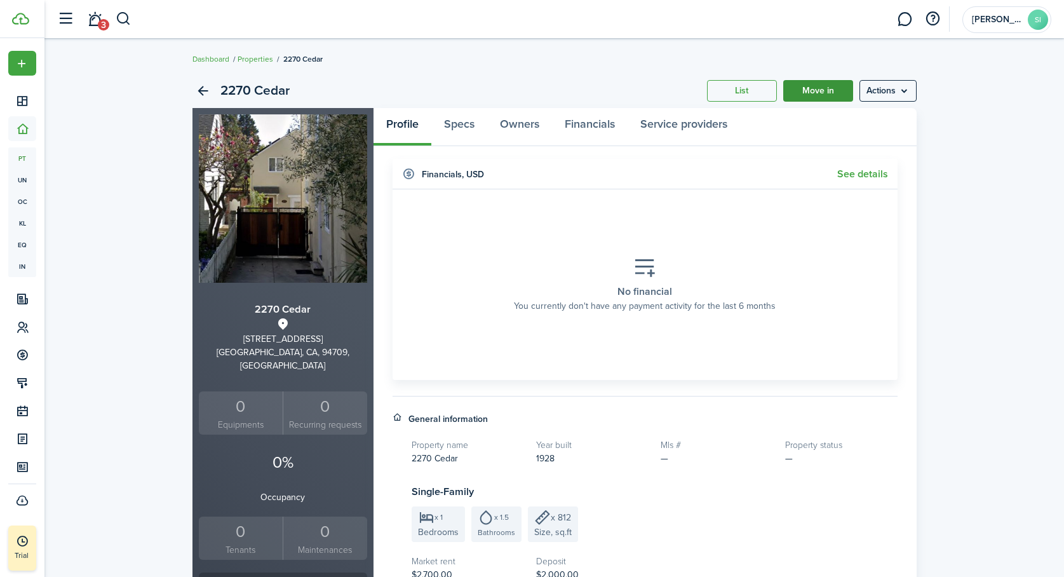
click at [821, 91] on link "Move in" at bounding box center [818, 91] width 70 height 22
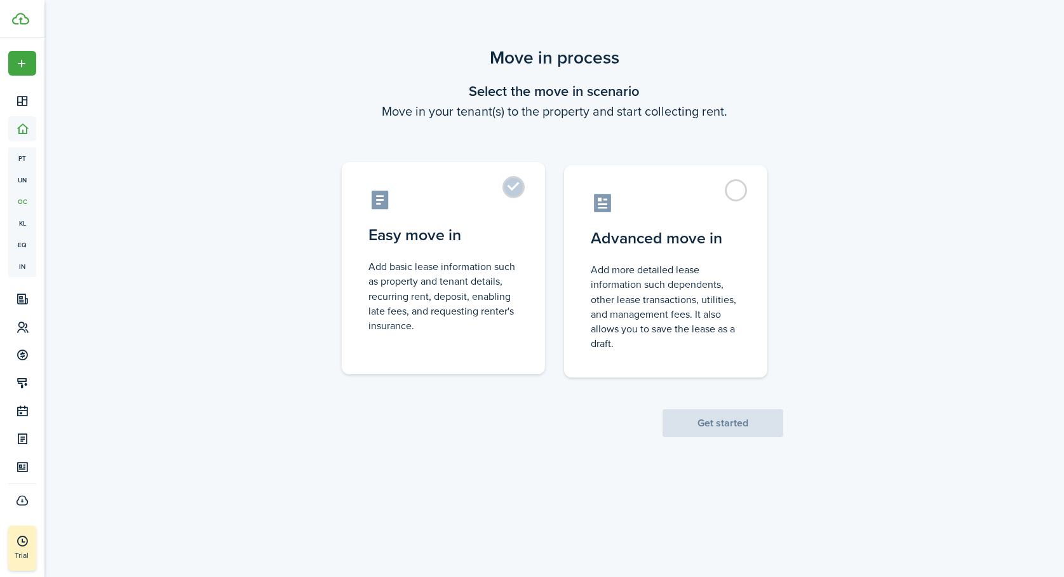
click at [517, 187] on label "Easy move in Add basic lease information such as property and tenant details, r…" at bounding box center [443, 268] width 203 height 212
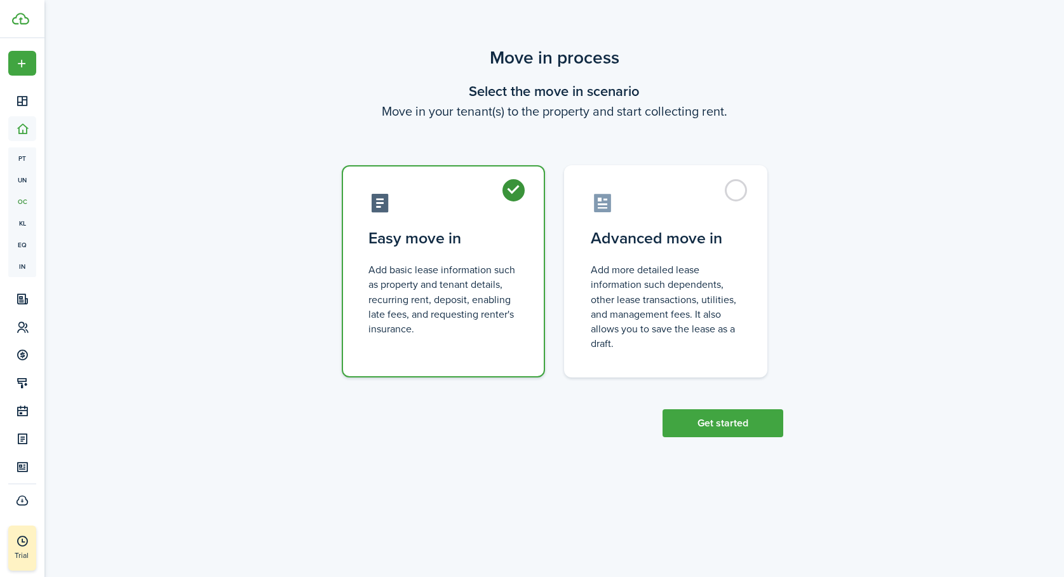
radio input "true"
click at [710, 419] on button "Get started" at bounding box center [723, 423] width 121 height 28
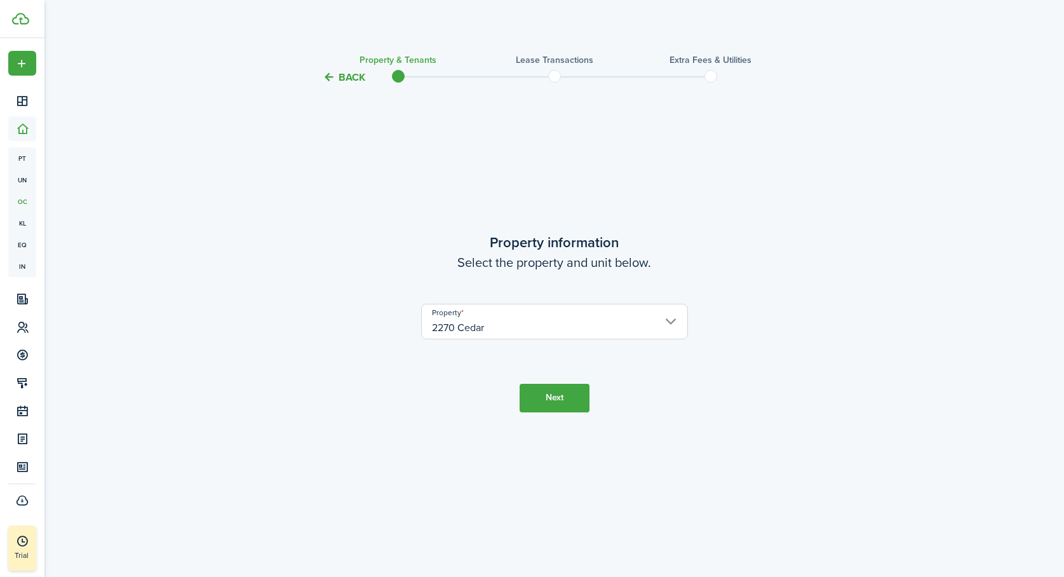
click at [559, 392] on button "Next" at bounding box center [555, 398] width 70 height 29
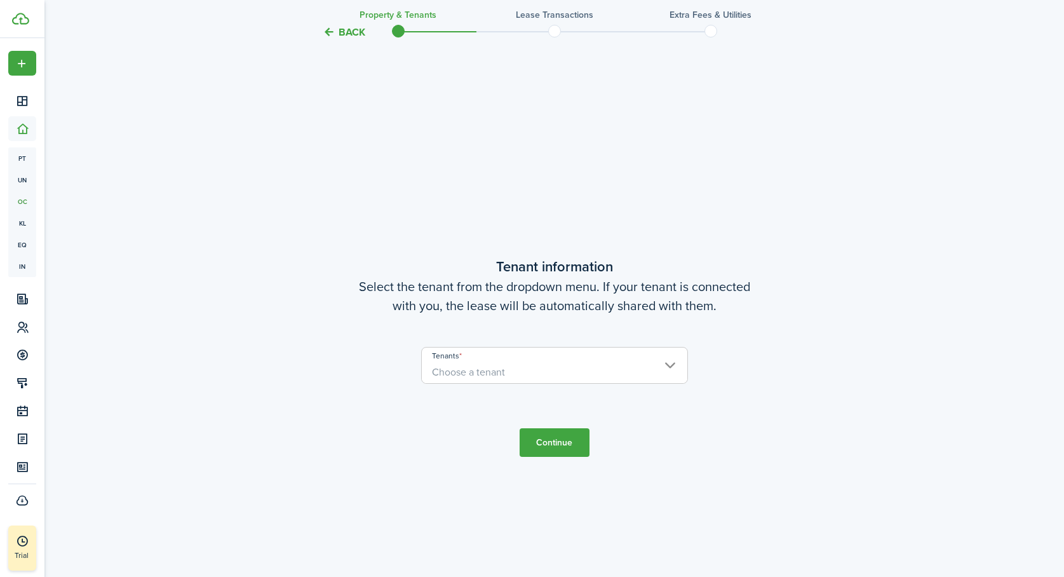
scroll to position [492, 0]
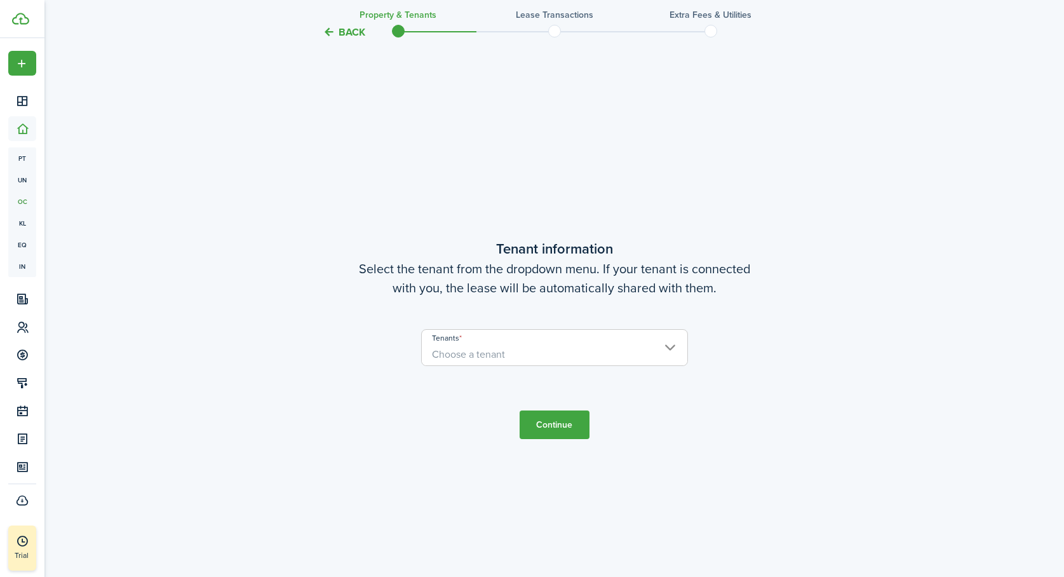
click at [580, 352] on span "Choose a tenant" at bounding box center [555, 355] width 266 height 22
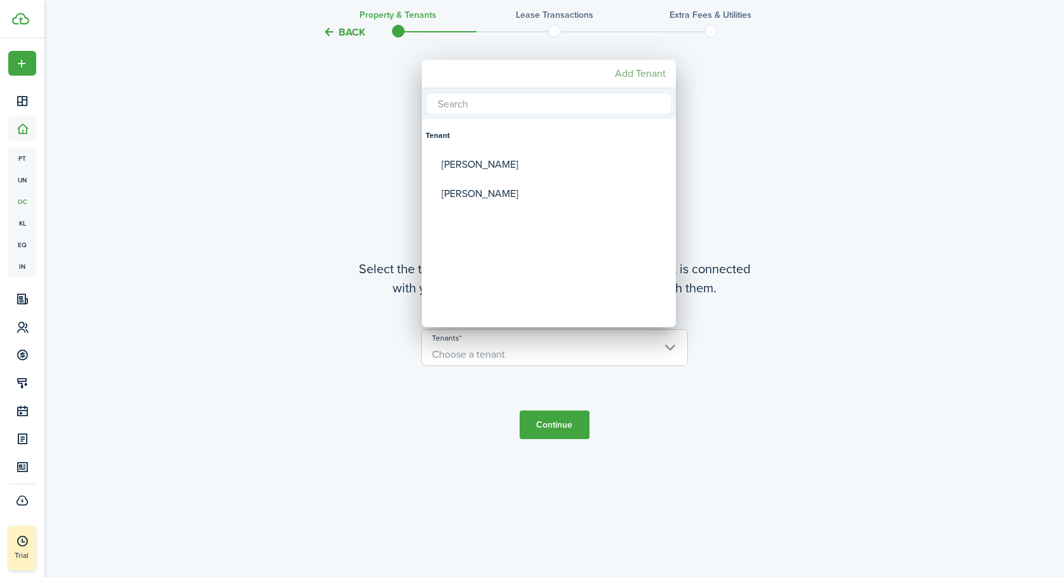
click at [644, 73] on mbsc-button "Add Tenant" at bounding box center [640, 73] width 61 height 23
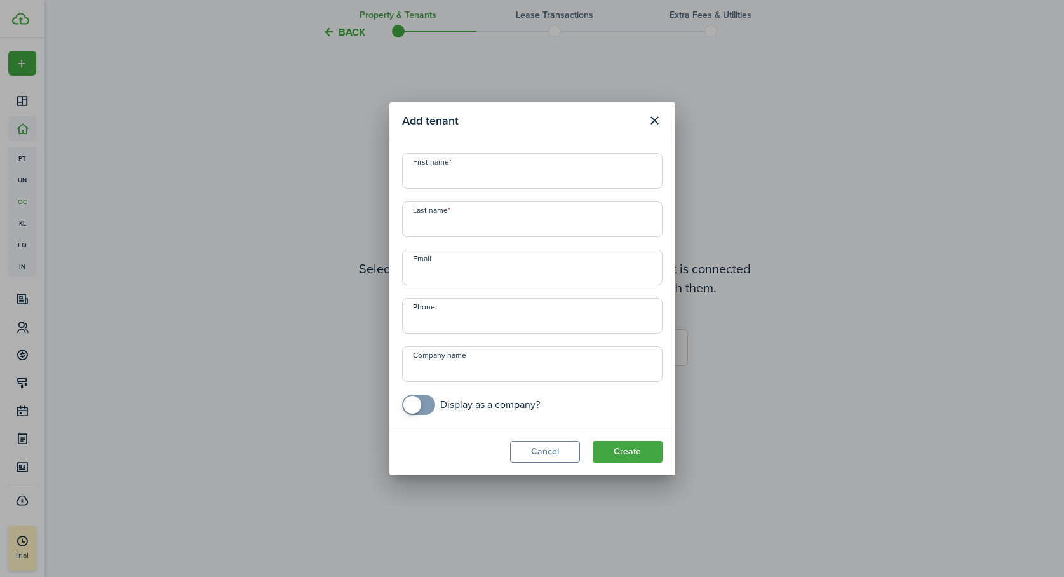
click at [454, 179] on input "First name" at bounding box center [532, 171] width 261 height 36
type input "Jennifer"
click at [448, 226] on input "Last name" at bounding box center [532, 219] width 261 height 36
type input "Pratt"
click at [440, 459] on modal-footer "Cancel Create" at bounding box center [532, 452] width 286 height 48
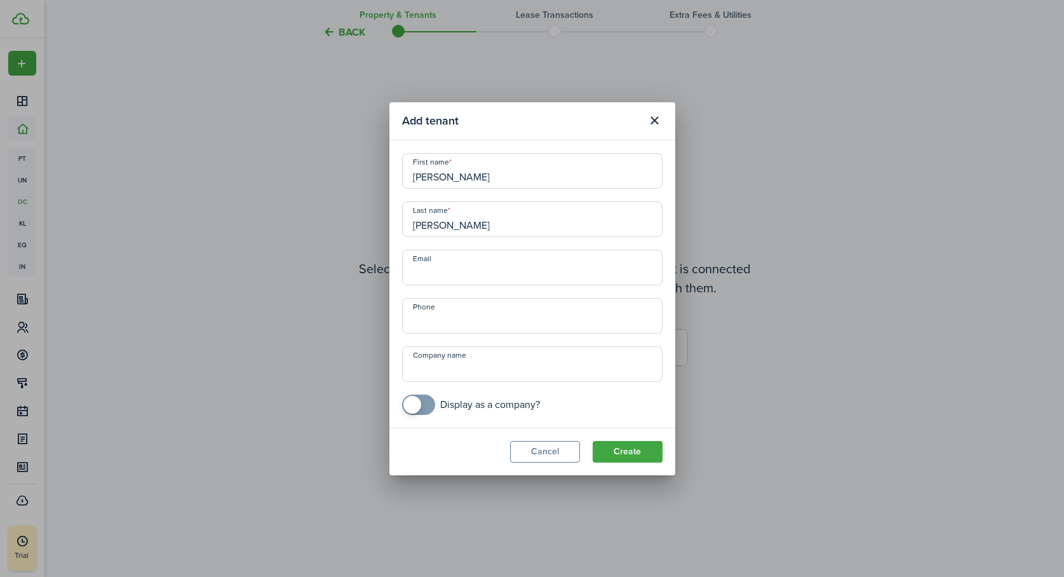
click at [452, 274] on input "Email" at bounding box center [532, 268] width 261 height 36
paste input "zoekiama@gmail.com"
type input "zoekiama@gmail.com"
drag, startPoint x: 456, startPoint y: 176, endPoint x: 403, endPoint y: 177, distance: 52.7
click at [403, 177] on input "Jennifer" at bounding box center [532, 171] width 261 height 36
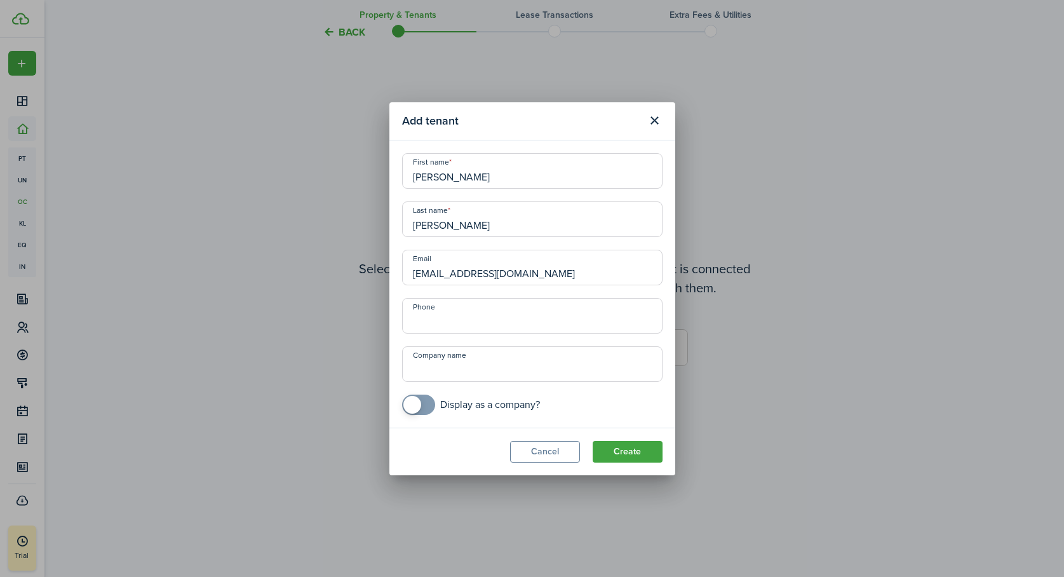
type input "Zoe"
click at [460, 450] on modal-footer "Cancel Create" at bounding box center [532, 452] width 286 height 48
click at [424, 328] on input "+1" at bounding box center [532, 316] width 261 height 36
type input "+1 650-906-5683"
click at [633, 449] on button "Create" at bounding box center [628, 452] width 70 height 22
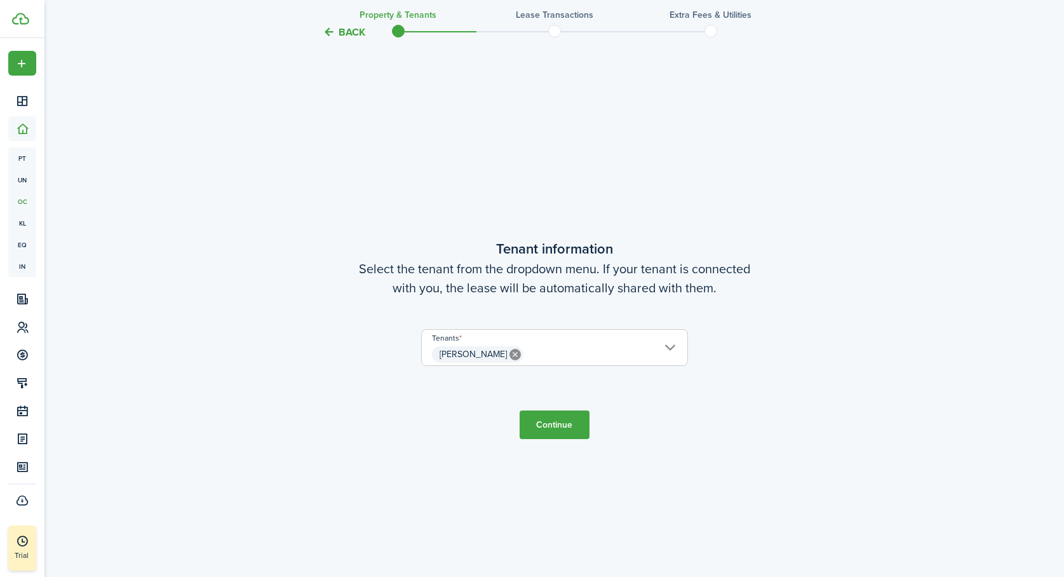
click at [559, 425] on button "Continue" at bounding box center [555, 424] width 70 height 29
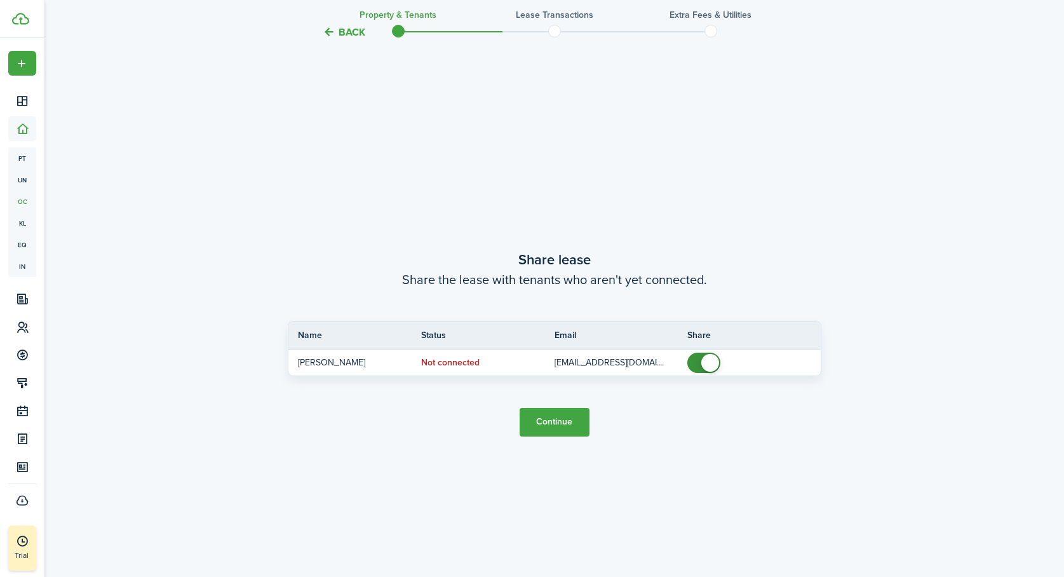
scroll to position [1069, 0]
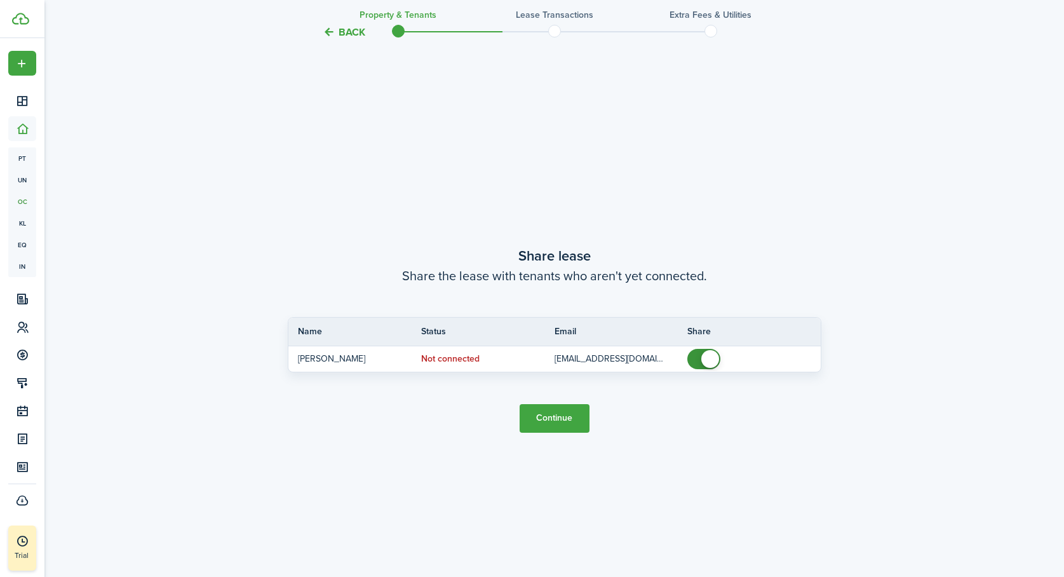
click at [557, 416] on button "Continue" at bounding box center [555, 418] width 70 height 29
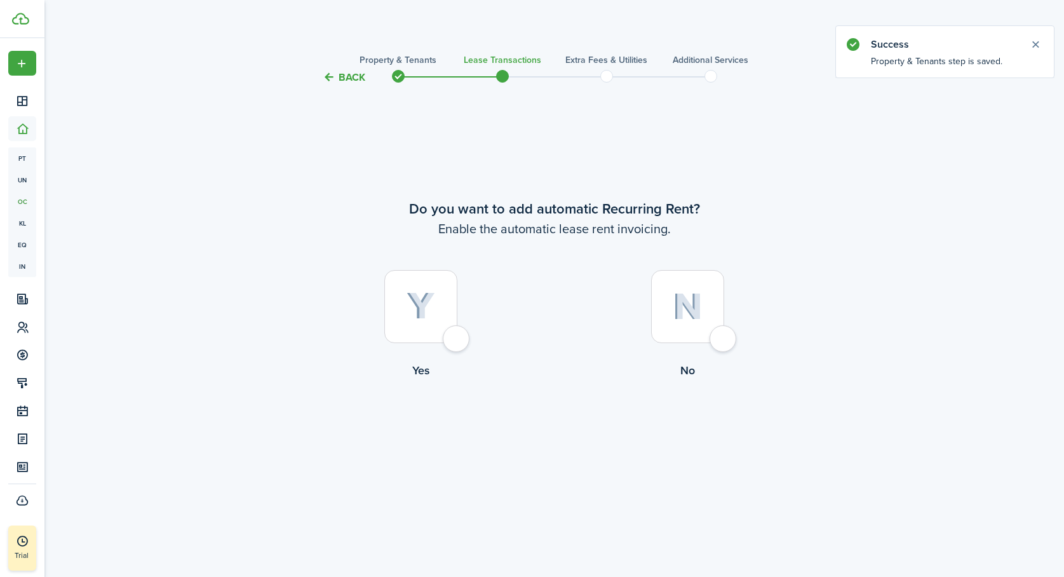
click at [455, 338] on div at bounding box center [420, 306] width 73 height 73
radio input "true"
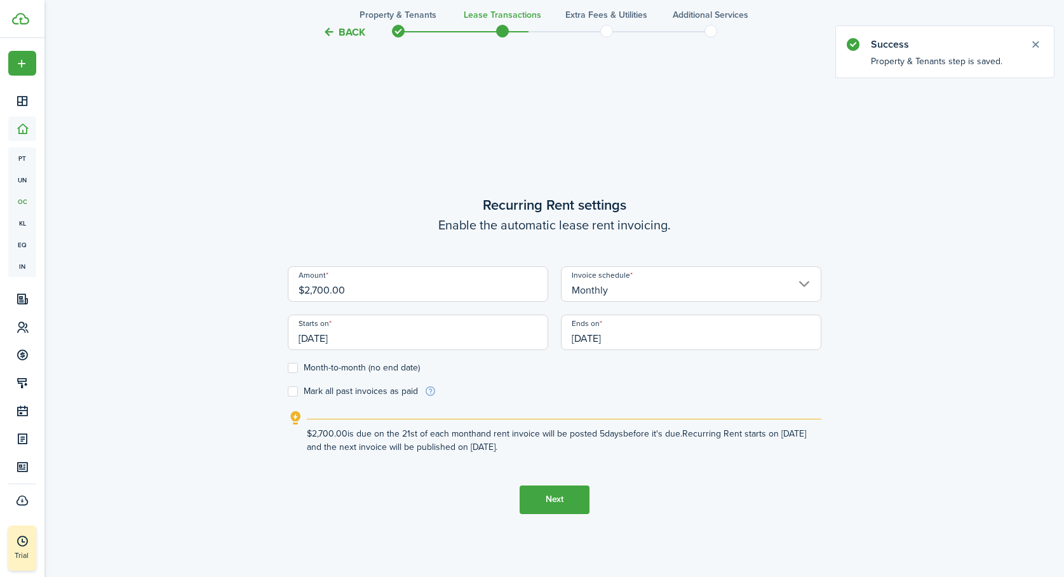
scroll to position [492, 0]
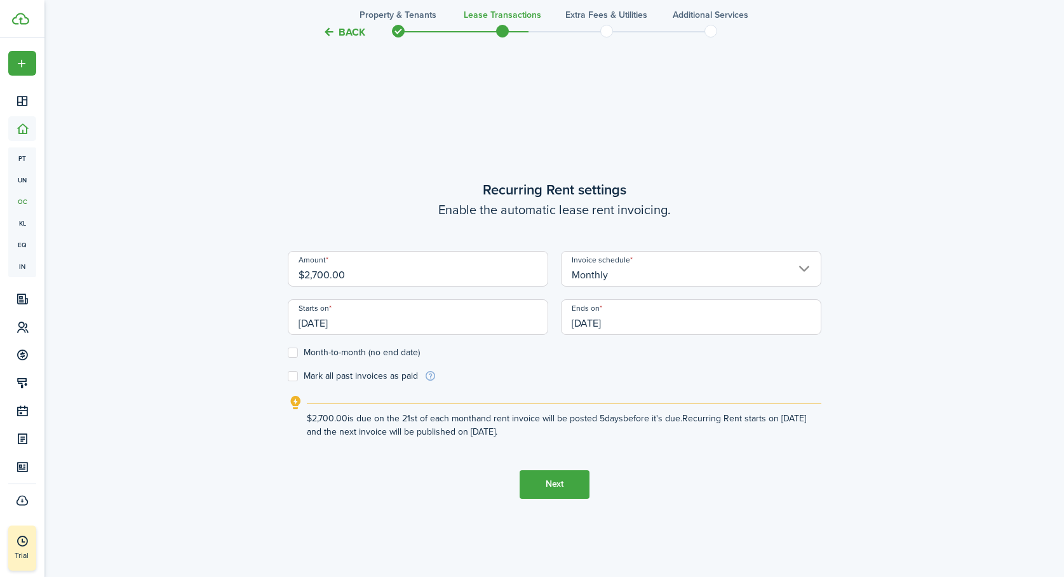
click at [325, 321] on input "[DATE]" at bounding box center [418, 317] width 261 height 36
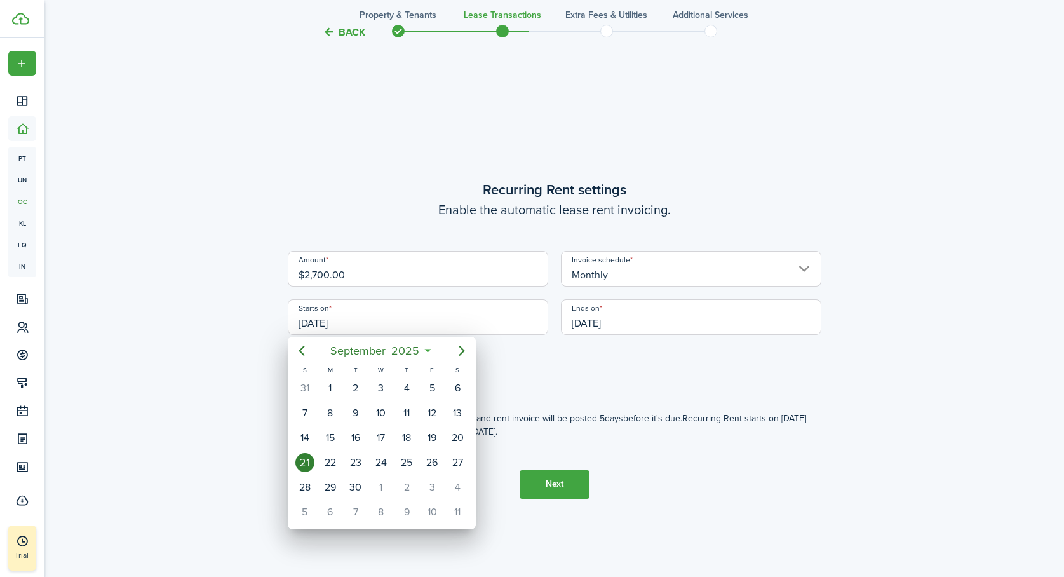
click at [427, 349] on icon at bounding box center [427, 350] width 13 height 13
click at [426, 351] on mbsc-button "September 2025" at bounding box center [375, 350] width 105 height 23
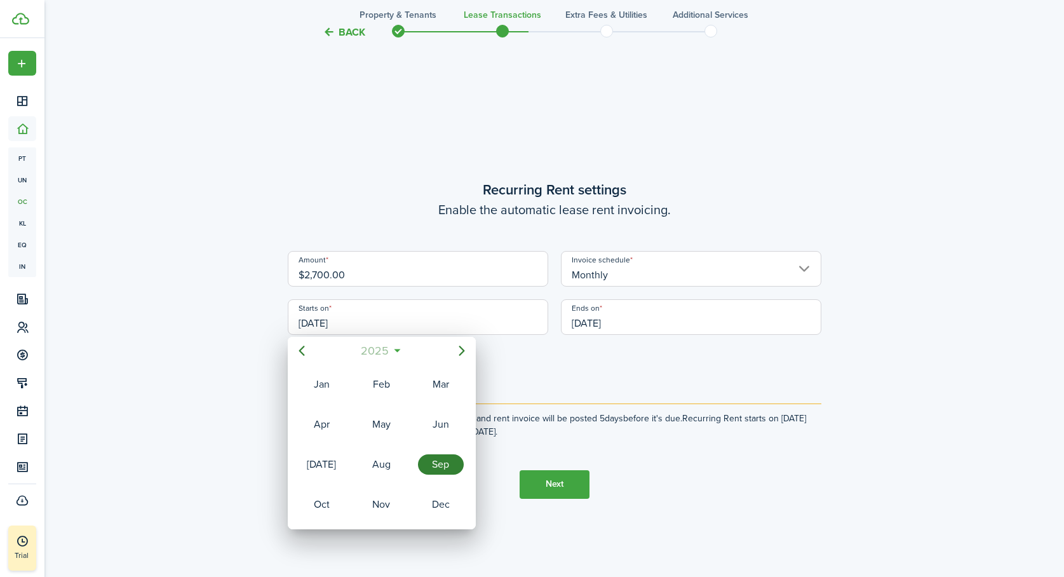
click at [391, 351] on span "2025" at bounding box center [375, 350] width 34 height 23
click at [300, 349] on icon "Previous page" at bounding box center [301, 350] width 15 height 15
click at [377, 503] on div "2016" at bounding box center [381, 504] width 46 height 20
click at [325, 424] on div "Apr" at bounding box center [322, 424] width 46 height 20
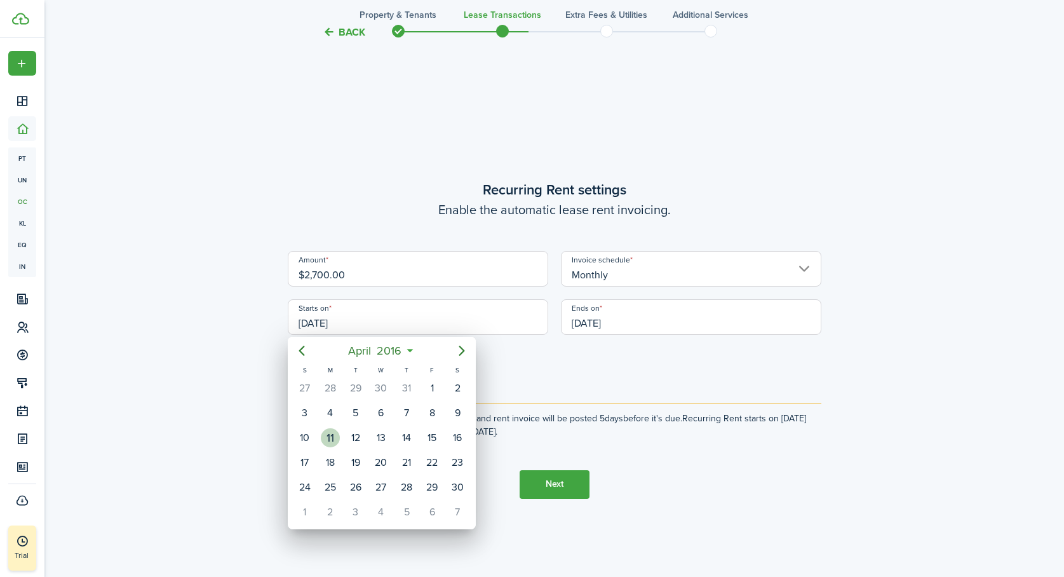
click at [329, 436] on div "11" at bounding box center [330, 437] width 19 height 19
type input "04/11/2016"
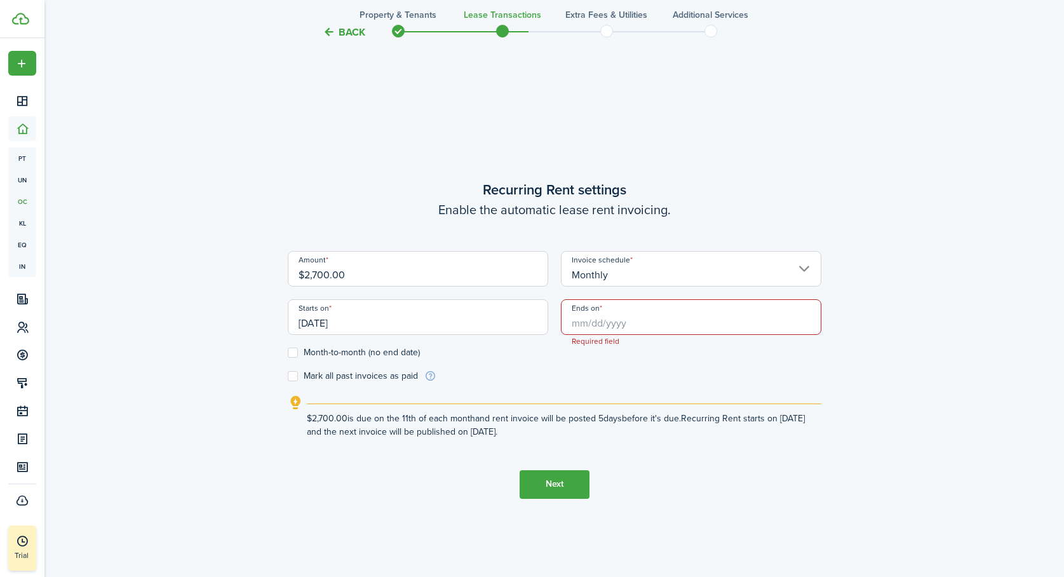
click at [292, 351] on label "Month-to-month (no end date)" at bounding box center [354, 353] width 132 height 10
click at [288, 352] on input "Month-to-month (no end date)" at bounding box center [287, 352] width 1 height 1
checkbox input "true"
click at [294, 376] on label "Mark all past invoices as paid" at bounding box center [353, 376] width 130 height 10
click at [288, 376] on input "Mark all past invoices as paid" at bounding box center [287, 376] width 1 height 1
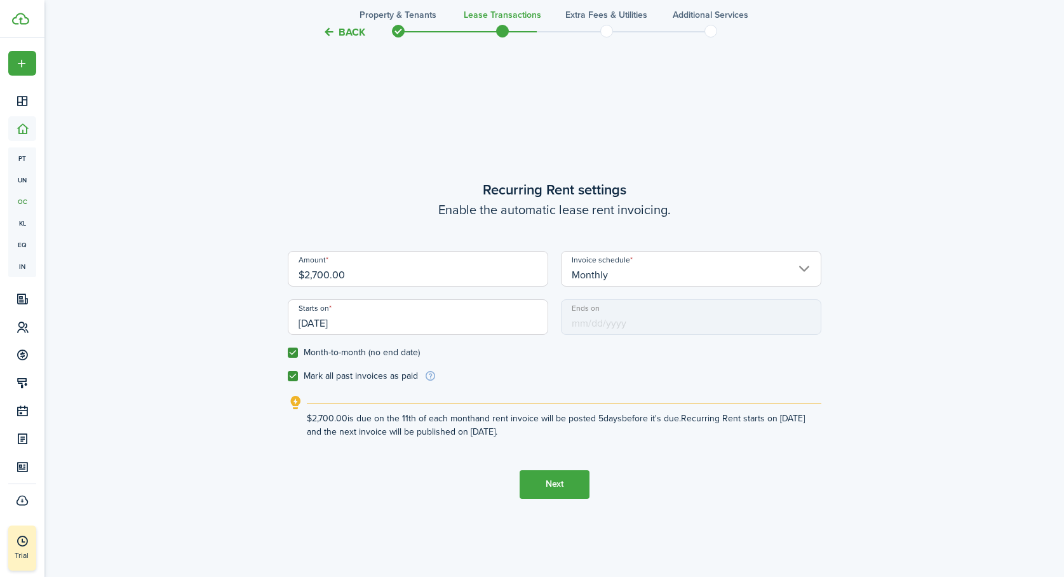
checkbox input "true"
click at [562, 484] on button "Next" at bounding box center [555, 484] width 70 height 29
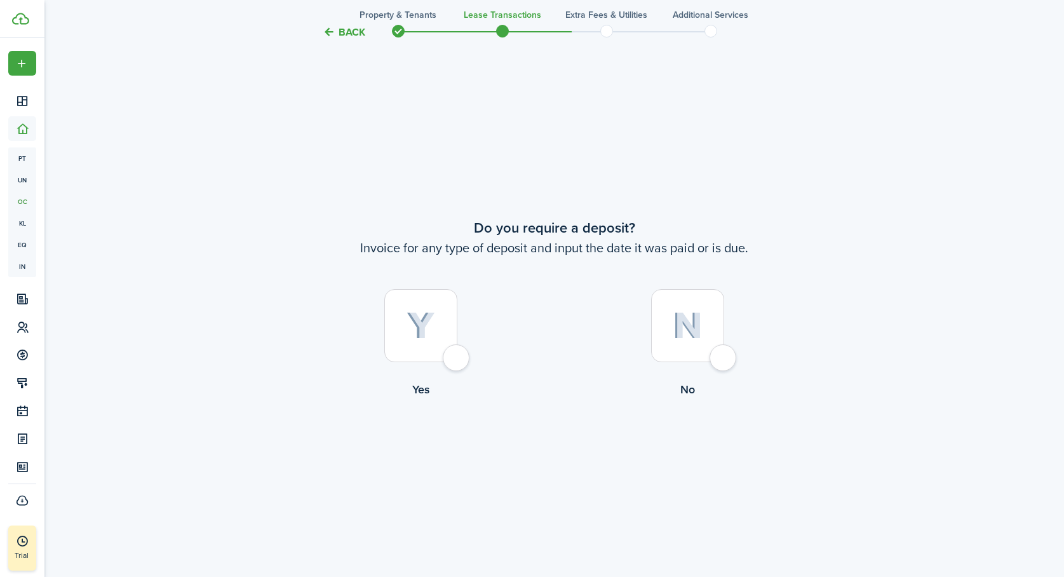
scroll to position [1069, 0]
click at [456, 355] on div at bounding box center [420, 323] width 73 height 73
radio input "true"
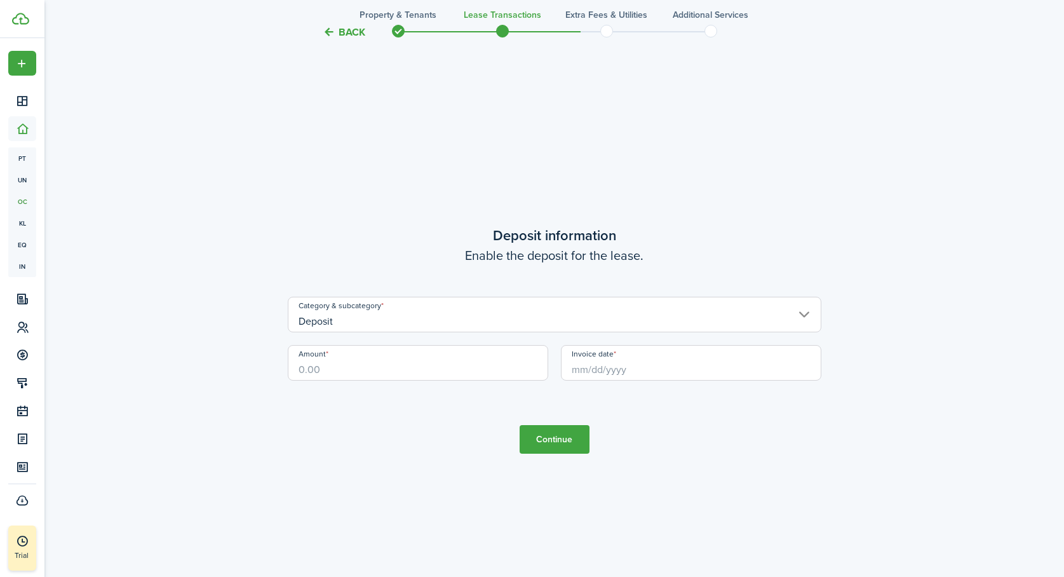
scroll to position [1646, 0]
click at [445, 316] on input "Deposit" at bounding box center [555, 314] width 534 height 36
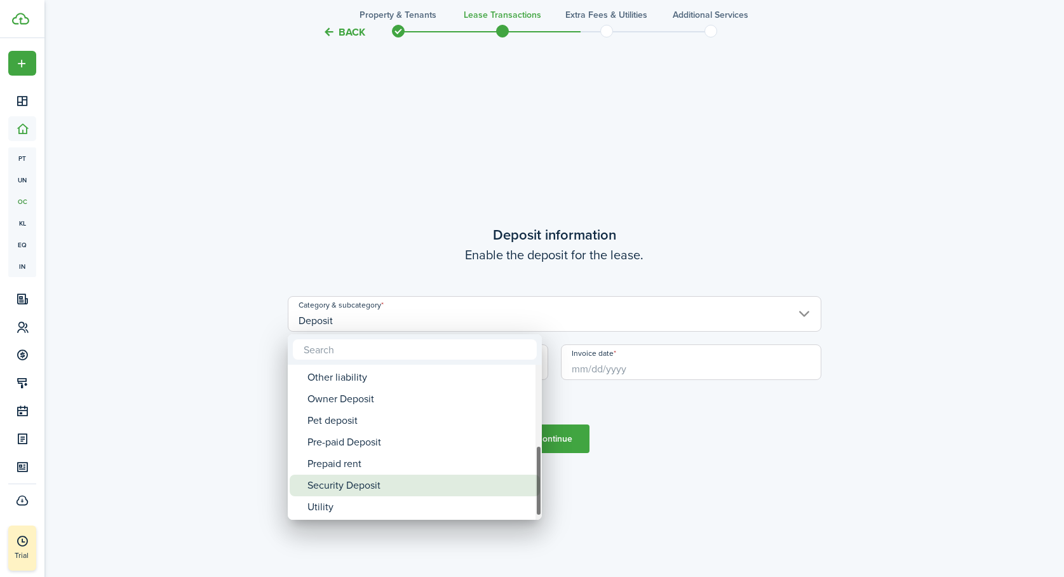
click at [378, 485] on div "Security Deposit" at bounding box center [420, 486] width 225 height 22
type input "Deposit / Security Deposit"
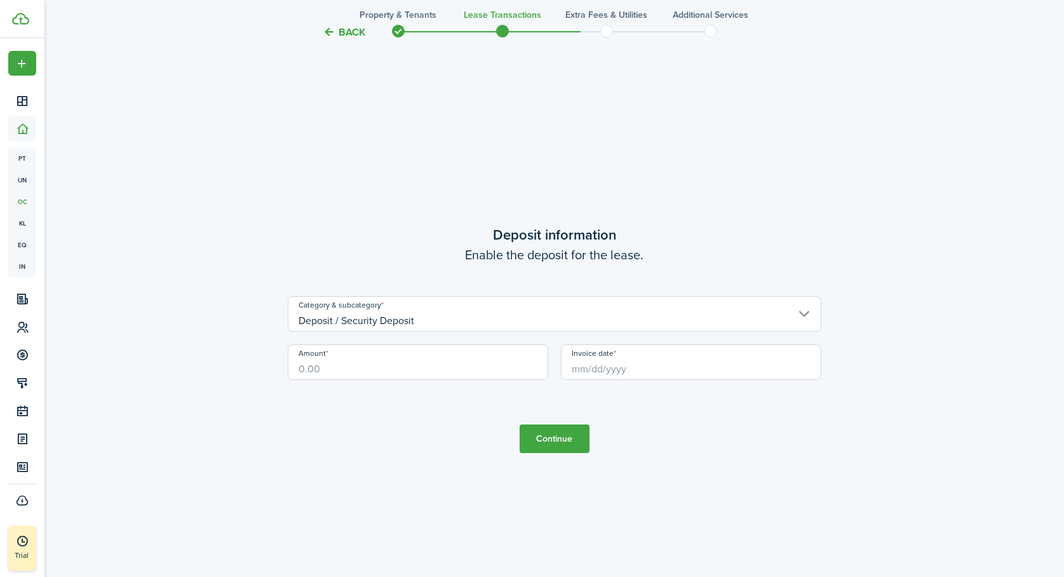
click at [370, 370] on input "Amount" at bounding box center [418, 362] width 261 height 36
click at [710, 373] on input "Invoice date" at bounding box center [691, 362] width 261 height 36
type input "$2,000.00"
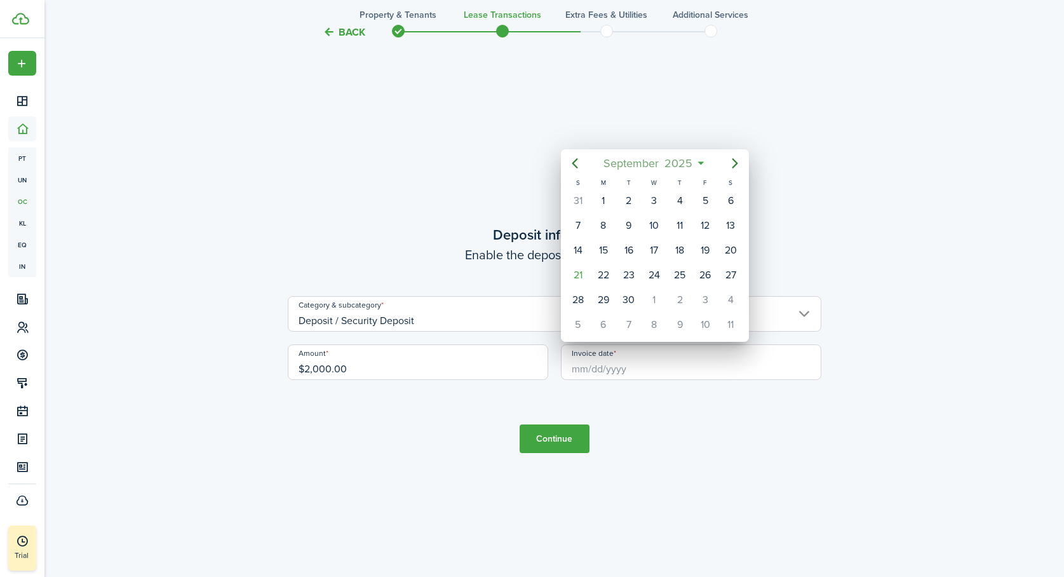
click at [698, 159] on mbsc-button "September 2025" at bounding box center [648, 163] width 105 height 23
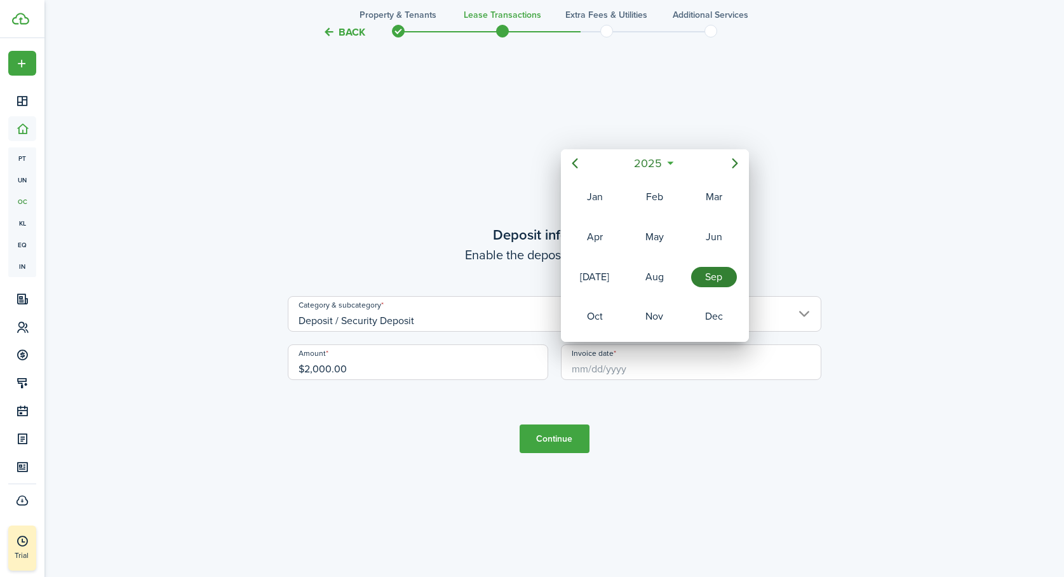
click at [672, 162] on icon at bounding box center [670, 163] width 13 height 13
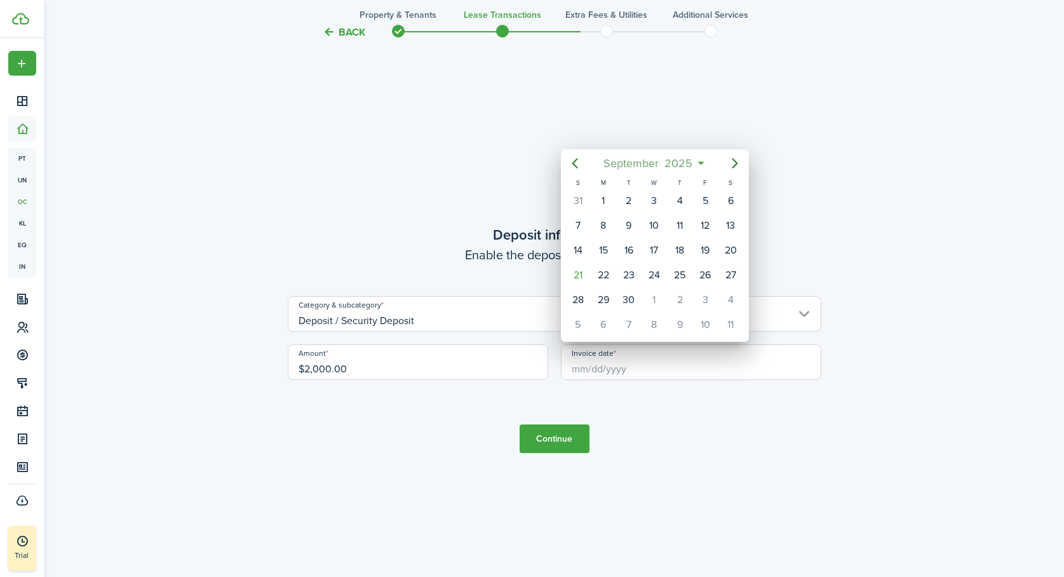
click at [698, 162] on mbsc-button "September 2025" at bounding box center [648, 163] width 105 height 23
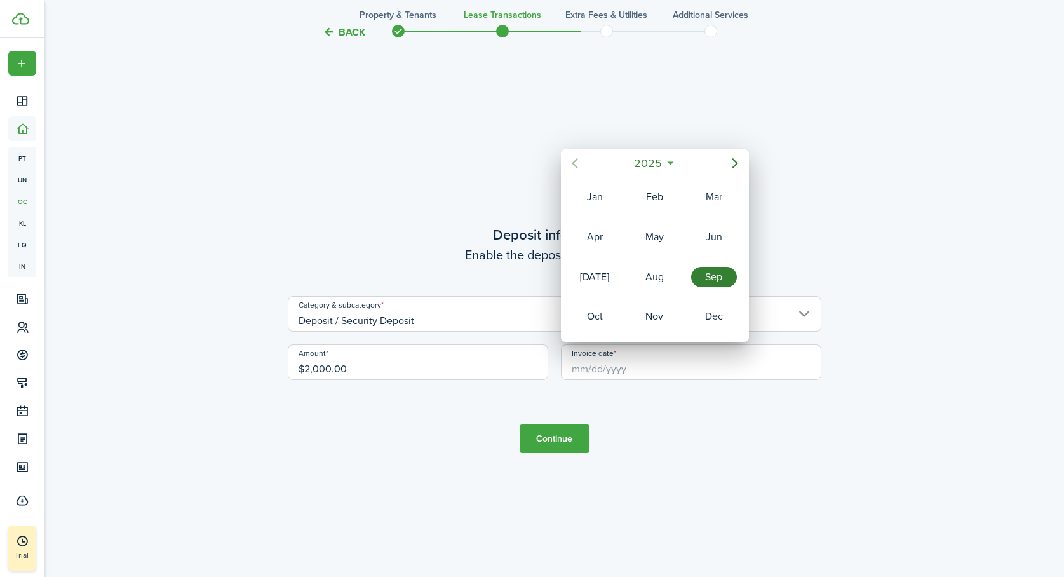
click at [571, 159] on icon "Previous page" at bounding box center [574, 163] width 15 height 15
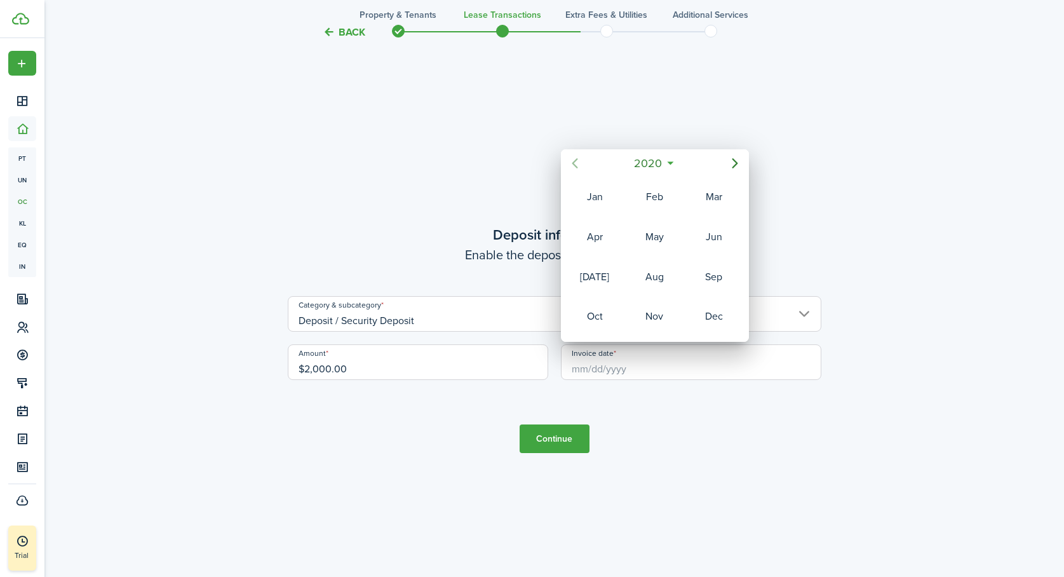
click at [571, 159] on icon "Previous page" at bounding box center [574, 163] width 15 height 15
click at [596, 234] on div "Apr" at bounding box center [595, 237] width 46 height 20
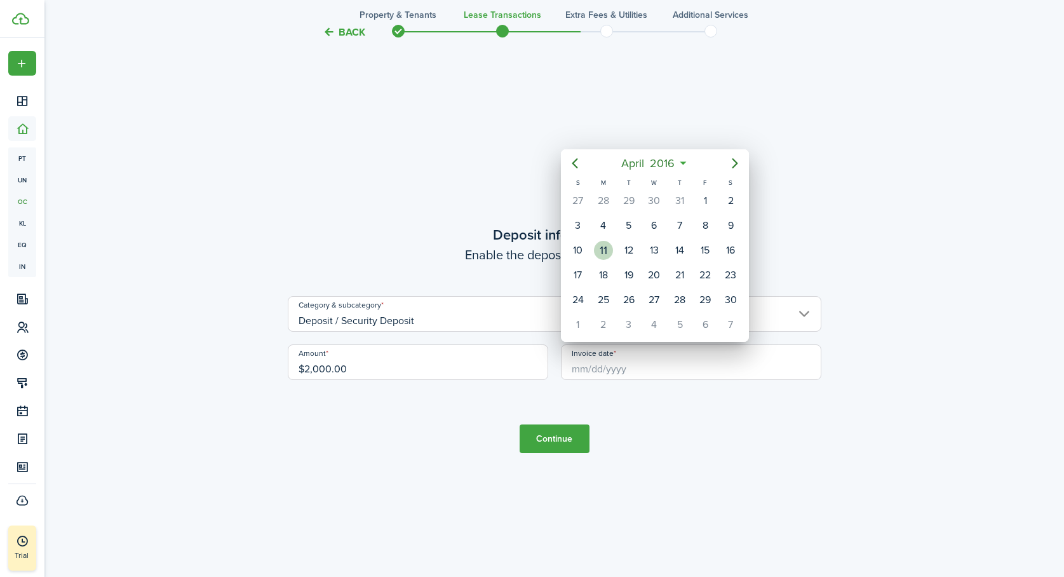
click at [606, 248] on div "11" at bounding box center [603, 250] width 19 height 19
type input "04/11/2016"
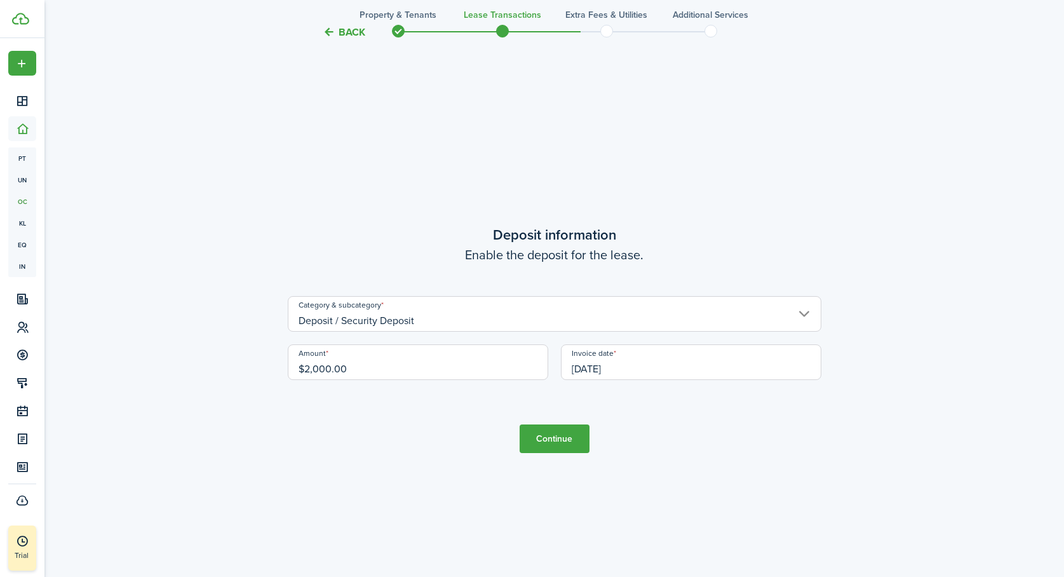
click at [549, 439] on button "Continue" at bounding box center [555, 438] width 70 height 29
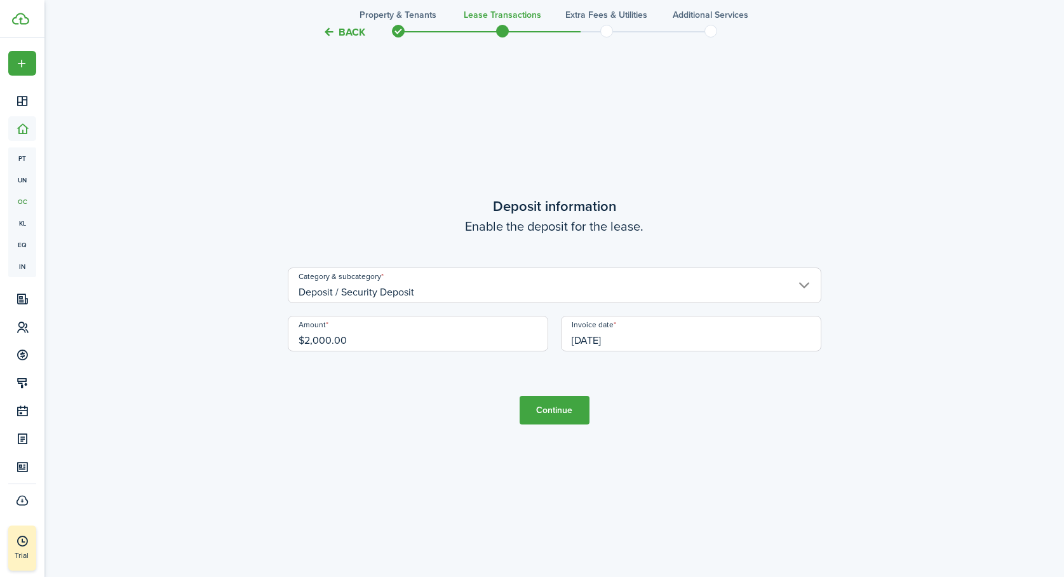
scroll to position [1731, 0]
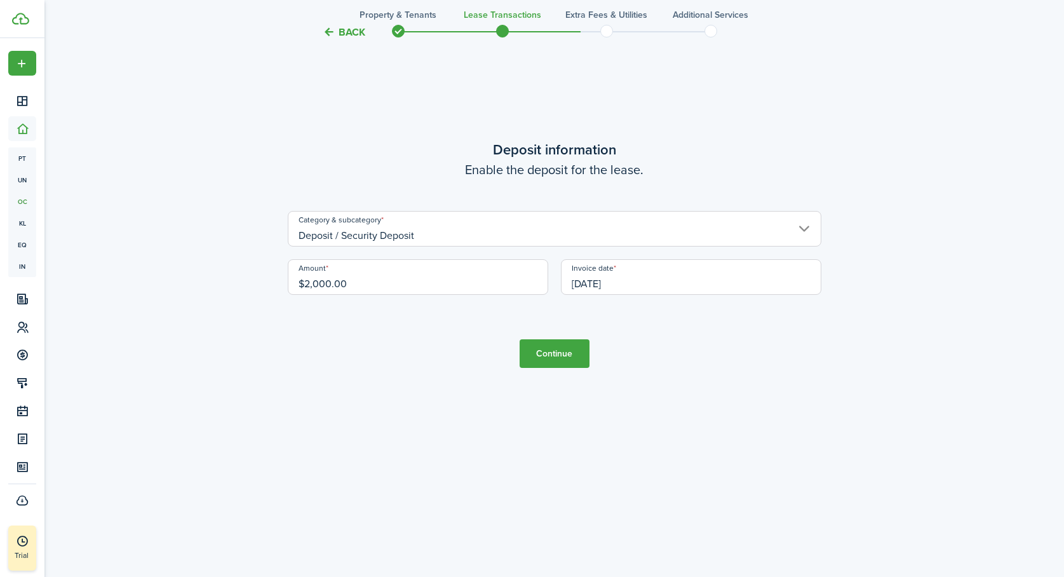
click at [560, 355] on button "Continue" at bounding box center [555, 353] width 70 height 29
click at [1037, 43] on button "Close notify" at bounding box center [1036, 45] width 18 height 18
click at [557, 352] on button "Continue" at bounding box center [555, 353] width 70 height 29
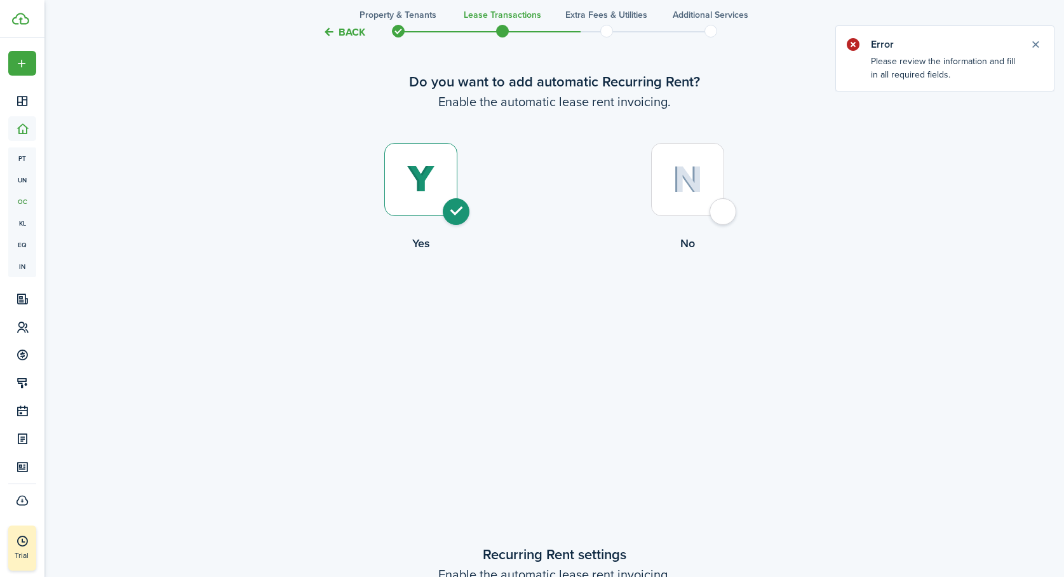
scroll to position [0, 0]
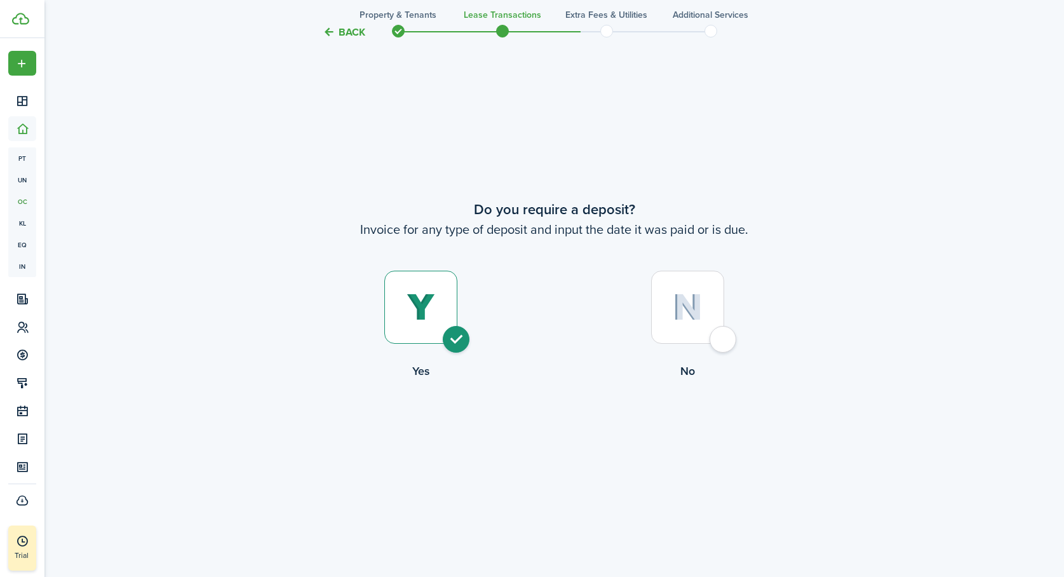
scroll to position [1088, 0]
click at [724, 333] on div at bounding box center [687, 304] width 73 height 73
radio input "false"
radio input "true"
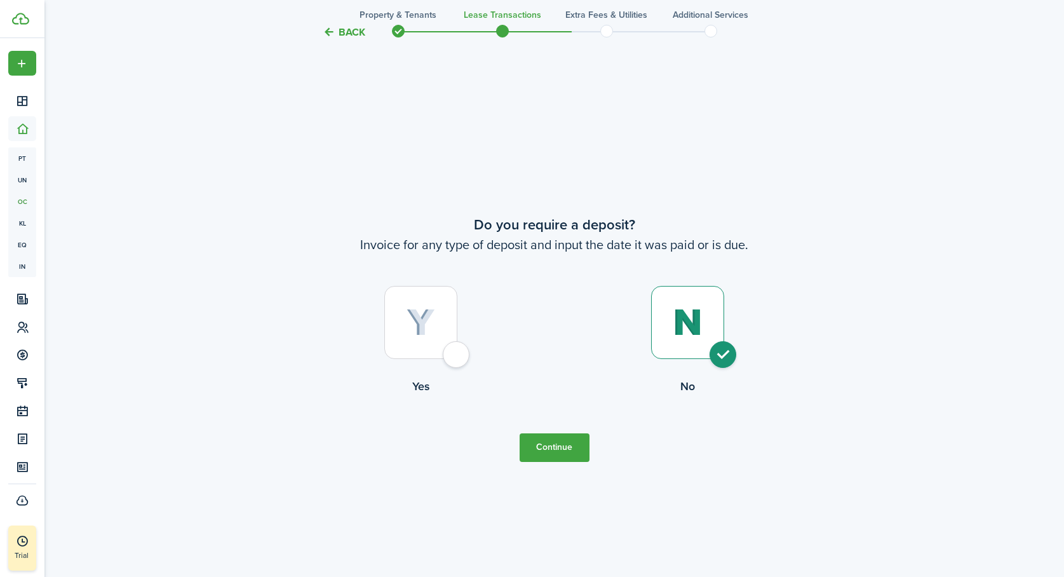
scroll to position [1069, 0]
click at [555, 442] on button "Continue" at bounding box center [555, 448] width 70 height 29
click at [552, 450] on button "Continue" at bounding box center [555, 448] width 70 height 29
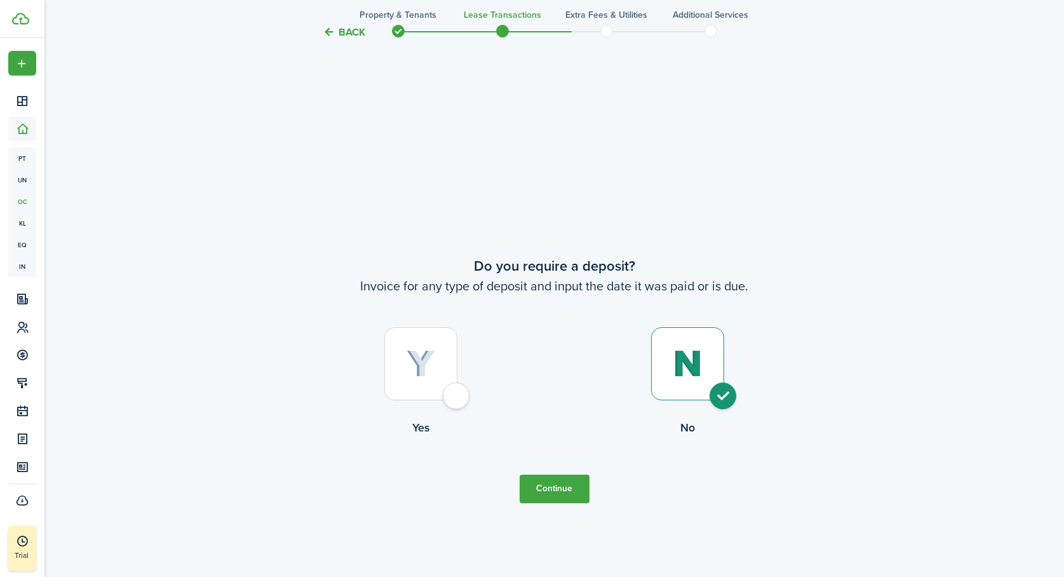
scroll to position [1154, 0]
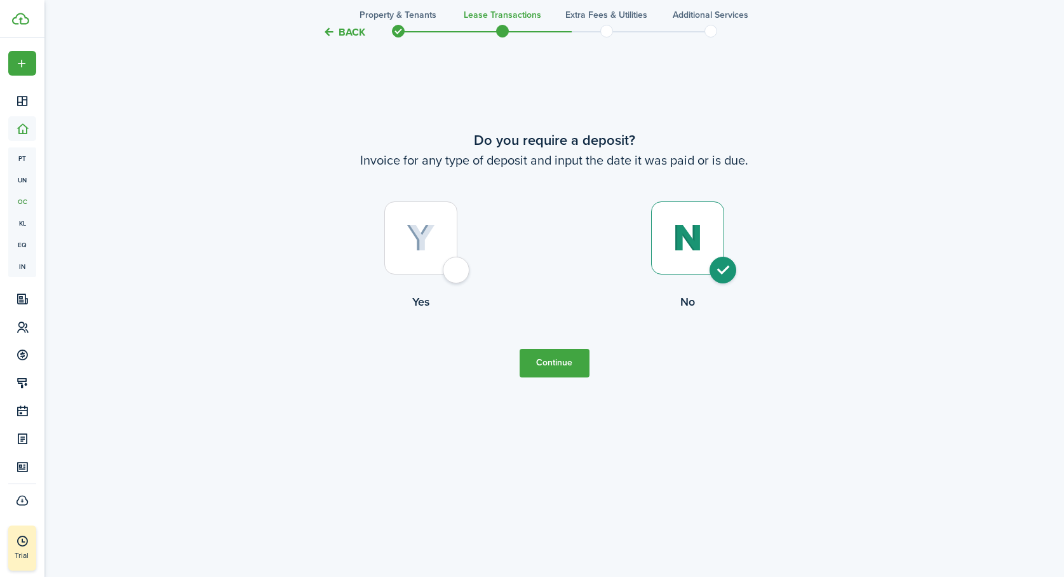
click at [557, 358] on button "Continue" at bounding box center [555, 363] width 70 height 29
click at [457, 268] on div at bounding box center [420, 237] width 73 height 73
radio input "true"
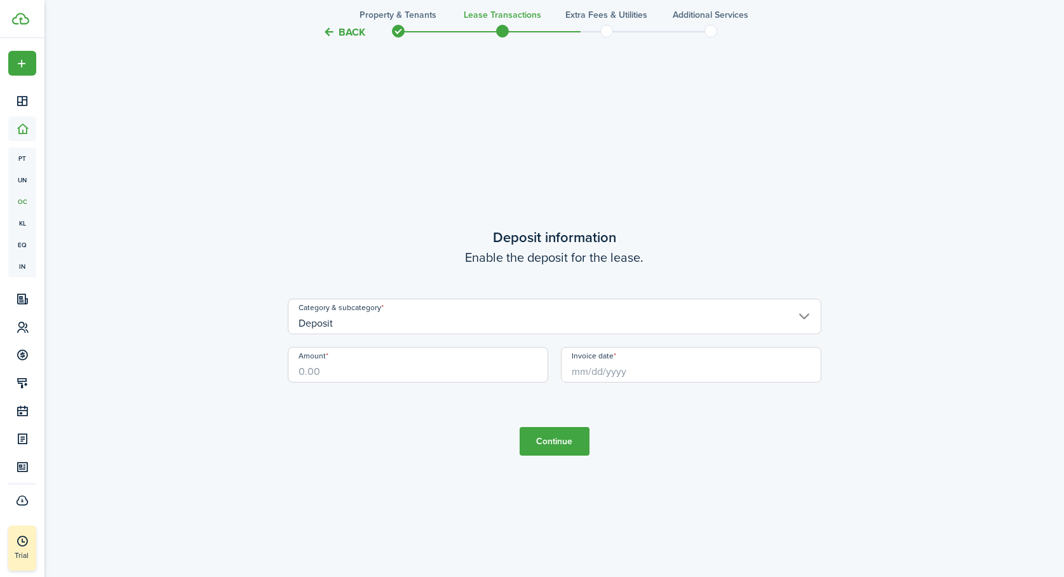
scroll to position [1646, 0]
click at [427, 369] on input "Amount" at bounding box center [418, 362] width 261 height 36
click at [594, 369] on input "Invoice date" at bounding box center [691, 362] width 261 height 36
type input "$2,000.00"
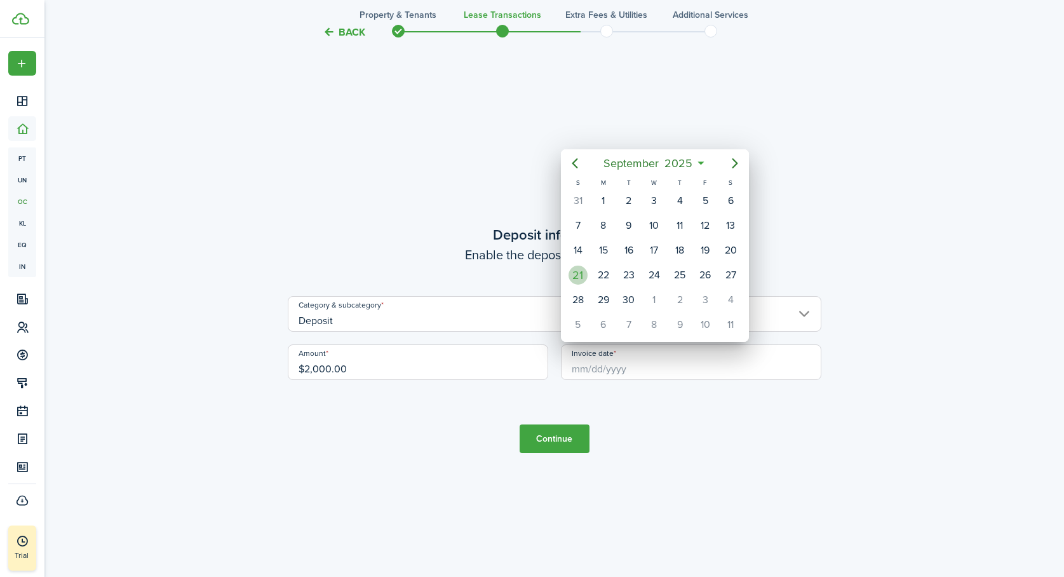
click at [579, 278] on div "21" at bounding box center [578, 275] width 19 height 19
type input "[DATE]"
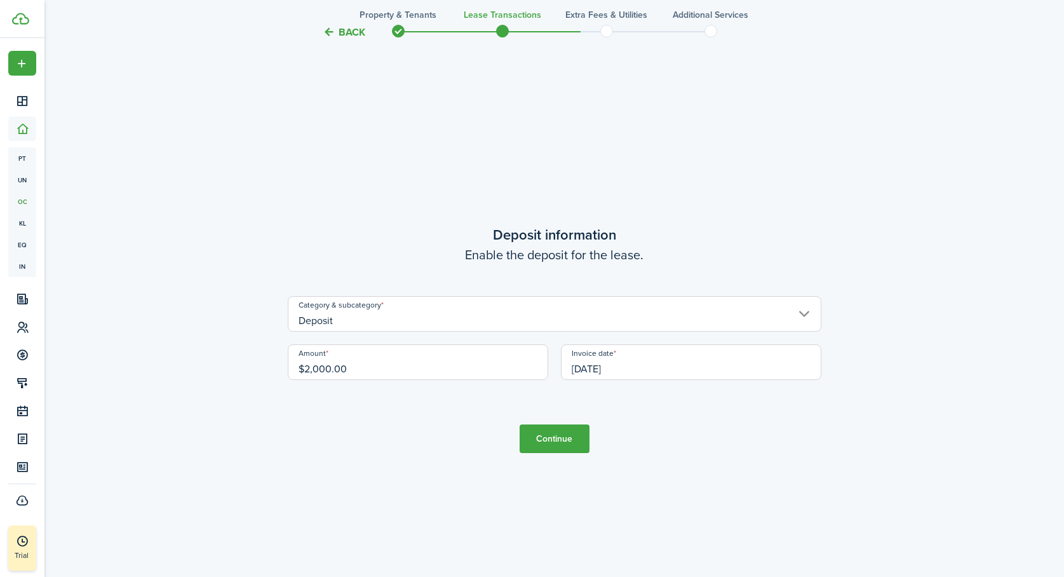
click at [536, 438] on button "Continue" at bounding box center [555, 438] width 70 height 29
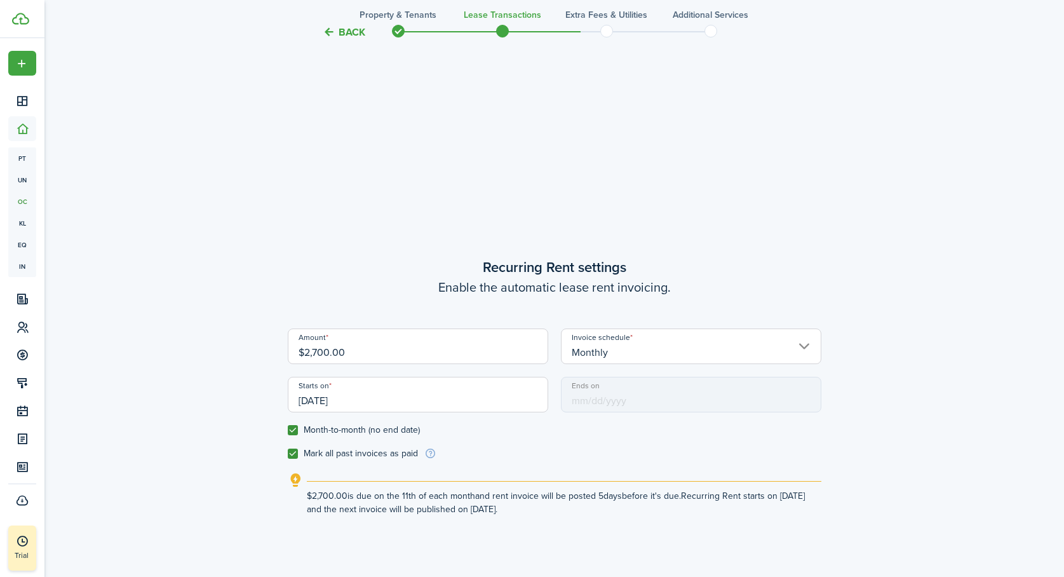
scroll to position [413, 0]
click at [309, 400] on input "04/11/2016" at bounding box center [418, 396] width 261 height 36
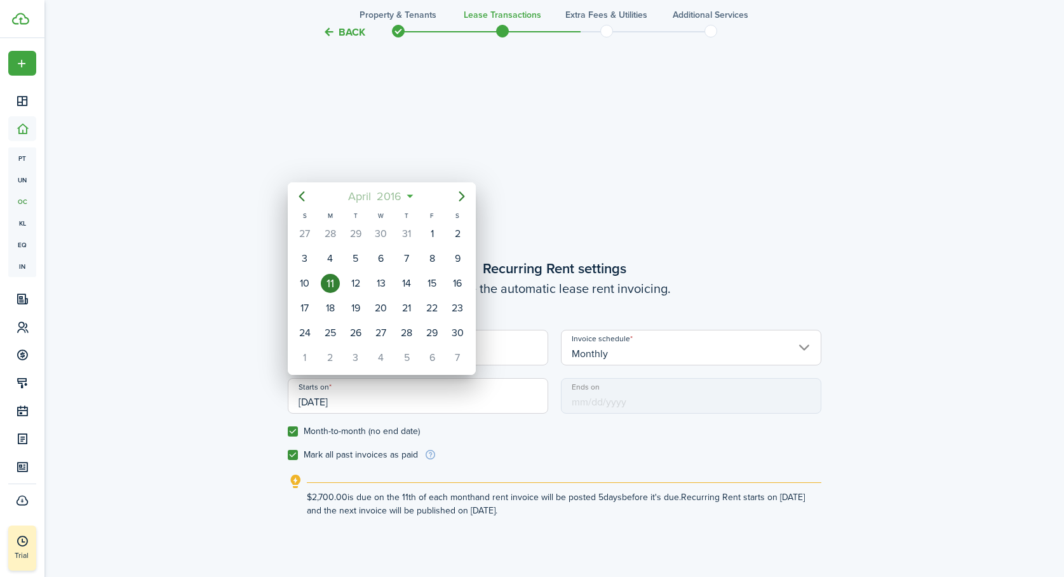
click at [408, 196] on mbsc-button "April 2016" at bounding box center [375, 196] width 69 height 23
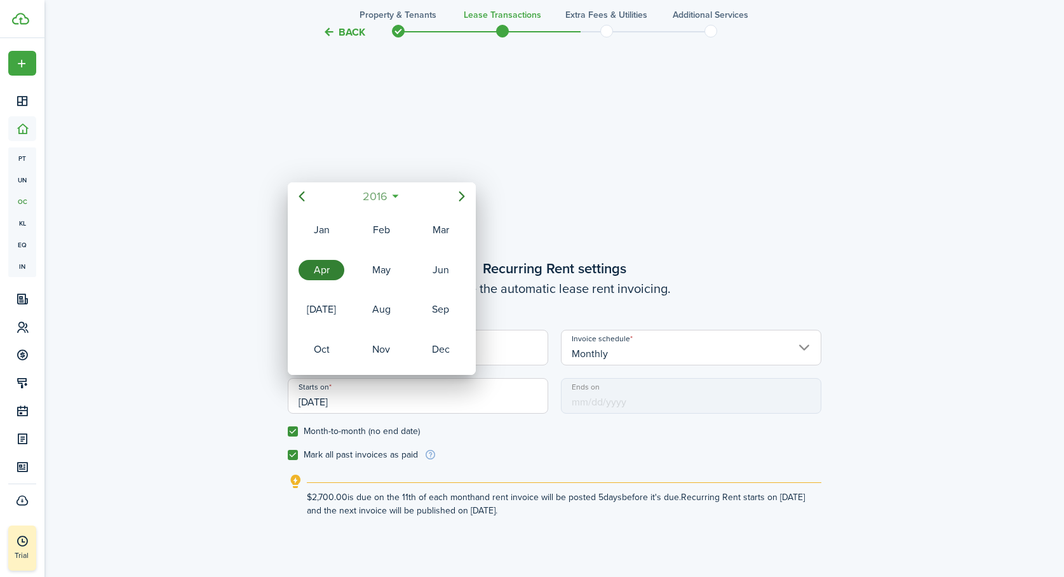
click at [391, 193] on mbsc-button "2016" at bounding box center [375, 196] width 41 height 23
click at [461, 196] on icon "Next page" at bounding box center [461, 196] width 15 height 15
click at [386, 306] on div "2025" at bounding box center [381, 309] width 46 height 20
click at [384, 306] on div "Aug" at bounding box center [381, 309] width 46 height 20
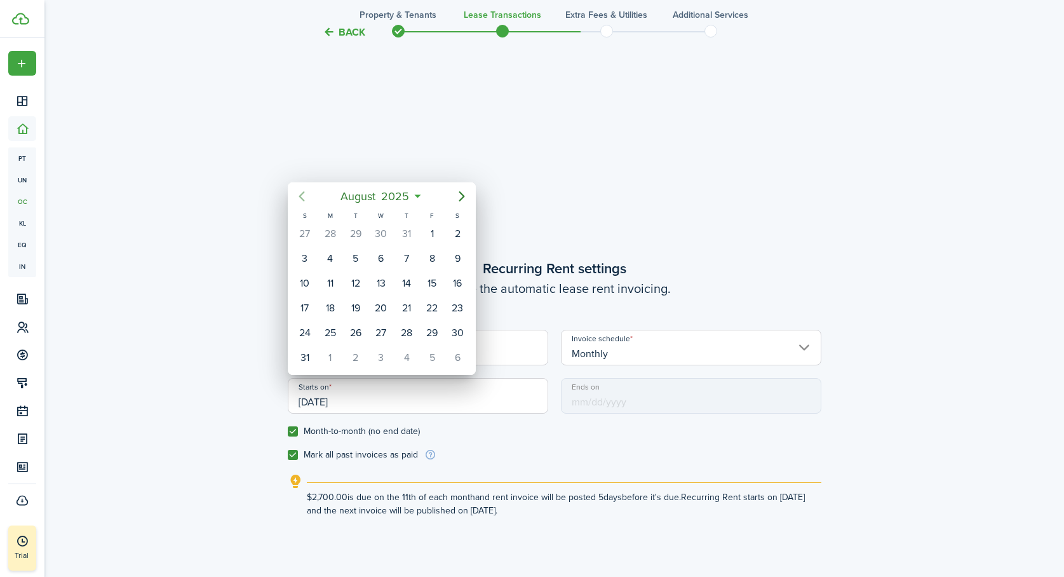
click at [306, 197] on icon "Previous page" at bounding box center [301, 196] width 15 height 15
click at [433, 257] on div "11" at bounding box center [432, 258] width 19 height 19
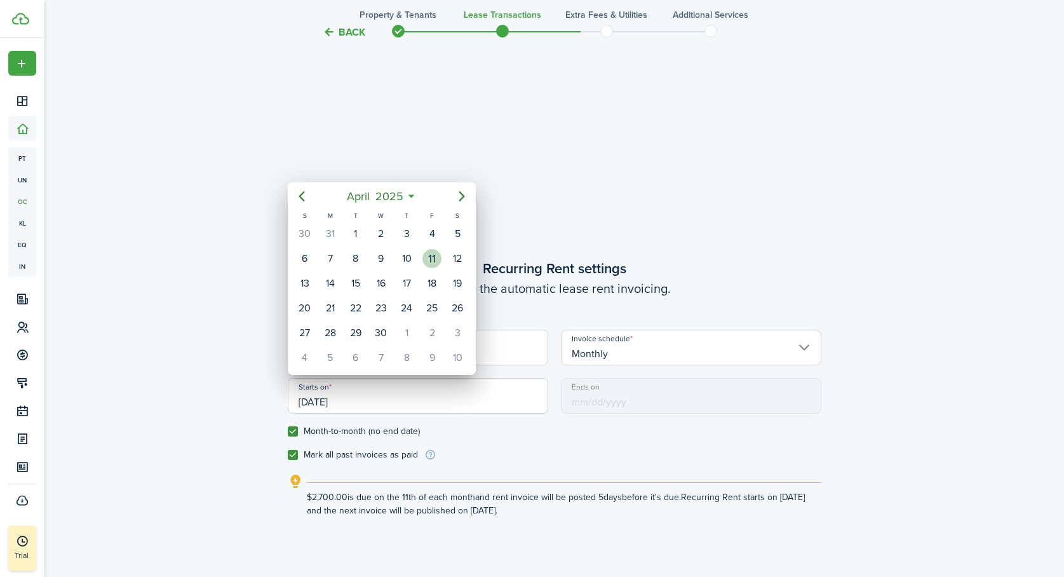
type input "04/11/2025"
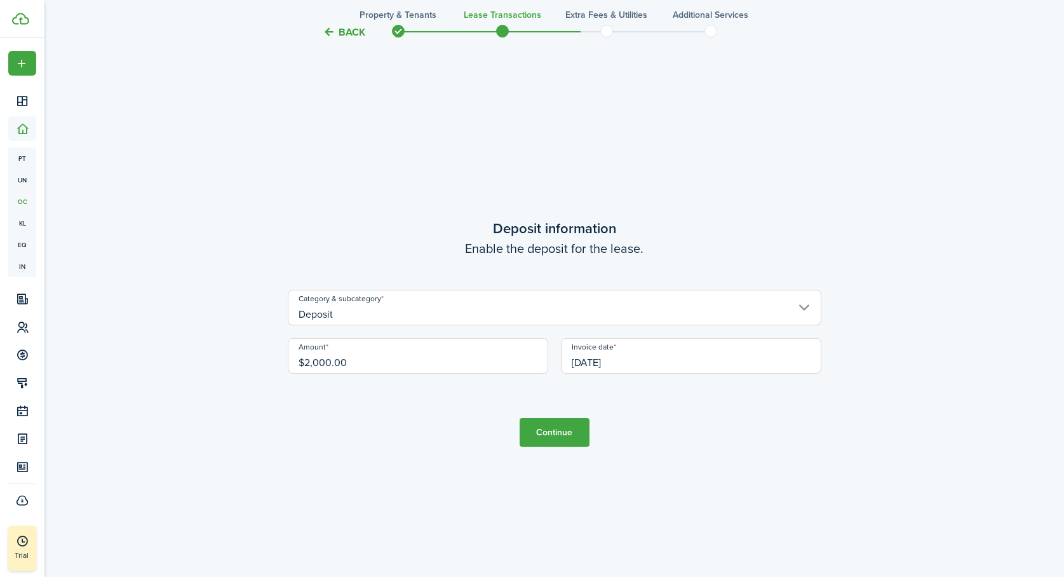
scroll to position [1656, 0]
click at [672, 356] on input "[DATE]" at bounding box center [691, 352] width 261 height 36
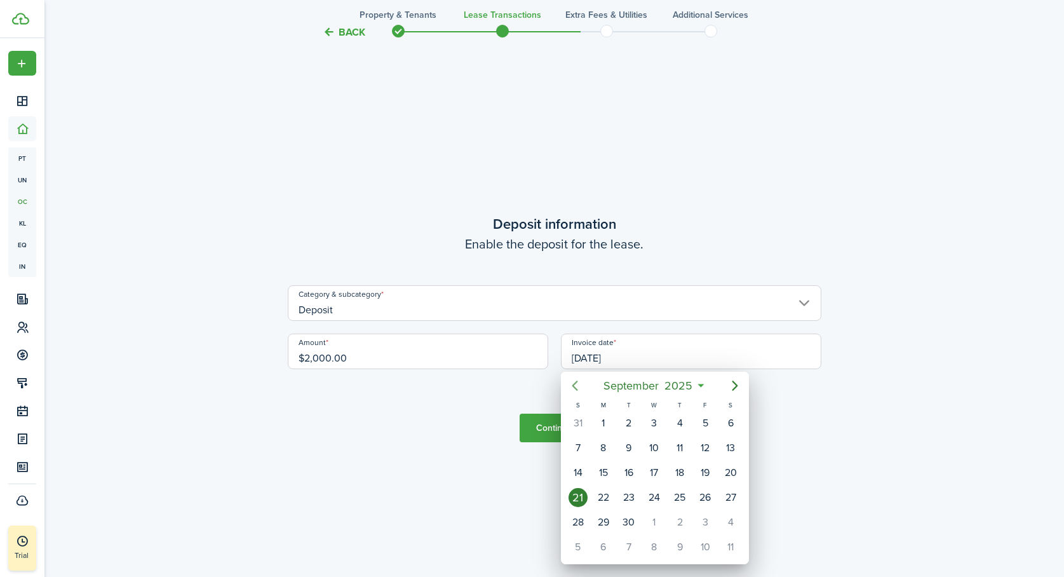
click at [576, 382] on icon "Previous page" at bounding box center [575, 386] width 6 height 10
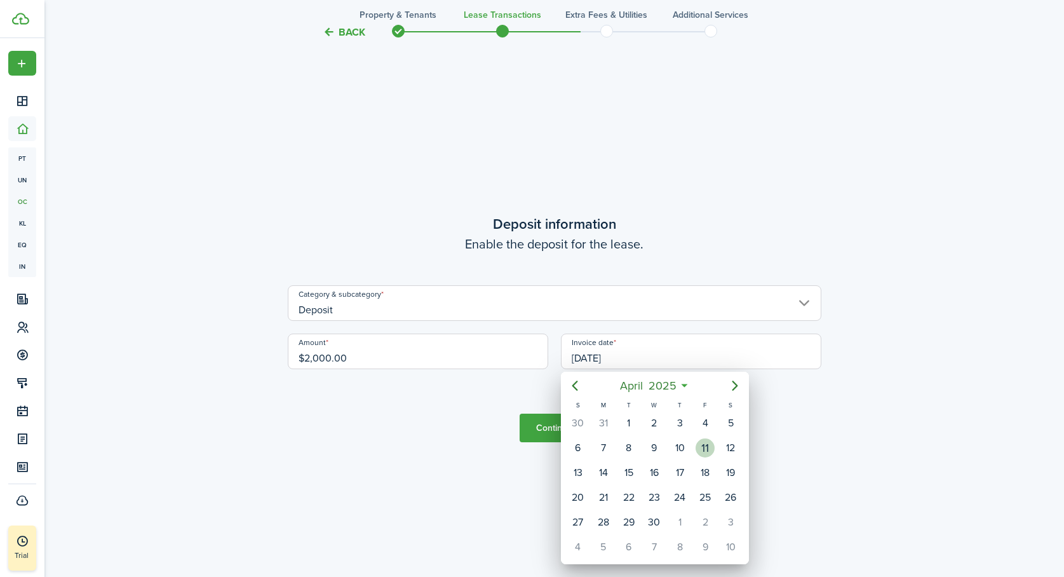
click at [705, 446] on div "11" at bounding box center [705, 447] width 19 height 19
type input "04/11/2025"
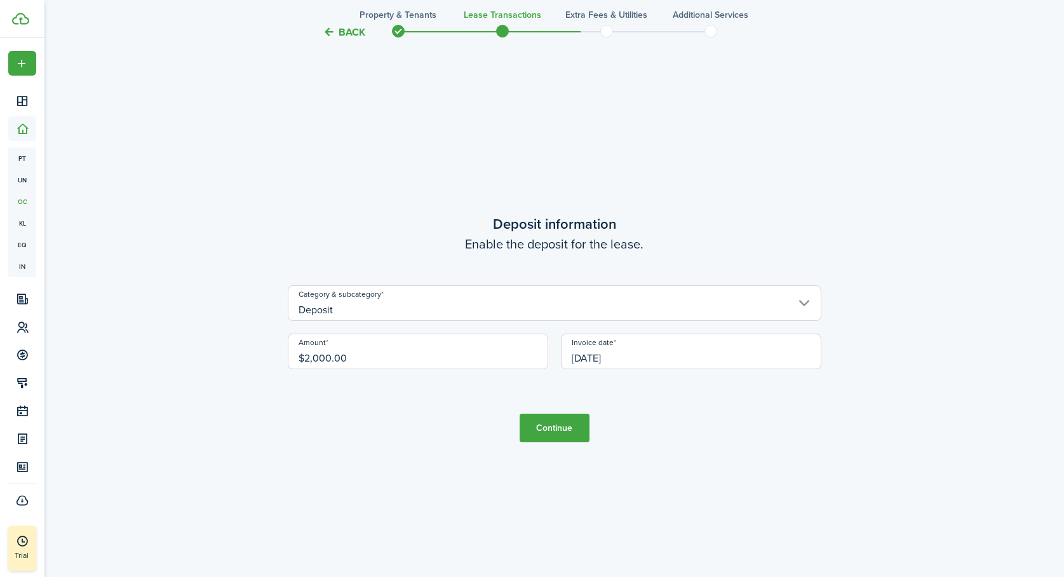
click at [542, 428] on button "Continue" at bounding box center [555, 428] width 70 height 29
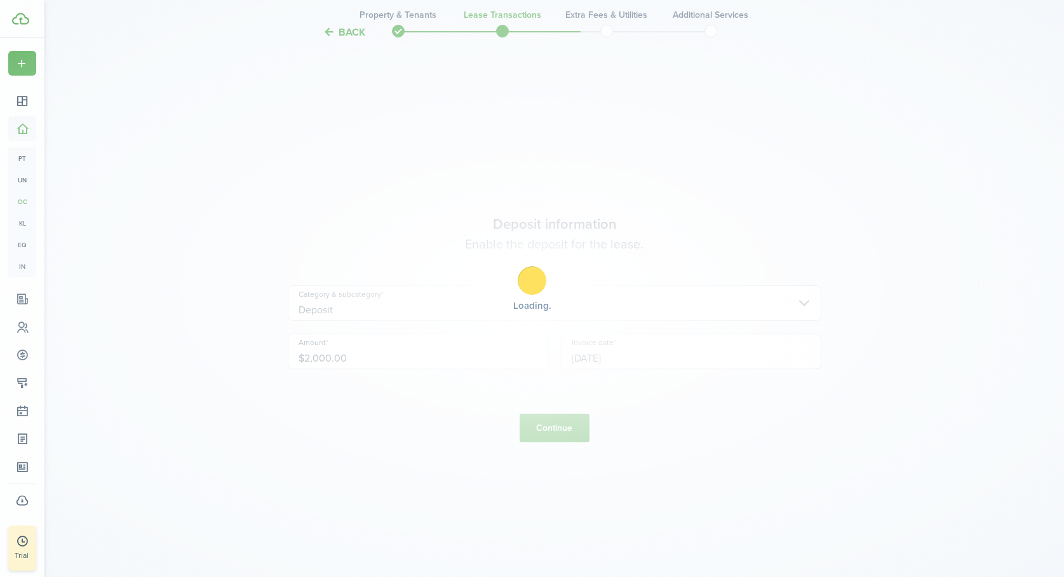
scroll to position [0, 0]
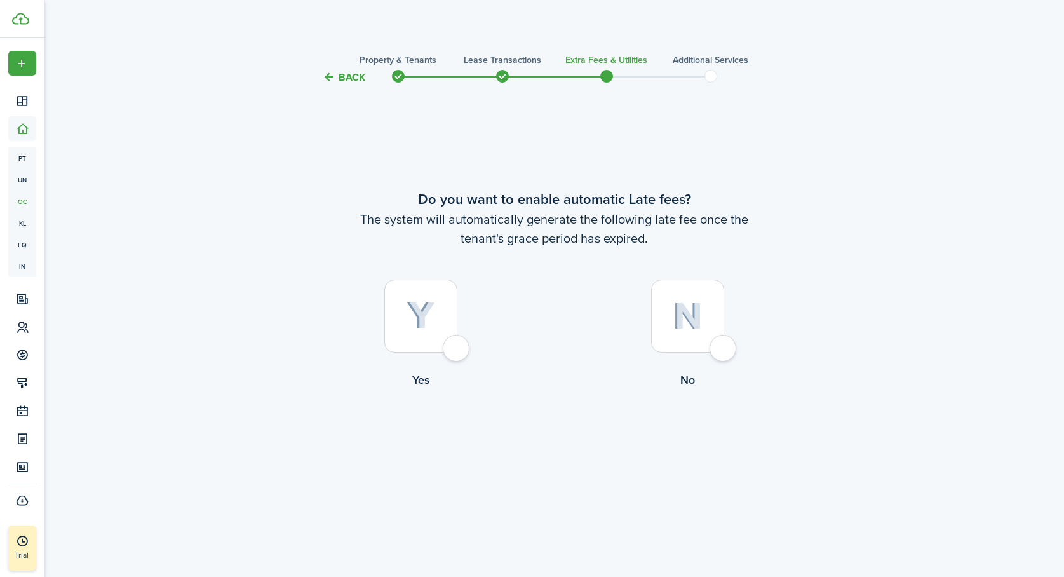
click at [349, 76] on button "Back" at bounding box center [344, 77] width 43 height 13
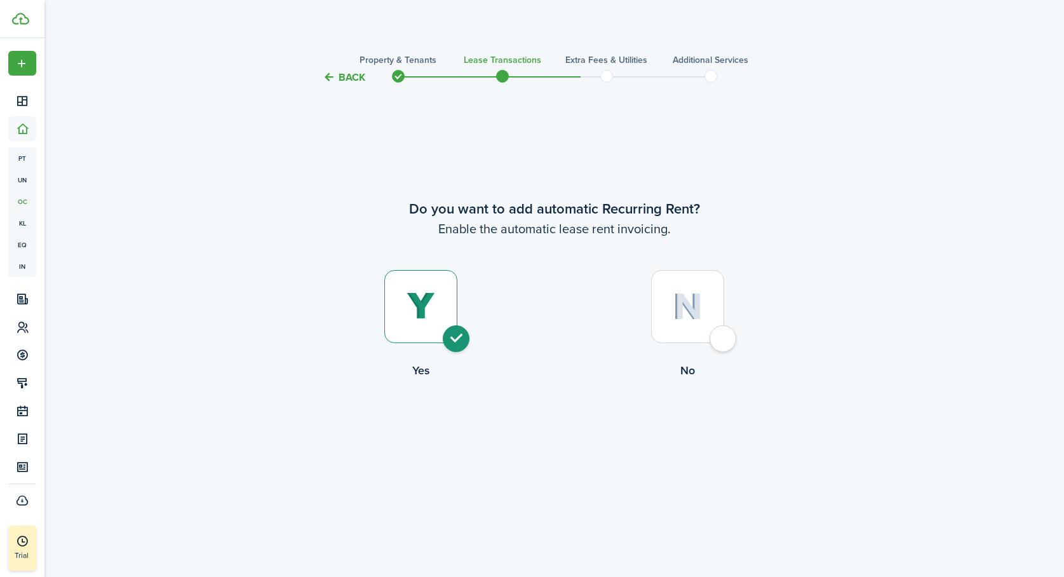
scroll to position [1646, 0]
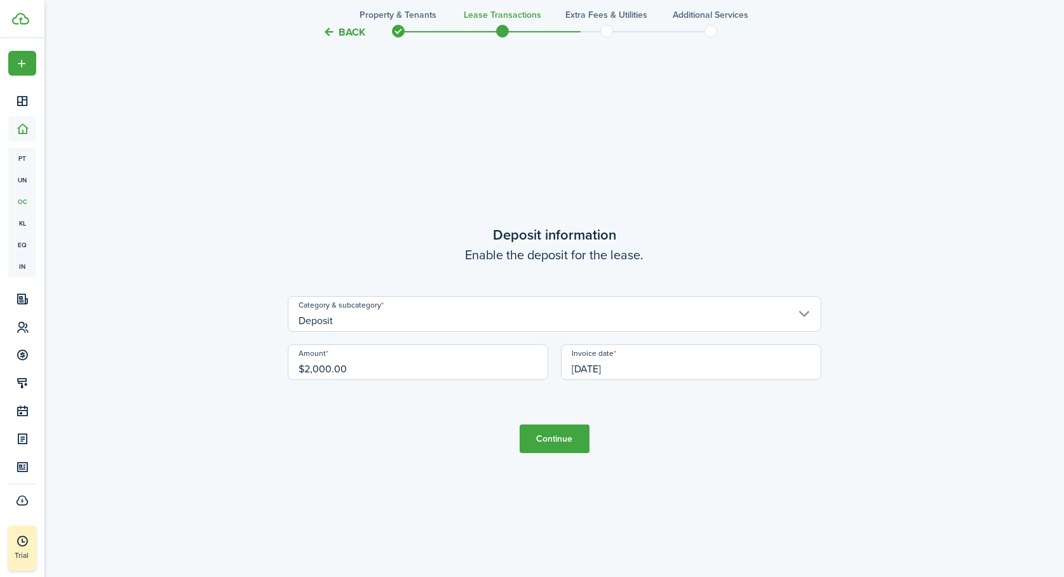
click at [637, 365] on input "04/11/2025" at bounding box center [691, 362] width 261 height 36
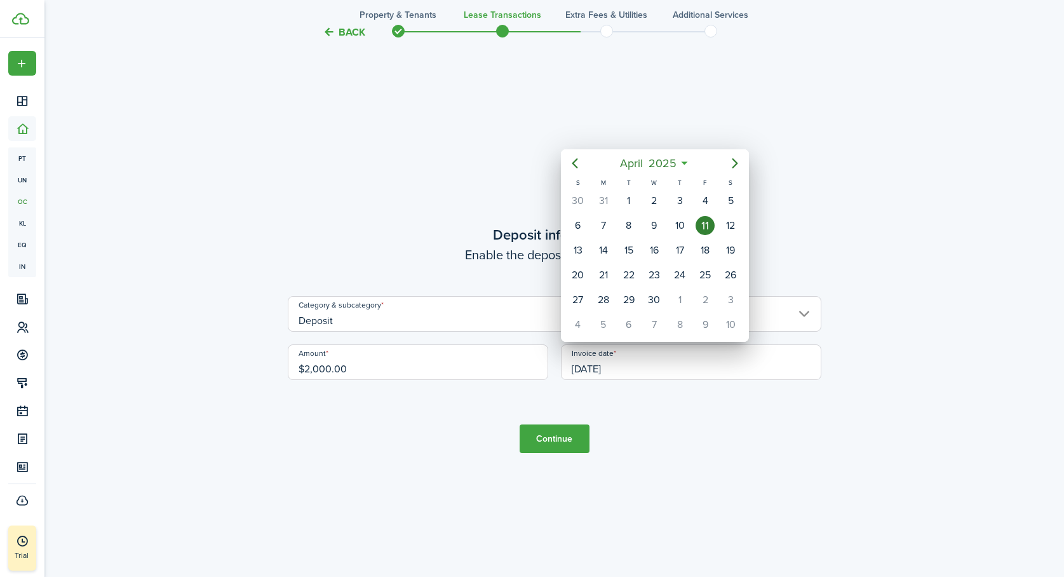
click at [686, 163] on icon at bounding box center [684, 163] width 13 height 13
click at [578, 159] on icon "Previous page" at bounding box center [574, 163] width 15 height 15
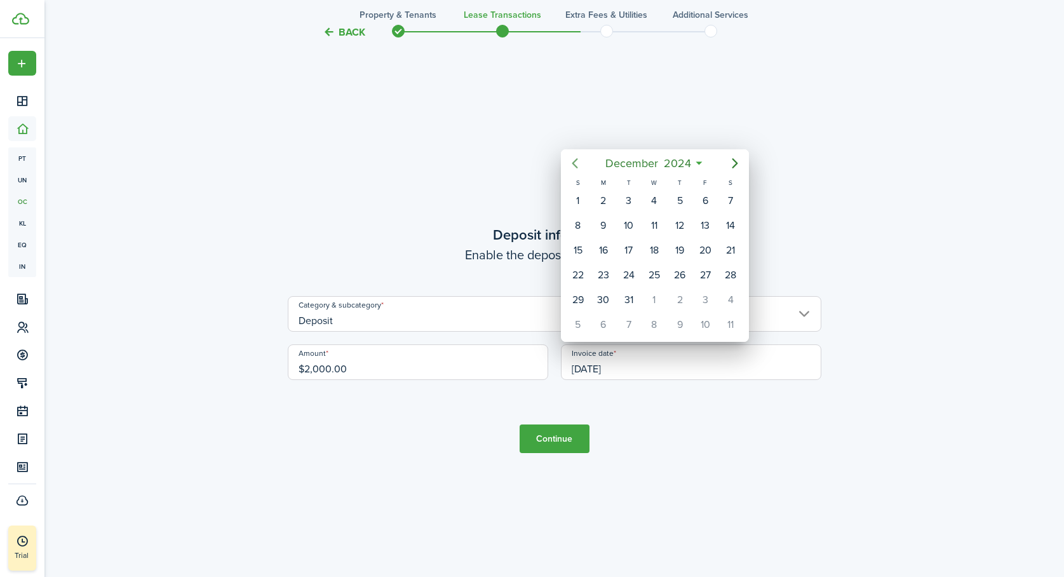
click at [578, 159] on icon "Previous page" at bounding box center [574, 163] width 15 height 15
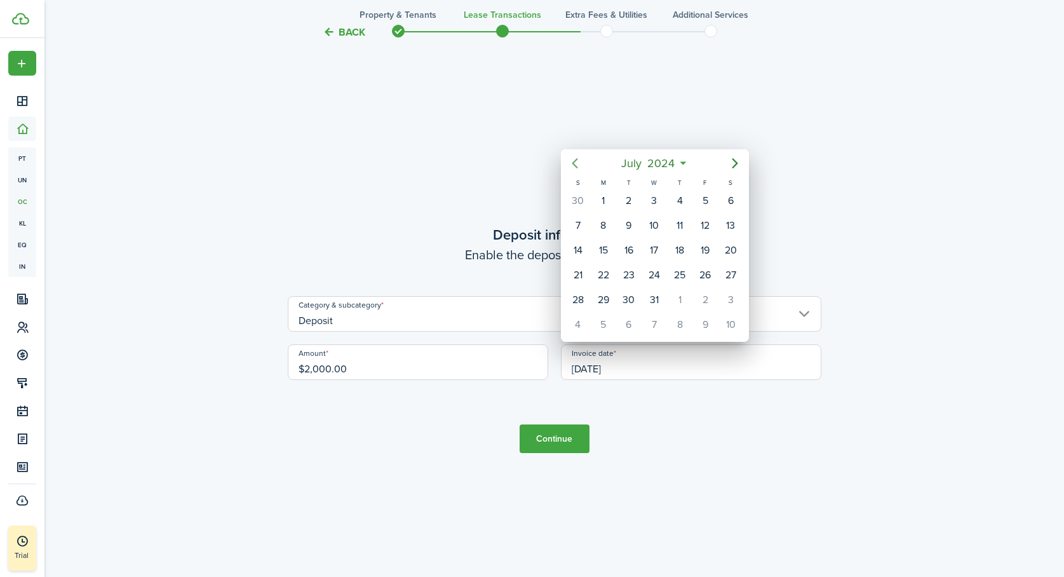
click at [578, 159] on icon "Previous page" at bounding box center [574, 163] width 15 height 15
click at [681, 224] on div "11" at bounding box center [679, 225] width 19 height 19
type input "04/11/2024"
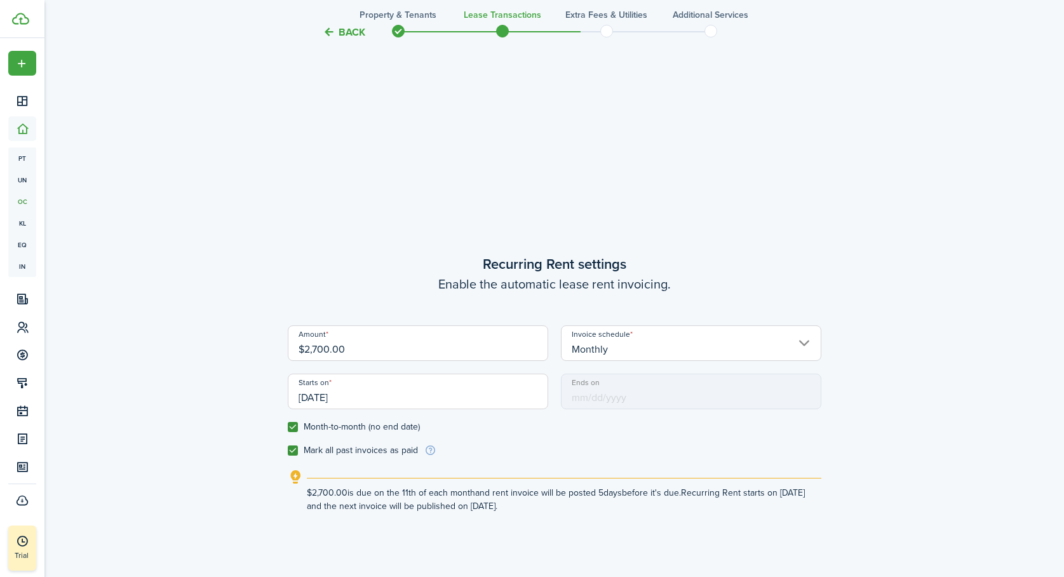
scroll to position [421, 0]
click at [356, 395] on input "04/11/2025" at bounding box center [418, 388] width 261 height 36
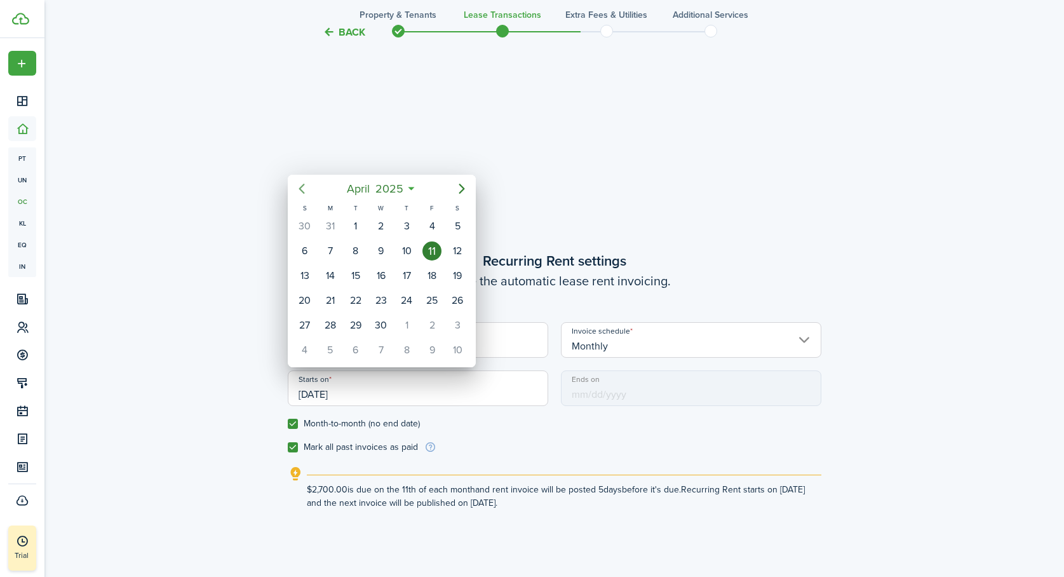
click at [299, 185] on icon "Previous page" at bounding box center [301, 188] width 15 height 15
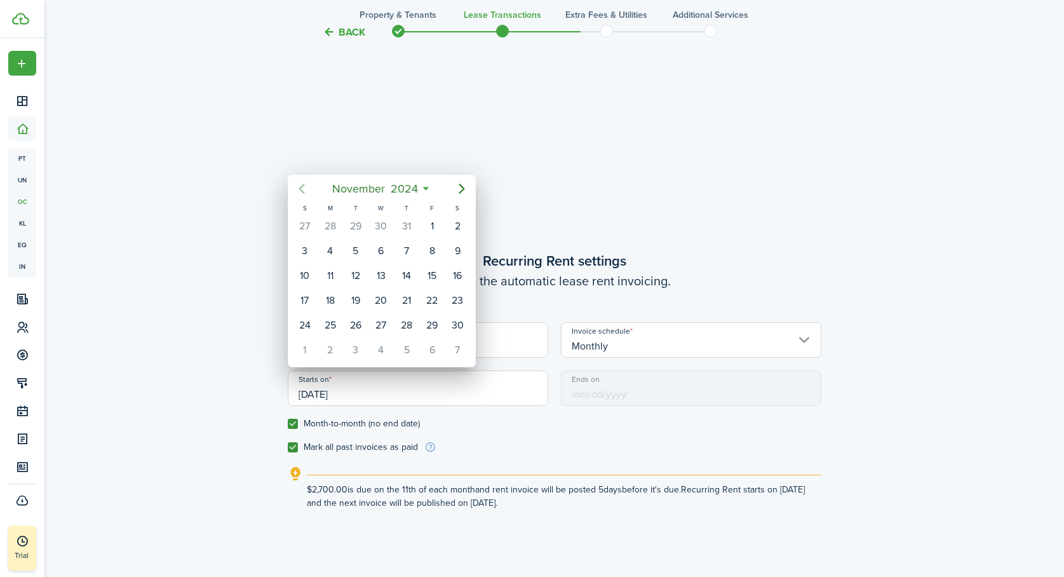
click at [299, 185] on icon "Previous page" at bounding box center [301, 188] width 15 height 15
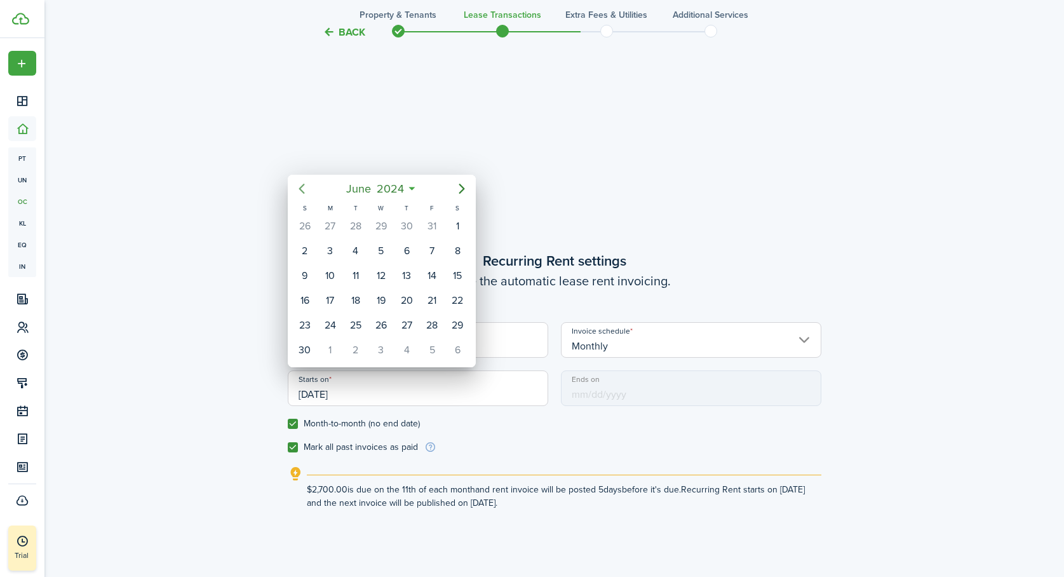
click at [299, 185] on icon "Previous page" at bounding box center [301, 188] width 15 height 15
click at [406, 250] on div "11" at bounding box center [406, 250] width 19 height 19
type input "04/11/2024"
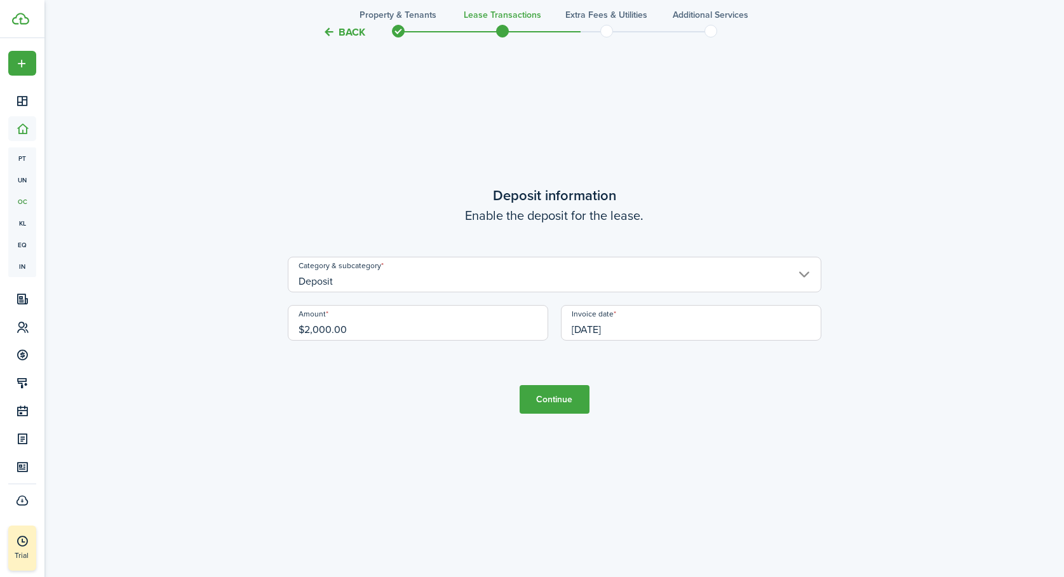
scroll to position [1731, 0]
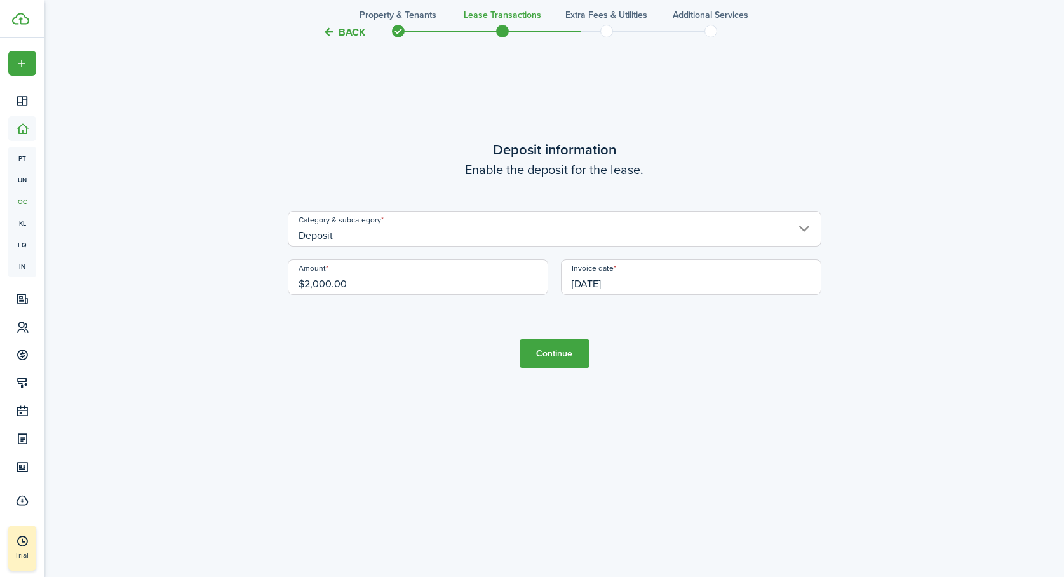
click at [559, 351] on button "Continue" at bounding box center [555, 353] width 70 height 29
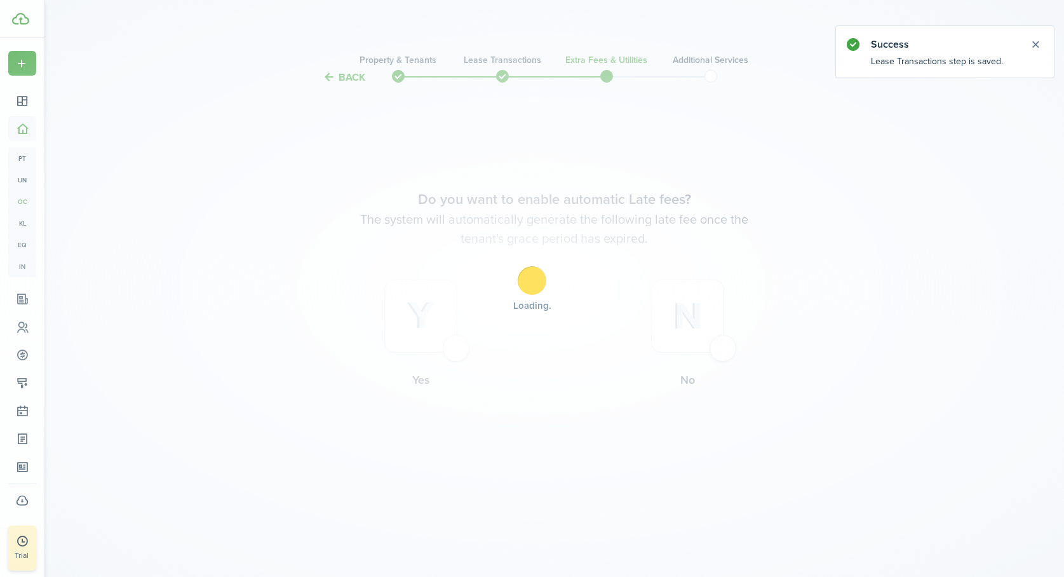
scroll to position [0, 0]
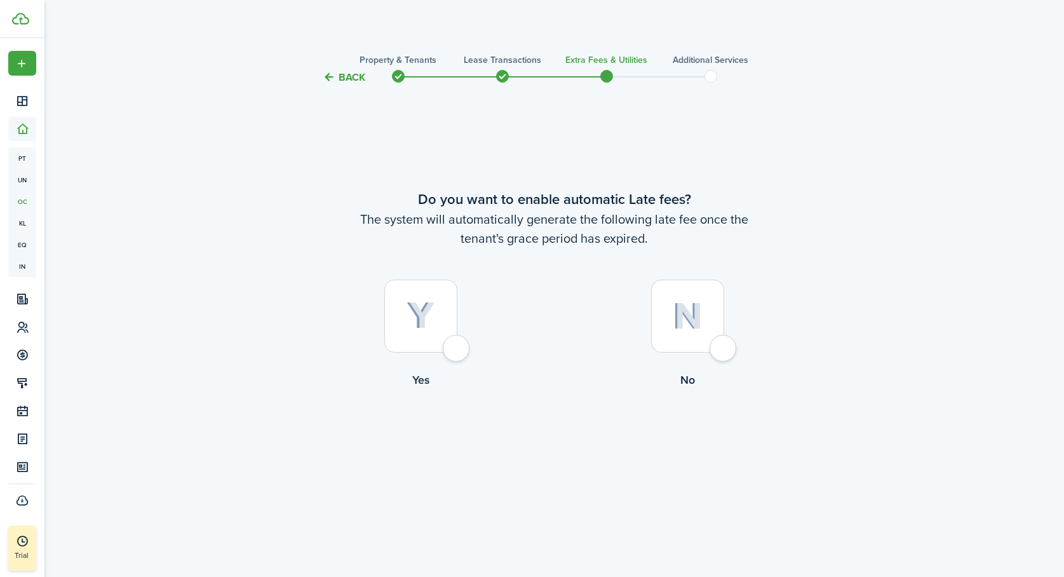
click at [456, 348] on div at bounding box center [420, 316] width 73 height 73
radio input "true"
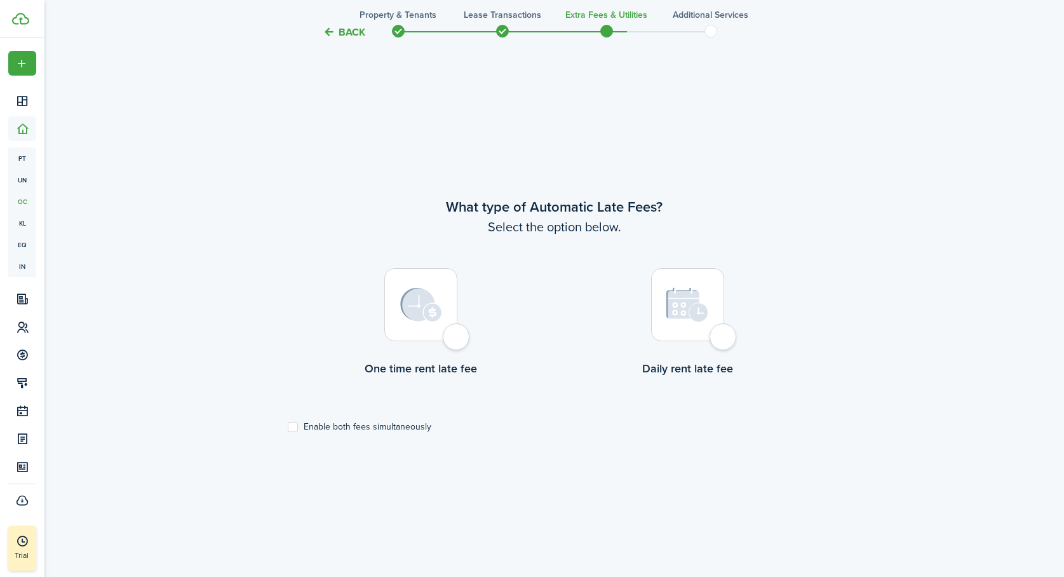
scroll to position [492, 0]
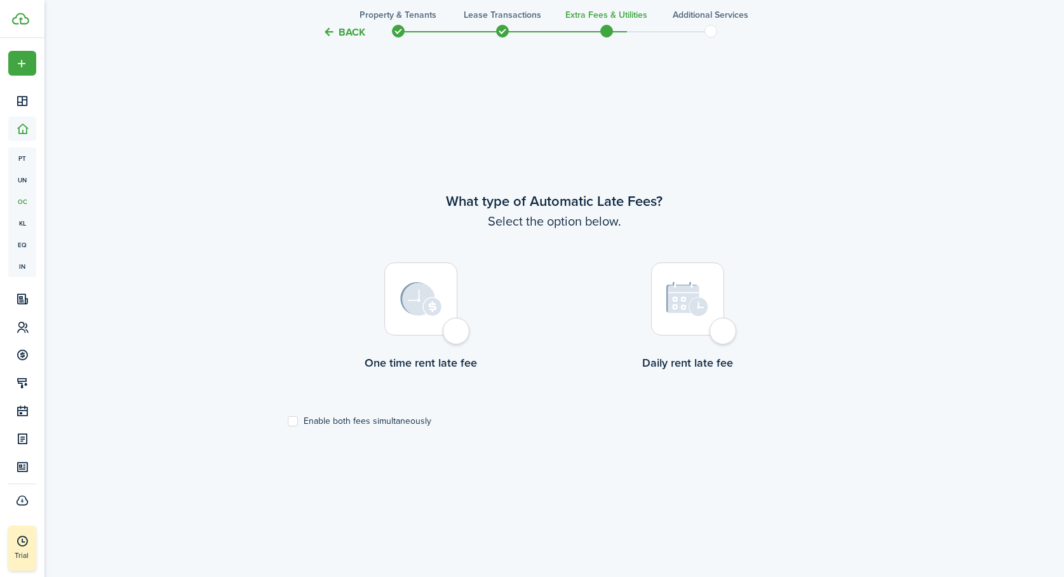
click at [457, 335] on div at bounding box center [420, 298] width 73 height 73
radio input "true"
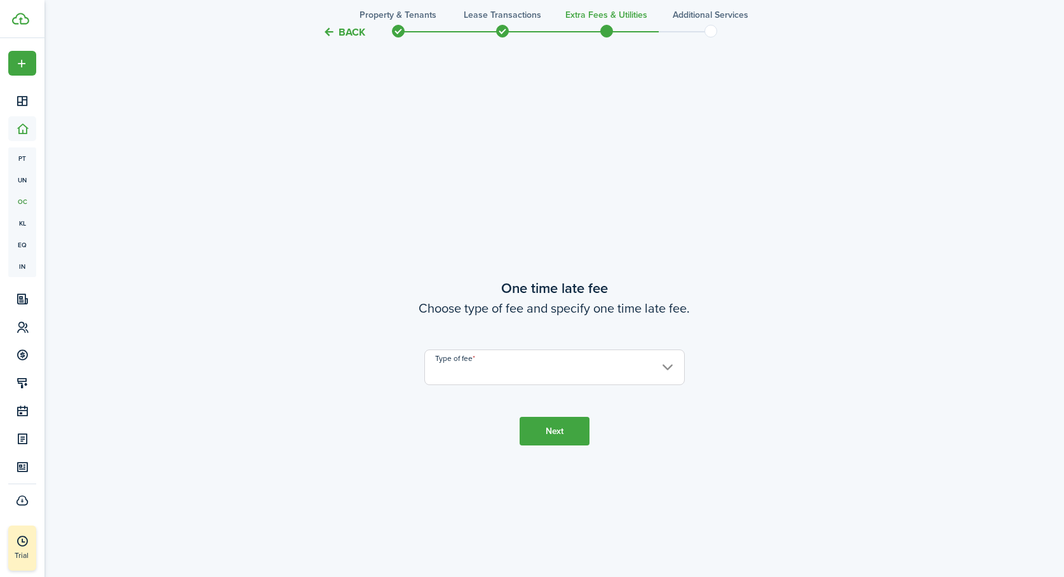
scroll to position [1069, 0]
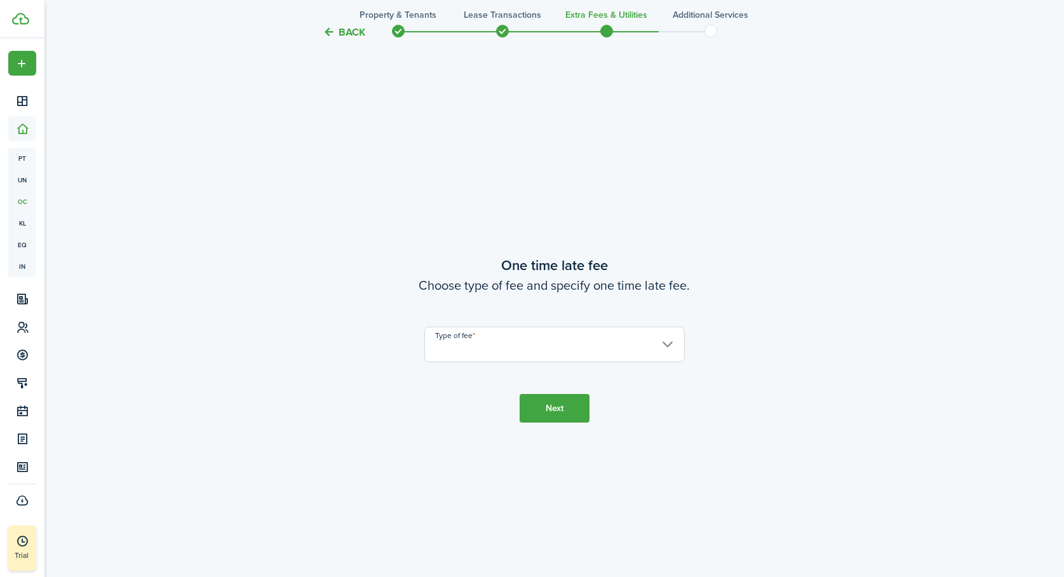
click at [463, 345] on input "Type of fee" at bounding box center [554, 345] width 261 height 36
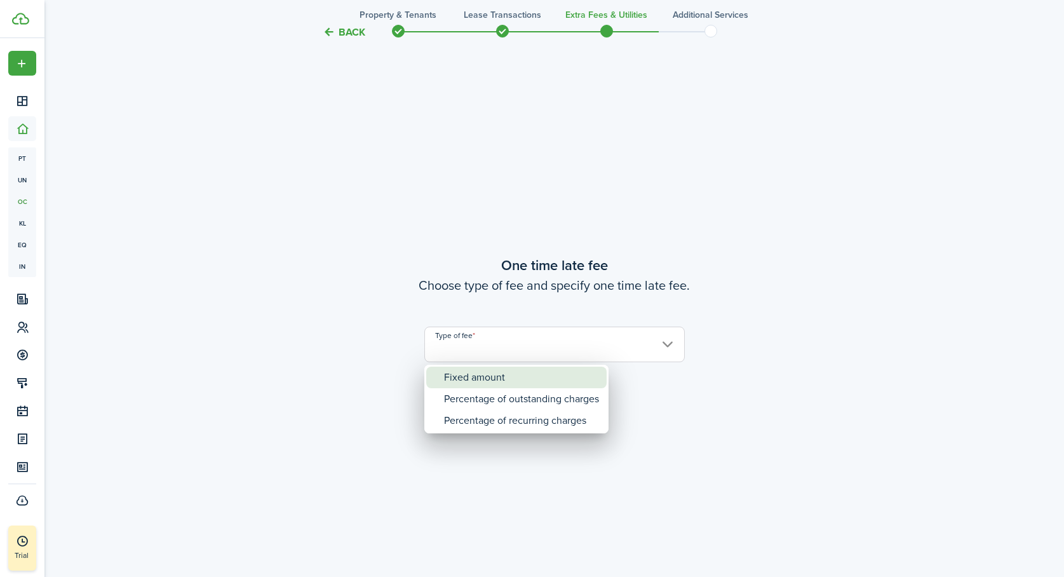
click at [464, 374] on div "Fixed amount" at bounding box center [521, 378] width 155 height 22
type input "Fixed amount"
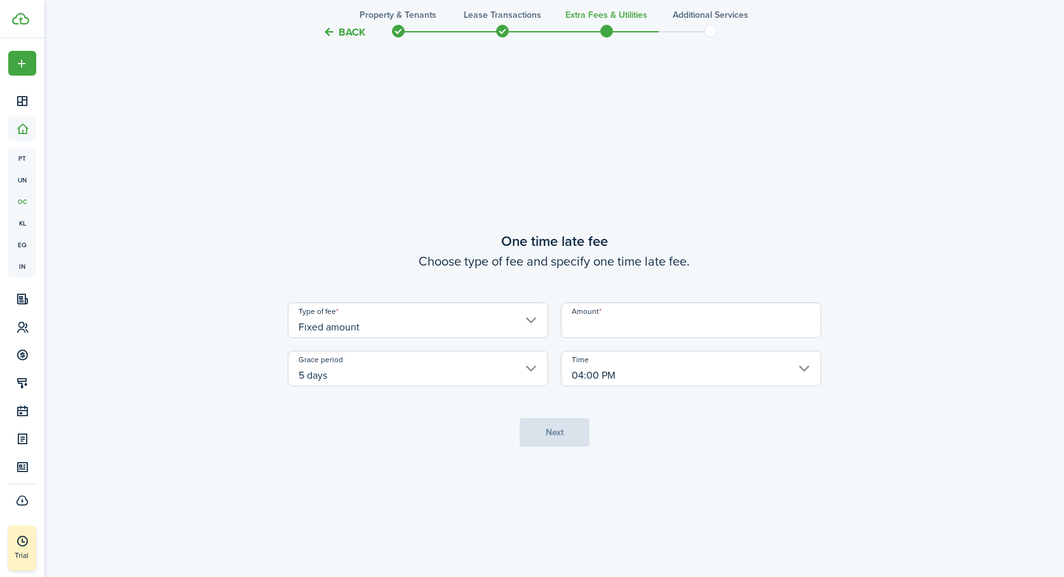
click at [618, 333] on input "Amount" at bounding box center [691, 320] width 261 height 36
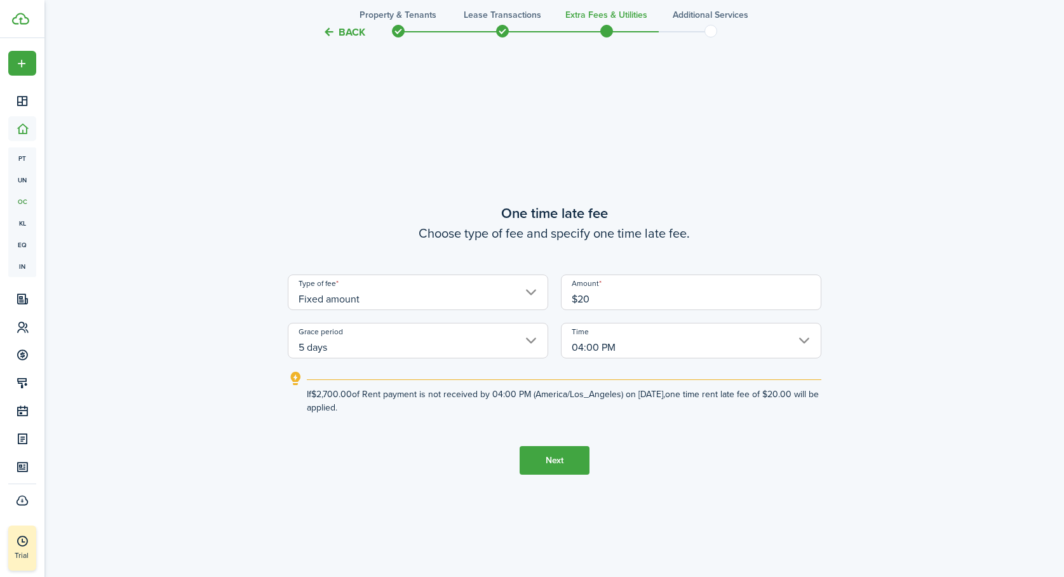
type input "$20.00"
click at [416, 455] on tc-wizard-step "One time late fee Choose type of fee and specify one time late fee. Type of fee…" at bounding box center [555, 338] width 534 height 577
click at [570, 456] on button "Next" at bounding box center [555, 460] width 70 height 29
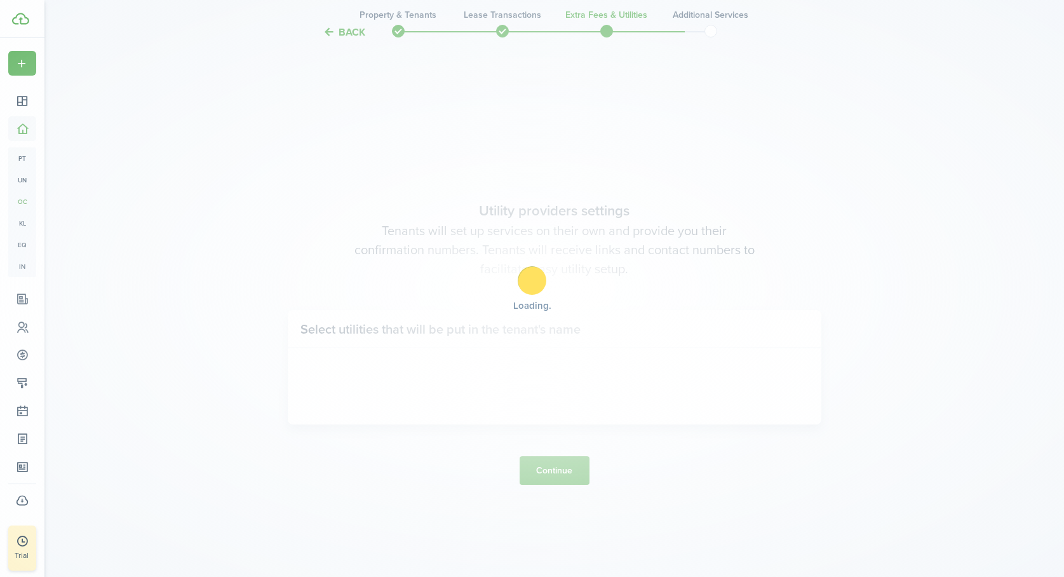
scroll to position [1646, 0]
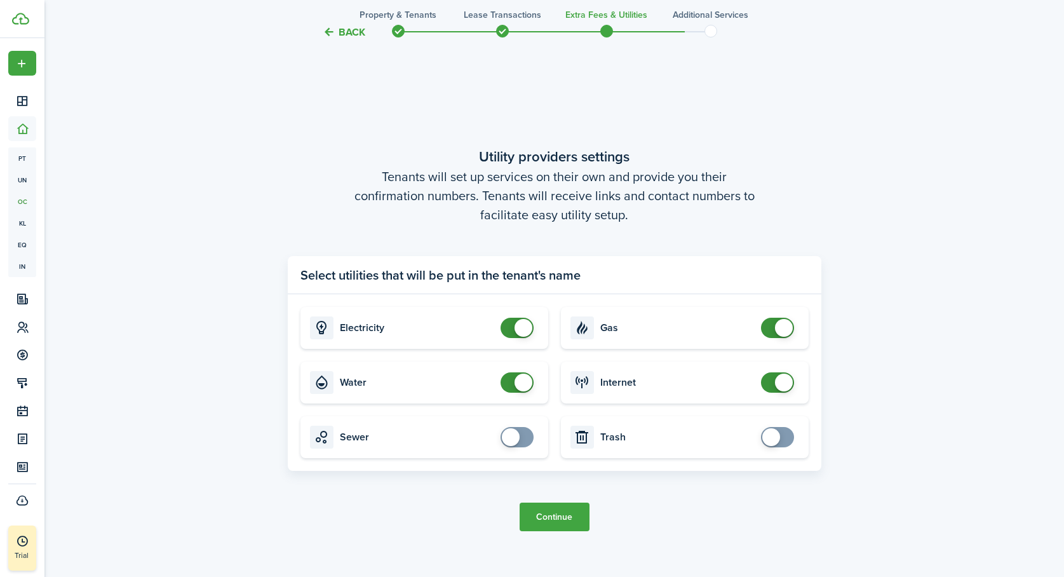
checkbox input "false"
click at [771, 382] on span at bounding box center [777, 382] width 13 height 20
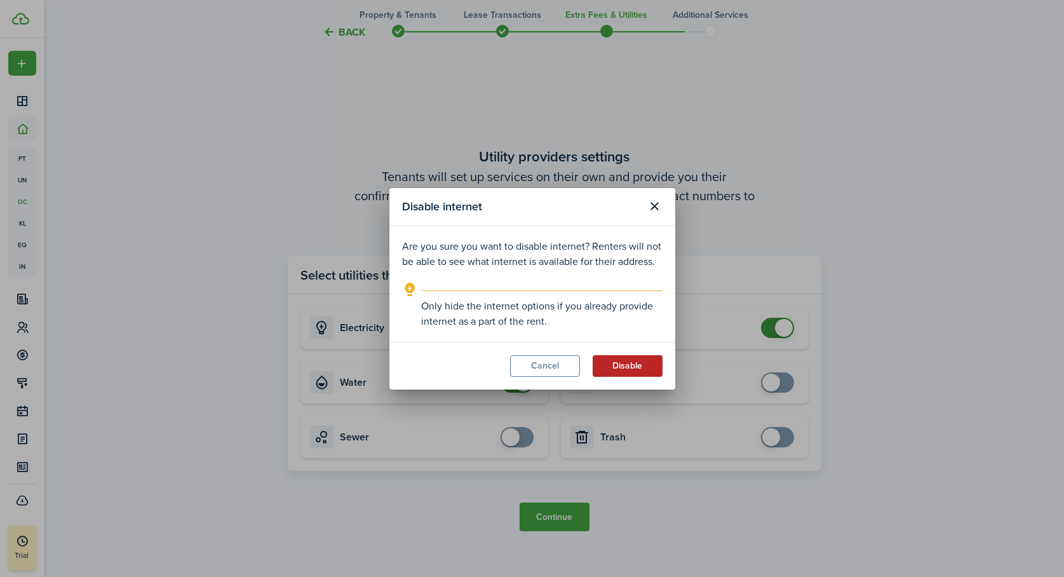
click at [634, 360] on button "Disable" at bounding box center [628, 366] width 70 height 22
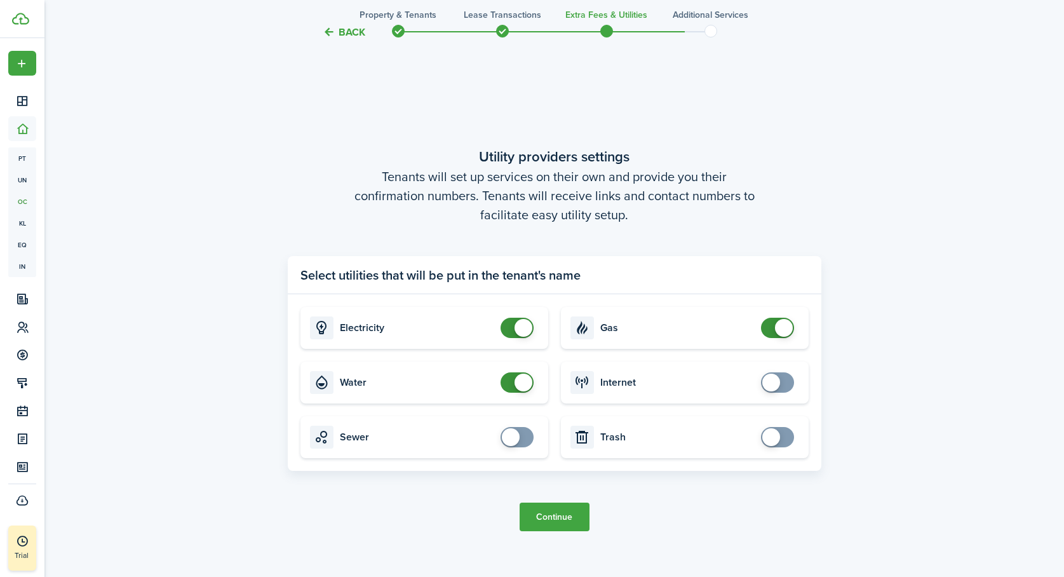
checkbox input "false"
click at [774, 329] on span at bounding box center [777, 328] width 13 height 20
checkbox input "false"
click at [512, 326] on span at bounding box center [517, 328] width 13 height 20
checkbox input "false"
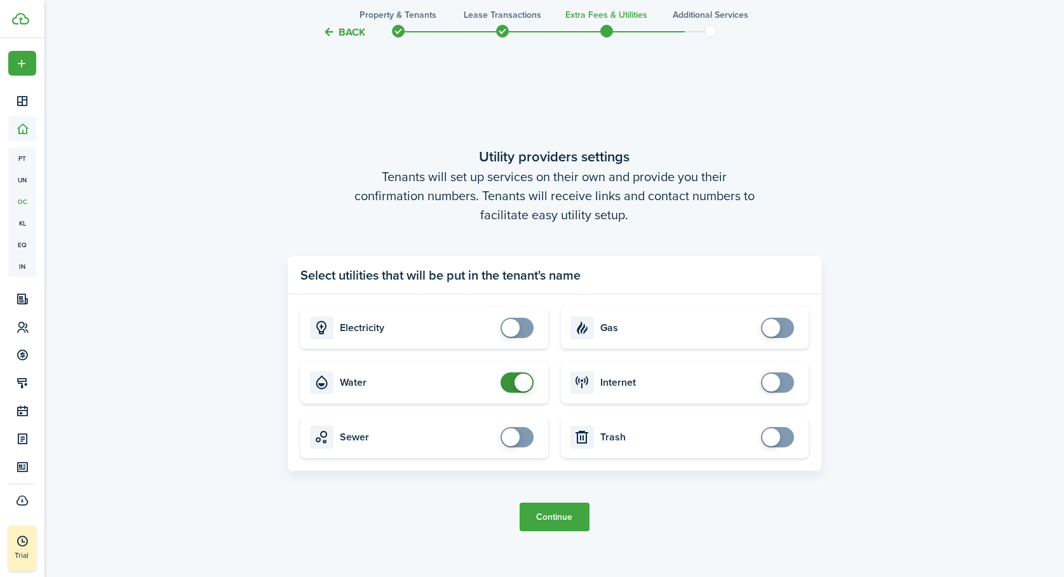
click at [511, 381] on span at bounding box center [517, 382] width 13 height 20
click at [548, 517] on button "Continue" at bounding box center [555, 517] width 70 height 29
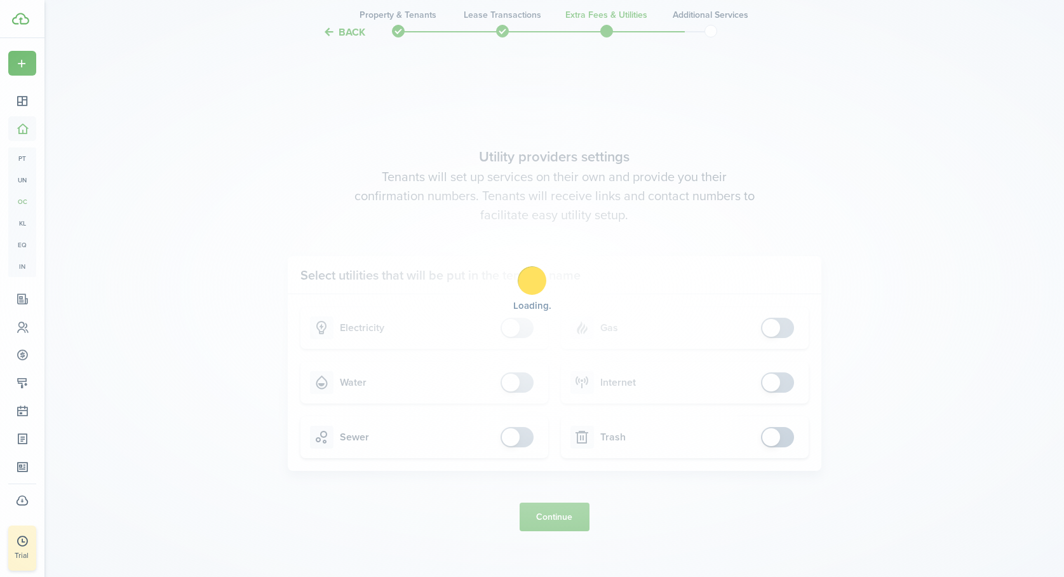
scroll to position [0, 0]
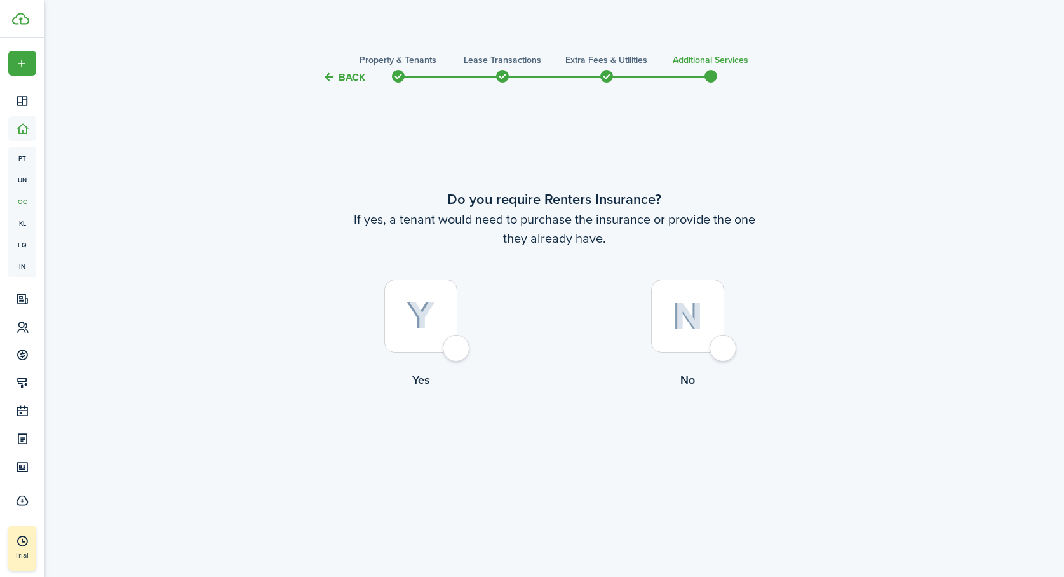
click at [723, 348] on div at bounding box center [687, 316] width 73 height 73
radio input "true"
click at [566, 439] on button "Complete move in" at bounding box center [554, 440] width 93 height 29
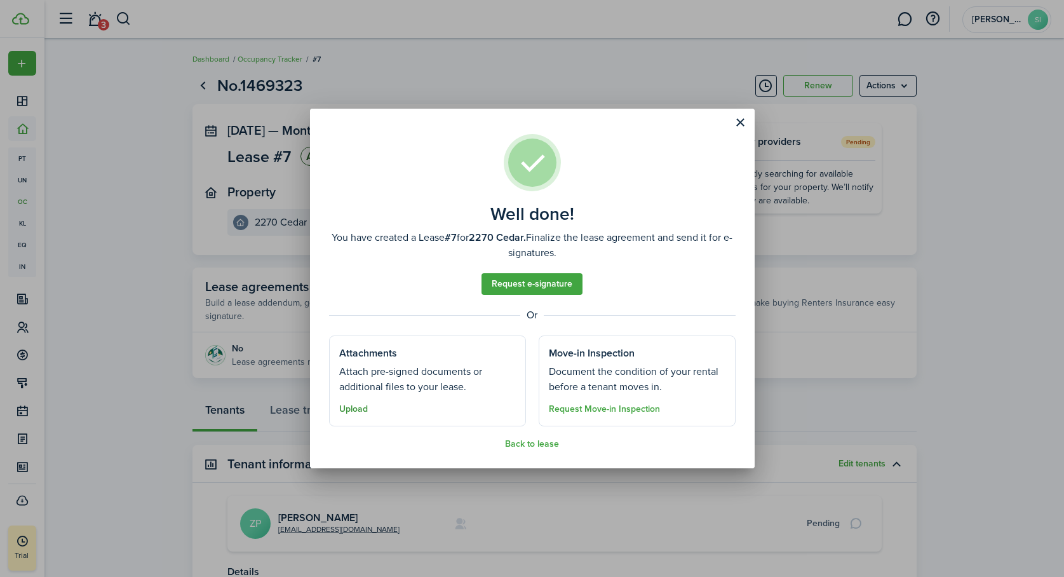
click at [354, 407] on button "Upload" at bounding box center [353, 409] width 29 height 10
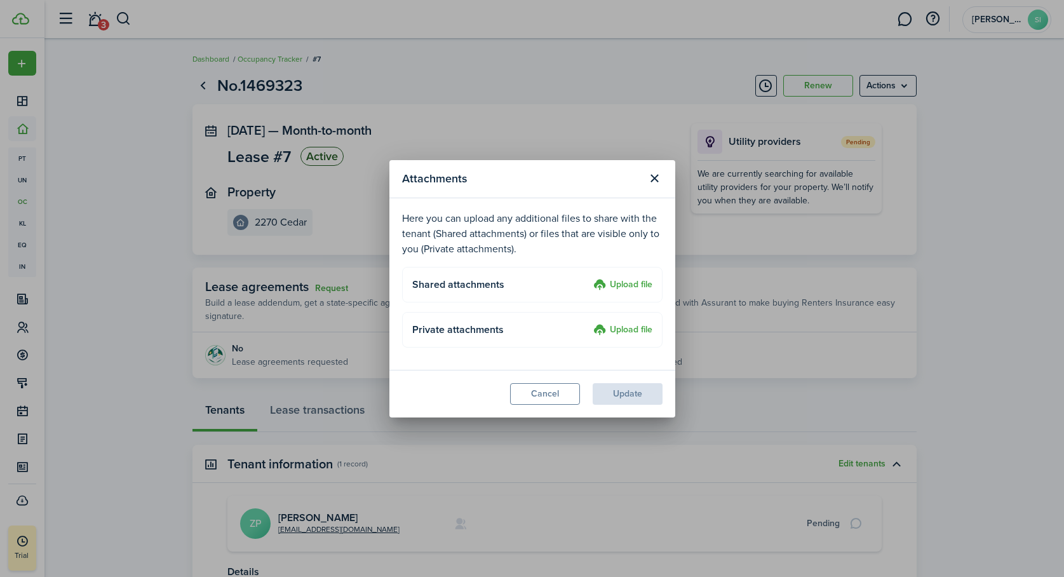
click at [620, 287] on label "Upload file" at bounding box center [622, 285] width 59 height 15
click at [589, 278] on input "Upload file" at bounding box center [589, 278] width 0 height 0
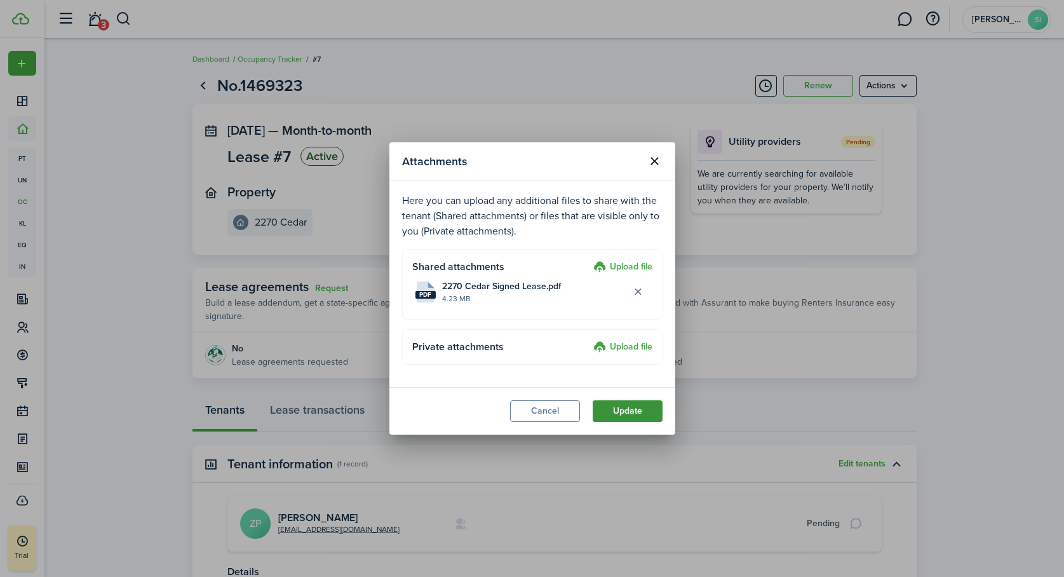
click at [633, 410] on button "Update" at bounding box center [628, 411] width 70 height 22
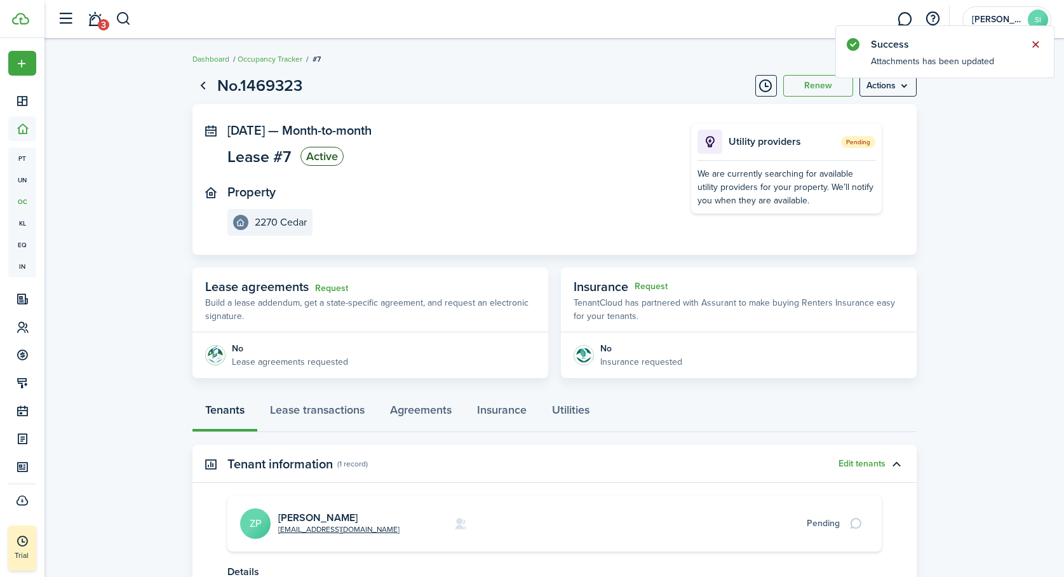
click at [1038, 40] on button "Close notify" at bounding box center [1036, 45] width 18 height 18
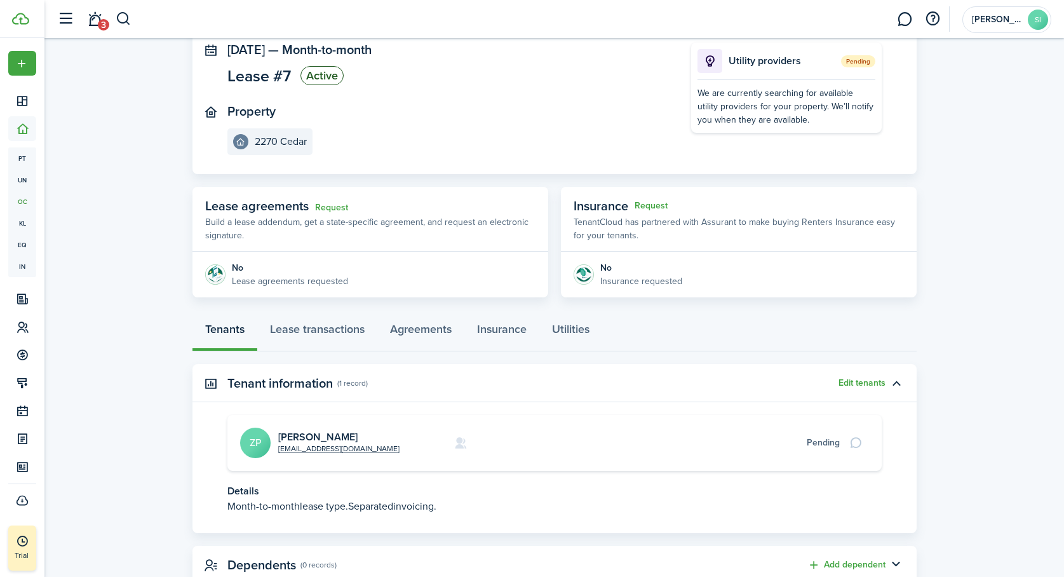
scroll to position [123, 0]
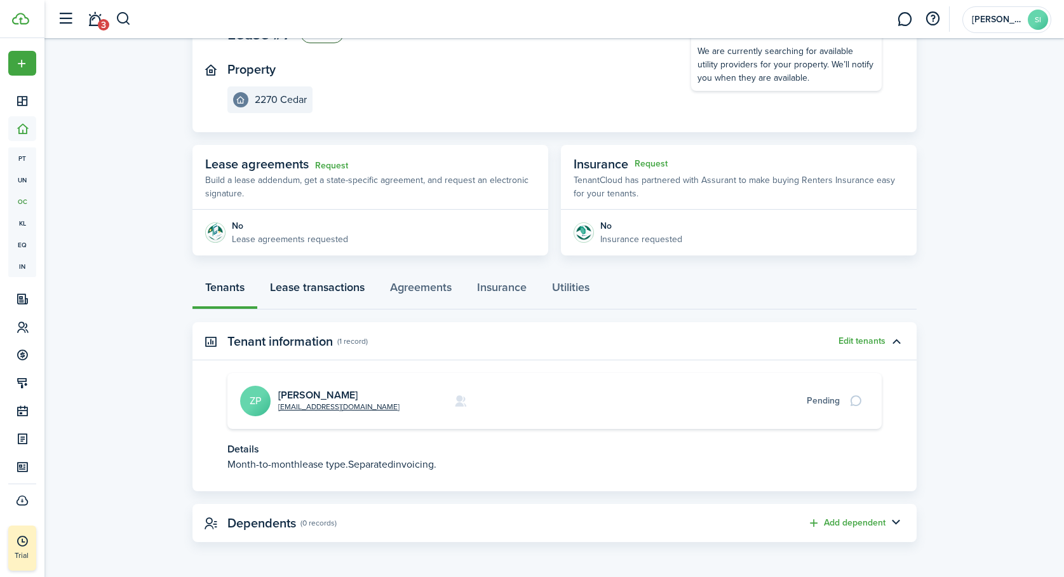
click at [347, 285] on link "Lease transactions" at bounding box center [317, 290] width 120 height 38
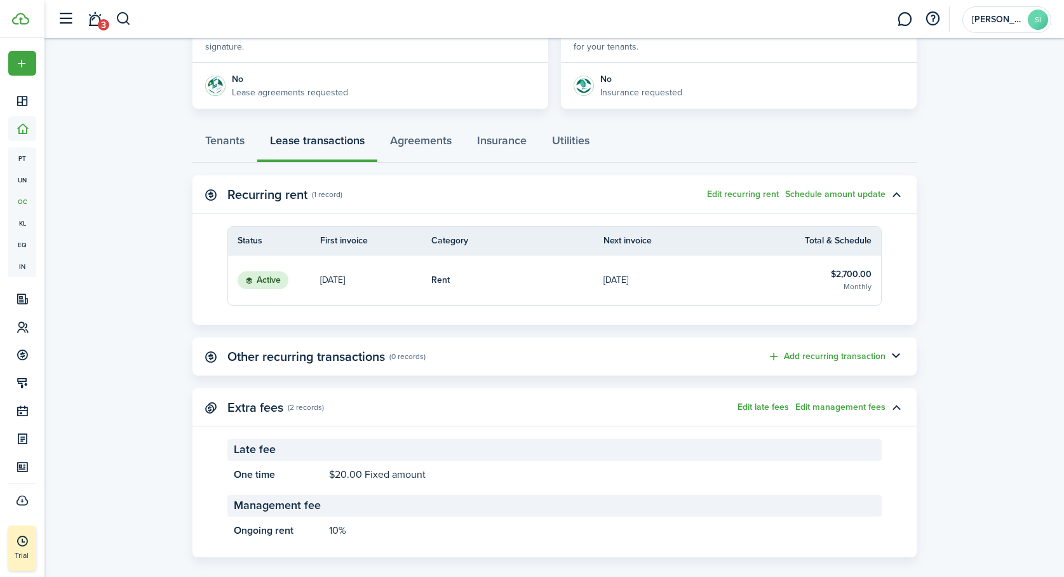
scroll to position [285, 0]
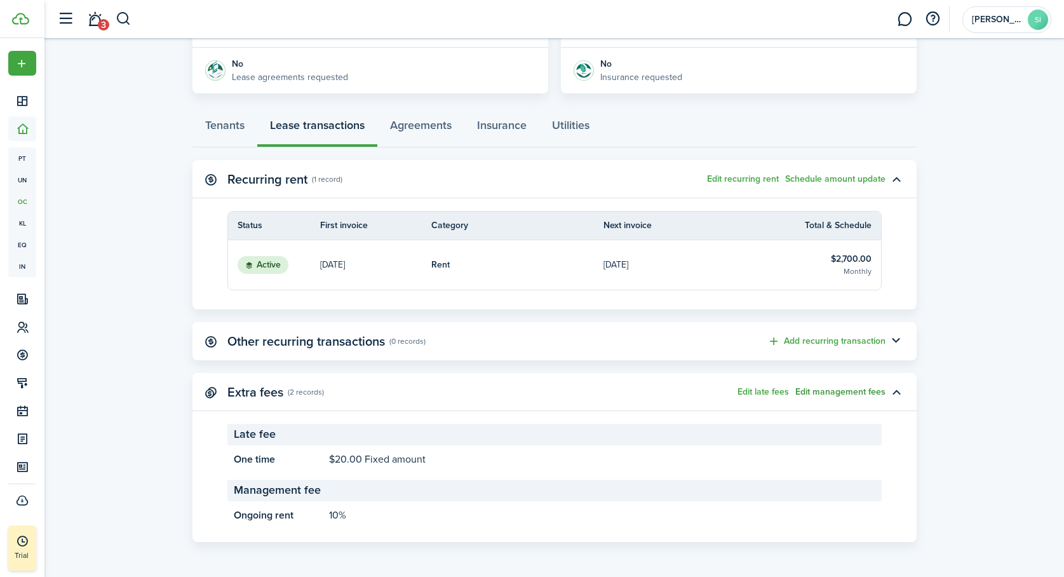
click at [851, 393] on button "Edit management fees" at bounding box center [841, 392] width 90 height 10
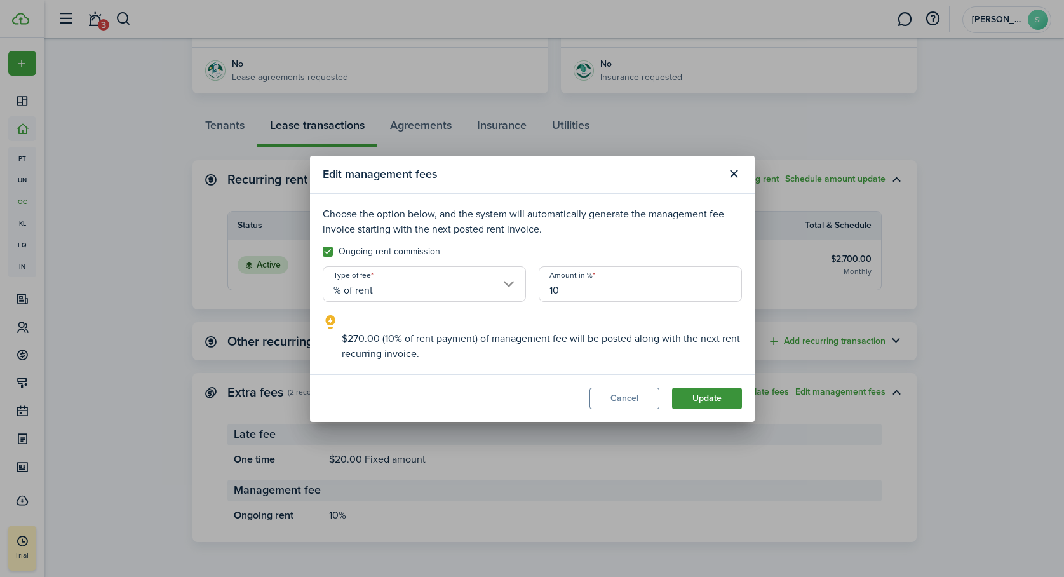
click at [701, 396] on button "Update" at bounding box center [707, 399] width 70 height 22
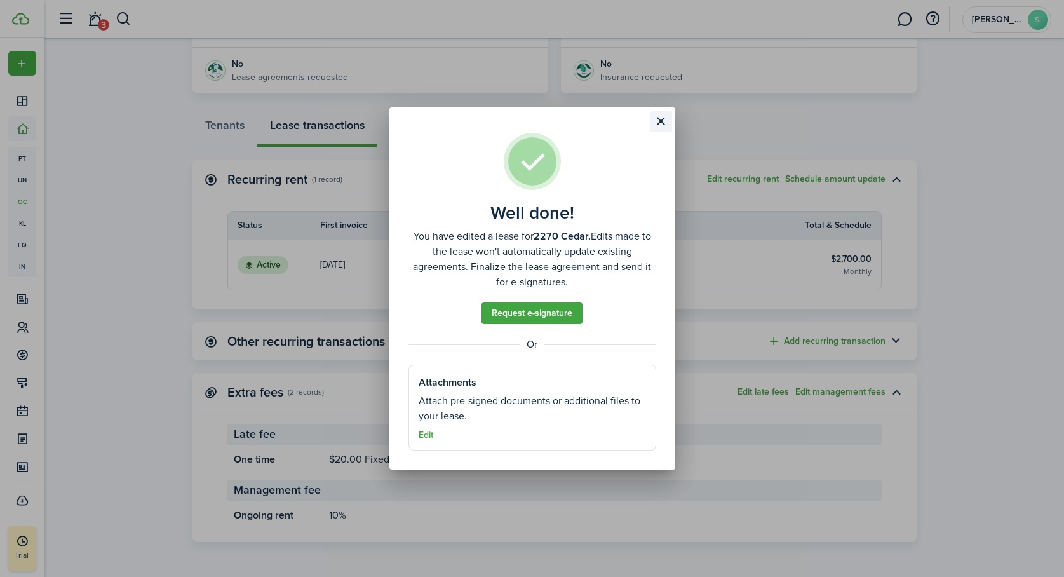
click at [663, 119] on button "Close modal" at bounding box center [662, 122] width 22 height 22
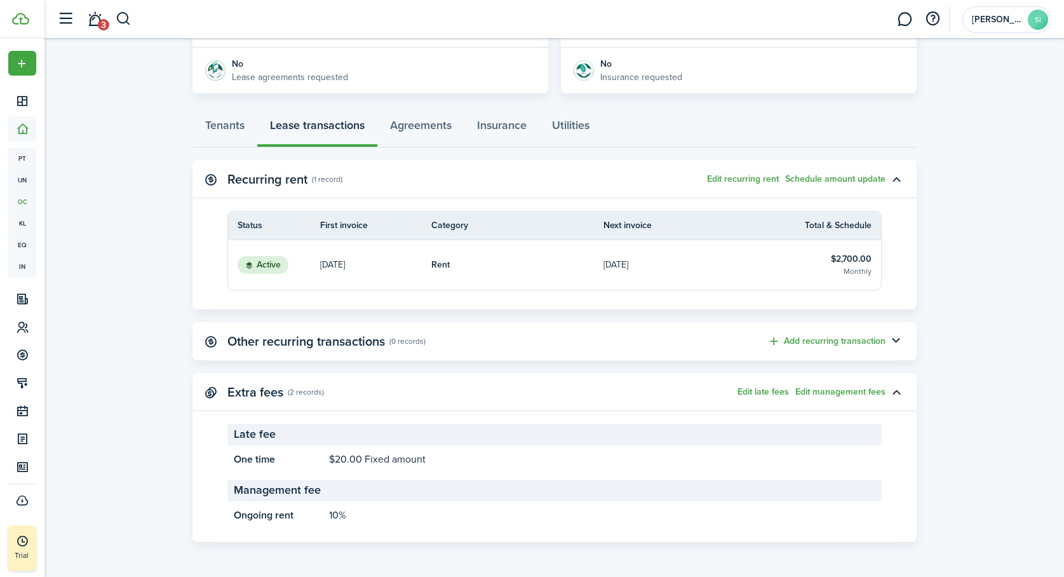
scroll to position [0, 0]
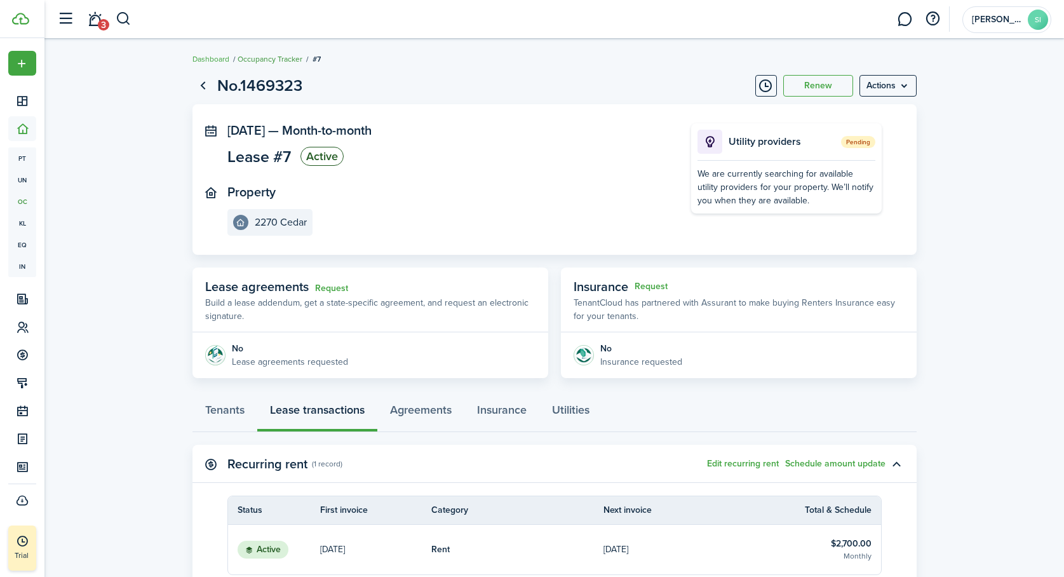
click at [276, 58] on link "Occupancy Tracker" at bounding box center [270, 58] width 65 height 11
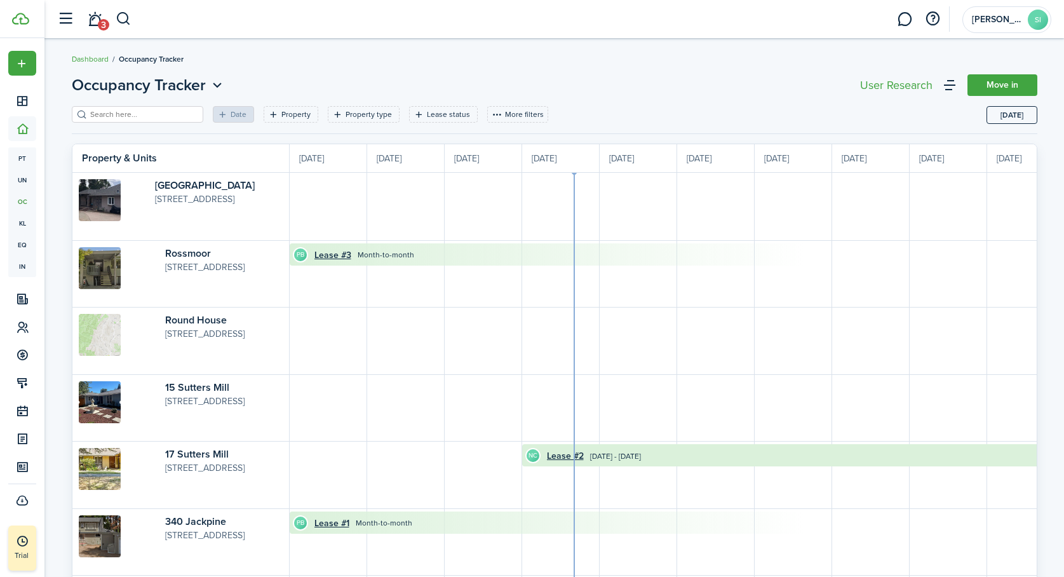
scroll to position [0, 233]
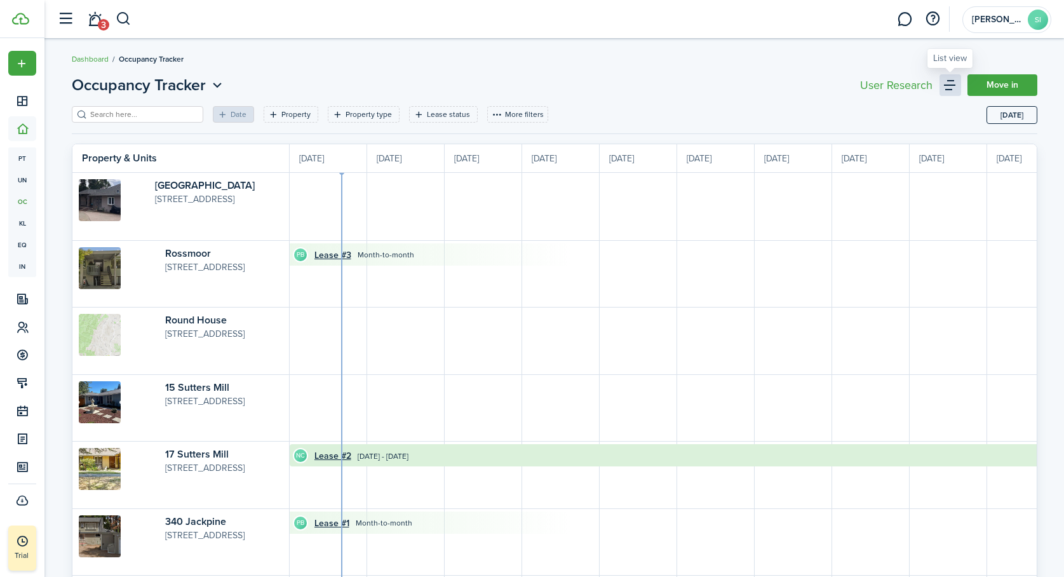
click at [951, 87] on link at bounding box center [951, 85] width 22 height 22
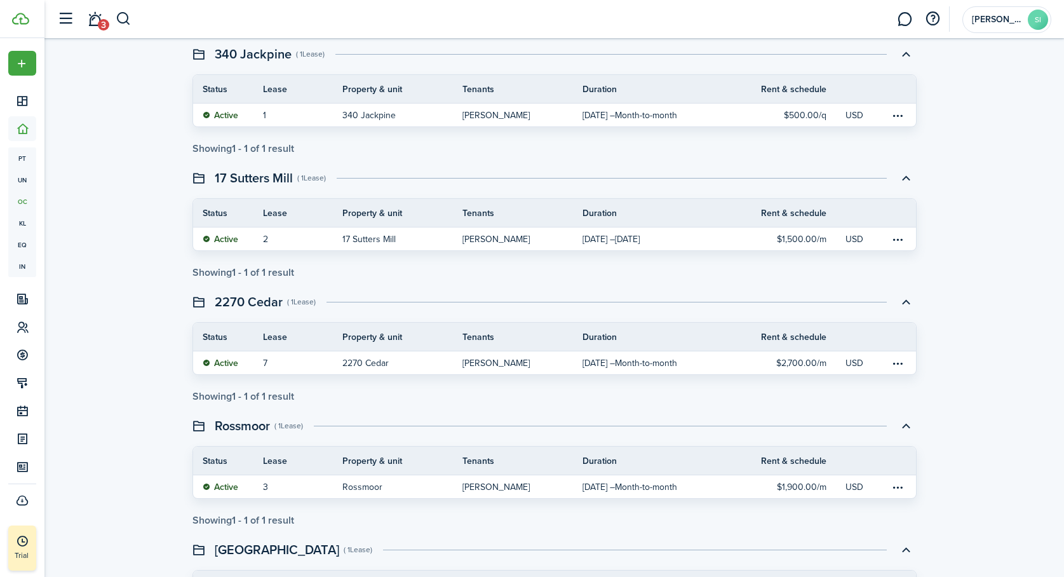
scroll to position [172, 0]
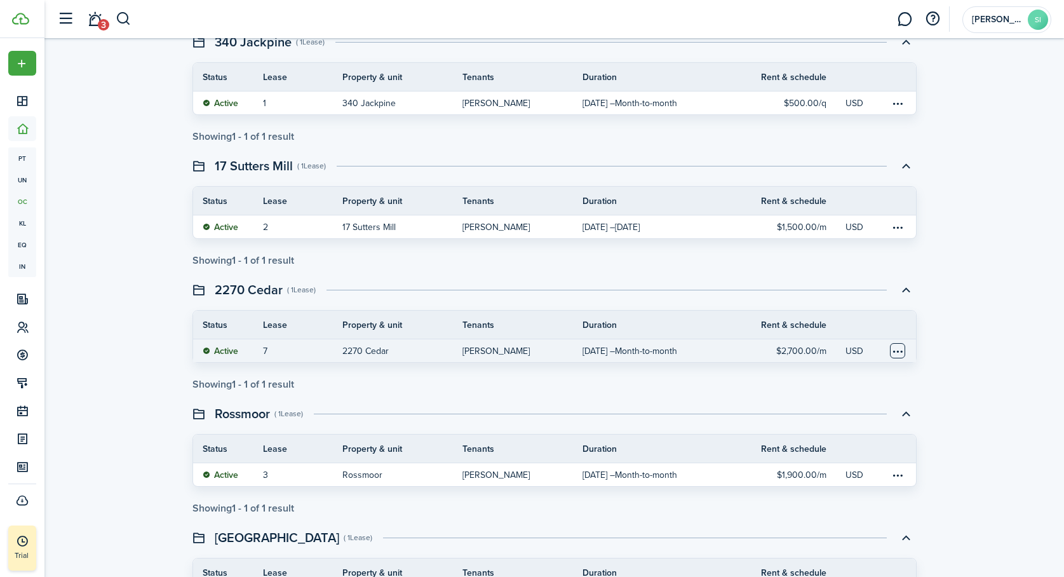
click at [900, 354] on table-menu-btn-icon at bounding box center [897, 350] width 15 height 15
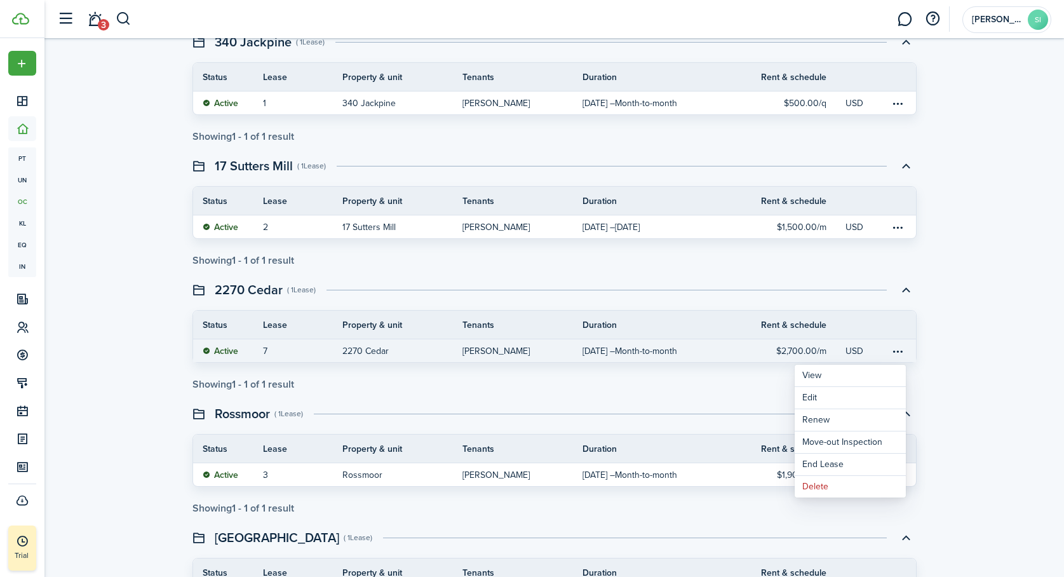
click at [947, 351] on div "Occupancy Tracker Move in Active leases 4 Lease expiration 0 In the upcoming 30…" at bounding box center [554, 331] width 1020 height 873
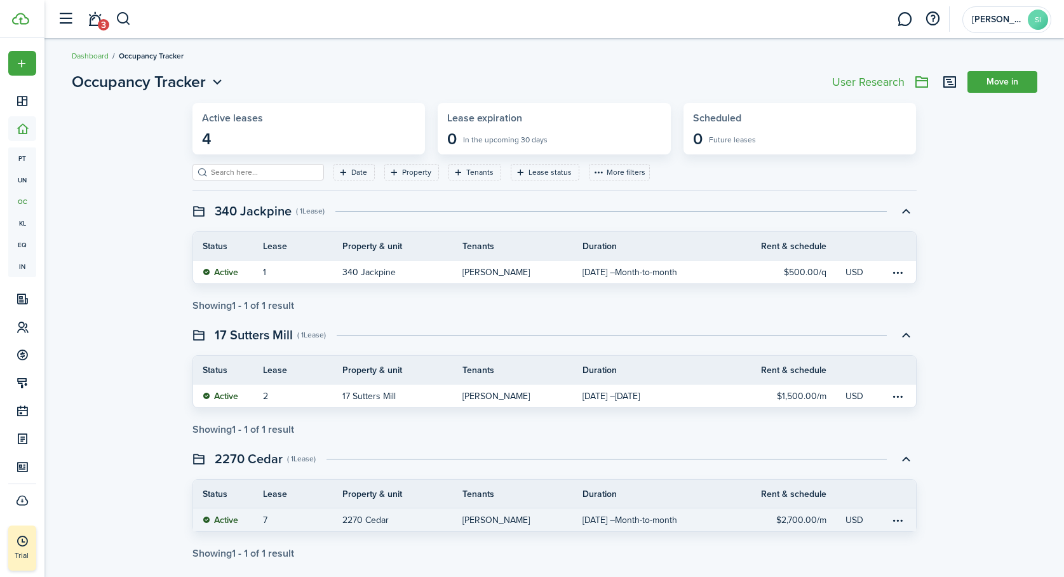
scroll to position [0, 0]
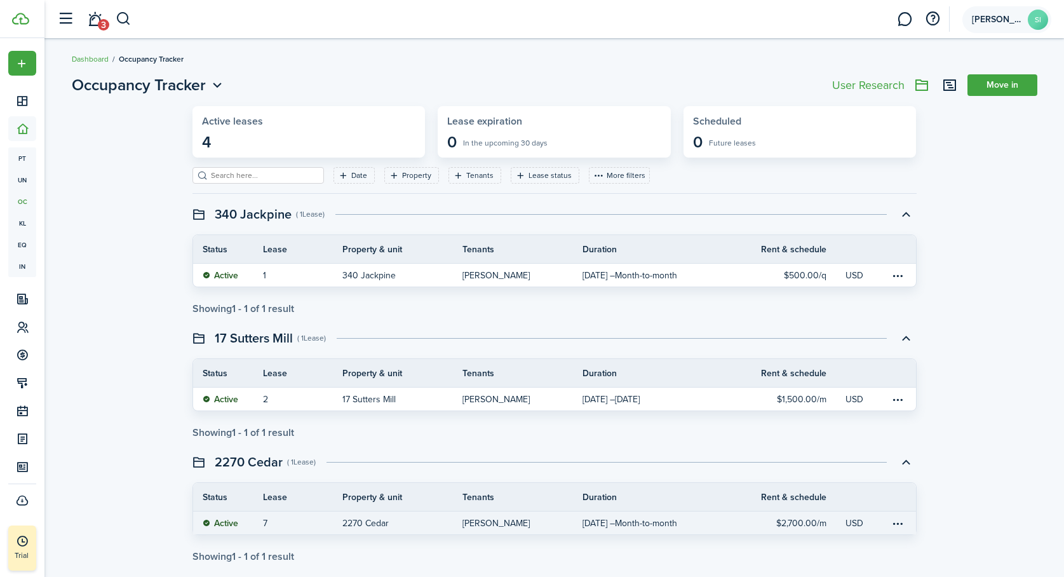
click at [1037, 23] on avatar-text "SI" at bounding box center [1038, 20] width 20 height 20
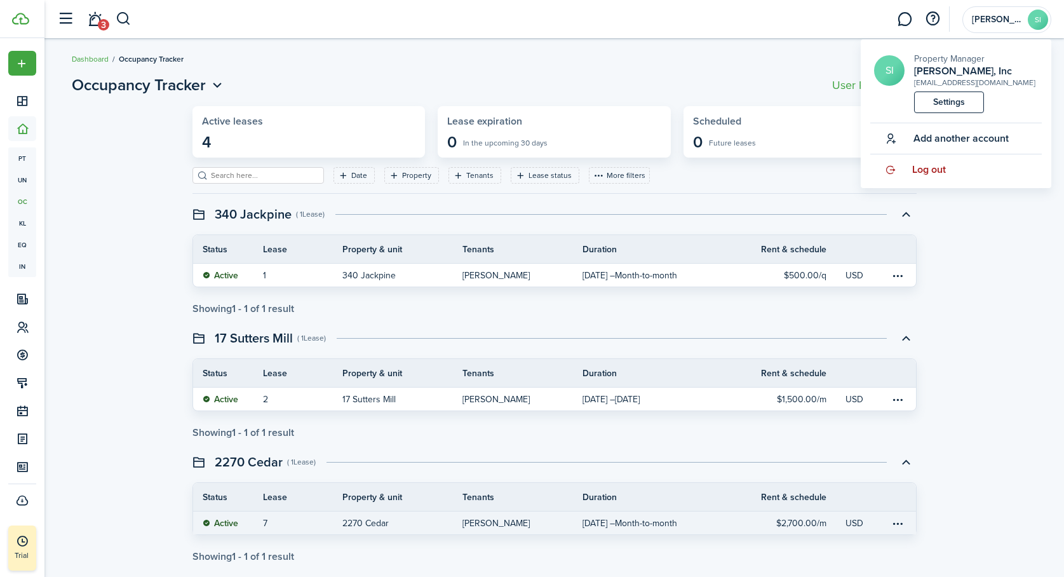
click at [931, 172] on span "Log out" at bounding box center [929, 169] width 34 height 11
